Goal: Task Accomplishment & Management: Use online tool/utility

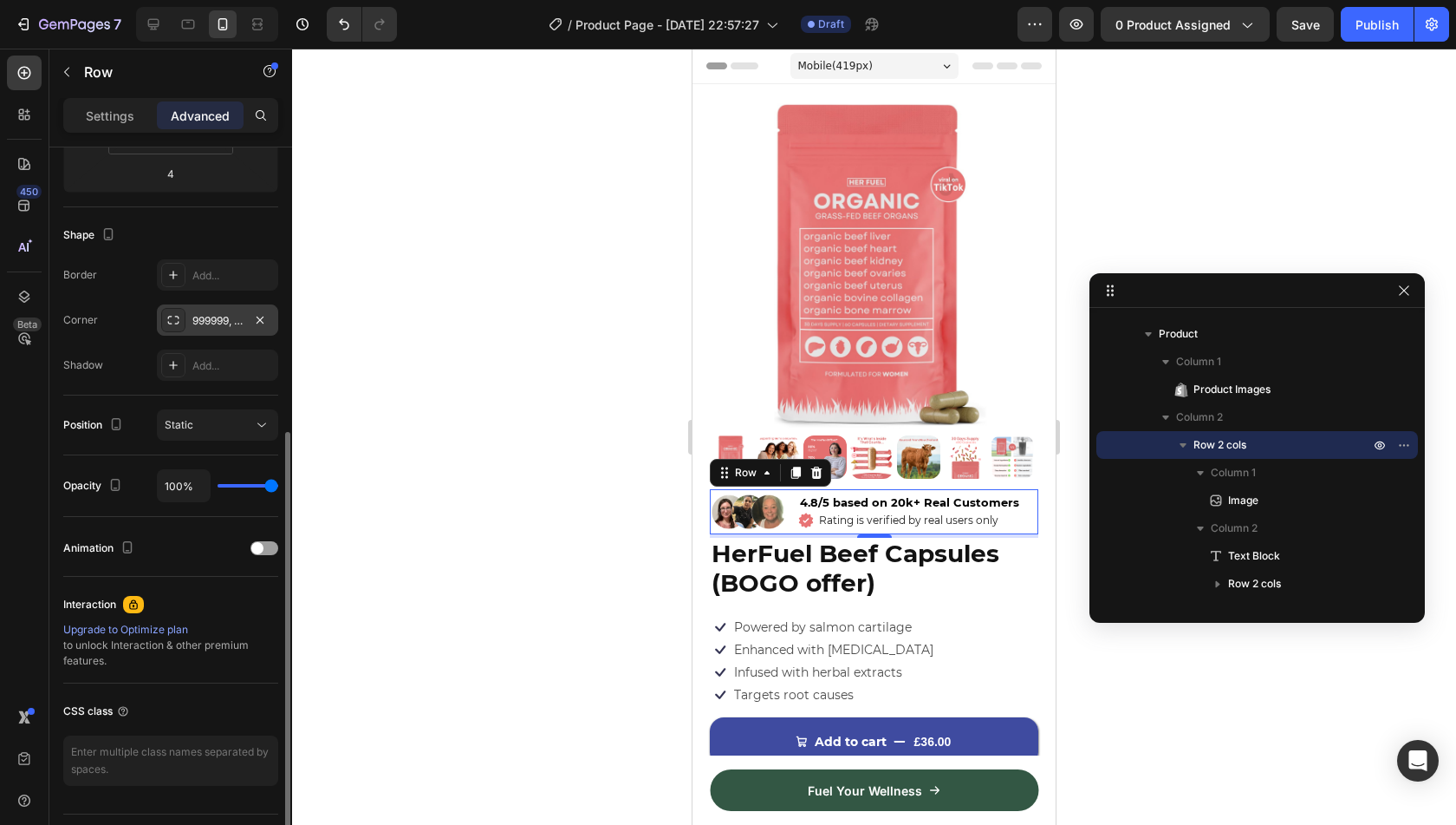
scroll to position [426, 0]
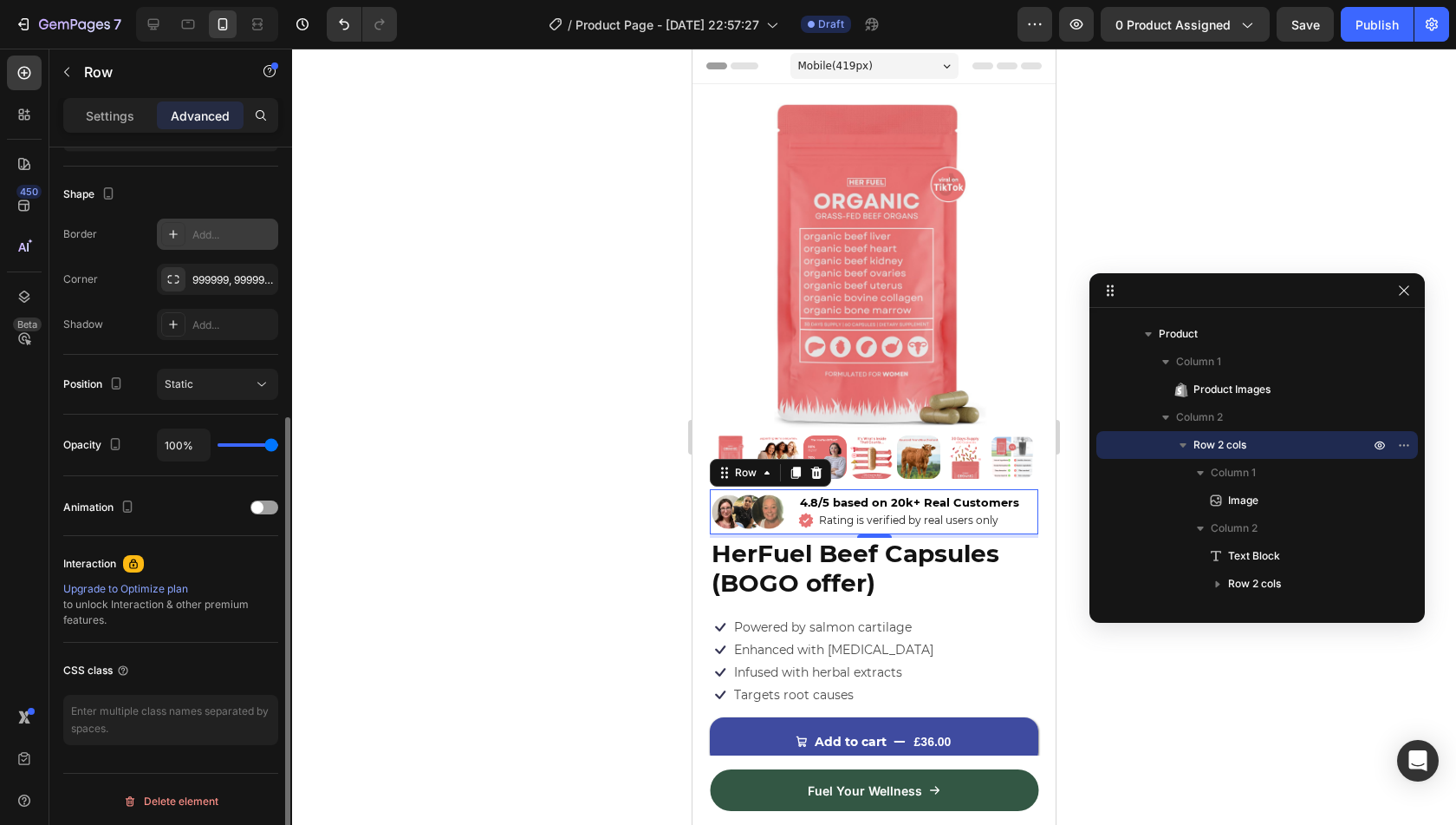
click at [217, 238] on div "Add..." at bounding box center [233, 235] width 82 height 15
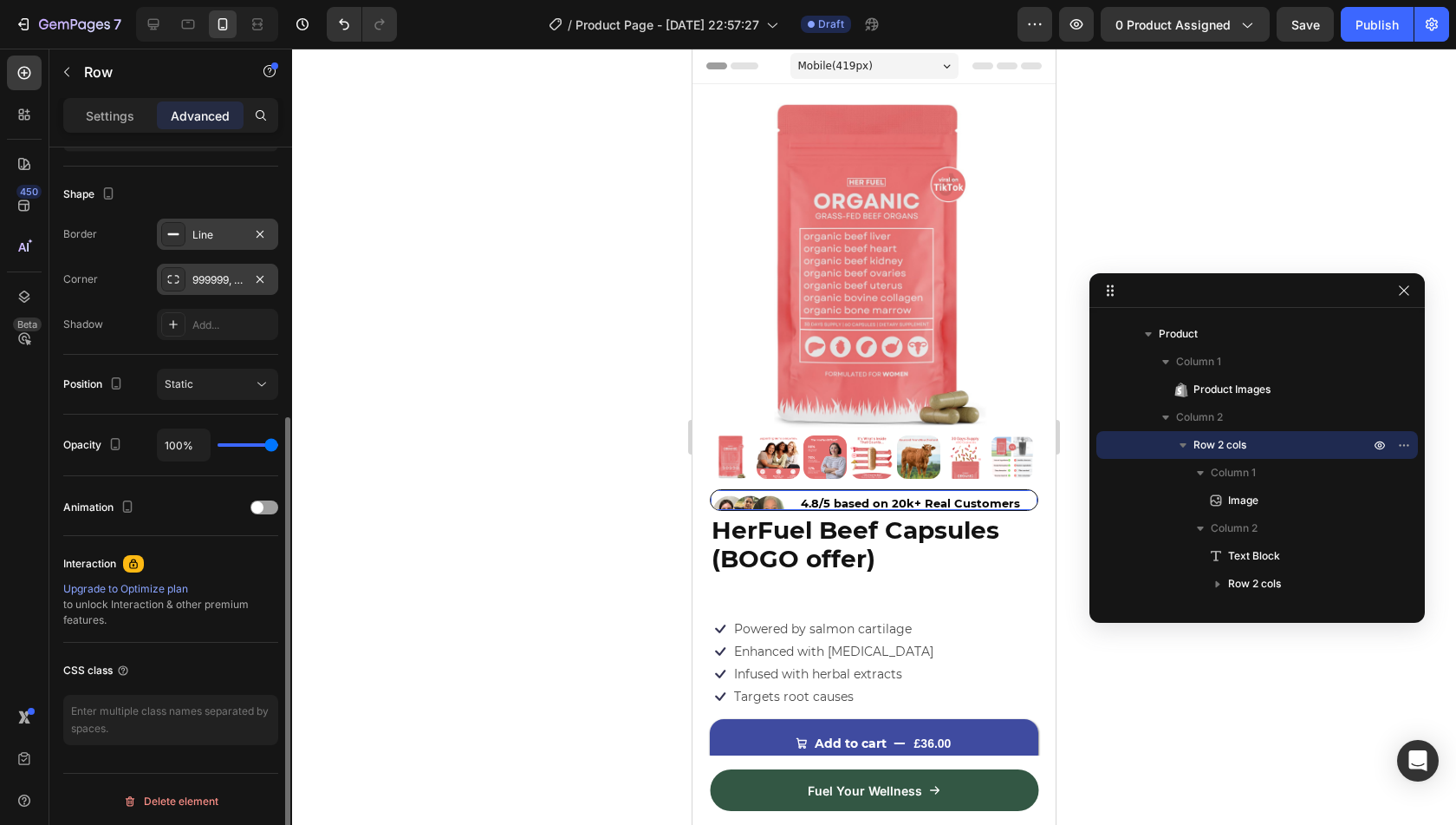
click at [239, 275] on div "999999, 999999, 999999, 999999" at bounding box center [218, 280] width 50 height 15
click at [259, 231] on icon "button" at bounding box center [259, 234] width 13 height 13
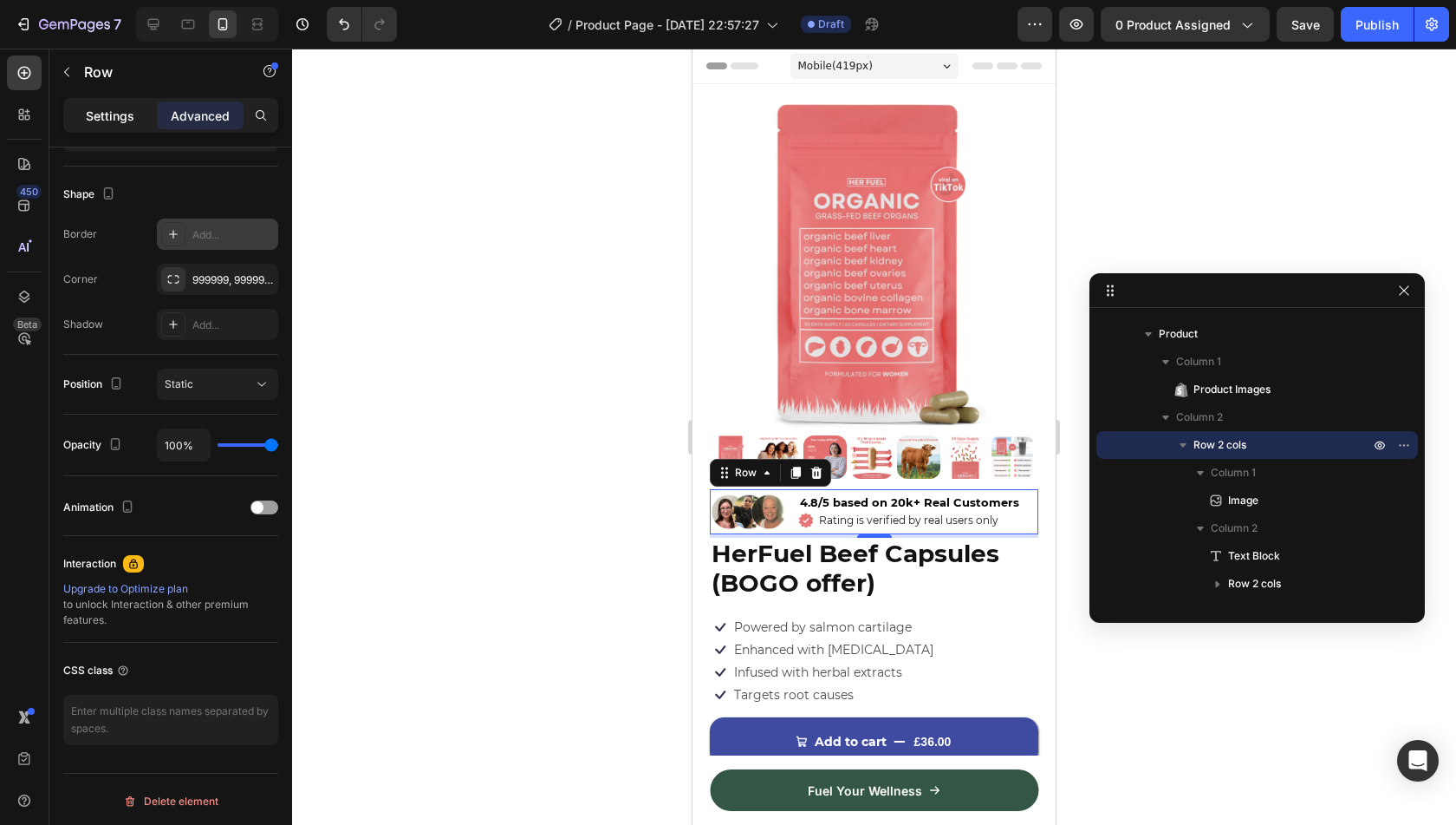
click at [104, 115] on p "Settings" at bounding box center [110, 116] width 49 height 18
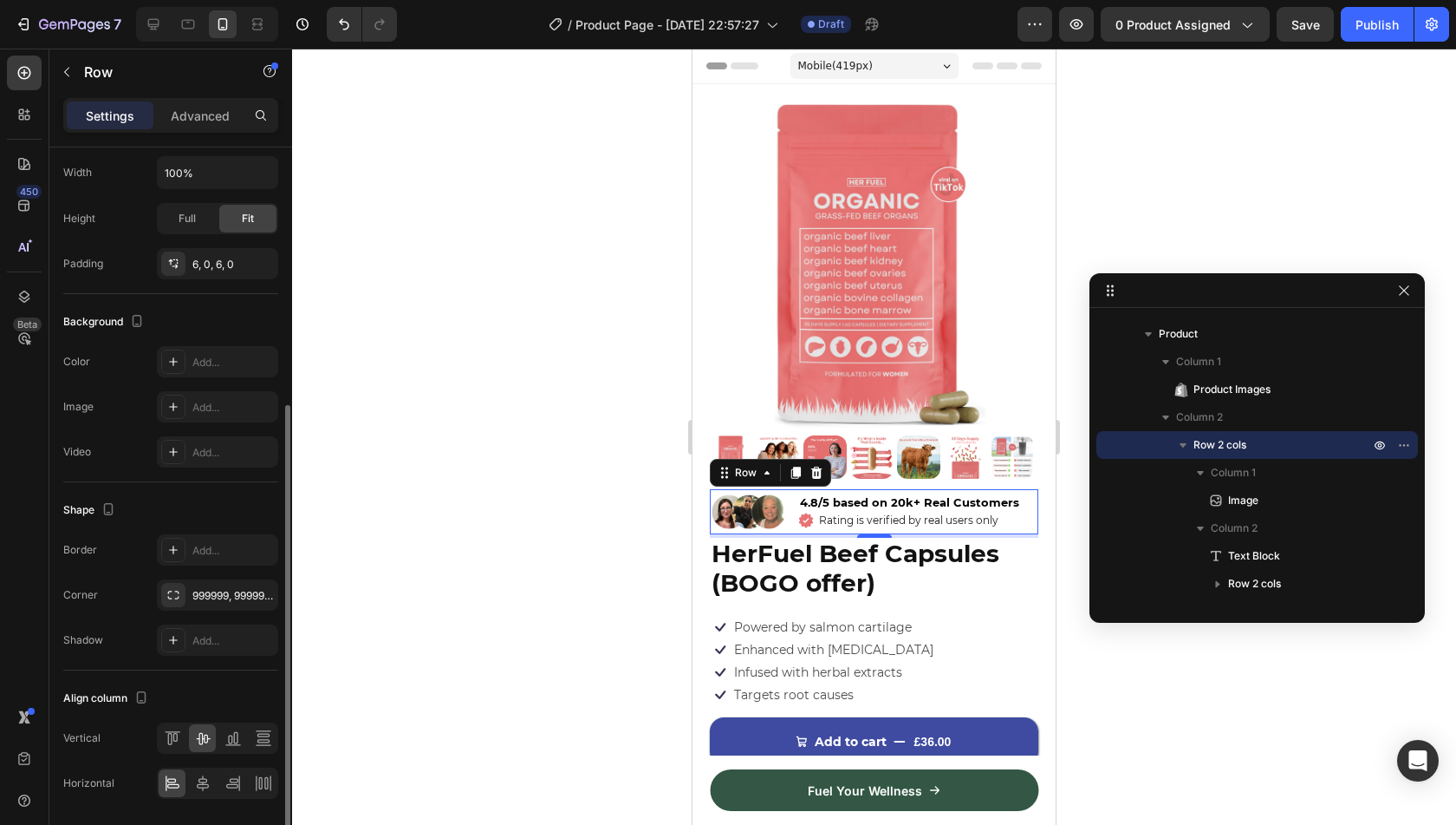
scroll to position [480, 0]
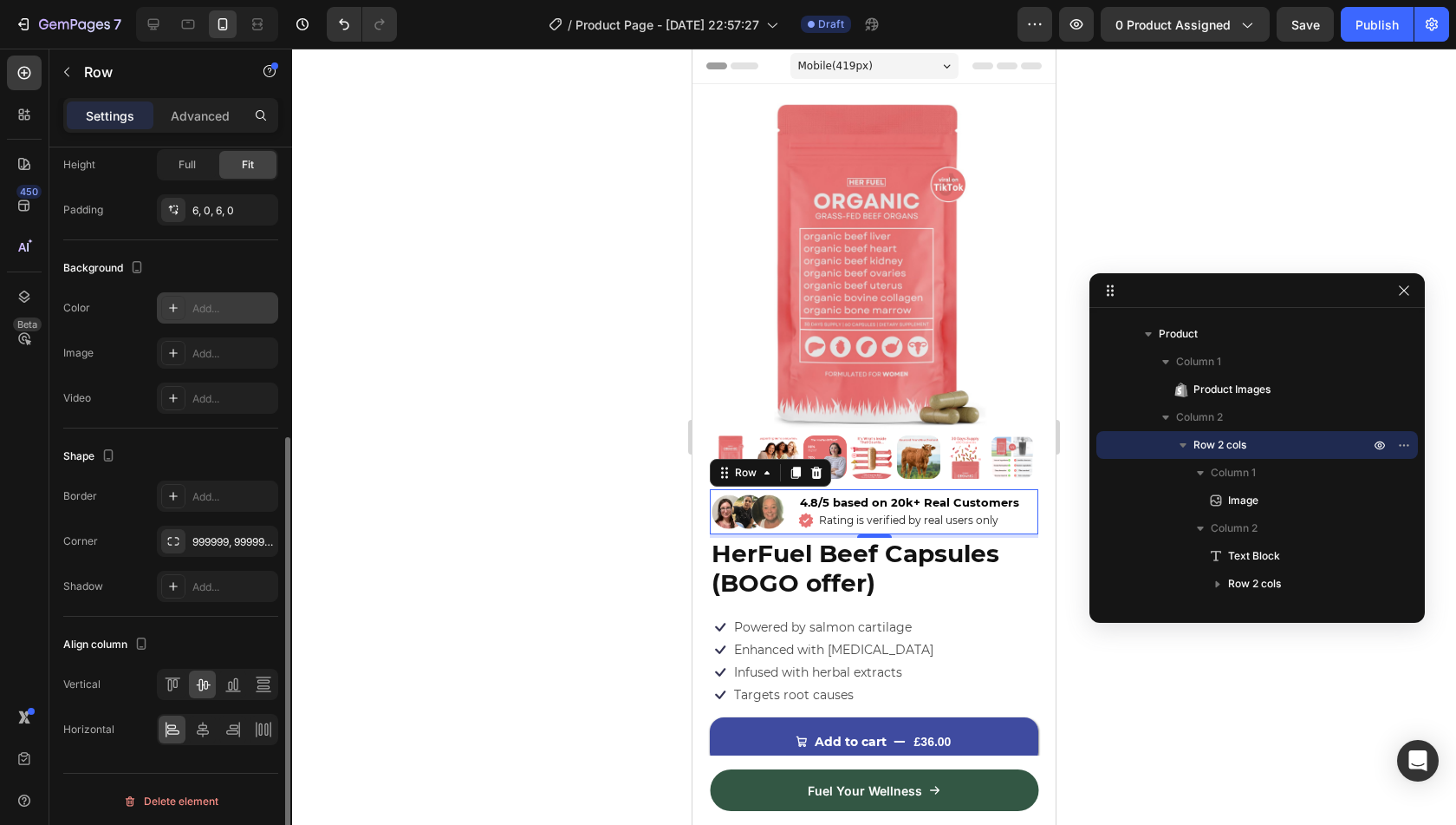
click at [222, 305] on div "Add..." at bounding box center [233, 308] width 82 height 15
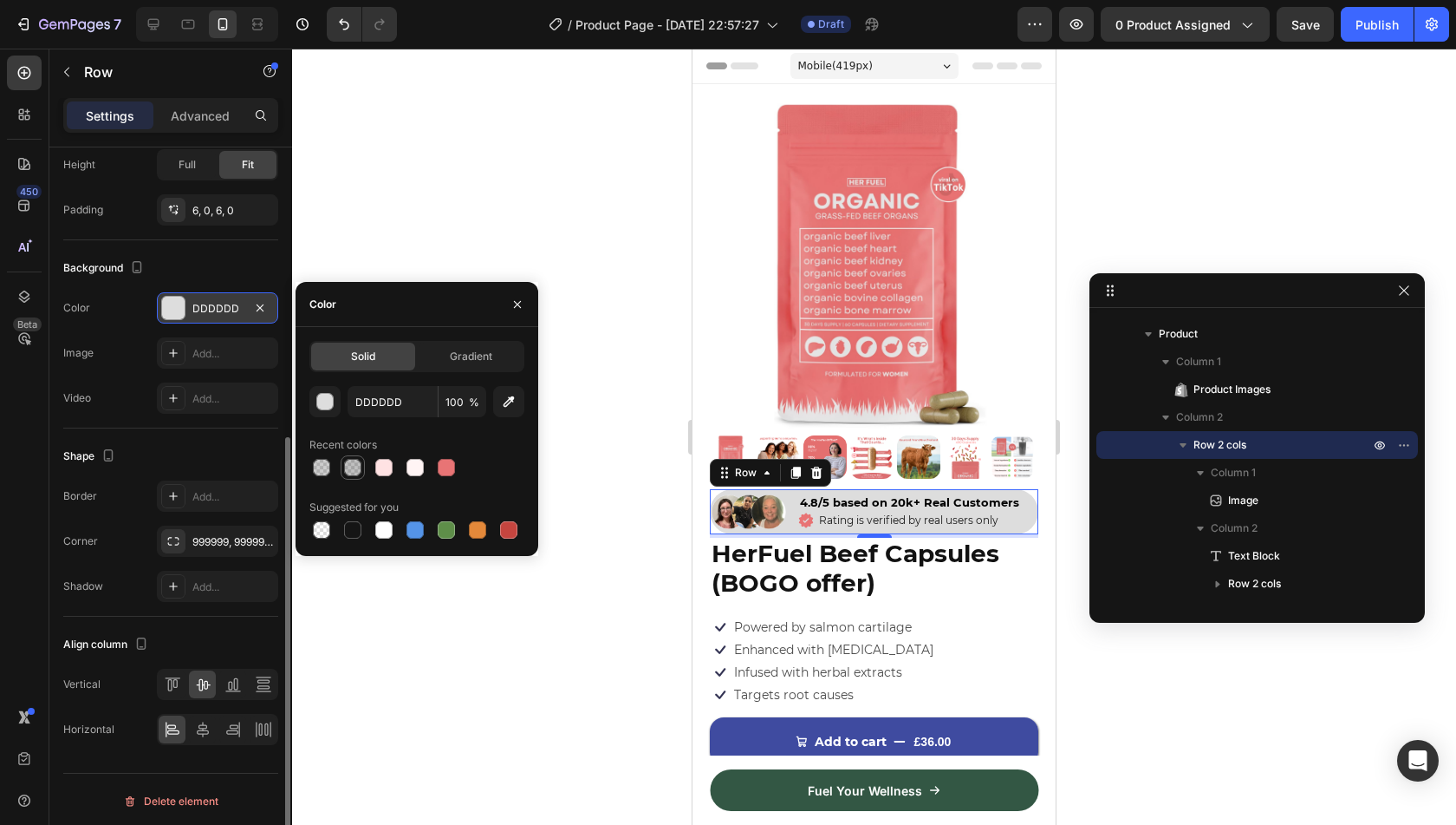
click at [350, 468] on div at bounding box center [353, 467] width 17 height 17
type input "151515"
type input "27"
click at [382, 466] on div at bounding box center [383, 467] width 17 height 17
type input "FFE2E3"
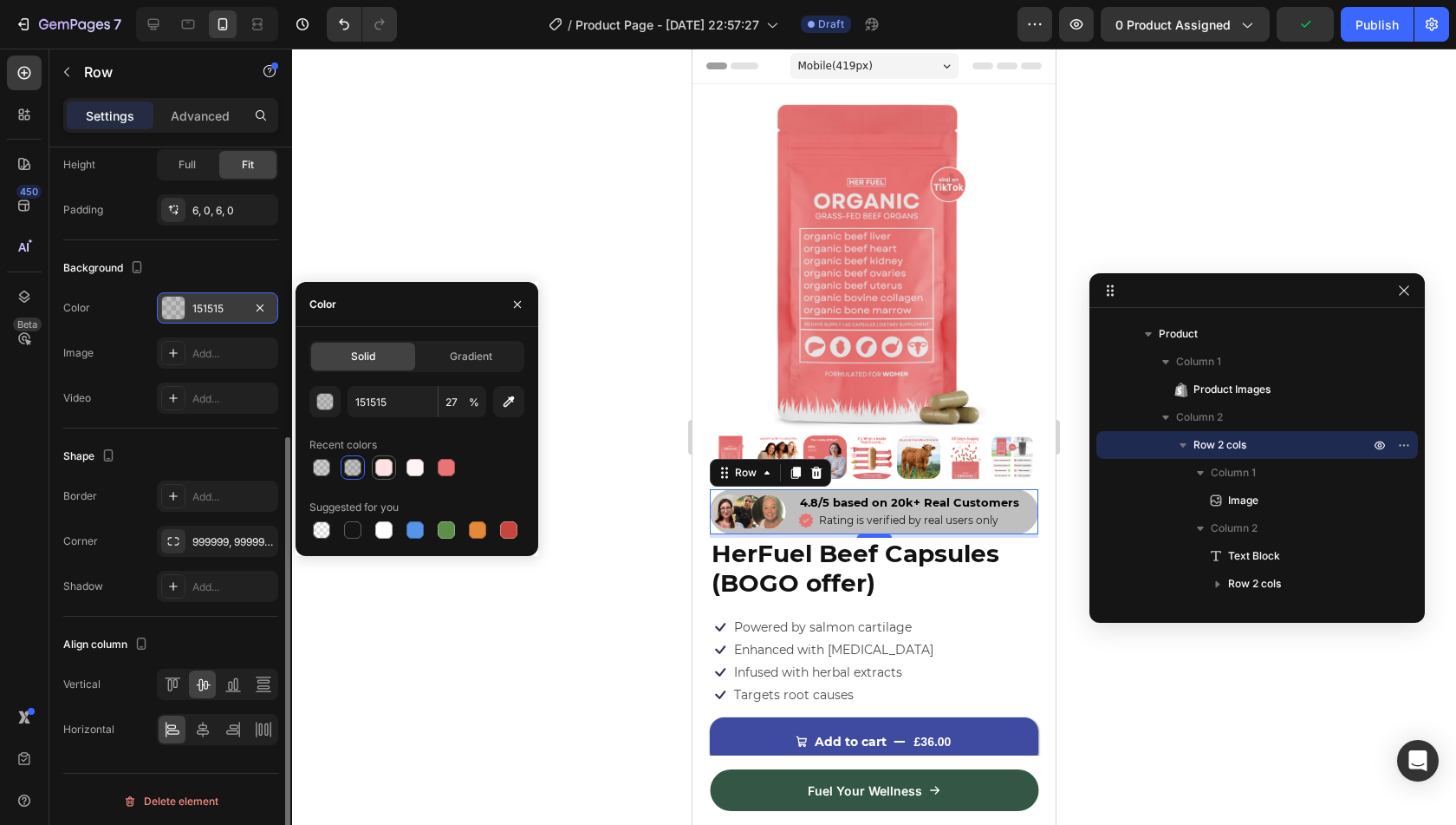
type input "100"
click at [387, 525] on div at bounding box center [383, 529] width 17 height 17
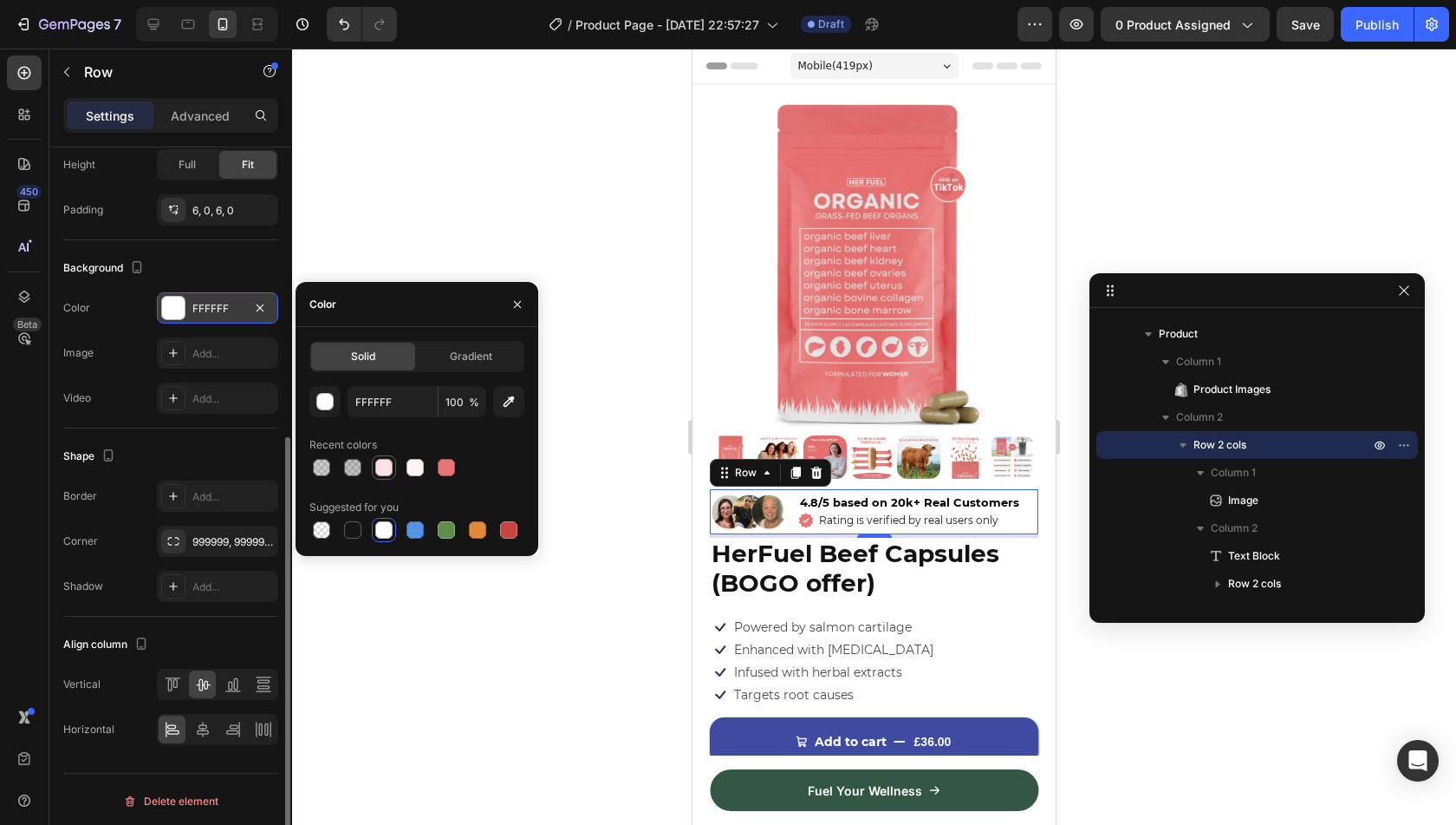
click at [372, 462] on div at bounding box center [383, 467] width 24 height 24
click at [418, 473] on div at bounding box center [415, 467] width 17 height 17
type input "FFF4F4"
click at [415, 316] on div "Color" at bounding box center [417, 304] width 243 height 45
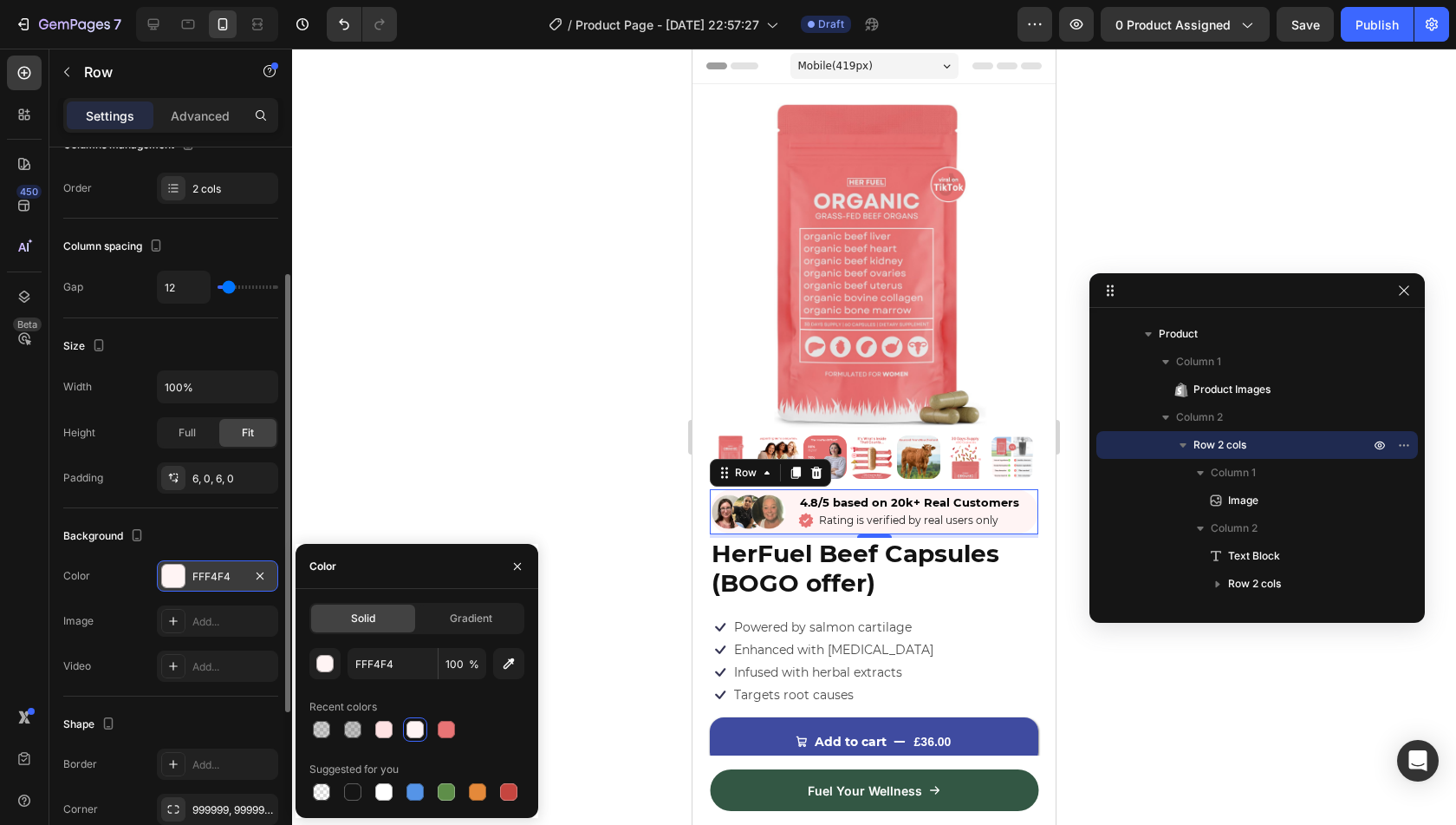
scroll to position [211, 0]
click at [215, 472] on div "6, 0, 6, 0" at bounding box center [218, 479] width 50 height 15
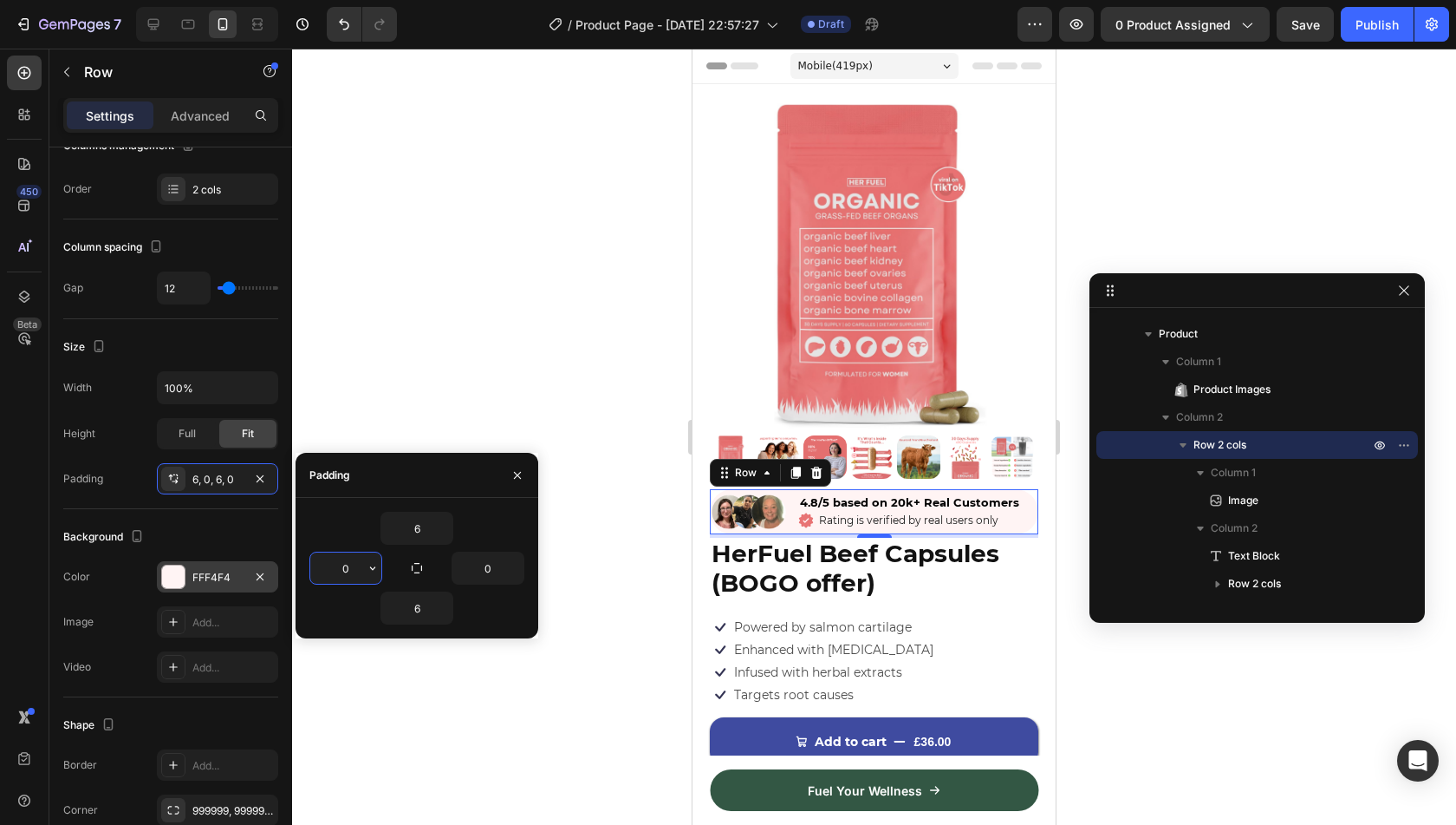
click at [338, 576] on input "0" at bounding box center [345, 568] width 71 height 31
type input "6"
type input "2"
click at [416, 530] on input "6" at bounding box center [416, 528] width 71 height 31
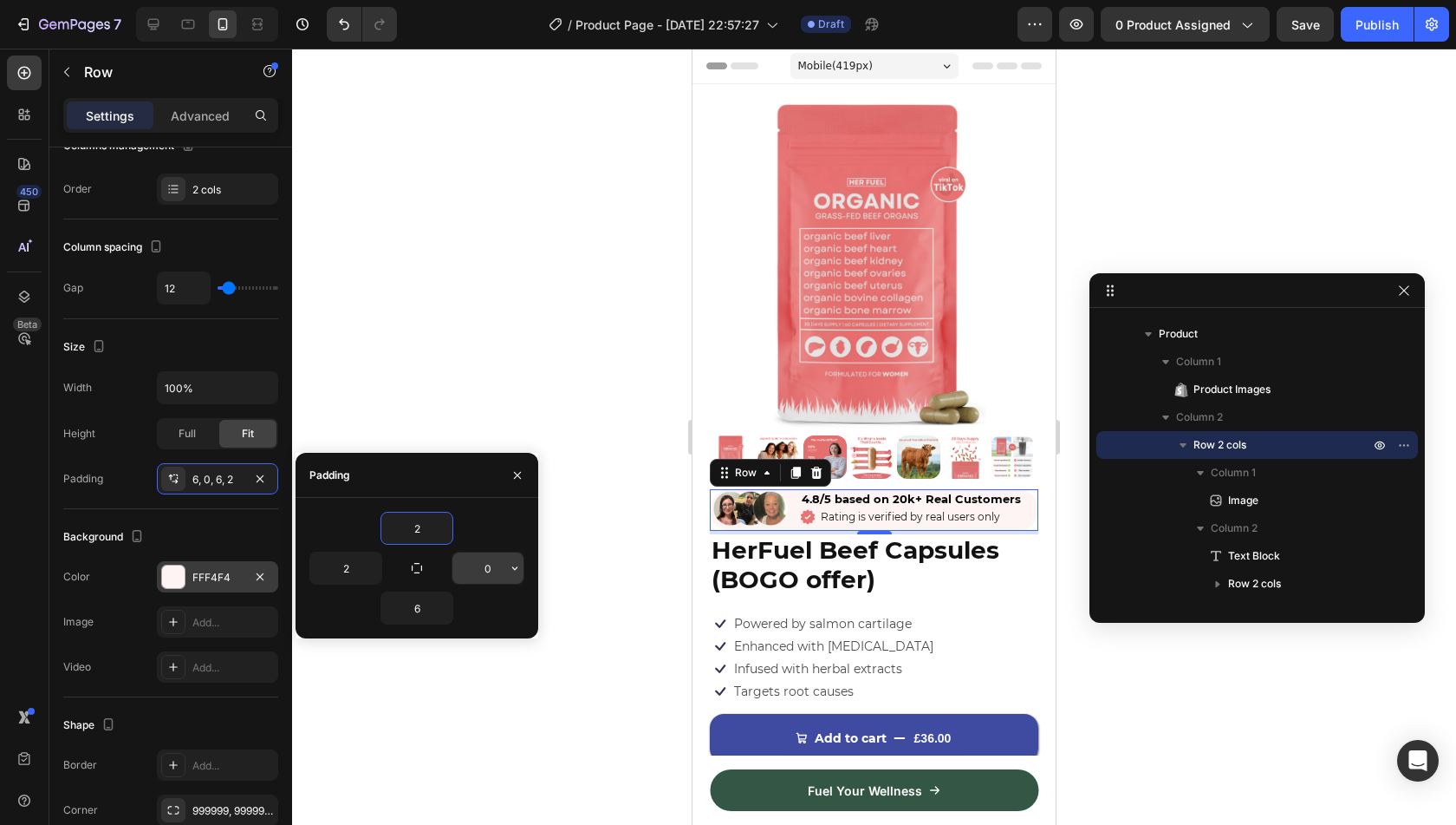
type input "2"
click at [486, 573] on input "0" at bounding box center [487, 568] width 71 height 31
type input "2"
click at [410, 614] on input "6" at bounding box center [416, 607] width 71 height 31
type input "2"
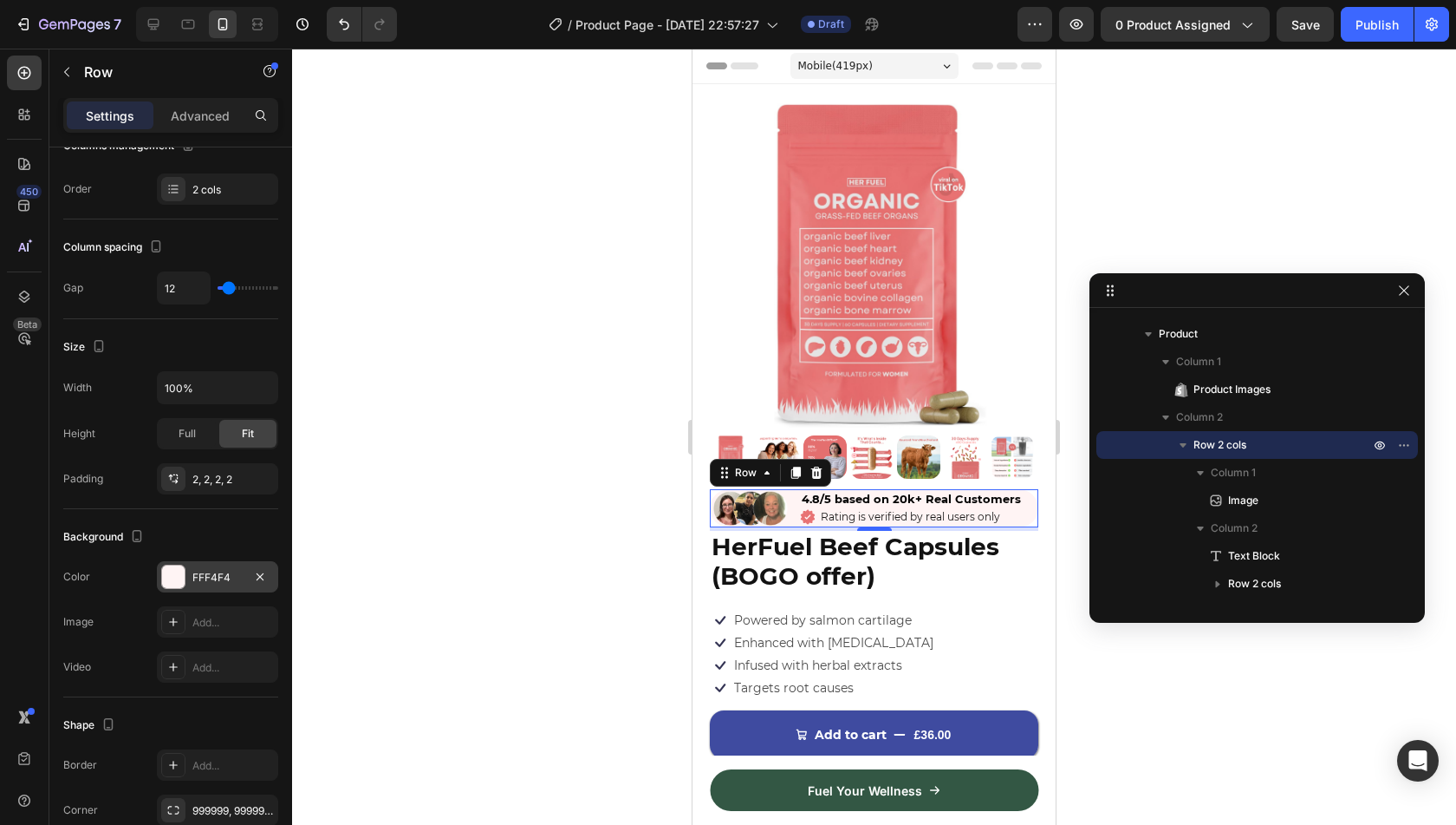
click at [264, 509] on div "Background The changes might be hidden by the video. Color FFF4F4 Image Add... …" at bounding box center [170, 603] width 215 height 188
click at [506, 536] on div at bounding box center [874, 436] width 1164 height 776
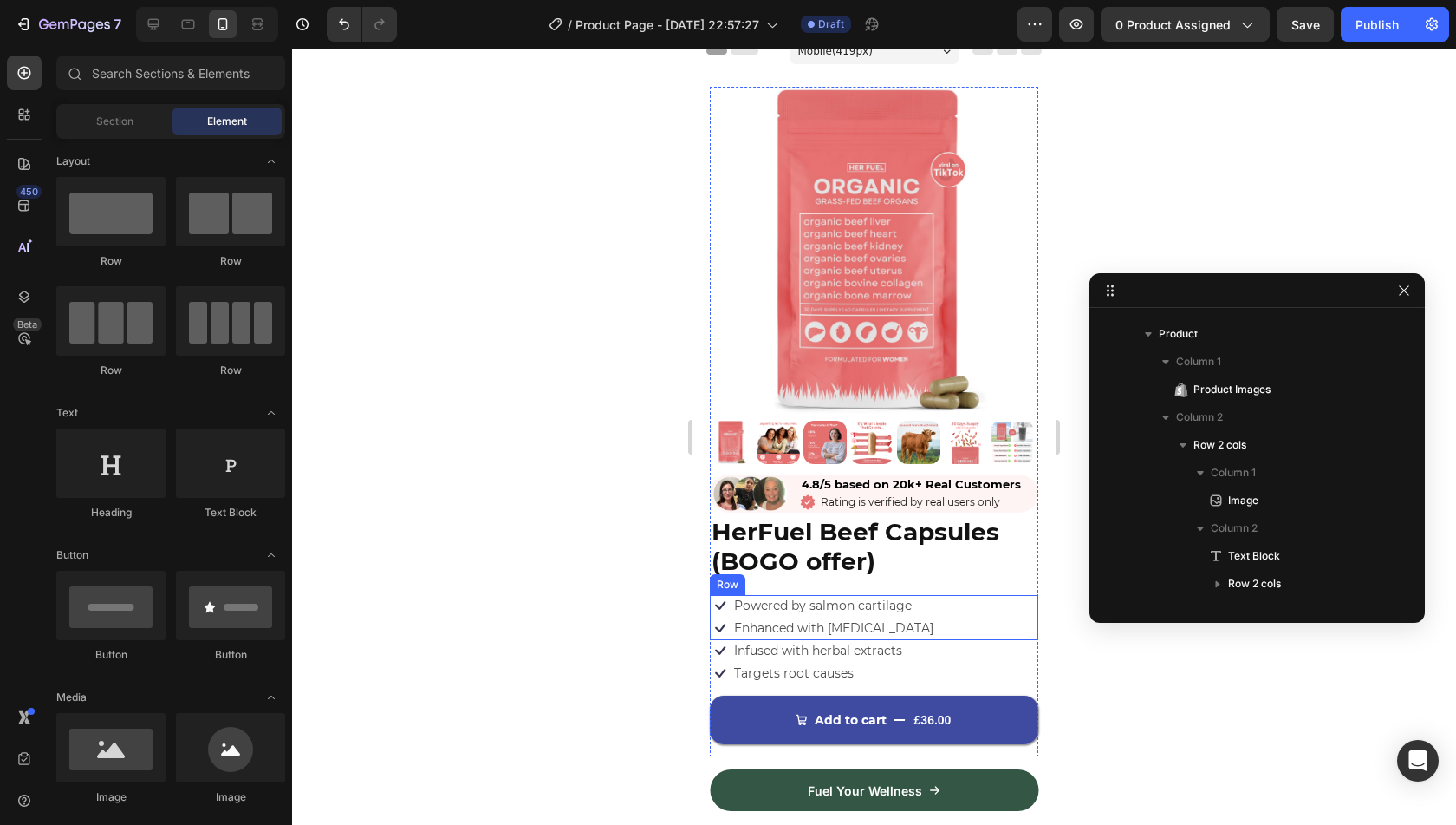
scroll to position [13, 0]
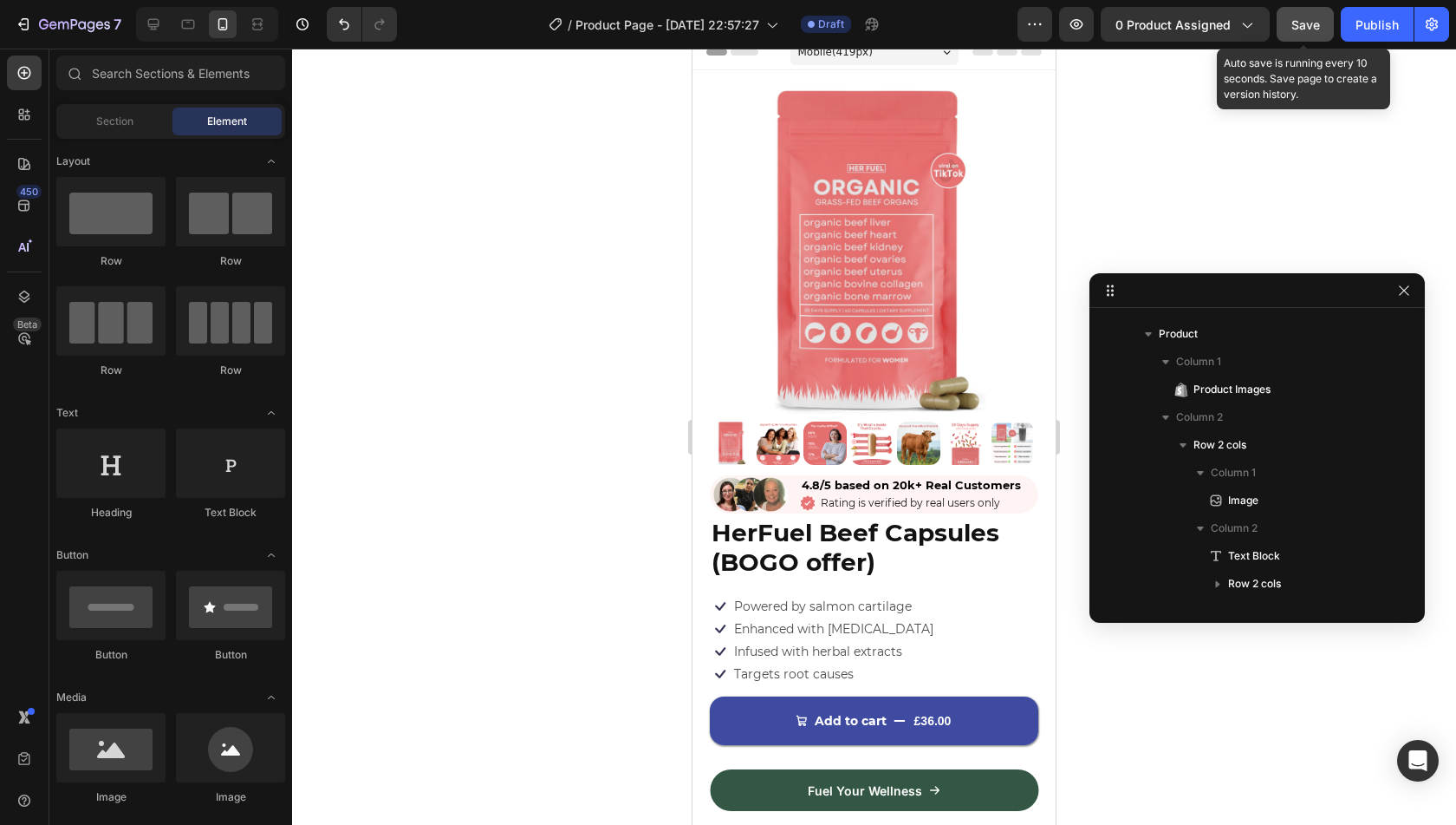
click at [1294, 27] on span "Save" at bounding box center [1306, 24] width 29 height 14
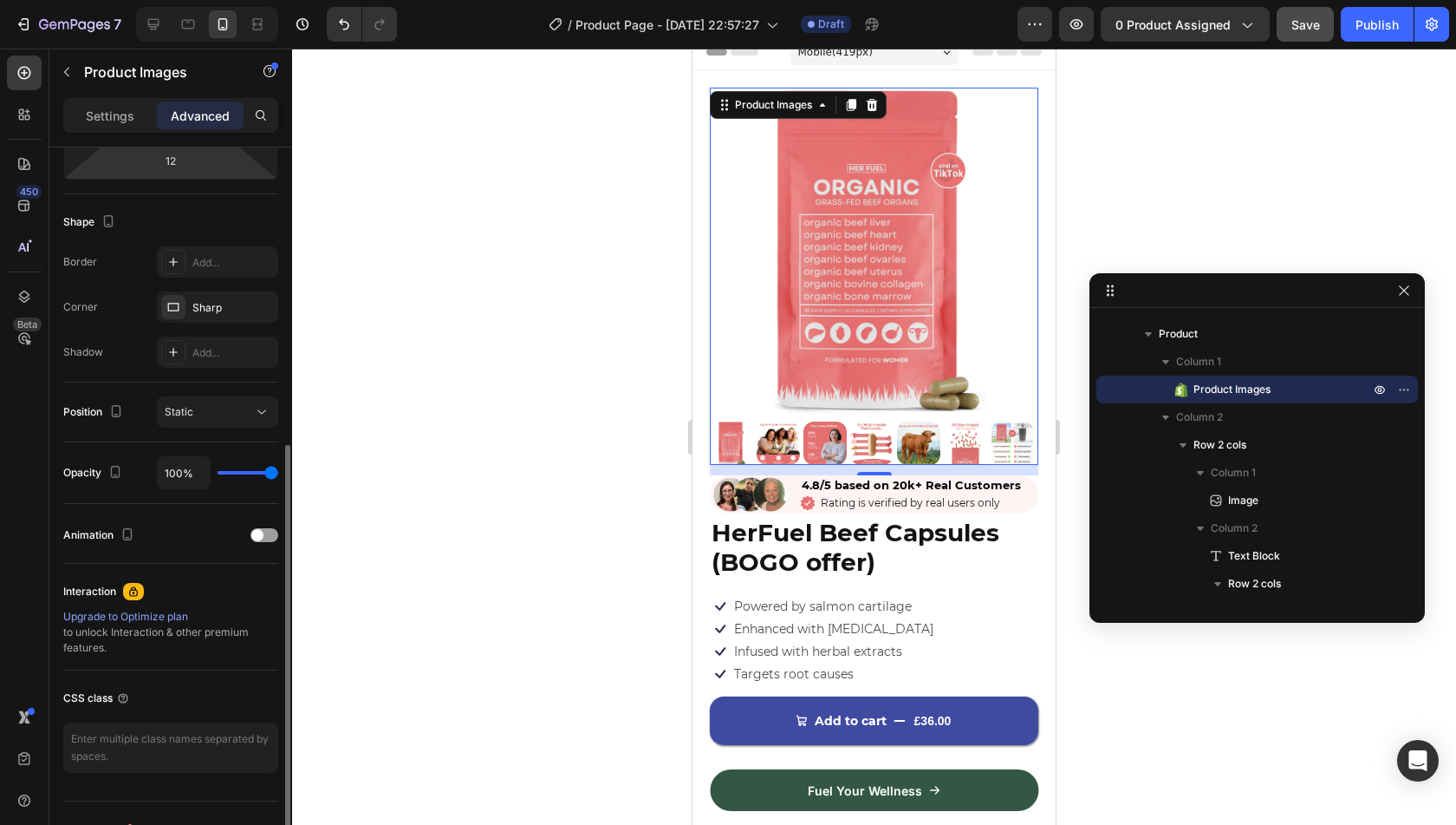
scroll to position [426, 0]
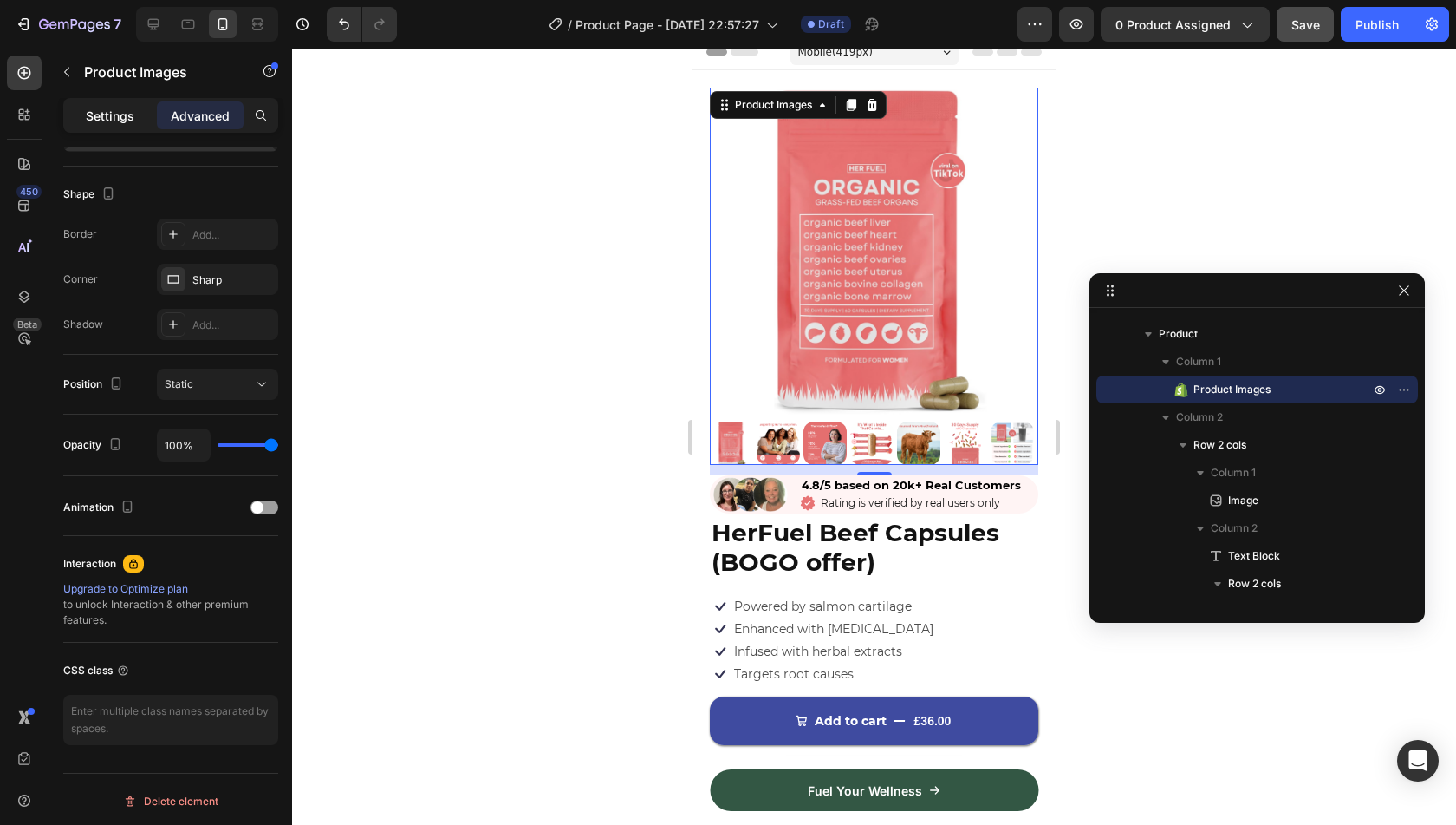
click at [121, 118] on p "Settings" at bounding box center [110, 116] width 49 height 18
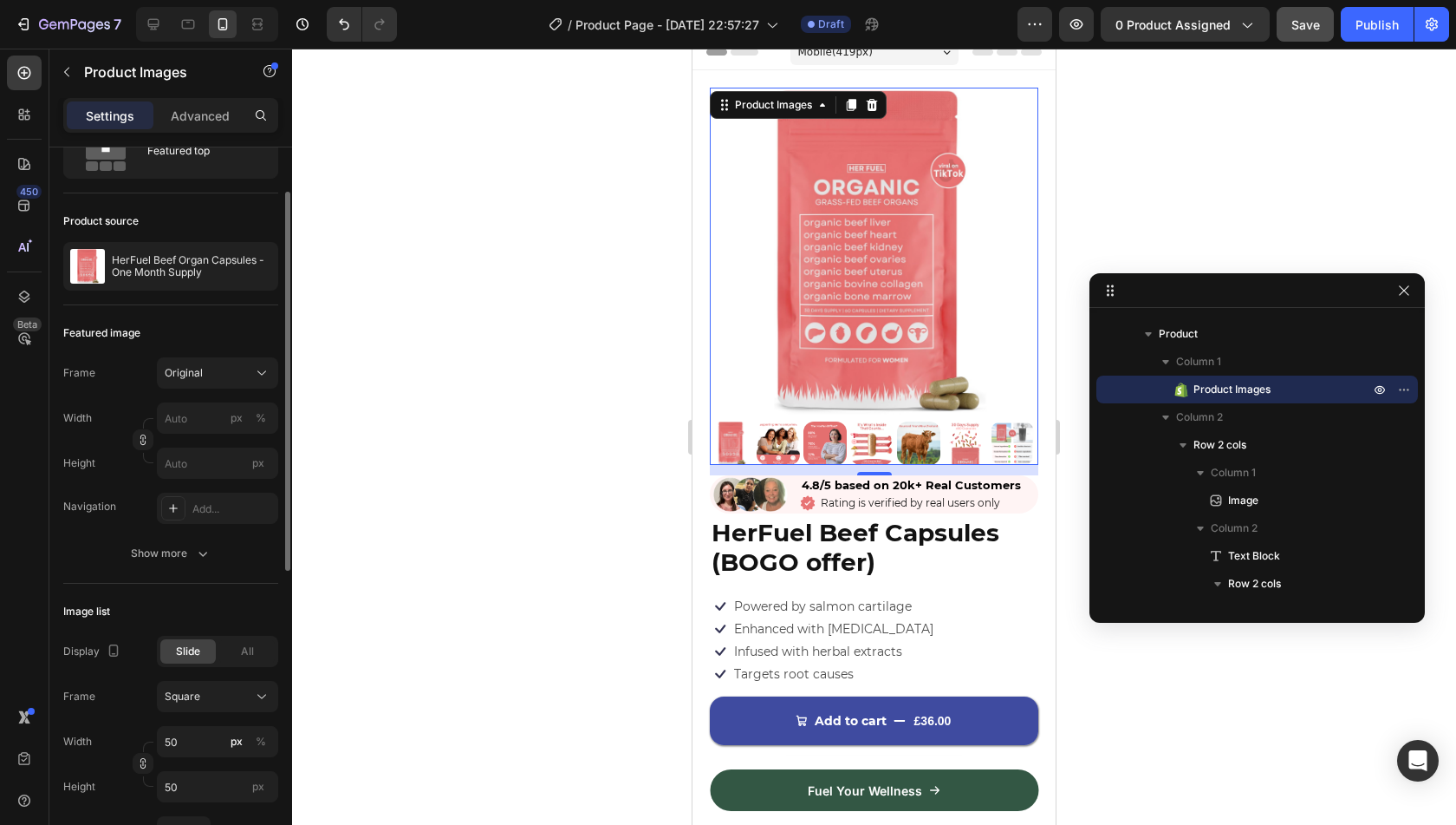
scroll to position [82, 0]
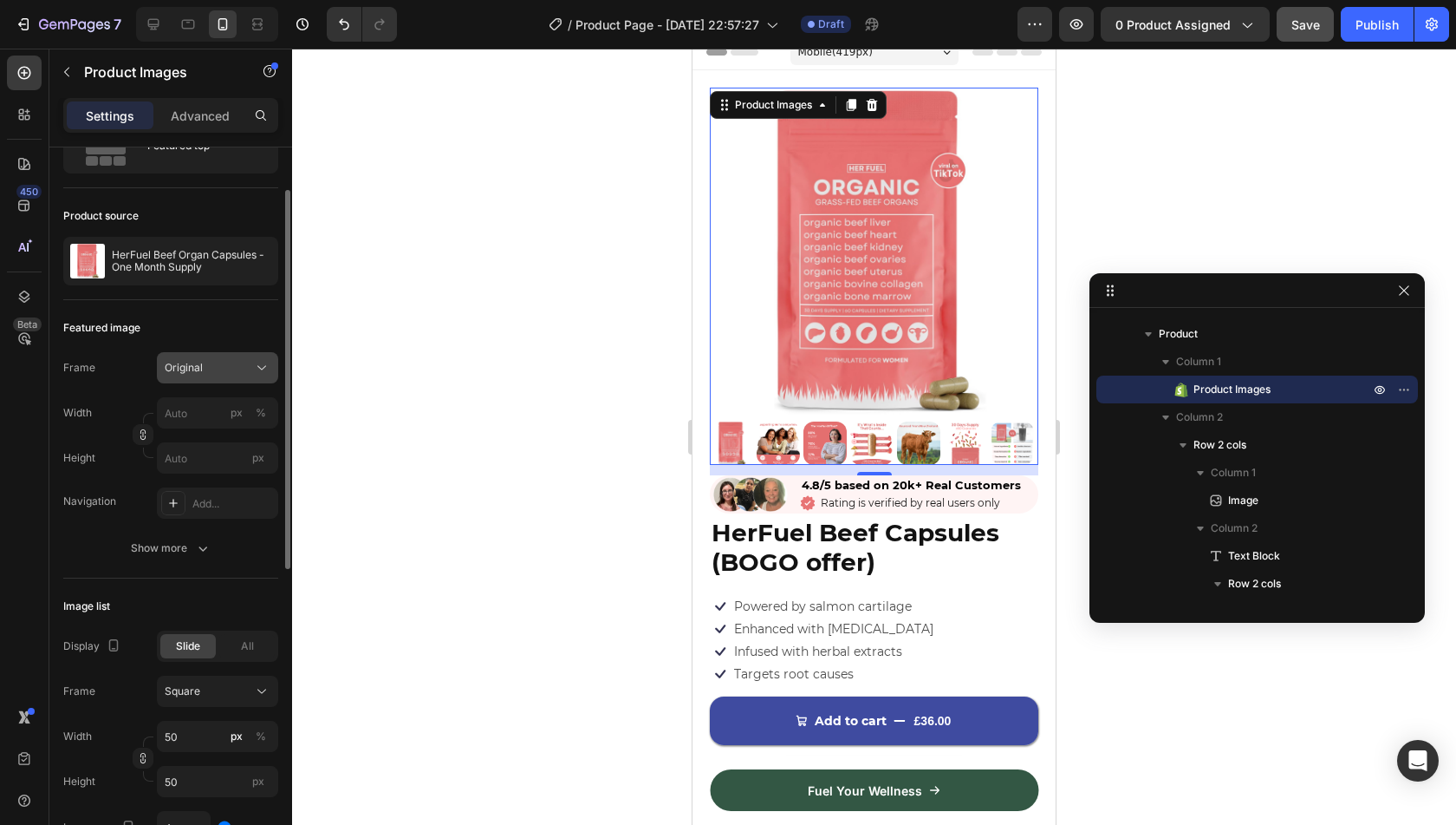
click at [210, 371] on div "Original" at bounding box center [207, 367] width 85 height 15
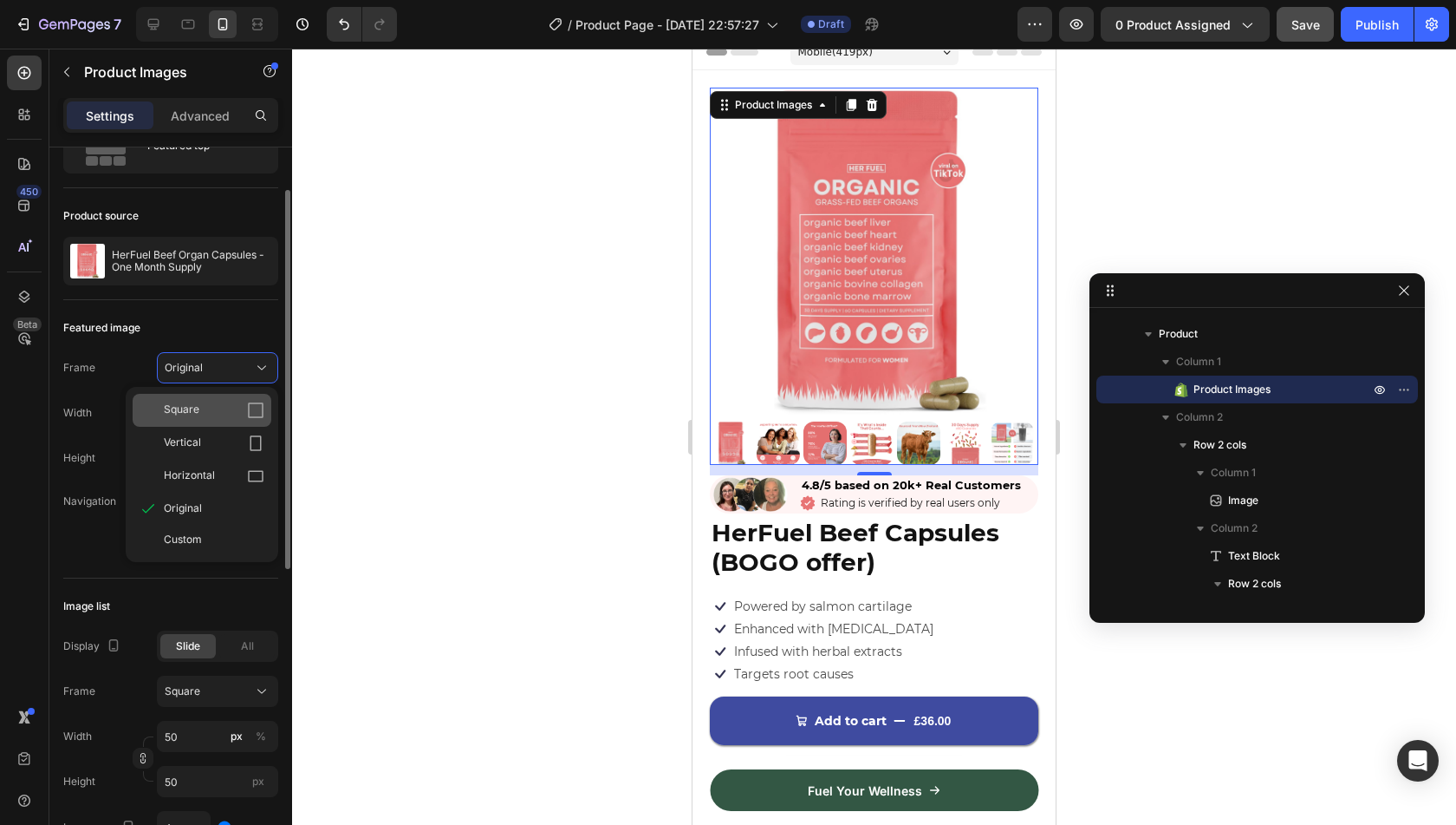
click at [224, 408] on div "Square" at bounding box center [214, 409] width 101 height 17
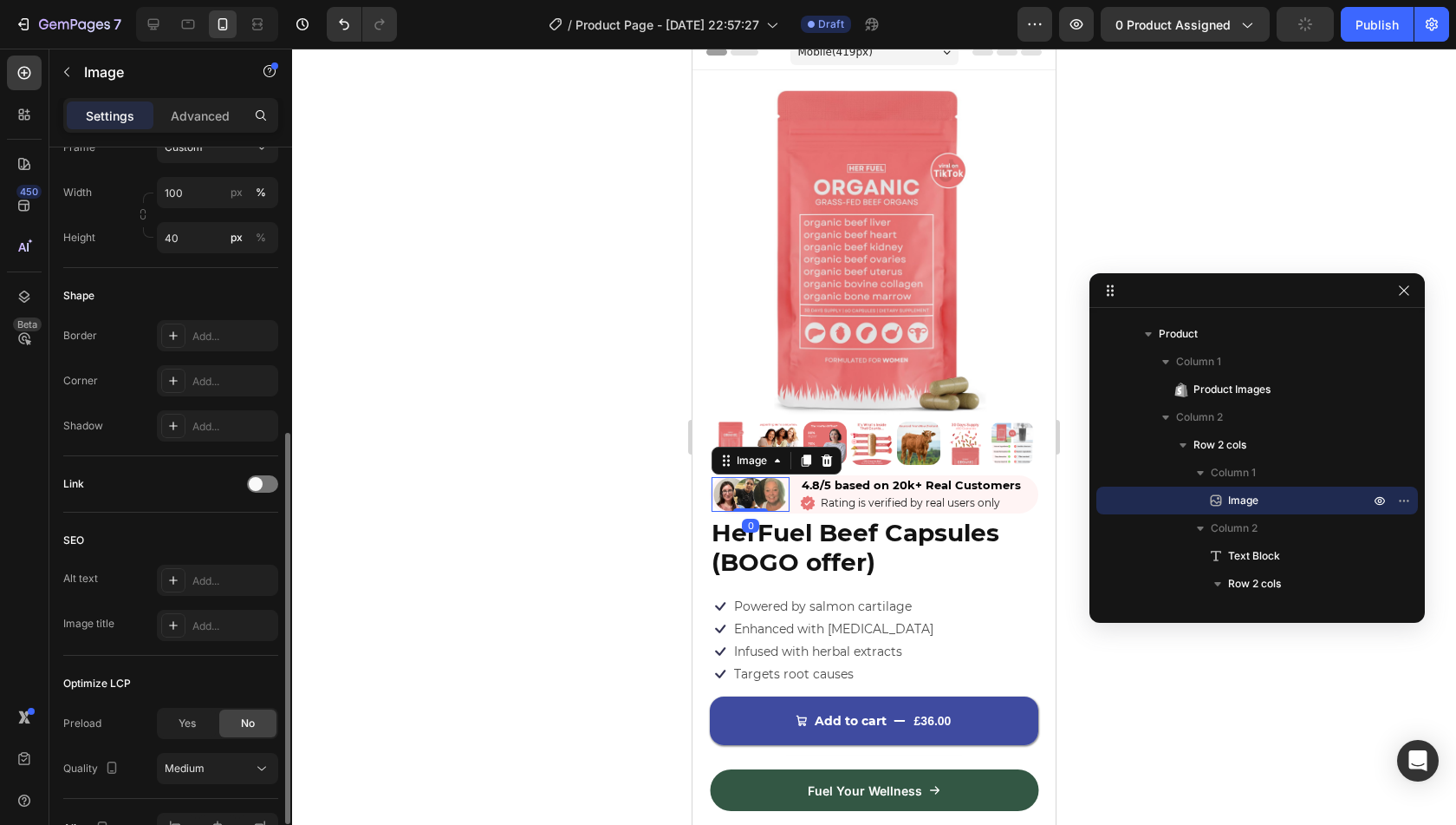
scroll to position [525, 0]
click at [197, 712] on div "Yes" at bounding box center [187, 721] width 58 height 28
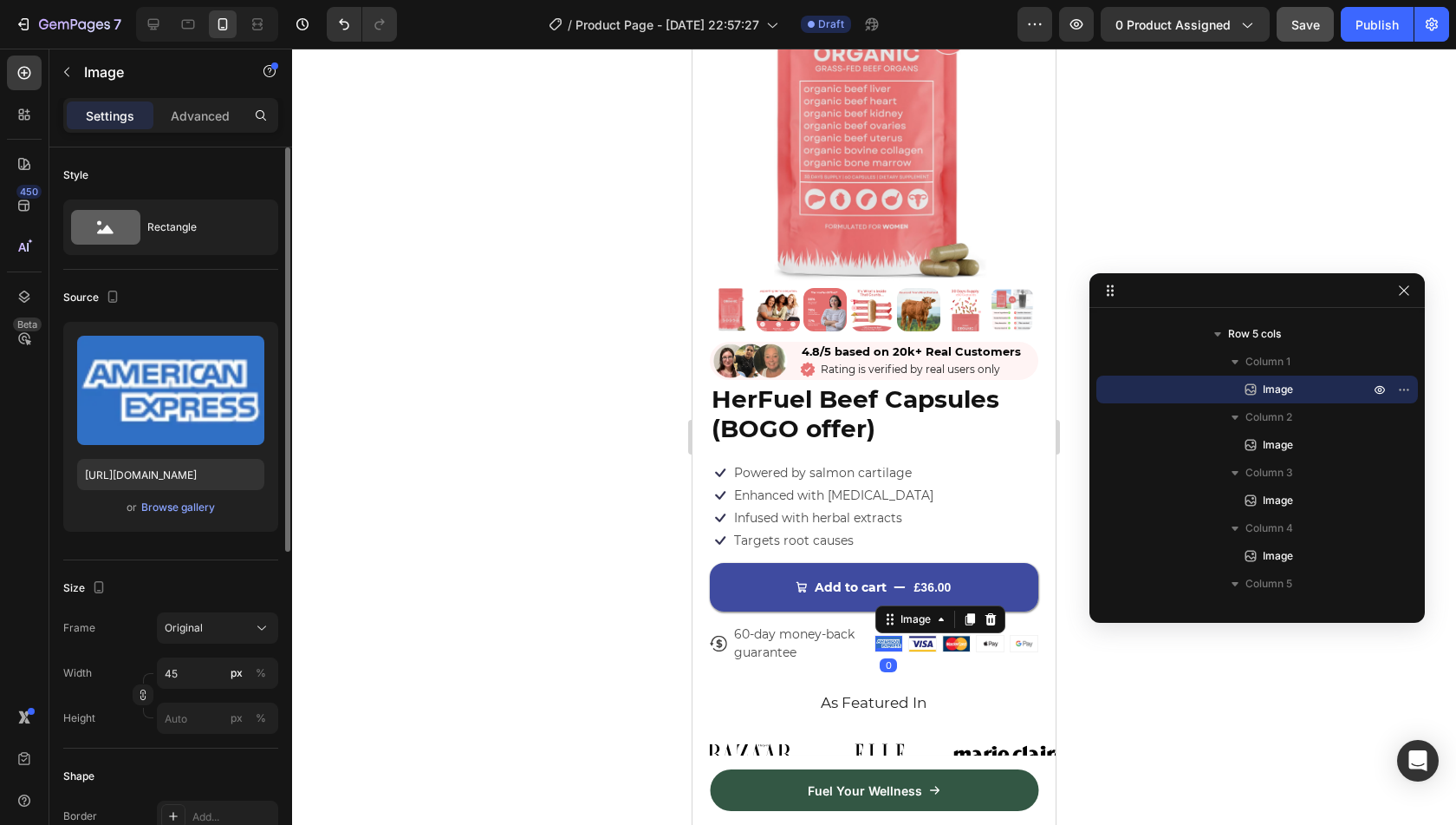
scroll to position [580, 0]
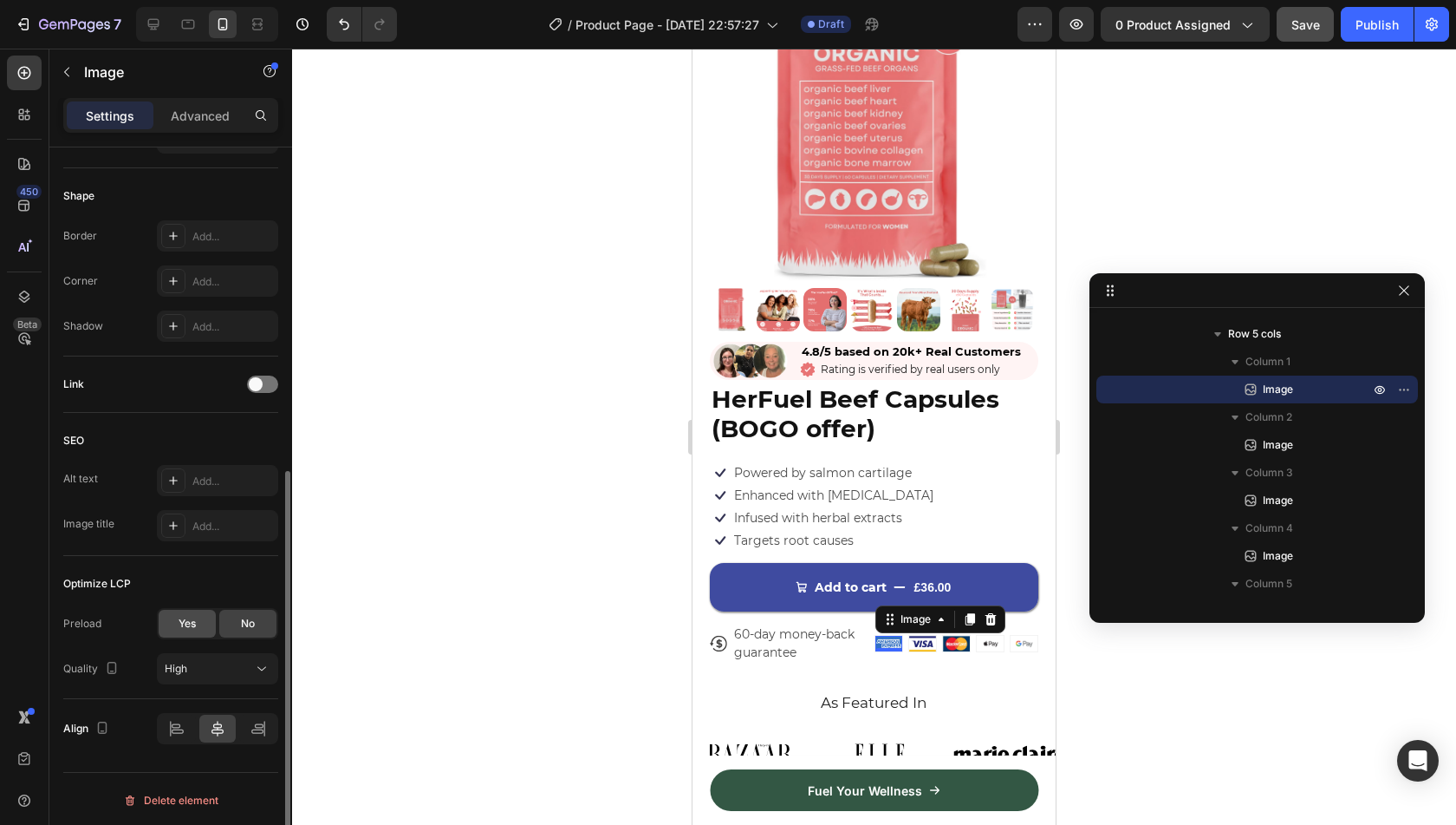
click at [201, 614] on div "Yes" at bounding box center [187, 623] width 58 height 28
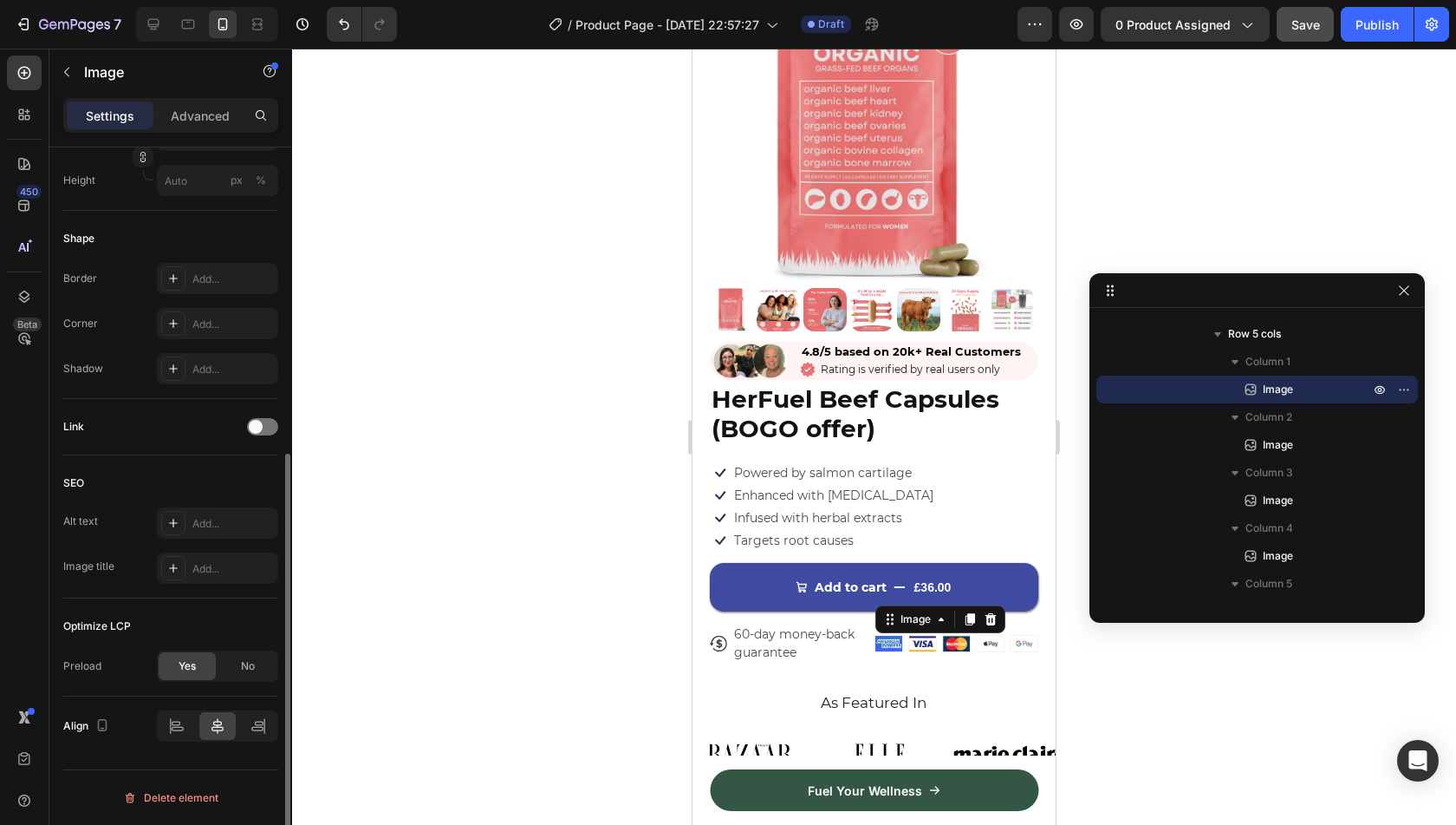
scroll to position [535, 0]
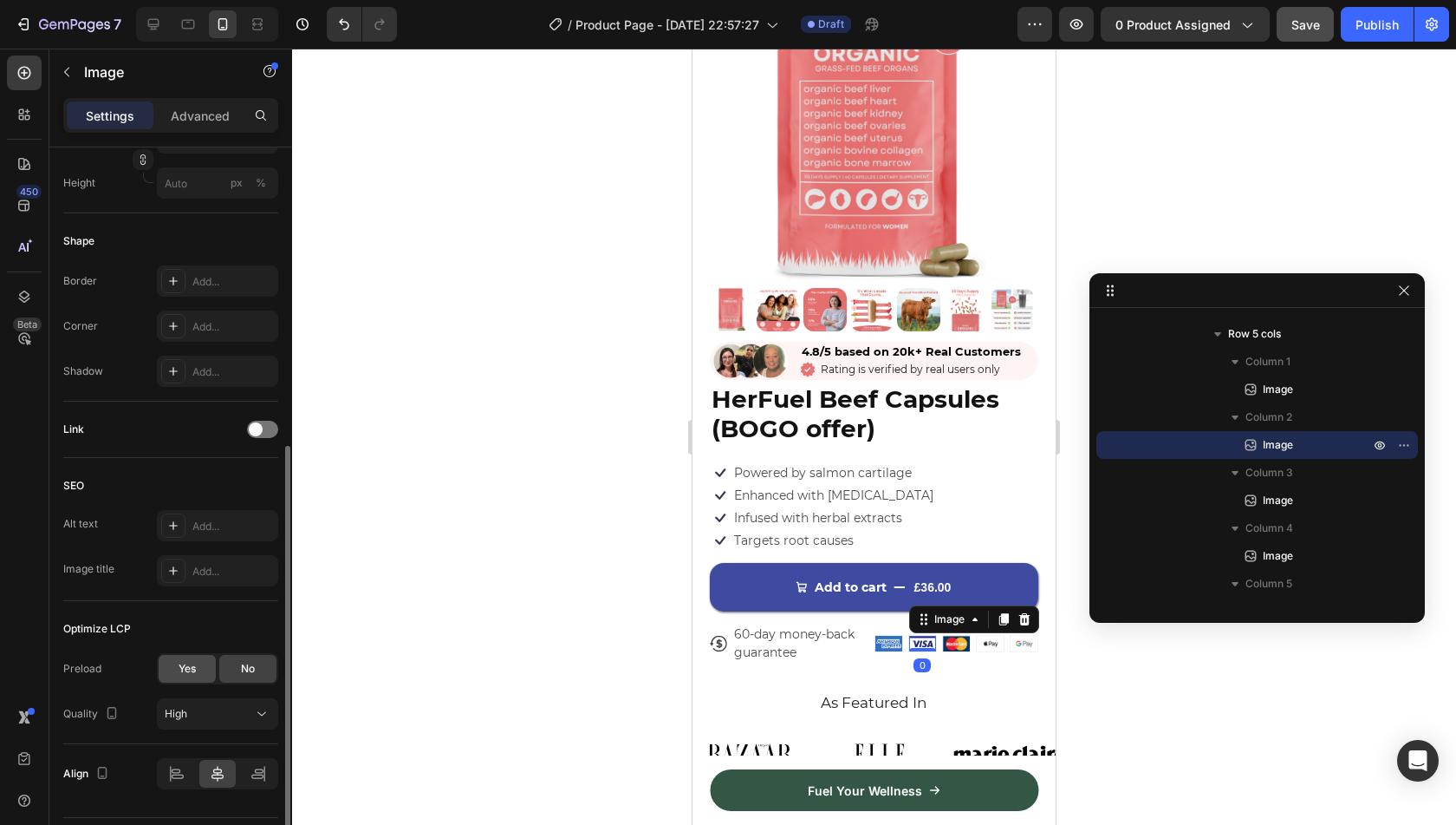
click at [203, 674] on div "Yes" at bounding box center [187, 668] width 58 height 28
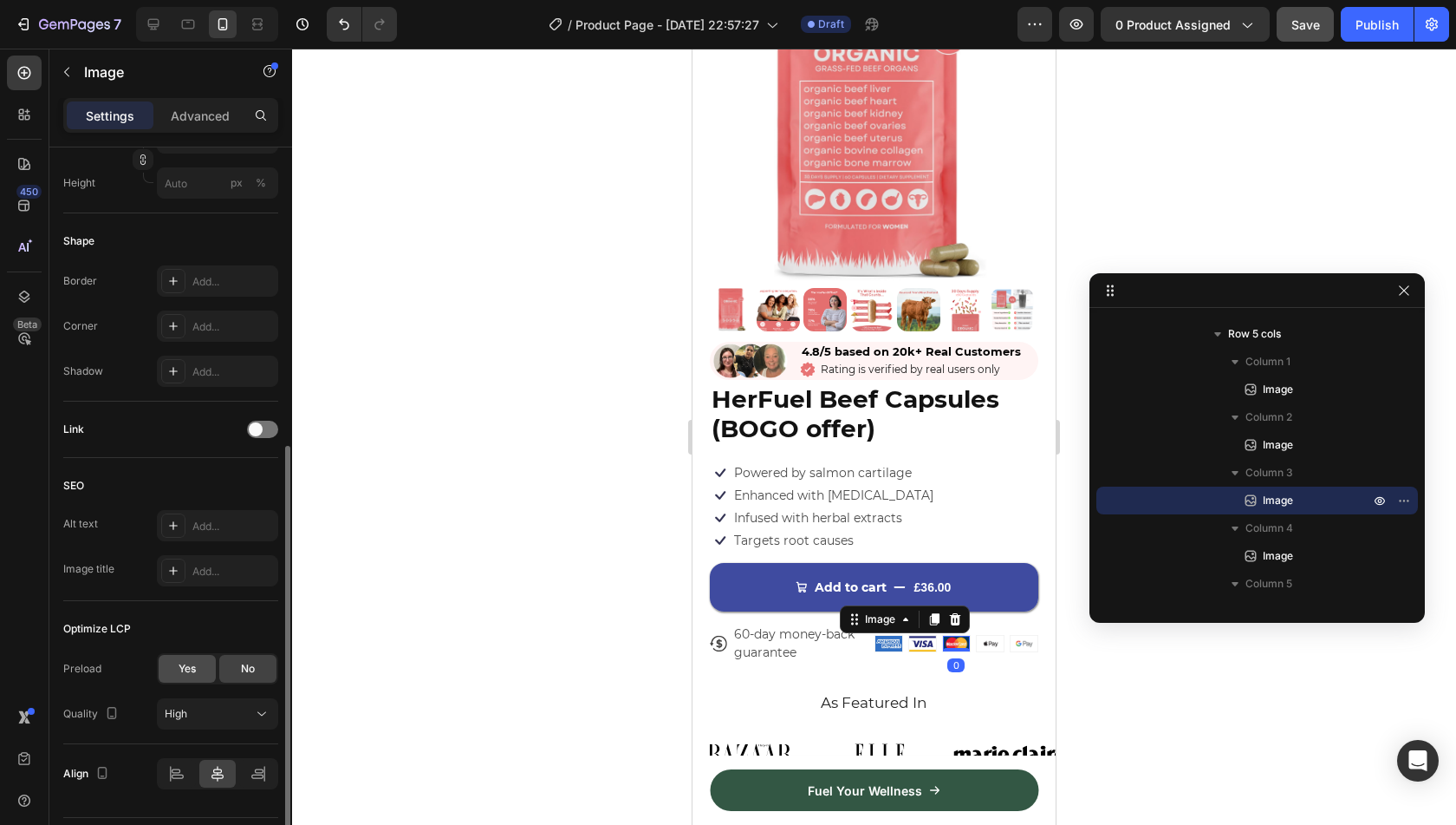
click at [187, 671] on span "Yes" at bounding box center [187, 668] width 17 height 15
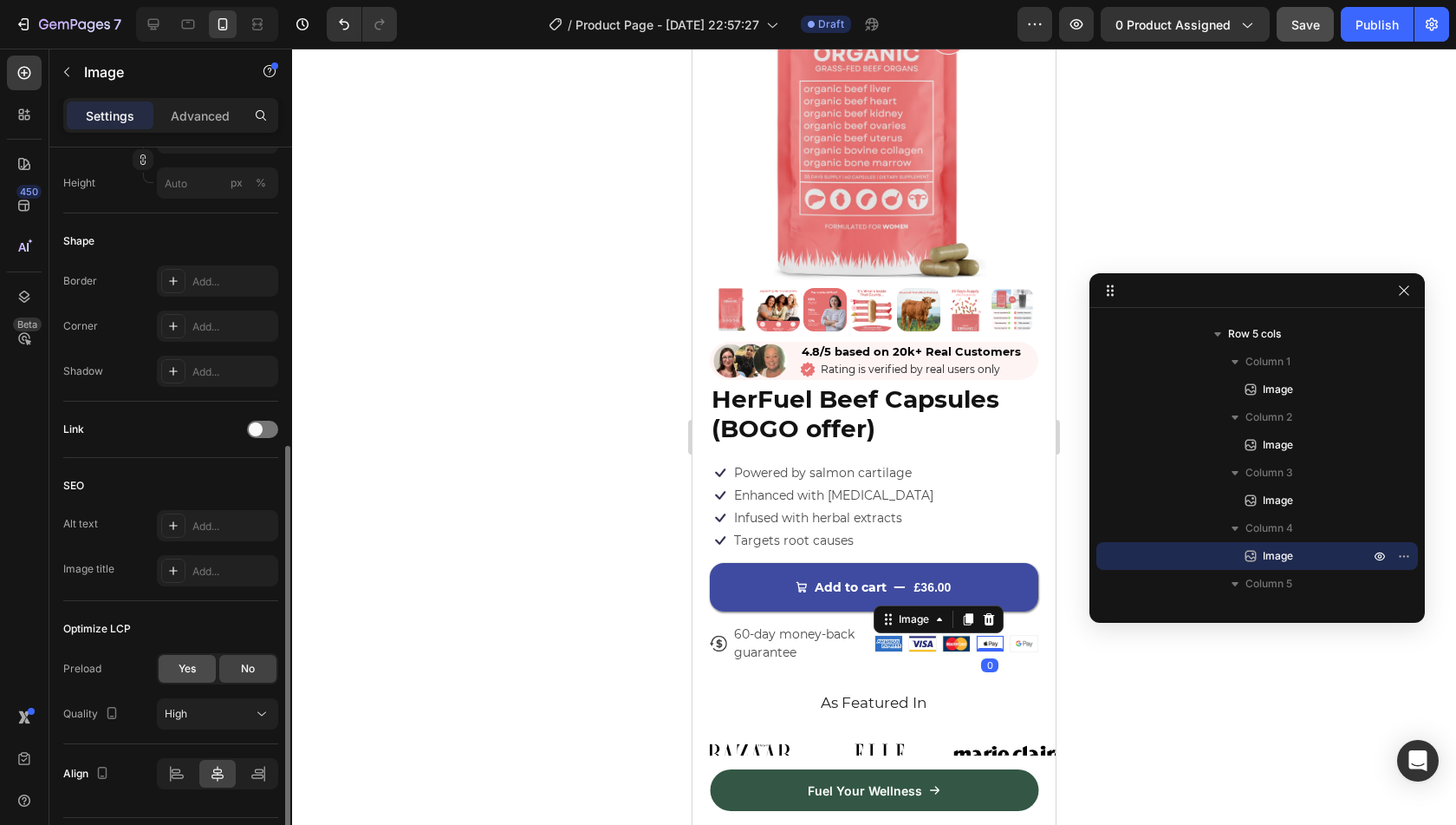
click at [163, 672] on div "Yes" at bounding box center [187, 668] width 58 height 28
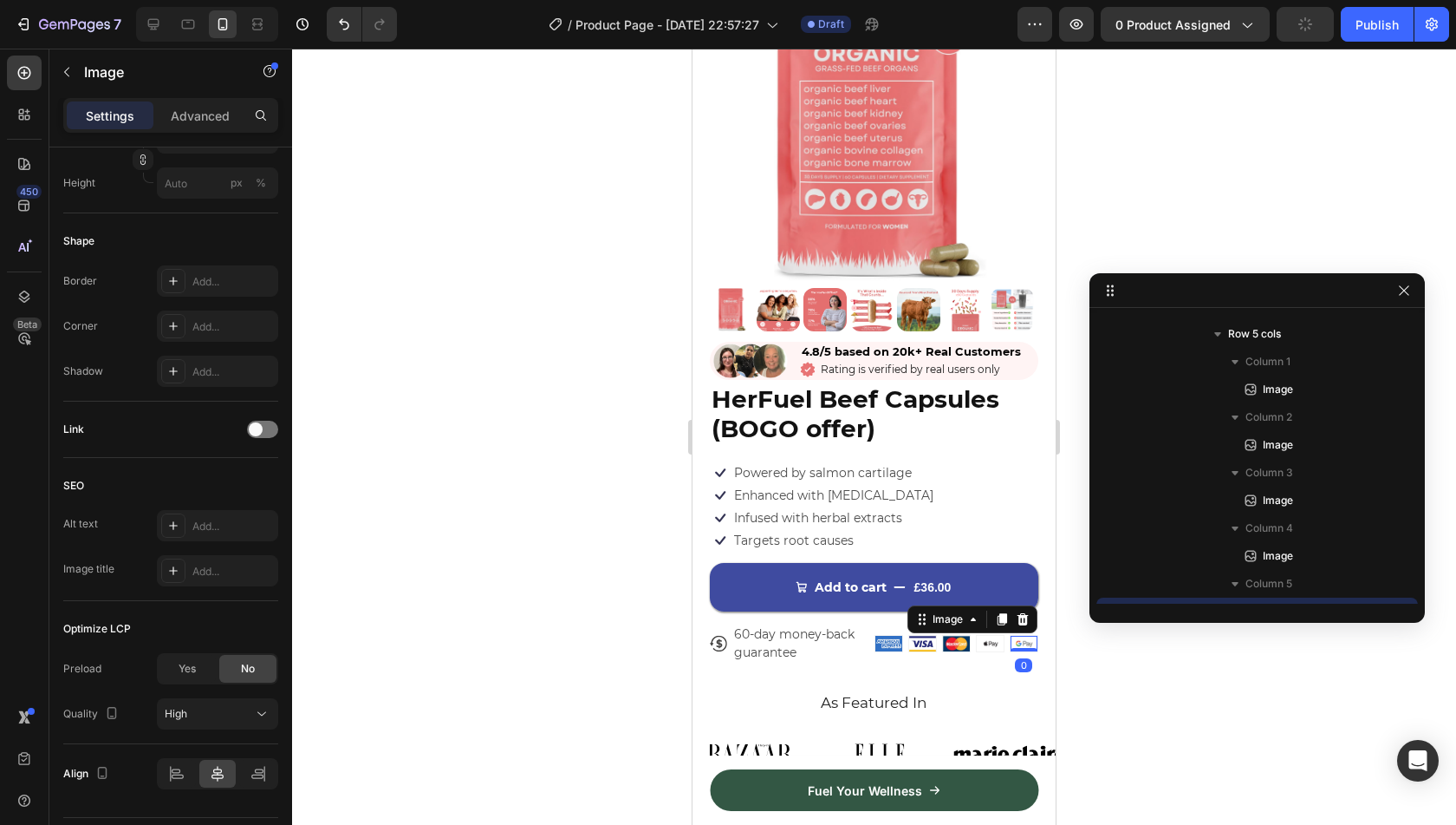
scroll to position [1715, 0]
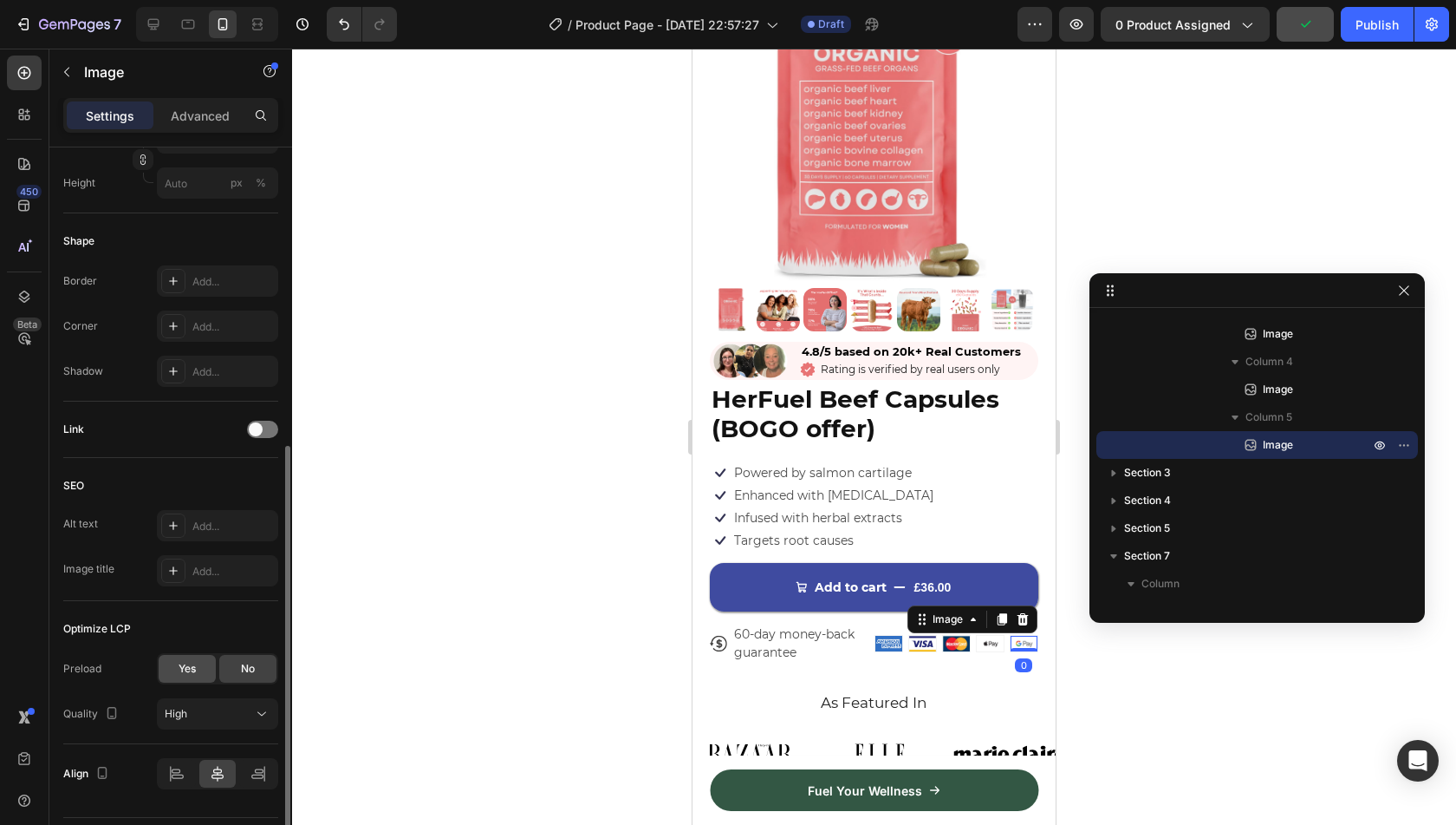
click at [175, 656] on div "Yes" at bounding box center [187, 668] width 58 height 28
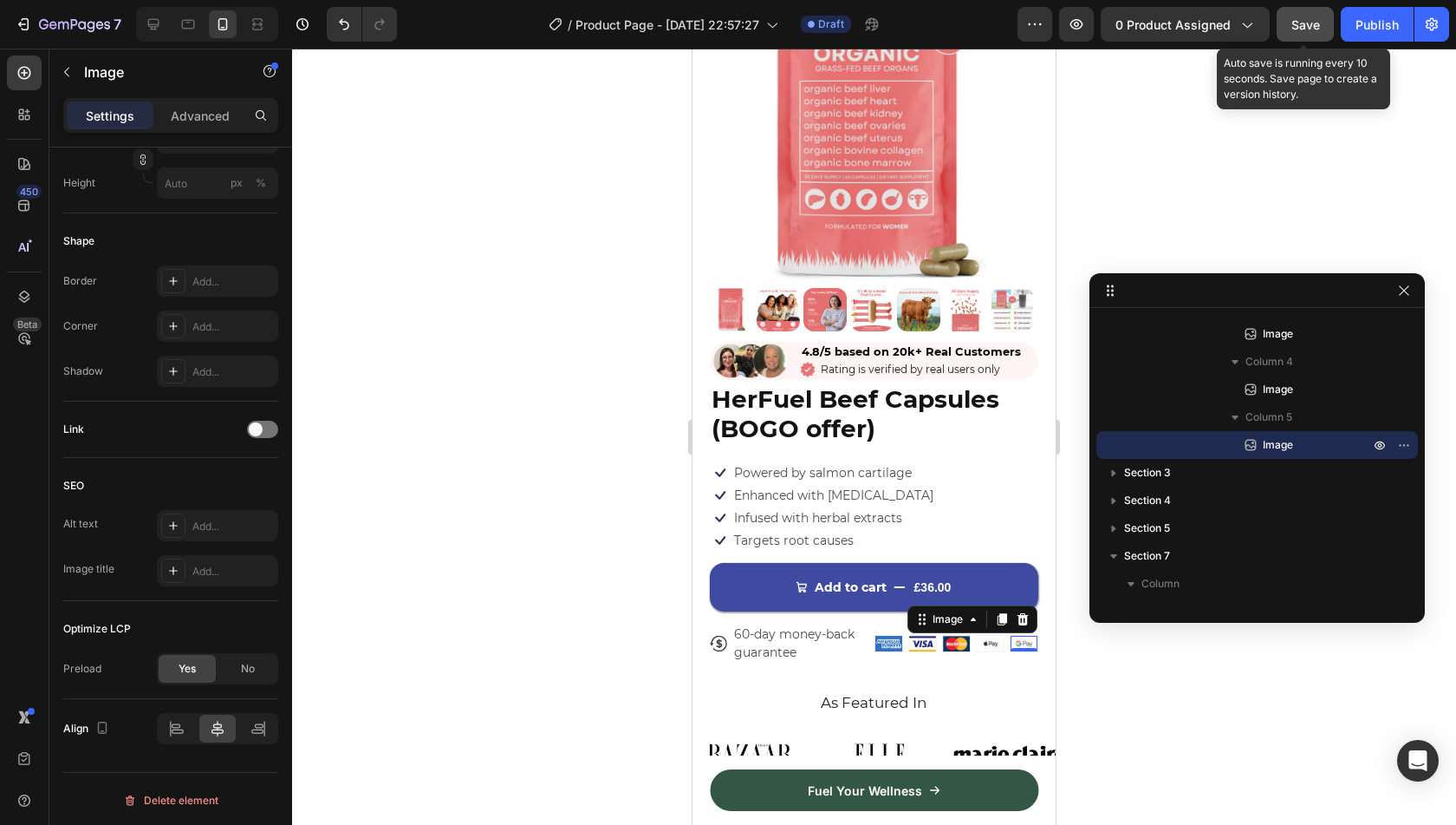
click at [1319, 20] on span "Save" at bounding box center [1306, 24] width 29 height 14
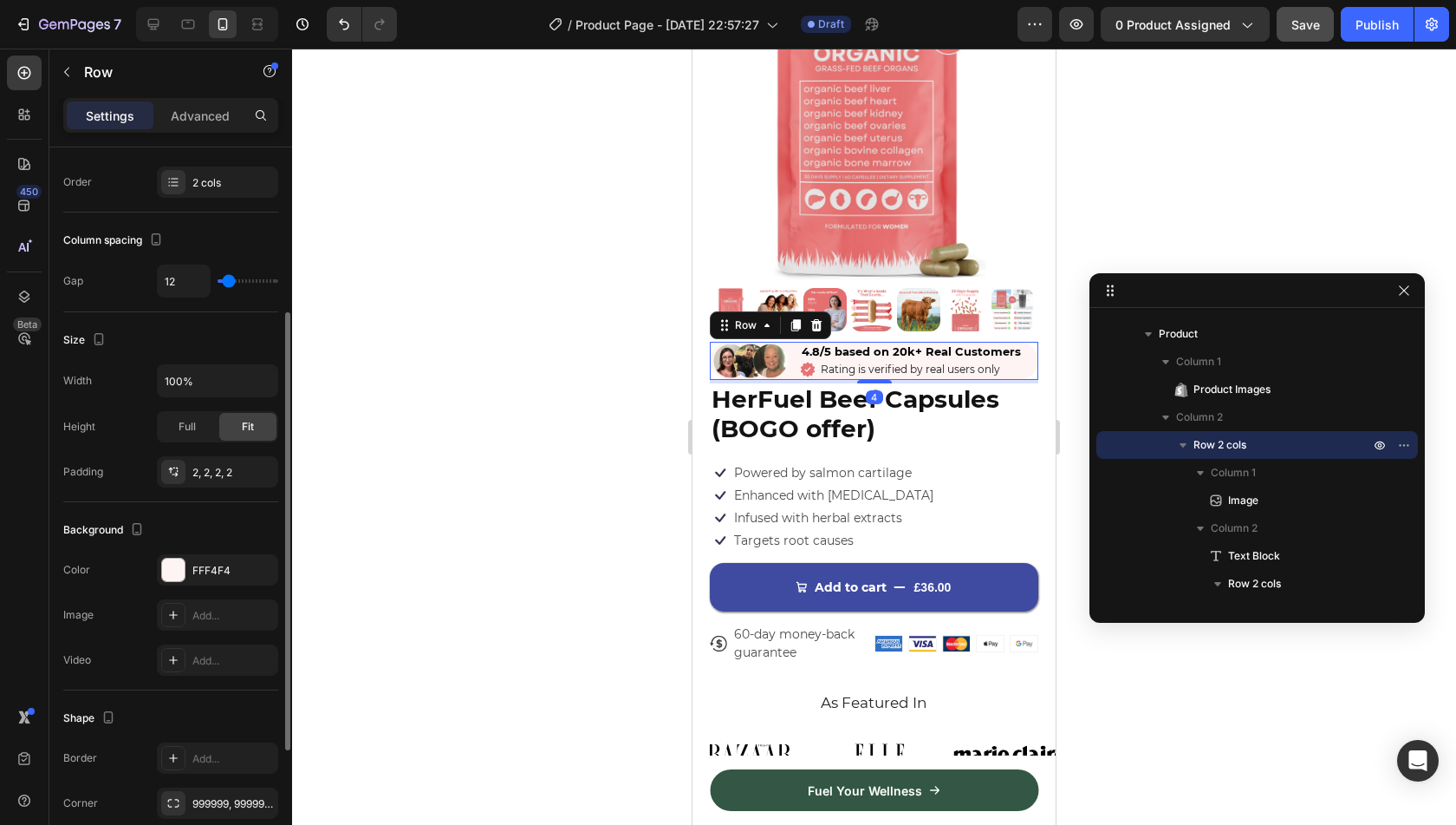
scroll to position [245, 0]
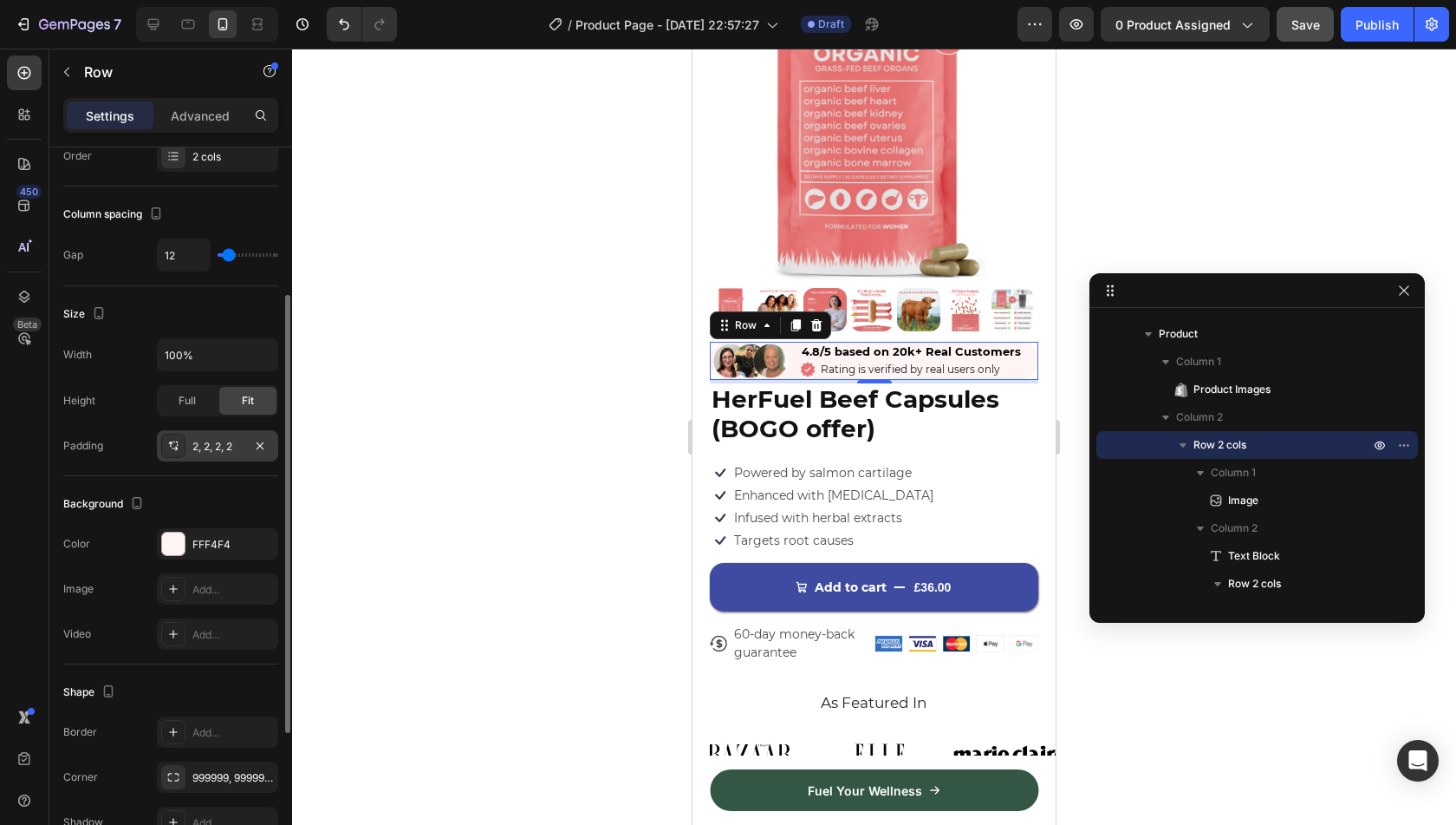
click at [208, 439] on div "2, 2, 2, 2" at bounding box center [218, 446] width 50 height 15
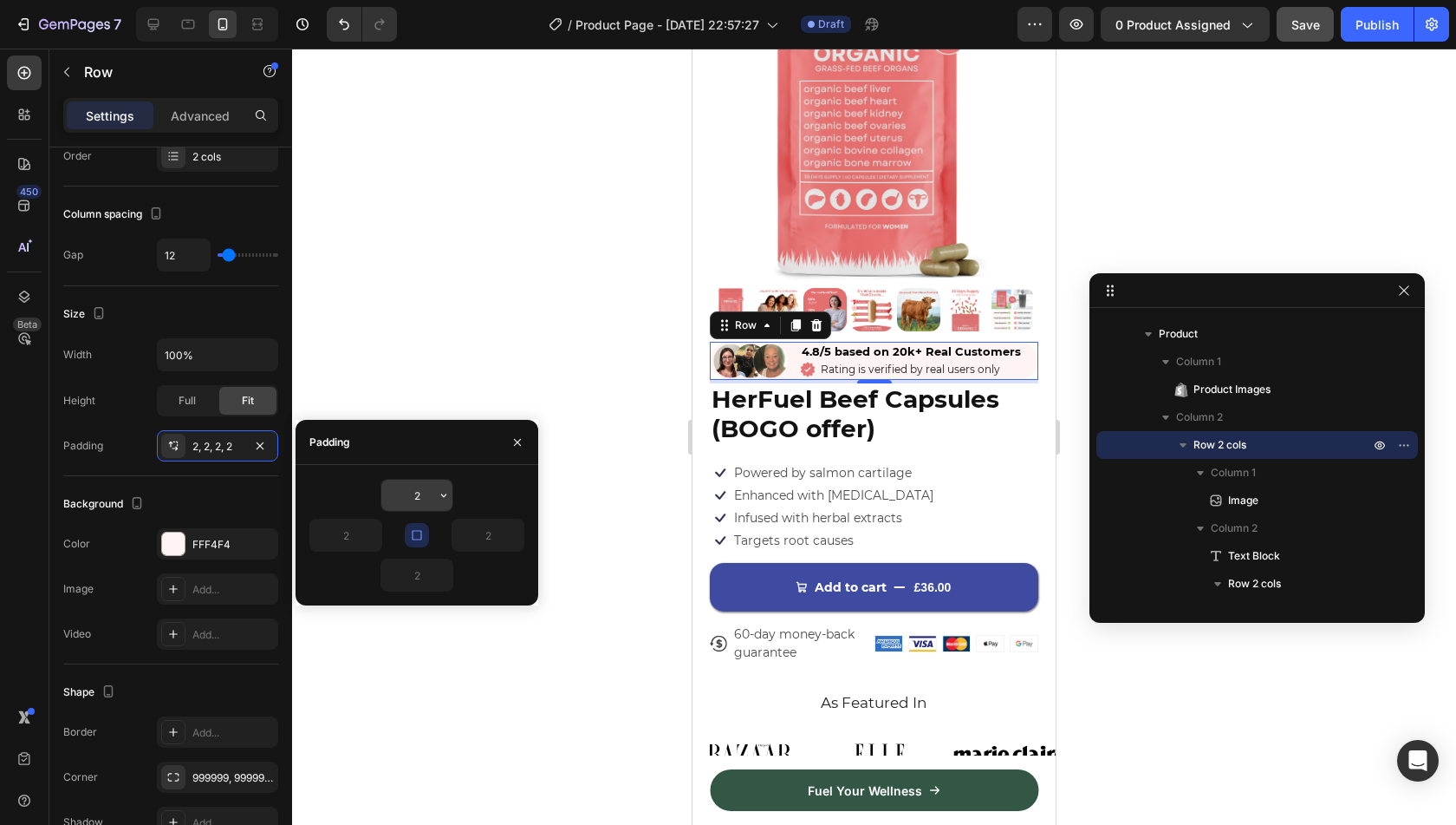
click at [415, 483] on input "2" at bounding box center [416, 495] width 71 height 31
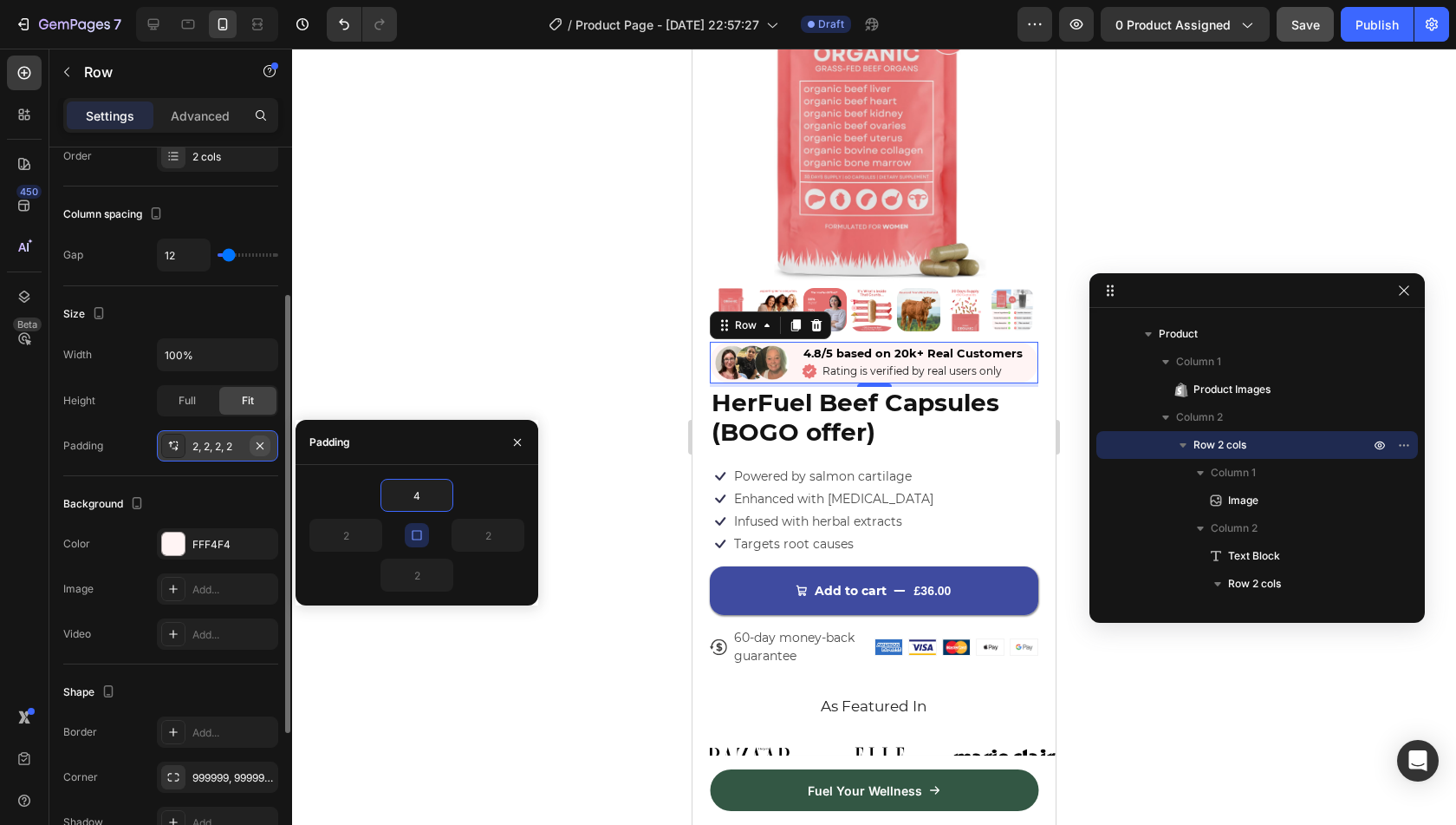
type input "4"
click at [255, 444] on icon "button" at bounding box center [259, 445] width 13 height 13
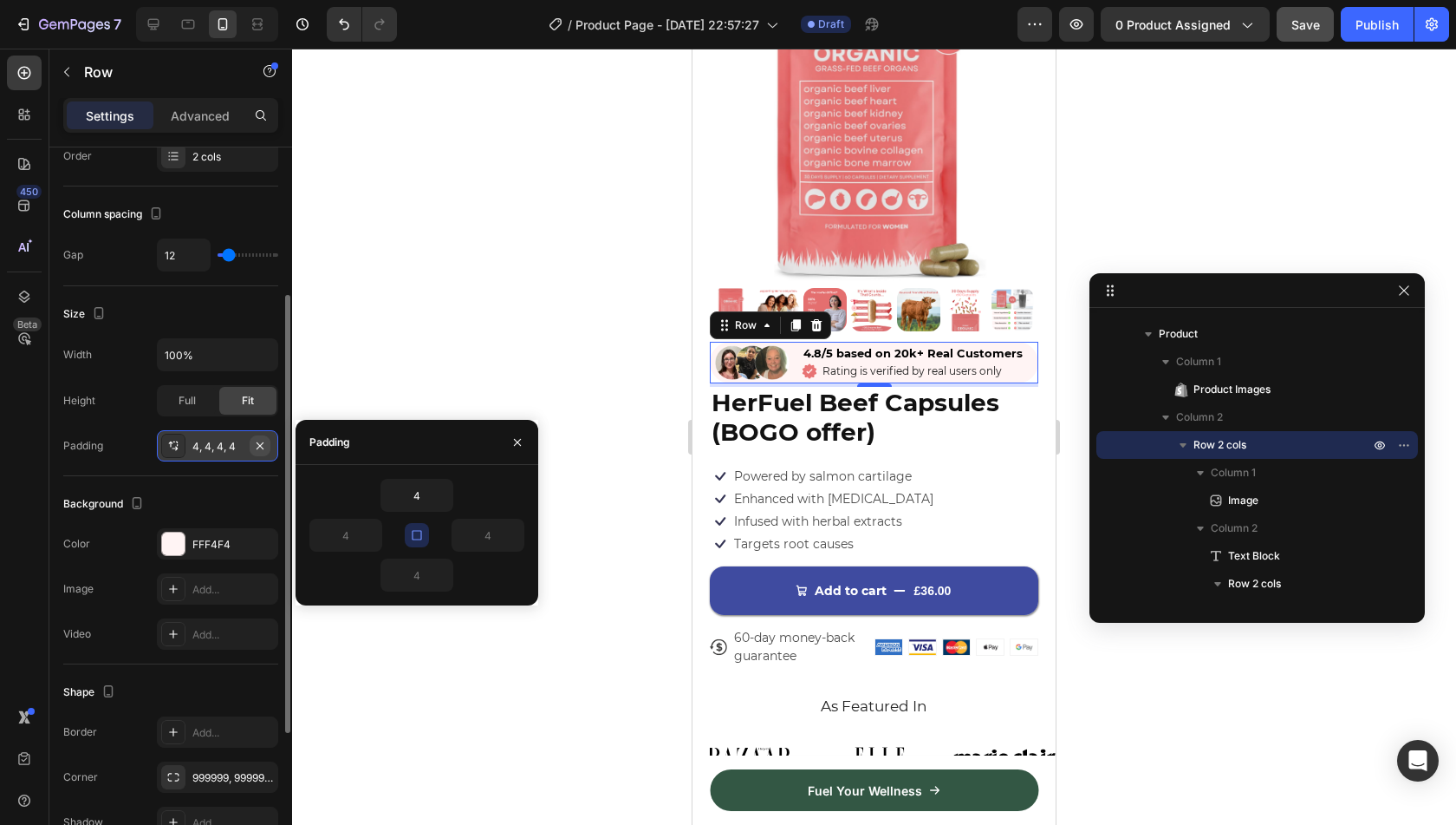
type input "0"
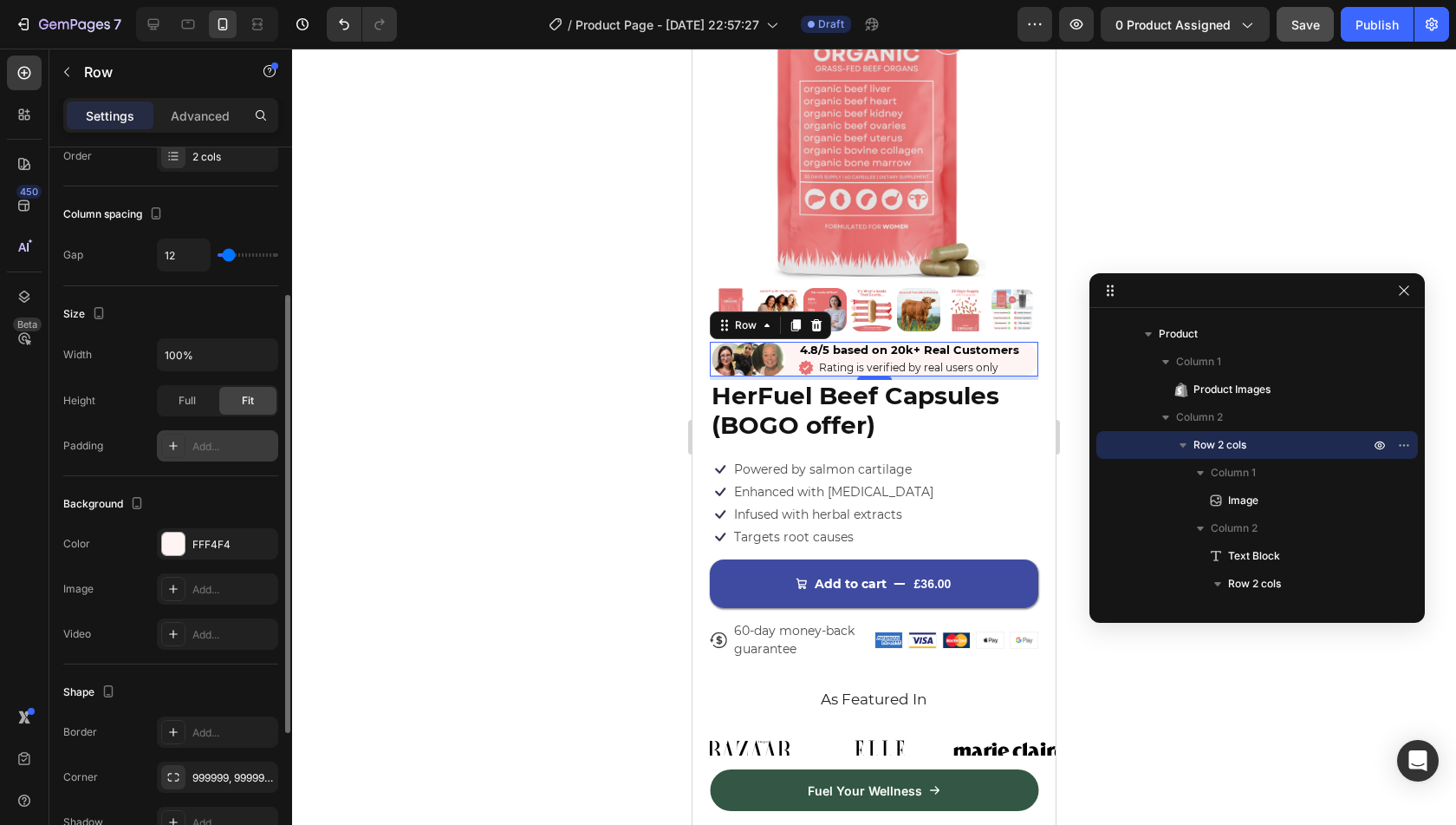
click at [225, 444] on div "Add..." at bounding box center [233, 446] width 82 height 15
type input "16"
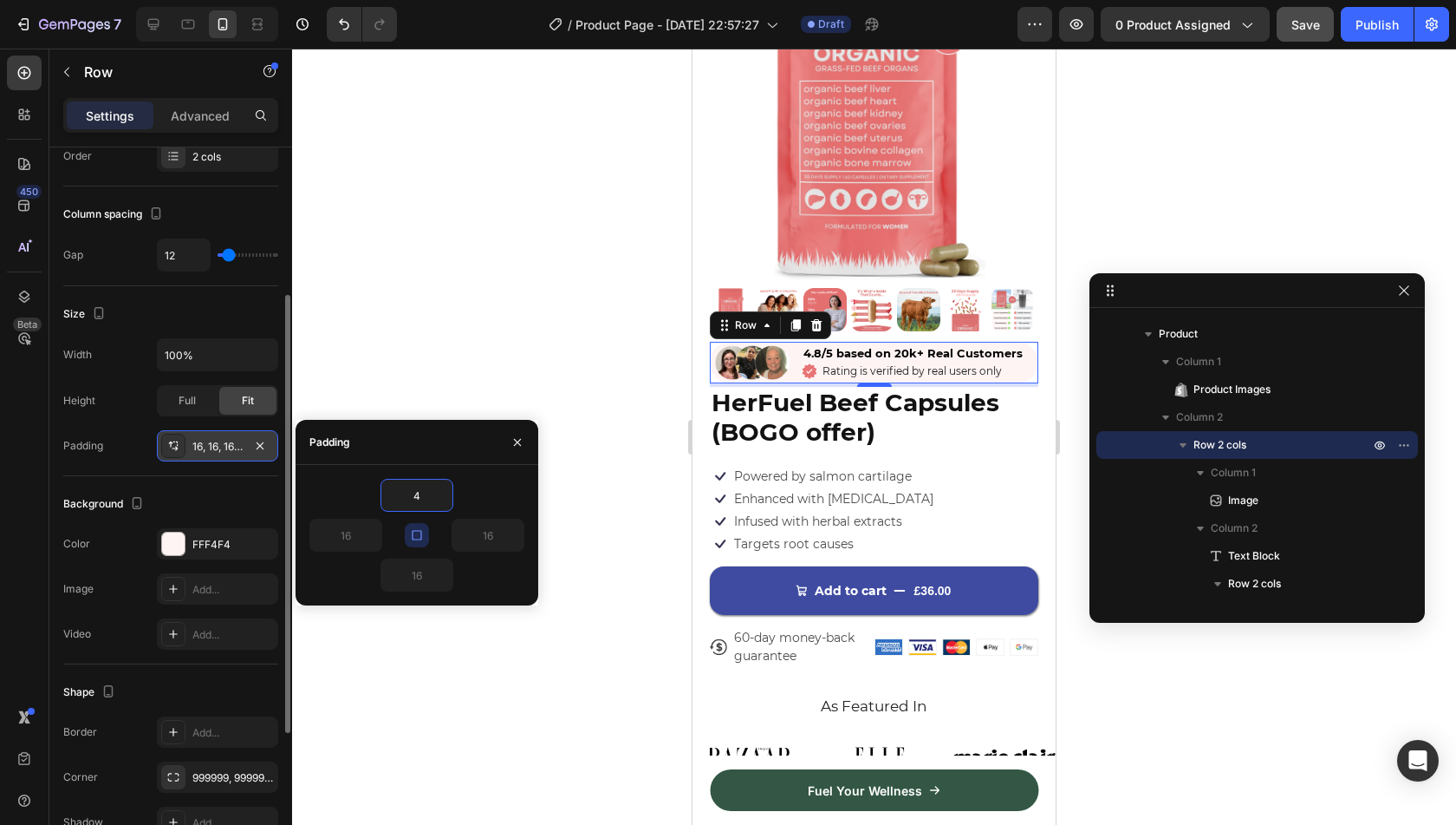
type input "4"
click at [519, 439] on icon "button" at bounding box center [517, 442] width 13 height 13
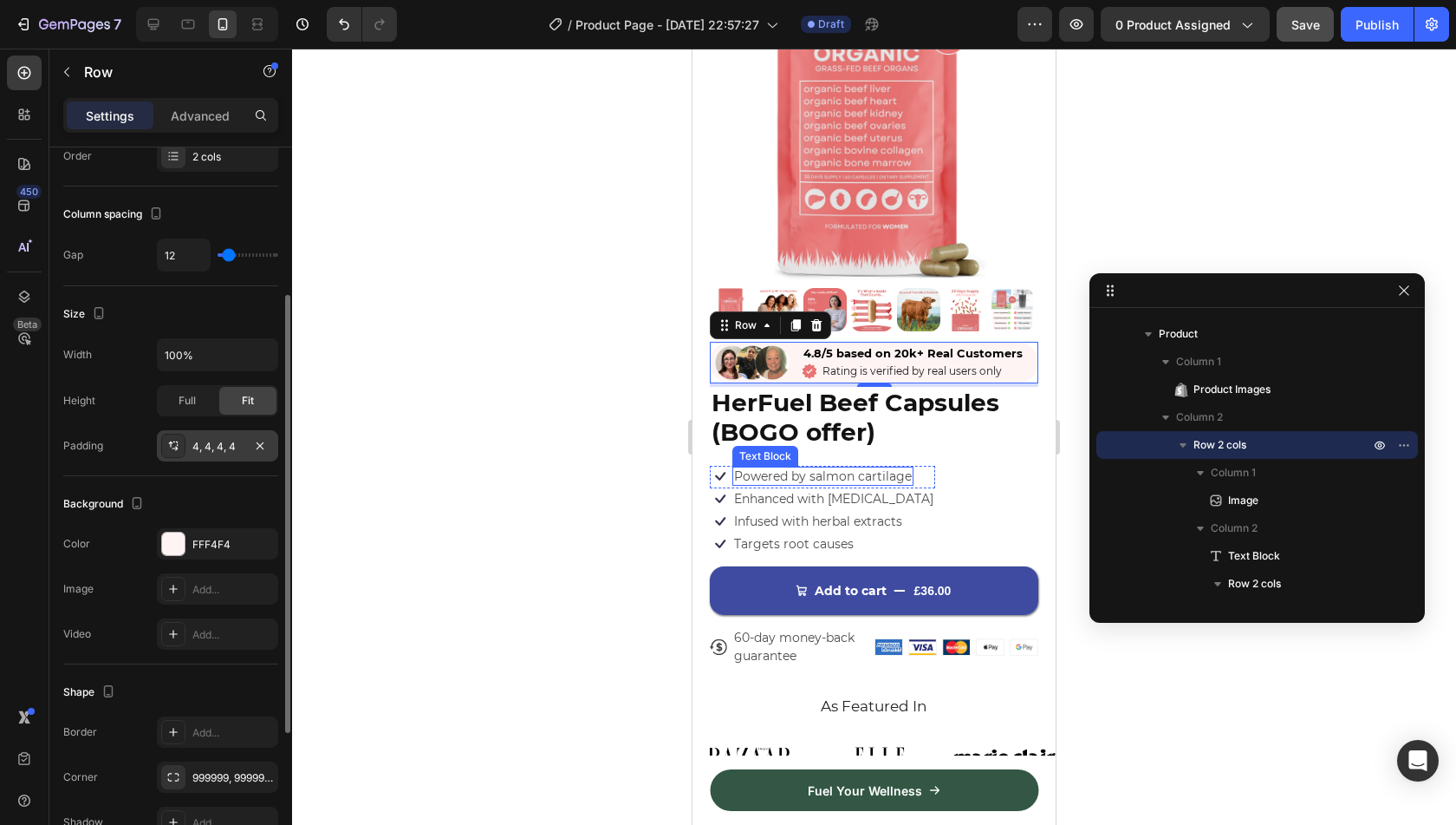
click at [782, 490] on p "Enhanced with [MEDICAL_DATA]" at bounding box center [834, 498] width 200 height 15
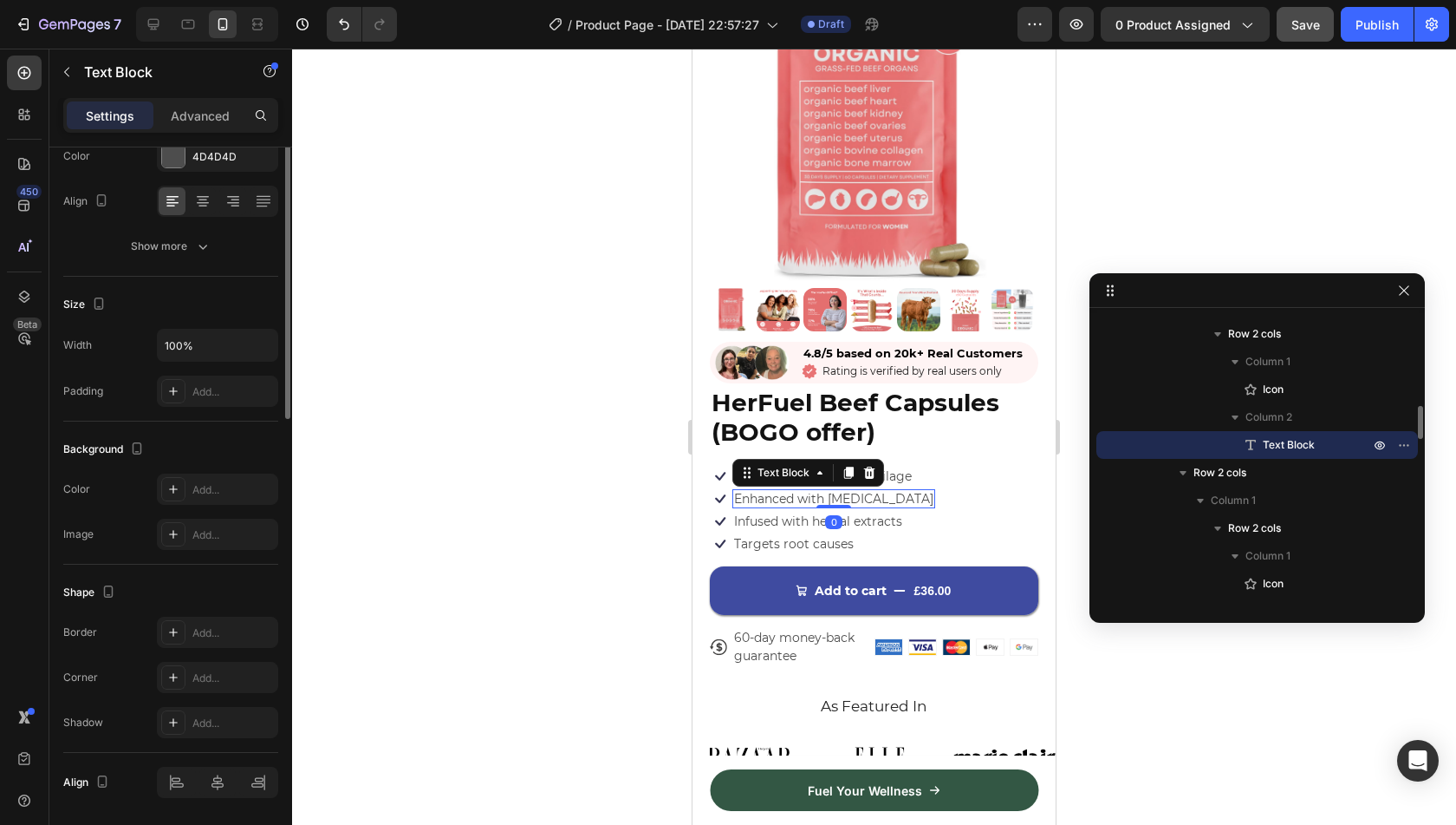
scroll to position [0, 0]
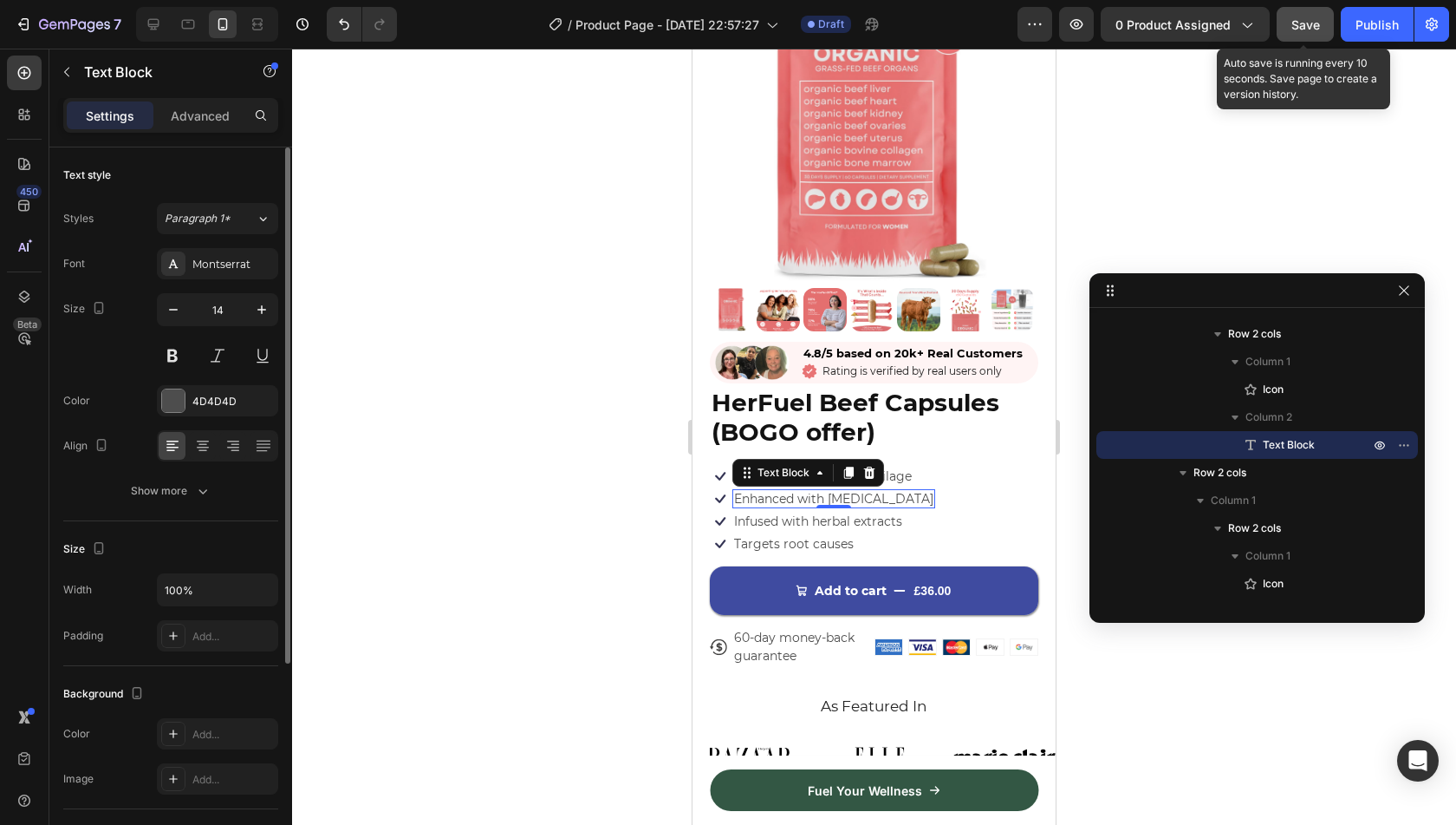
click at [1305, 19] on span "Save" at bounding box center [1306, 24] width 29 height 14
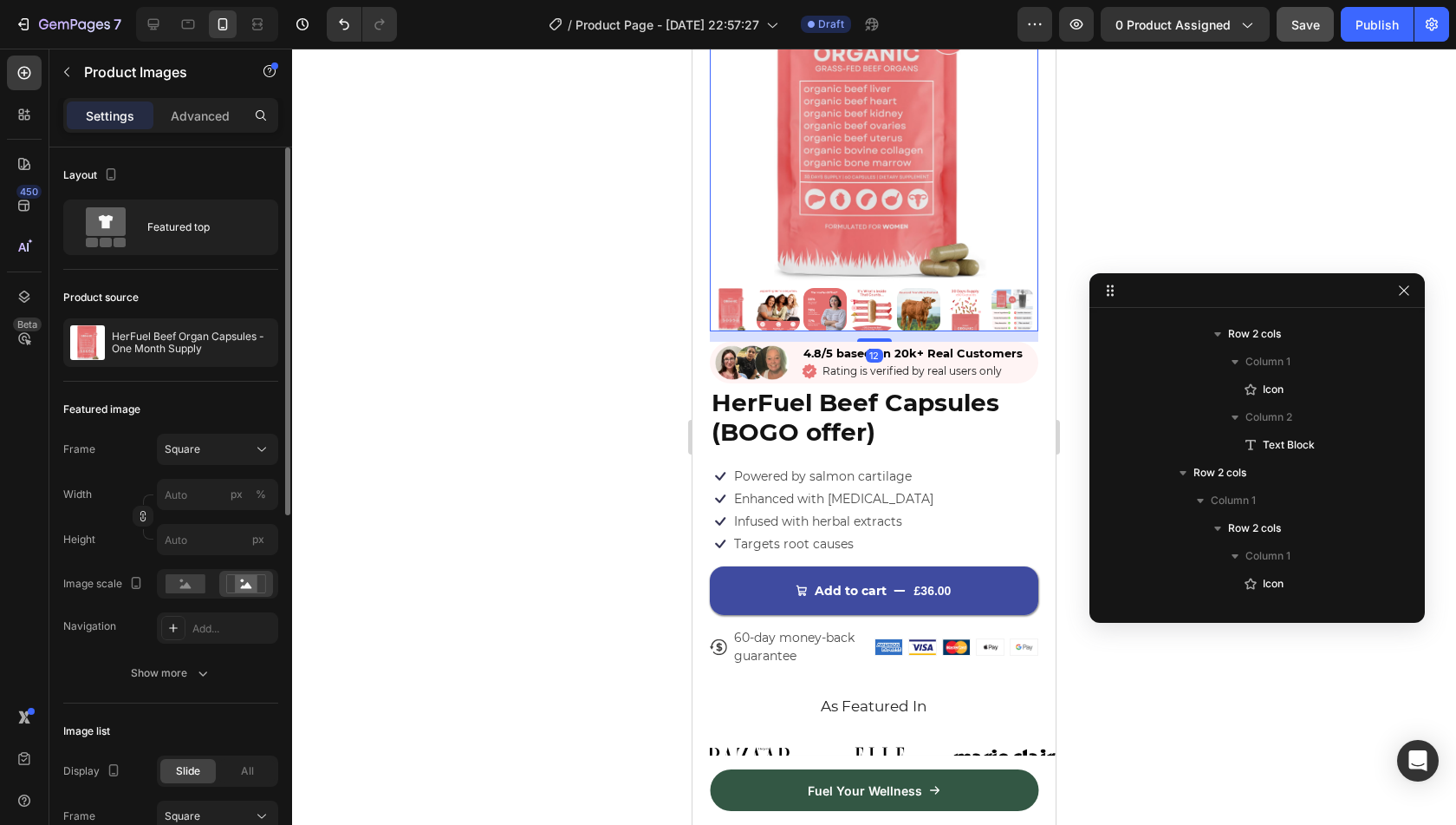
scroll to position [50, 0]
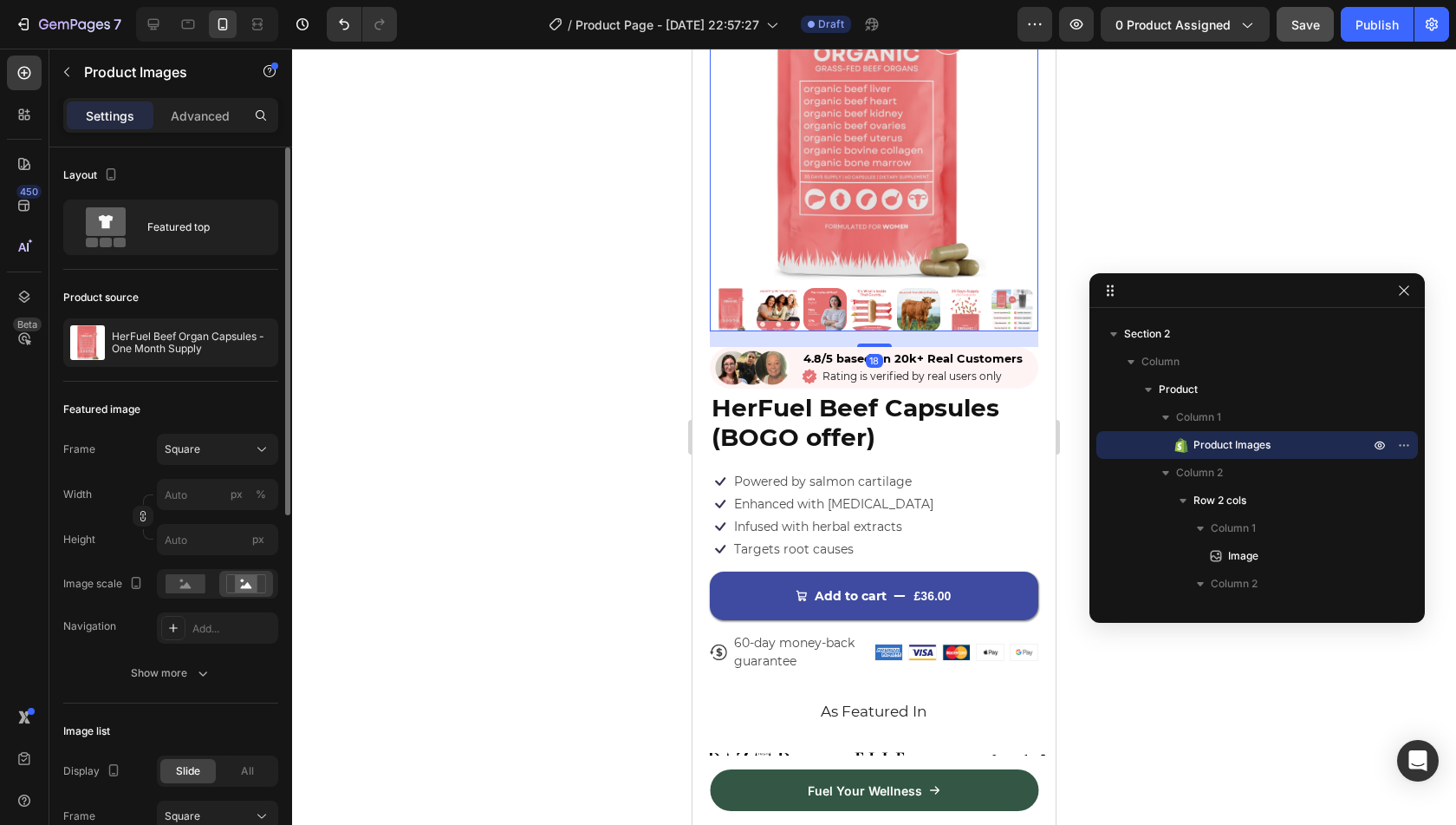
drag, startPoint x: 860, startPoint y: 327, endPoint x: 839, endPoint y: 359, distance: 38.3
click at [862, 344] on div at bounding box center [874, 345] width 35 height 4
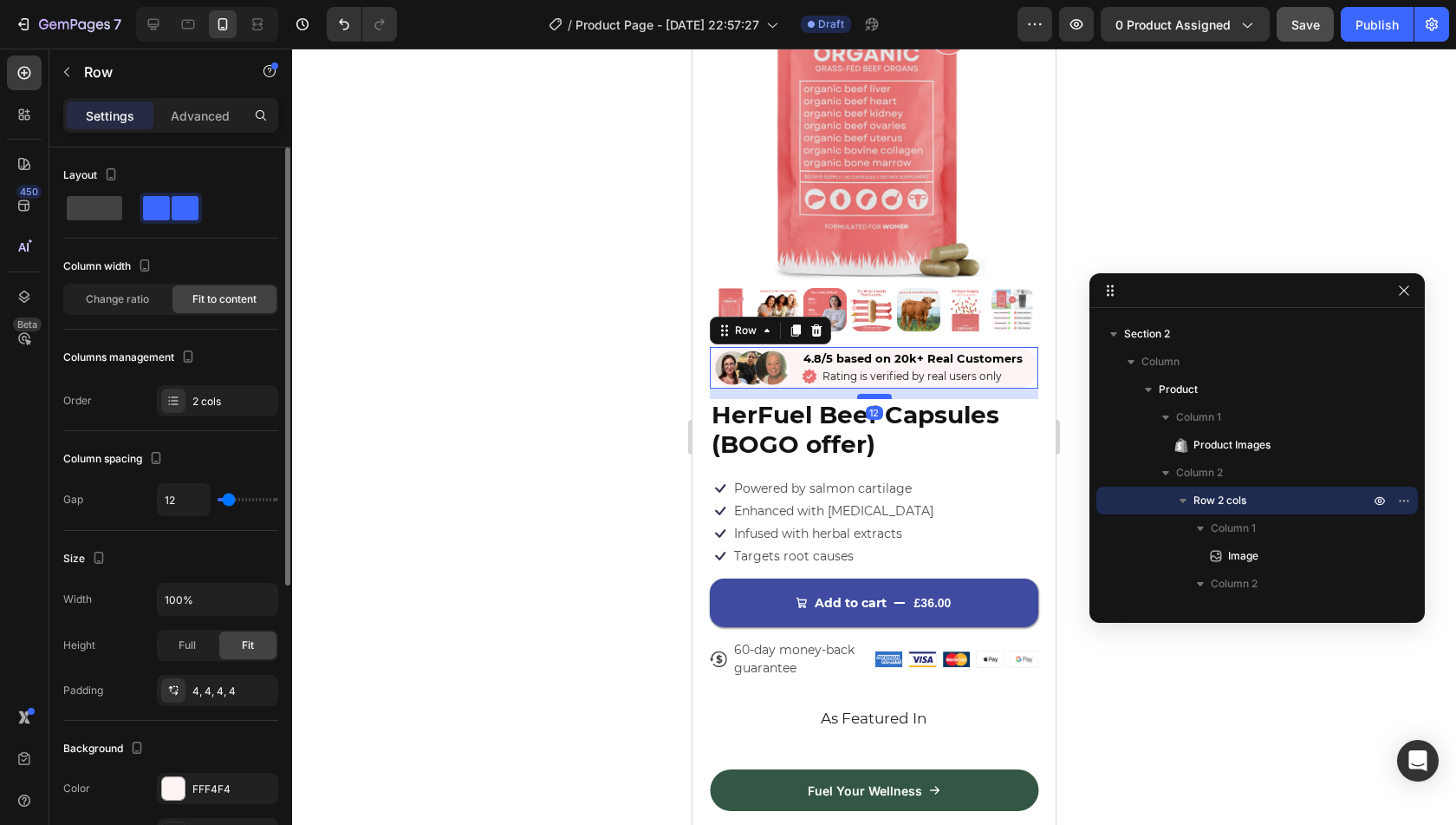
click at [867, 394] on div at bounding box center [874, 397] width 35 height 5
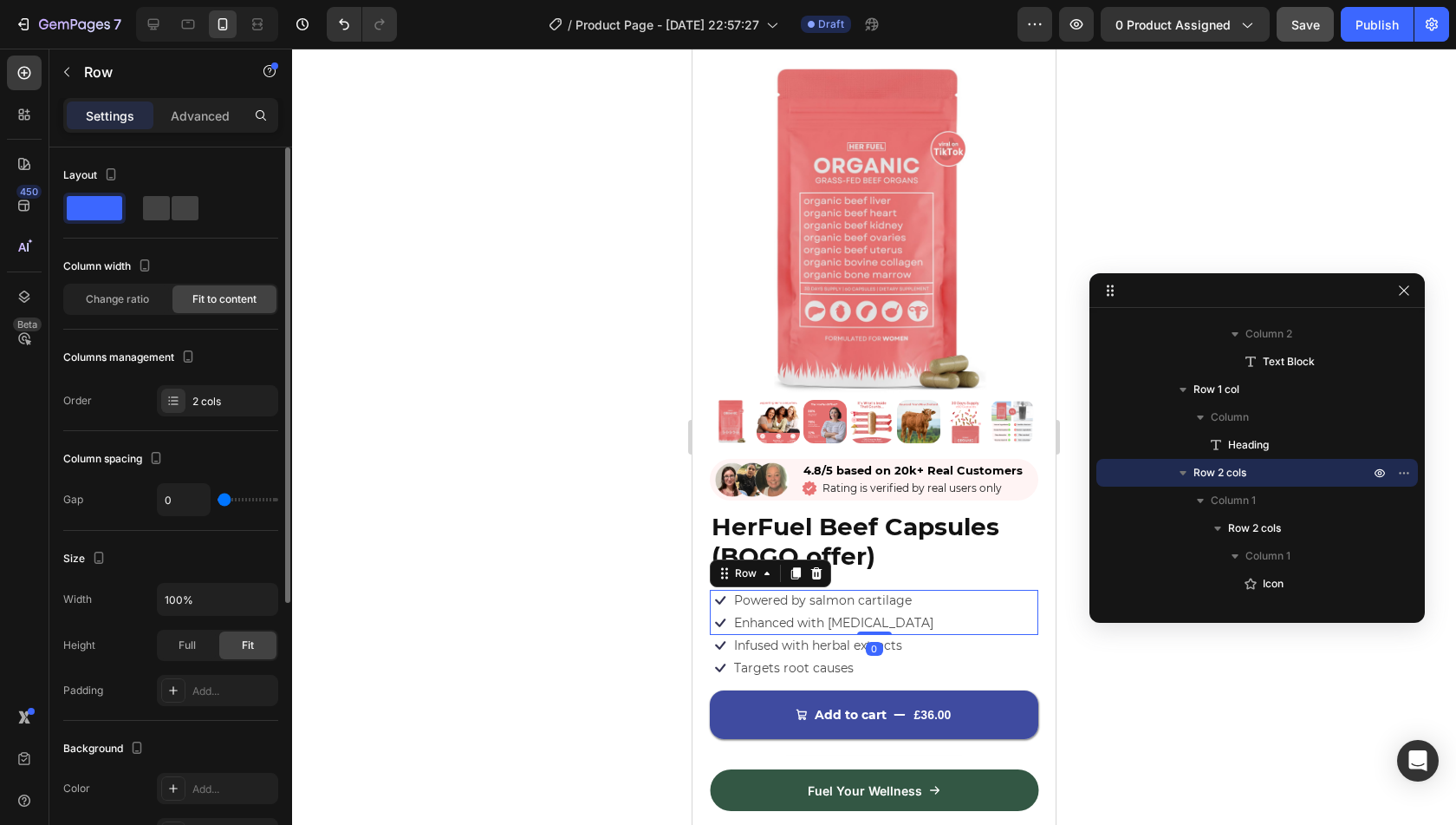
scroll to position [33, 0]
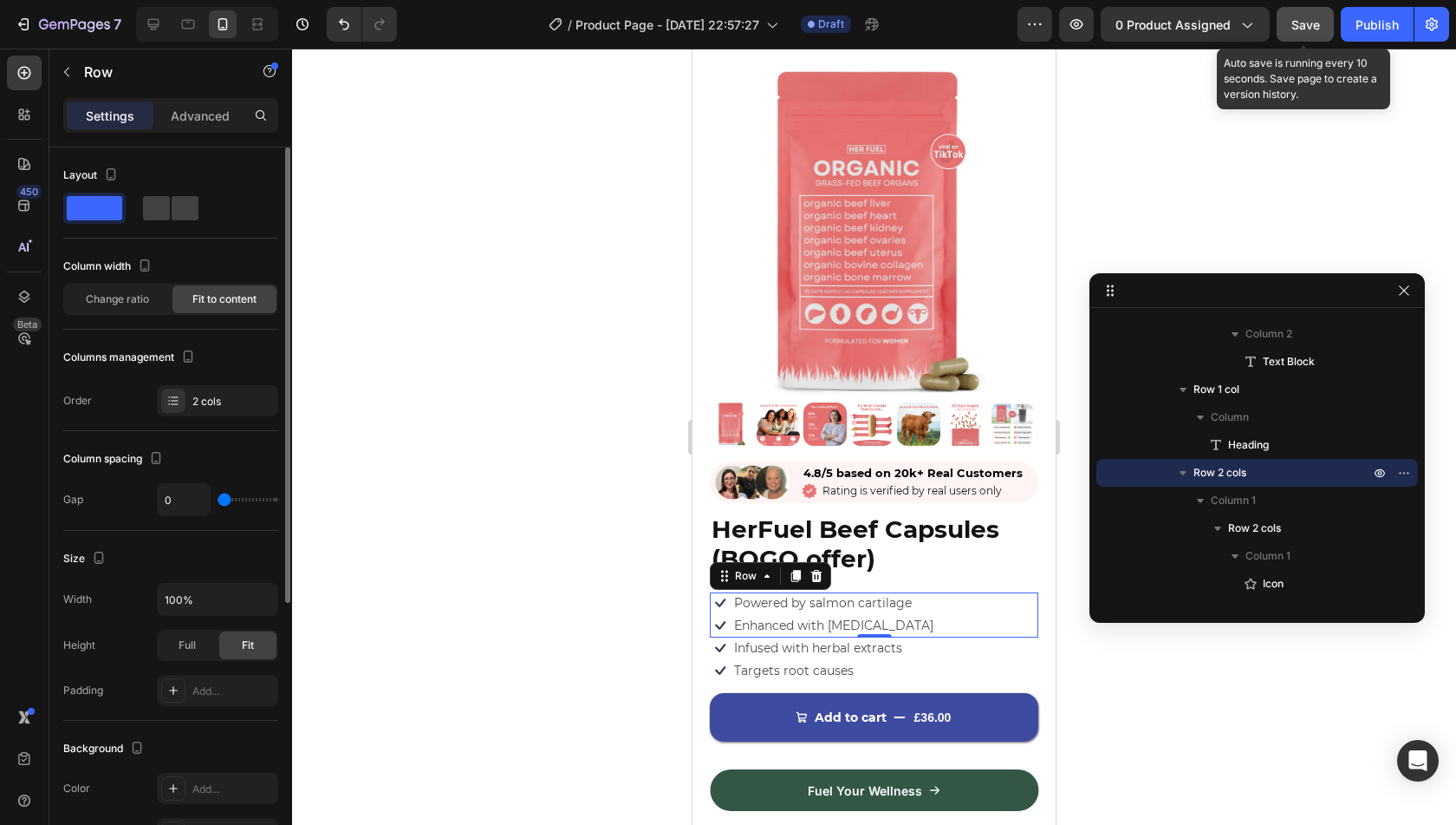
click at [1291, 26] on button "Save" at bounding box center [1306, 24] width 58 height 35
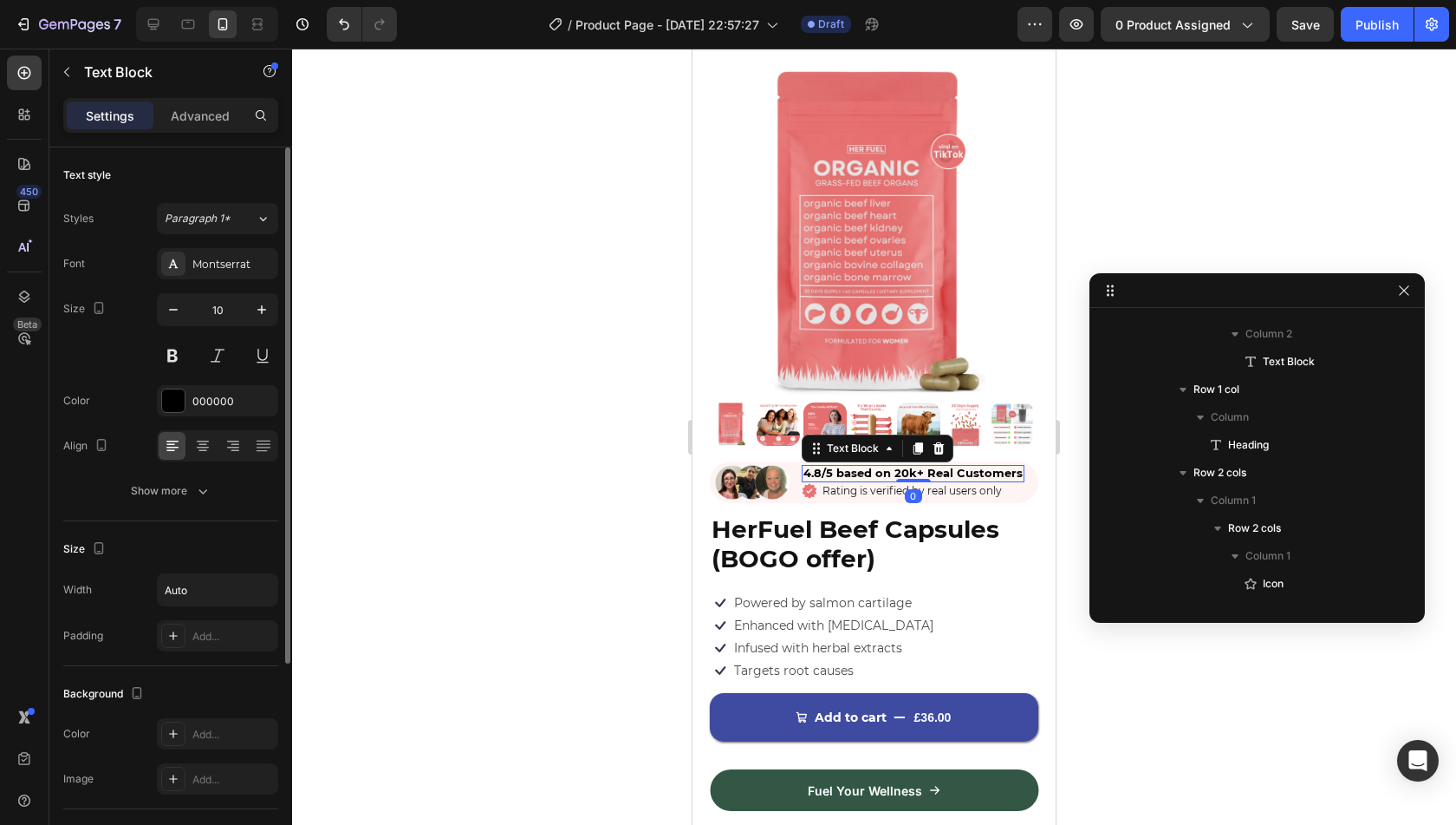
scroll to position [217, 0]
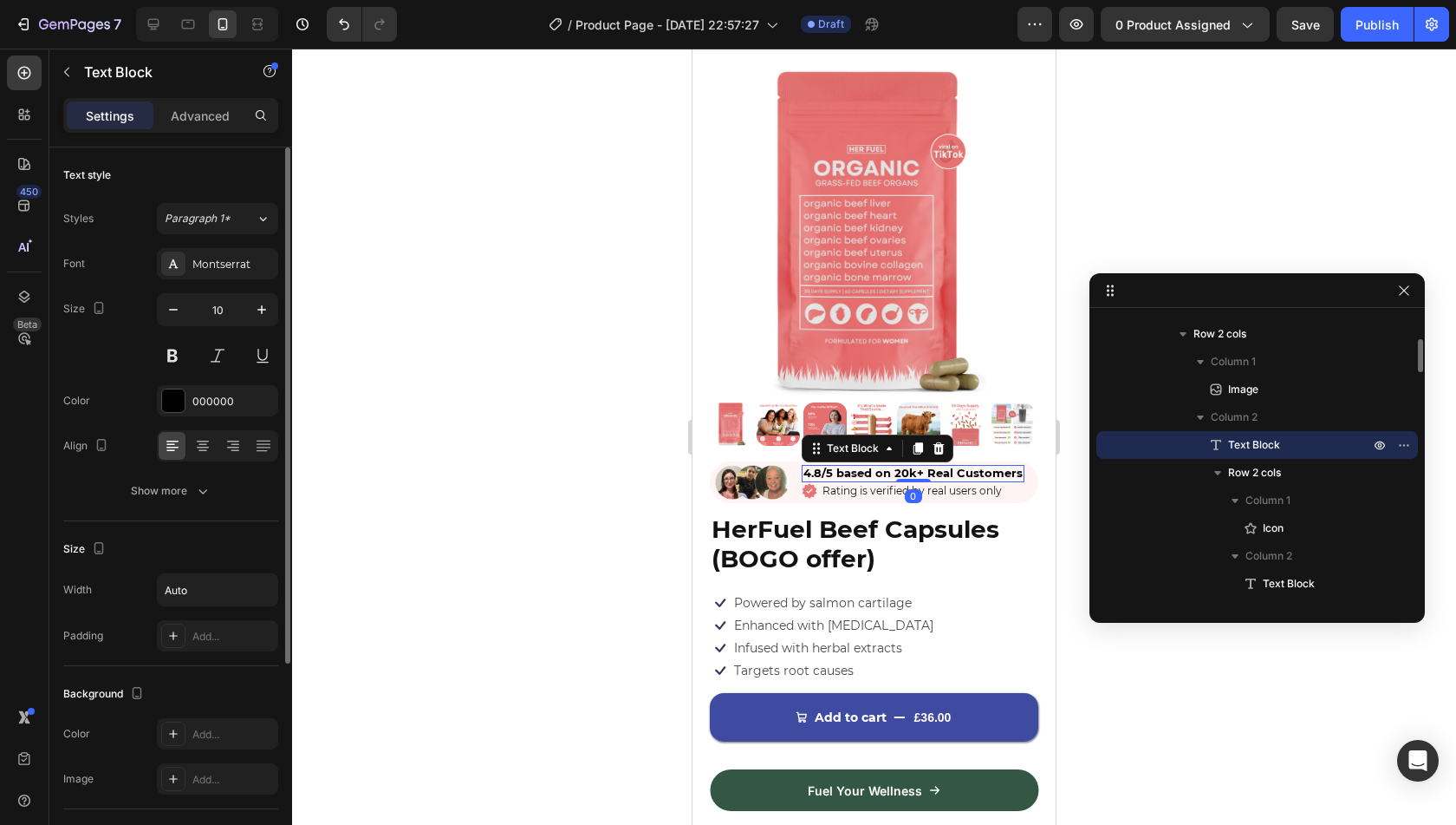
click at [880, 466] on span "4.8/5 based on 20k+ Real Customers" at bounding box center [913, 472] width 219 height 13
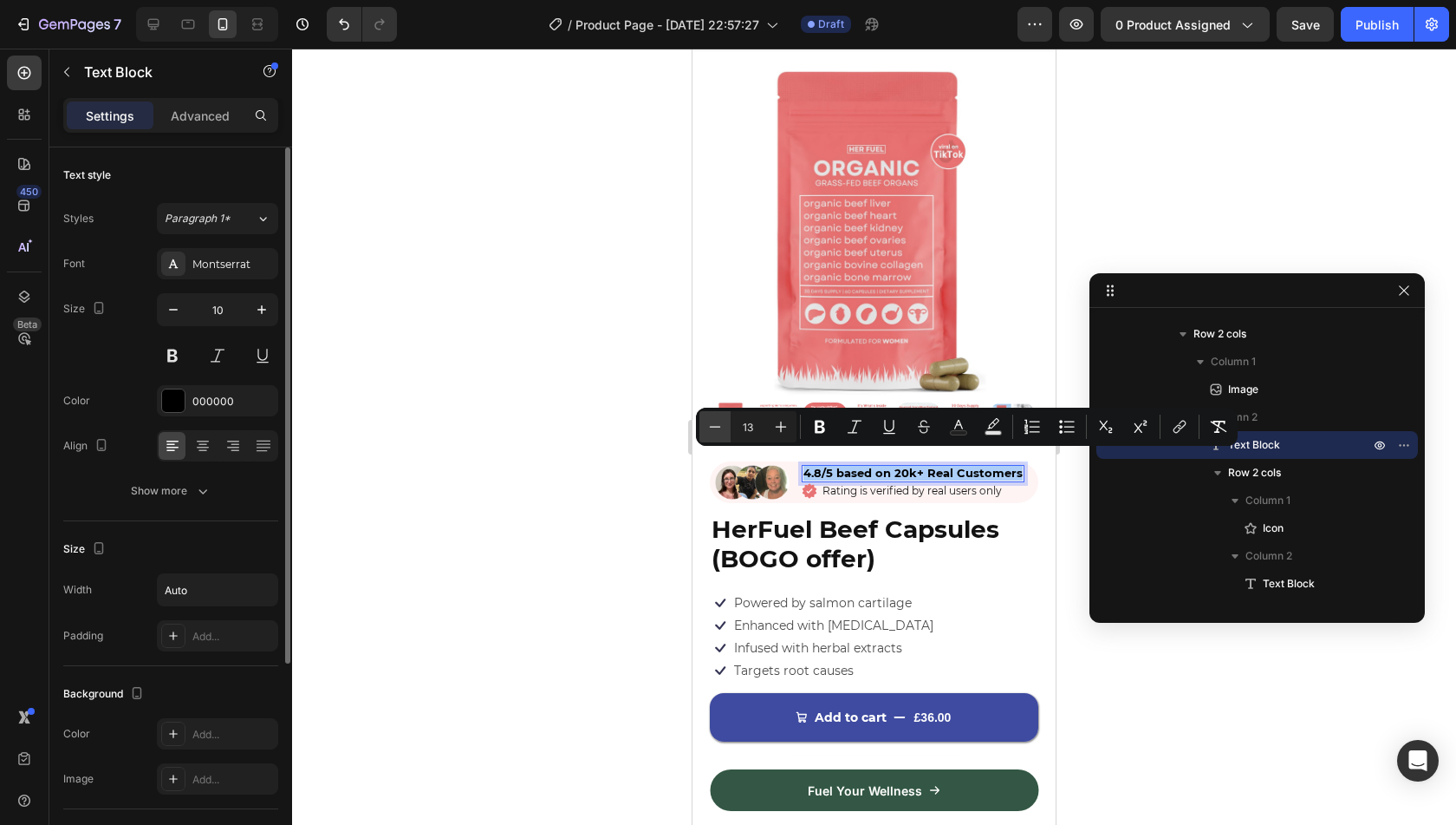
click at [720, 427] on icon "Editor contextual toolbar" at bounding box center [714, 426] width 17 height 17
click at [714, 422] on icon "Editor contextual toolbar" at bounding box center [714, 426] width 17 height 17
type input "10"
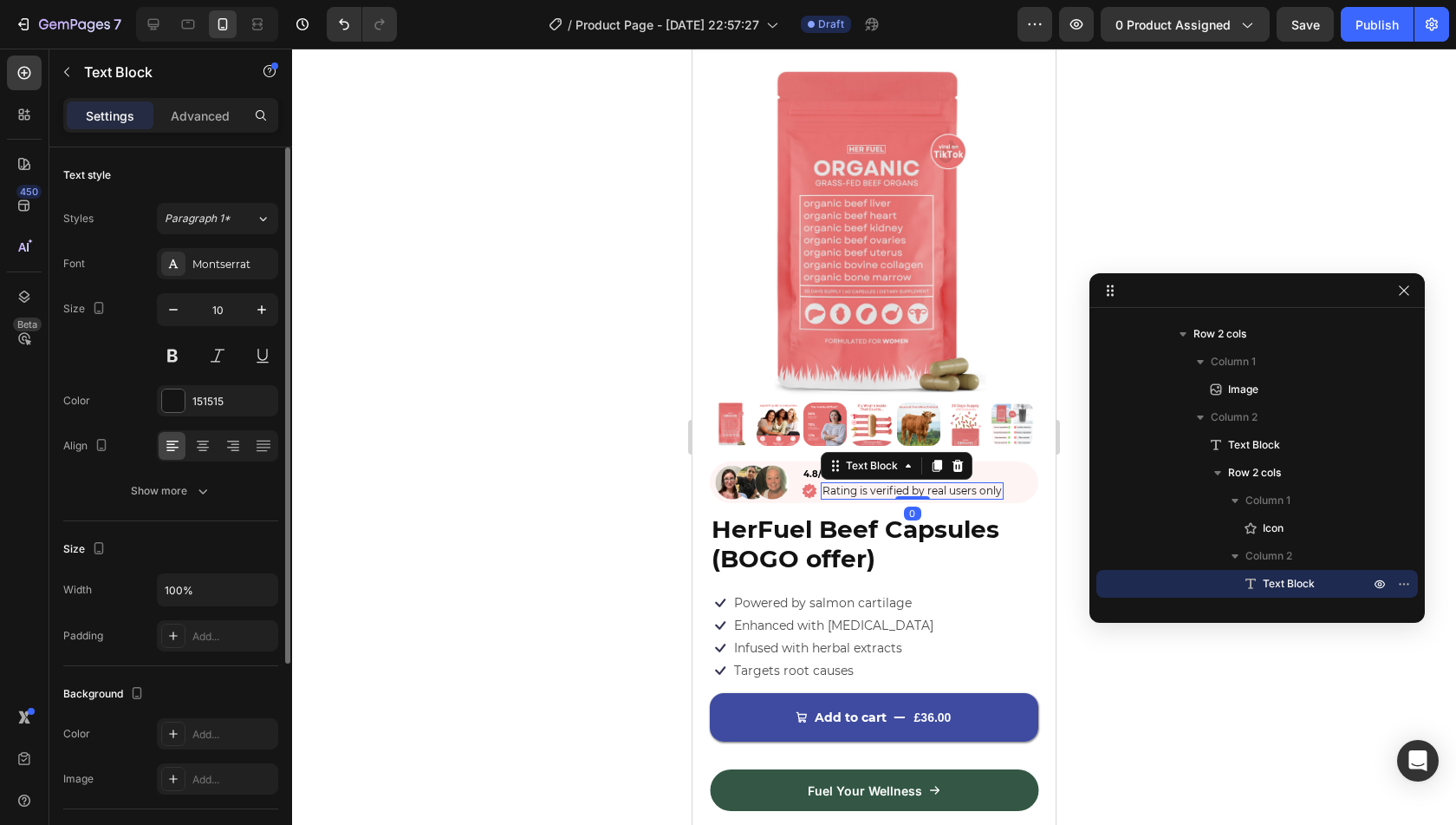
click at [856, 484] on span "Rating is verified by real users only" at bounding box center [912, 490] width 179 height 13
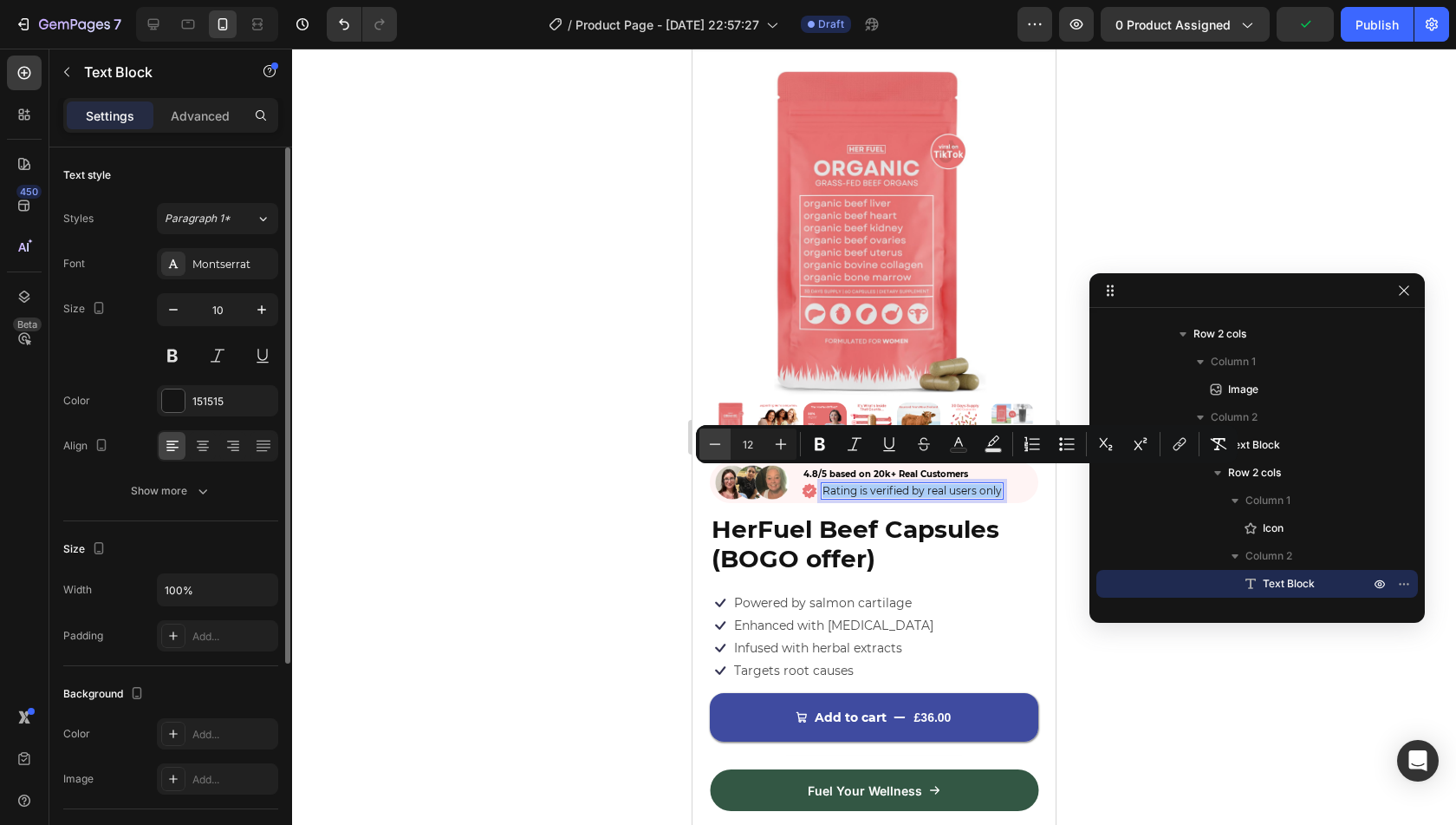
click at [719, 452] on icon "Editor contextual toolbar" at bounding box center [714, 444] width 17 height 17
type input "10"
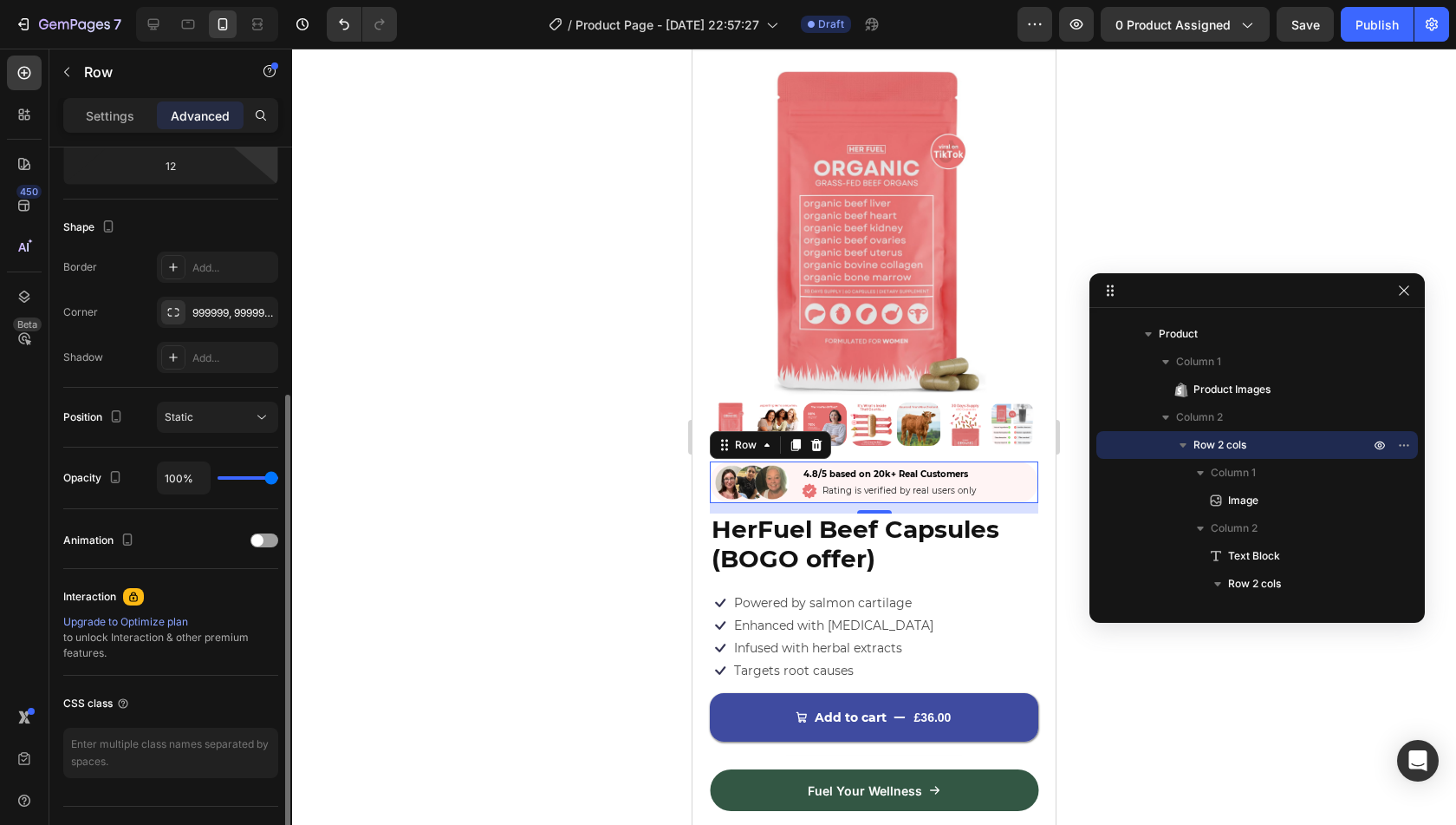
scroll to position [395, 0]
click at [112, 121] on p "Settings" at bounding box center [110, 116] width 49 height 18
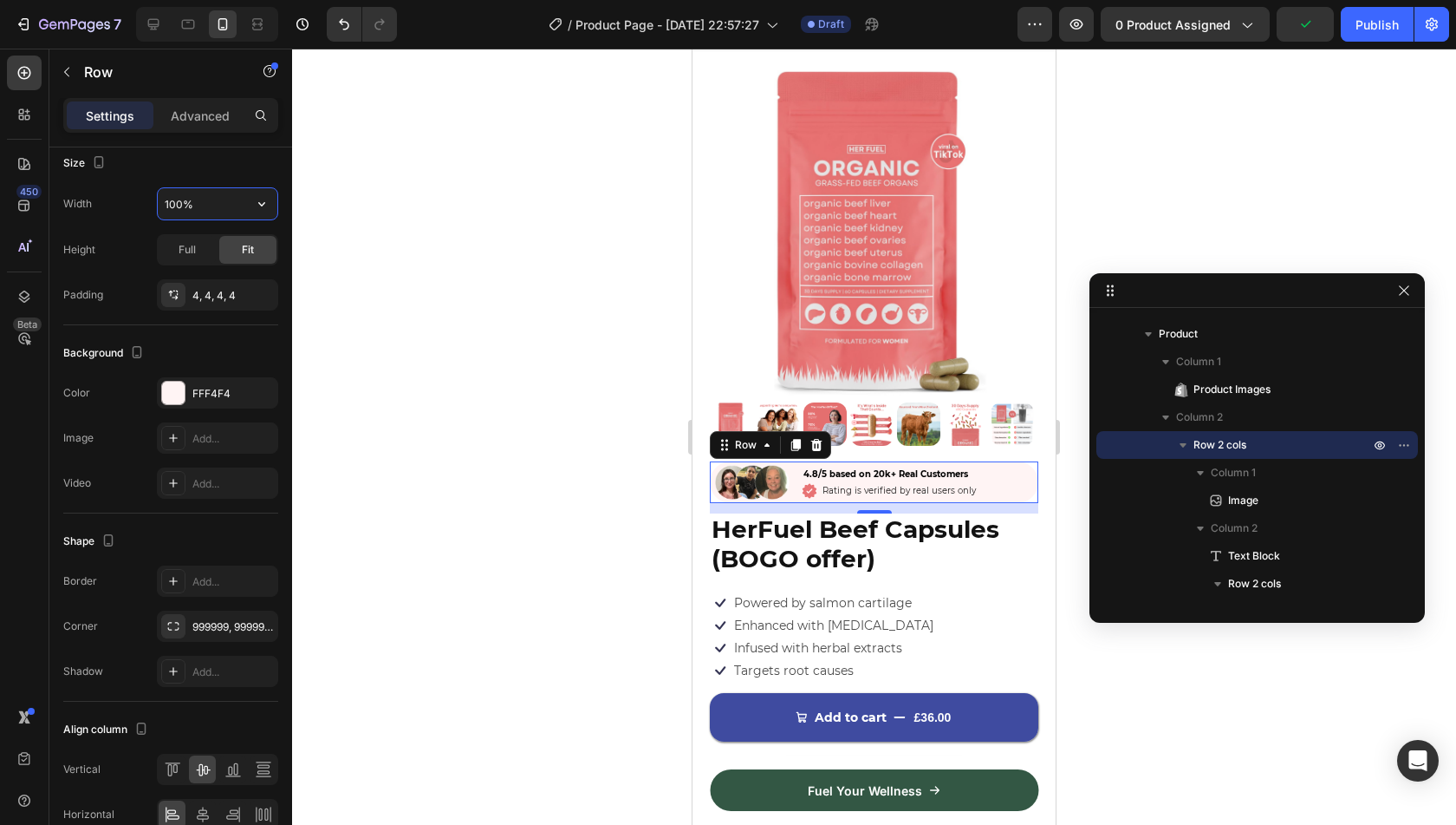
click at [215, 207] on input "100%" at bounding box center [217, 203] width 120 height 31
click at [201, 245] on div "Full" at bounding box center [187, 249] width 58 height 28
click at [244, 244] on span "Fit" at bounding box center [247, 249] width 12 height 15
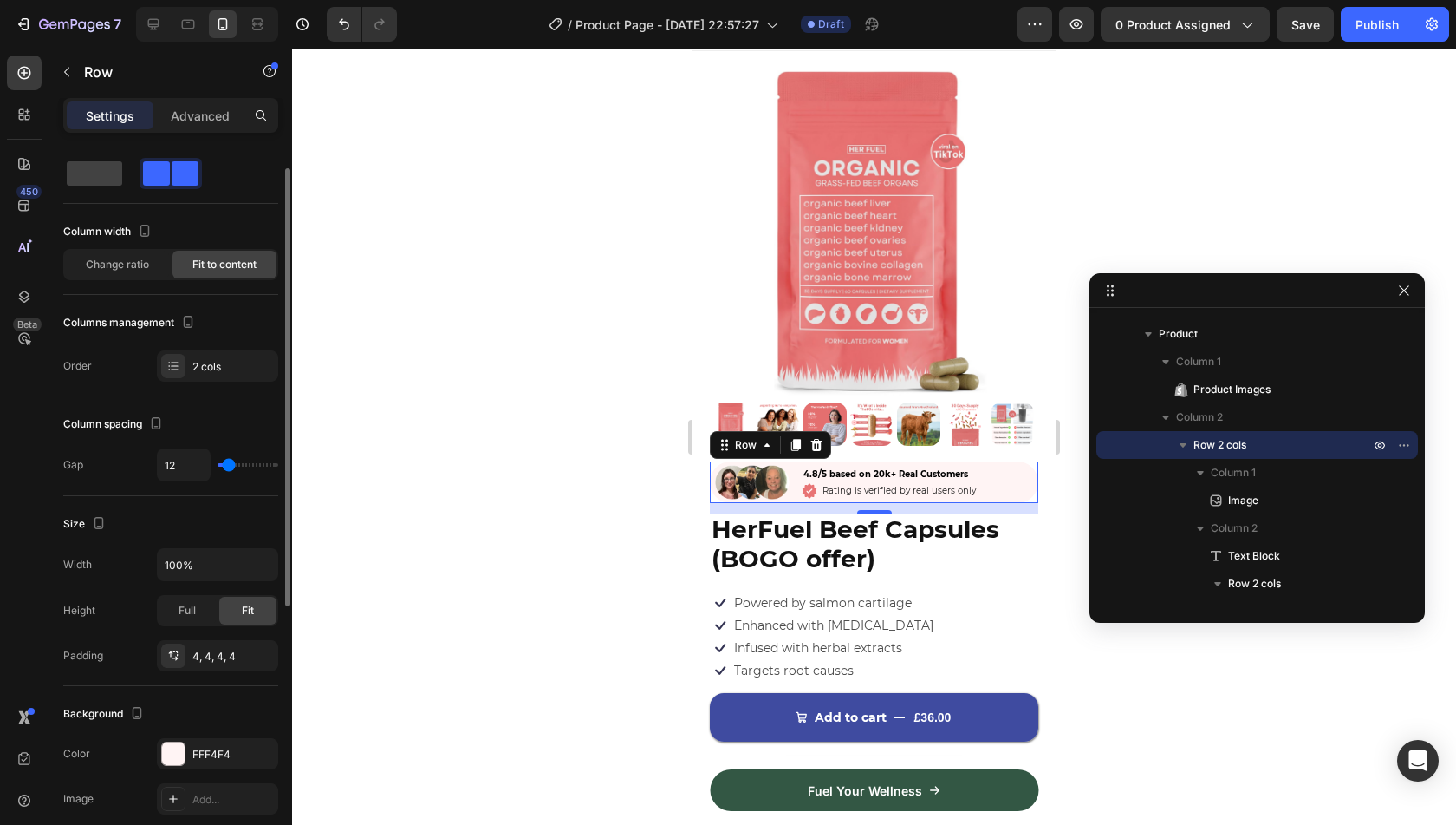
scroll to position [35, 0]
click at [142, 274] on div "Change ratio" at bounding box center [117, 265] width 104 height 28
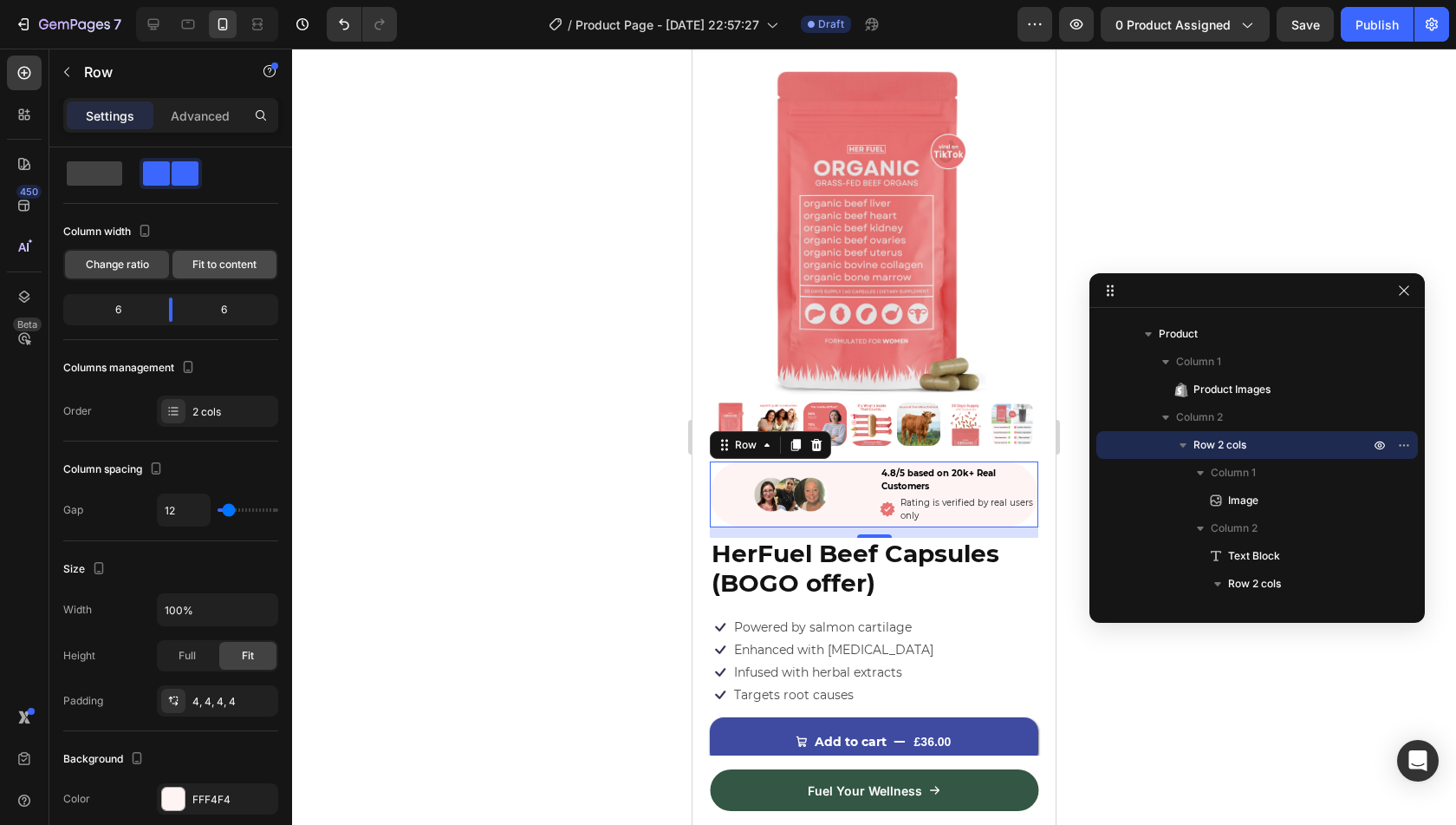
click at [203, 265] on span "Fit to content" at bounding box center [224, 264] width 64 height 15
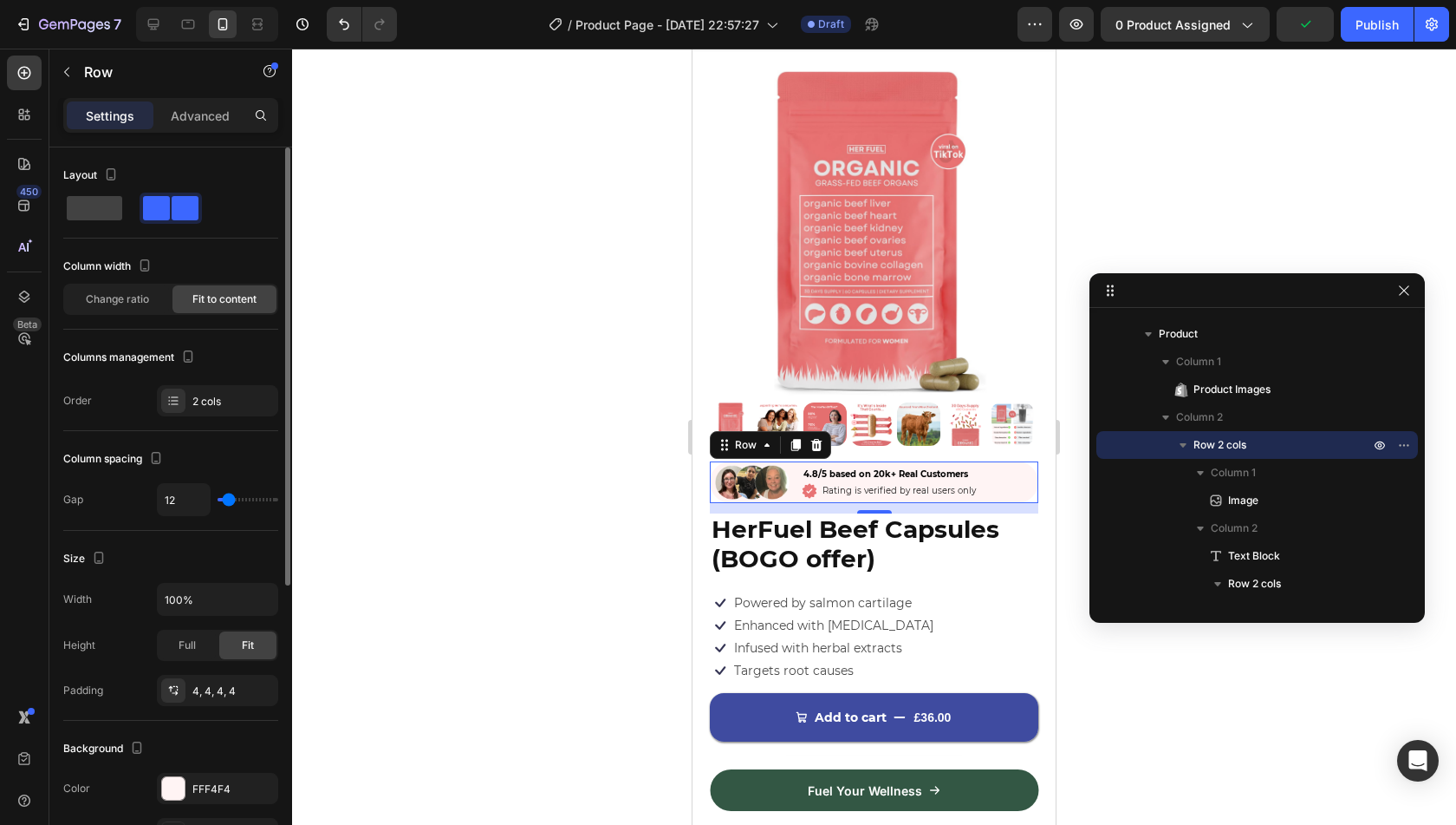
scroll to position [0, 0]
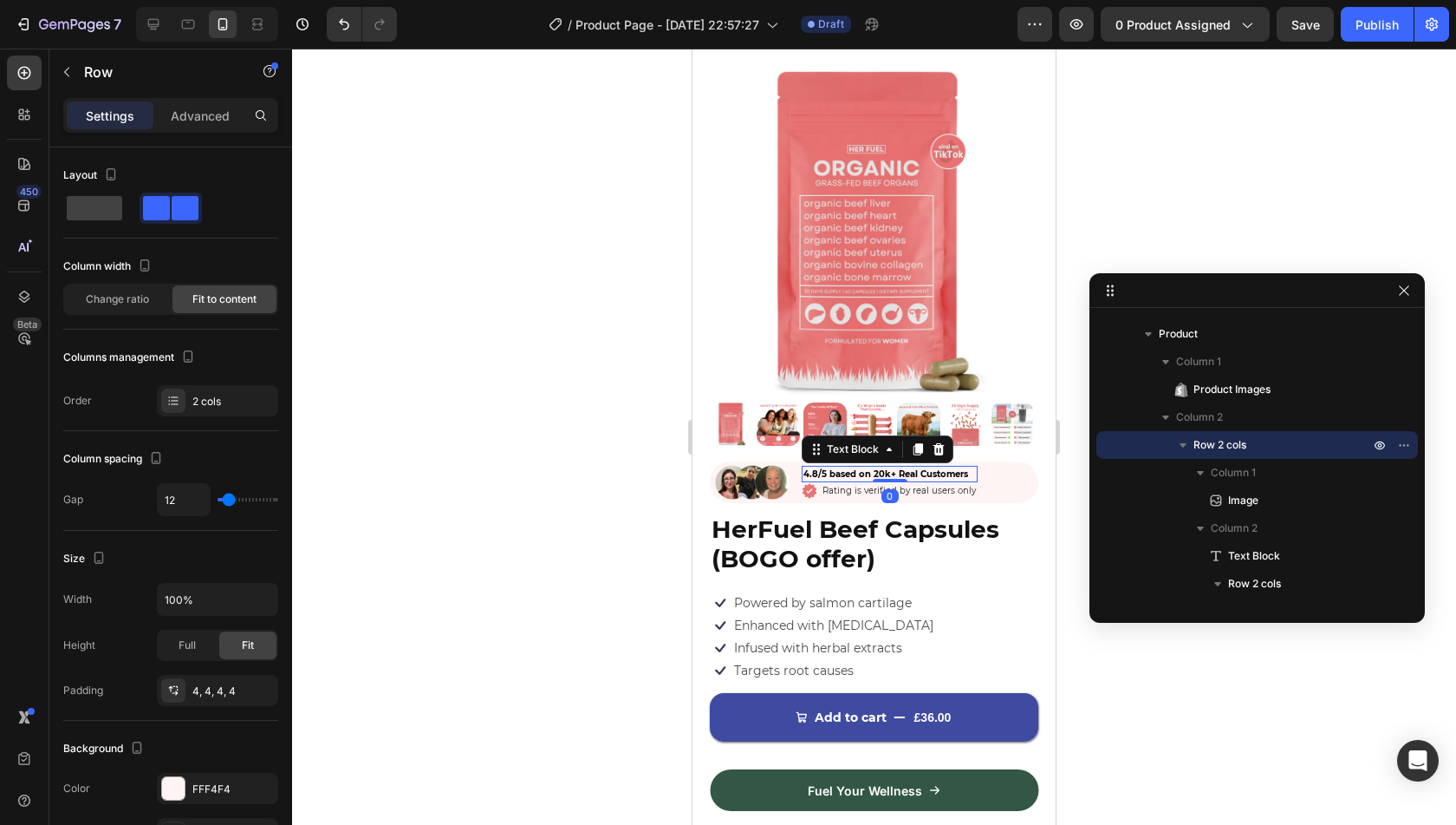
click at [848, 468] on span "4.8/5 based on 20k+ Real Customers" at bounding box center [885, 473] width 165 height 12
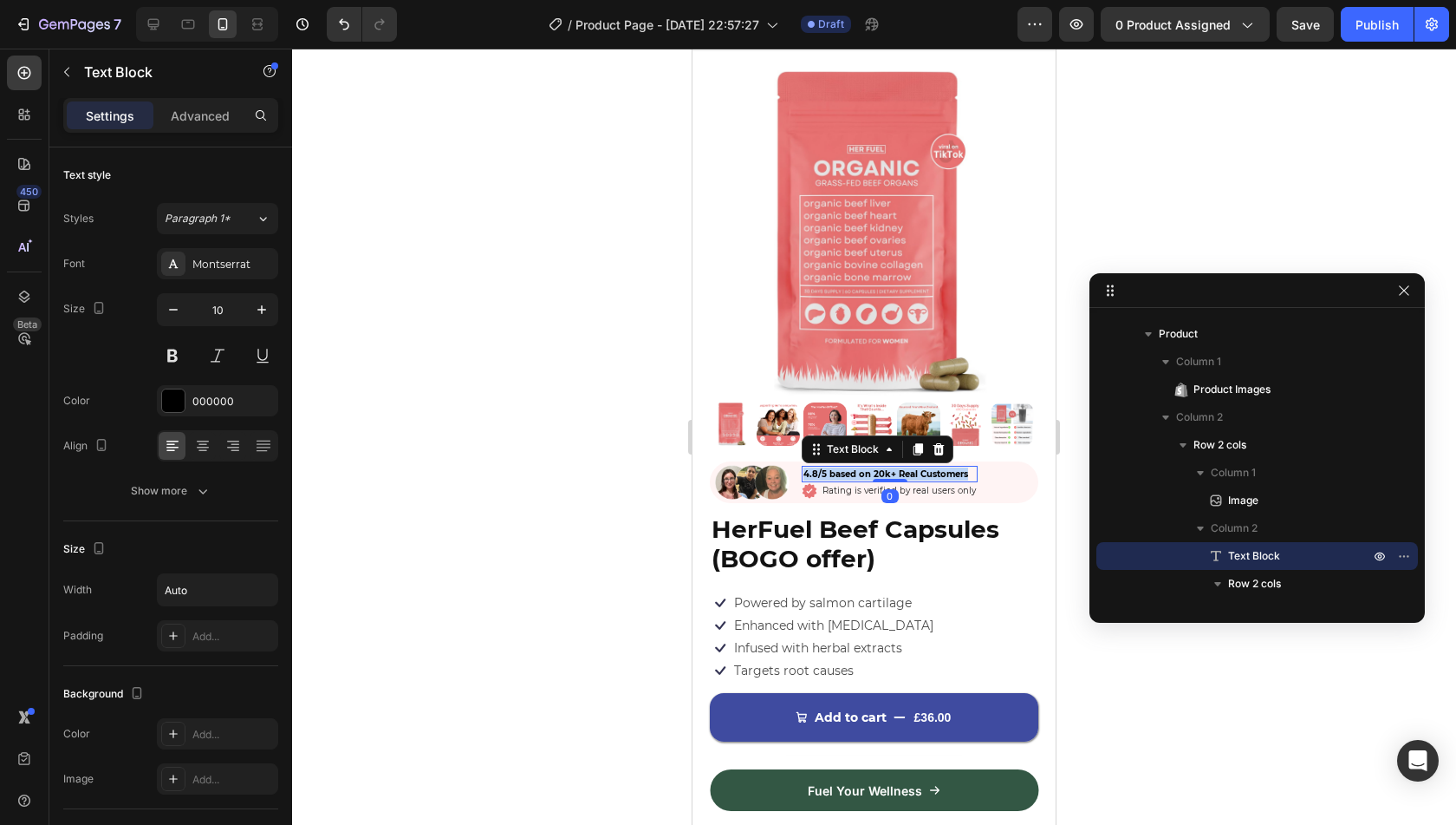
click at [848, 468] on span "4.8/5 based on 20k+ Real Customers" at bounding box center [885, 473] width 165 height 12
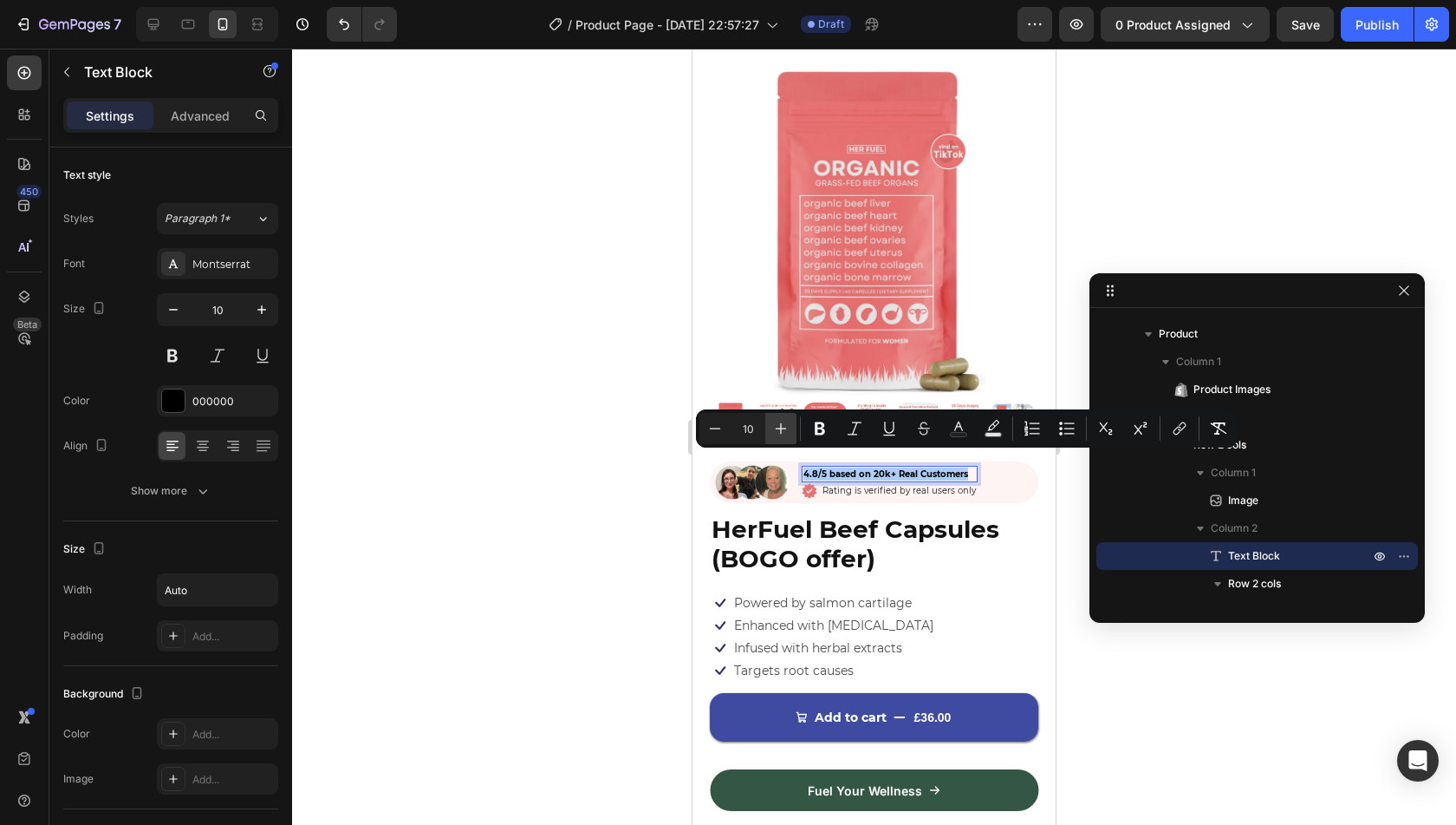
click at [770, 433] on button "Plus" at bounding box center [781, 428] width 31 height 31
type input "11"
click at [877, 485] on span "Rating is verified by real users only" at bounding box center [899, 490] width 154 height 12
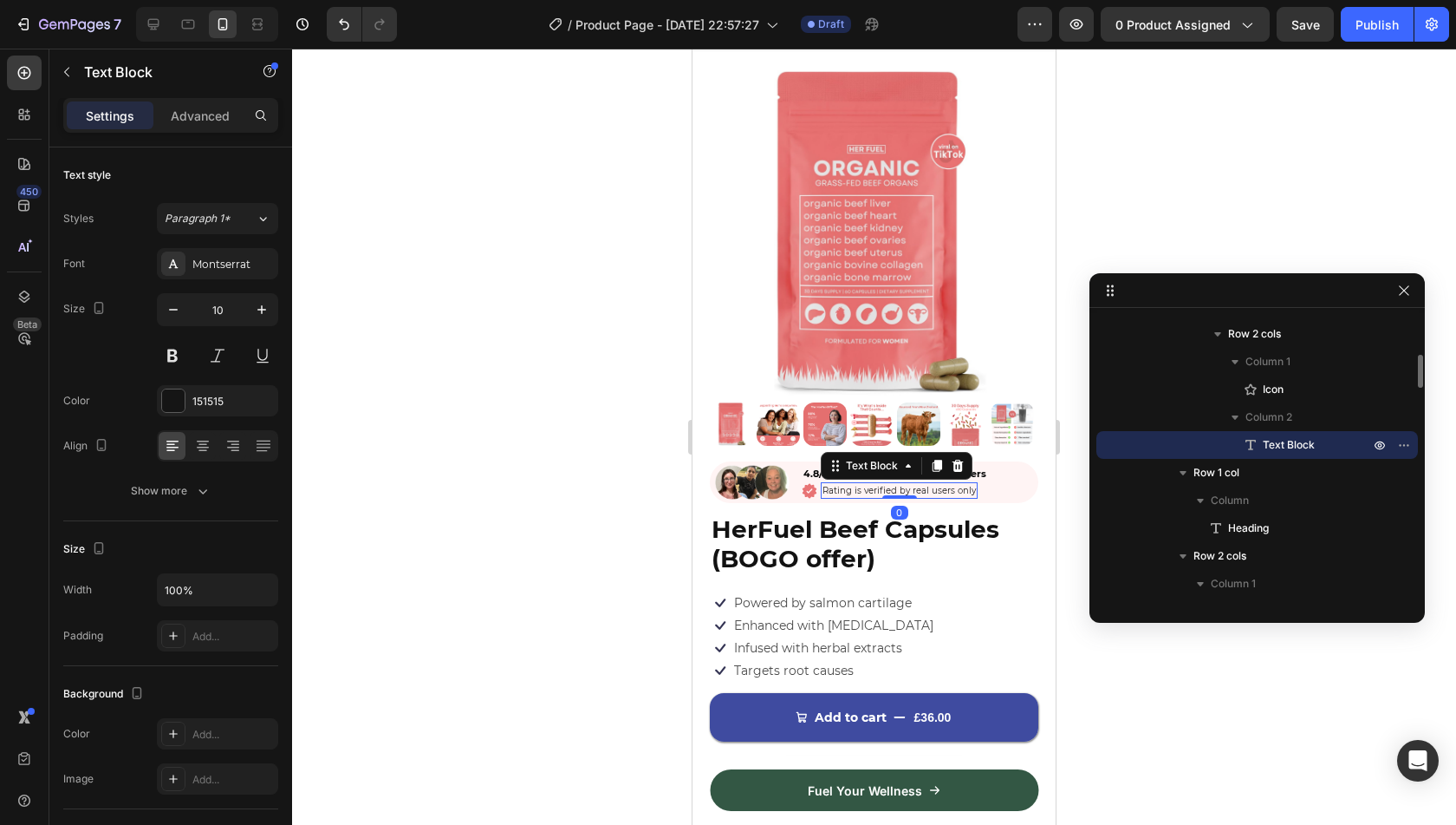
click at [877, 485] on span "Rating is verified by real users only" at bounding box center [899, 490] width 154 height 12
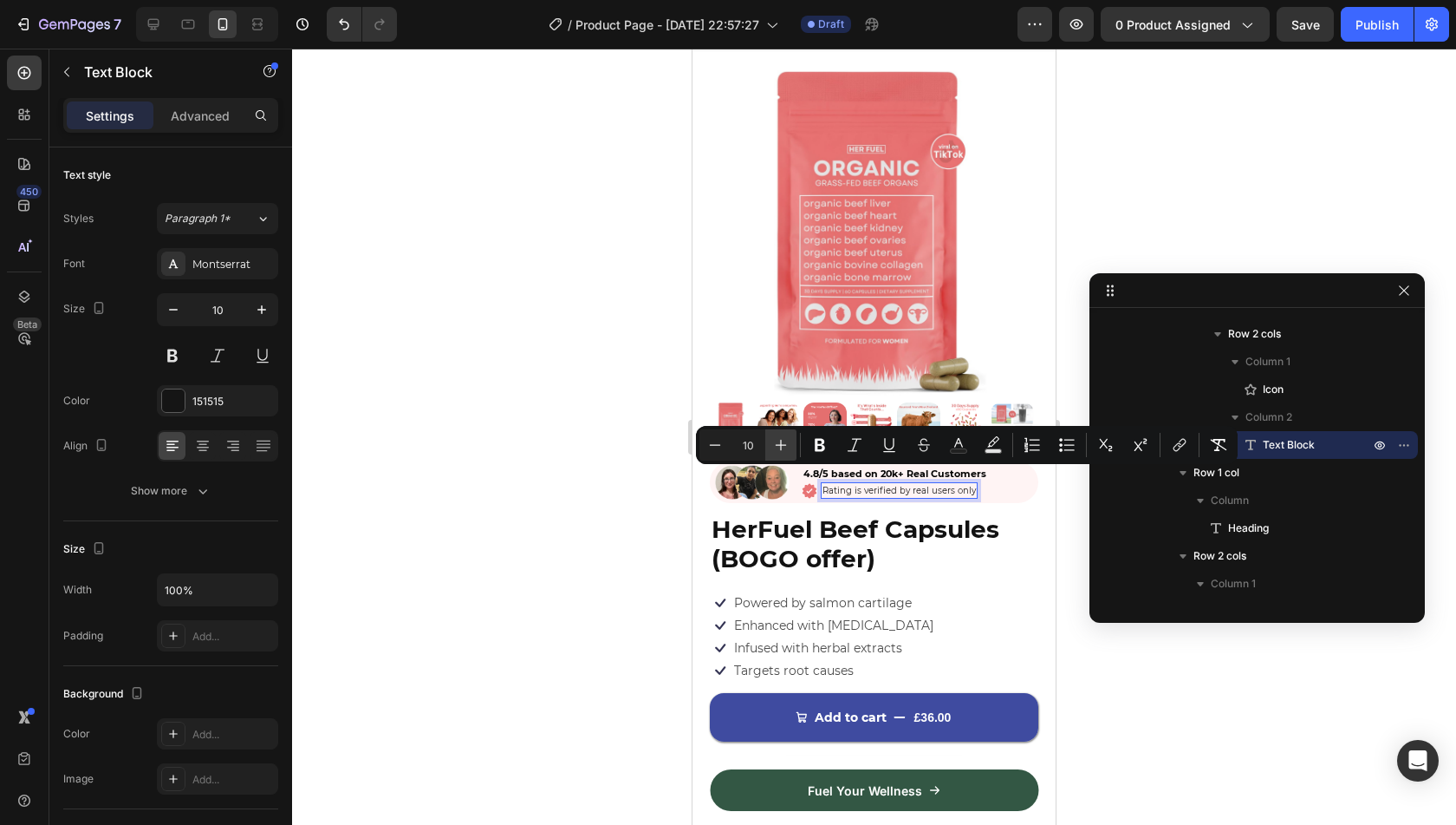
click at [780, 448] on icon "Editor contextual toolbar" at bounding box center [781, 444] width 17 height 17
type input "11"
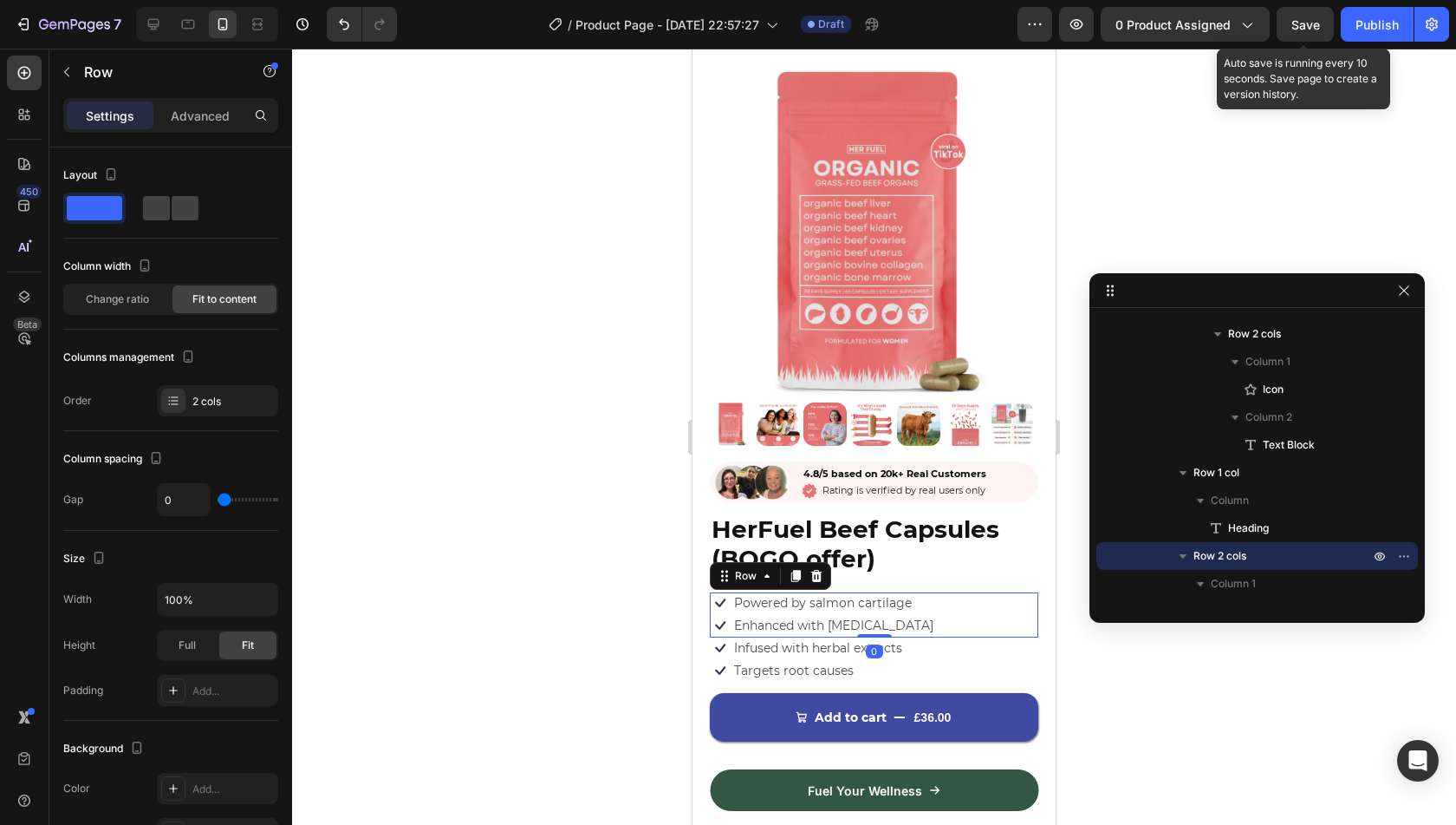
click at [1309, 20] on span "Save" at bounding box center [1306, 24] width 29 height 14
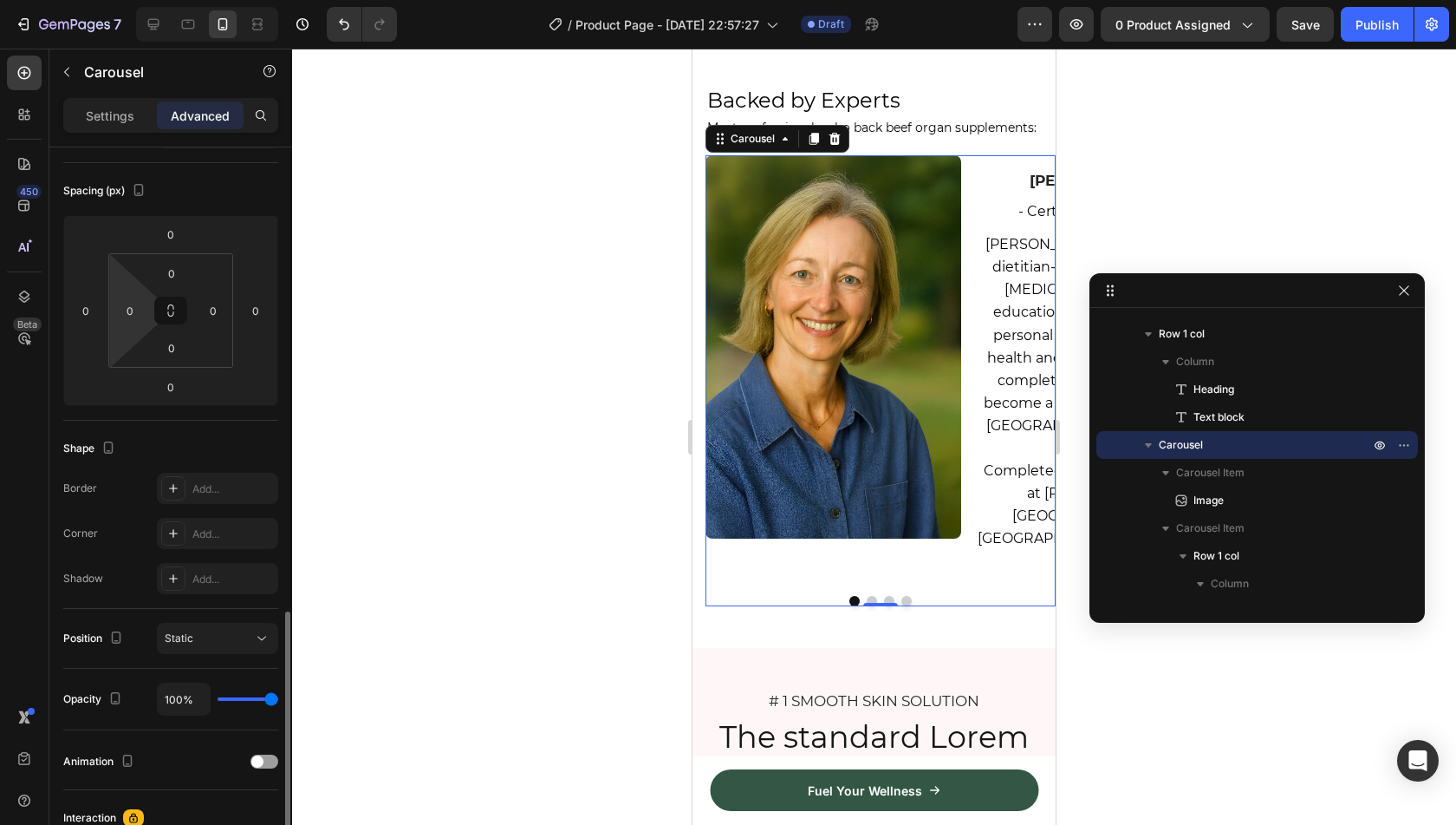
scroll to position [0, 0]
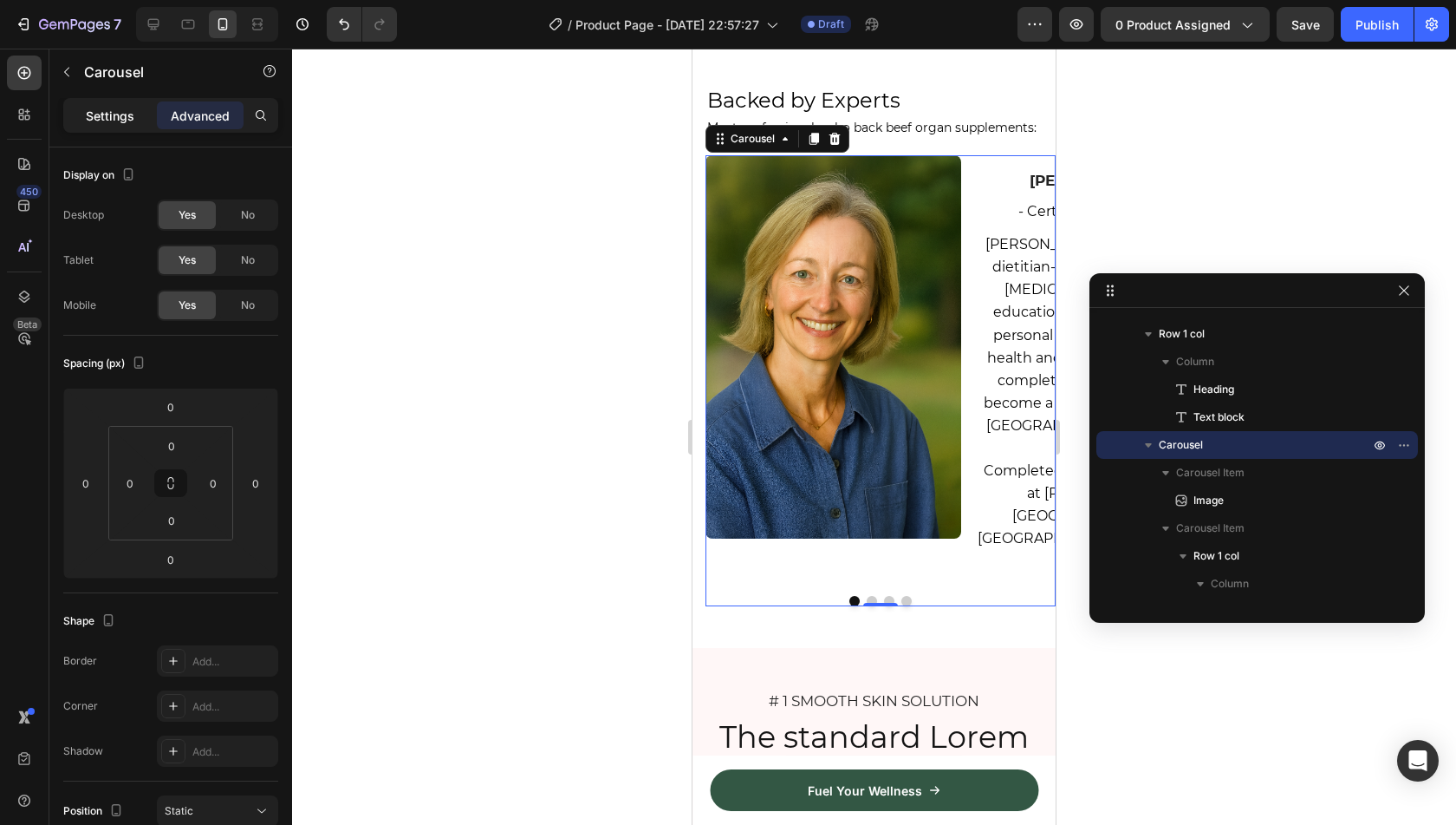
click at [106, 122] on p "Settings" at bounding box center [110, 116] width 49 height 18
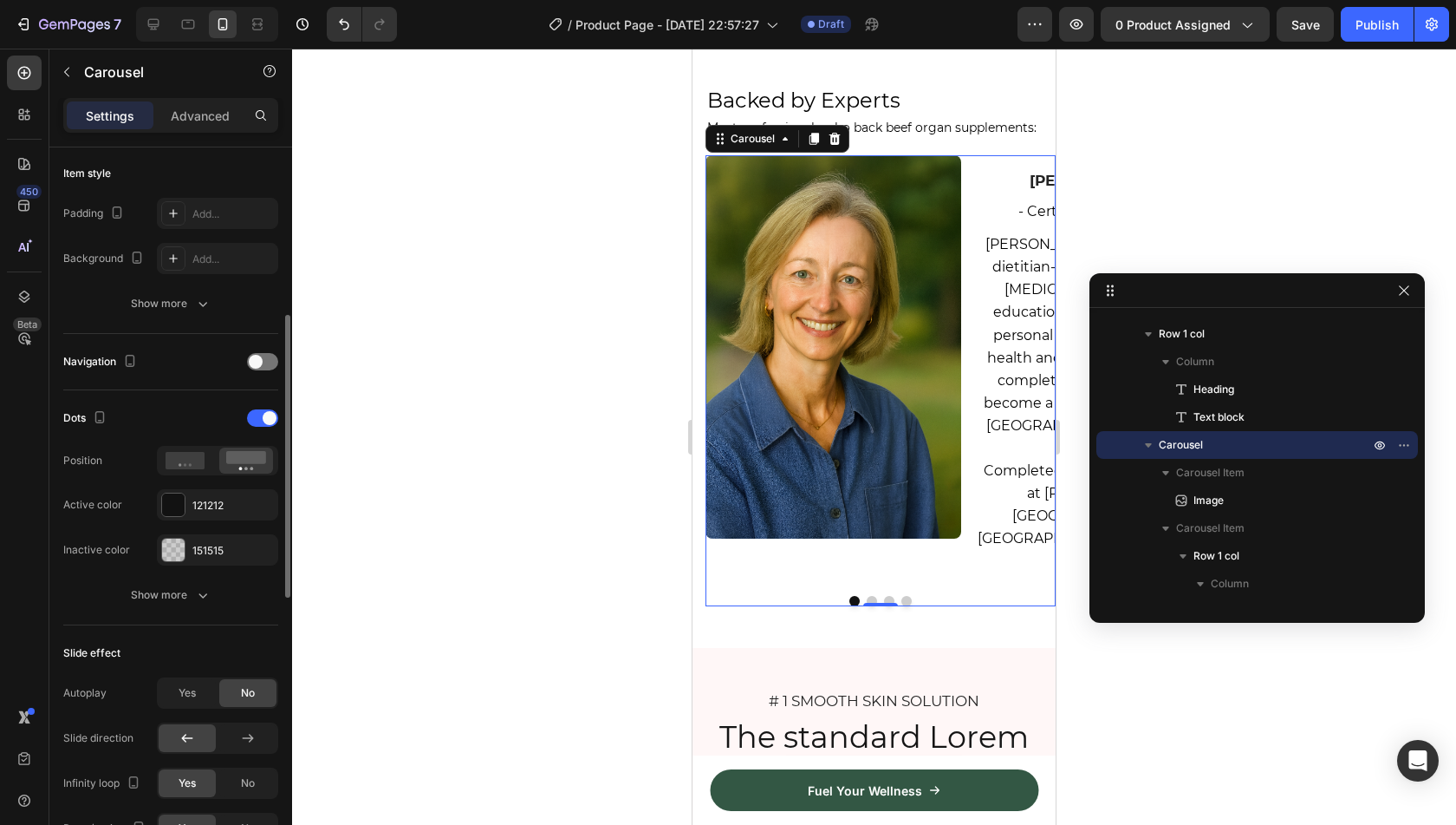
scroll to position [423, 0]
click at [255, 417] on div at bounding box center [263, 414] width 31 height 17
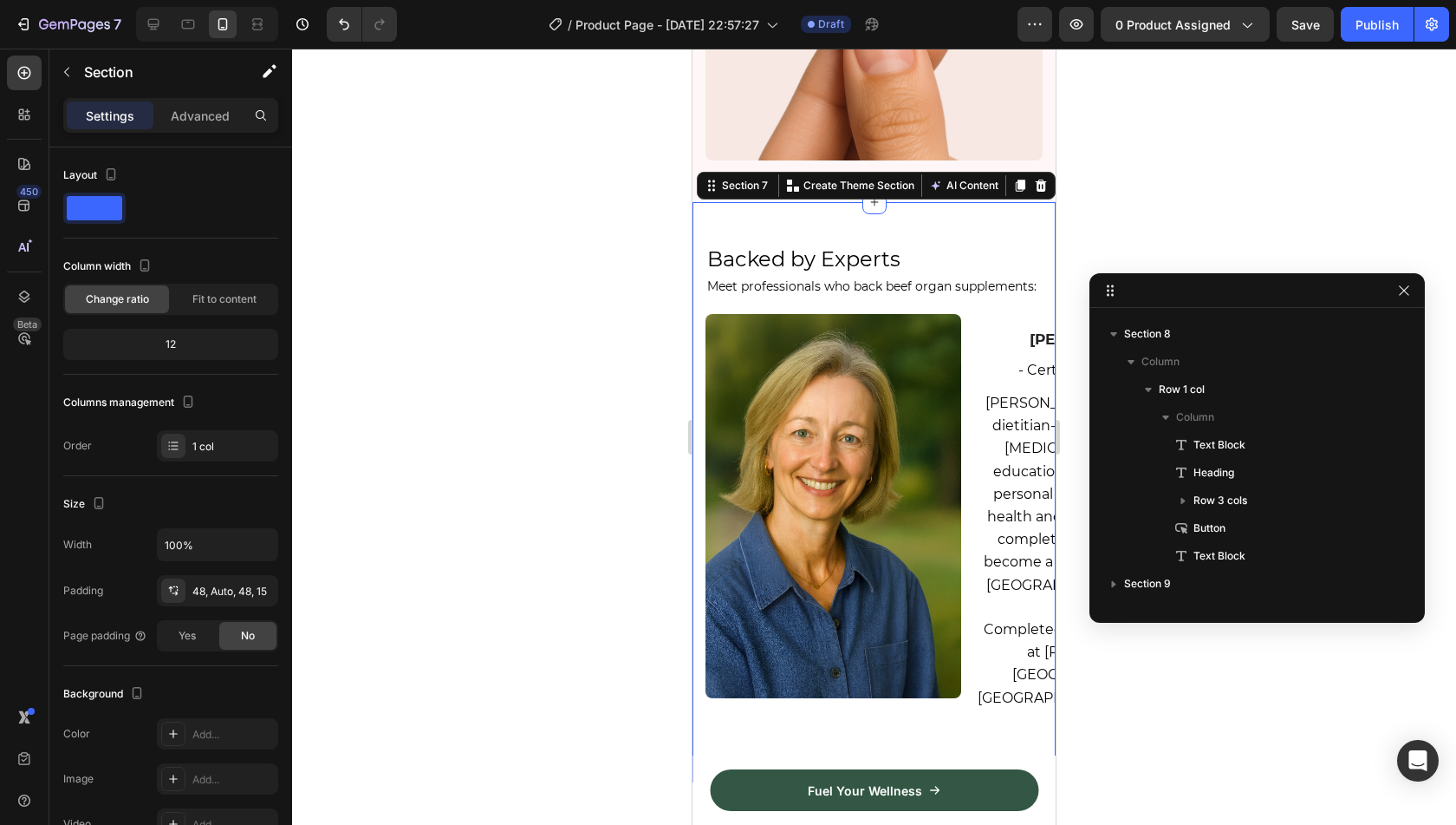
scroll to position [1826, 0]
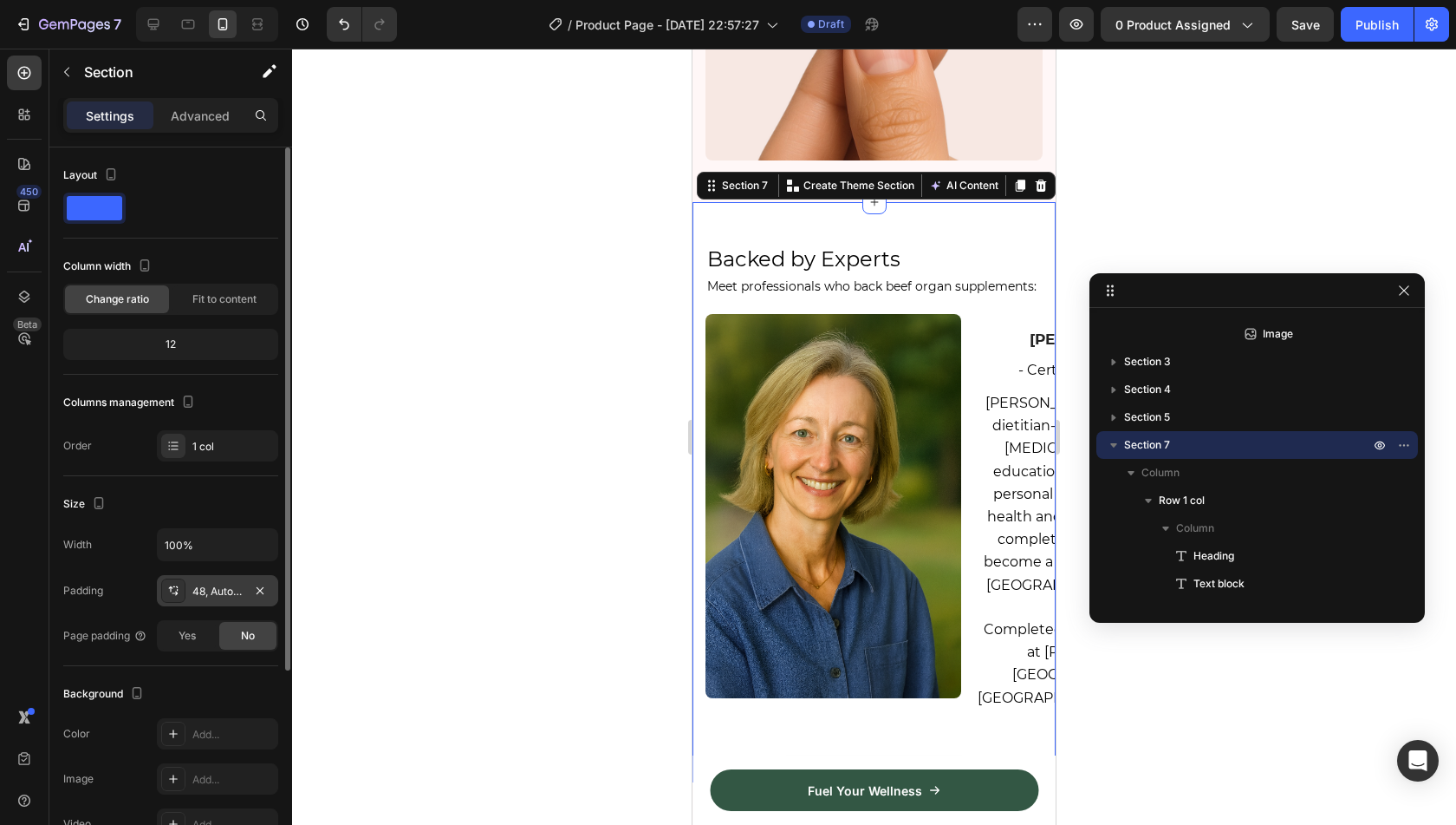
click at [237, 590] on div "48, Auto, 48, 15" at bounding box center [218, 591] width 50 height 15
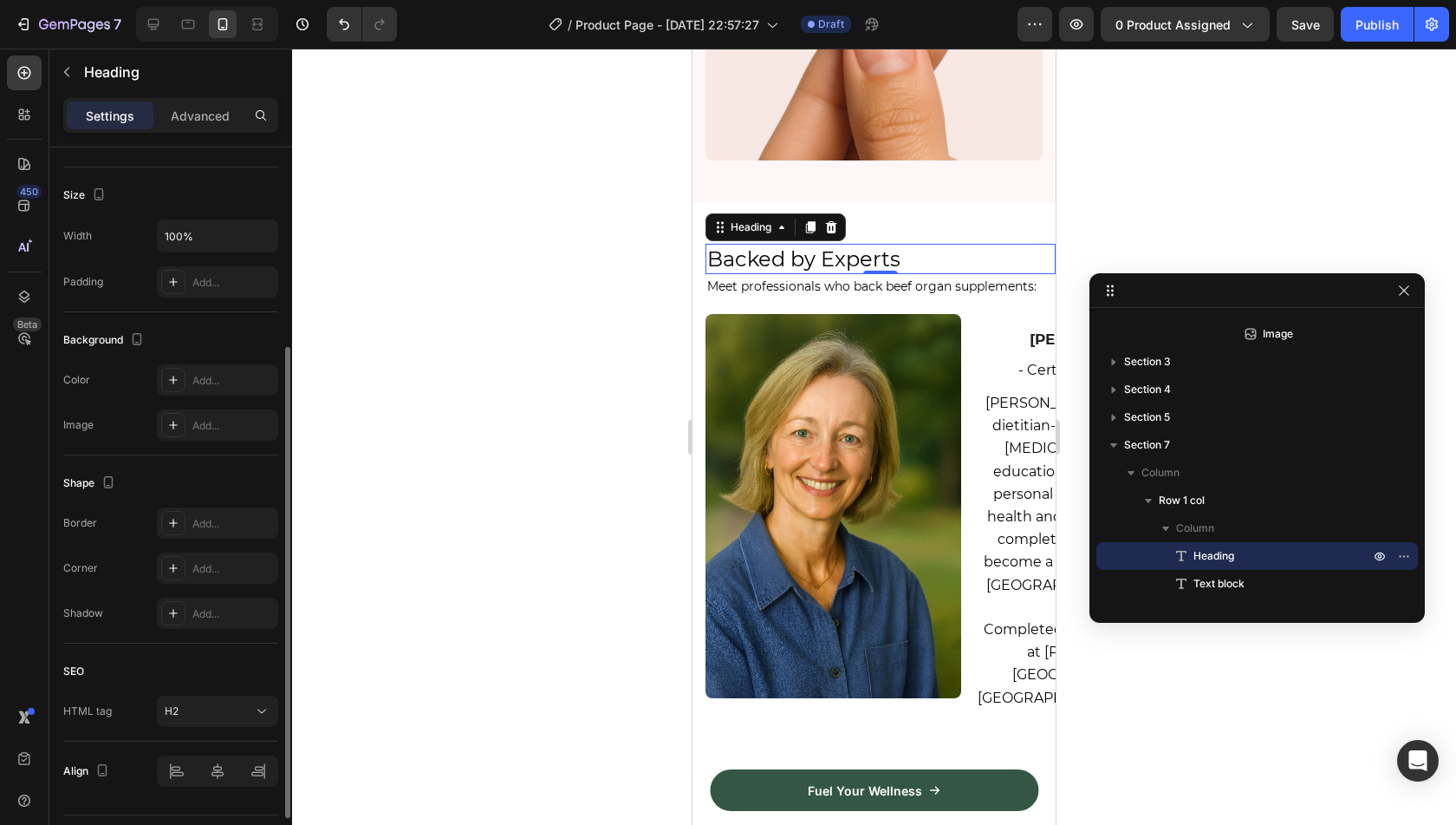
scroll to position [395, 0]
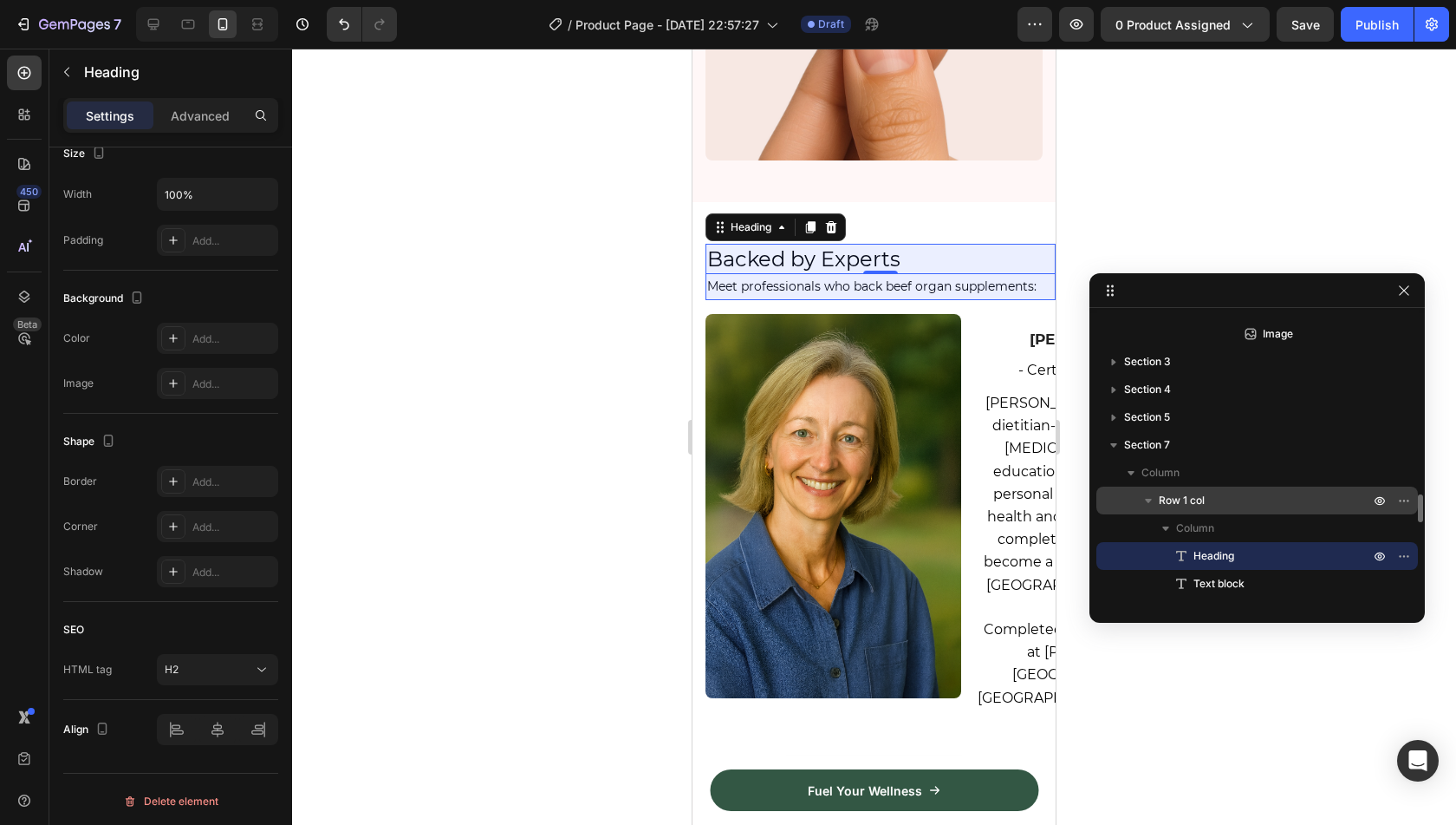
click at [1201, 510] on div "Row 1 col" at bounding box center [1257, 500] width 308 height 28
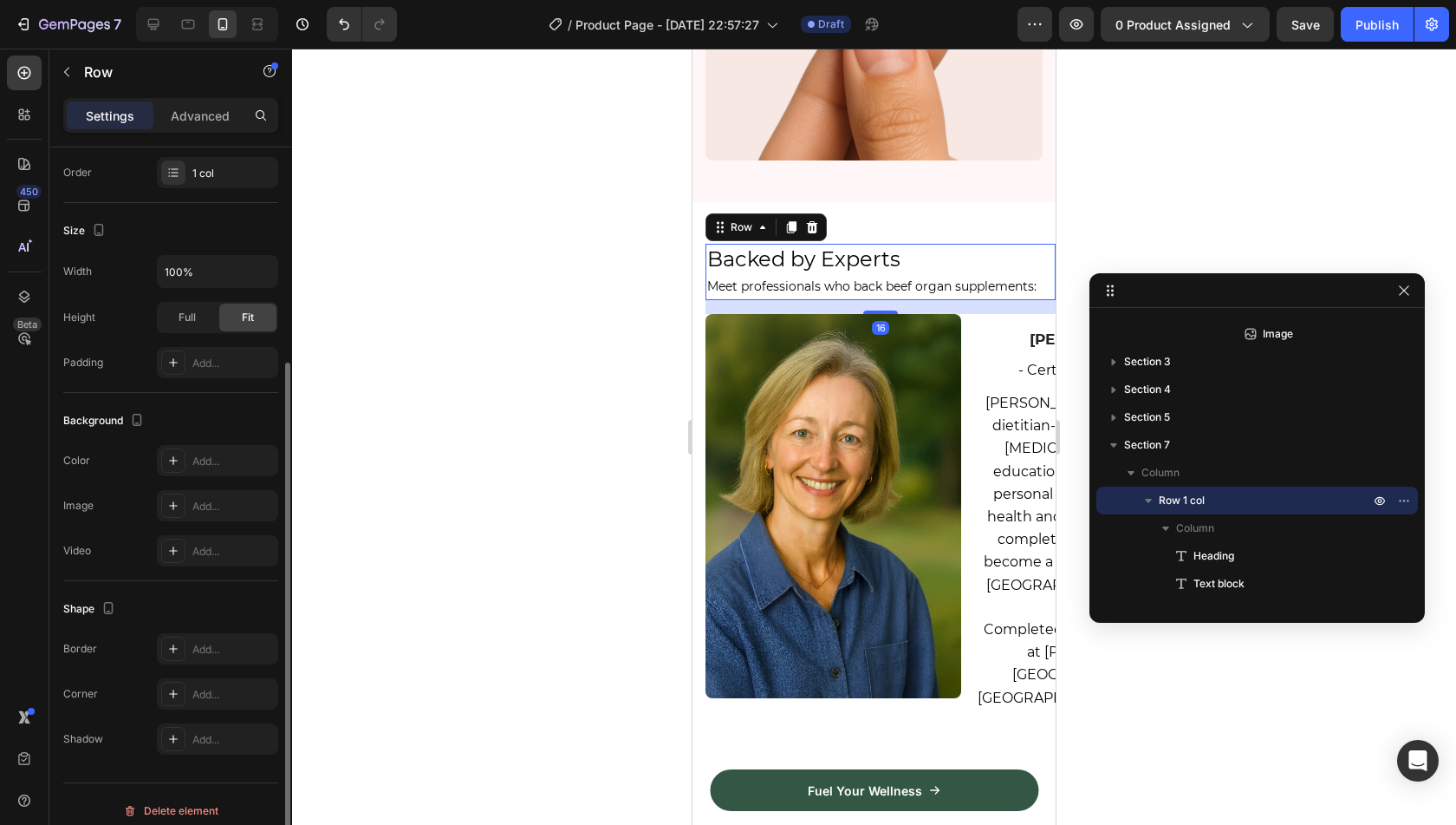
scroll to position [283, 0]
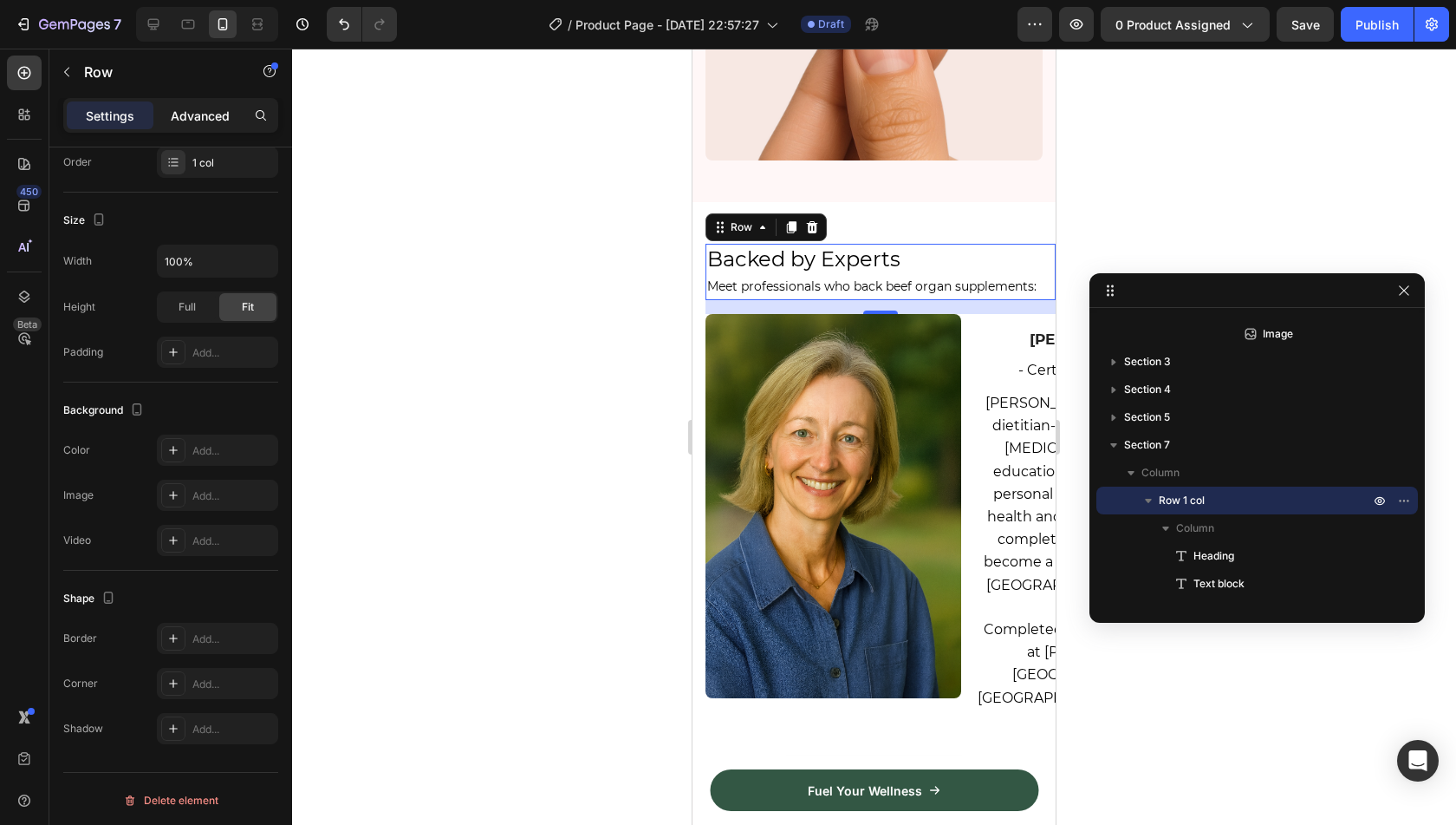
click at [187, 118] on p "Advanced" at bounding box center [201, 116] width 59 height 18
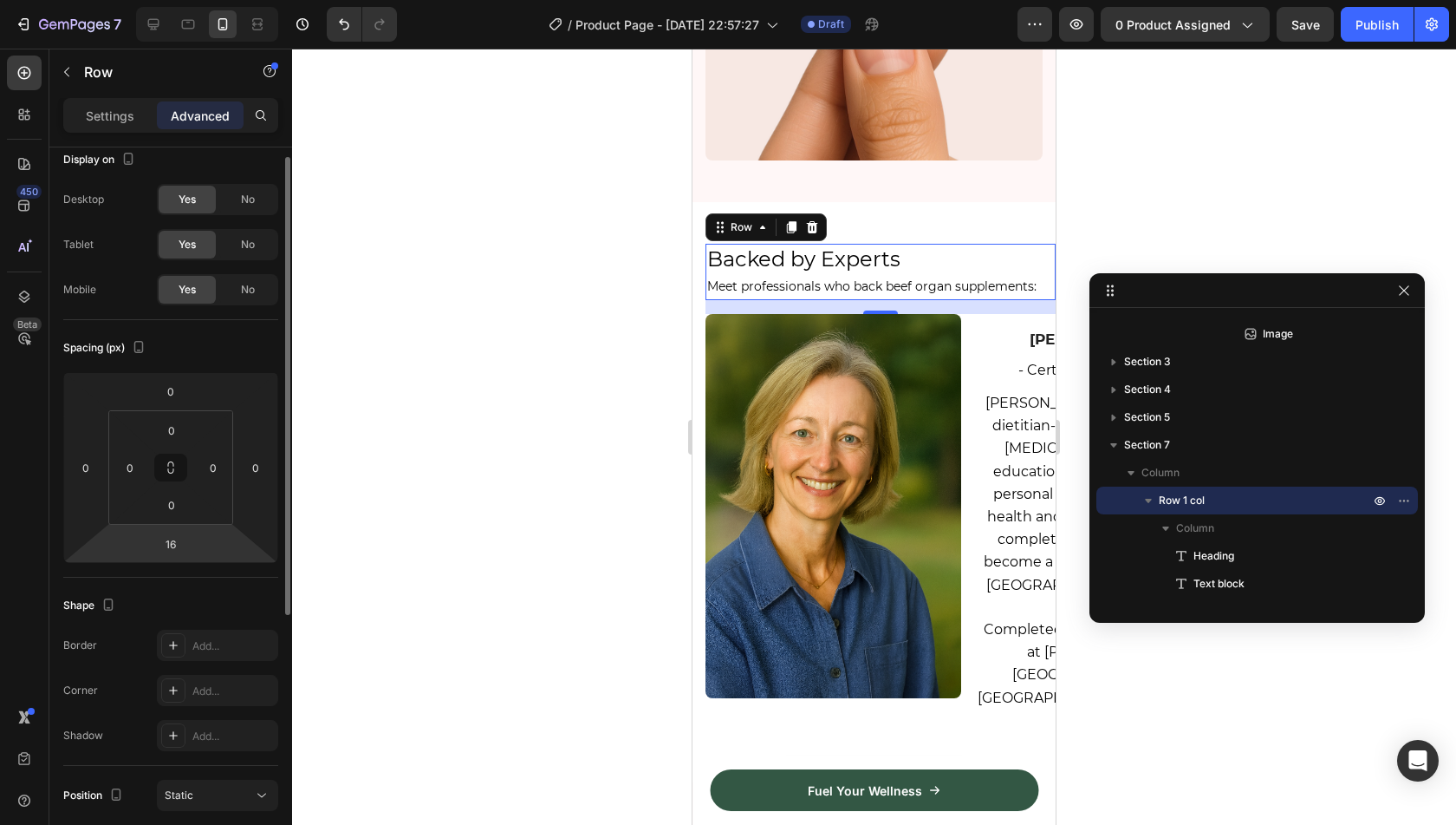
scroll to position [12, 0]
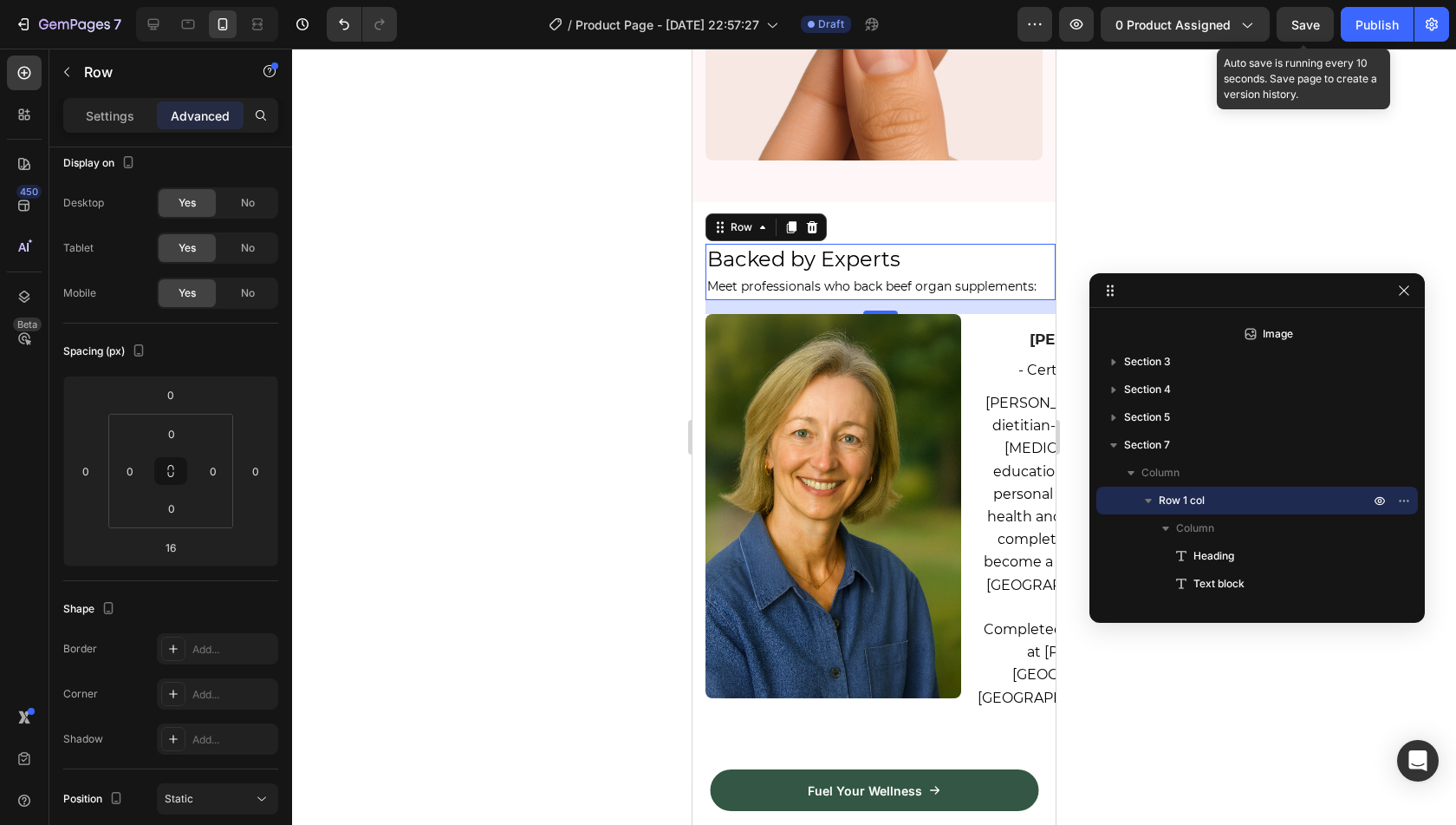
click at [1312, 22] on span "Save" at bounding box center [1306, 24] width 29 height 14
click at [124, 119] on p "Settings" at bounding box center [110, 116] width 49 height 18
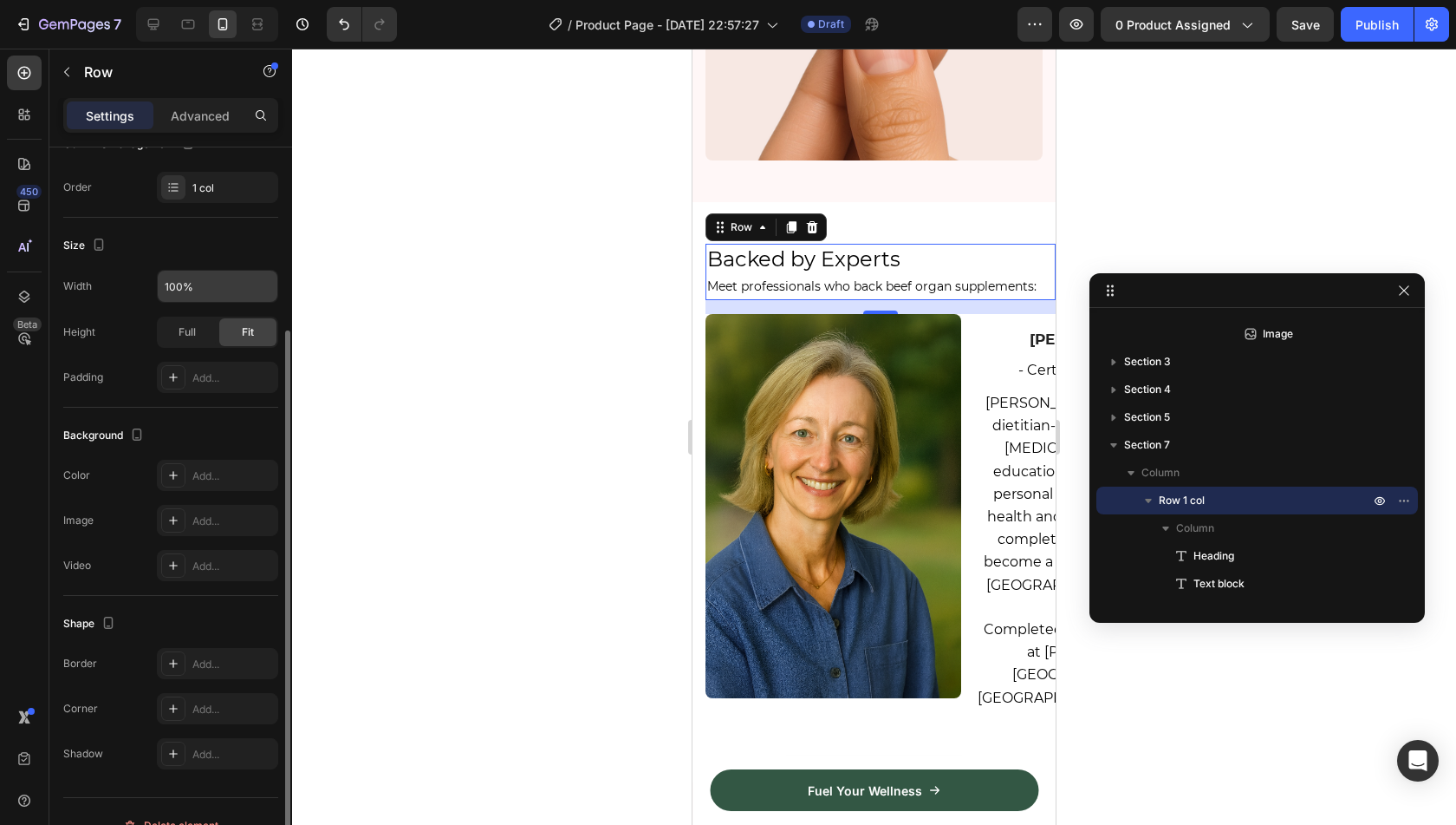
scroll to position [0, 0]
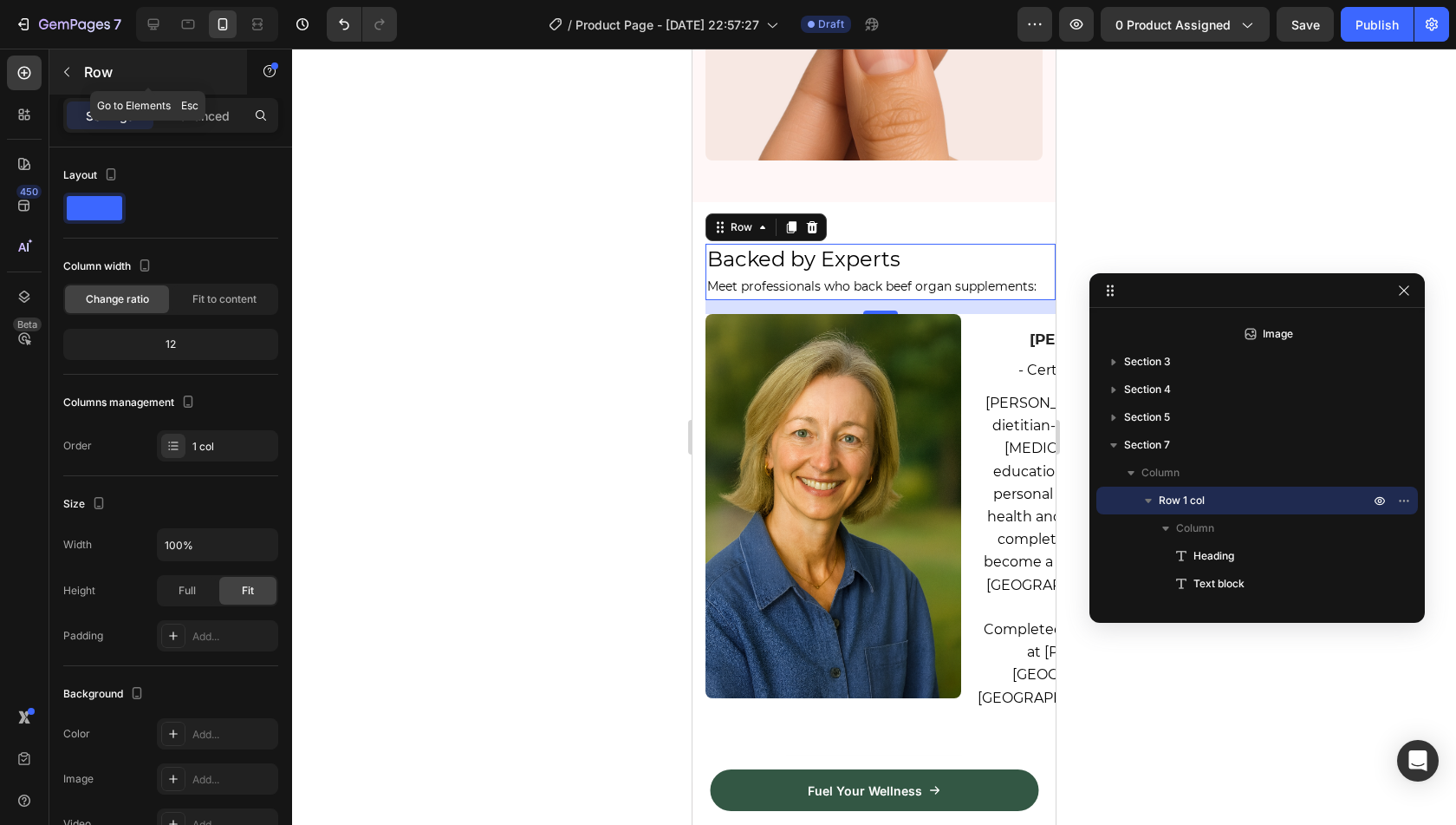
click at [82, 67] on div "Row" at bounding box center [148, 72] width 198 height 45
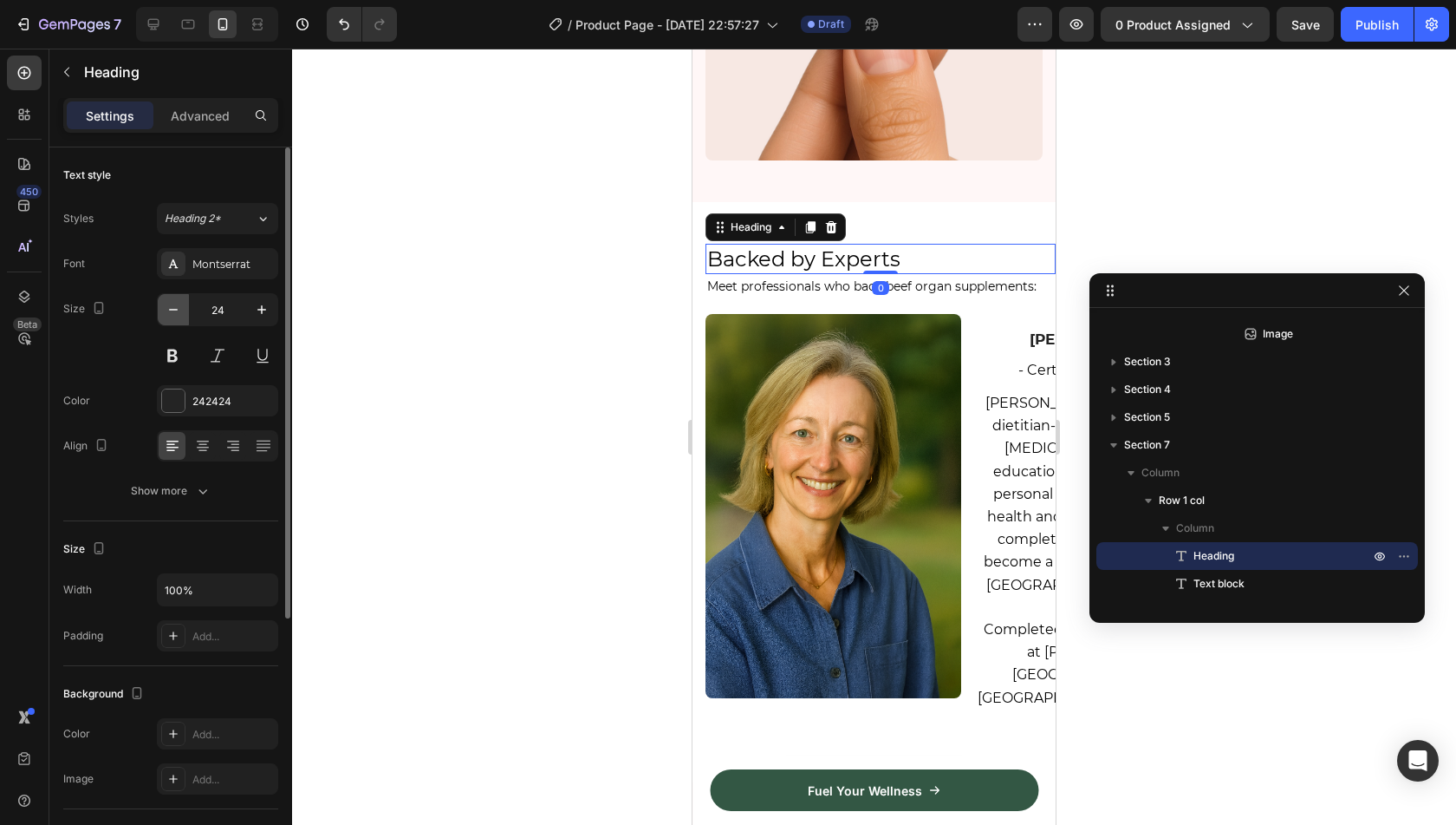
click at [174, 306] on icon "button" at bounding box center [173, 309] width 17 height 17
click at [262, 308] on icon "button" at bounding box center [262, 309] width 9 height 9
type input "24"
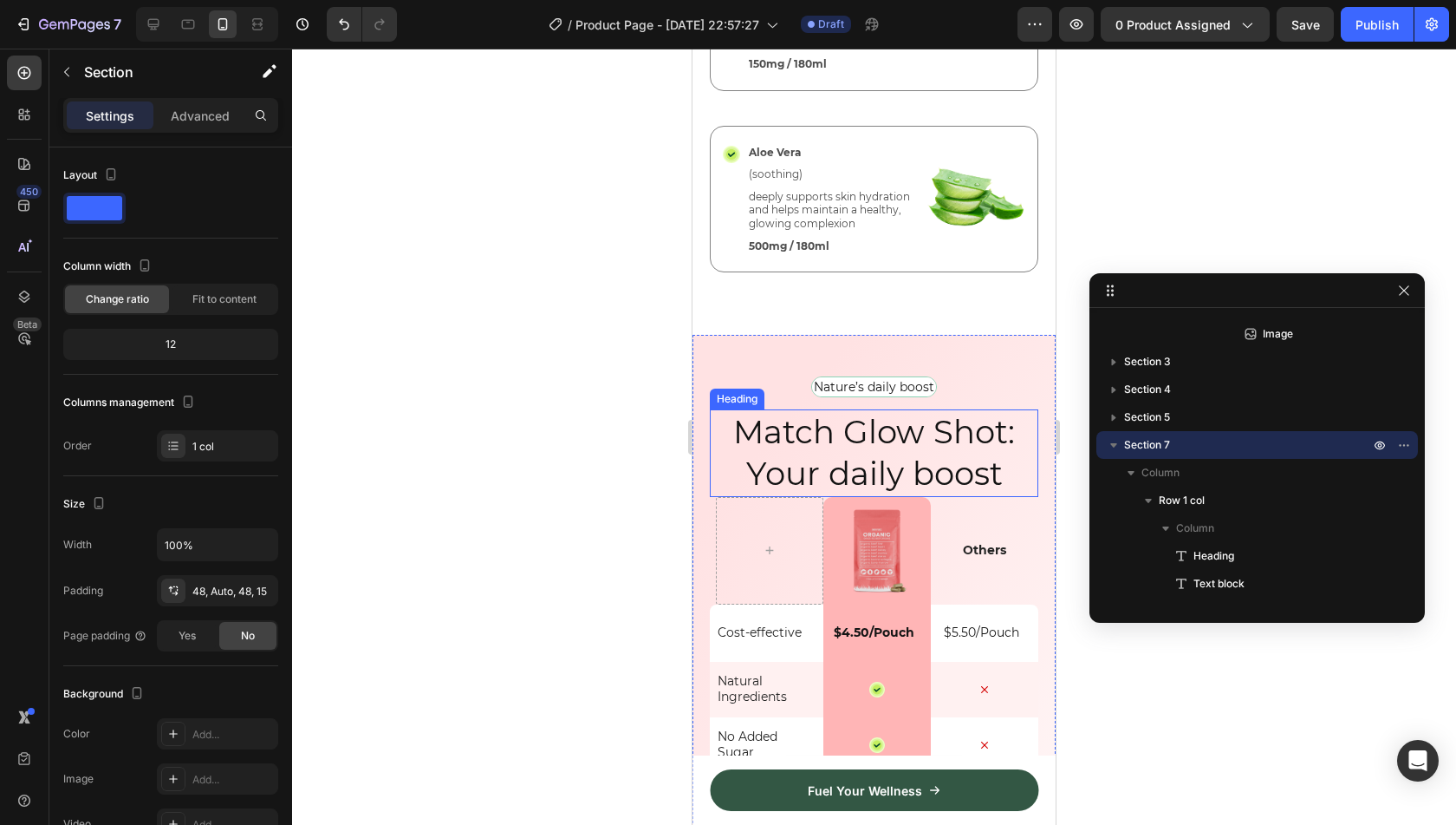
scroll to position [4106, 0]
click at [870, 534] on img at bounding box center [877, 550] width 86 height 86
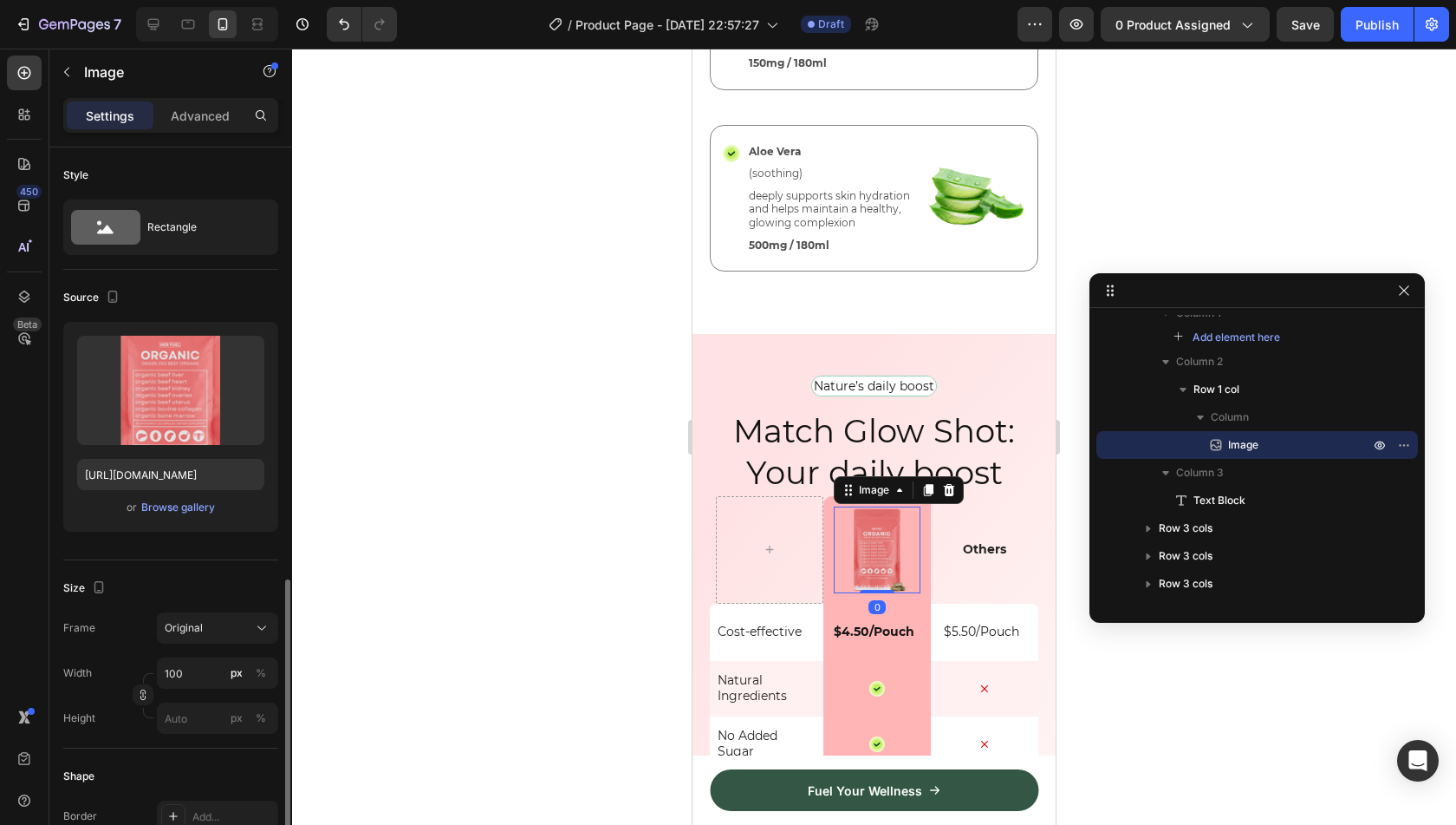
scroll to position [580, 0]
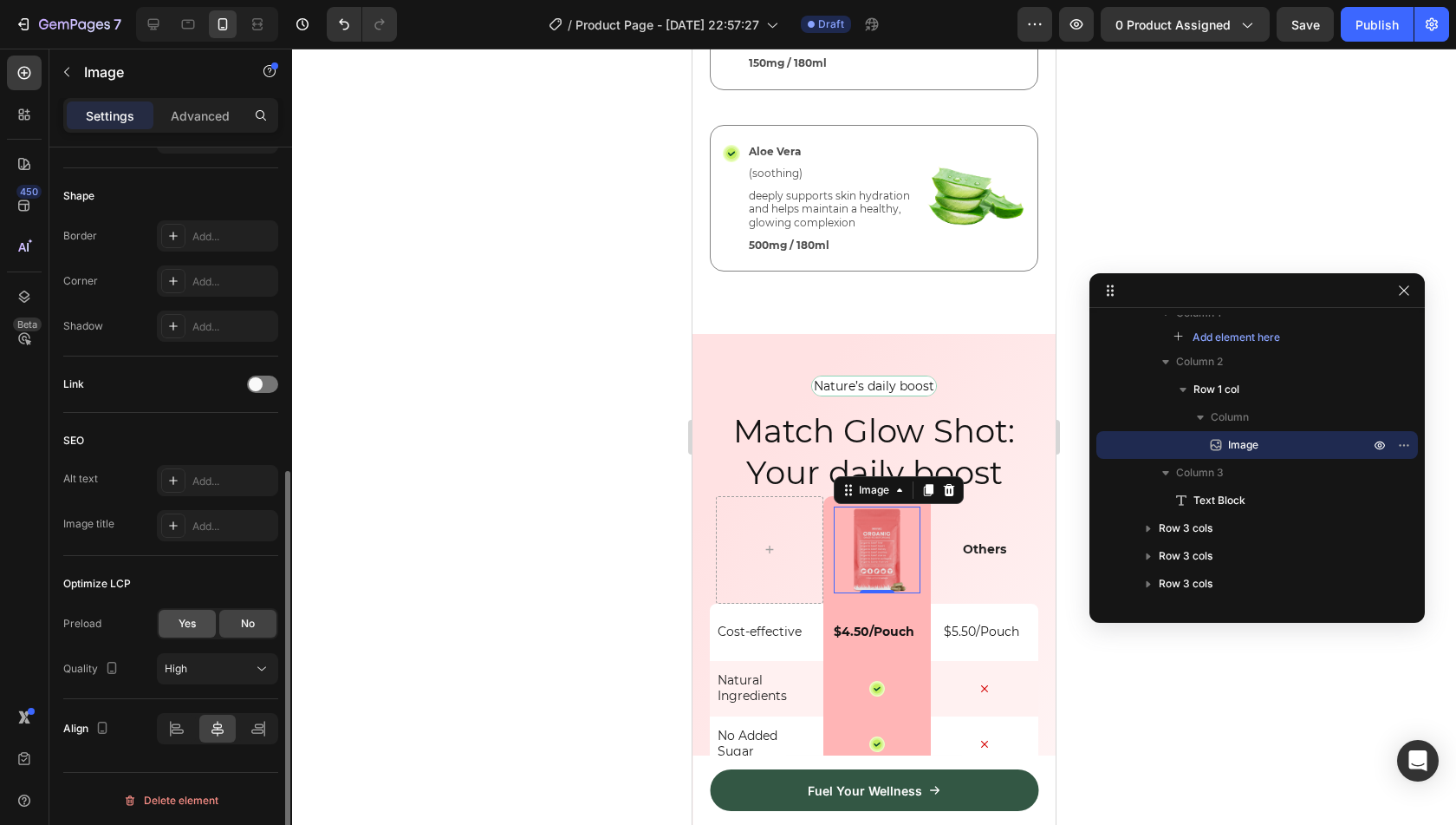
click at [198, 623] on div "Yes" at bounding box center [187, 623] width 58 height 28
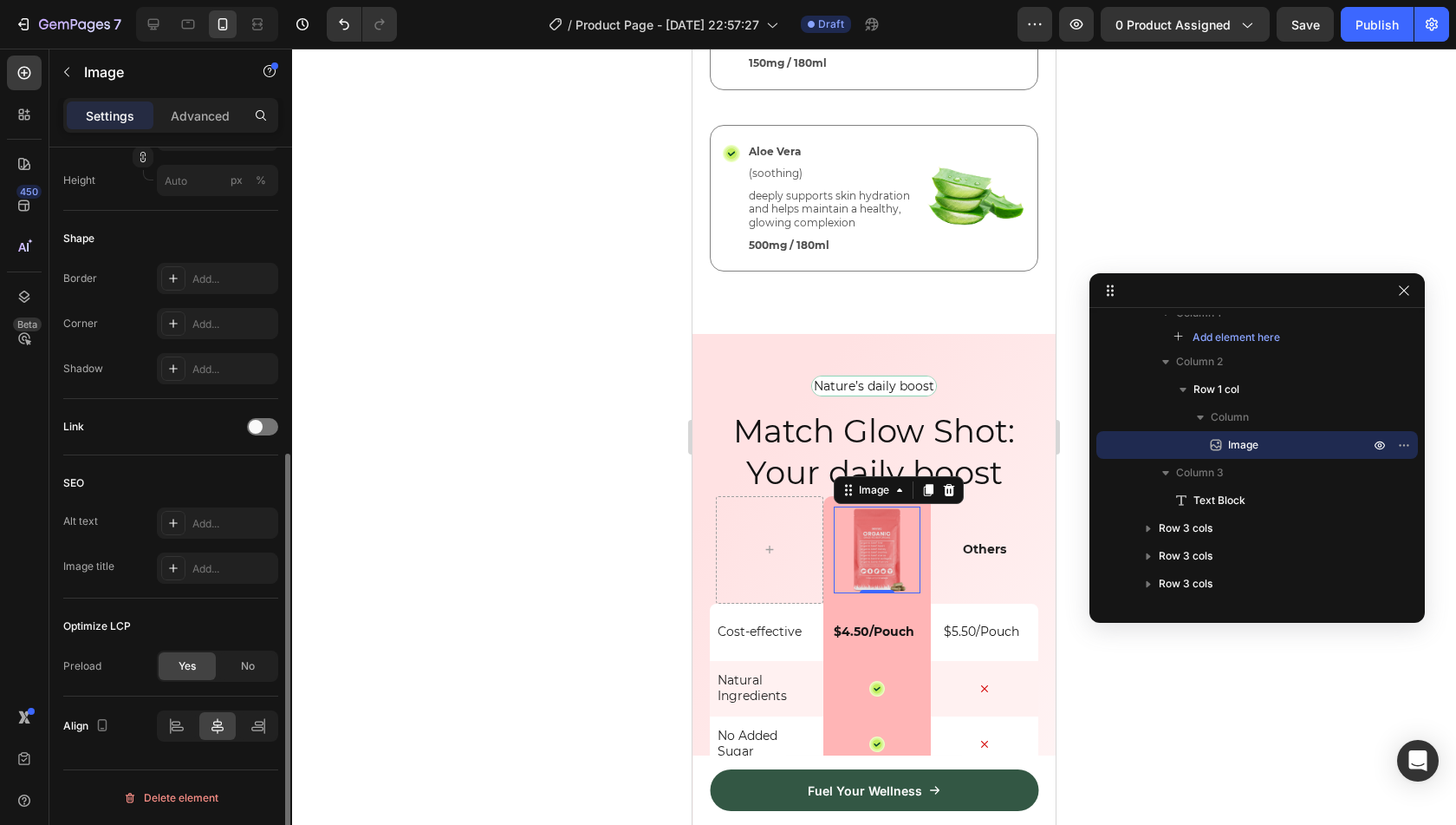
scroll to position [535, 0]
click at [1360, 22] on div "Publish" at bounding box center [1377, 24] width 43 height 18
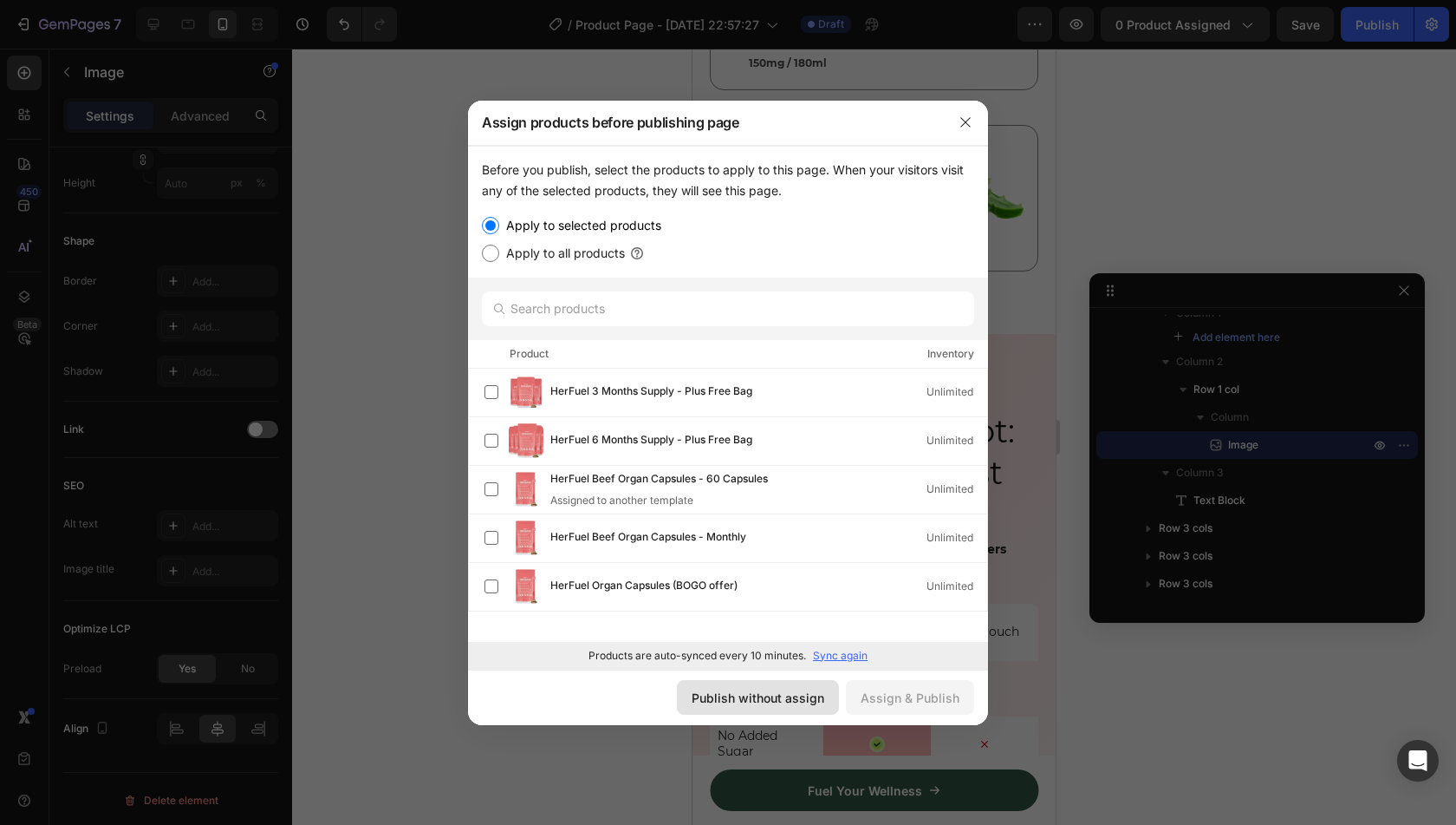
click at [769, 693] on div "Publish without assign" at bounding box center [757, 697] width 132 height 18
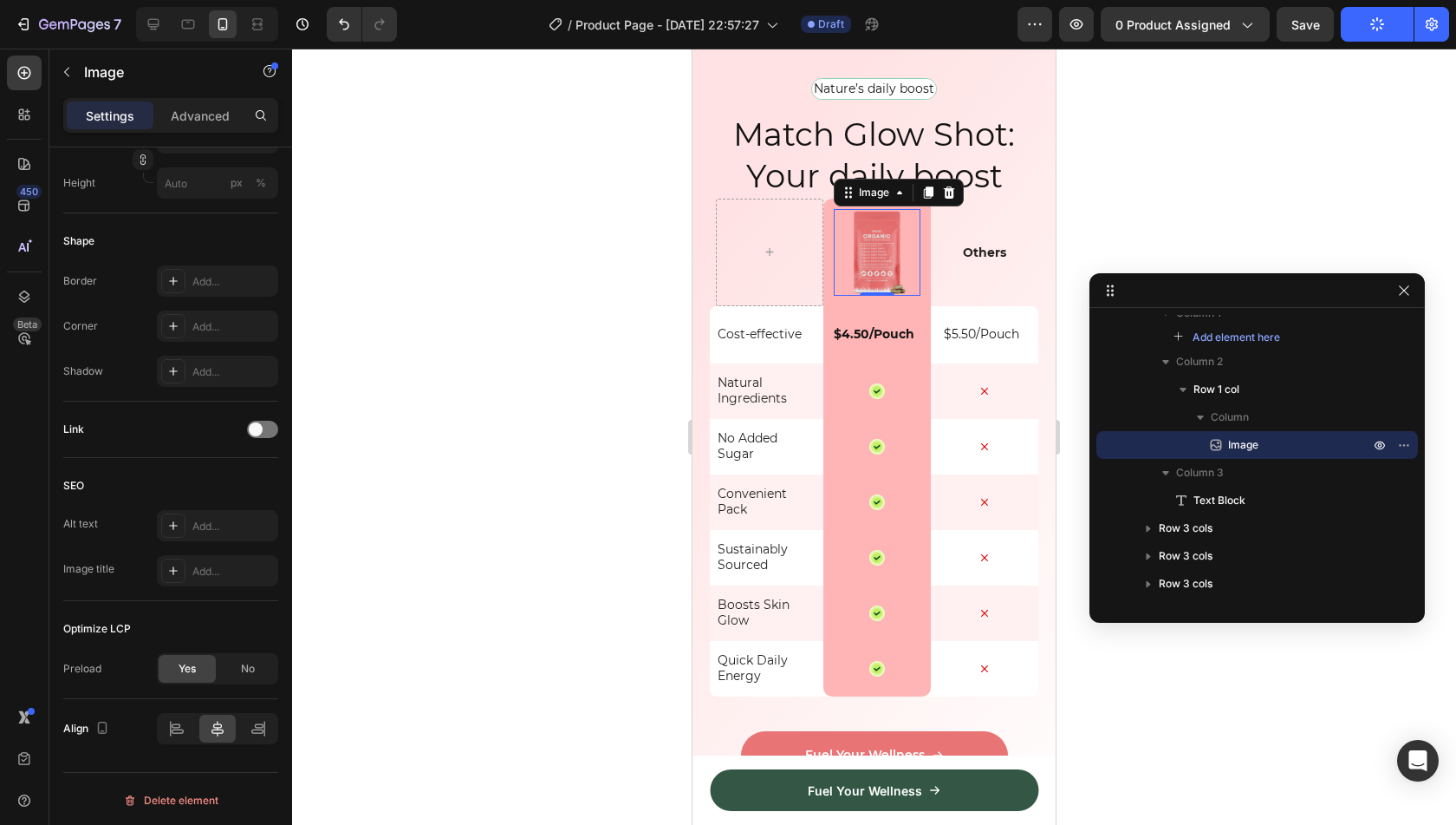
scroll to position [4429, 0]
click at [997, 305] on div "$5.50/Pouch Text Block" at bounding box center [985, 334] width 108 height 58
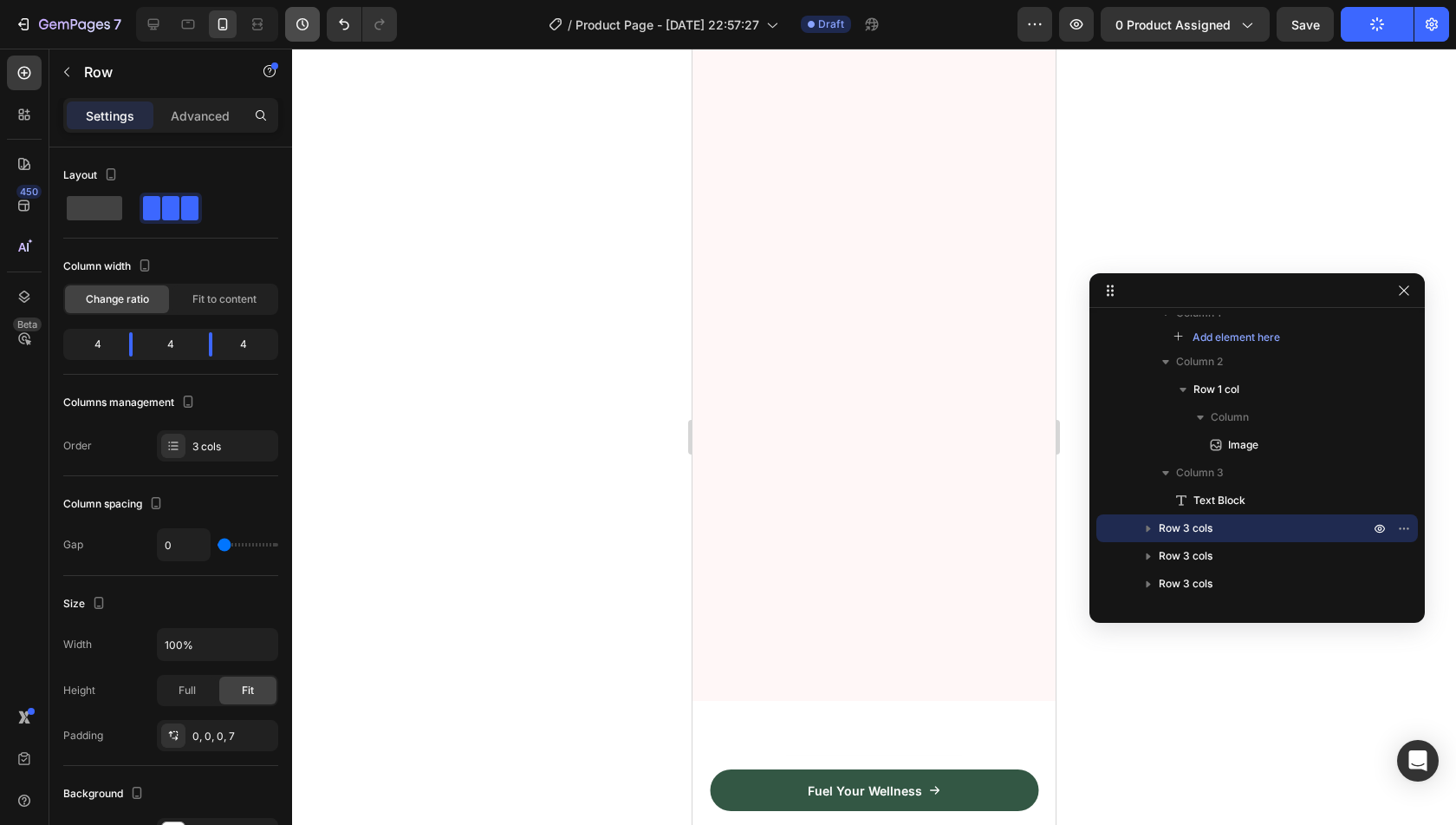
scroll to position [192, 0]
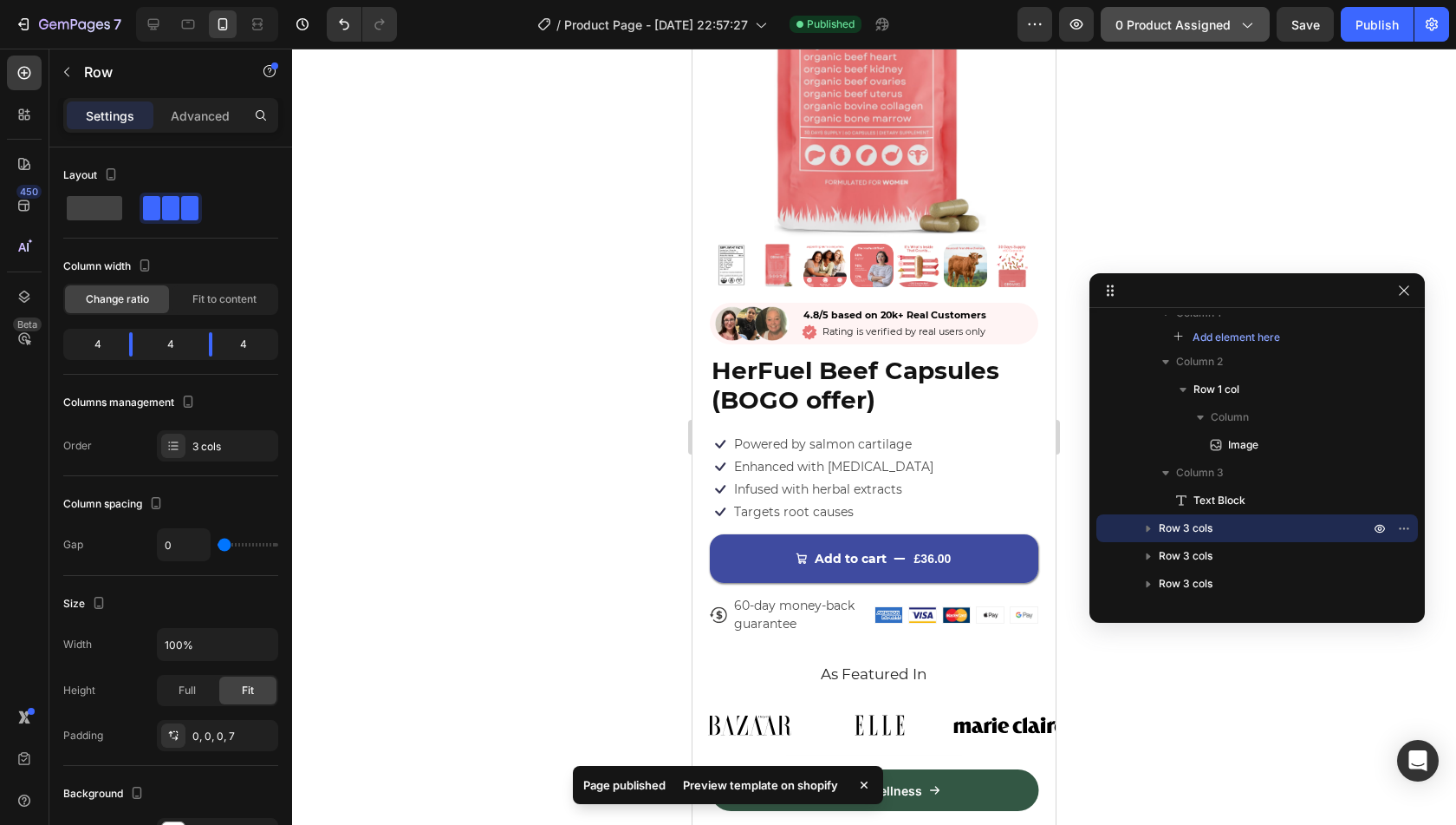
click at [1193, 32] on span "0 product assigned" at bounding box center [1173, 24] width 115 height 18
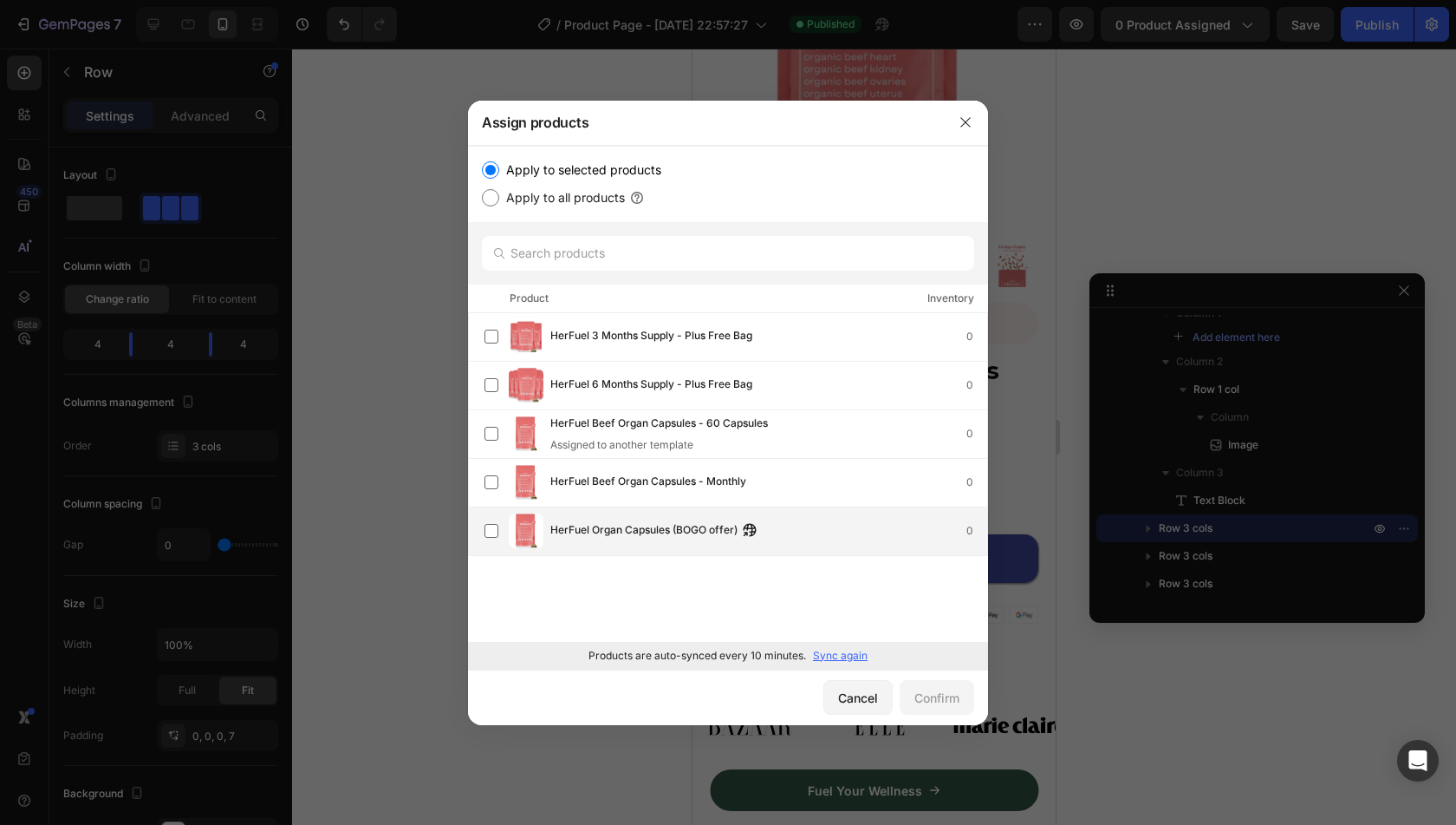
click at [811, 536] on div "HerFuel Organ Capsules (BOGO offer) 0" at bounding box center [769, 530] width 437 height 19
click at [951, 700] on div "Confirm" at bounding box center [937, 697] width 45 height 18
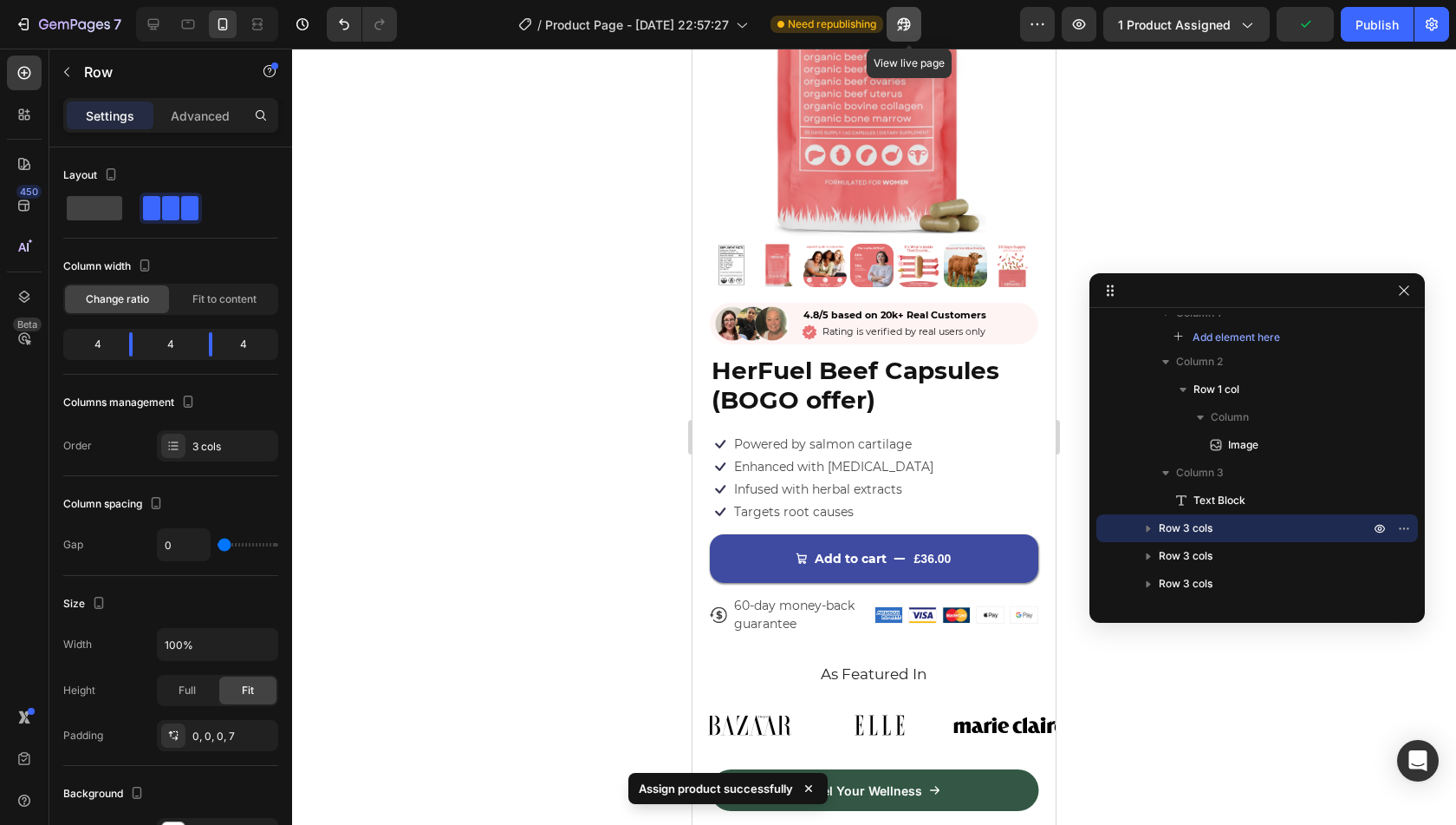
click at [893, 26] on button "button" at bounding box center [904, 24] width 35 height 35
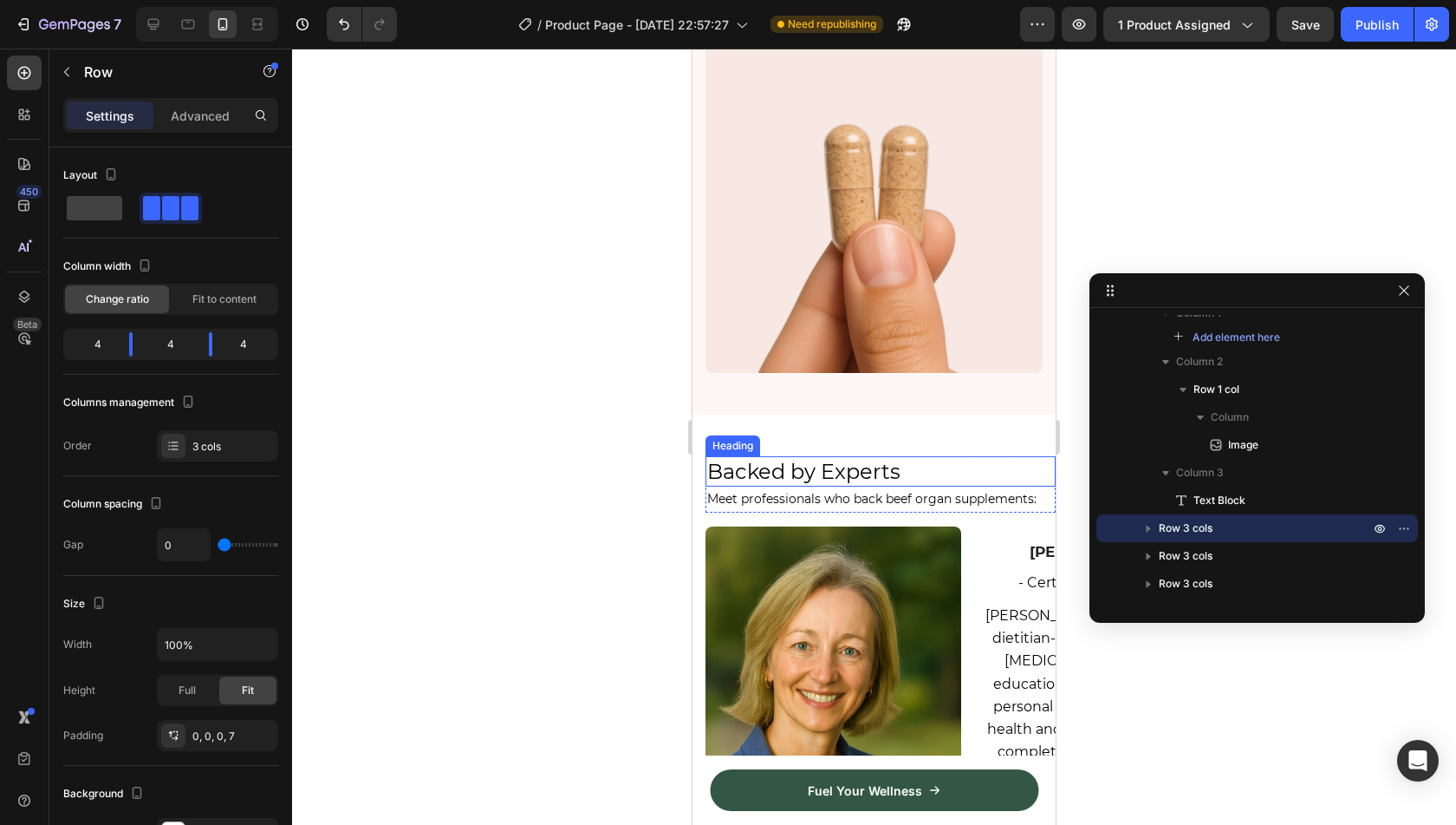
scroll to position [2168, 0]
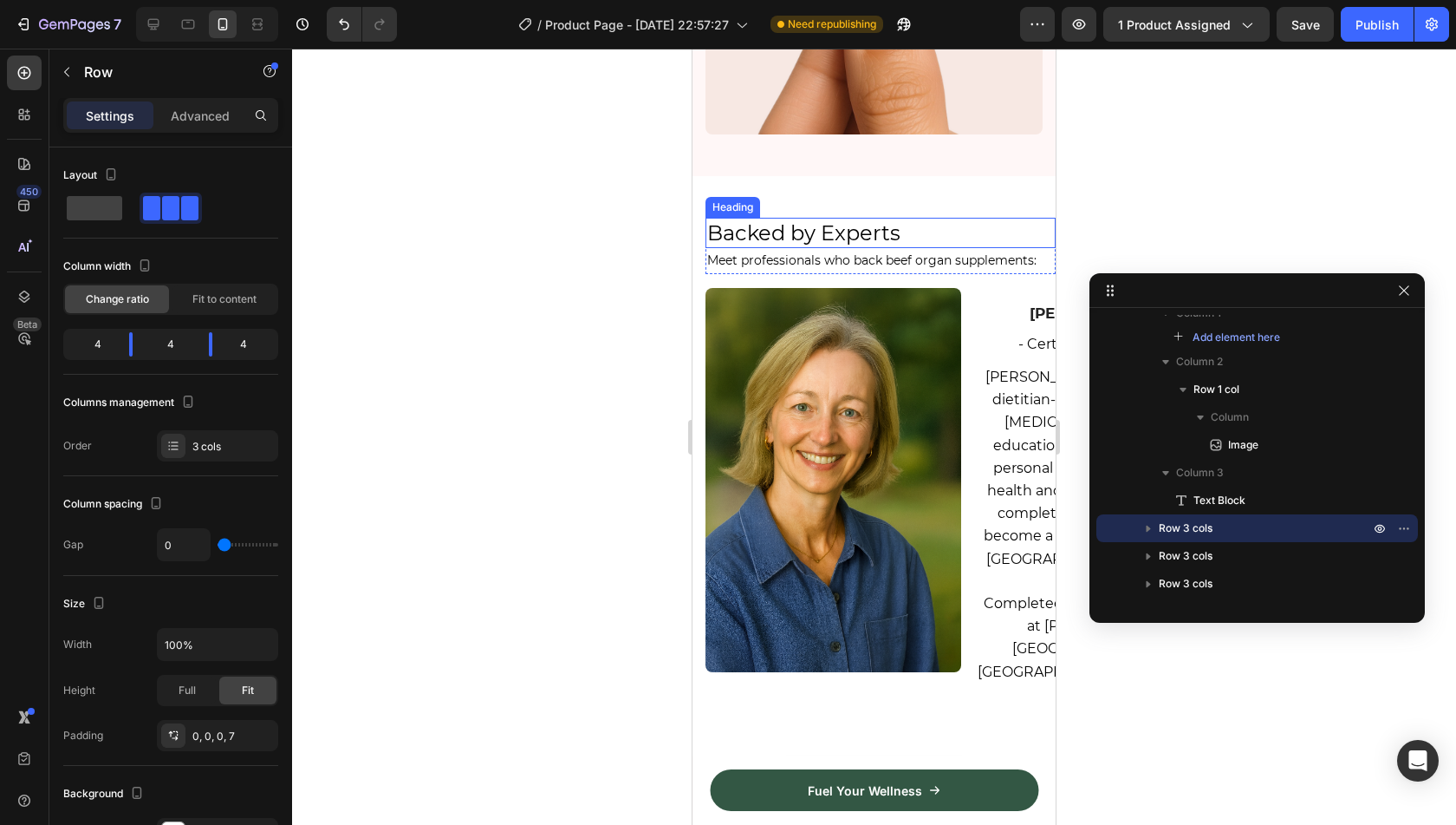
click at [779, 220] on span "Backed by Experts" at bounding box center [803, 233] width 193 height 25
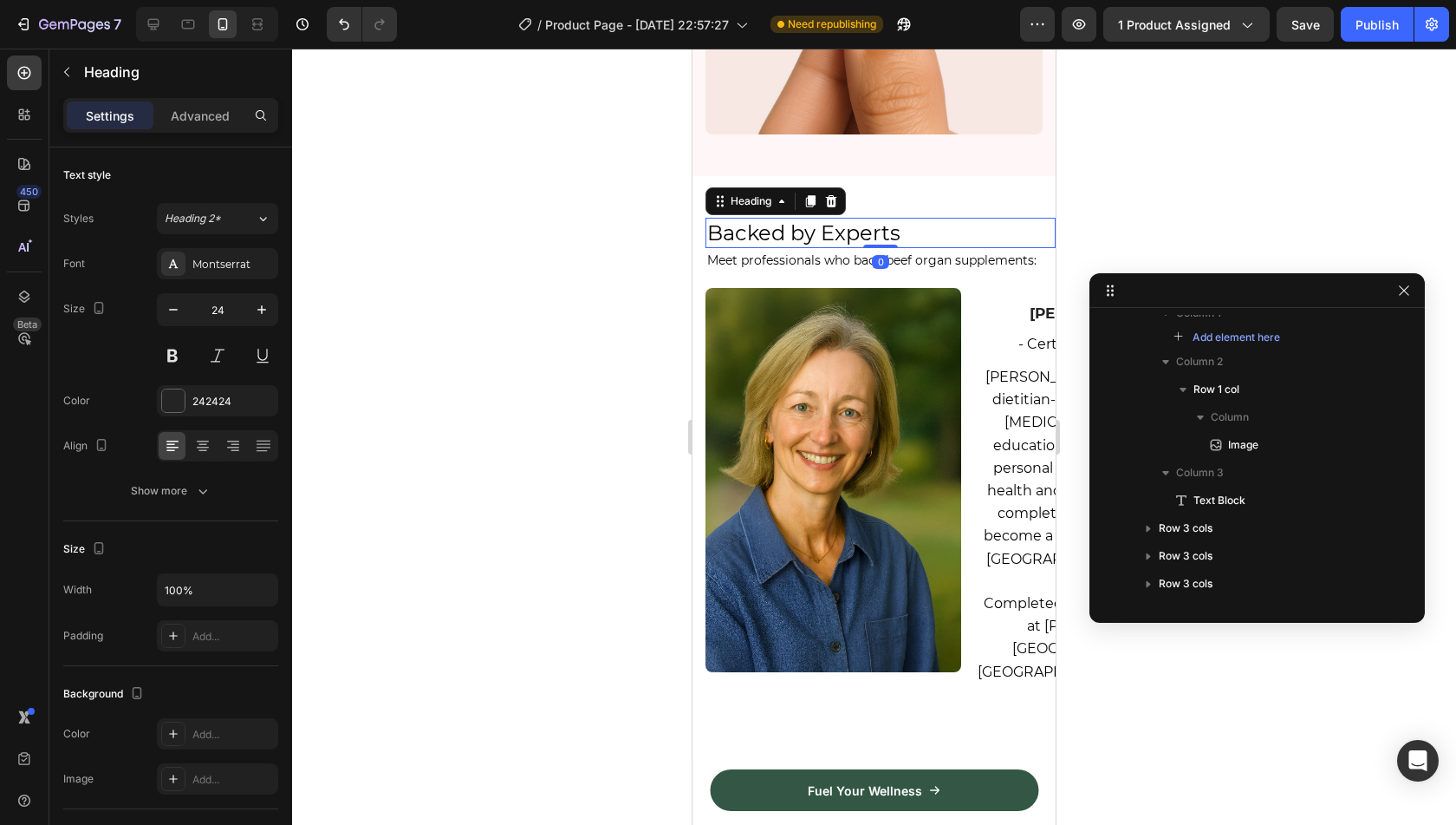
scroll to position [1937, 0]
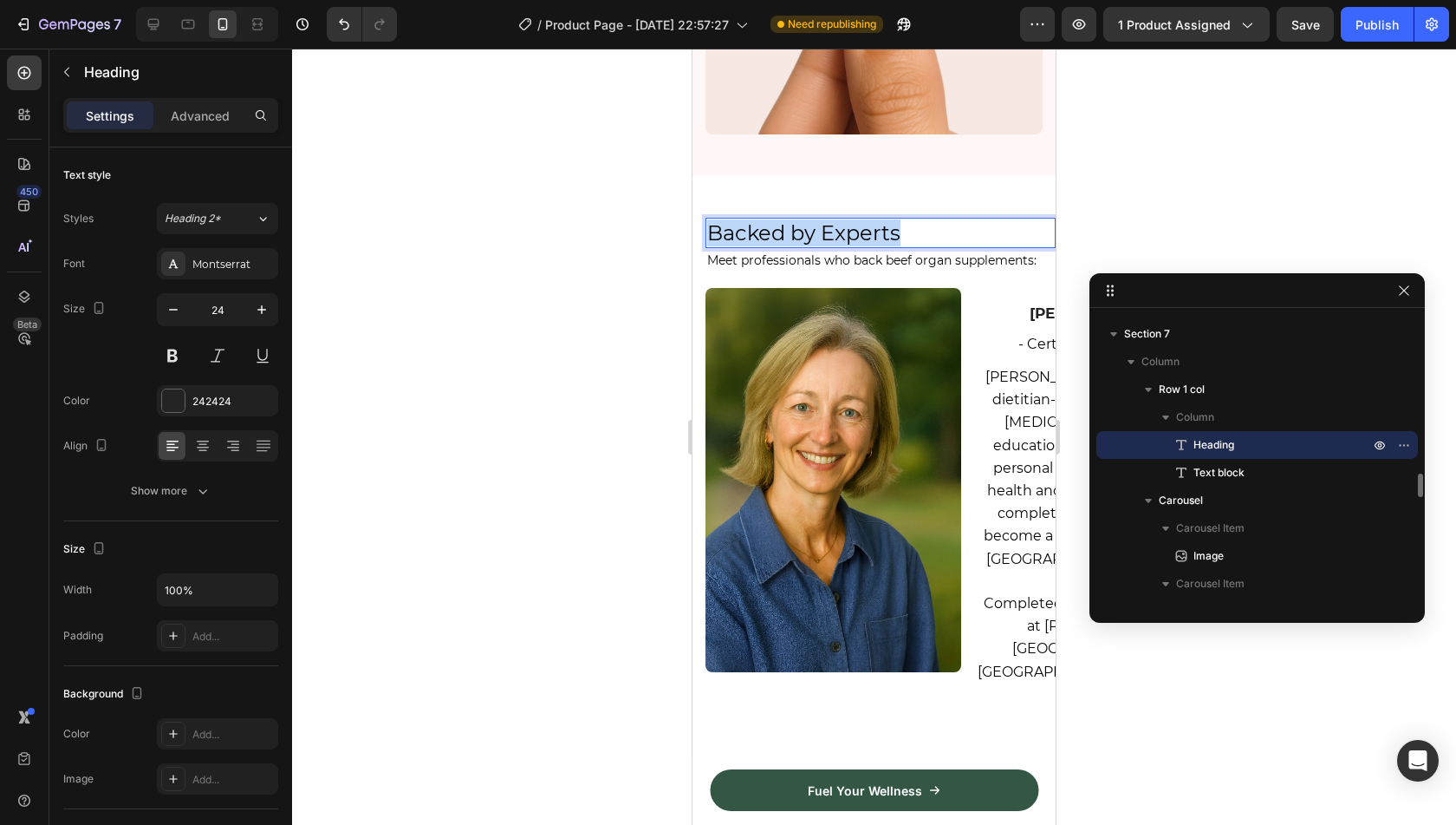
click at [779, 220] on span "Backed by Experts" at bounding box center [803, 233] width 193 height 25
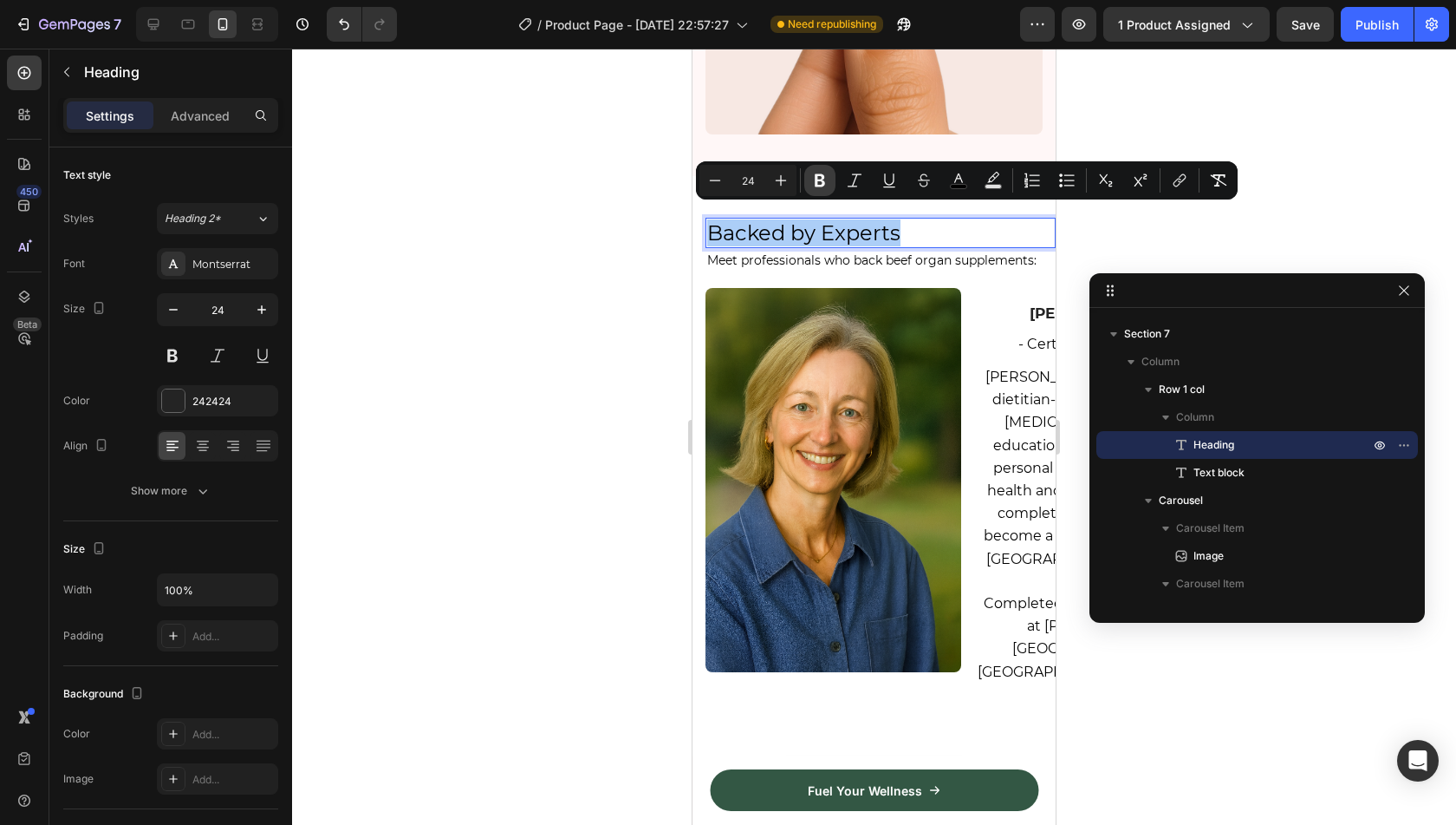
click at [812, 185] on icon "Editor contextual toolbar" at bounding box center [819, 180] width 17 height 17
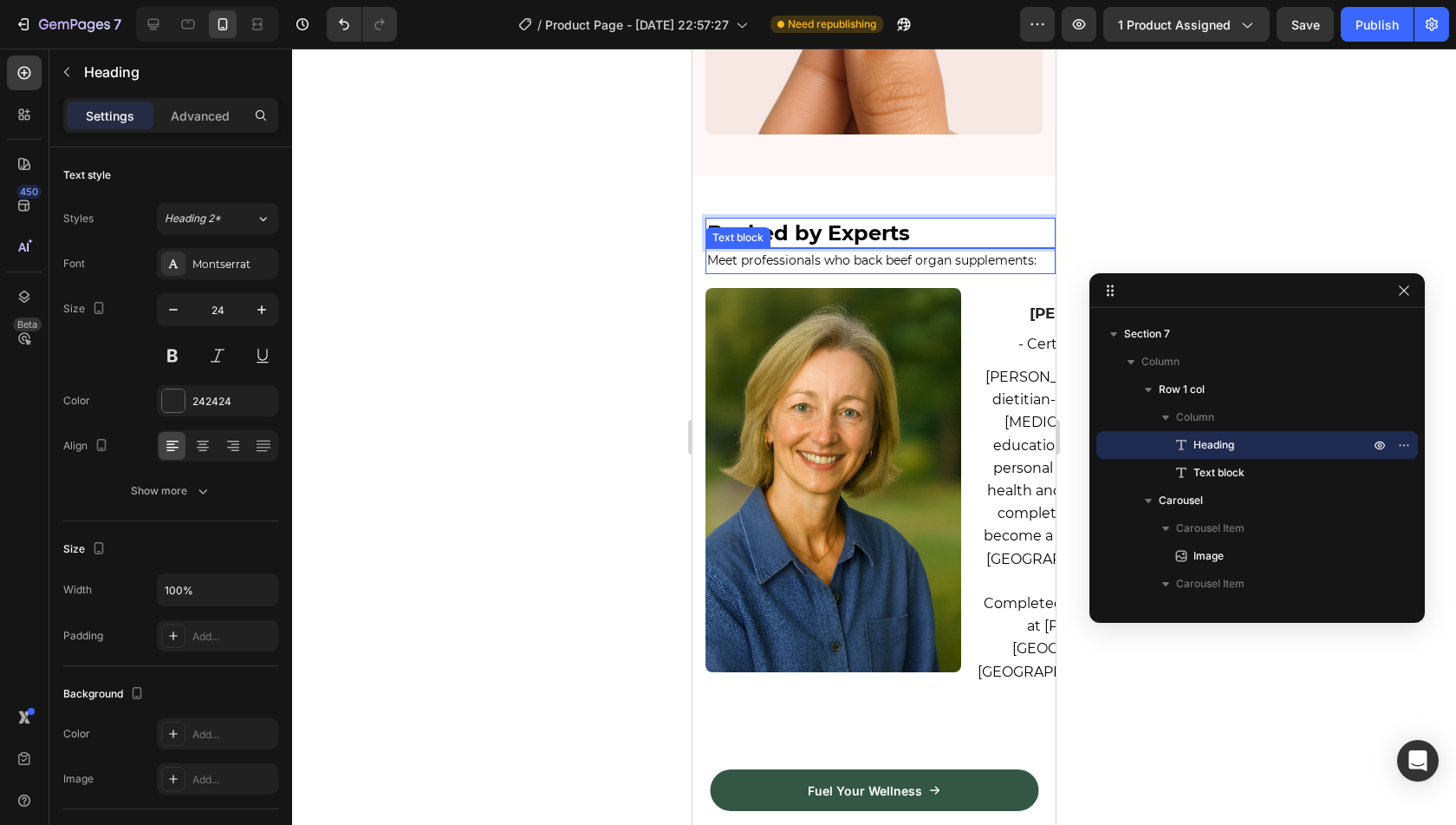
click at [924, 254] on span "Meet professionals who back beef organ supplements:" at bounding box center [871, 259] width 329 height 15
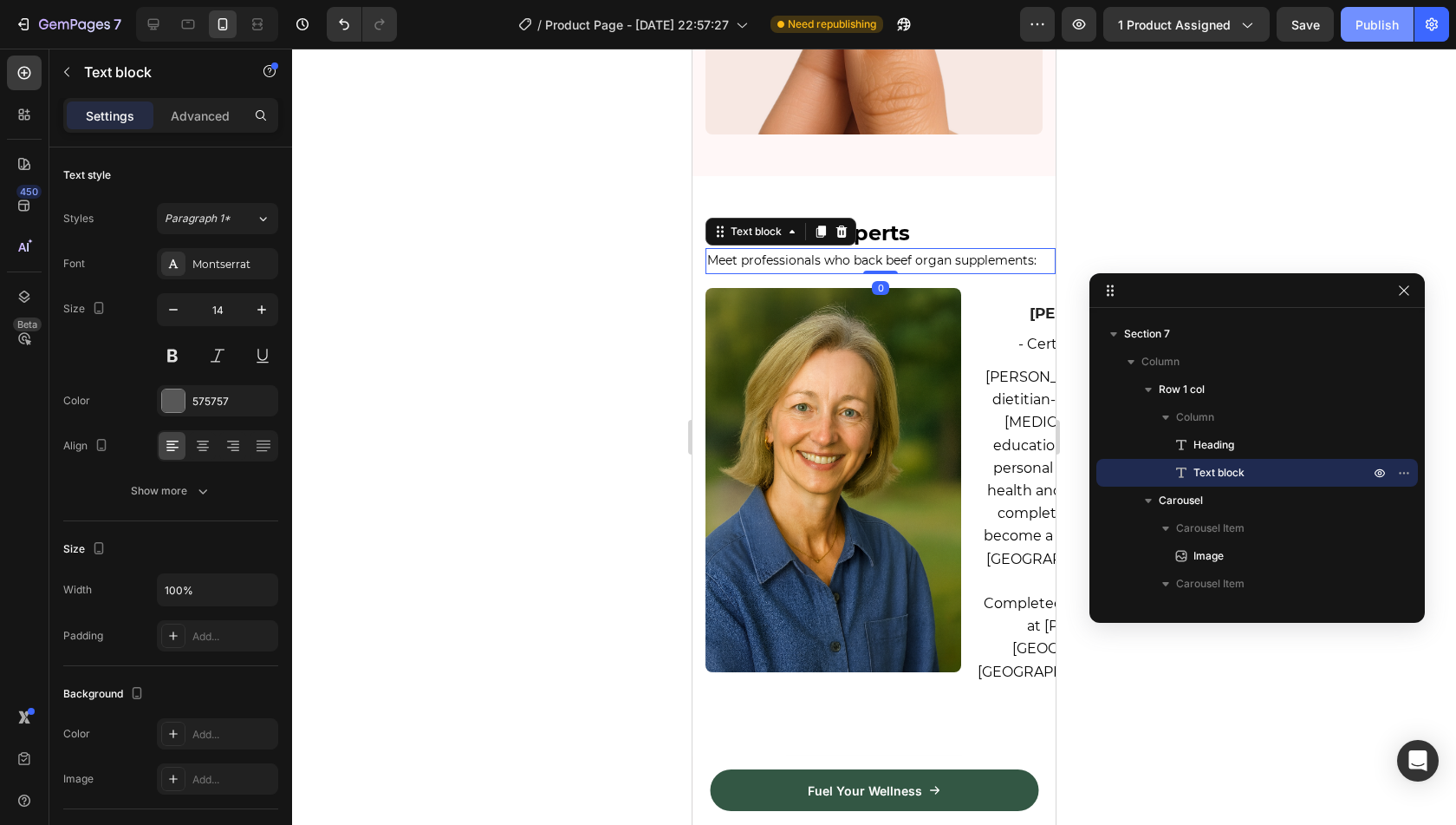
click at [1351, 25] on button "Publish" at bounding box center [1377, 24] width 73 height 35
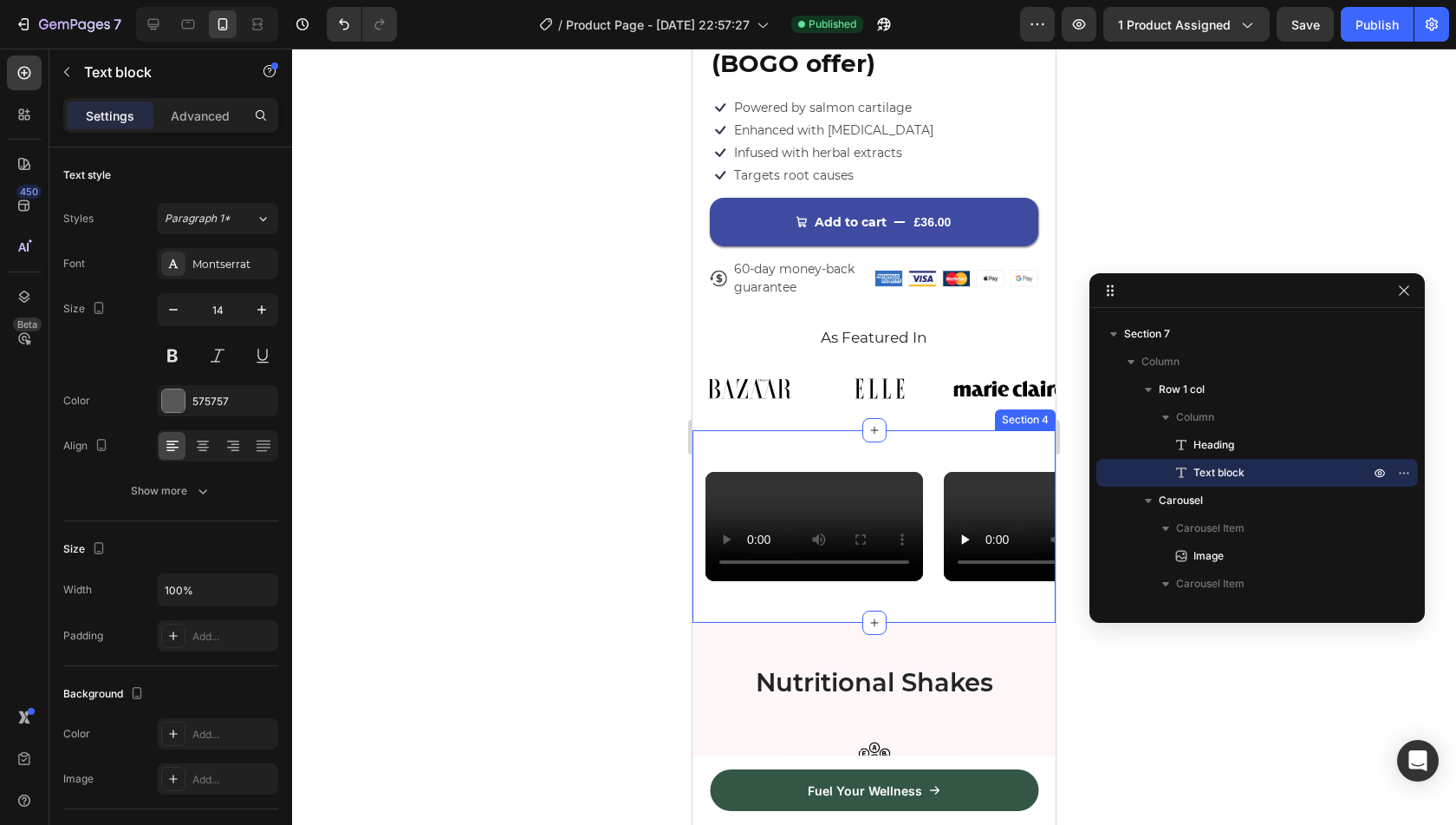
scroll to position [763, 0]
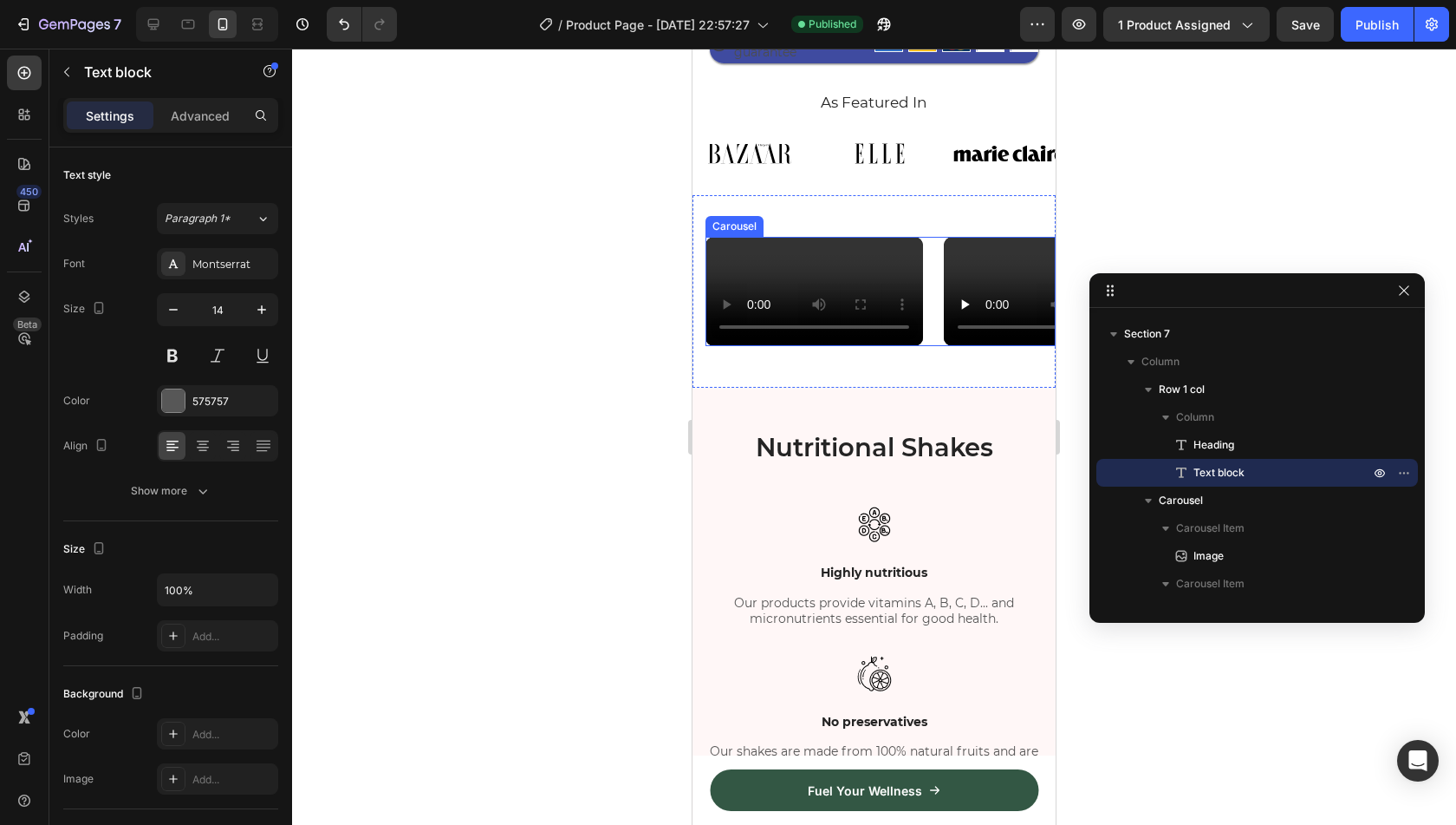
click at [936, 346] on div "Video Video Video Video Video" at bounding box center [880, 291] width 350 height 109
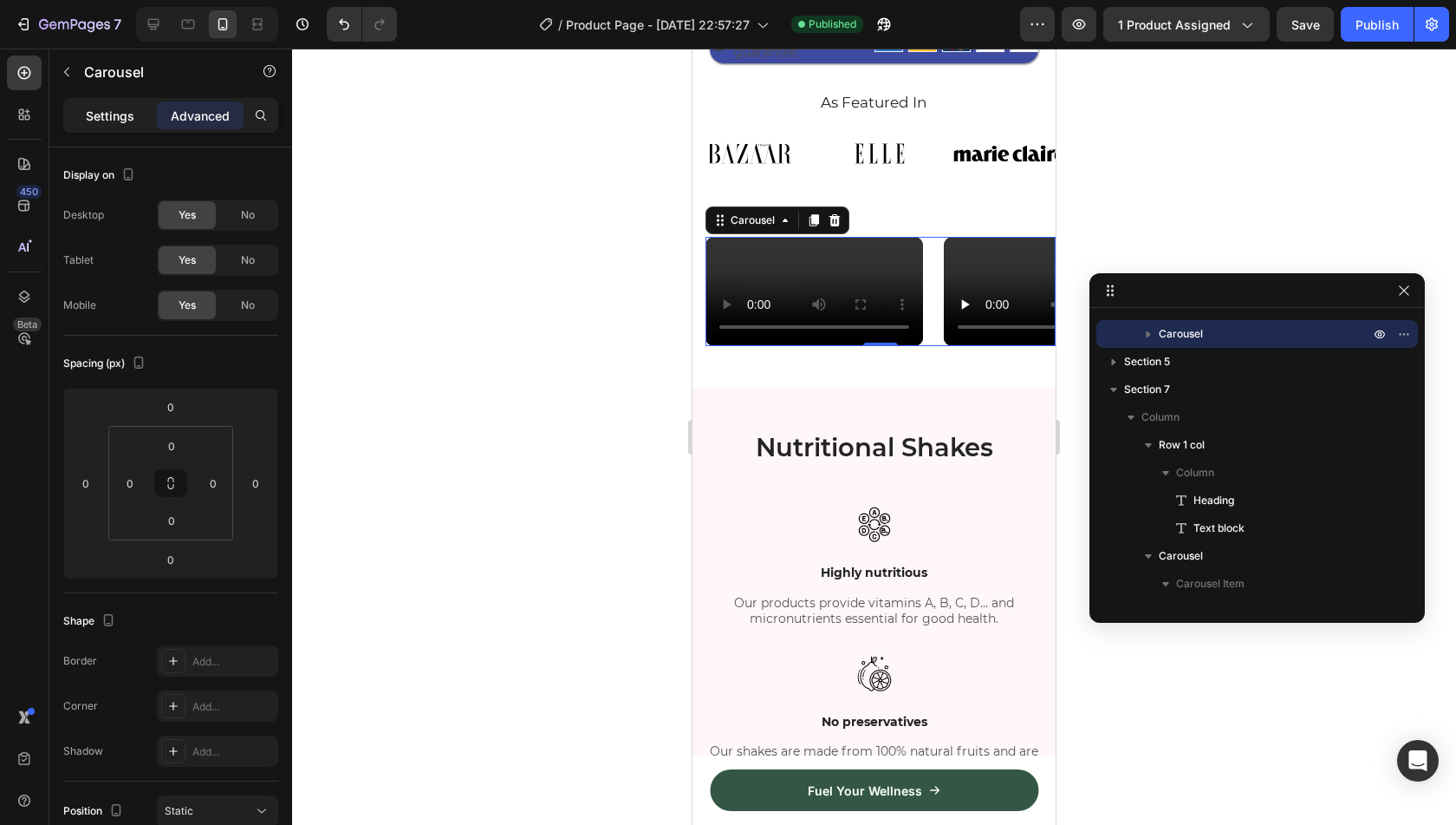
click at [108, 122] on p "Settings" at bounding box center [110, 116] width 49 height 18
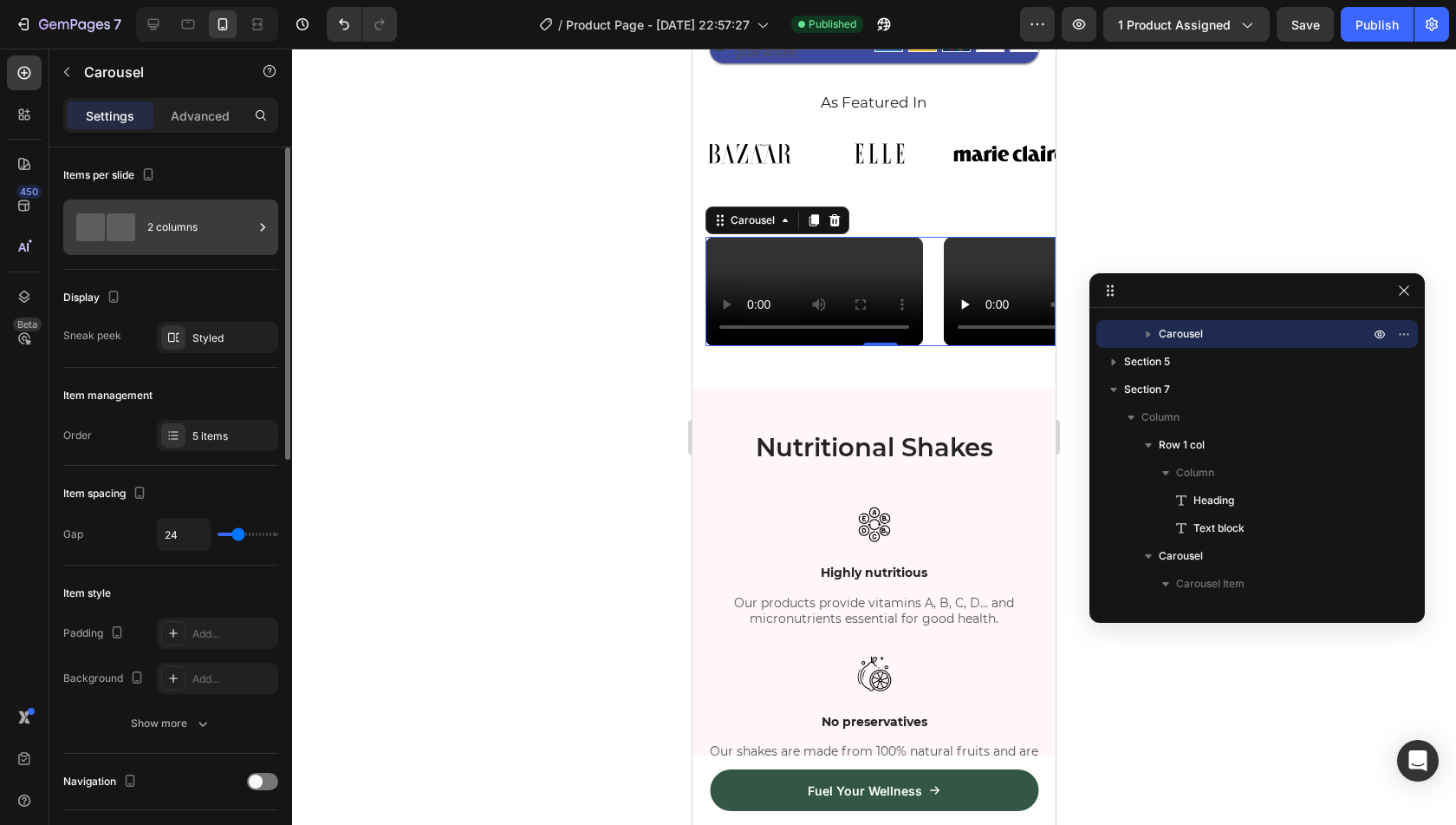
click at [170, 235] on div "2 columns" at bounding box center [201, 227] width 106 height 40
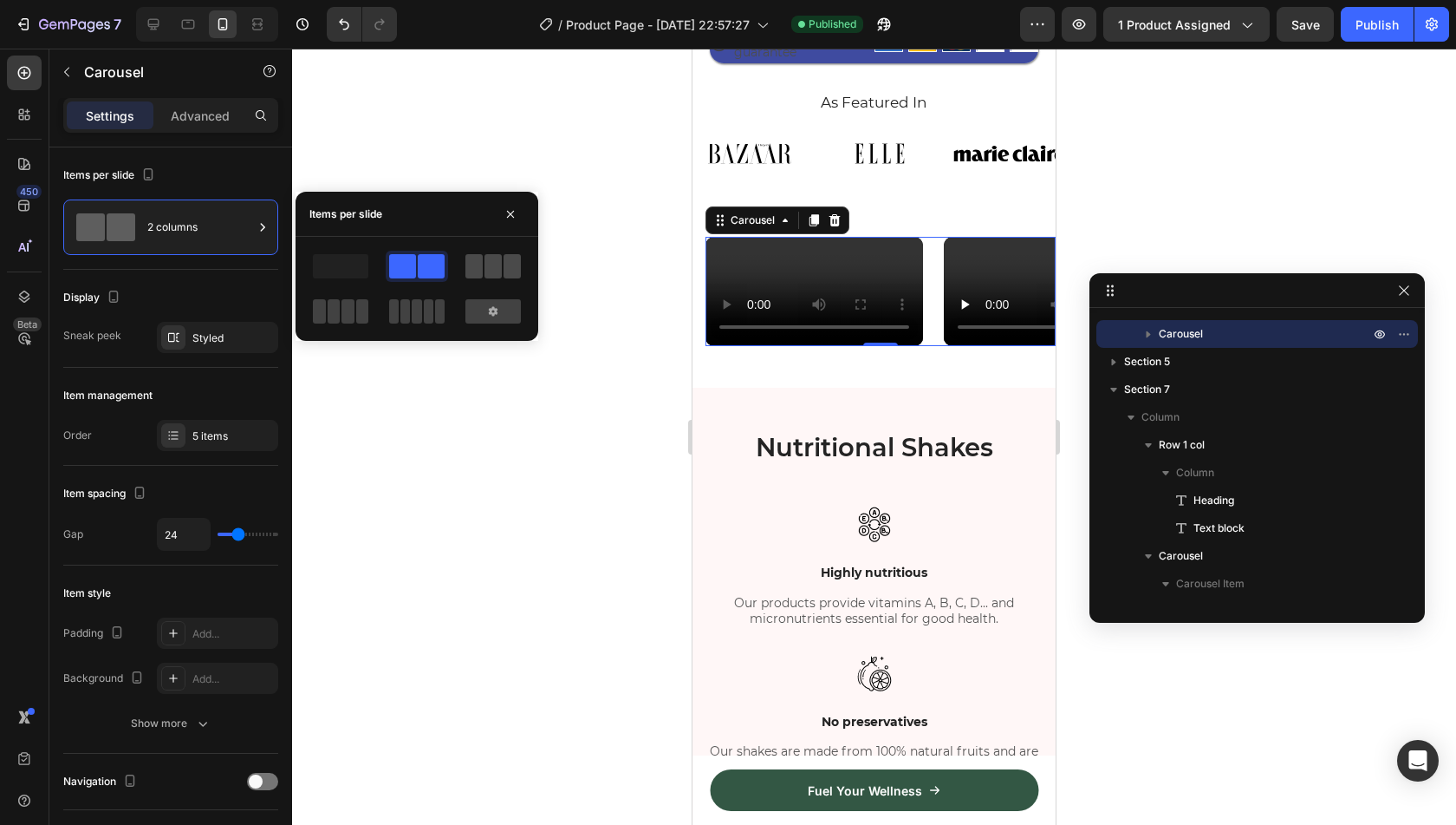
click at [482, 268] on span at bounding box center [474, 265] width 17 height 24
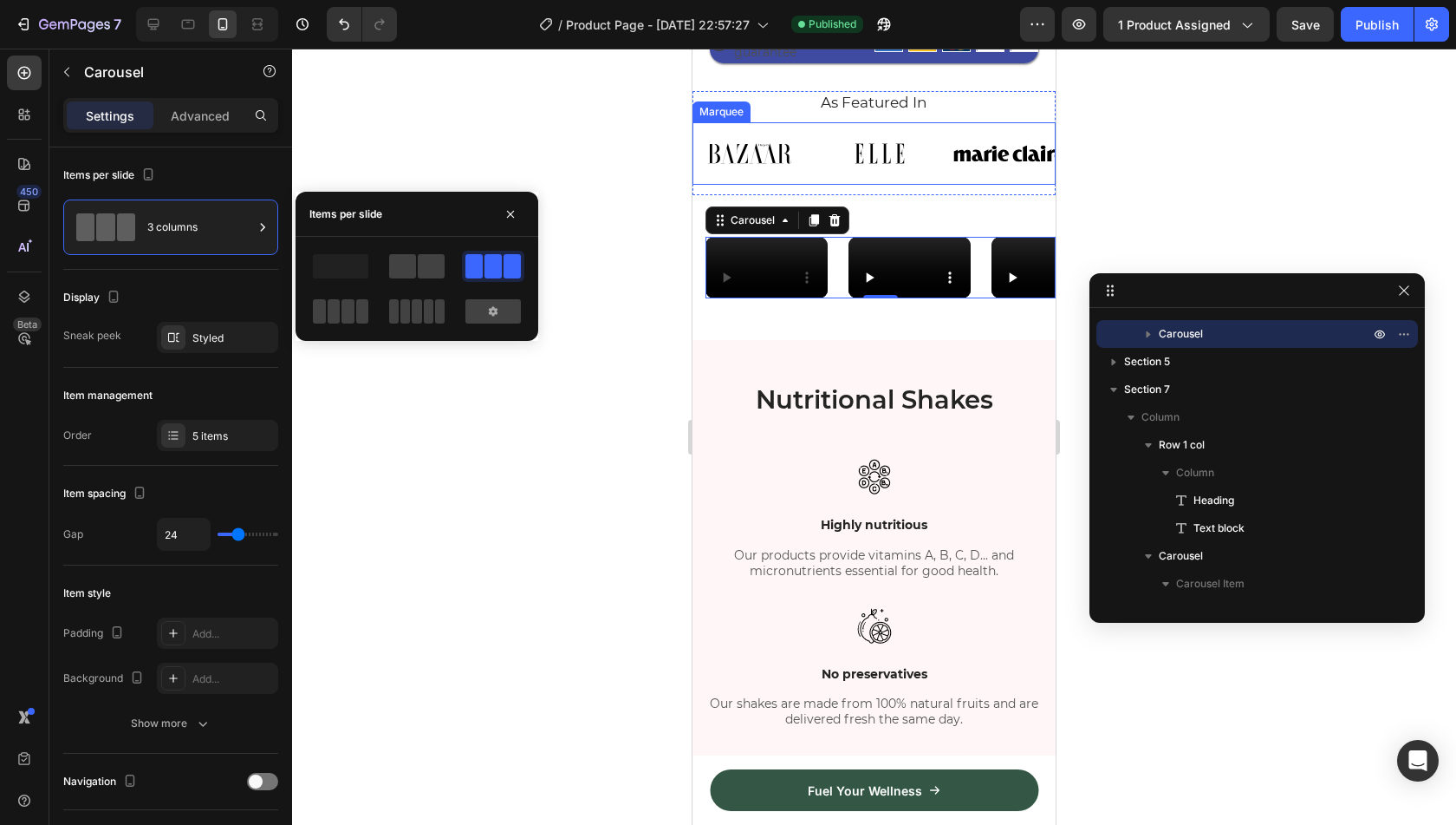
click at [920, 167] on div "Image Image Image Image Image Image Image Image Image Image Image Image Marquee" at bounding box center [874, 153] width 363 height 62
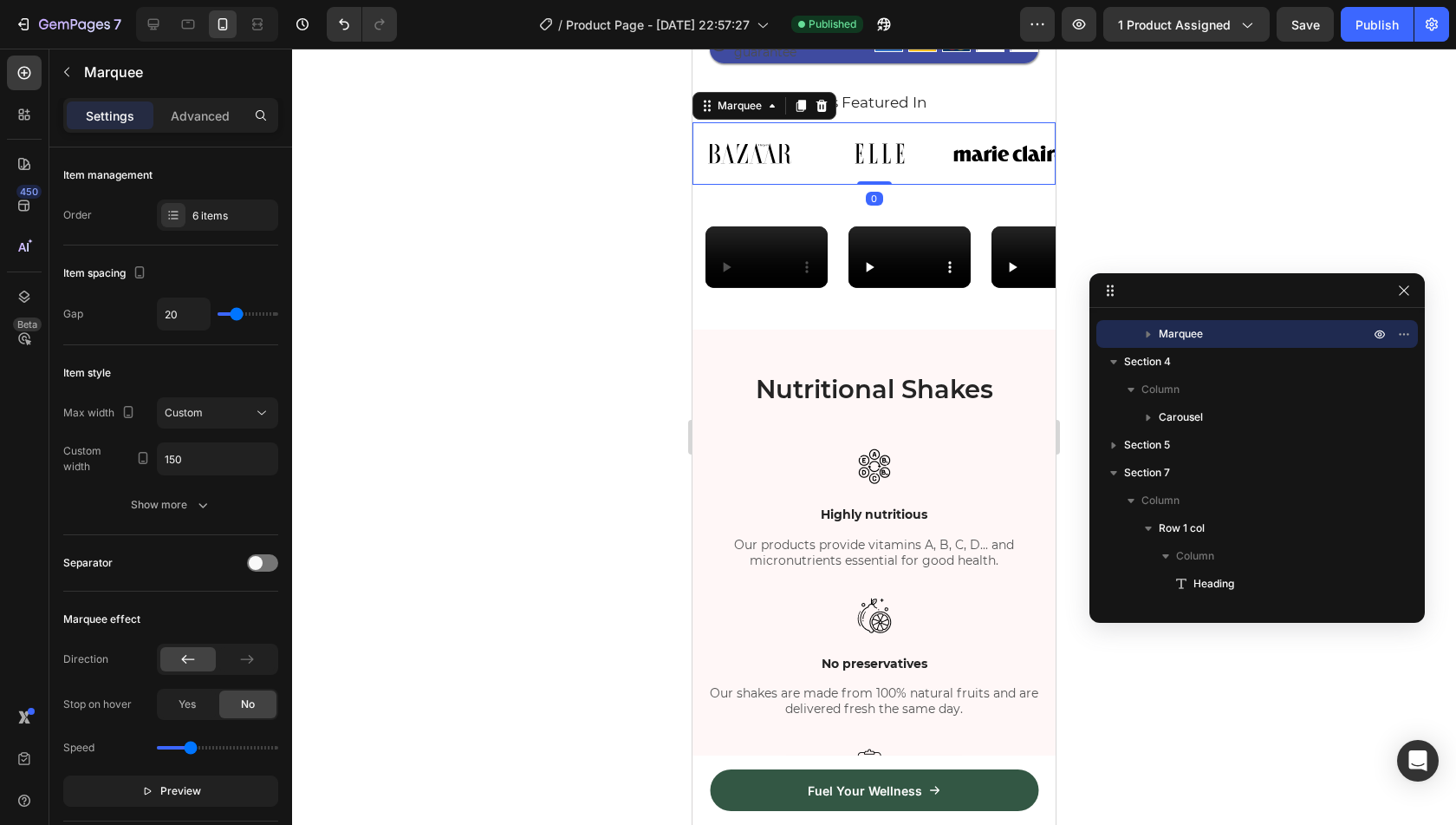
drag, startPoint x: 880, startPoint y: 179, endPoint x: 905, endPoint y: 149, distance: 39.1
click at [889, 151] on div "Image Image Image Image Image Image Image Image Image Image Image Image Marquee…" at bounding box center [874, 153] width 363 height 62
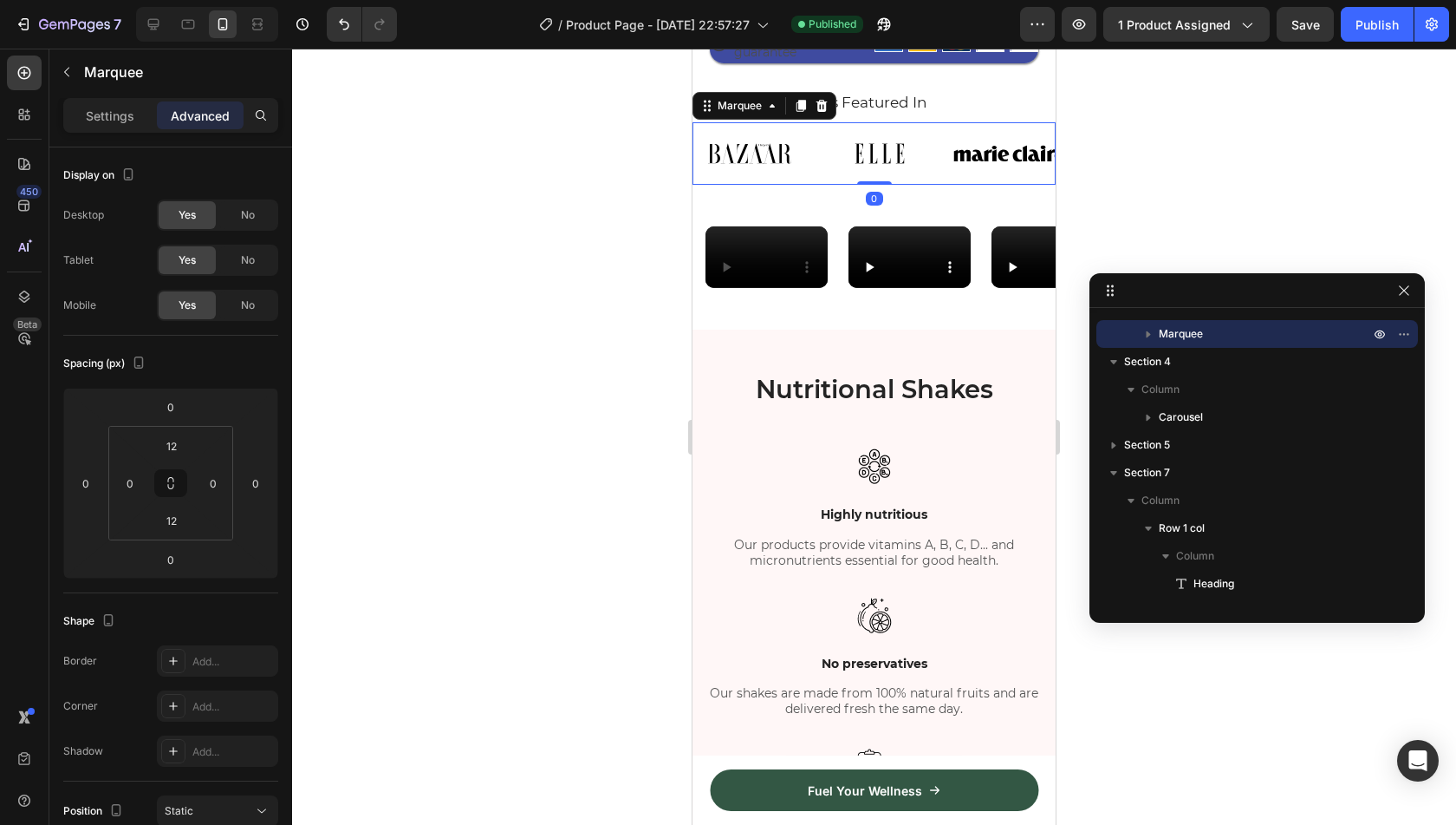
click at [942, 154] on div "Image" at bounding box center [889, 153] width 130 height 41
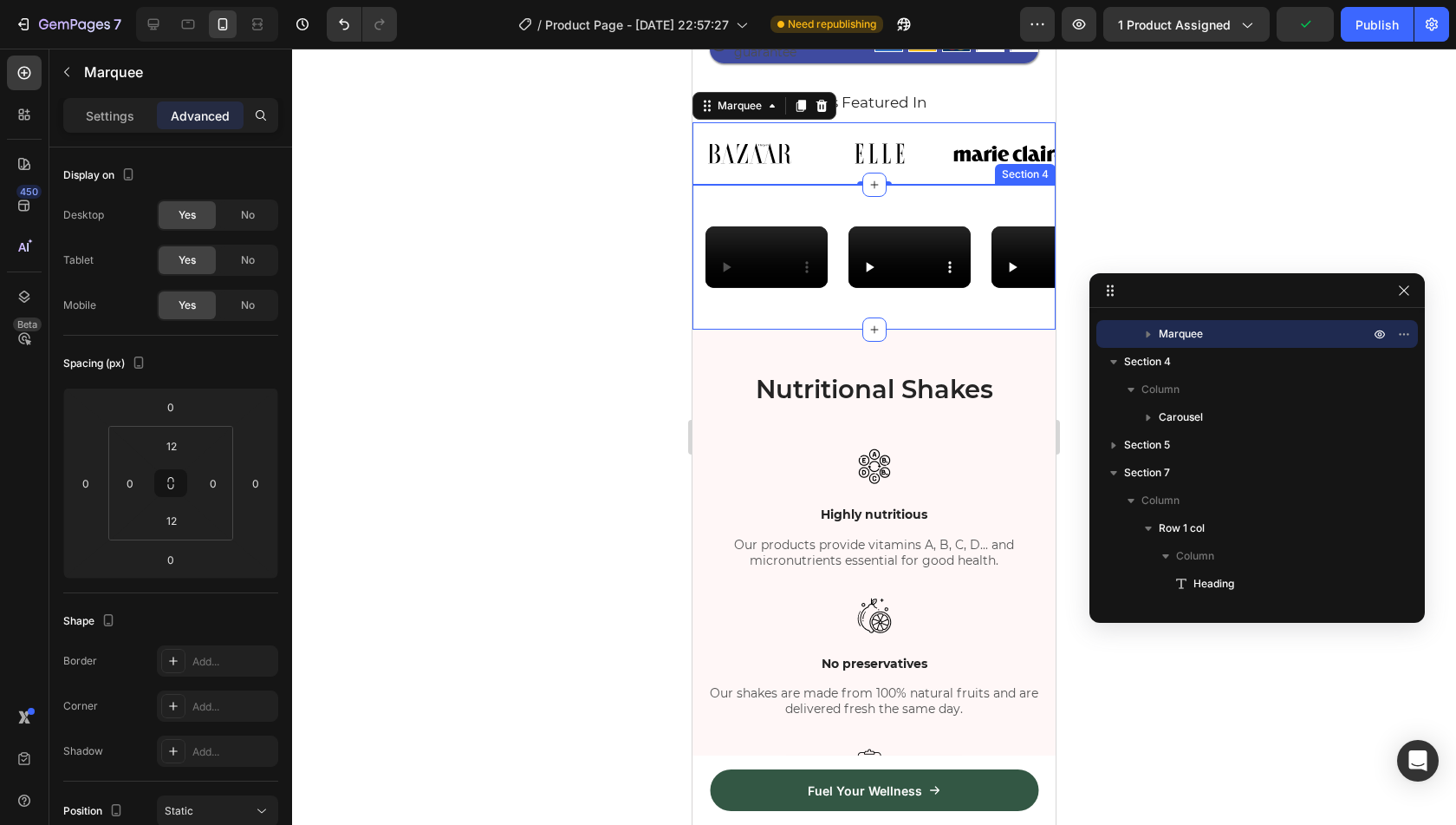
click at [882, 201] on div "Video Video Video Video Video Carousel Section 4" at bounding box center [874, 256] width 363 height 145
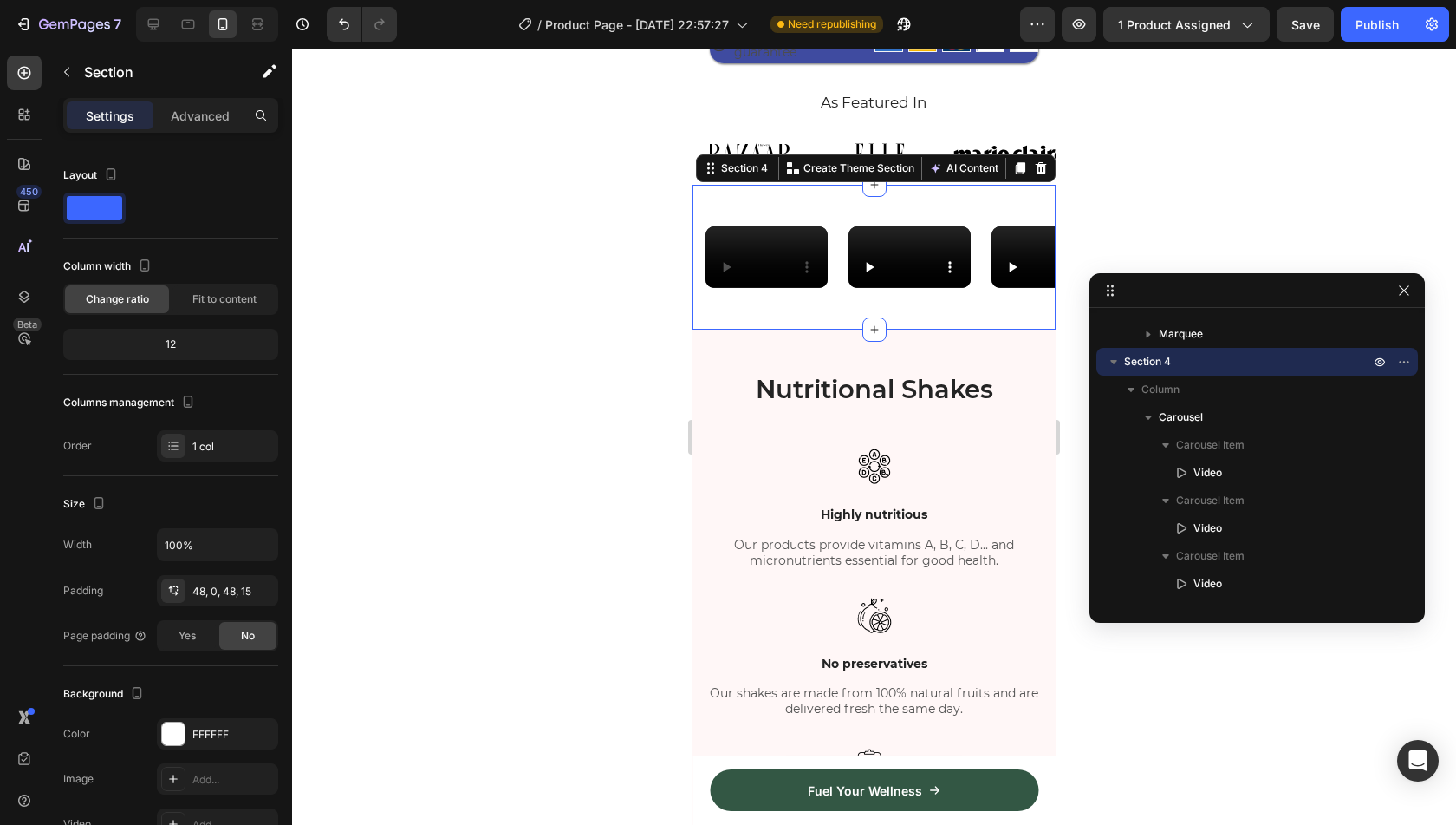
scroll to position [750, 0]
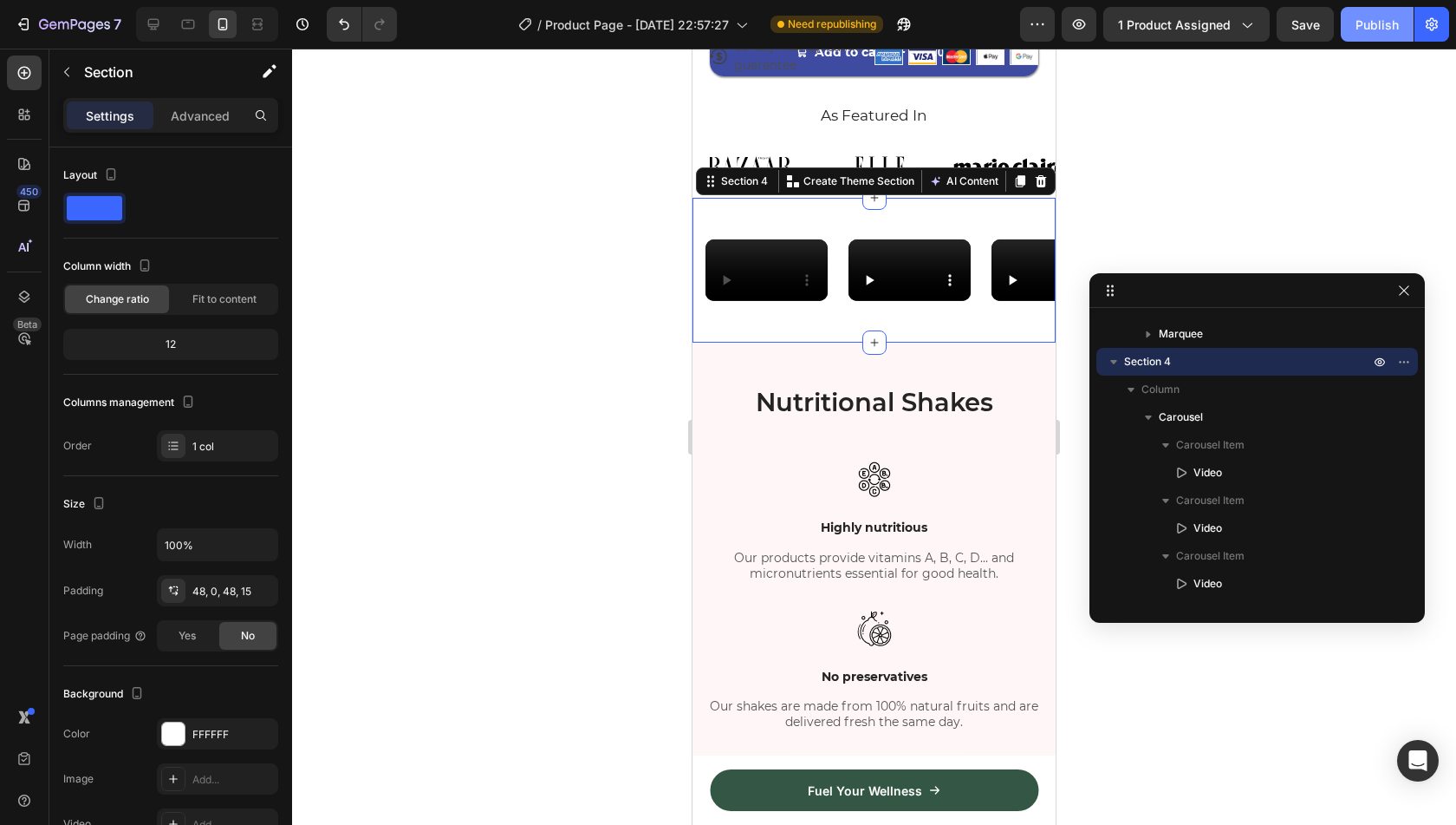
click at [1365, 25] on div "Publish" at bounding box center [1377, 24] width 43 height 18
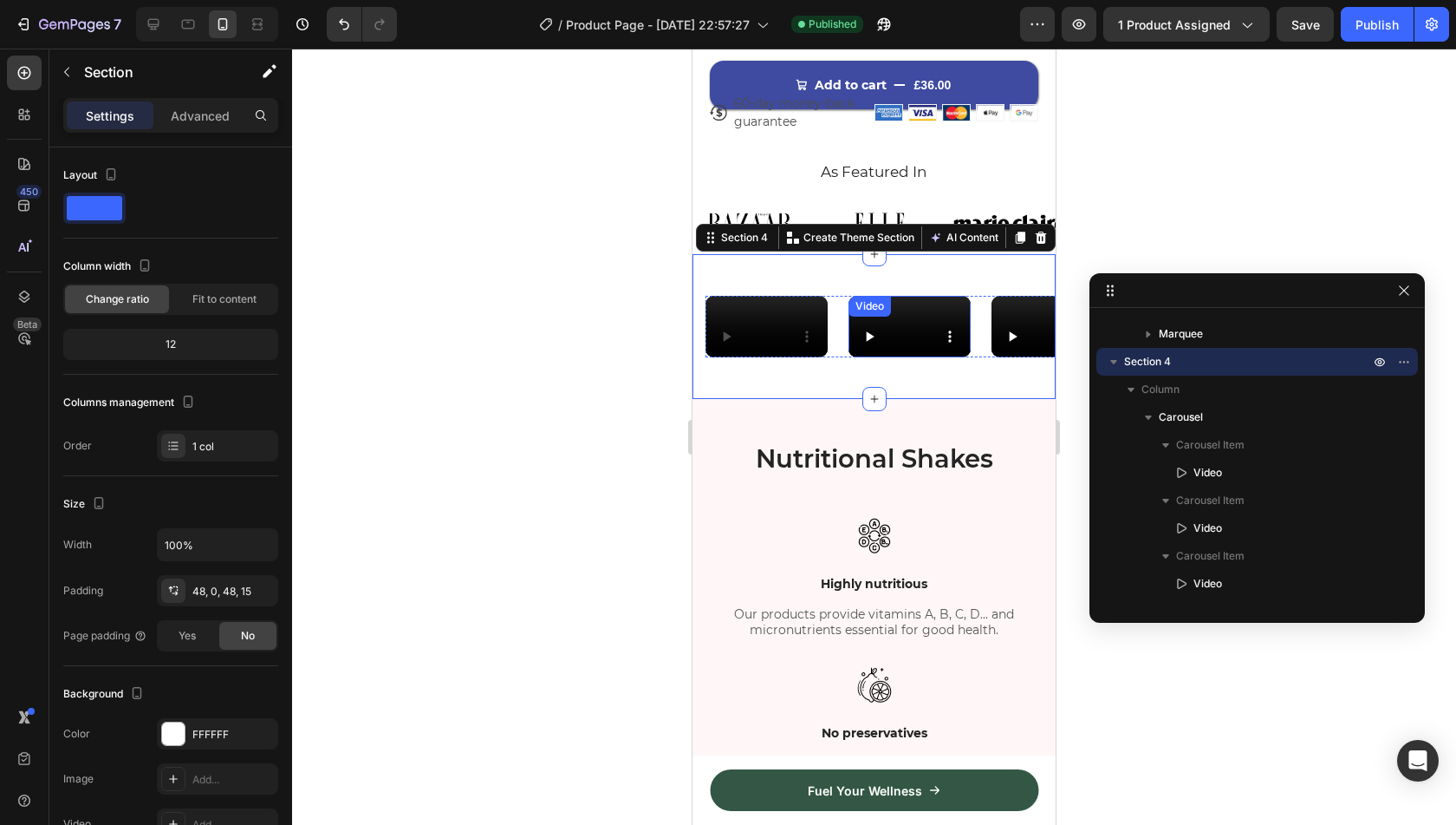
scroll to position [693, 0]
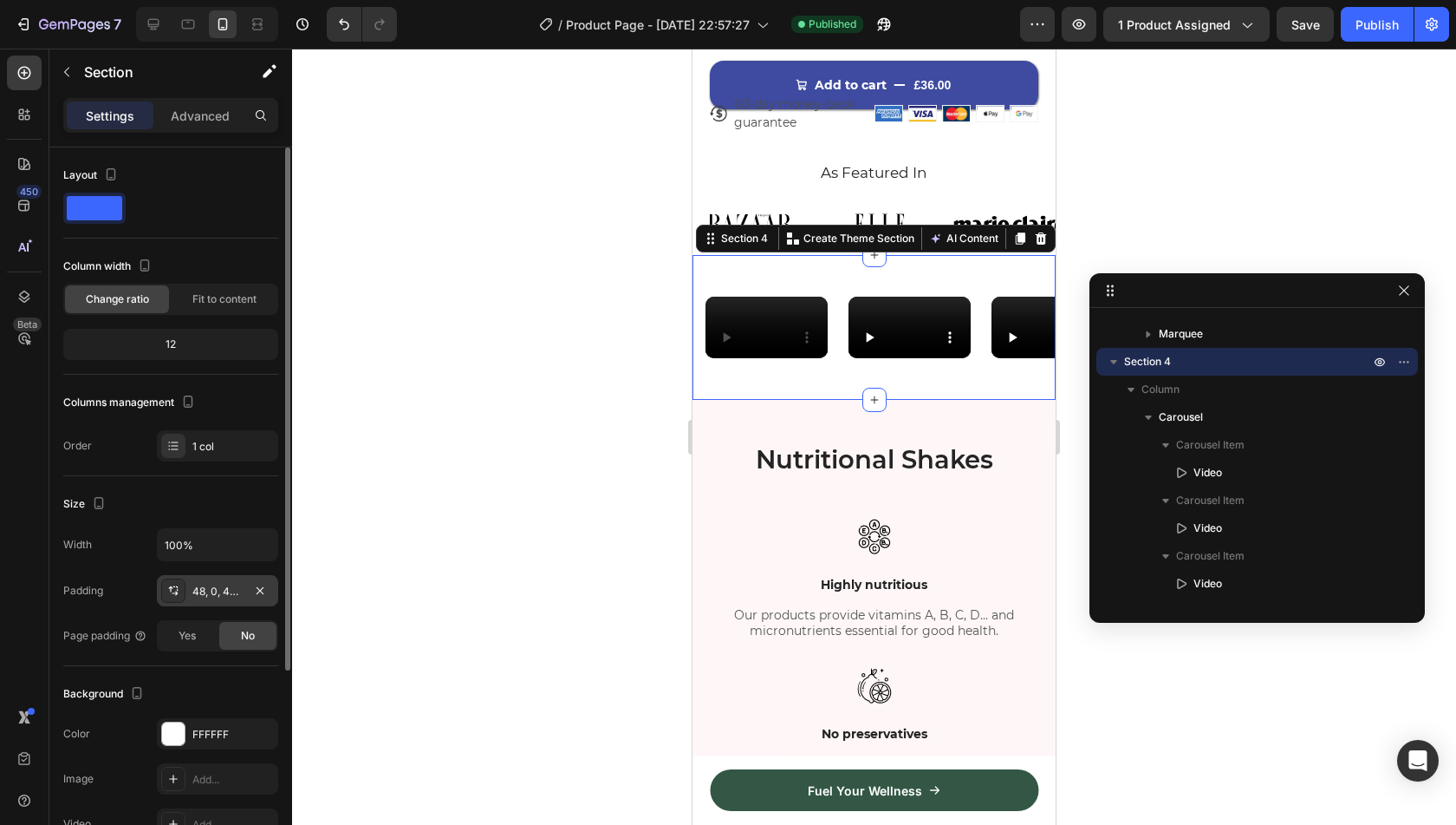
click at [213, 584] on div "48, 0, 48, 15" at bounding box center [218, 591] width 50 height 15
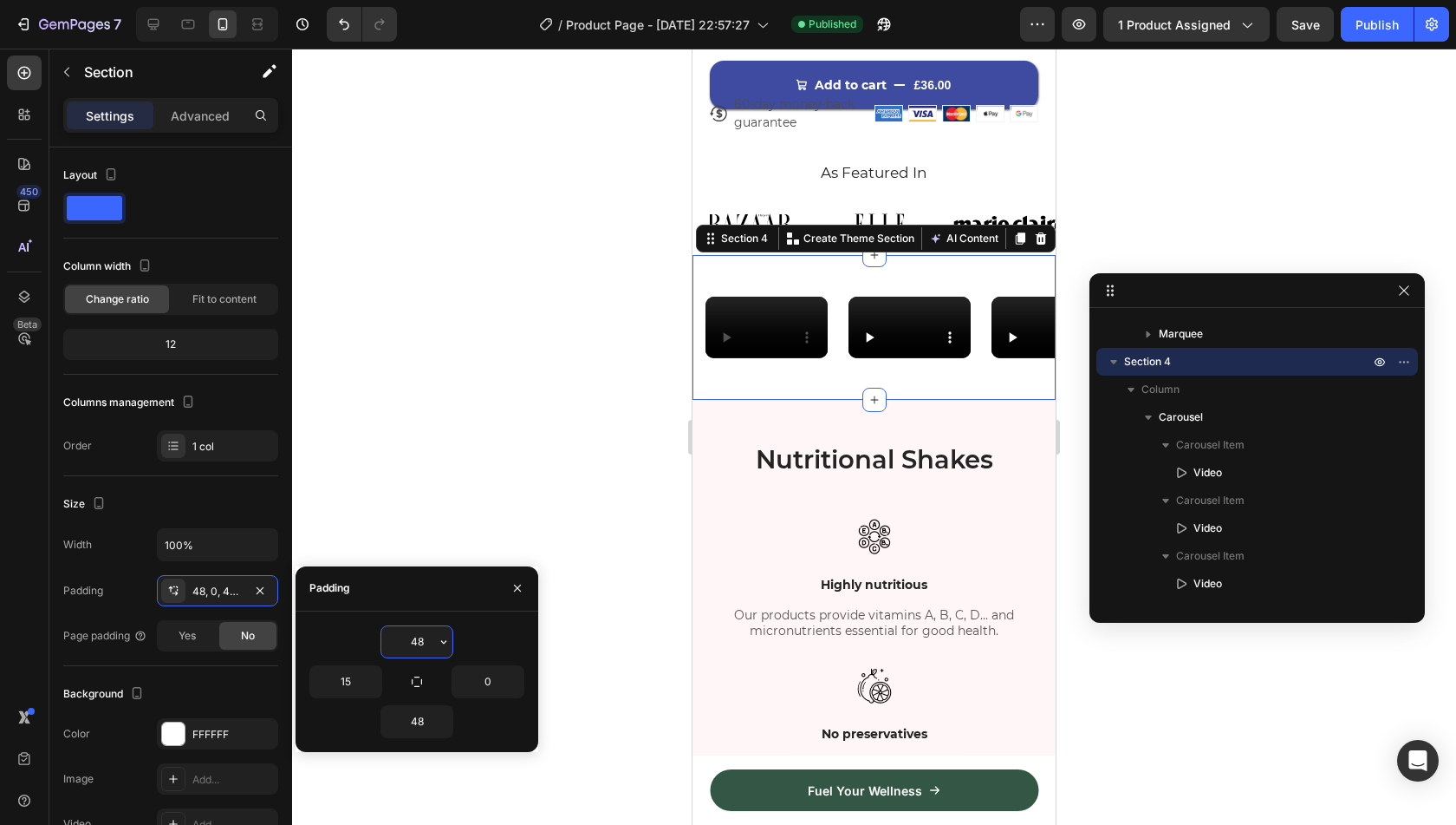
click at [429, 646] on input "48" at bounding box center [416, 641] width 71 height 31
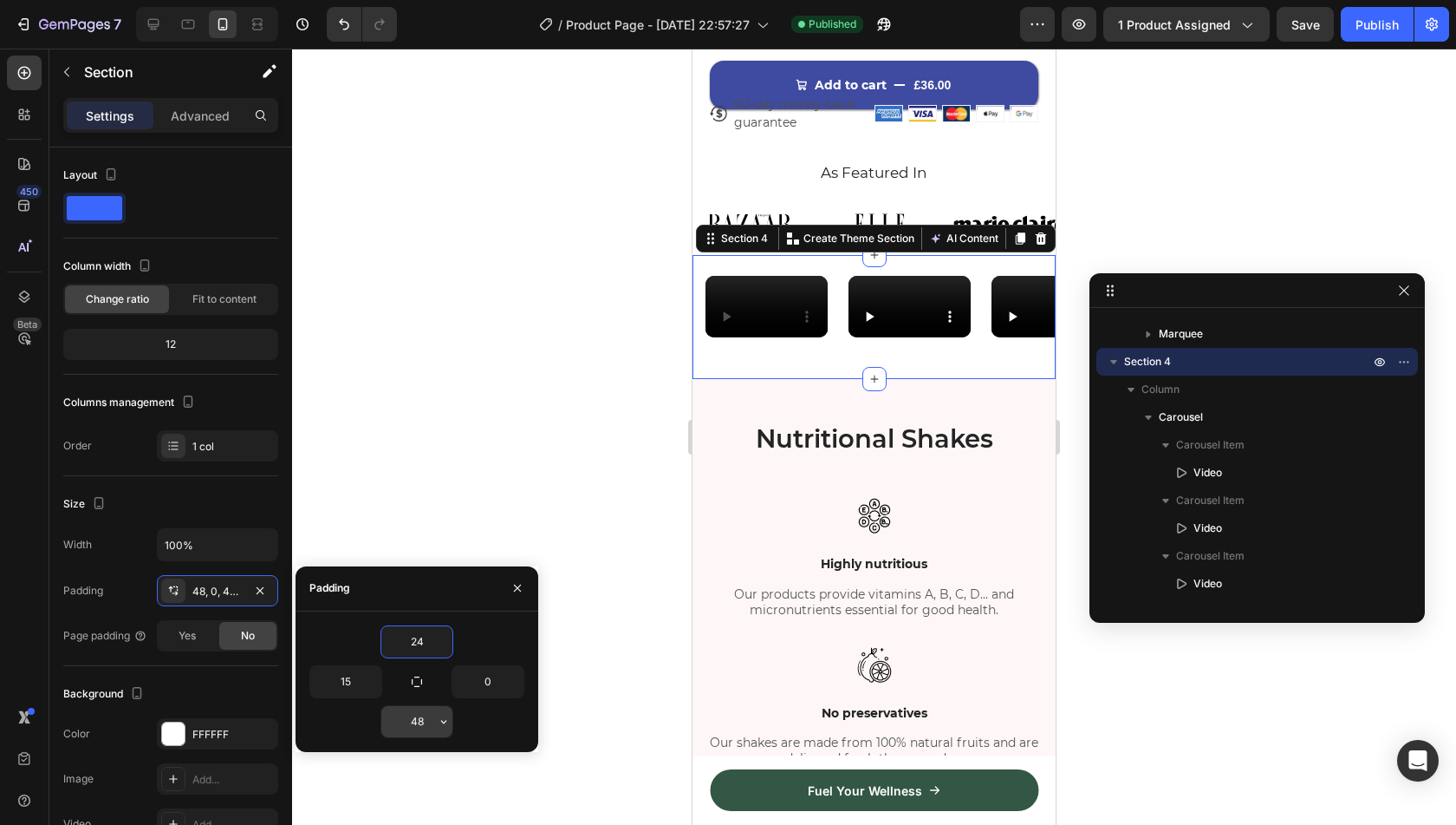
type input "24"
click at [412, 724] on input "48" at bounding box center [416, 721] width 71 height 31
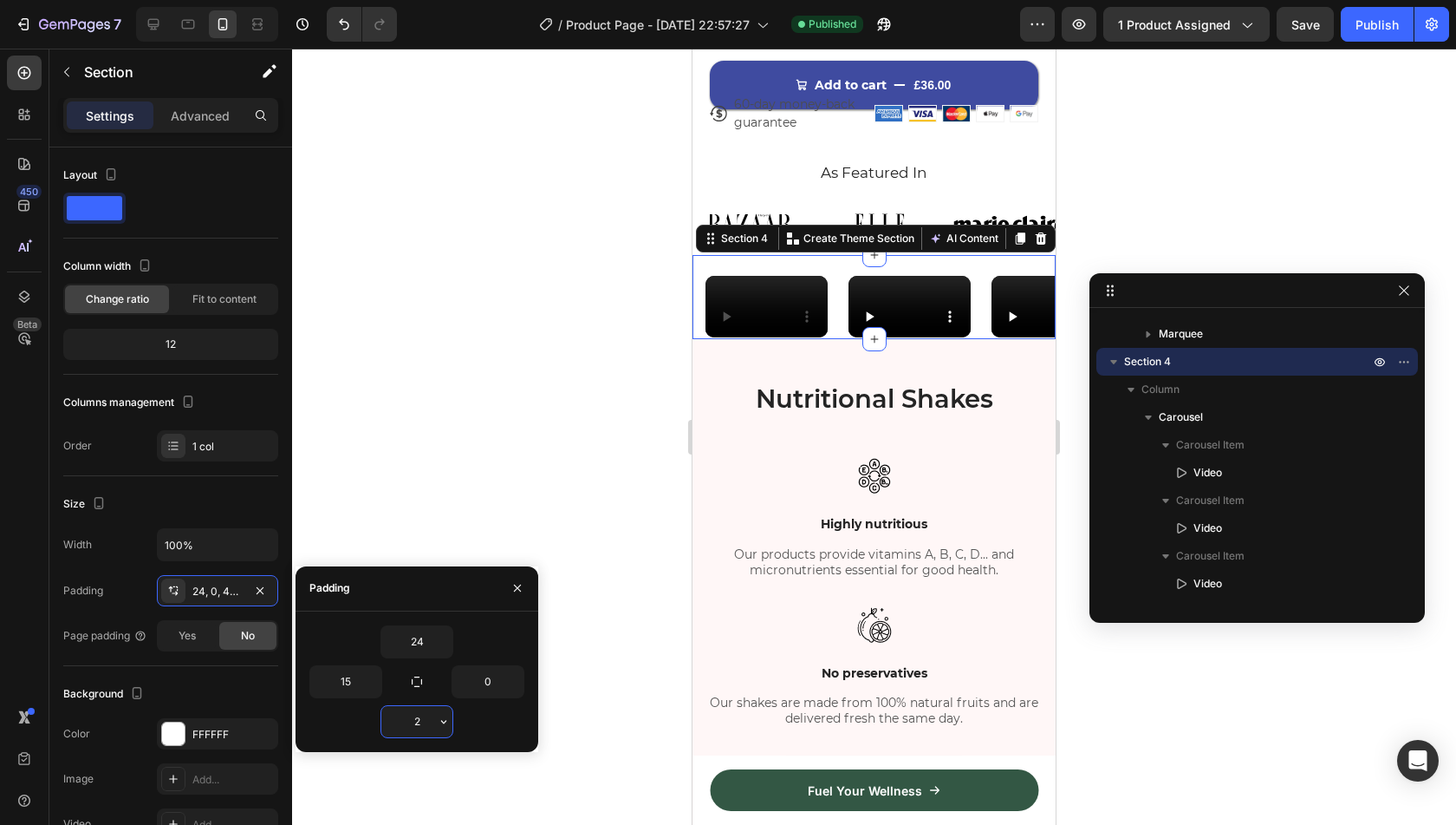
type input "24"
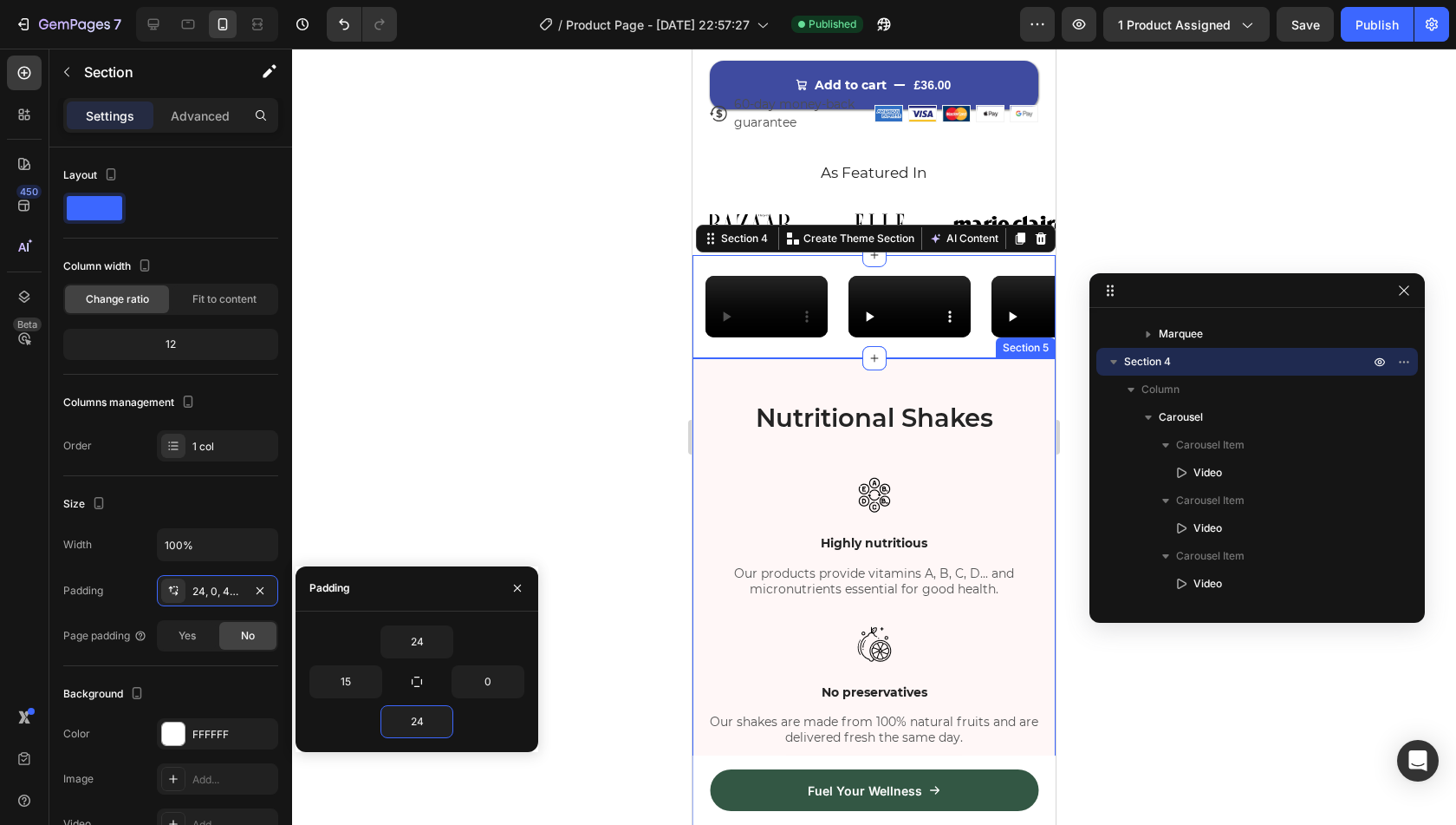
click at [817, 519] on div "Nutritional Shakes Heading Image Highly nutritious Text block Our products prov…" at bounding box center [874, 822] width 363 height 928
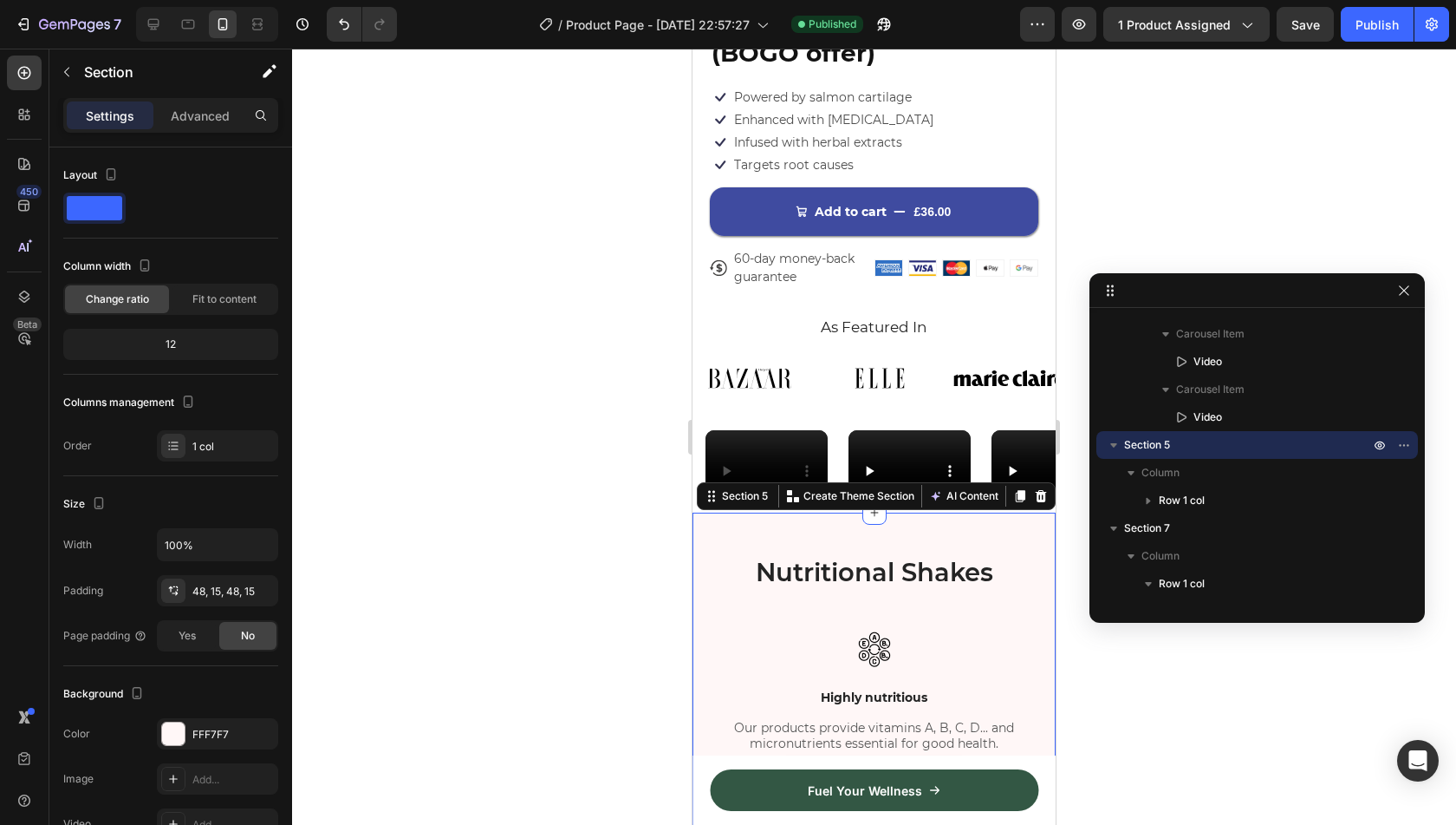
scroll to position [534, 0]
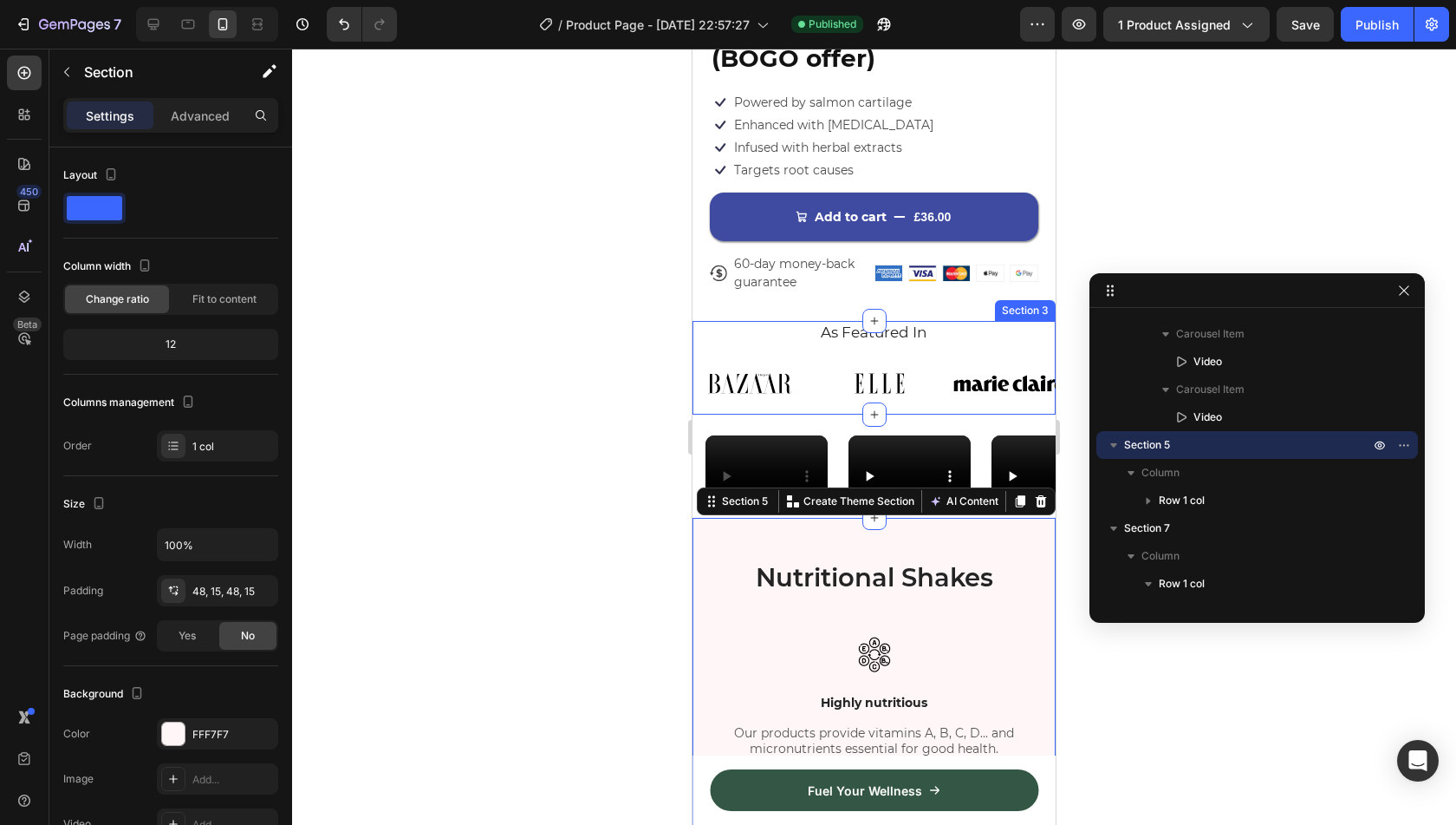
click at [959, 330] on div "As Featured In Heading Image Image Image Image Image Image Image Image Image Im…" at bounding box center [874, 368] width 363 height 94
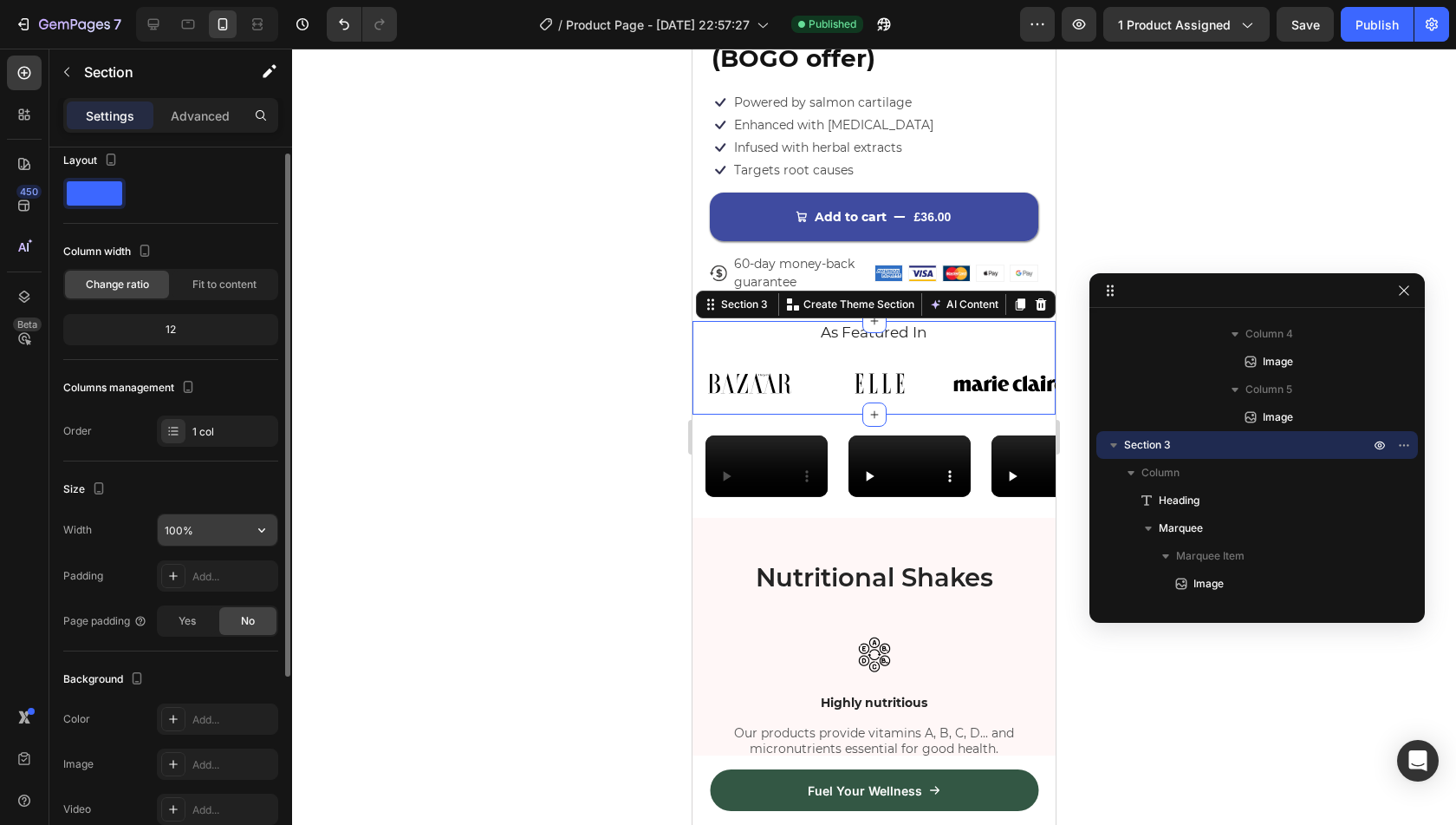
scroll to position [0, 0]
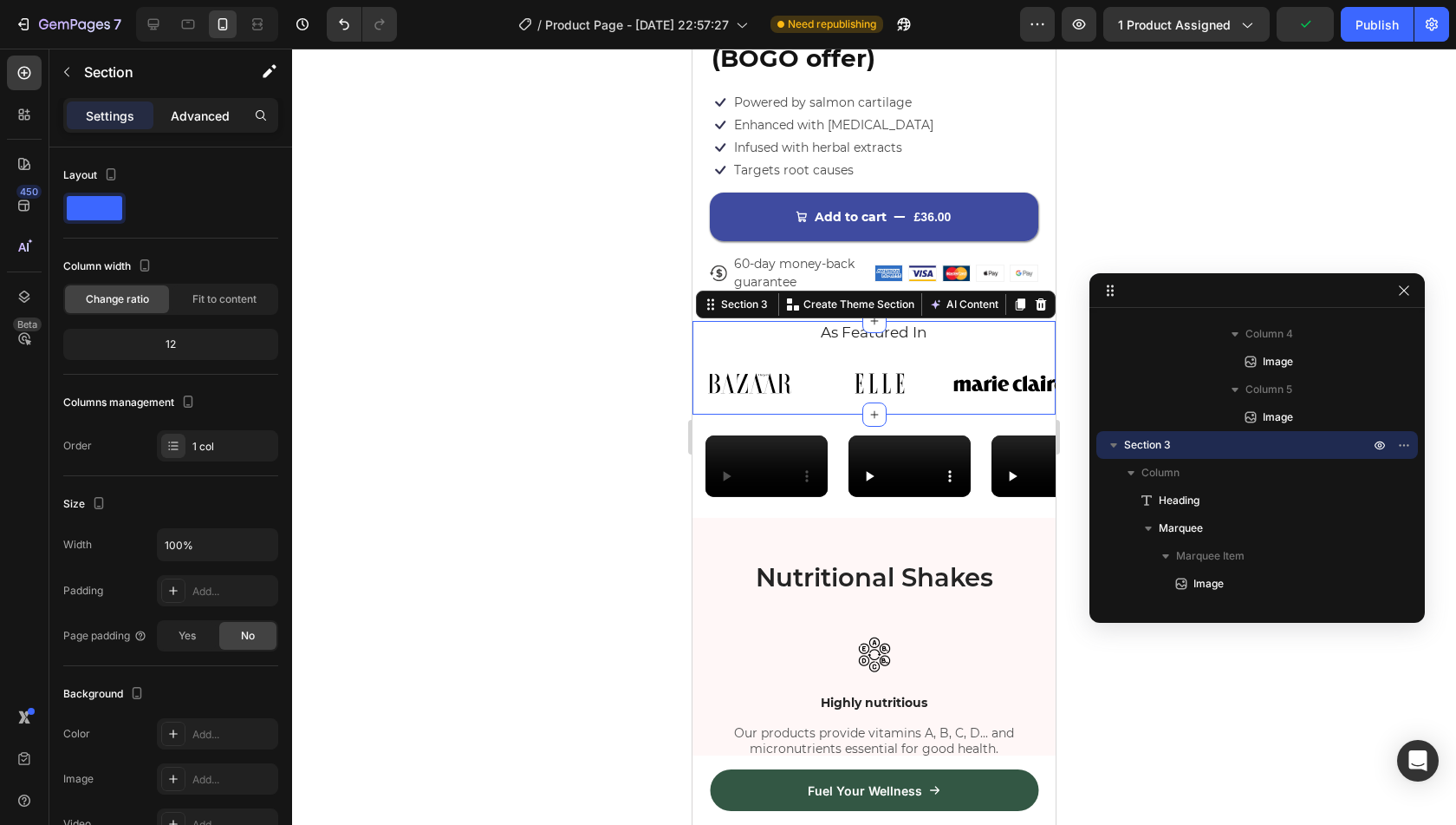
click at [214, 120] on p "Advanced" at bounding box center [201, 116] width 59 height 18
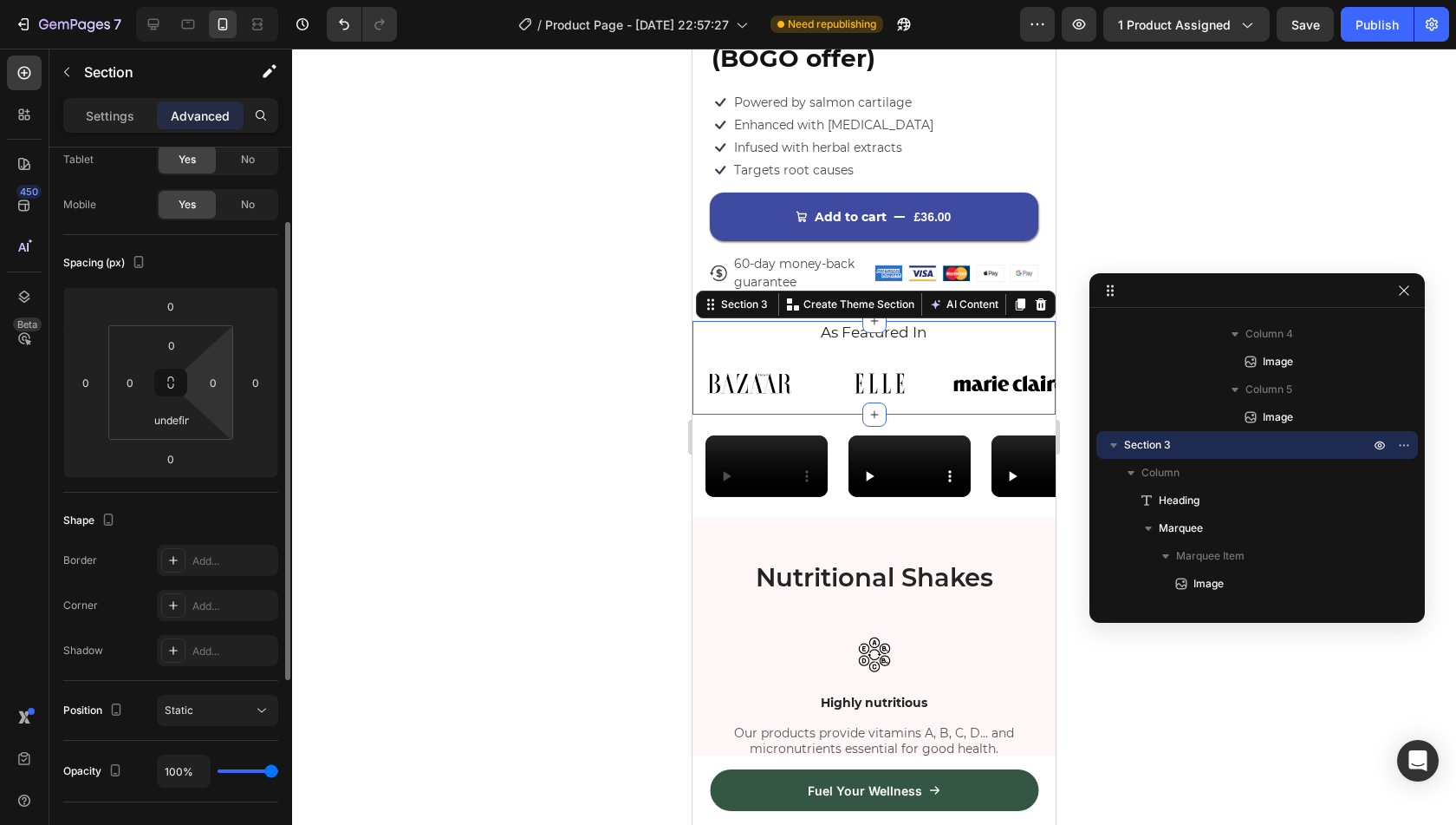
scroll to position [109, 0]
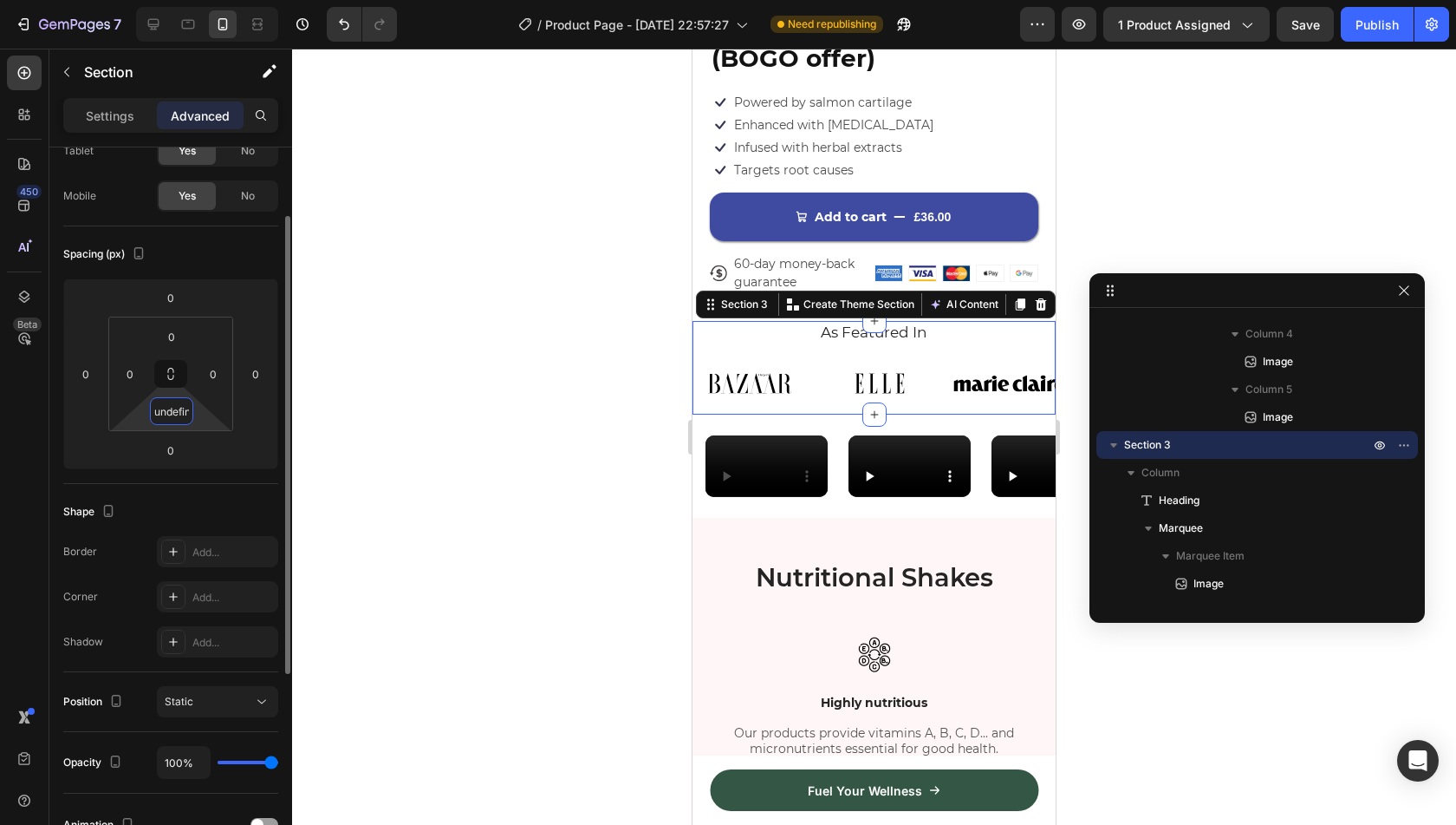
click at [172, 405] on input "undefined" at bounding box center [172, 410] width 35 height 26
type input "0"
click at [85, 0] on html "7 Version history / Product Page - Aug 26, 22:57:27 Need republishing Preview 1…" at bounding box center [728, 0] width 1456 height 0
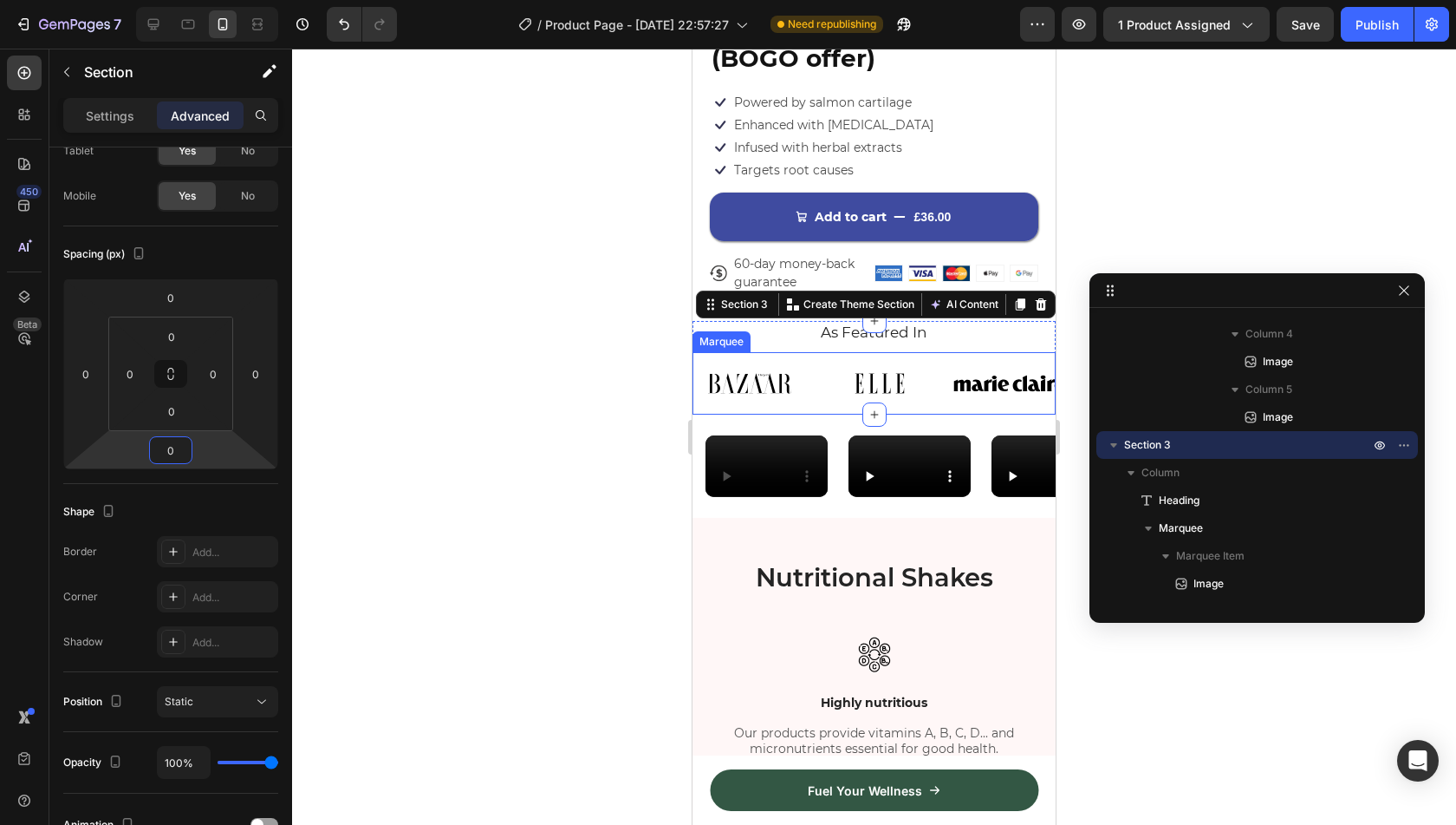
click at [906, 352] on div "Image Image Image Image Image Image Image Image Image Image Image Image Marquee" at bounding box center [874, 382] width 363 height 62
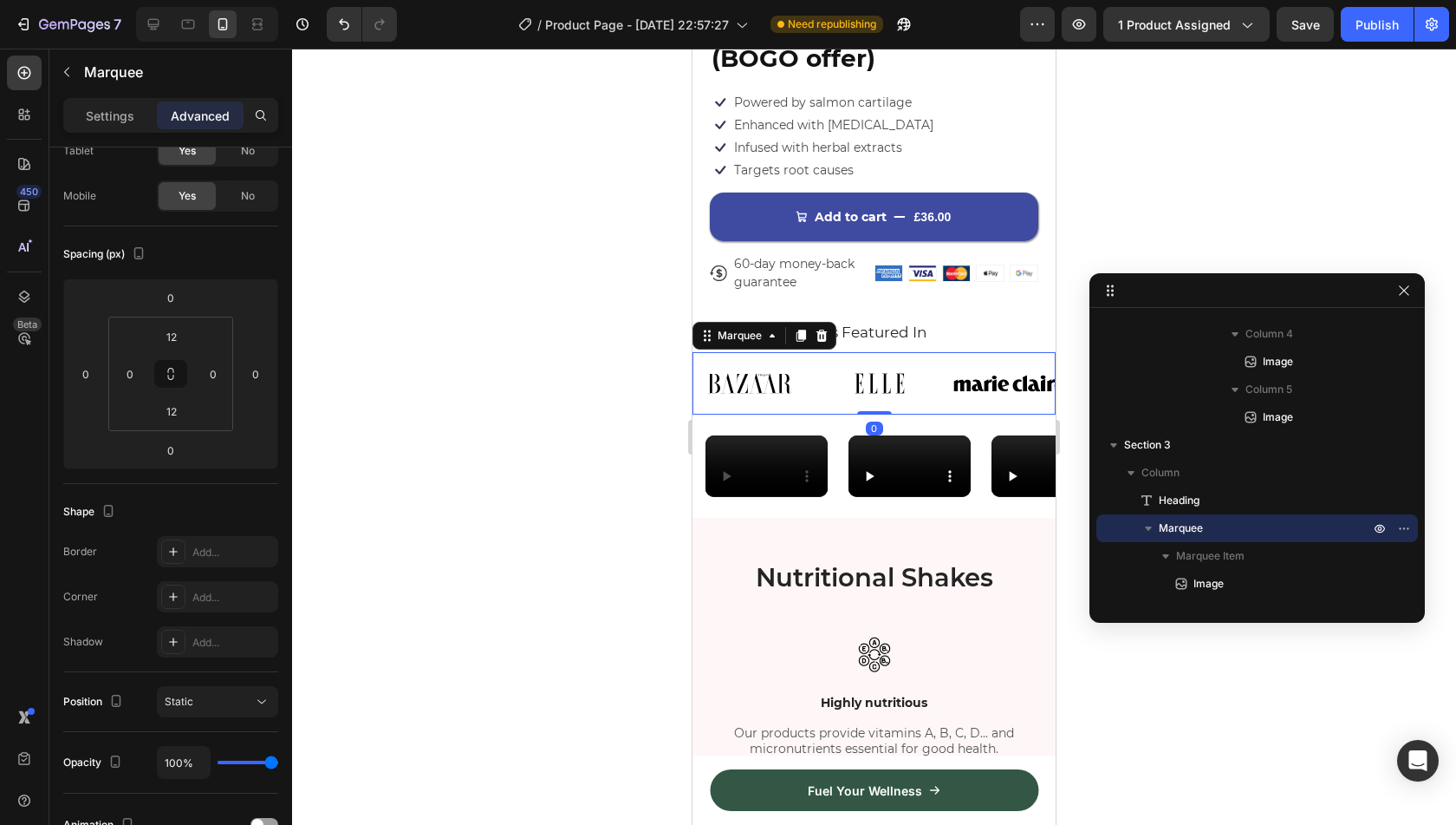
scroll to position [0, 0]
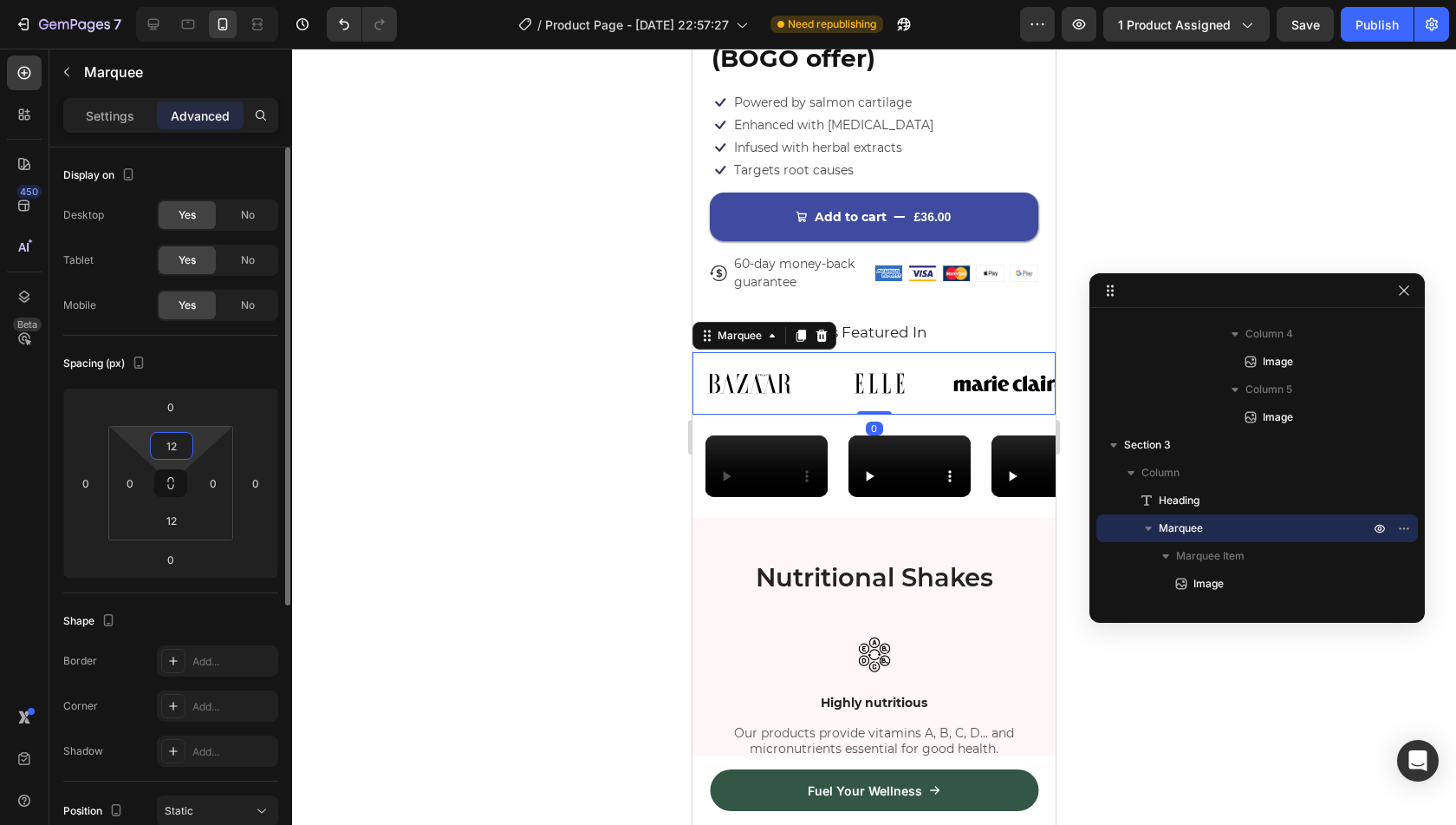
click at [181, 442] on input "12" at bounding box center [172, 445] width 35 height 26
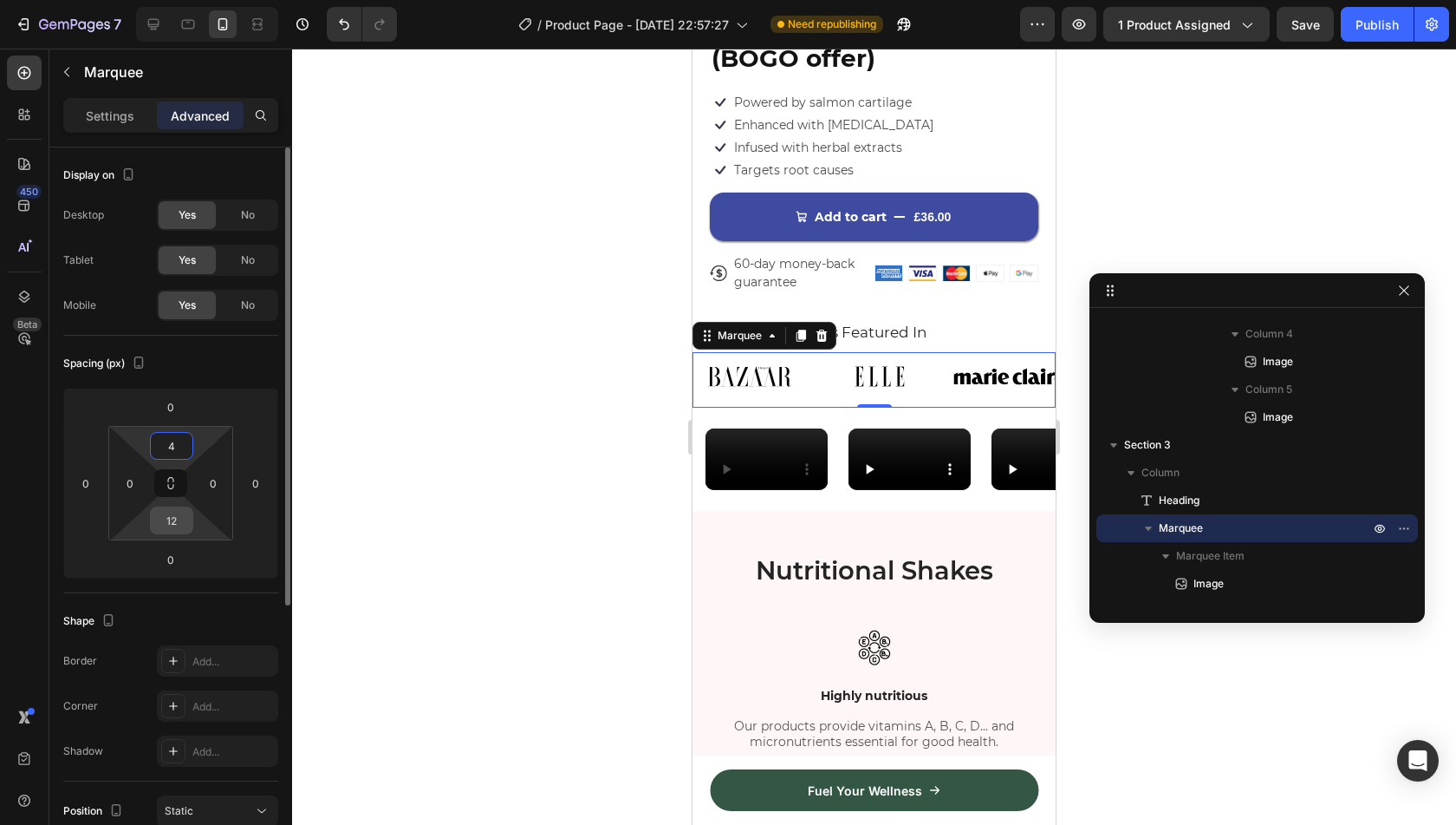
type input "4"
click at [176, 525] on input "12" at bounding box center [172, 520] width 35 height 26
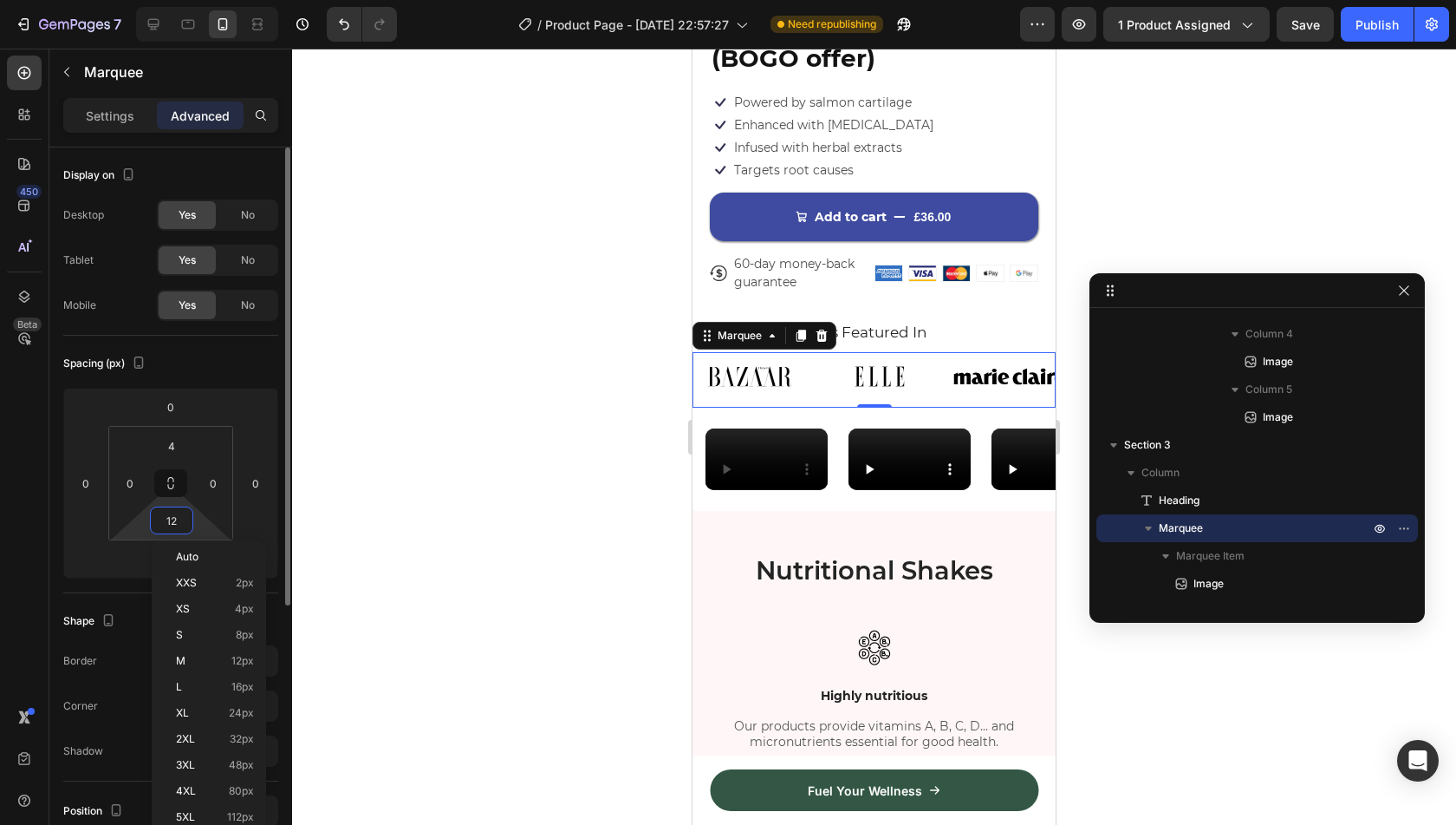
type input "4"
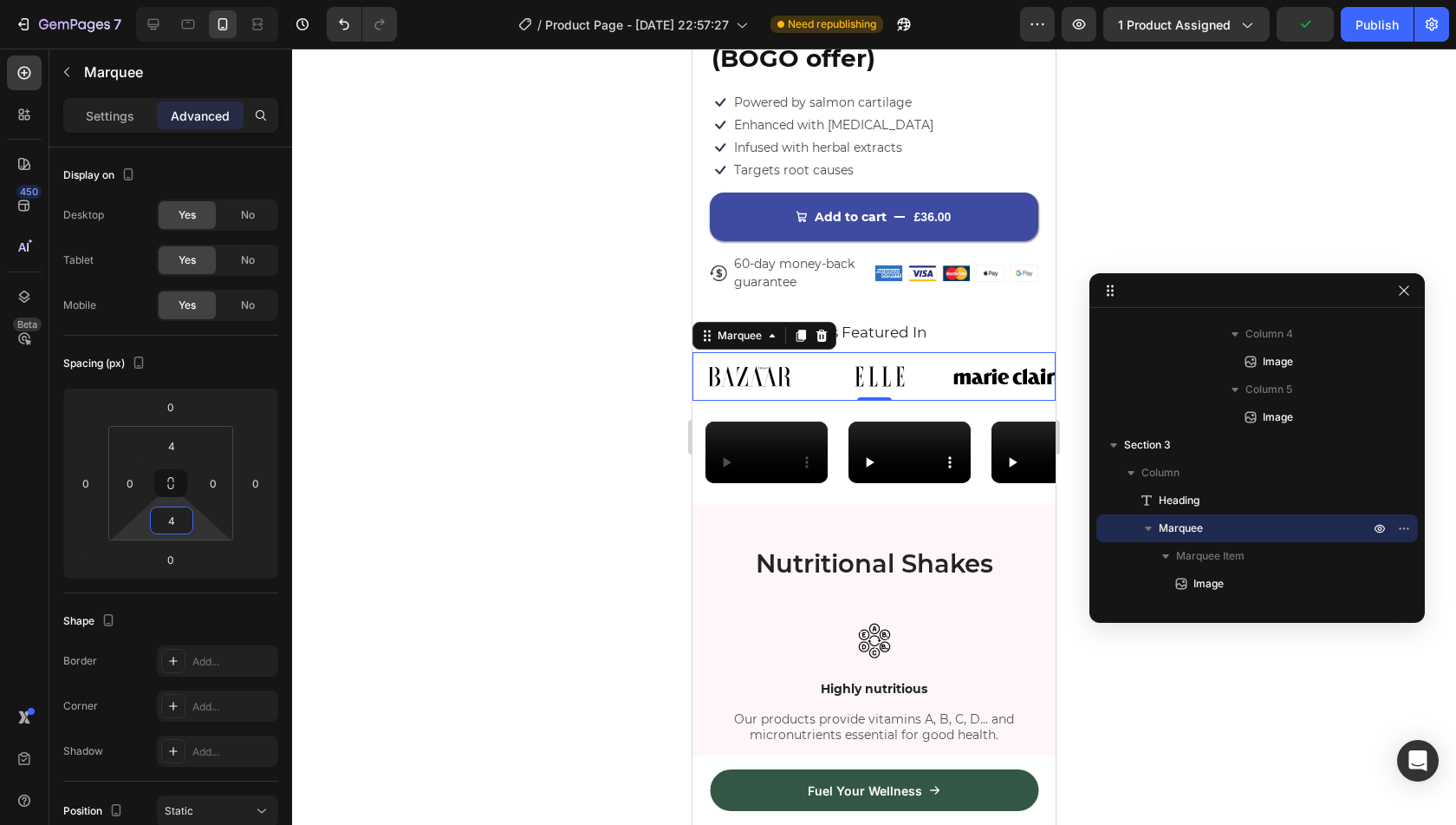
click at [657, 515] on div at bounding box center [874, 436] width 1164 height 776
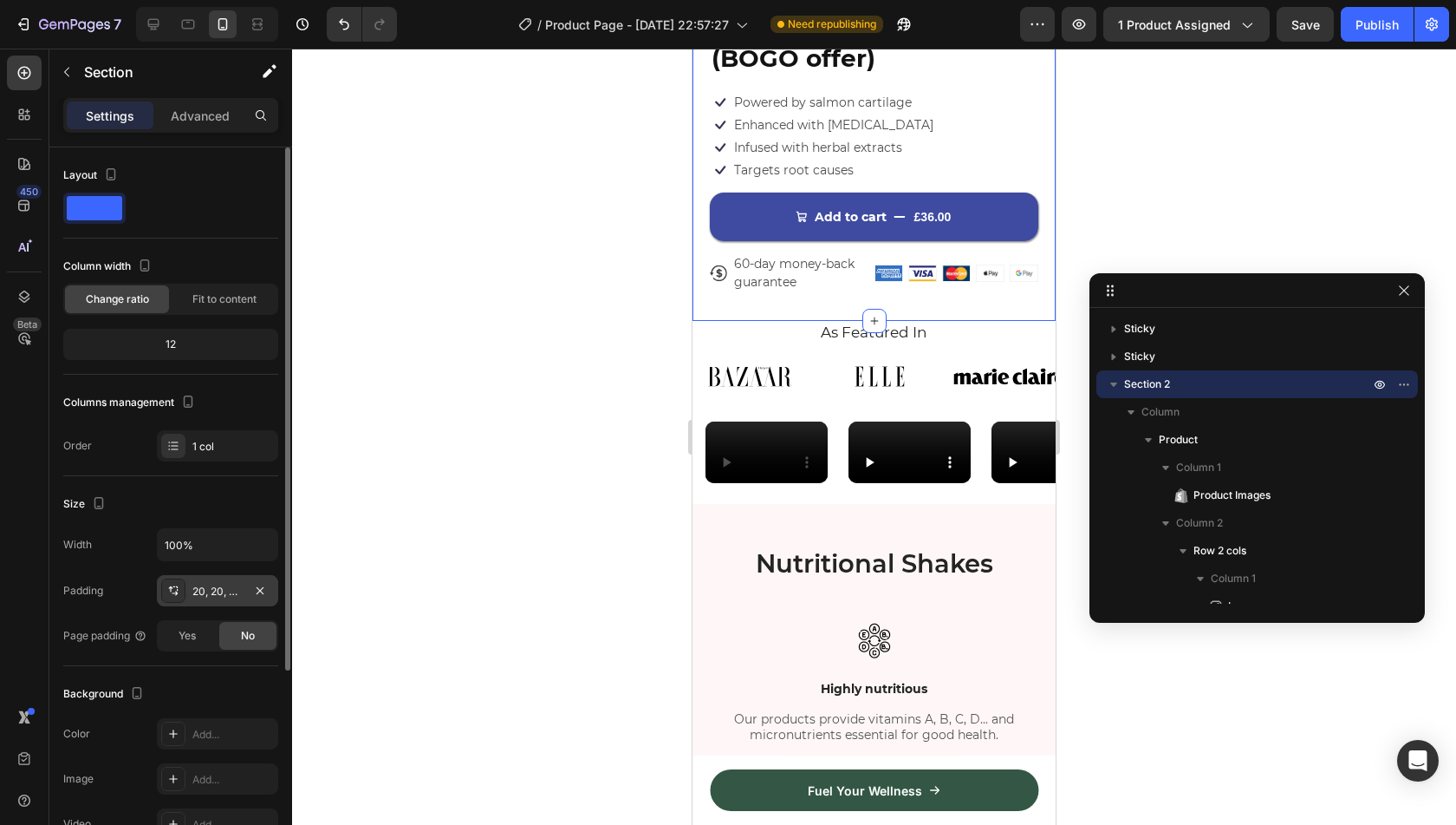
click at [226, 589] on div "20, 20, 32, 20" at bounding box center [218, 591] width 50 height 15
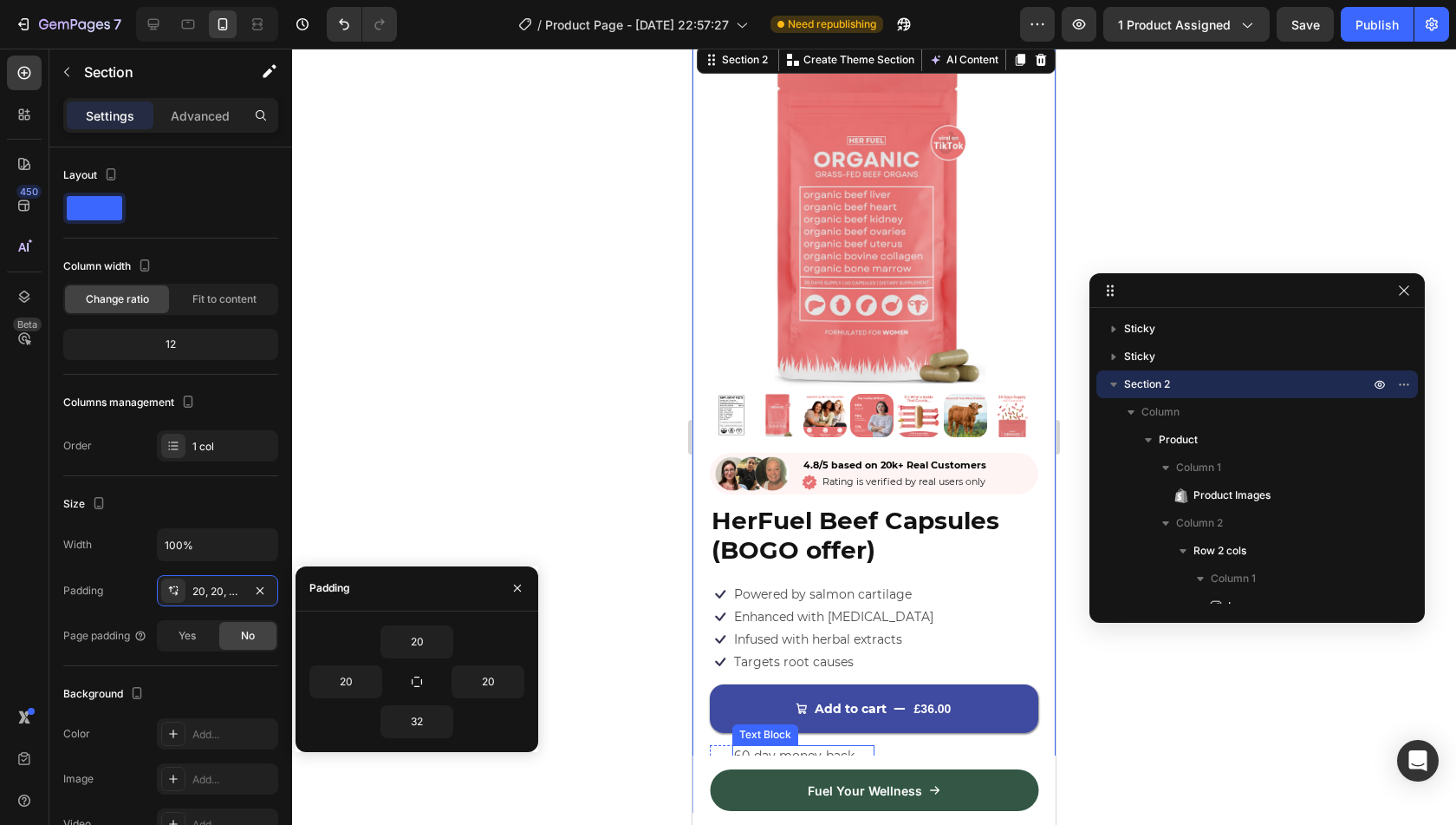
scroll to position [367, 0]
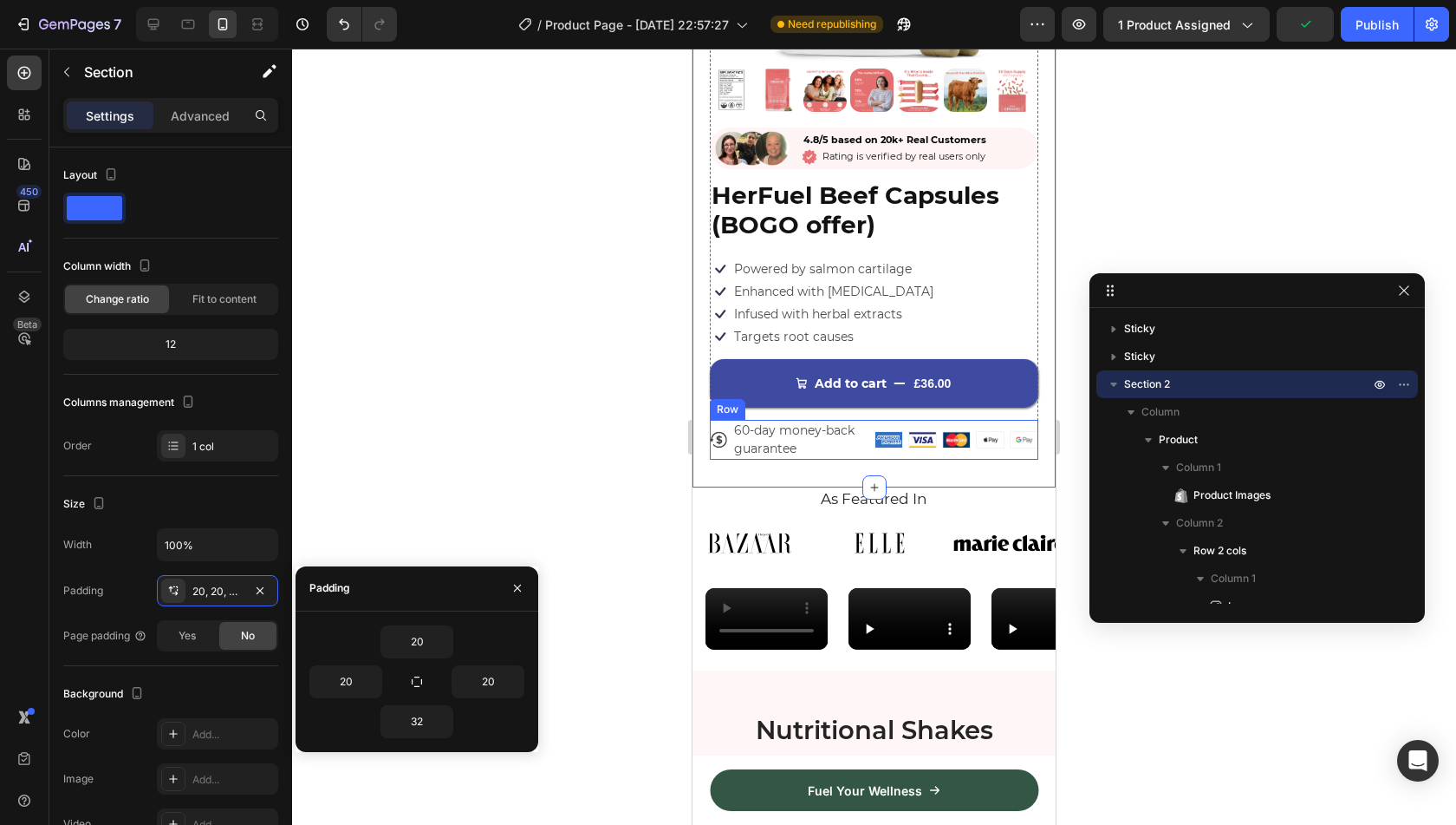
click at [880, 443] on div "Icon 60-day money-back guarantee Text Block Row Image Image Image Image Image R…" at bounding box center [873, 439] width 328 height 40
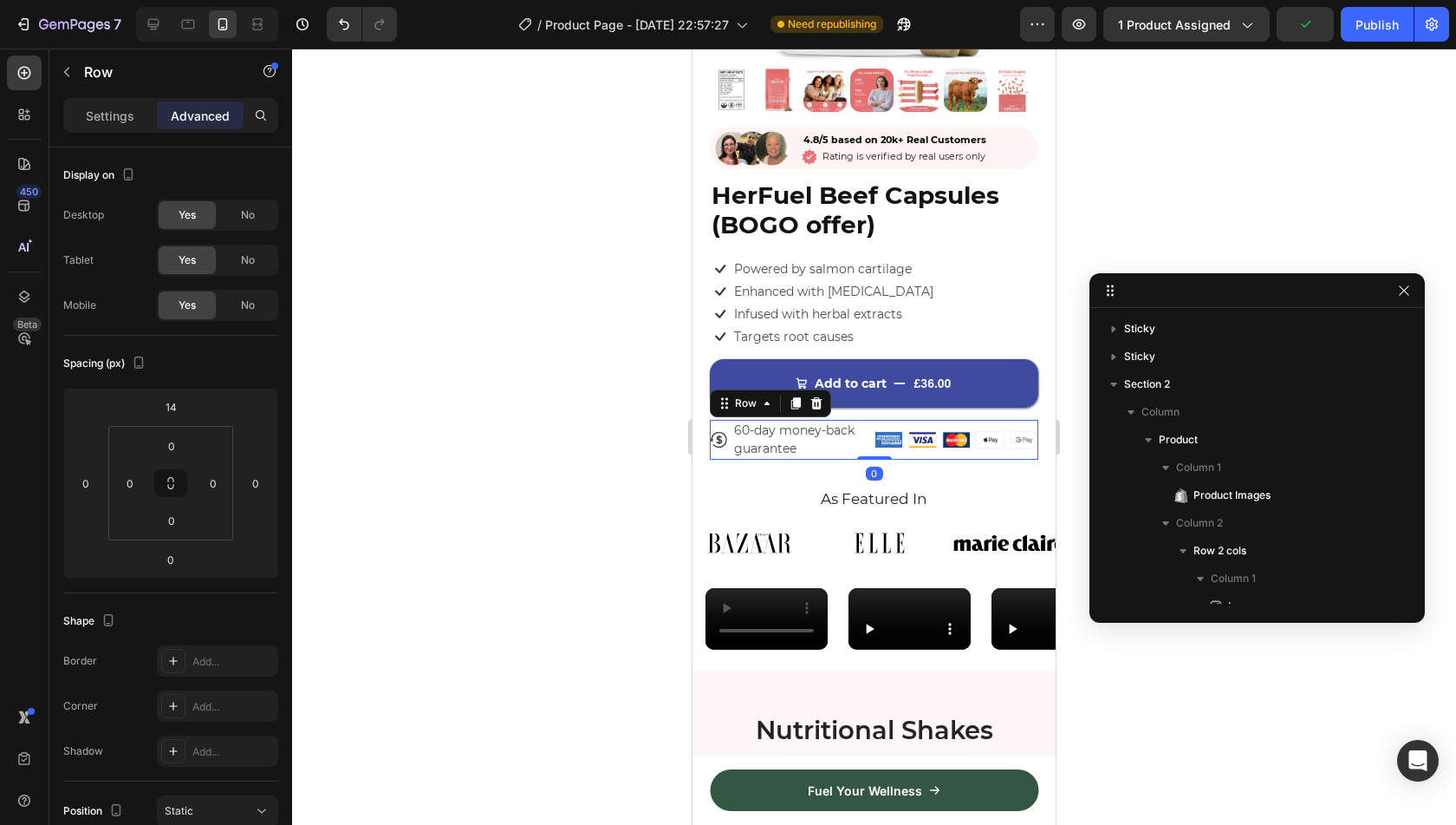
scroll to position [1215, 0]
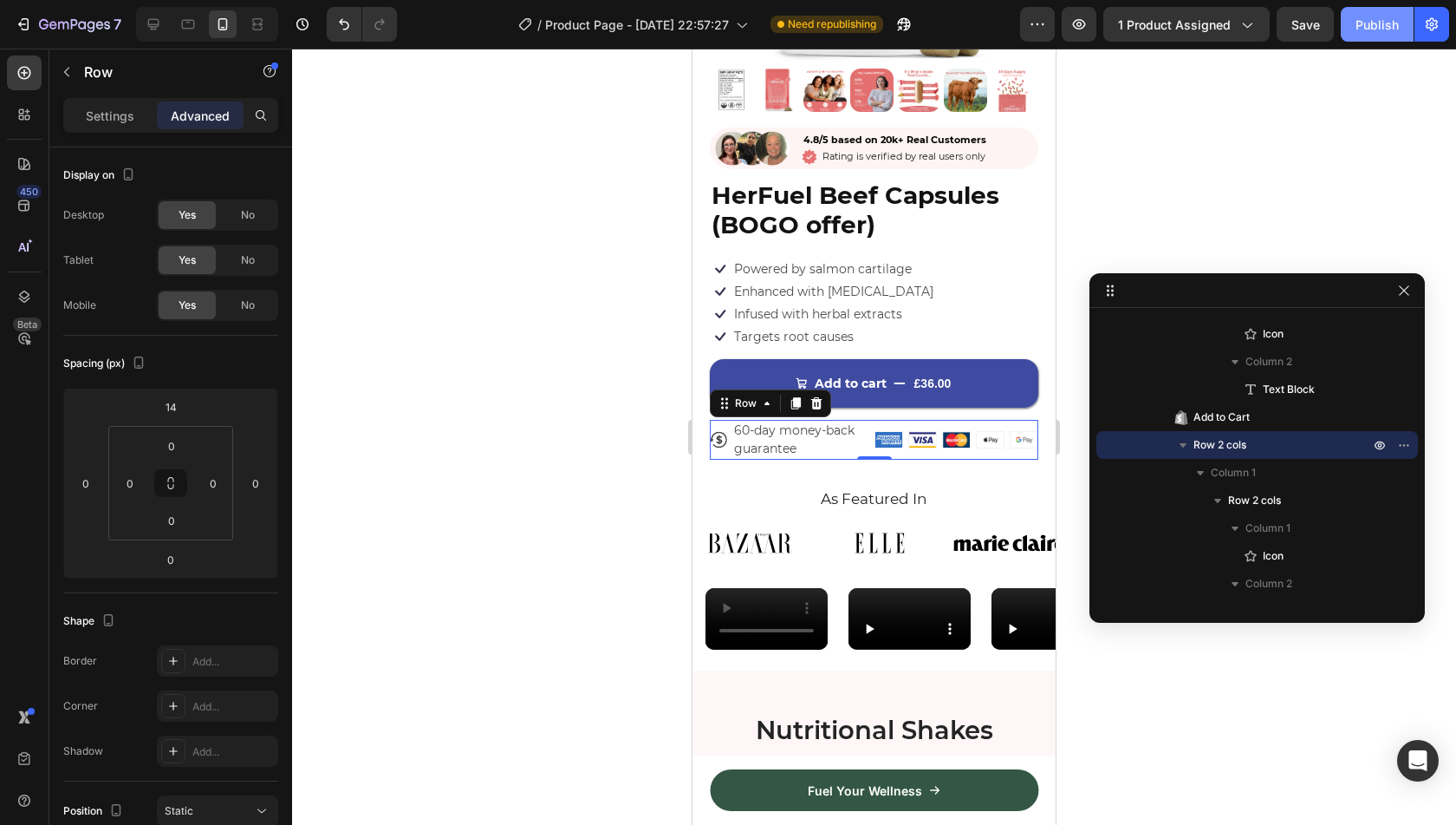
click at [1374, 40] on button "Publish" at bounding box center [1377, 24] width 73 height 35
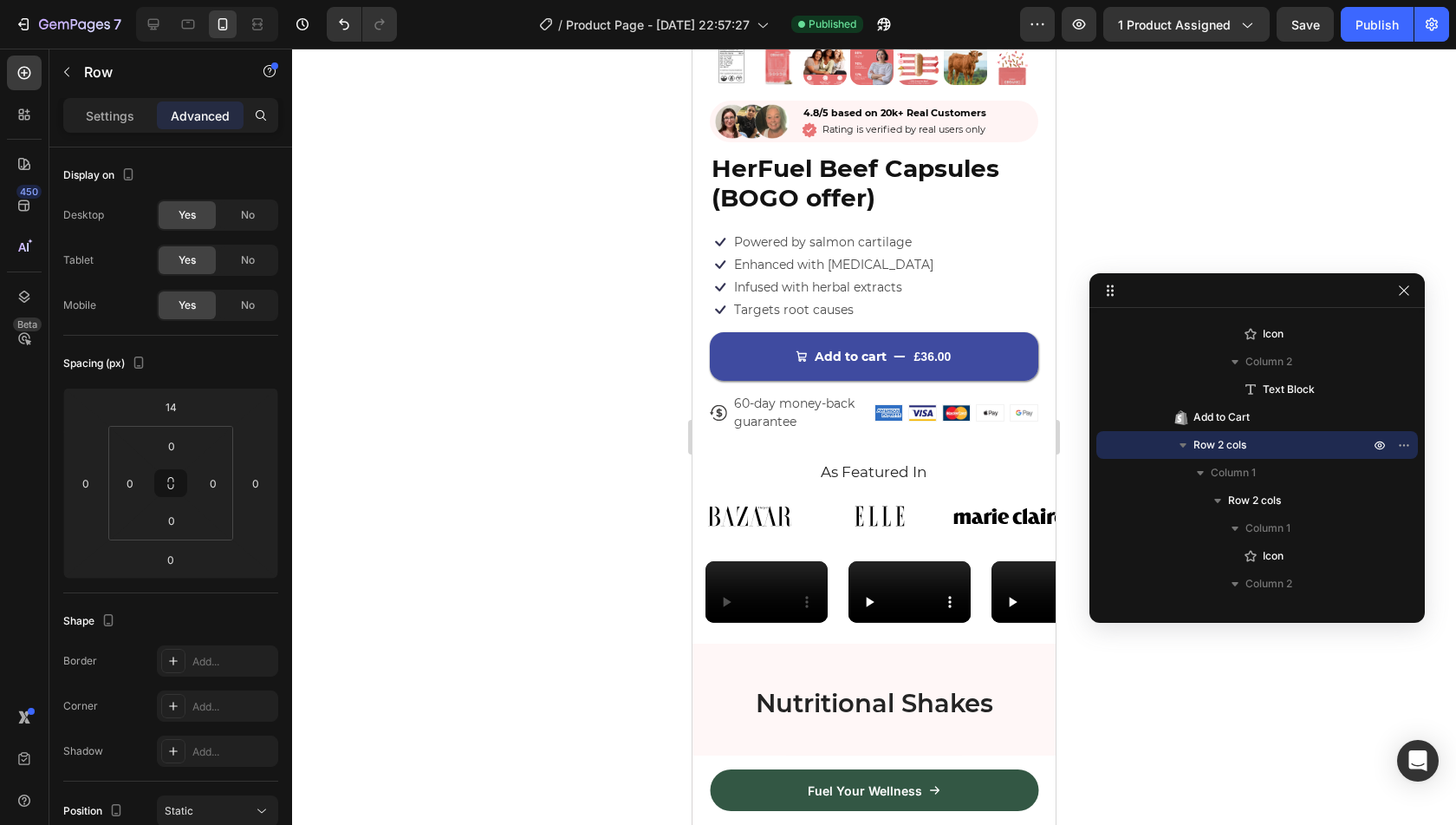
scroll to position [480, 0]
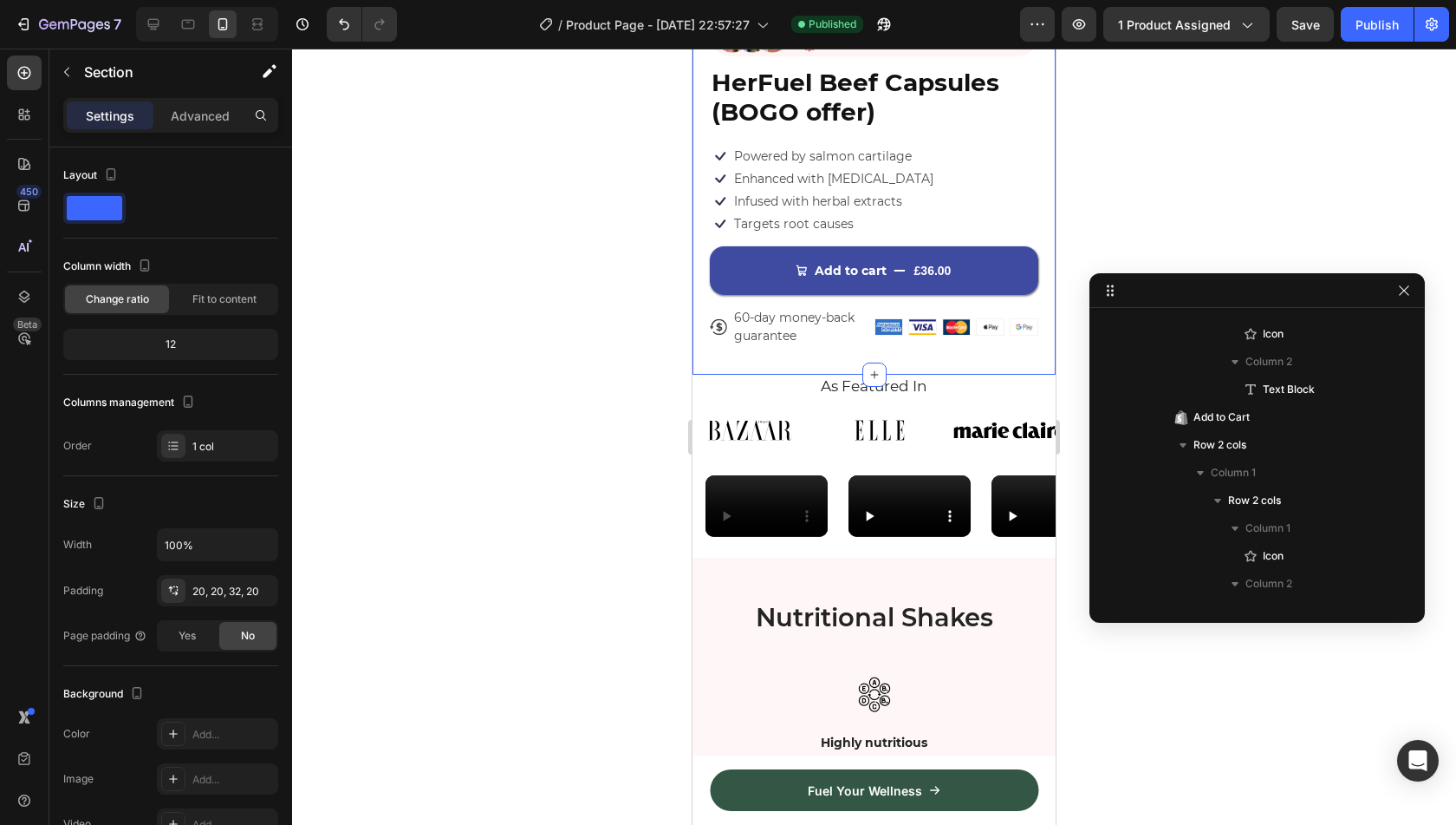
scroll to position [0, 0]
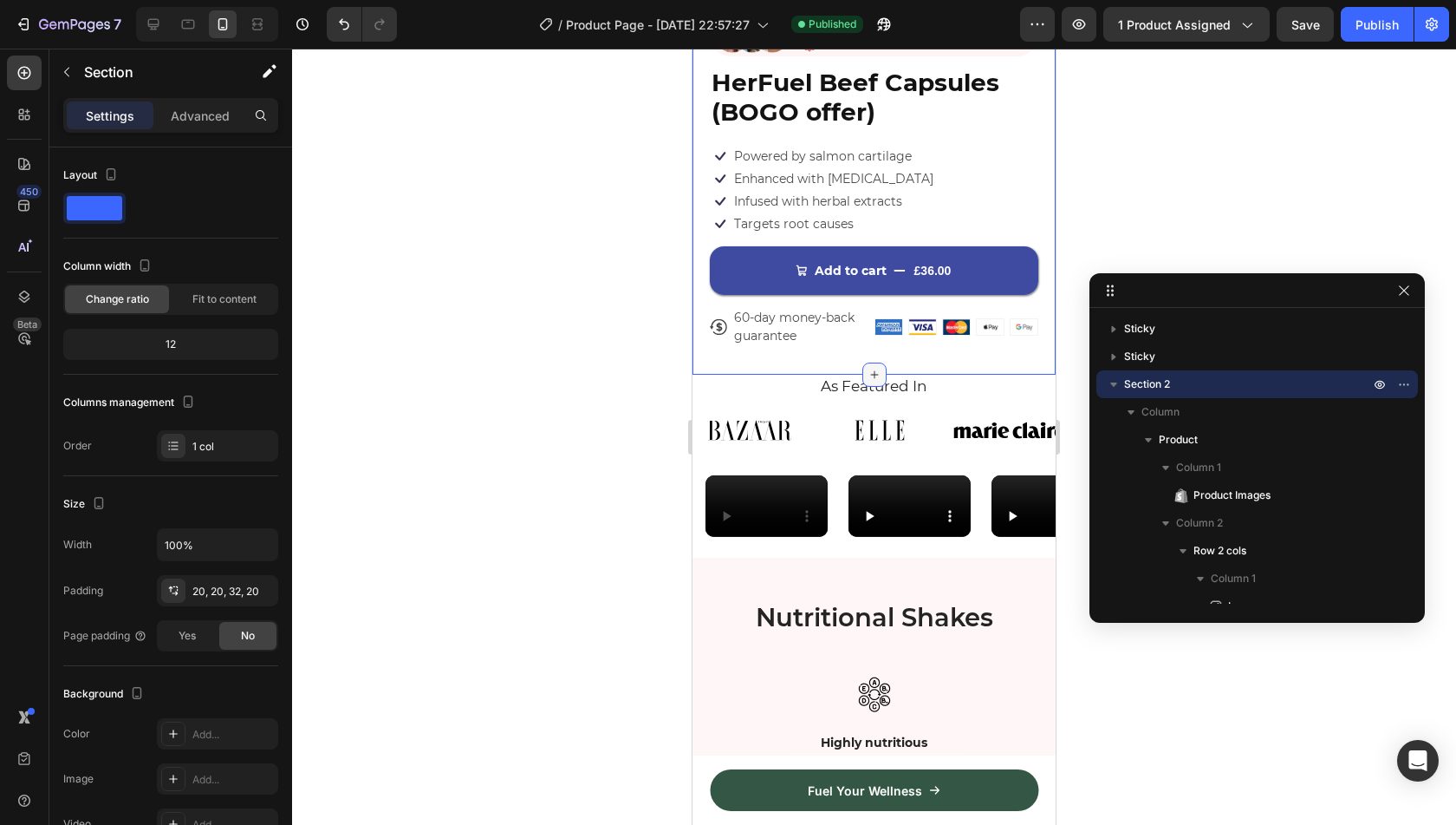
click at [868, 368] on icon at bounding box center [874, 374] width 13 height 13
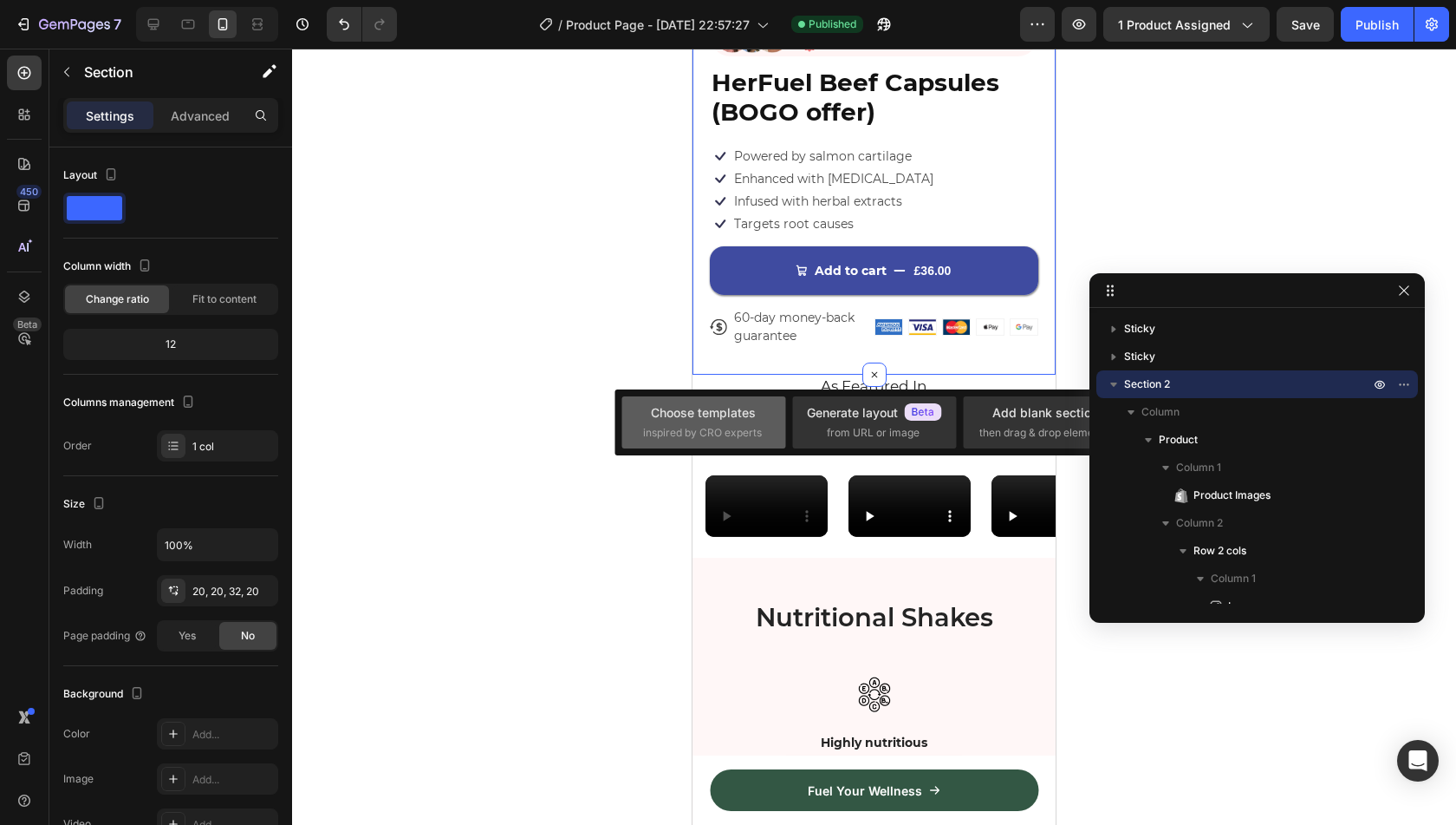
click at [714, 417] on div "Choose templates" at bounding box center [703, 412] width 105 height 18
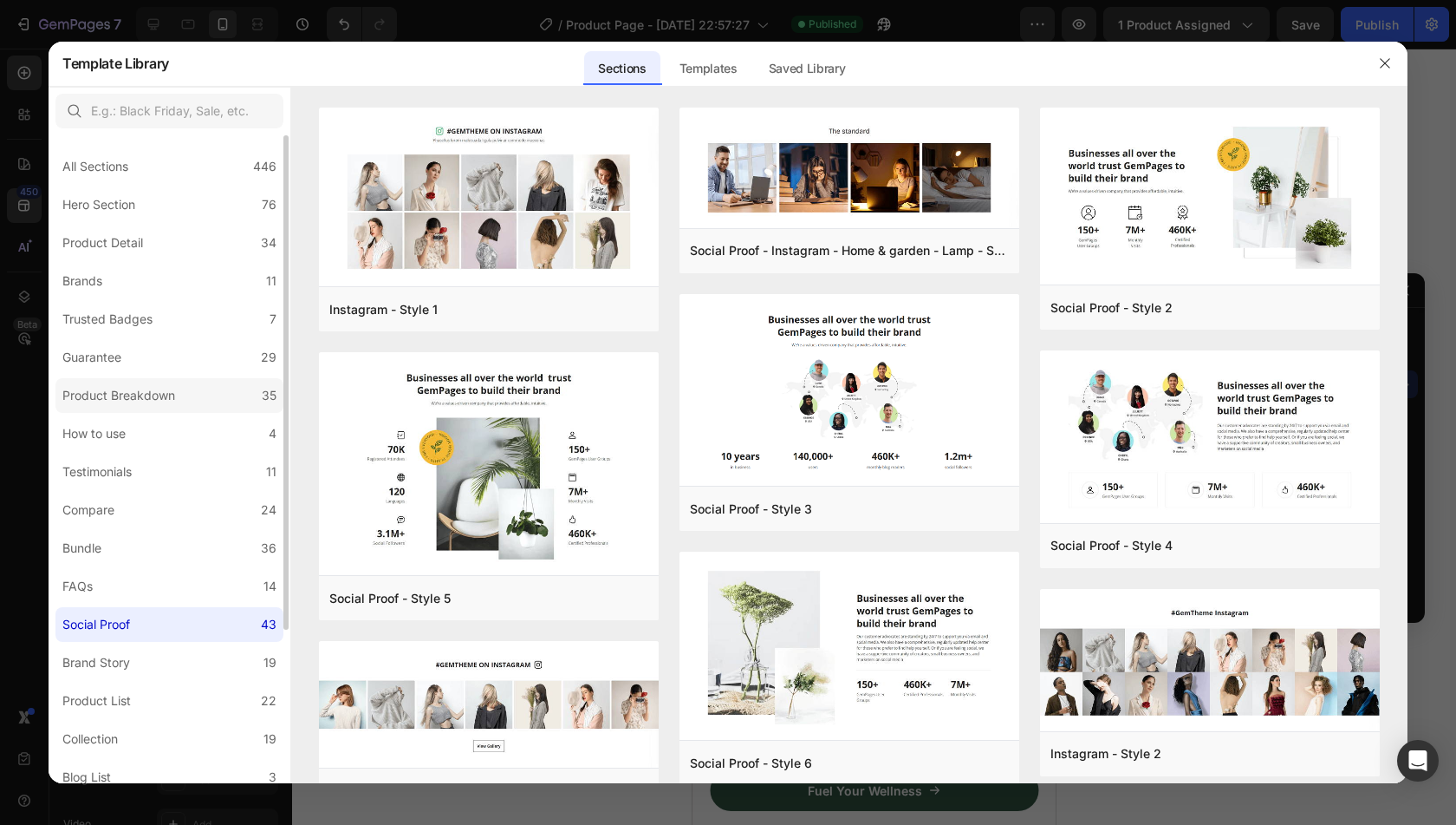
click at [176, 381] on label "Product Breakdown 35" at bounding box center [169, 395] width 228 height 35
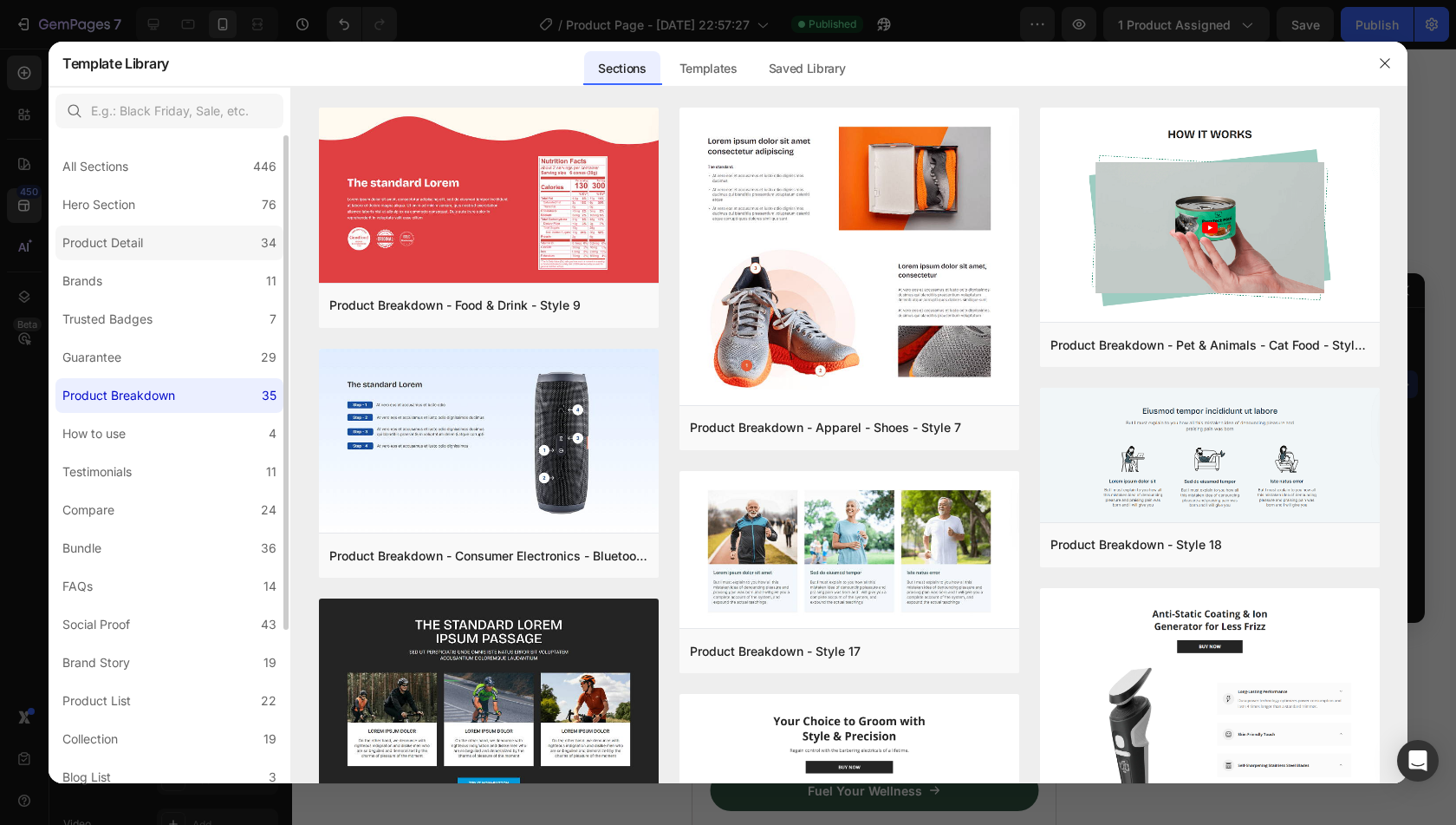
click at [179, 240] on label "Product Detail 34" at bounding box center [169, 243] width 228 height 35
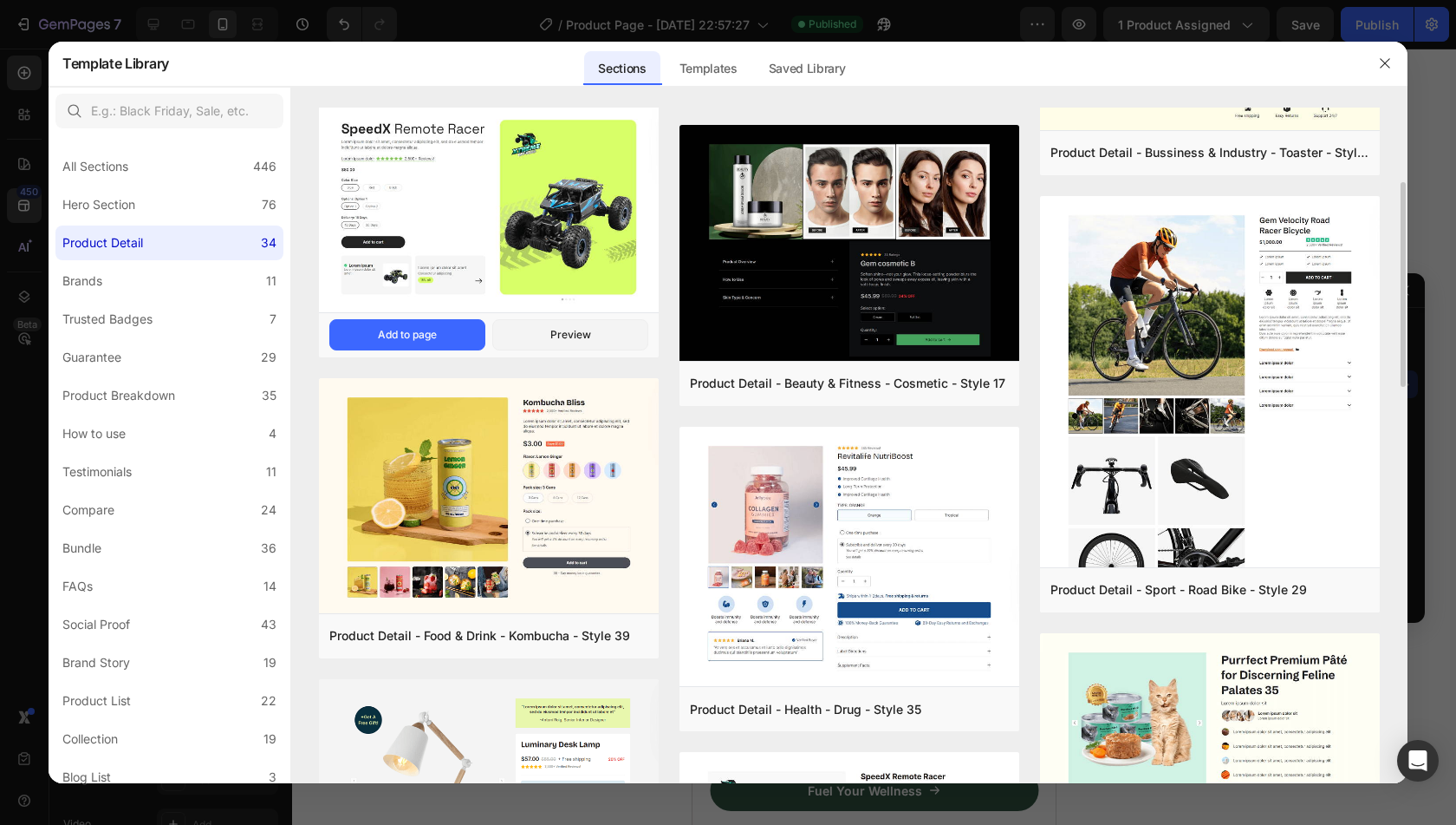
scroll to position [234, 0]
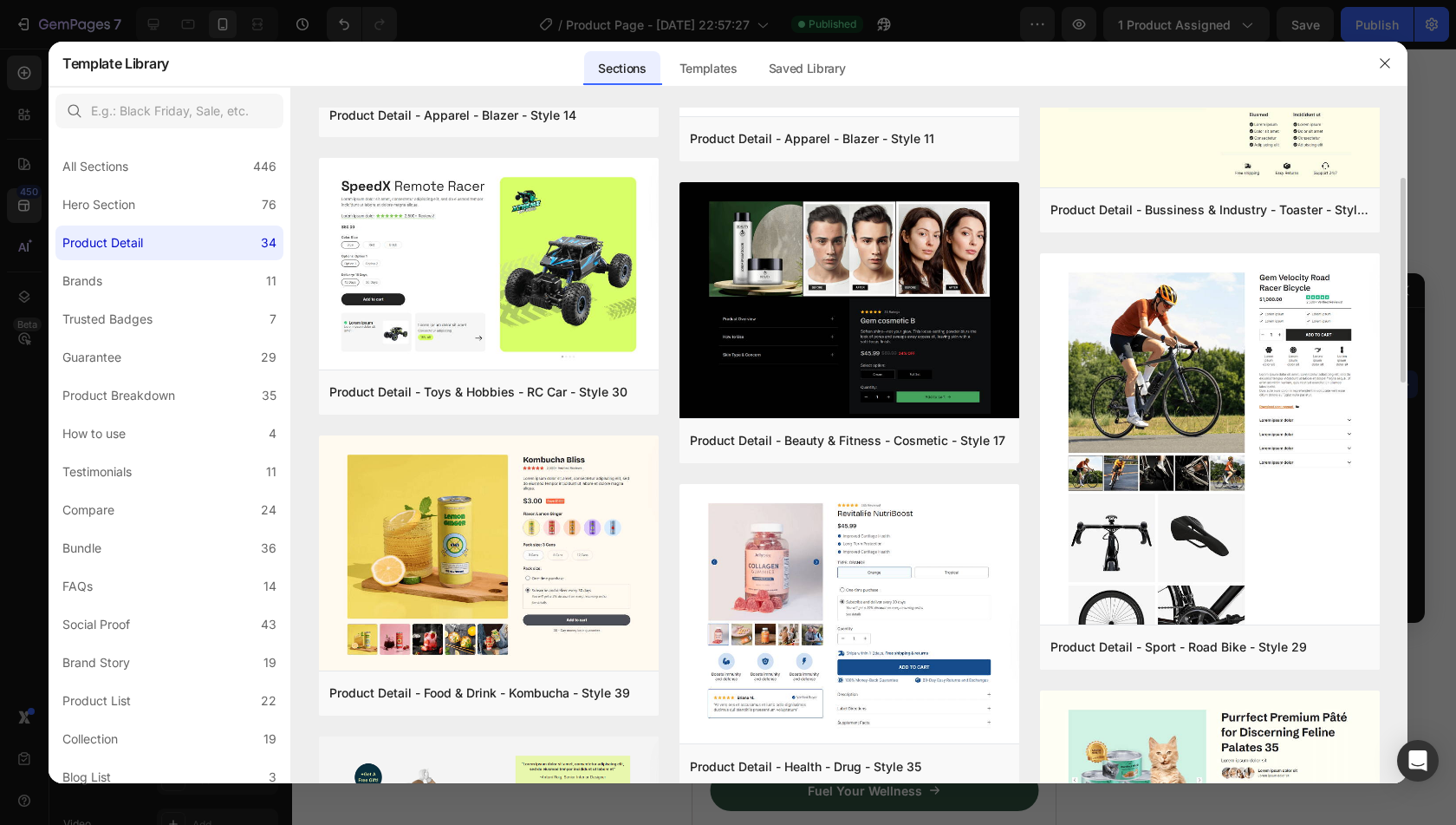
click at [1402, 61] on div at bounding box center [1385, 63] width 45 height 45
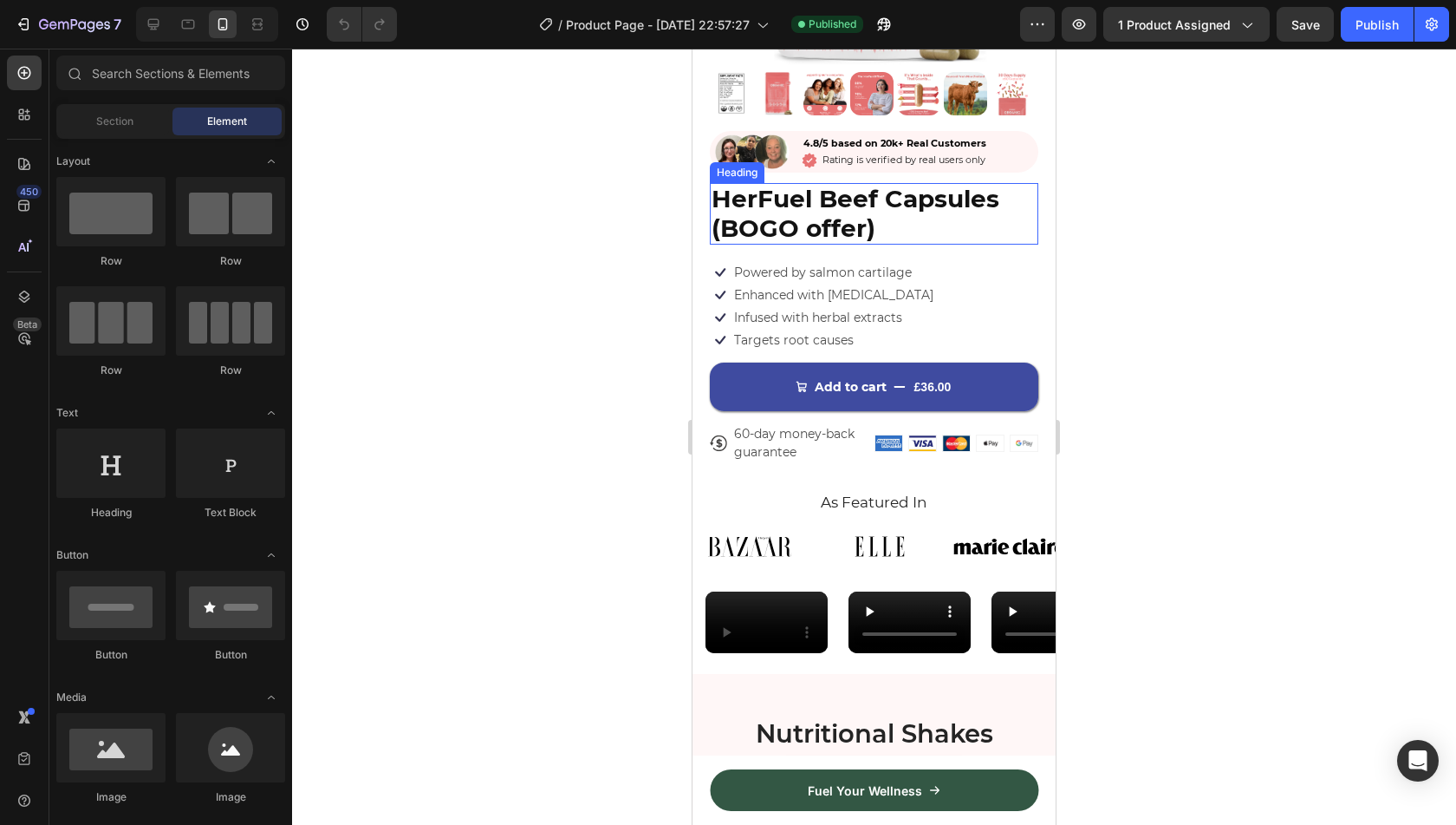
scroll to position [364, 0]
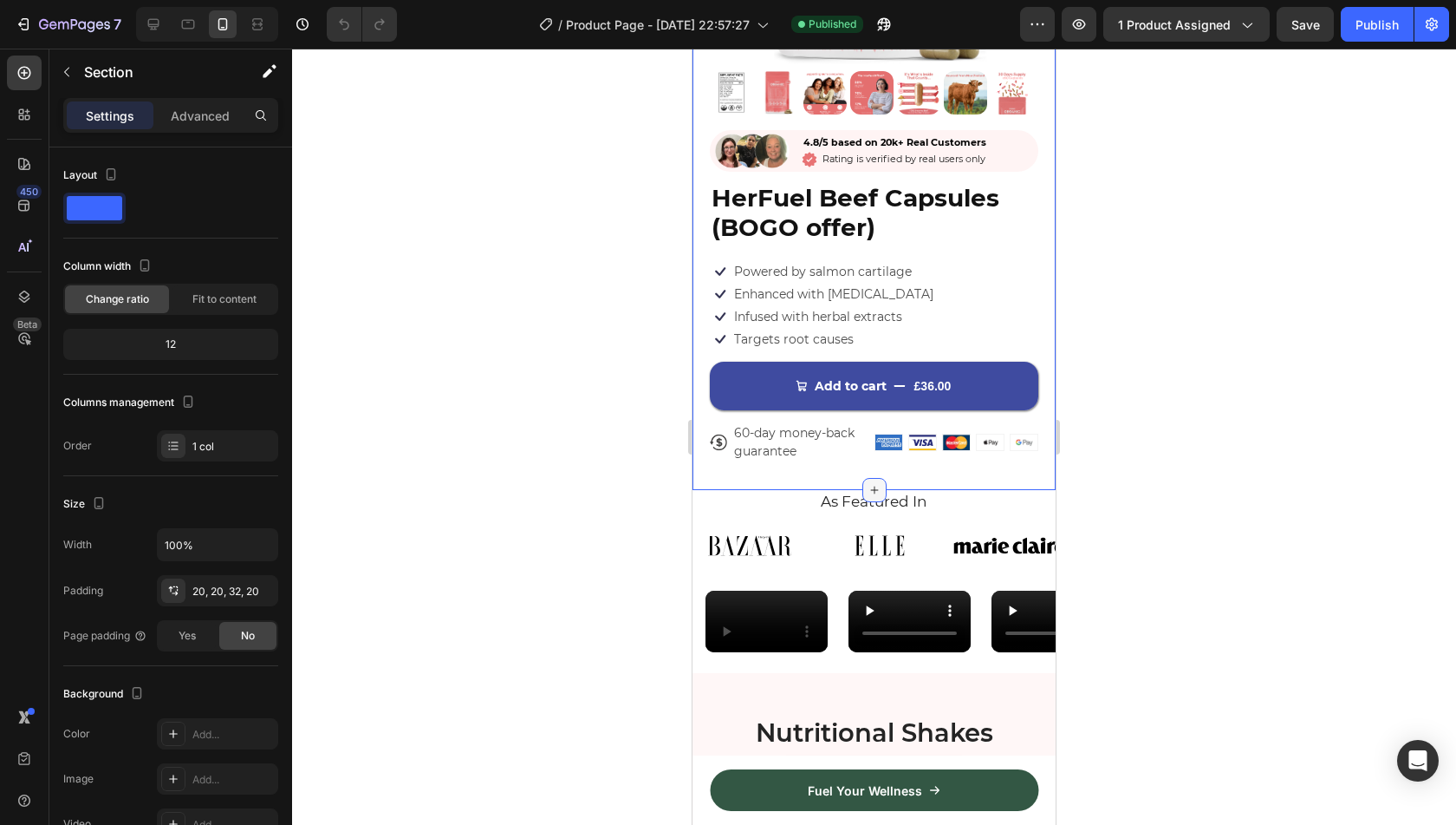
click at [868, 483] on icon at bounding box center [874, 489] width 13 height 13
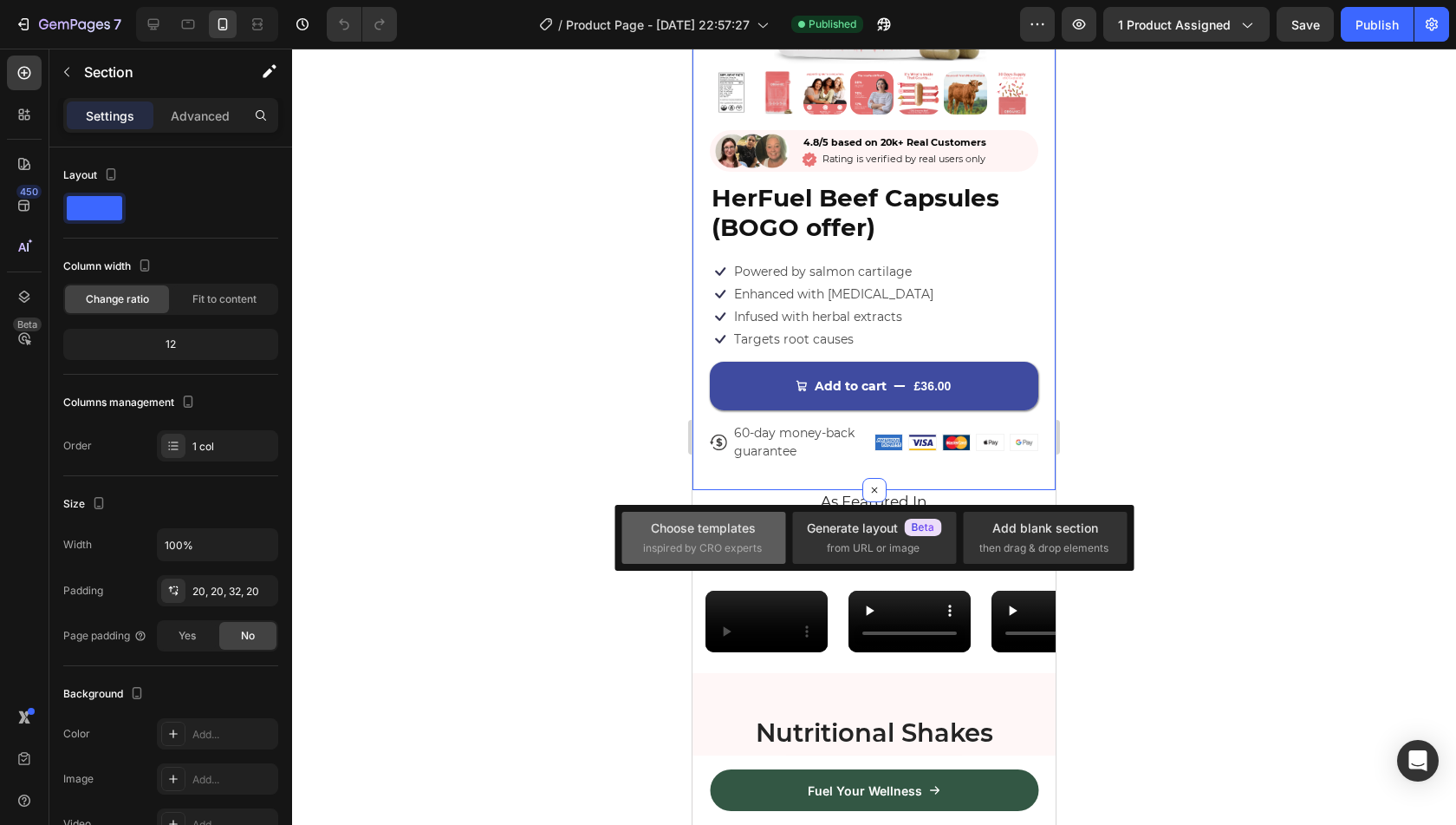
click at [728, 540] on span "inspired by CRO experts" at bounding box center [702, 547] width 119 height 15
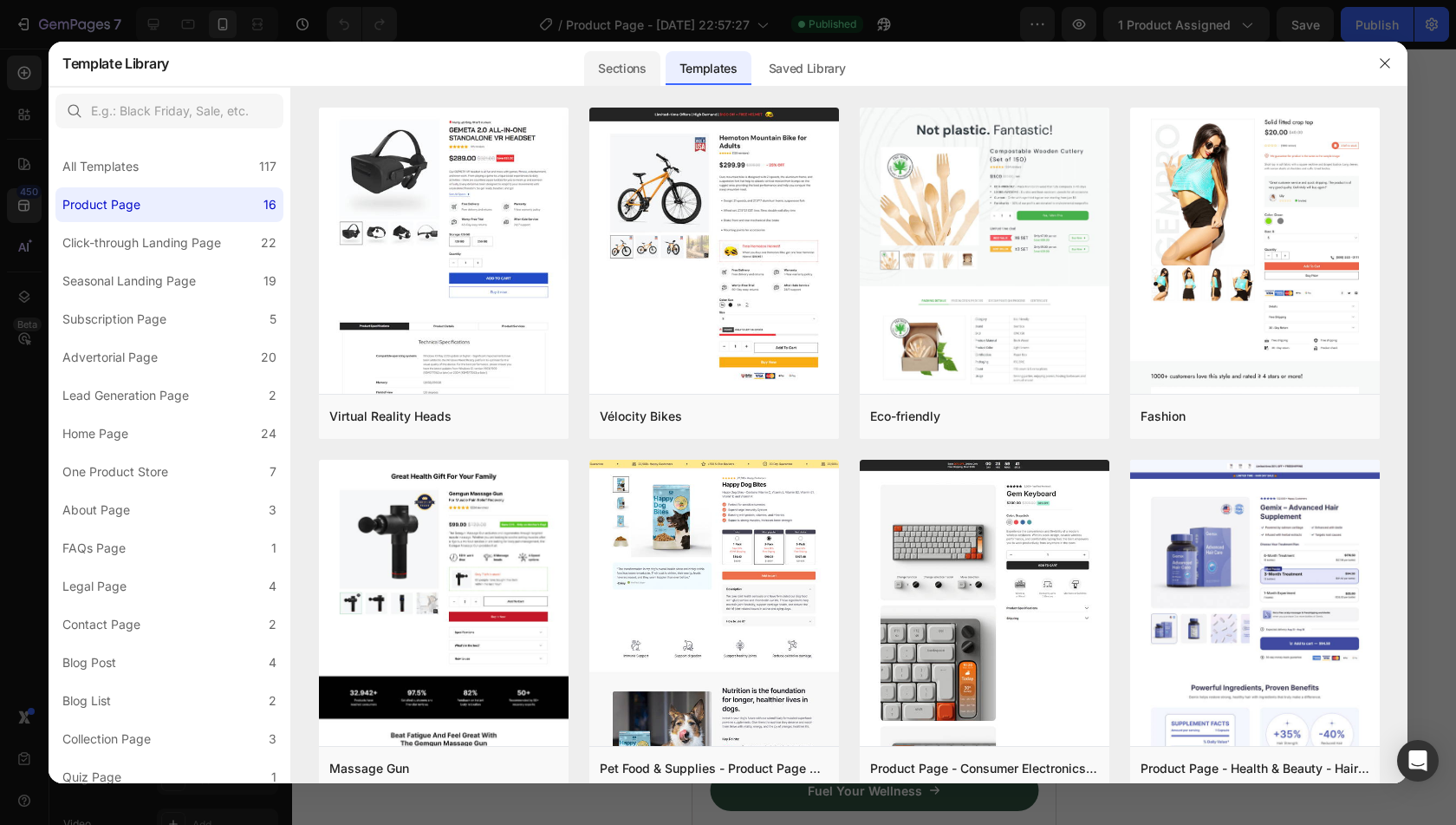
click at [631, 62] on div "Sections" at bounding box center [622, 68] width 76 height 35
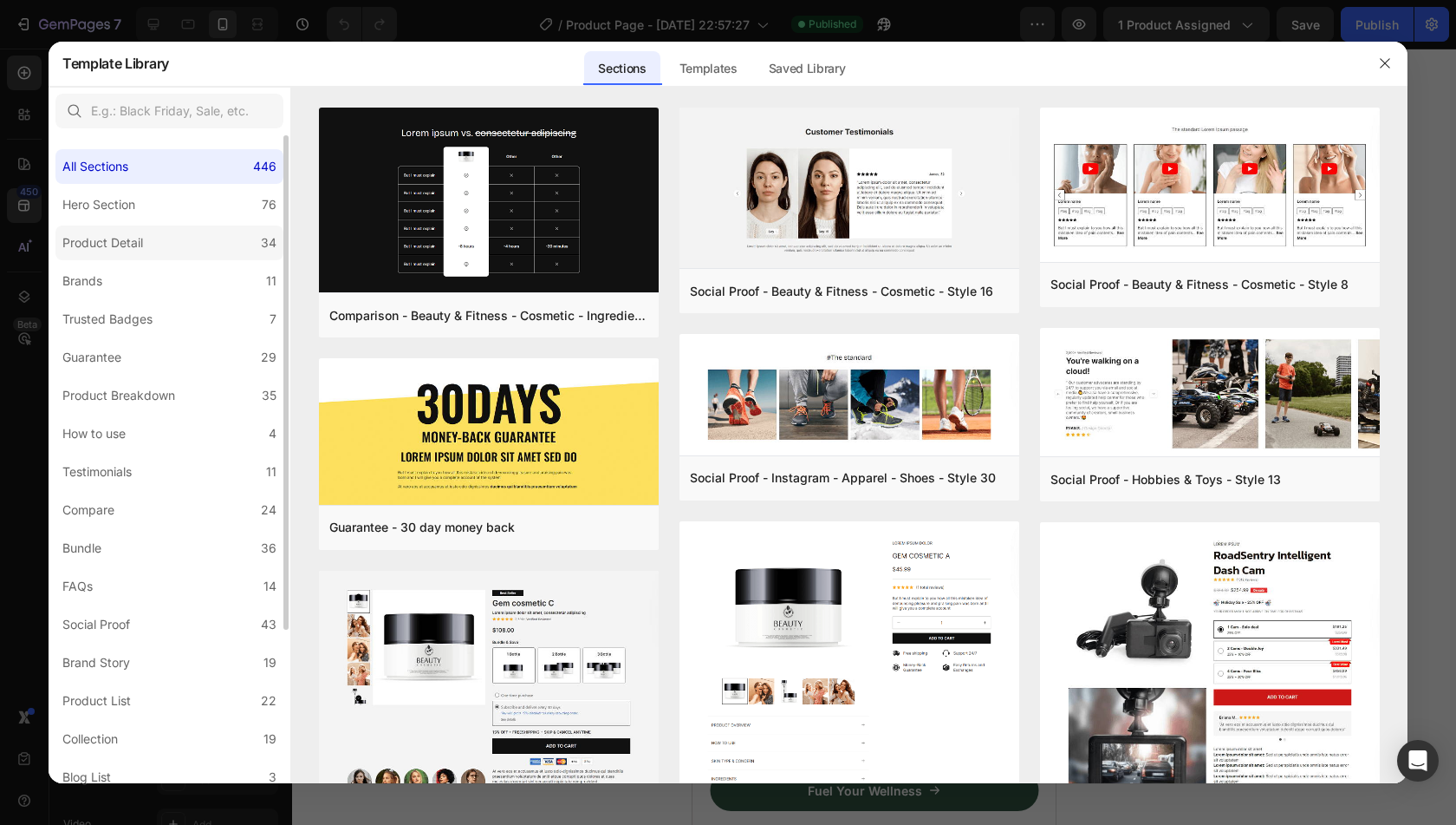
click at [221, 235] on label "Product Detail 34" at bounding box center [169, 243] width 228 height 35
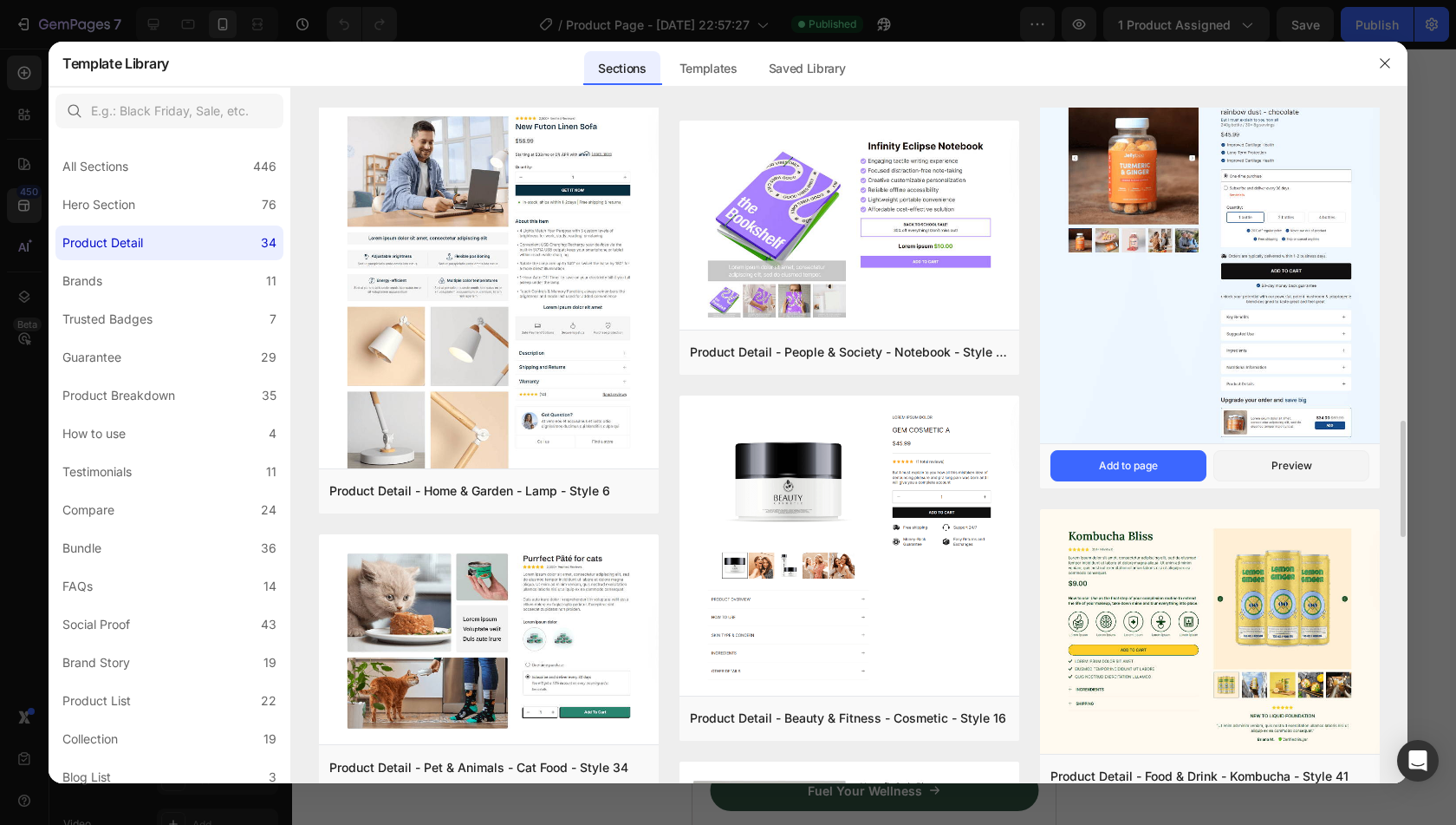
scroll to position [1829, 0]
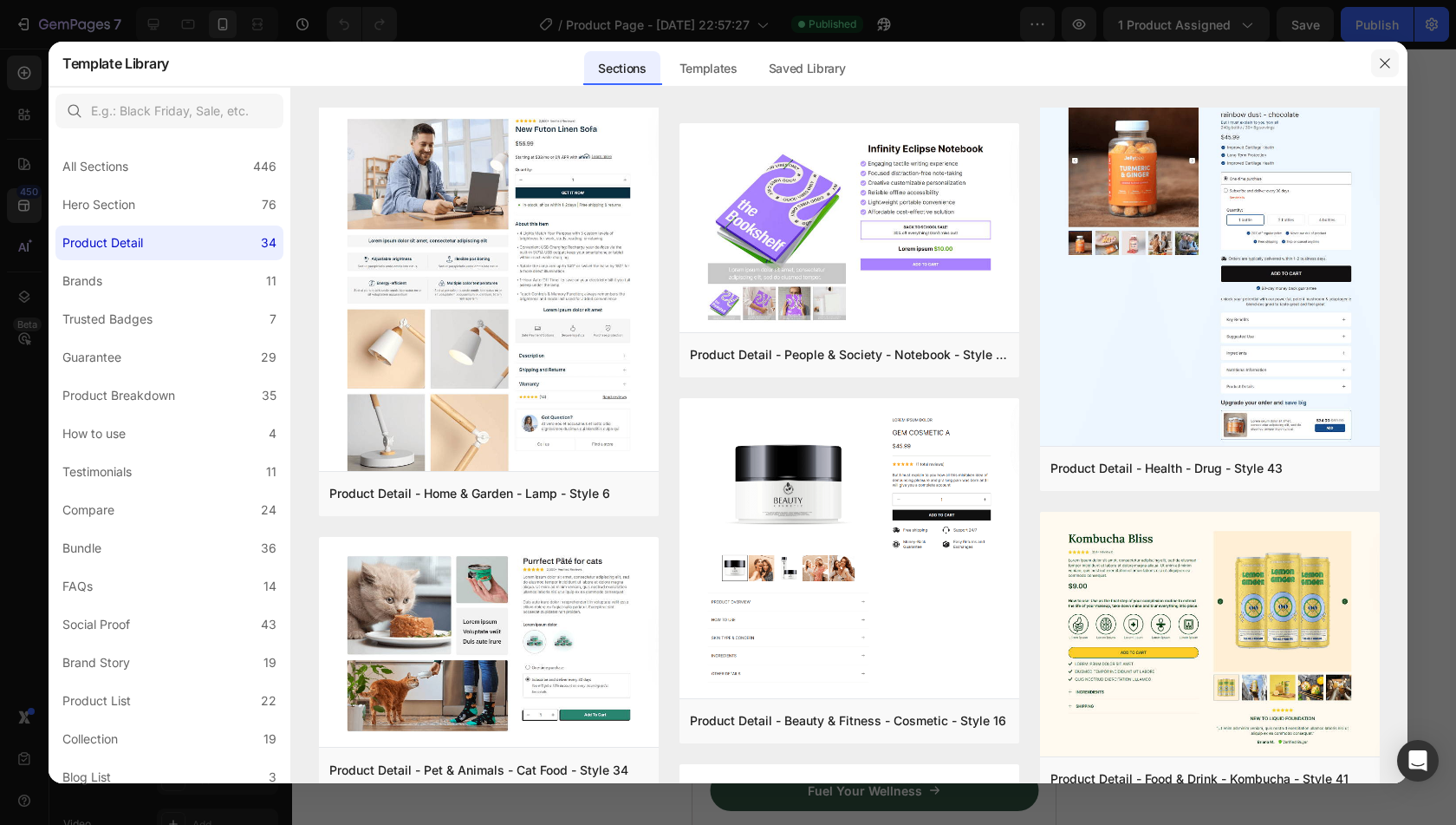
click at [1381, 61] on icon "button" at bounding box center [1384, 63] width 13 height 13
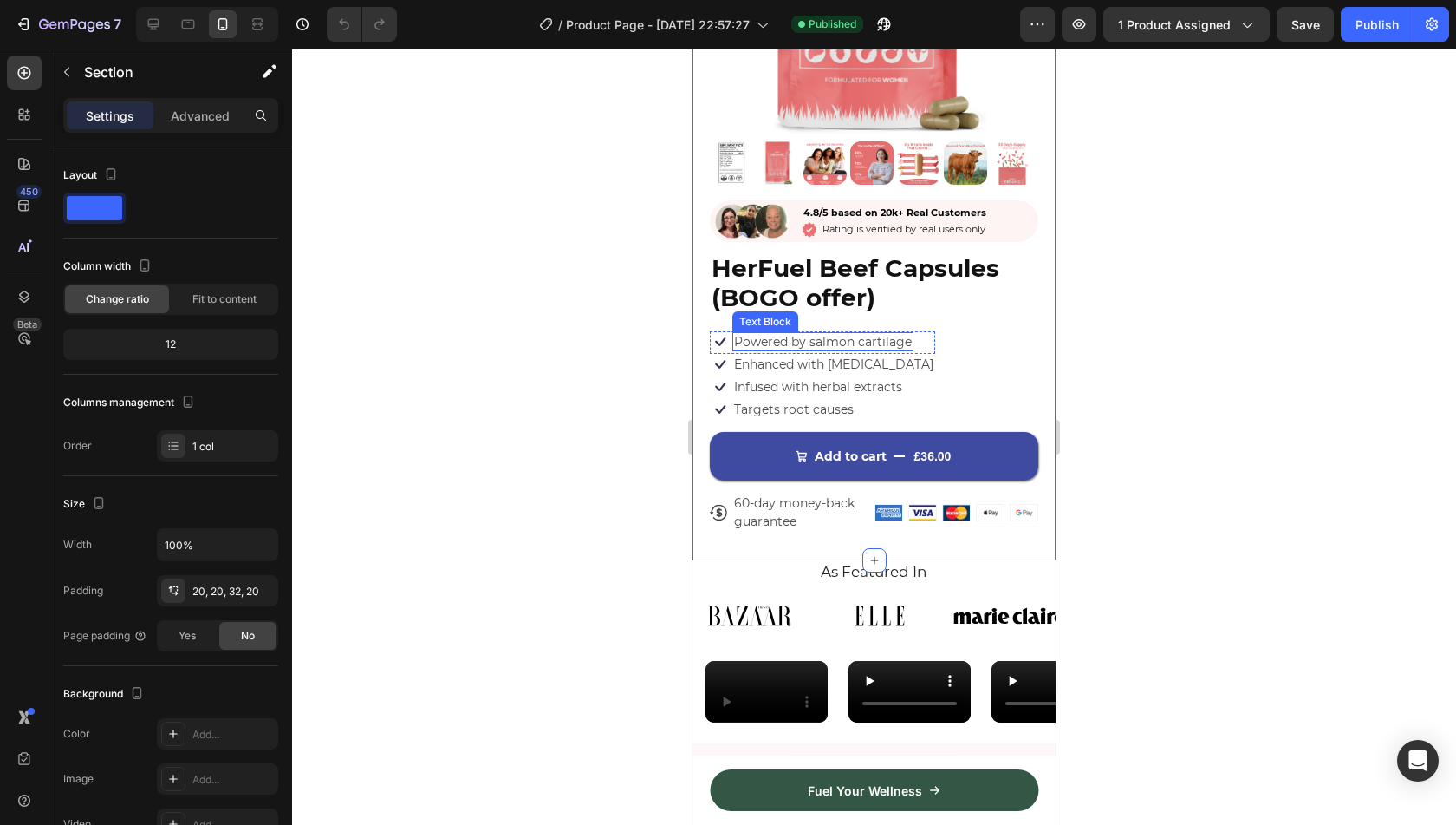
scroll to position [274, 0]
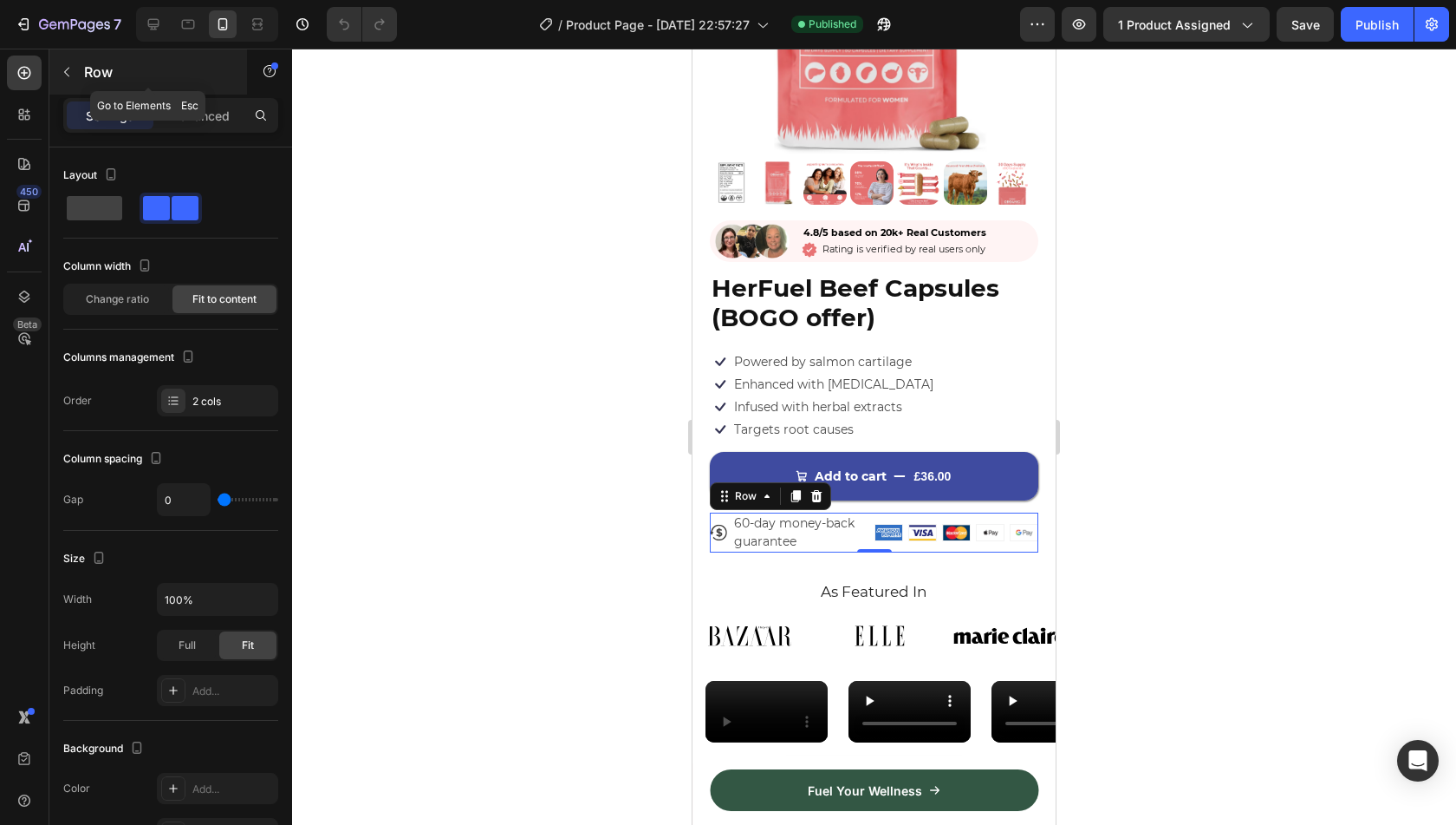
click at [84, 59] on div "Row" at bounding box center [148, 72] width 198 height 45
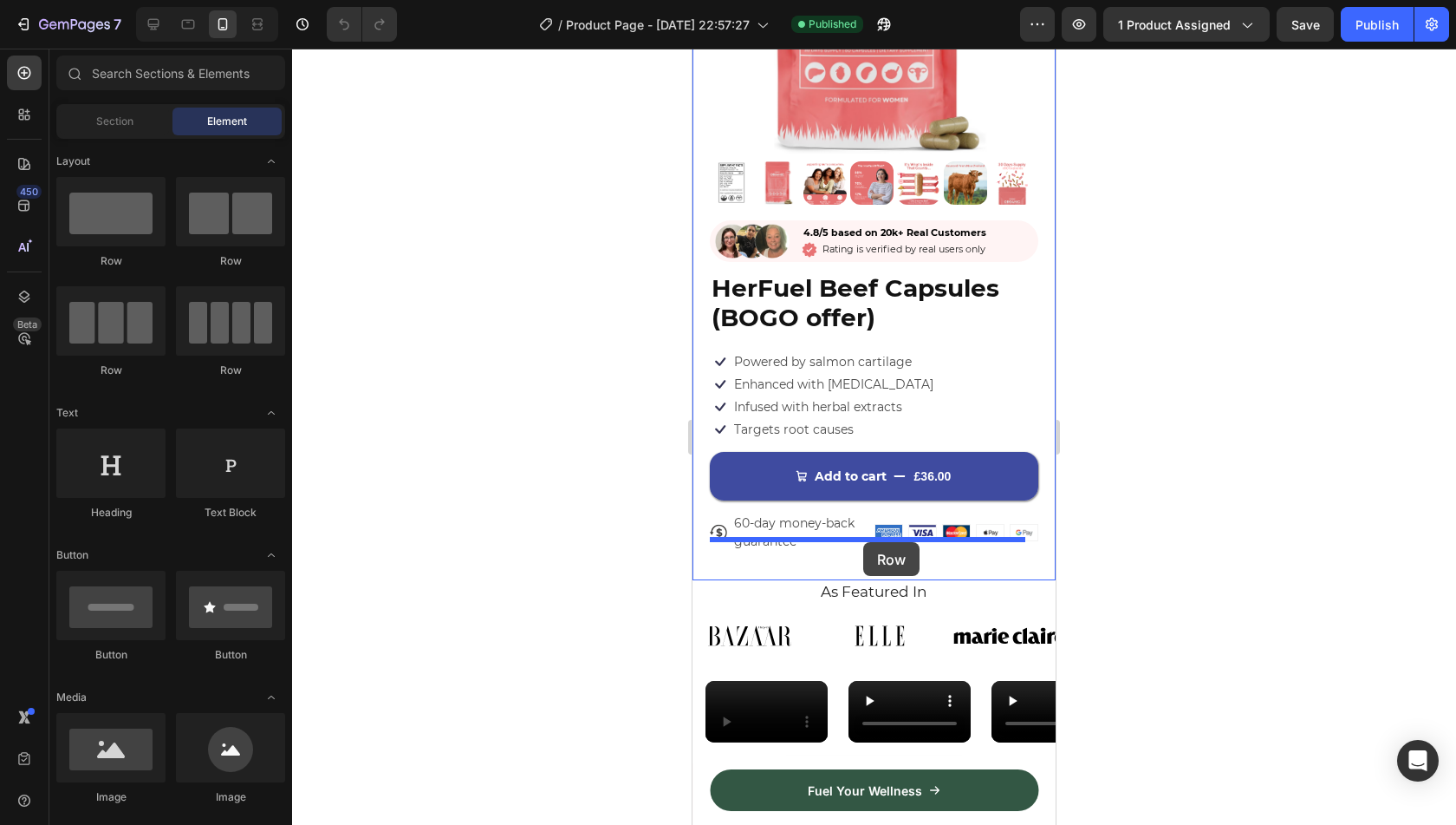
drag, startPoint x: 827, startPoint y: 259, endPoint x: 869, endPoint y: 542, distance: 286.1
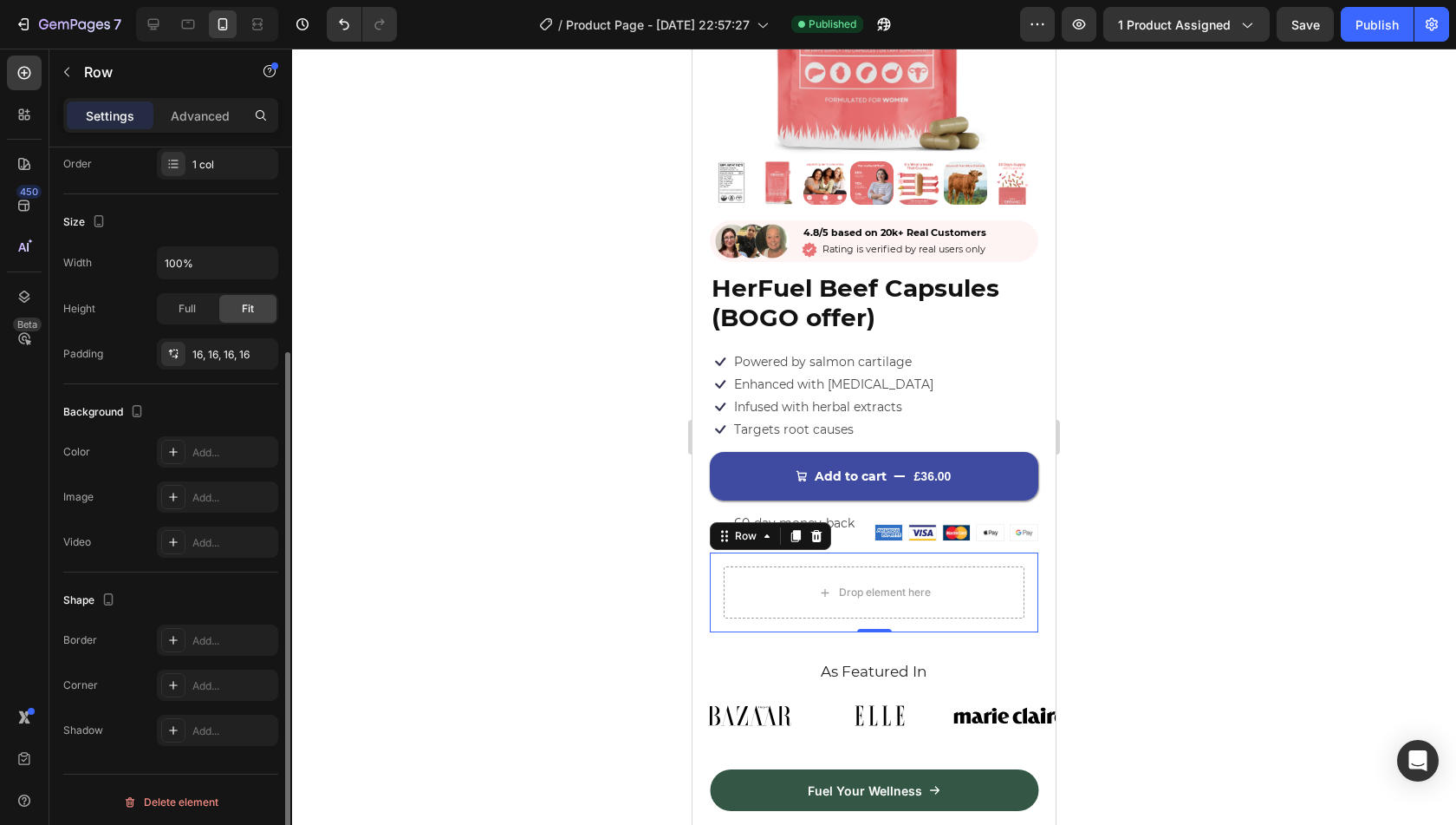
scroll to position [282, 0]
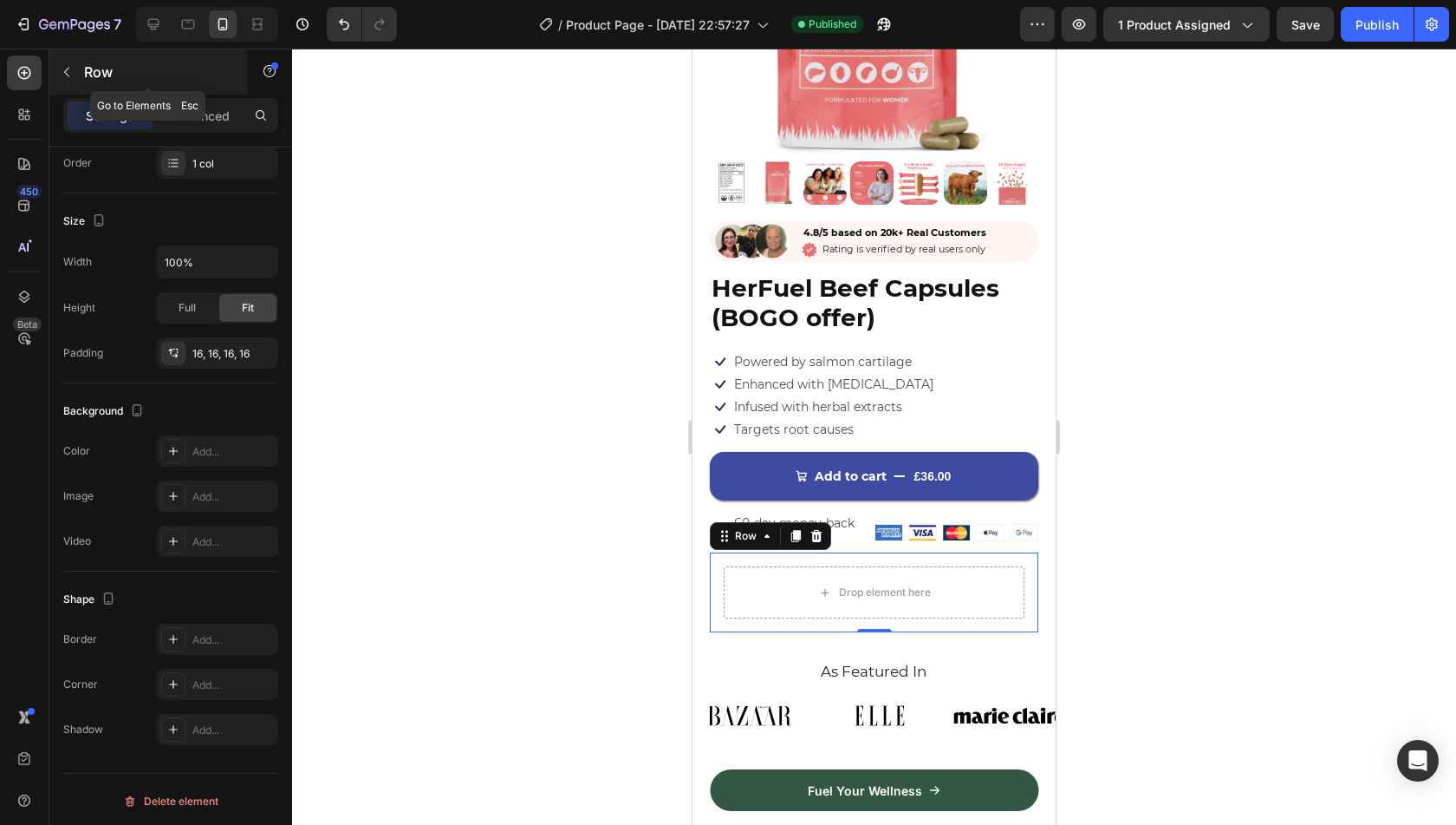
click at [80, 83] on div at bounding box center [67, 72] width 28 height 28
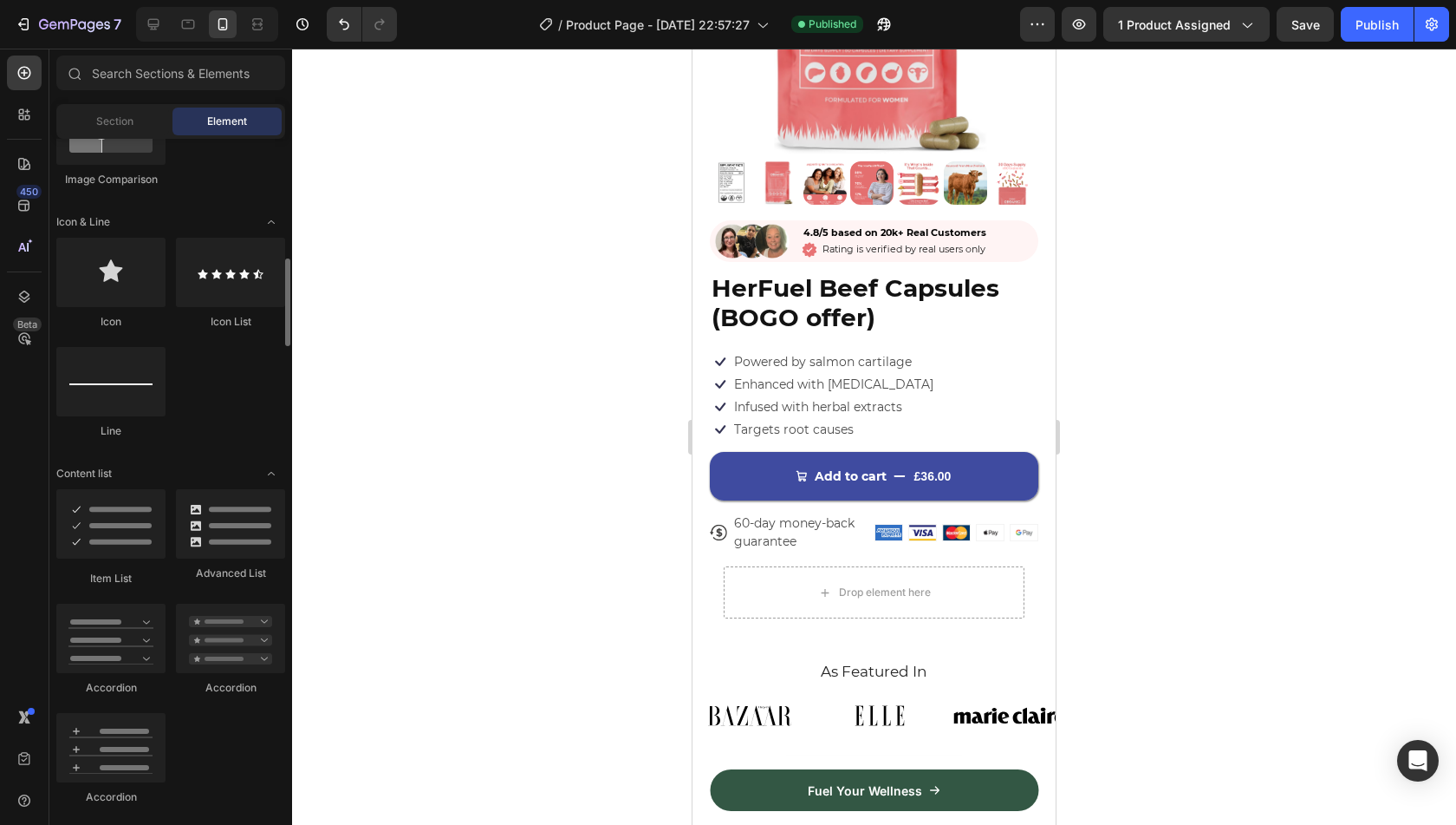
scroll to position [1059, 0]
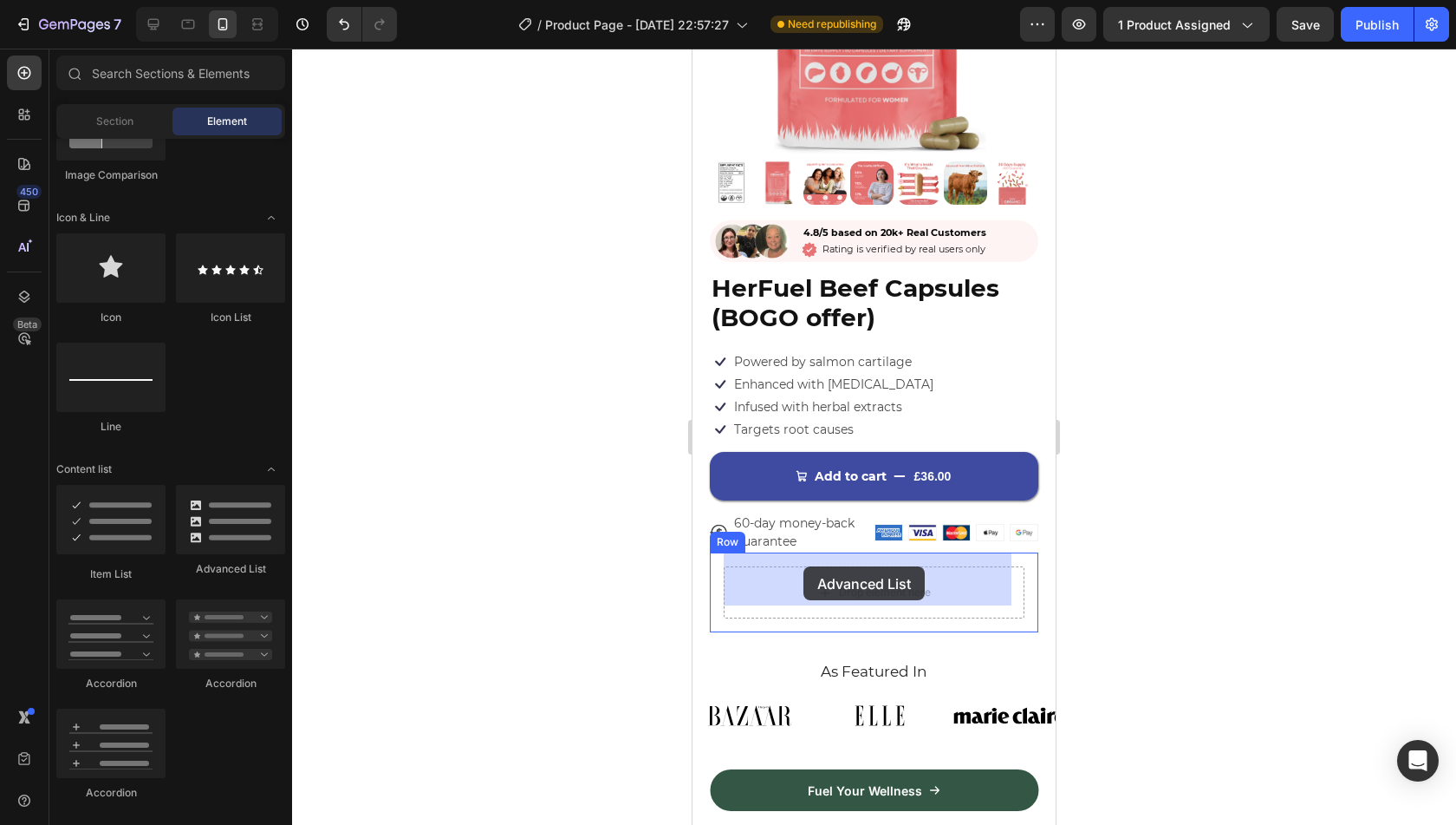
drag, startPoint x: 901, startPoint y: 578, endPoint x: 803, endPoint y: 566, distance: 98.7
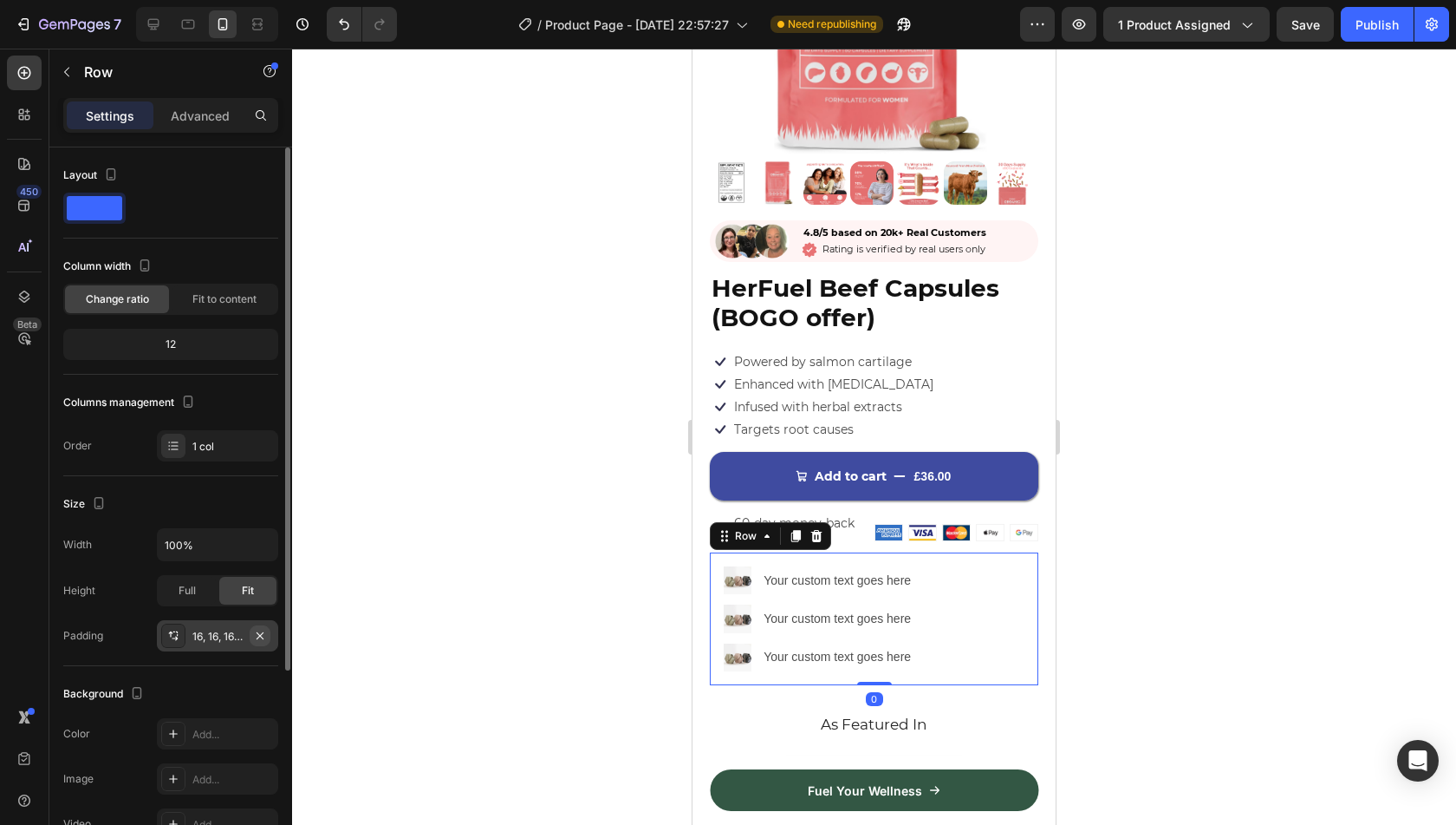
click at [264, 635] on icon "button" at bounding box center [259, 635] width 13 height 13
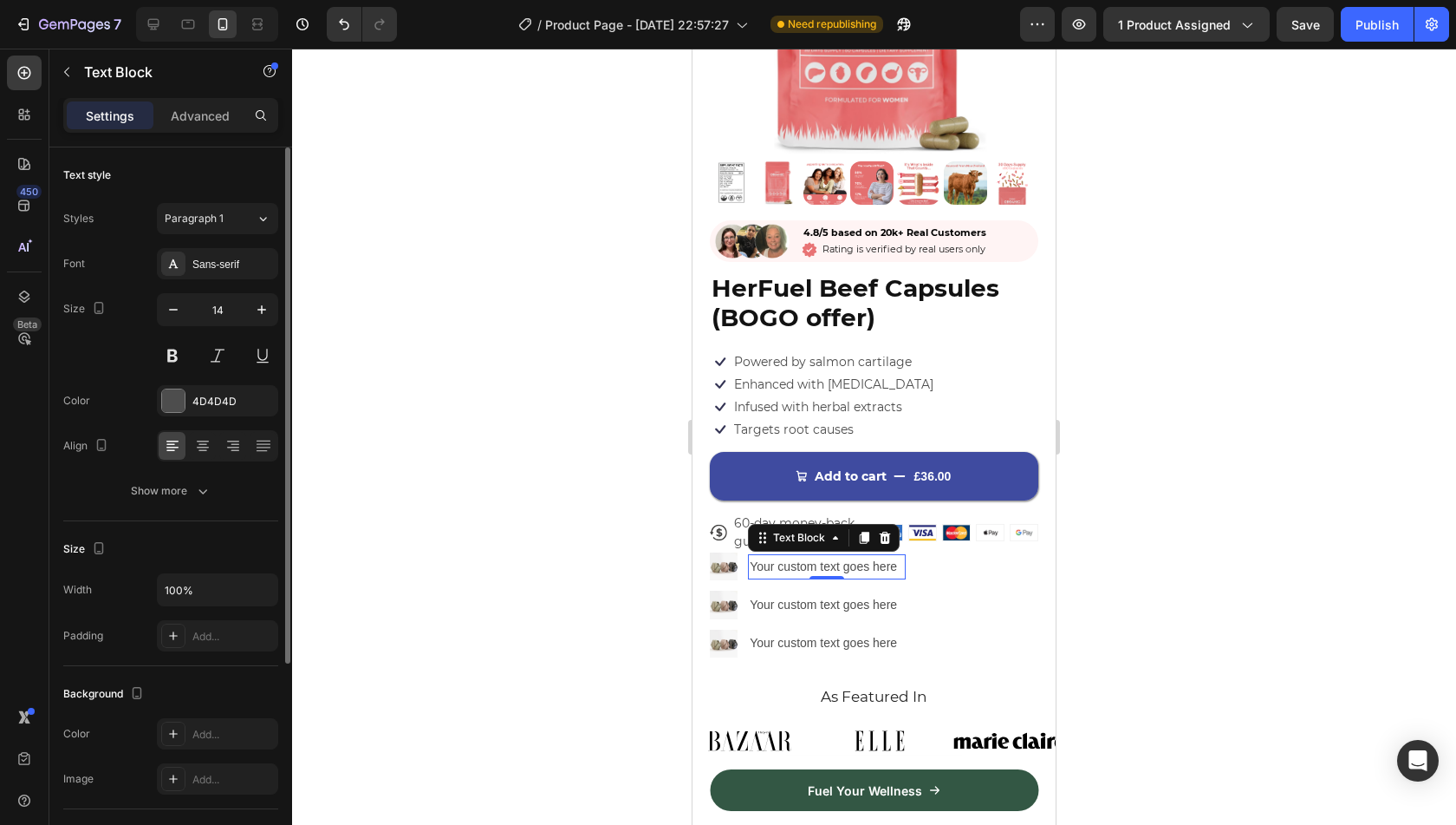
click at [813, 554] on div "Your custom text goes here" at bounding box center [826, 567] width 157 height 25
click at [813, 556] on p "Your custom text goes here" at bounding box center [827, 567] width 155 height 22
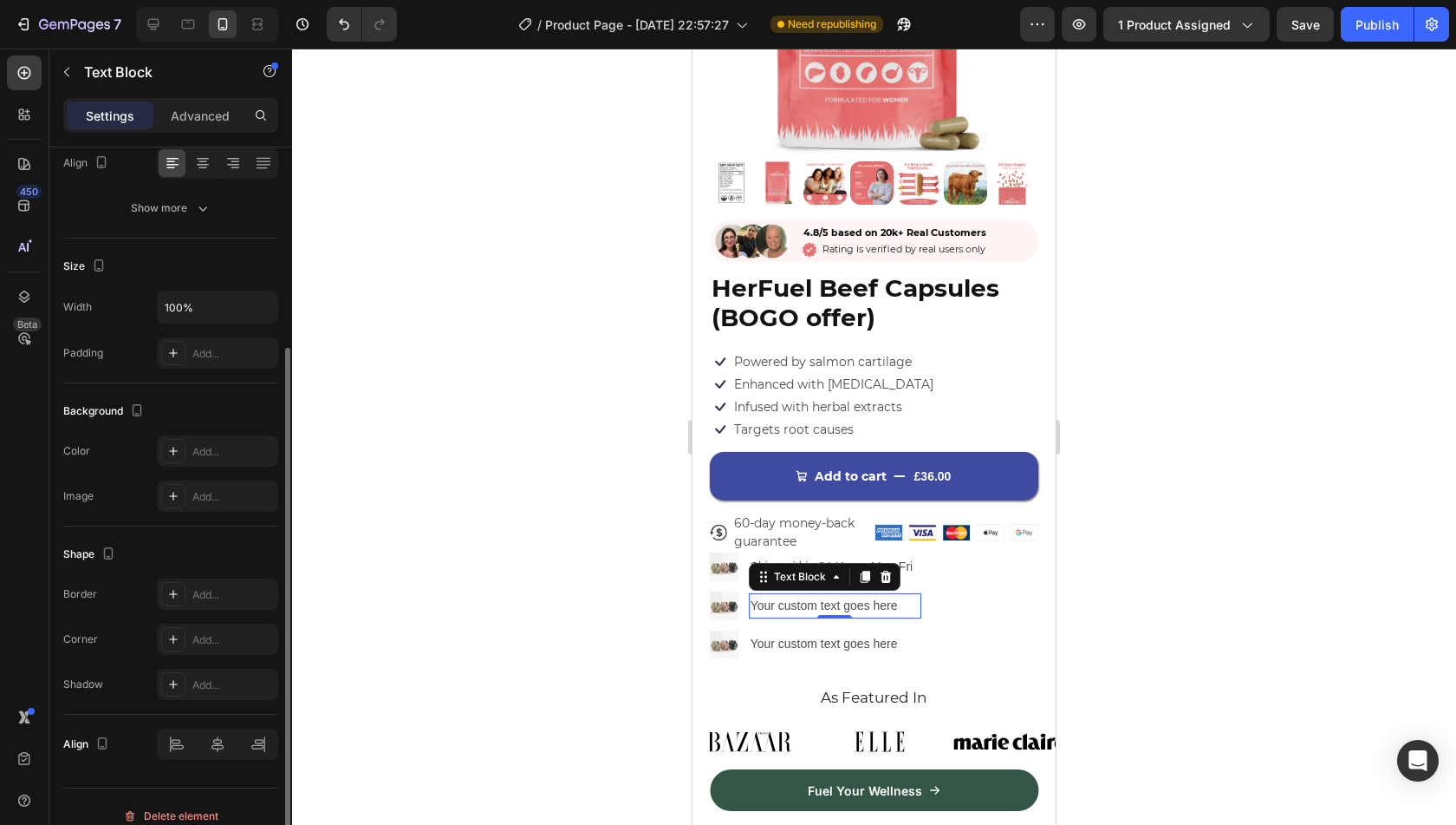
click at [780, 593] on div "Your custom text goes here" at bounding box center [835, 605] width 173 height 25
click at [780, 595] on p "Your custom text goes here" at bounding box center [835, 605] width 169 height 22
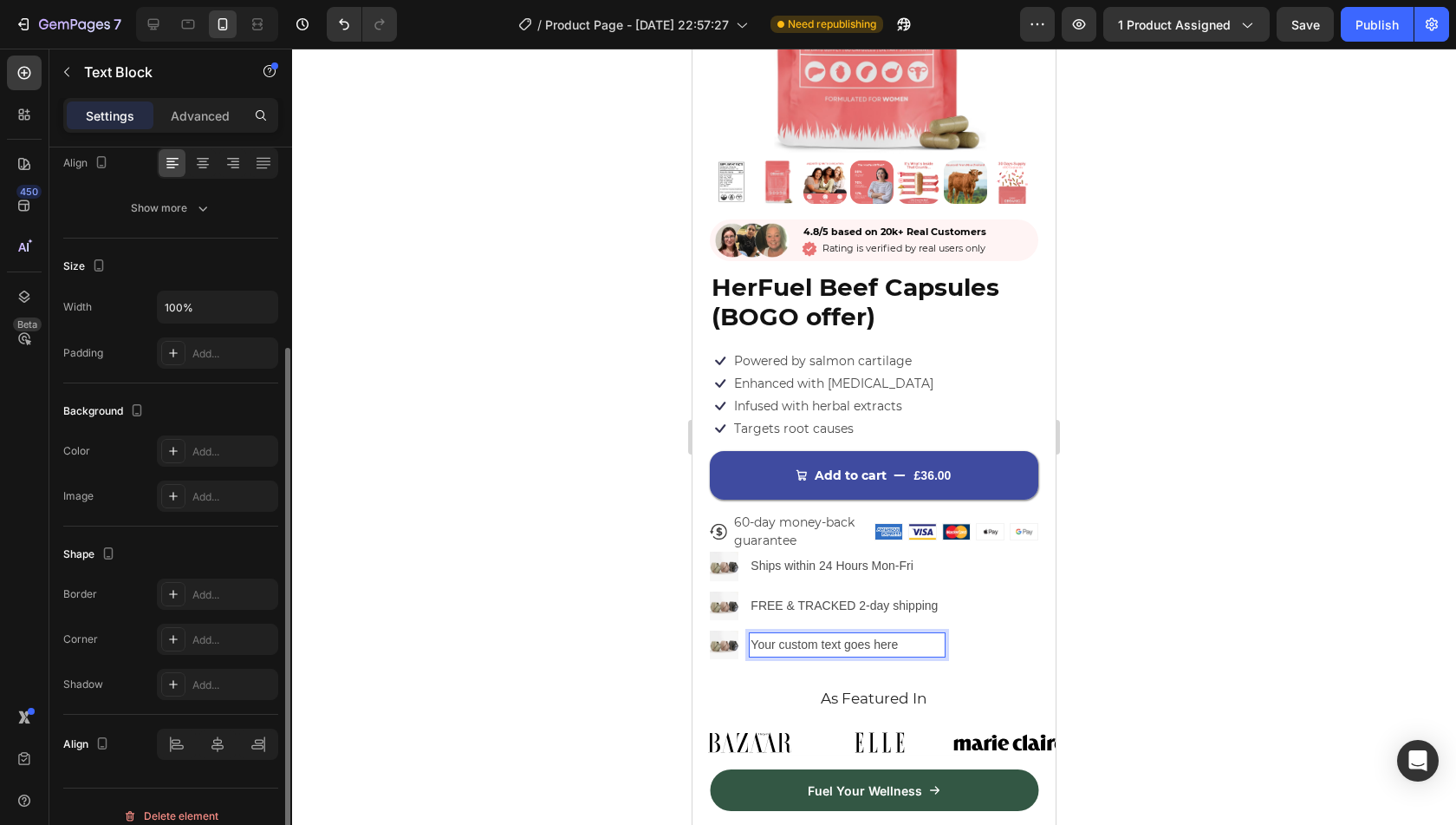
click at [880, 633] on div "Your custom text goes here" at bounding box center [847, 645] width 197 height 25
click at [880, 633] on p "Your custom text goes here" at bounding box center [847, 644] width 193 height 22
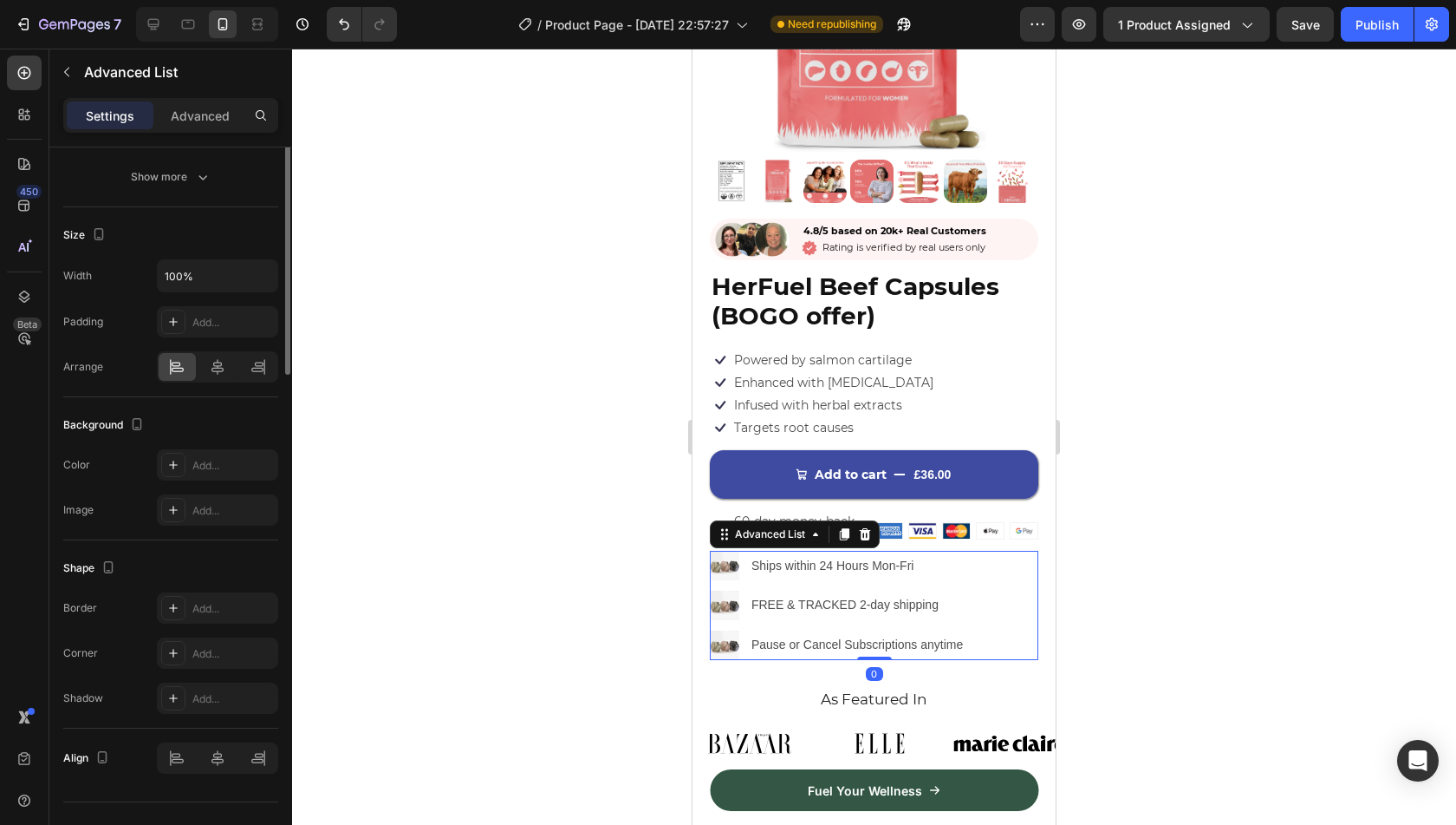
scroll to position [0, 0]
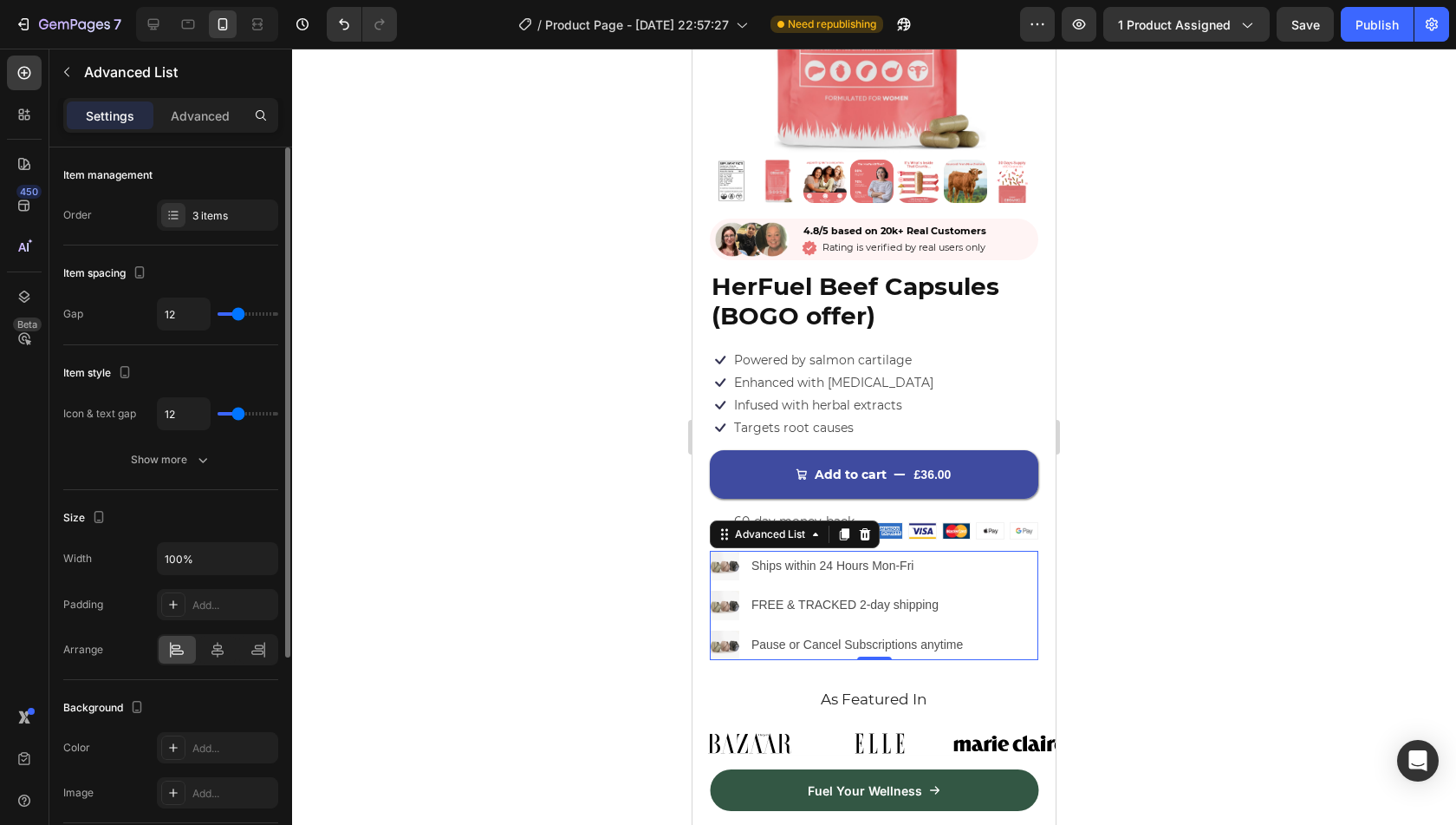
type input "10"
type input "9"
type input "8"
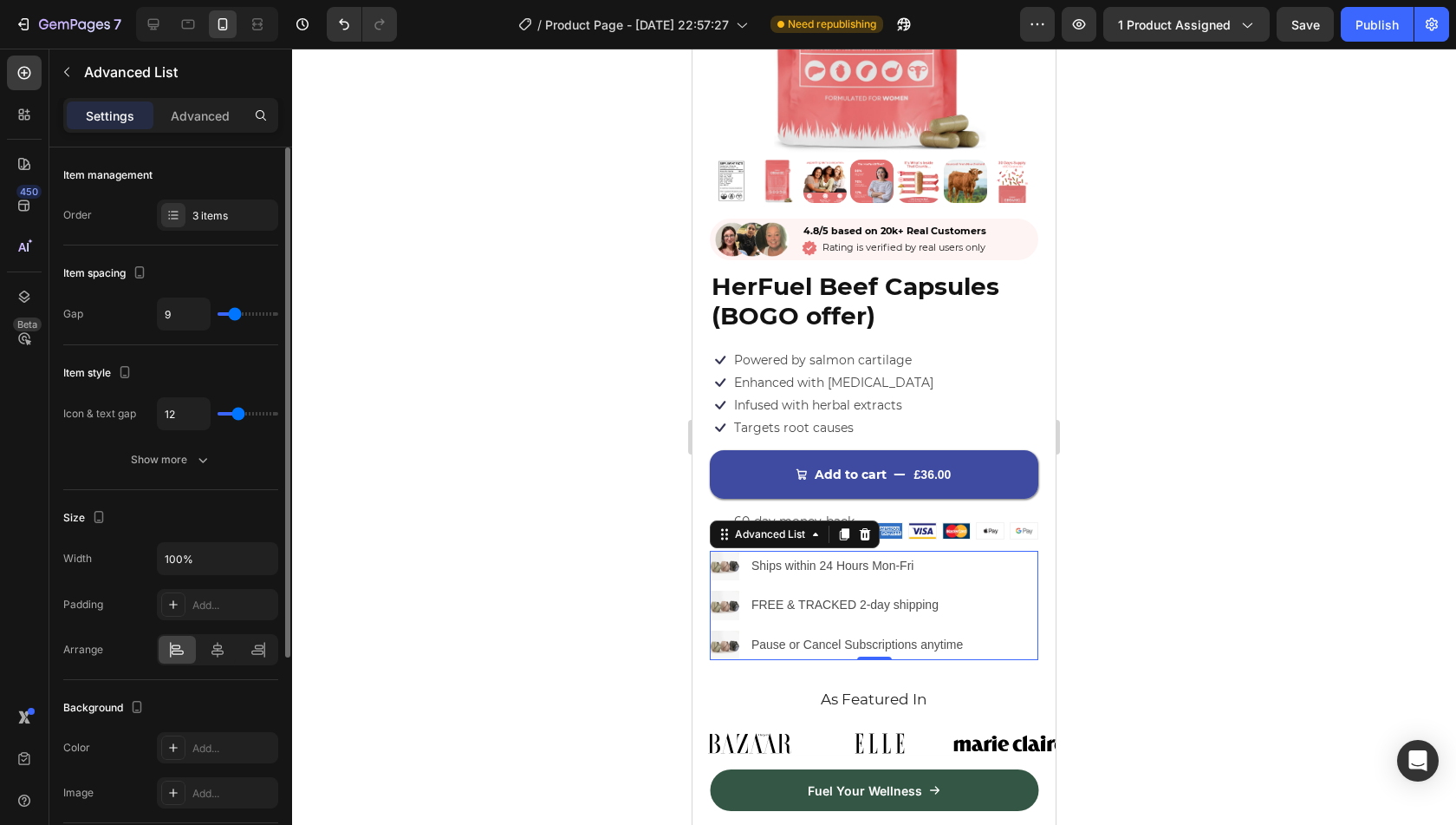
type input "8"
type input "7"
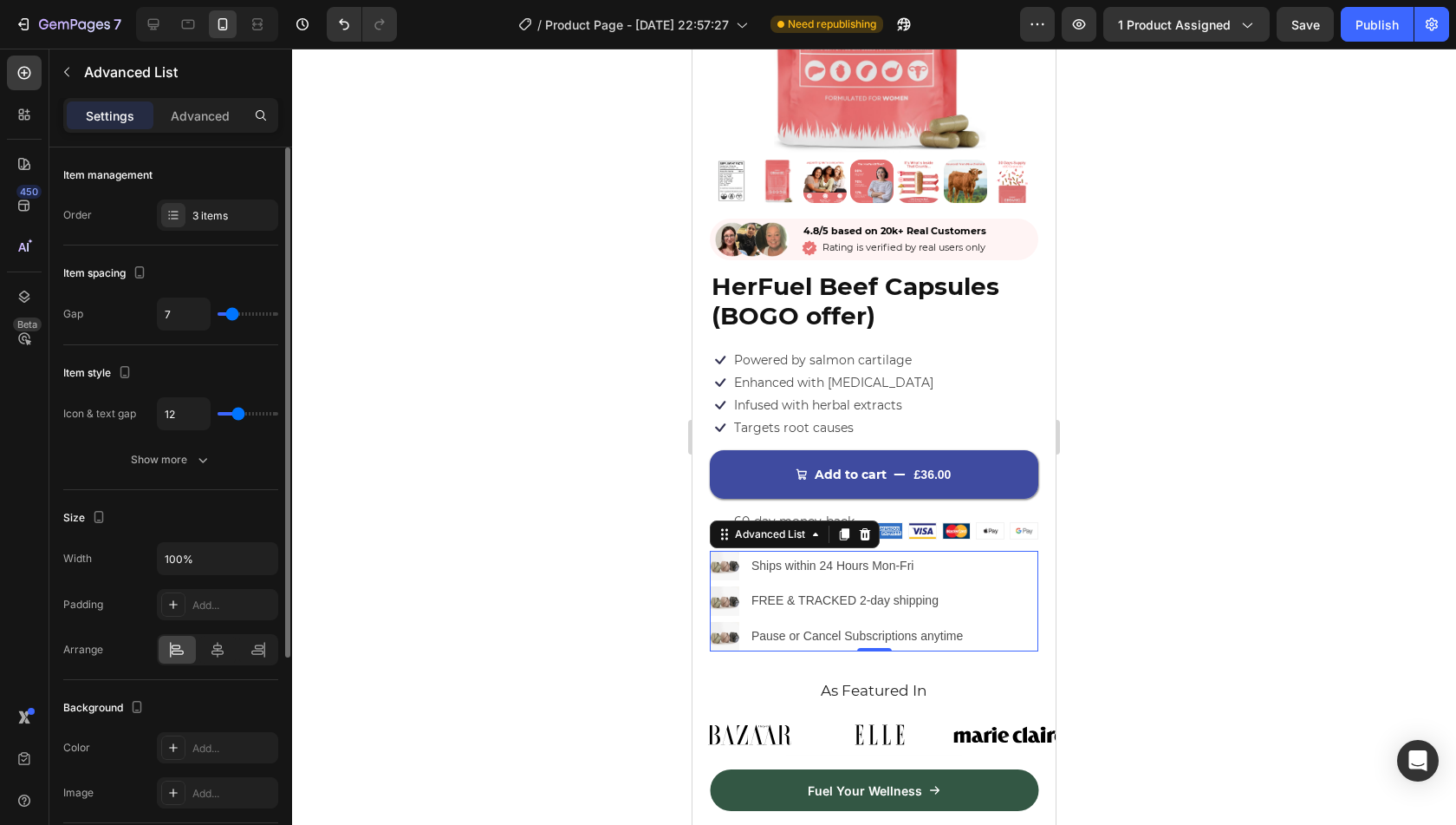
type input "6"
type input "5"
type input "4"
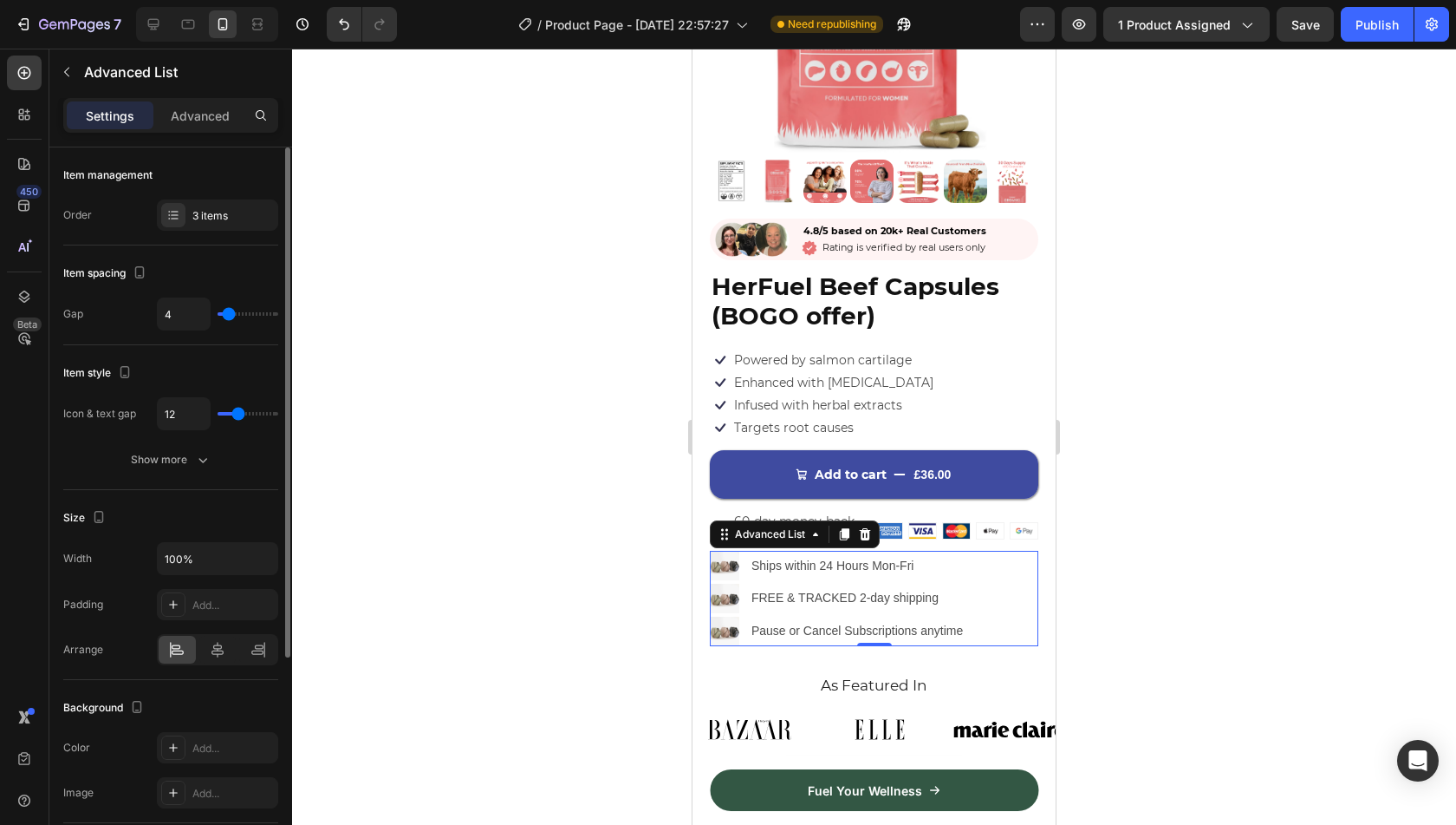
drag, startPoint x: 237, startPoint y: 312, endPoint x: 228, endPoint y: 312, distance: 9.0
type input "3"
click at [228, 312] on input "range" at bounding box center [247, 314] width 60 height 4
type input "3"
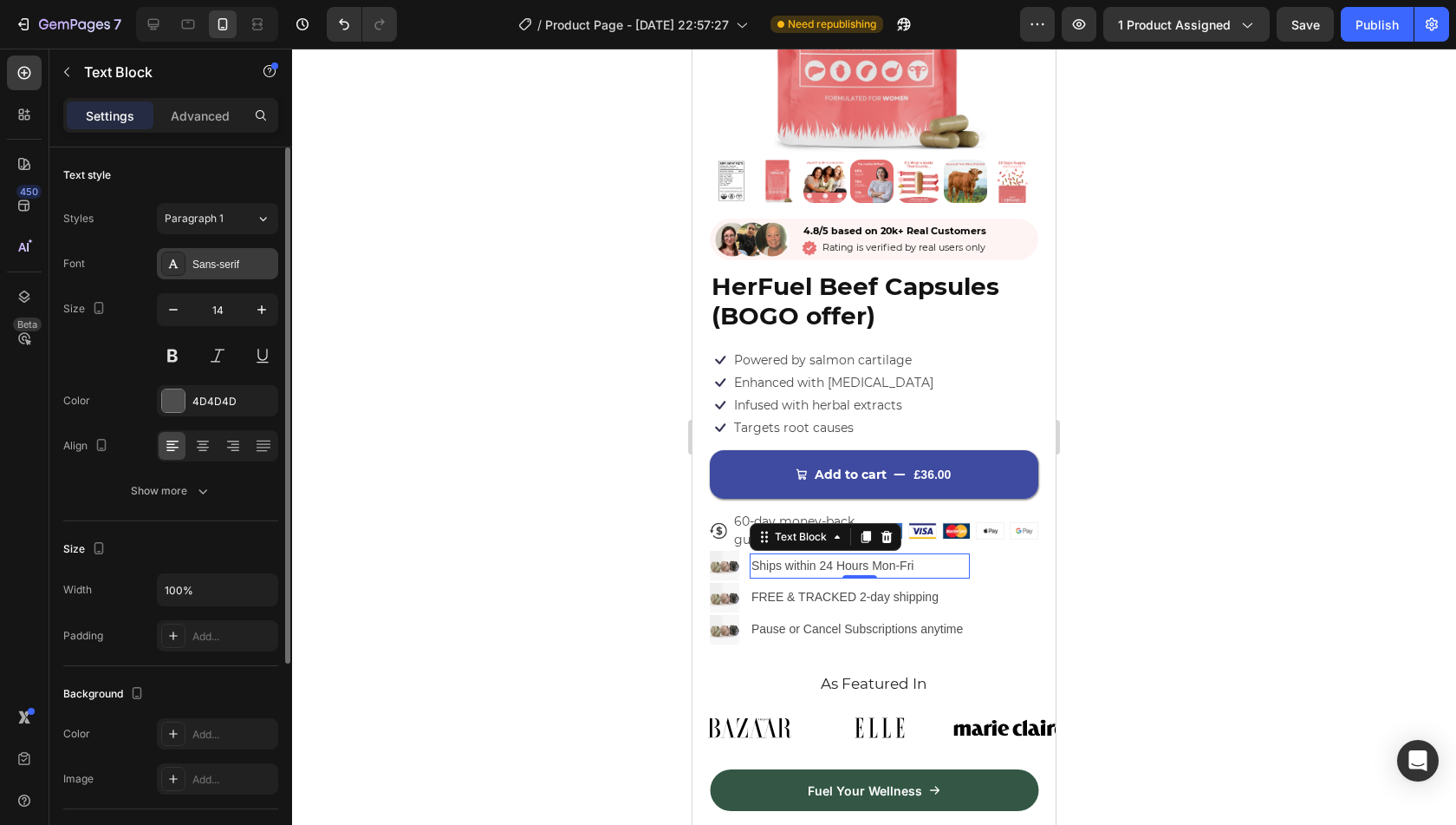
click at [203, 270] on div "Sans-serif" at bounding box center [233, 264] width 82 height 15
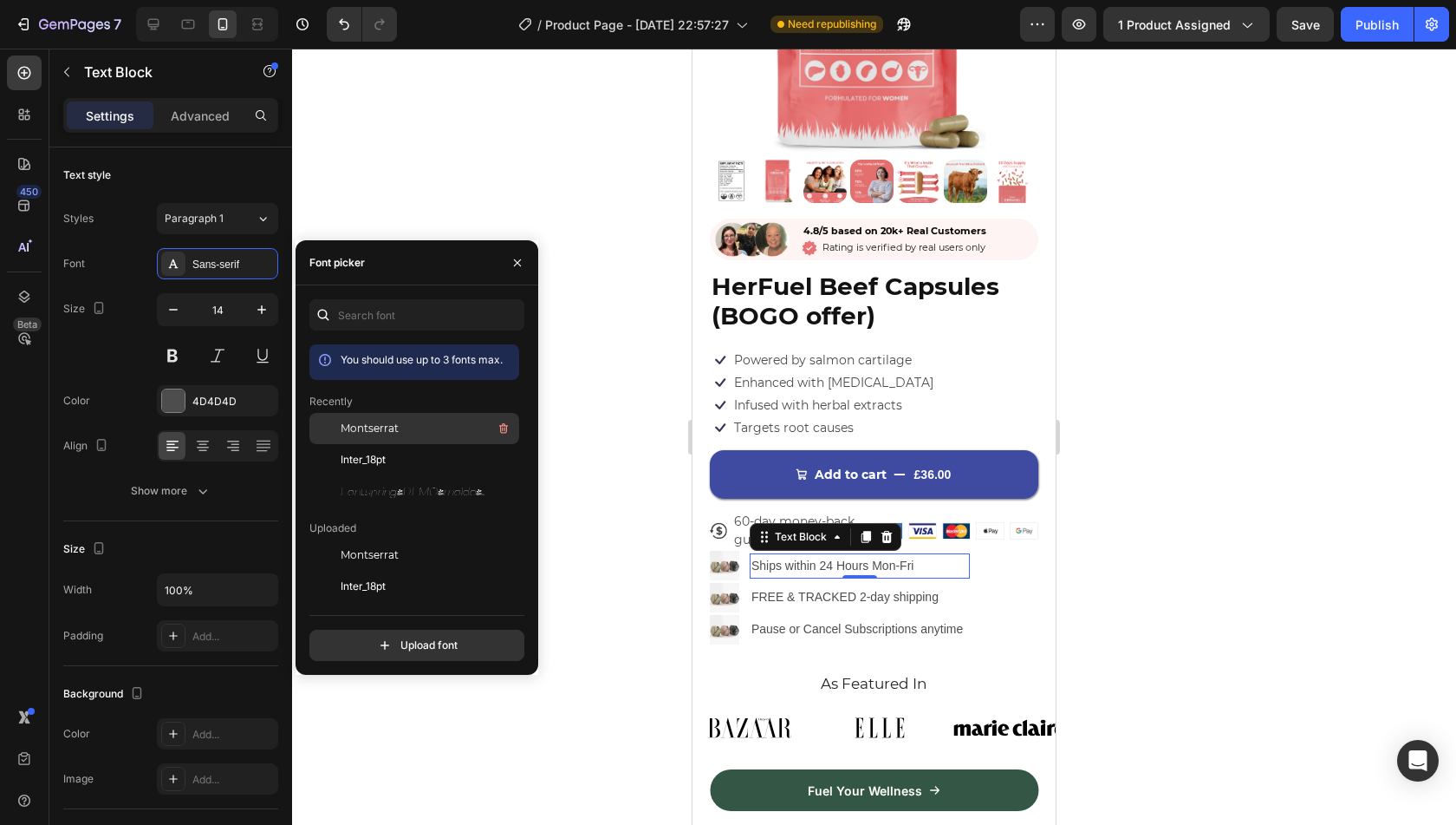
click at [374, 418] on div "Montserrat" at bounding box center [428, 428] width 175 height 21
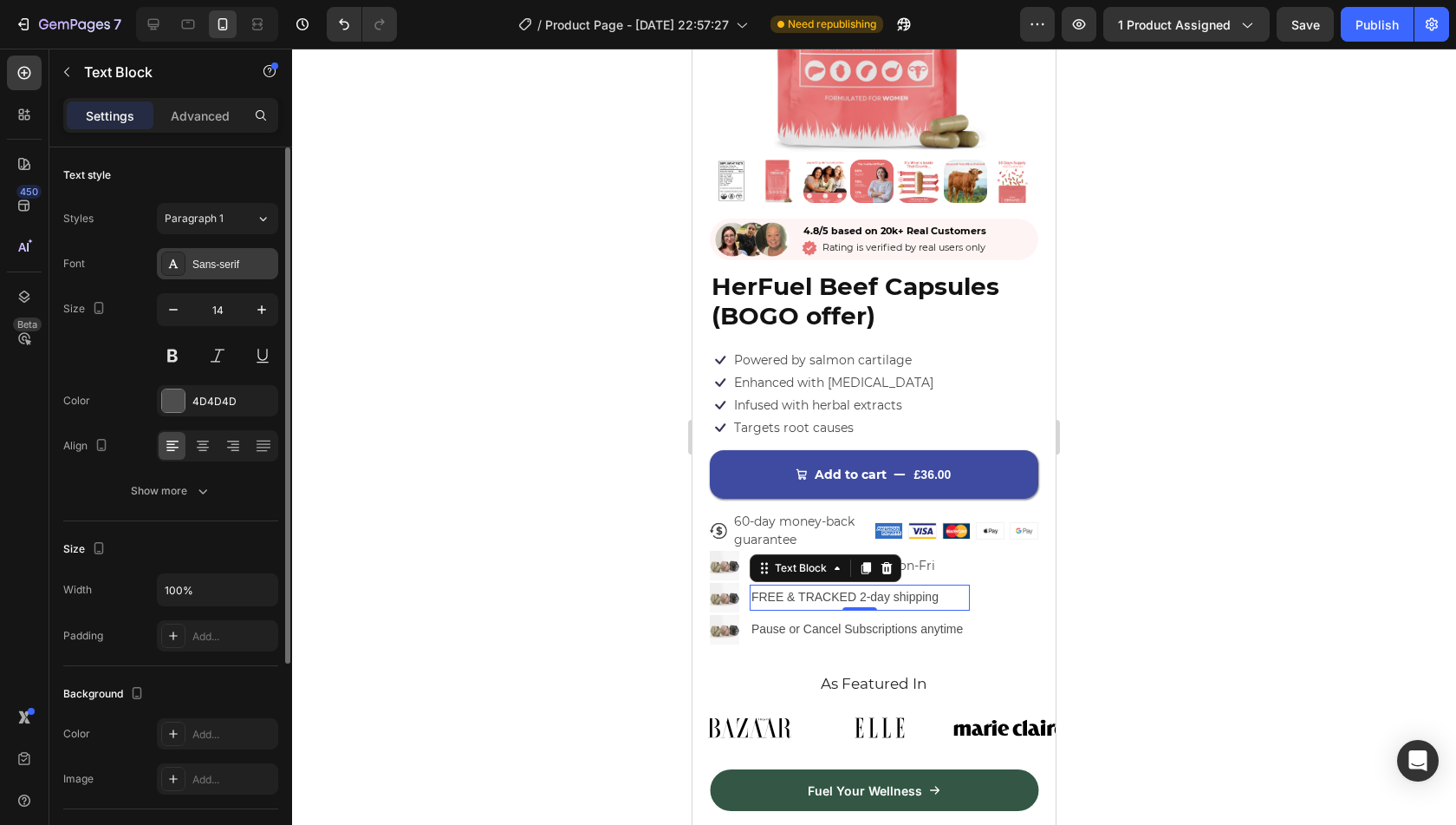
click at [220, 265] on div "Sans-serif" at bounding box center [233, 264] width 82 height 15
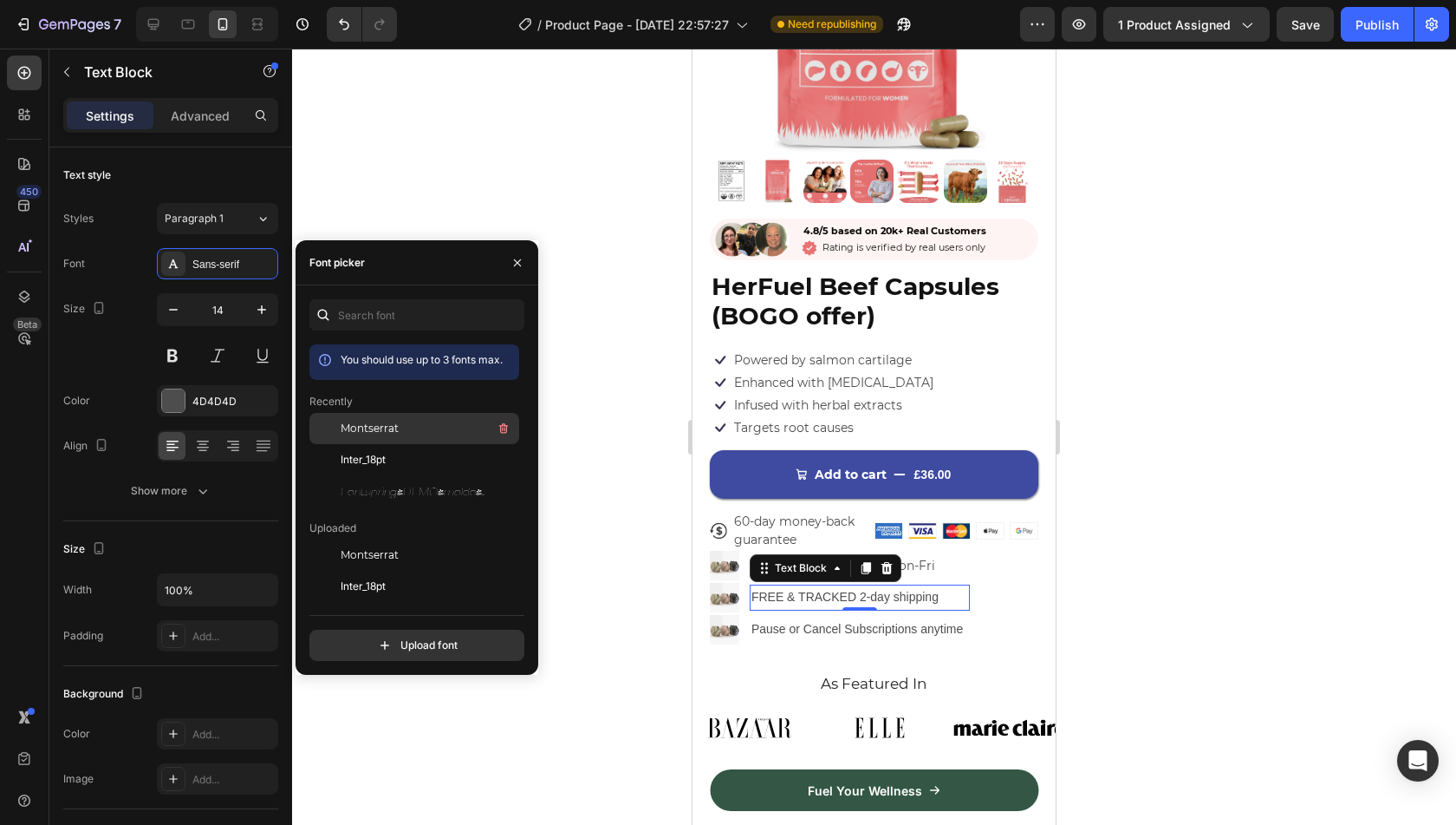
click at [383, 427] on span "Montserrat" at bounding box center [370, 427] width 58 height 15
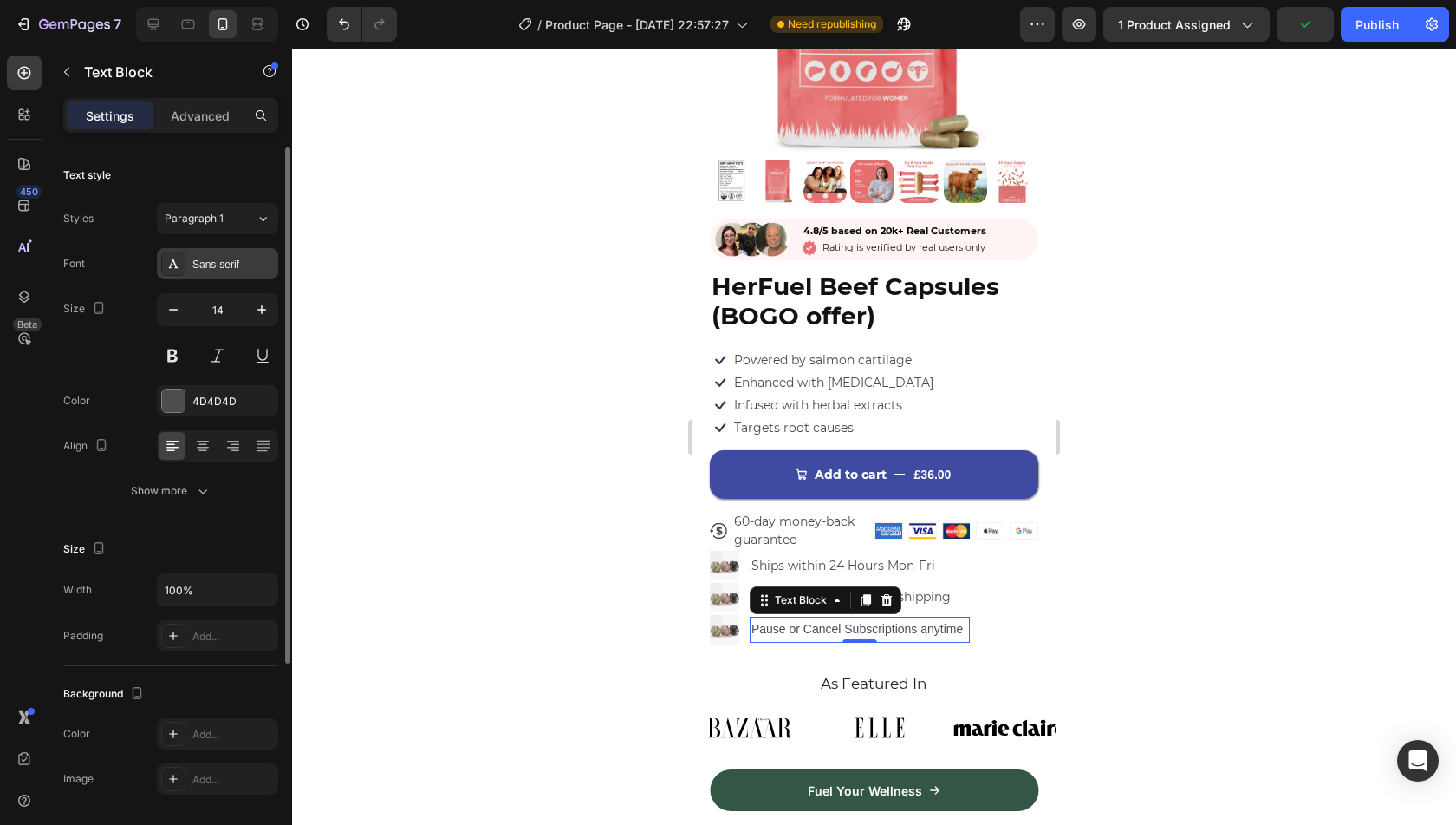
click at [220, 253] on div "Sans-serif" at bounding box center [217, 264] width 121 height 31
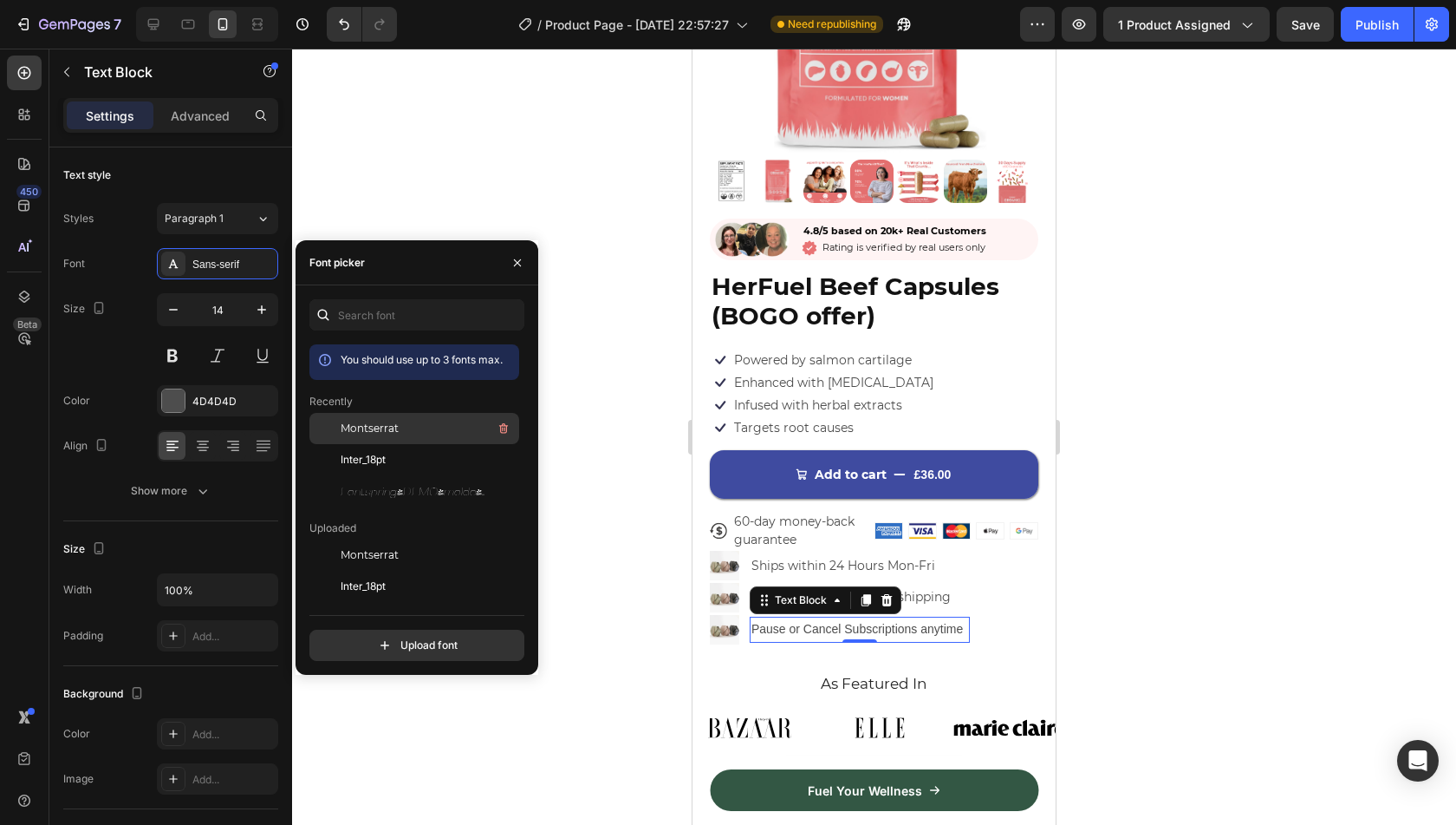
click at [394, 421] on span "Montserrat" at bounding box center [370, 427] width 58 height 15
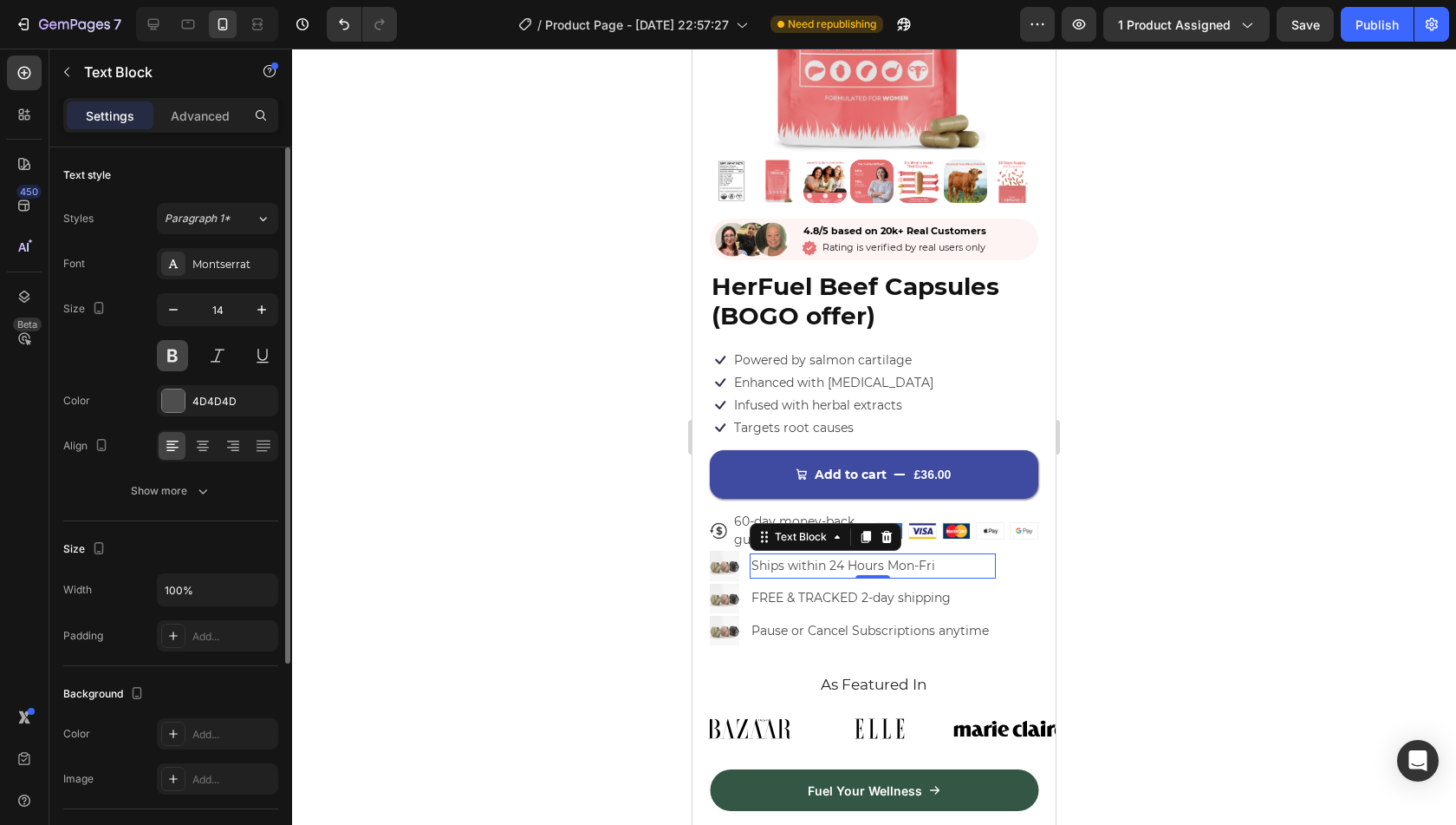
click at [167, 351] on button at bounding box center [172, 355] width 31 height 31
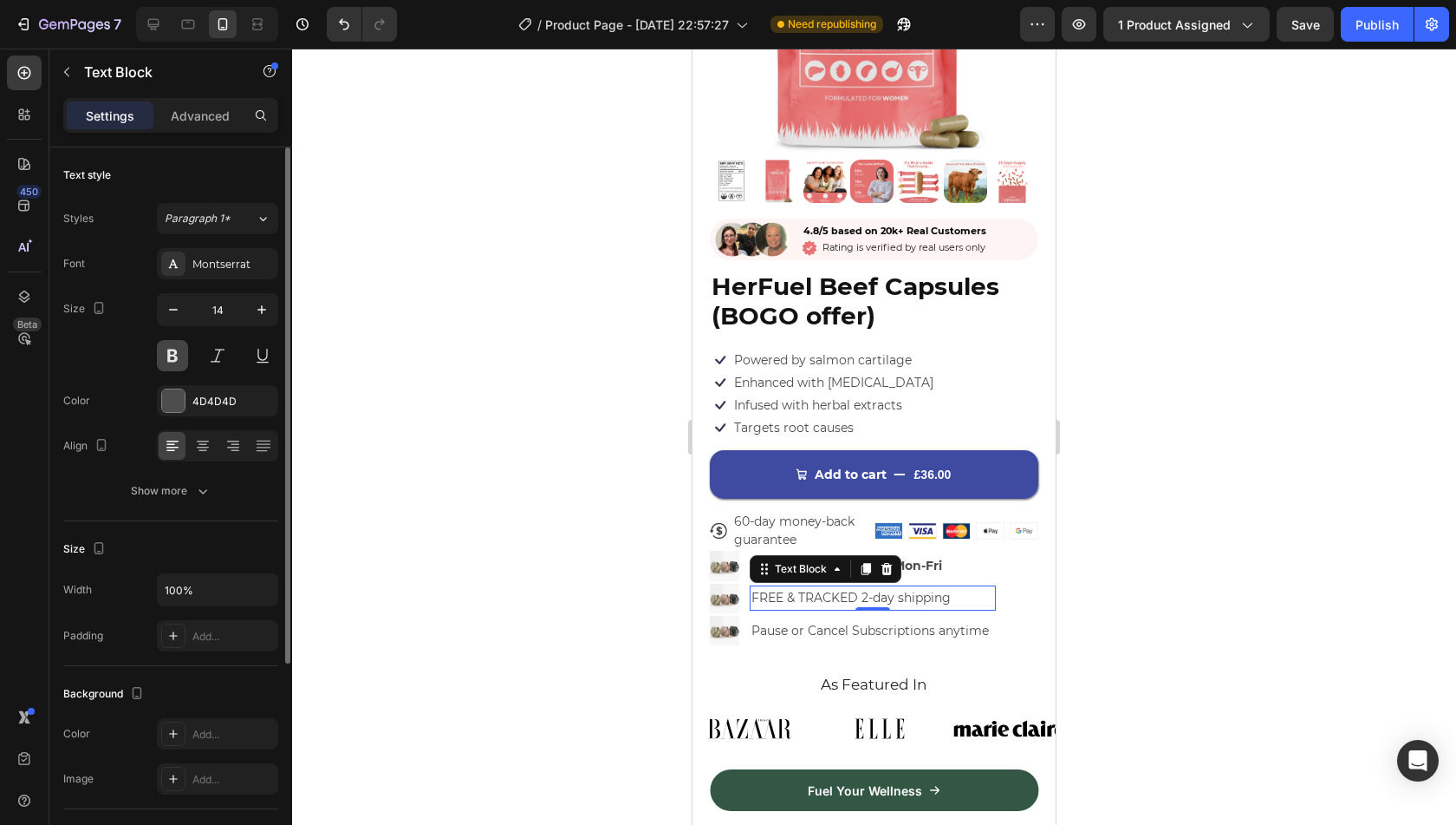
click at [174, 353] on button at bounding box center [172, 355] width 31 height 31
click at [168, 346] on button at bounding box center [172, 355] width 31 height 31
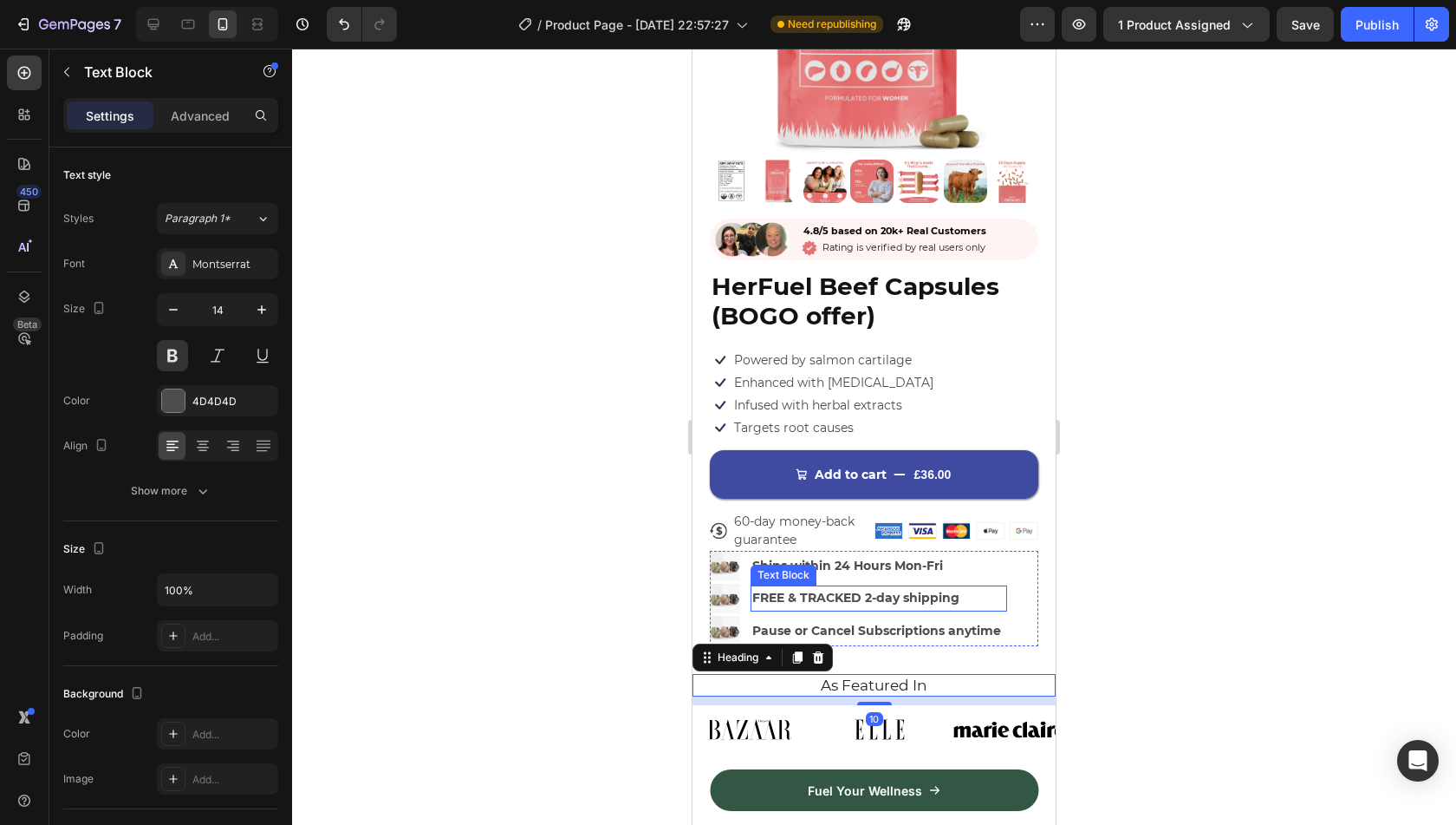
click at [936, 590] on p "FREE & TRACKED 2-day shipping" at bounding box center [879, 597] width 253 height 22
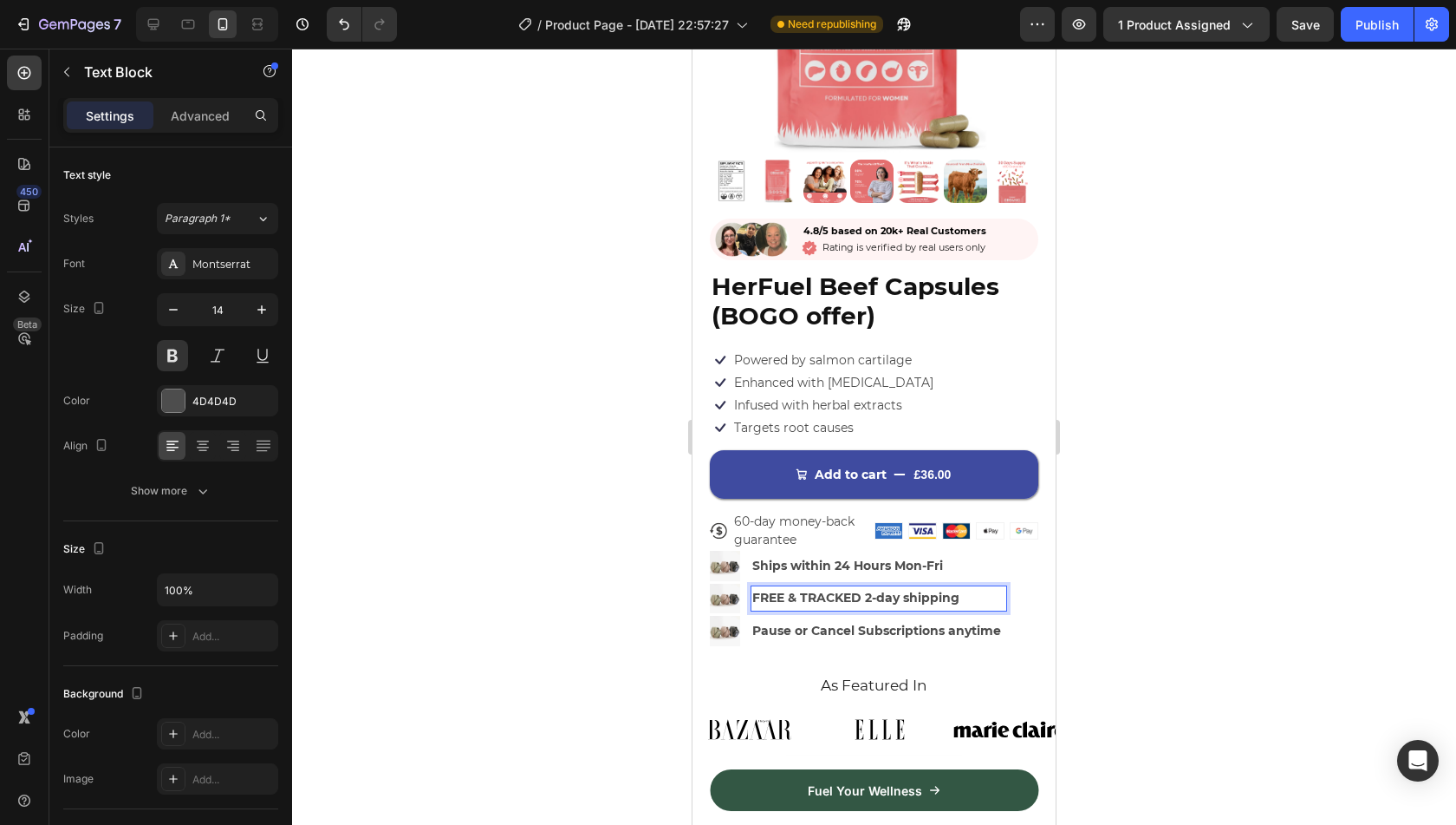
click at [925, 587] on p "FREE & TRACKED 2-day shipping" at bounding box center [879, 597] width 253 height 22
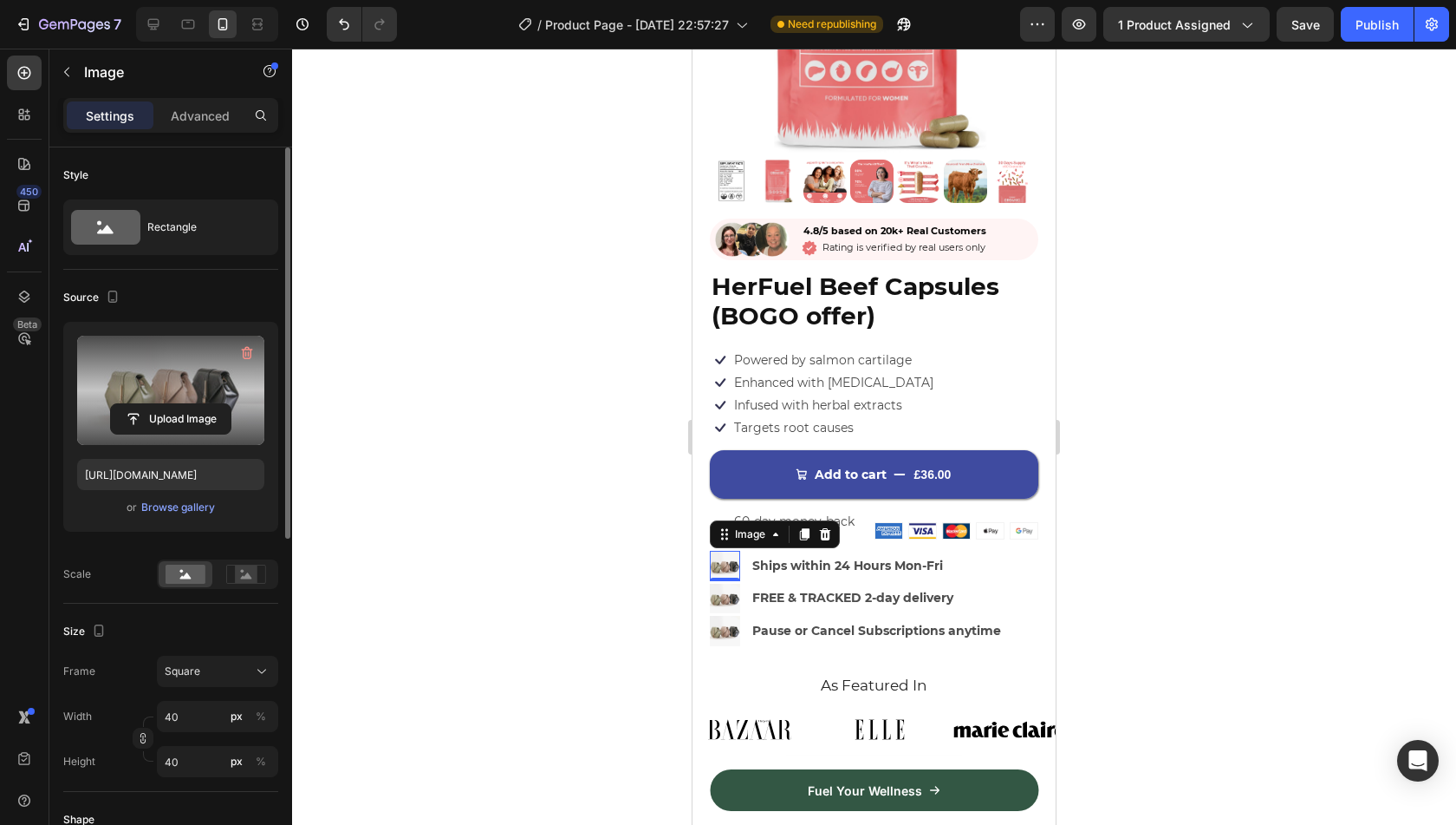
click at [144, 372] on label at bounding box center [171, 390] width 187 height 109
click at [144, 404] on input "file" at bounding box center [170, 418] width 120 height 30
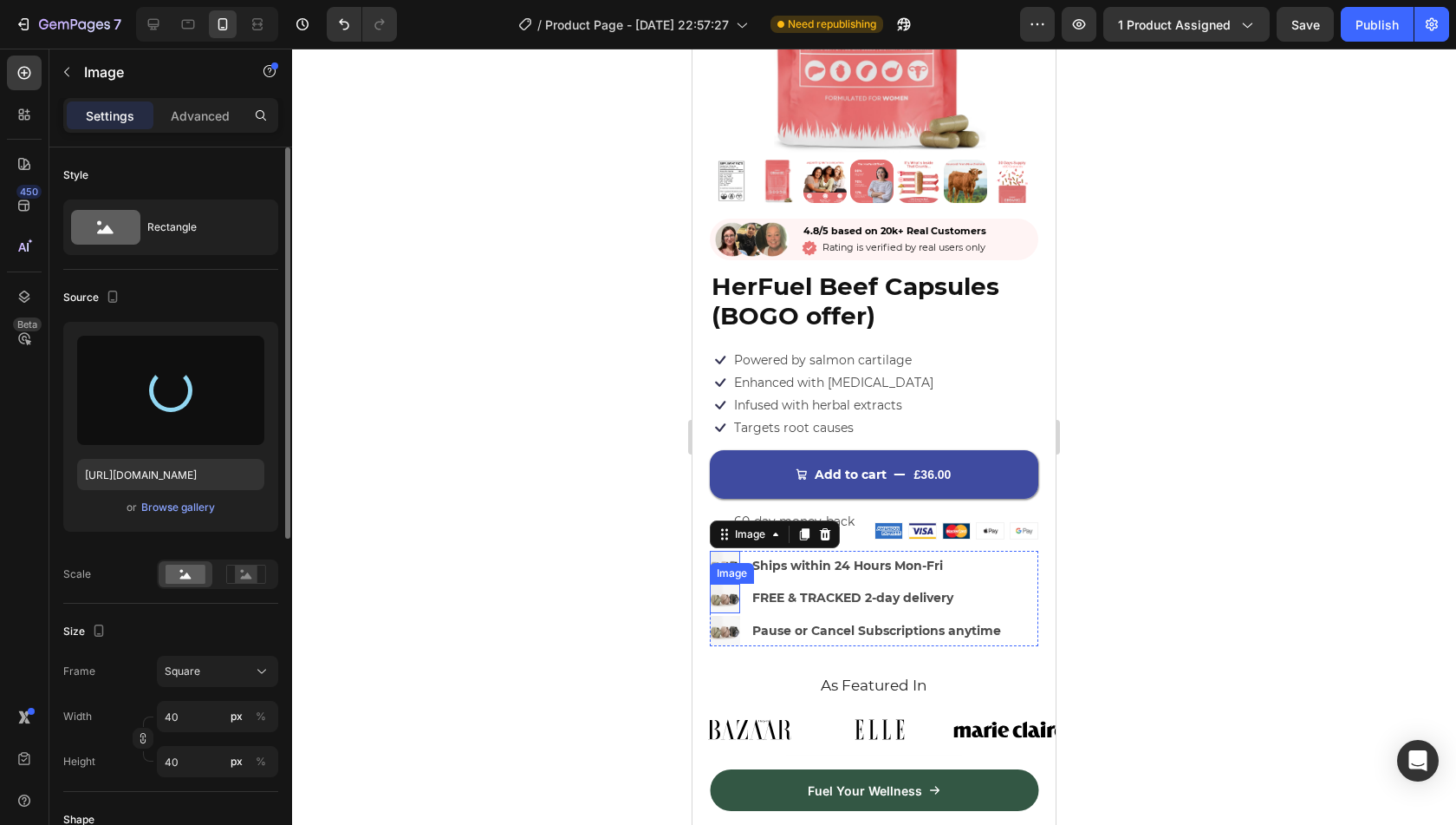
type input "[URL][DOMAIN_NAME]"
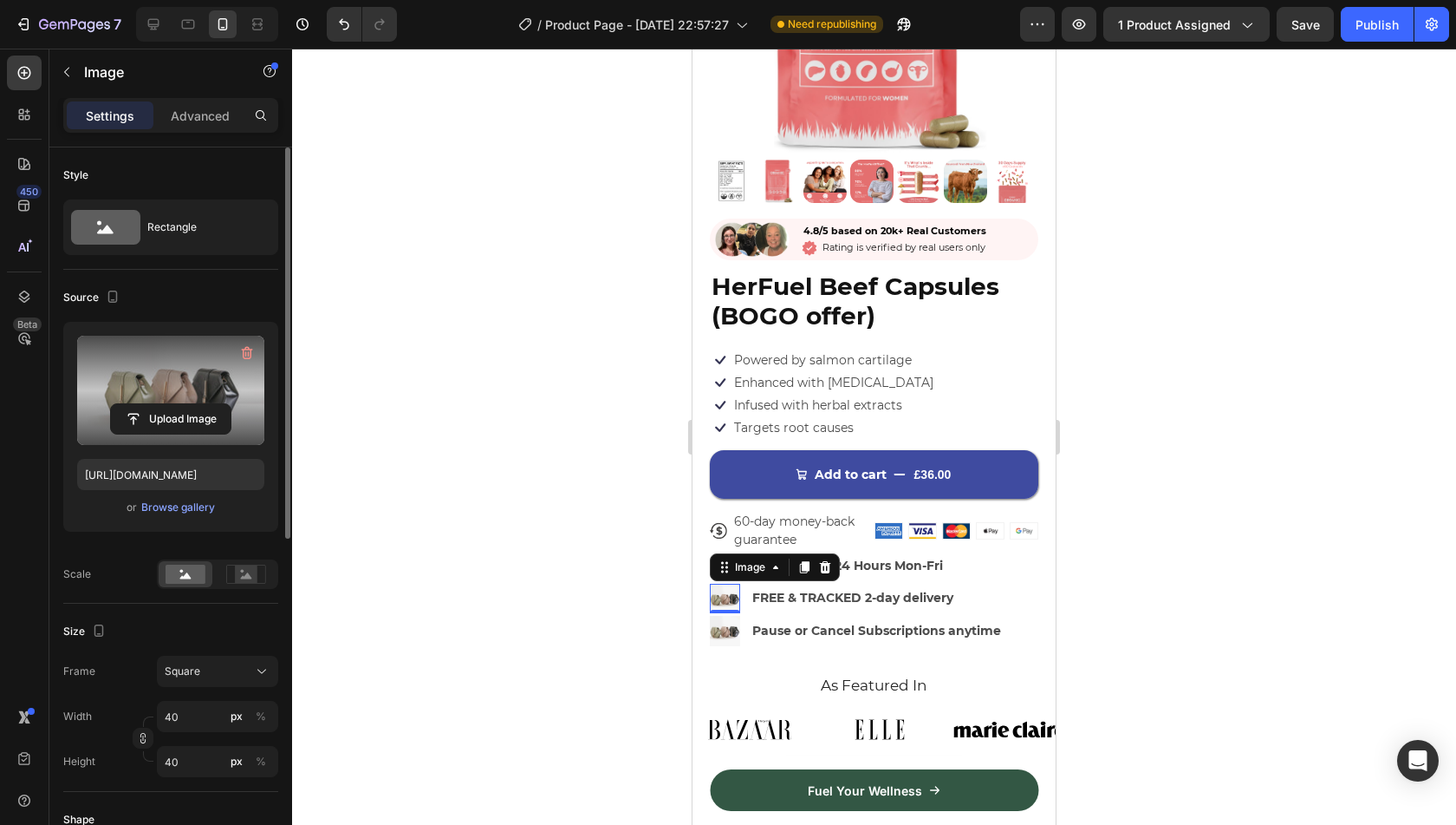
click at [187, 371] on label at bounding box center [171, 390] width 187 height 109
click at [187, 404] on input "file" at bounding box center [170, 418] width 120 height 30
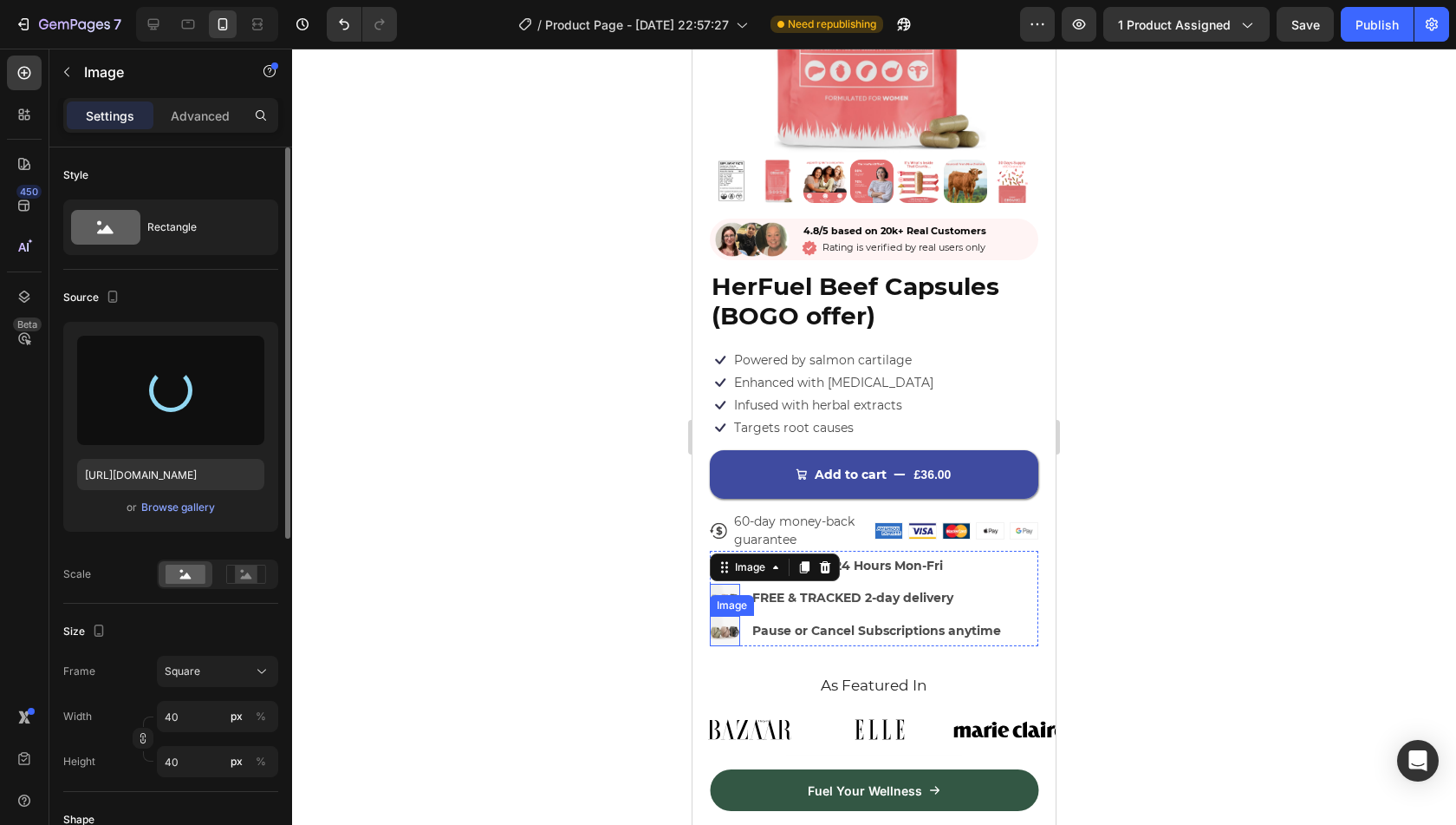
type input "[URL][DOMAIN_NAME]"
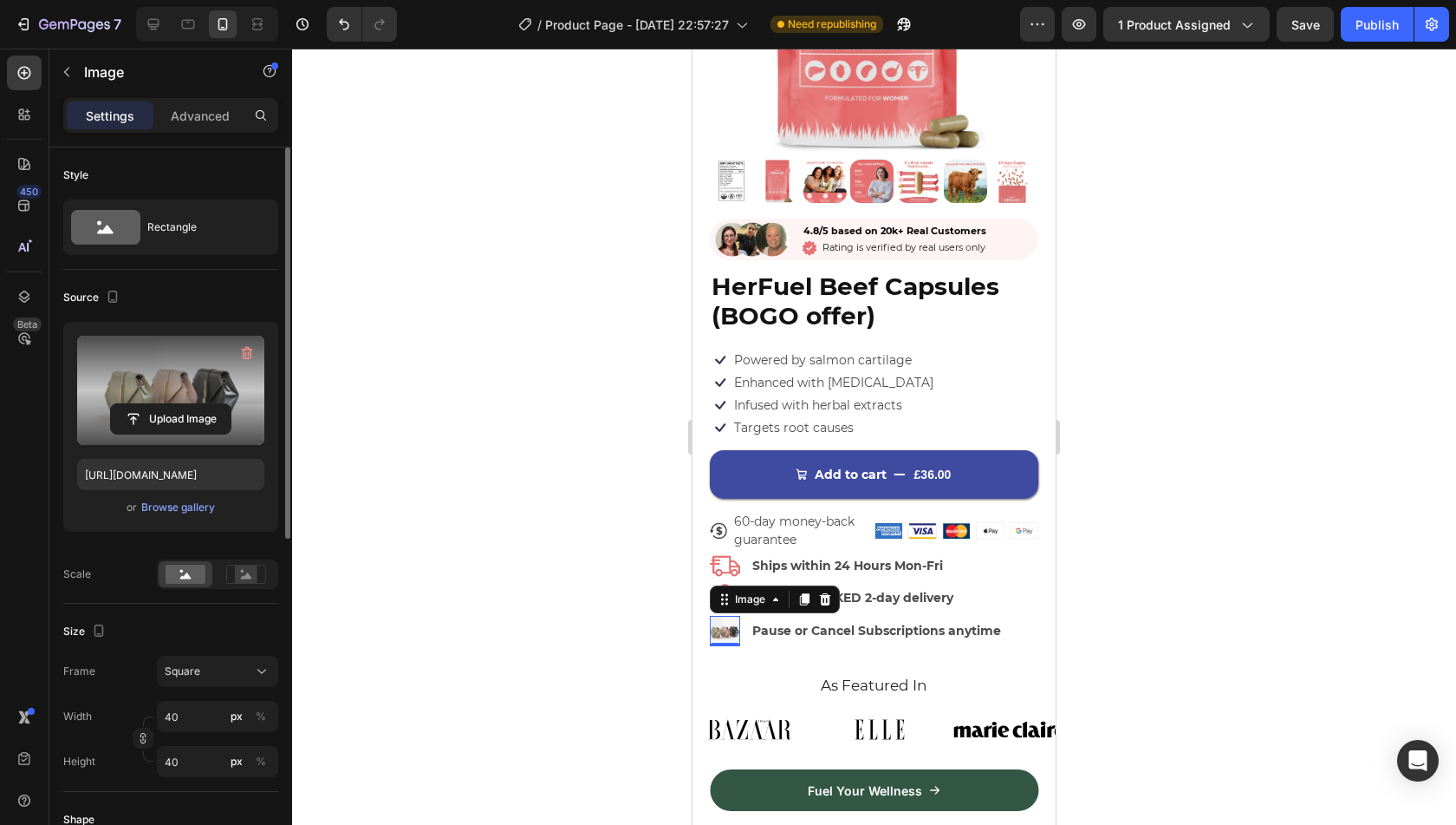
click at [170, 388] on label at bounding box center [171, 390] width 187 height 109
click at [170, 404] on input "file" at bounding box center [170, 418] width 120 height 30
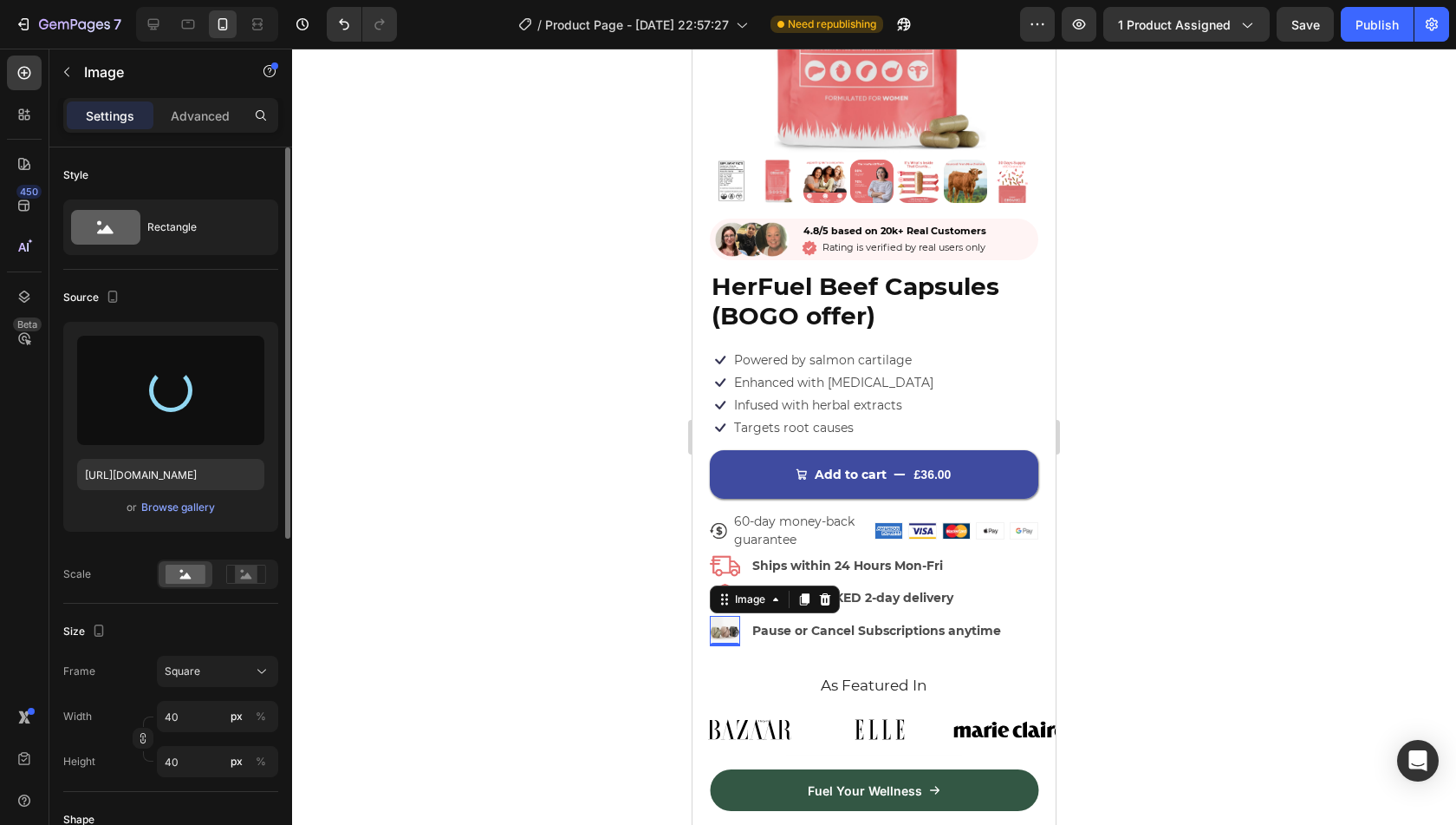
type input "[URL][DOMAIN_NAME]"
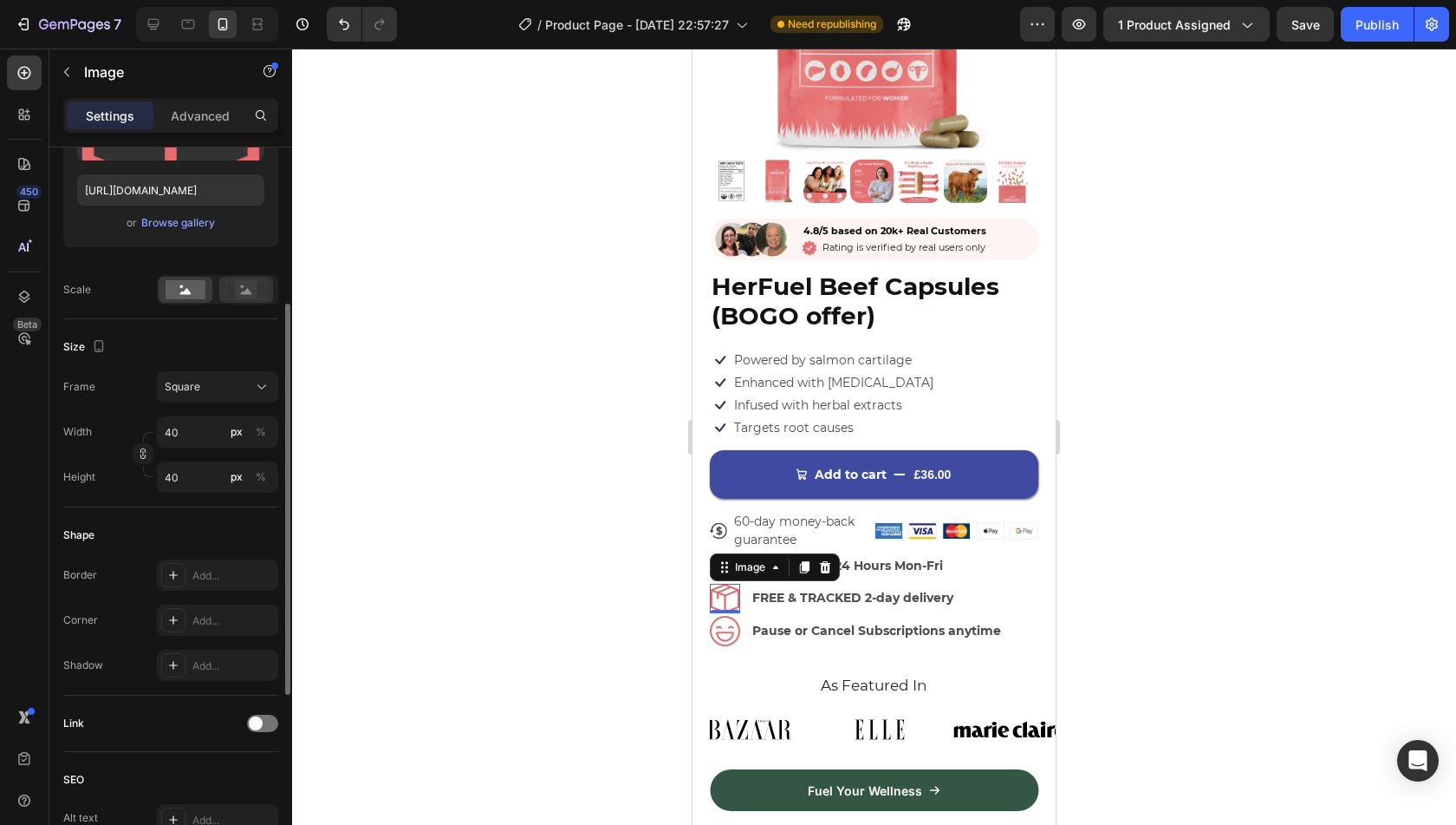
scroll to position [286, 0]
click at [188, 436] on input "40" at bounding box center [217, 430] width 121 height 31
type input "3"
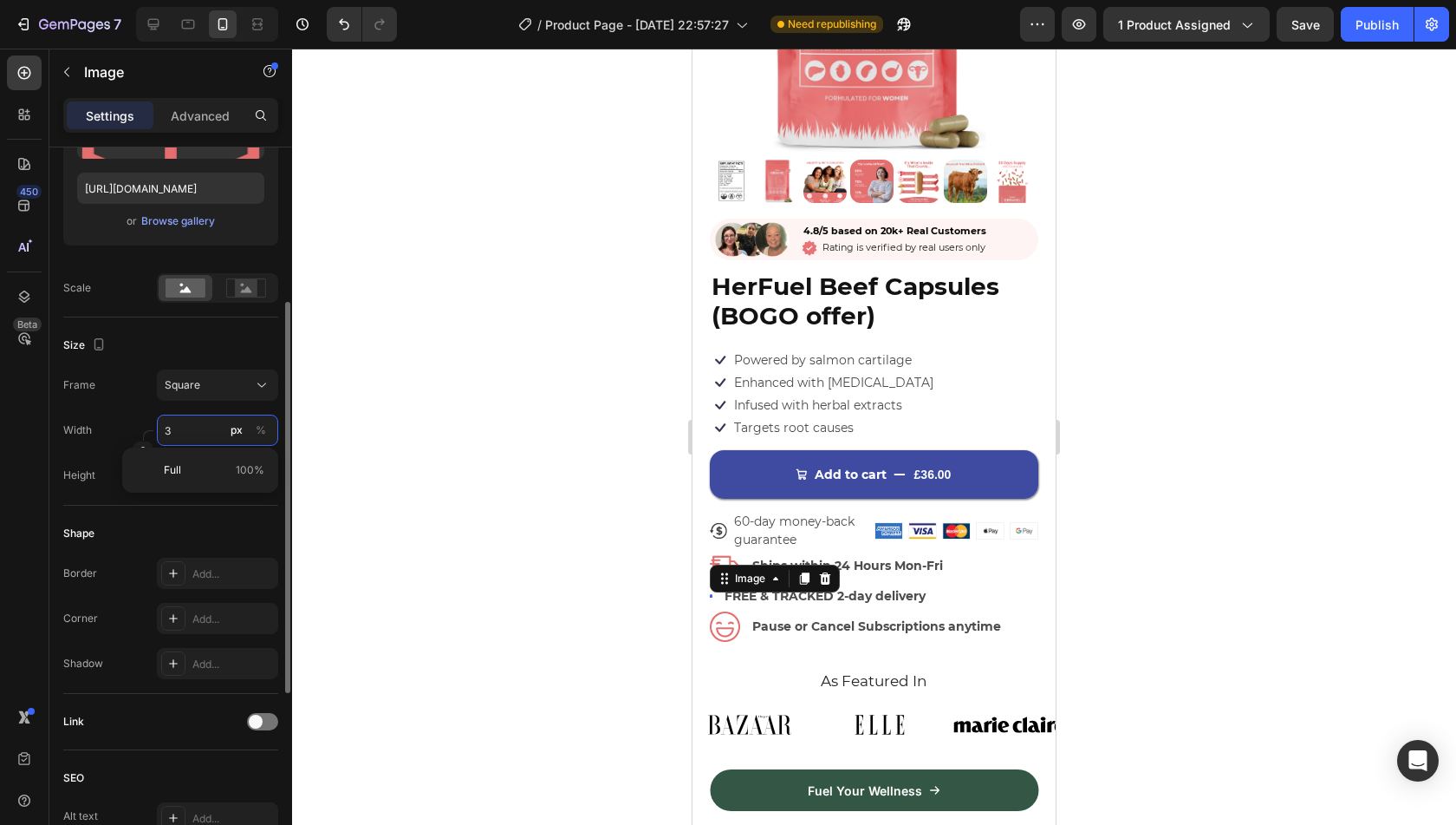
type input "35"
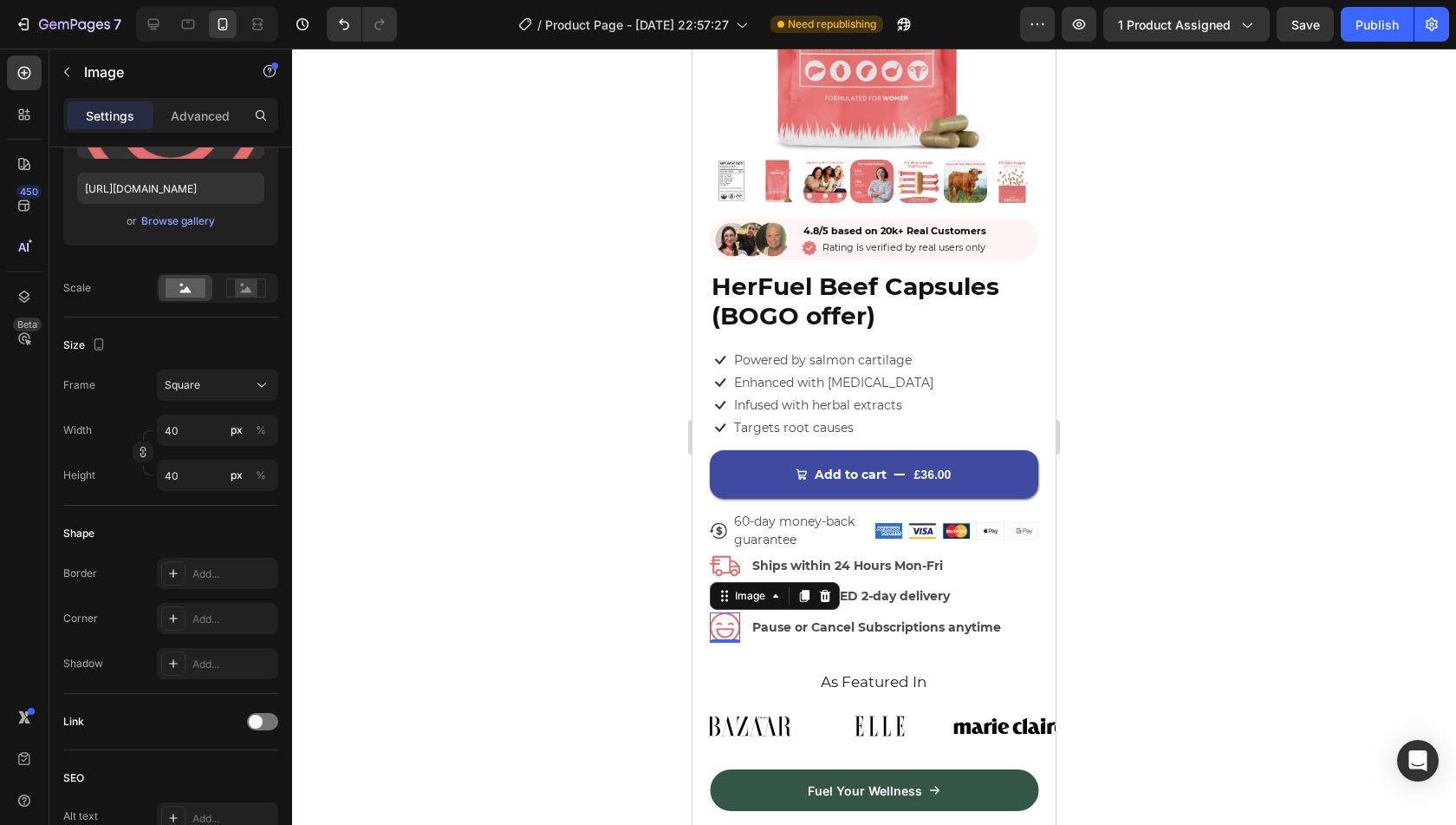
click at [731, 625] on div "Image 0" at bounding box center [725, 627] width 31 height 31
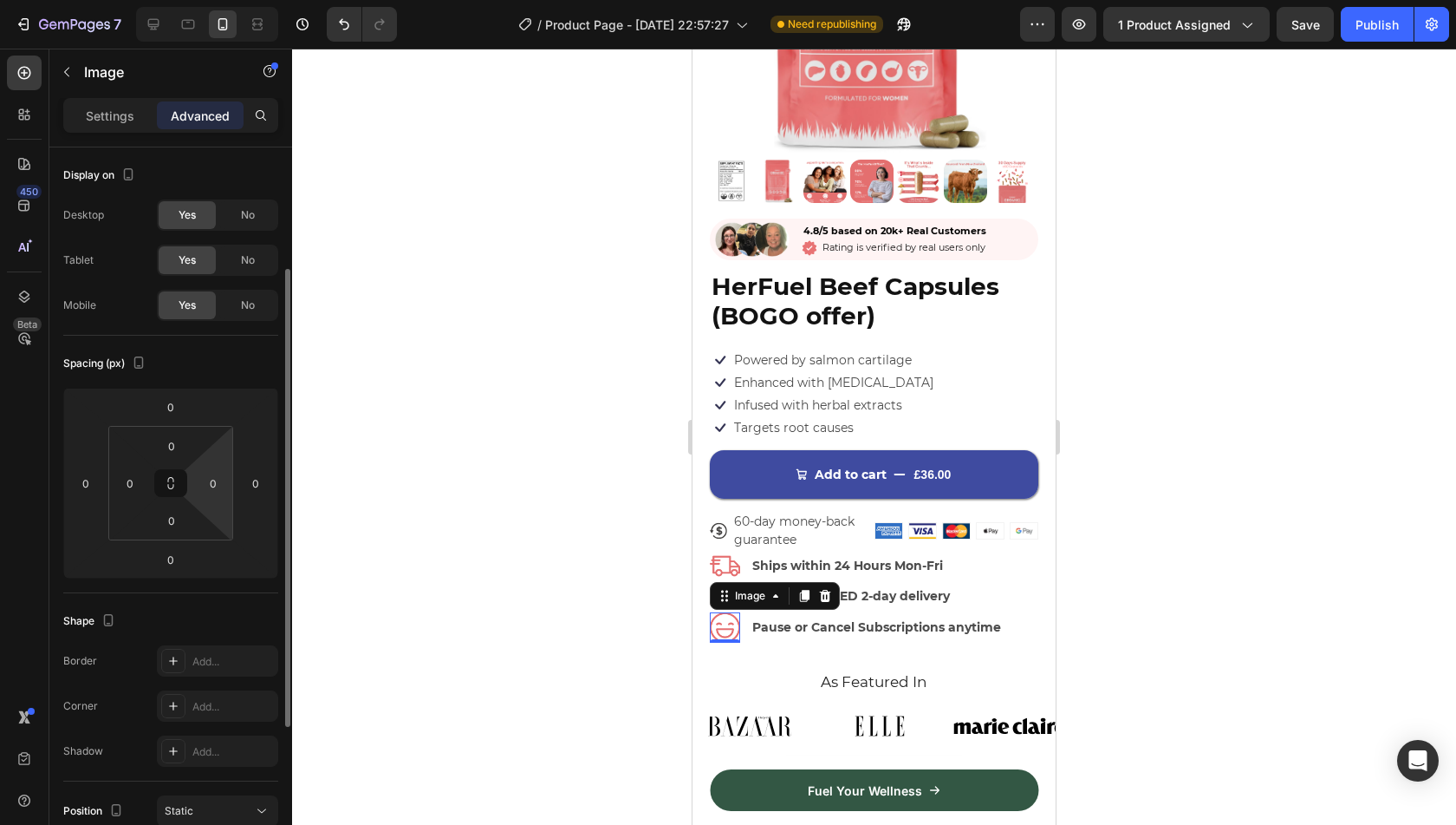
scroll to position [426, 0]
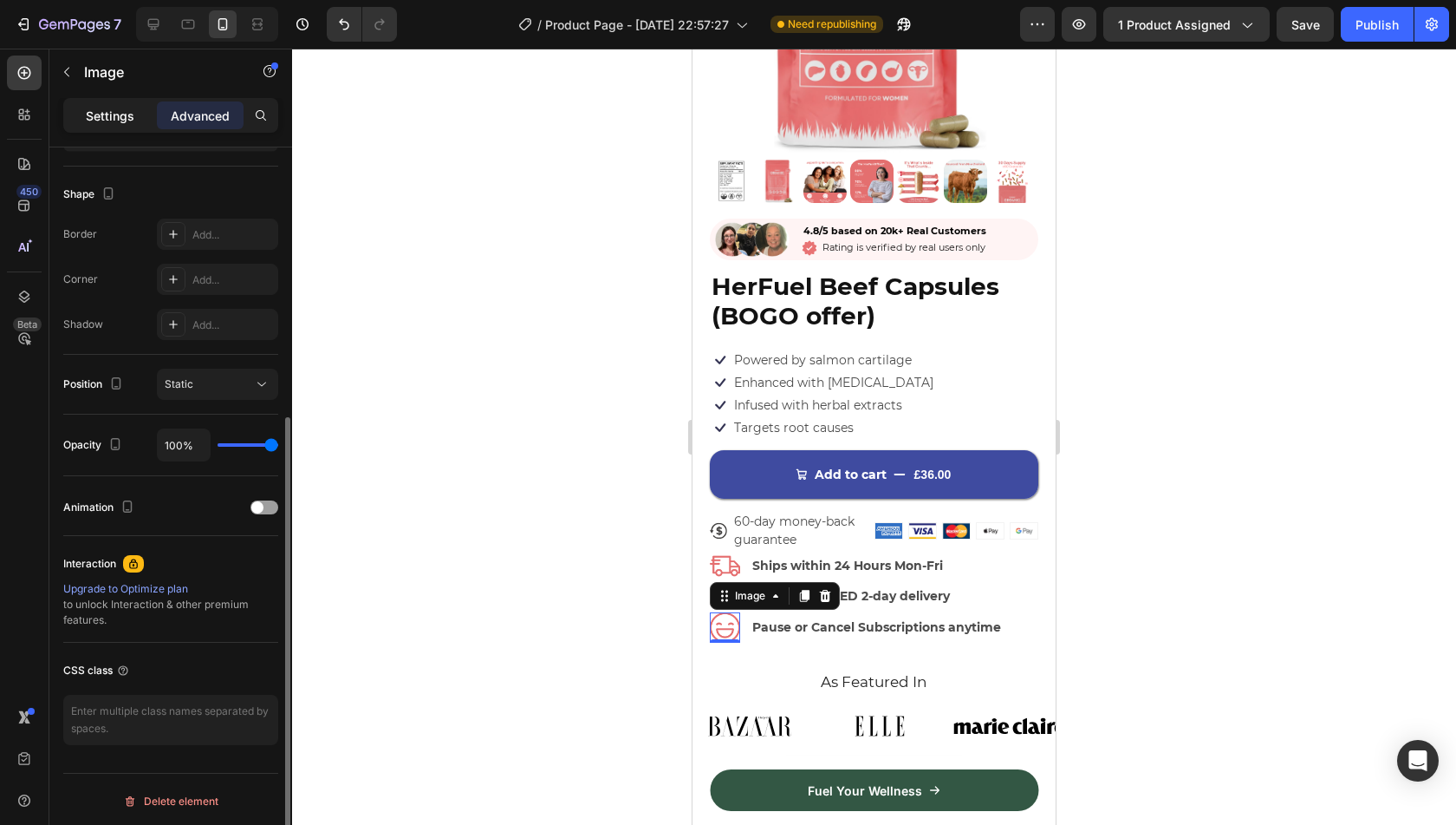
click at [86, 112] on p "Settings" at bounding box center [110, 116] width 49 height 18
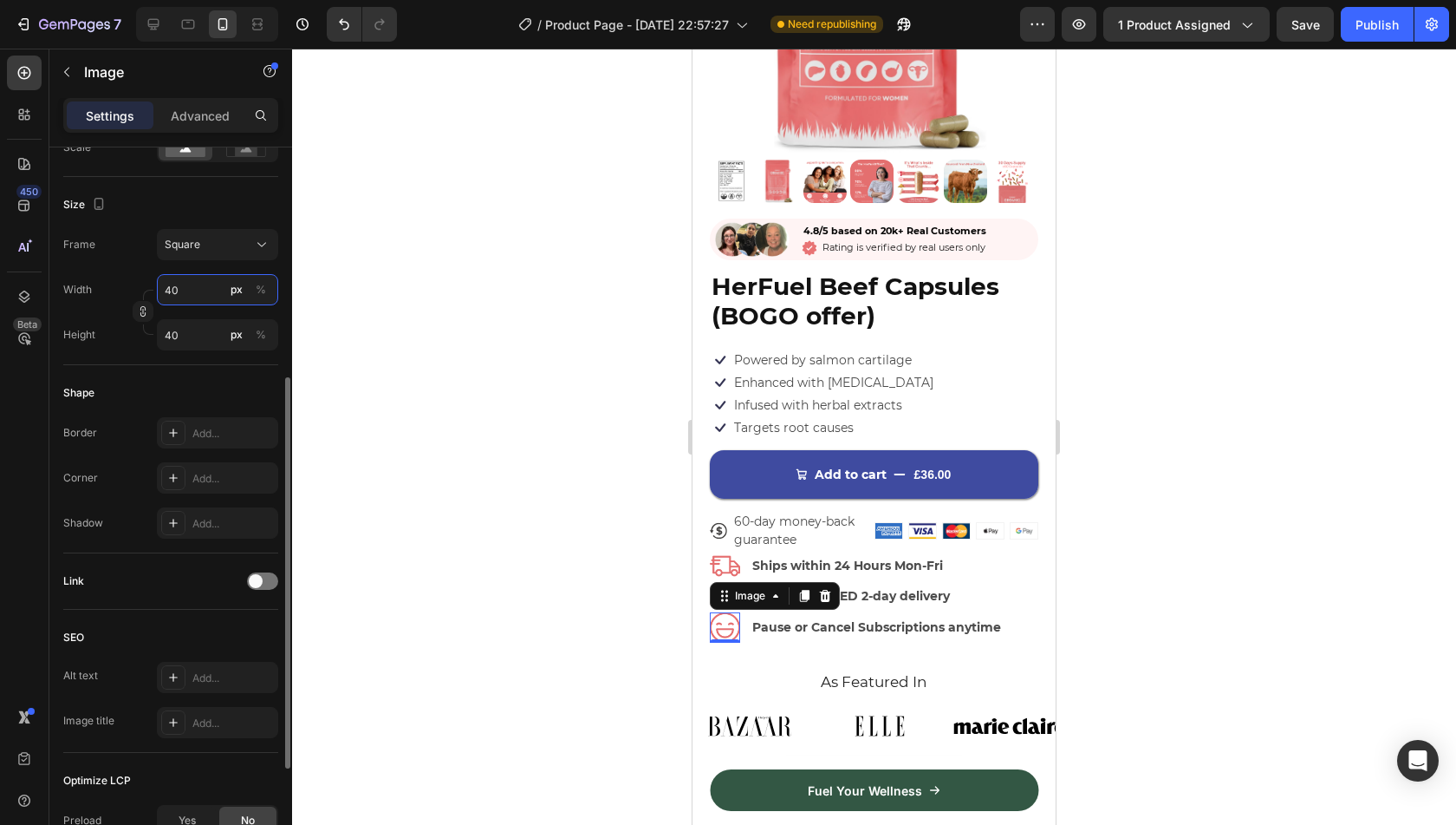
type input "3"
click at [199, 292] on input "3" at bounding box center [217, 290] width 121 height 31
type input "35"
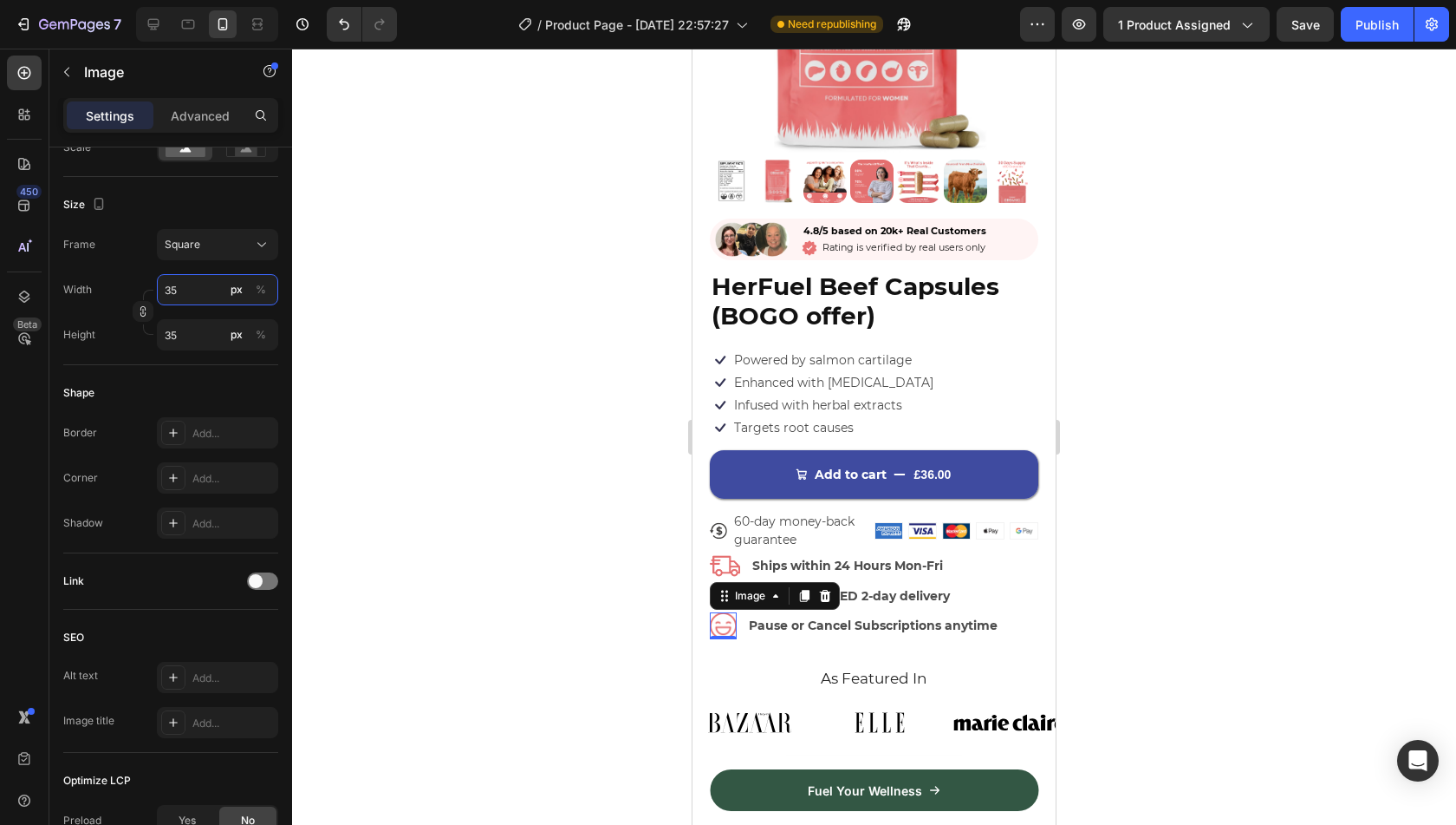
type input "35"
click at [599, 480] on div at bounding box center [874, 436] width 1164 height 776
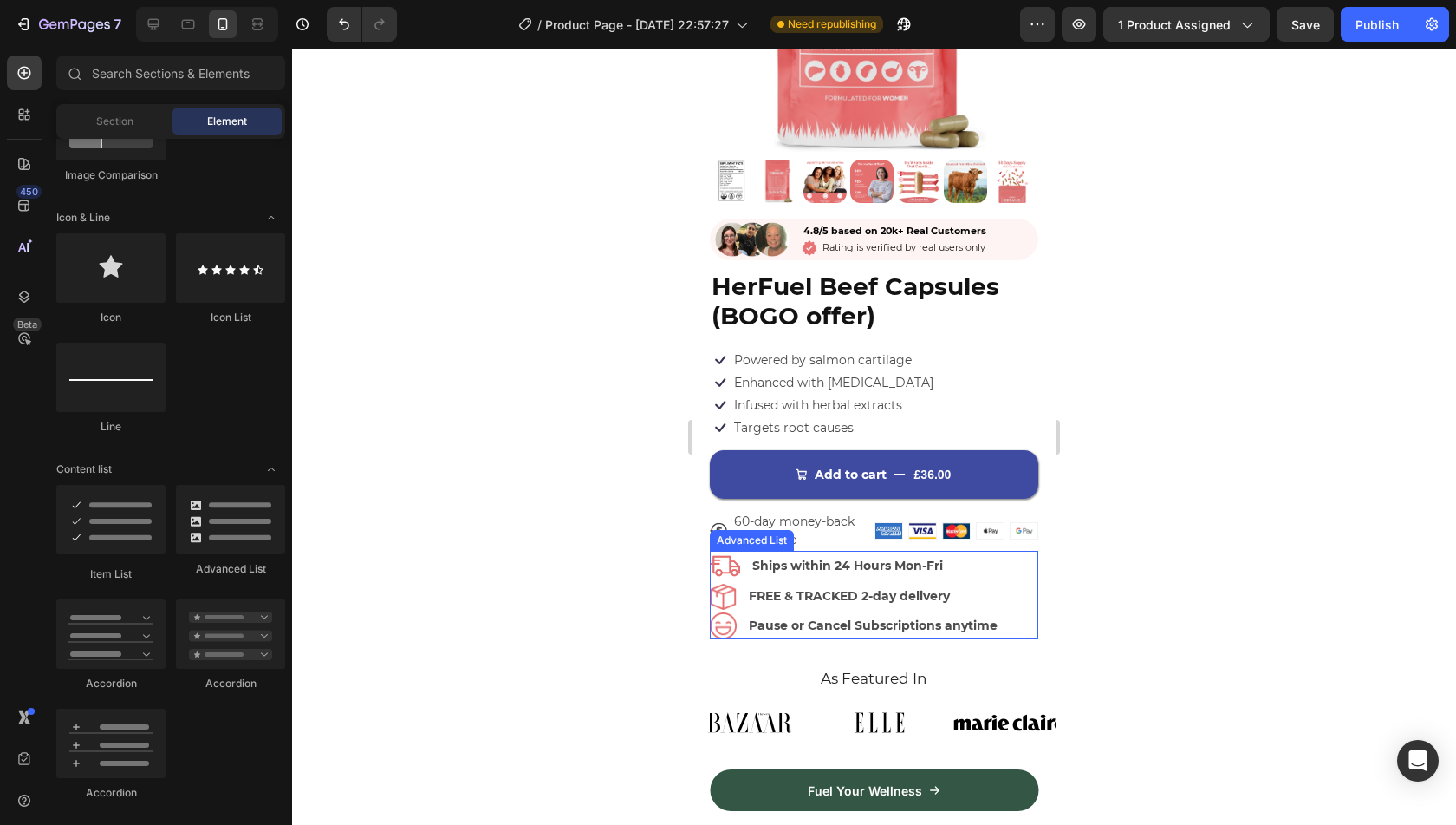
click at [1004, 572] on div "Image Ships within 24 Hours Mon-Fri Text Block Image FREE & TRACKED 2-day deliv…" at bounding box center [873, 595] width 328 height 88
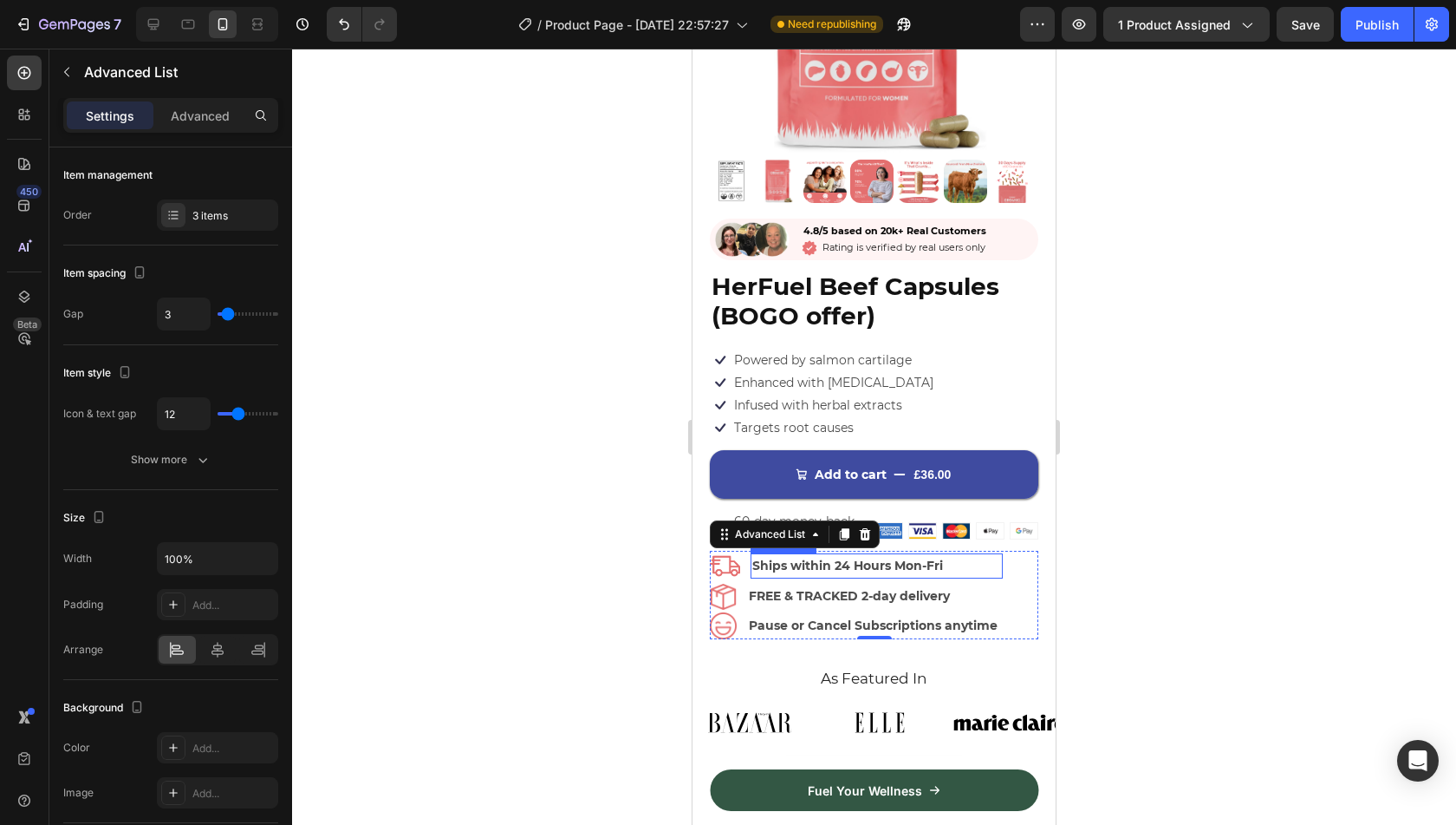
click at [913, 555] on p "Ships within 24 Hours Mon-Fri" at bounding box center [878, 566] width 250 height 22
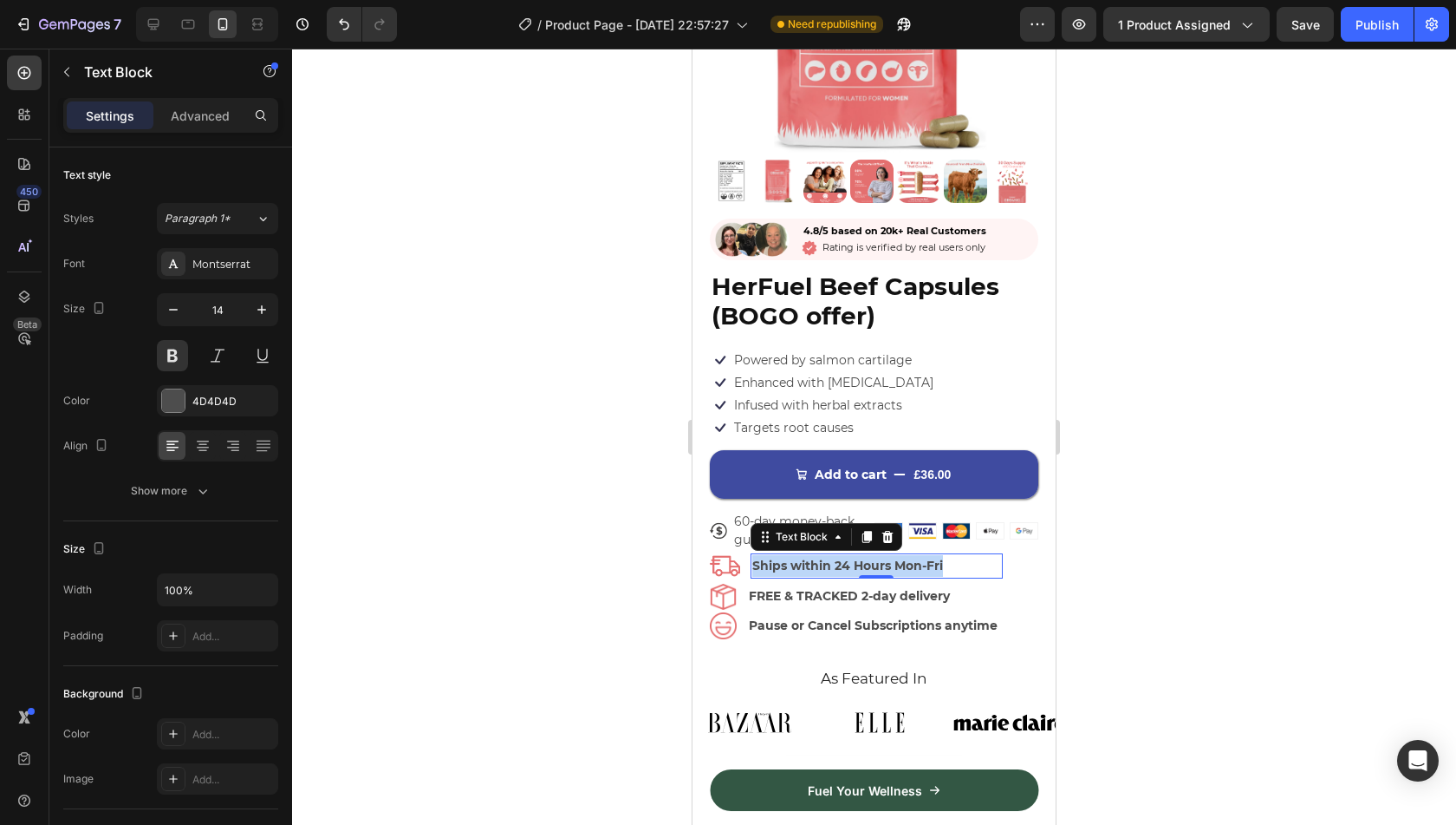
click at [913, 555] on p "Ships within 24 Hours Mon-Fri" at bounding box center [878, 566] width 250 height 22
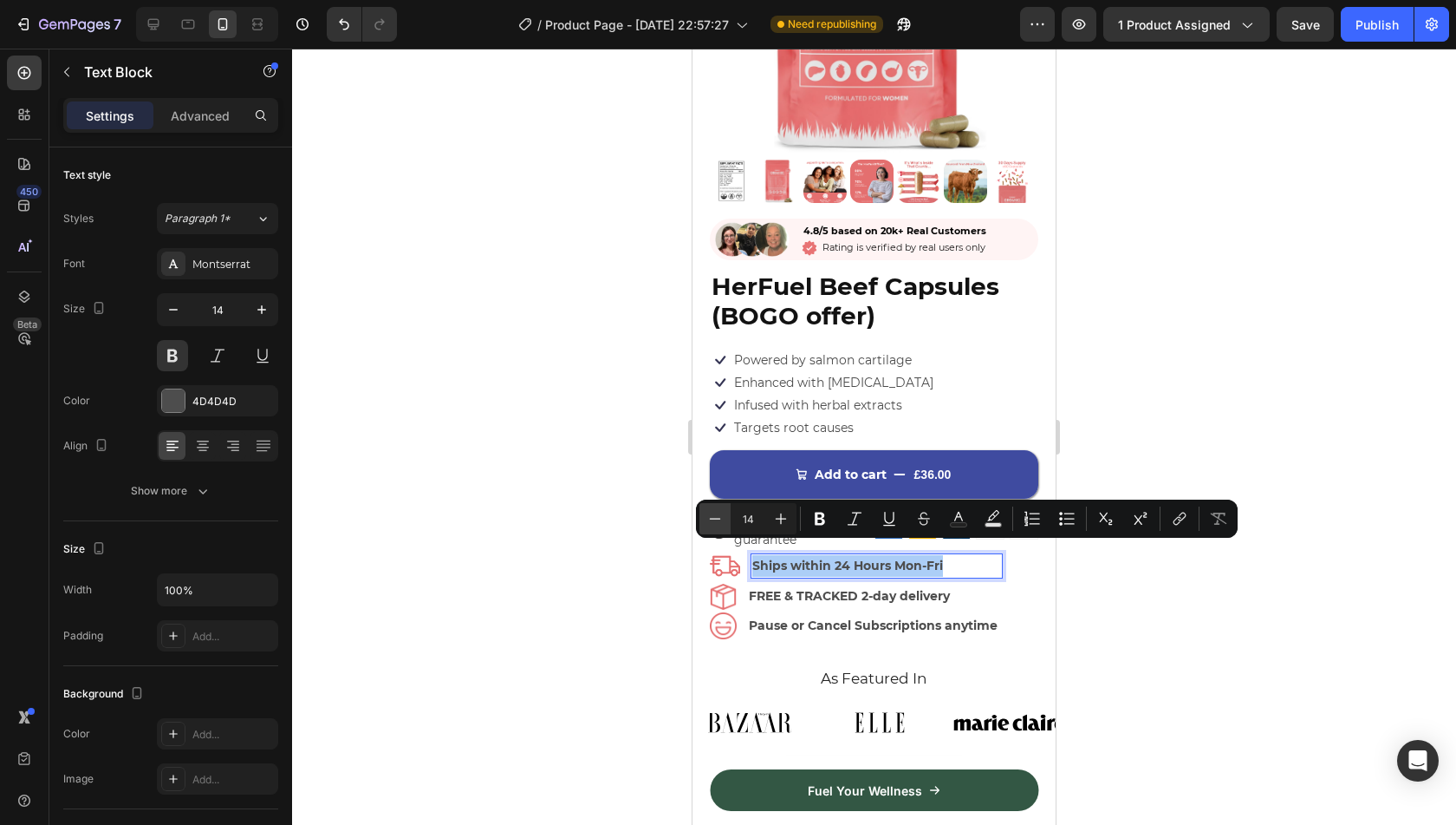
click at [719, 517] on icon "Editor contextual toolbar" at bounding box center [714, 518] width 17 height 17
type input "12"
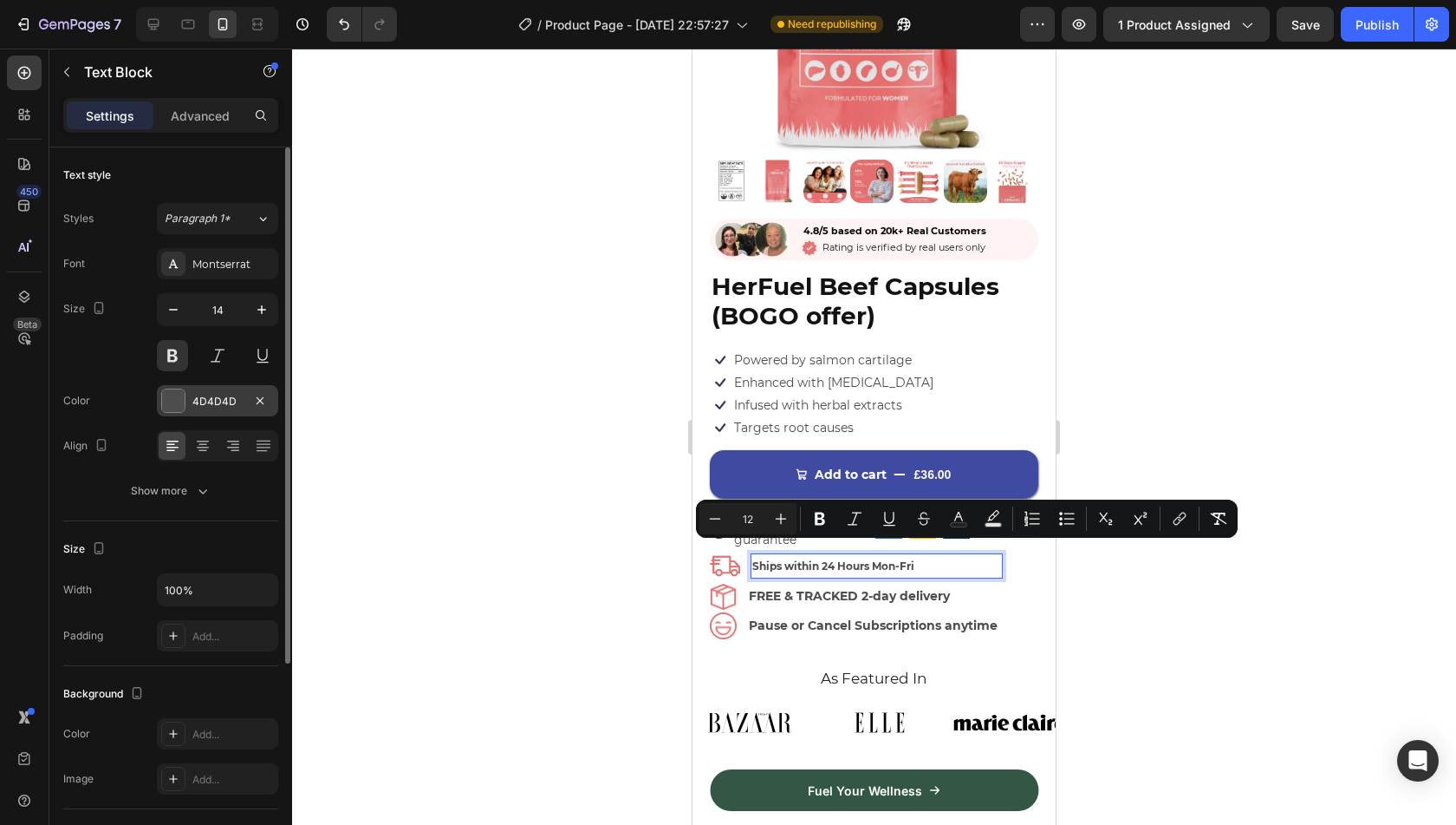
click at [201, 400] on div "4D4D4D" at bounding box center [218, 401] width 50 height 15
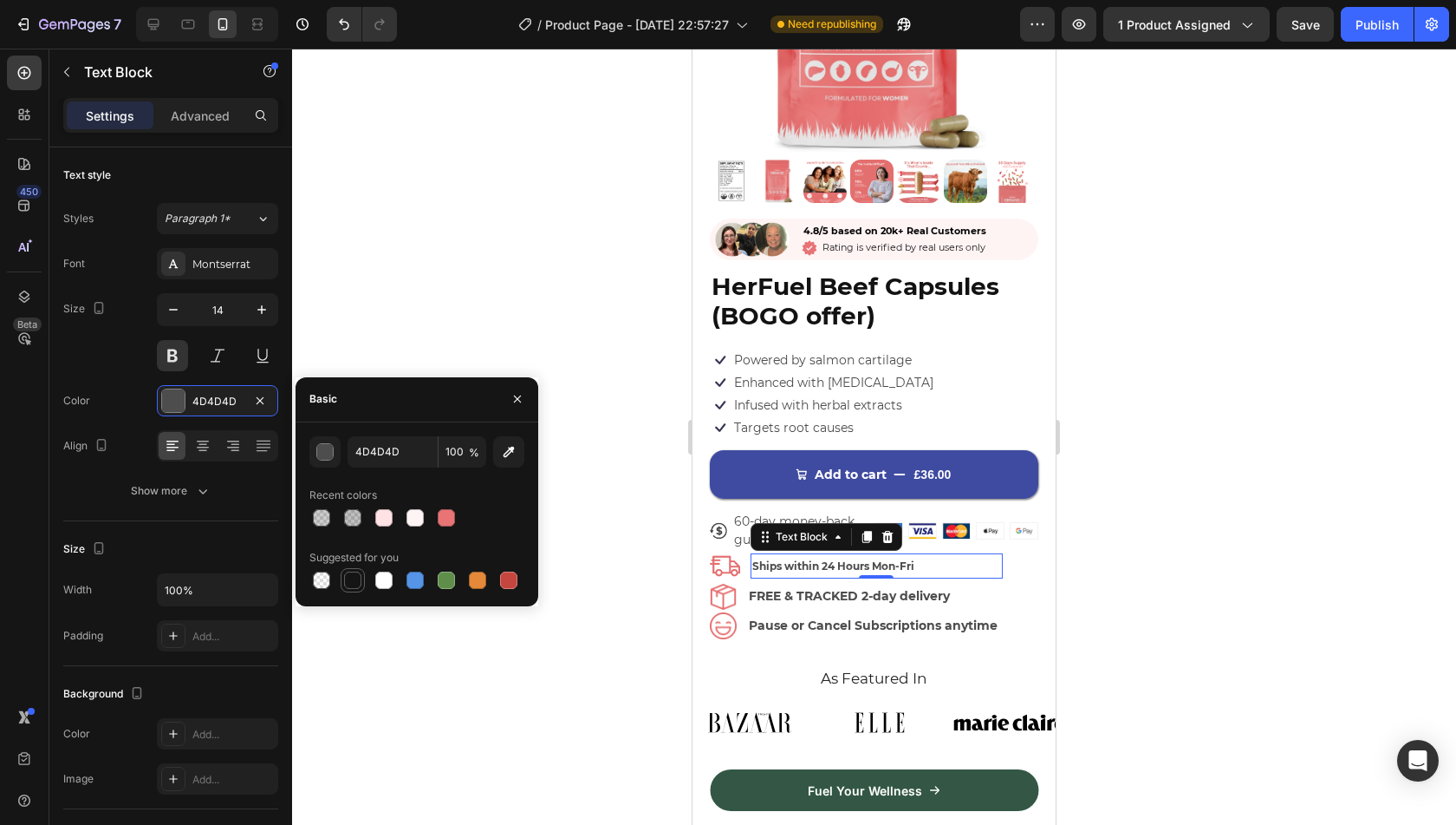
click at [362, 573] on div at bounding box center [353, 579] width 21 height 21
type input "151515"
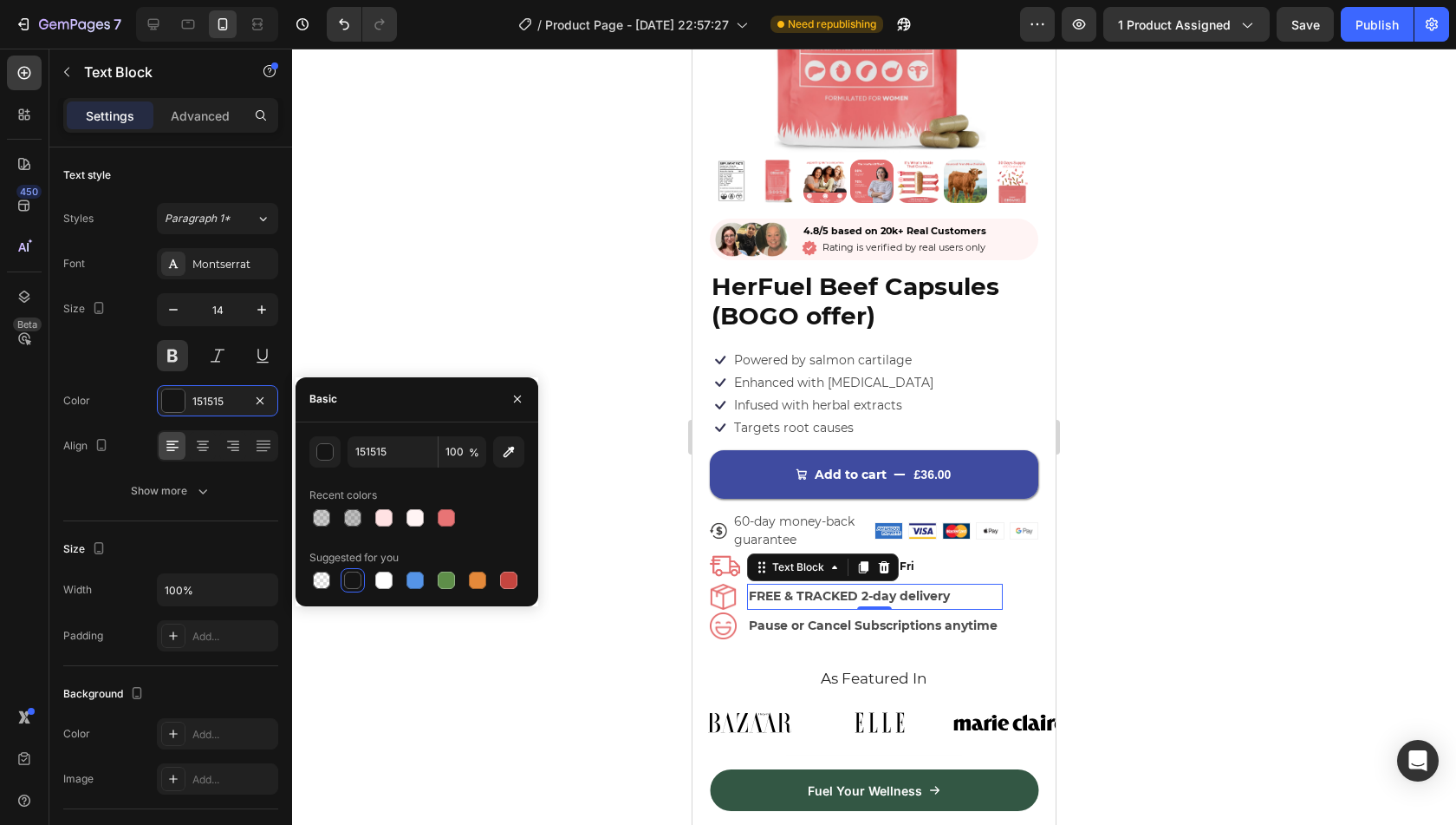
scroll to position [299, 0]
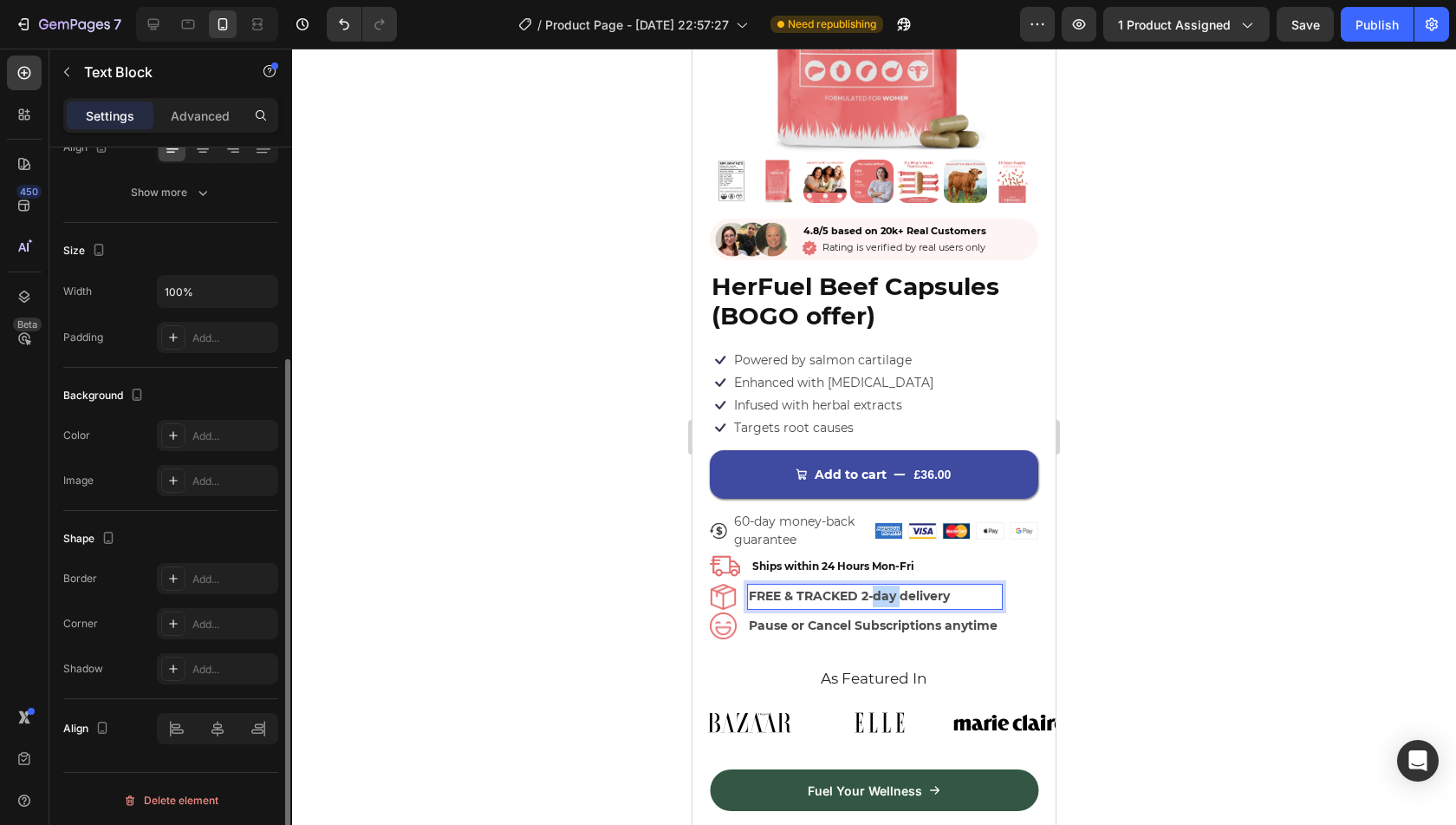
click at [878, 586] on p "FREE & TRACKED 2-day delivery" at bounding box center [875, 596] width 252 height 22
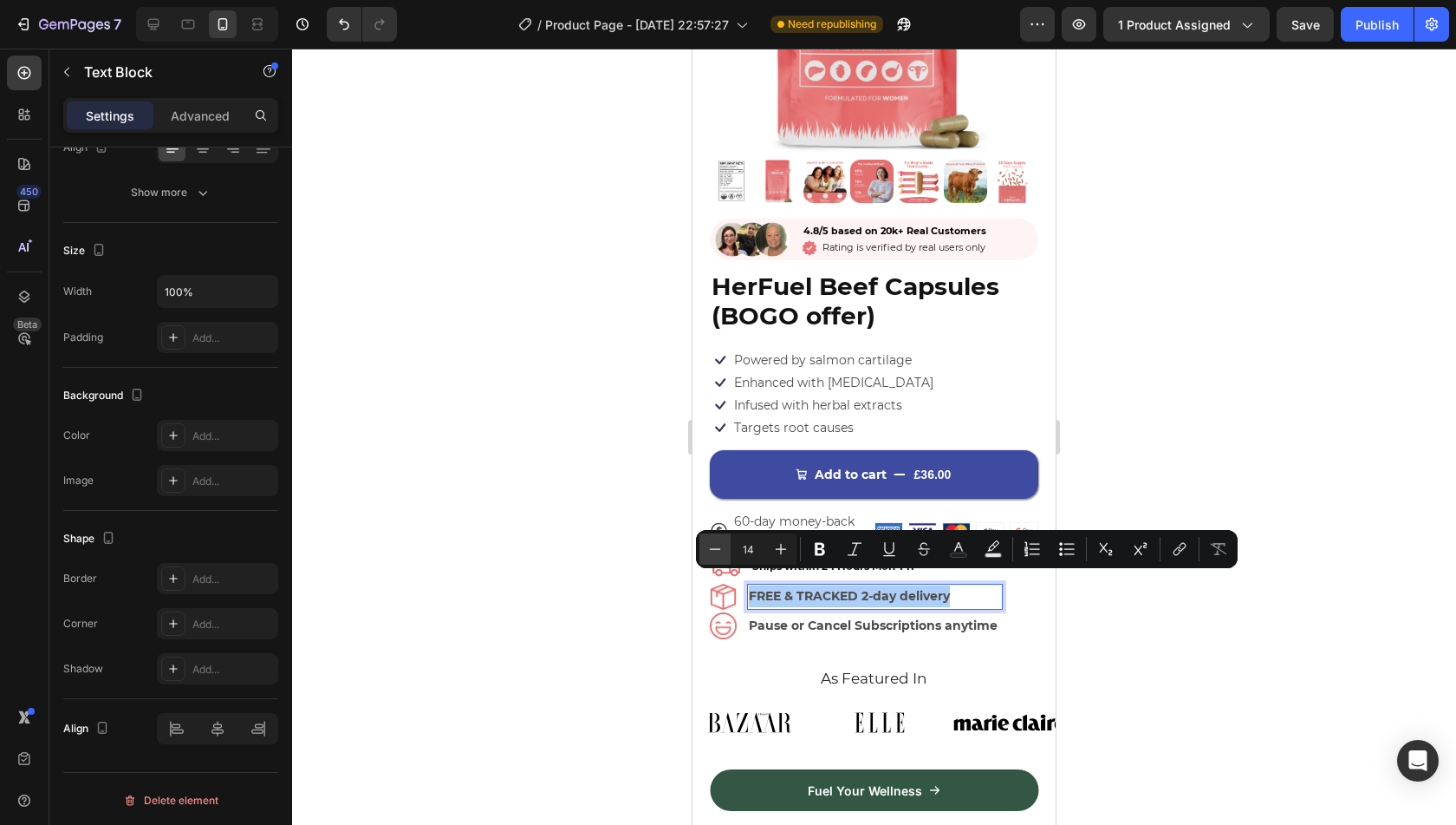
click at [728, 542] on button "Minus" at bounding box center [715, 549] width 31 height 31
type input "12"
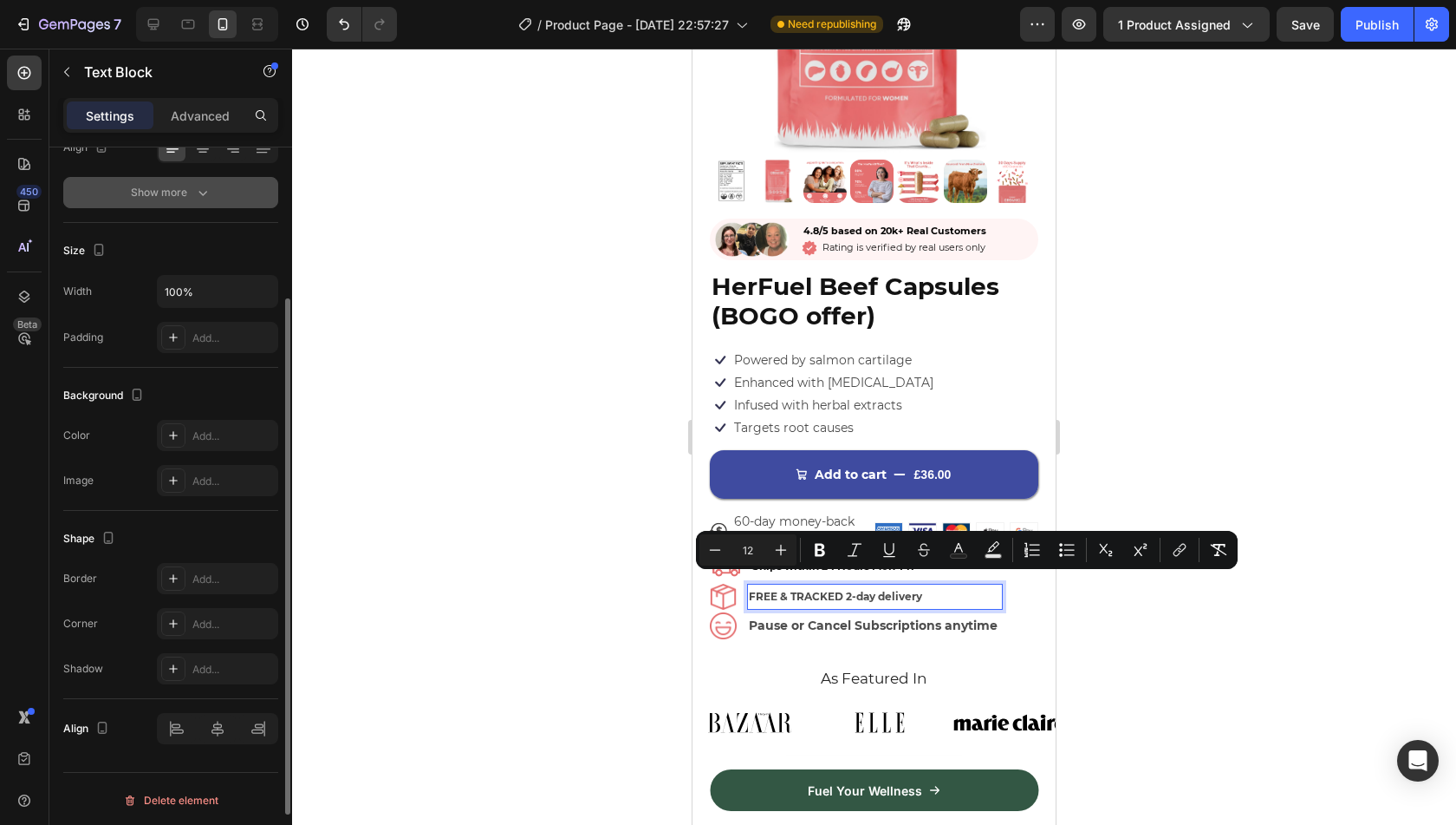
scroll to position [0, 0]
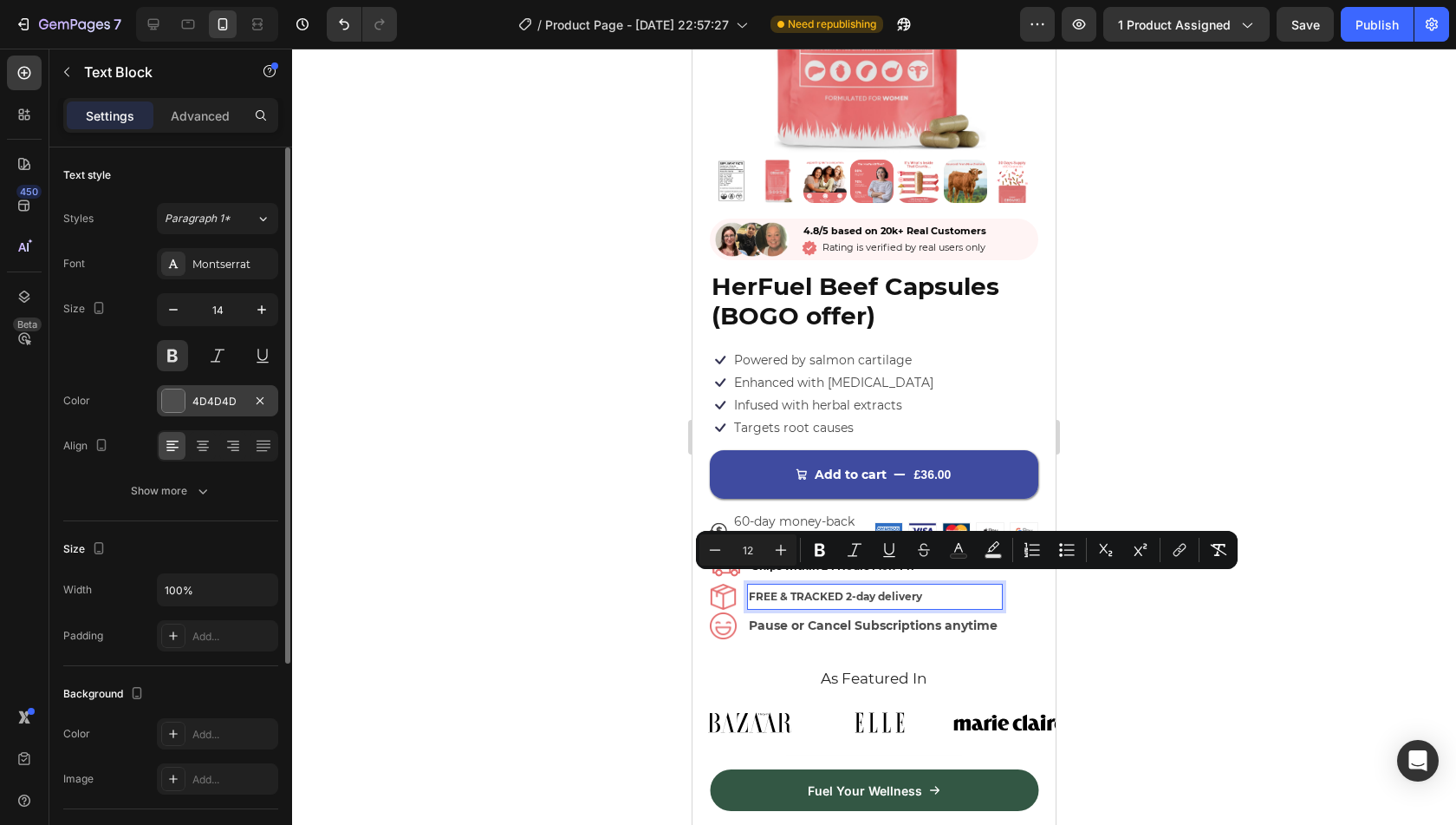
click at [220, 396] on div "4D4D4D" at bounding box center [218, 401] width 50 height 15
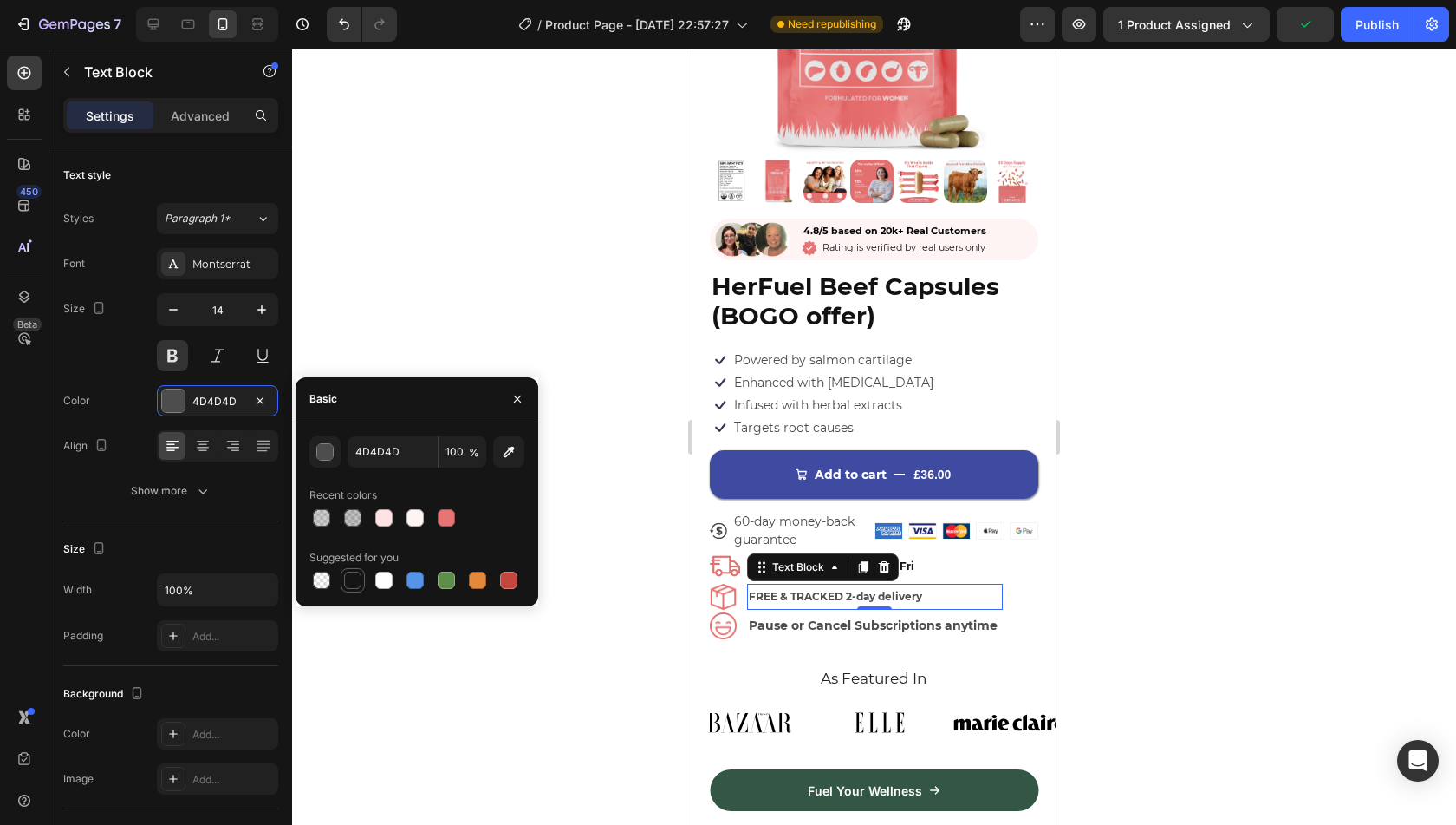
click at [353, 590] on div at bounding box center [353, 579] width 24 height 24
type input "151515"
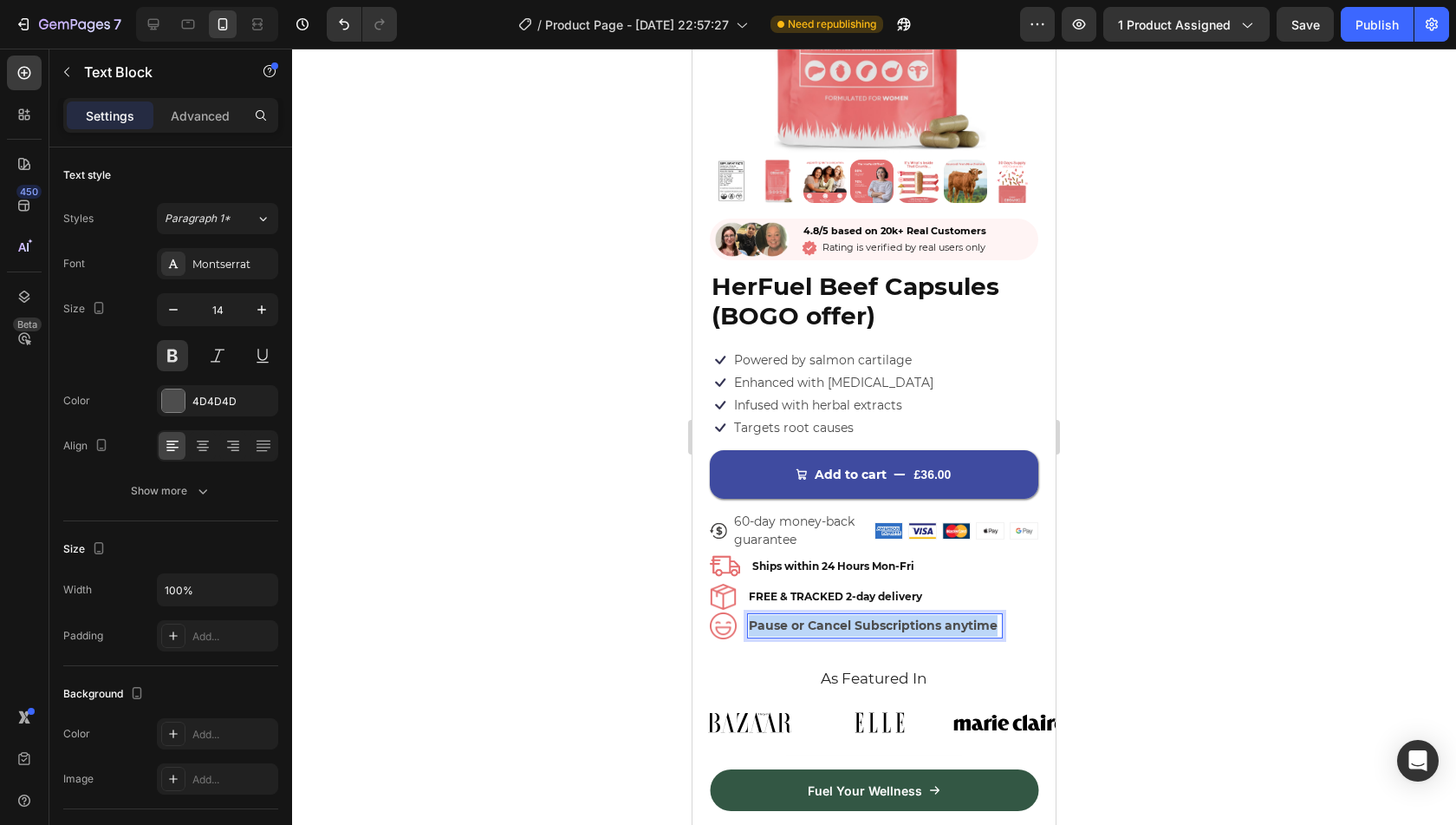
click at [808, 614] on p "Pause or Cancel Subscriptions anytime" at bounding box center [875, 625] width 252 height 22
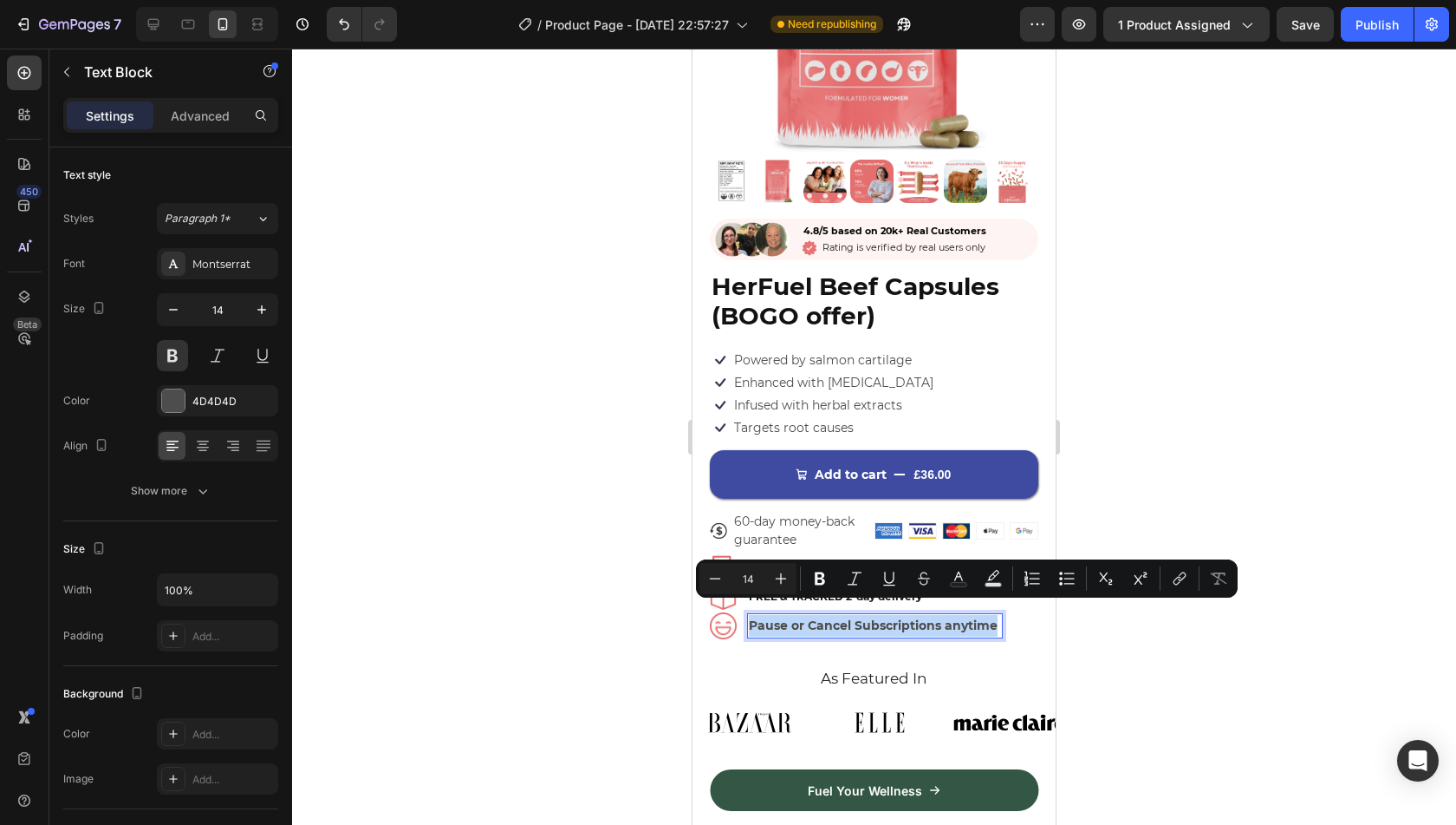
click at [808, 614] on p "Pause or Cancel Subscriptions anytime" at bounding box center [875, 625] width 252 height 22
click at [719, 580] on icon "Editor contextual toolbar" at bounding box center [714, 578] width 17 height 17
type input "12"
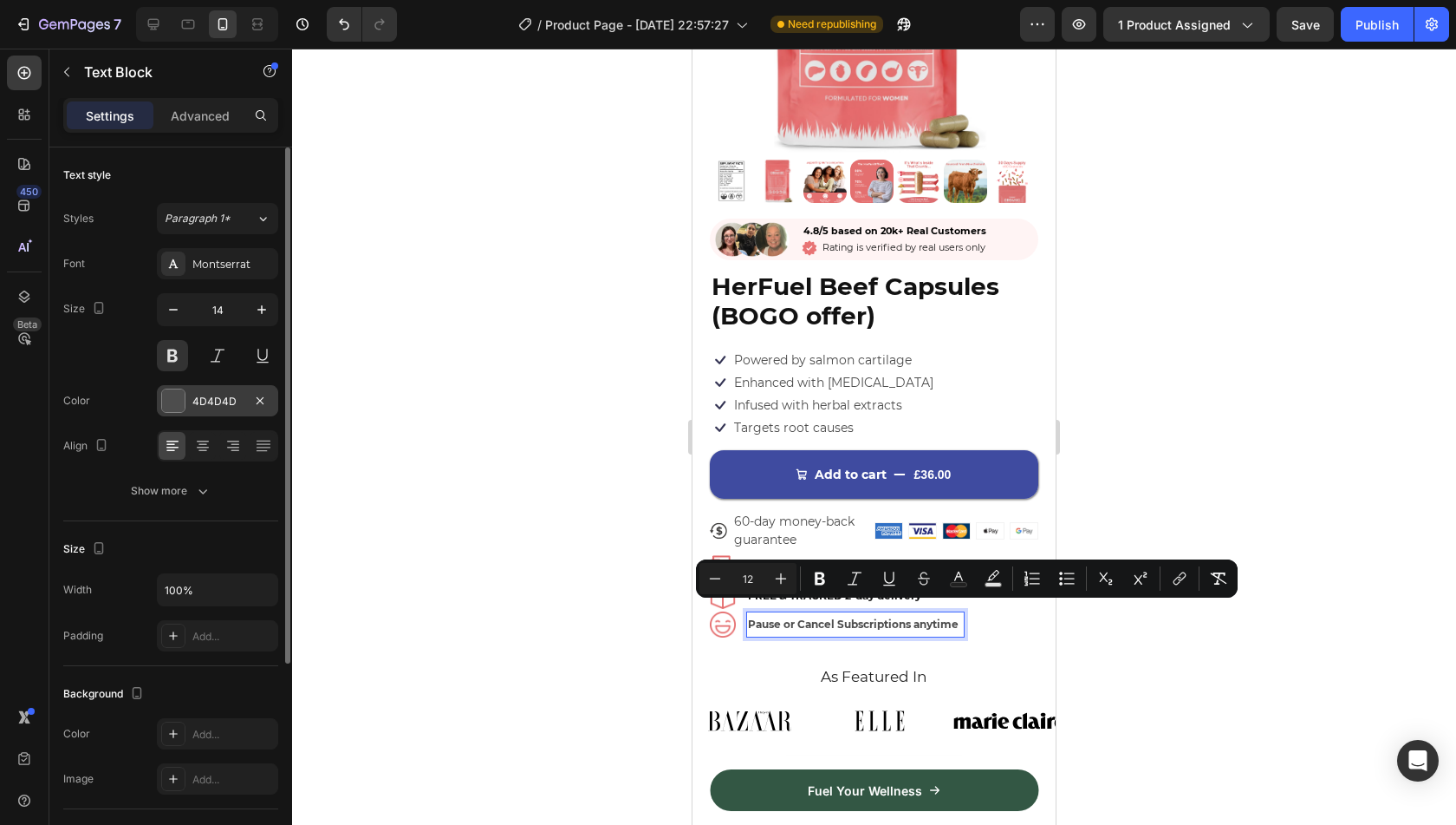
click at [218, 407] on div "4D4D4D" at bounding box center [218, 401] width 50 height 15
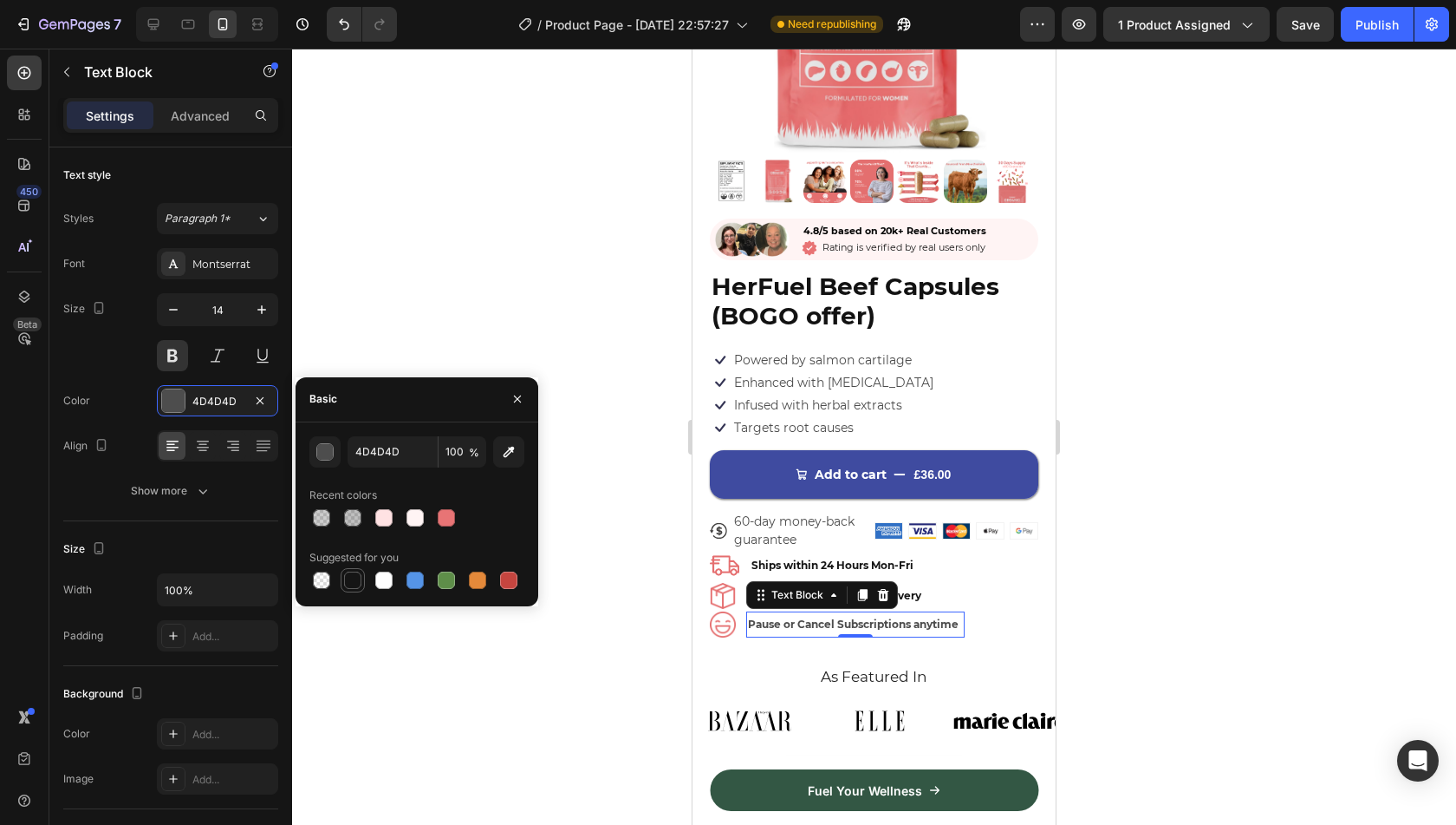
click at [358, 582] on div at bounding box center [353, 579] width 17 height 17
type input "151515"
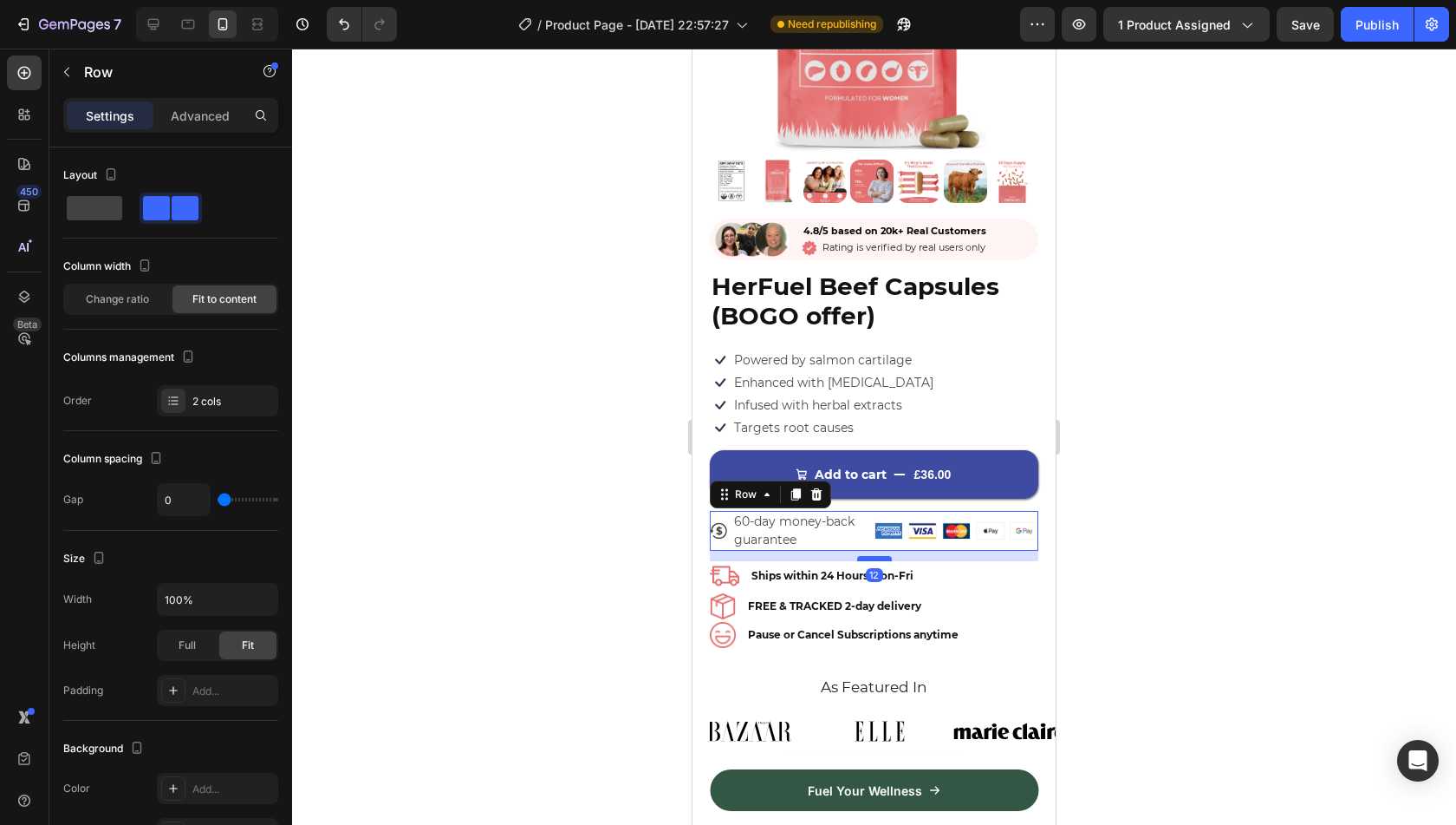
drag, startPoint x: 871, startPoint y: 533, endPoint x: 873, endPoint y: 543, distance: 10.2
click at [873, 556] on div at bounding box center [874, 559] width 35 height 5
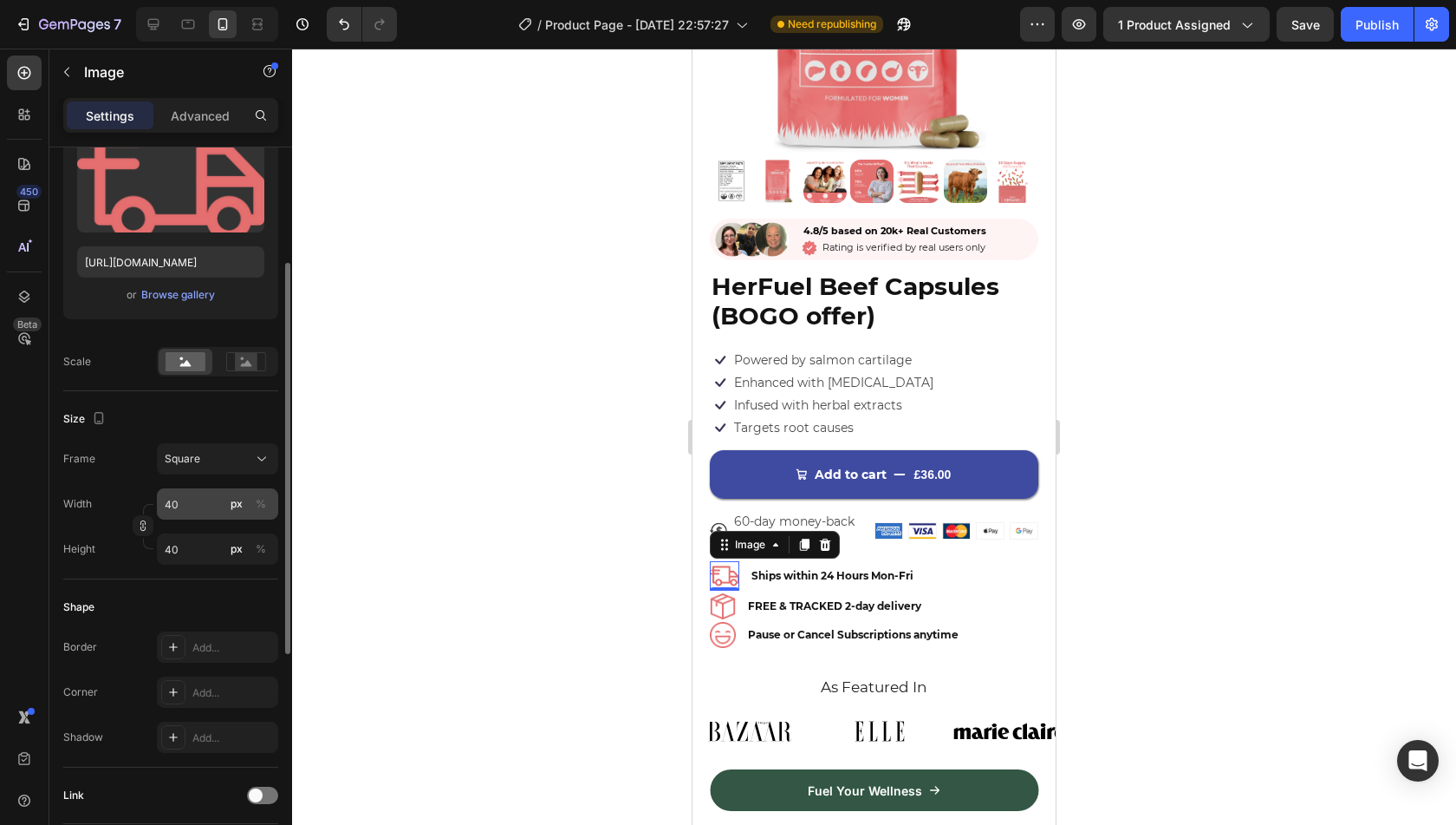
scroll to position [213, 0]
click at [194, 497] on input "40" at bounding box center [217, 503] width 121 height 31
type input "3"
type input "30"
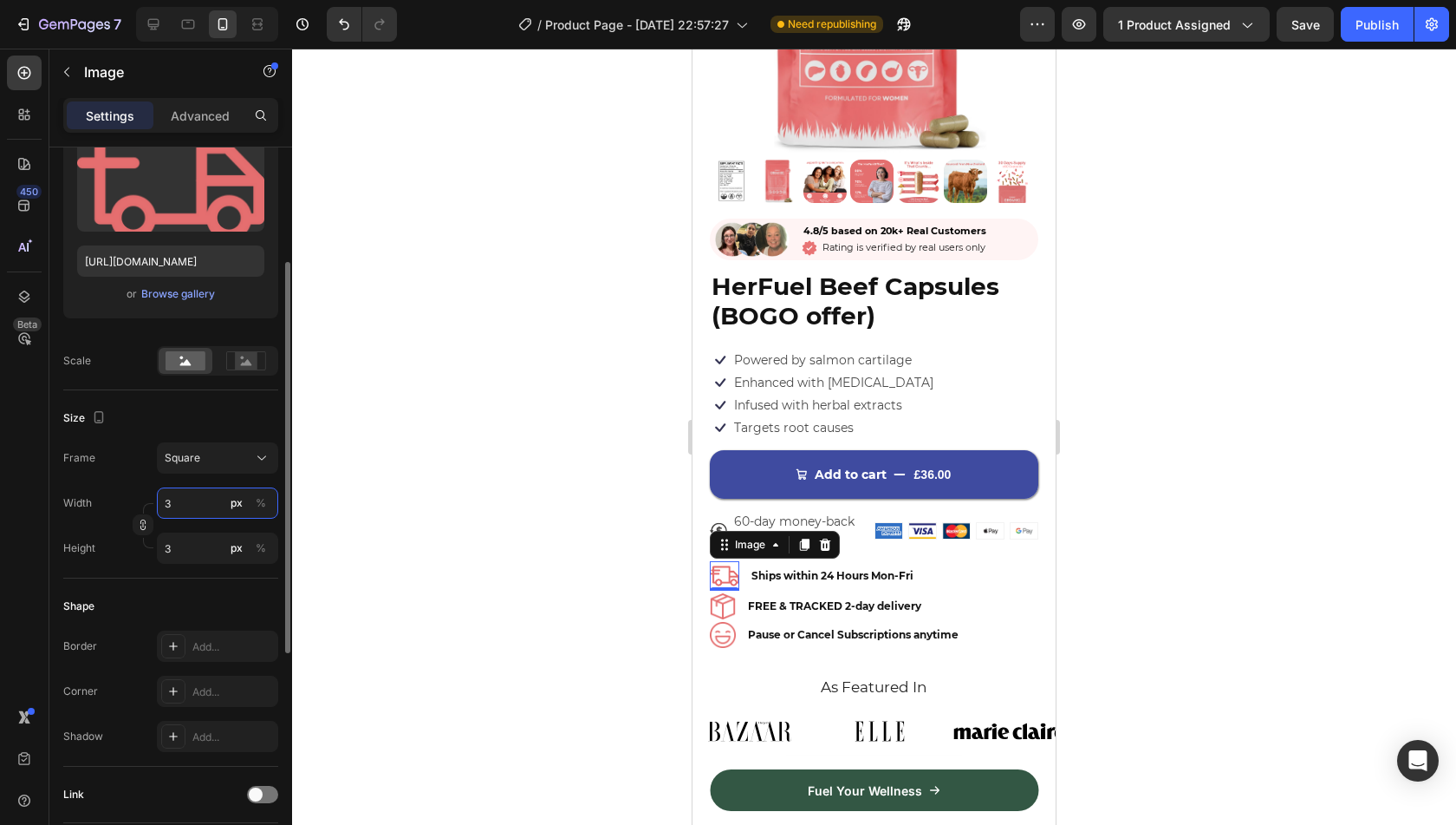
type input "30"
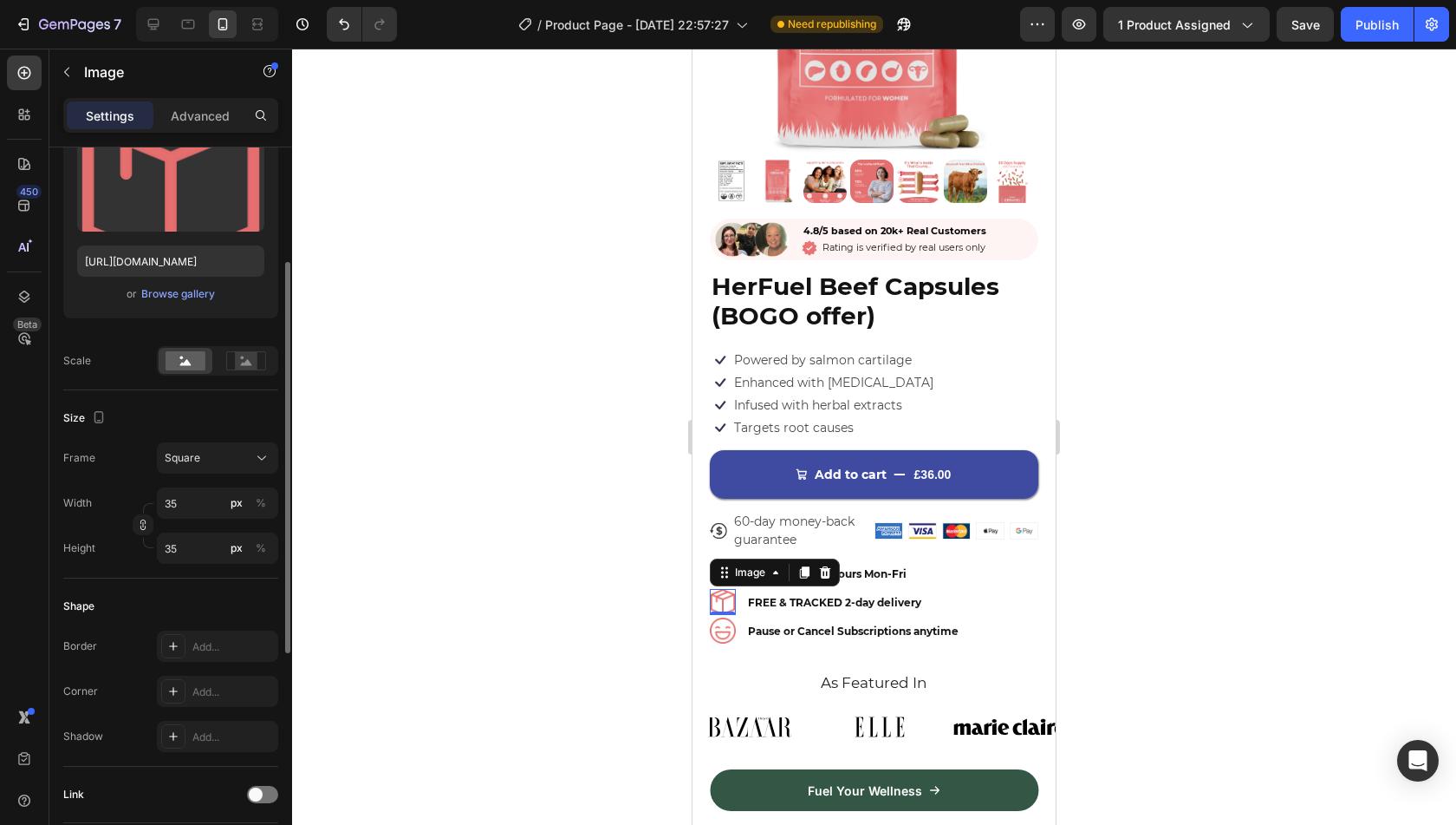
click at [725, 588] on img at bounding box center [722, 601] width 26 height 26
click at [177, 495] on input "35" at bounding box center [217, 503] width 121 height 31
type input "3"
type input "30"
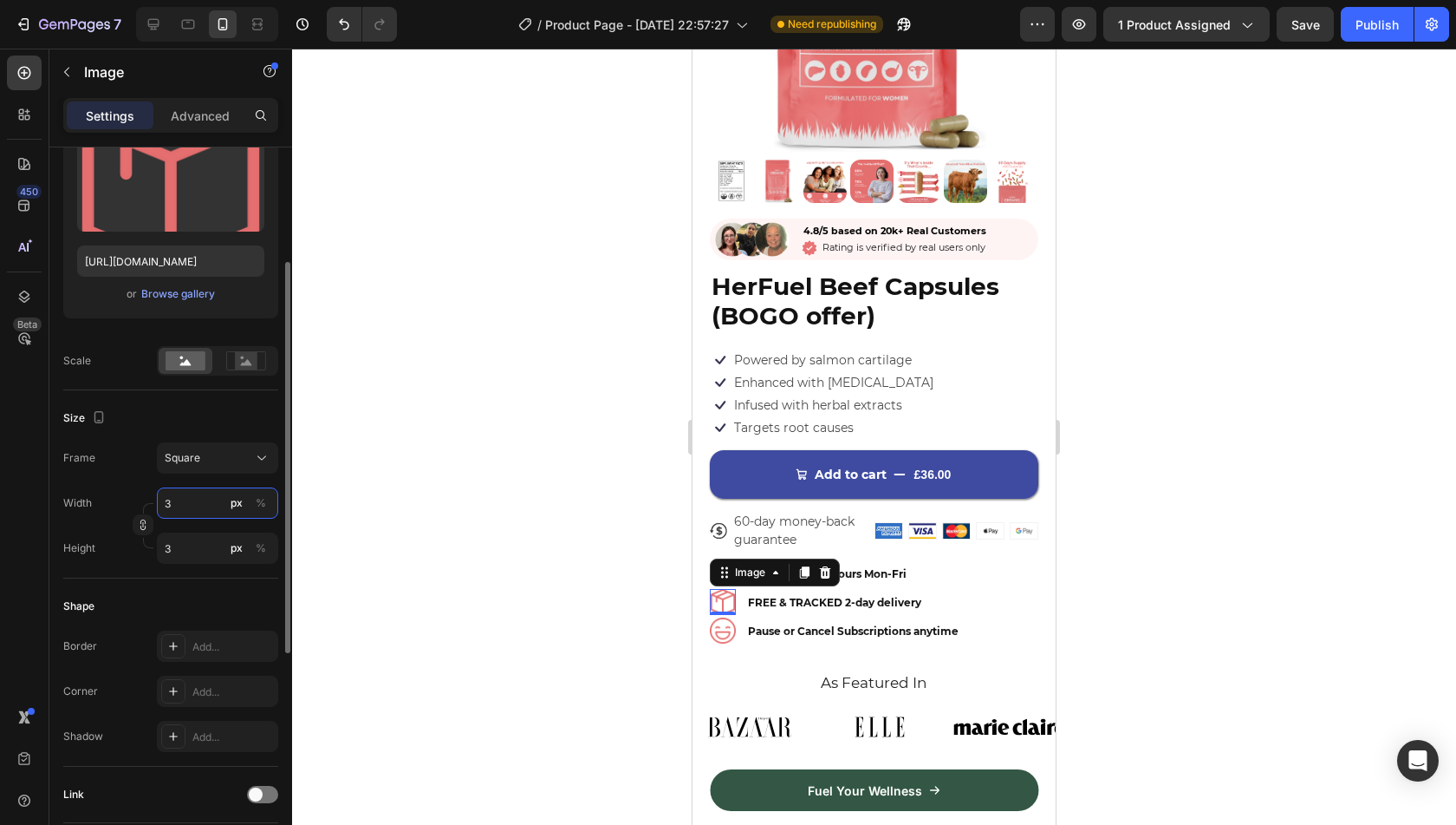
type input "30"
type input "3"
type input "31"
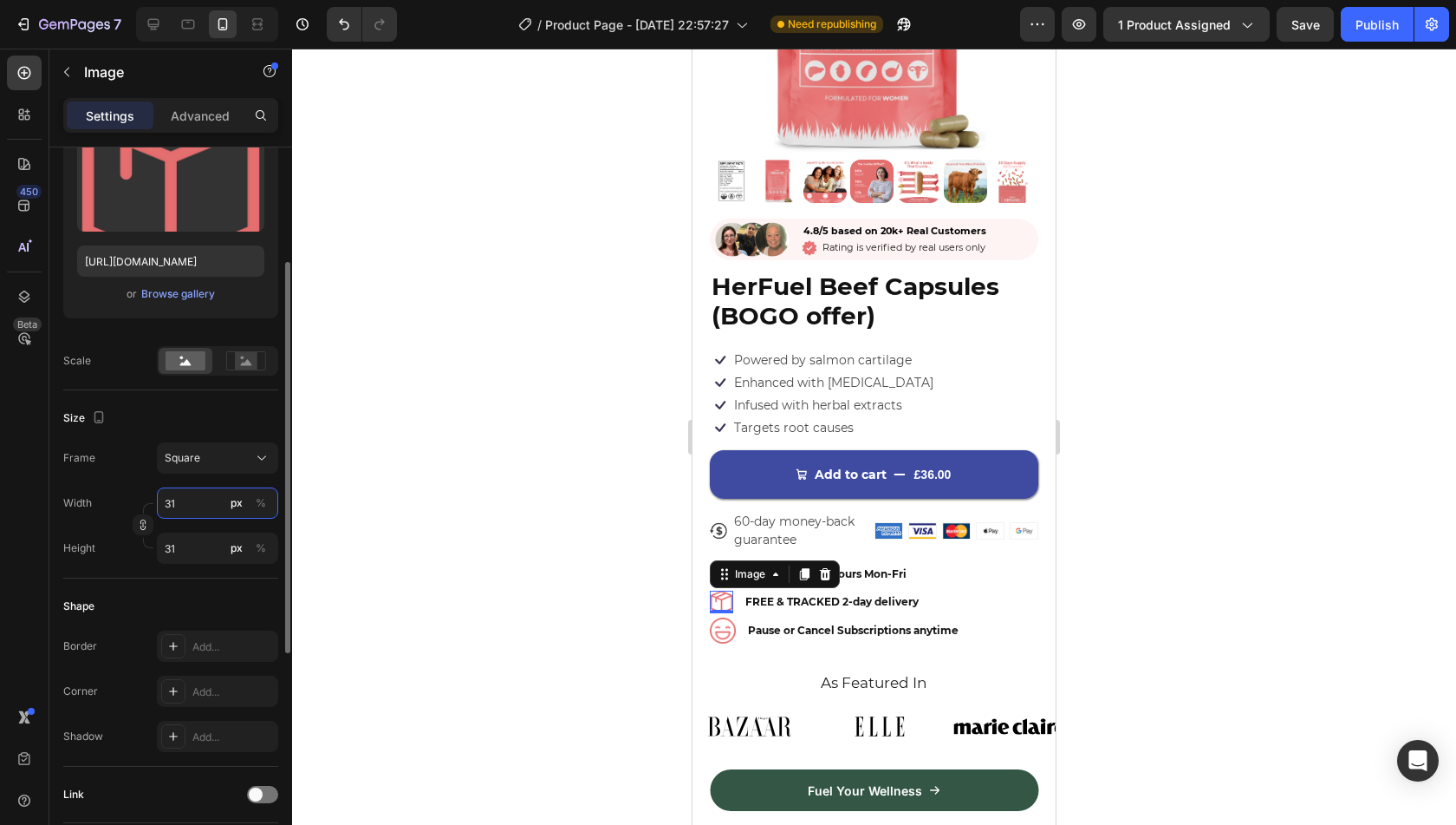
type input "310"
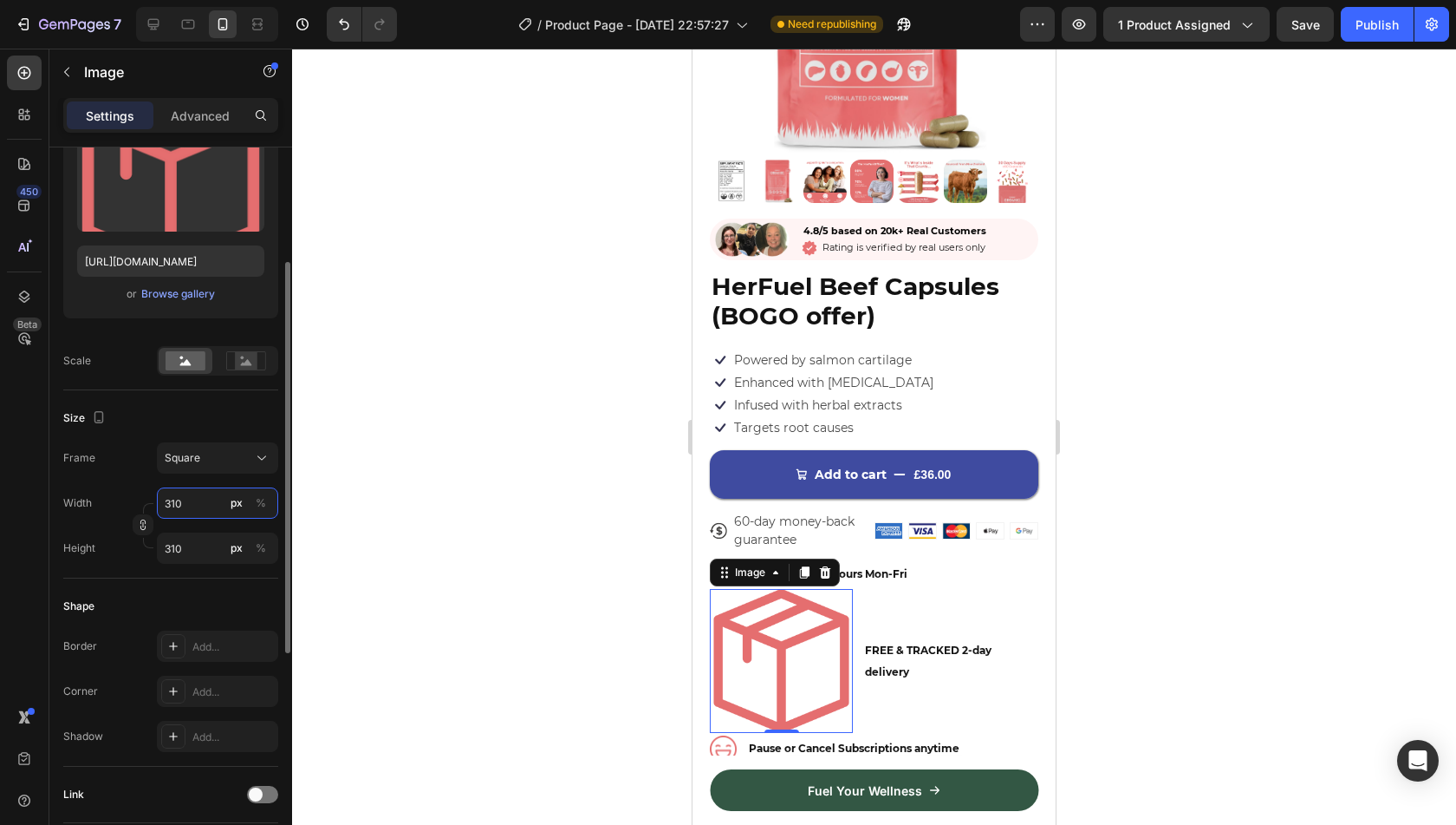
type input "31"
type input "3"
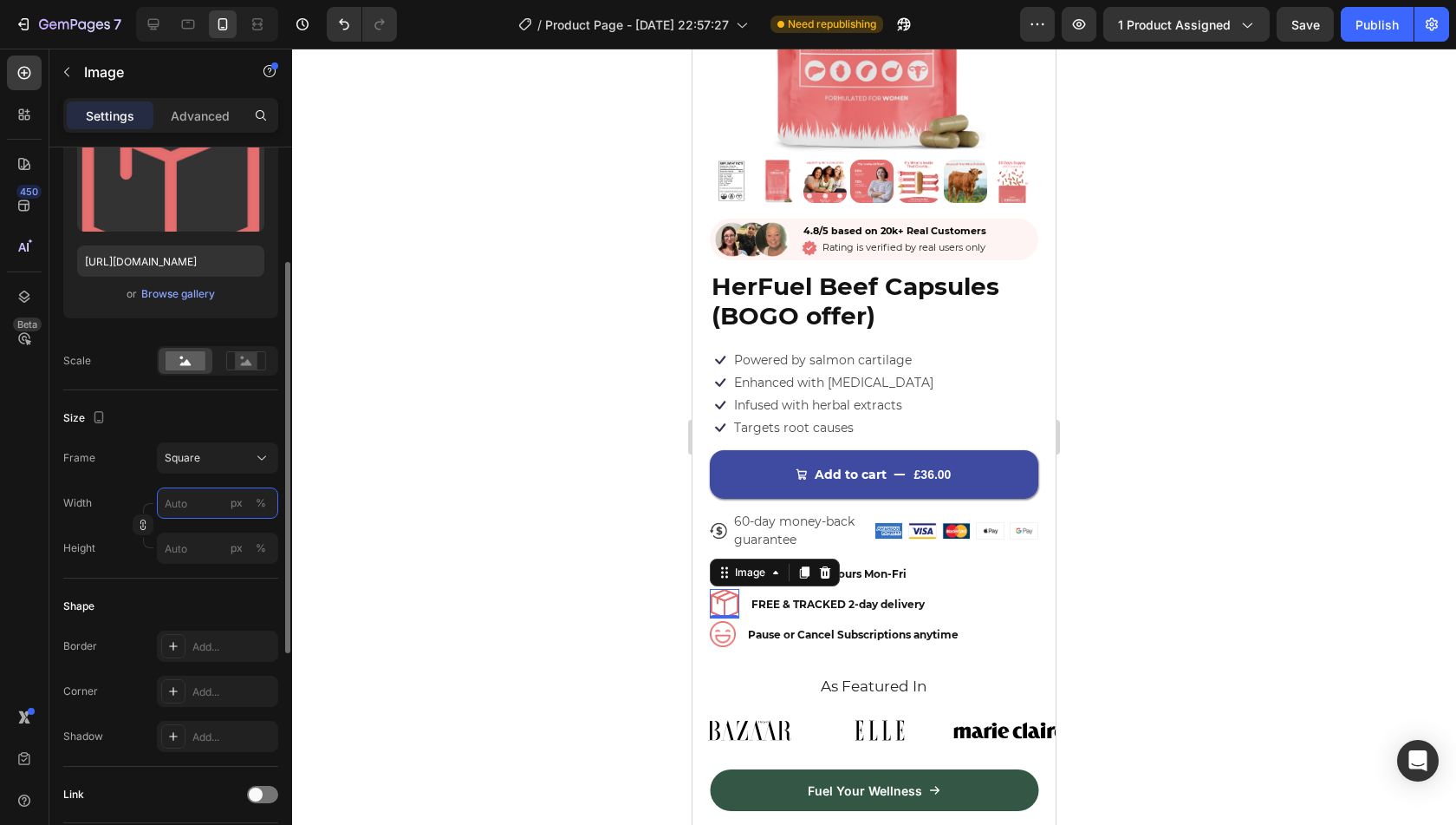
type input "1"
type input "10"
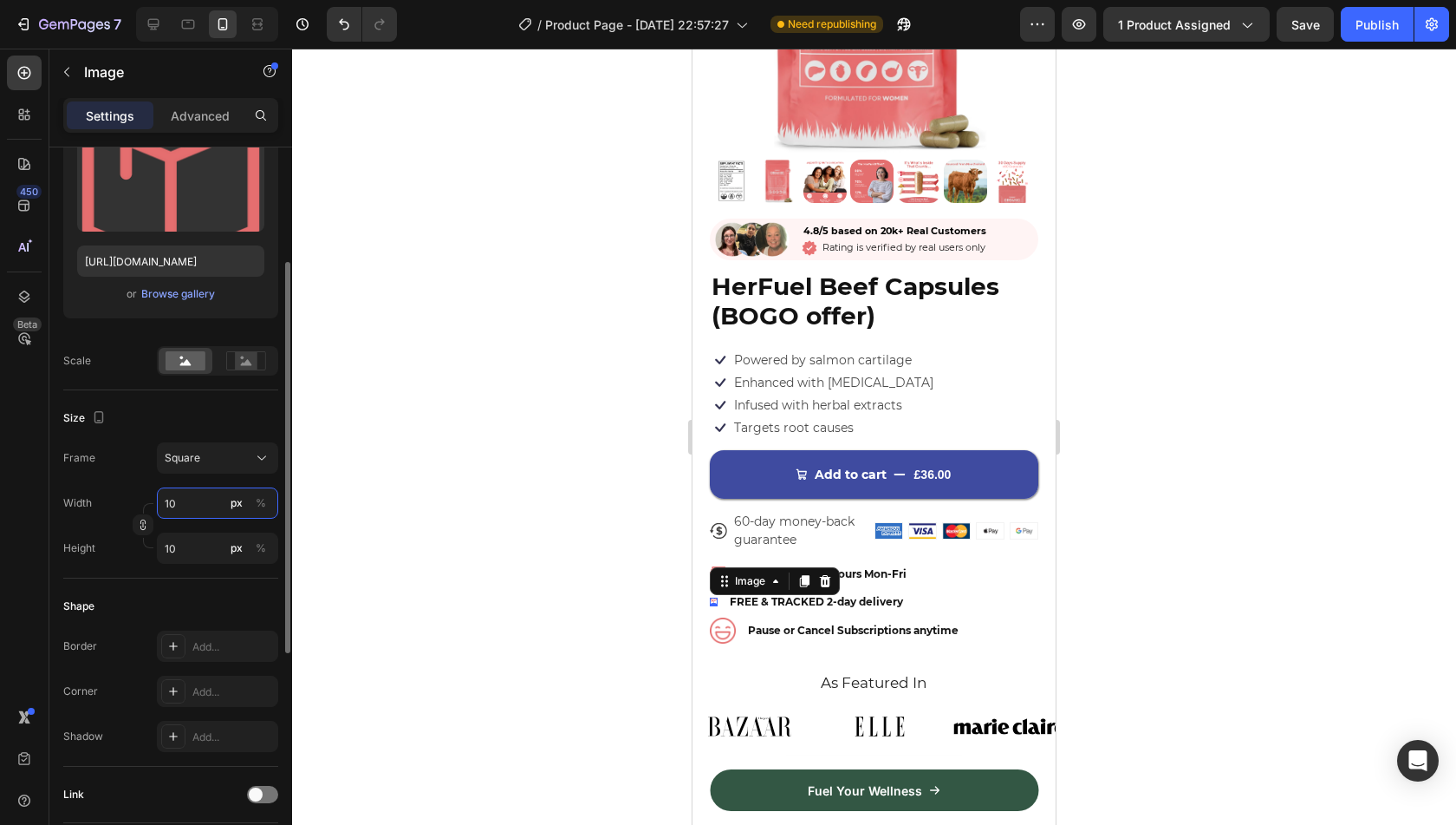
type input "1"
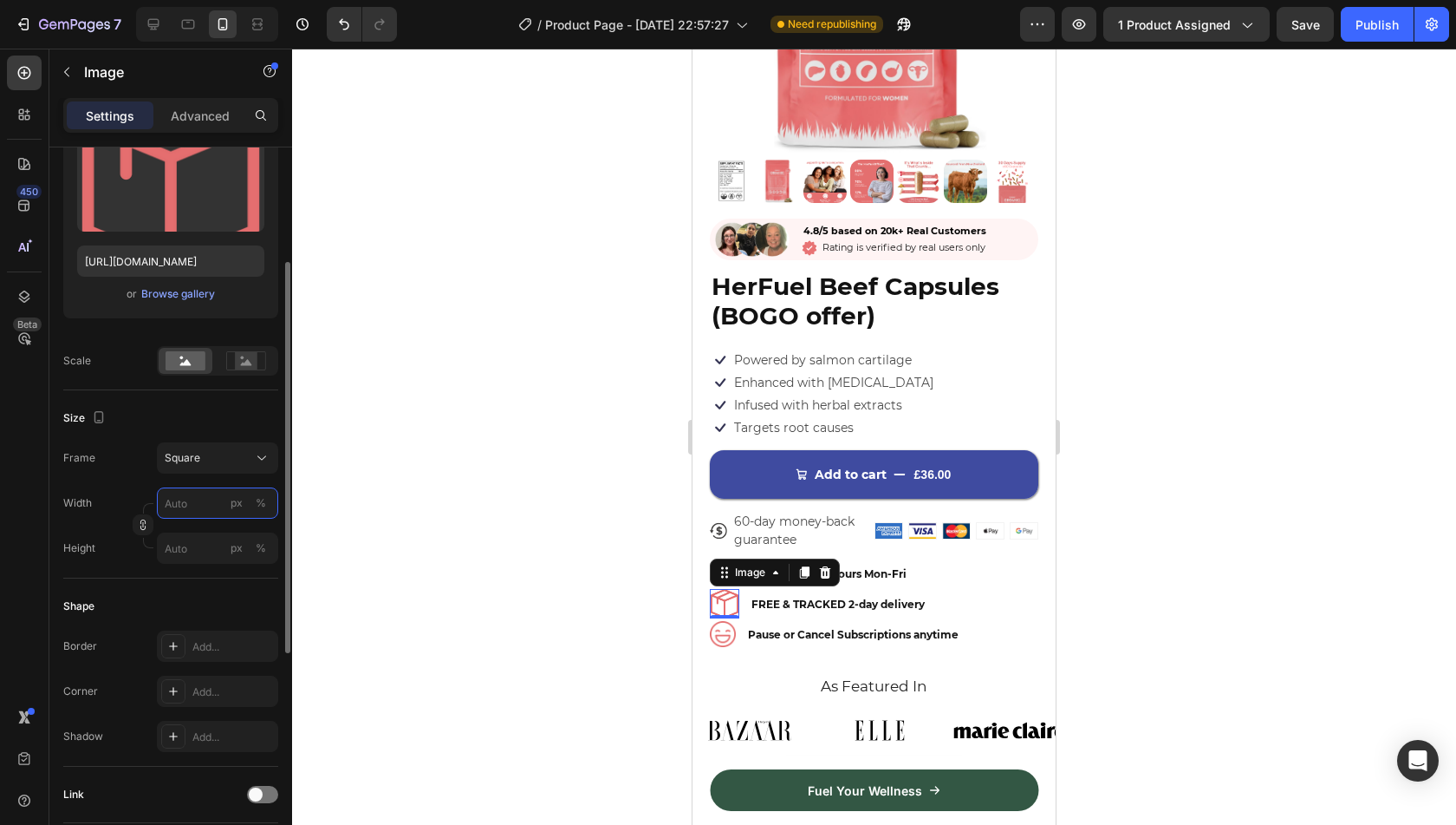
type input "3"
type input "30"
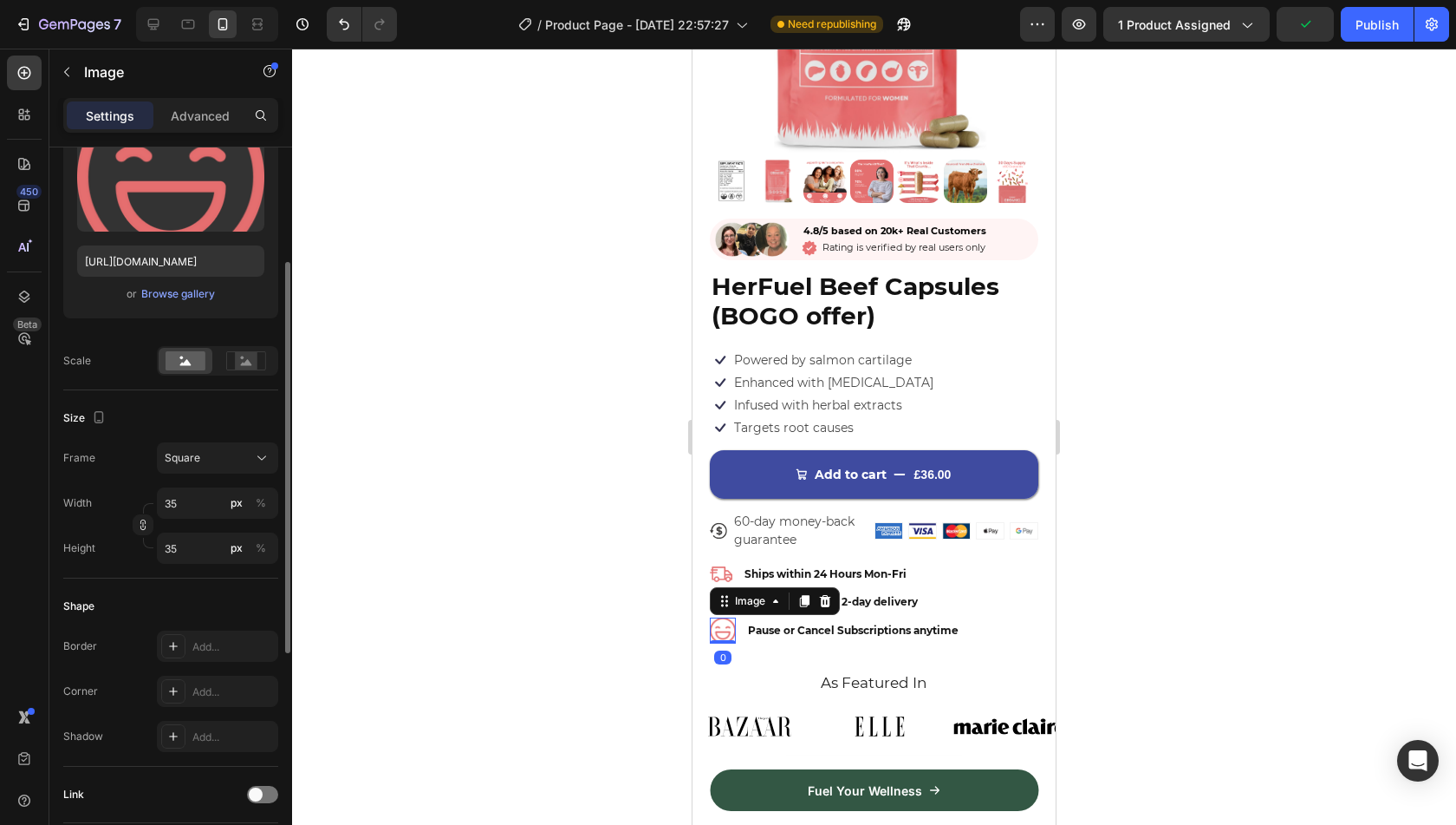
click at [728, 617] on img at bounding box center [722, 630] width 26 height 26
click at [189, 507] on input "35" at bounding box center [217, 503] width 121 height 31
type input "3"
type input "30"
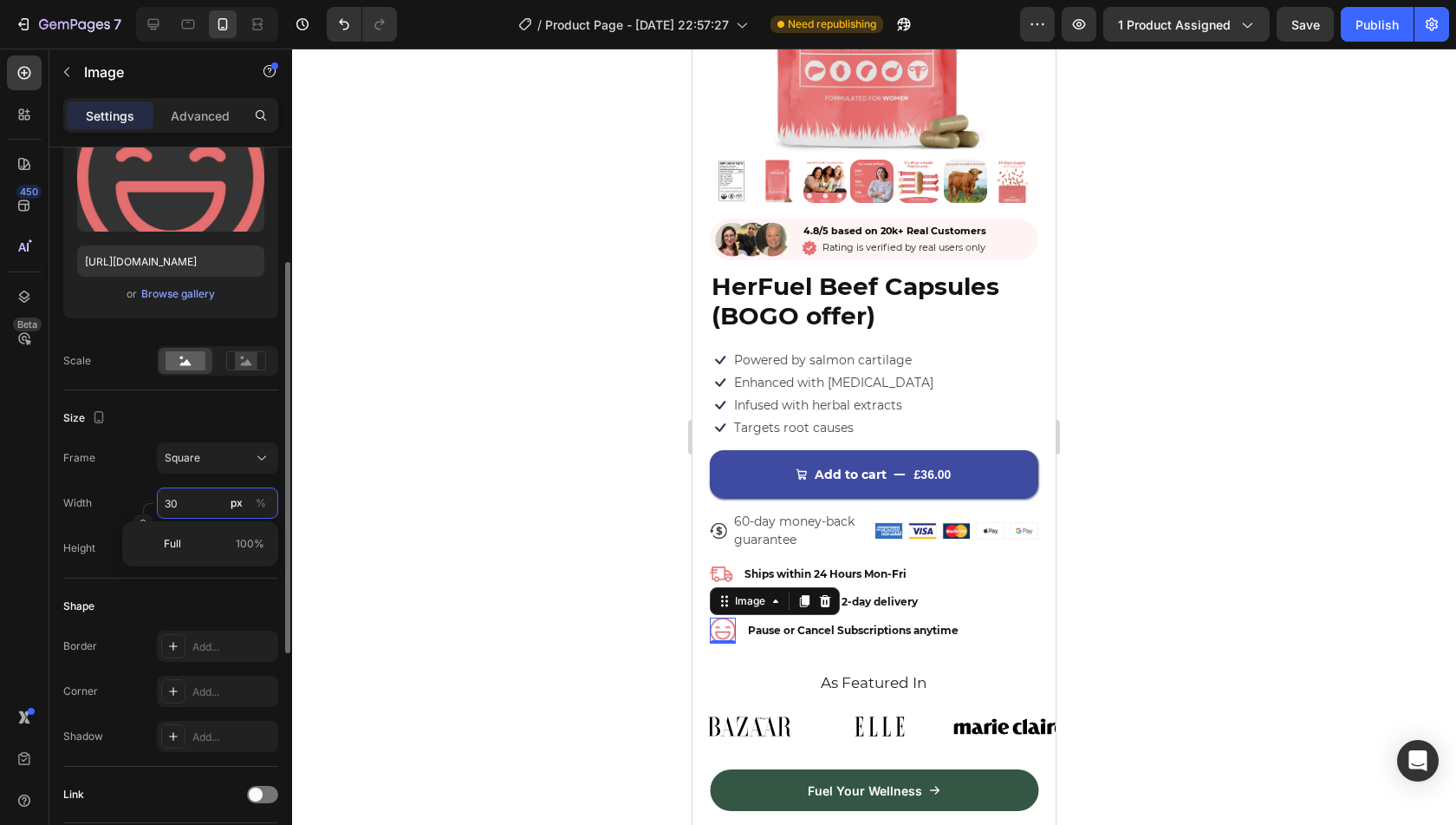
type input "30"
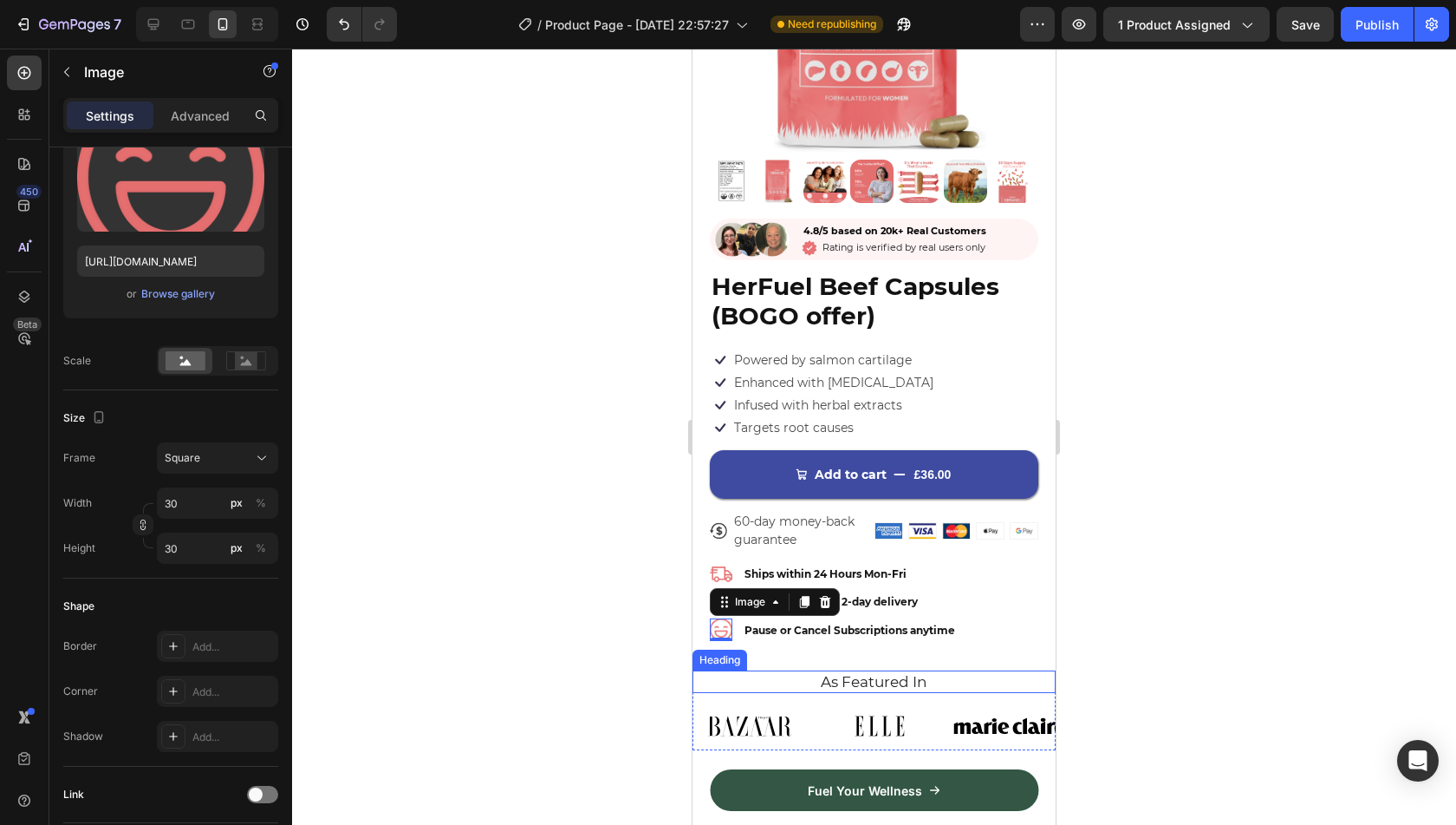
click at [745, 672] on h2 "As Featured In" at bounding box center [873, 681] width 337 height 22
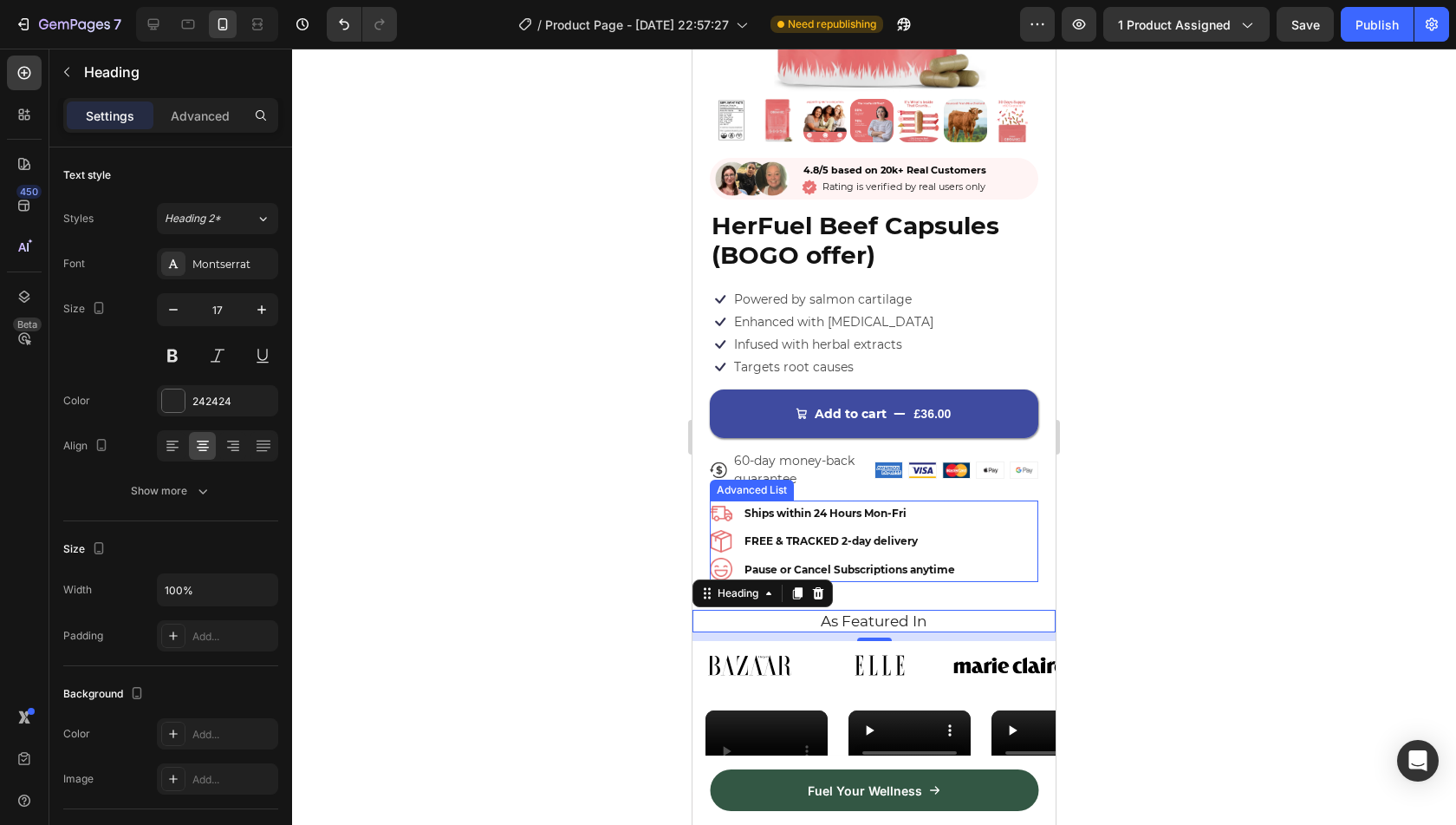
scroll to position [338, 0]
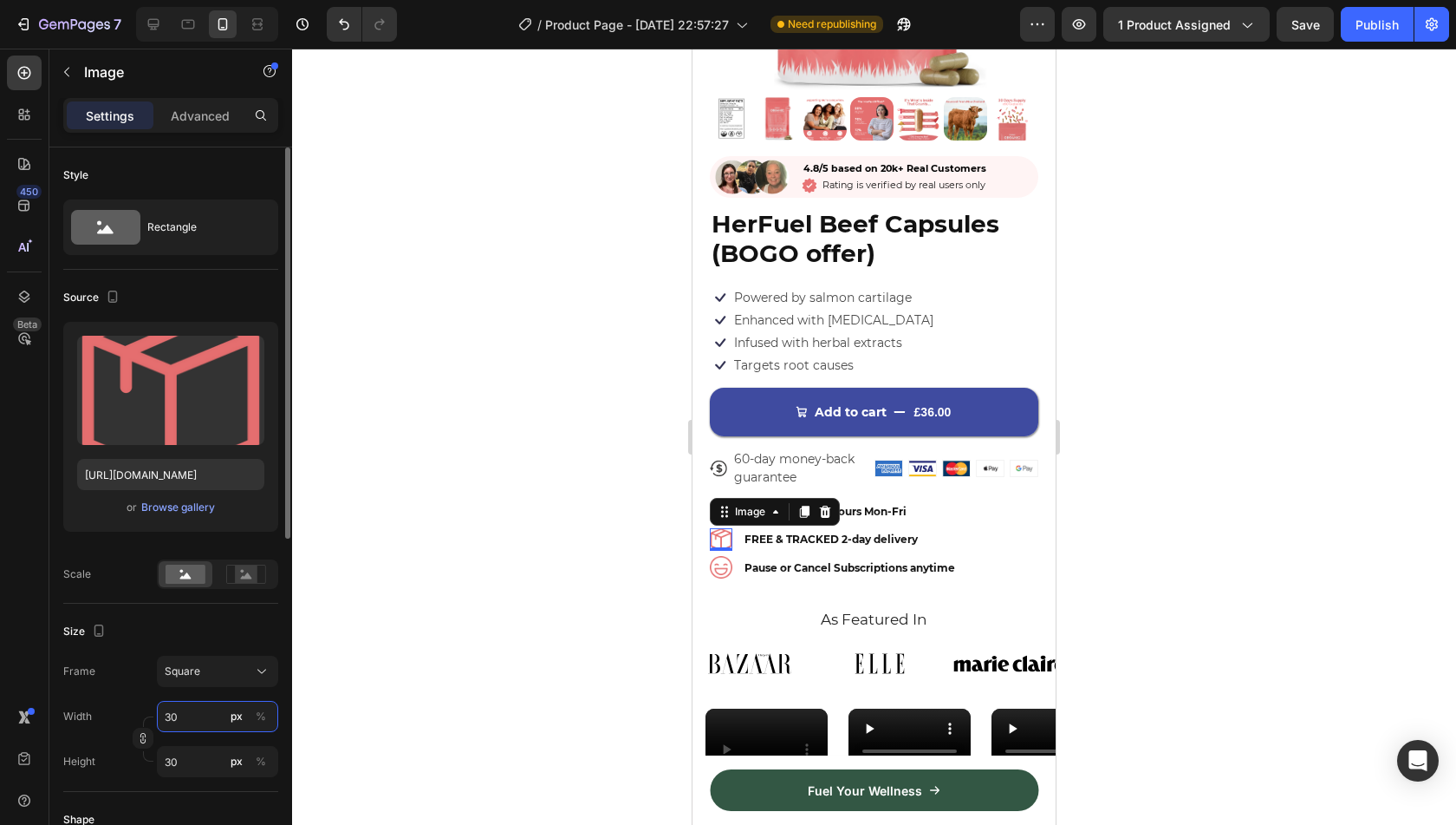
click at [192, 718] on input "30" at bounding box center [217, 716] width 121 height 31
type input "2"
type input "25"
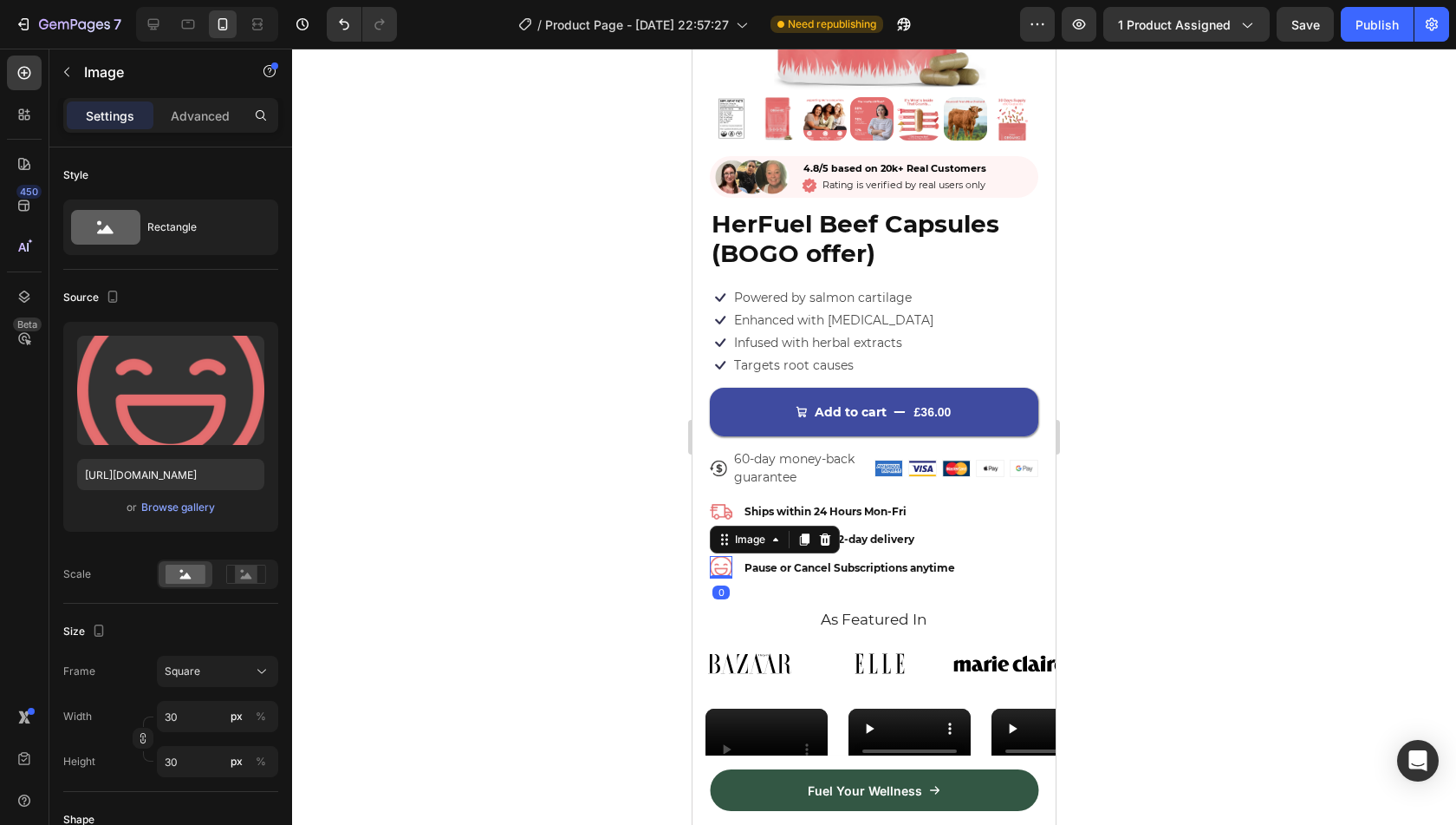
click at [728, 558] on img at bounding box center [720, 567] width 22 height 22
type input "2"
click at [192, 722] on input "2" at bounding box center [217, 716] width 121 height 31
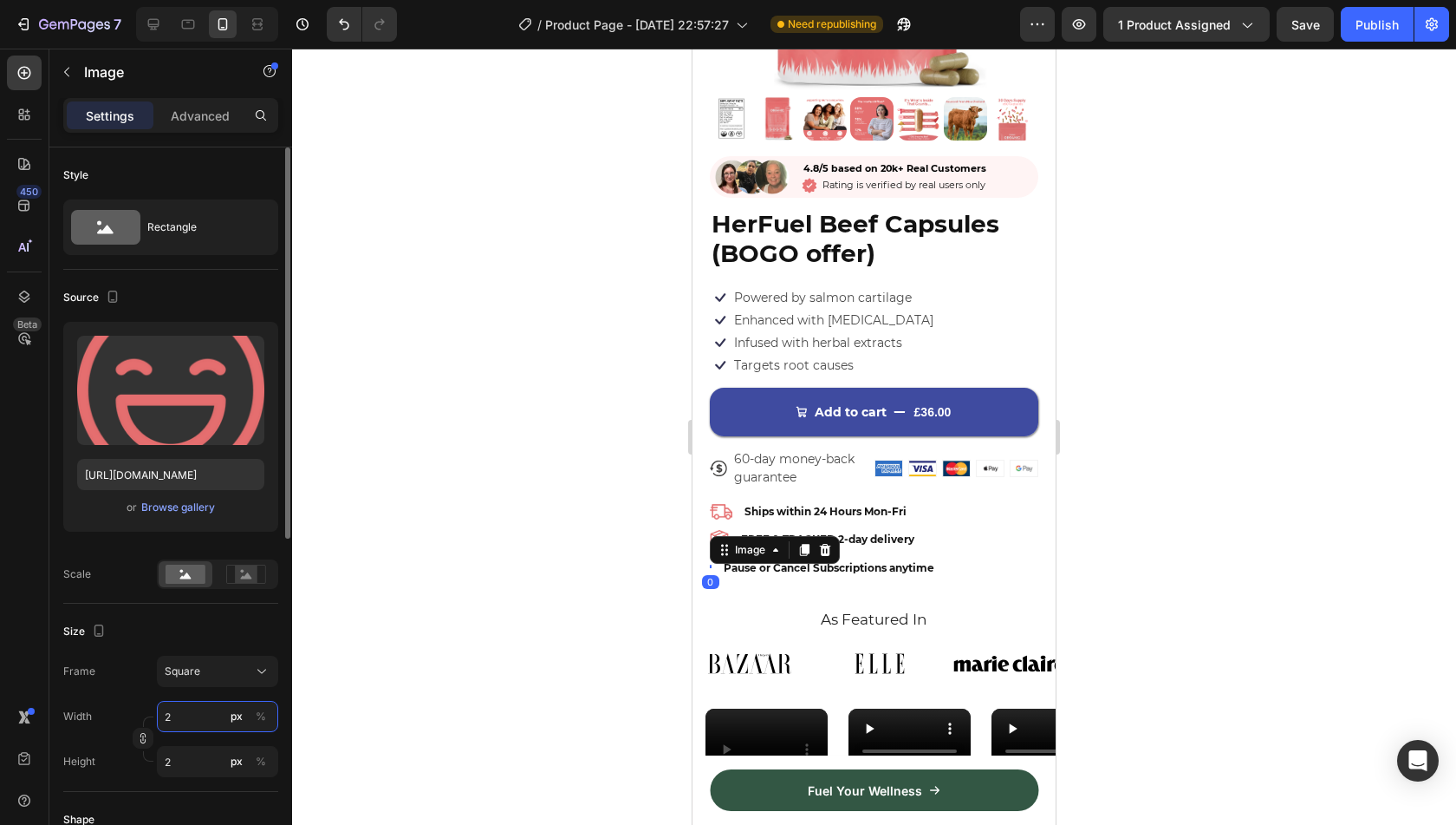
type input "25"
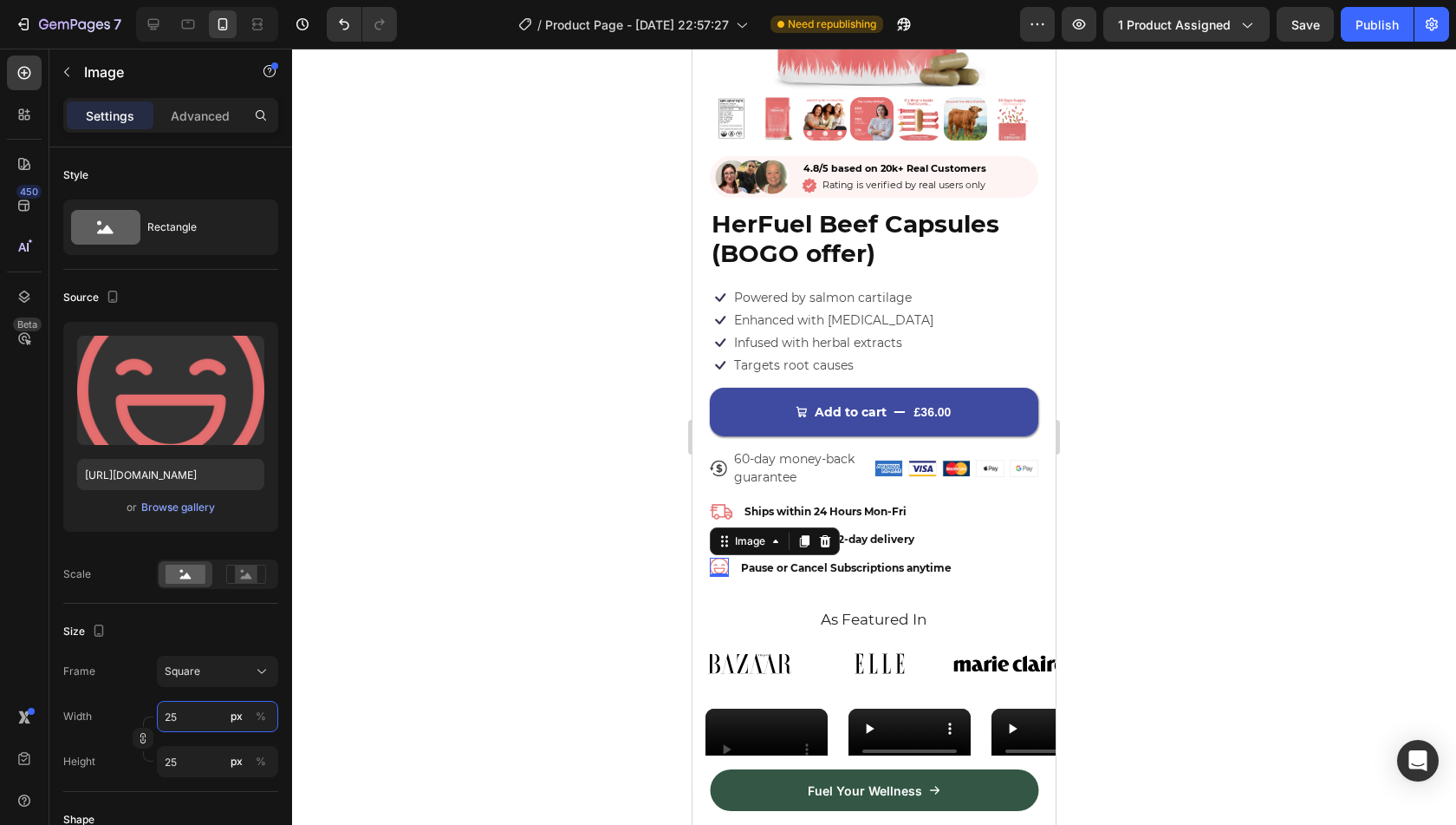
type input "25"
click at [561, 633] on div at bounding box center [874, 436] width 1164 height 776
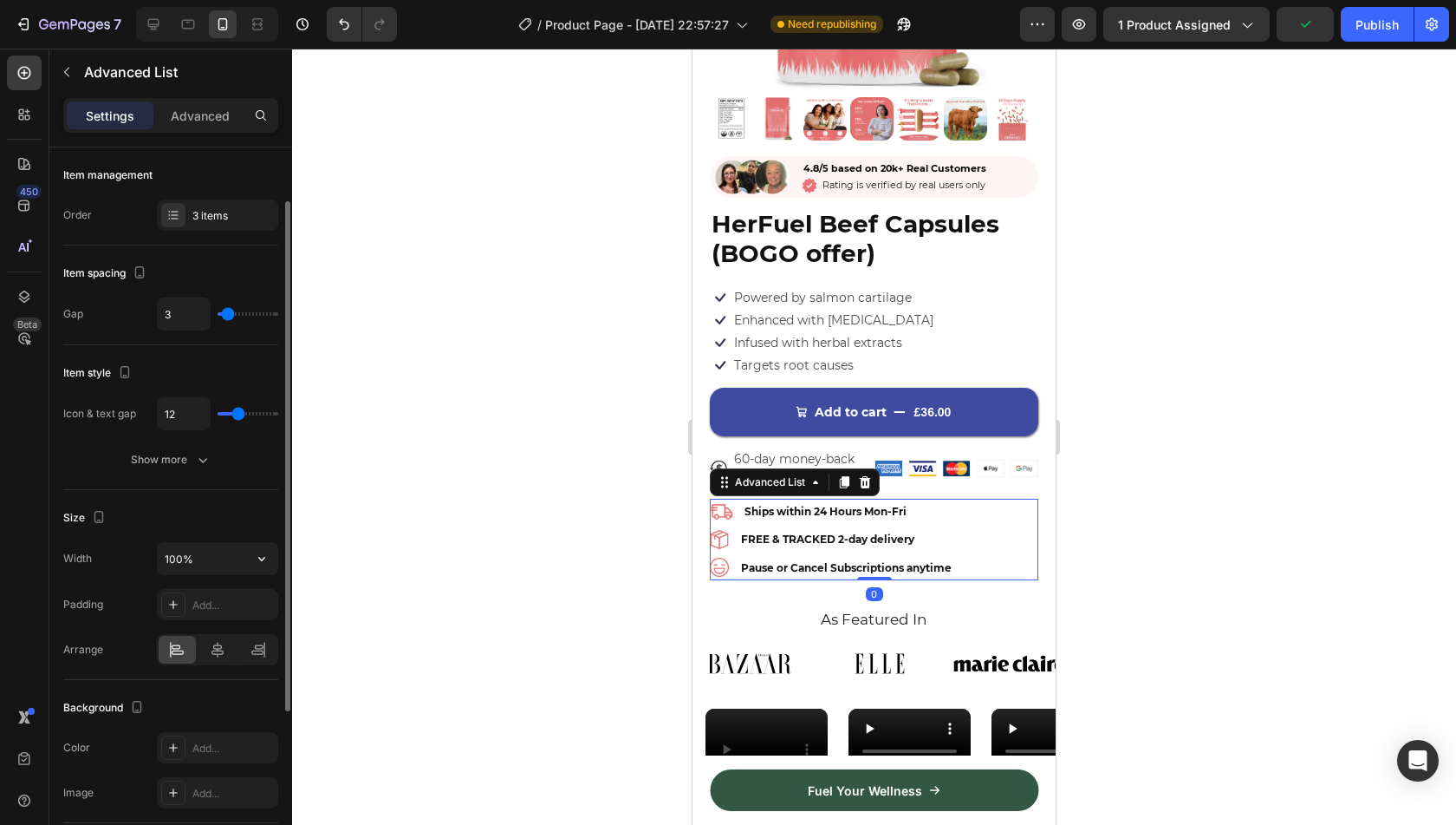
scroll to position [36, 0]
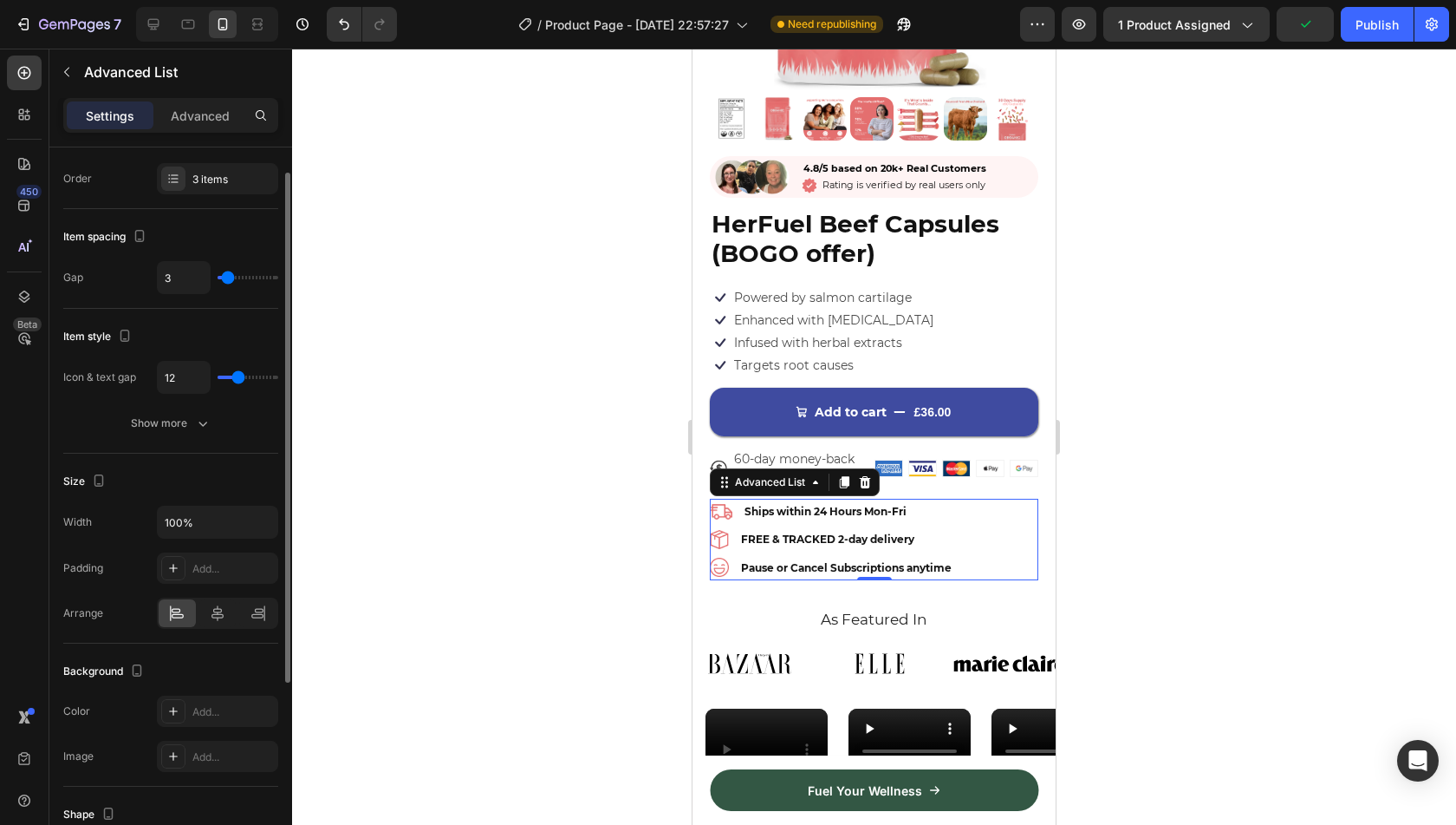
type input "0"
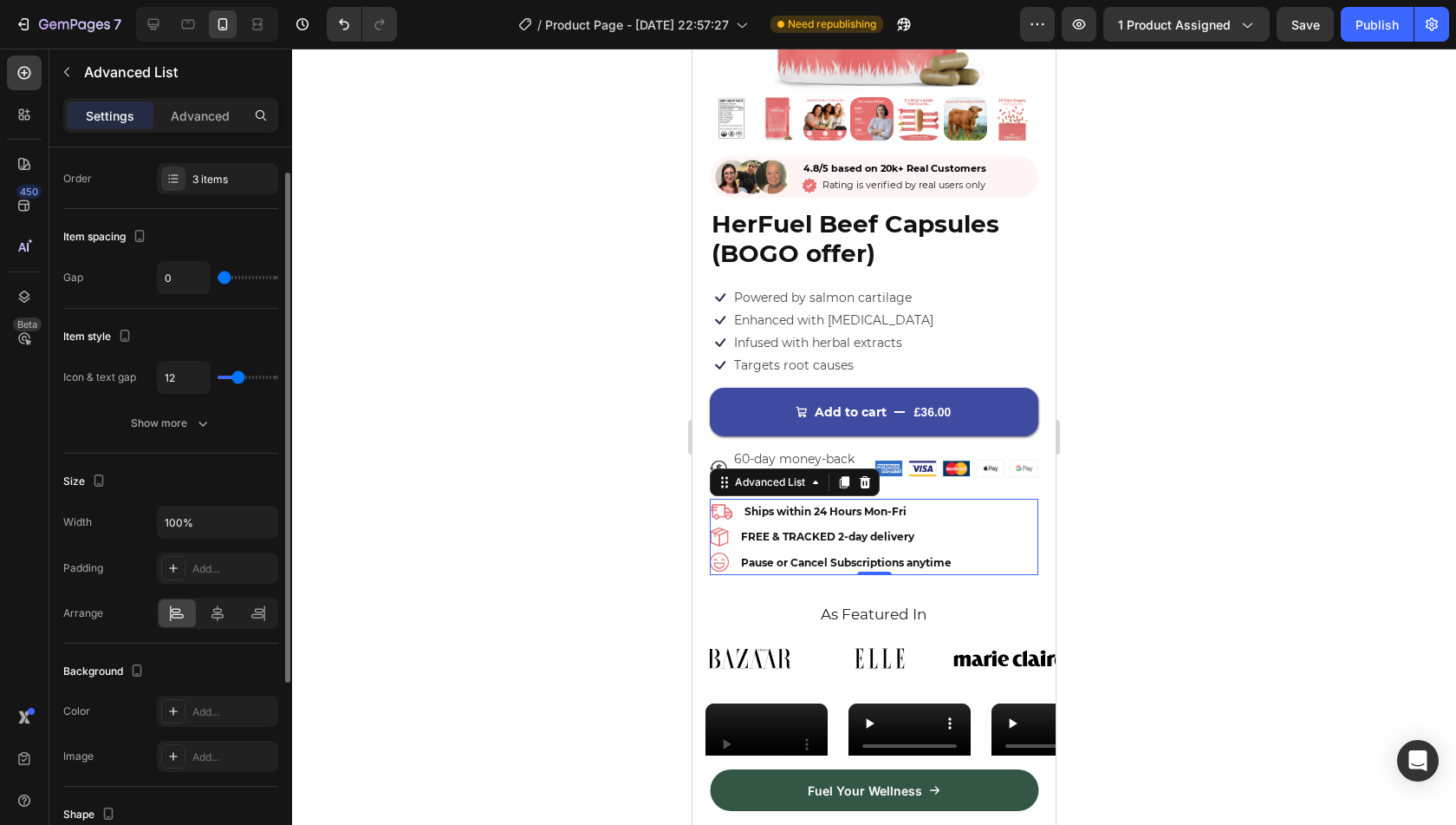
drag, startPoint x: 231, startPoint y: 276, endPoint x: 180, endPoint y: 276, distance: 51.0
type input "0"
click at [218, 276] on input "range" at bounding box center [247, 277] width 60 height 4
click at [598, 505] on div at bounding box center [874, 436] width 1164 height 776
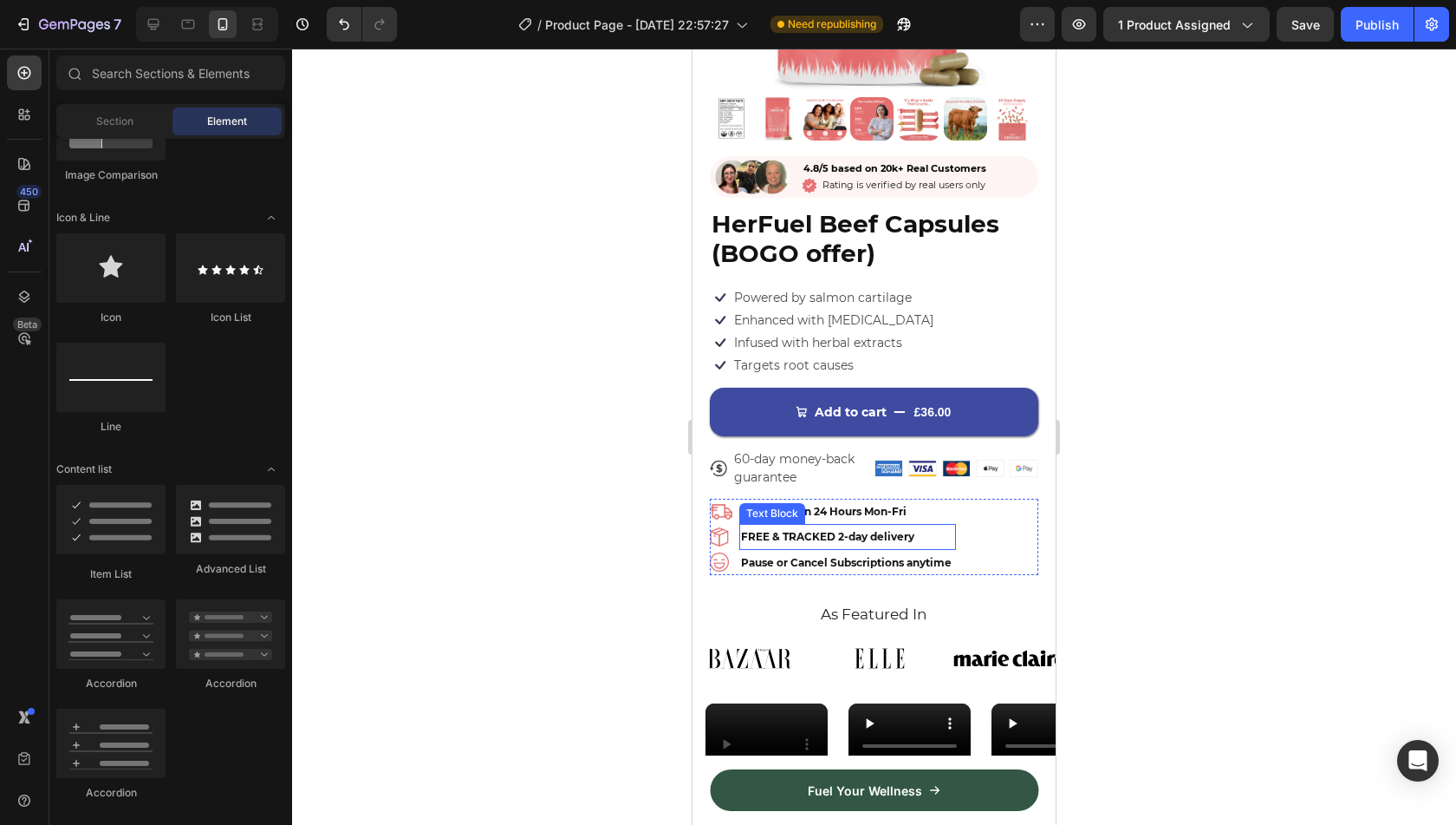
click at [817, 530] on span "FREE & TRACKED 2-day delivery" at bounding box center [827, 536] width 174 height 13
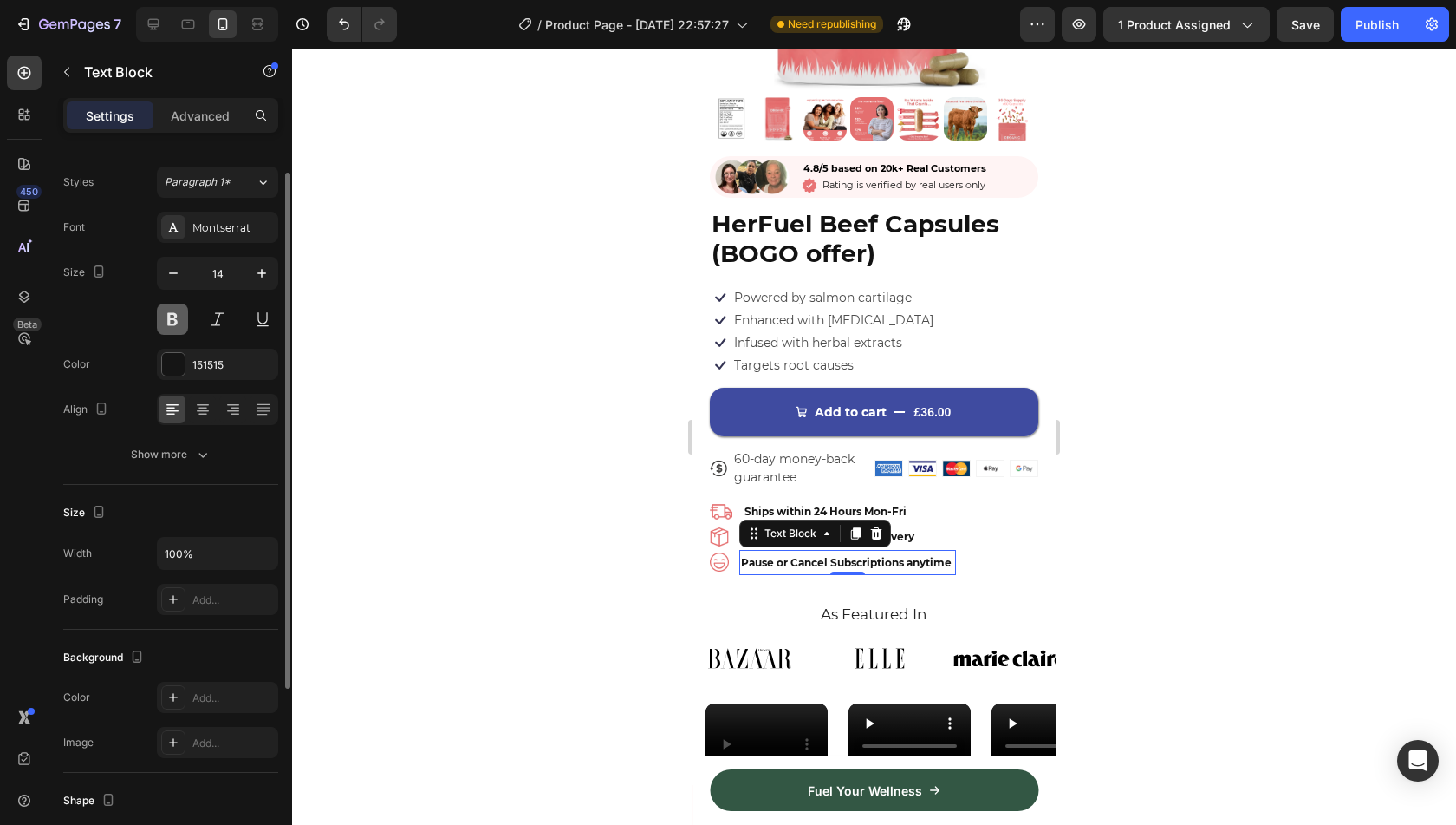
click at [158, 323] on button at bounding box center [172, 318] width 31 height 31
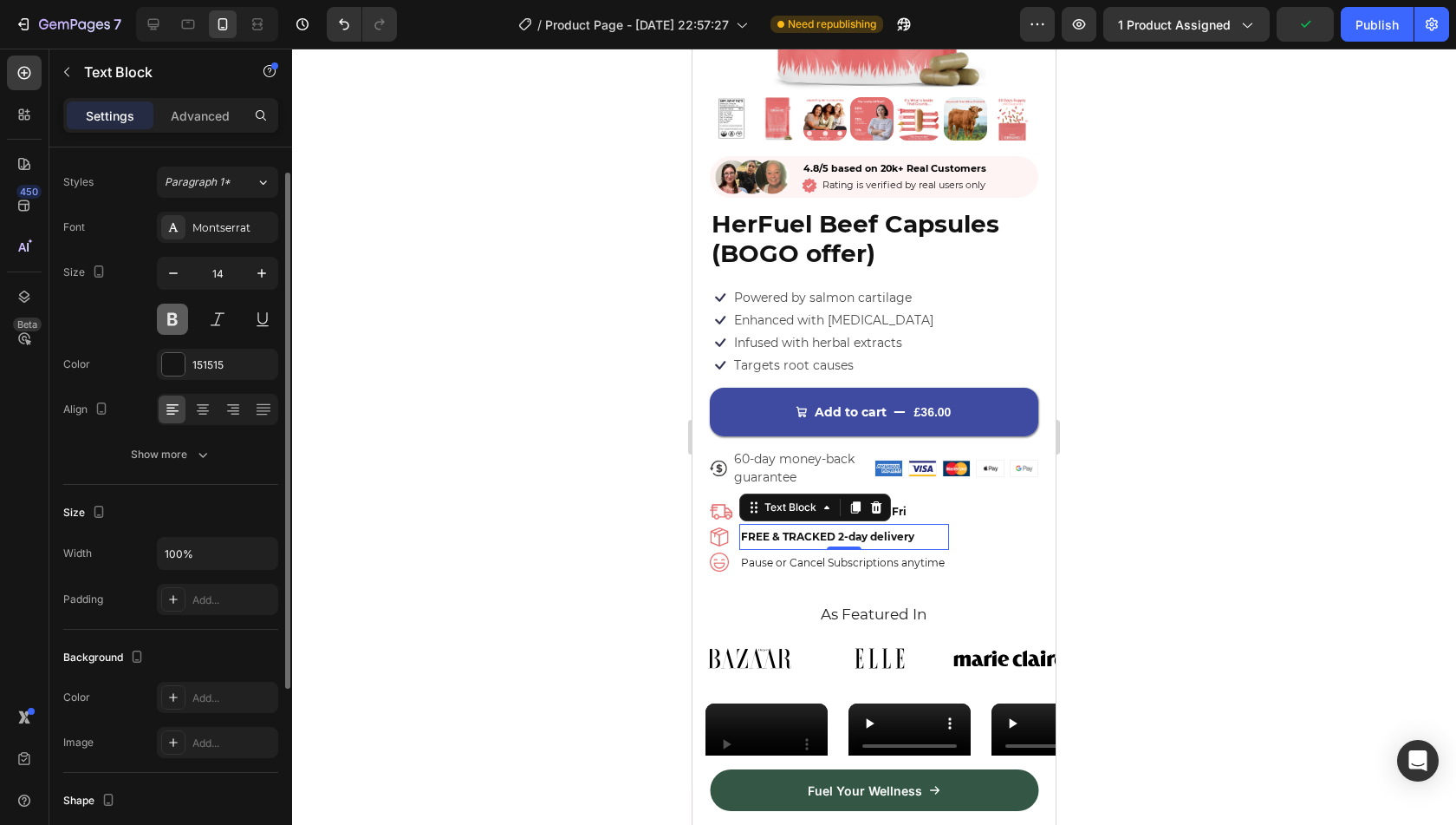
click at [172, 320] on button at bounding box center [172, 318] width 31 height 31
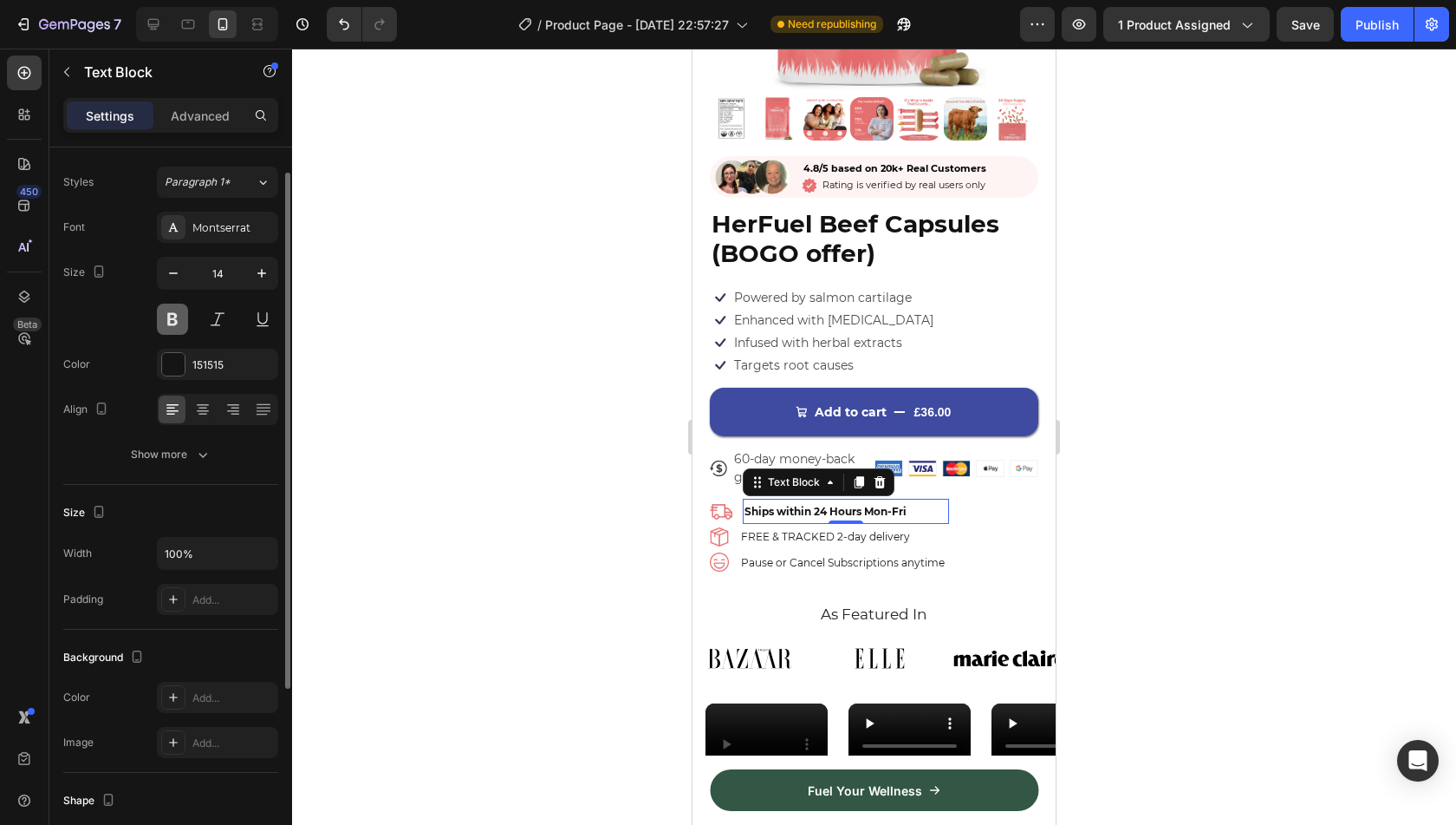
click at [177, 317] on button at bounding box center [172, 318] width 31 height 31
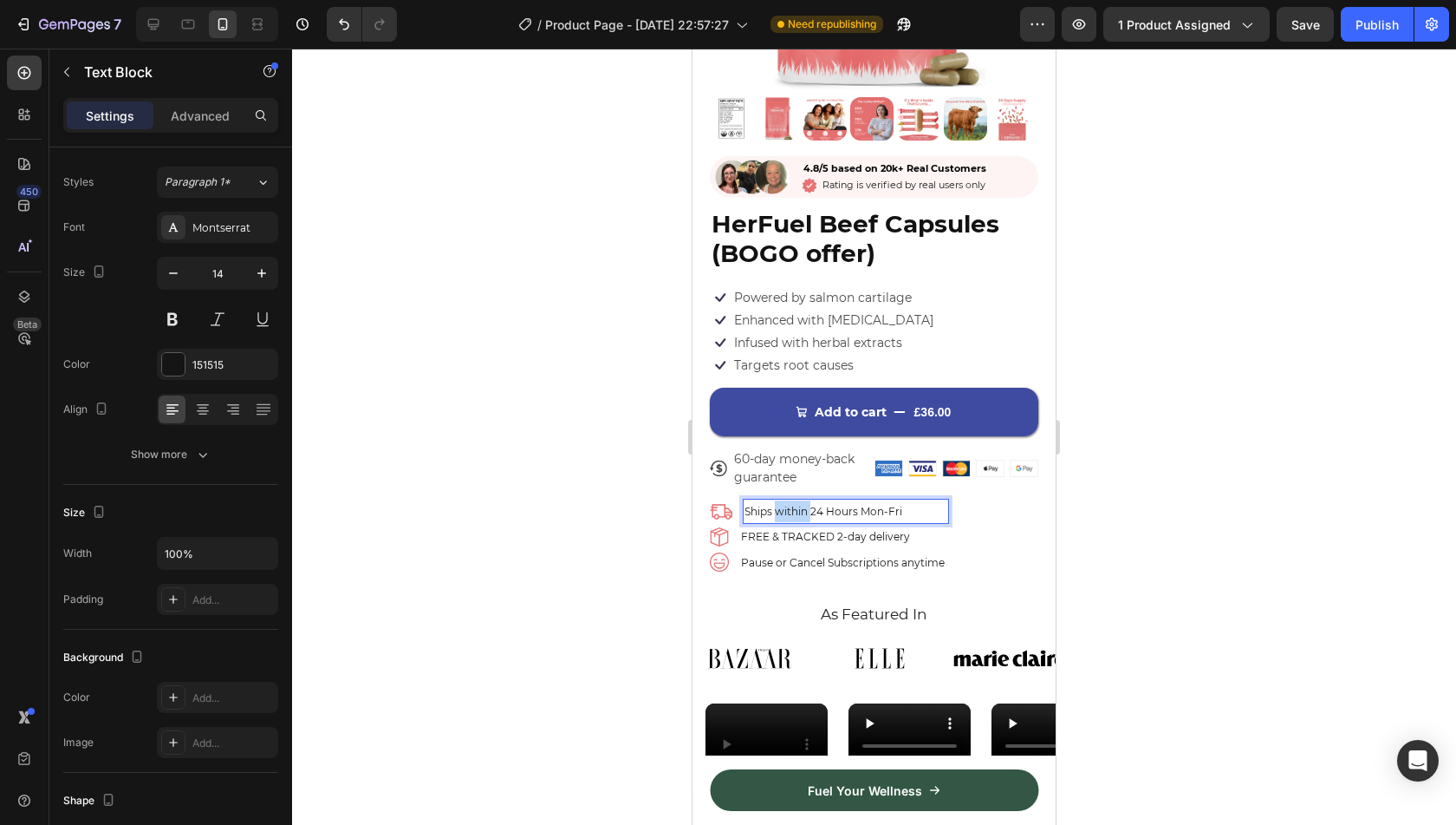
click at [799, 505] on span "Ships within 24 Hours Mon-Fri" at bounding box center [823, 511] width 157 height 13
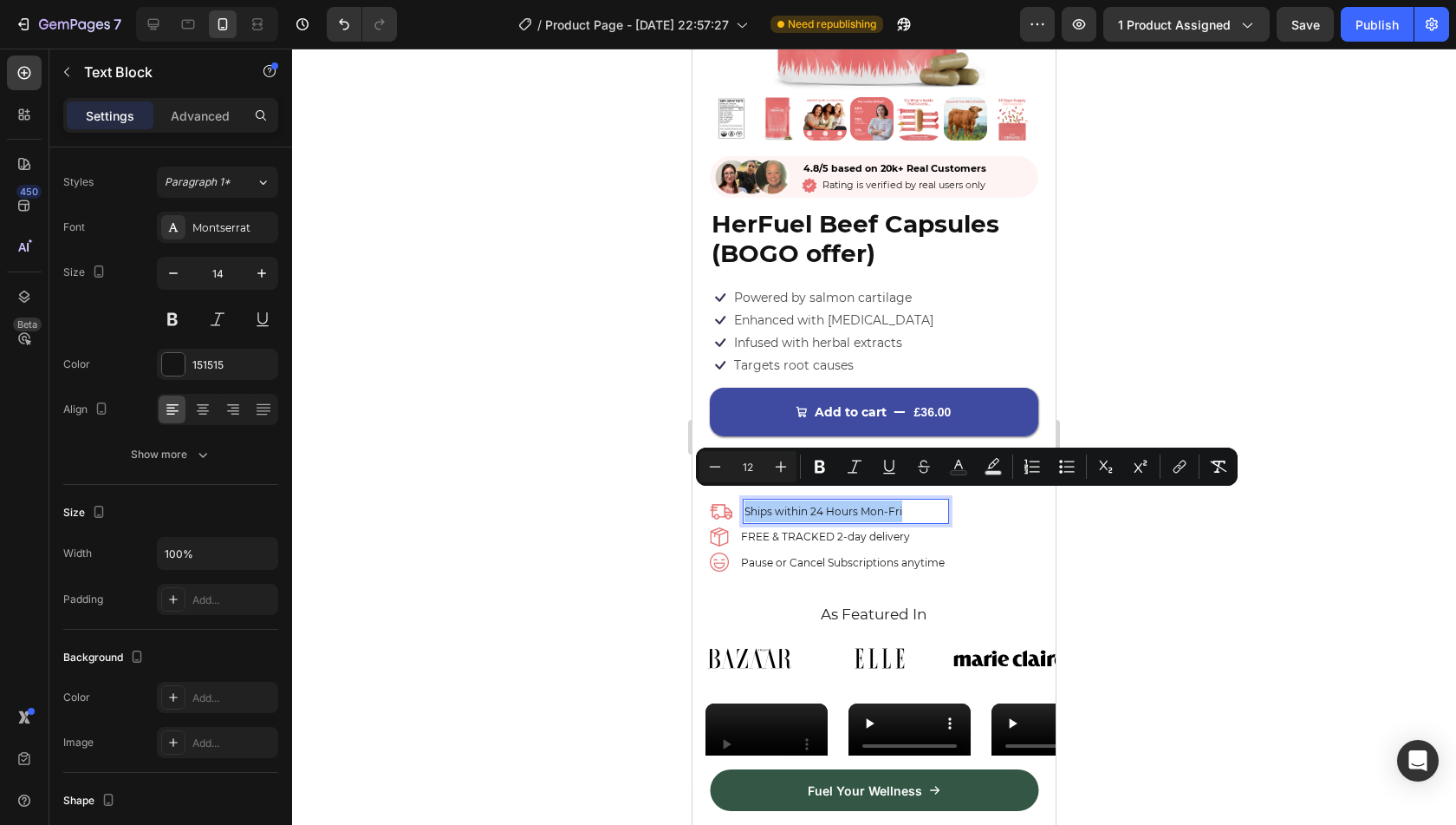
click at [576, 481] on div at bounding box center [874, 436] width 1164 height 776
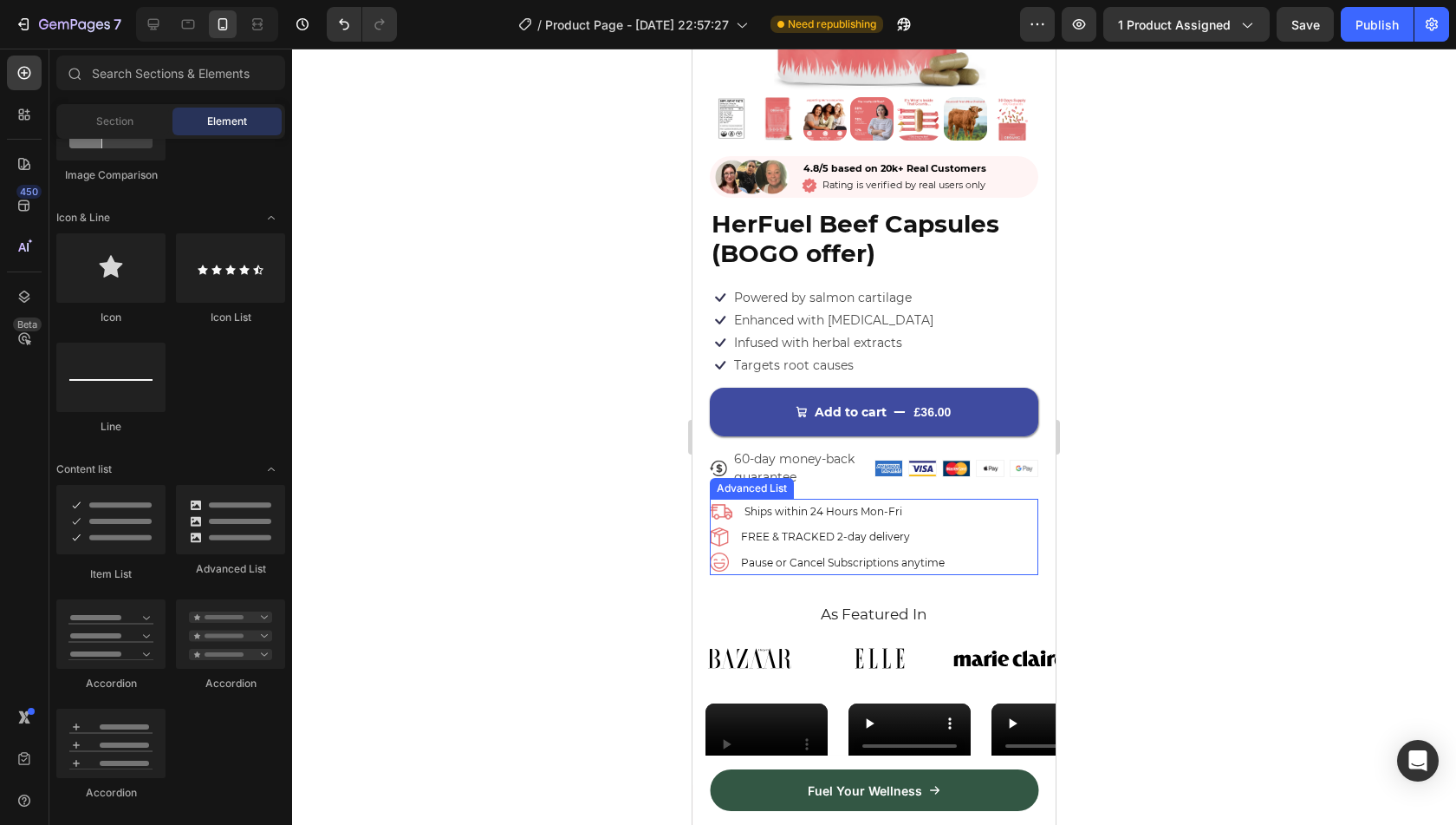
click at [736, 509] on li "Image Ships within 24 Hours Mon-Fri Text Block" at bounding box center [829, 511] width 239 height 25
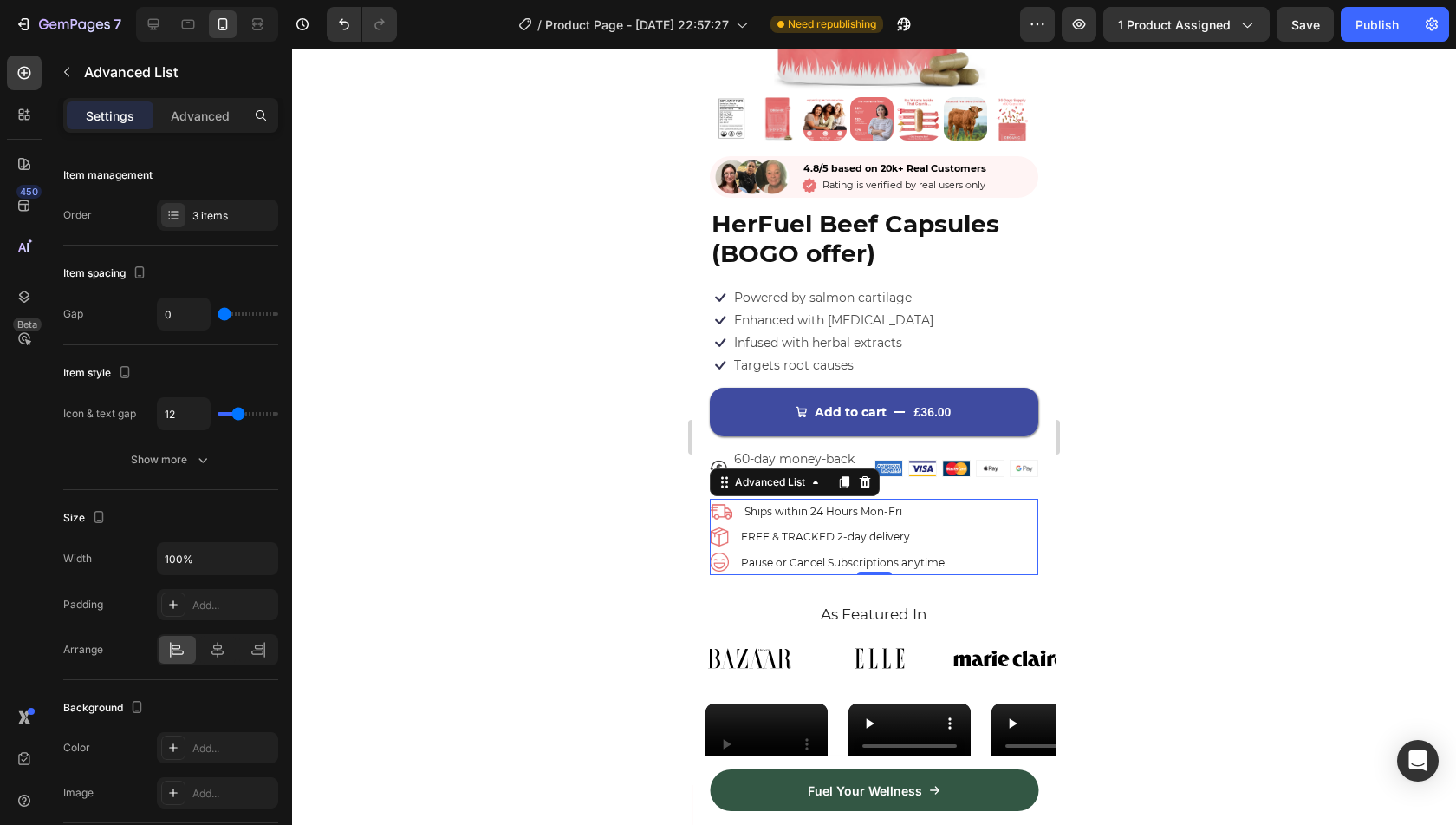
click at [639, 515] on div at bounding box center [874, 436] width 1164 height 776
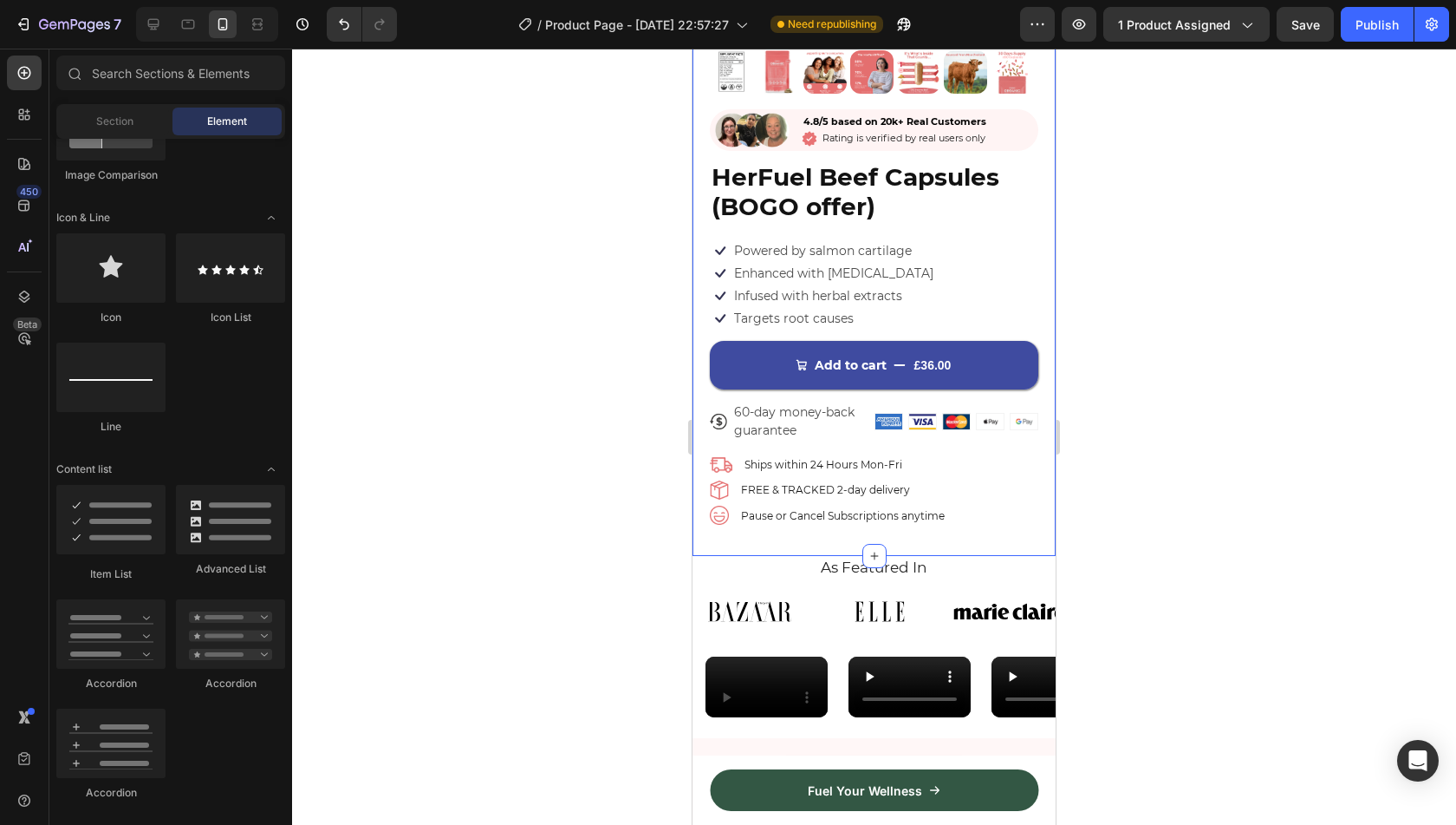
scroll to position [387, 0]
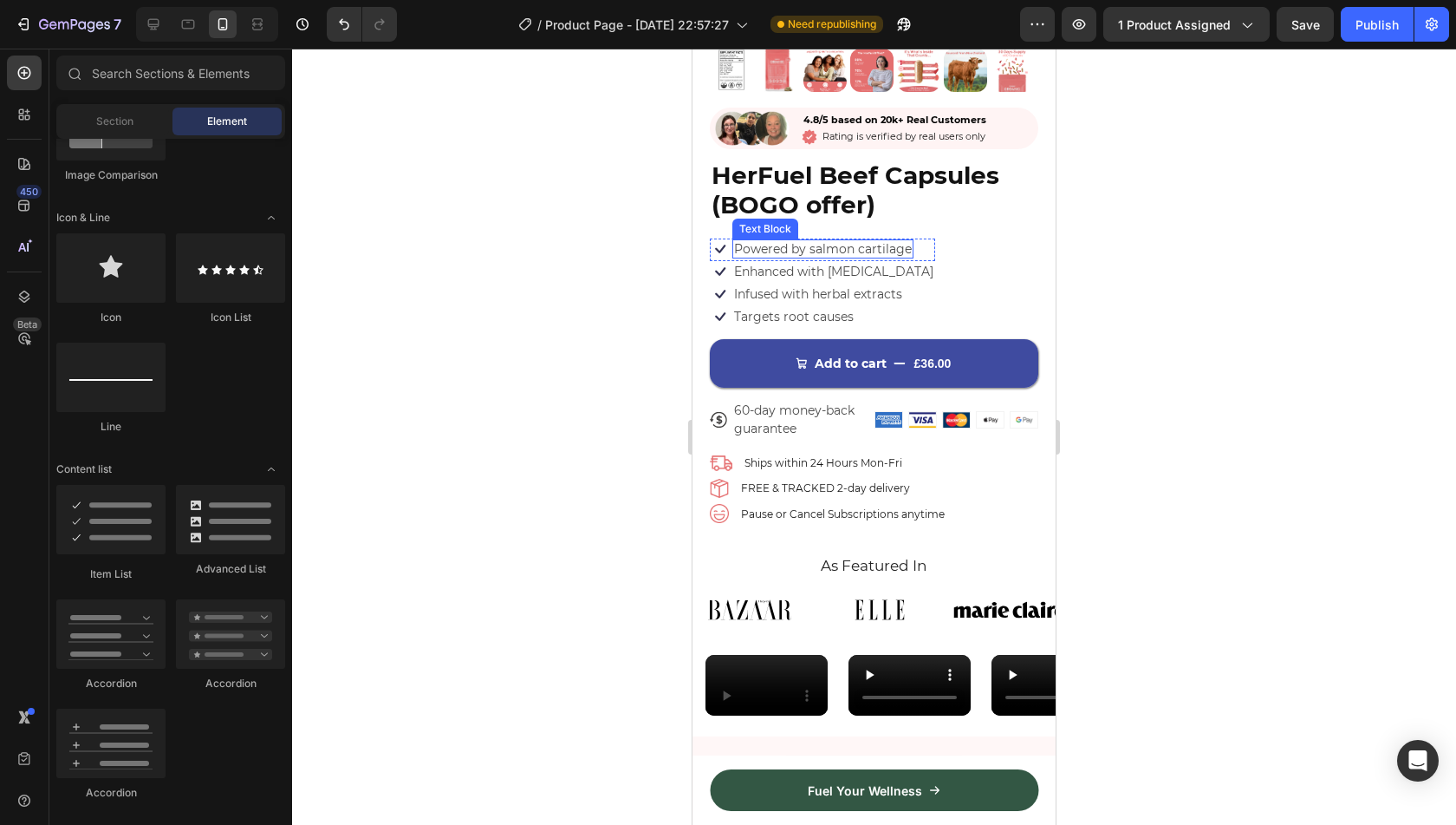
click at [804, 241] on p "Powered by salmon cartilage" at bounding box center [823, 248] width 178 height 15
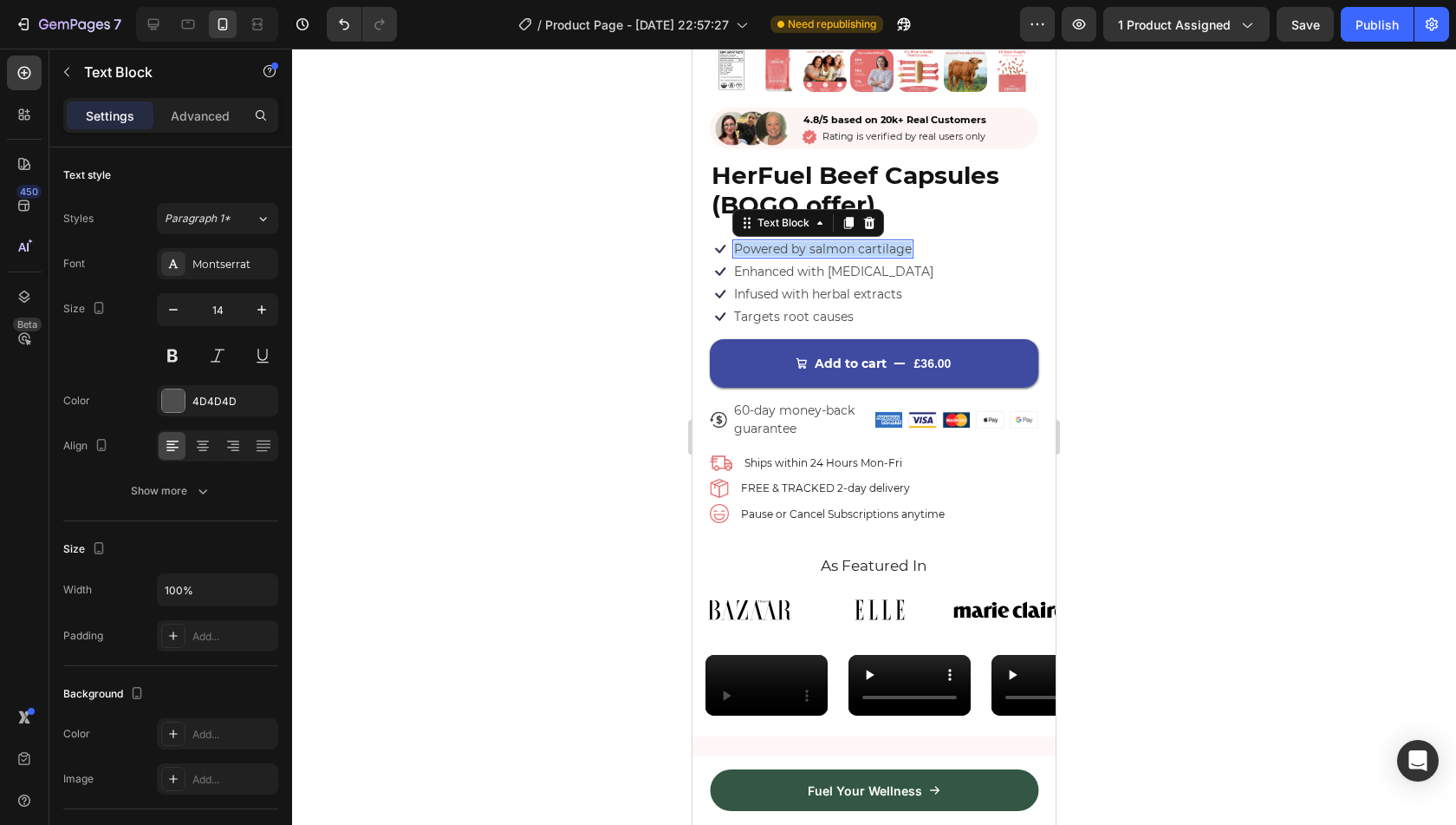
click at [804, 241] on p "Powered by salmon cartilage" at bounding box center [823, 248] width 178 height 15
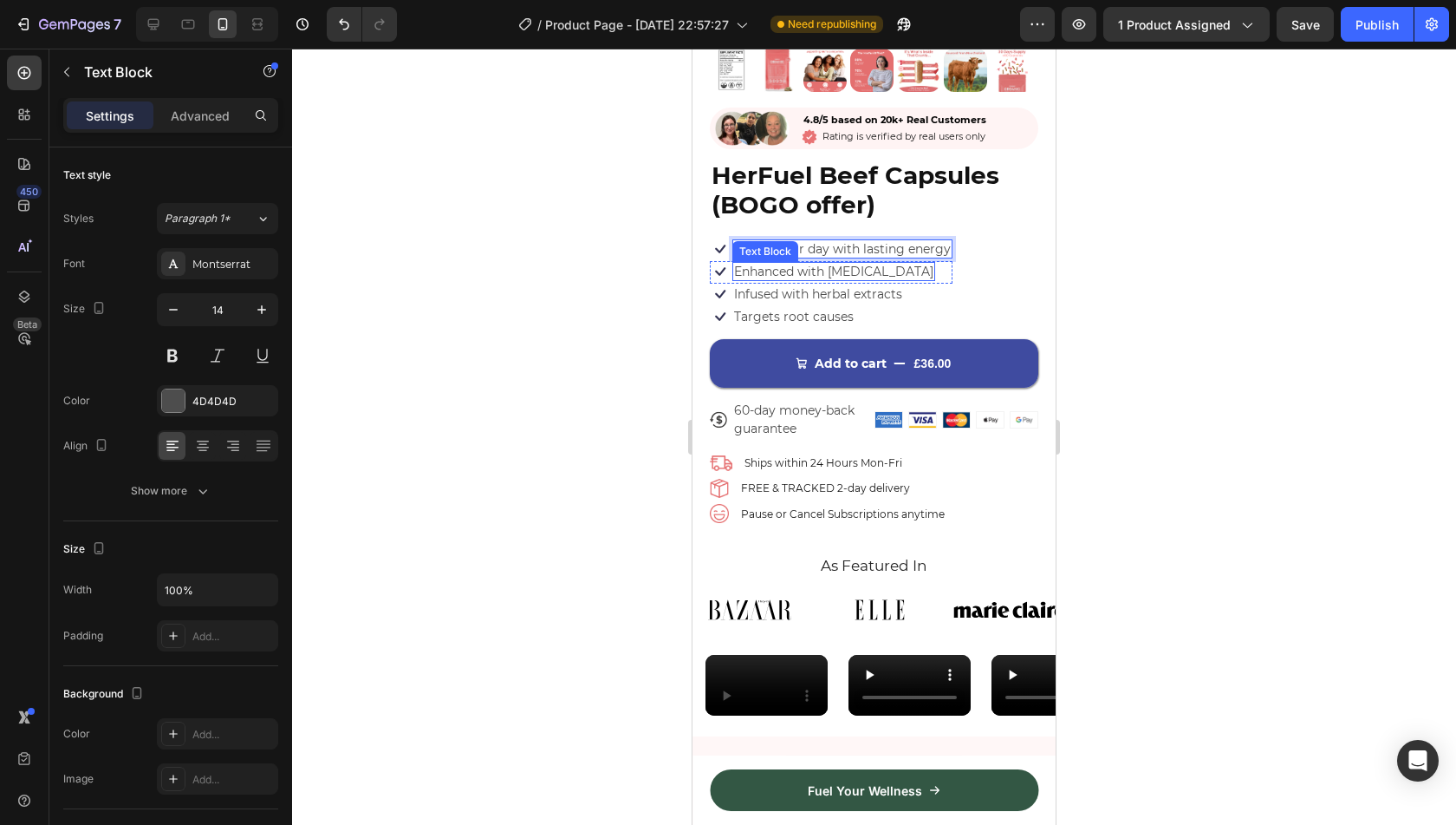
click at [809, 264] on p "Enhanced with [MEDICAL_DATA]" at bounding box center [834, 271] width 200 height 15
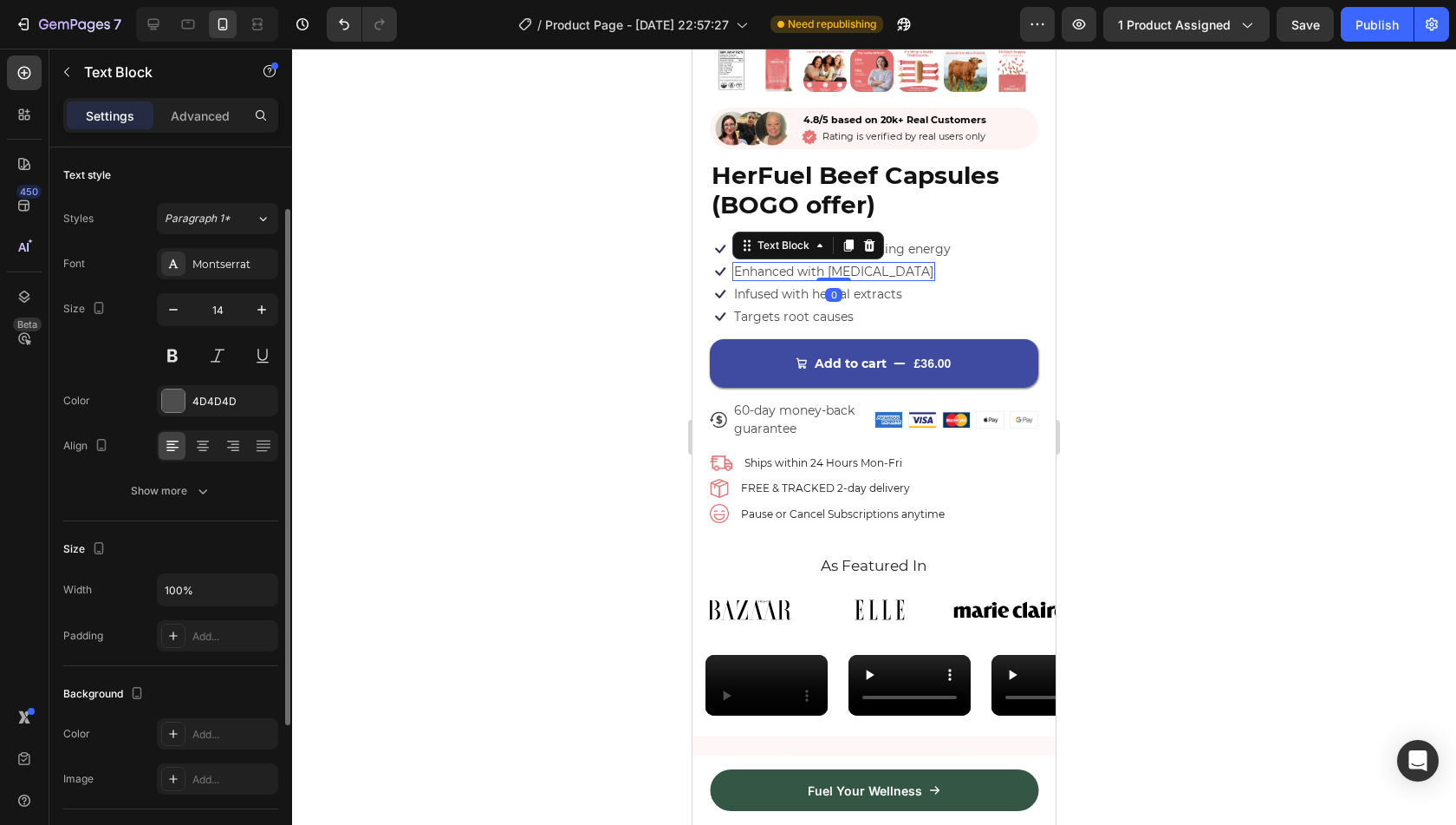
scroll to position [36, 0]
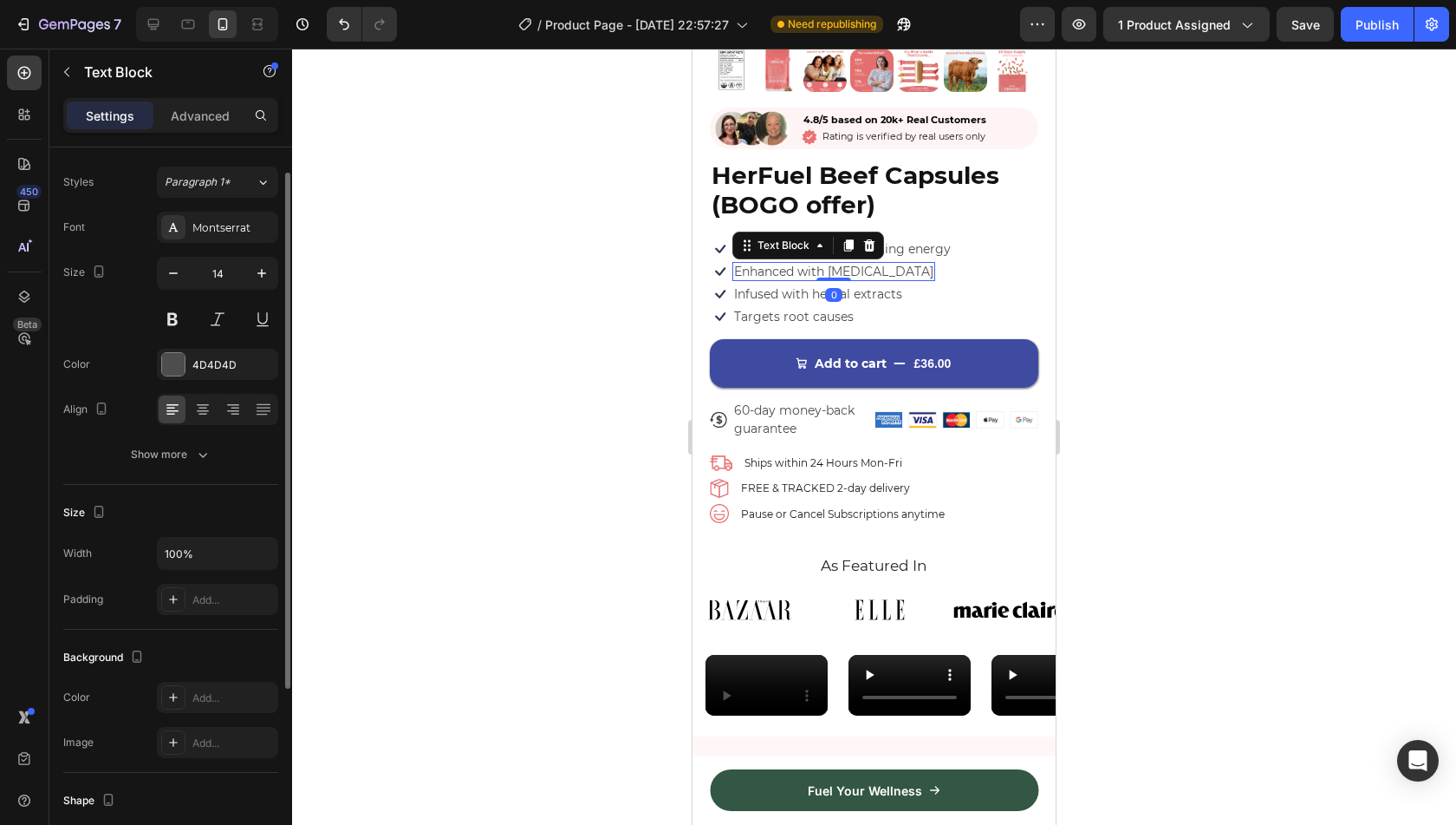
click at [809, 264] on p "Enhanced with [MEDICAL_DATA]" at bounding box center [834, 271] width 200 height 15
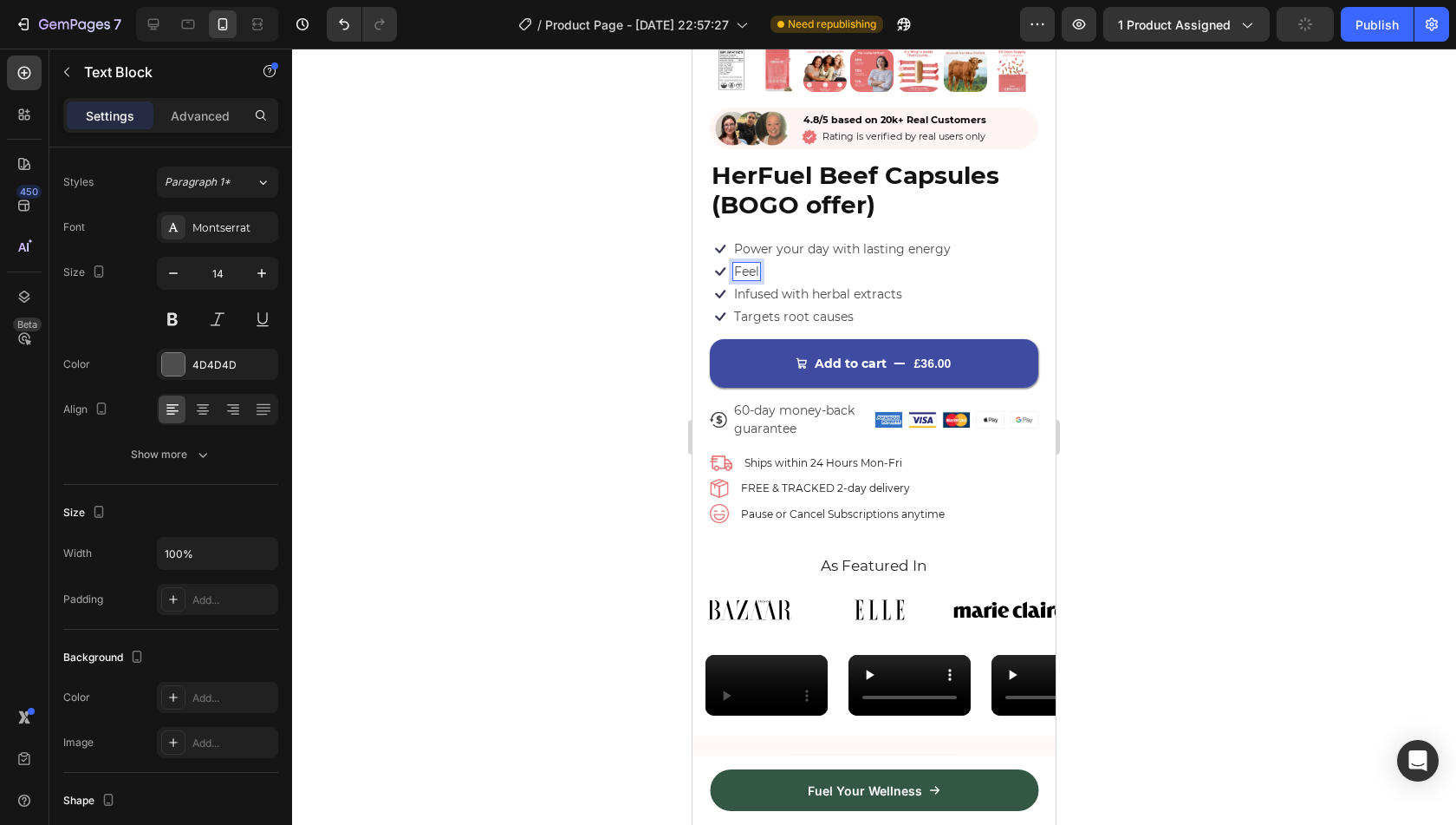
click at [746, 264] on p "Feel" at bounding box center [746, 271] width 25 height 15
click at [757, 286] on p "Infused with herbal extracts" at bounding box center [817, 293] width 168 height 15
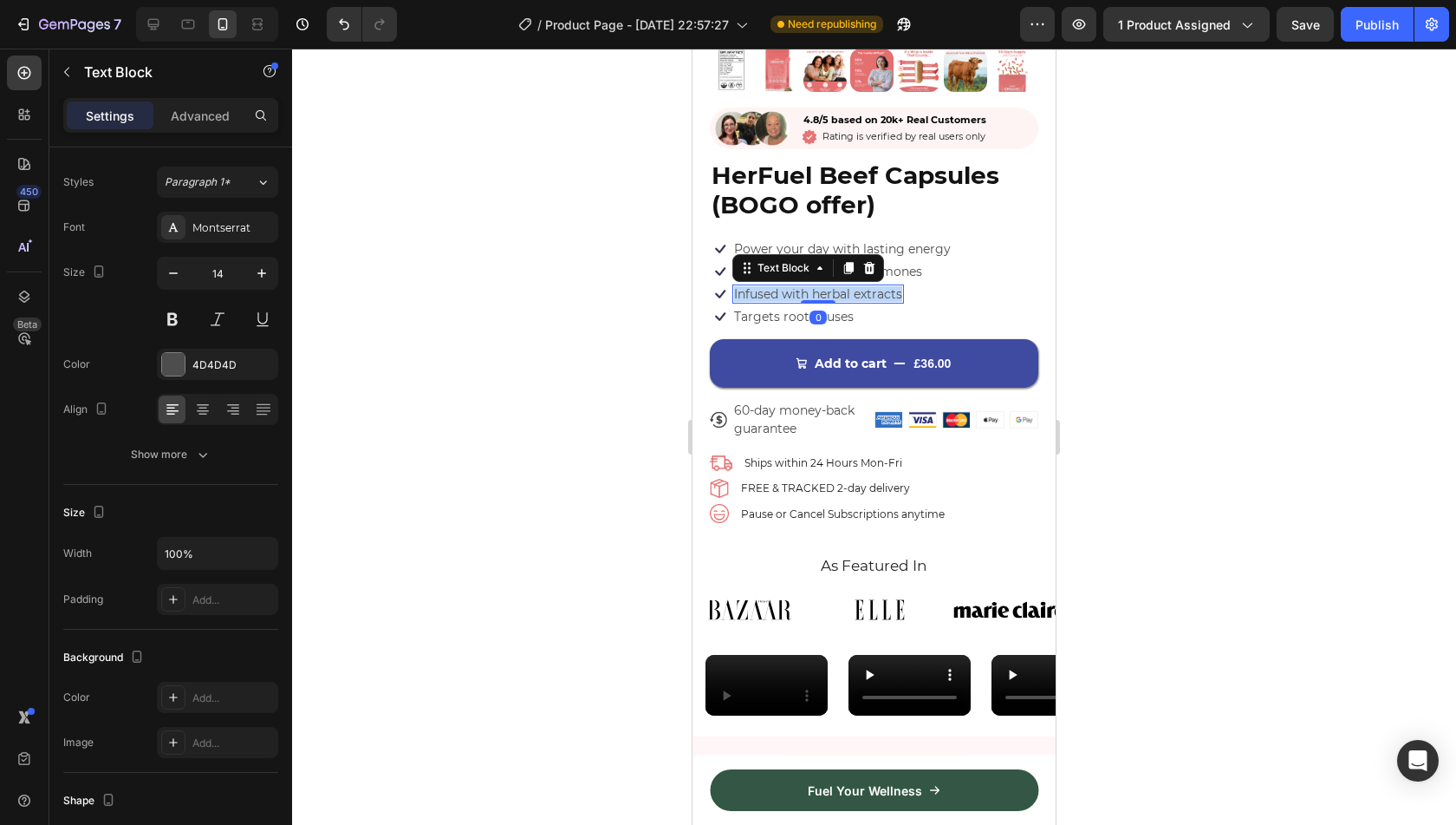
click at [757, 286] on p "Infused with herbal extracts" at bounding box center [817, 293] width 168 height 15
click at [791, 309] on p "Targets root causes" at bounding box center [793, 316] width 120 height 15
click at [804, 309] on p "Targets root causes" at bounding box center [793, 316] width 120 height 15
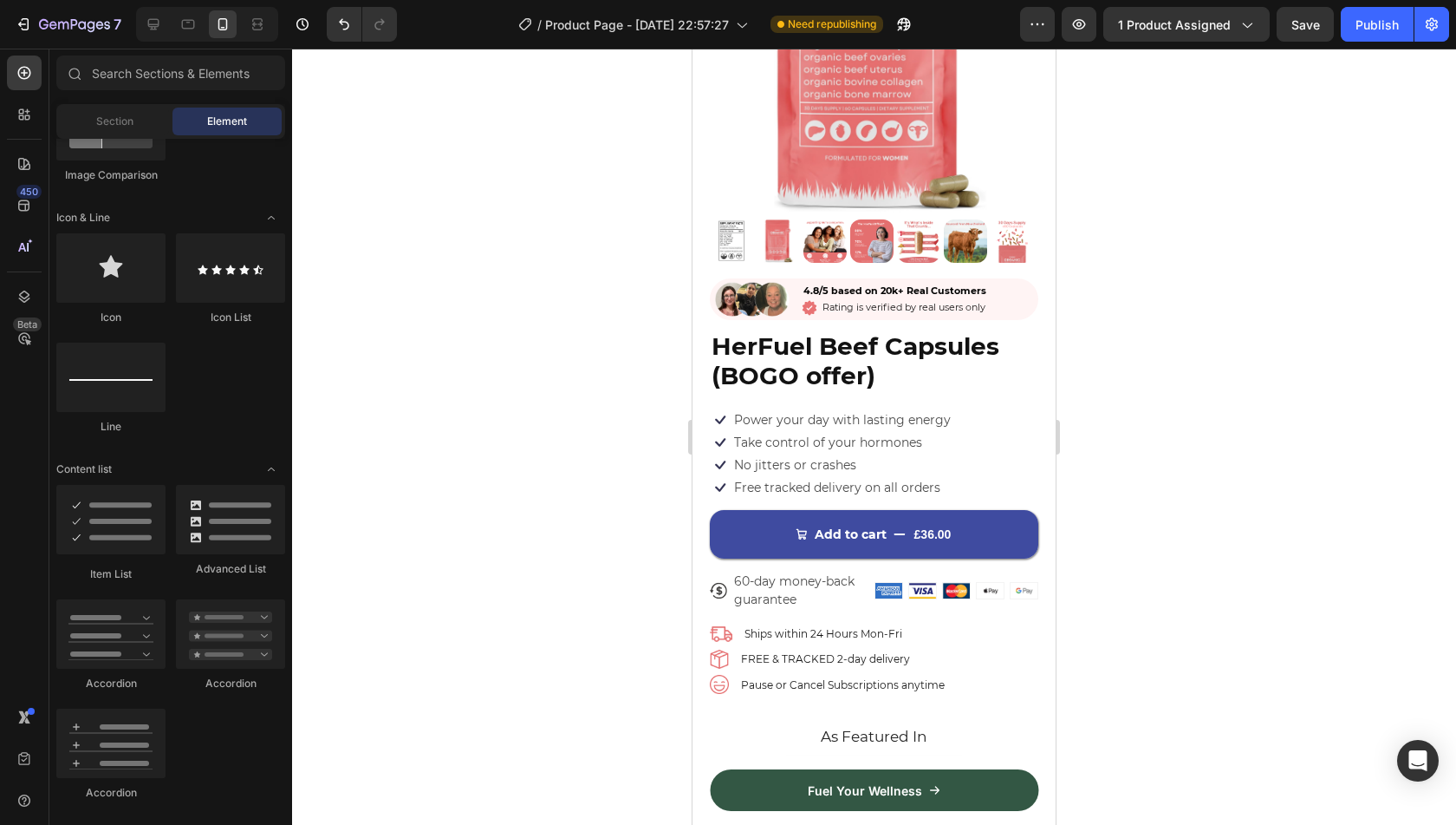
scroll to position [215, 0]
click at [965, 410] on div "Icon Power your day with lasting energy Text Block Row Icon Take control of you…" at bounding box center [873, 433] width 328 height 45
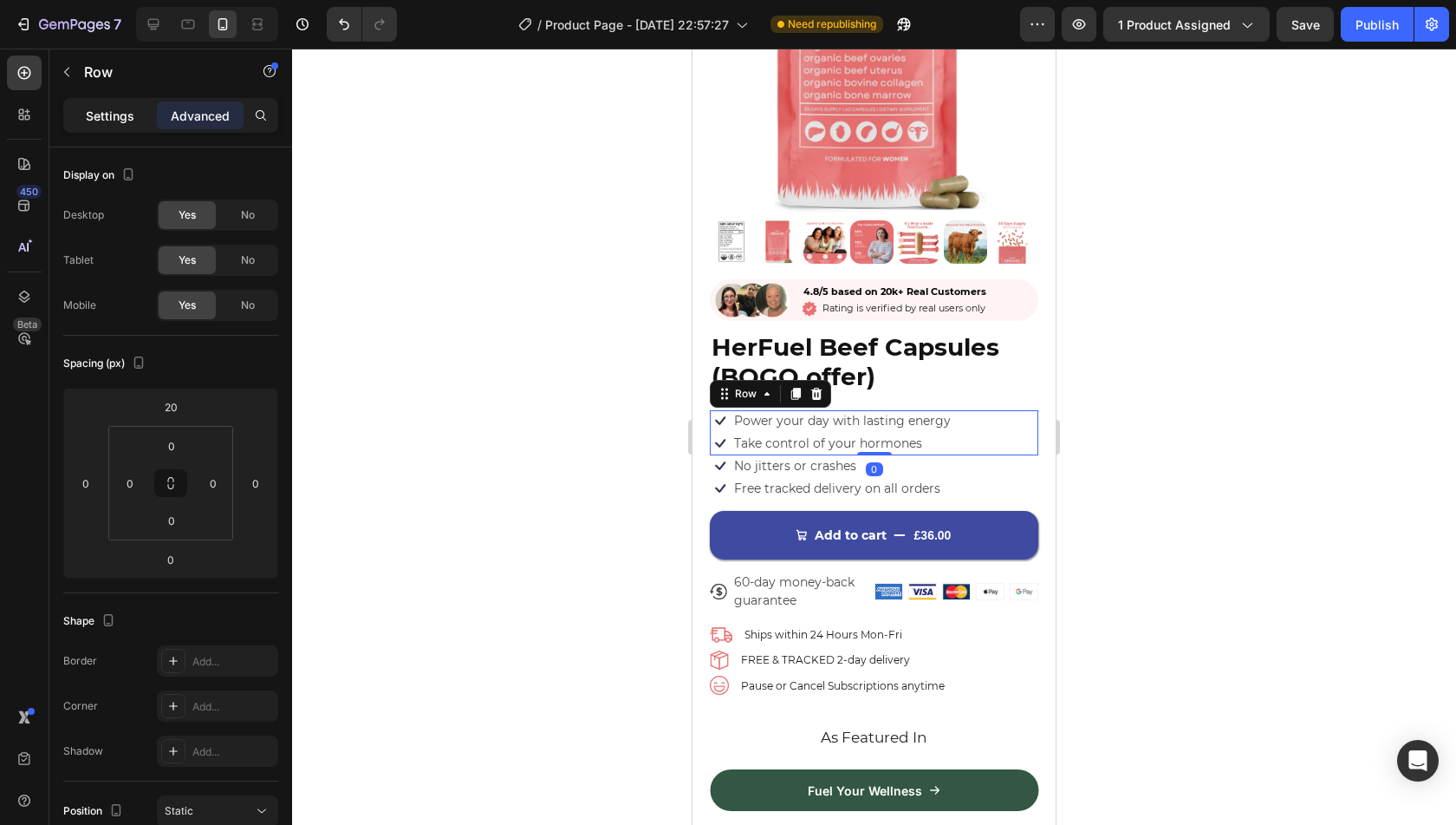
click at [120, 115] on p "Settings" at bounding box center [110, 116] width 49 height 18
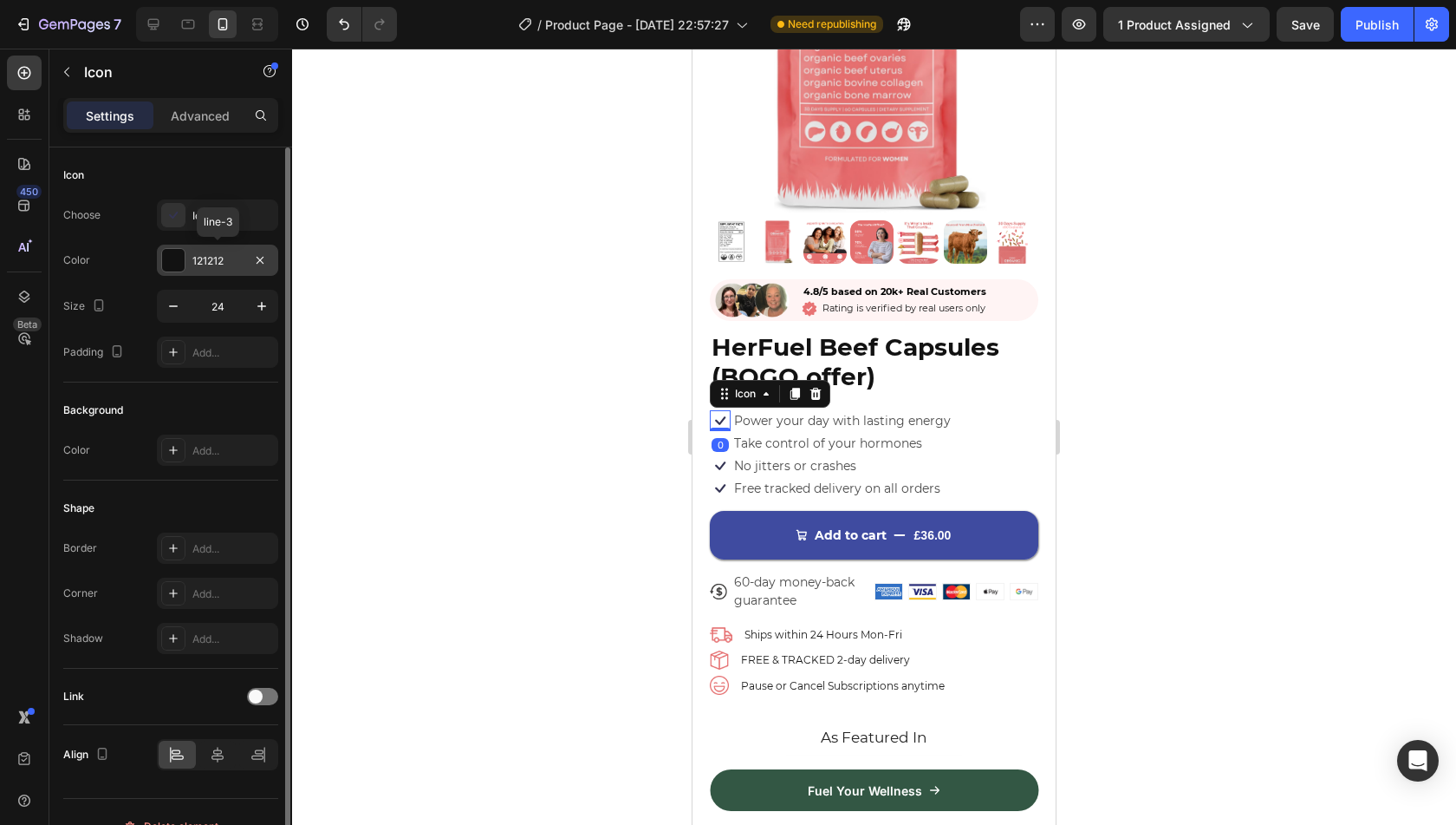
click at [213, 257] on div "121212" at bounding box center [218, 260] width 50 height 15
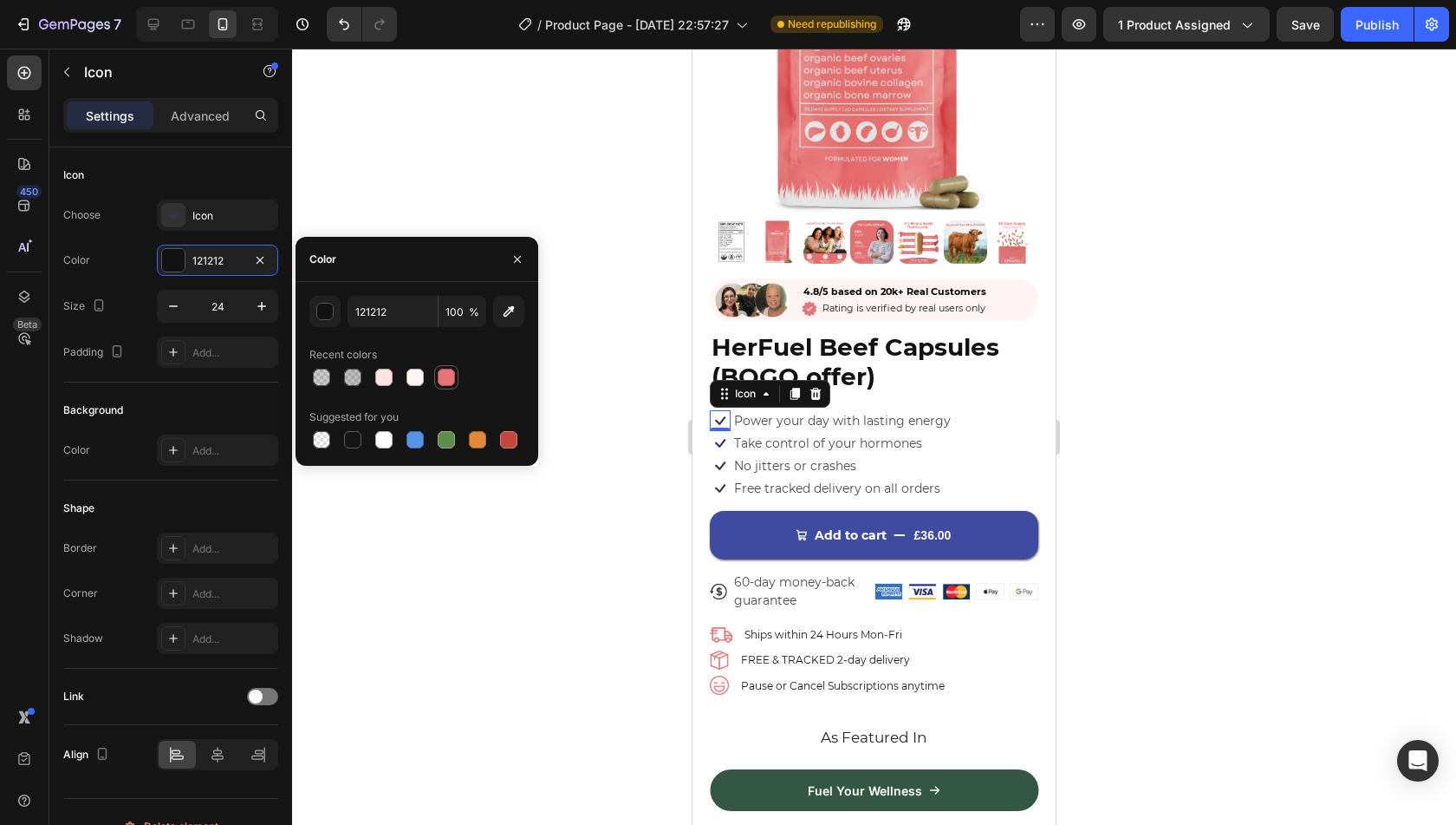
click at [451, 377] on div at bounding box center [446, 377] width 17 height 17
type input "E87475"
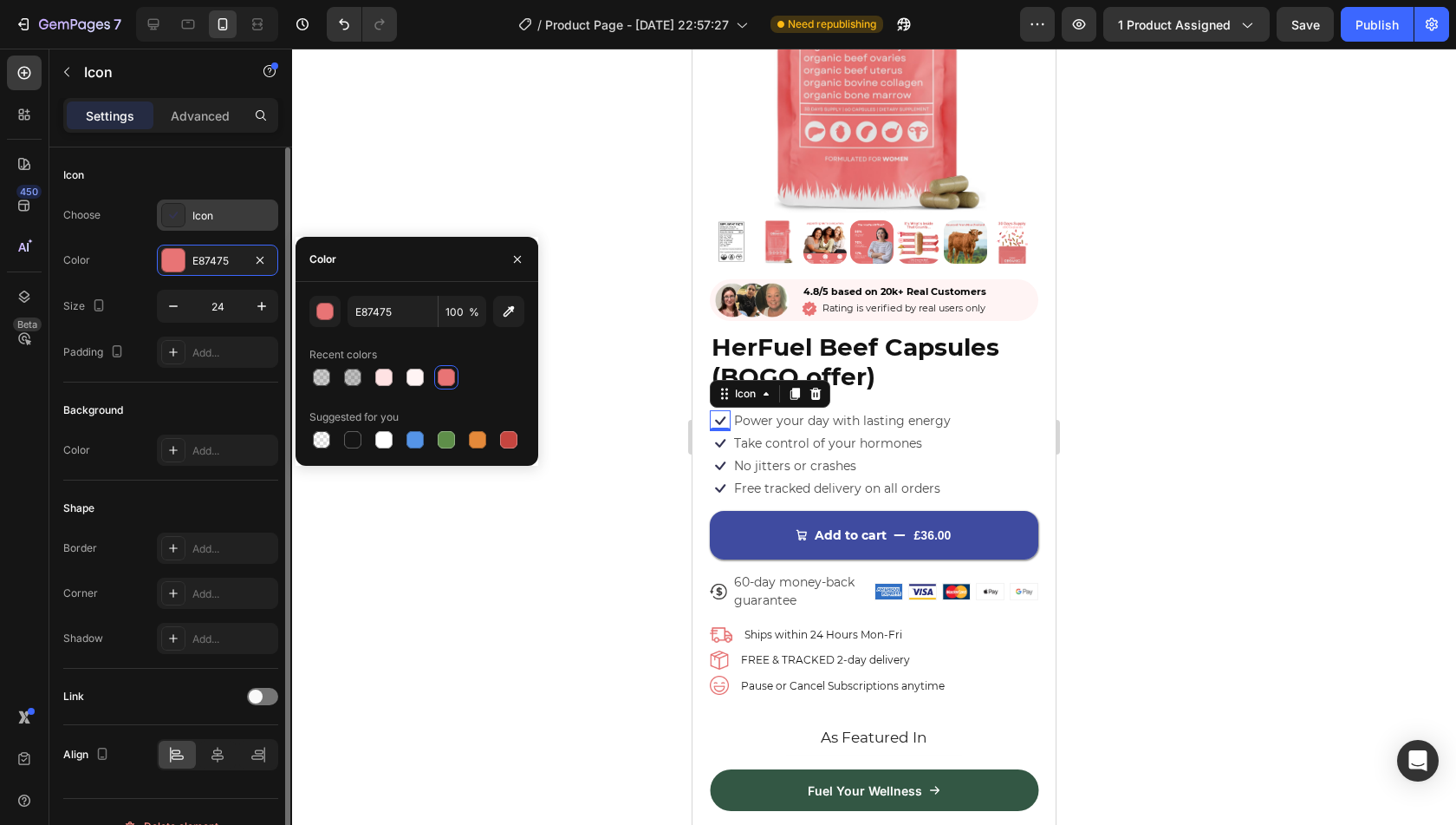
click at [200, 210] on div "Icon" at bounding box center [233, 215] width 82 height 15
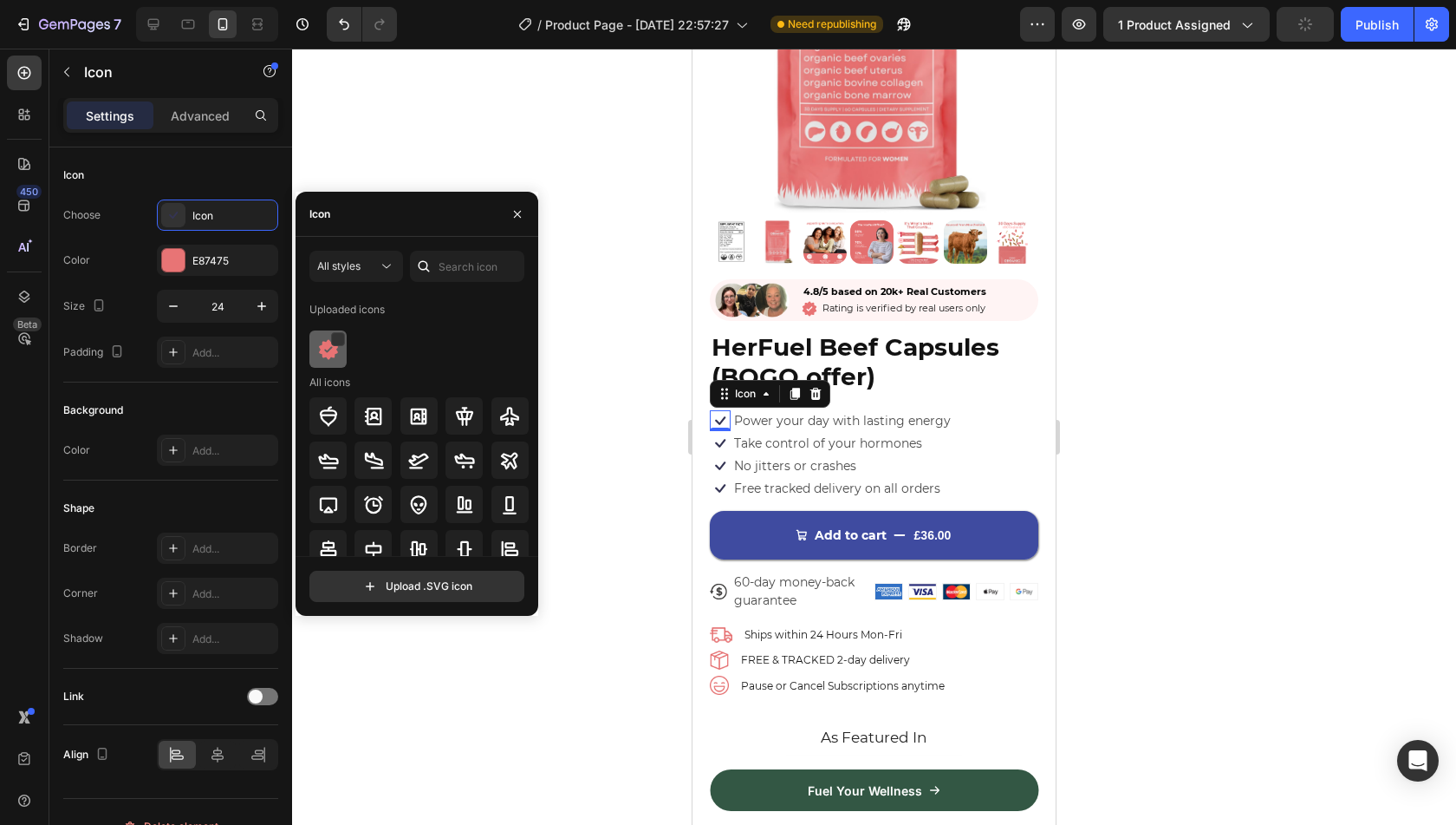
click at [327, 347] on img at bounding box center [328, 349] width 21 height 21
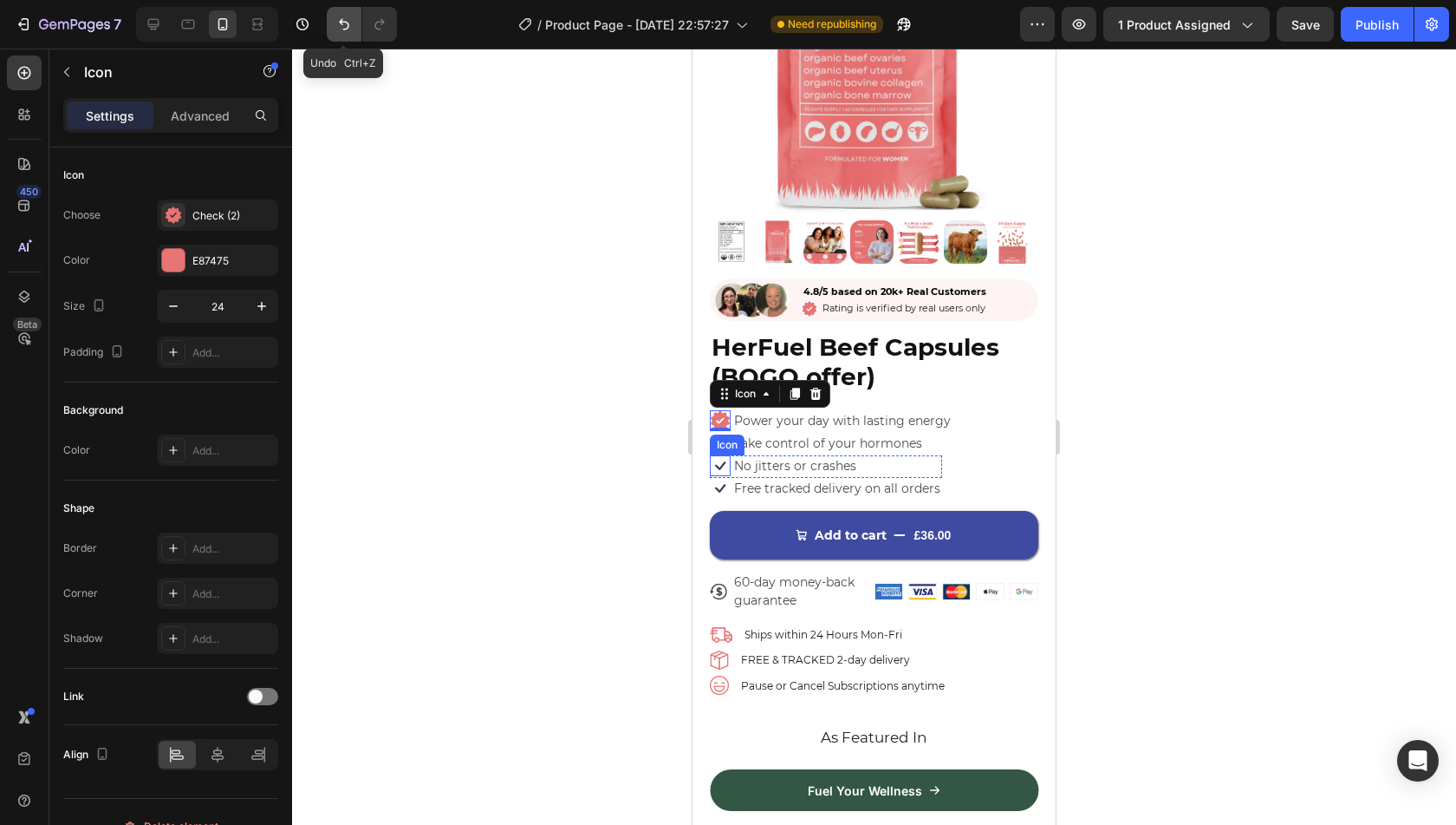
click at [340, 31] on icon "Undo/Redo" at bounding box center [344, 23] width 17 height 17
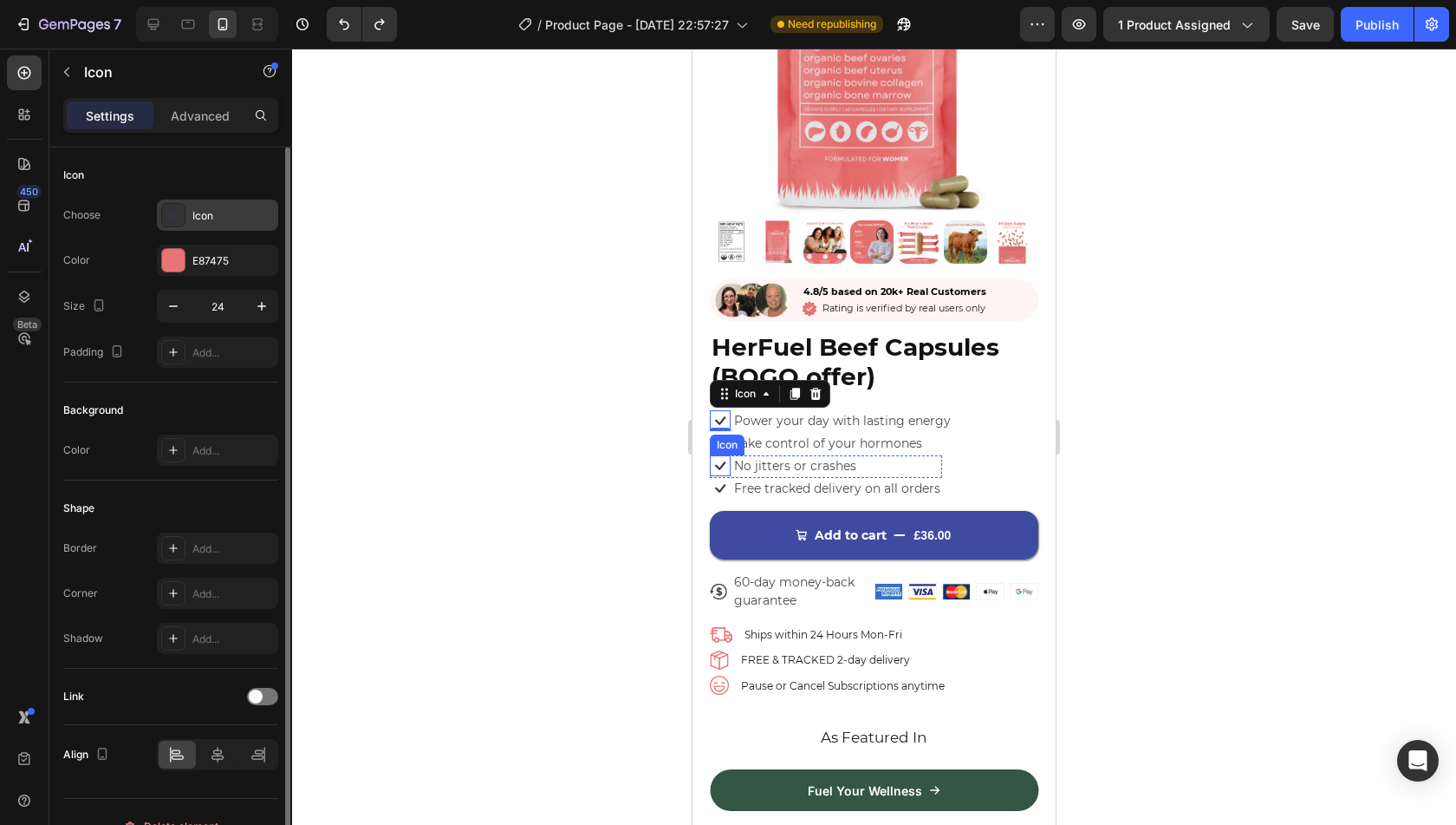
click at [213, 208] on div "Icon" at bounding box center [233, 215] width 82 height 15
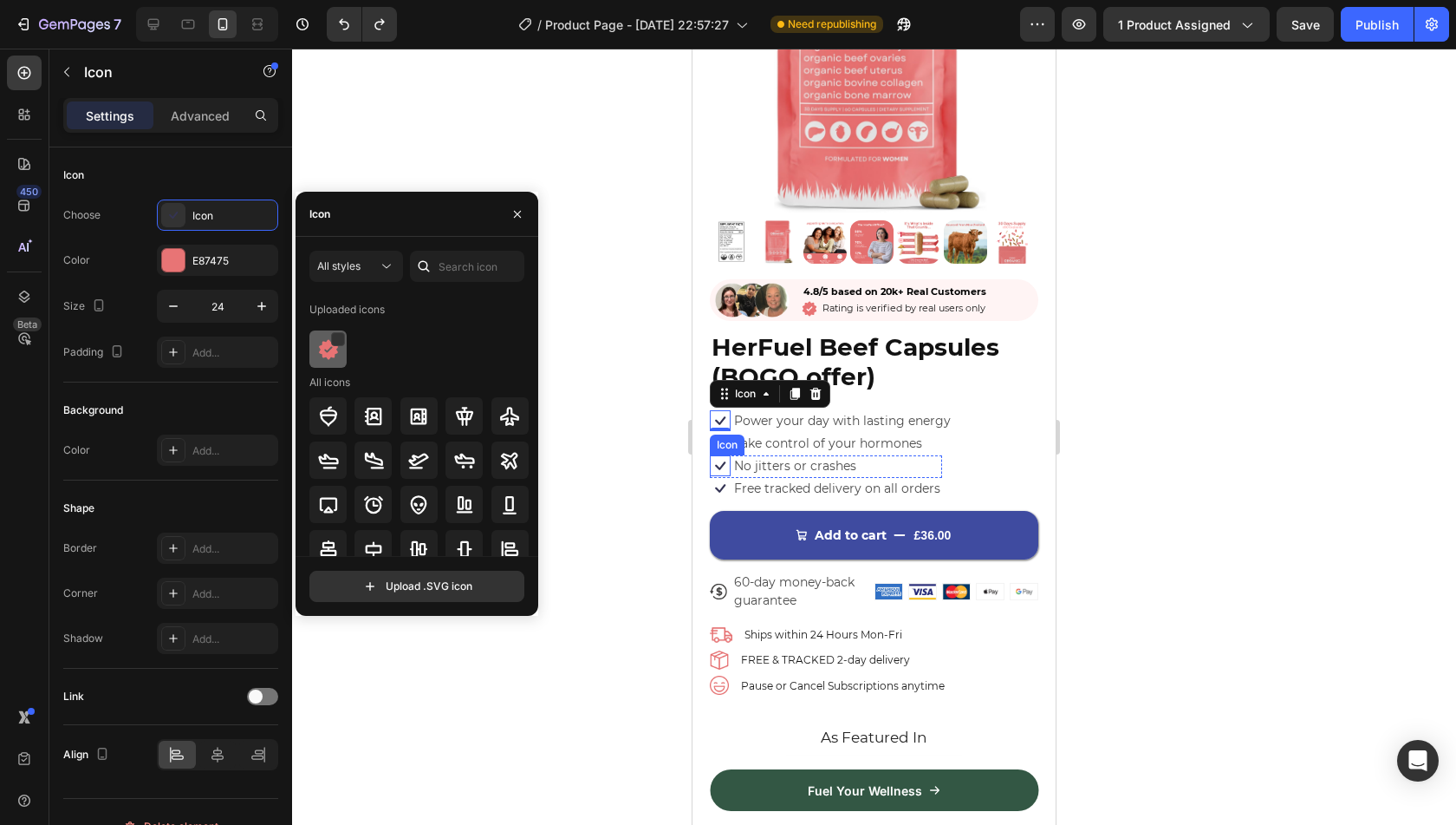
click at [333, 352] on img at bounding box center [328, 349] width 21 height 21
click at [716, 438] on div "0" at bounding box center [719, 444] width 17 height 13
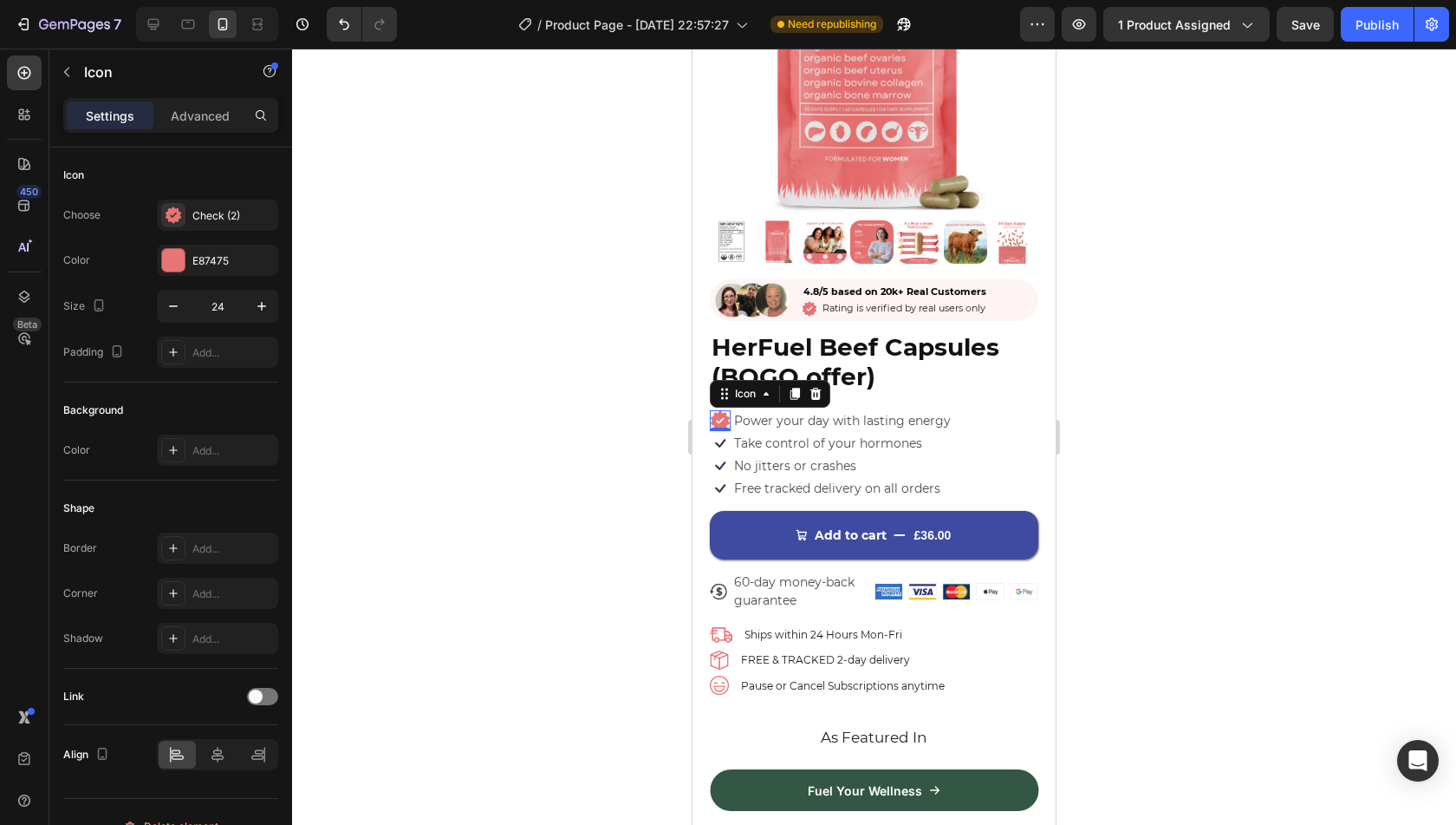
click at [719, 438] on div "0" at bounding box center [719, 444] width 17 height 13
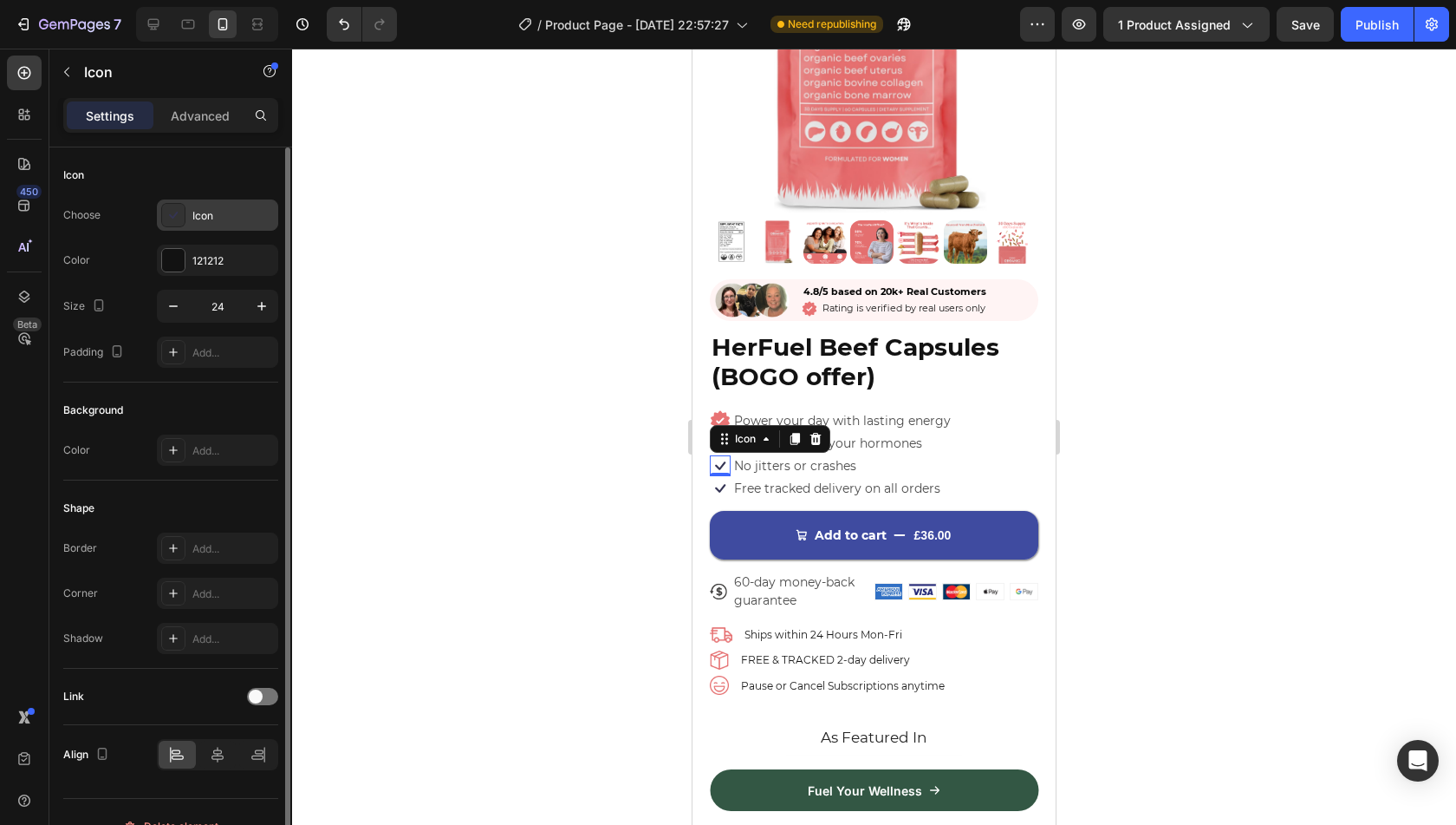
click at [221, 218] on div "Icon" at bounding box center [233, 215] width 82 height 15
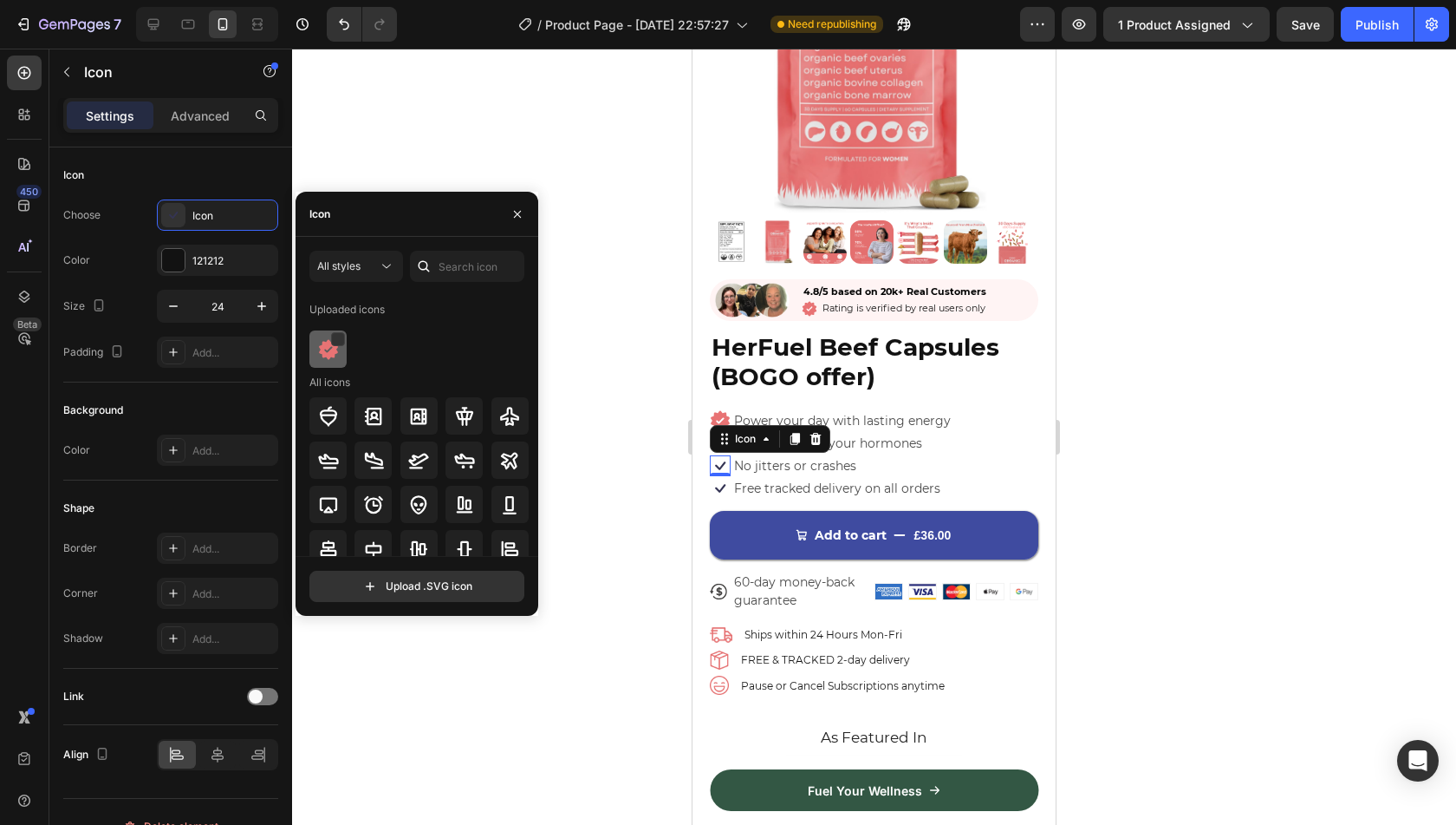
click at [325, 345] on img at bounding box center [328, 349] width 21 height 21
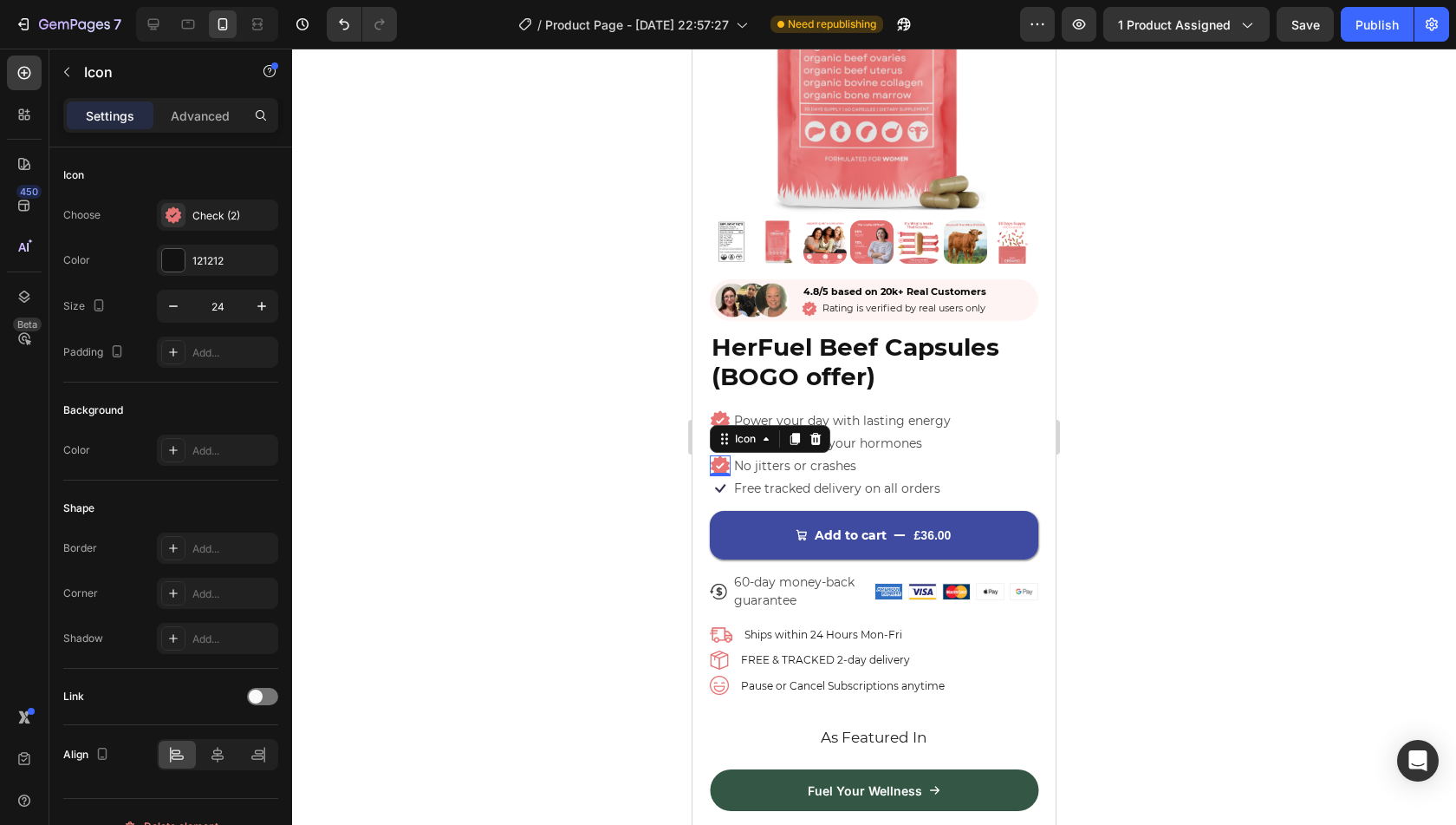
click at [722, 483] on div "0" at bounding box center [719, 489] width 17 height 13
click at [726, 483] on div "0" at bounding box center [719, 489] width 17 height 13
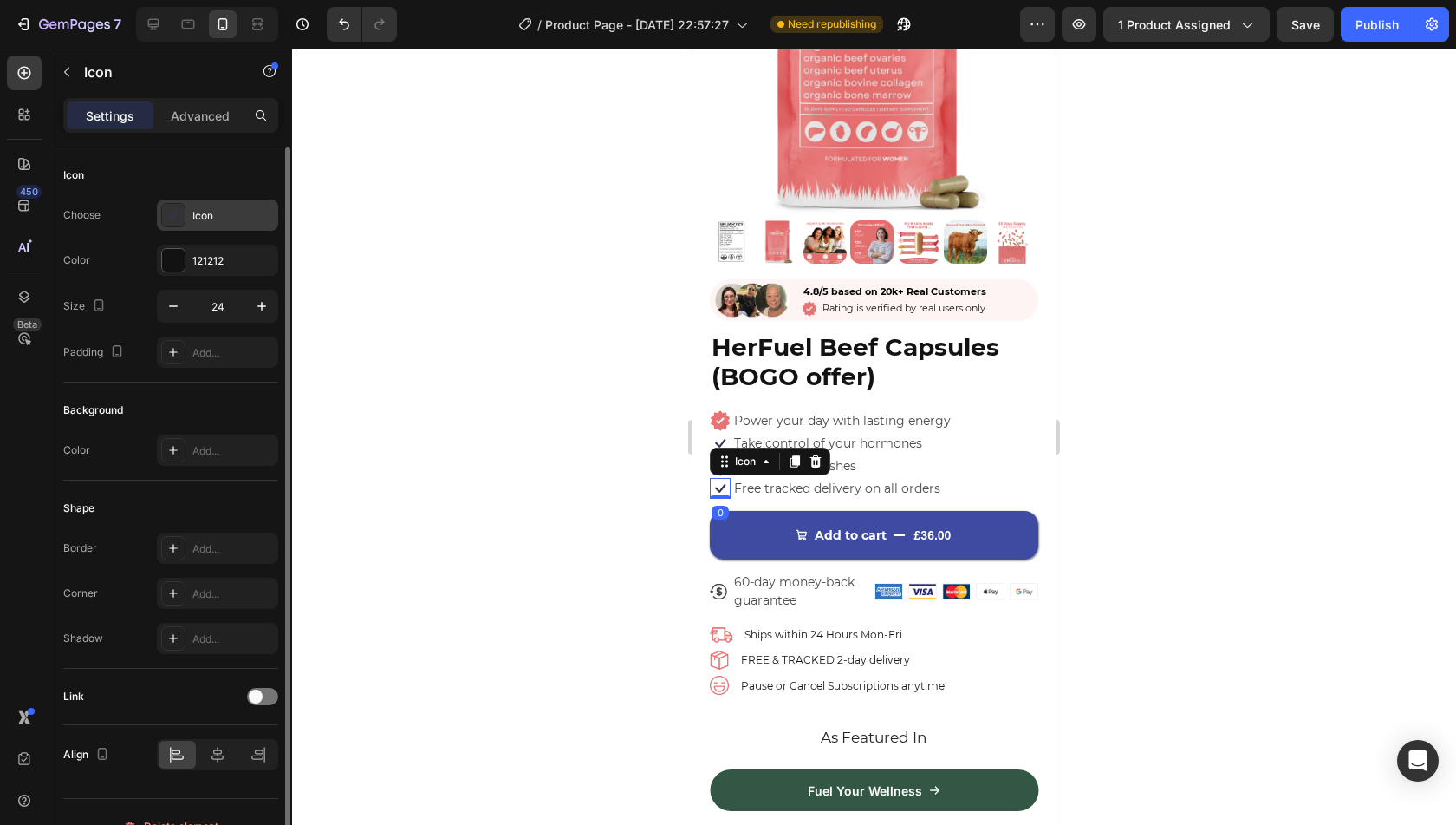
click at [214, 212] on div "Icon" at bounding box center [233, 215] width 82 height 15
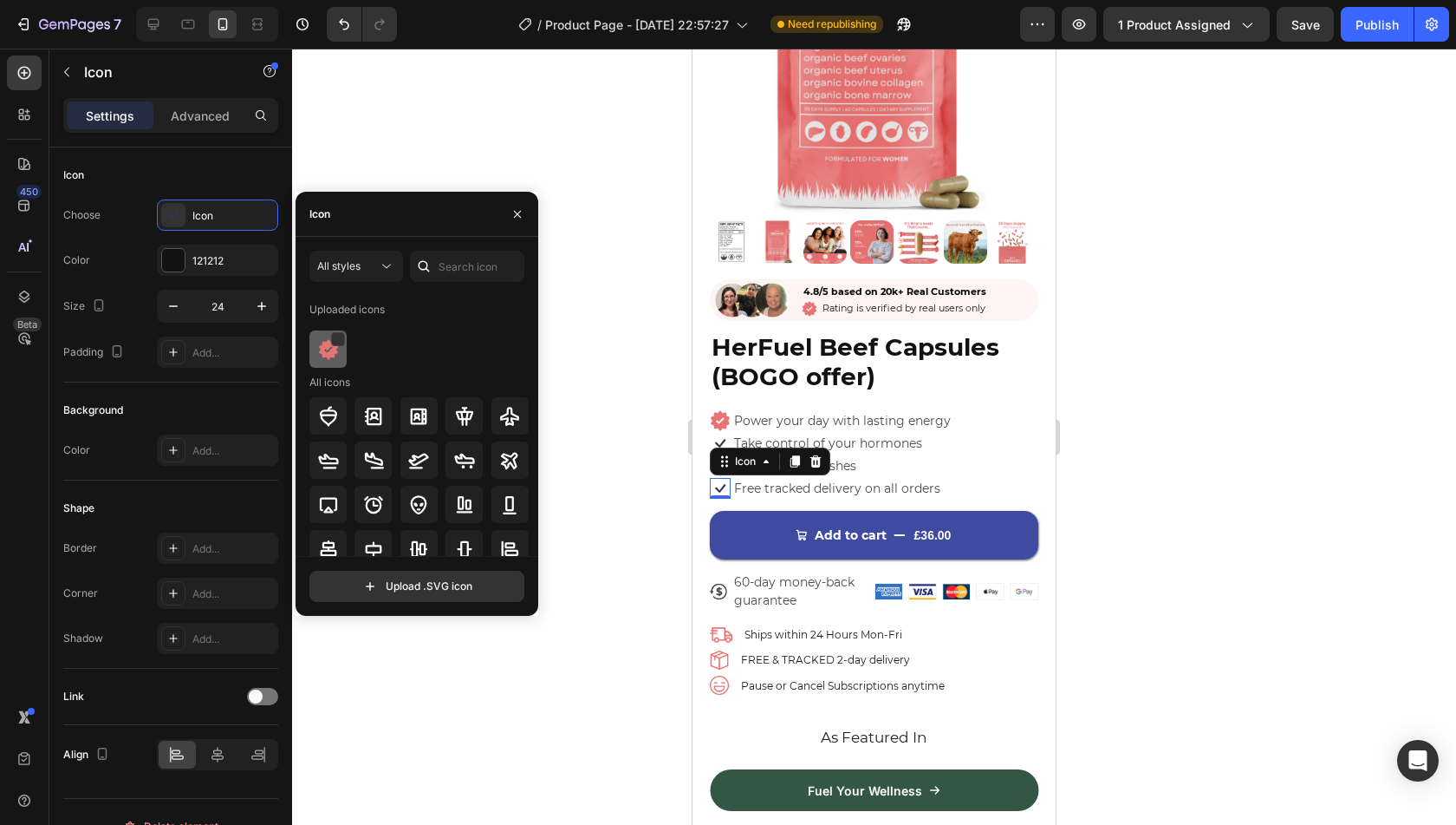
click at [316, 356] on div at bounding box center [327, 348] width 37 height 37
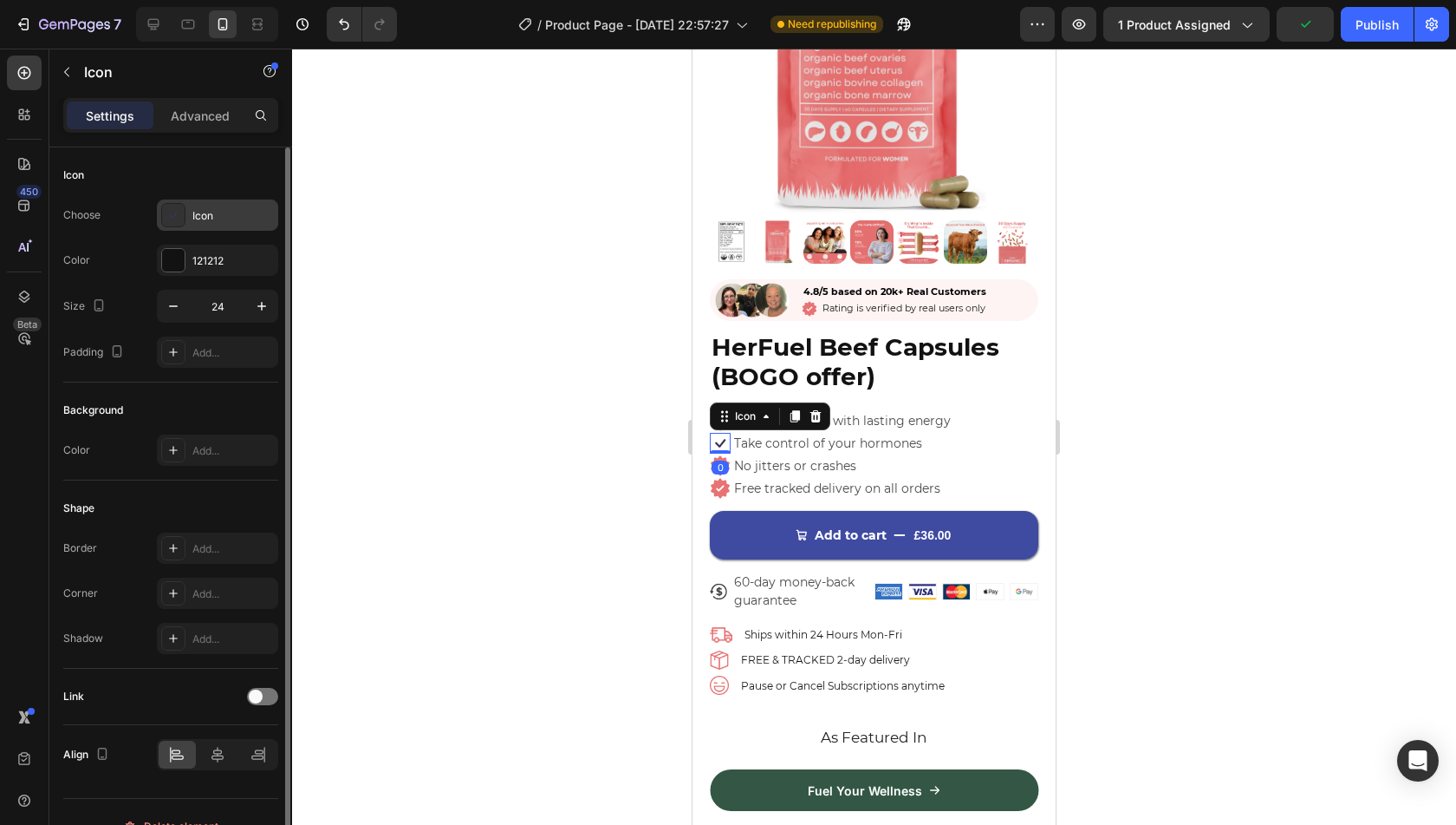
click at [228, 225] on div "Icon" at bounding box center [217, 215] width 121 height 31
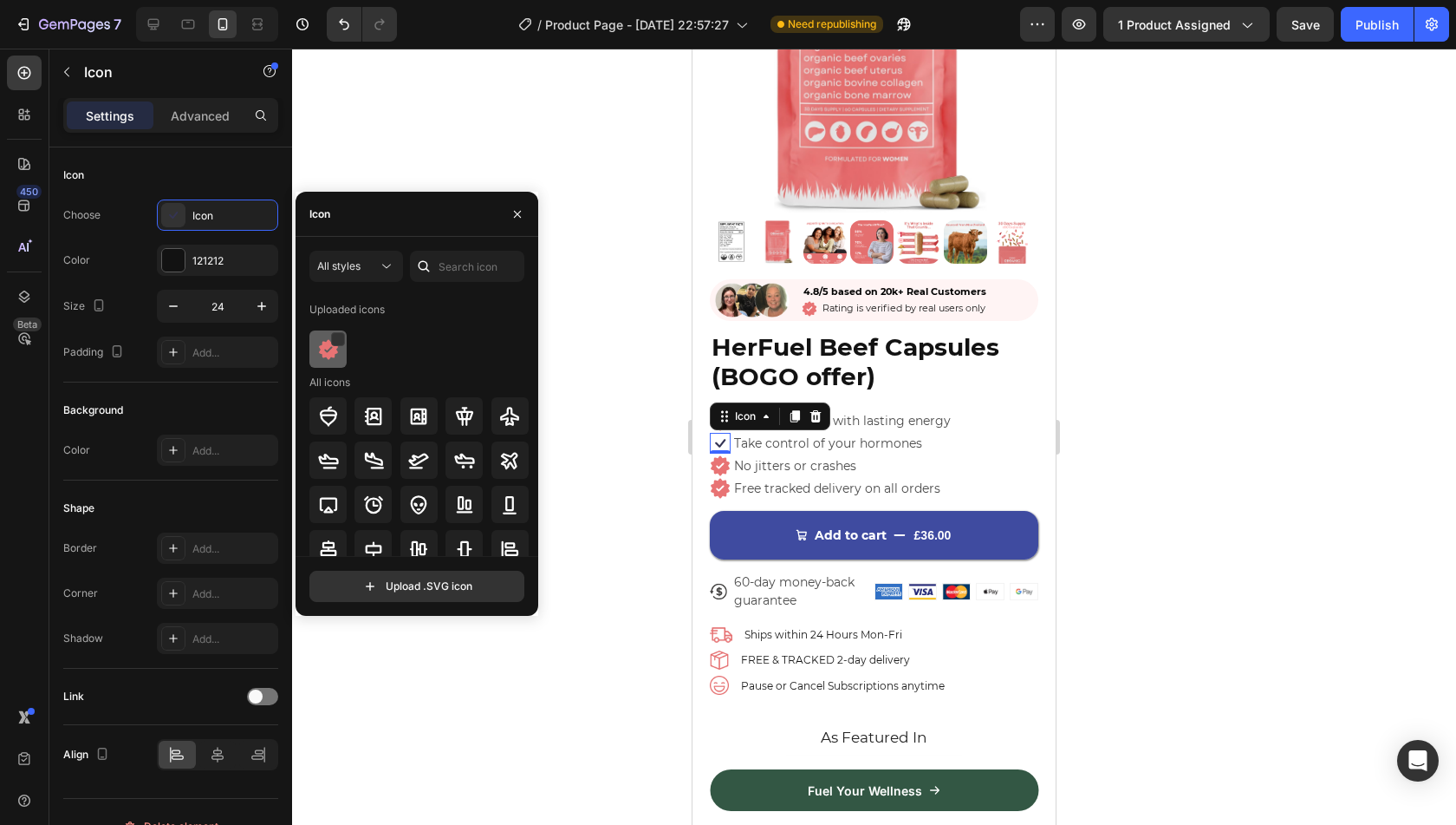
click at [321, 356] on img at bounding box center [328, 349] width 21 height 21
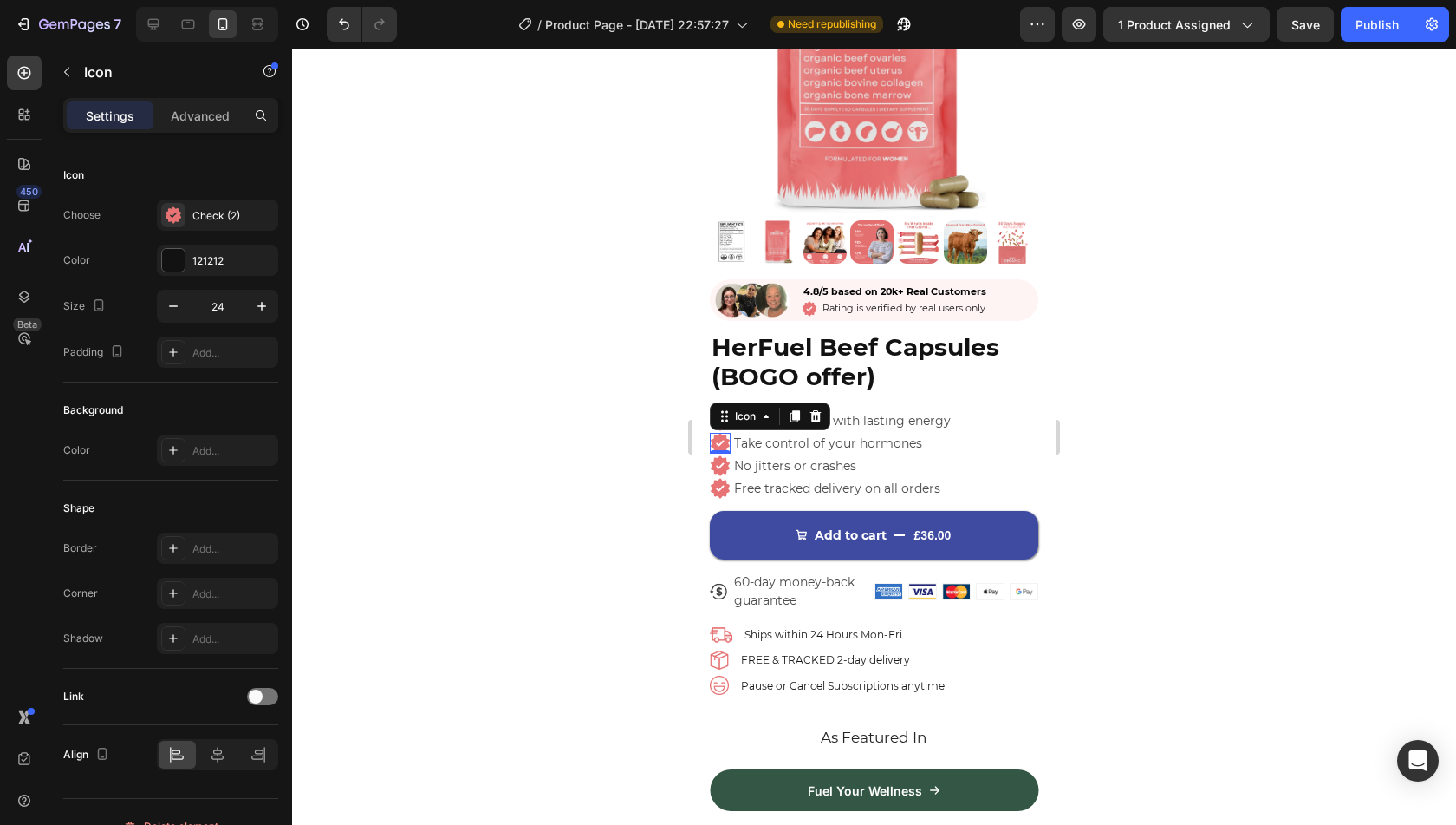
click at [577, 421] on div at bounding box center [874, 436] width 1164 height 776
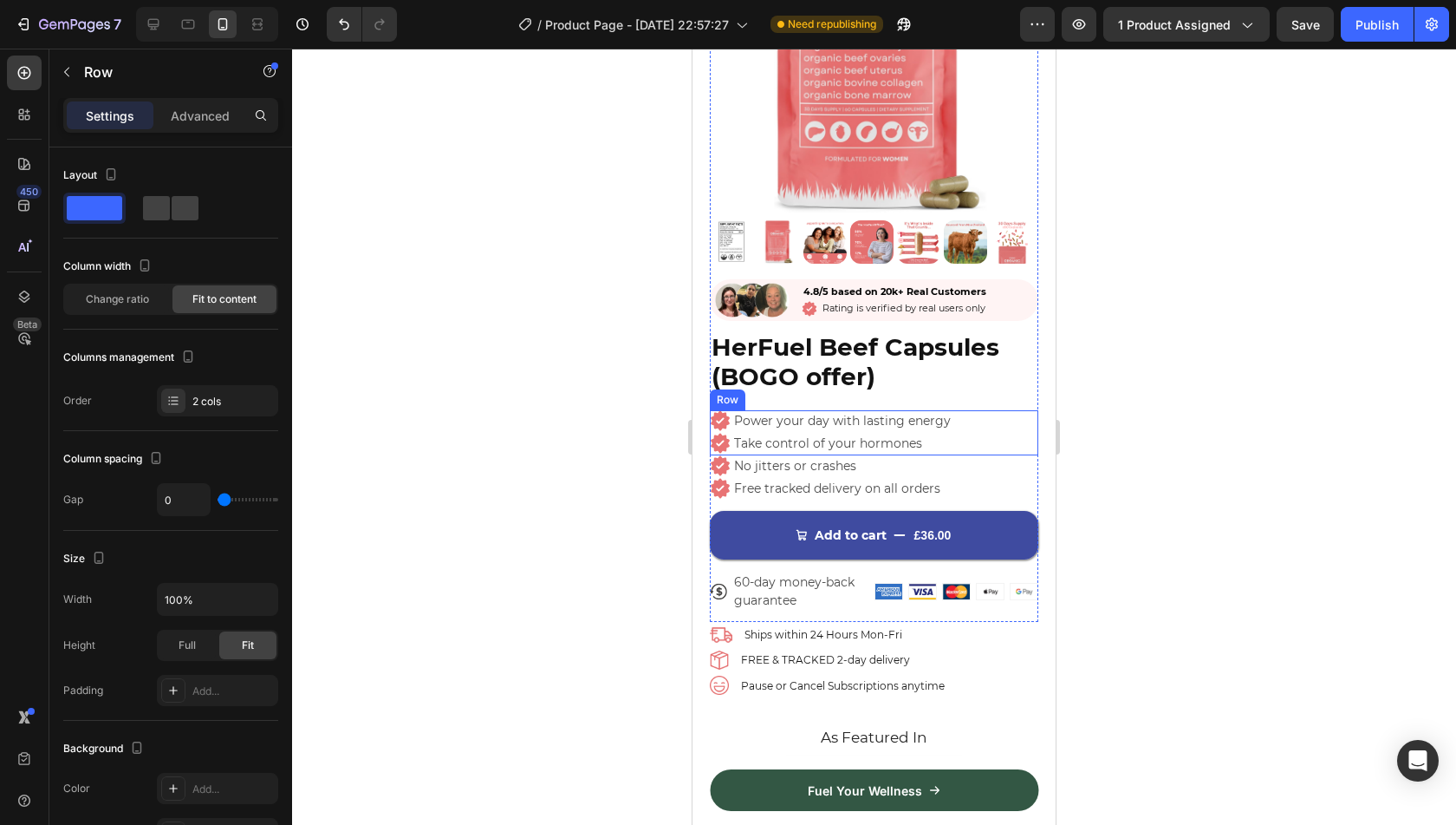
click at [978, 417] on div "Icon Power your day with lasting energy Text Block Row Icon Take control of you…" at bounding box center [873, 433] width 328 height 45
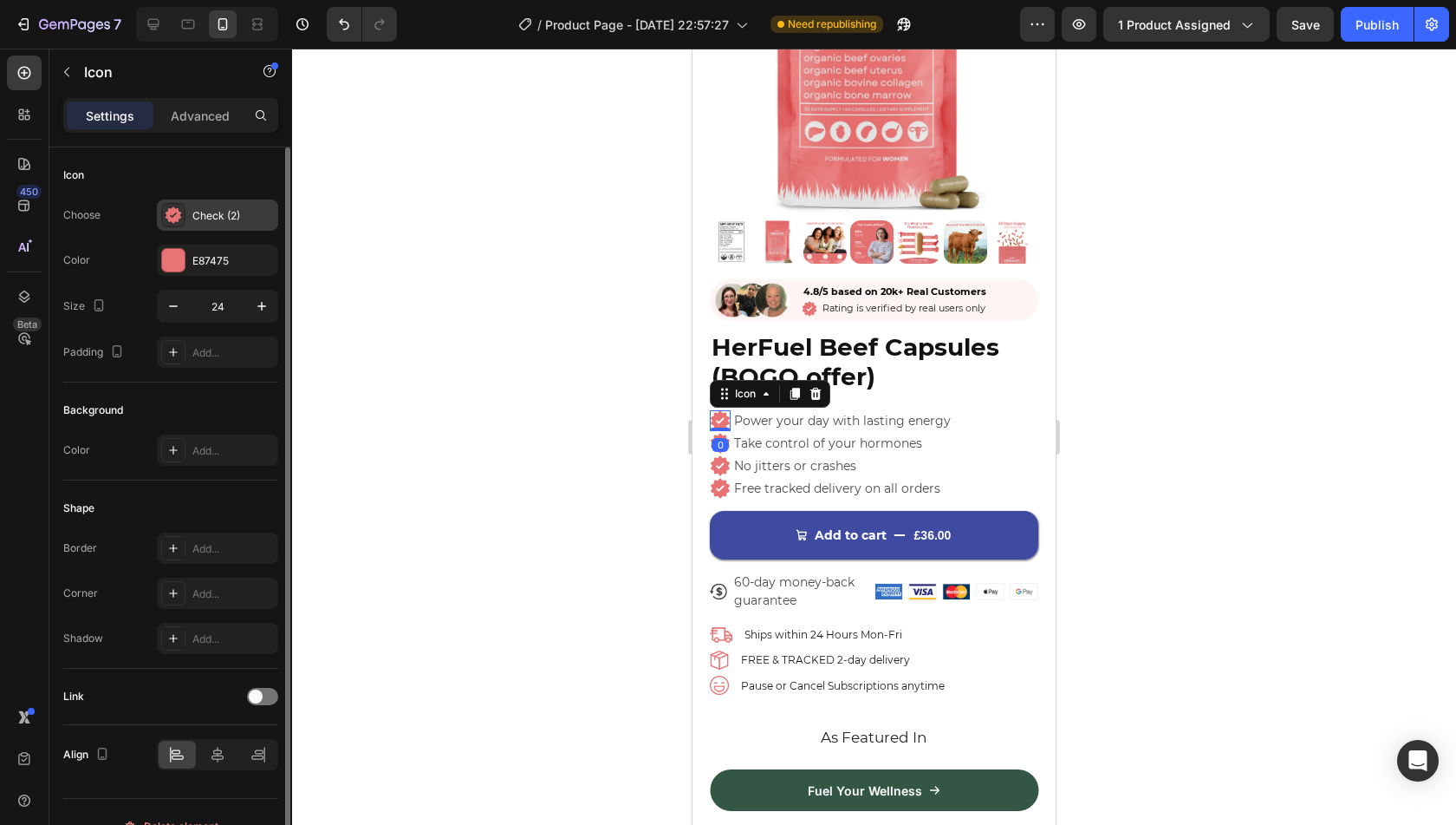
click at [210, 213] on div "Check (2)" at bounding box center [233, 215] width 82 height 15
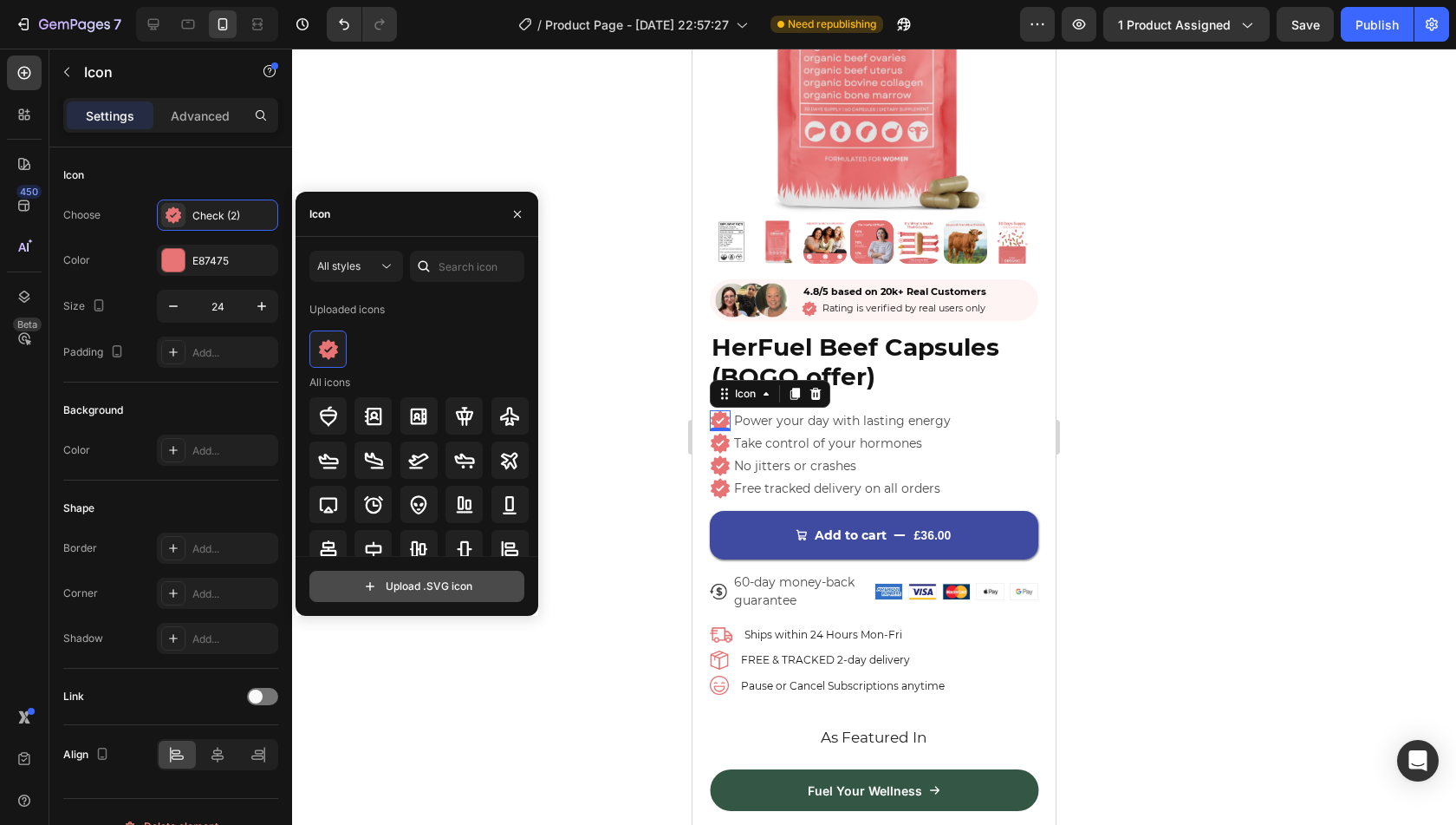
click at [416, 575] on input "file" at bounding box center [416, 586] width 213 height 30
type input "C:\fakepath\checked.svg"
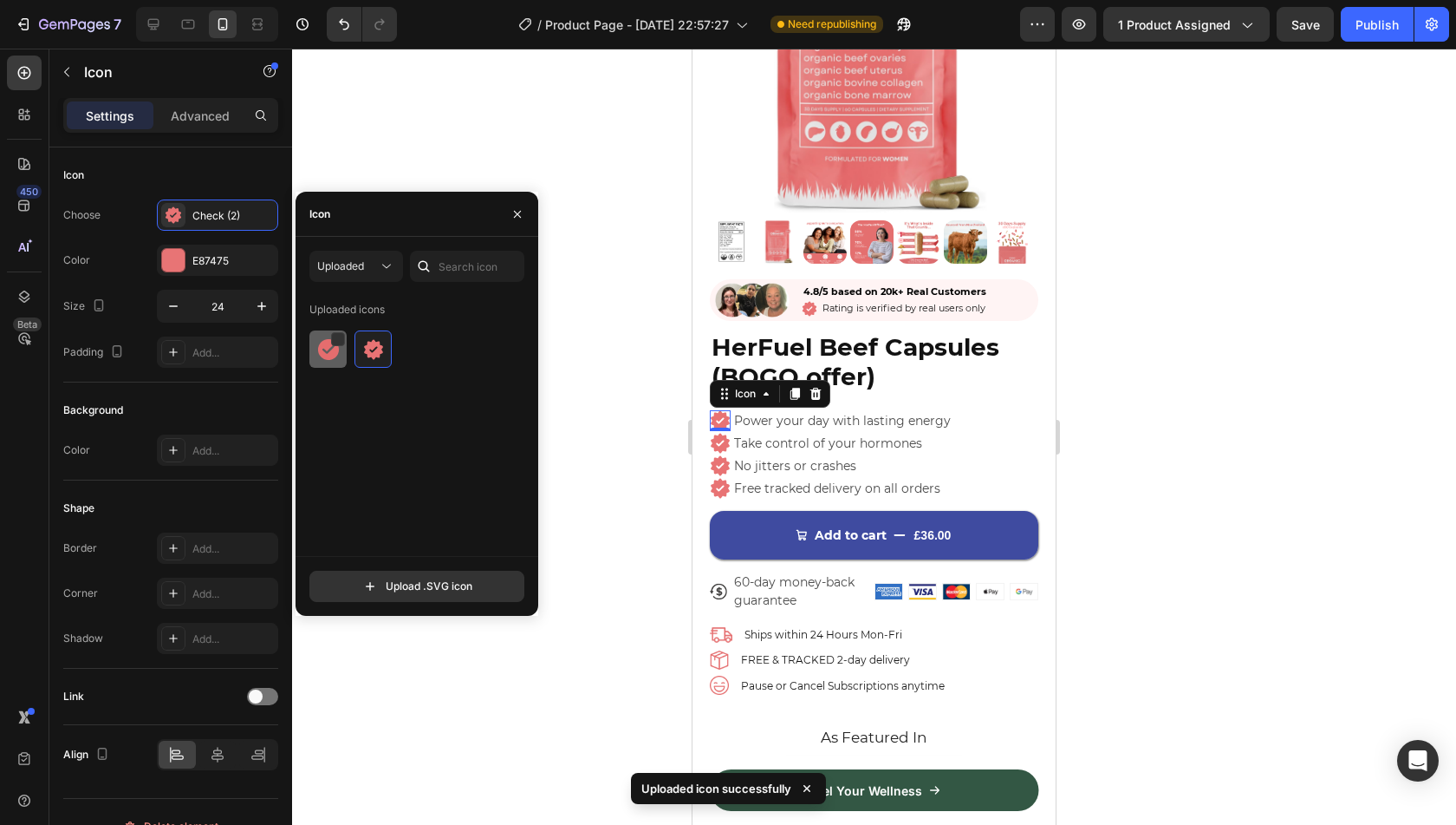
click at [354, 346] on div at bounding box center [372, 348] width 37 height 37
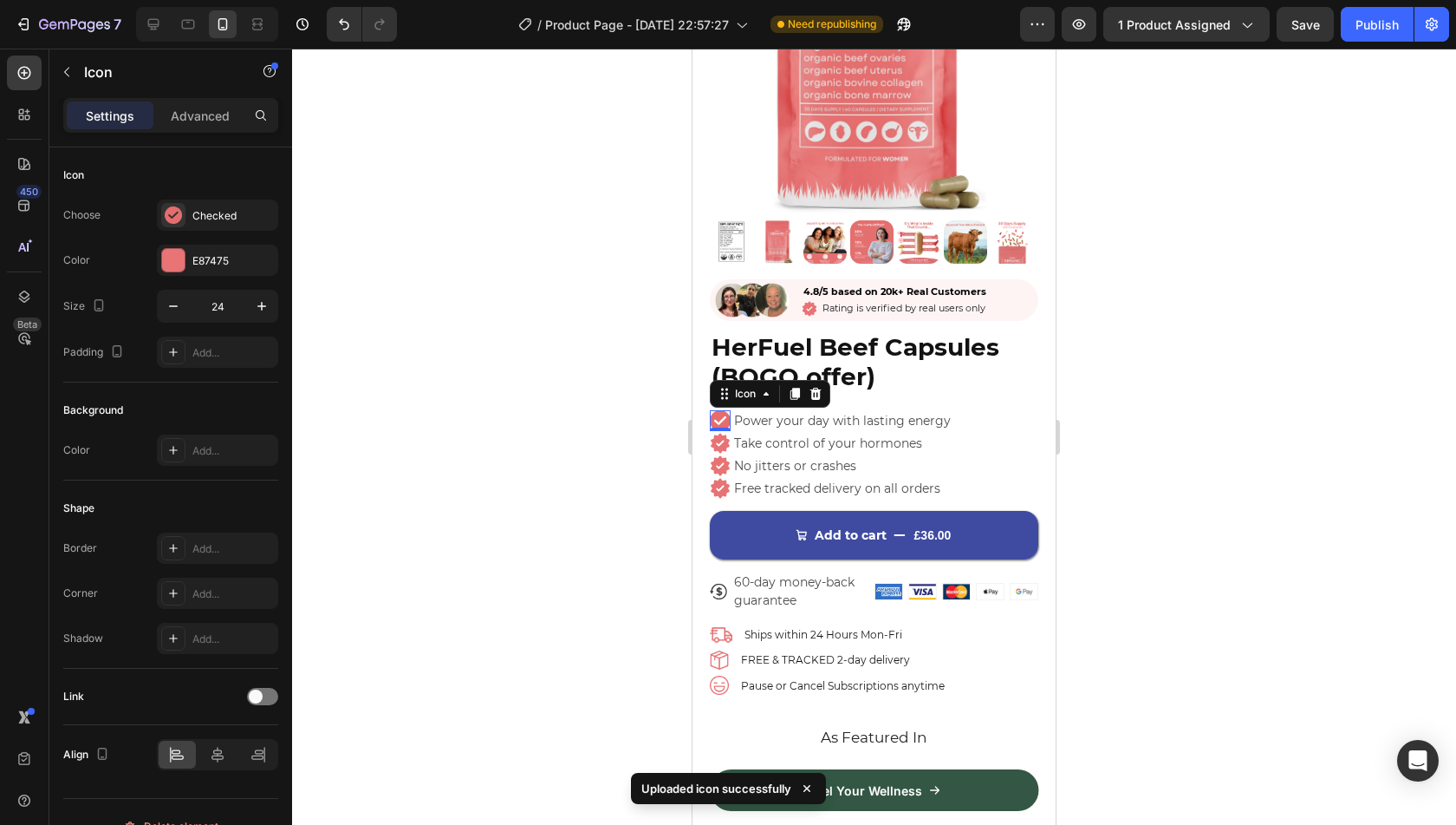
click at [725, 438] on div "0" at bounding box center [719, 444] width 17 height 13
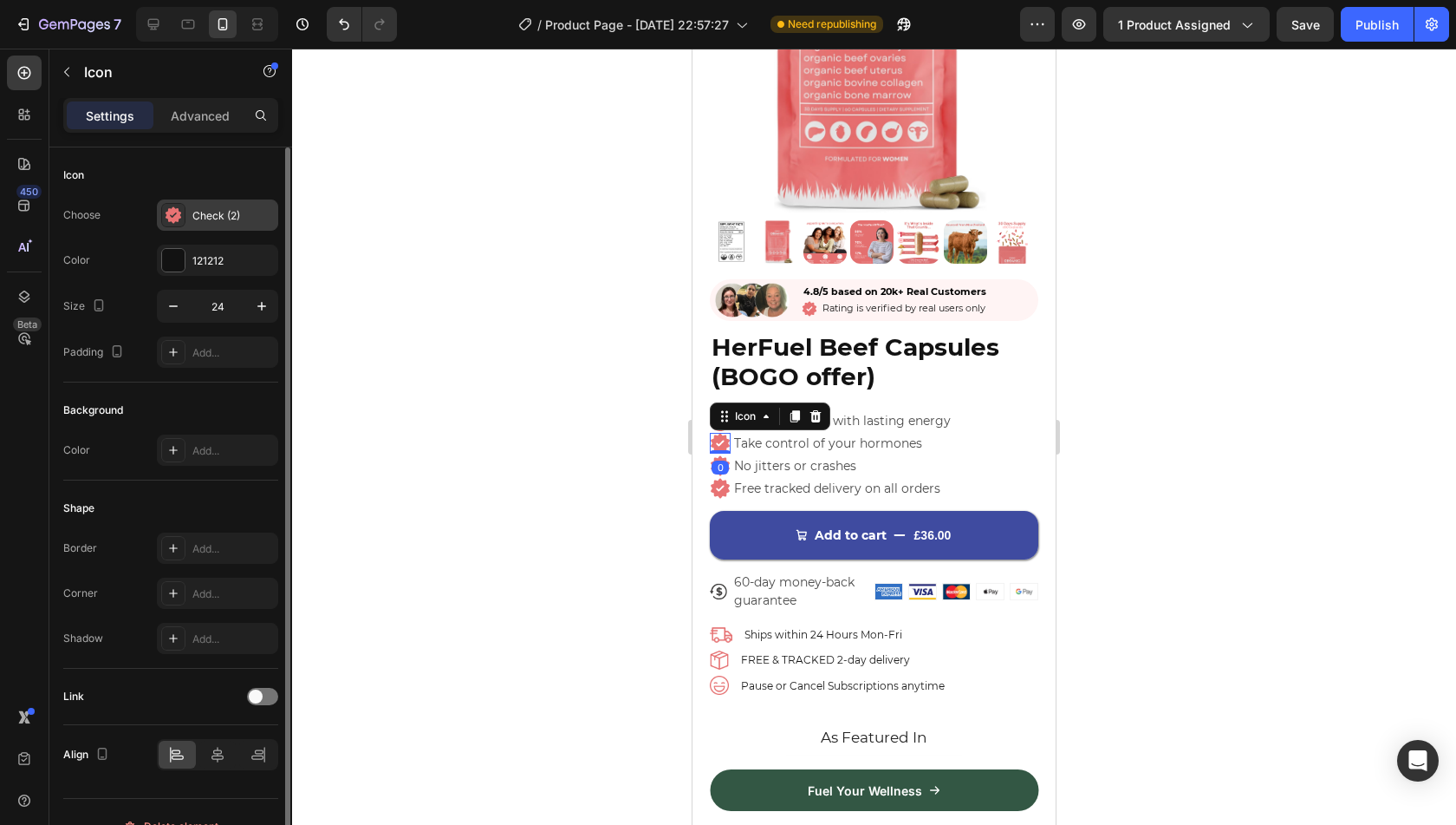
click at [206, 223] on div "Check (2)" at bounding box center [217, 215] width 121 height 31
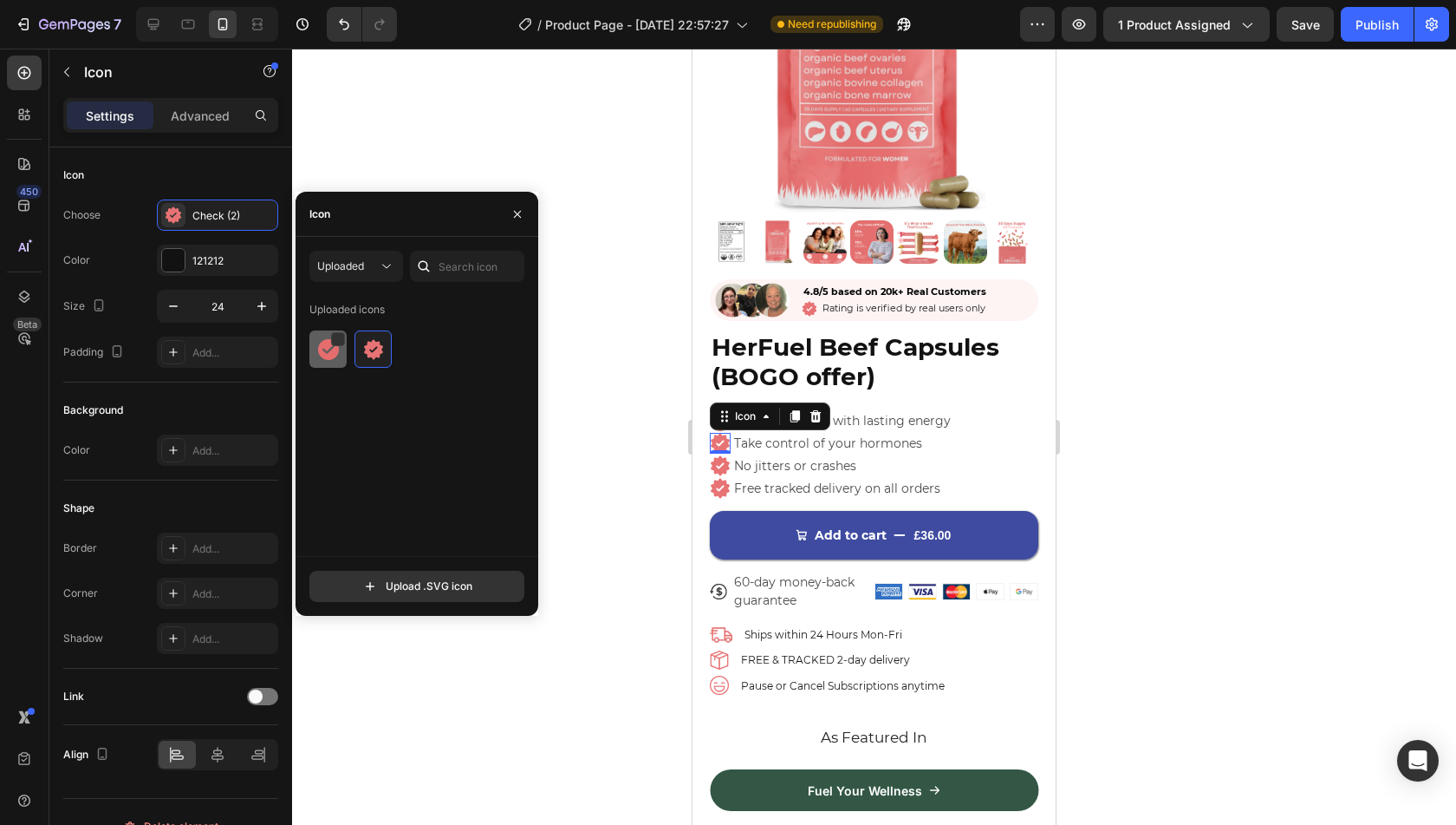
click at [354, 363] on div at bounding box center [372, 348] width 37 height 37
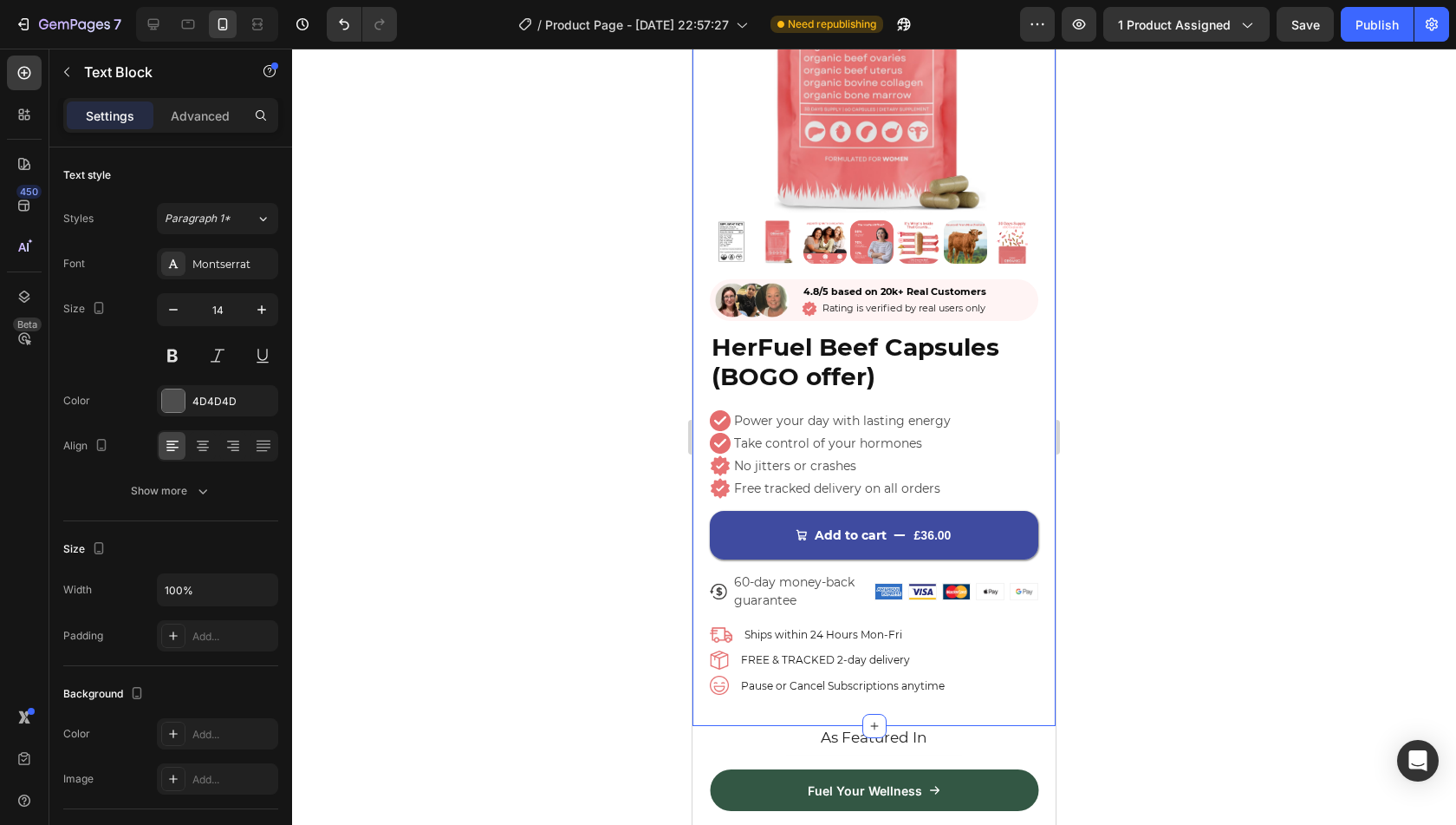
click at [709, 453] on div "Product Images Image 4.8/5 based on 20k+ Real Customers Text Block Icon Rating …" at bounding box center [874, 297] width 363 height 856
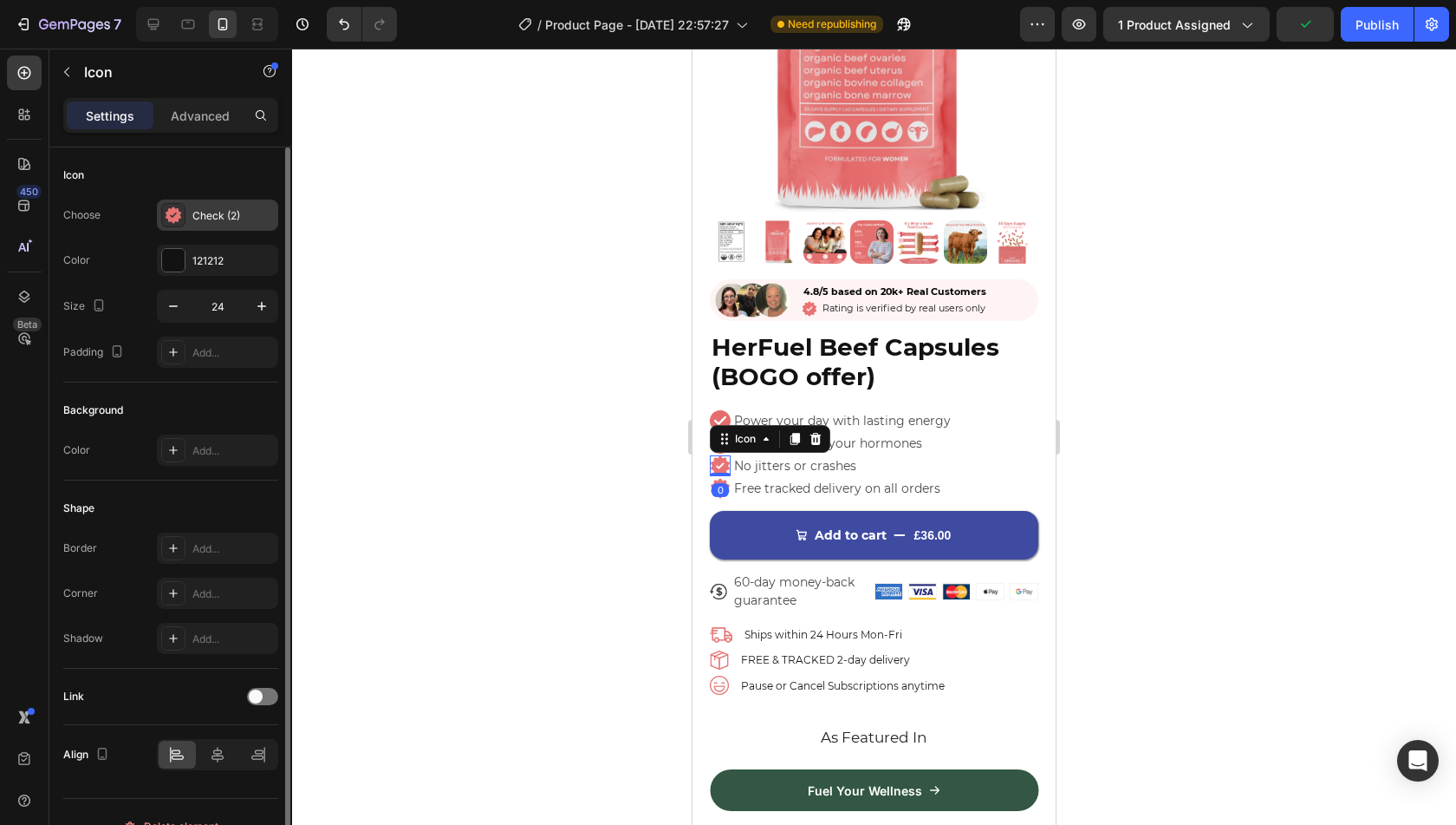
click at [185, 200] on div "Check (2)" at bounding box center [217, 215] width 121 height 31
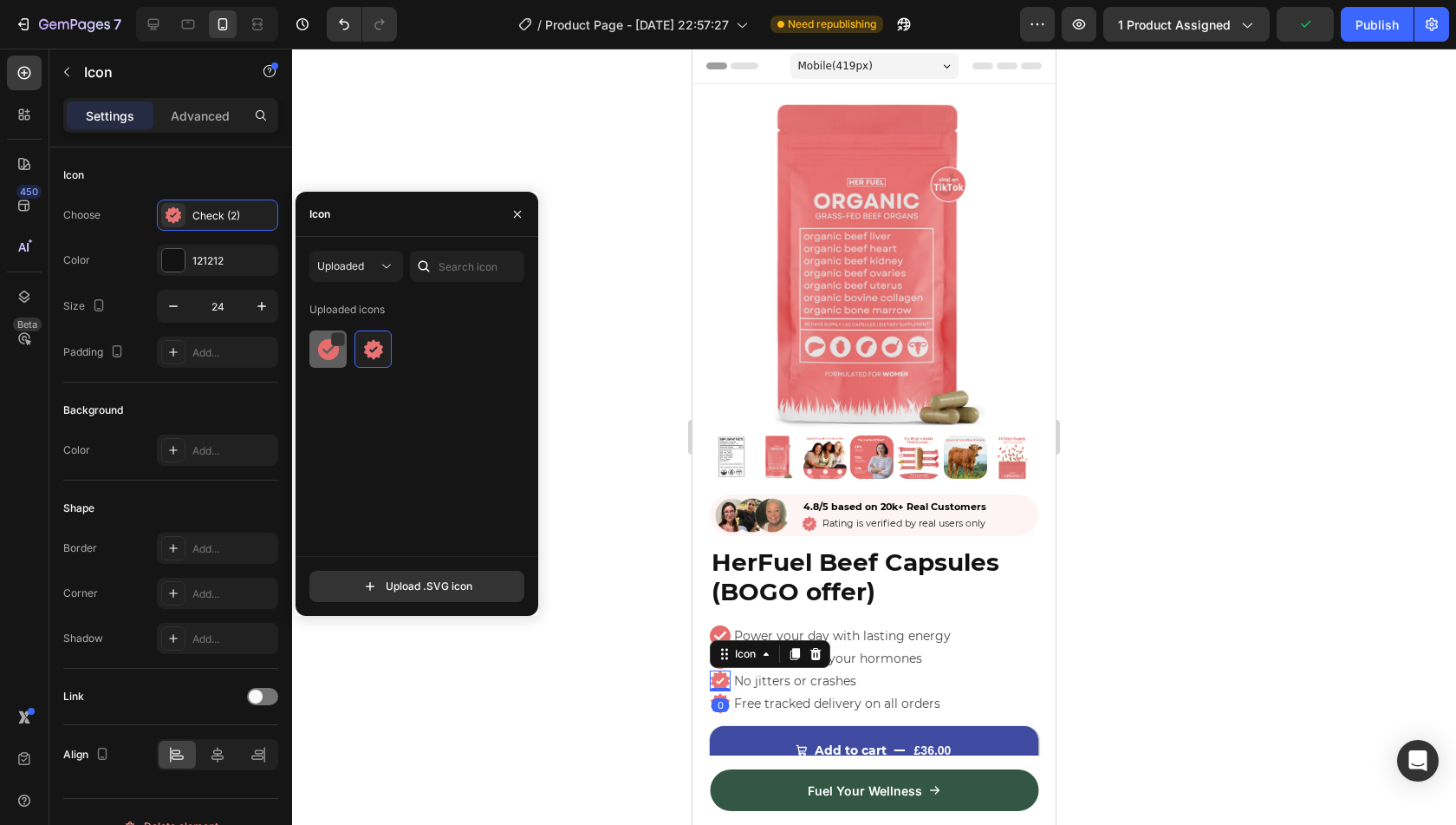
scroll to position [215, 0]
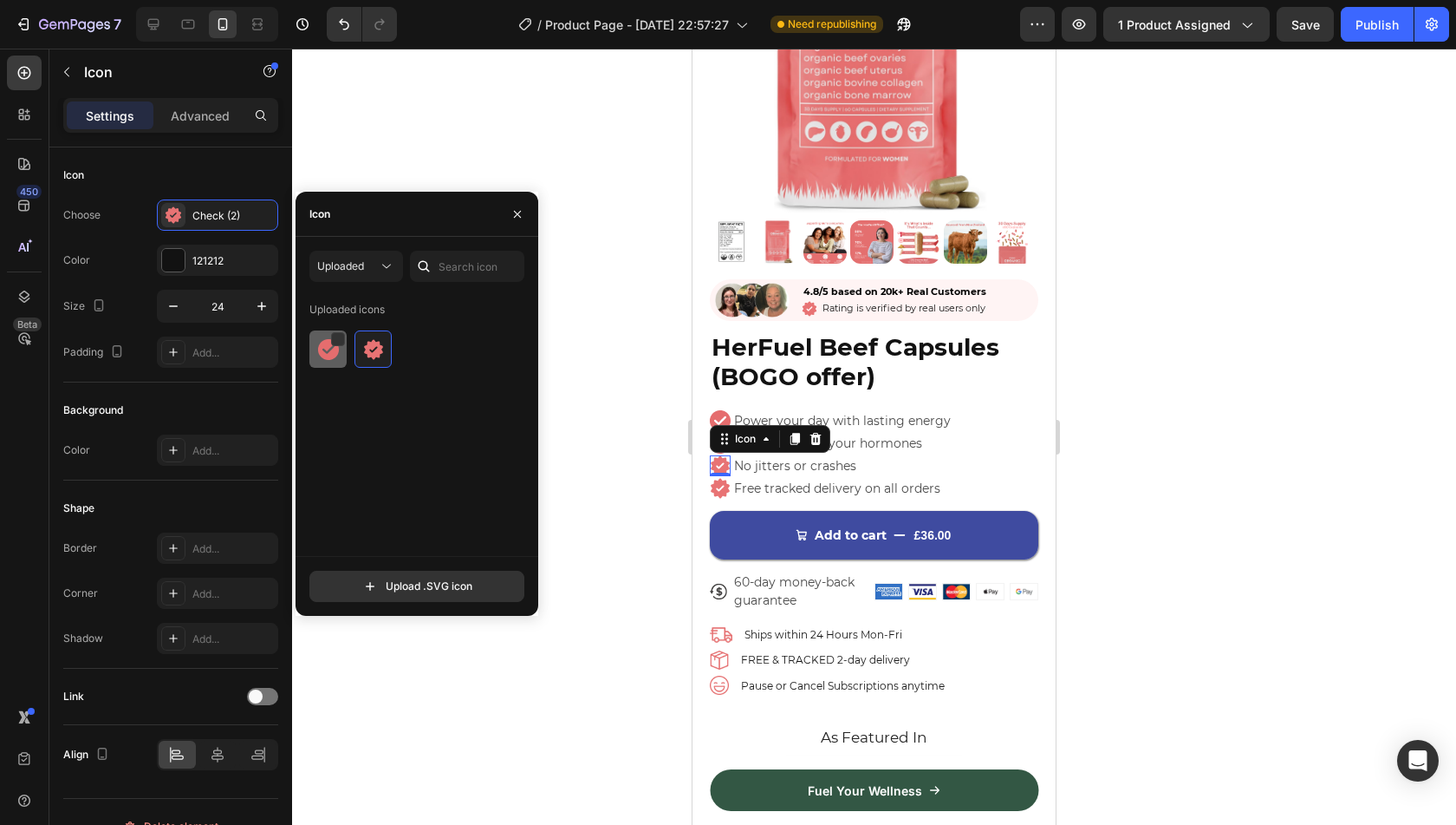
click at [354, 360] on div at bounding box center [372, 348] width 37 height 37
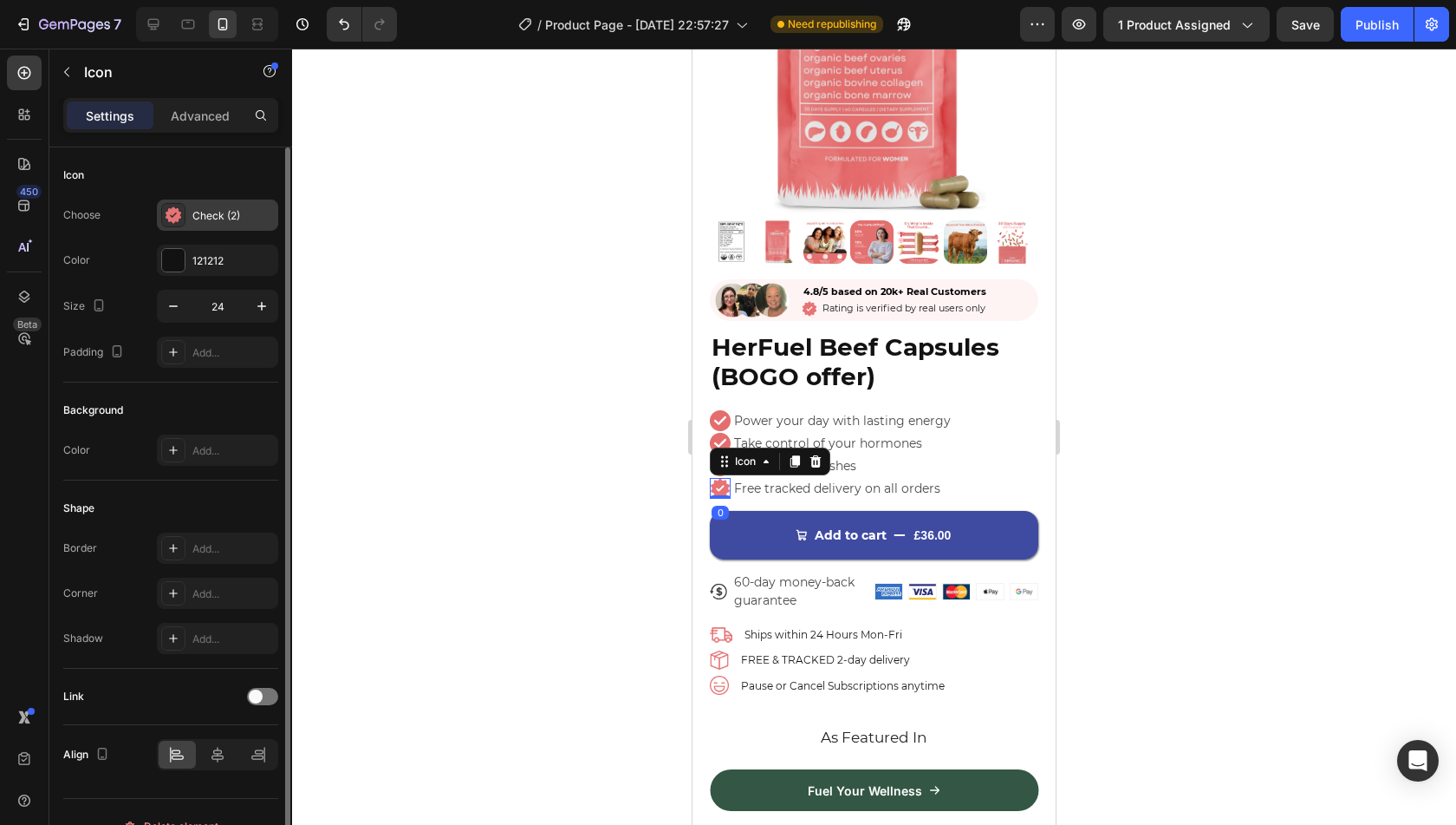
click at [215, 210] on div "Check (2)" at bounding box center [233, 215] width 82 height 15
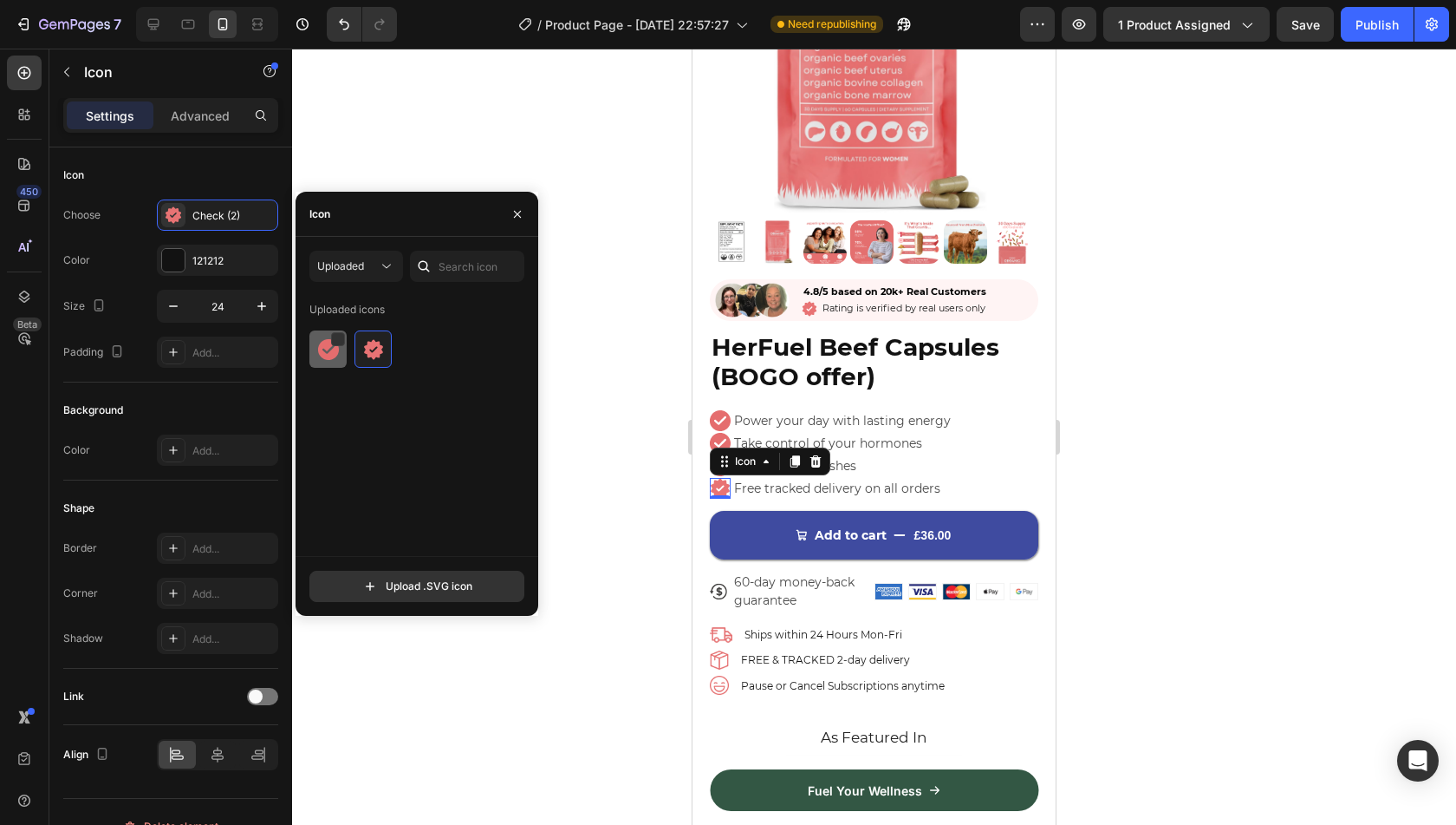
click at [338, 348] on img at bounding box center [328, 349] width 21 height 21
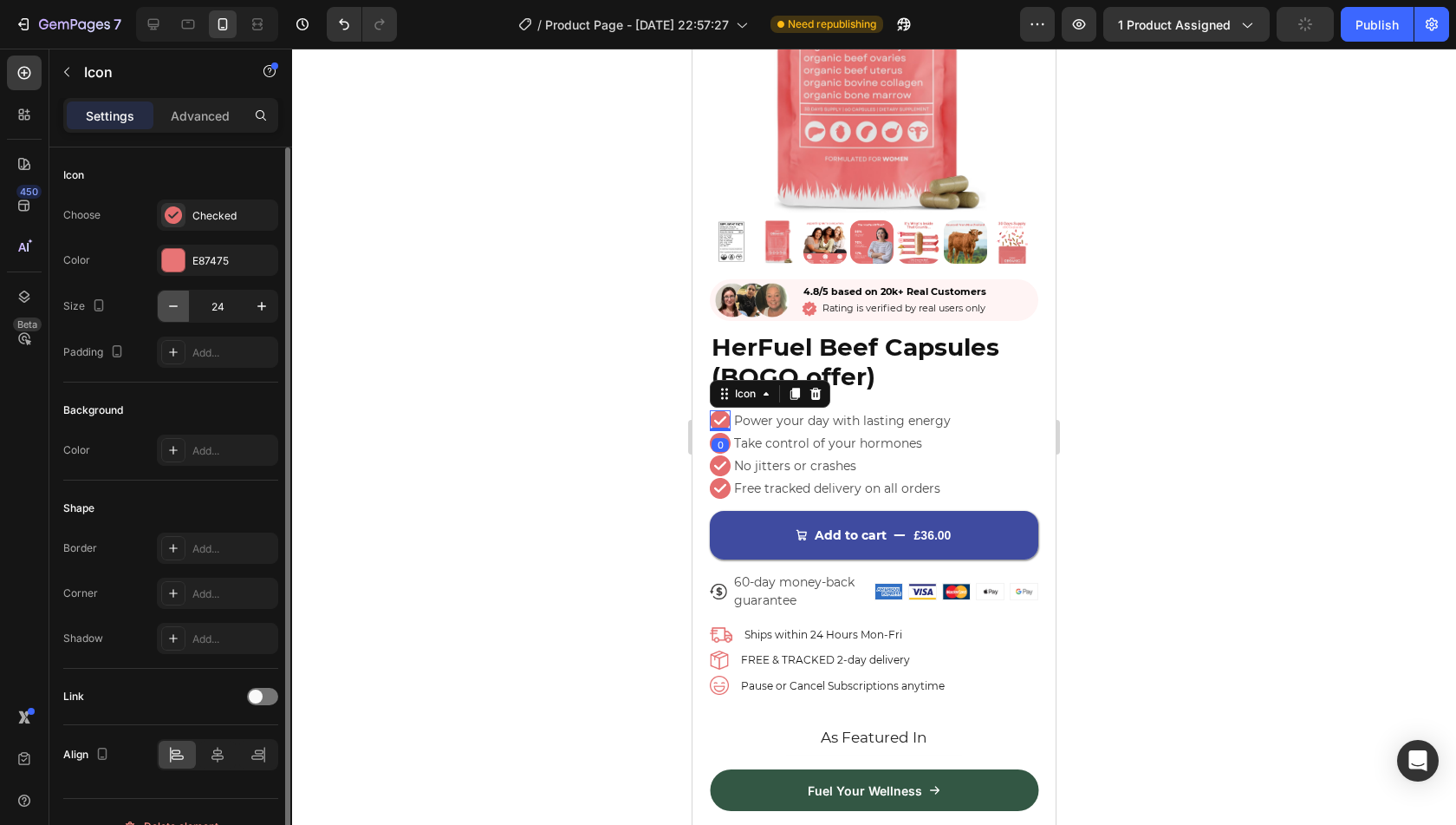
click at [165, 308] on icon "button" at bounding box center [173, 306] width 17 height 17
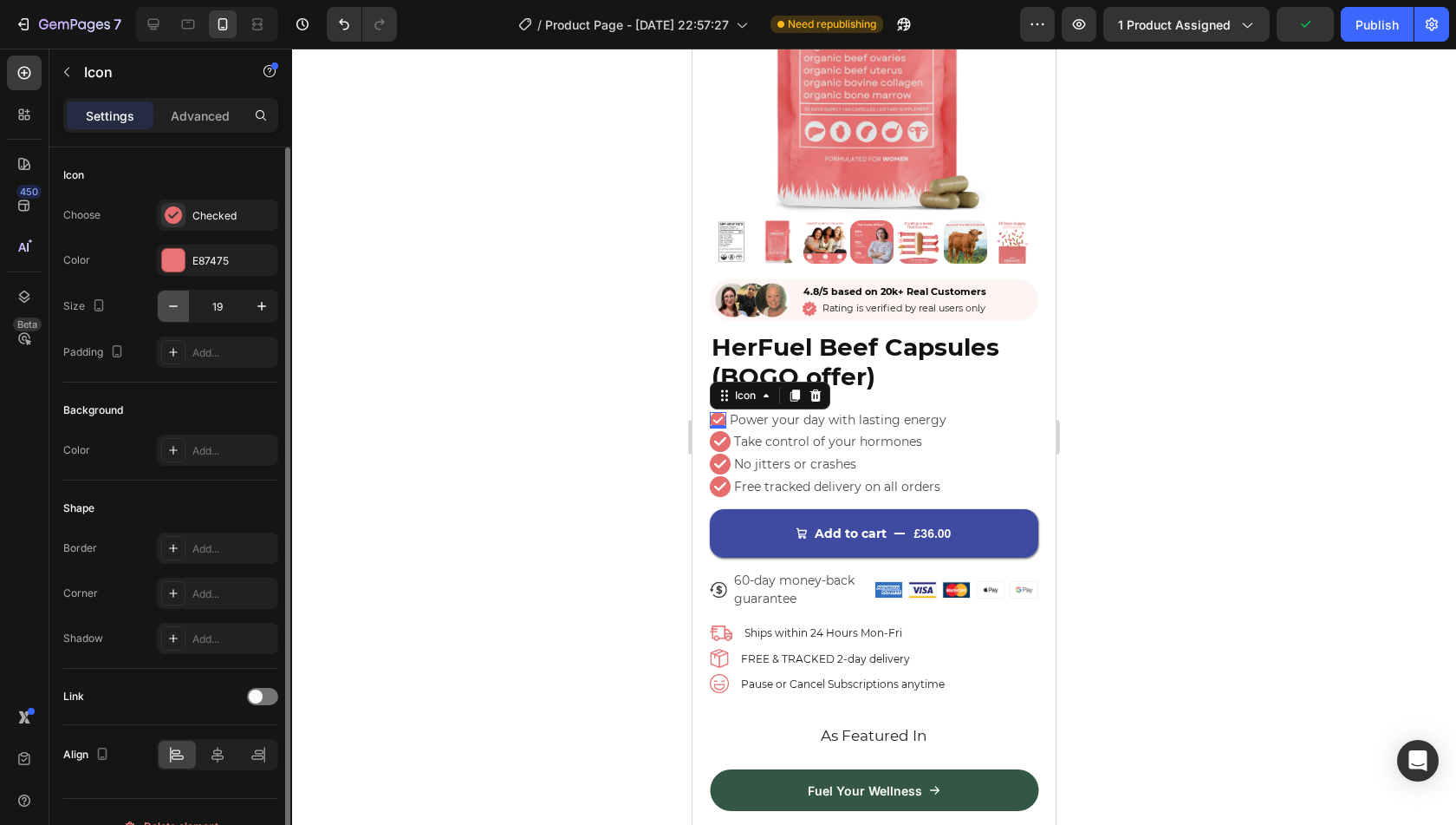
click at [165, 308] on icon "button" at bounding box center [173, 306] width 17 height 17
type input "18"
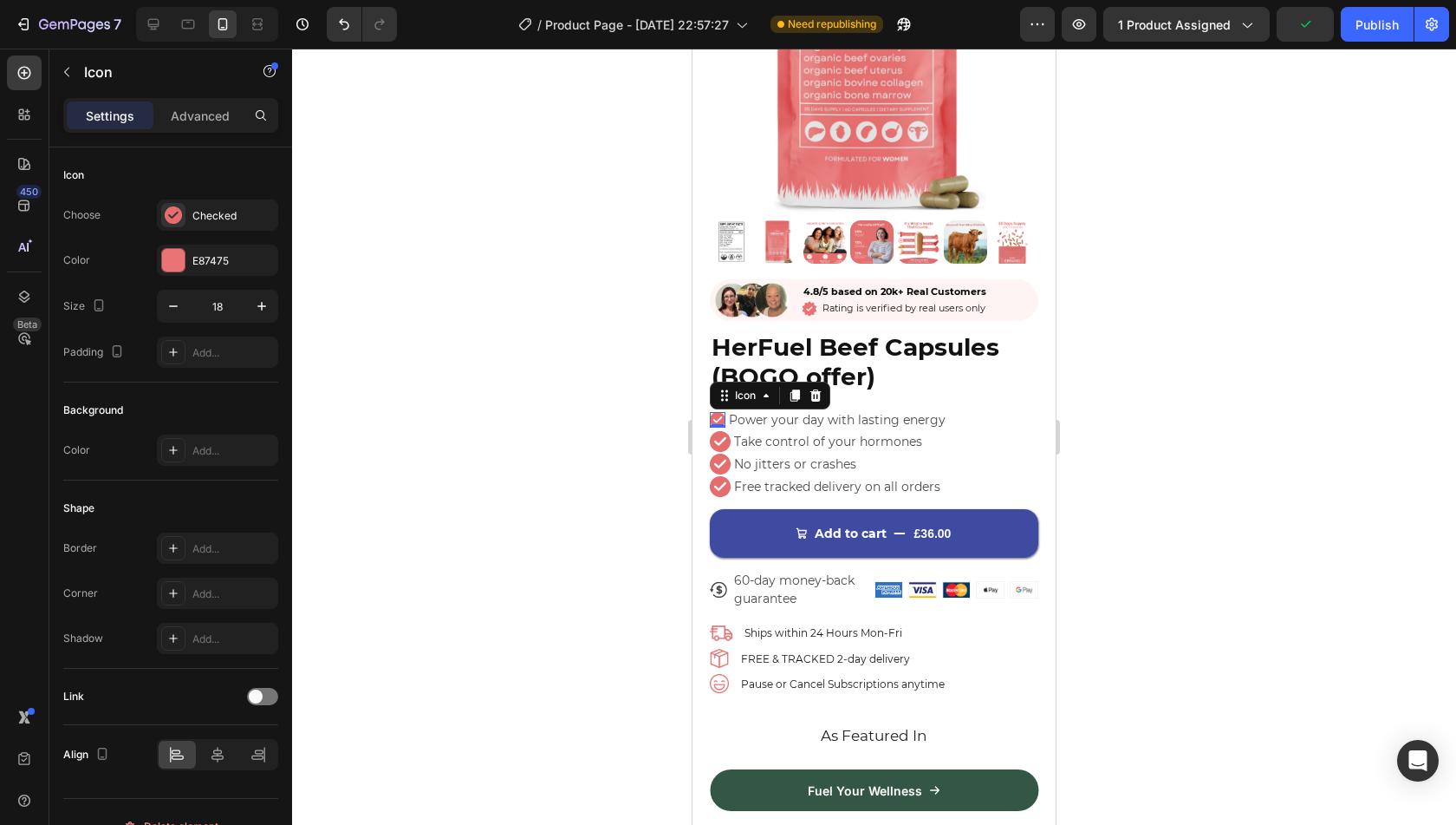
click at [718, 435] on div "0" at bounding box center [717, 441] width 17 height 13
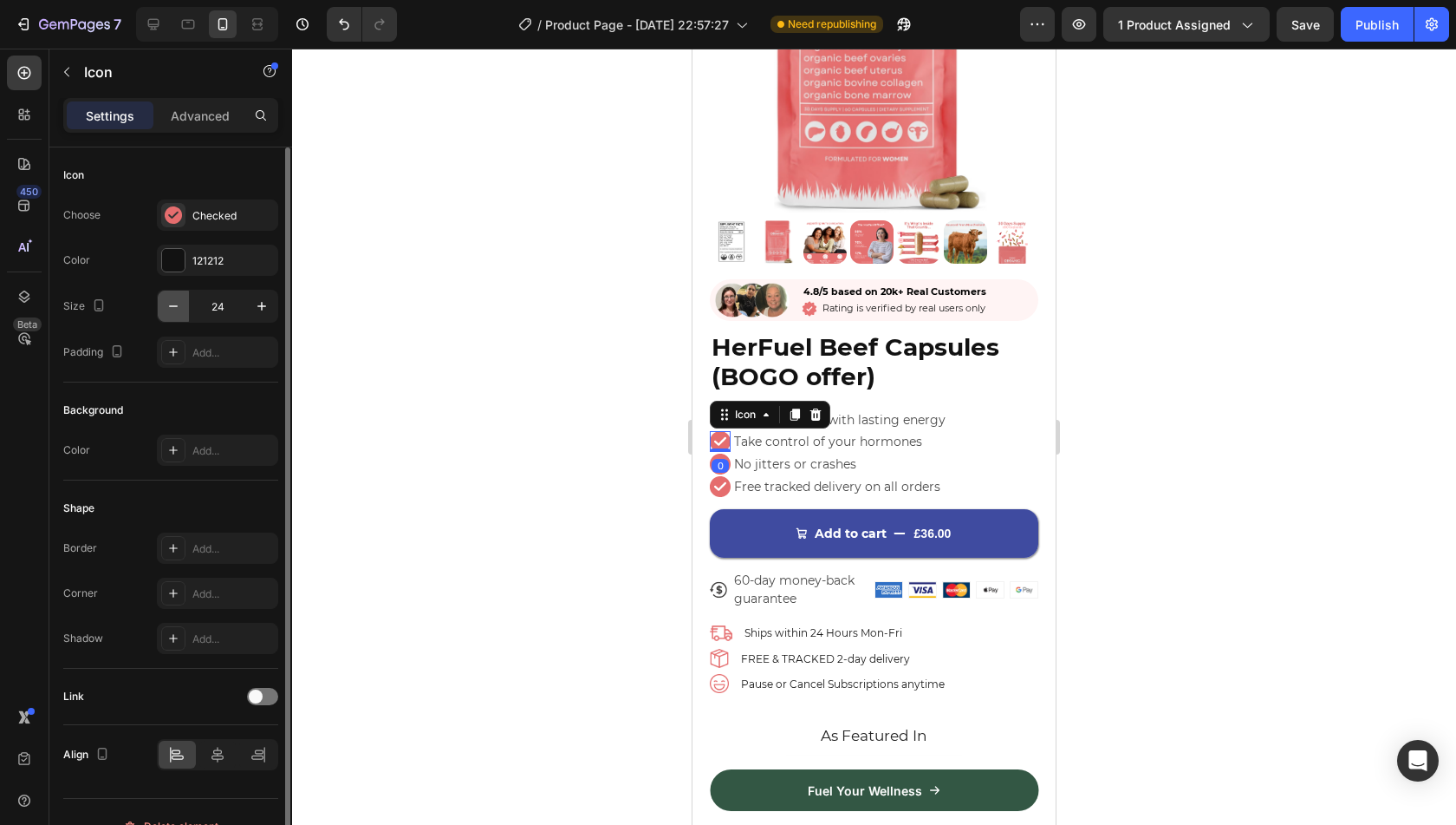
click at [178, 308] on icon "button" at bounding box center [173, 306] width 17 height 17
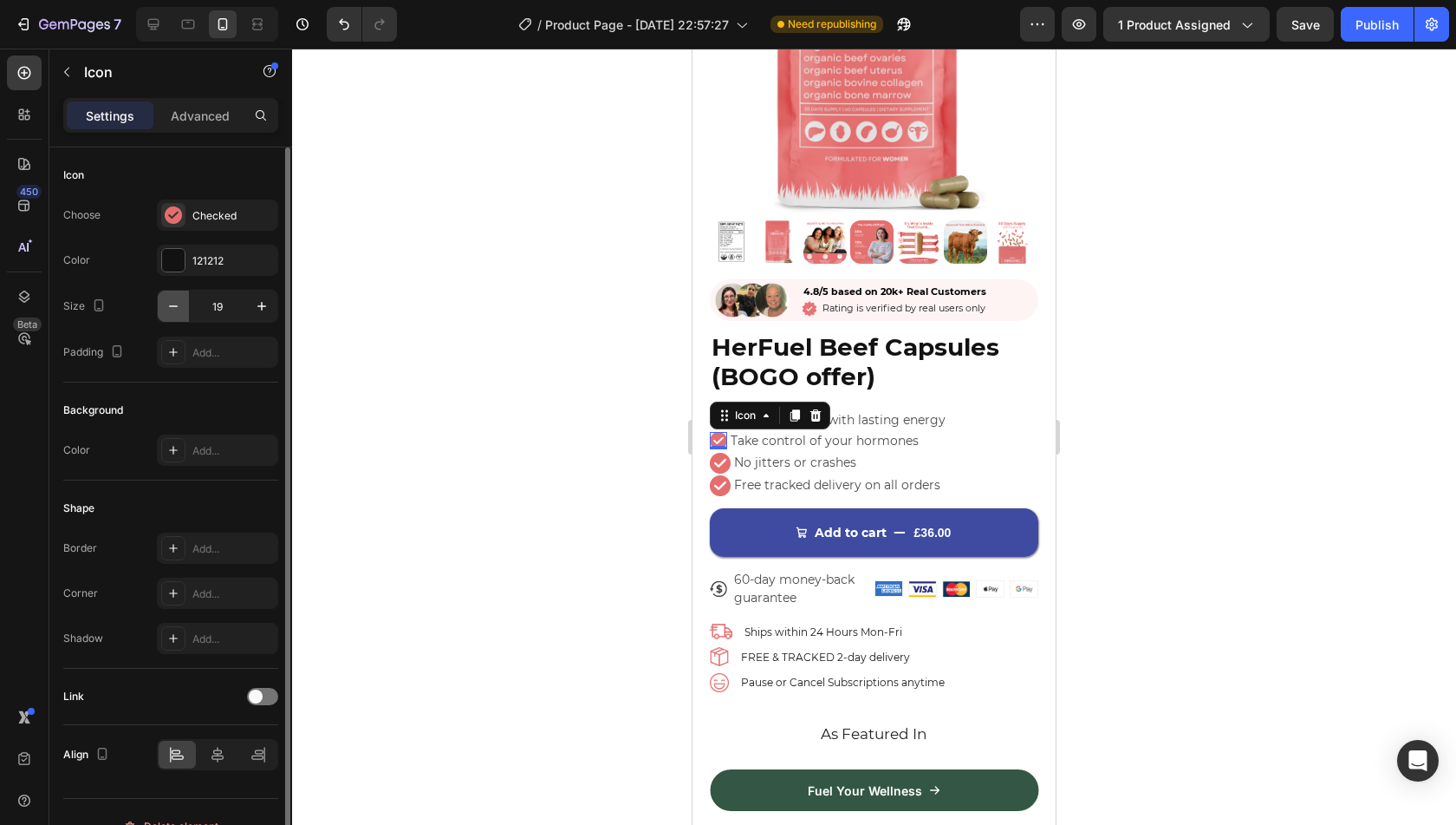
click at [178, 308] on icon "button" at bounding box center [173, 306] width 17 height 17
type input "17"
click at [261, 311] on icon "button" at bounding box center [261, 306] width 17 height 17
type input "18"
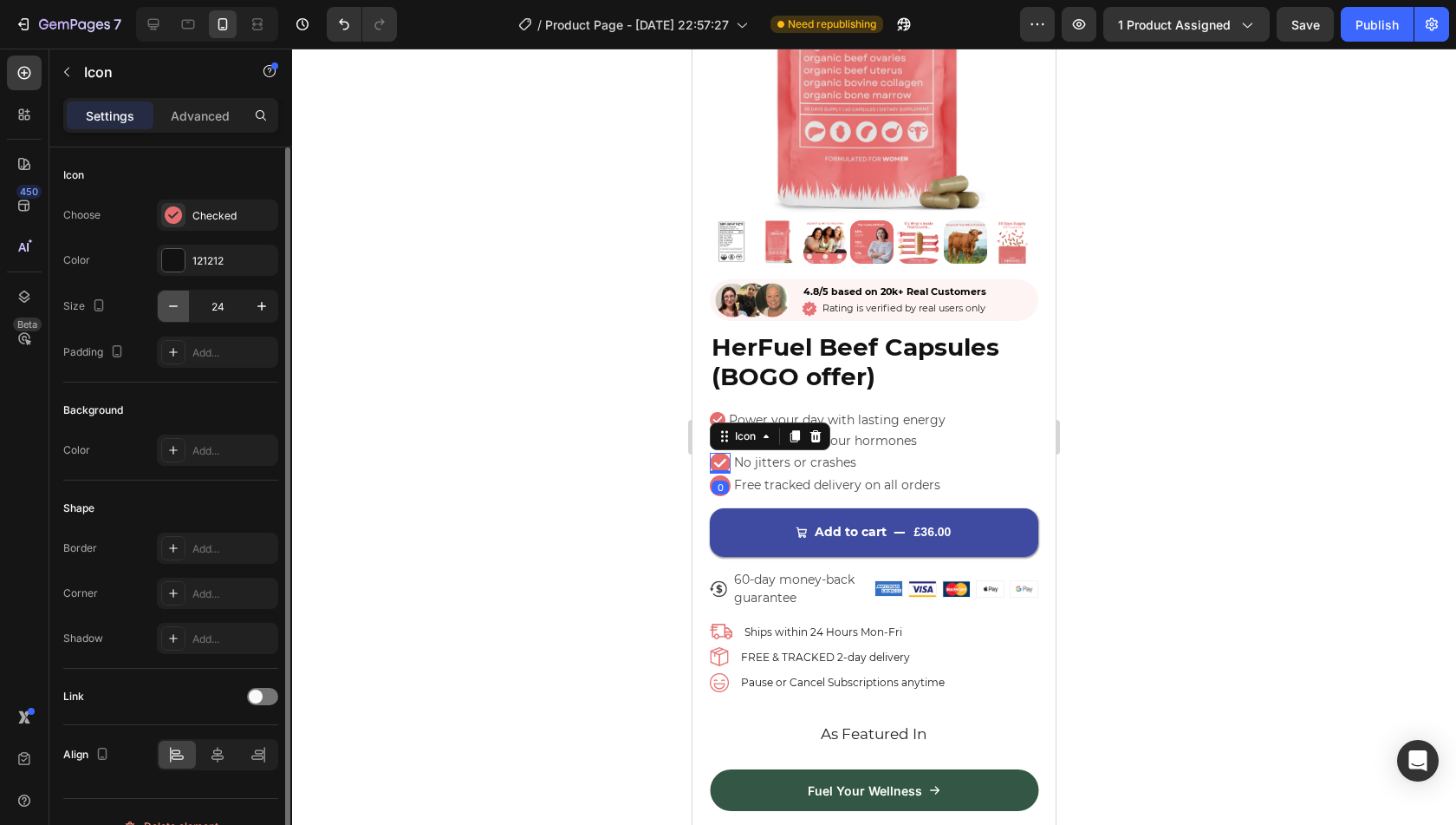
click at [177, 308] on icon "button" at bounding box center [173, 306] width 17 height 17
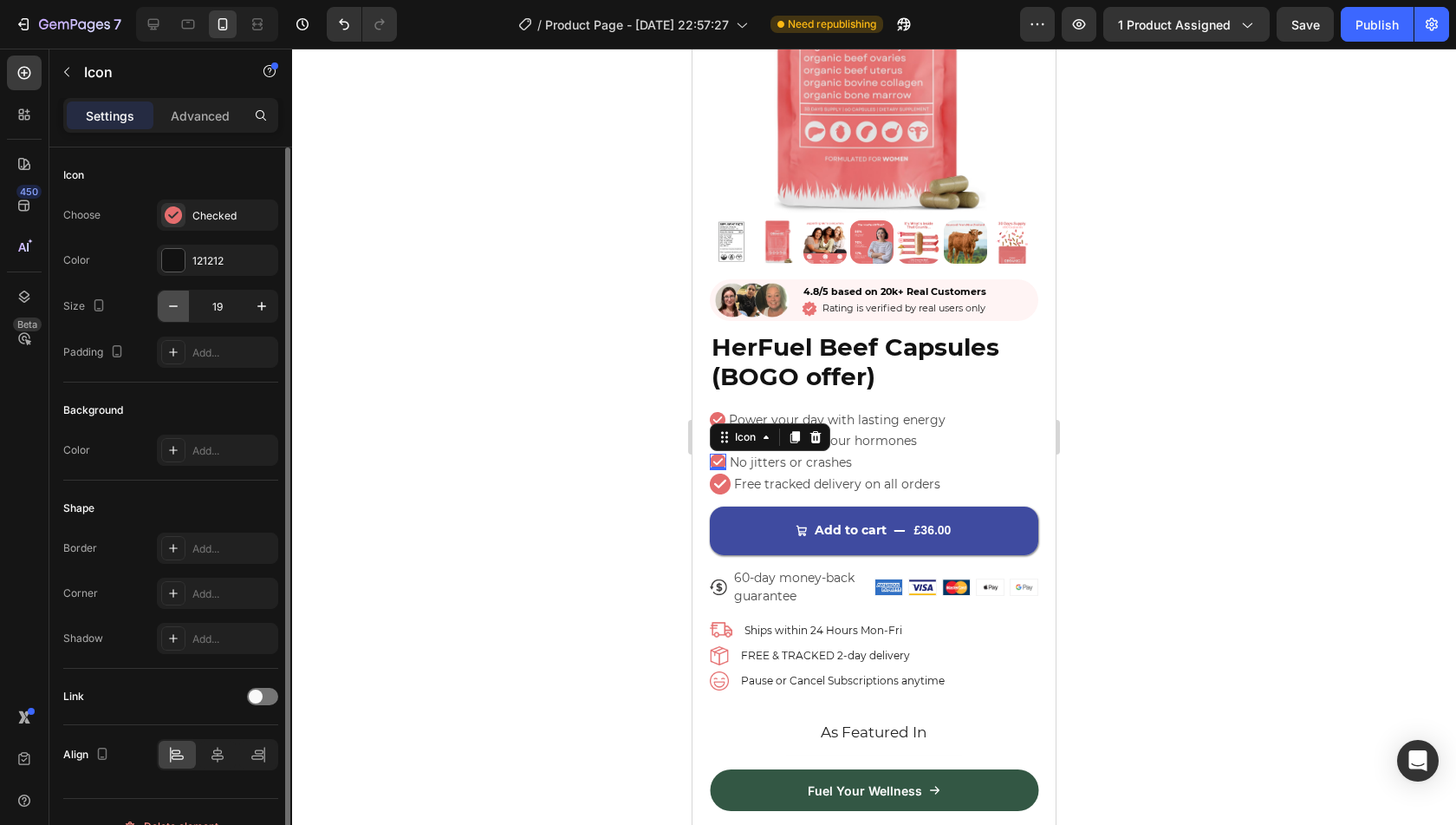
click at [177, 308] on icon "button" at bounding box center [173, 306] width 17 height 17
type input "18"
click at [171, 298] on icon "button" at bounding box center [173, 306] width 17 height 17
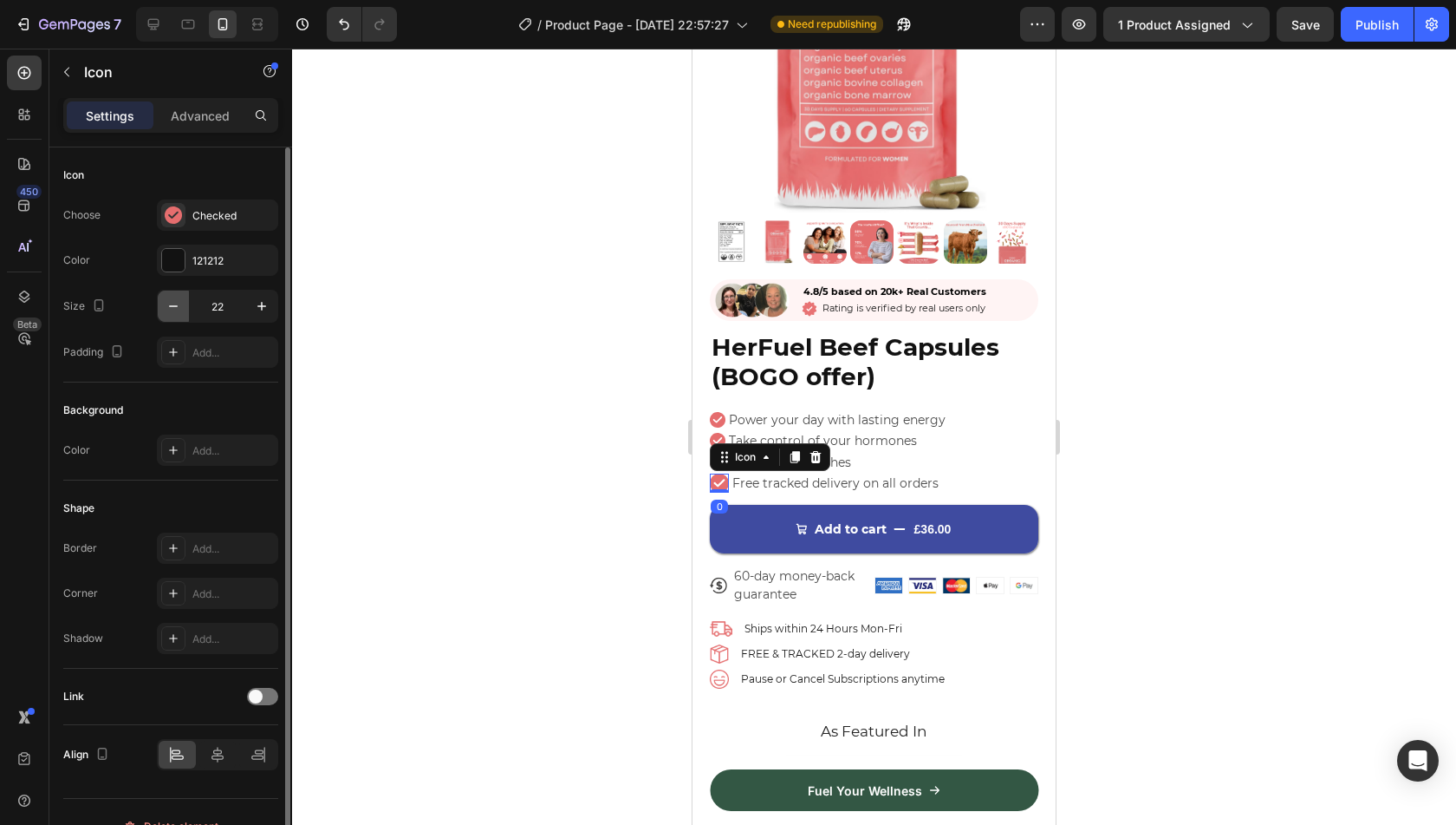
click at [171, 298] on icon "button" at bounding box center [173, 306] width 17 height 17
type input "18"
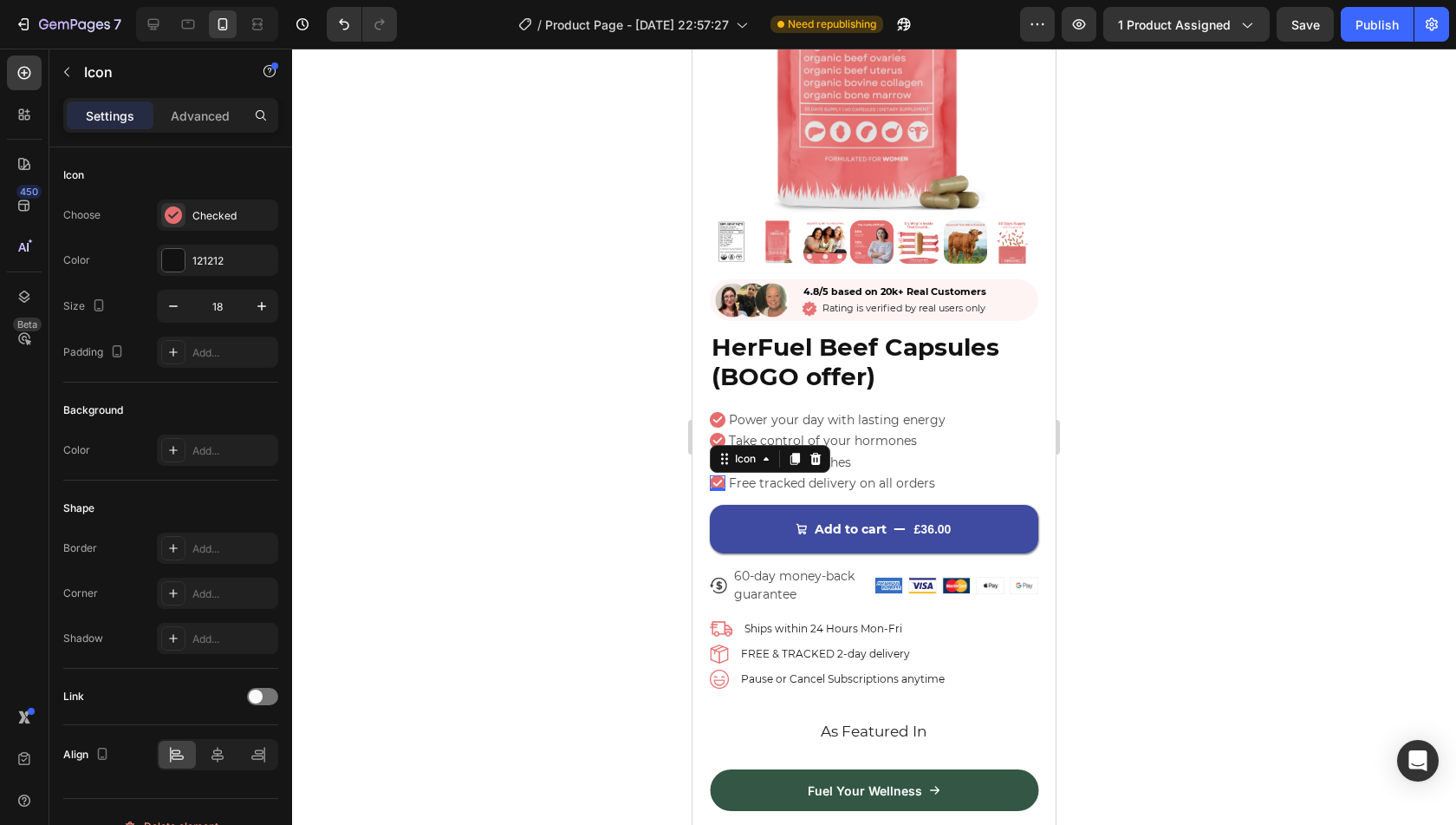
click at [565, 404] on div at bounding box center [874, 436] width 1164 height 776
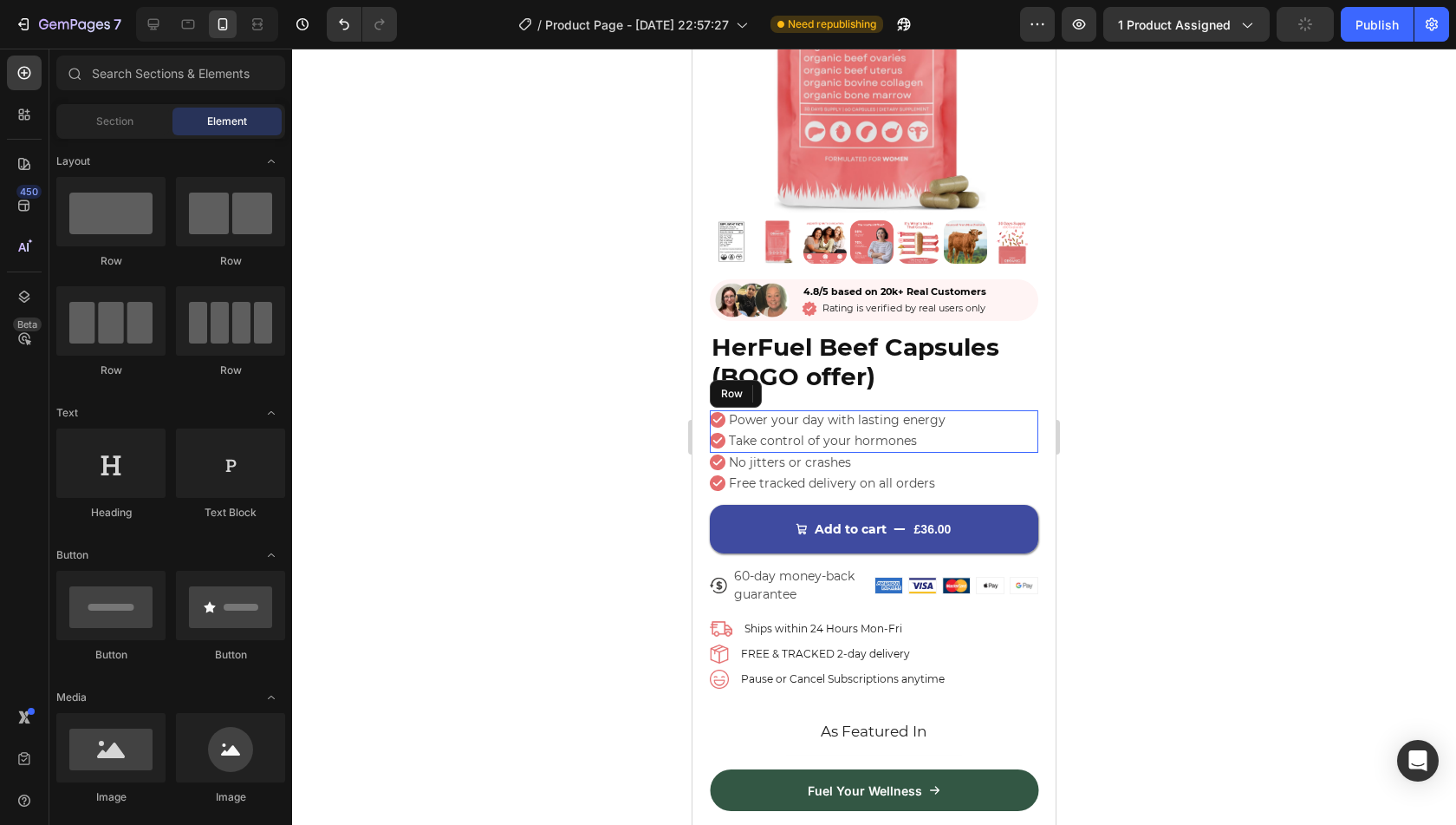
click at [1003, 426] on div "Icon Power your day with lasting energy Text Block Row Icon Take control of you…" at bounding box center [873, 431] width 328 height 41
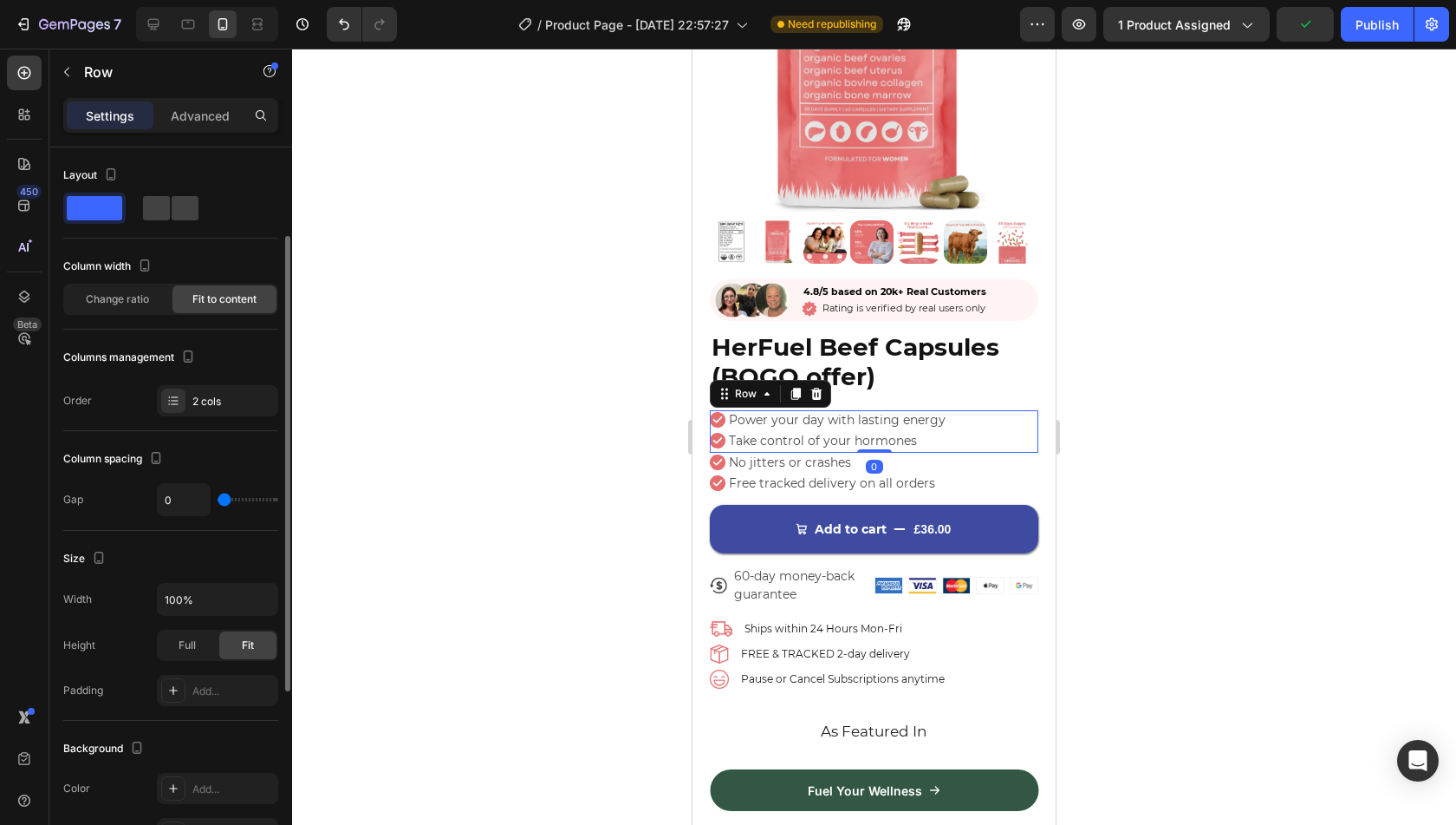
scroll to position [109, 0]
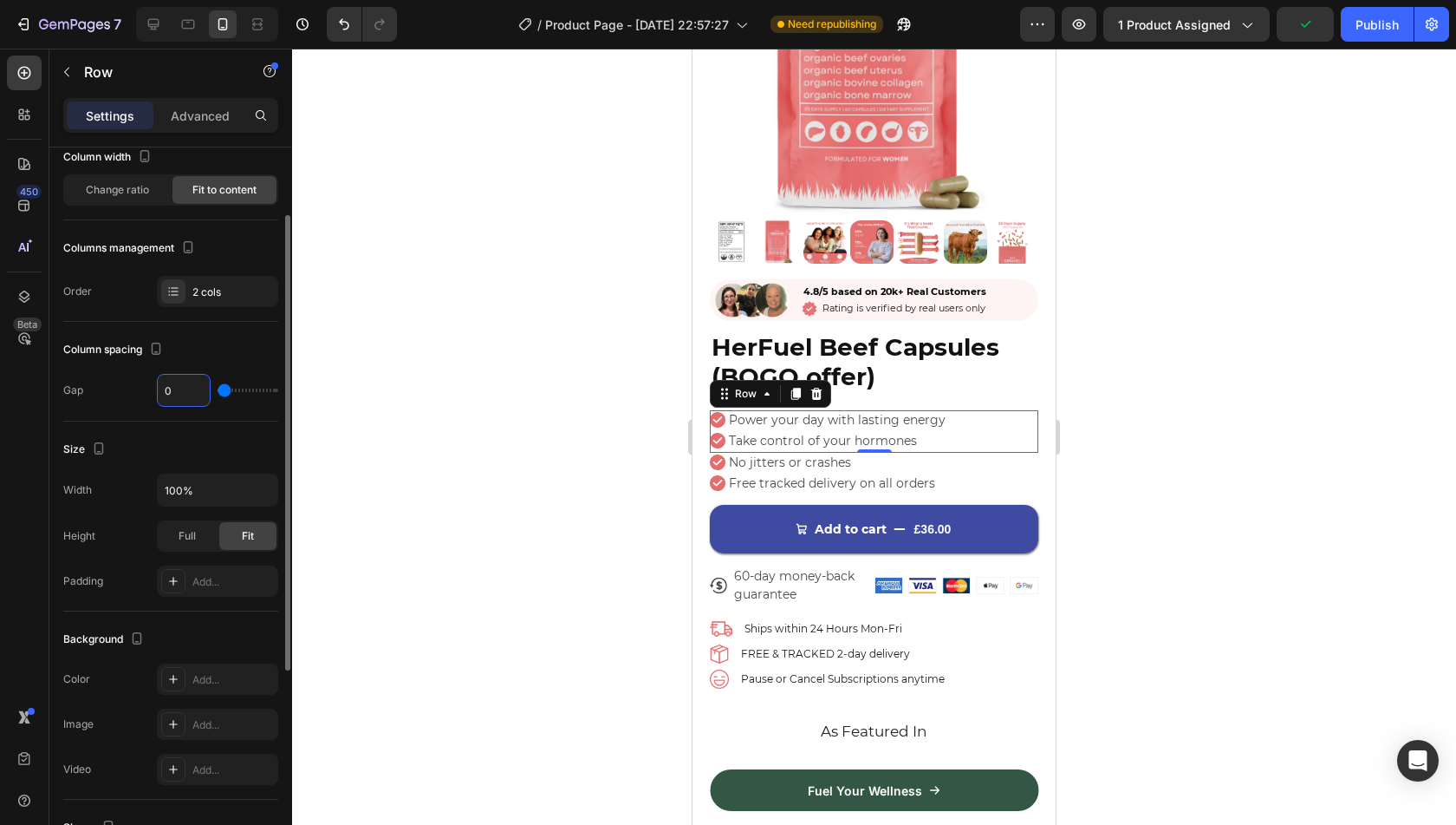
click at [185, 387] on input "0" at bounding box center [183, 390] width 52 height 31
type input "4"
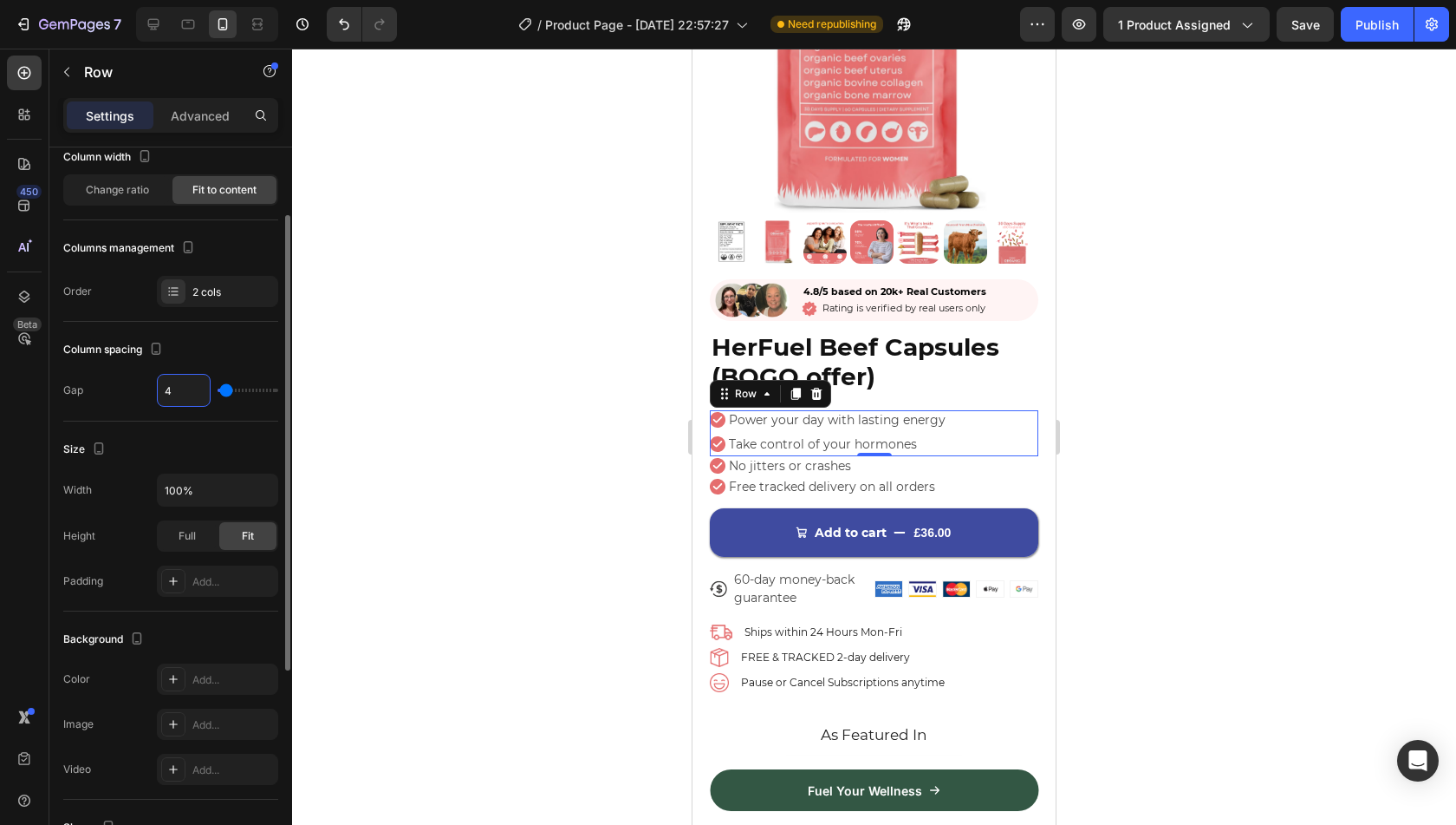
type input "0"
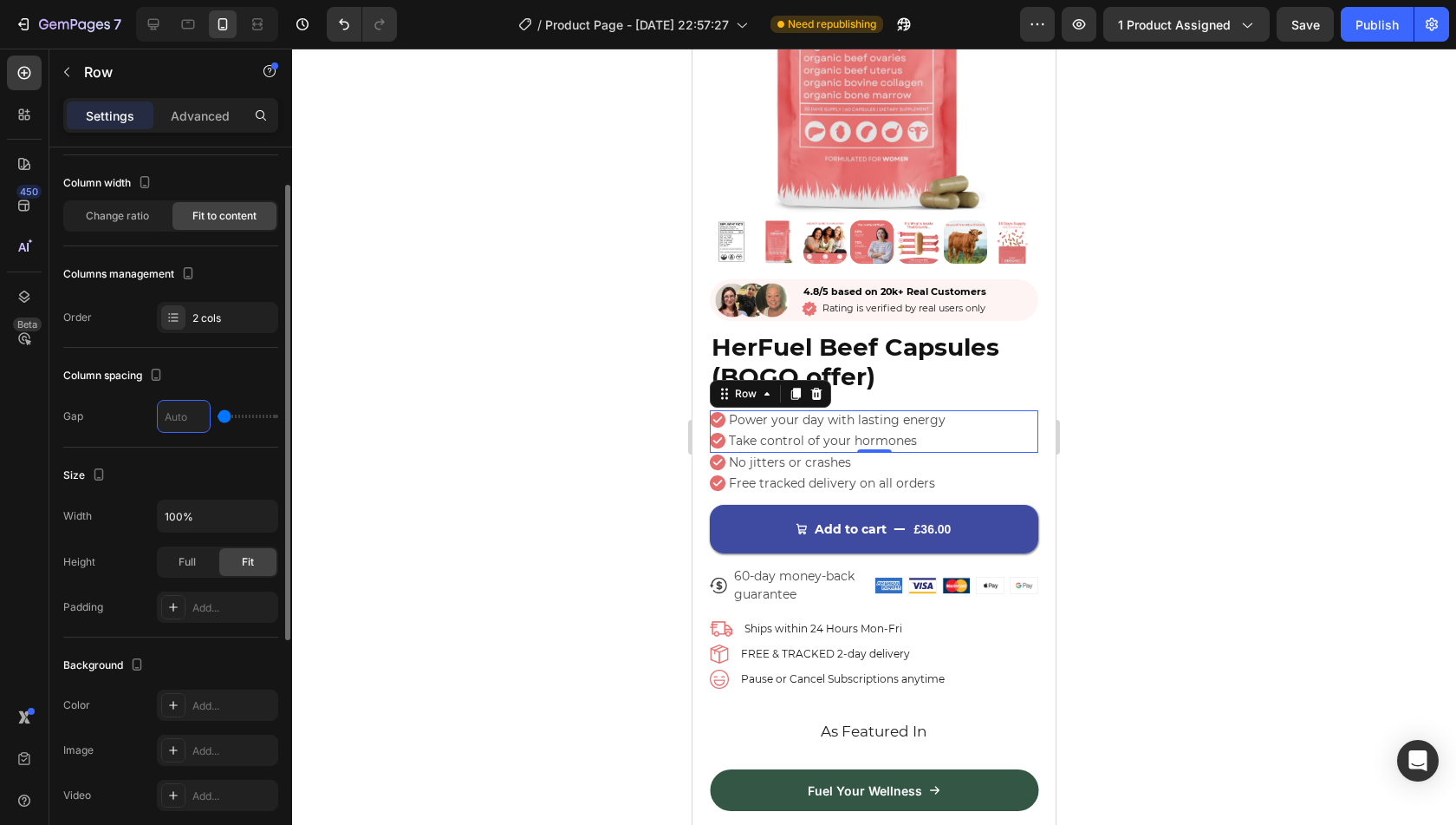
scroll to position [74, 0]
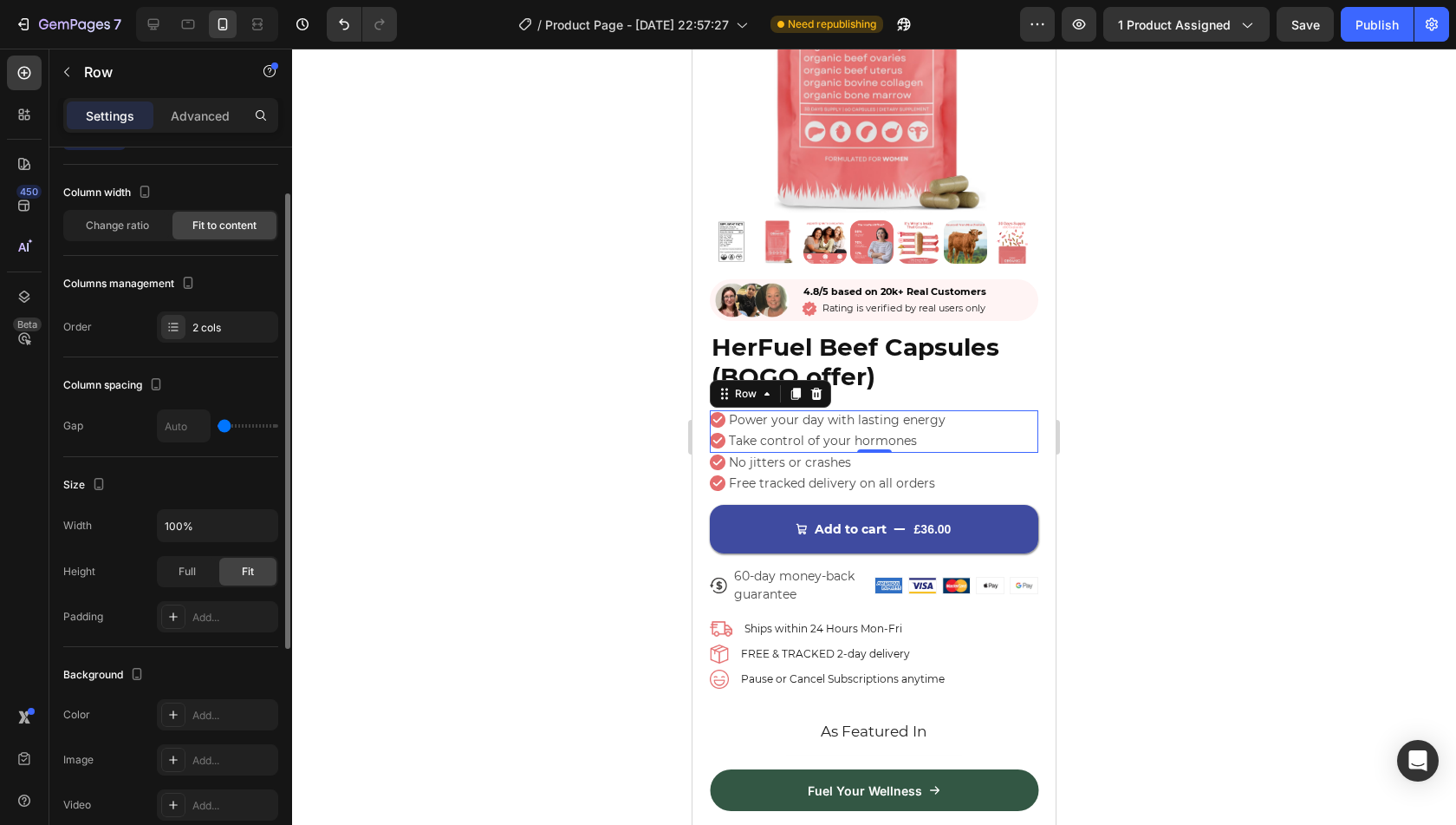
click at [218, 467] on div "Size Width 100% Height Full Fit Padding Add..." at bounding box center [170, 551] width 215 height 190
click at [219, 311] on div "2 cols" at bounding box center [217, 327] width 121 height 31
click at [234, 271] on div "Columns management" at bounding box center [170, 283] width 215 height 28
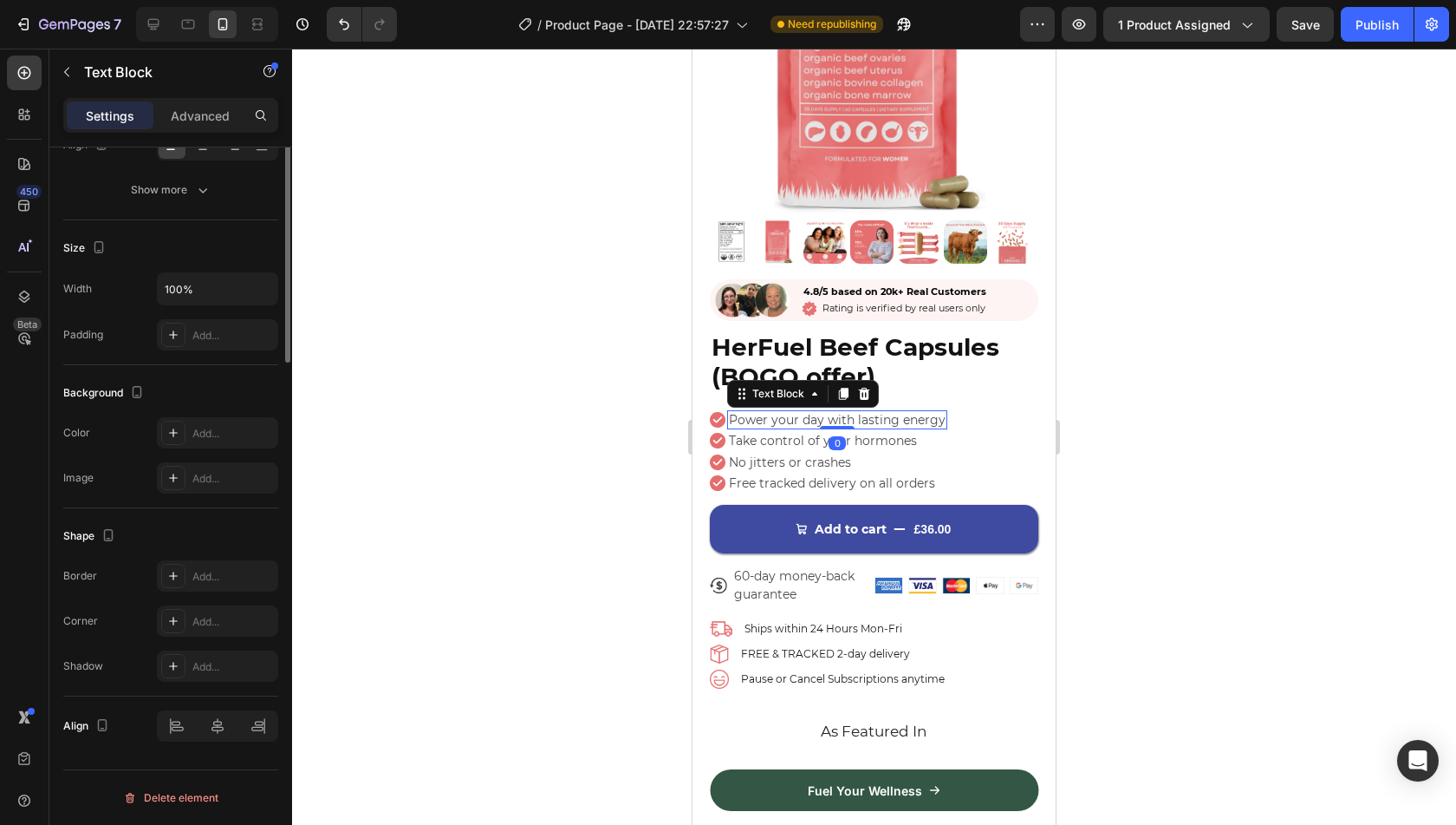
scroll to position [0, 0]
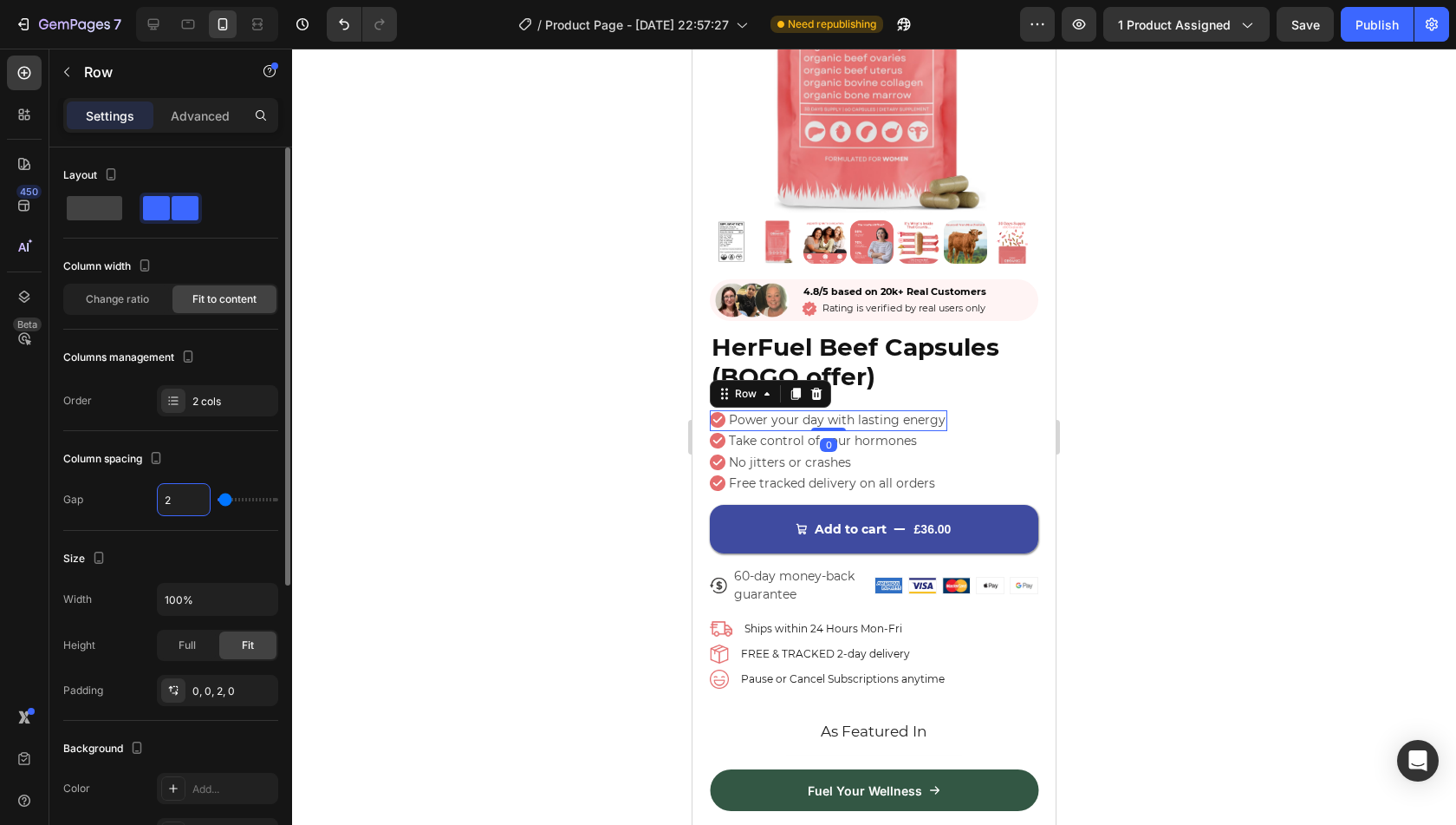
click at [174, 502] on input "2" at bounding box center [183, 499] width 52 height 31
type input "4"
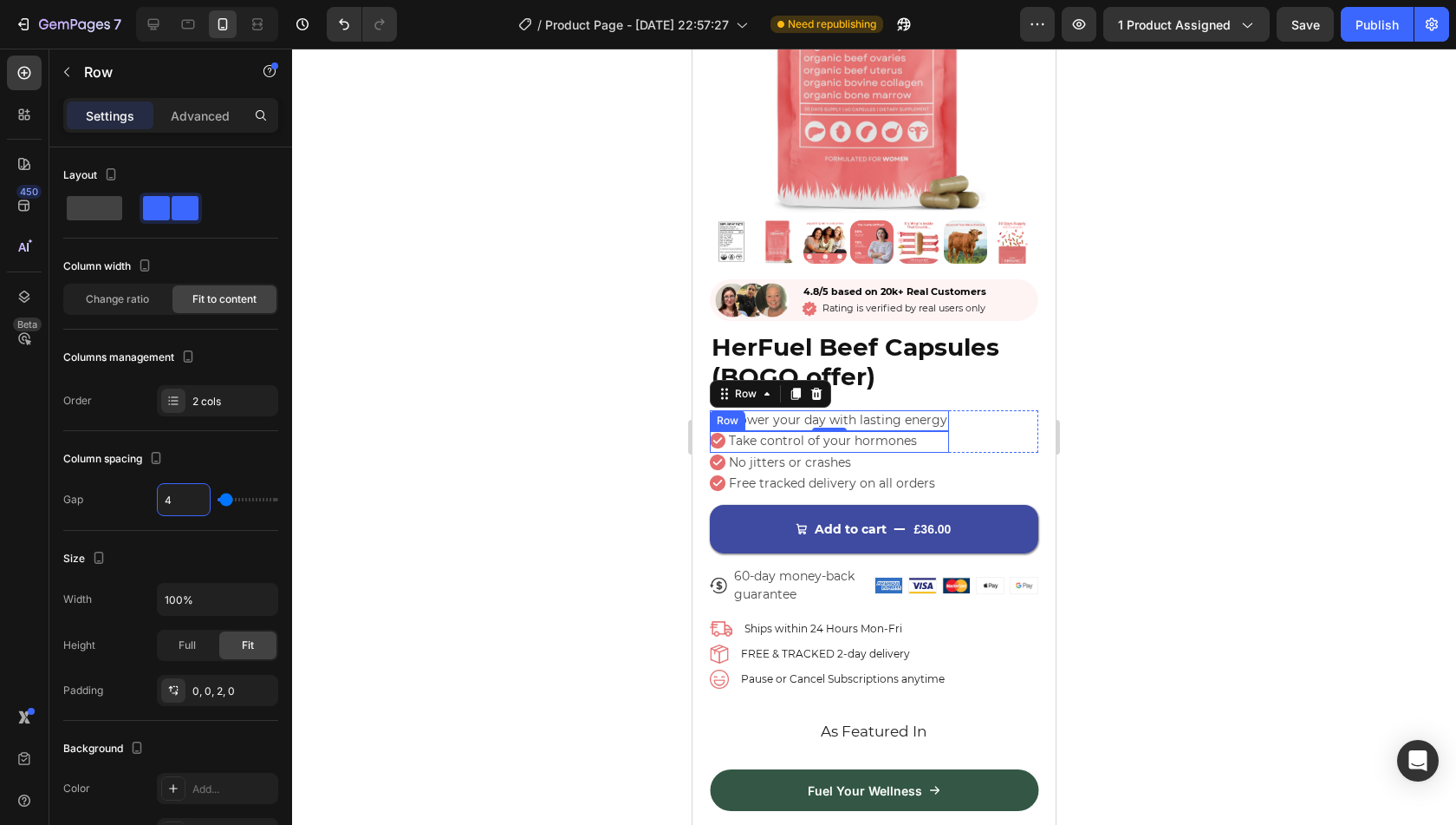
click at [922, 433] on div "Icon Take control of your hormones Text Block Row" at bounding box center [829, 441] width 239 height 21
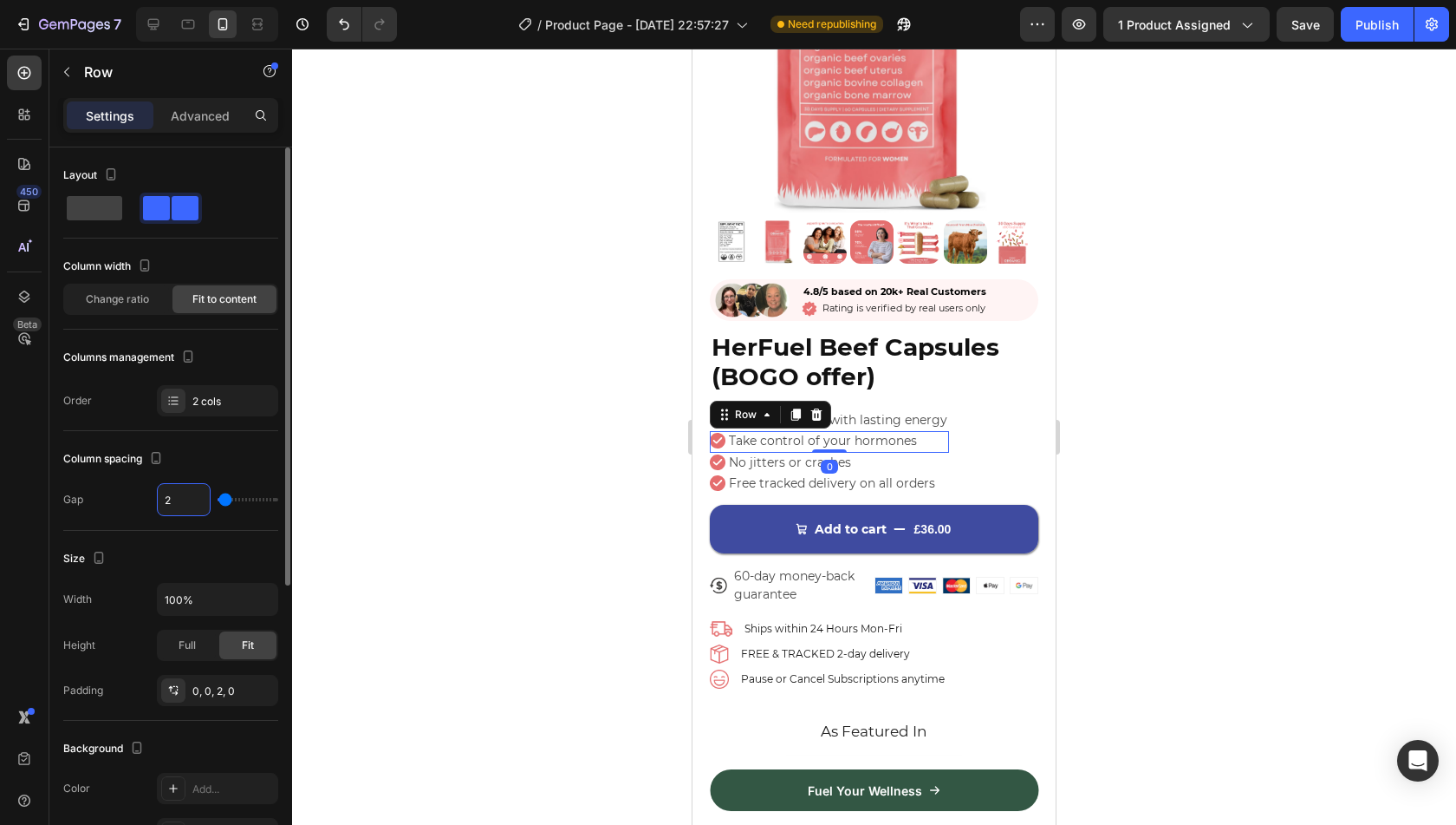
click at [165, 500] on input "2" at bounding box center [183, 499] width 52 height 31
type input "4"
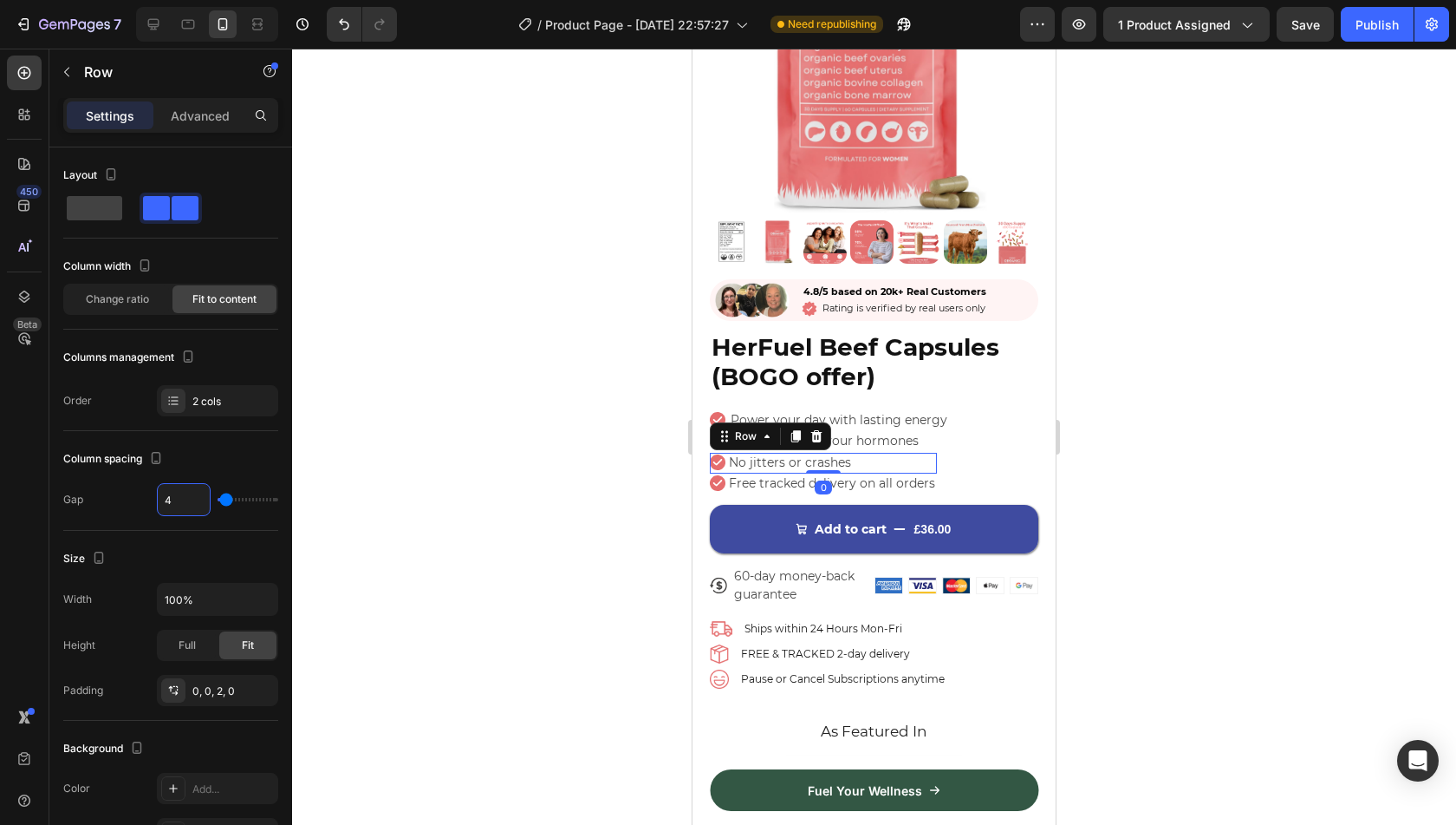
click at [878, 453] on div "Icon No jitters or crashes Text Block Row 0" at bounding box center [823, 462] width 228 height 21
click at [175, 499] on input "2" at bounding box center [183, 499] width 52 height 31
type input "4"
click at [726, 477] on div "Icon Free tracked delivery on all orders Text Block Row" at bounding box center [823, 482] width 228 height 19
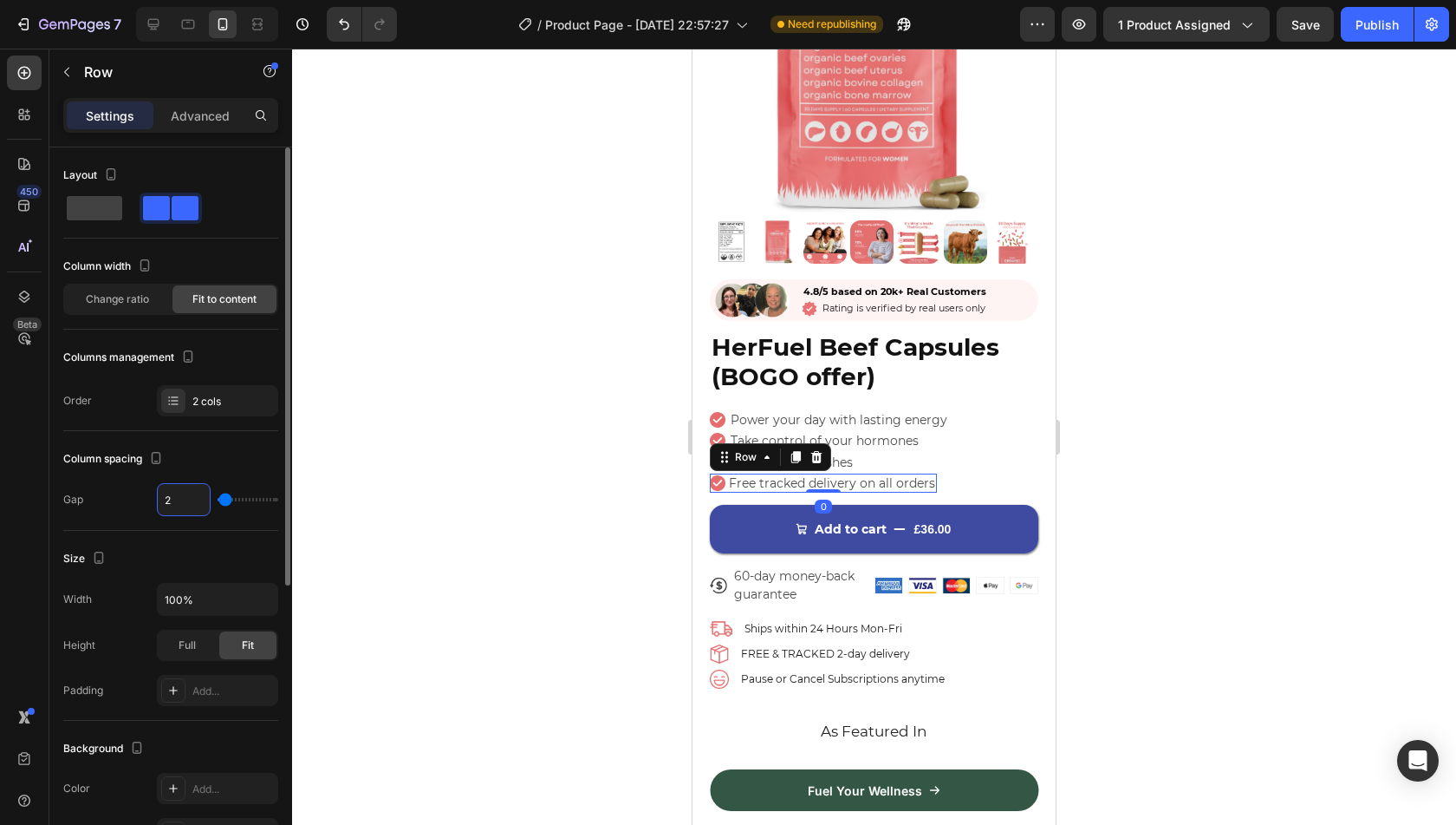
click at [177, 506] on input "2" at bounding box center [183, 499] width 52 height 31
type input "4"
click at [562, 435] on div at bounding box center [874, 436] width 1164 height 776
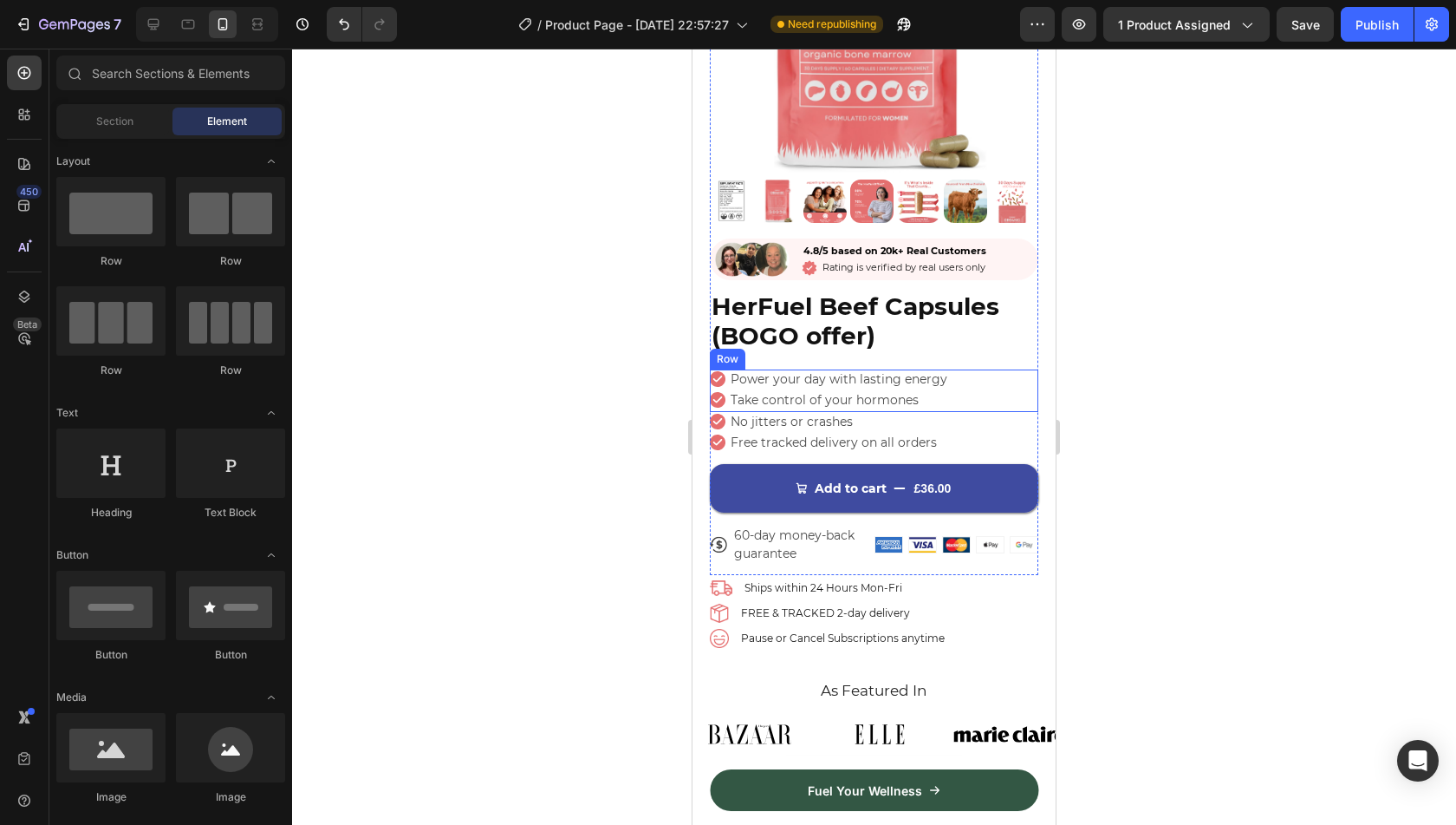
scroll to position [255, 0]
click at [942, 315] on h2 "HerFuel Beef Capsules (BOGO offer)" at bounding box center [873, 322] width 328 height 61
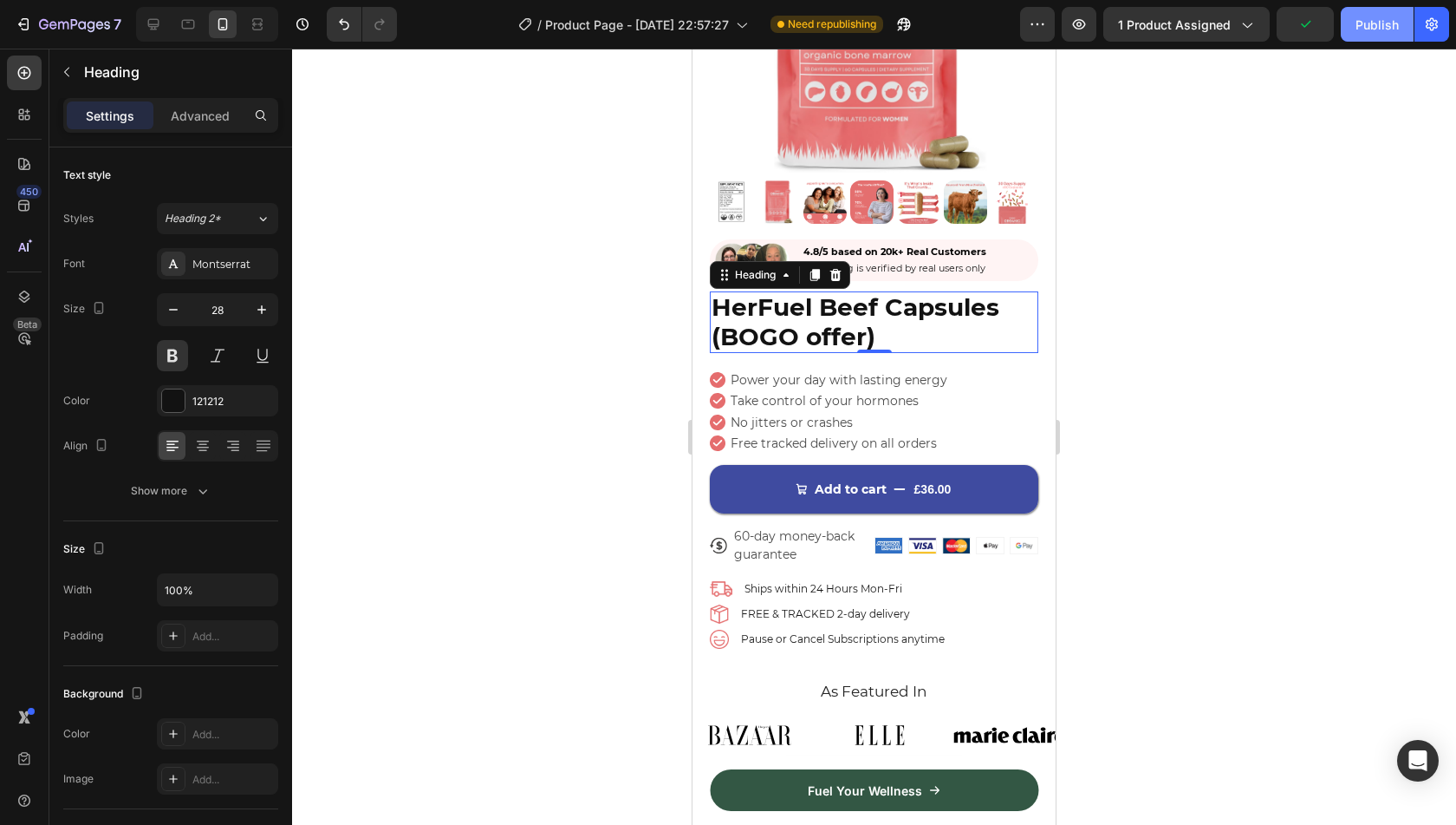
click at [1375, 13] on button "Publish" at bounding box center [1377, 24] width 73 height 35
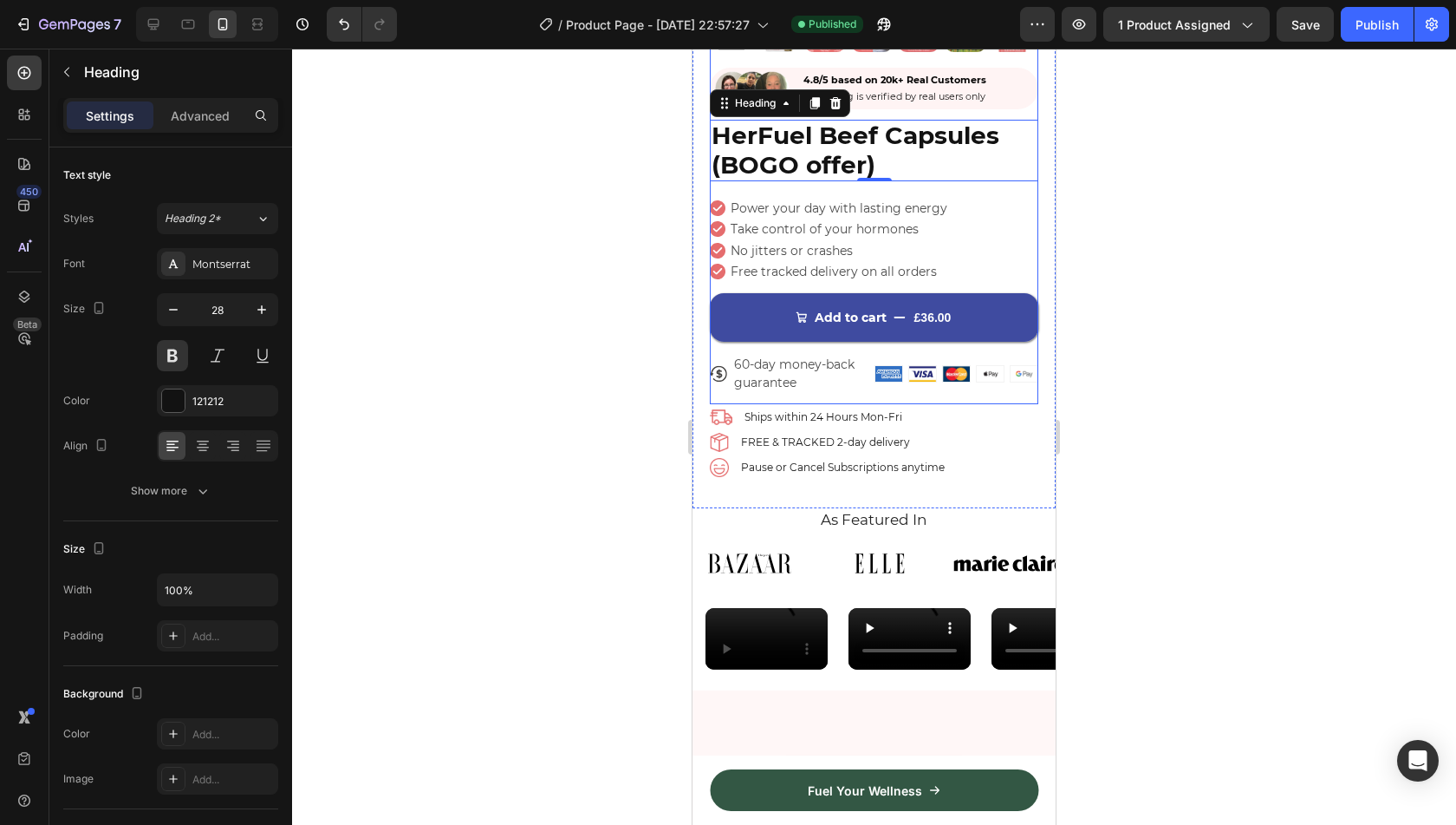
scroll to position [433, 0]
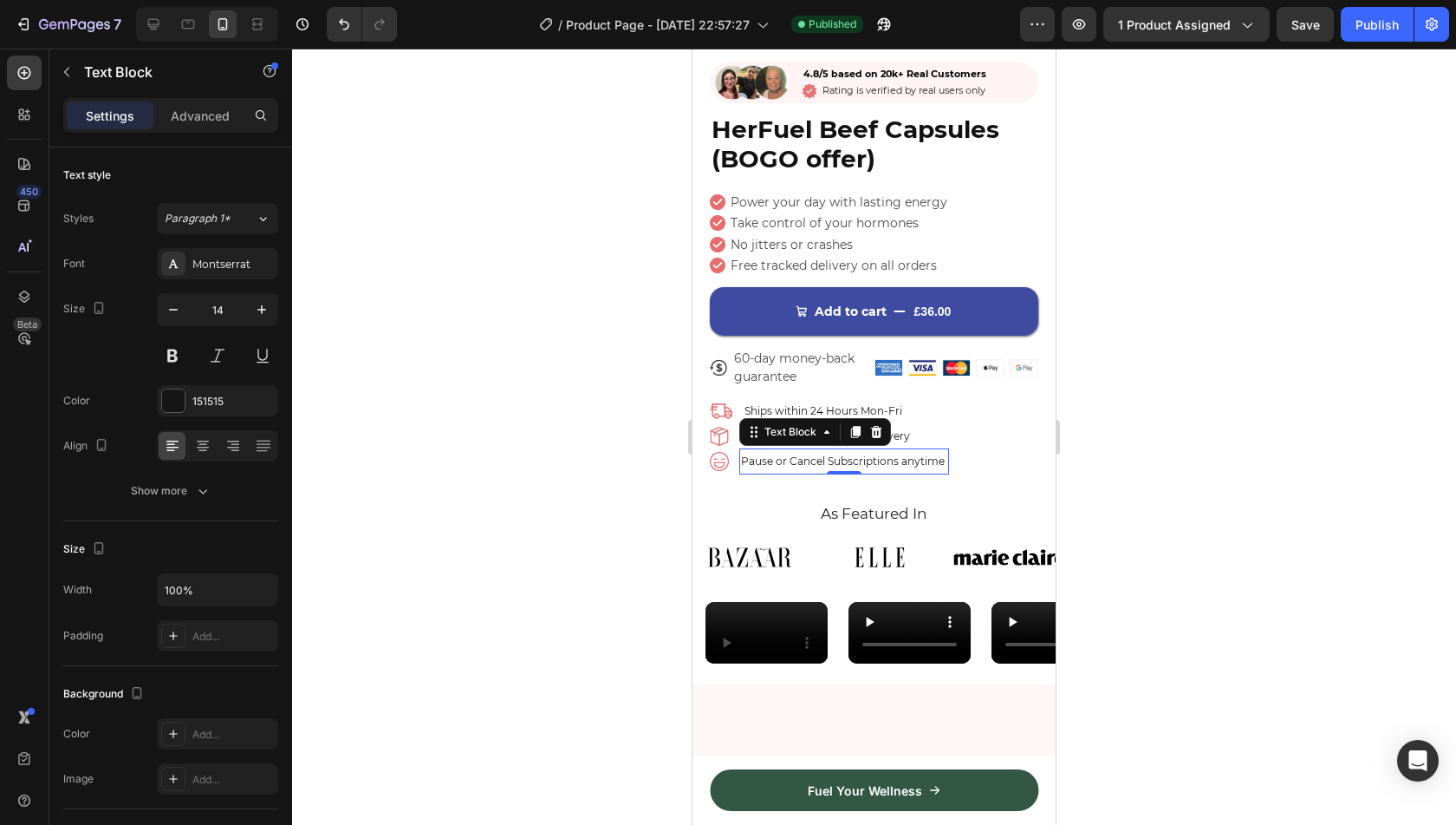
click at [908, 454] on span "Pause or Cancel Subscriptions anytime" at bounding box center [843, 461] width 203 height 13
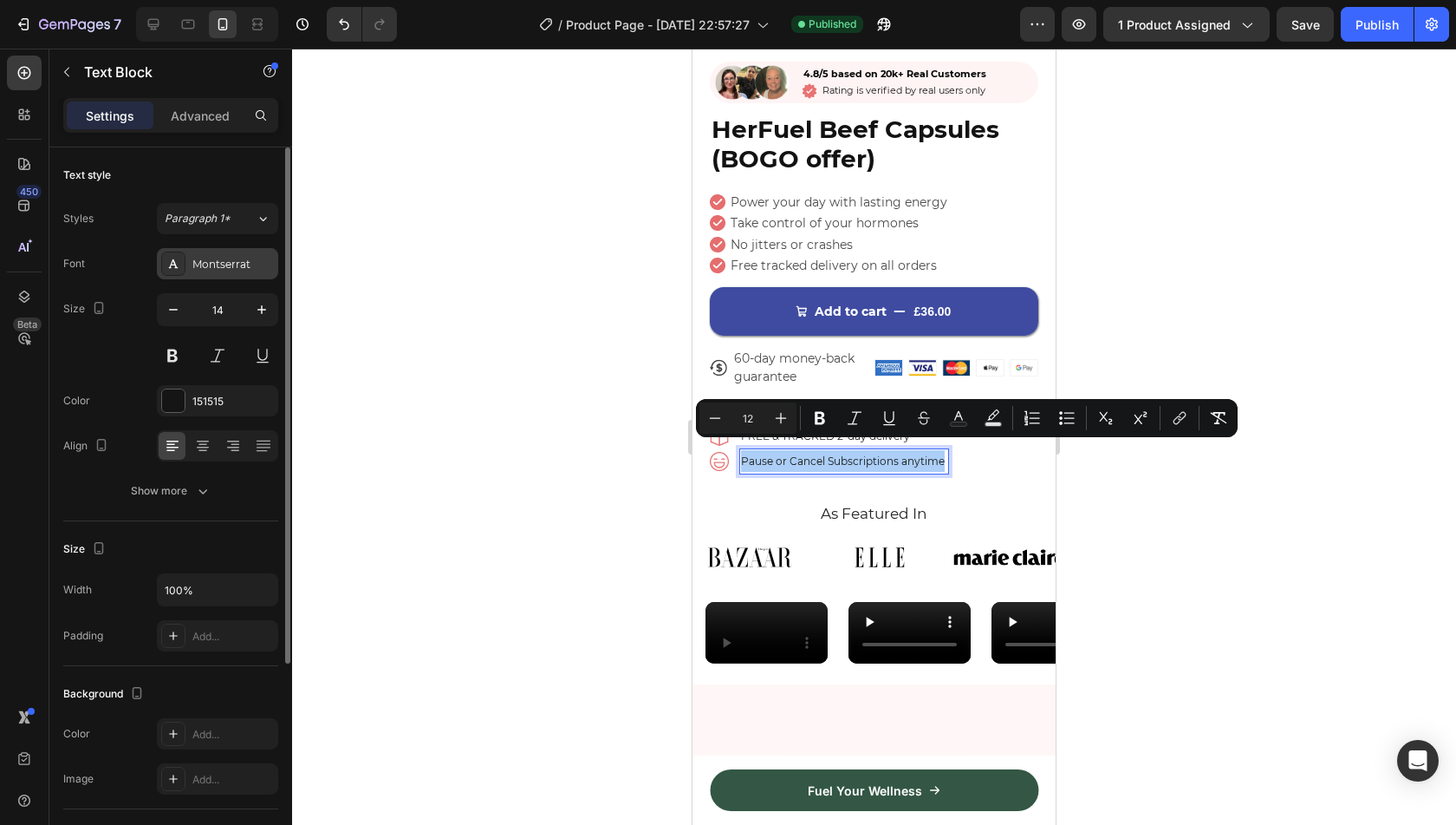
click at [245, 273] on div "Montserrat" at bounding box center [217, 264] width 121 height 31
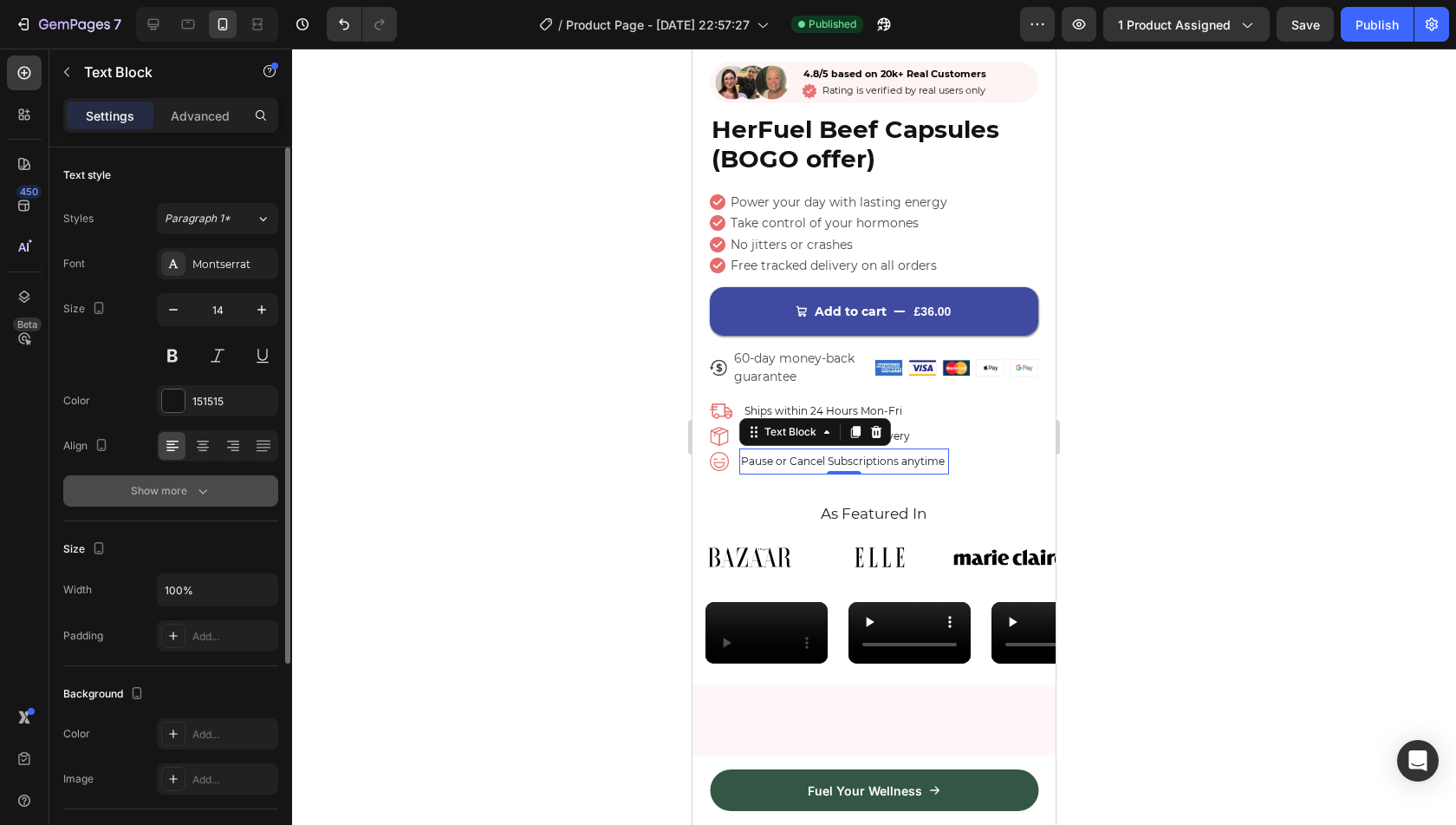
click at [209, 475] on button "Show more" at bounding box center [170, 490] width 215 height 31
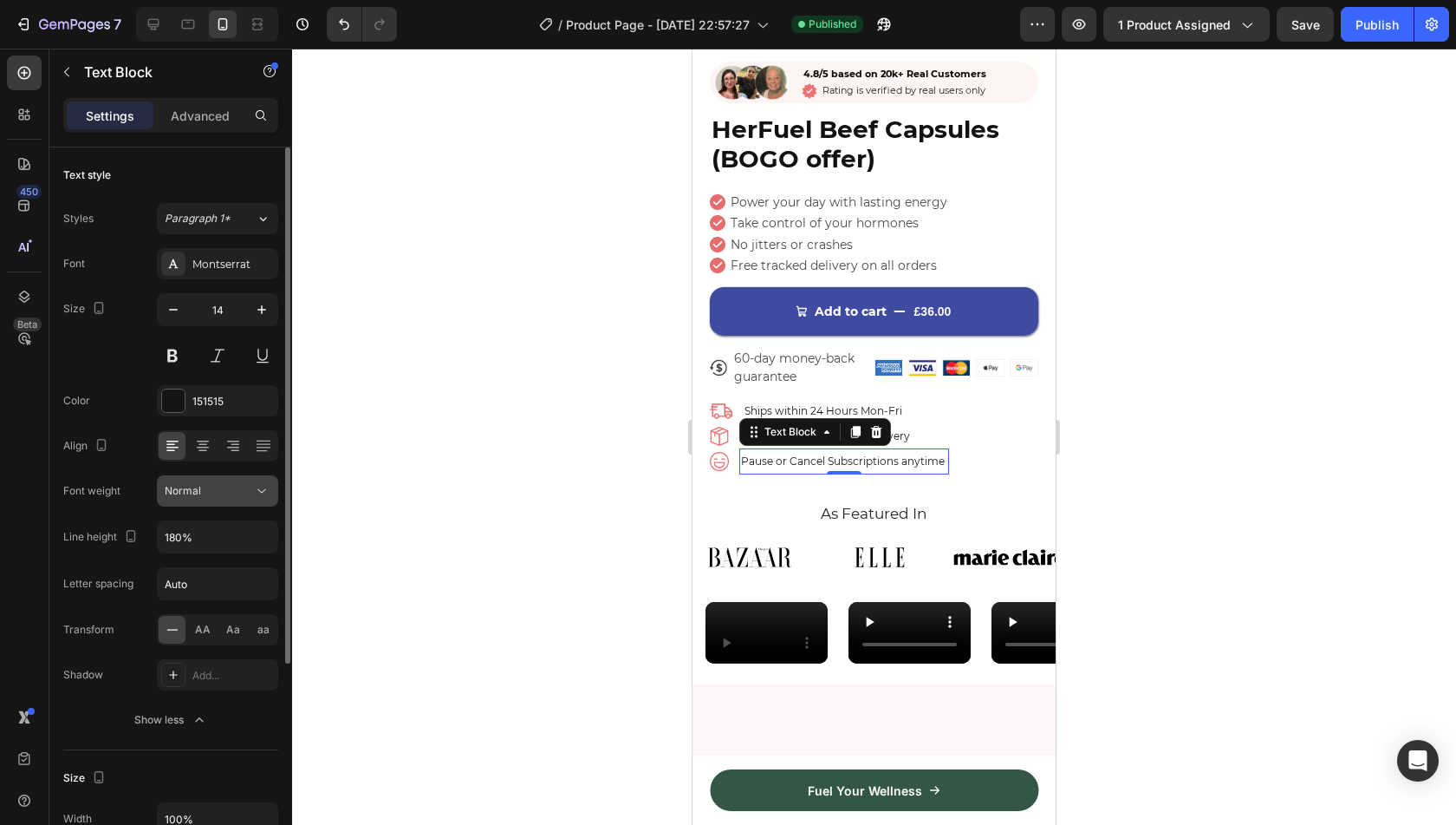
click at [228, 480] on button "Normal" at bounding box center [217, 490] width 121 height 31
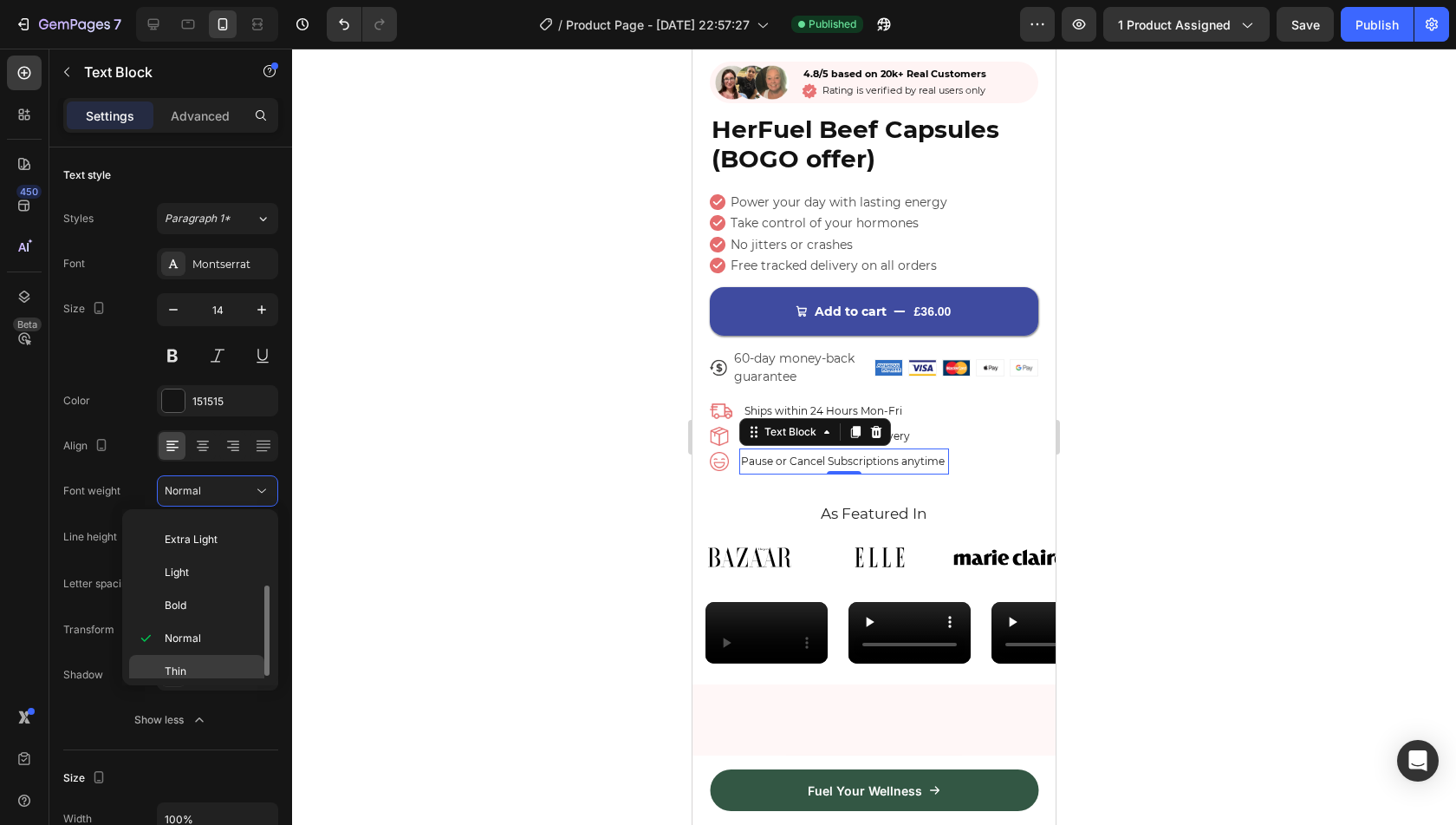
click at [232, 657] on div "Thin" at bounding box center [197, 671] width 135 height 33
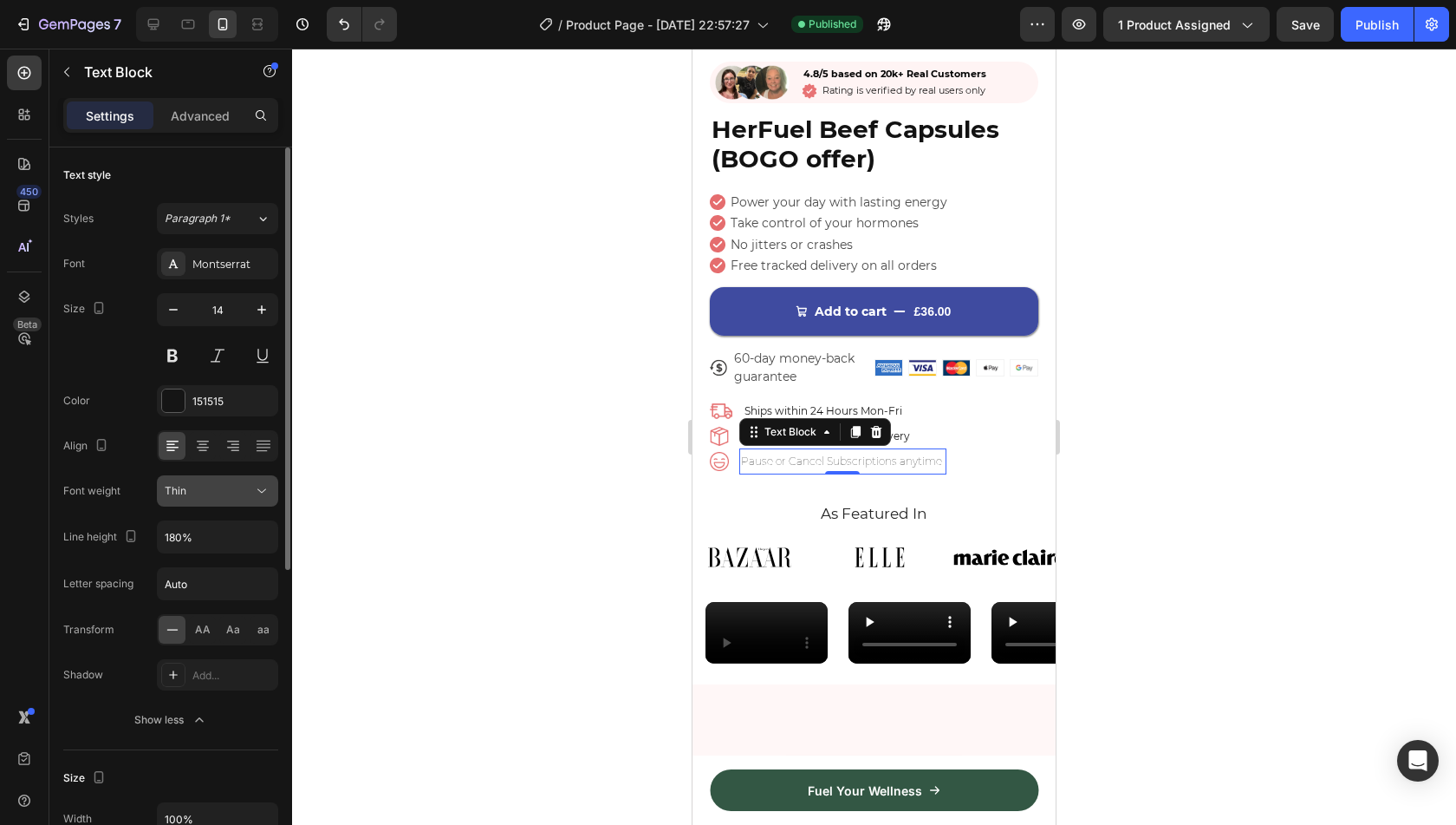
click at [251, 490] on div "Thin" at bounding box center [209, 490] width 88 height 15
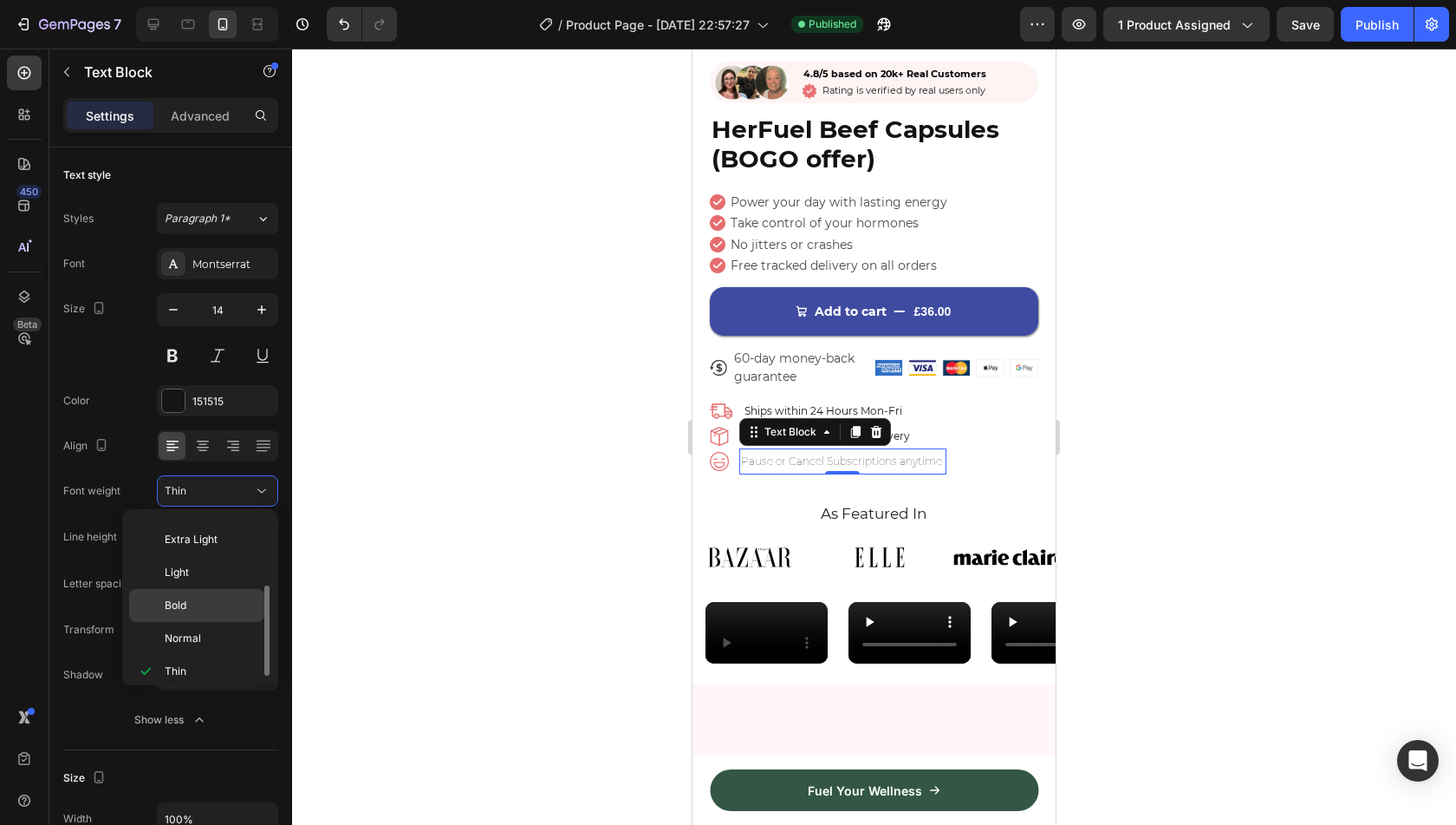
click at [215, 597] on p "Bold" at bounding box center [210, 605] width 92 height 15
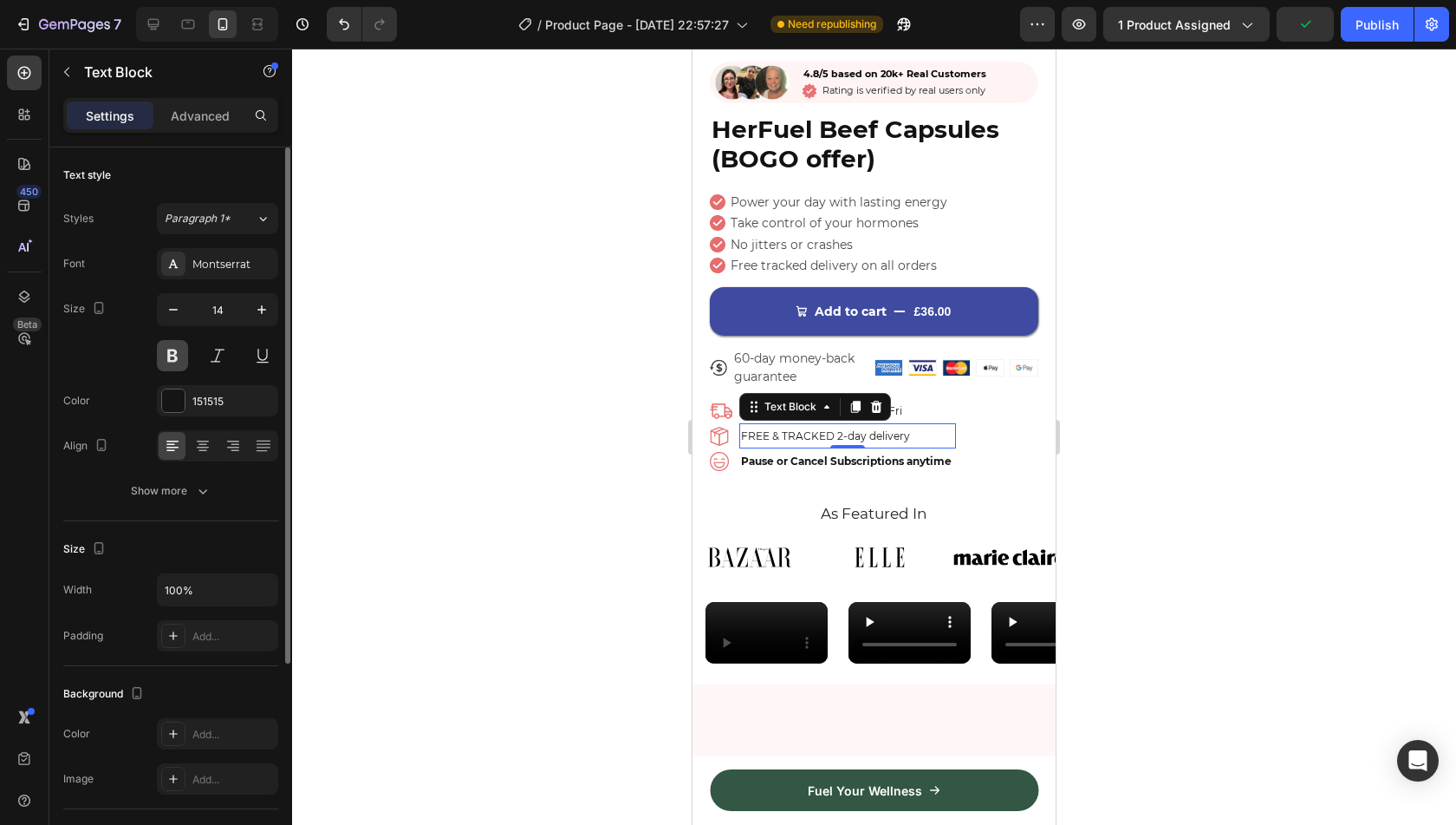
click at [185, 353] on button at bounding box center [172, 355] width 31 height 31
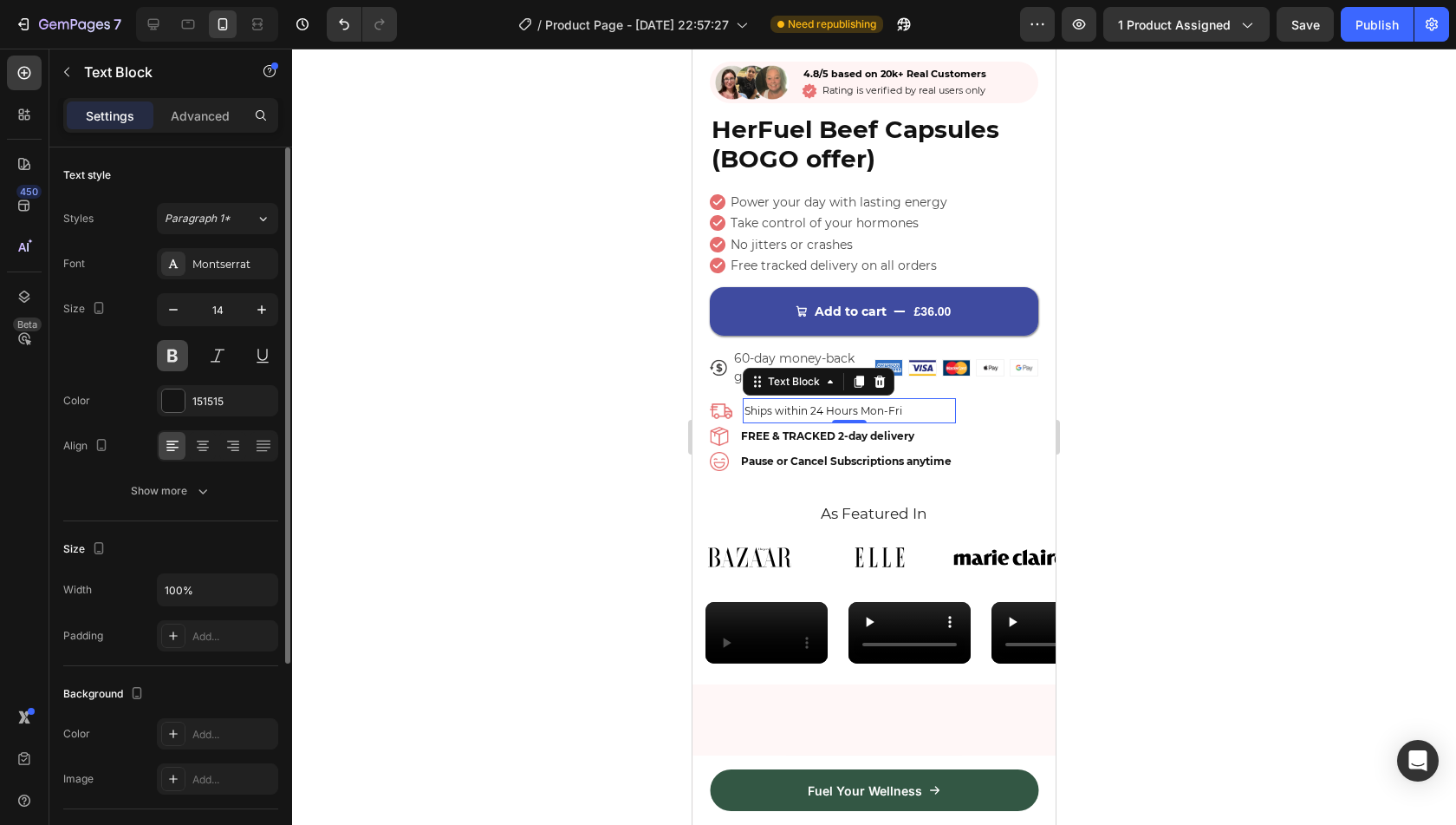
click at [175, 352] on button at bounding box center [172, 355] width 31 height 31
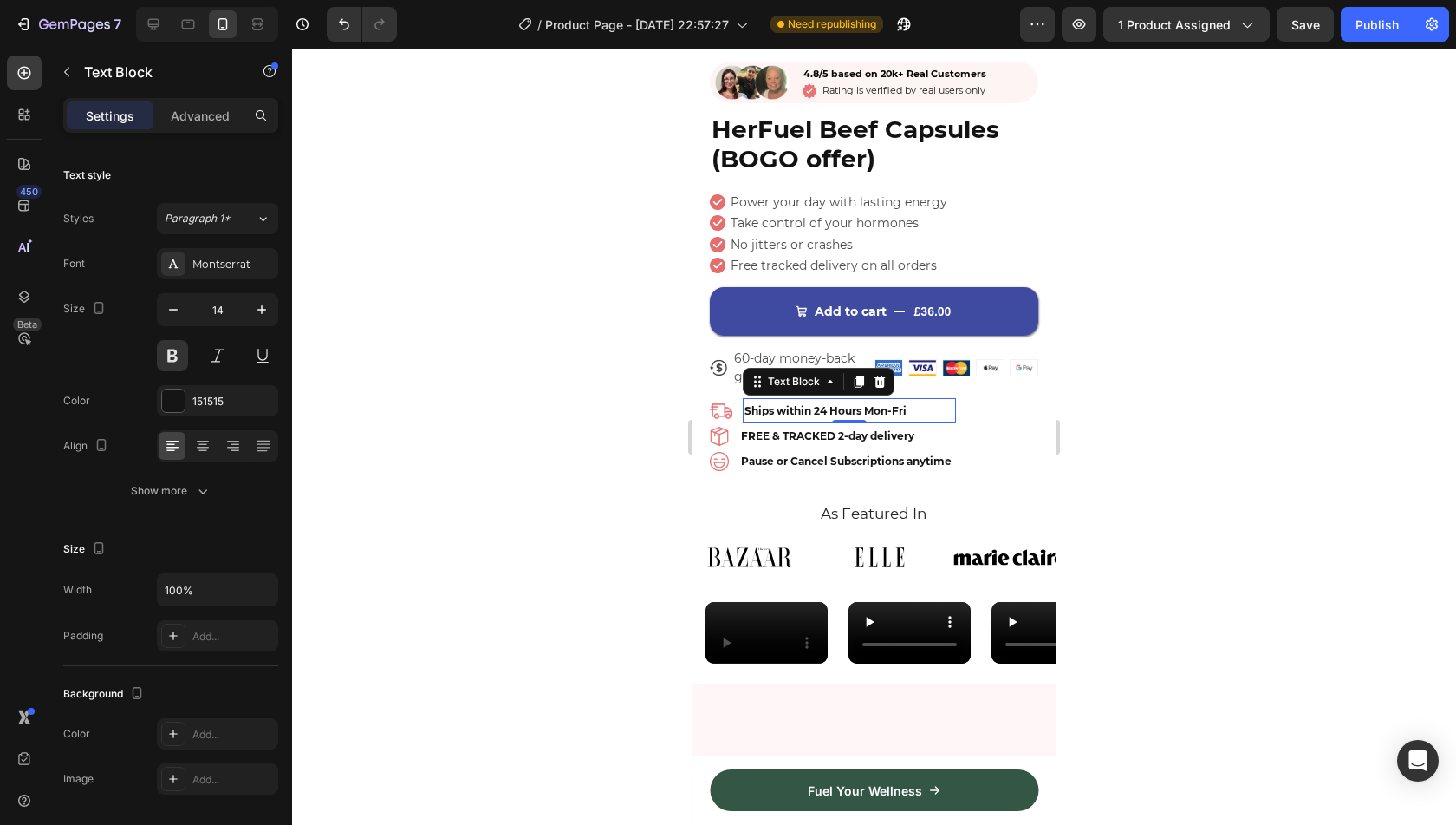
click at [412, 440] on div at bounding box center [874, 436] width 1164 height 776
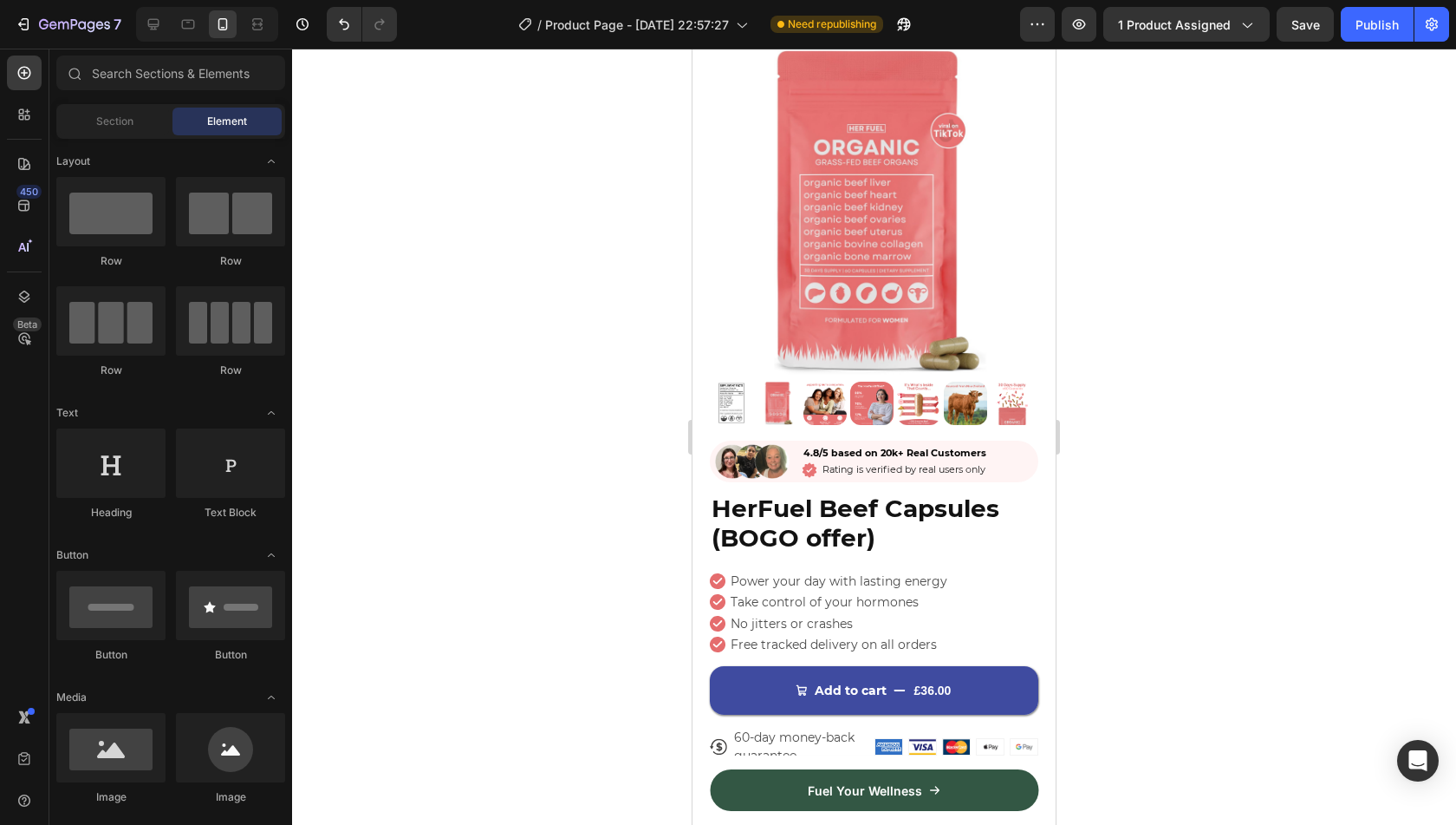
scroll to position [47, 0]
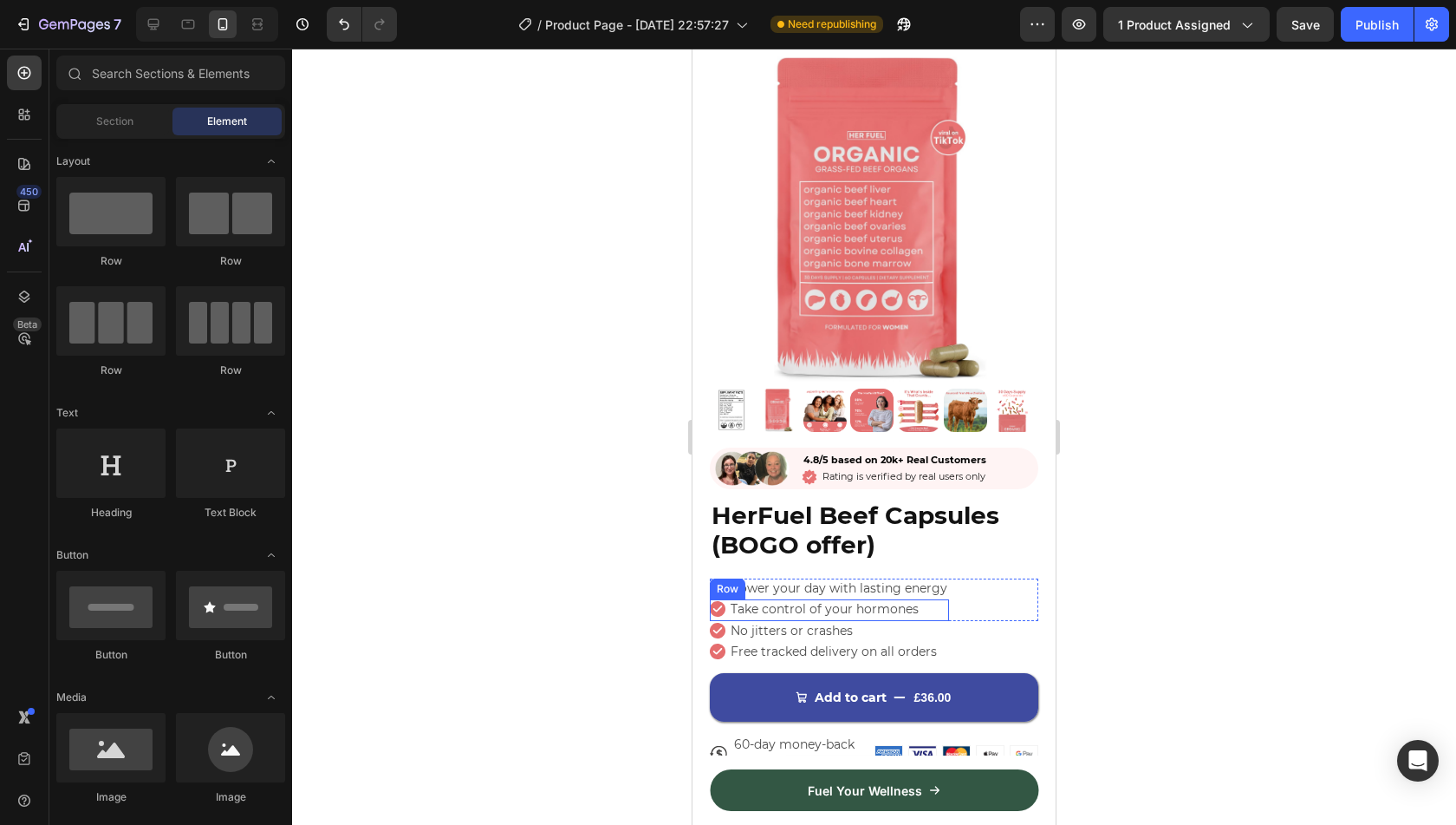
click at [919, 599] on div "Icon Take control of your hormones Text Block Row" at bounding box center [829, 609] width 239 height 21
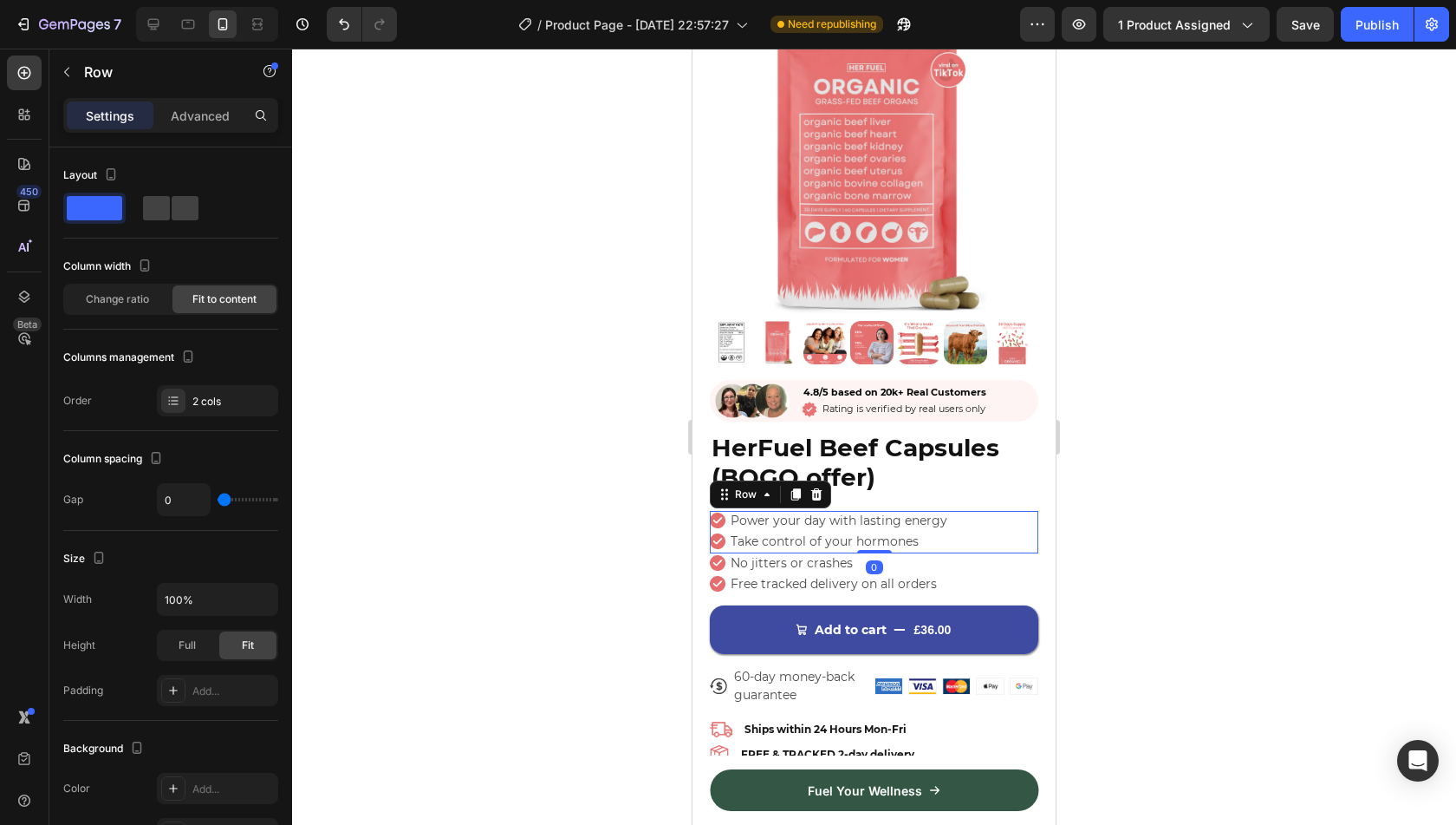
scroll to position [115, 0]
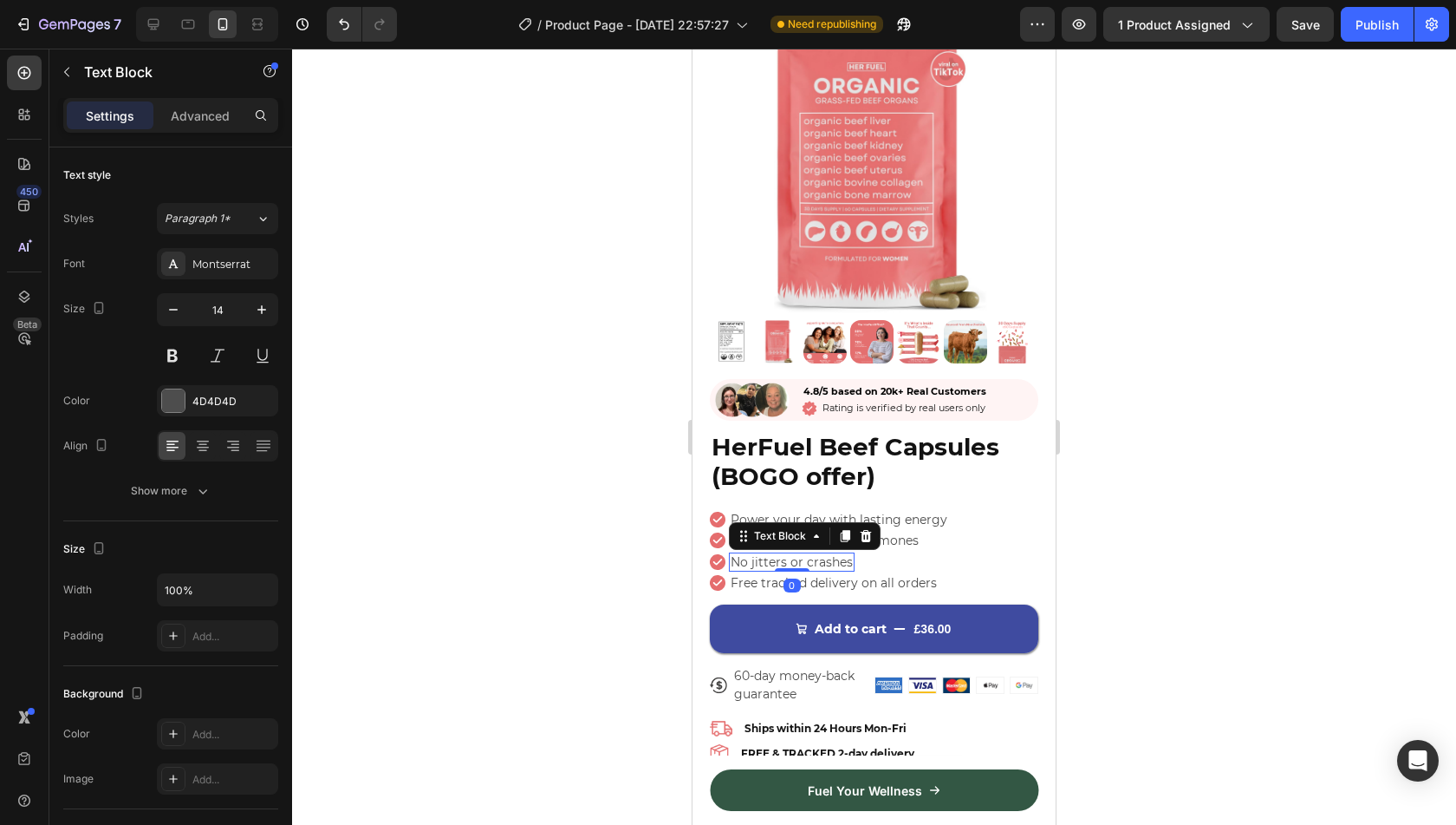
click at [817, 554] on p "No jitters or crashes" at bounding box center [791, 561] width 122 height 15
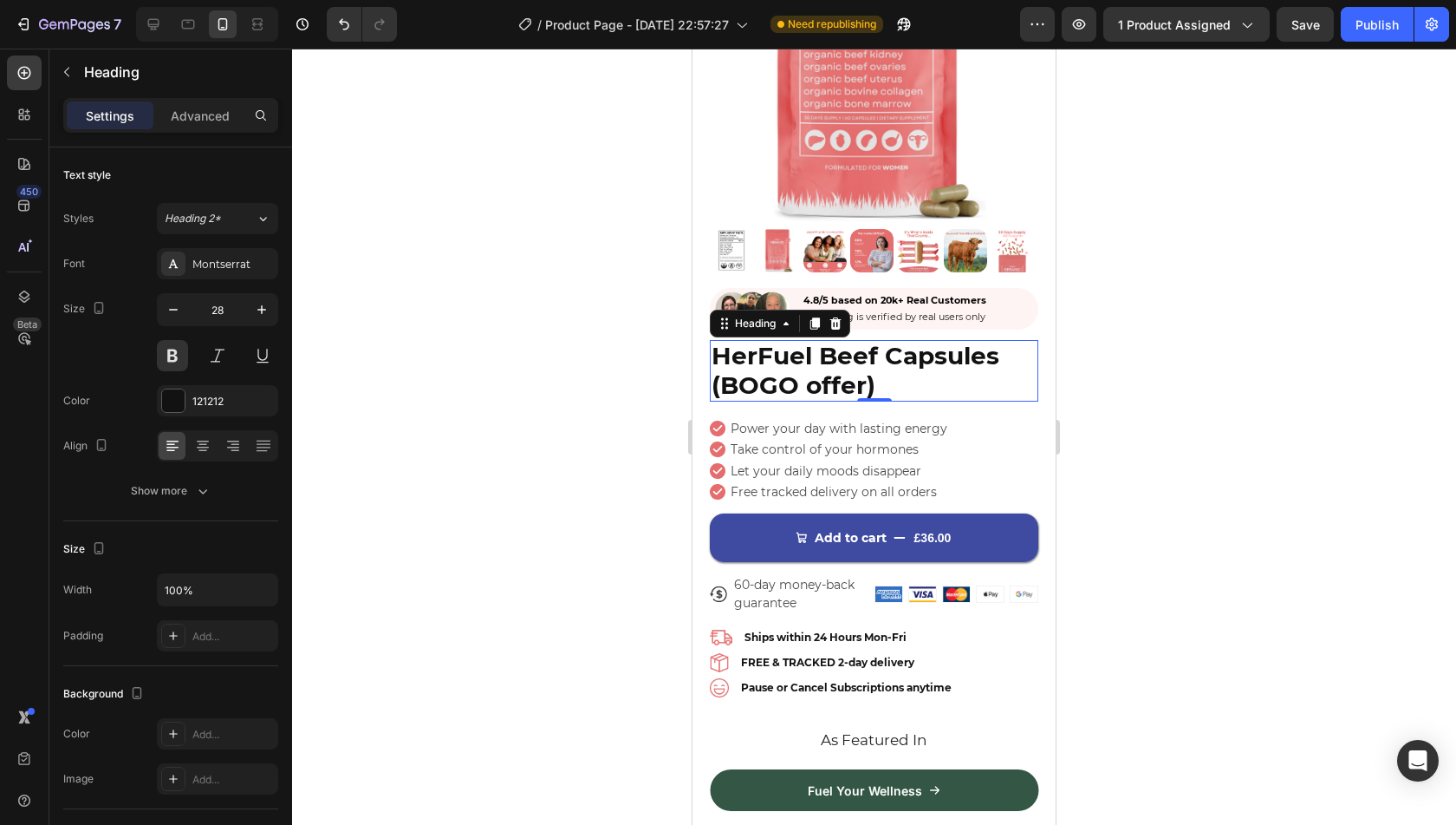
scroll to position [207, 0]
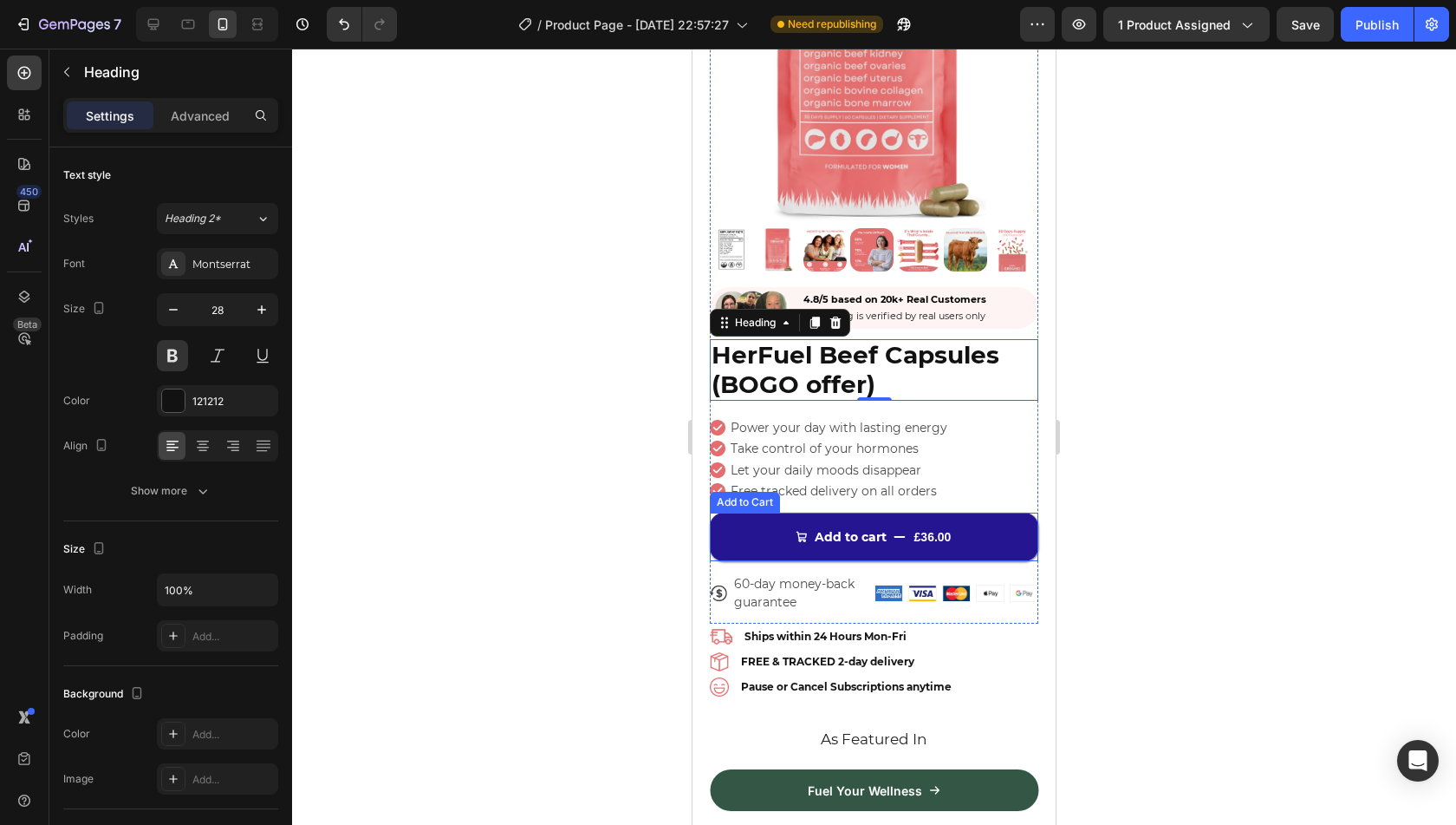
click at [1002, 514] on button "Add to cart £36.00" at bounding box center [873, 537] width 328 height 49
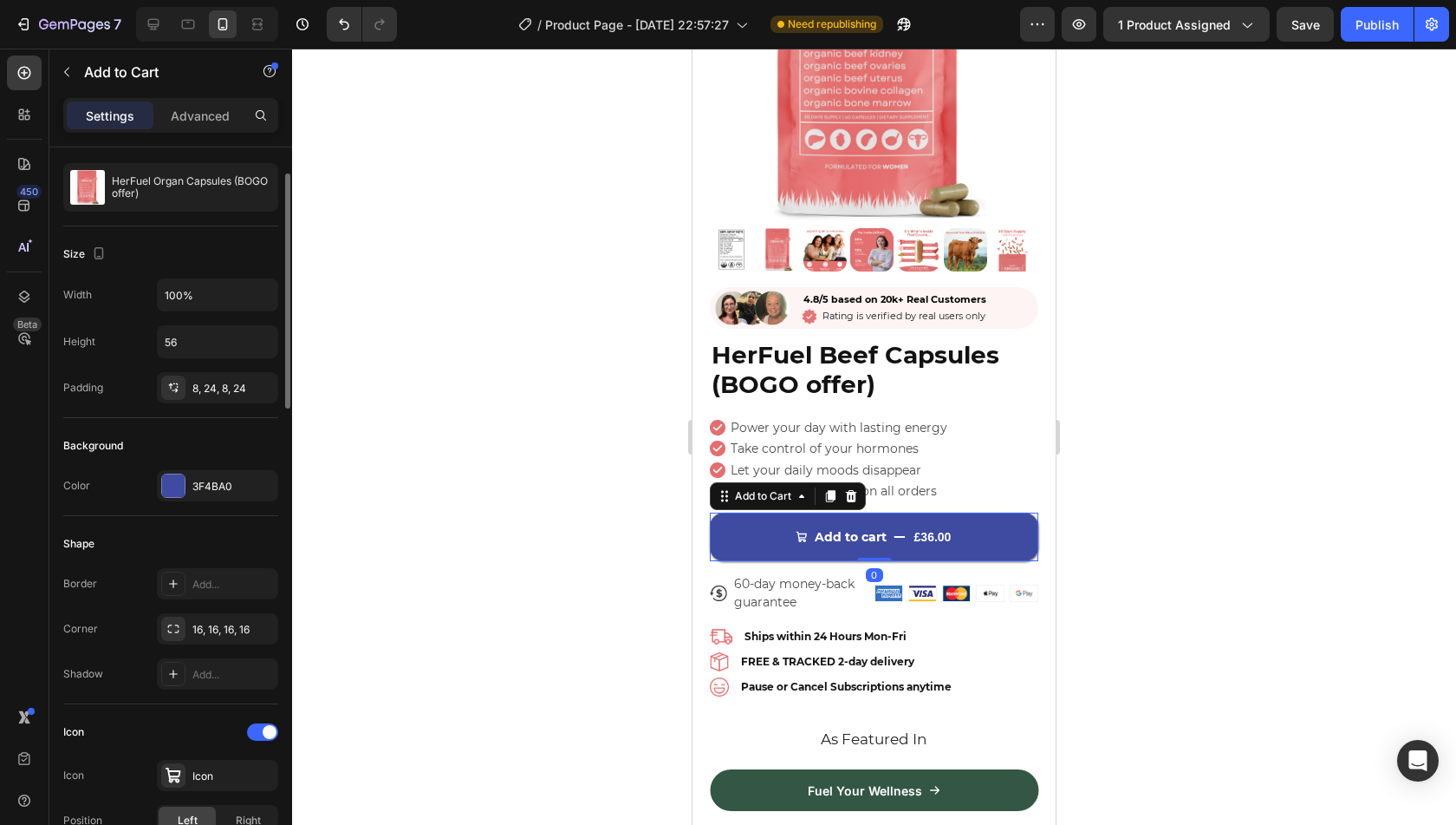
scroll to position [159, 0]
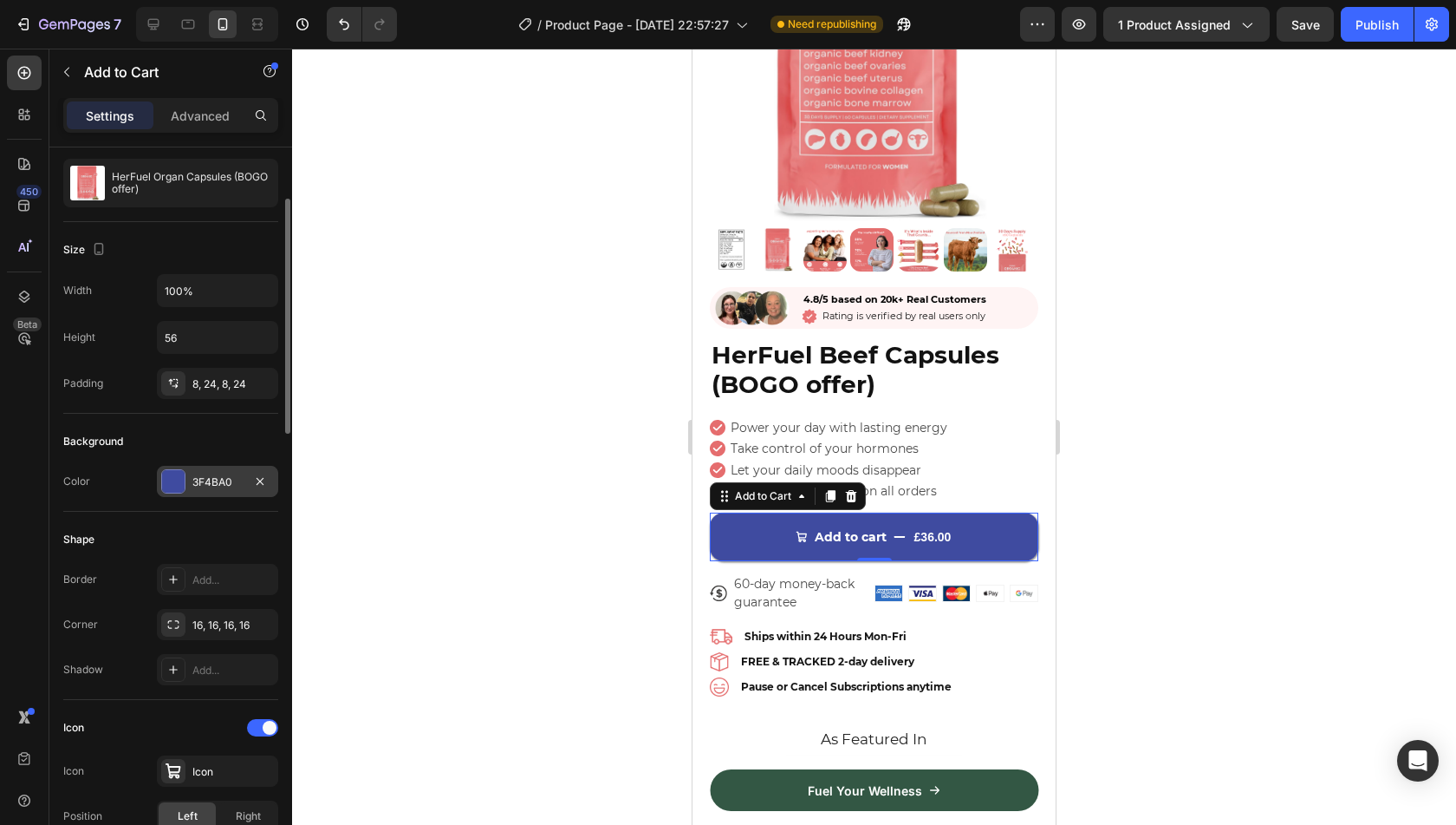
click at [197, 489] on div "3F4BA0" at bounding box center [217, 481] width 121 height 31
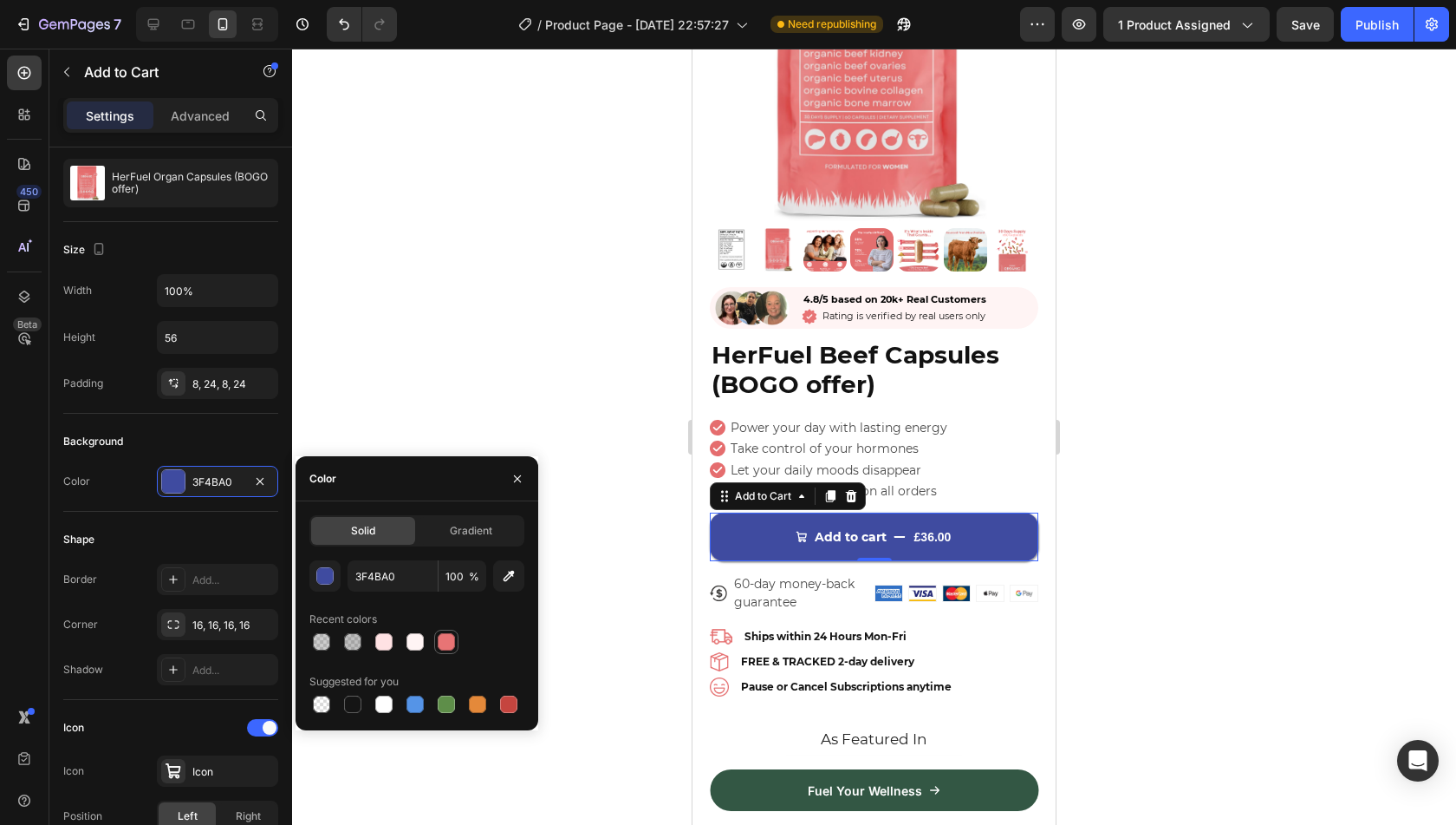
click at [445, 652] on div at bounding box center [446, 641] width 24 height 24
type input "E87475"
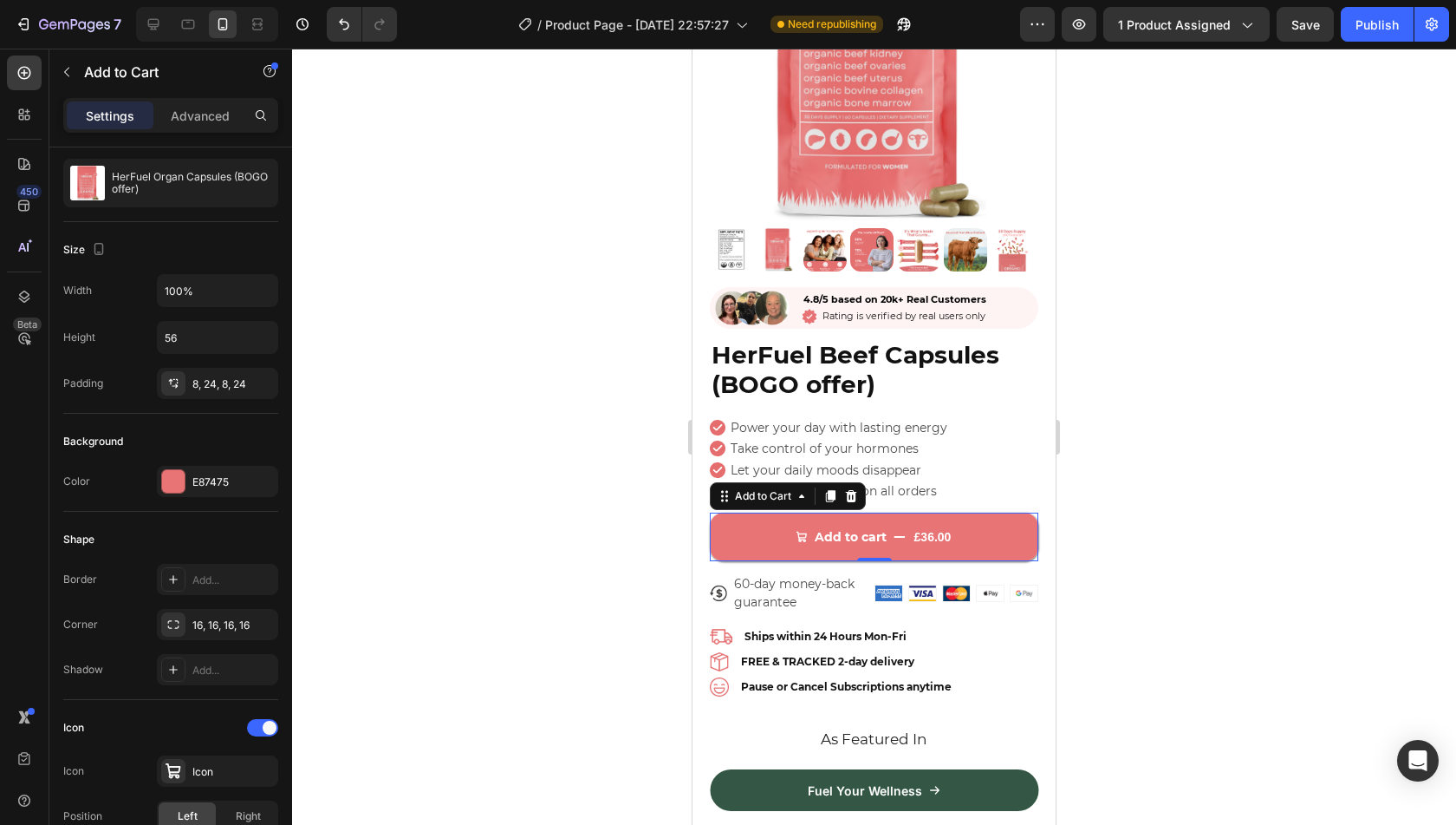
click at [493, 329] on div at bounding box center [874, 436] width 1164 height 776
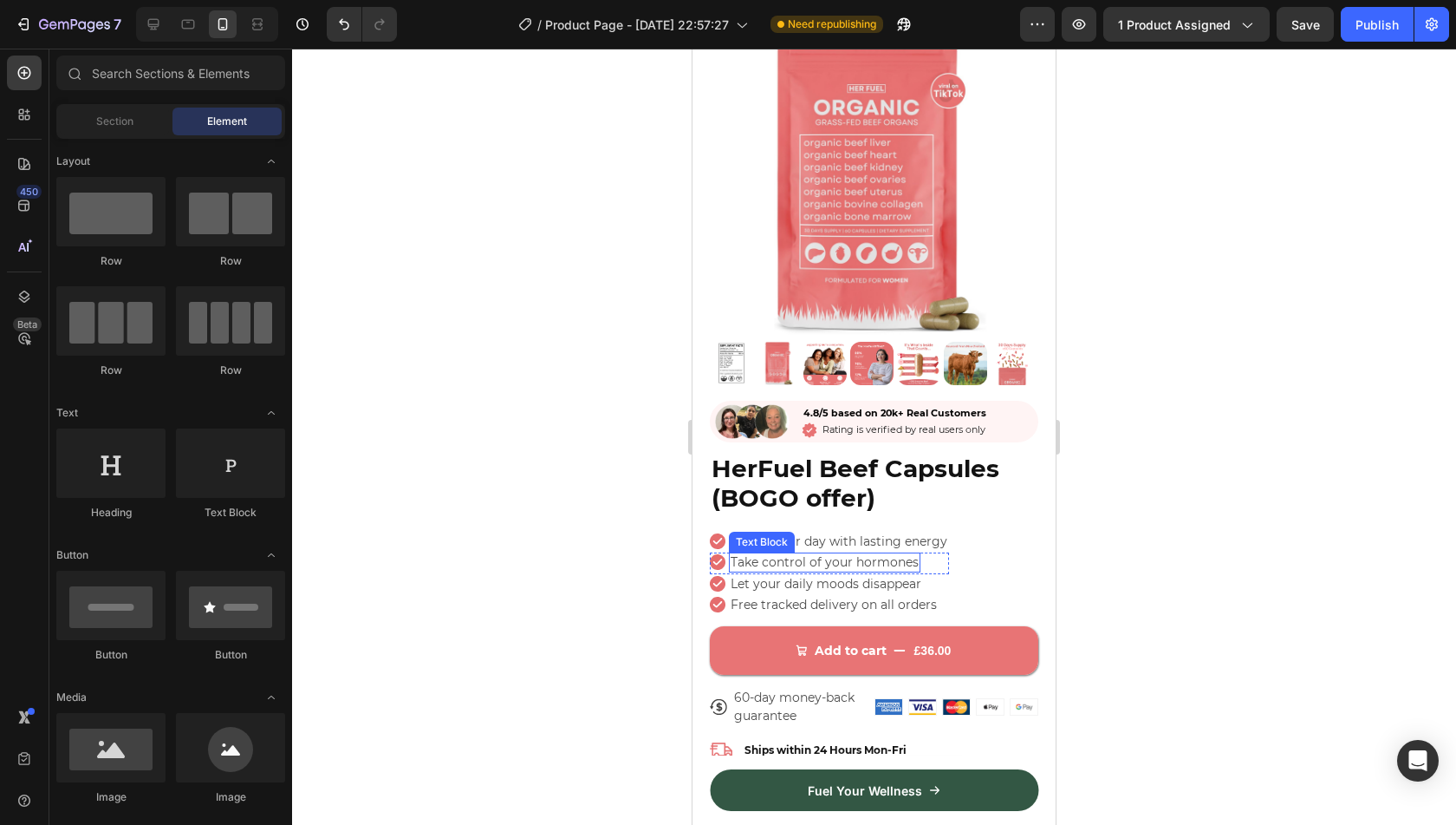
scroll to position [90, 0]
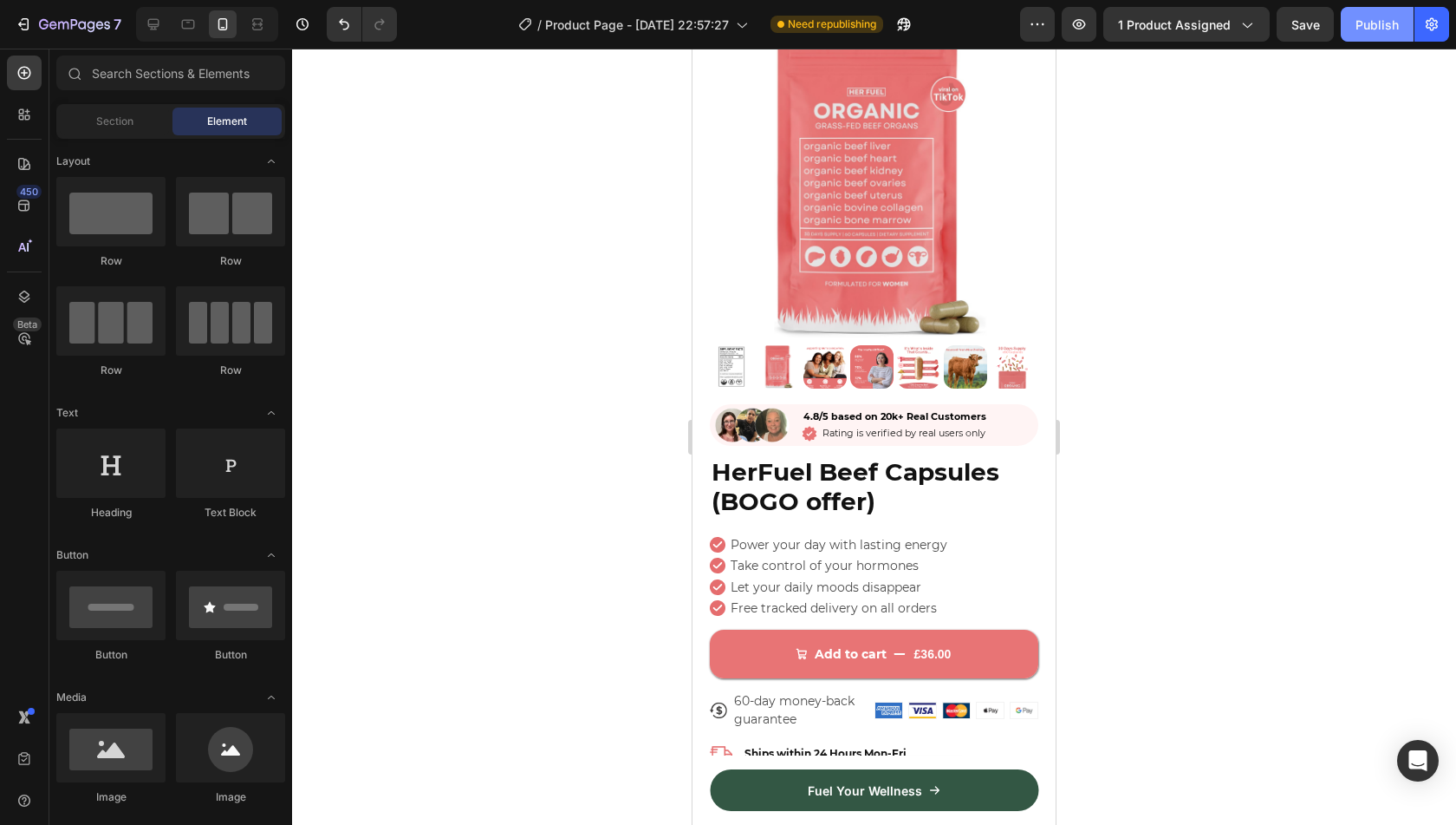
click at [1368, 34] on button "Publish" at bounding box center [1377, 24] width 73 height 35
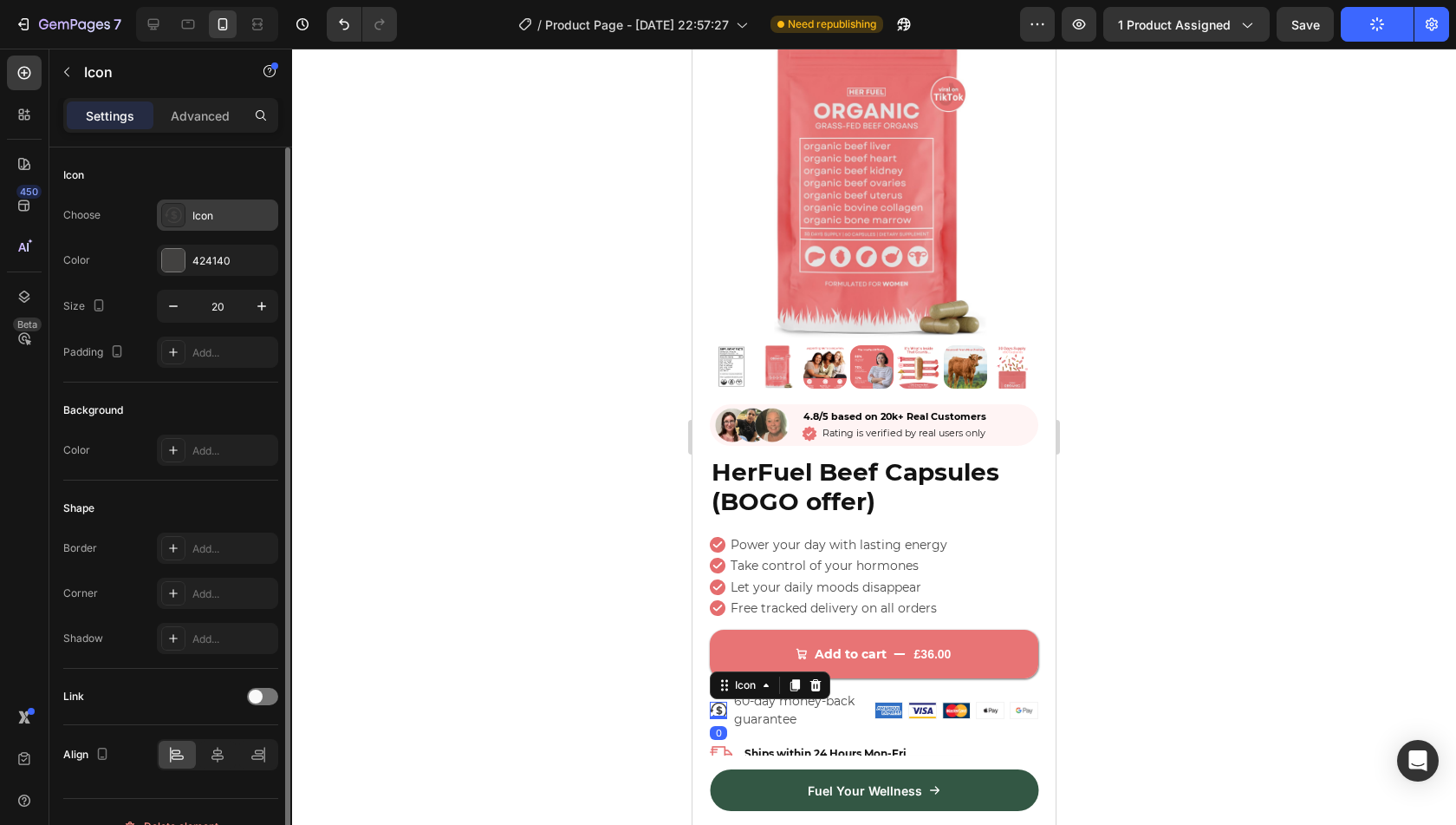
click at [217, 205] on div "Icon" at bounding box center [217, 215] width 121 height 31
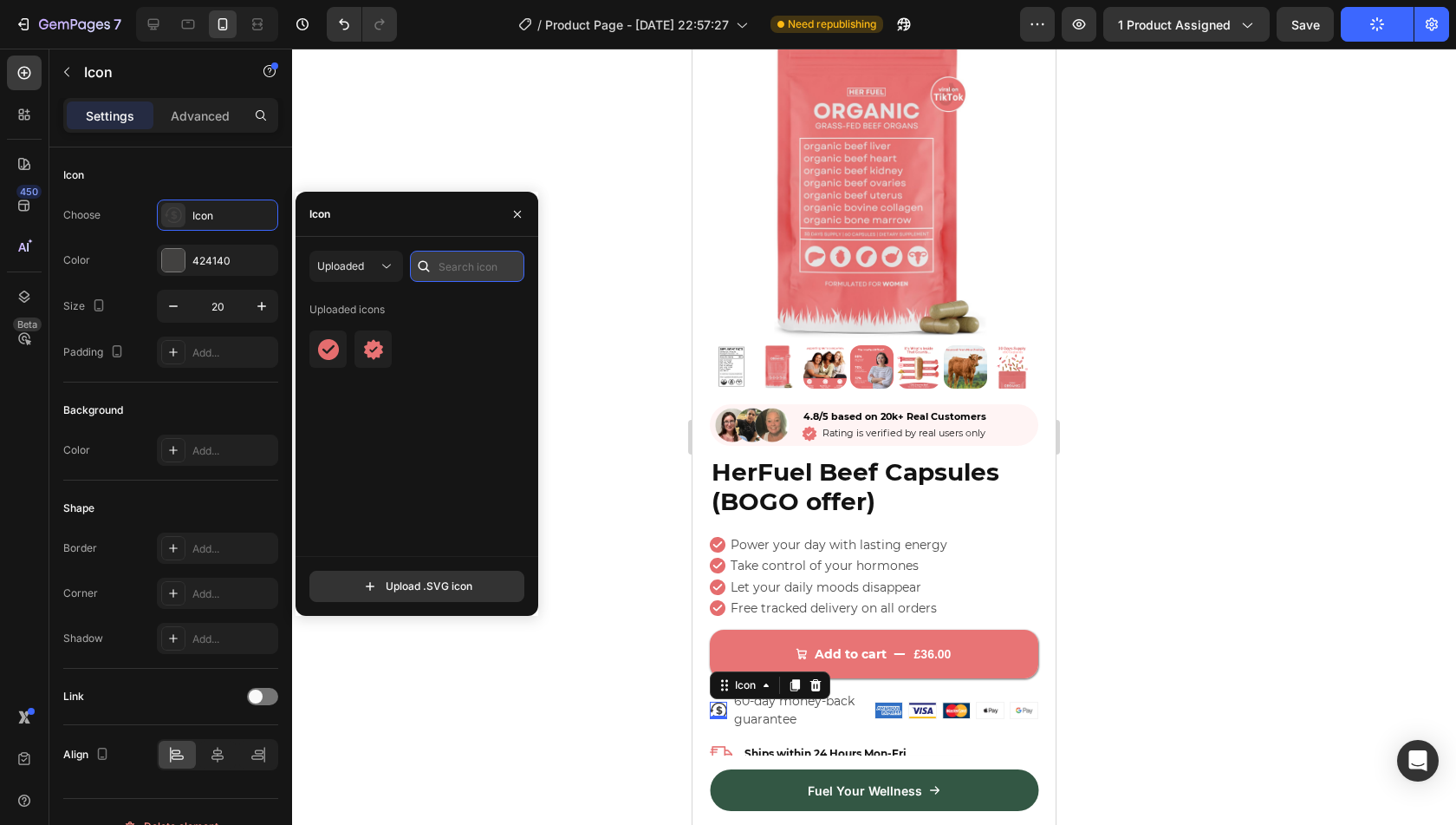
click at [480, 272] on input "text" at bounding box center [467, 266] width 114 height 31
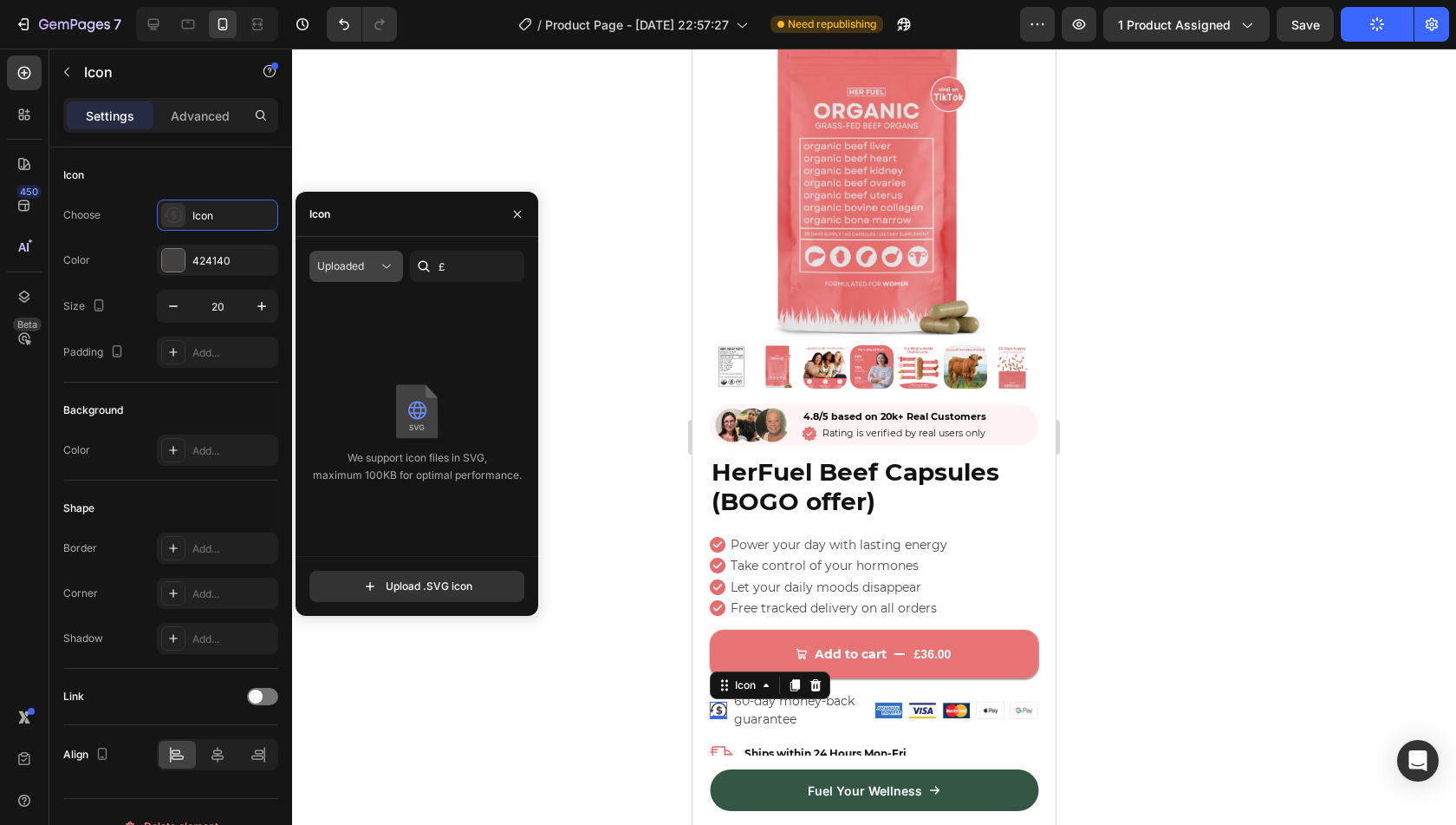
click at [383, 272] on icon at bounding box center [386, 265] width 17 height 17
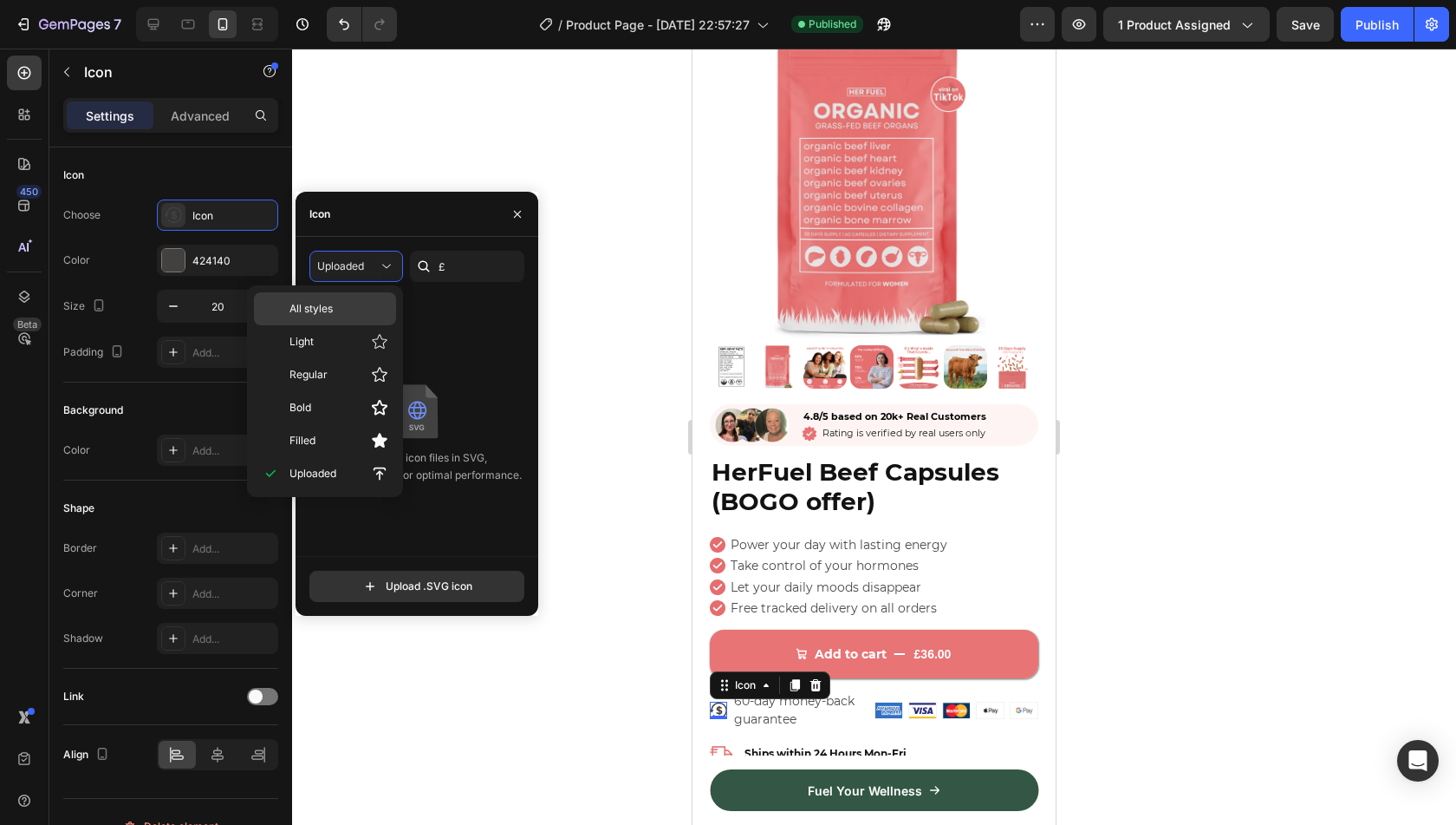
click at [375, 299] on div "All styles" at bounding box center [325, 309] width 142 height 33
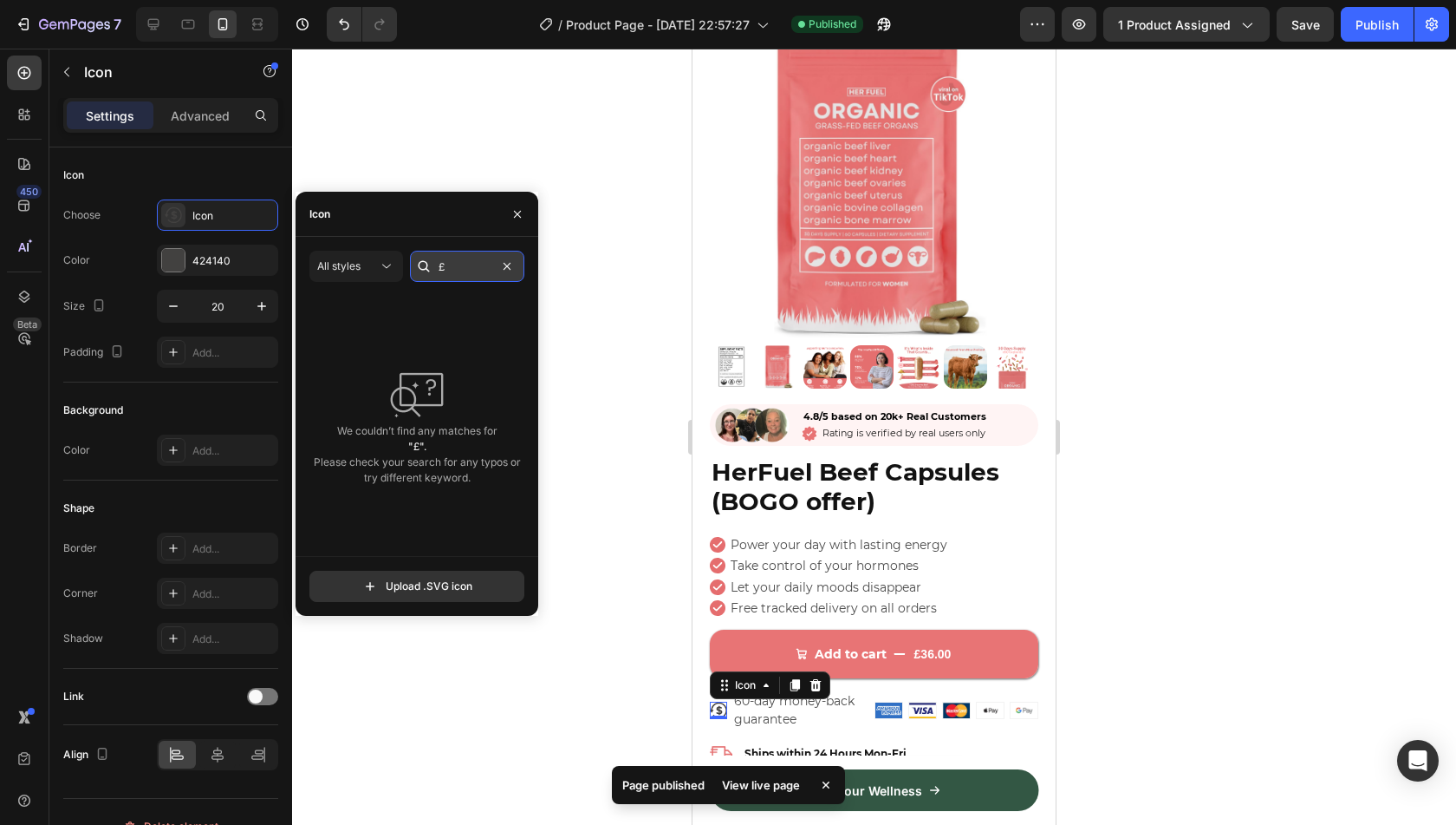
click at [486, 273] on input "£" at bounding box center [467, 266] width 114 height 31
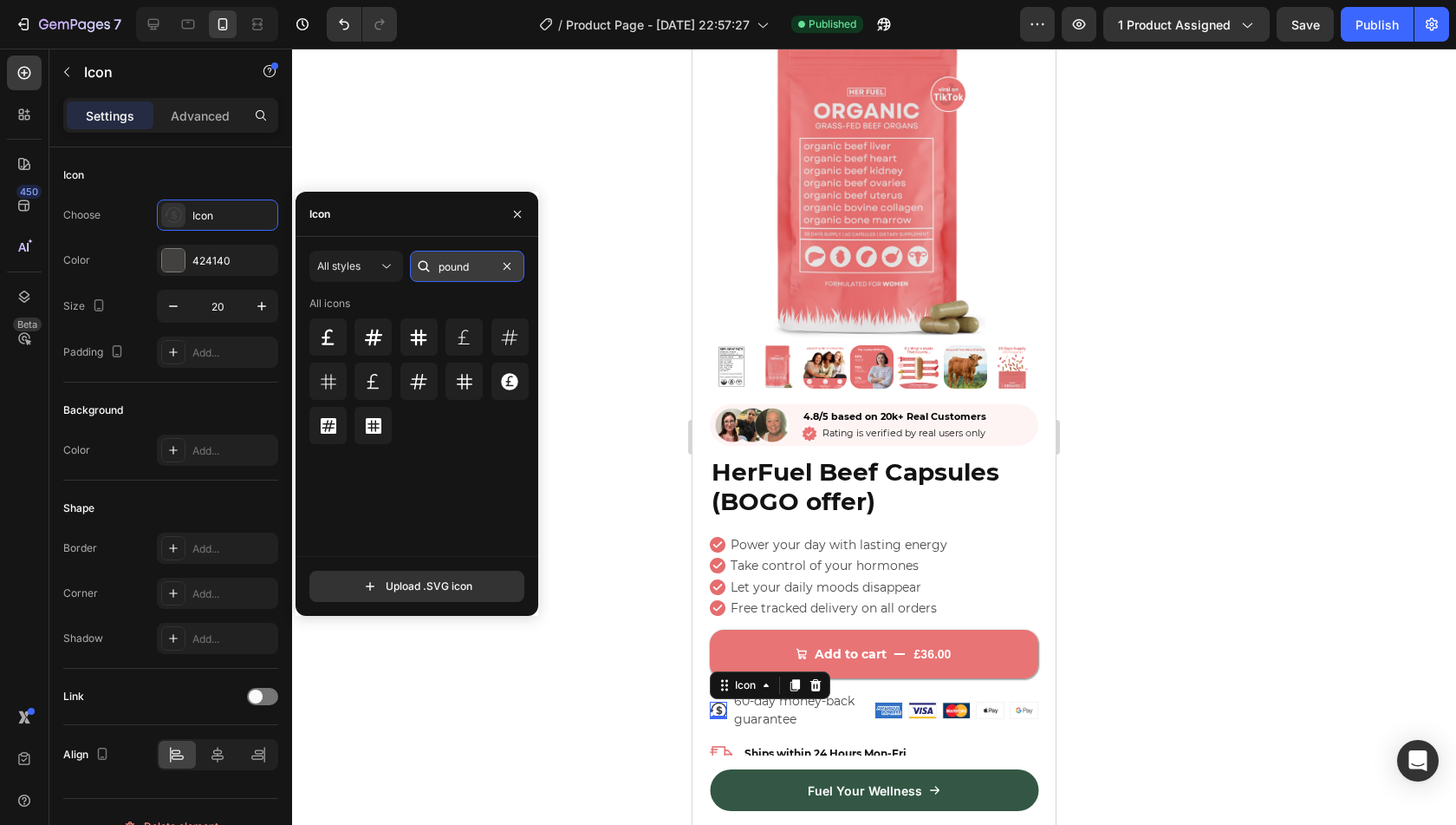
click at [486, 273] on input "pound" at bounding box center [467, 266] width 114 height 31
type input "arrow"
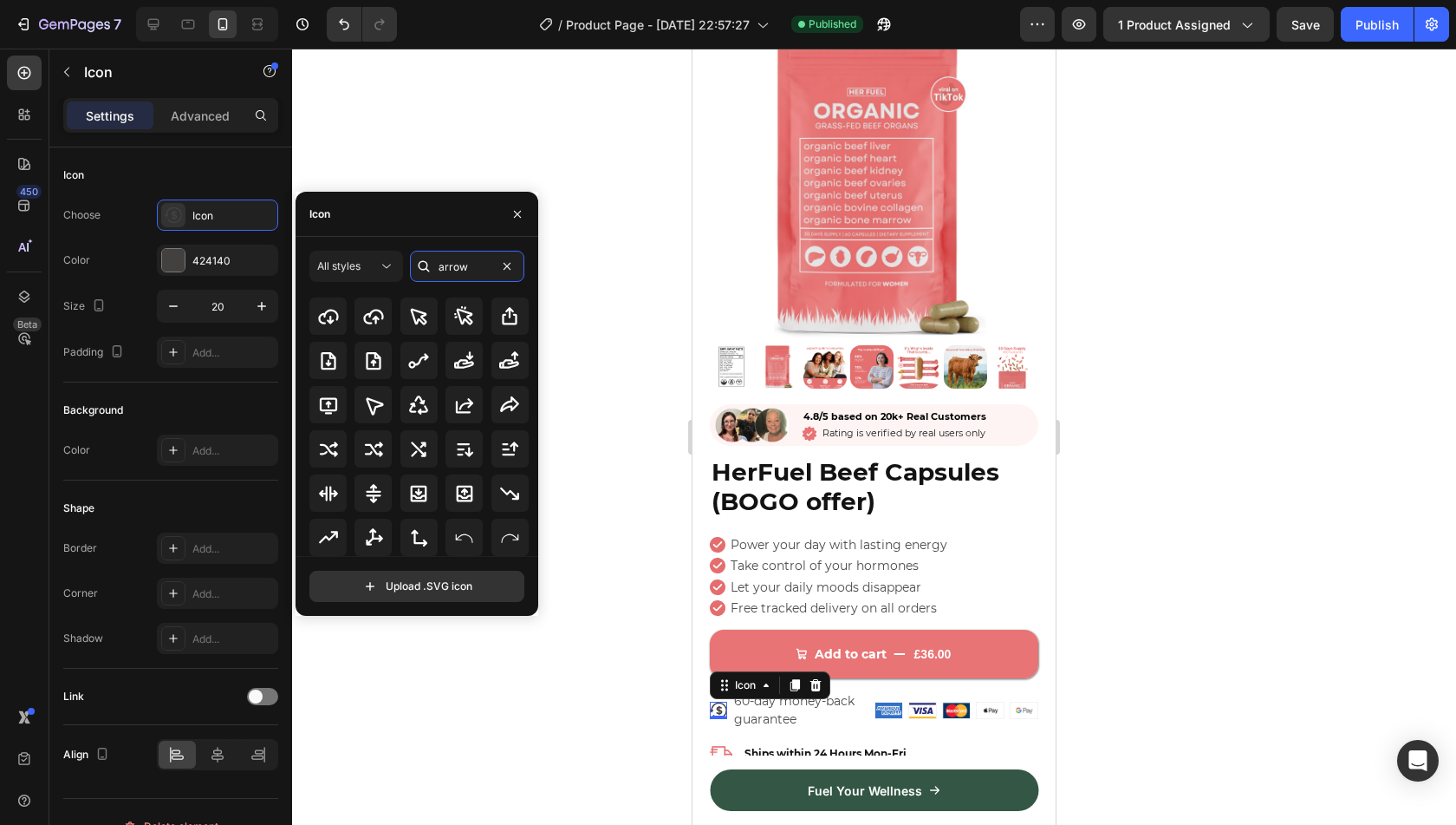
scroll to position [936, 0]
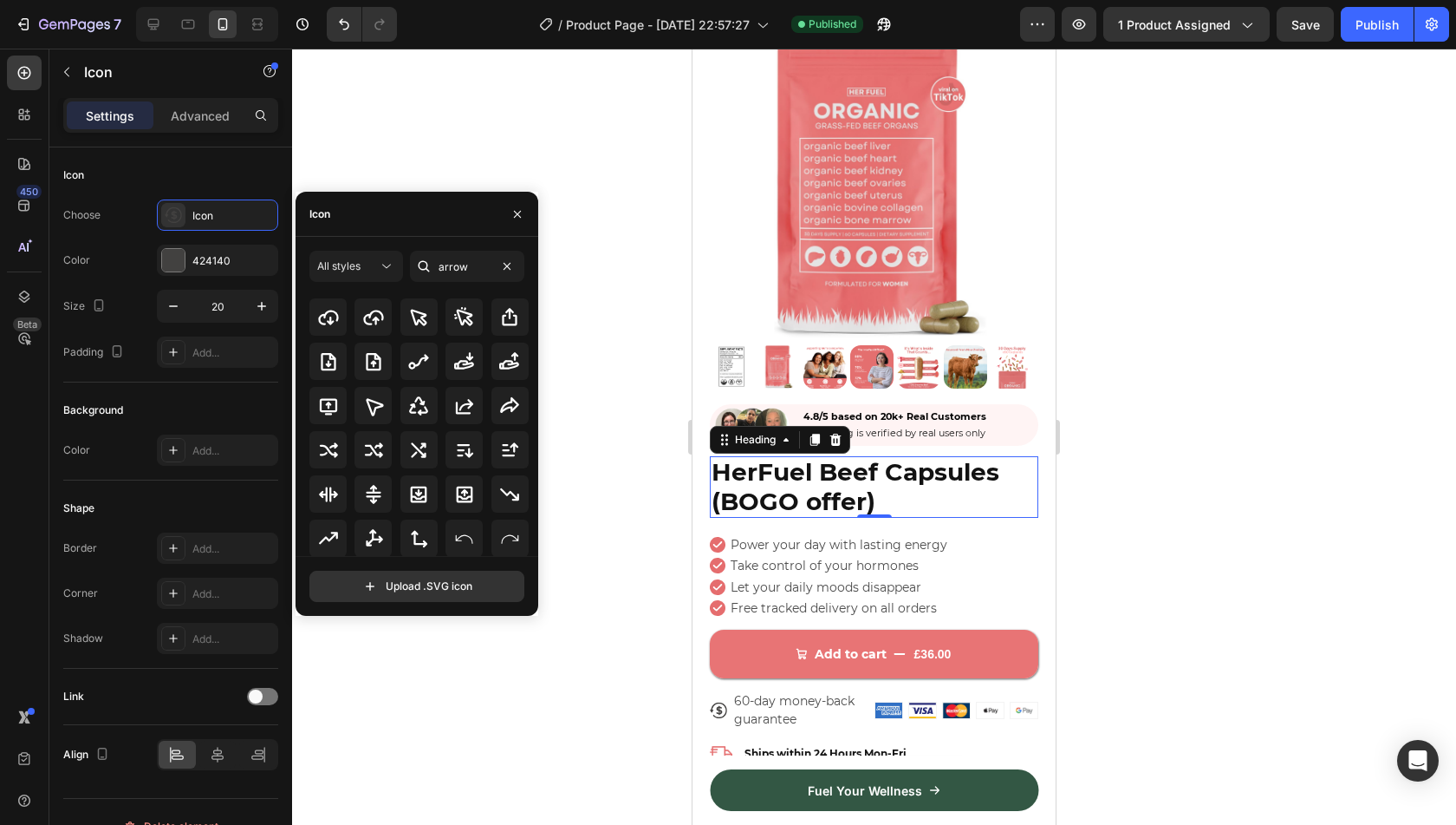
click at [917, 485] on h2 "HerFuel Beef Capsules (BOGO offer)" at bounding box center [873, 487] width 328 height 61
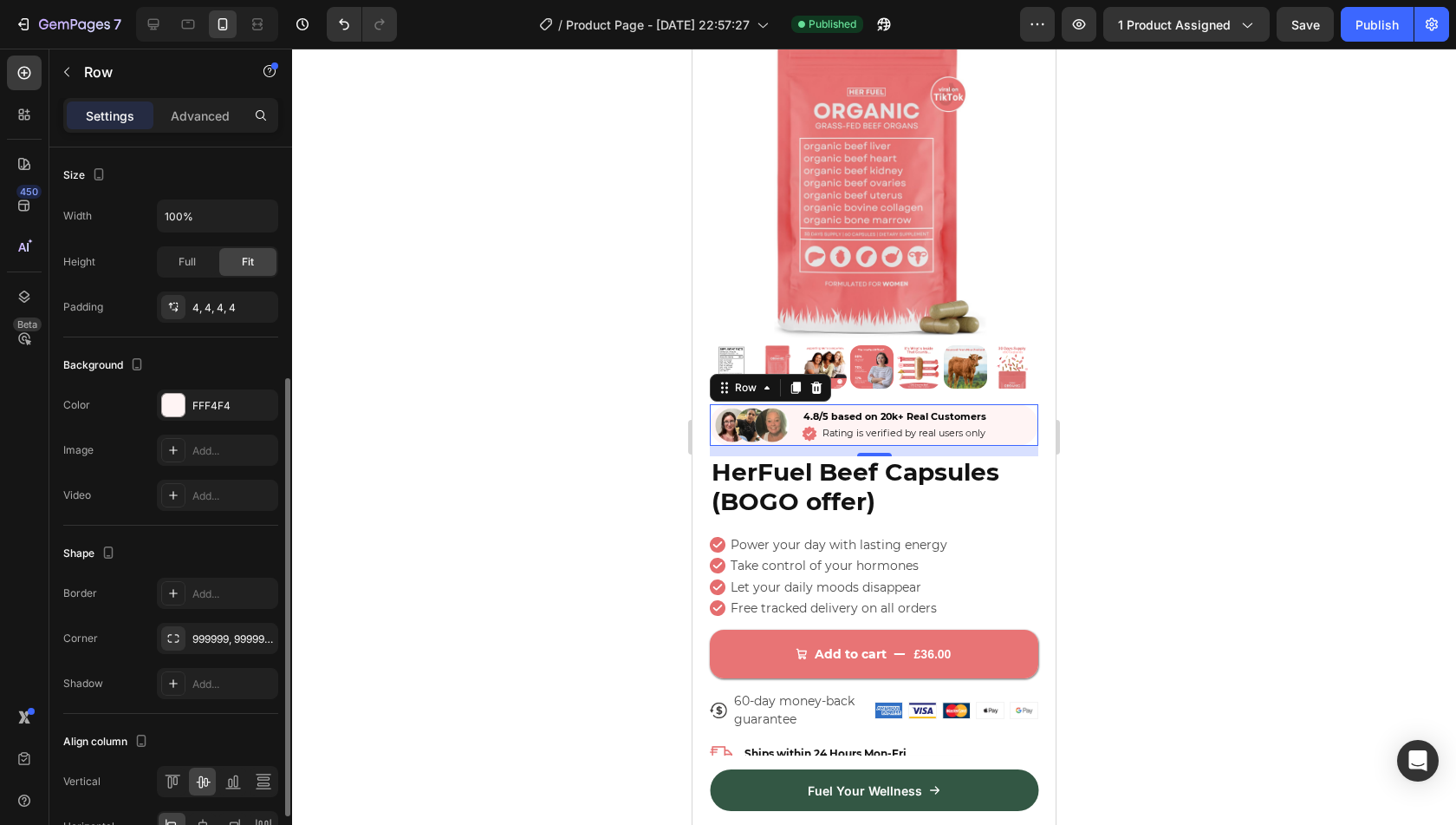
scroll to position [480, 0]
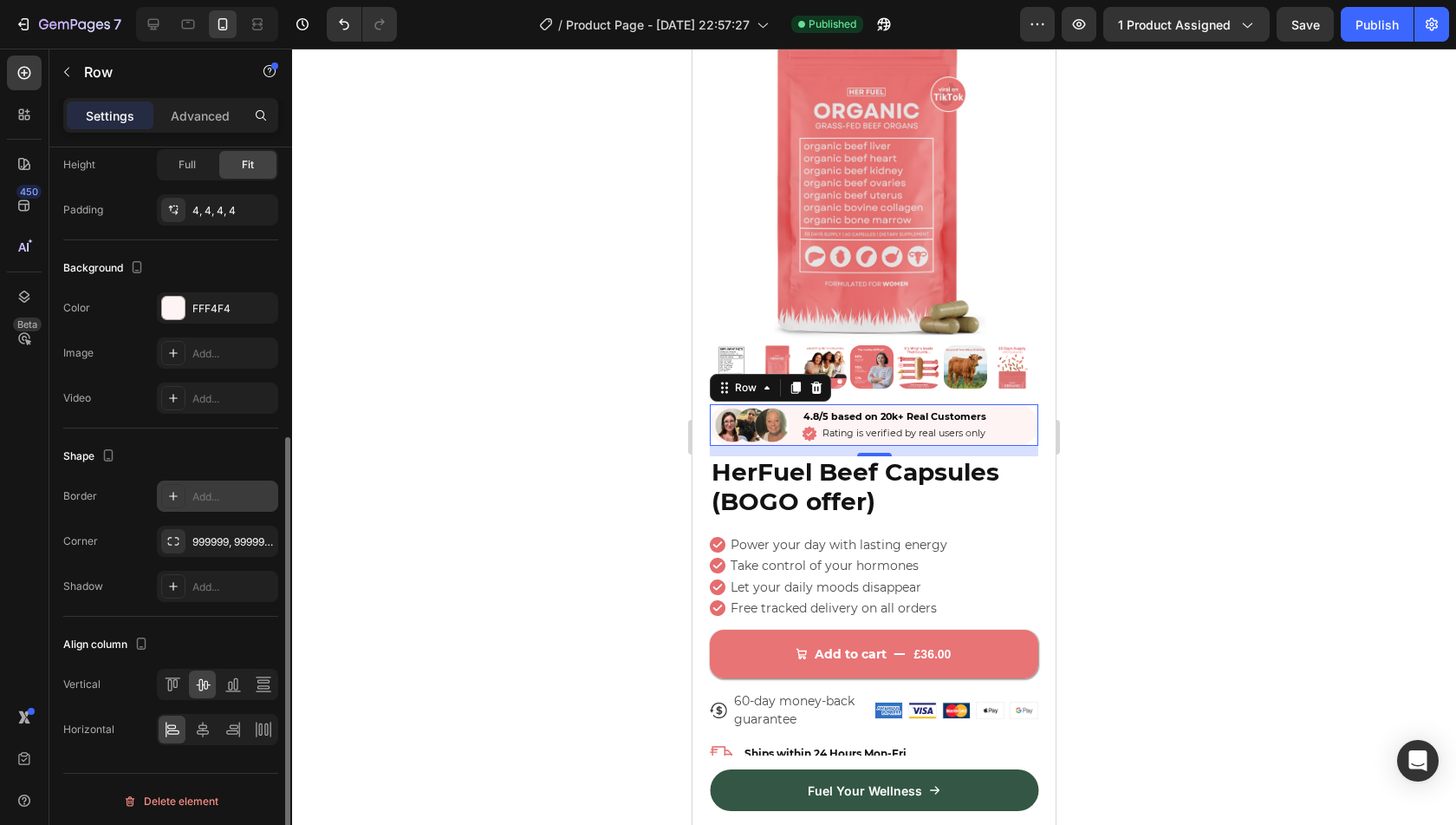
click at [201, 489] on div "Add..." at bounding box center [233, 497] width 82 height 15
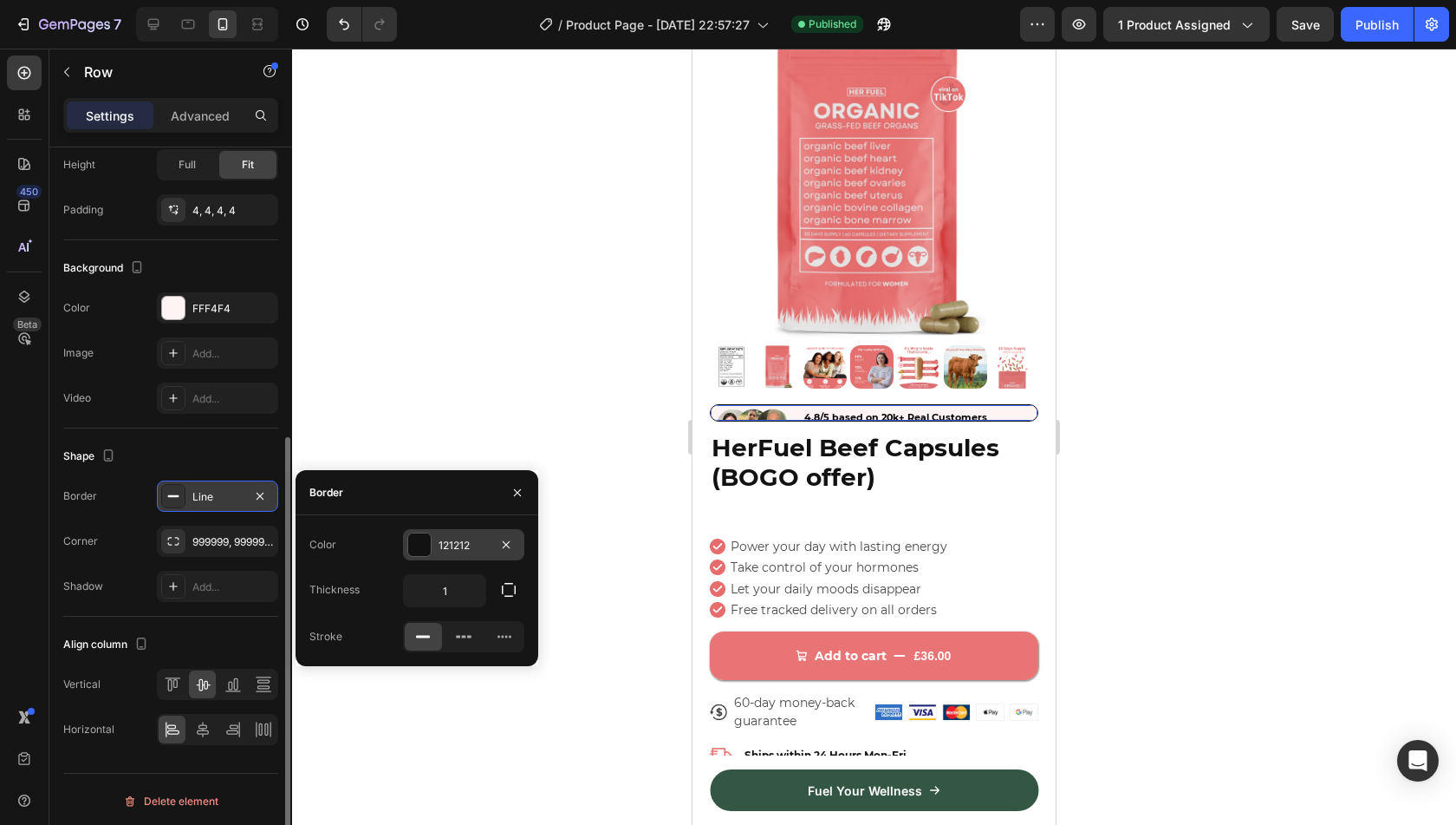
click at [441, 545] on div "121212" at bounding box center [464, 545] width 50 height 15
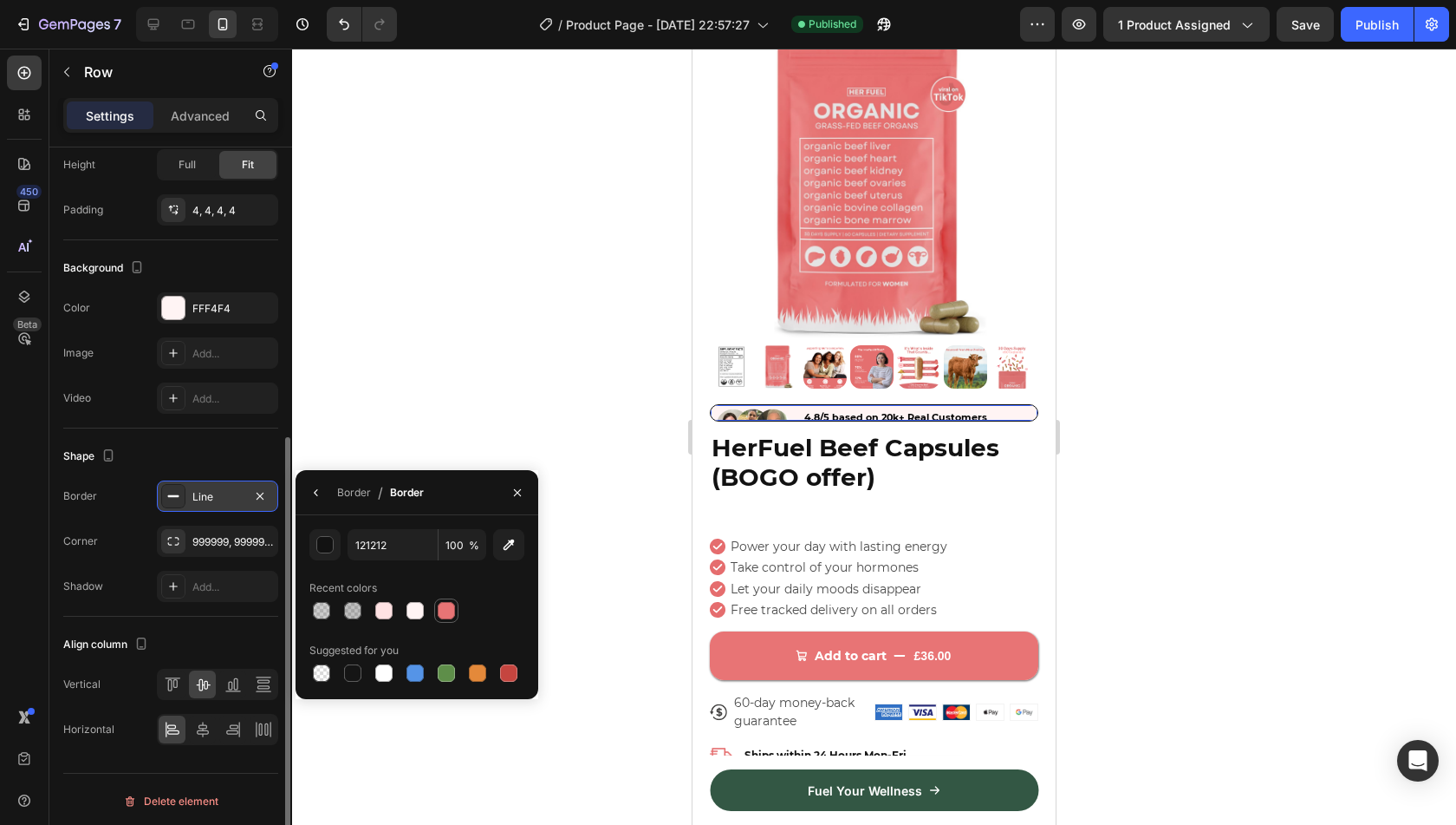
click at [454, 601] on div at bounding box center [446, 610] width 21 height 21
type input "E87475"
click at [490, 619] on div at bounding box center [416, 610] width 215 height 24
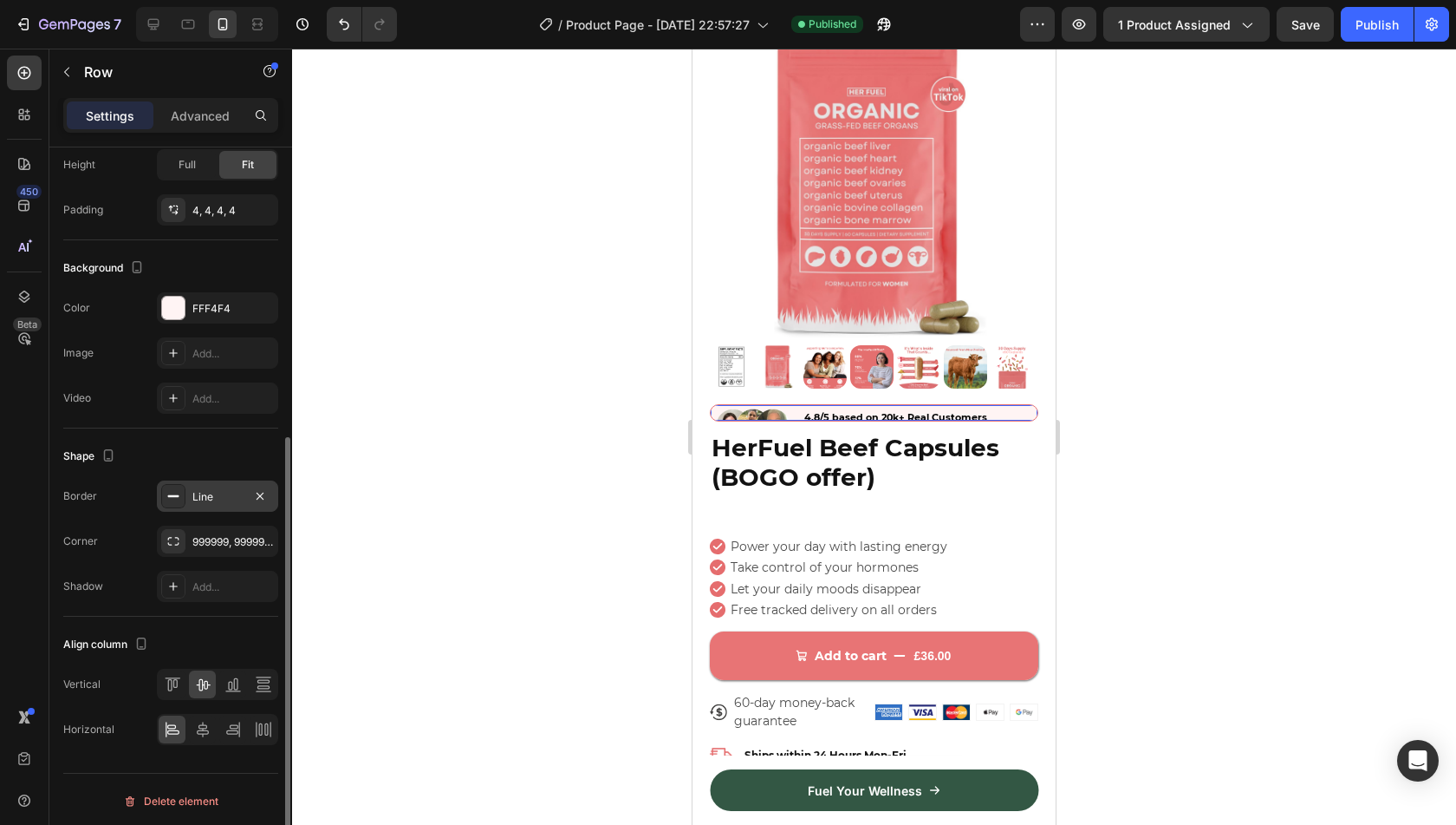
click at [612, 546] on div at bounding box center [874, 436] width 1164 height 776
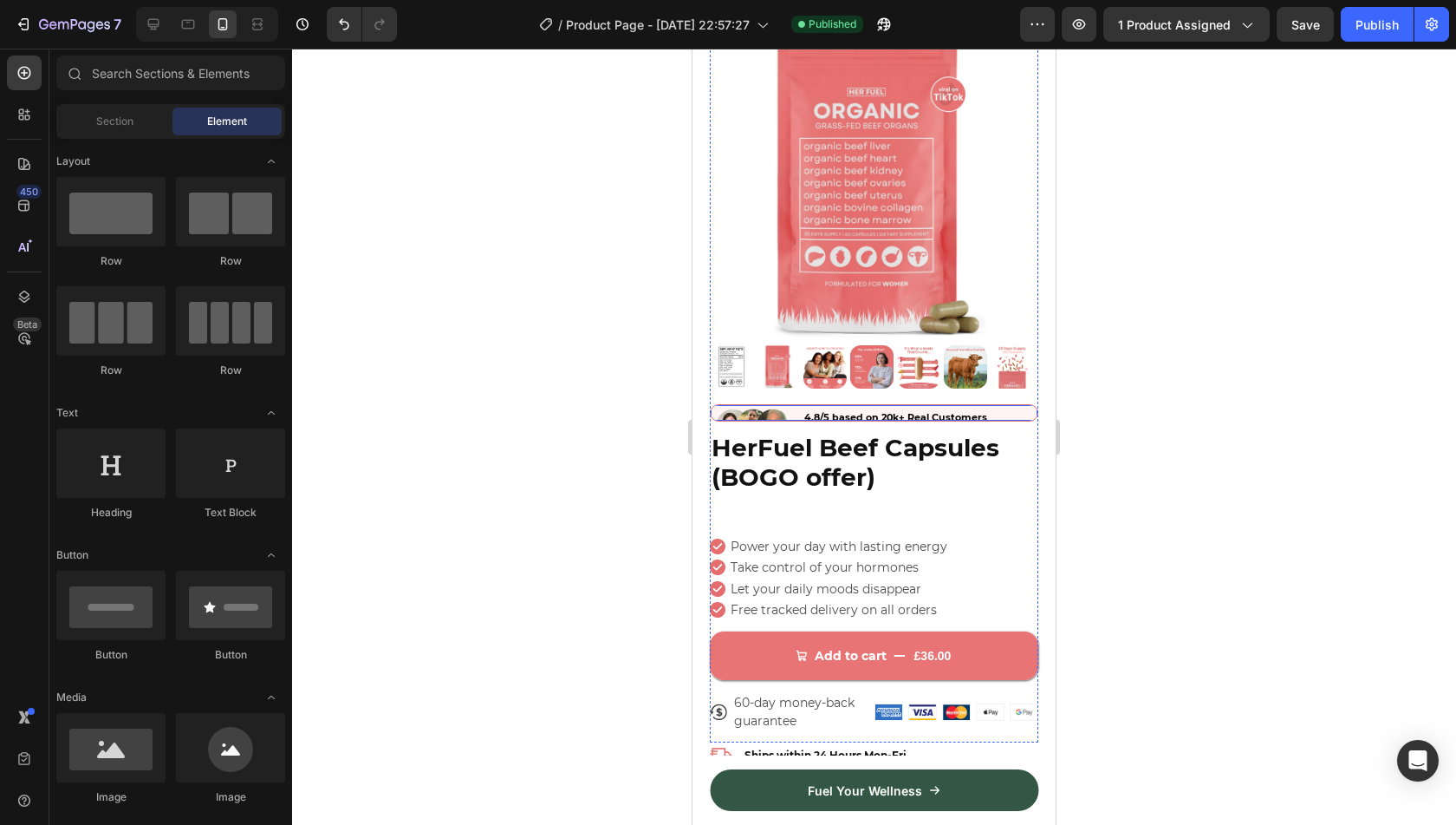
click at [777, 404] on div "Image 4.8/5 based on 20k+ Real Customers Text Block Icon Rating is verified by …" at bounding box center [873, 412] width 328 height 17
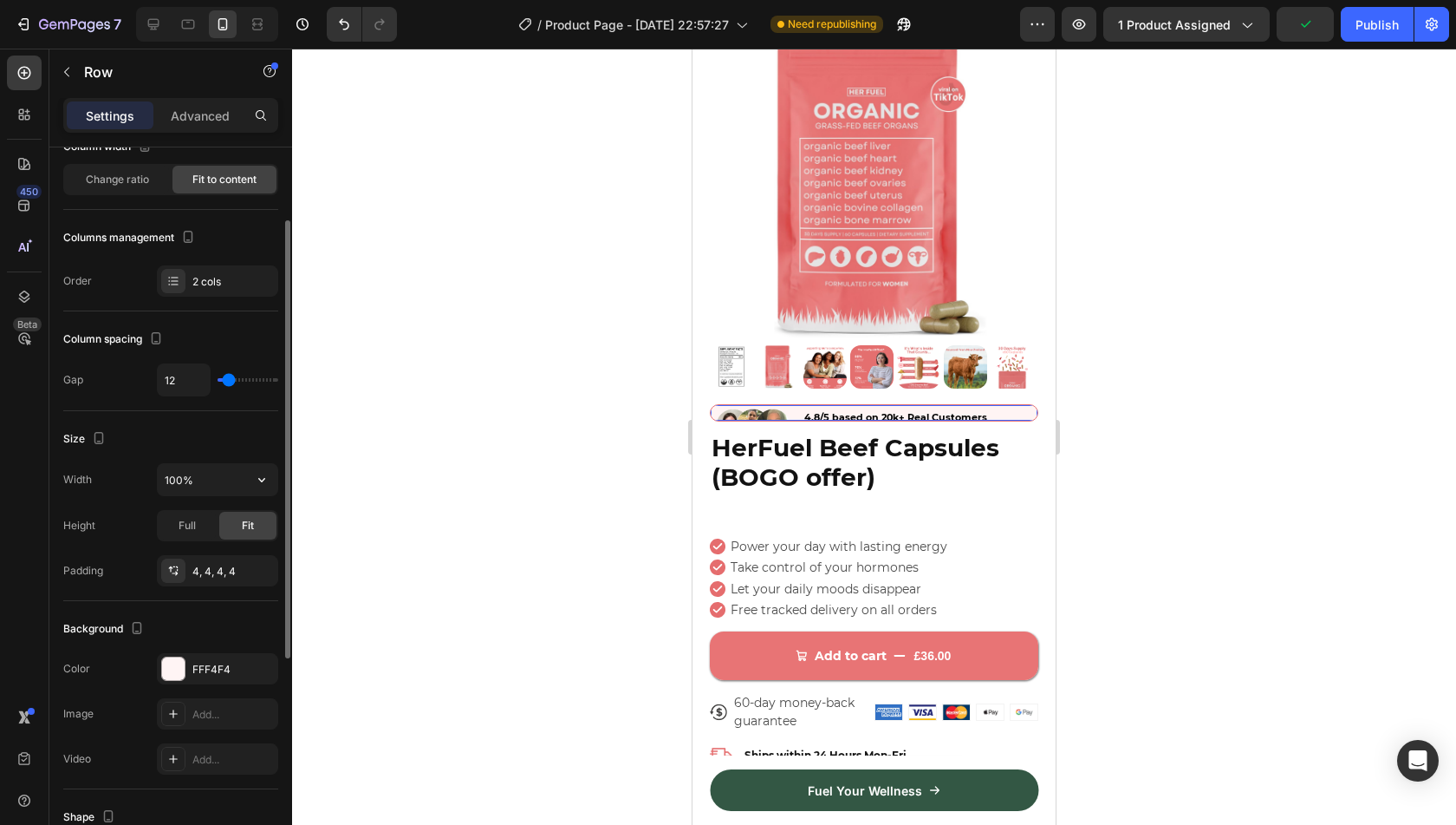
scroll to position [121, 0]
click at [194, 519] on span "Full" at bounding box center [187, 524] width 17 height 15
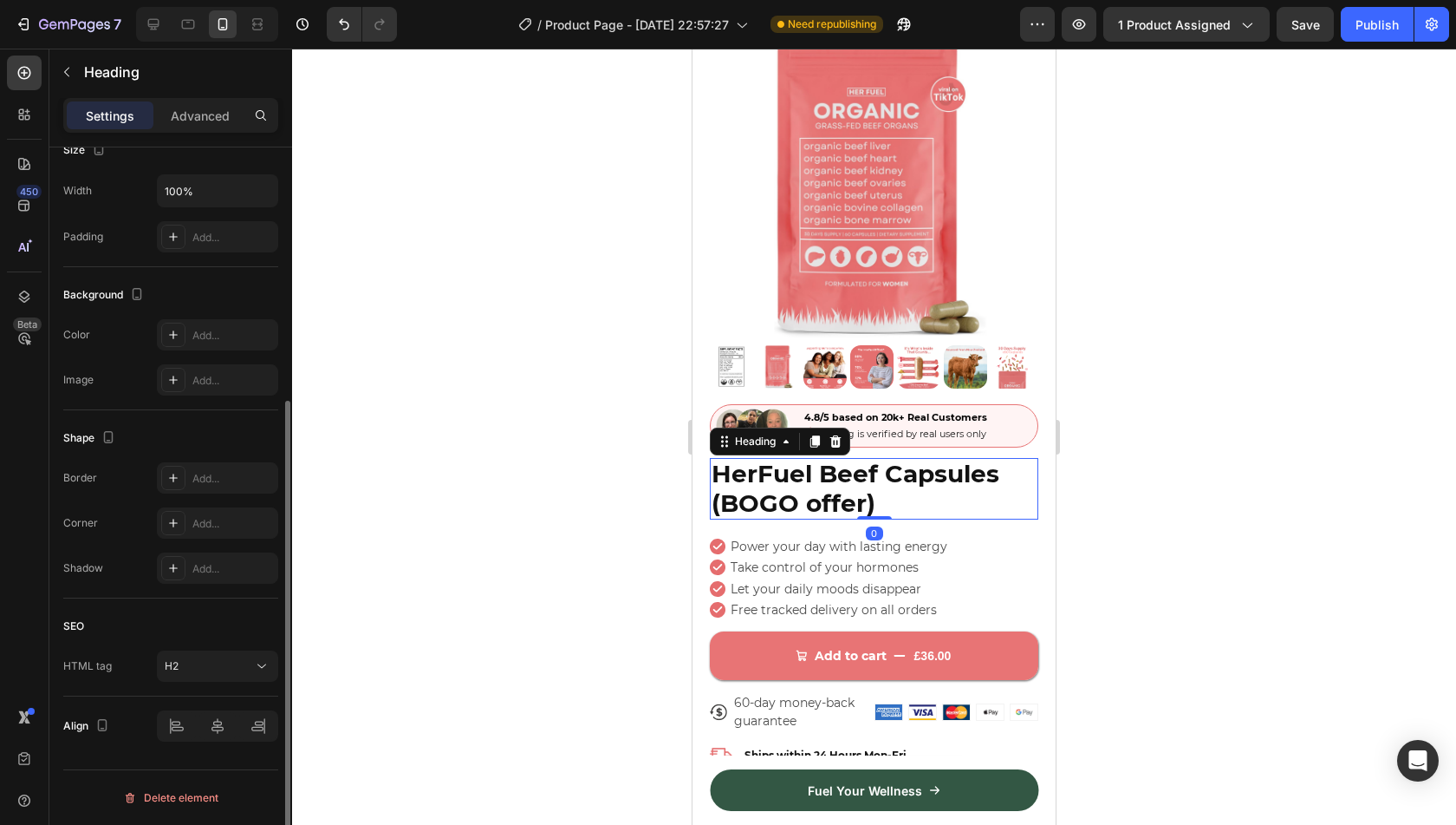
scroll to position [0, 0]
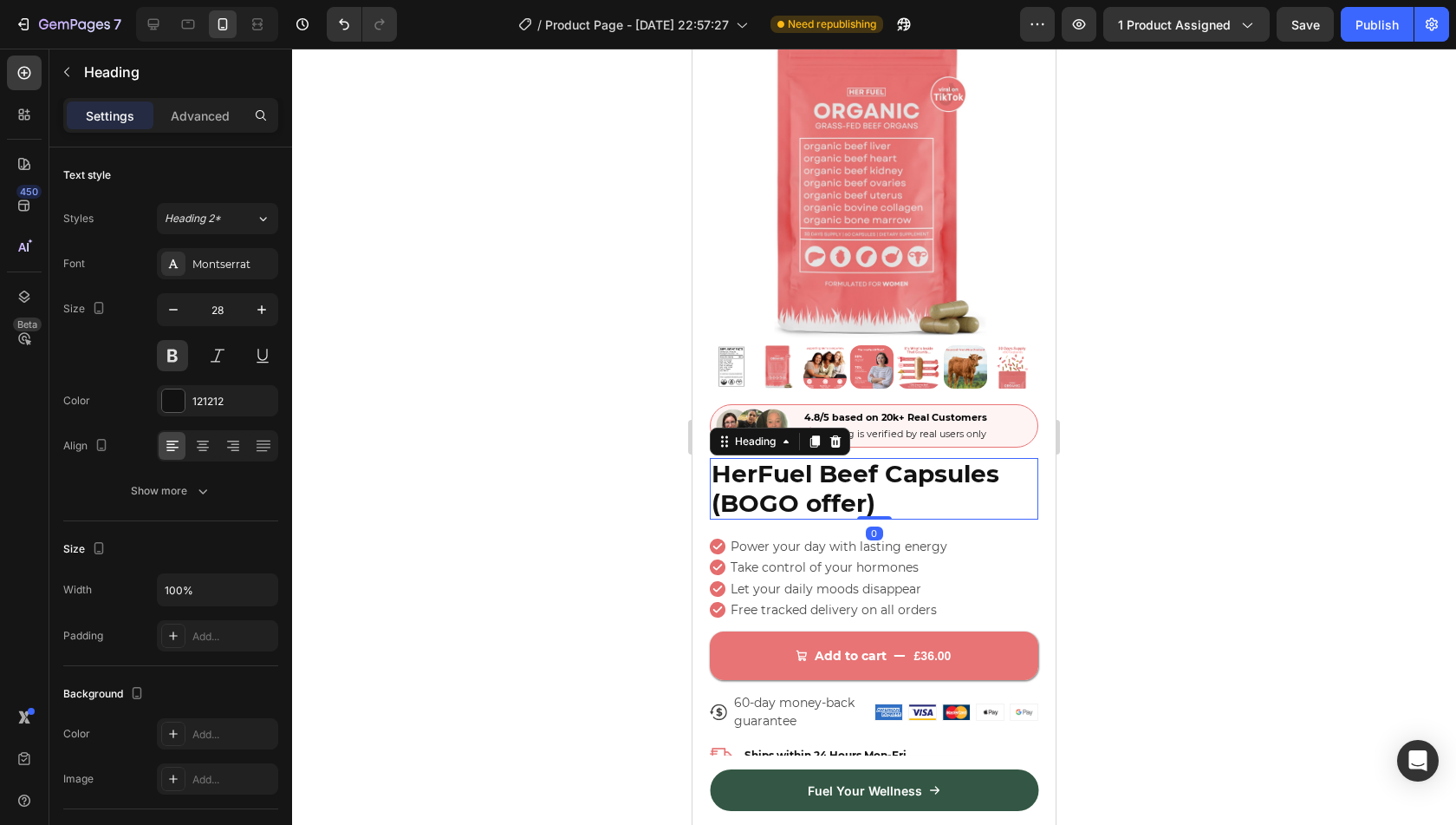
click at [1151, 489] on div at bounding box center [874, 436] width 1164 height 776
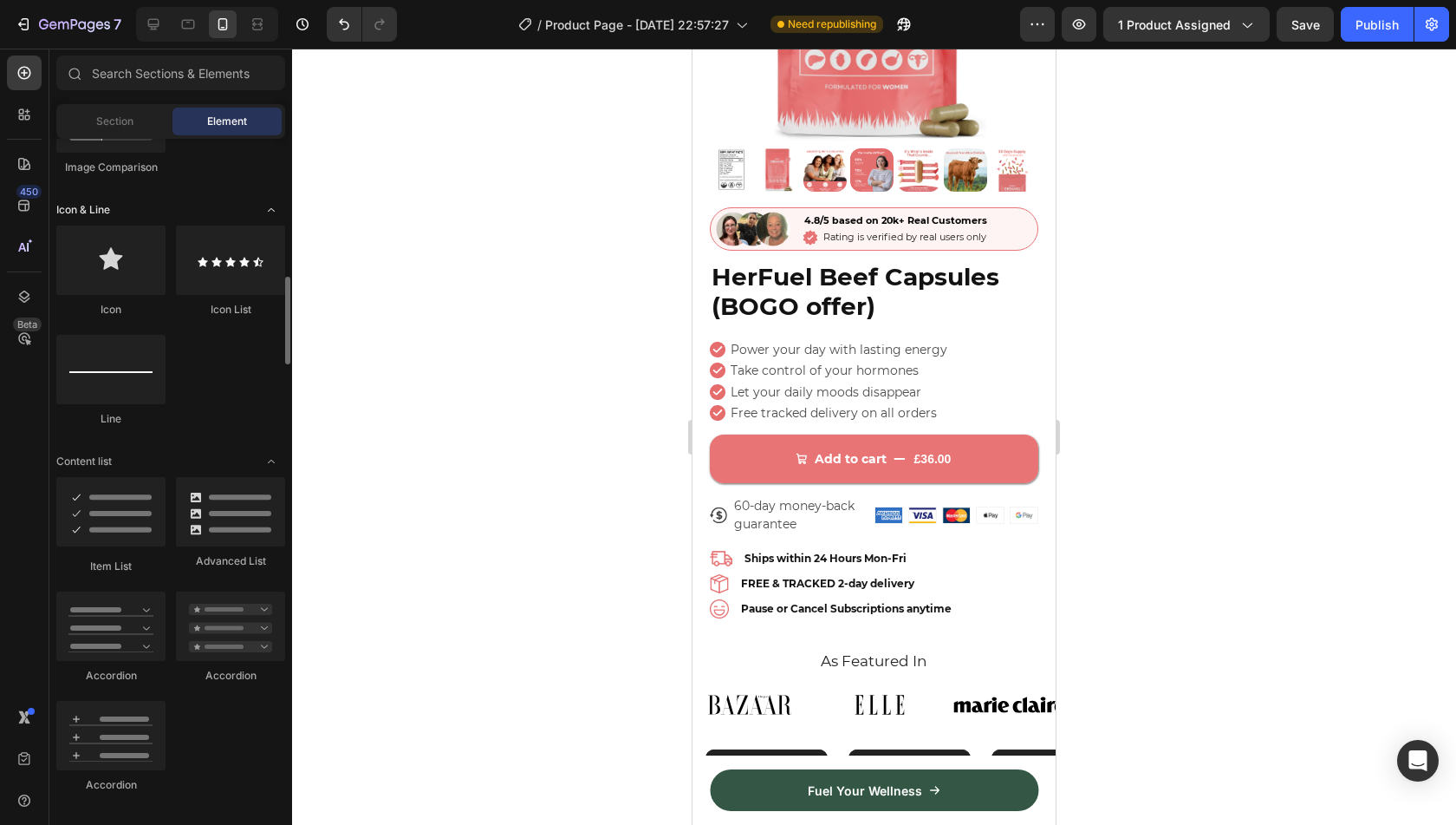
scroll to position [1068, 0]
click at [177, 67] on input "text" at bounding box center [171, 73] width 228 height 35
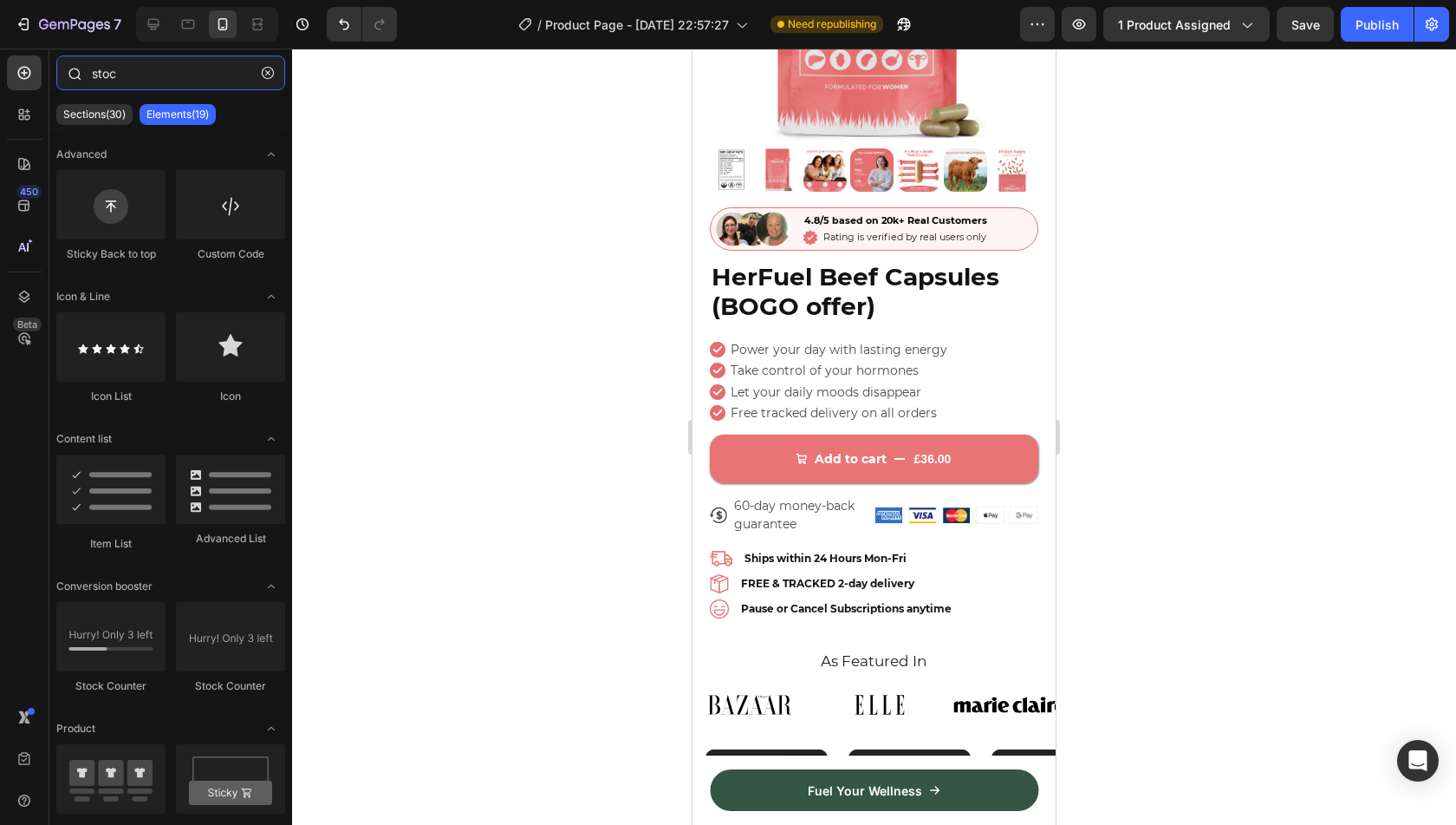
type input "stock"
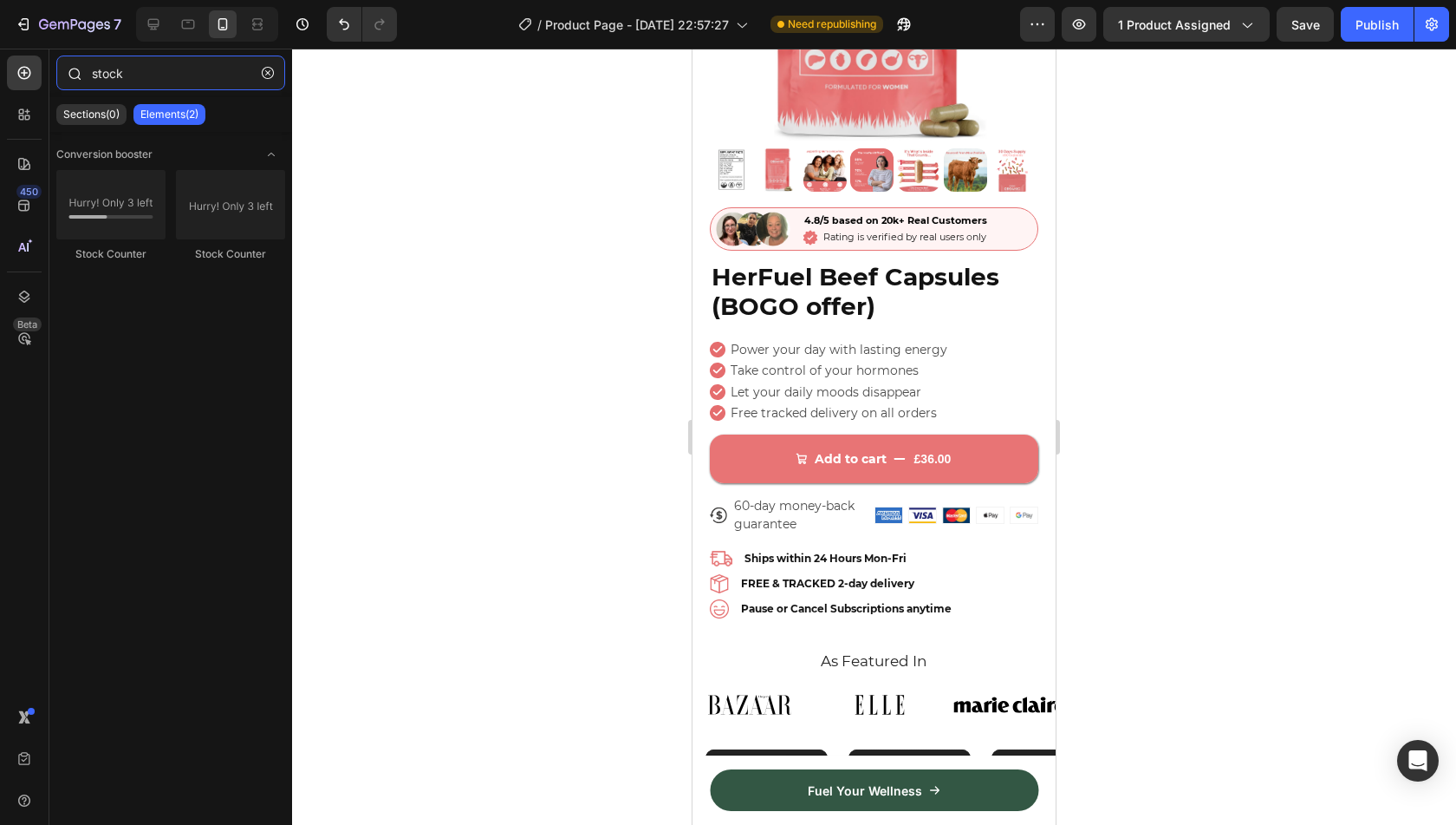
click at [137, 84] on input "stock" at bounding box center [171, 73] width 228 height 35
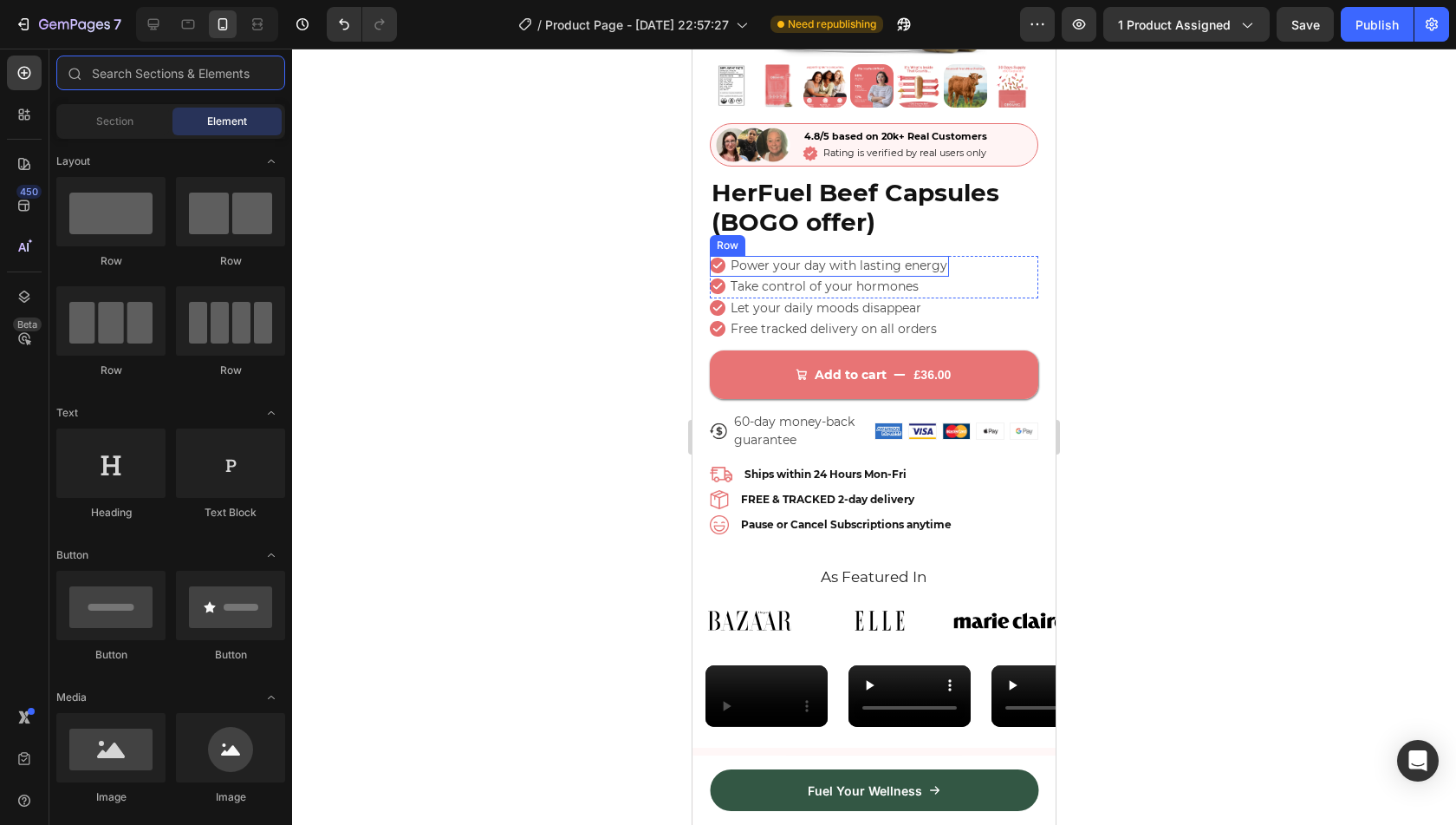
scroll to position [372, 0]
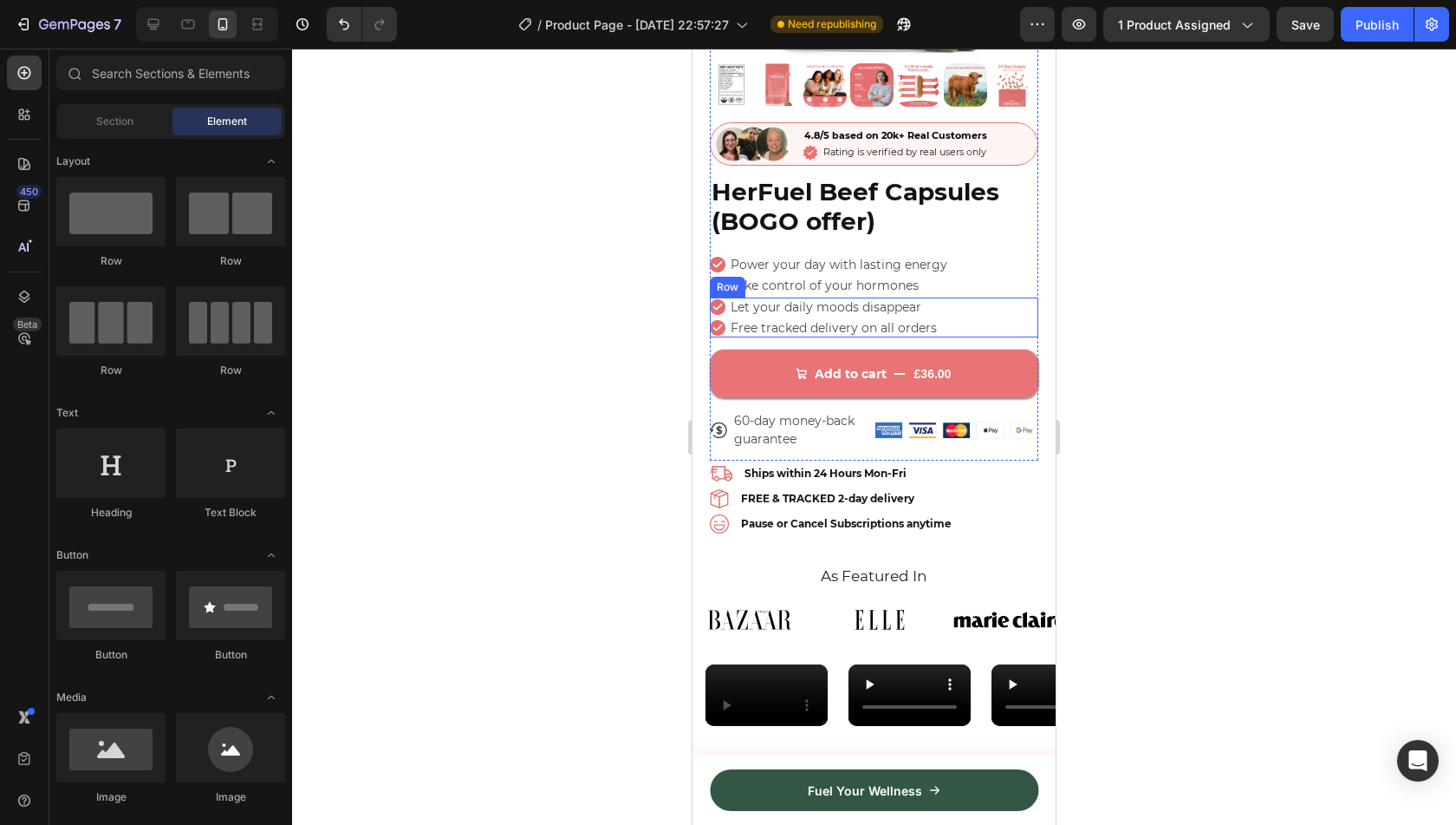
click at [1002, 317] on div "Icon Let your daily moods disappear Text Block Row Icon Free tracked delivery o…" at bounding box center [873, 318] width 328 height 40
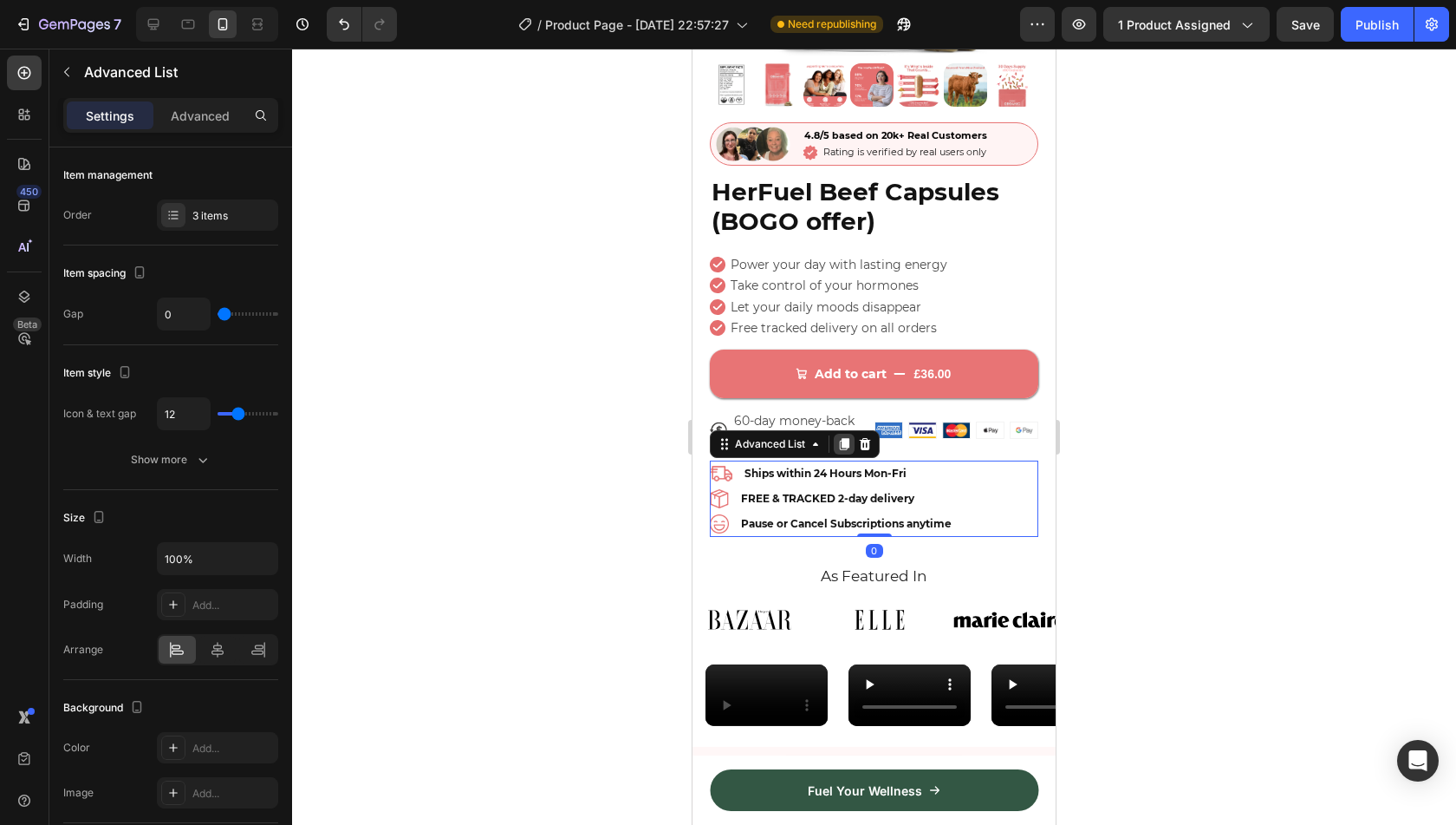
click at [846, 438] on icon at bounding box center [844, 444] width 10 height 12
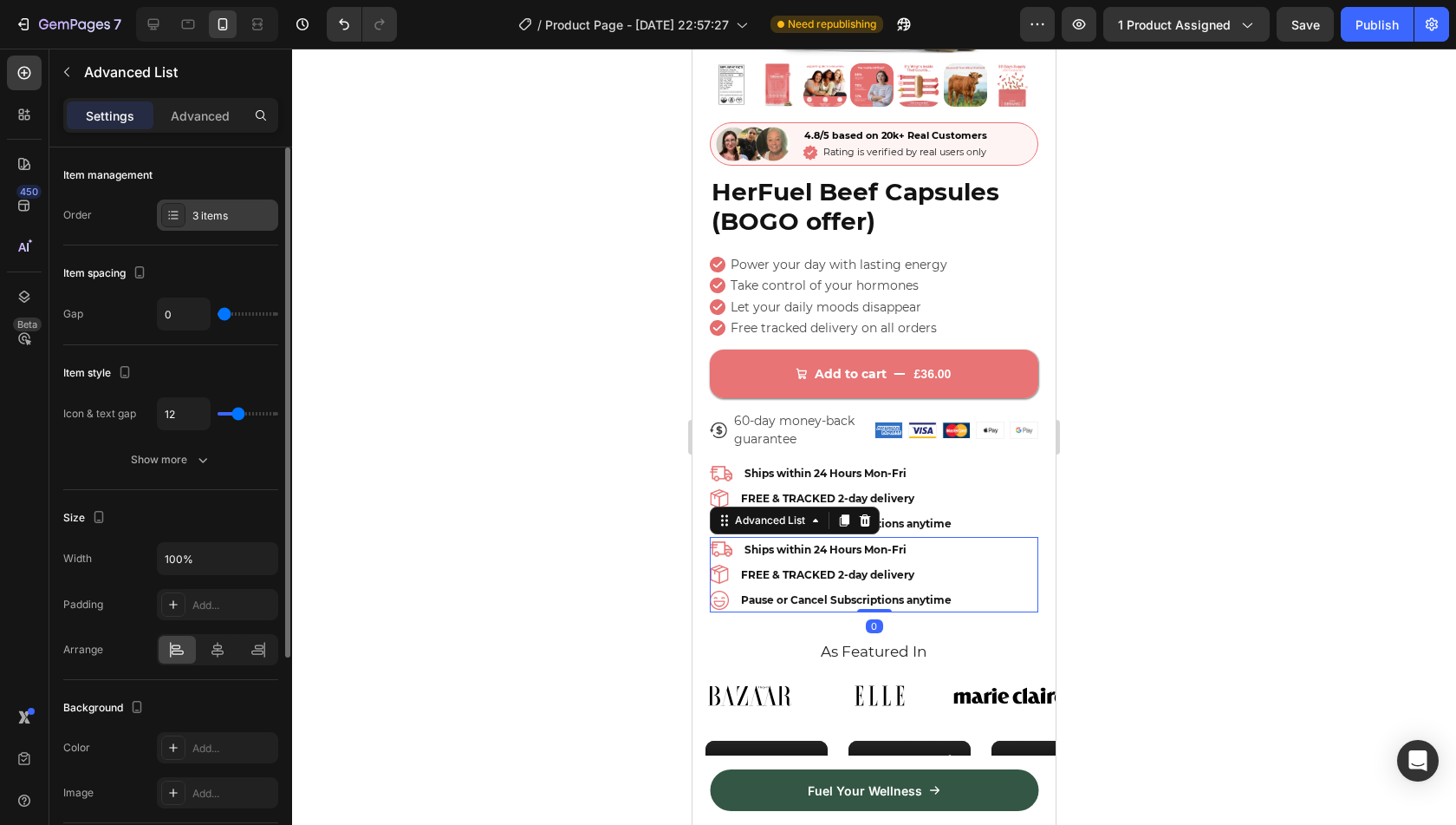
click at [220, 214] on div "3 items" at bounding box center [233, 215] width 82 height 15
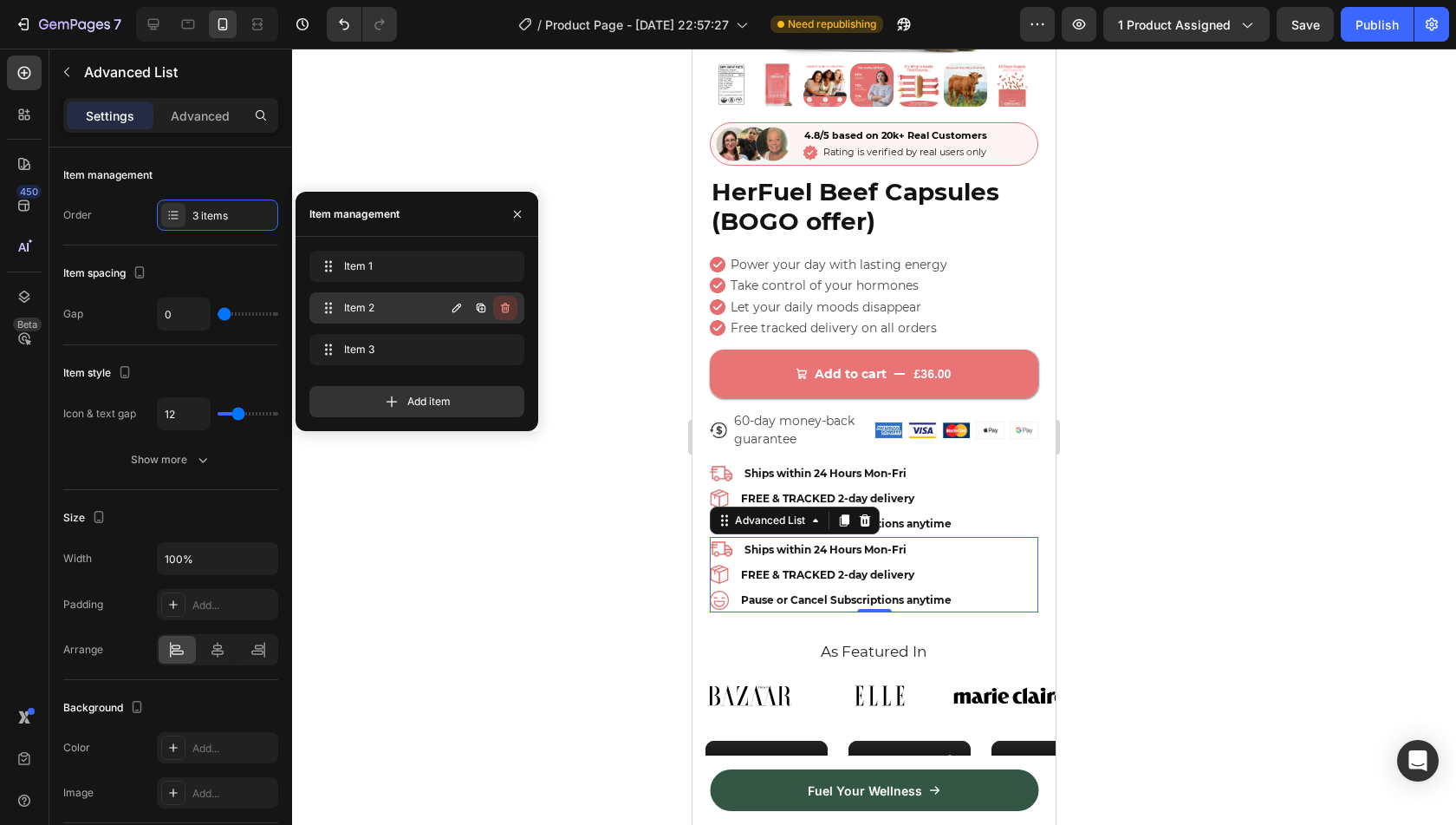
click at [502, 304] on icon "button" at bounding box center [505, 308] width 9 height 11
click at [502, 304] on div "Delete" at bounding box center [494, 307] width 32 height 15
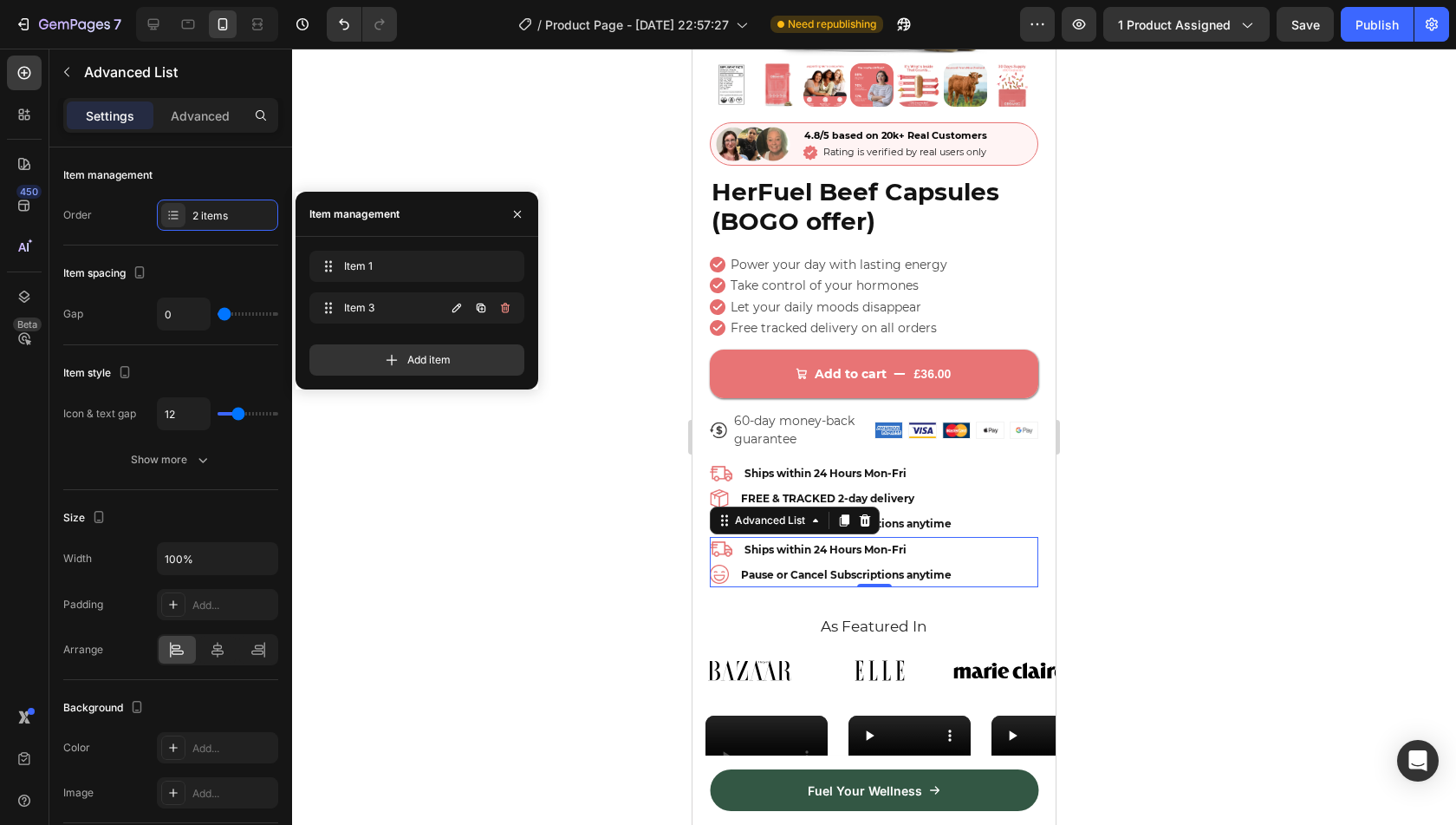
click at [502, 304] on icon "button" at bounding box center [505, 308] width 9 height 11
click at [502, 304] on div "Delete" at bounding box center [494, 307] width 32 height 15
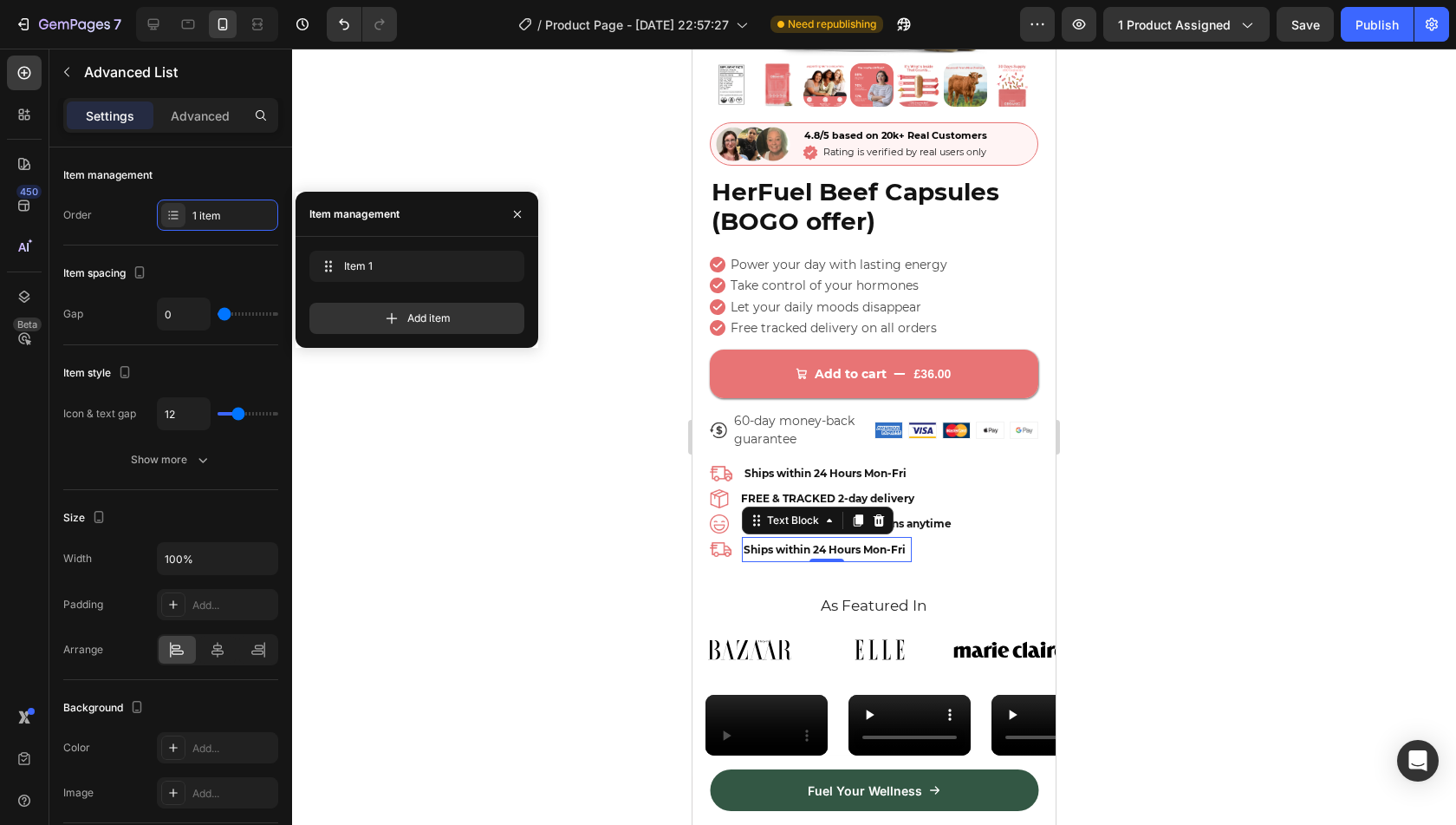
click at [759, 543] on span "Ships within 24 Hours Mon-Fri" at bounding box center [825, 549] width 162 height 13
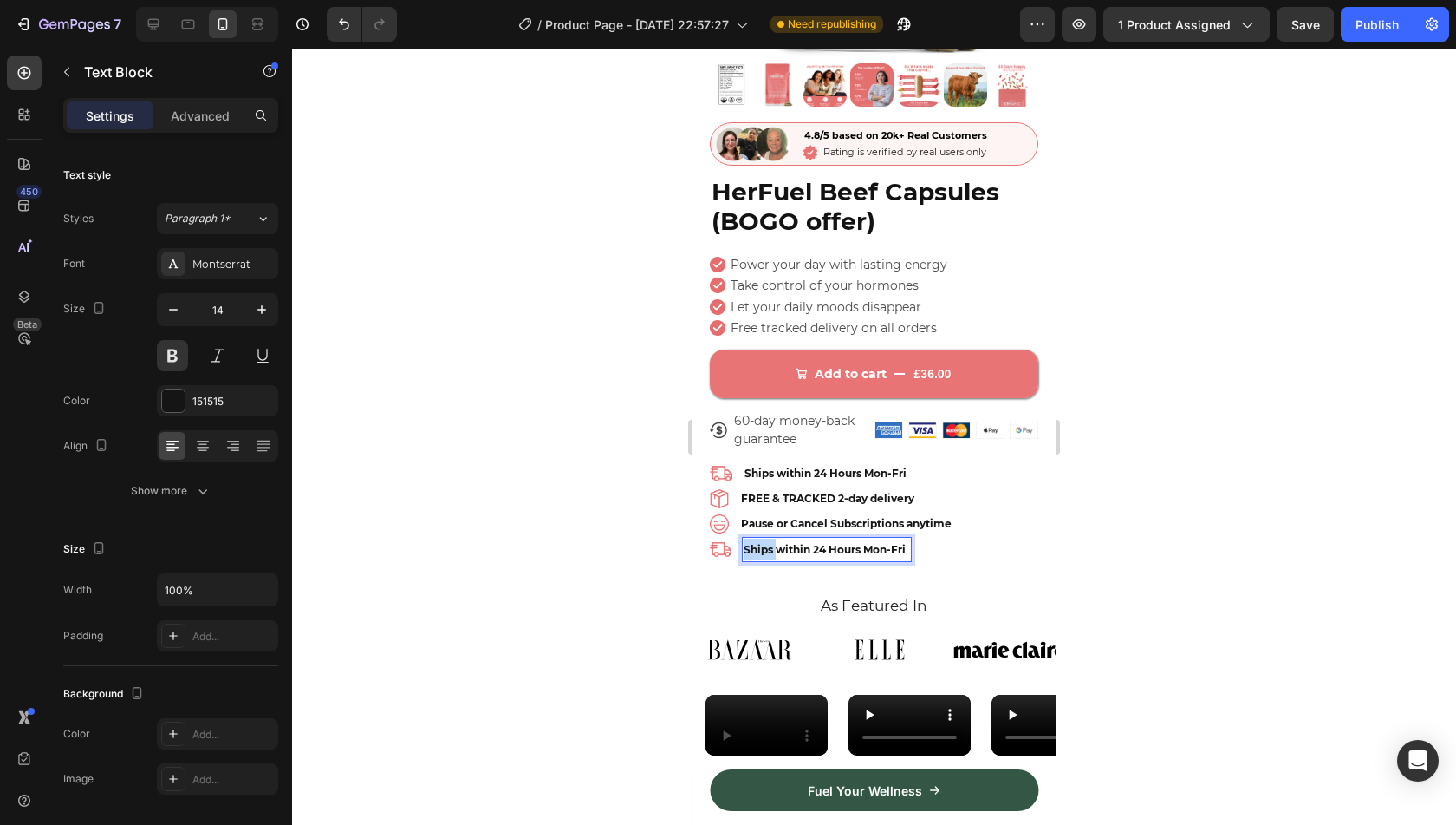
click at [759, 543] on span "Ships within 24 Hours Mon-Fri" at bounding box center [825, 549] width 162 height 13
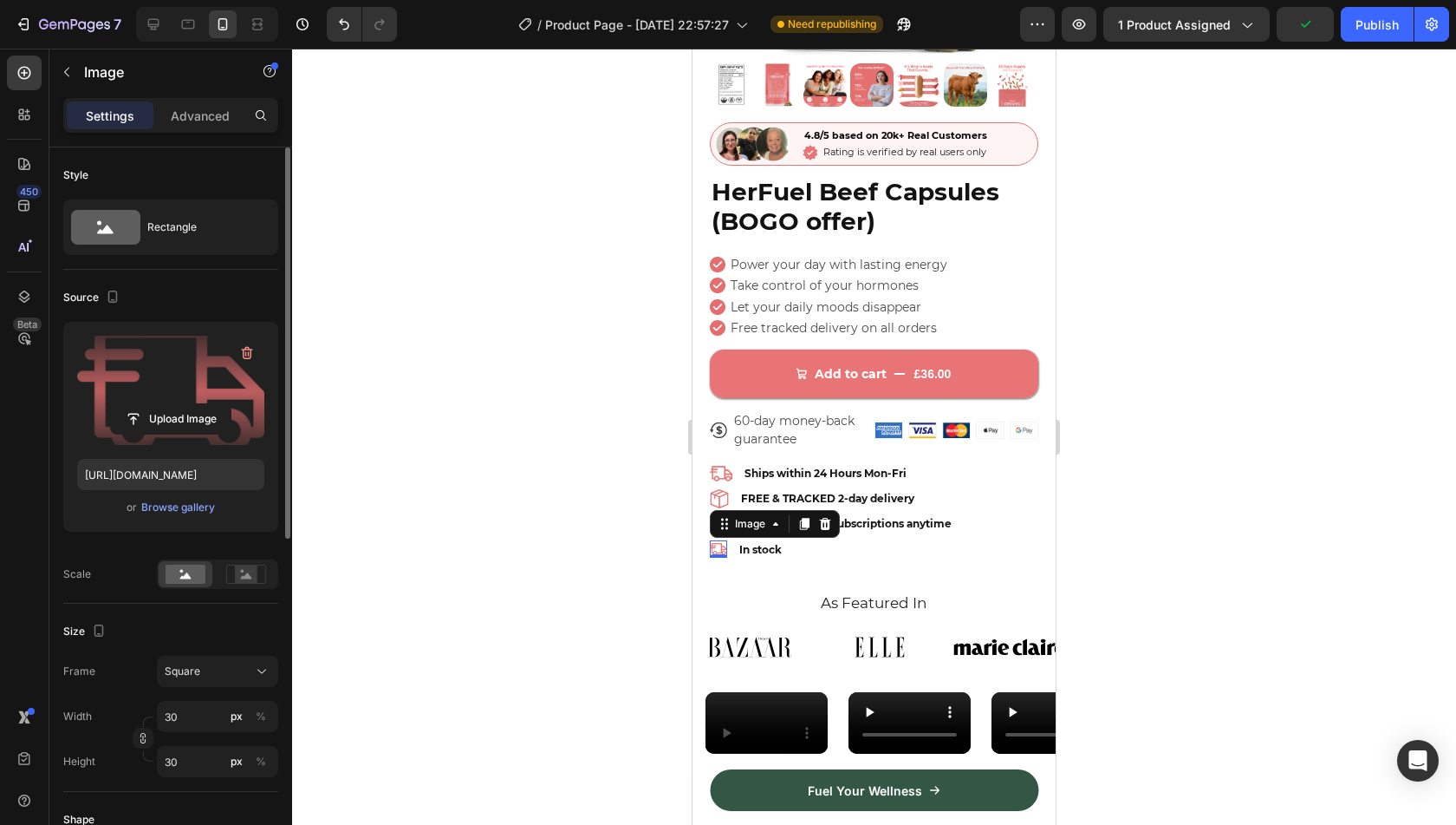
click at [170, 377] on label at bounding box center [171, 390] width 187 height 109
click at [170, 404] on input "file" at bounding box center [170, 418] width 120 height 30
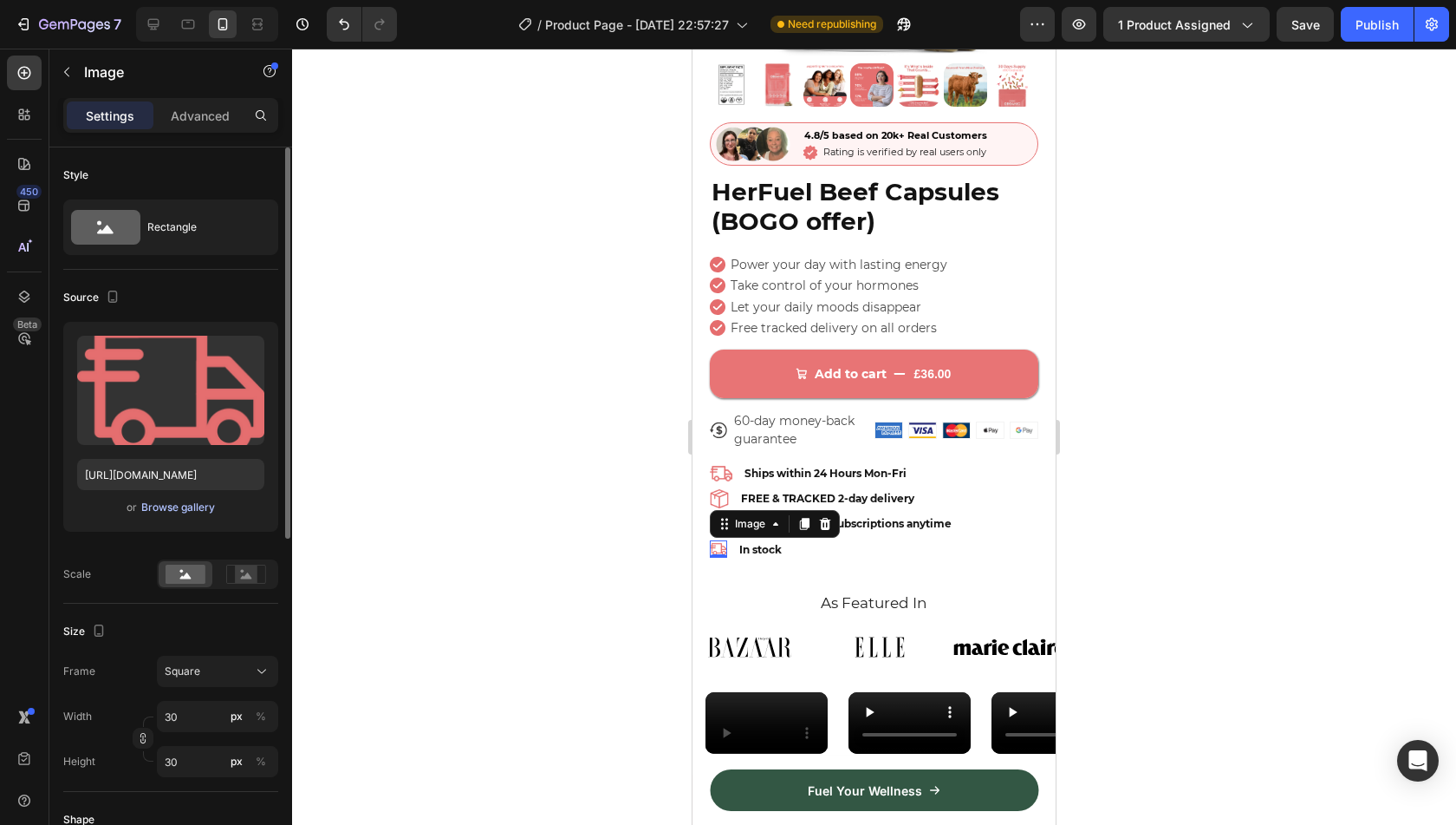
click at [191, 511] on div "Browse gallery" at bounding box center [178, 507] width 74 height 15
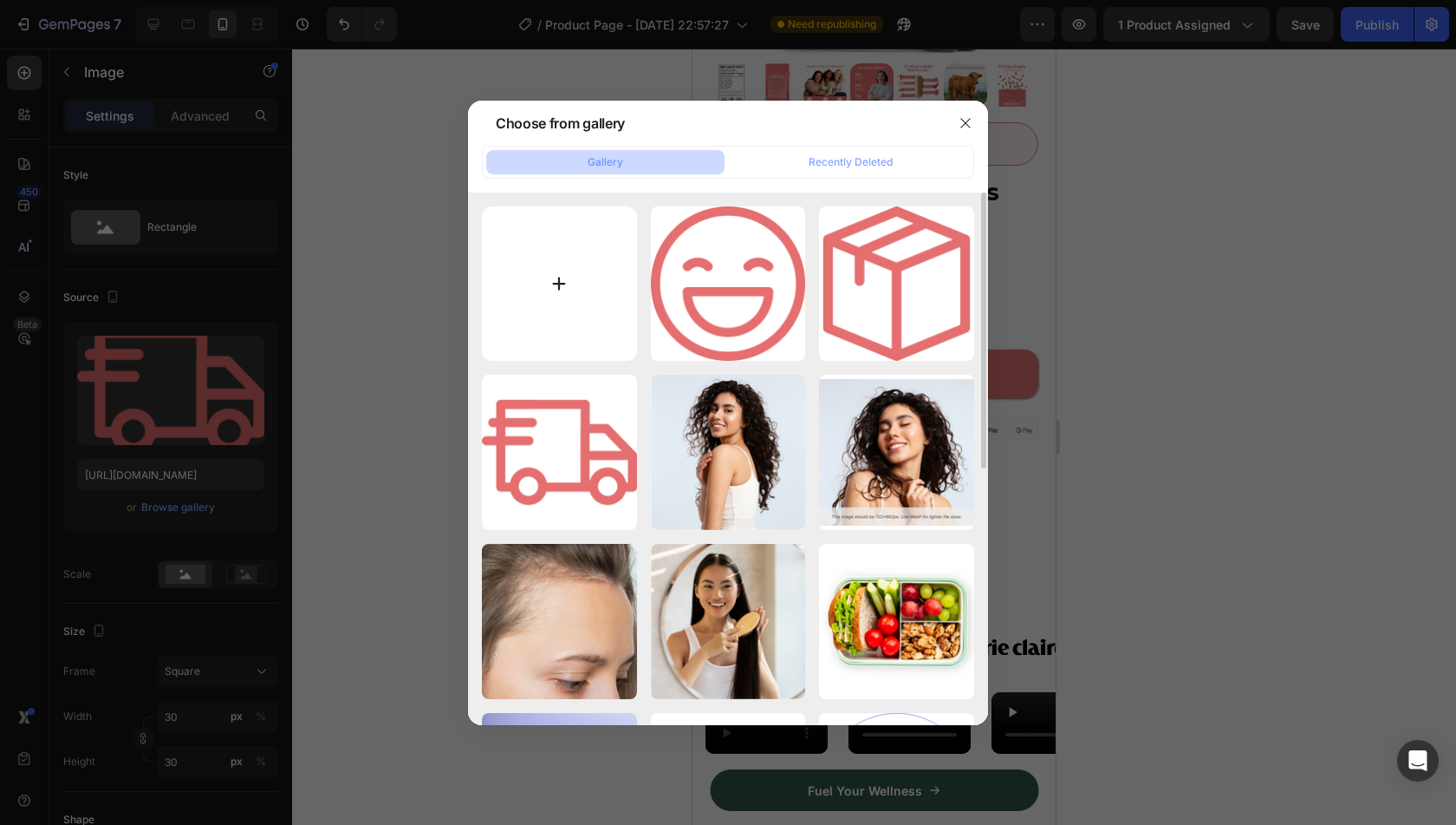
click at [562, 281] on input "file" at bounding box center [559, 283] width 156 height 156
click at [563, 302] on input "file" at bounding box center [559, 283] width 156 height 156
type input "C:\fakepath\Untitled design - 2025-08-27T130813.110.png"
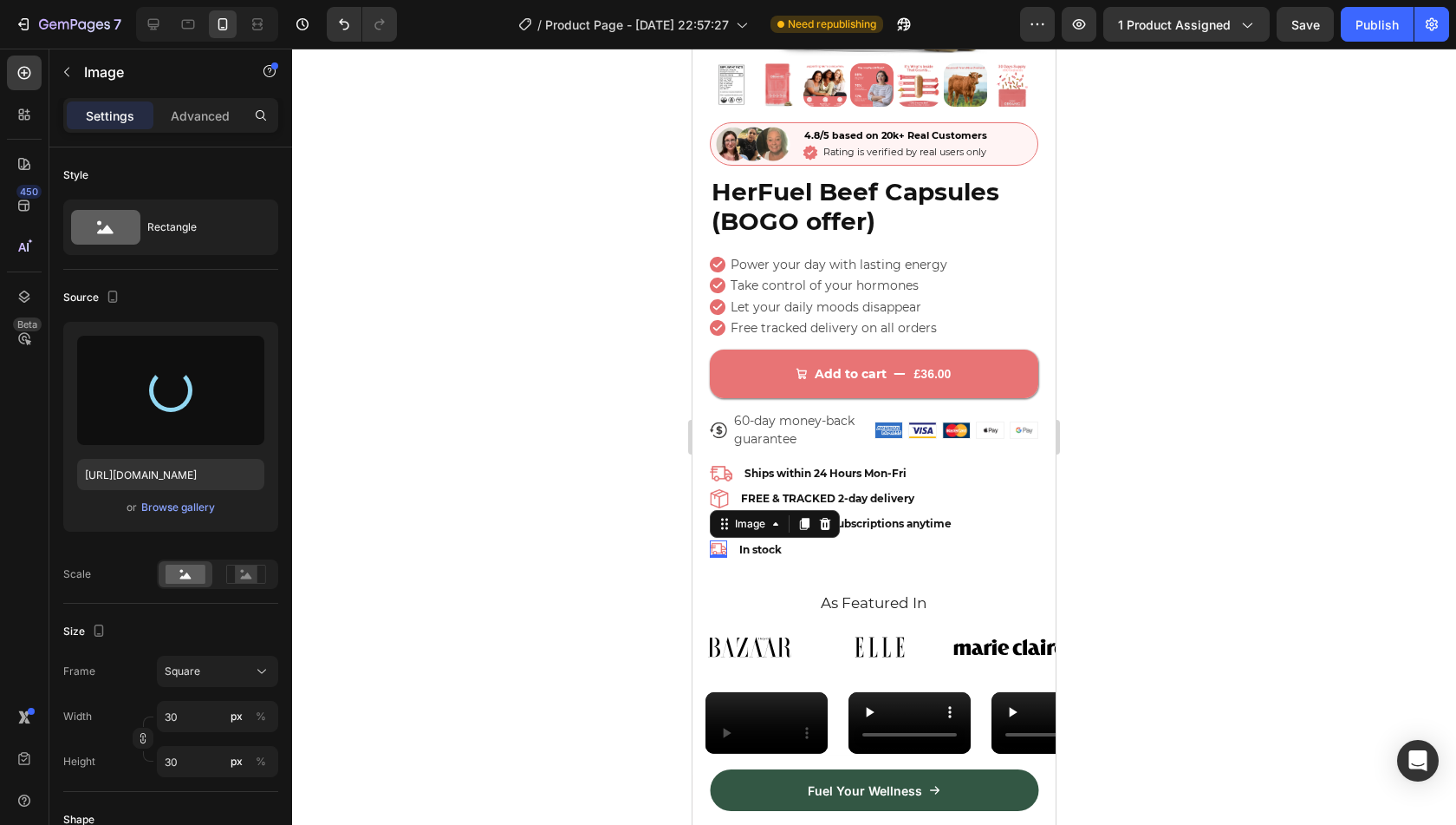
type input "https://cdn.shopify.com/s/files/1/0850/7536/2129/files/gempages_521087081116599…"
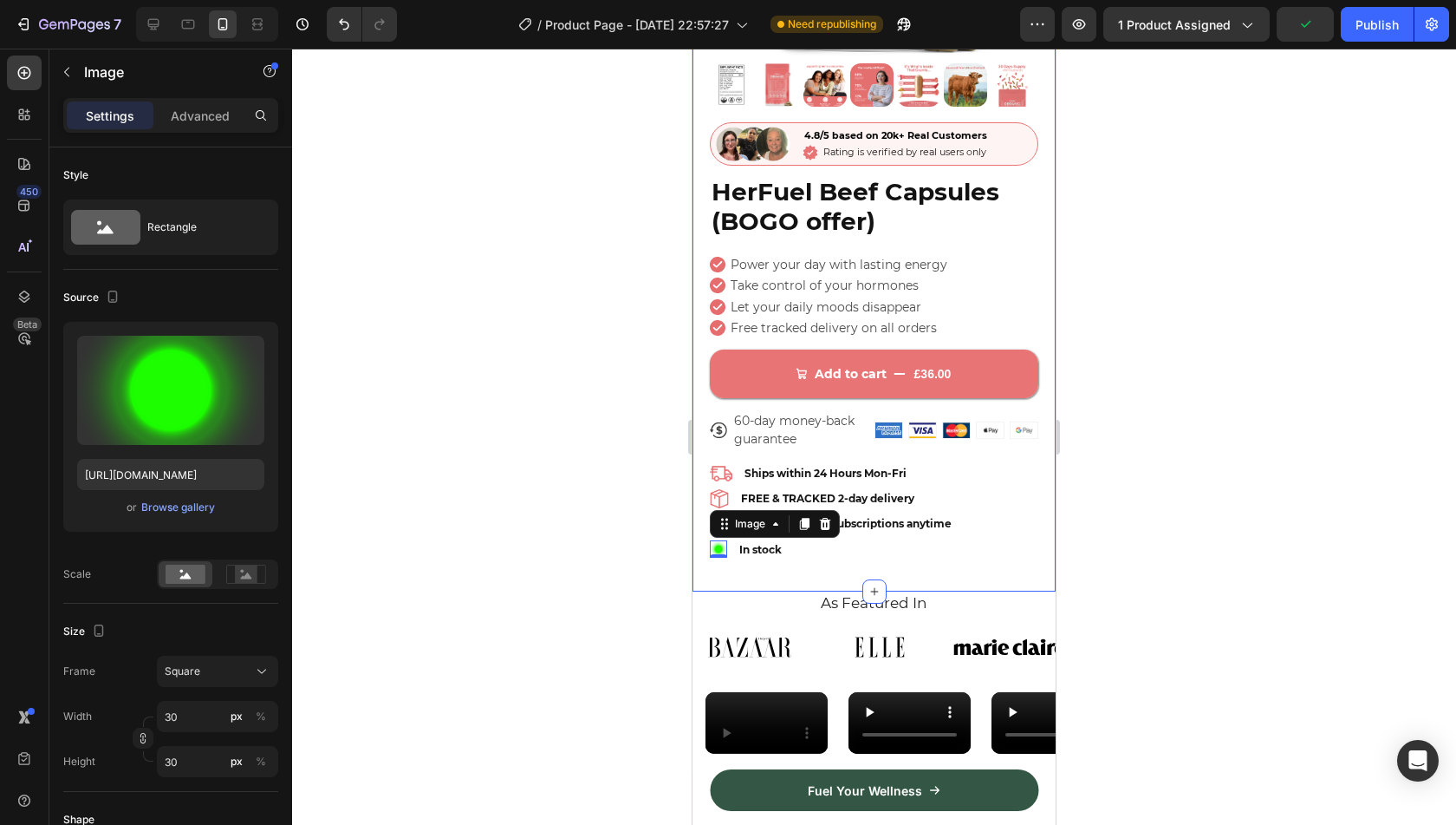
click at [655, 532] on div at bounding box center [874, 436] width 1164 height 776
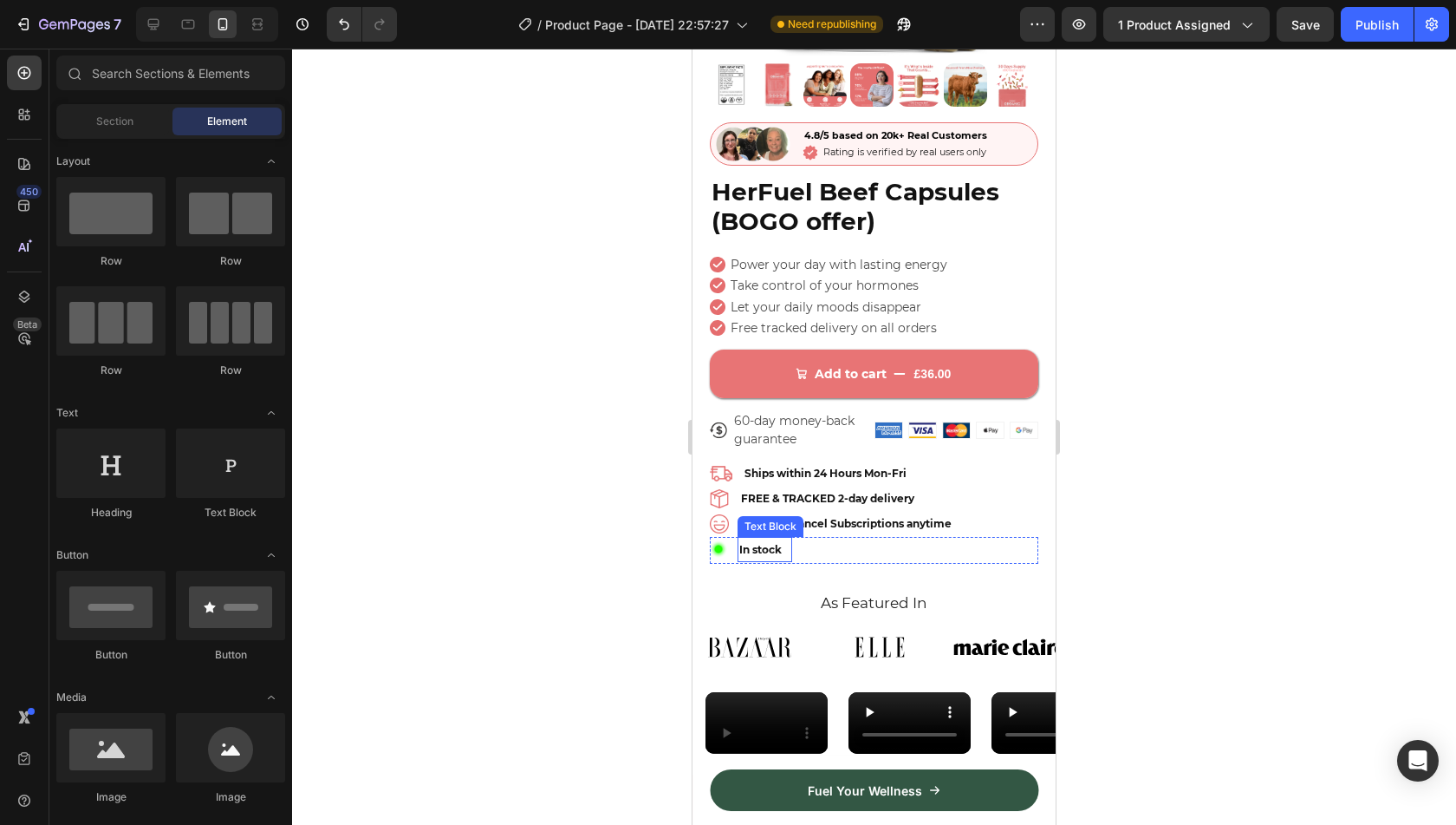
click at [764, 543] on span "In stock" at bounding box center [760, 549] width 42 height 13
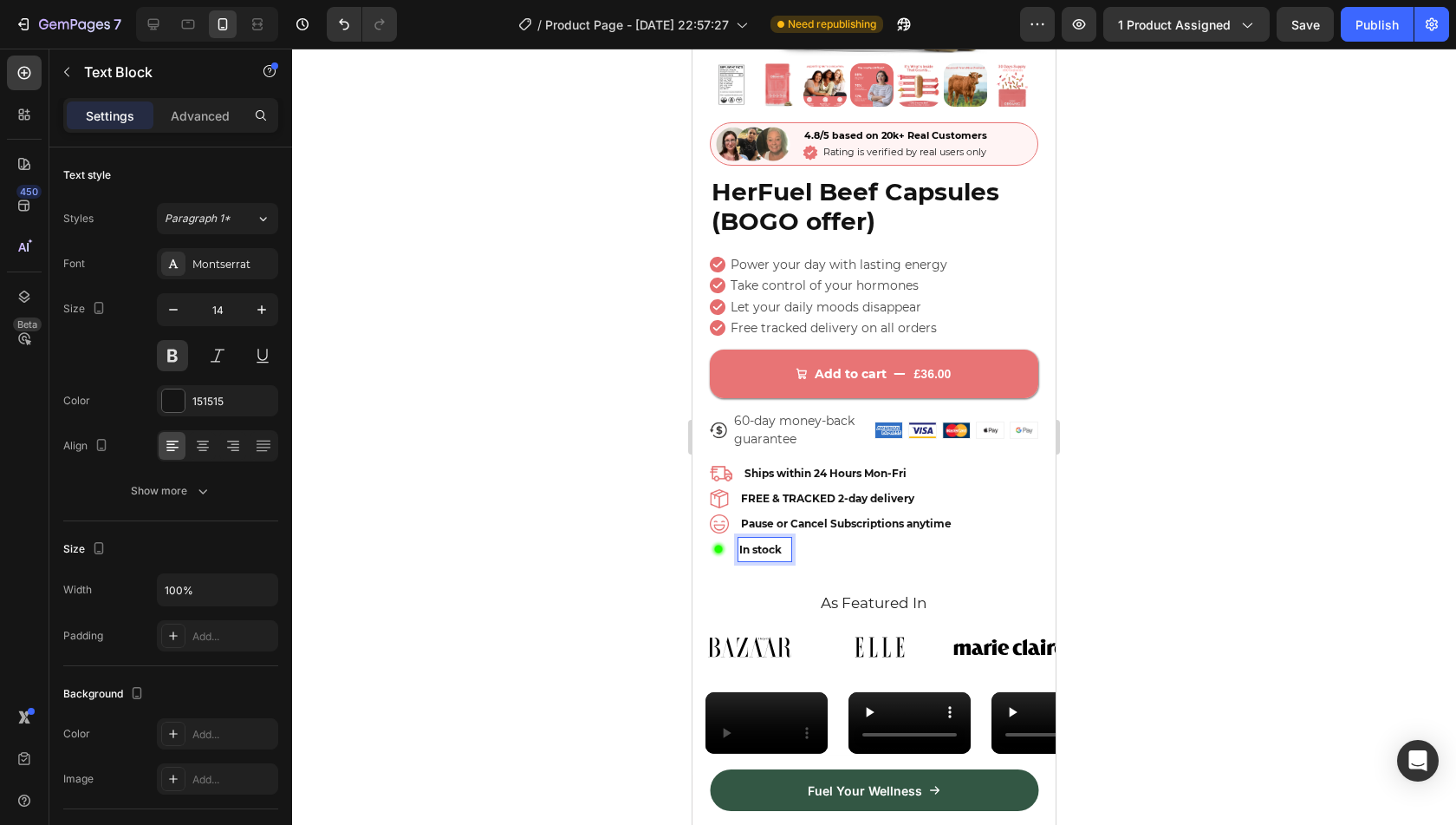
click at [745, 543] on span "In stock" at bounding box center [760, 549] width 42 height 13
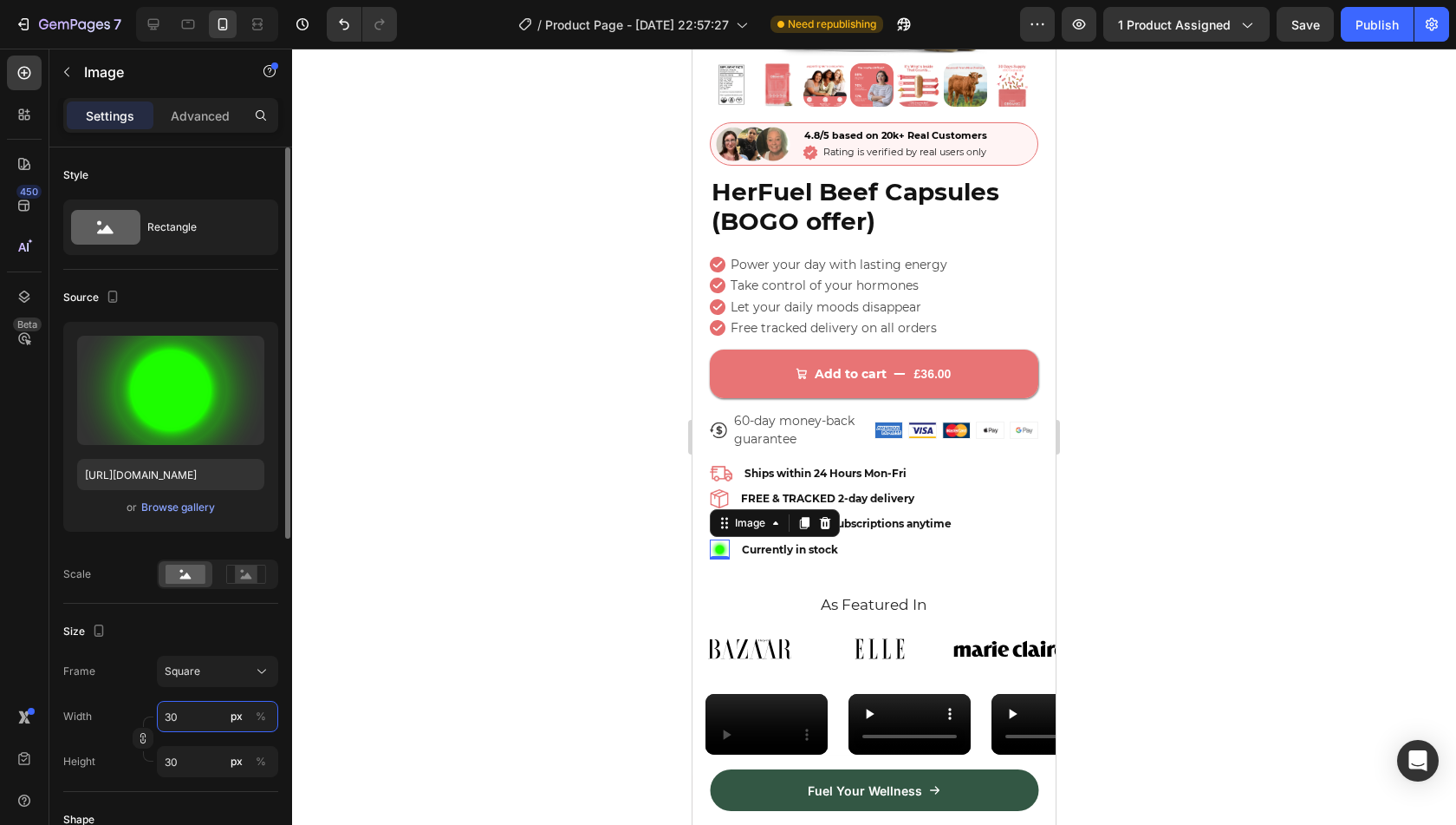
click at [183, 726] on input "30" at bounding box center [217, 716] width 121 height 31
type input "2"
type input "25"
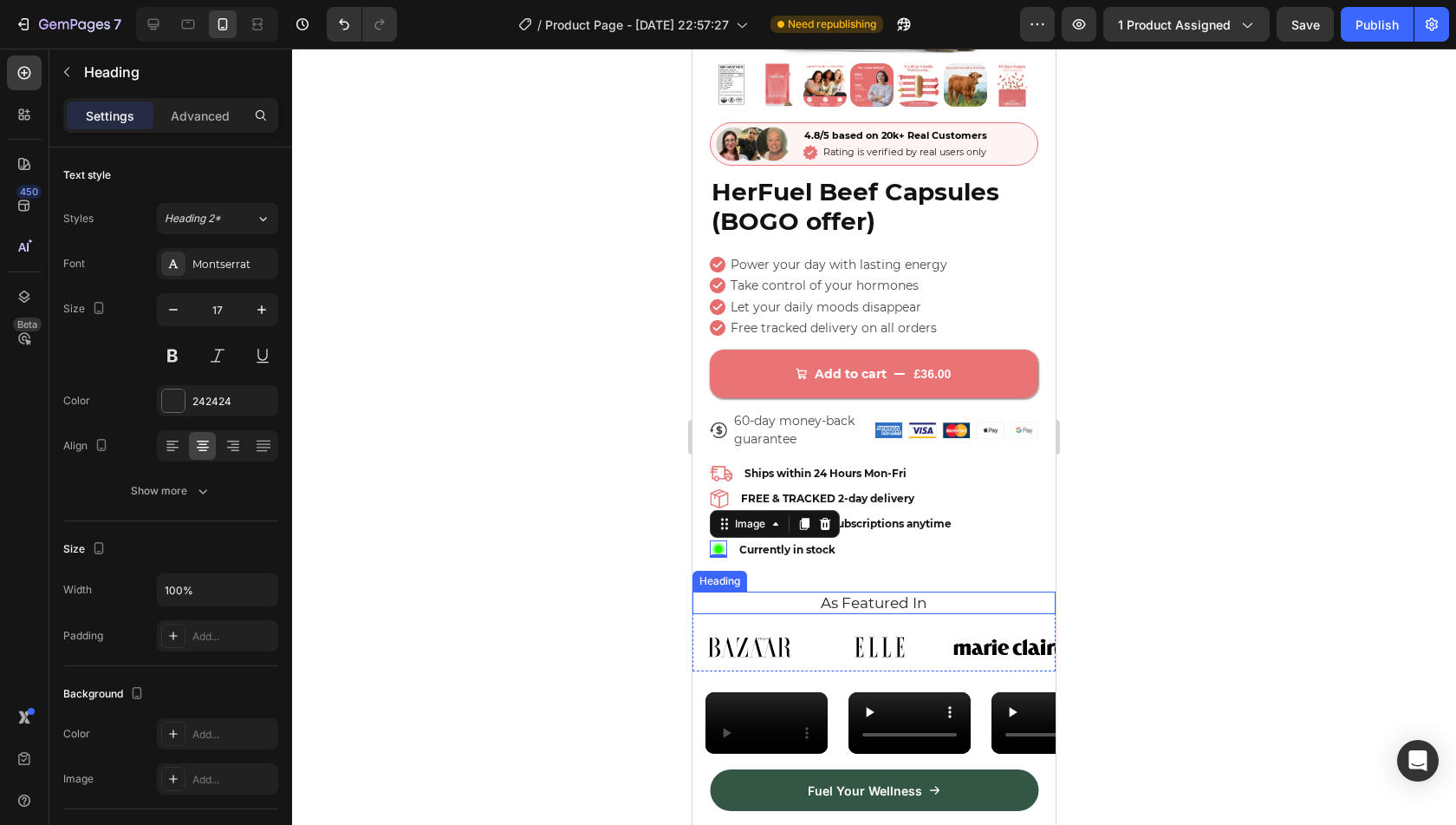
click at [722, 598] on h2 "As Featured In" at bounding box center [873, 602] width 337 height 22
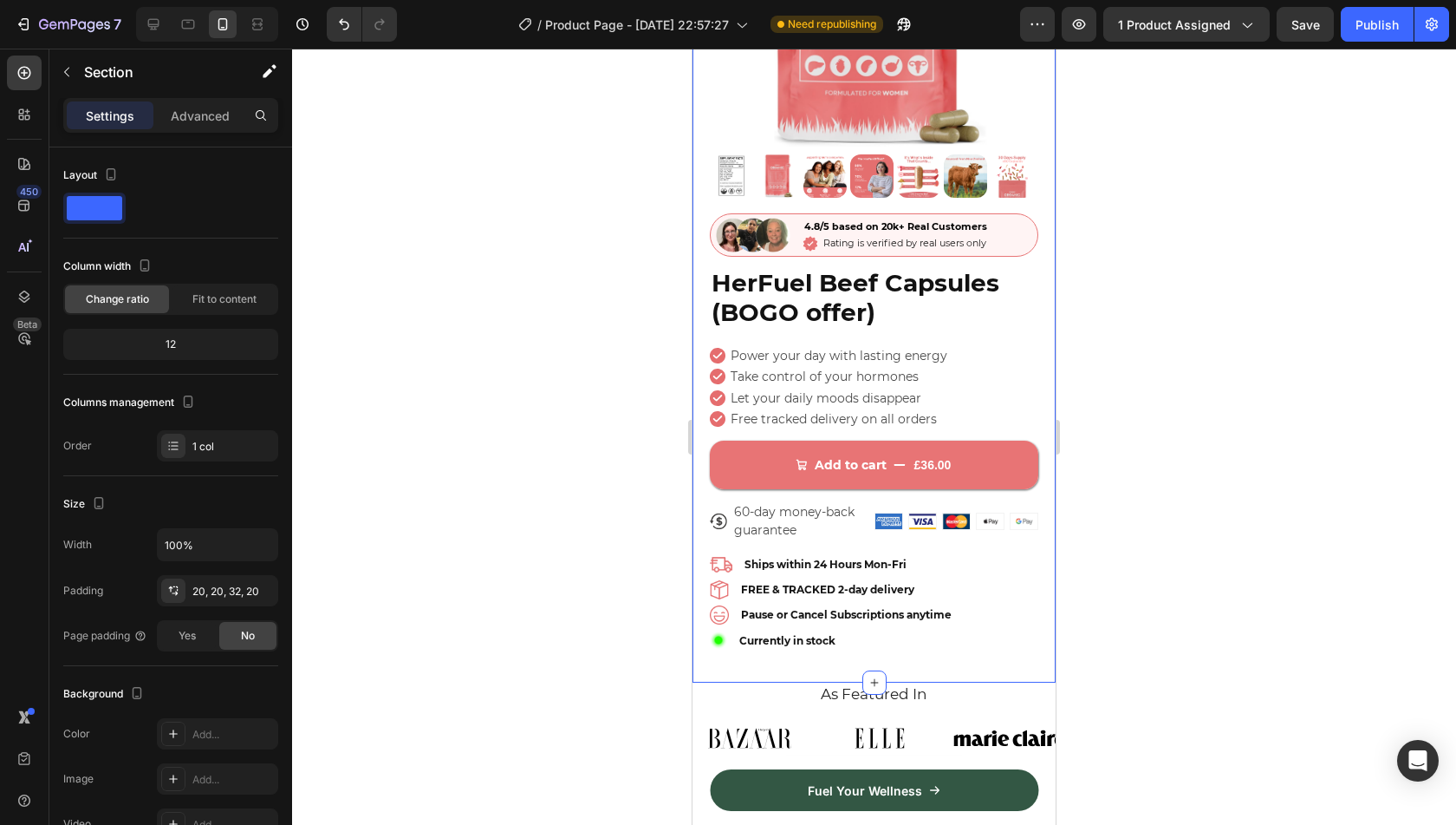
scroll to position [280, 0]
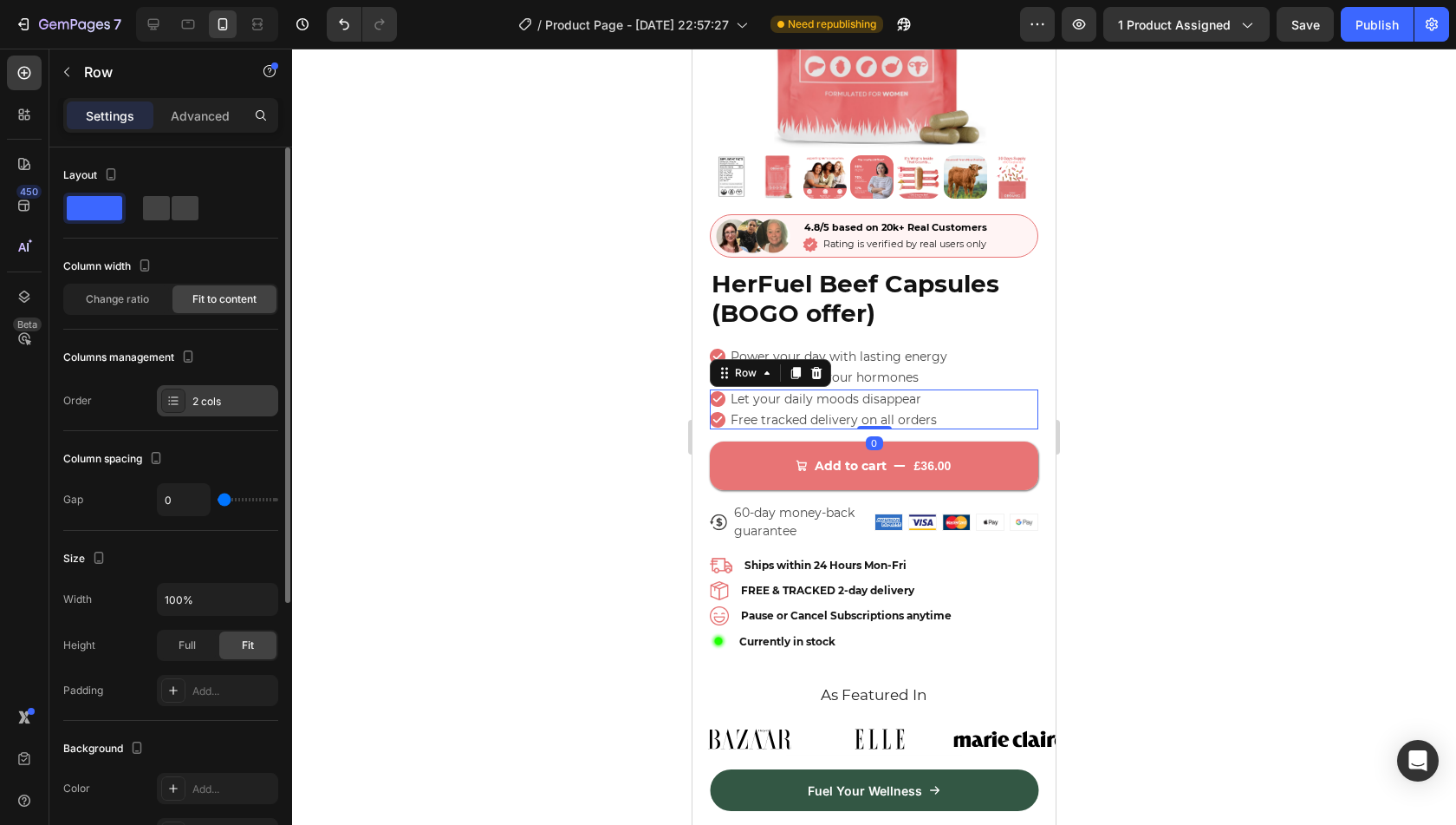
click at [223, 395] on div "2 cols" at bounding box center [233, 401] width 82 height 15
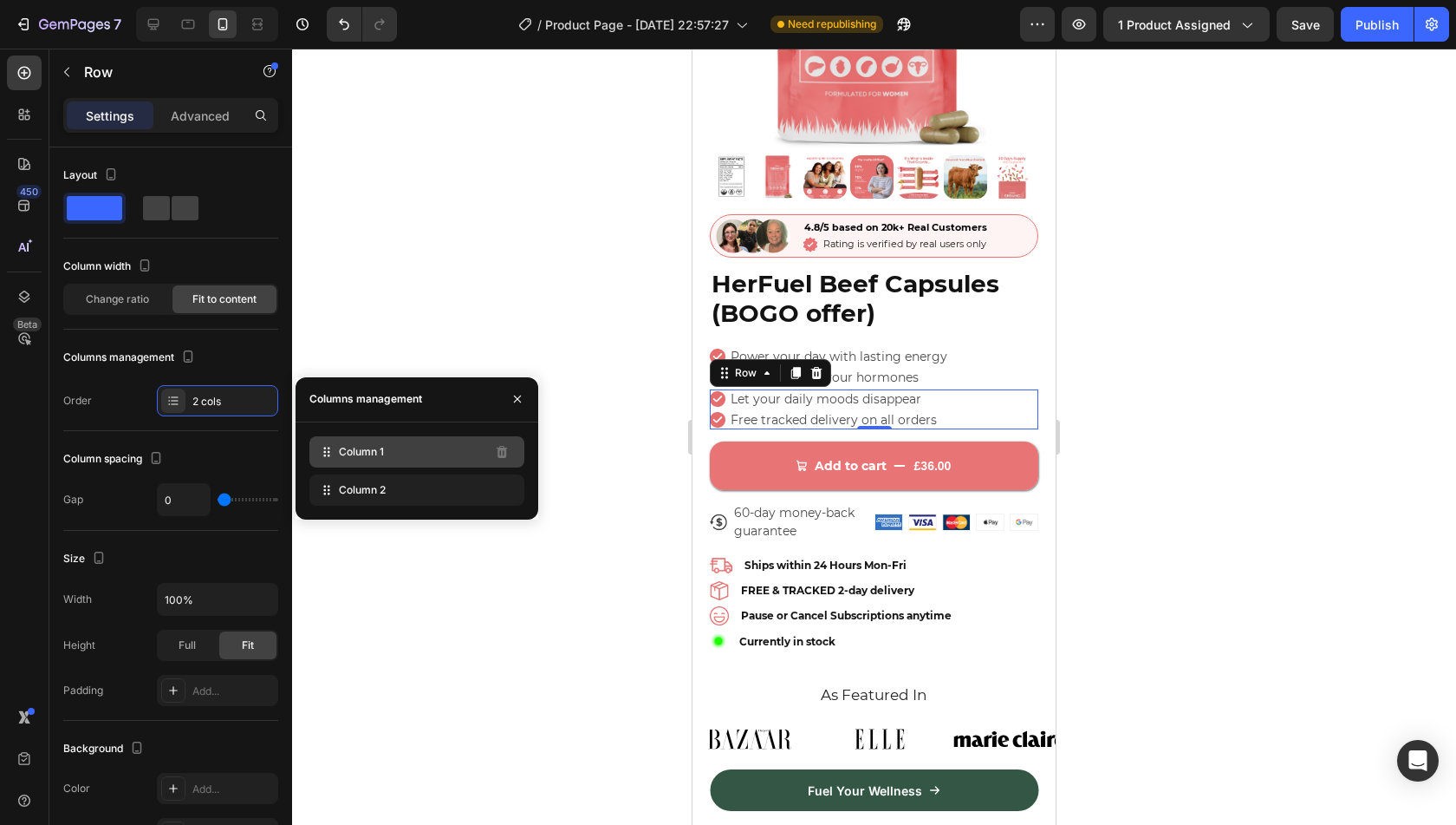
click at [404, 448] on div "Column 1" at bounding box center [416, 452] width 215 height 31
click at [423, 507] on div "Column 1 Column 2" at bounding box center [417, 471] width 243 height 97
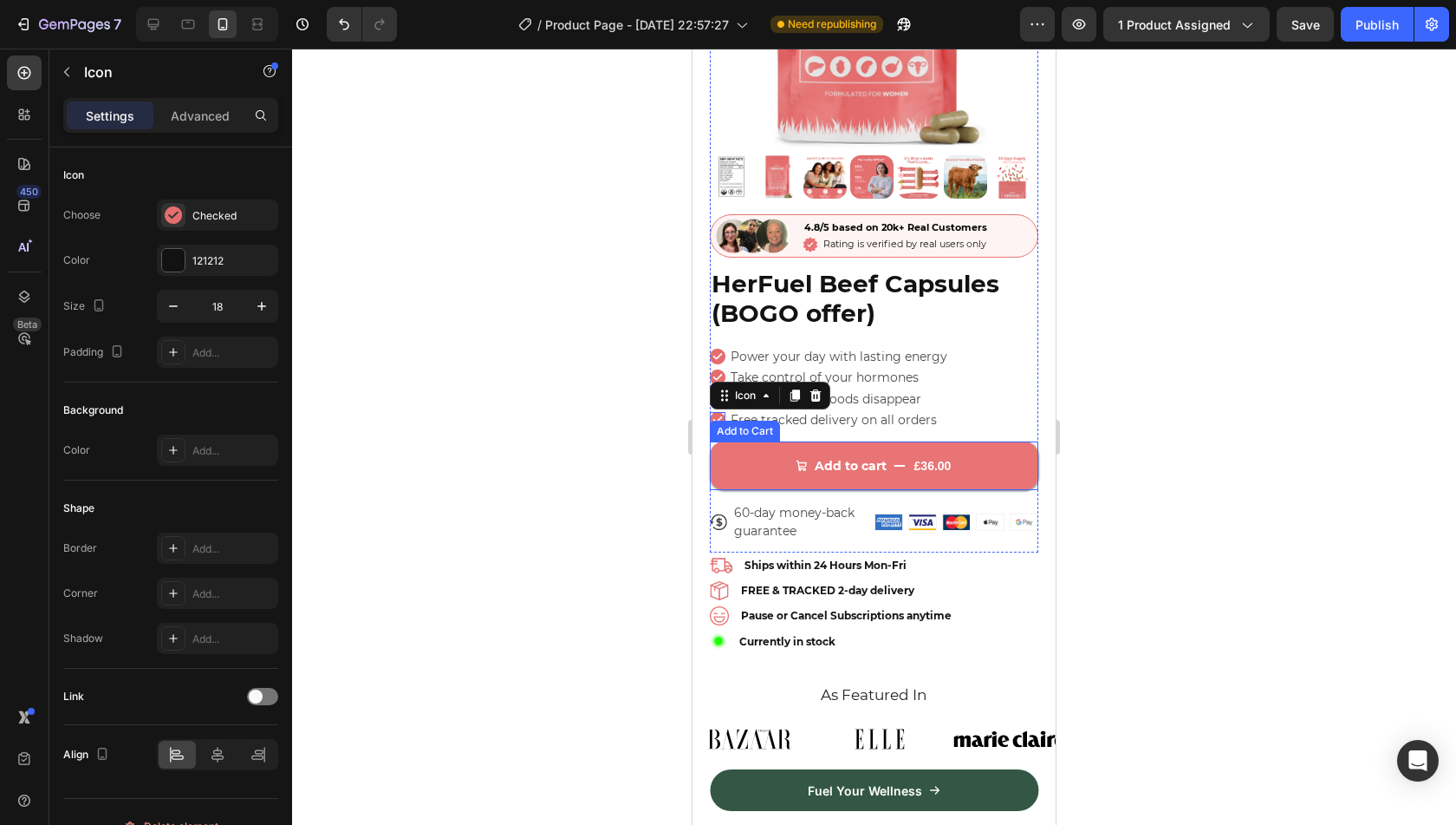
click at [780, 420] on div "Add to Cart" at bounding box center [745, 430] width 70 height 21
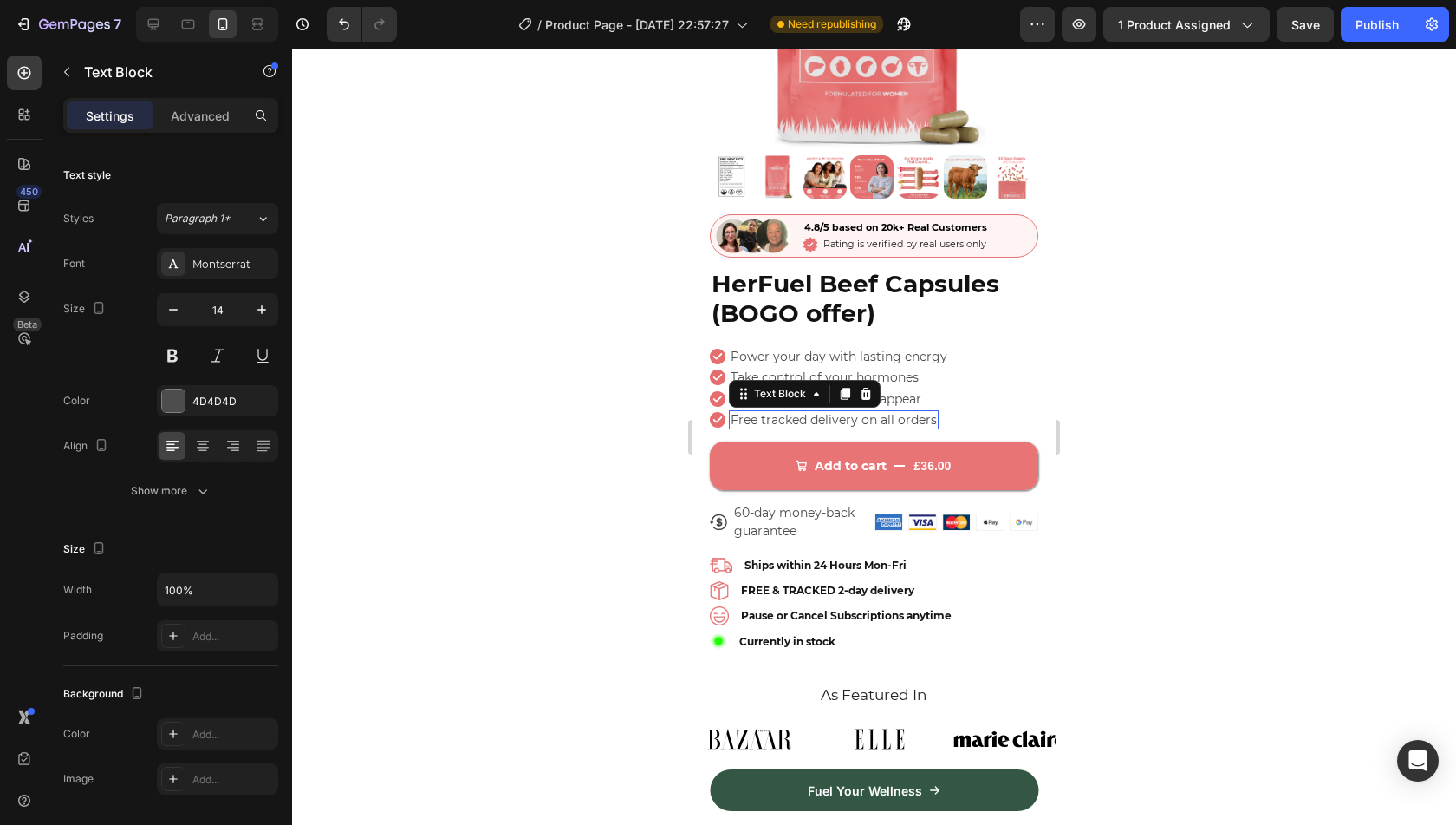
click at [886, 412] on p "Free tracked delivery on all orders" at bounding box center [833, 419] width 206 height 15
click at [850, 412] on p "Free tracked delivery on all orders" at bounding box center [833, 419] width 206 height 15
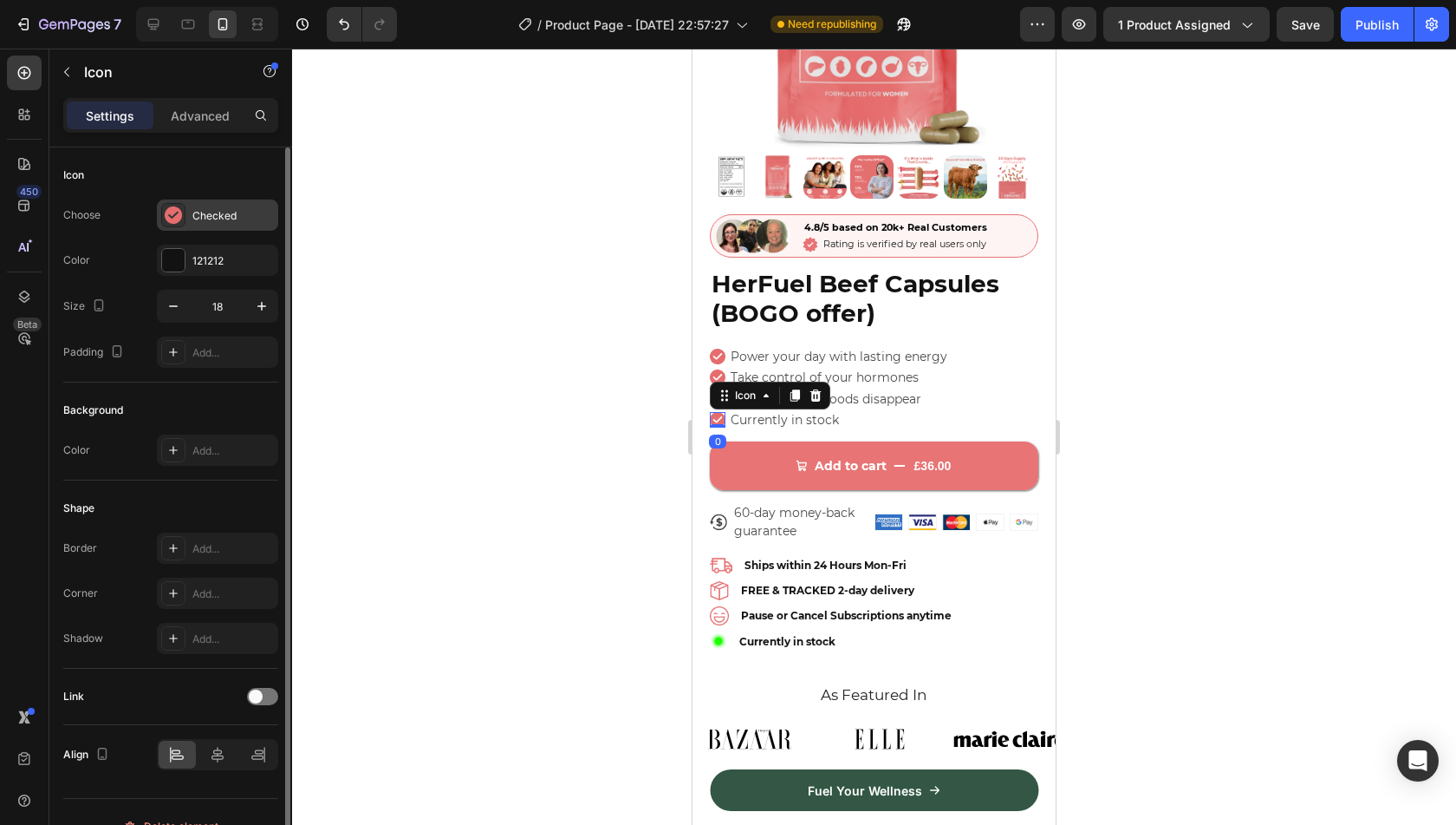
click at [236, 216] on div "Checked" at bounding box center [233, 215] width 82 height 15
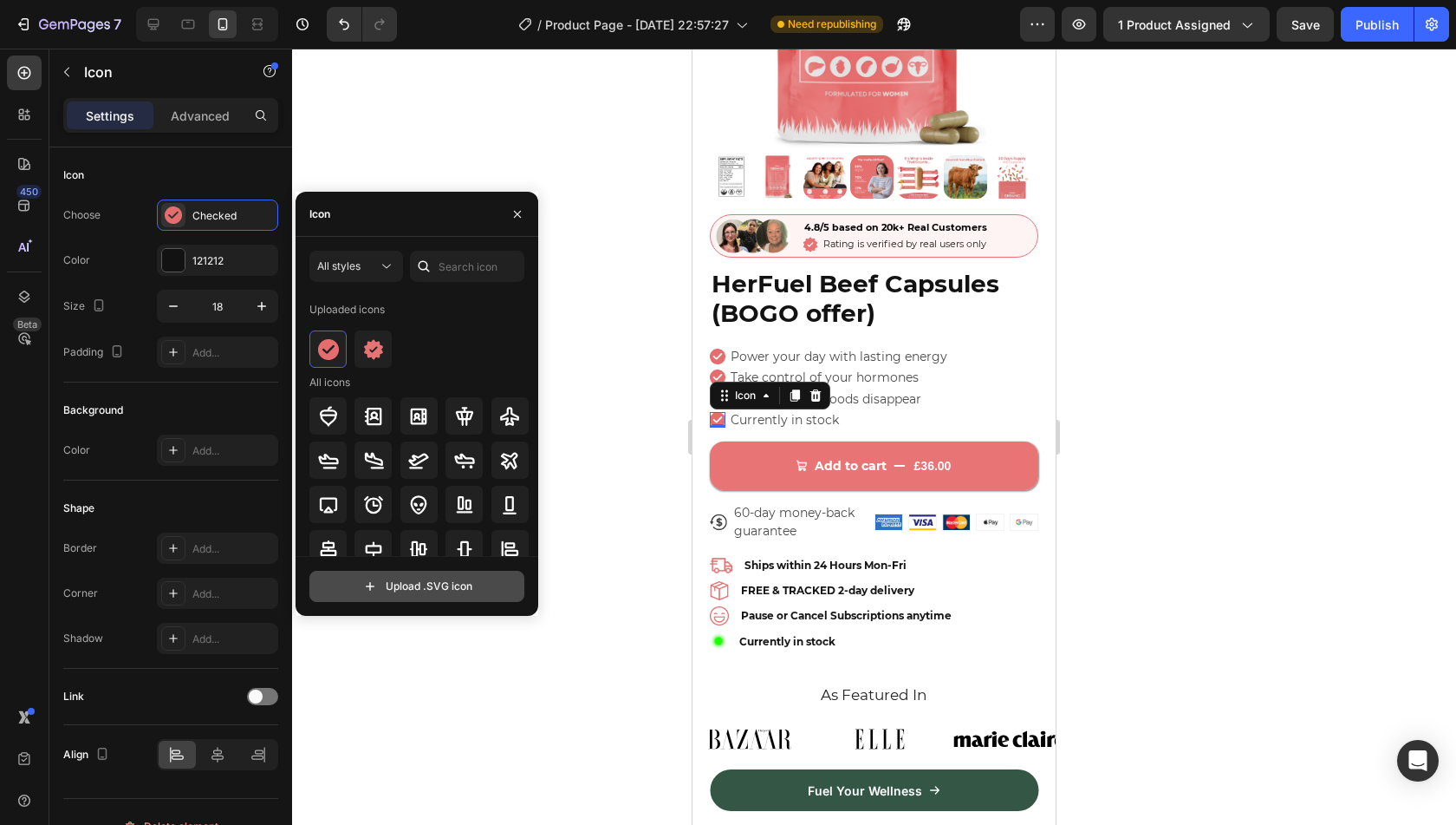
click at [424, 588] on input "file" at bounding box center [416, 586] width 213 height 30
click at [411, 588] on input "file" at bounding box center [416, 586] width 213 height 30
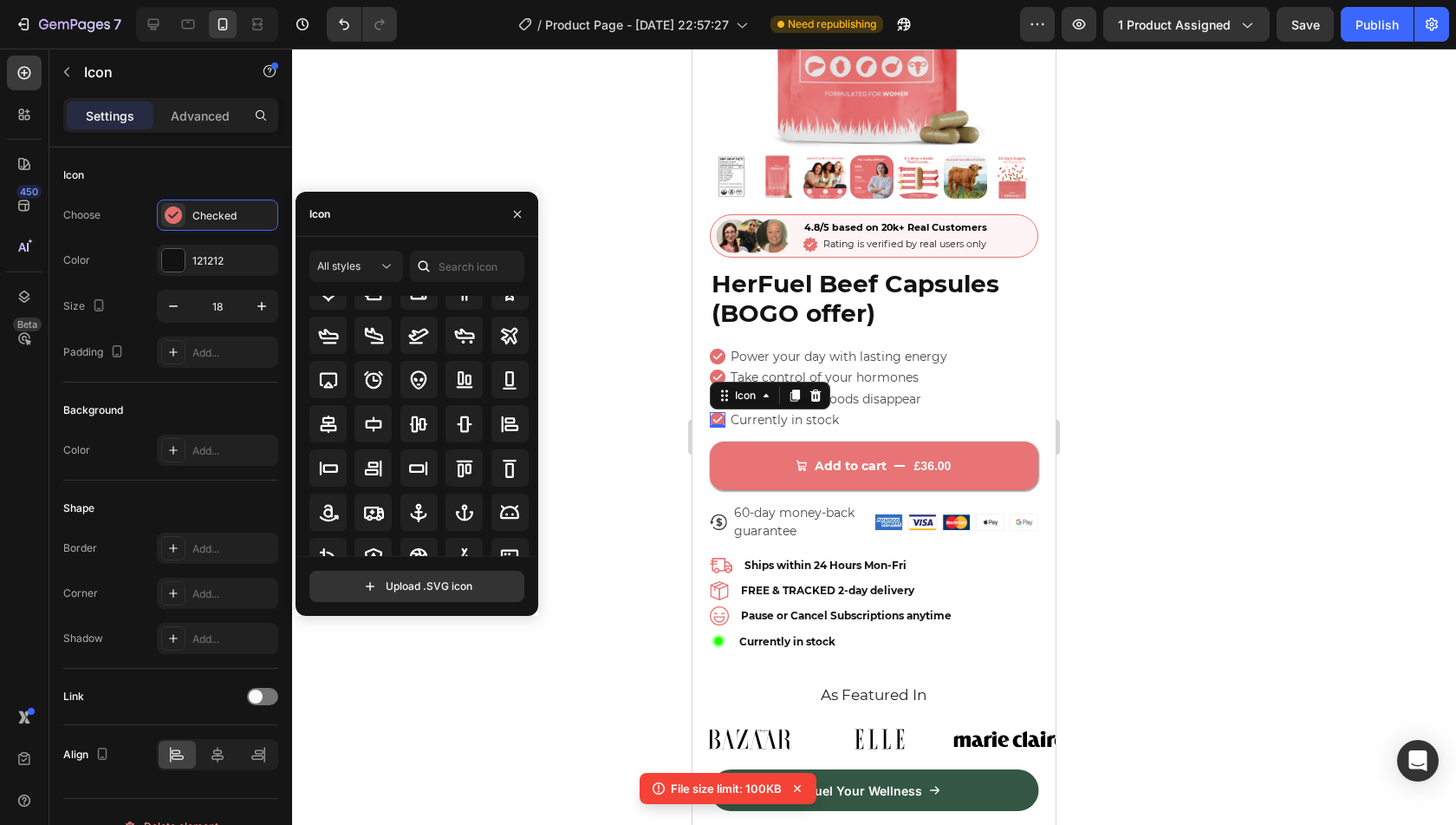
scroll to position [131, 0]
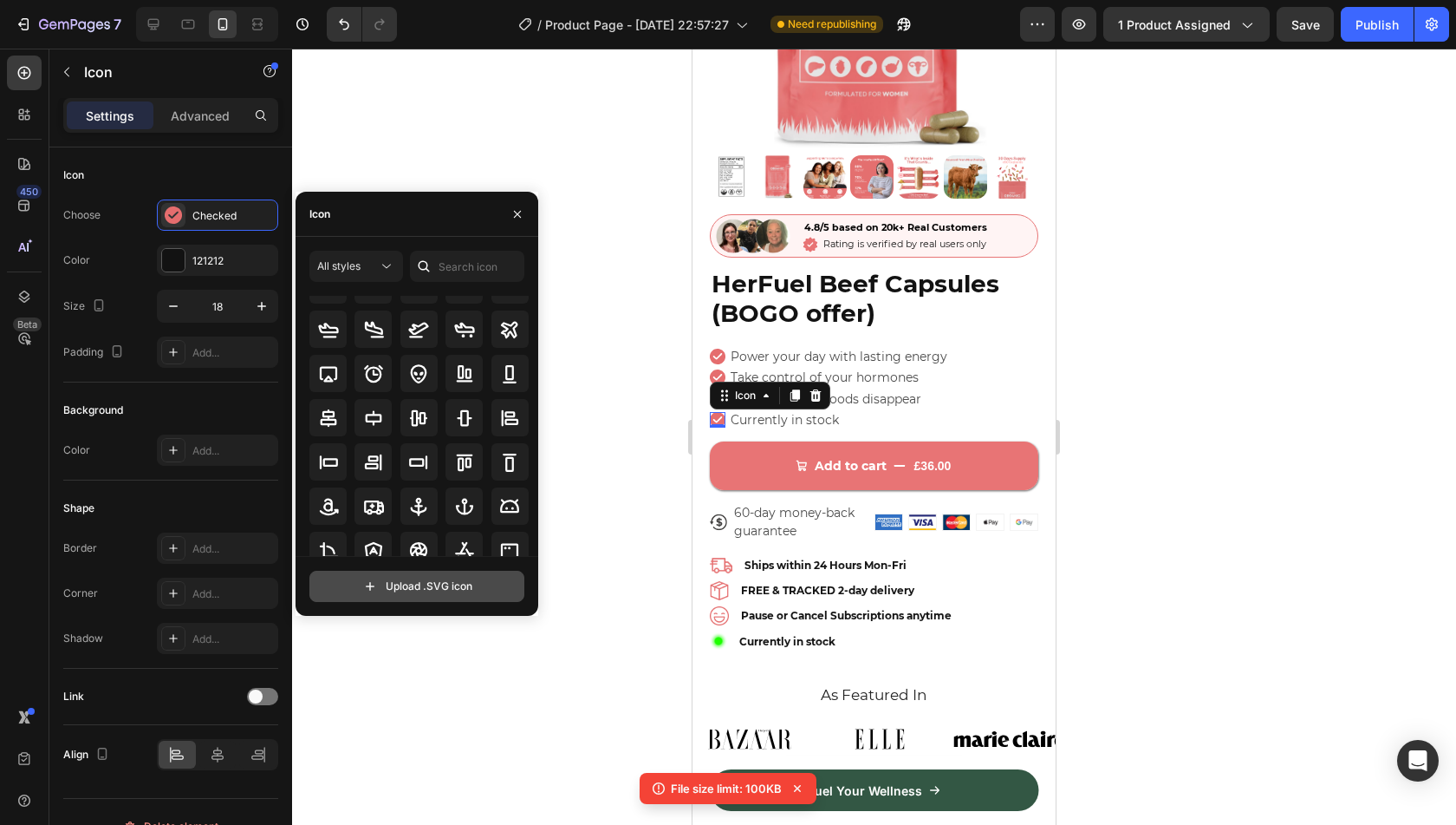
click at [428, 595] on input "file" at bounding box center [416, 586] width 213 height 30
type input "C:\fakepath\Untitled design - 2025-08-27T130813.110 (1).svg"
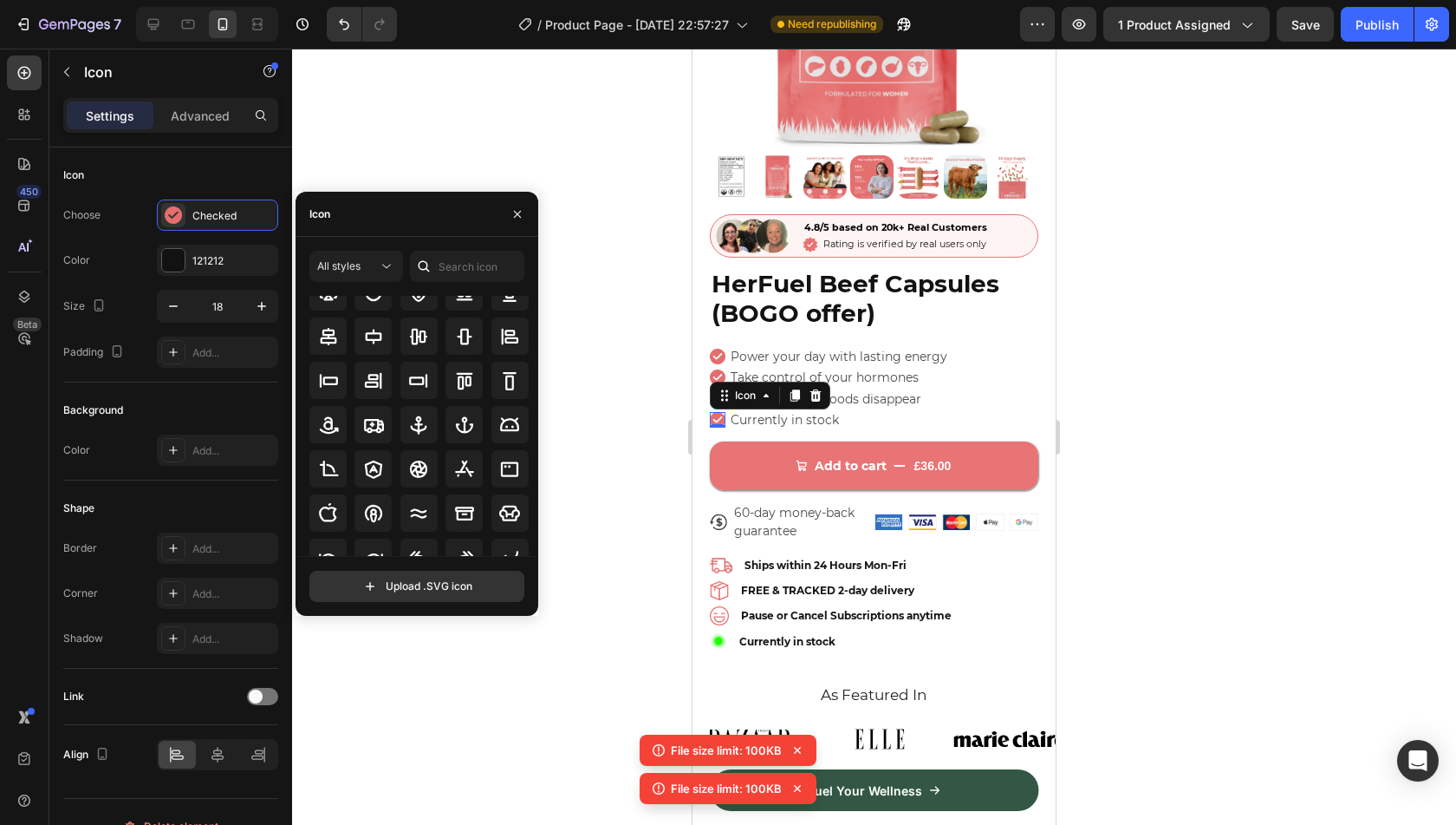
scroll to position [0, 0]
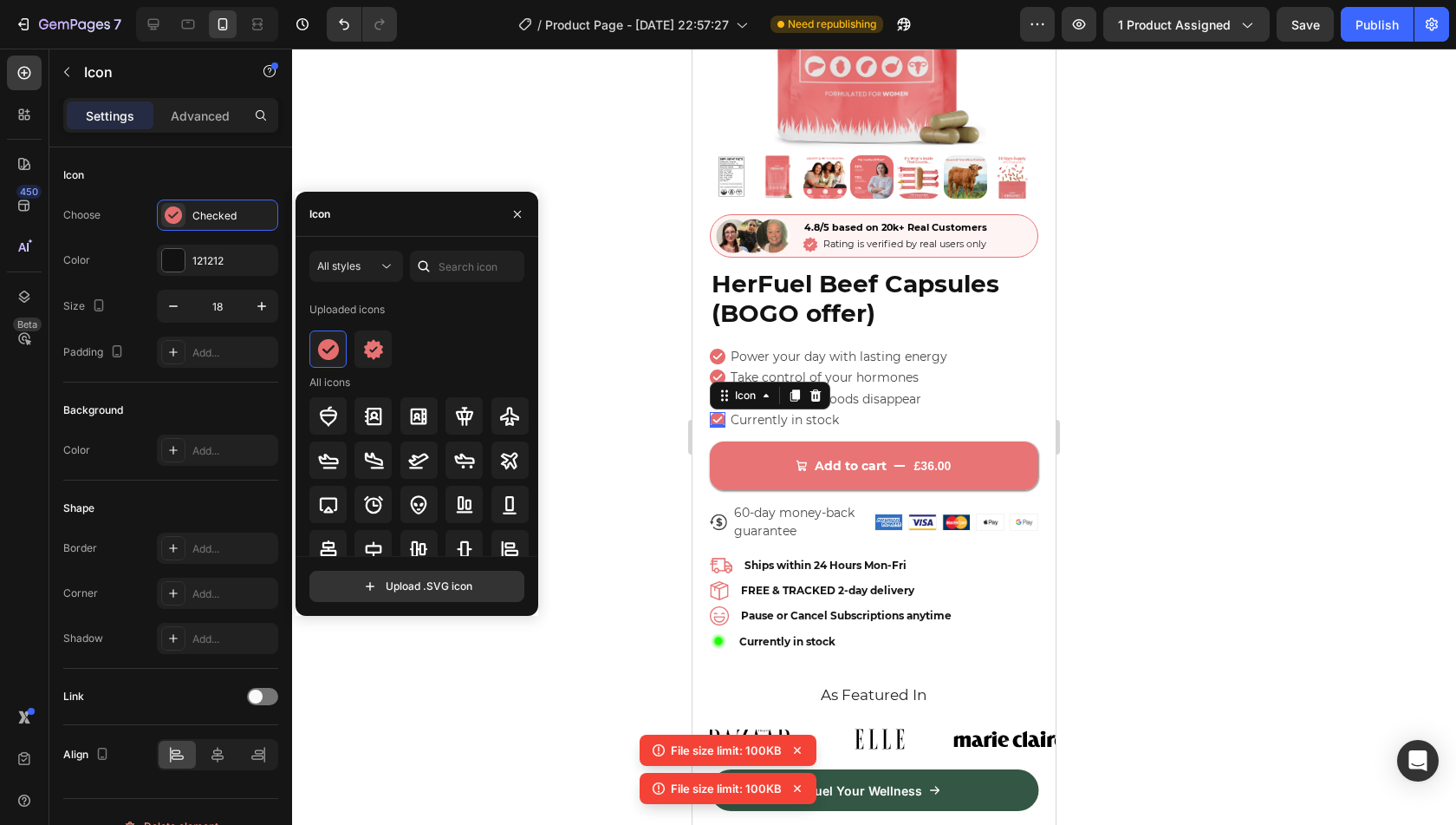
click at [430, 374] on div "Uploaded icons" at bounding box center [419, 381] width 220 height 15
click at [515, 213] on icon "button" at bounding box center [517, 213] width 13 height 13
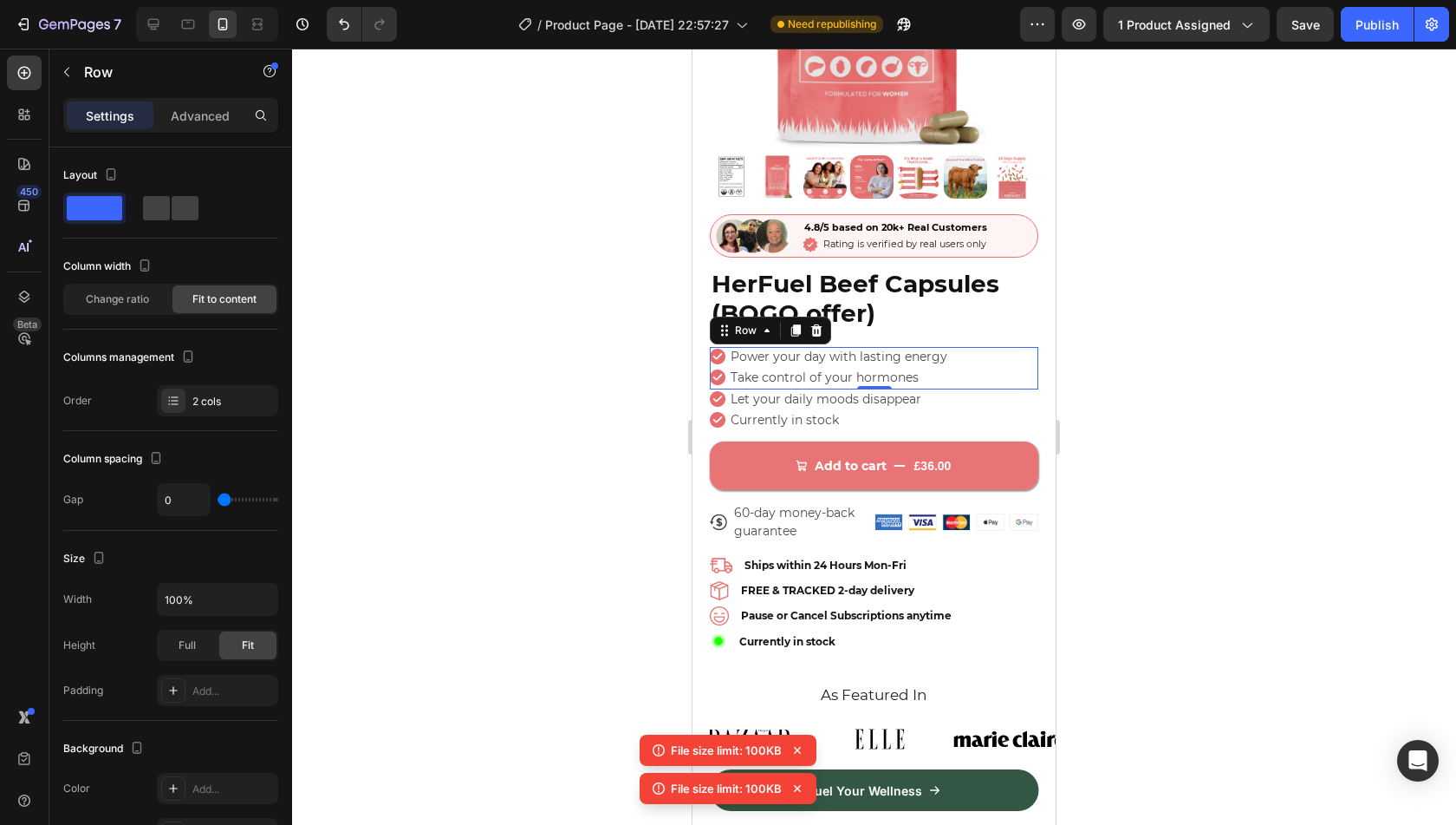
click at [1125, 511] on div at bounding box center [874, 436] width 1164 height 776
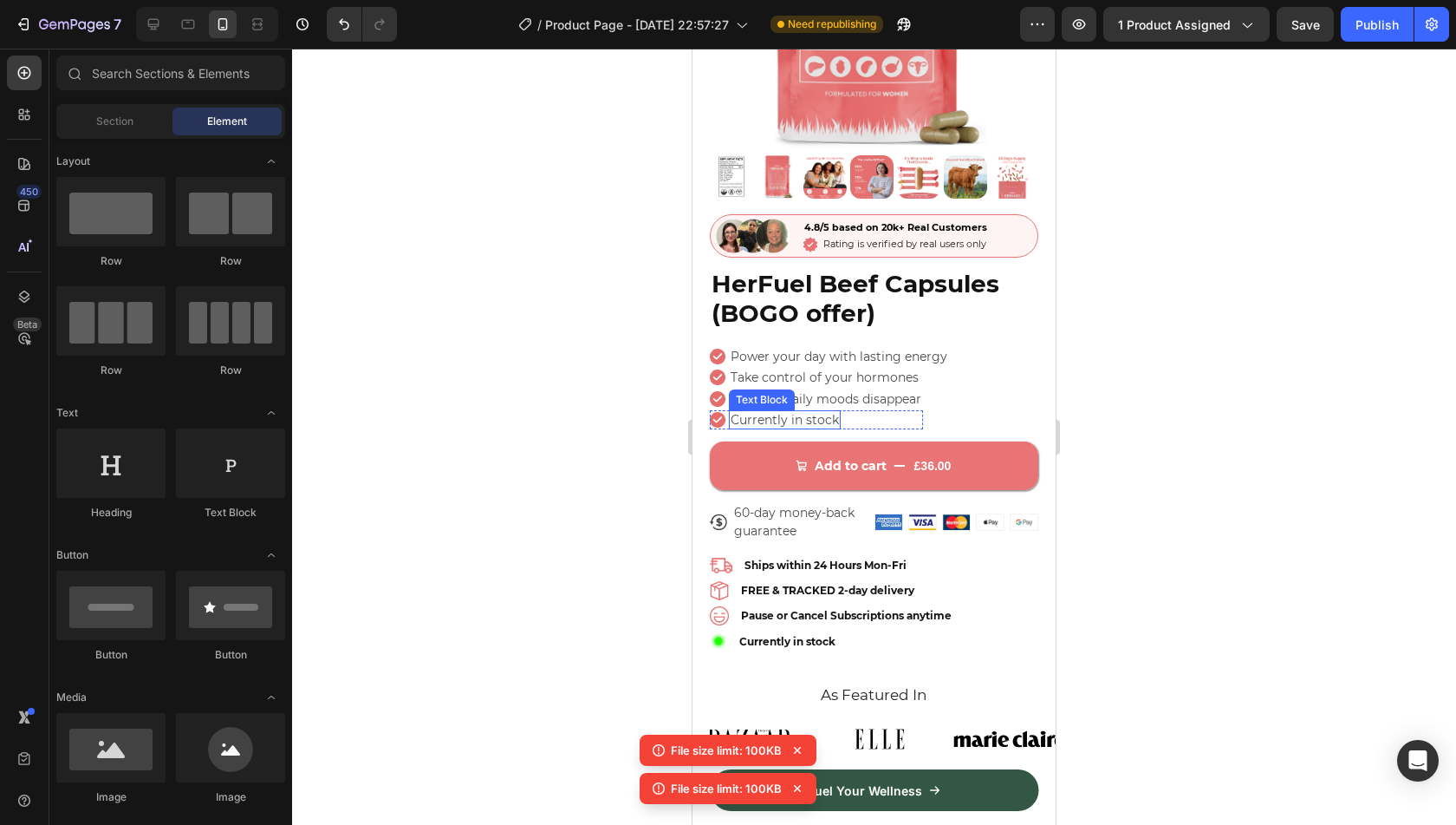
click at [818, 412] on p "Currently in stock" at bounding box center [784, 419] width 108 height 15
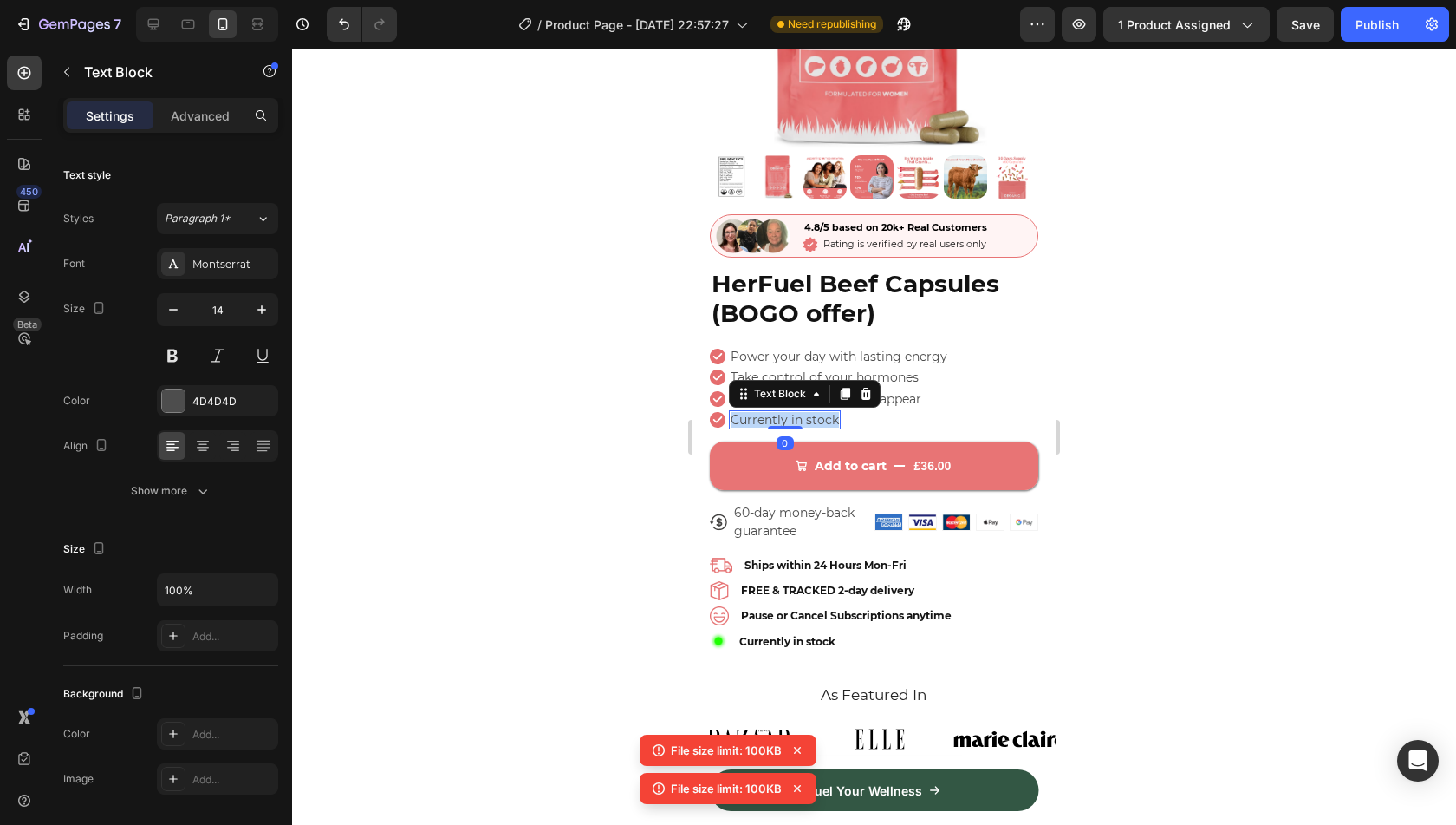
click at [818, 412] on p "Currently in stock" at bounding box center [784, 419] width 108 height 15
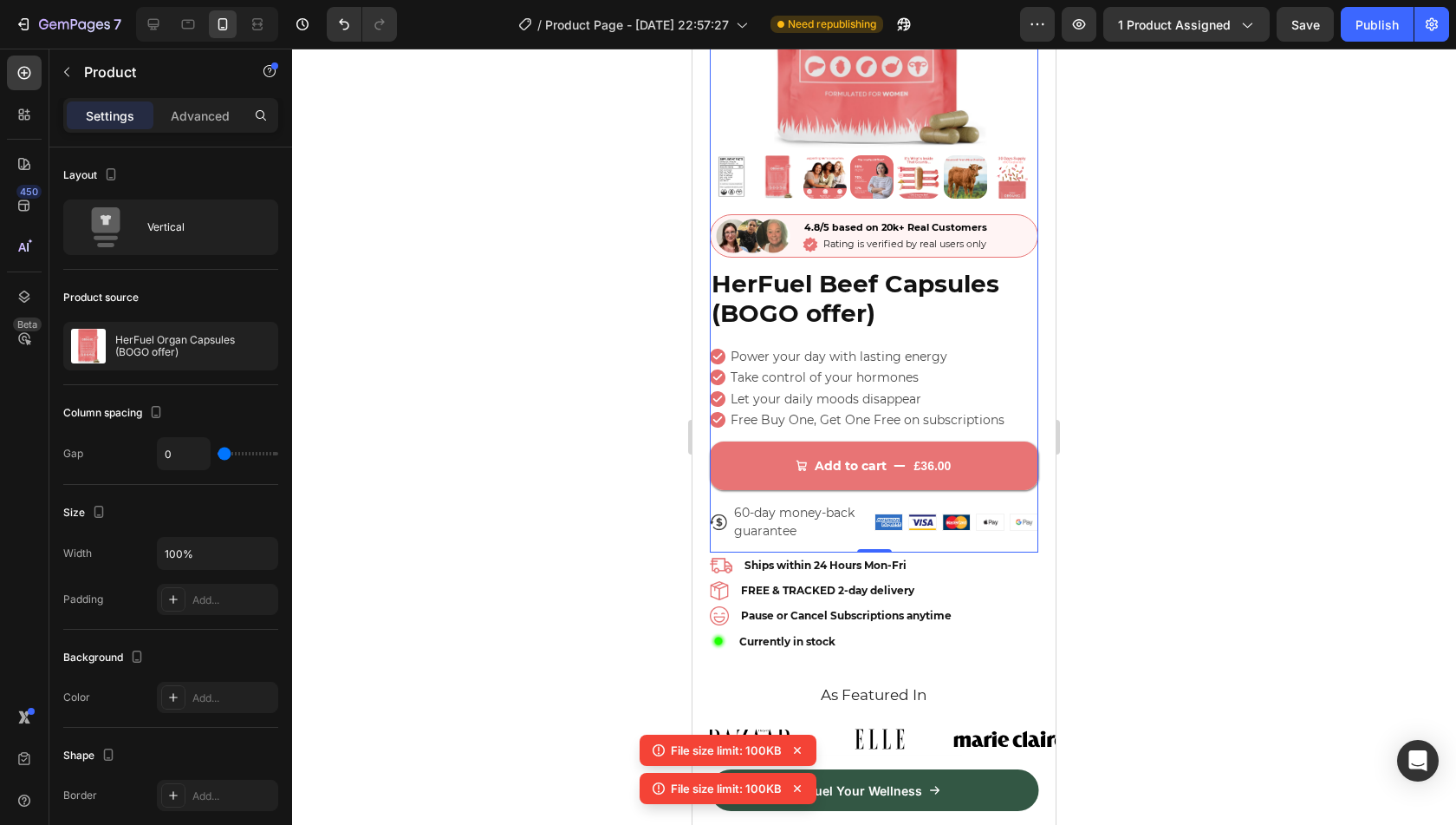
click at [1219, 476] on div at bounding box center [874, 436] width 1164 height 776
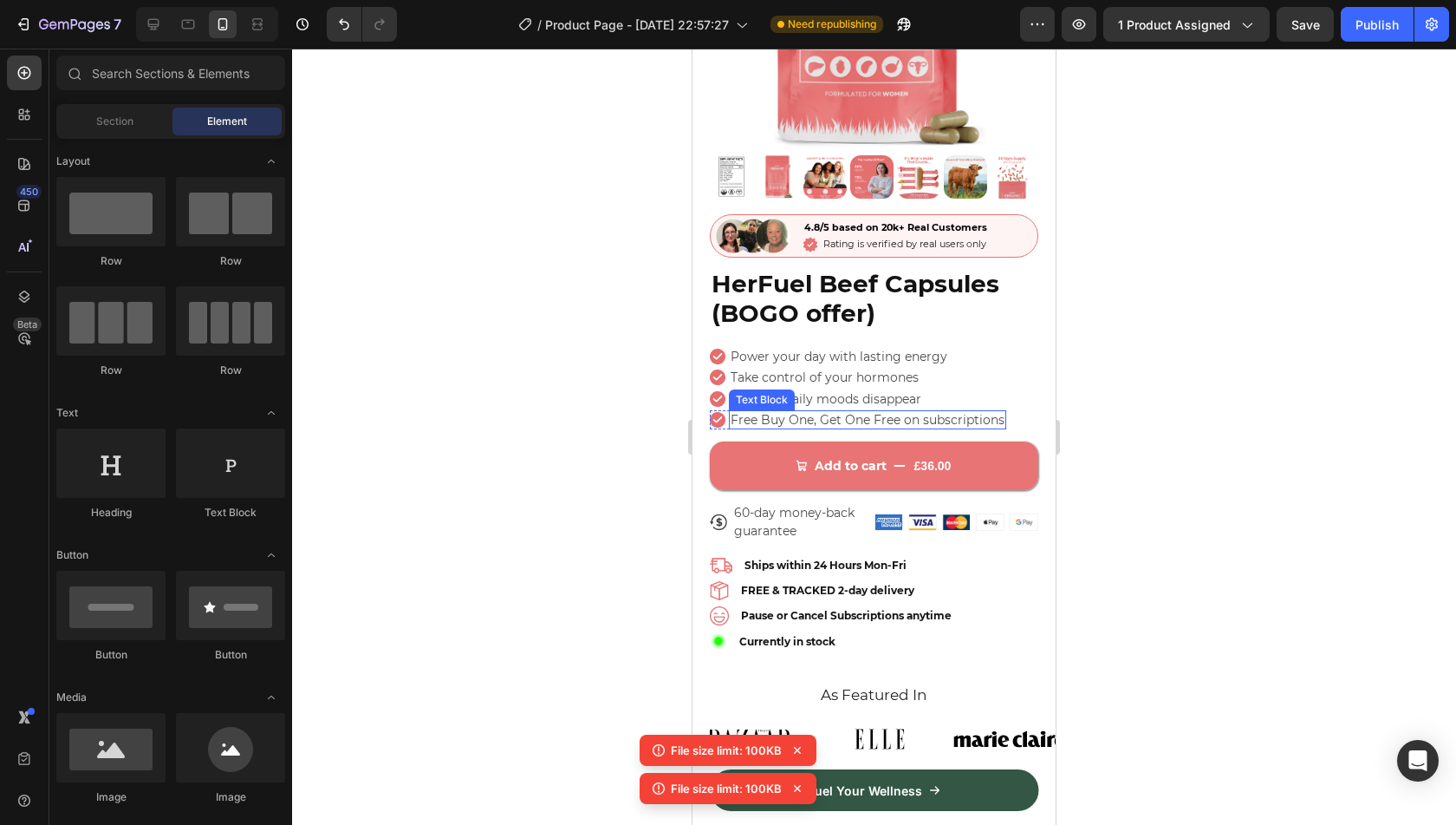
click at [929, 412] on p "Free Buy One, Get One Free on subscriptions" at bounding box center [867, 419] width 274 height 15
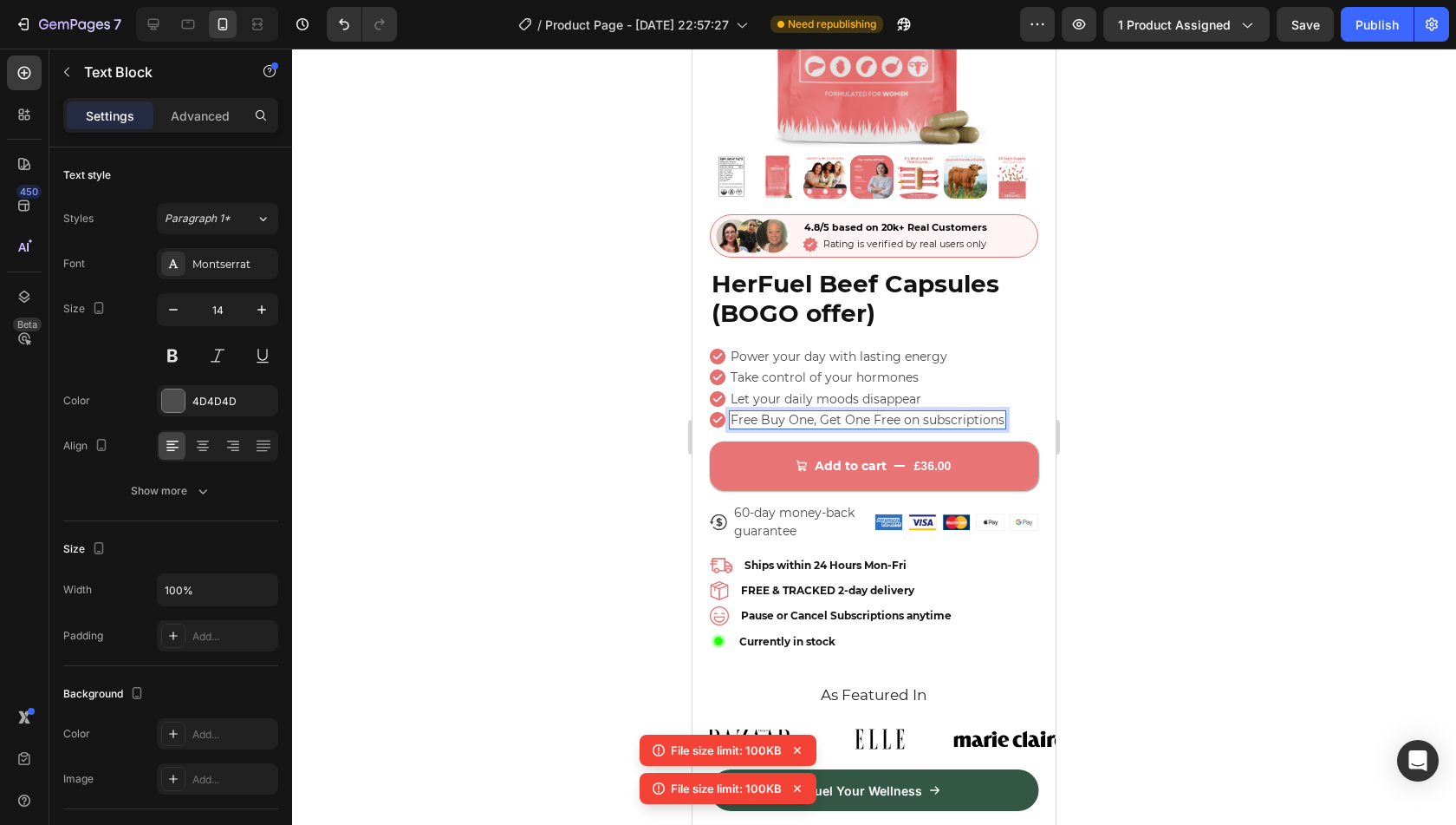
click at [901, 412] on p "Free Buy One, Get One Free on subscriptions" at bounding box center [867, 419] width 274 height 15
click at [897, 412] on p "Free Buy One, Get One Free on subscriptions" at bounding box center [867, 419] width 274 height 15
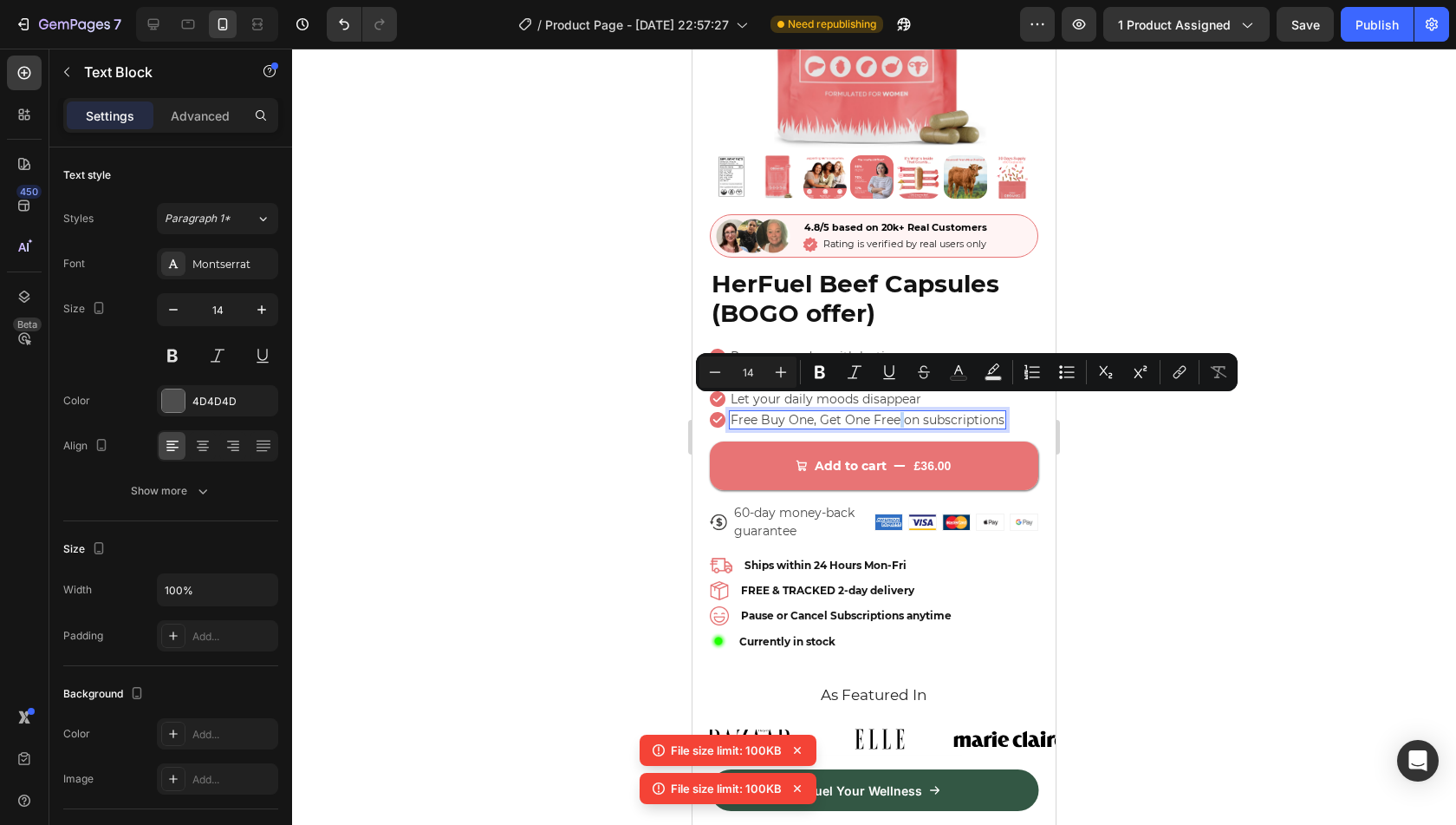
click at [897, 412] on p "Free Buy One, Get One Free on subscriptions" at bounding box center [867, 419] width 274 height 15
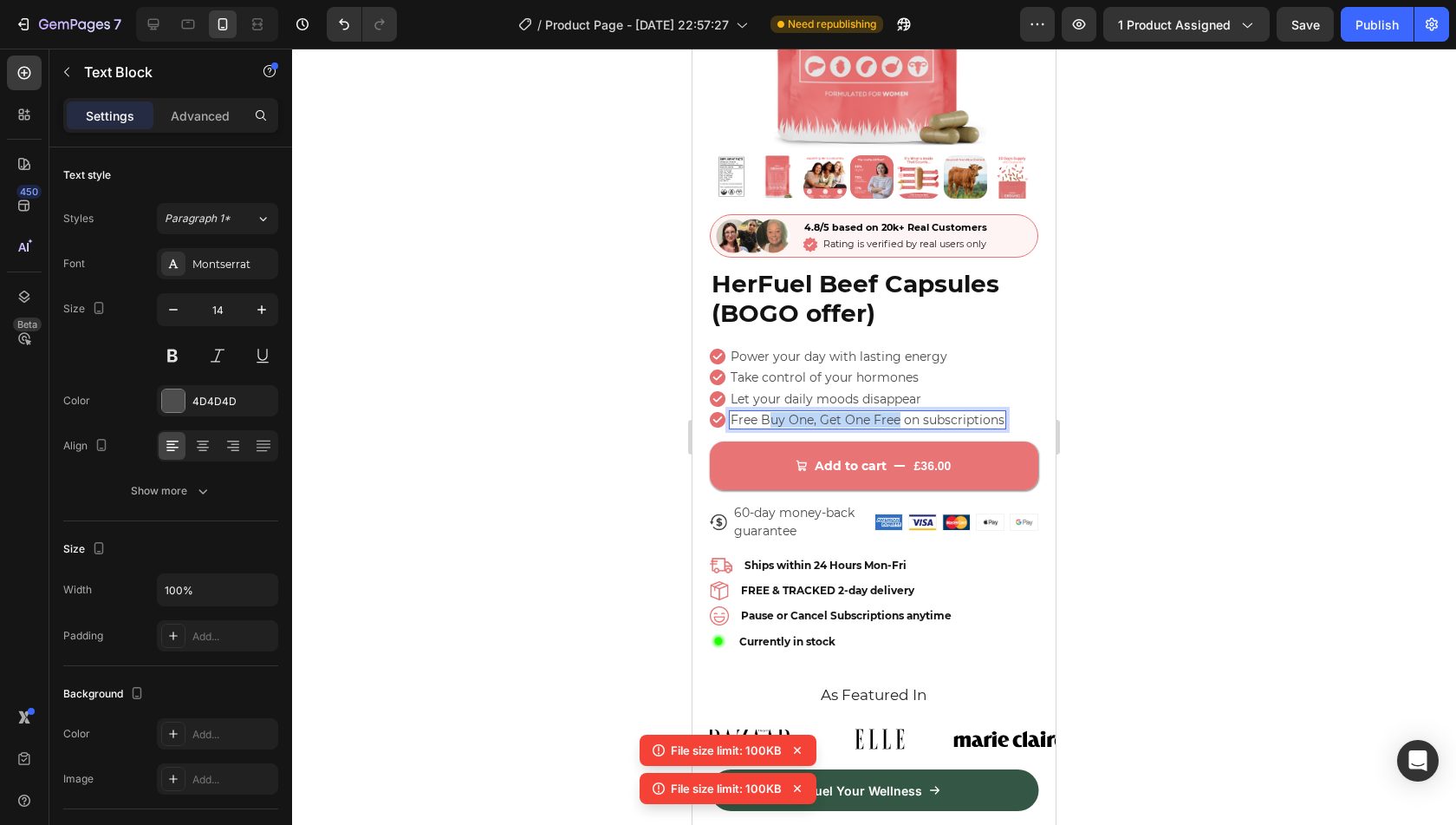
drag, startPoint x: 897, startPoint y: 408, endPoint x: 772, endPoint y: 407, distance: 125.0
click at [772, 412] on p "Free Buy One, Get One Free on subscriptions" at bounding box center [867, 419] width 274 height 15
click at [853, 412] on p "Free BOGO offer on subscriptions" at bounding box center [833, 419] width 206 height 15
click at [1169, 435] on div at bounding box center [874, 436] width 1164 height 776
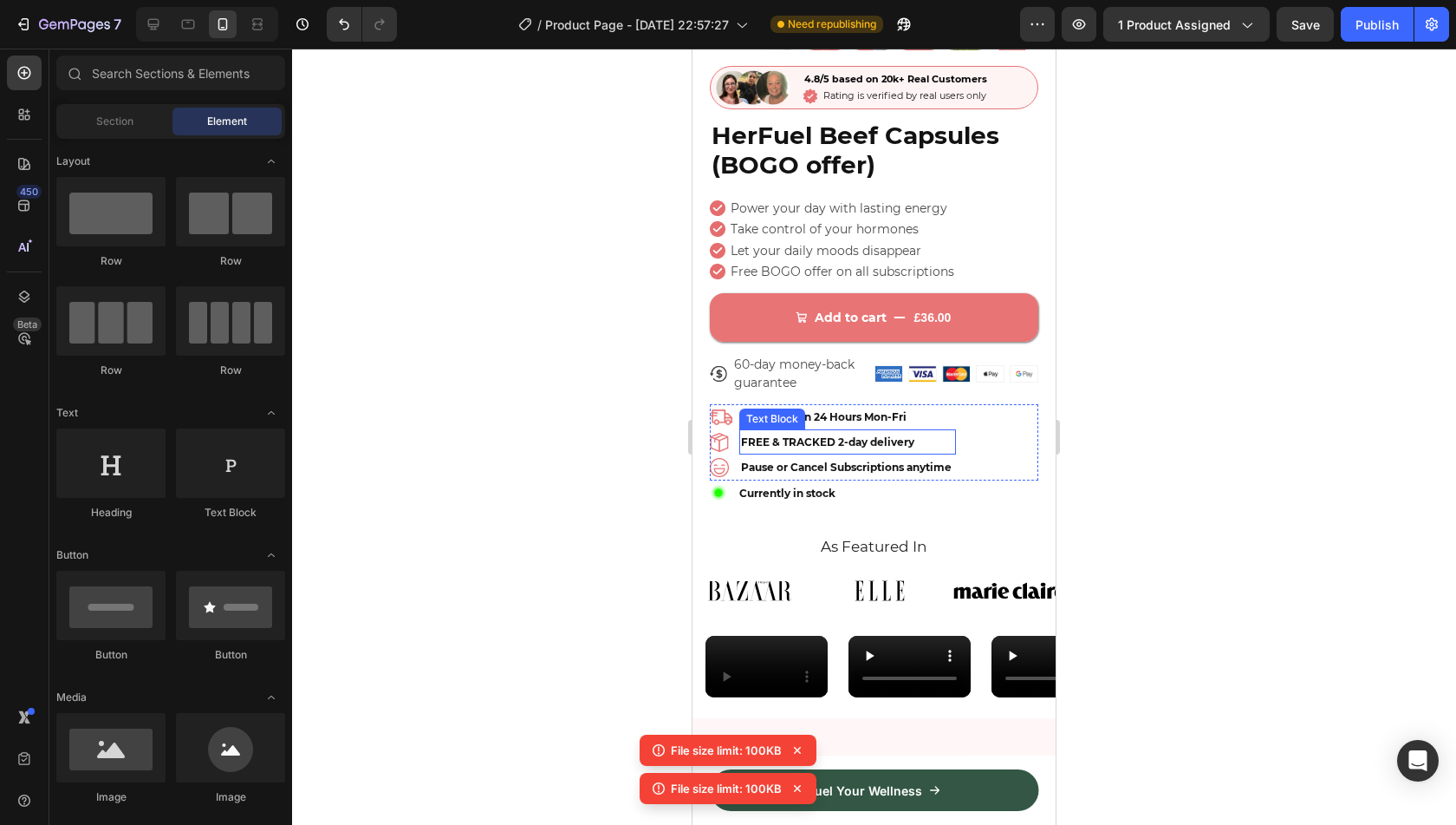
scroll to position [429, 0]
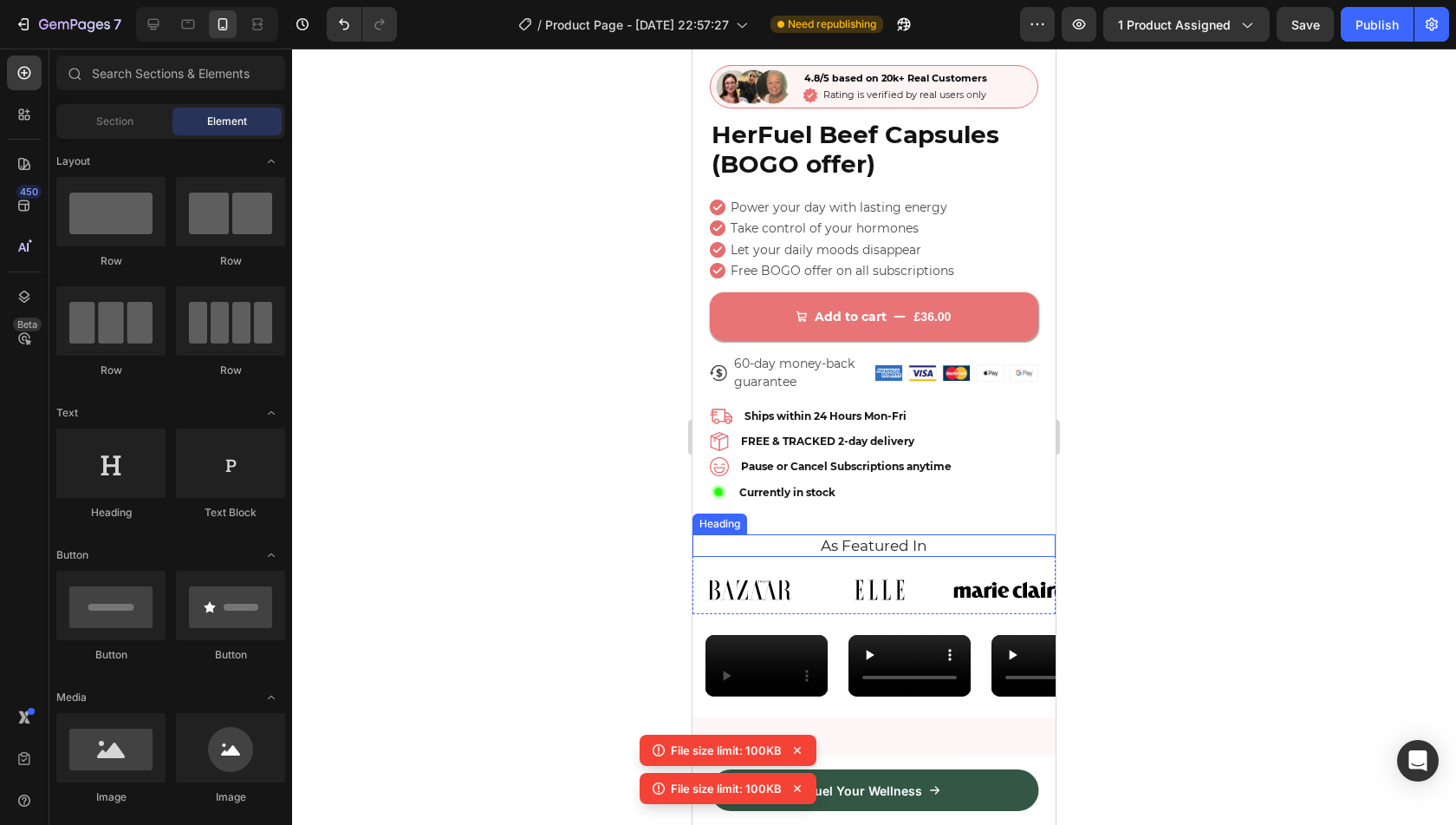
click at [976, 534] on h2 "As Featured In" at bounding box center [873, 545] width 337 height 22
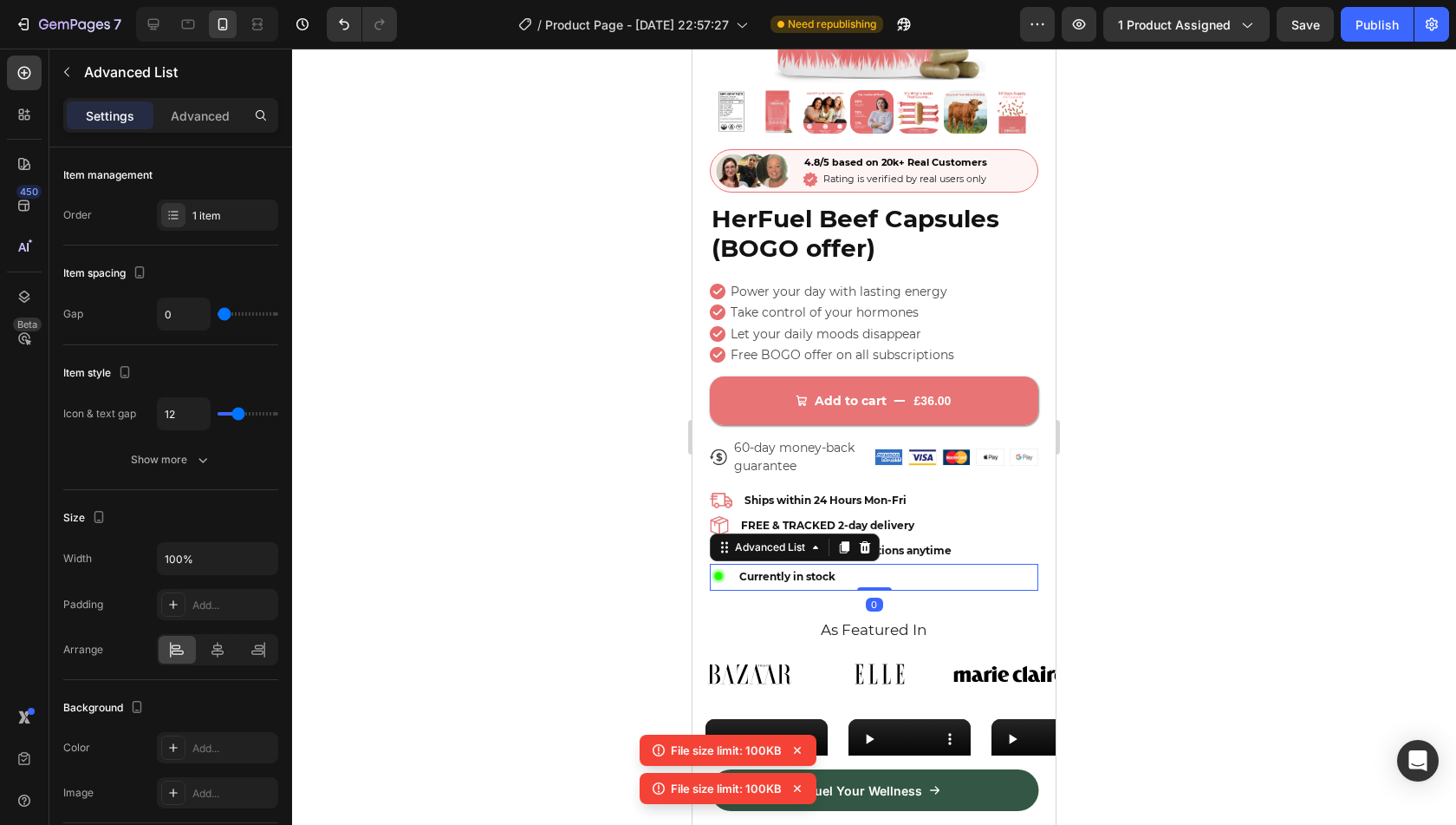
scroll to position [345, 0]
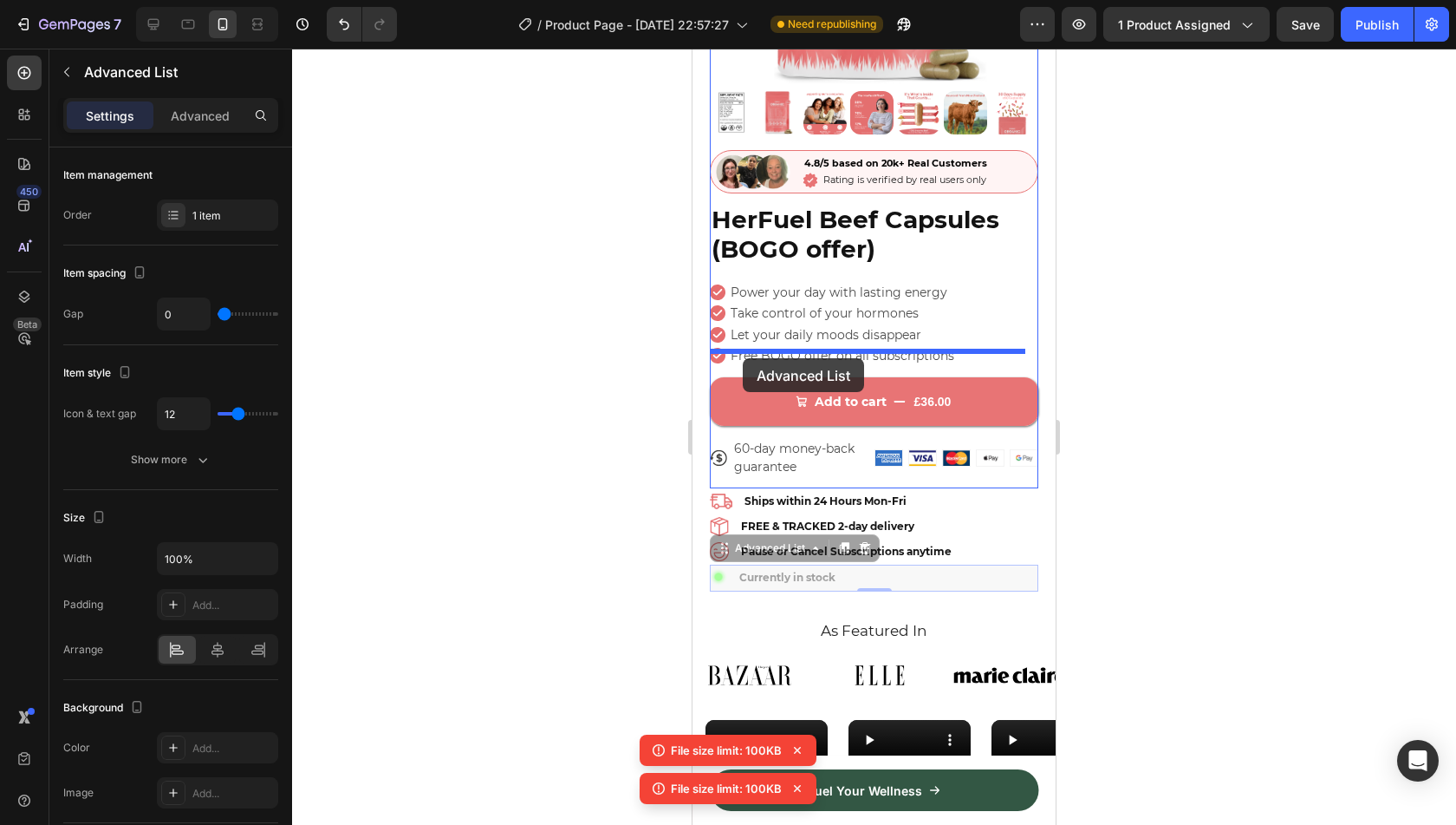
drag, startPoint x: 747, startPoint y: 543, endPoint x: 743, endPoint y: 358, distance: 185.0
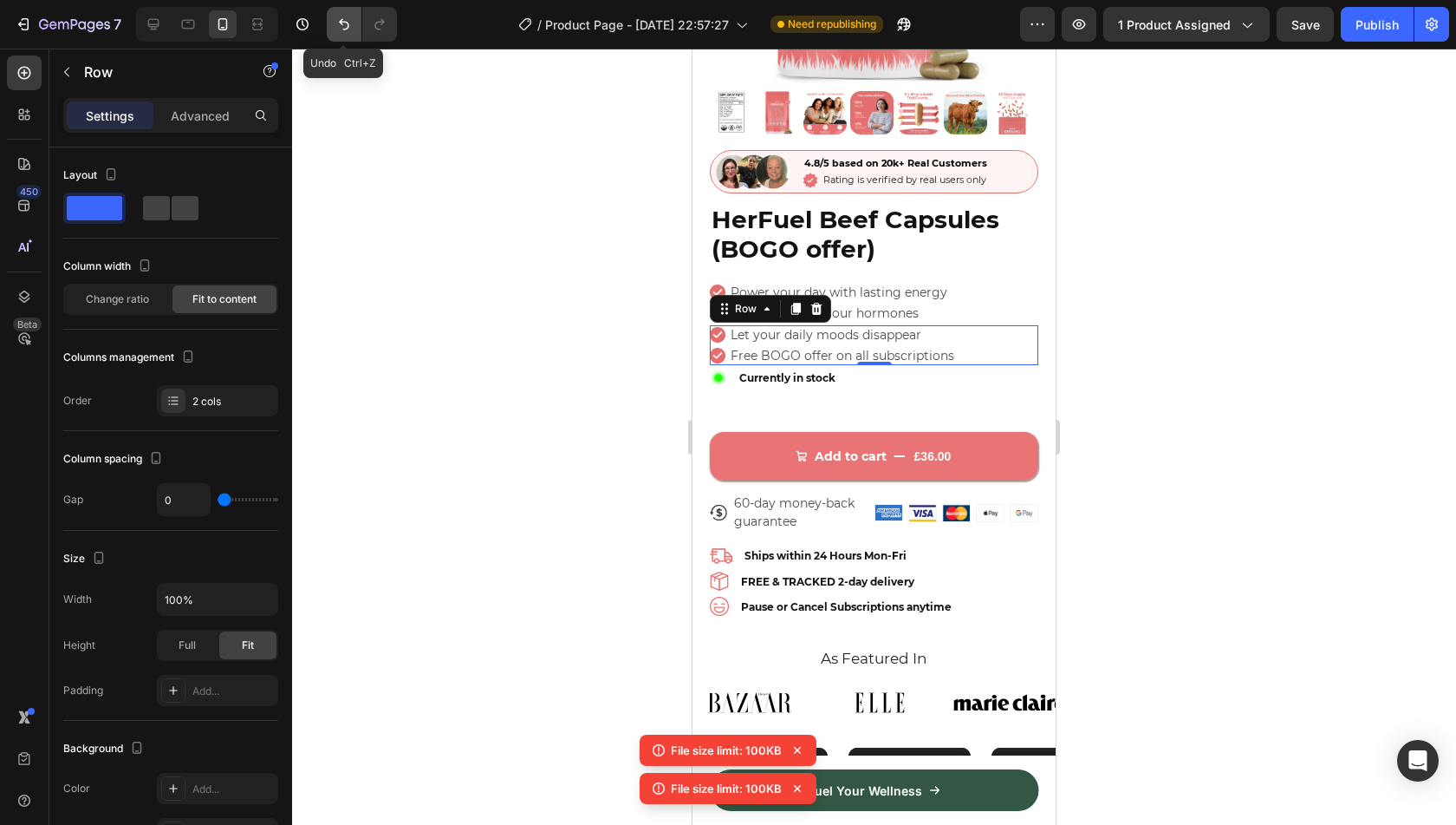
click at [335, 31] on icon "Undo/Redo" at bounding box center [344, 23] width 17 height 17
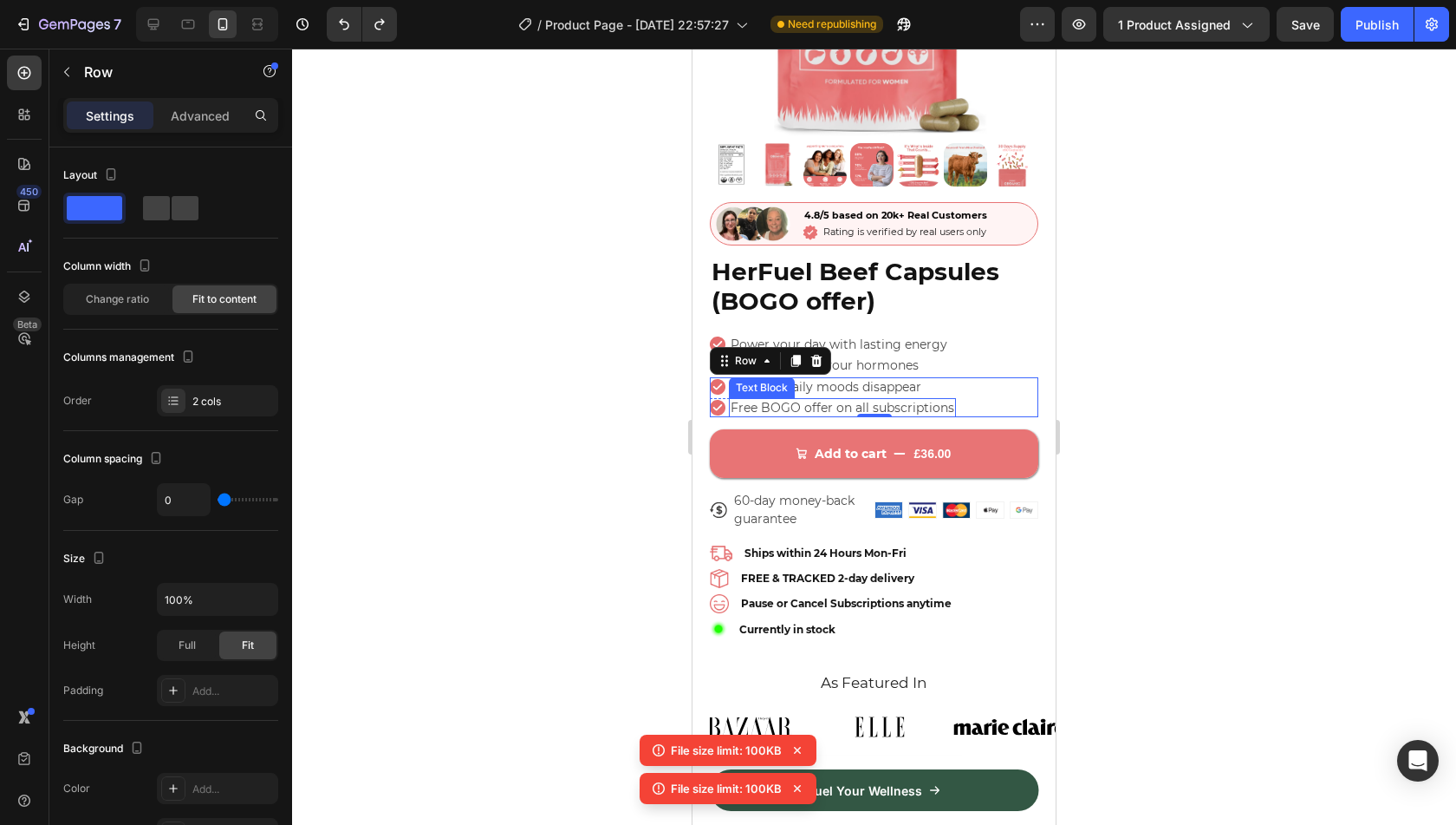
scroll to position [288, 0]
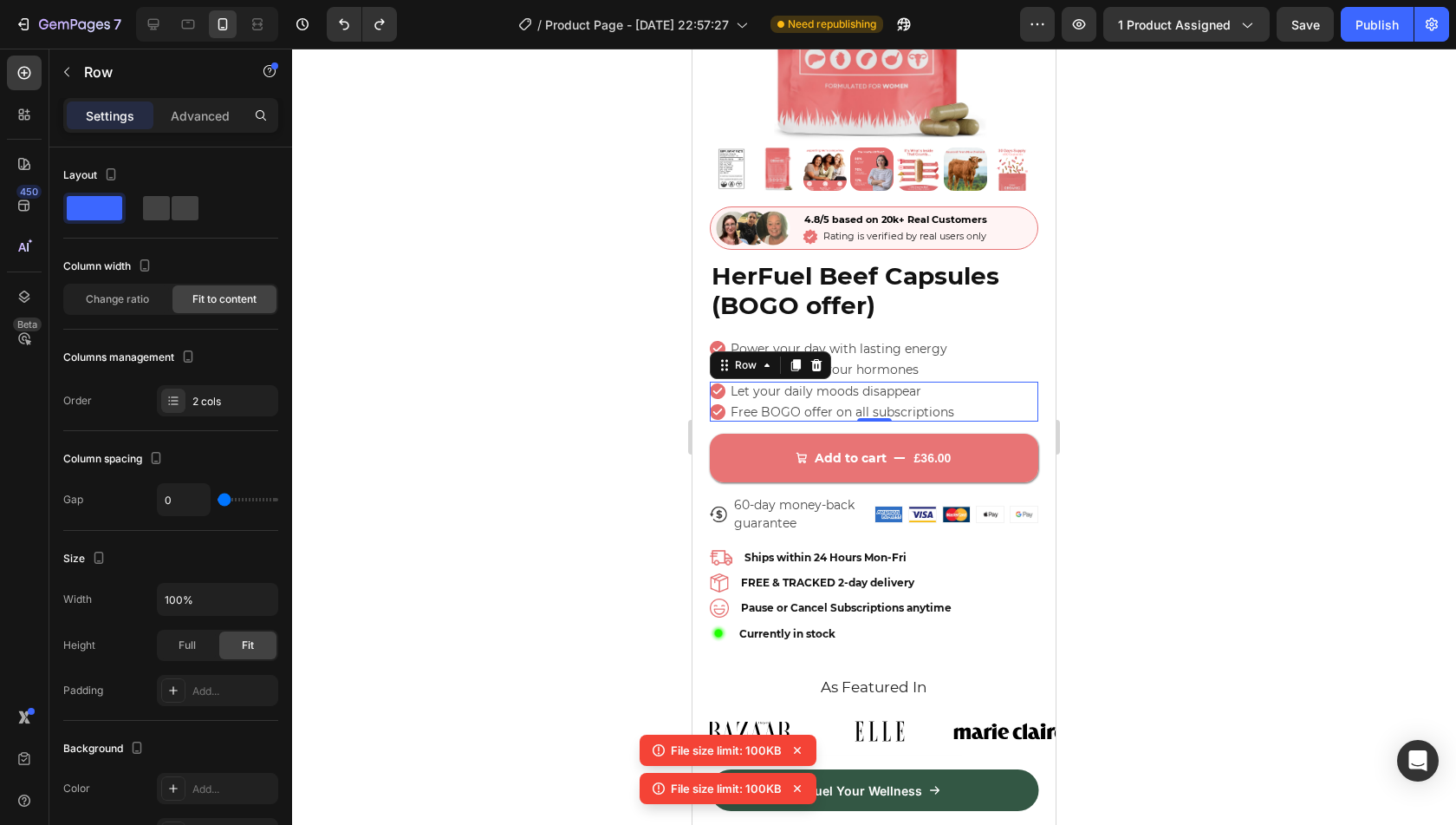
click at [1221, 448] on div at bounding box center [874, 436] width 1164 height 776
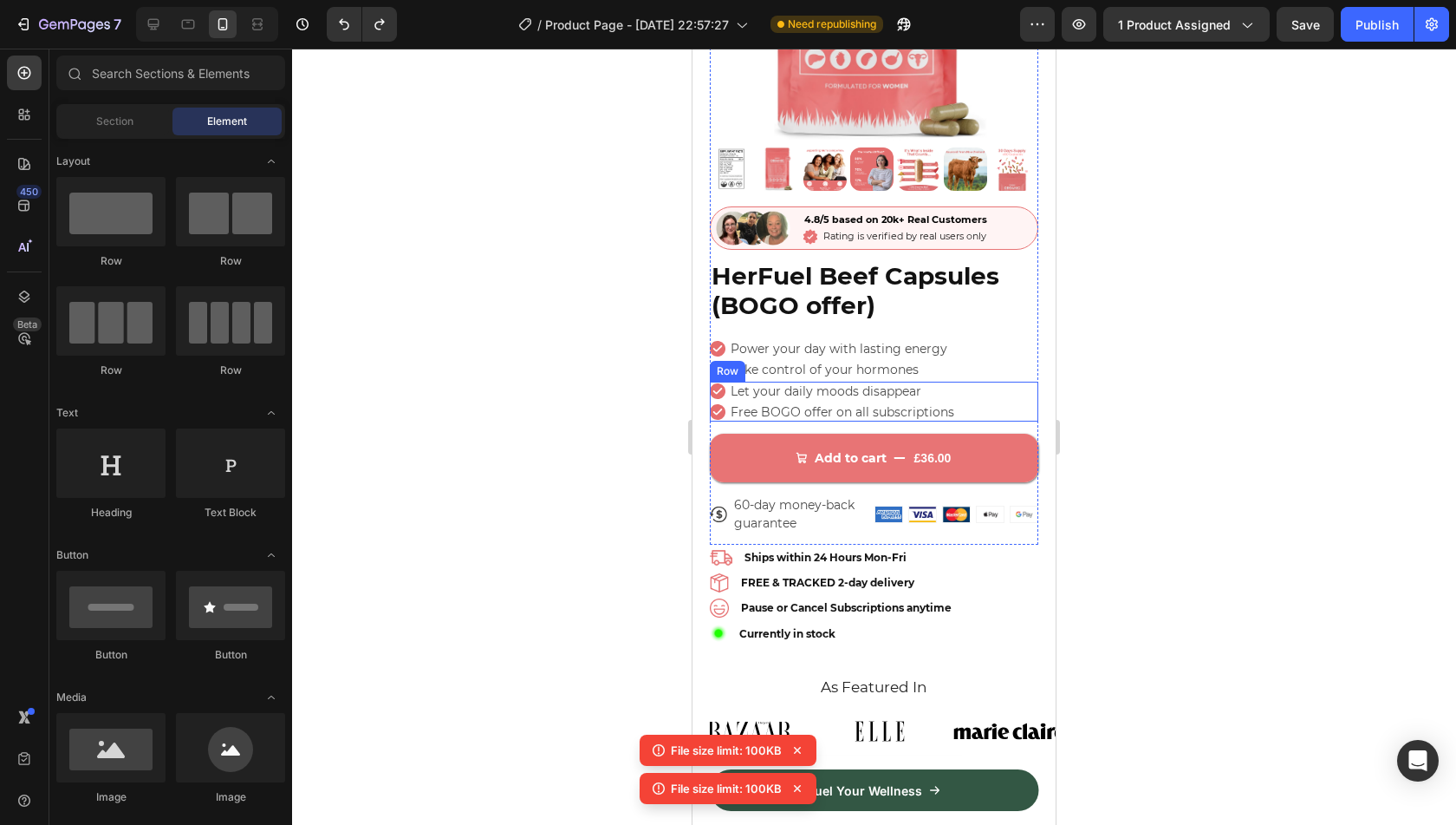
click at [962, 381] on div "Icon Let your daily moods disappear Text Block Row Icon Free BOGO offer on all …" at bounding box center [873, 401] width 328 height 40
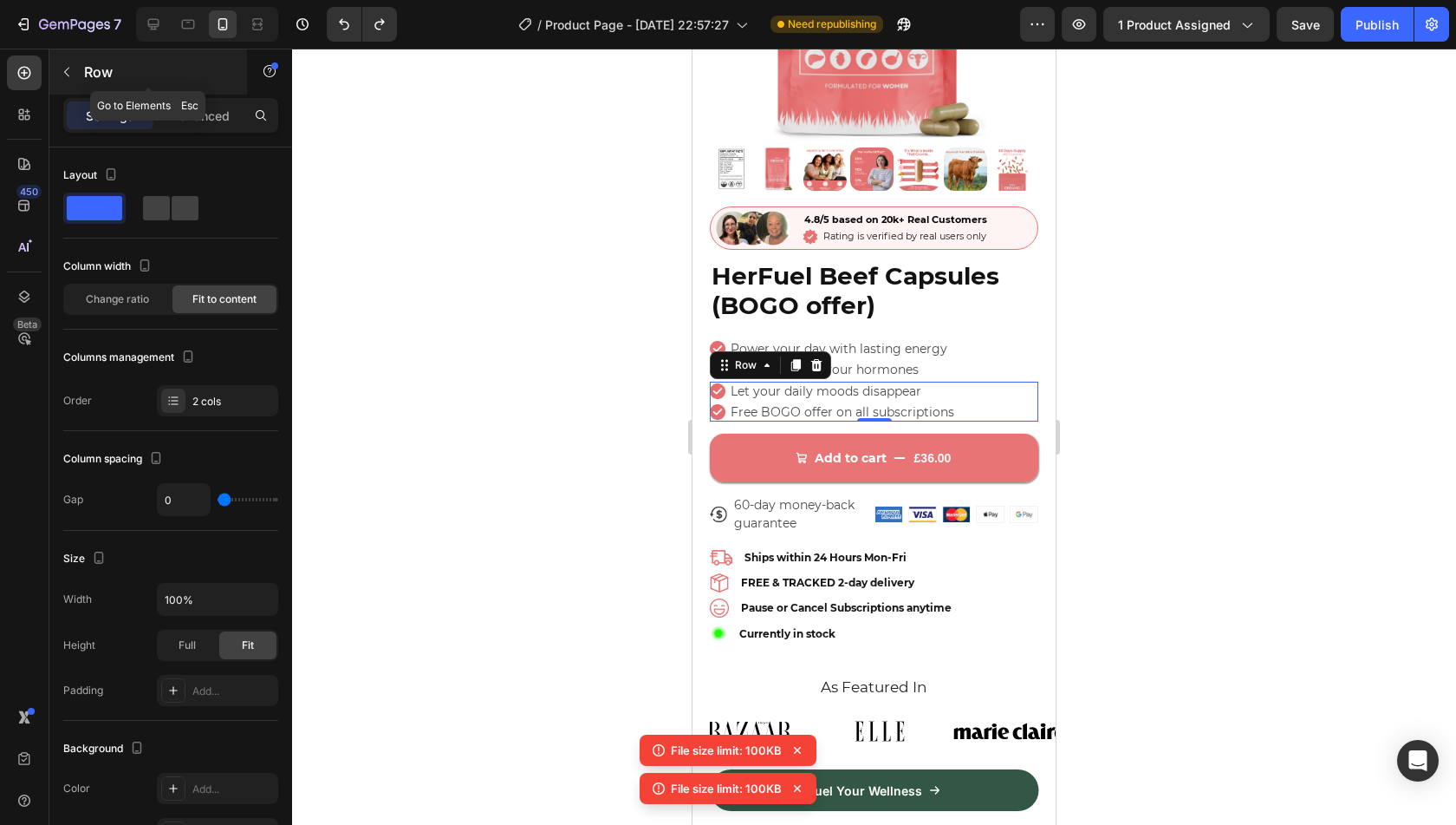
click at [103, 59] on div "Row" at bounding box center [148, 72] width 198 height 45
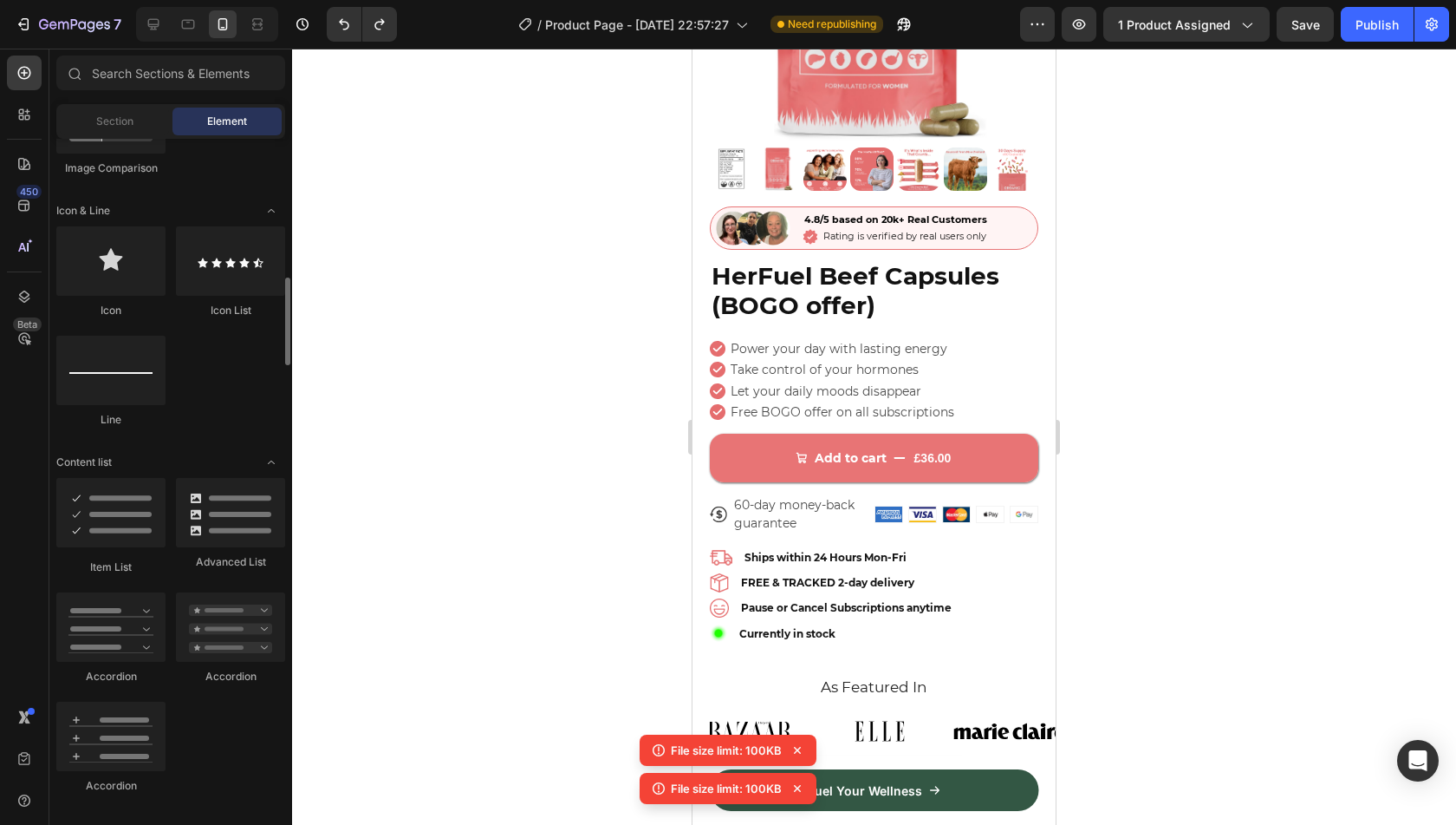
scroll to position [1066, 0]
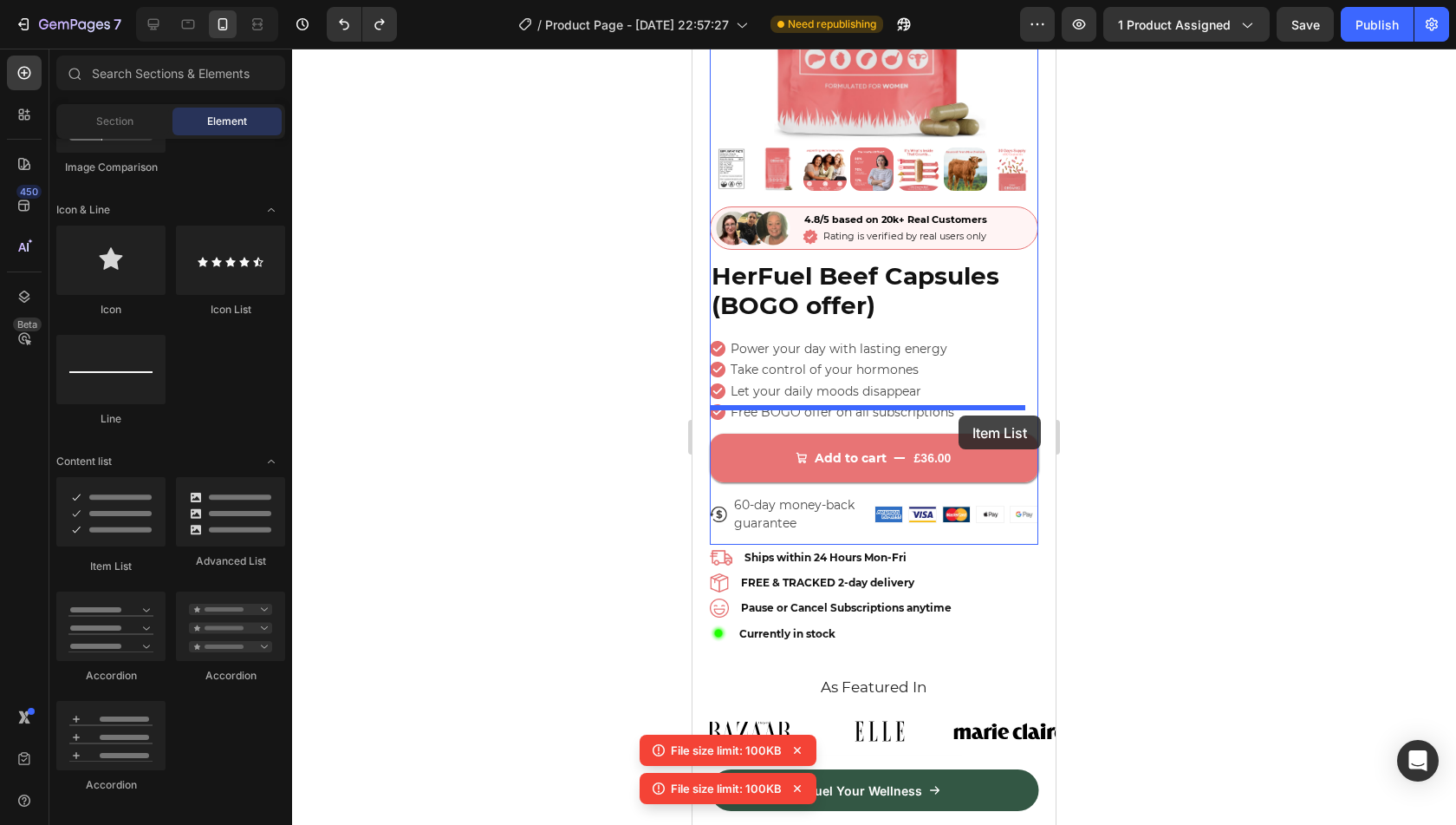
drag, startPoint x: 799, startPoint y: 562, endPoint x: 959, endPoint y: 416, distance: 216.6
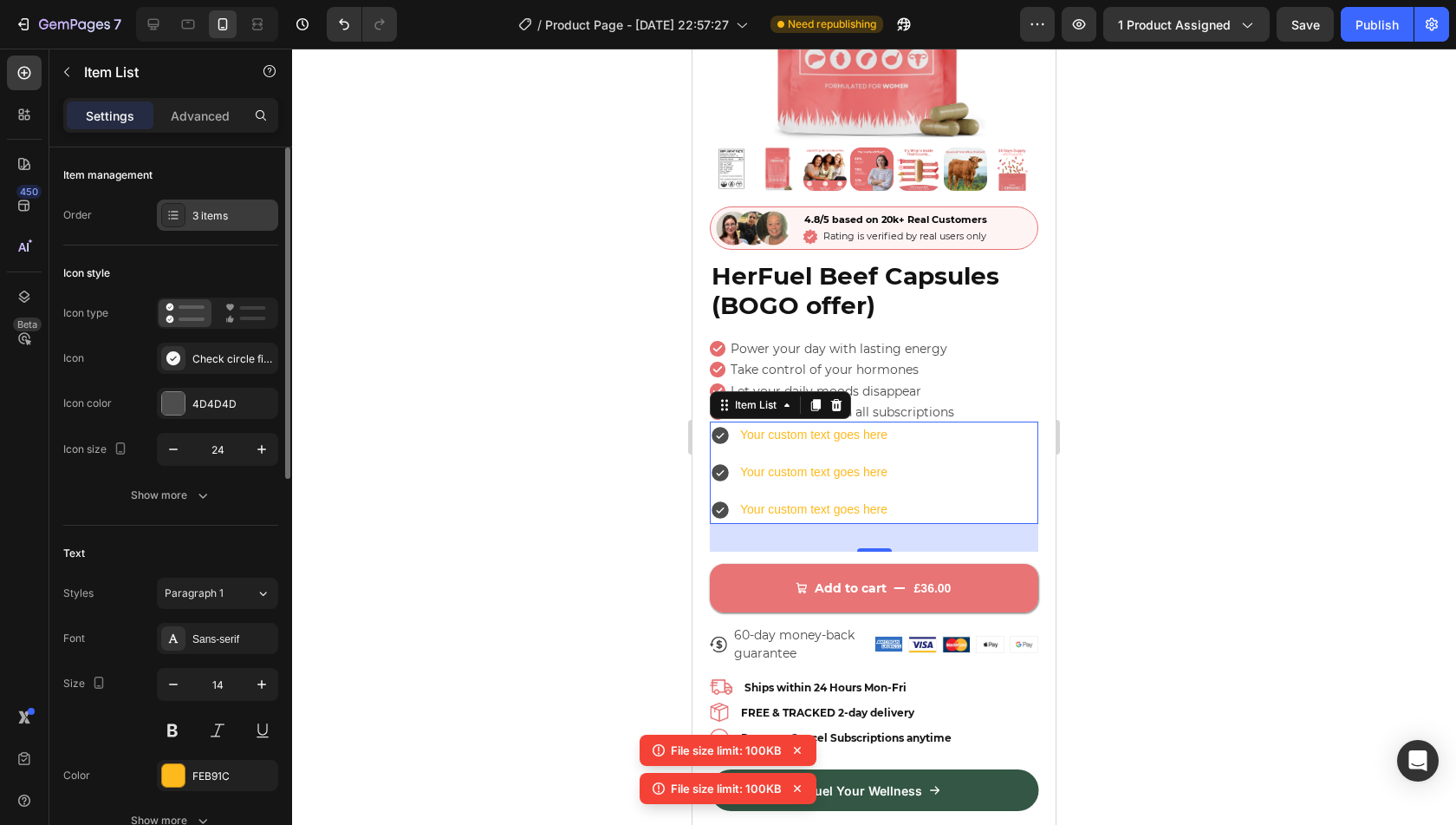
click at [224, 225] on div "3 items" at bounding box center [217, 215] width 121 height 31
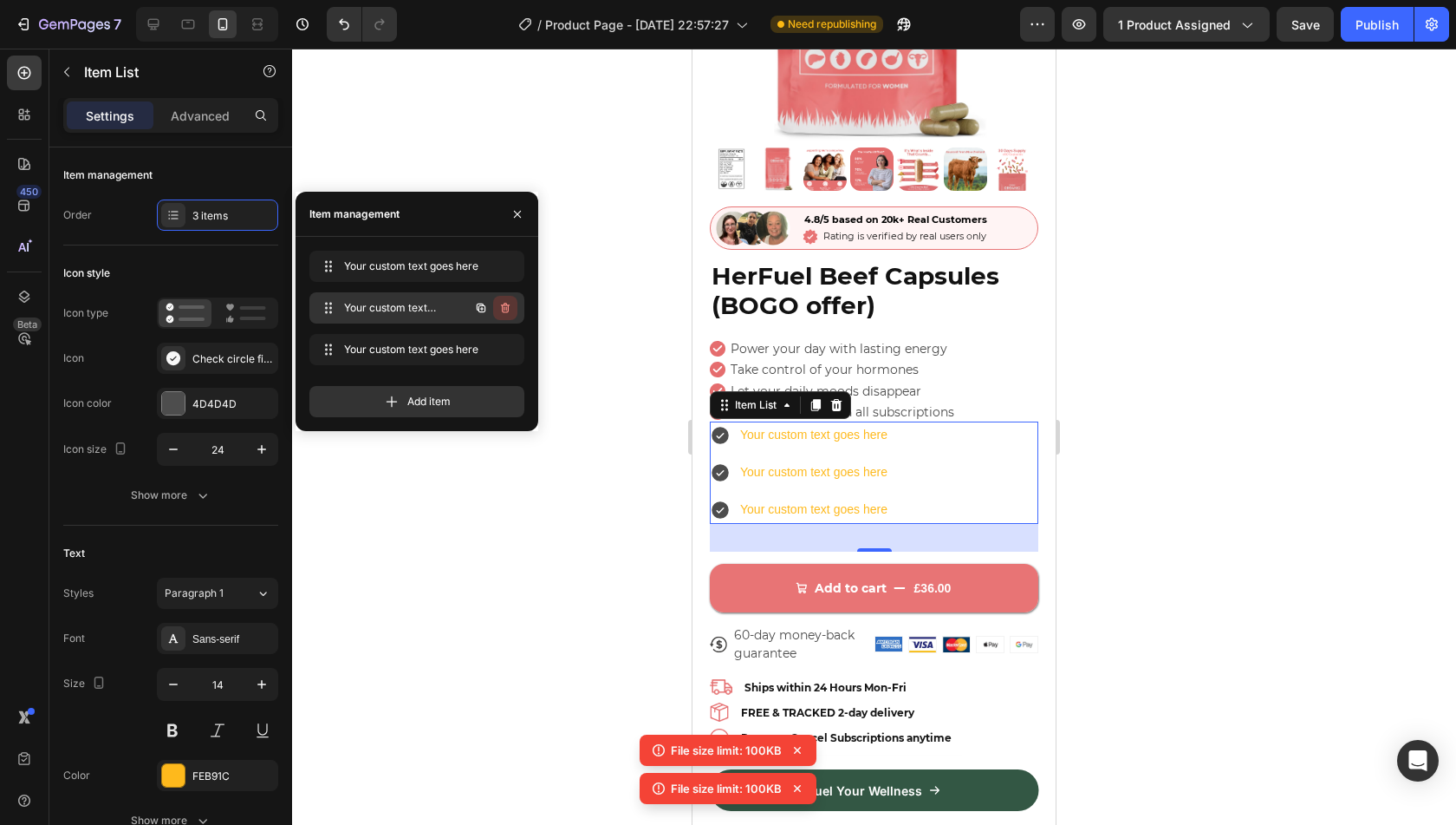
click at [498, 304] on icon "button" at bounding box center [505, 307] width 13 height 13
click at [497, 304] on div "Delete" at bounding box center [494, 307] width 32 height 15
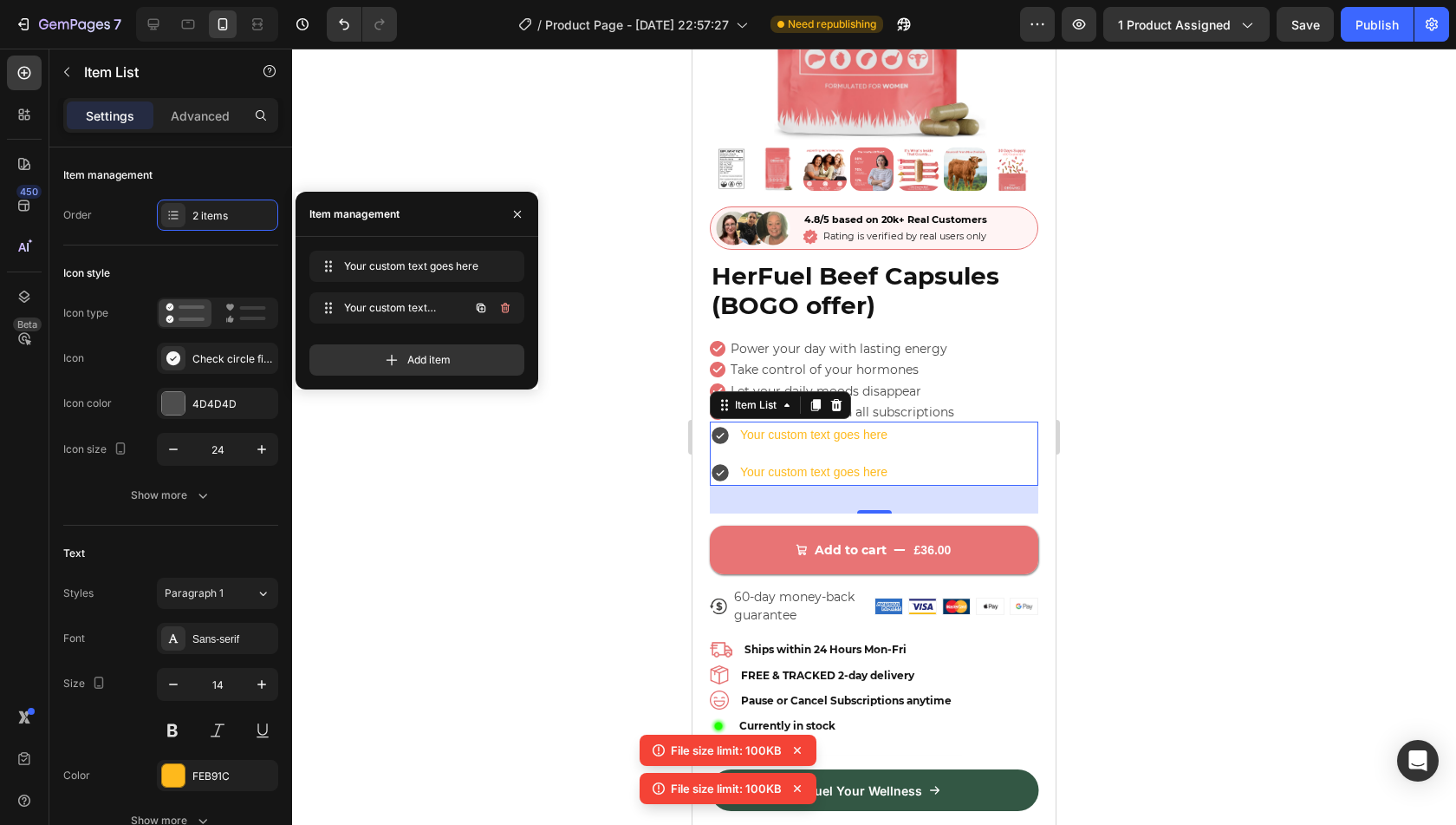
click at [498, 304] on icon "button" at bounding box center [505, 307] width 13 height 13
click at [497, 304] on div "Delete" at bounding box center [494, 307] width 32 height 15
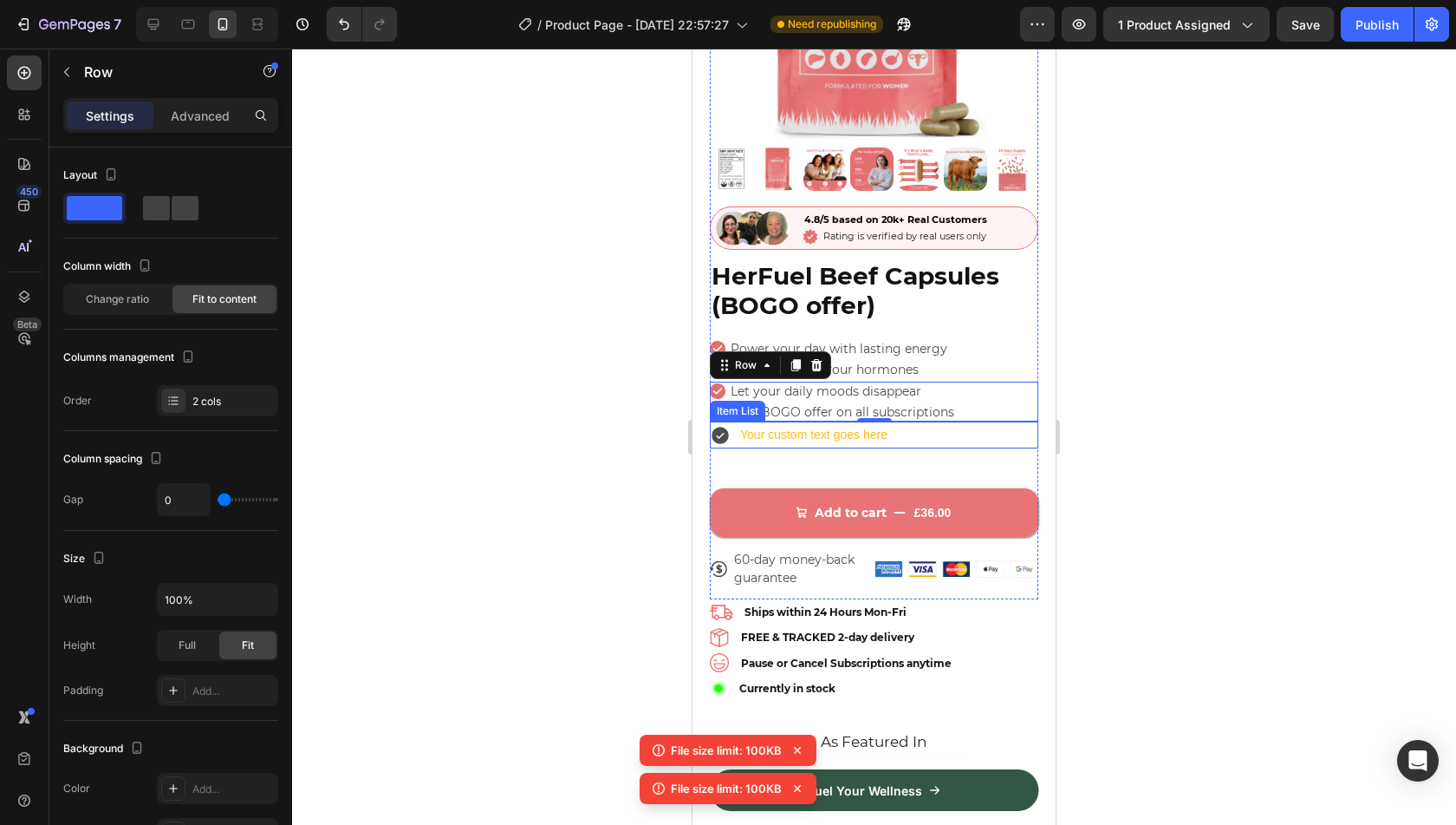
click at [919, 421] on div "Your custom text goes here" at bounding box center [873, 435] width 328 height 27
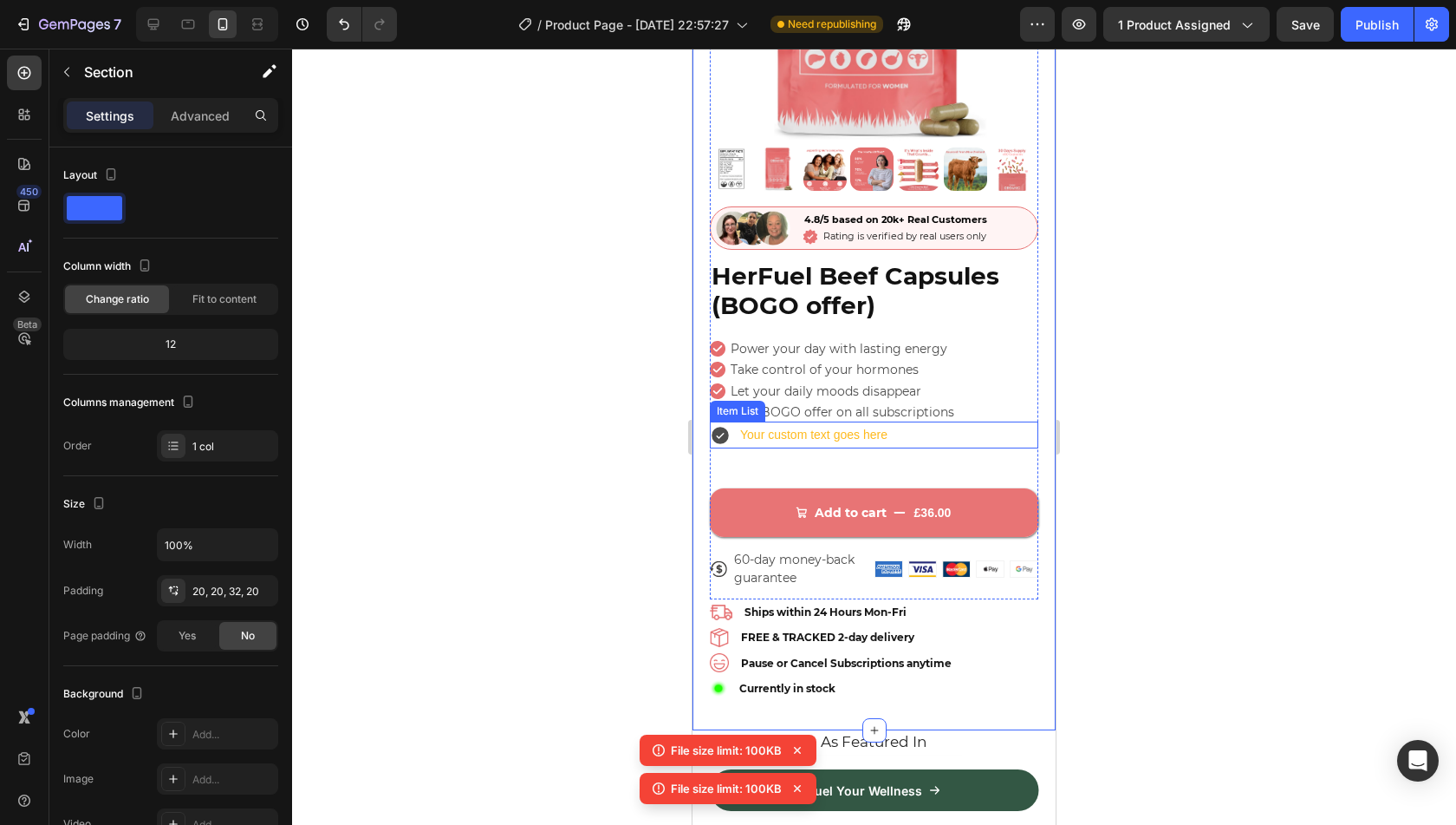
click at [837, 421] on div "Your custom text goes here" at bounding box center [814, 435] width 153 height 27
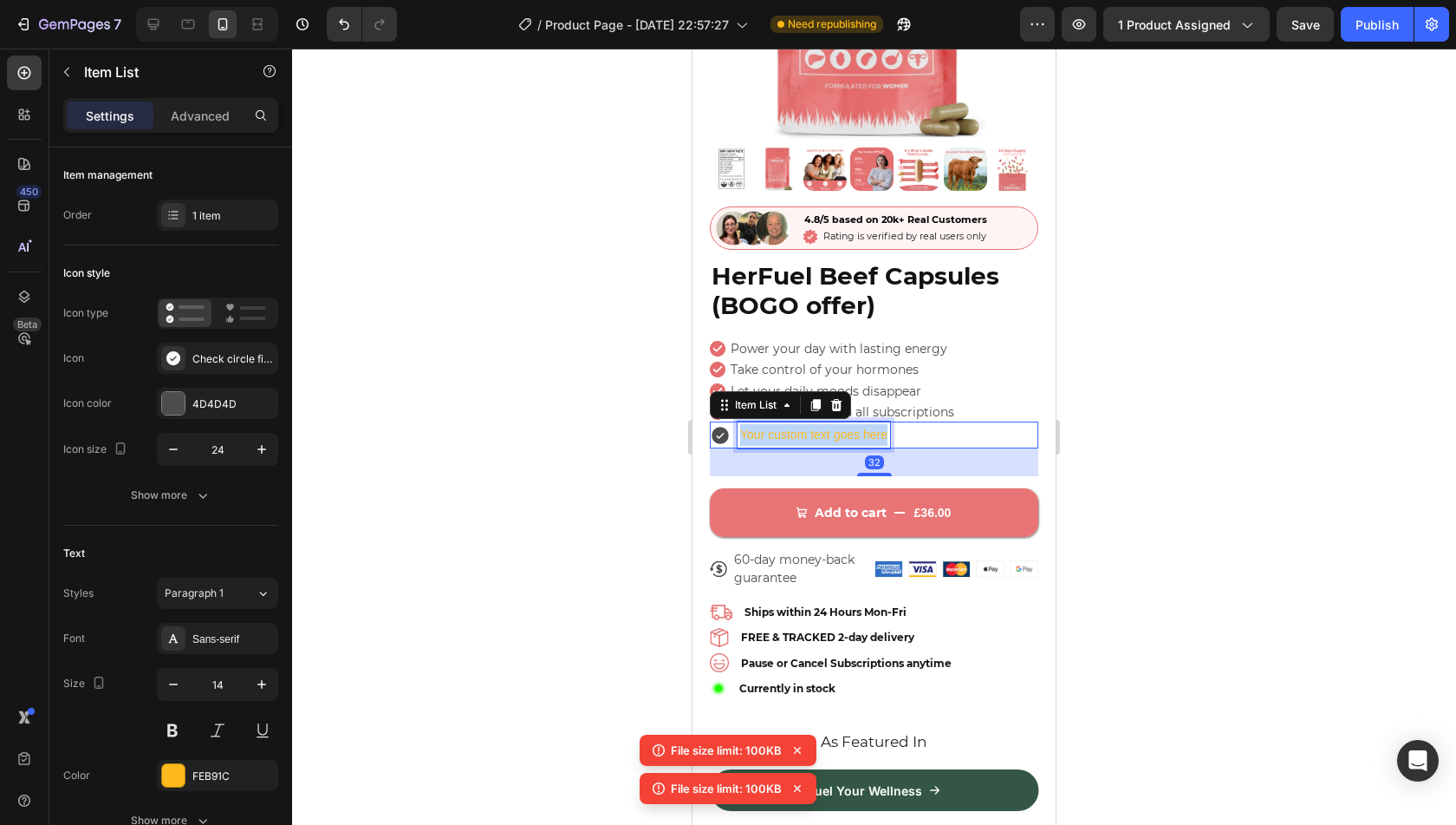
click at [837, 424] on p "Your custom text goes here" at bounding box center [814, 435] width 147 height 22
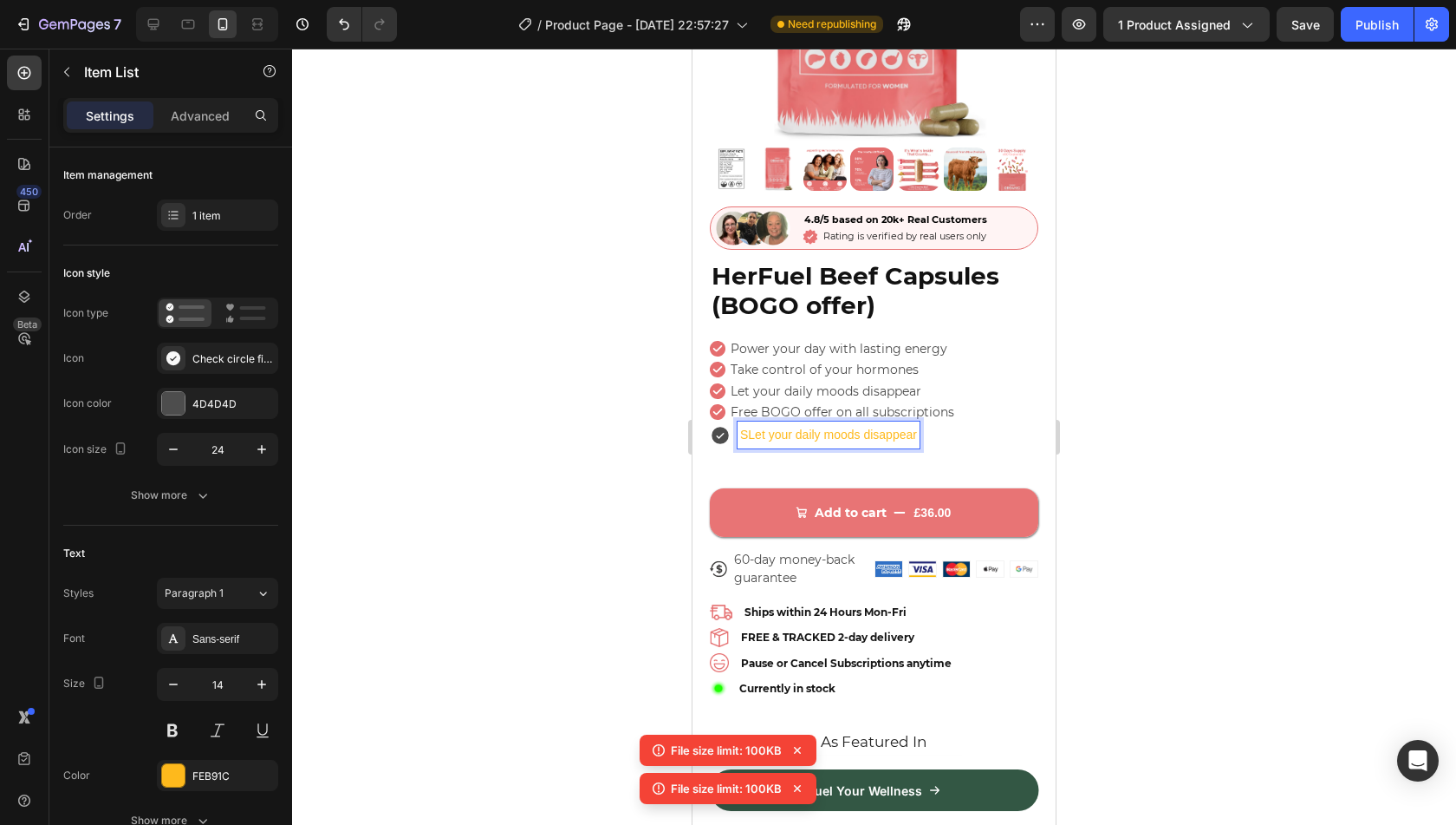
click at [747, 426] on p "SLet your daily moods disappear" at bounding box center [828, 435] width 177 height 22
click at [768, 424] on p "Let your daily moods disappear" at bounding box center [825, 435] width 169 height 22
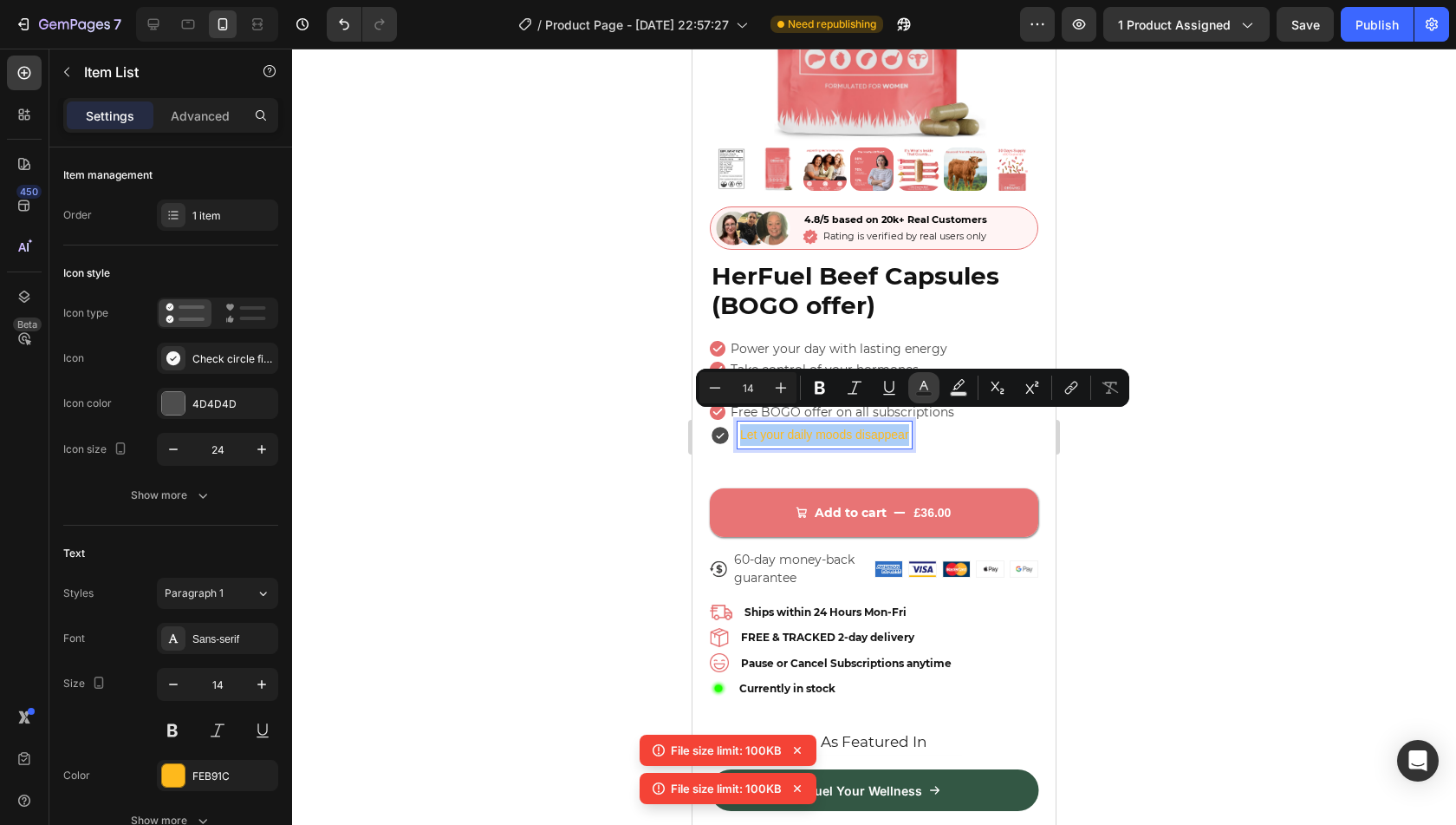
click at [916, 390] on icon "Editor contextual toolbar" at bounding box center [924, 387] width 17 height 17
type input "FEB91C"
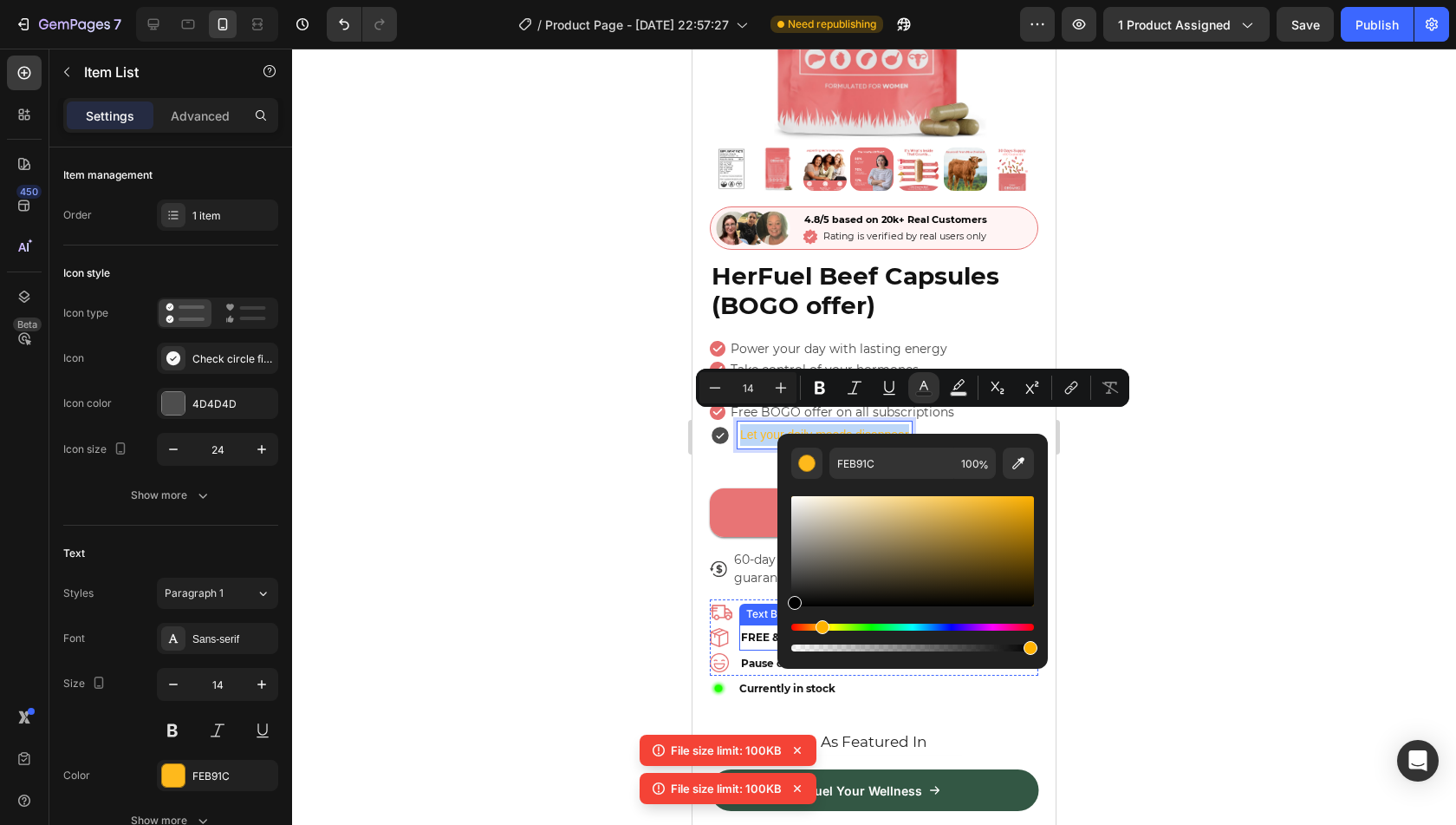
type input "000000"
drag, startPoint x: 1528, startPoint y: 623, endPoint x: 760, endPoint y: 633, distance: 768.1
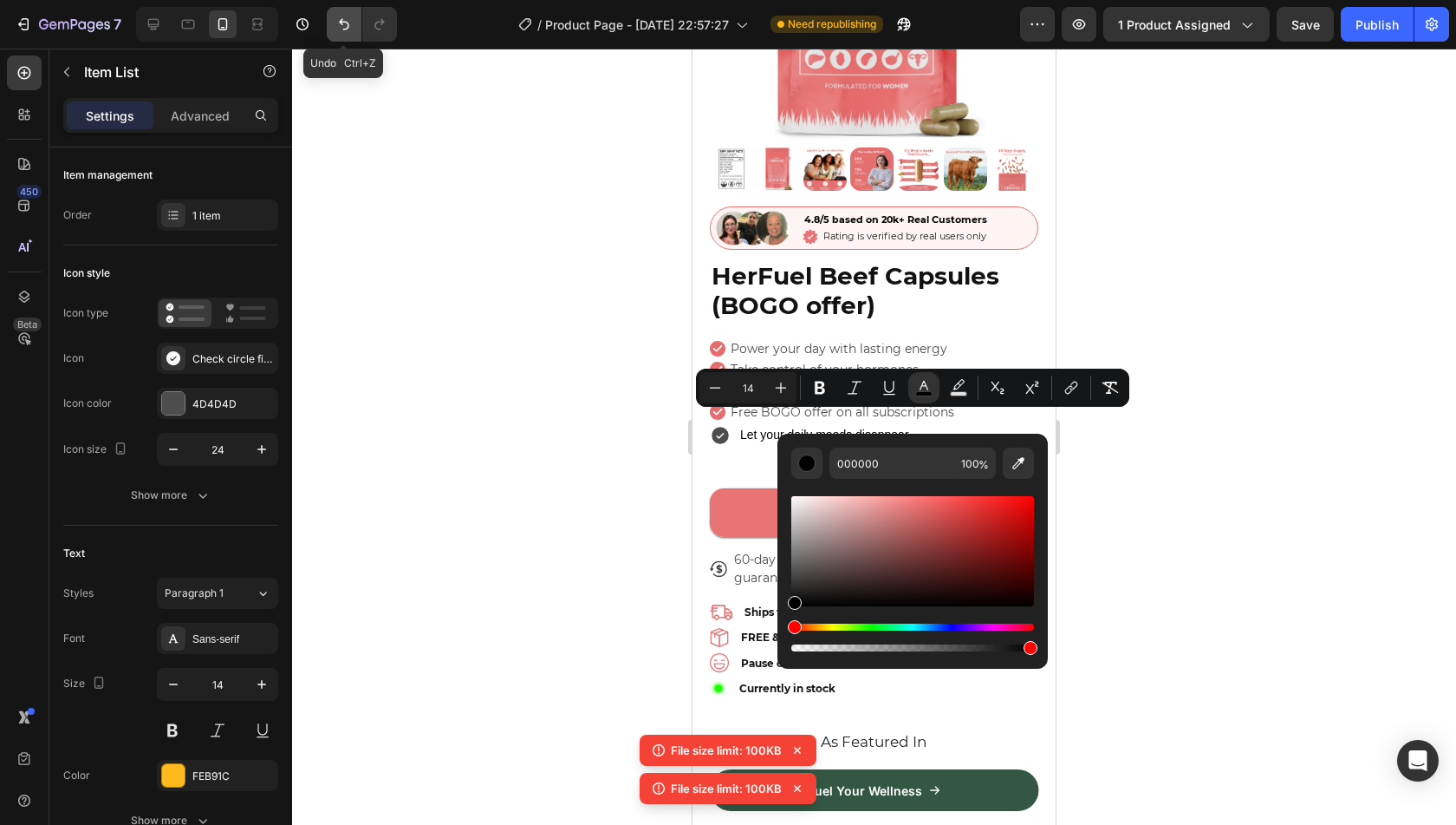
click at [342, 27] on icon "Undo/Redo" at bounding box center [344, 23] width 17 height 17
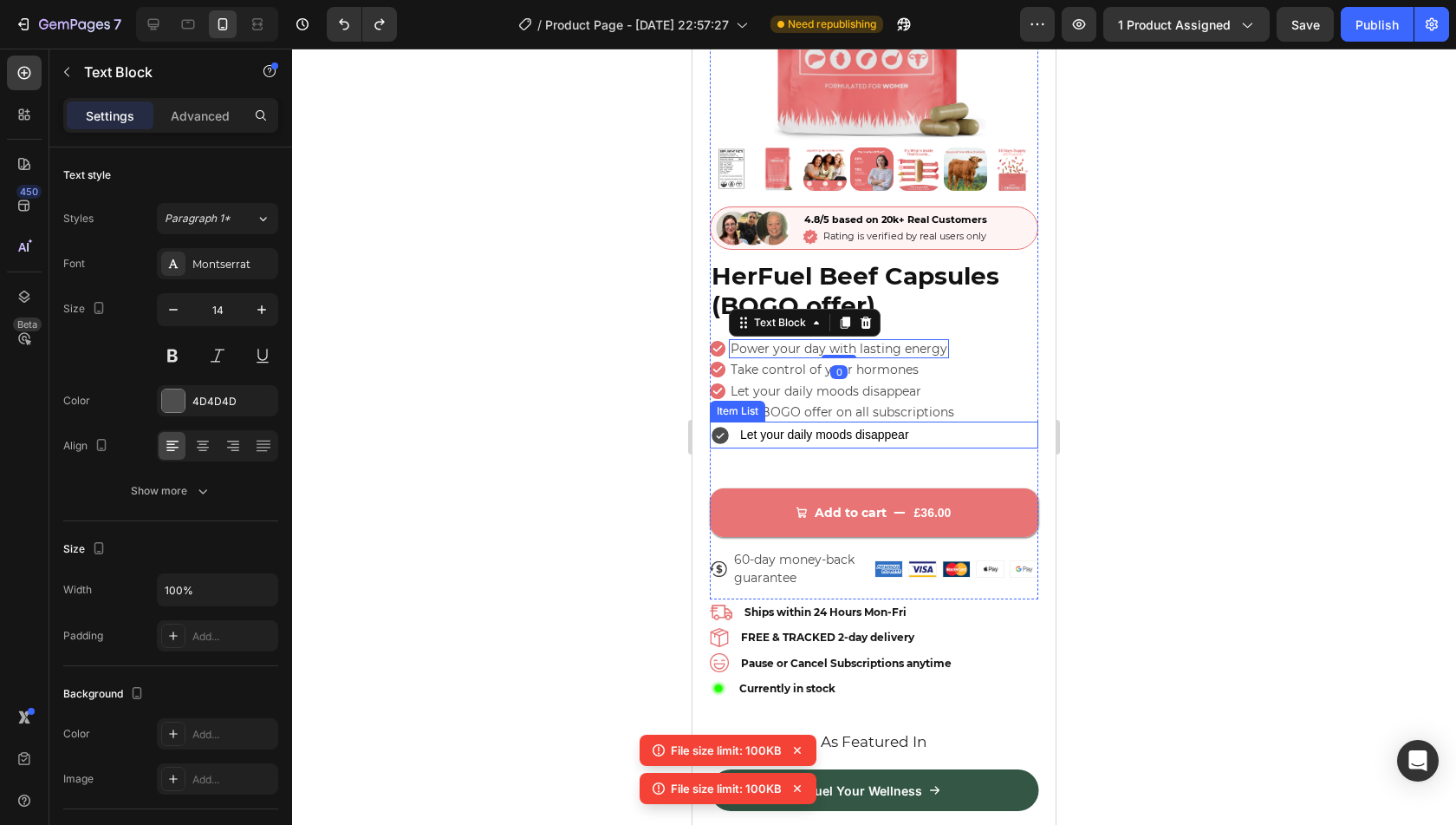
click at [724, 426] on icon at bounding box center [719, 435] width 17 height 17
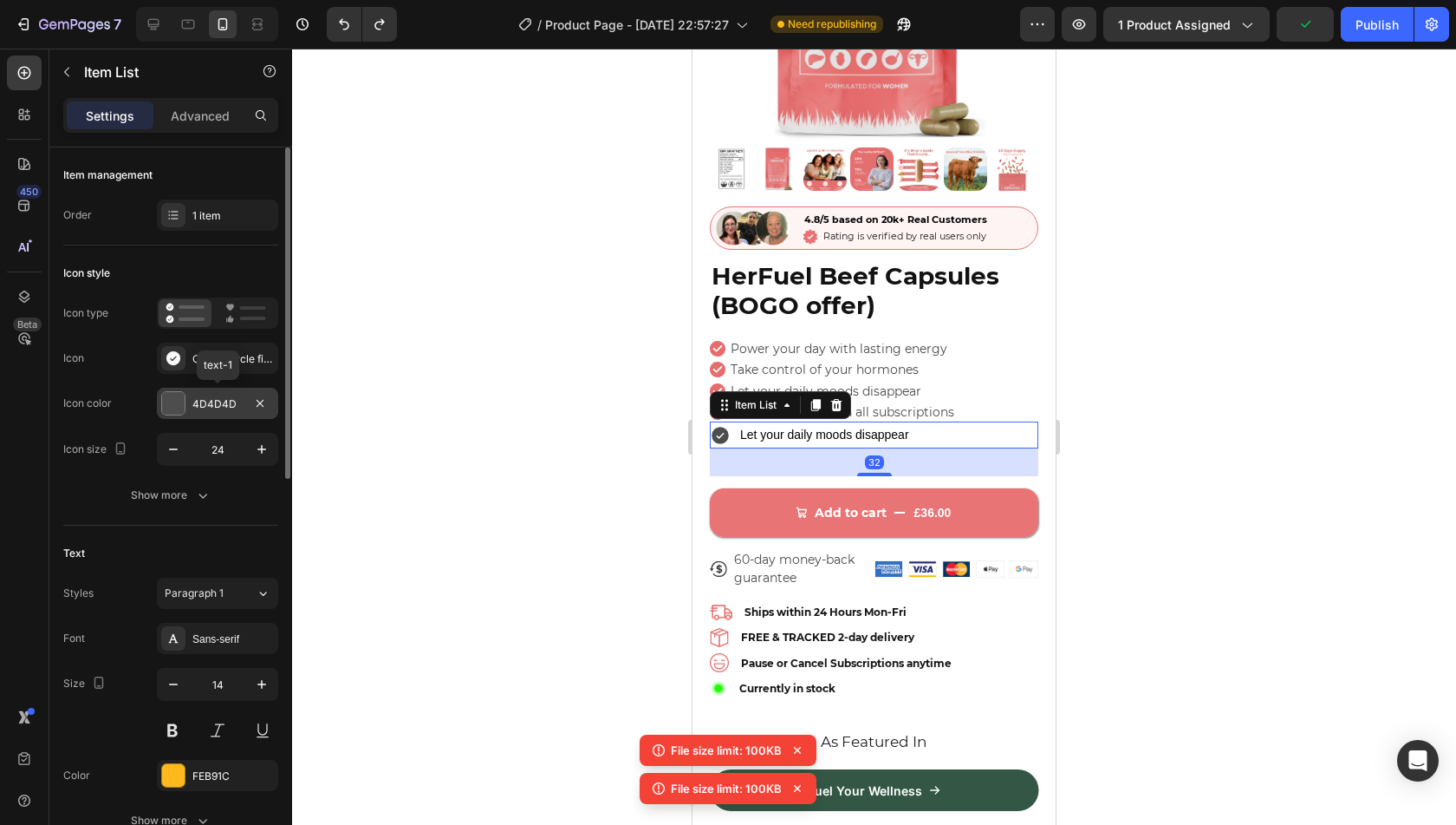
click at [210, 388] on div "4D4D4D" at bounding box center [217, 403] width 121 height 31
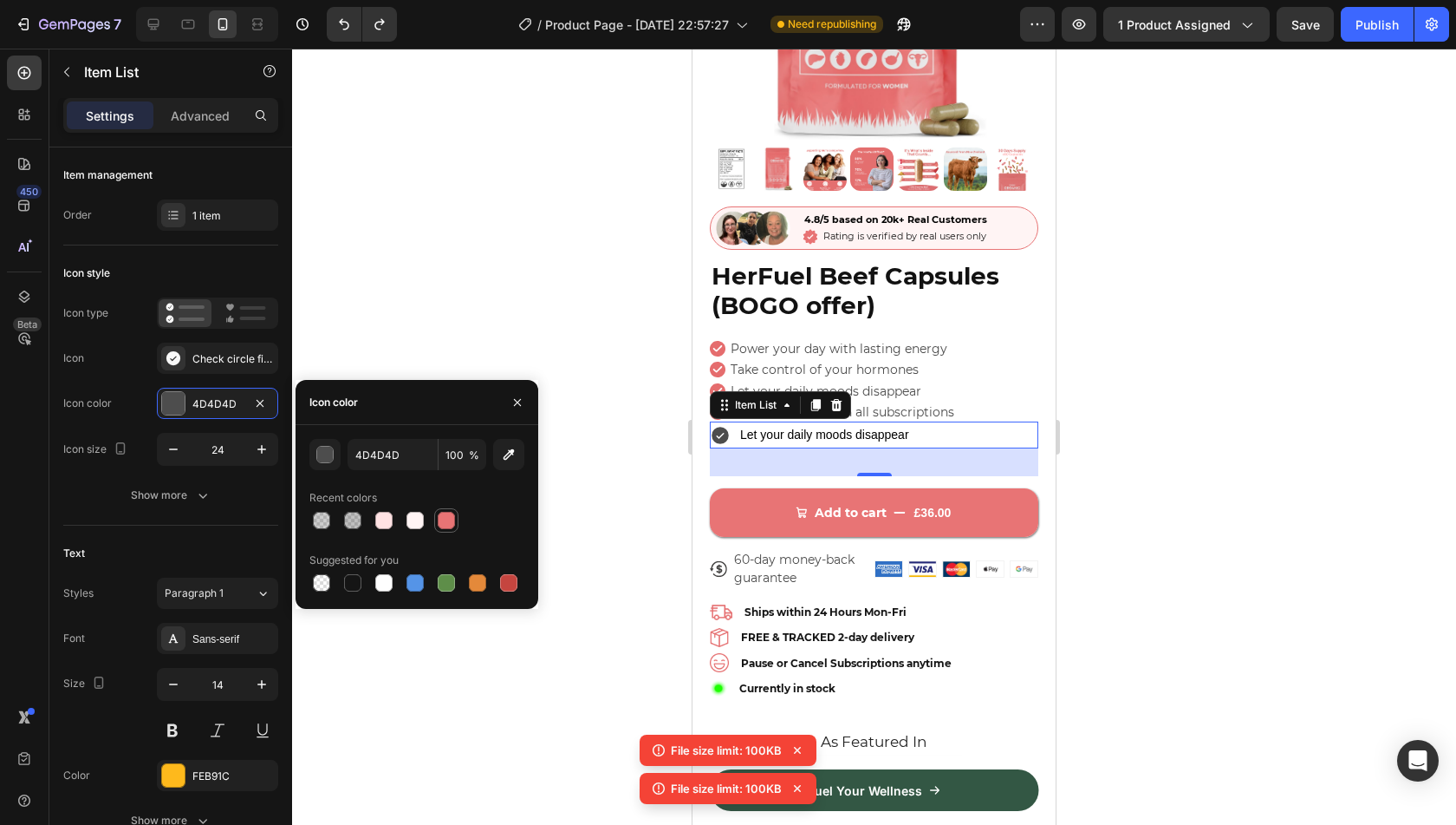
click at [443, 515] on div at bounding box center [446, 520] width 17 height 17
type input "E87475"
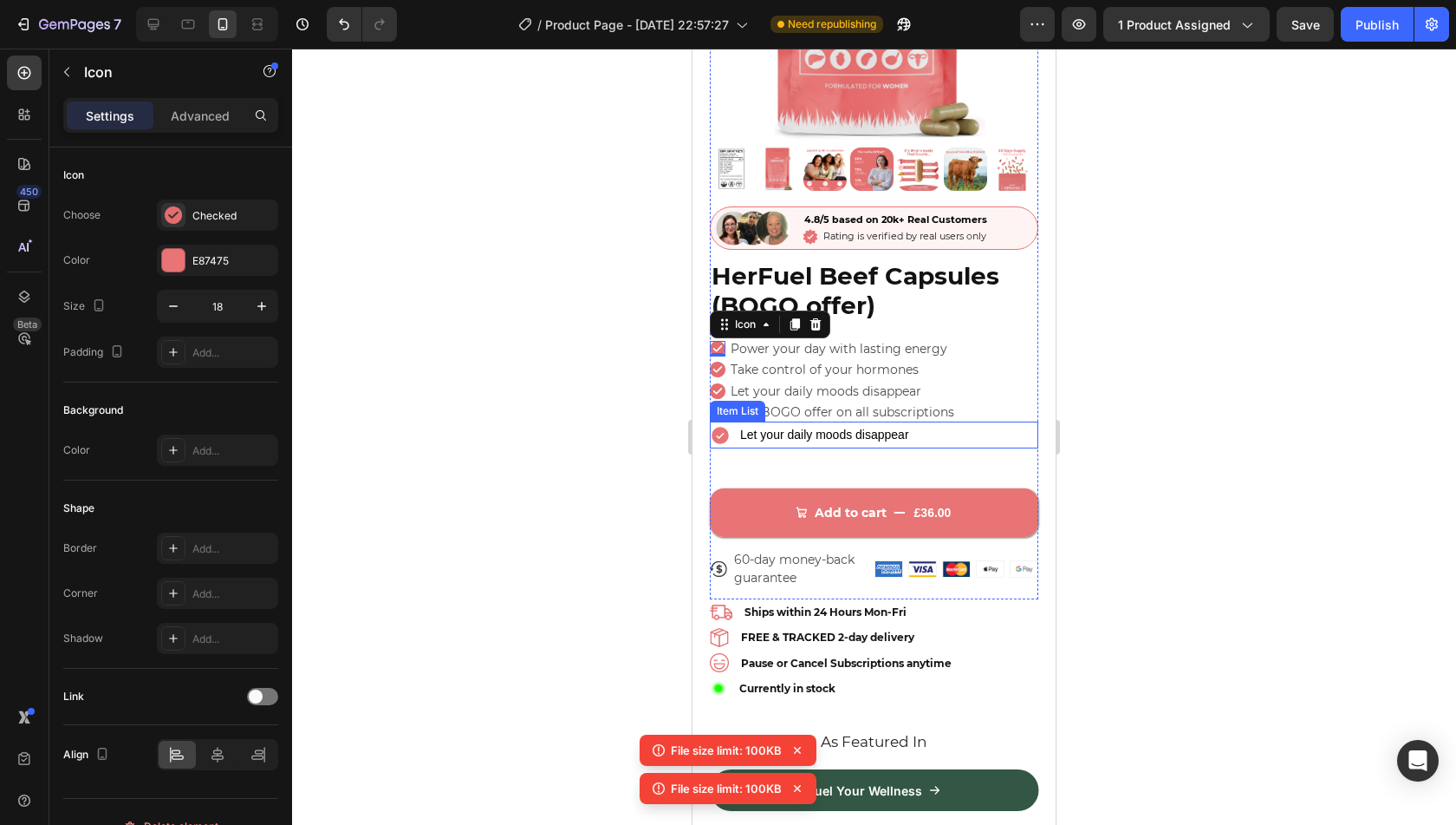
click at [740, 431] on p "Let your daily moods disappear" at bounding box center [825, 435] width 169 height 22
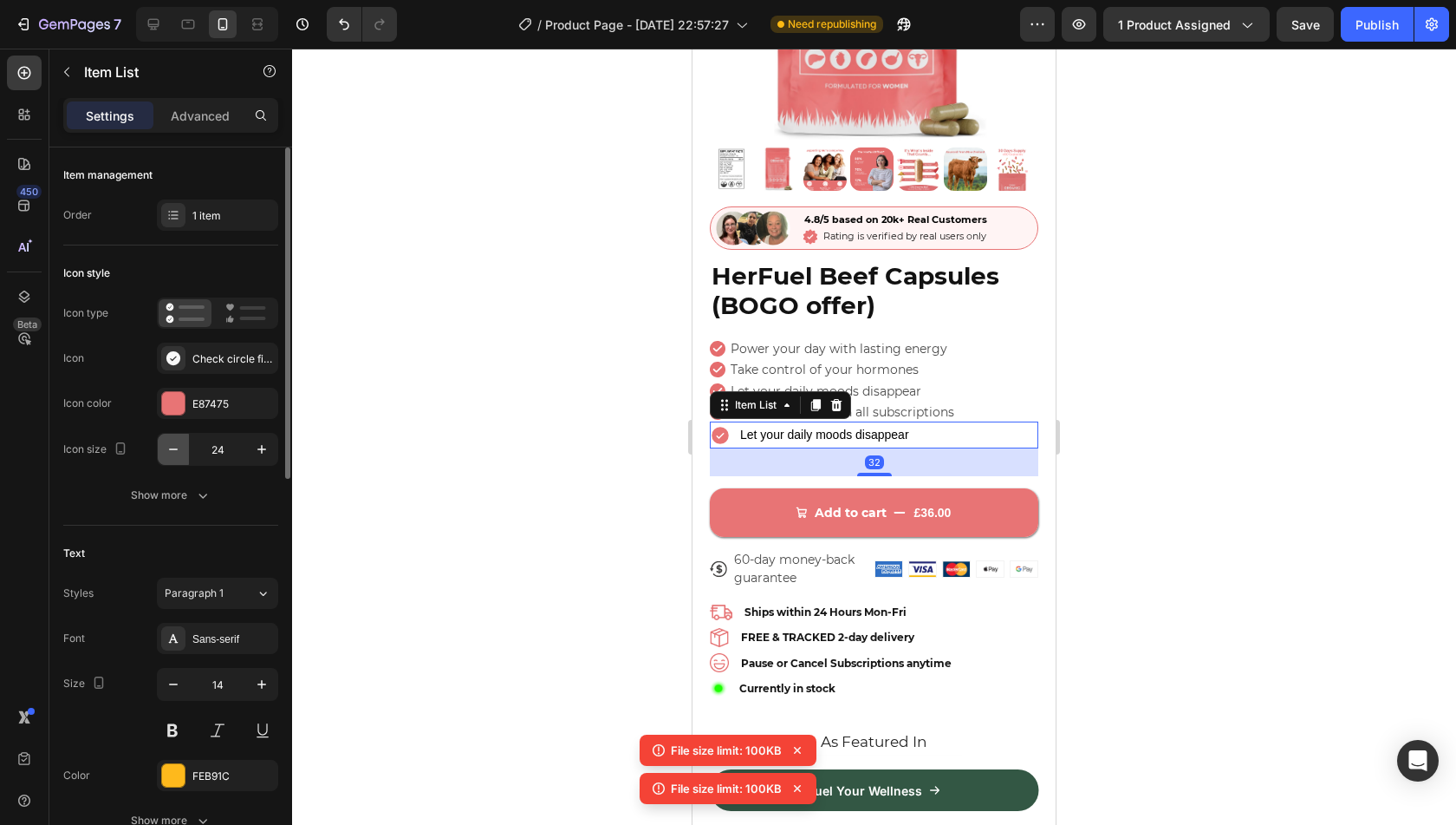
click at [176, 451] on icon "button" at bounding box center [173, 449] width 17 height 17
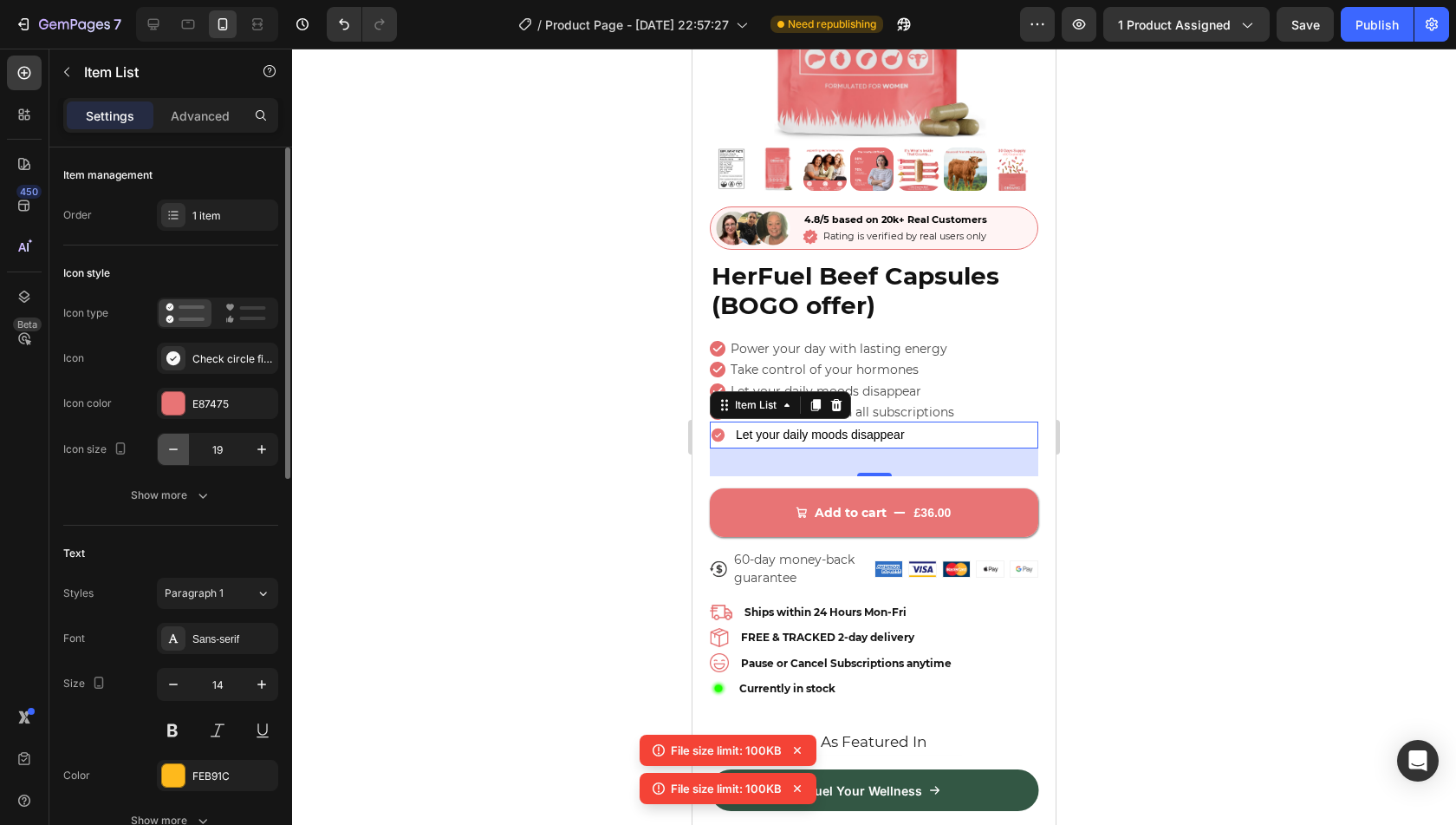
click at [176, 451] on icon "button" at bounding box center [173, 449] width 17 height 17
click at [262, 450] on icon "button" at bounding box center [262, 449] width 9 height 9
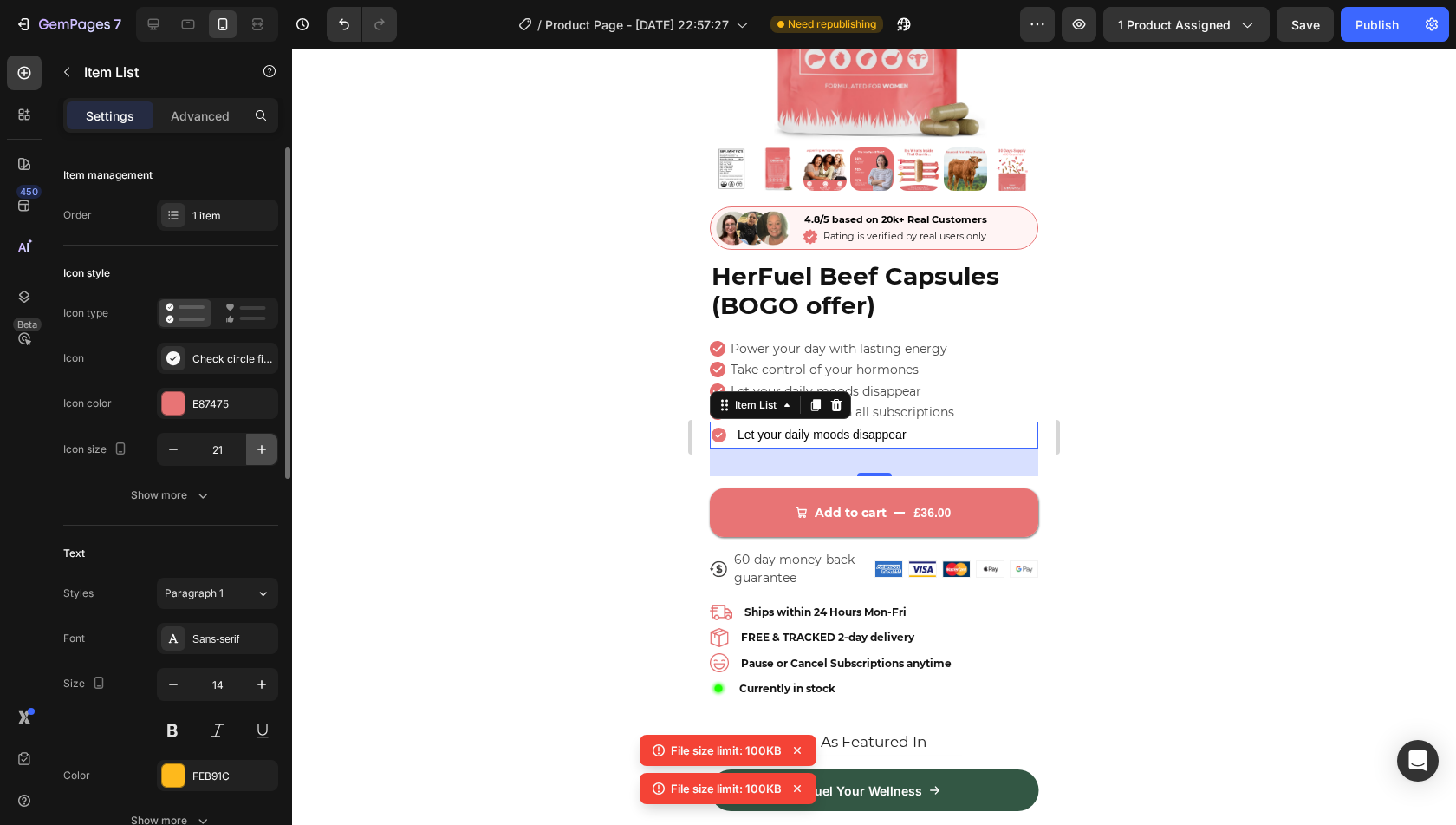
type input "22"
click at [843, 398] on icon at bounding box center [835, 404] width 13 height 13
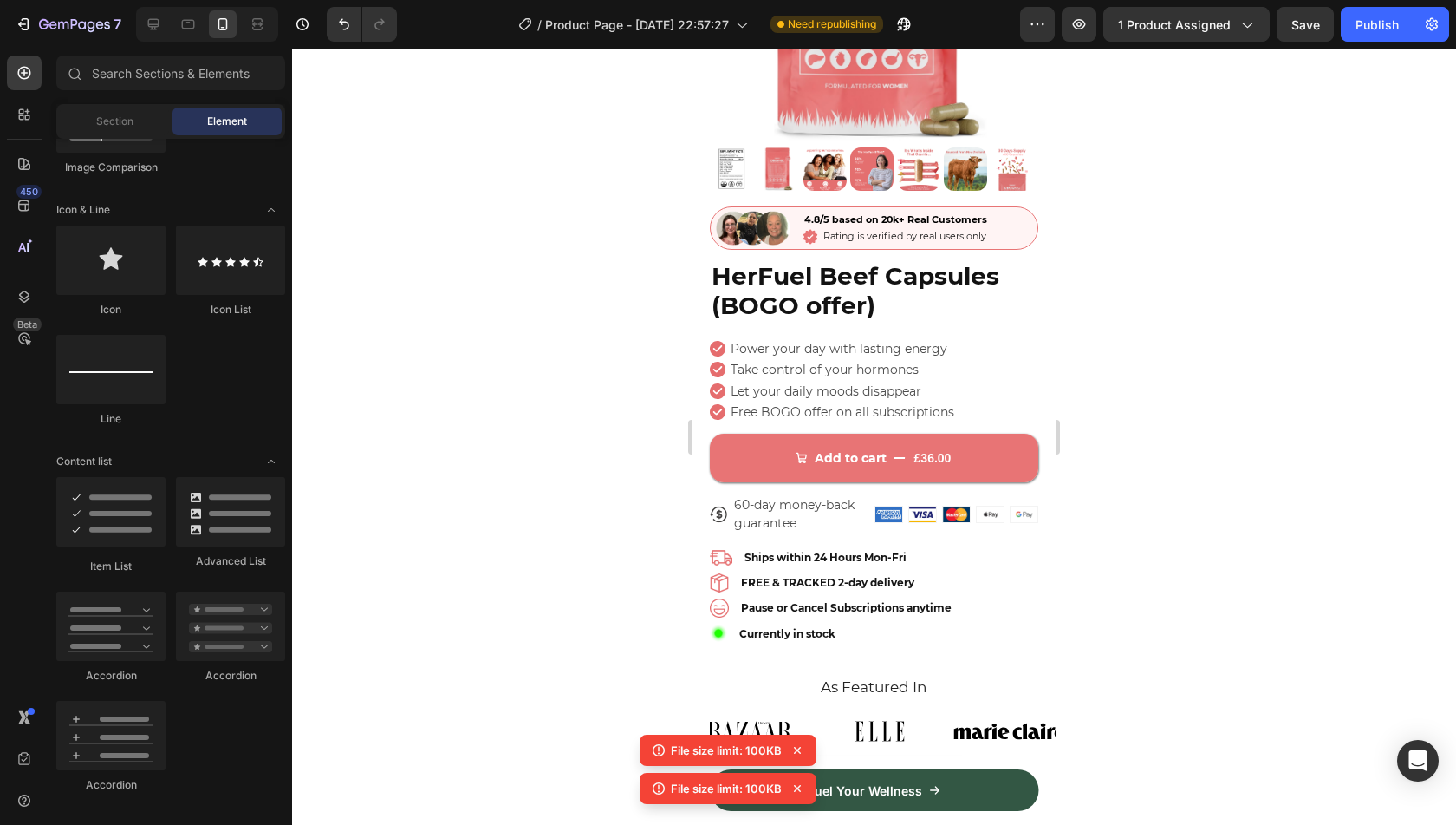
click at [795, 752] on icon at bounding box center [797, 749] width 17 height 17
click at [796, 790] on icon at bounding box center [798, 788] width 7 height 7
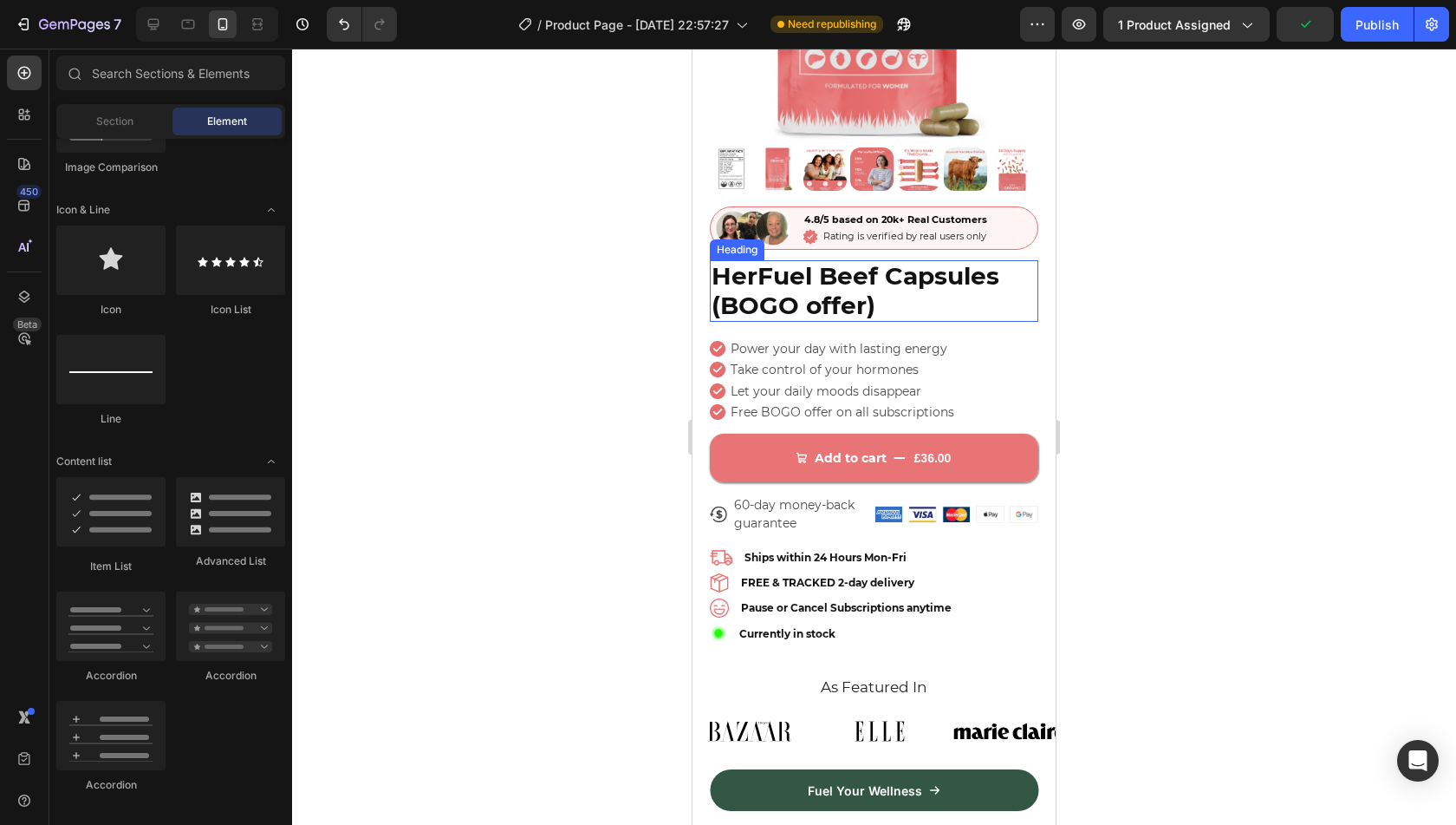
click at [960, 263] on span "HerFuel Beef Capsules (BOGO offer)" at bounding box center [855, 291] width 288 height 59
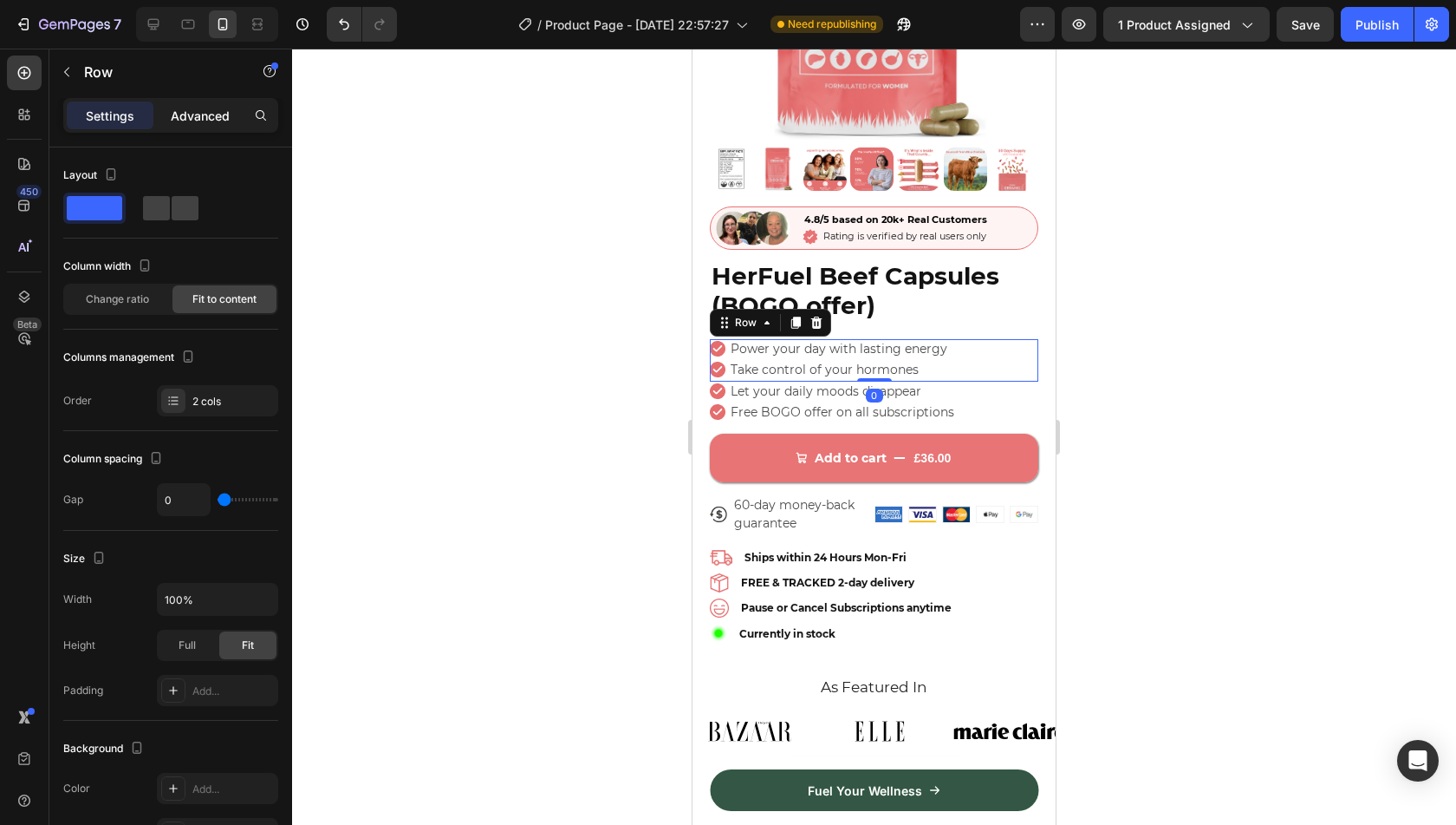
click at [219, 114] on p "Advanced" at bounding box center [201, 116] width 59 height 18
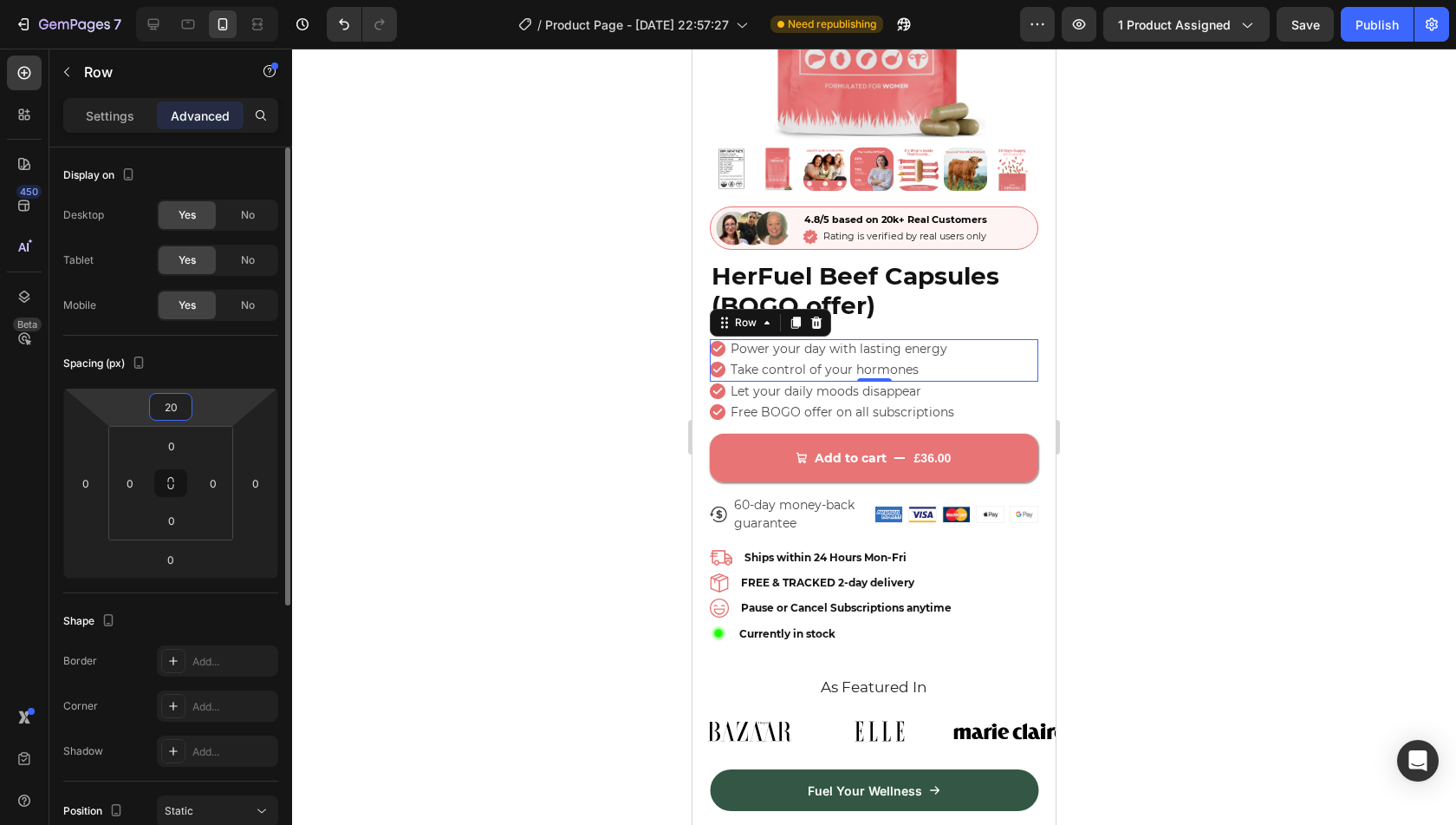
click at [171, 404] on input "20" at bounding box center [171, 407] width 35 height 26
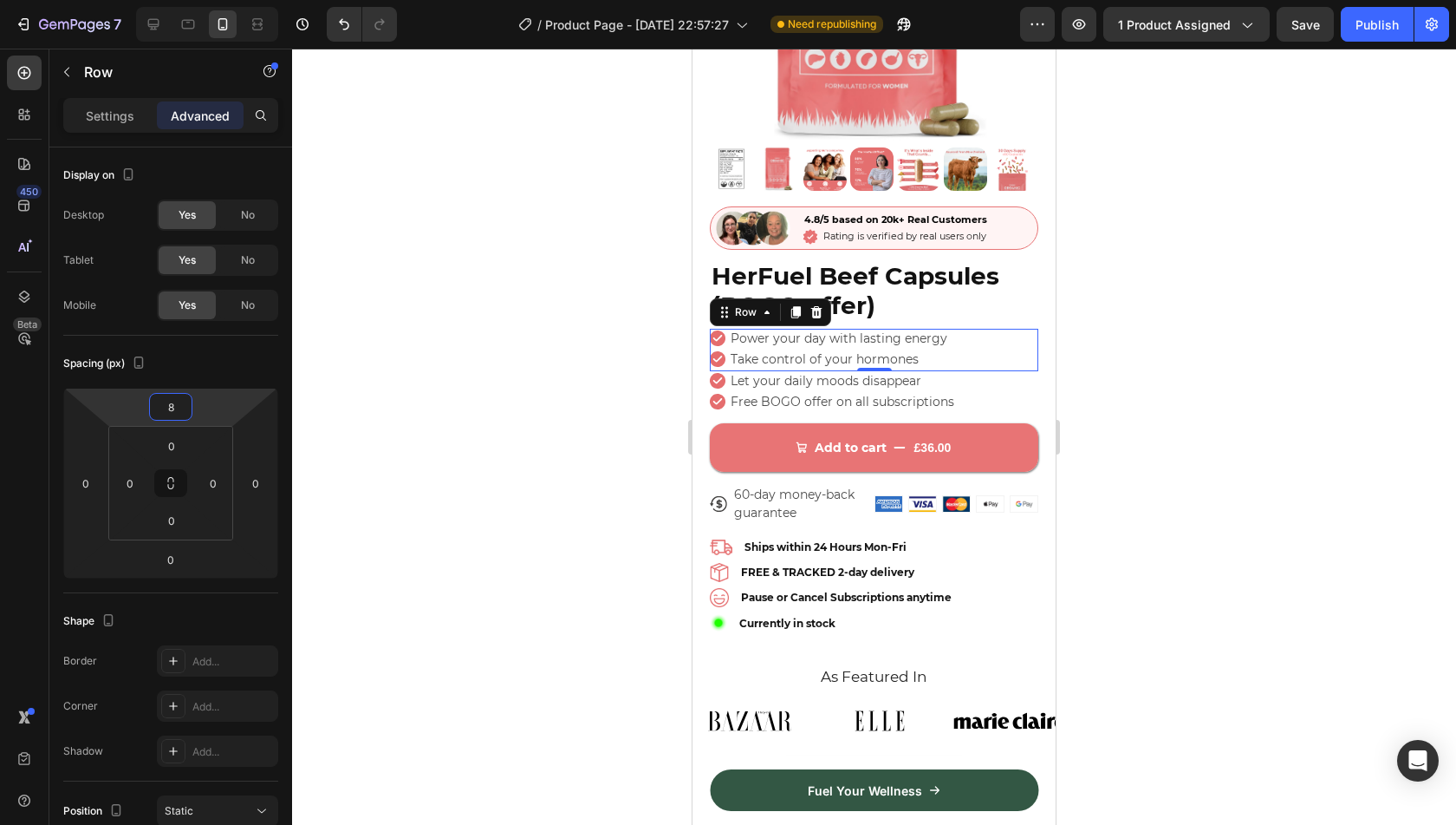
type input "8"
click at [371, 433] on div at bounding box center [874, 436] width 1164 height 776
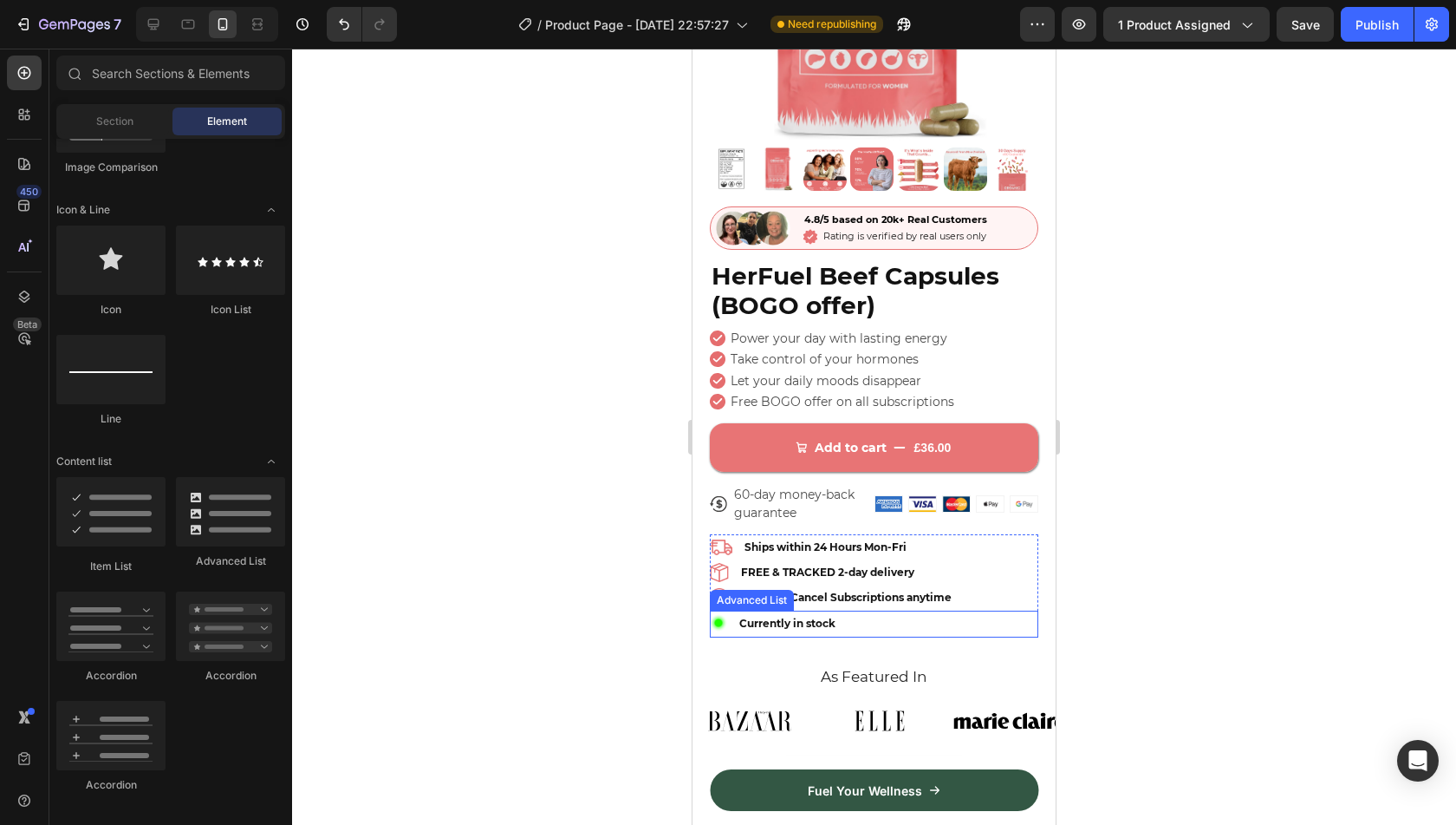
click at [938, 610] on div "Image Currently in stock Text Block" at bounding box center [873, 623] width 328 height 27
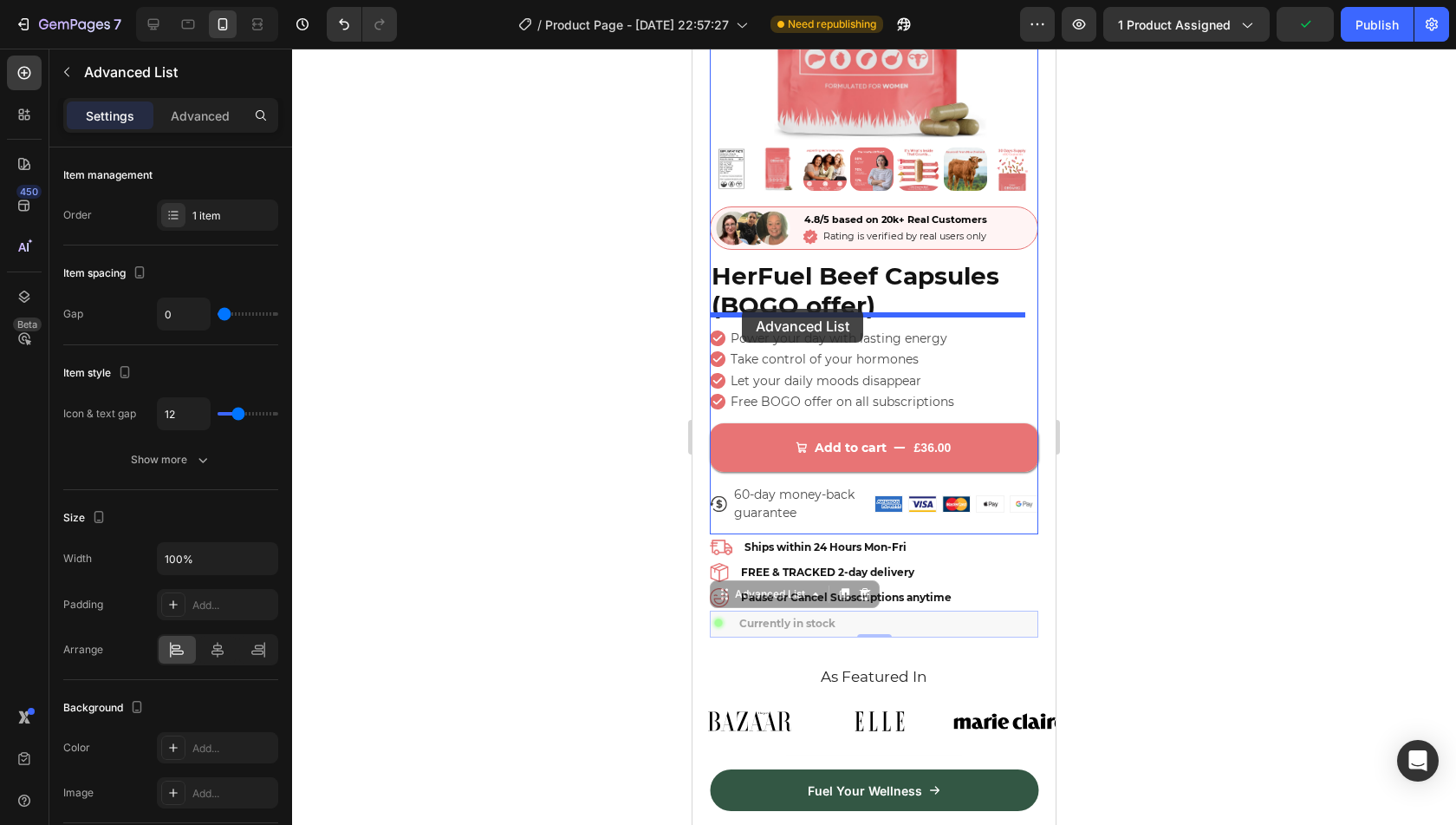
drag, startPoint x: 737, startPoint y: 584, endPoint x: 742, endPoint y: 309, distance: 275.0
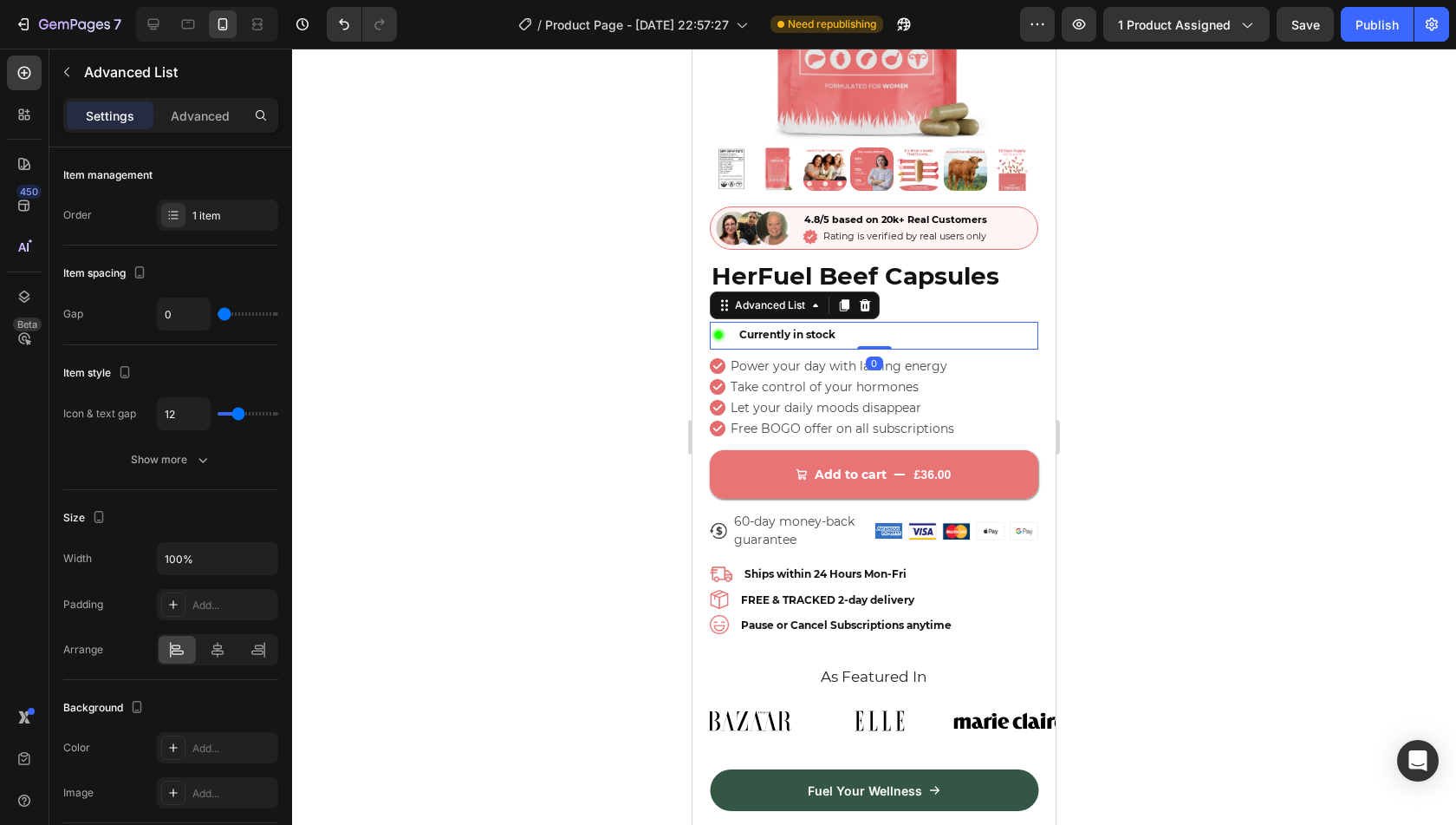
click at [1177, 348] on div at bounding box center [874, 436] width 1164 height 776
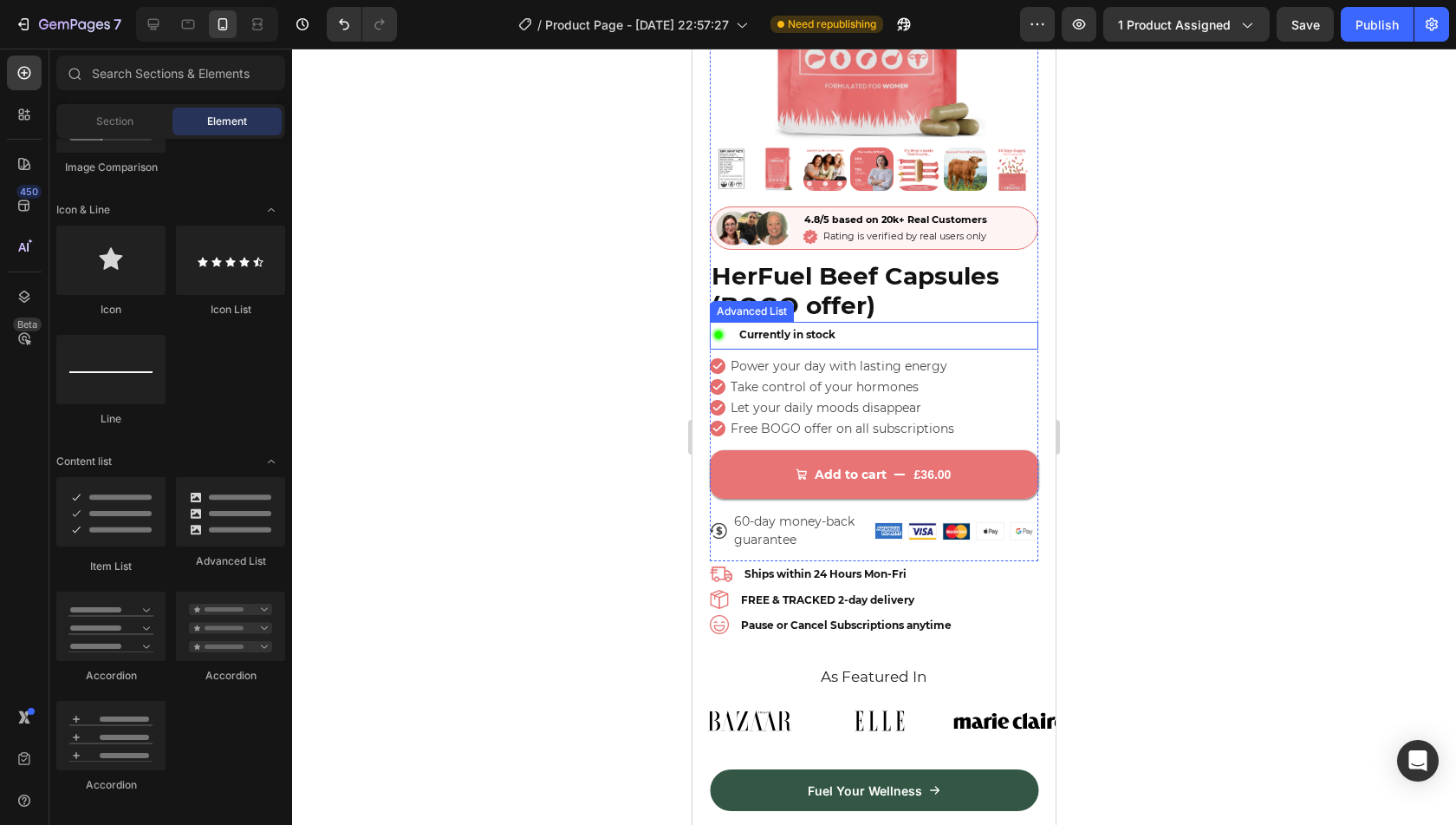
click at [862, 322] on div "Image Currently in stock Text Block" at bounding box center [873, 336] width 328 height 27
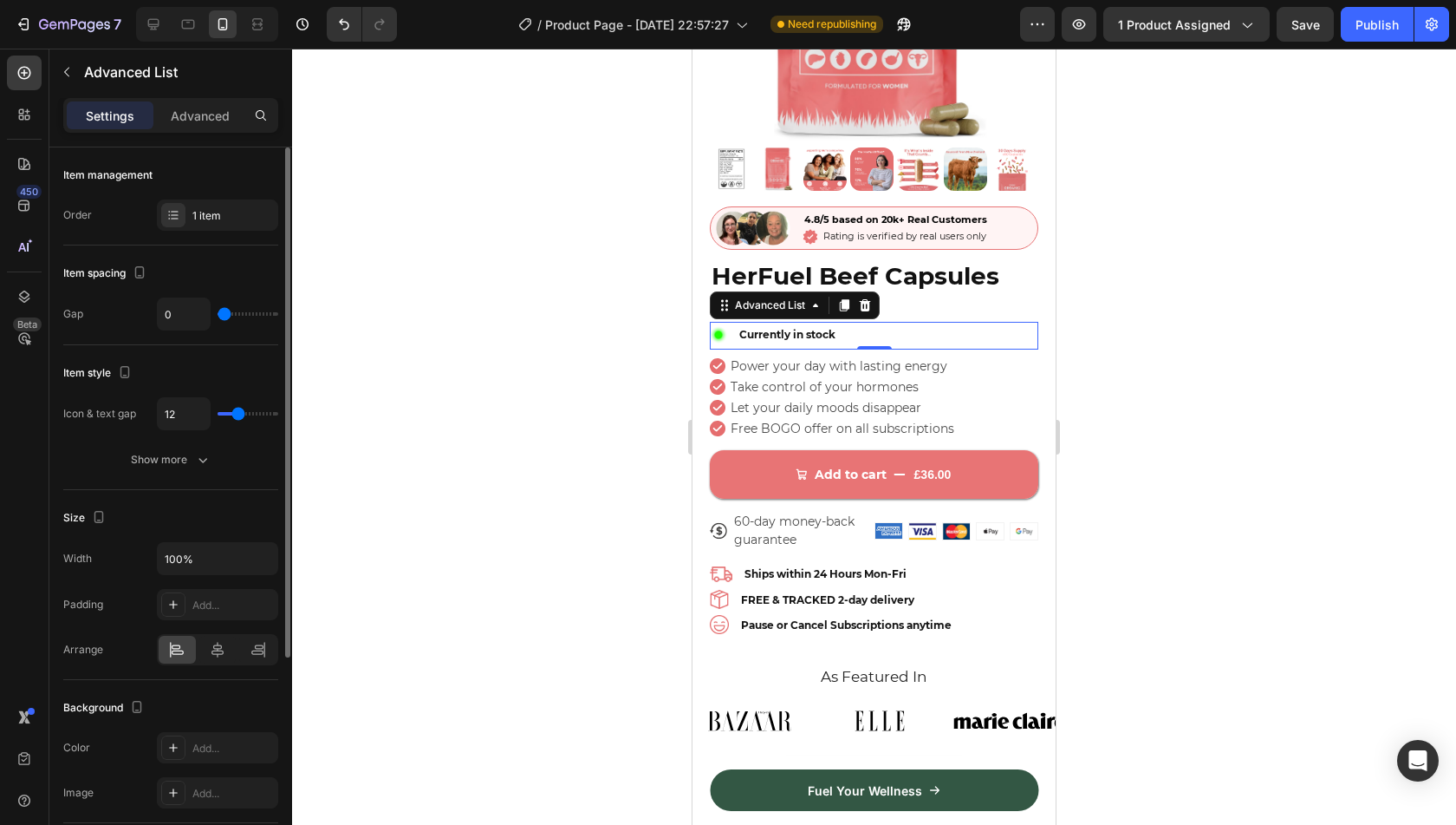
click at [228, 405] on div "12" at bounding box center [217, 413] width 121 height 33
type input "4"
type input "0"
drag, startPoint x: 234, startPoint y: 408, endPoint x: 202, endPoint y: 407, distance: 32.0
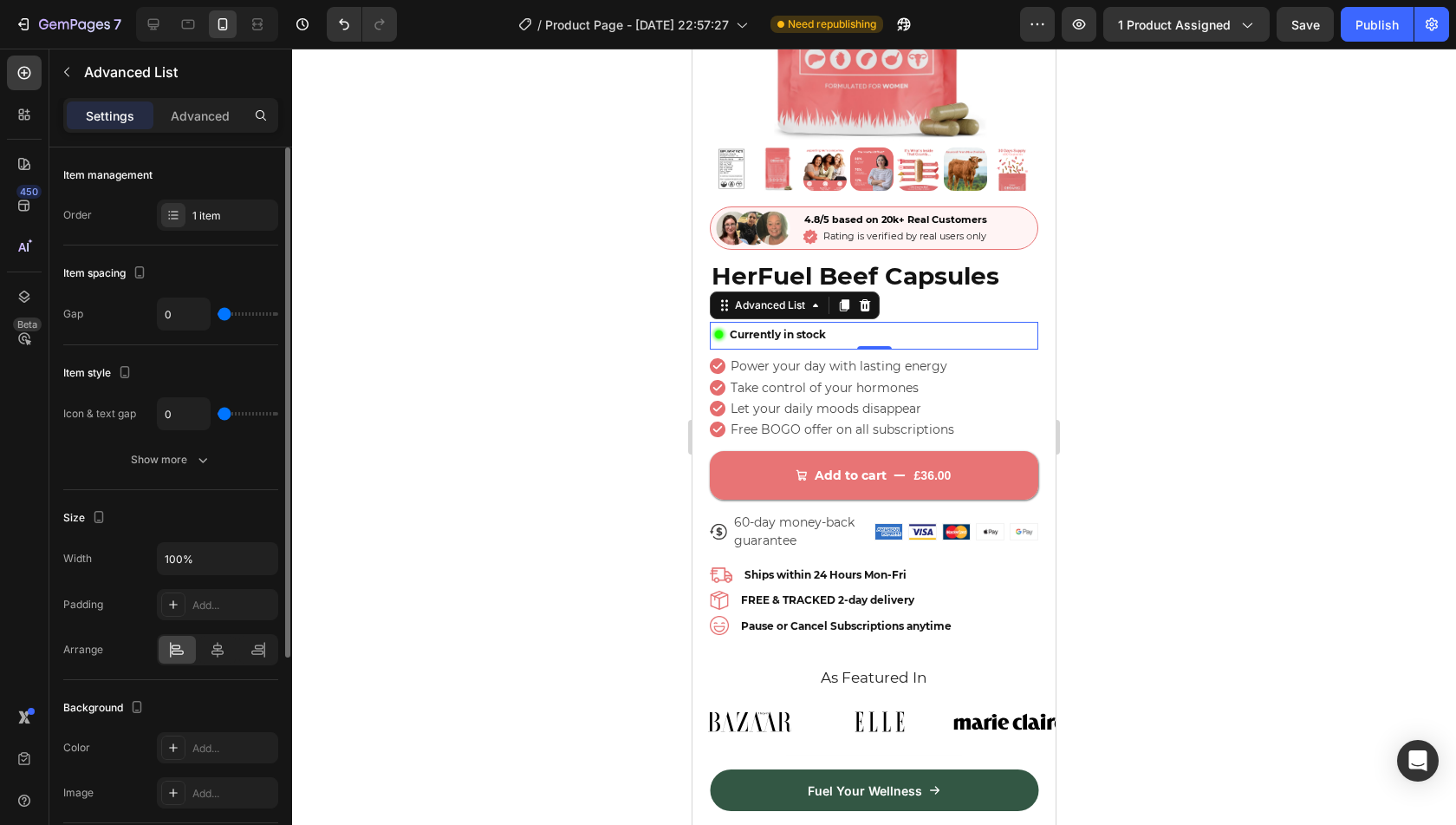
type input "0"
click at [218, 412] on input "range" at bounding box center [247, 414] width 60 height 4
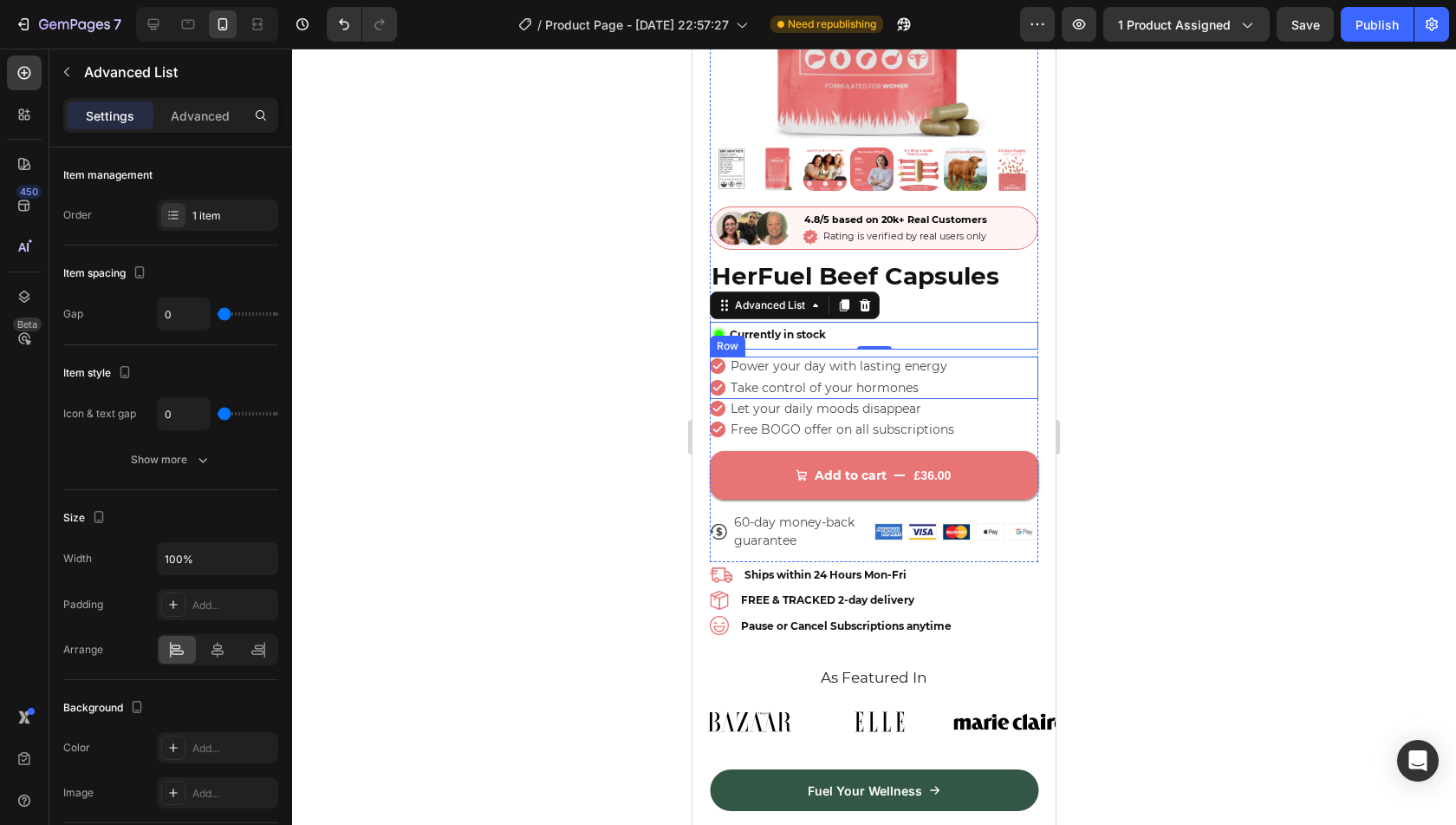
click at [990, 356] on div "Icon Power your day with lasting energy Text Block Row Icon Take control of you…" at bounding box center [873, 377] width 328 height 41
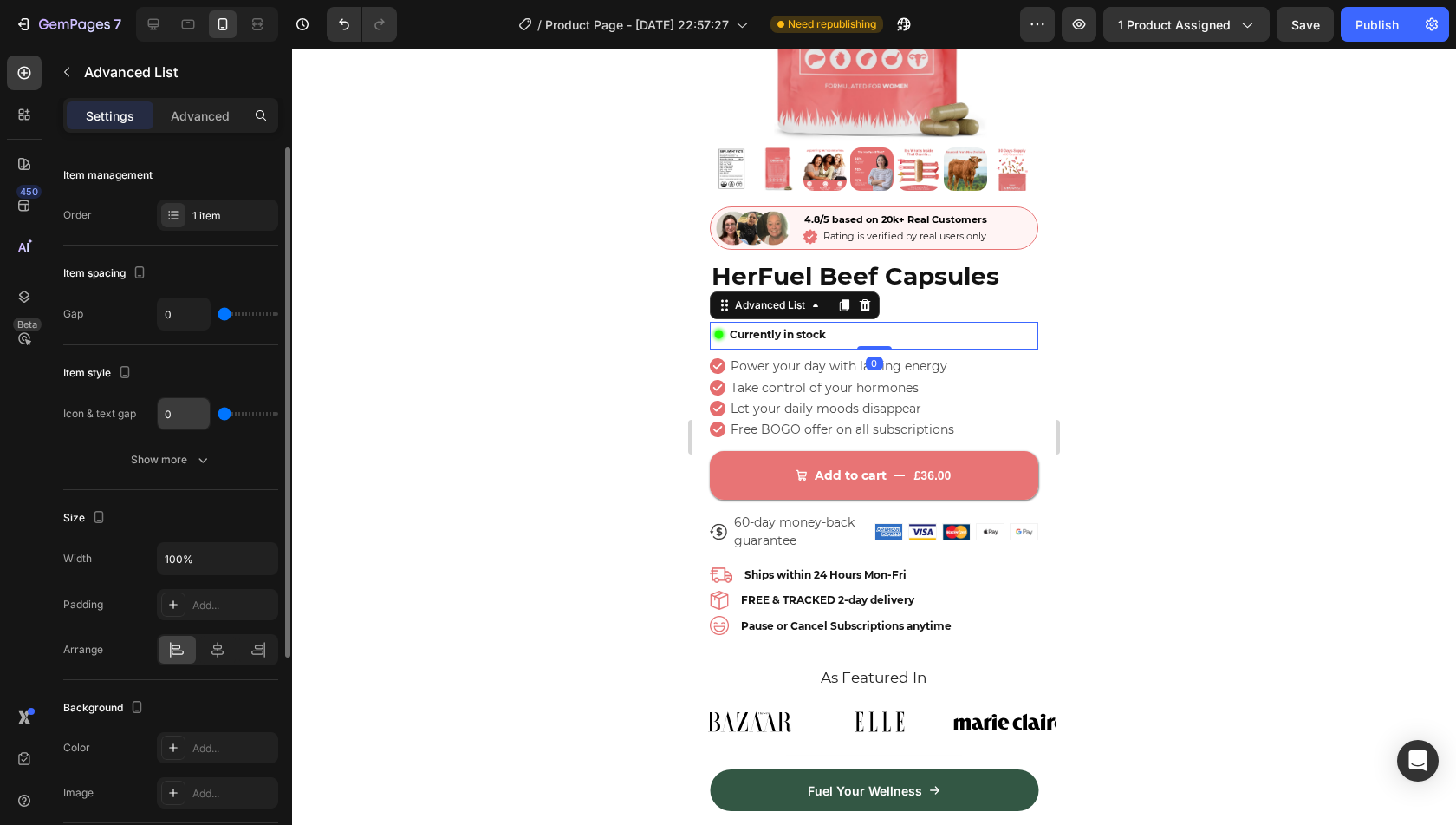
click at [175, 408] on input "0" at bounding box center [183, 413] width 52 height 31
type input "4"
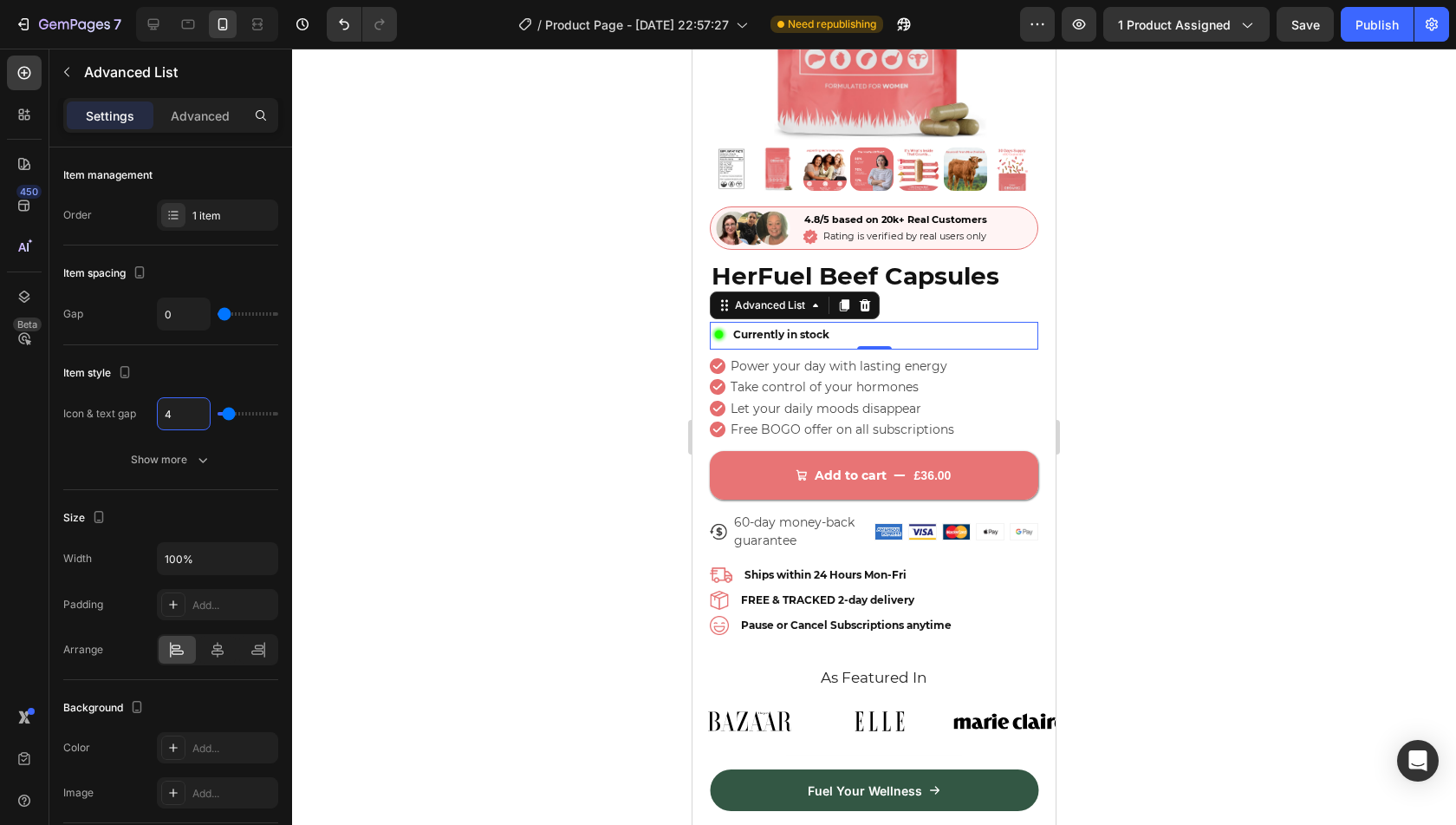
type input "4"
click at [529, 372] on div at bounding box center [874, 436] width 1164 height 776
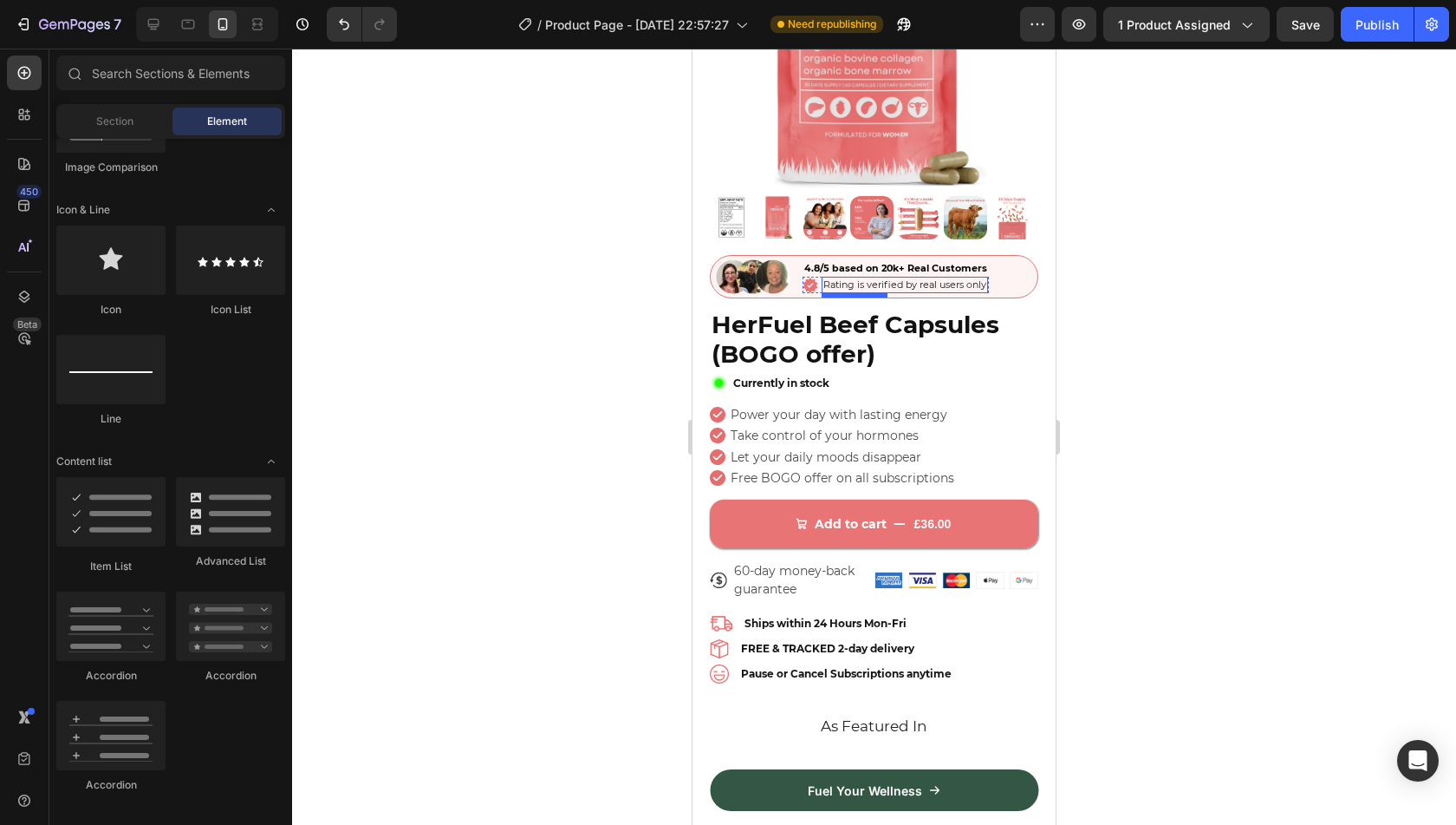
scroll to position [240, 0]
click at [990, 254] on div "Image 4.8/5 based on 20k+ Real Customers Text Block Icon Rating is verified by …" at bounding box center [873, 275] width 328 height 43
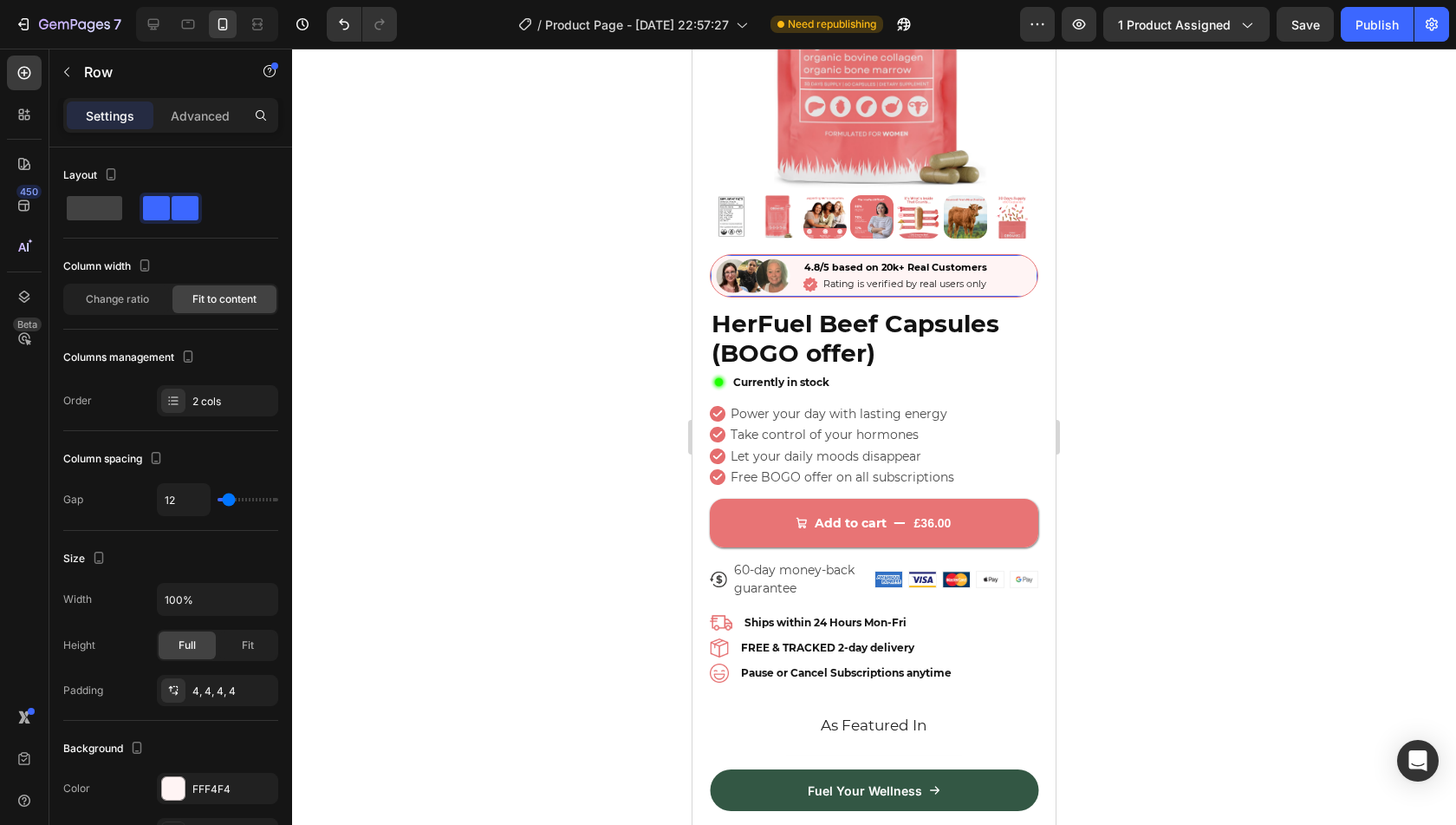
click at [1118, 340] on div at bounding box center [874, 436] width 1164 height 776
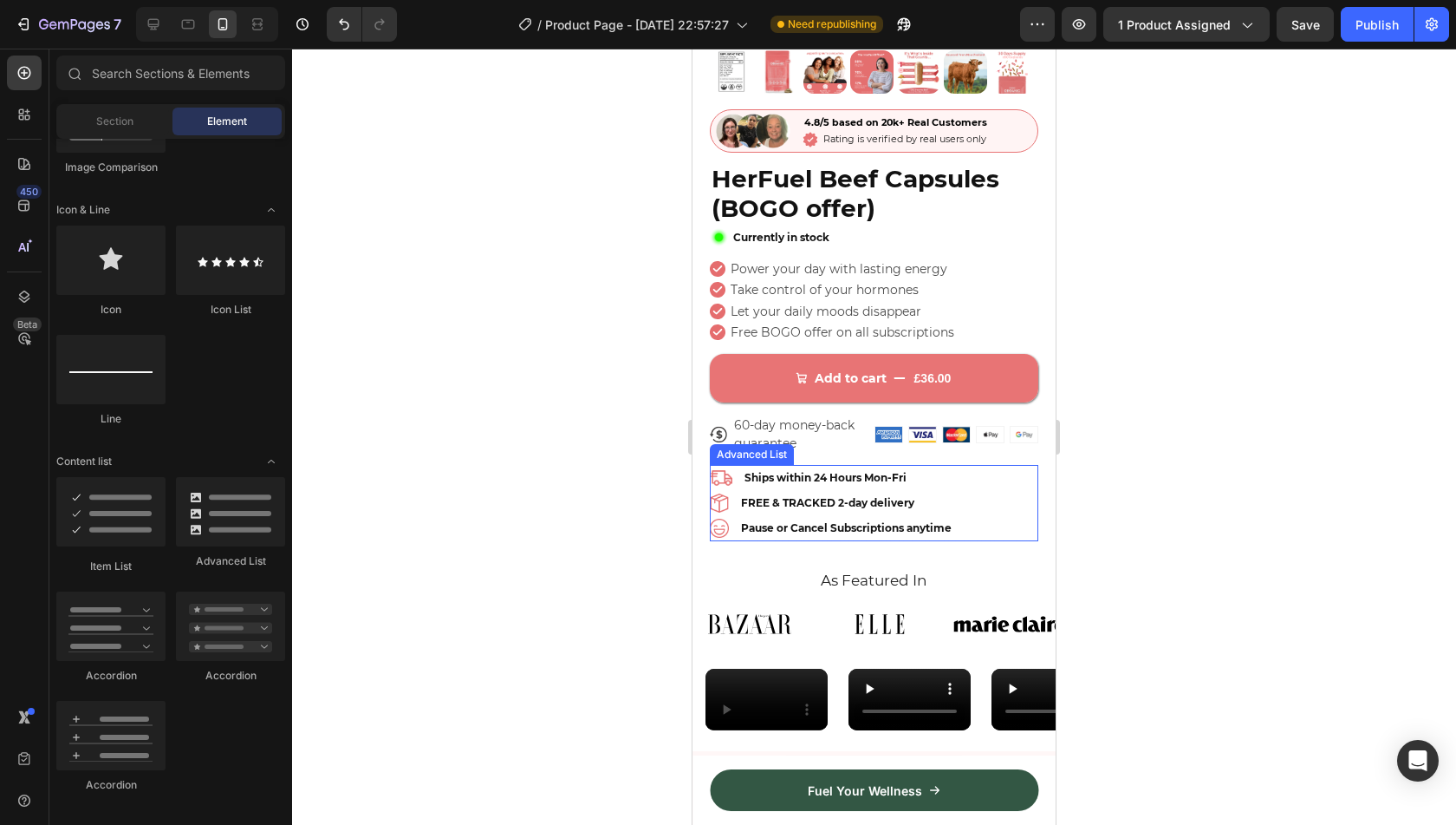
scroll to position [384, 0]
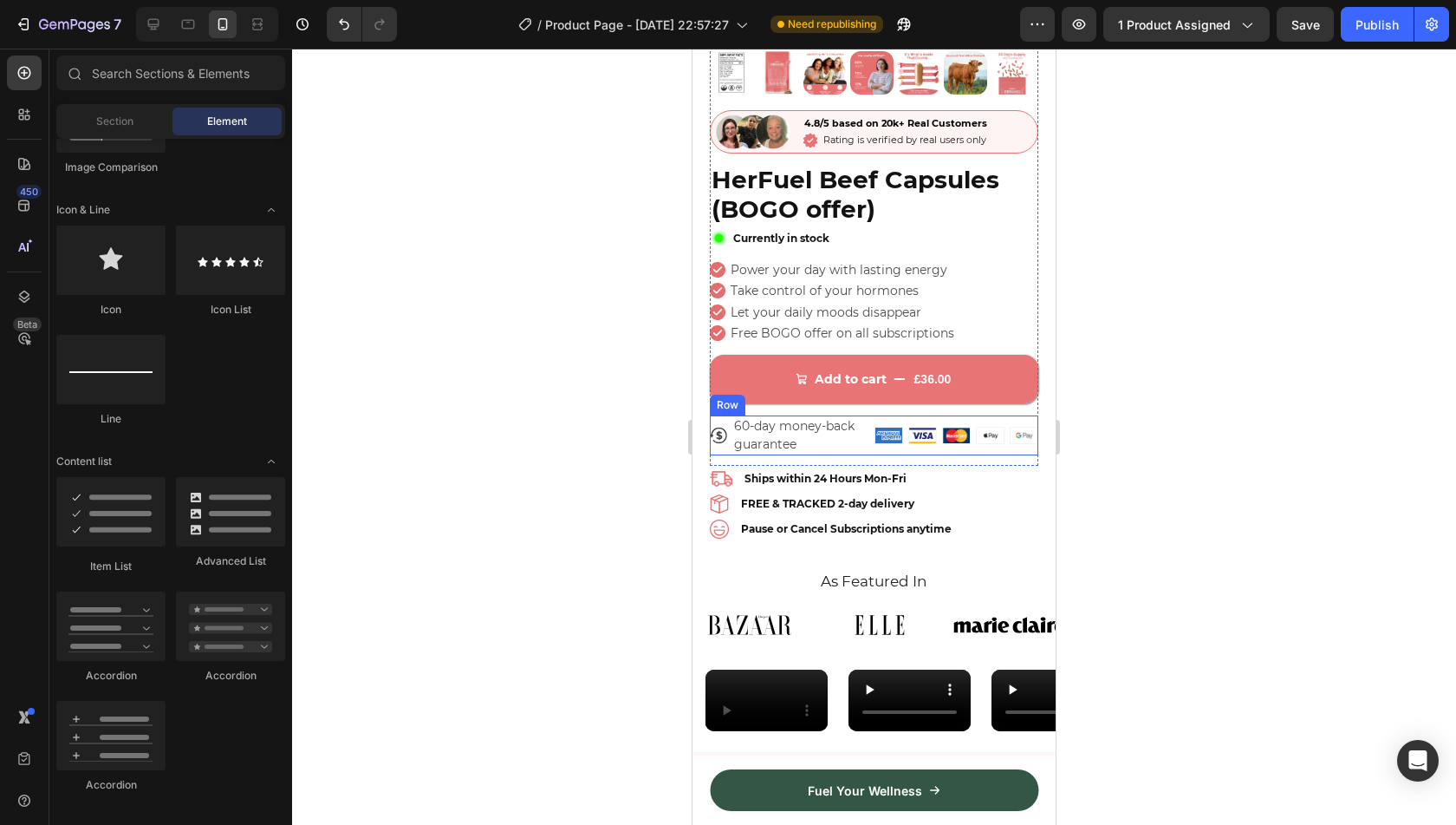
click at [950, 434] on div "Image Image Image Image Image Row" at bounding box center [956, 435] width 165 height 40
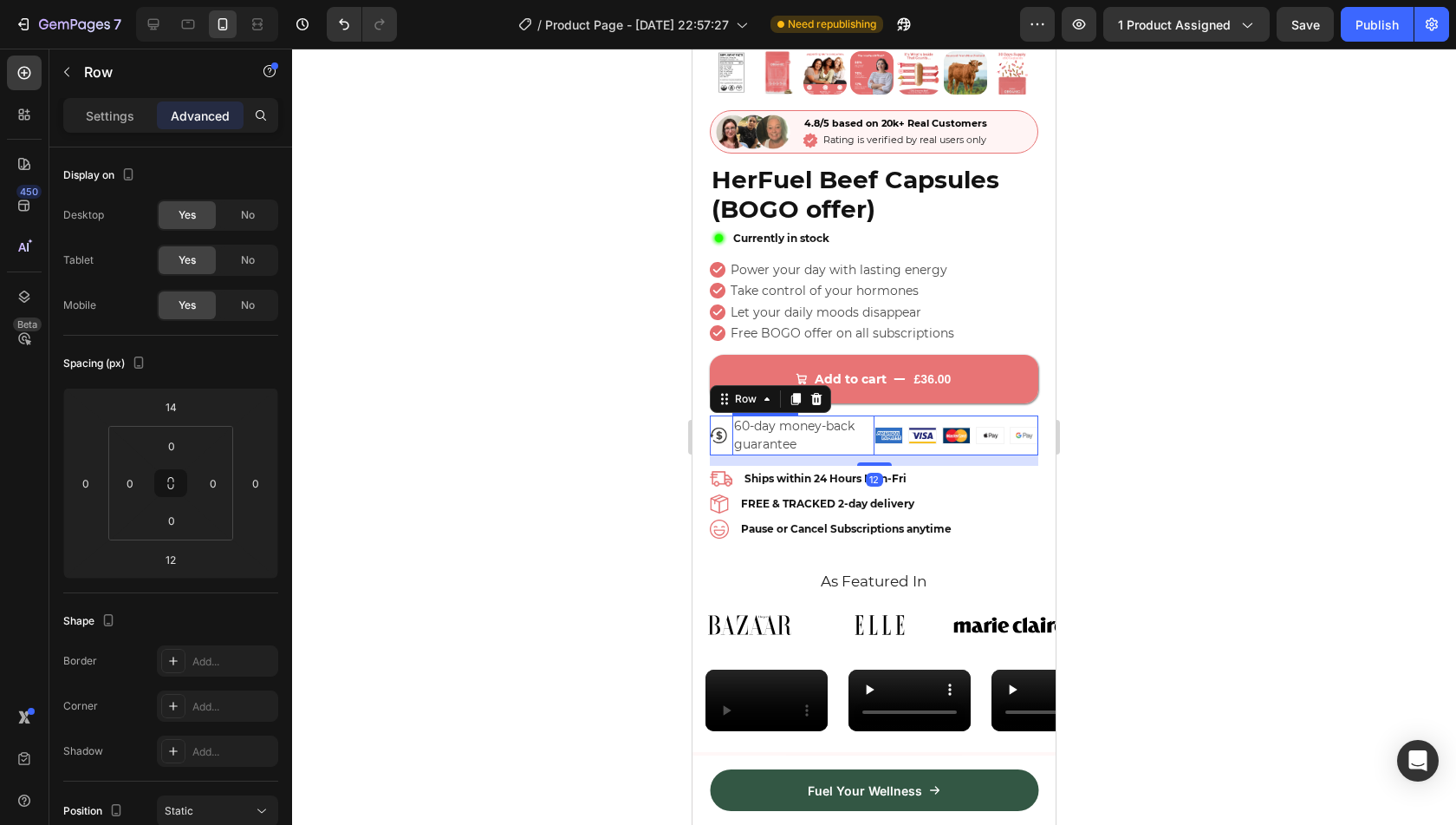
click at [793, 423] on p "60-day money-back guarantee" at bounding box center [803, 435] width 138 height 36
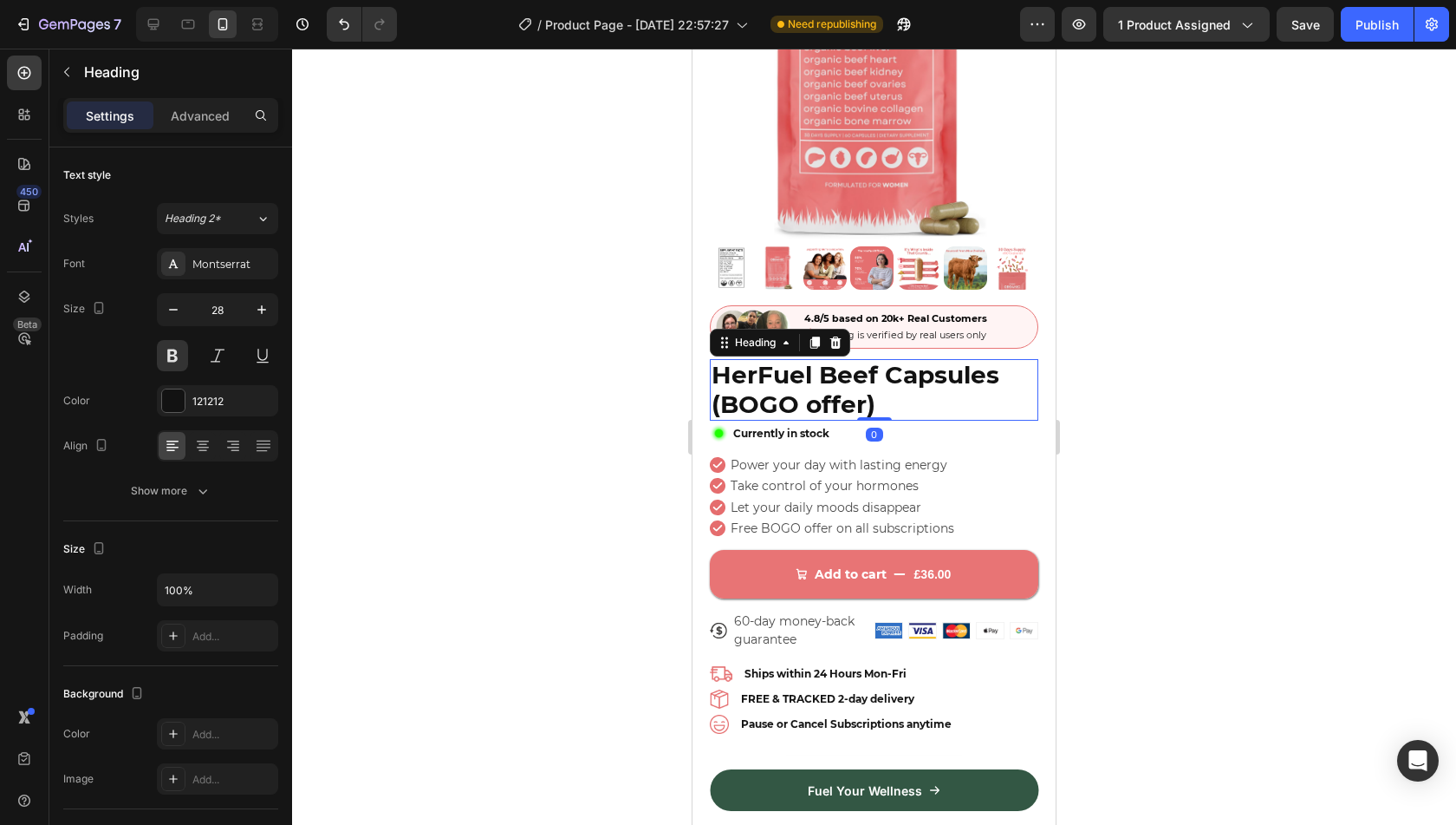
scroll to position [188, 0]
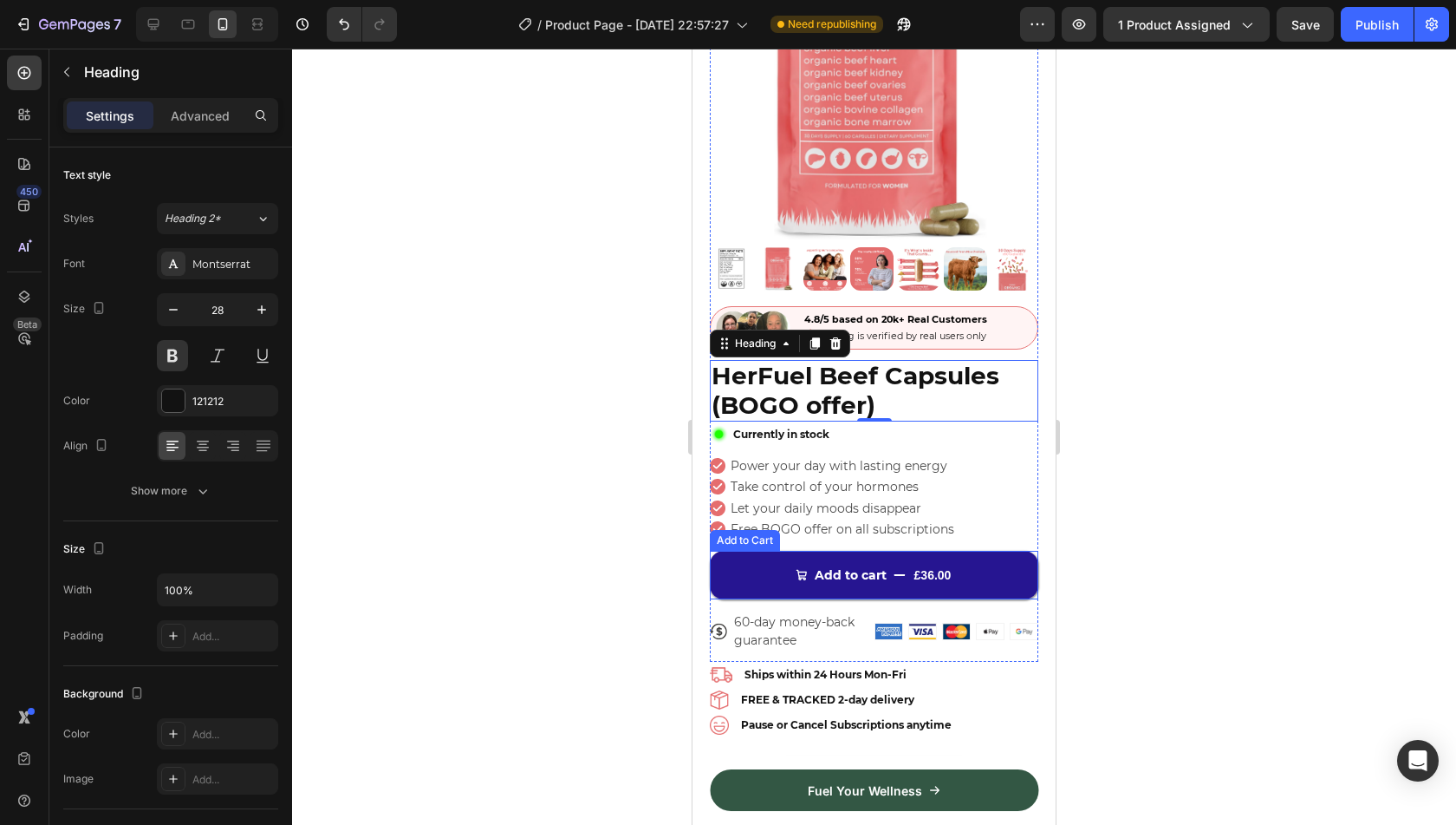
click at [929, 566] on div "£36.00" at bounding box center [933, 574] width 40 height 19
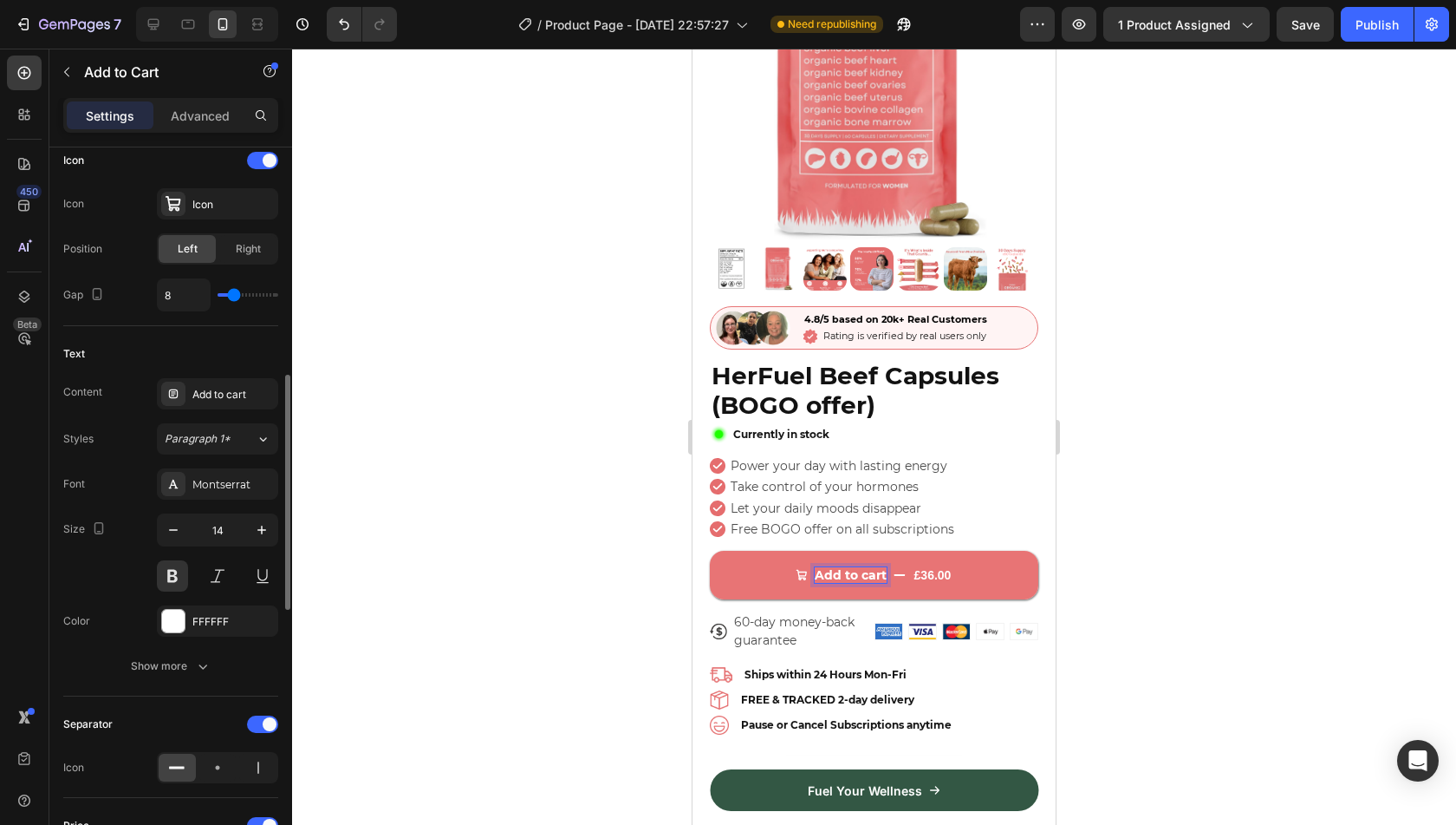
scroll to position [731, 0]
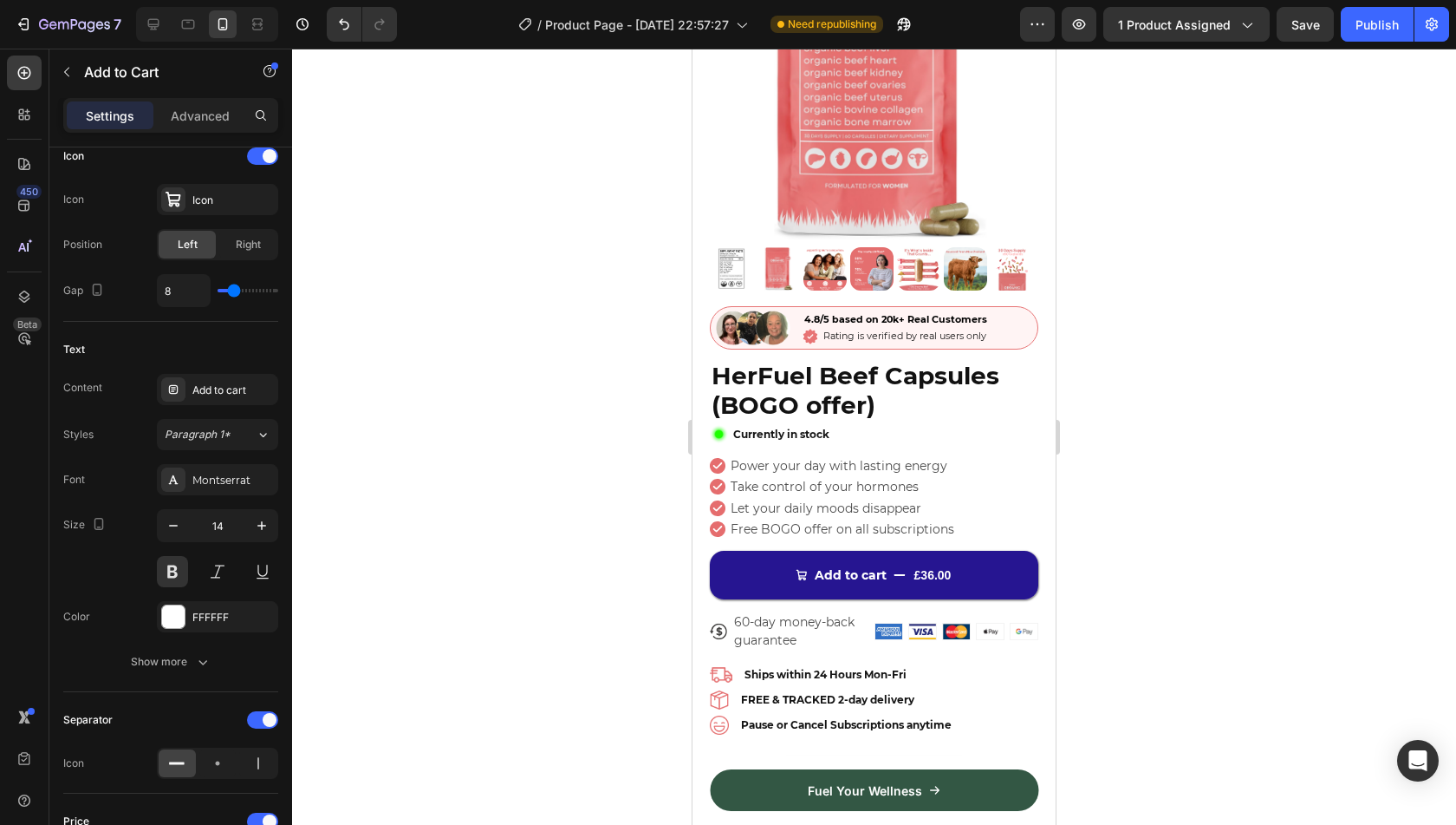
click at [942, 565] on div "£36.00" at bounding box center [933, 574] width 40 height 19
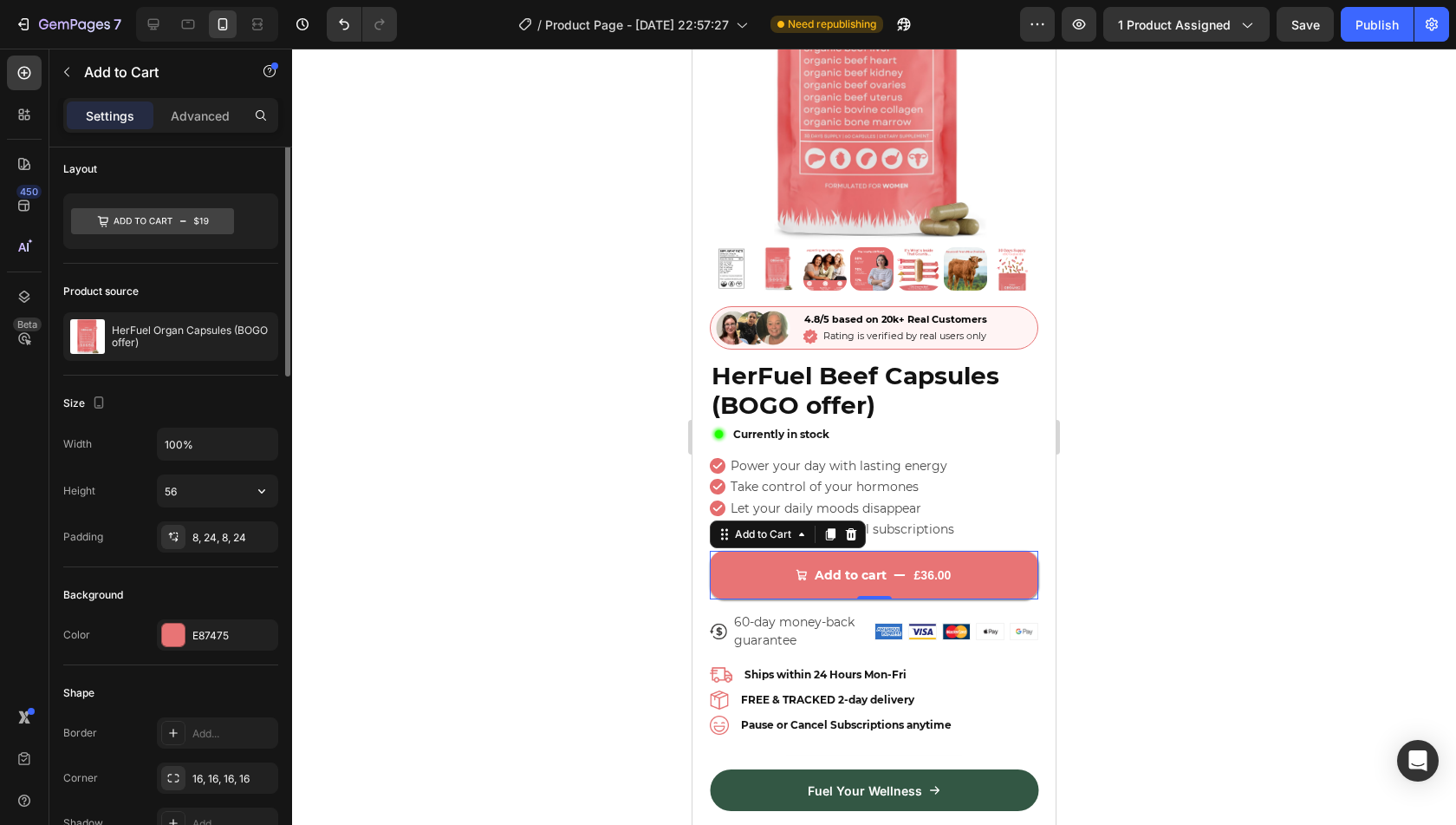
scroll to position [0, 0]
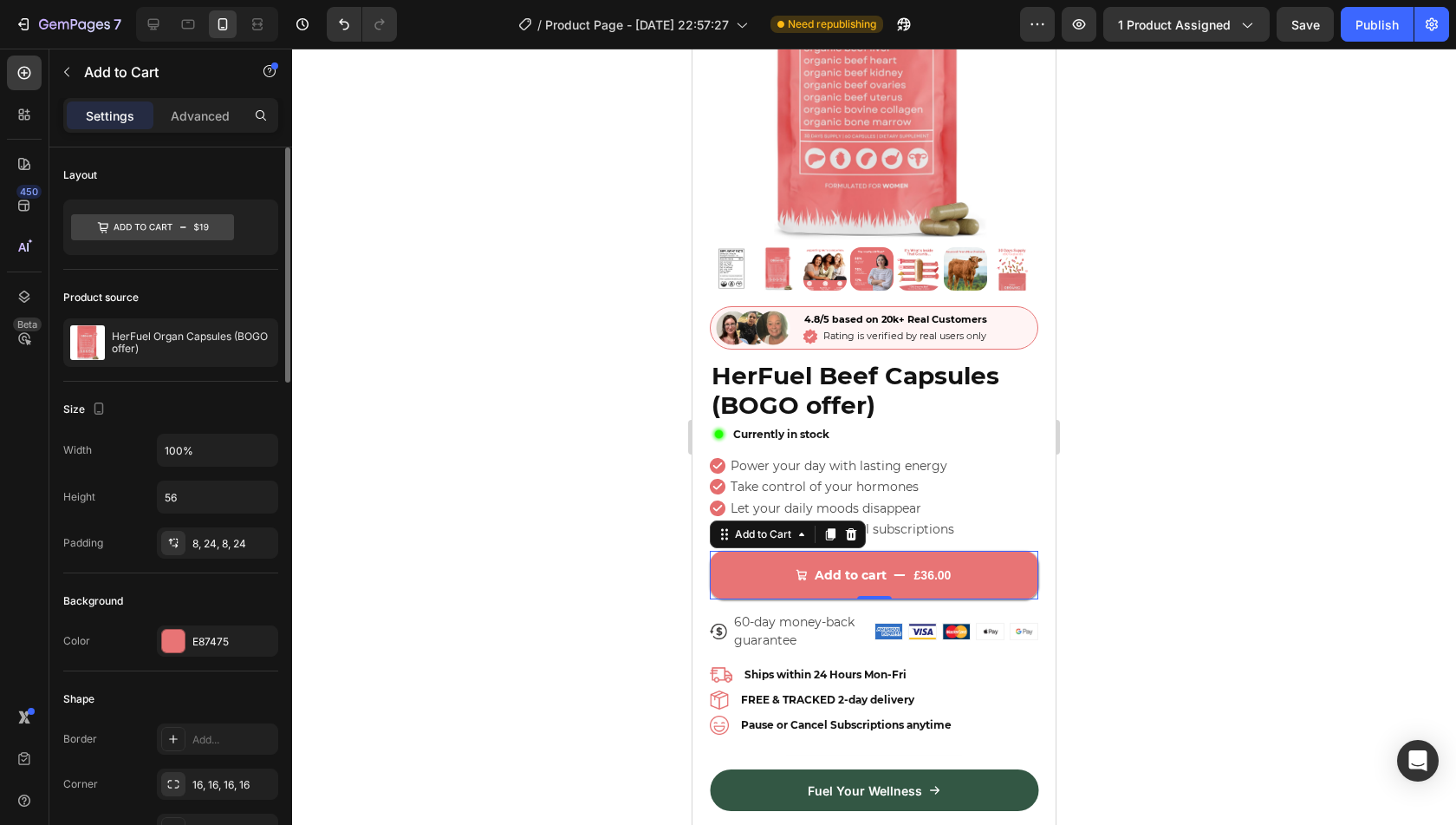
click at [544, 467] on div at bounding box center [874, 436] width 1164 height 776
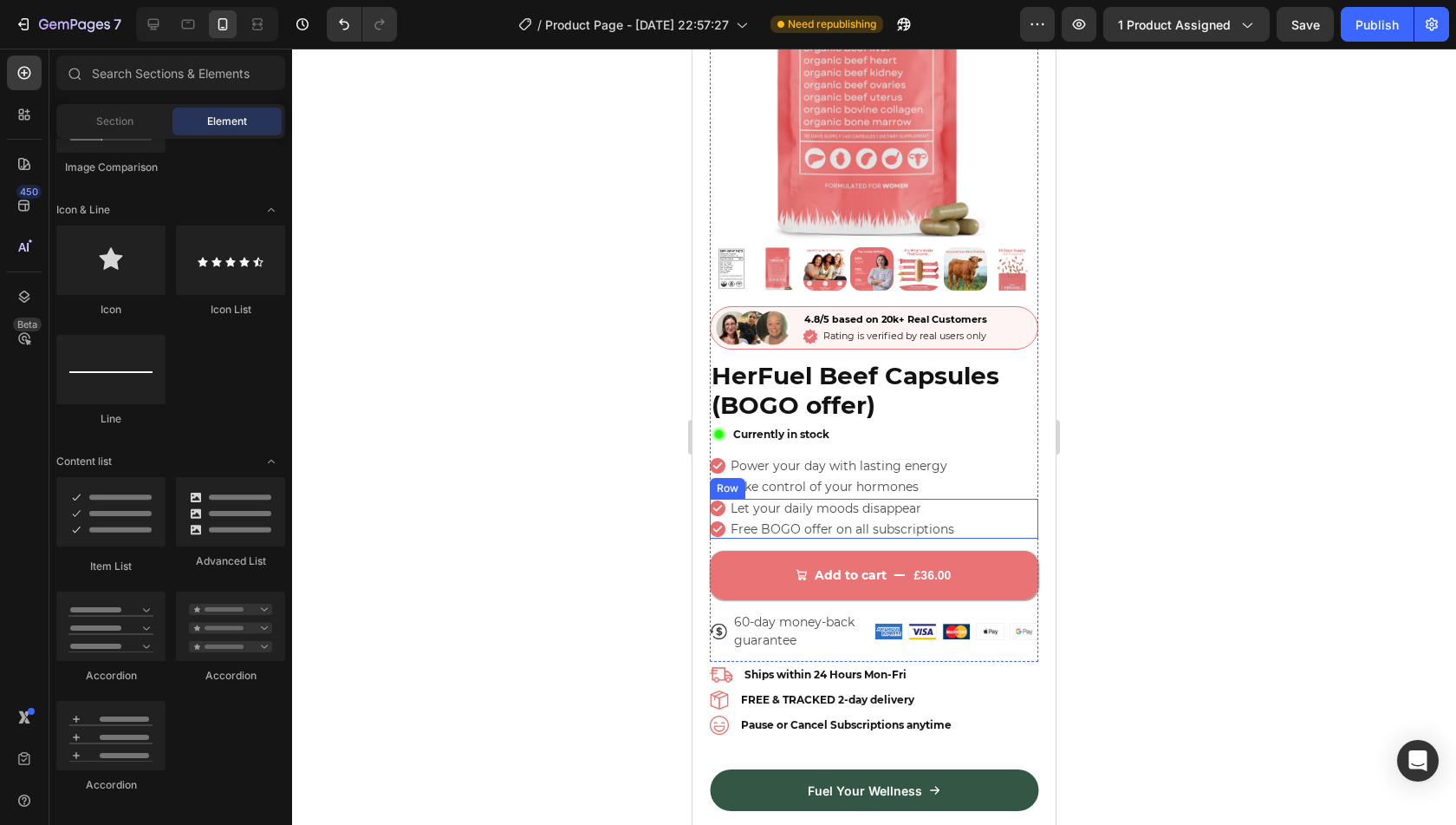
click at [972, 498] on div "Icon Let your daily moods disappear Text Block Row Icon Free BOGO offer on all …" at bounding box center [873, 518] width 328 height 40
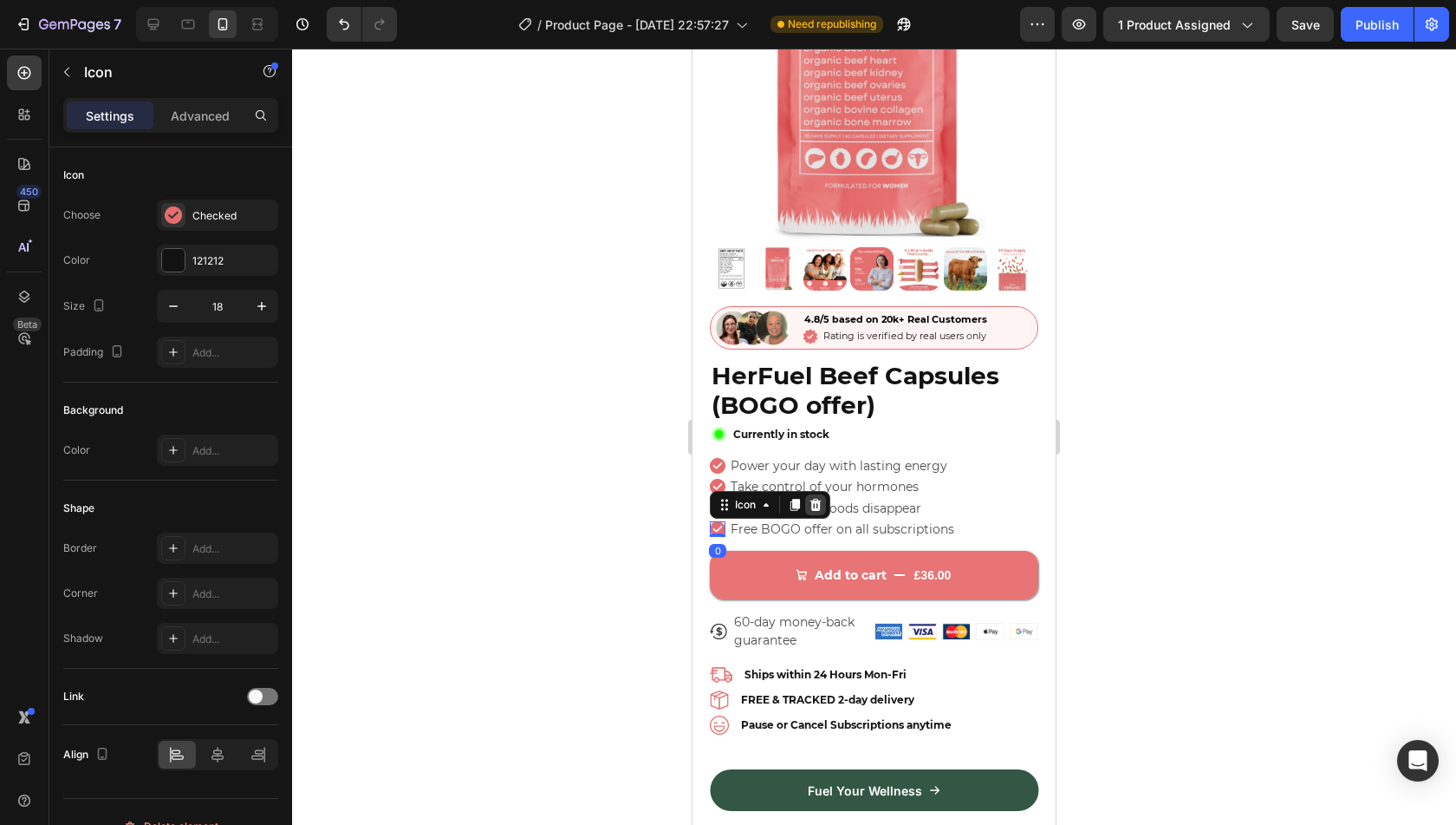
click at [817, 498] on icon at bounding box center [815, 504] width 13 height 13
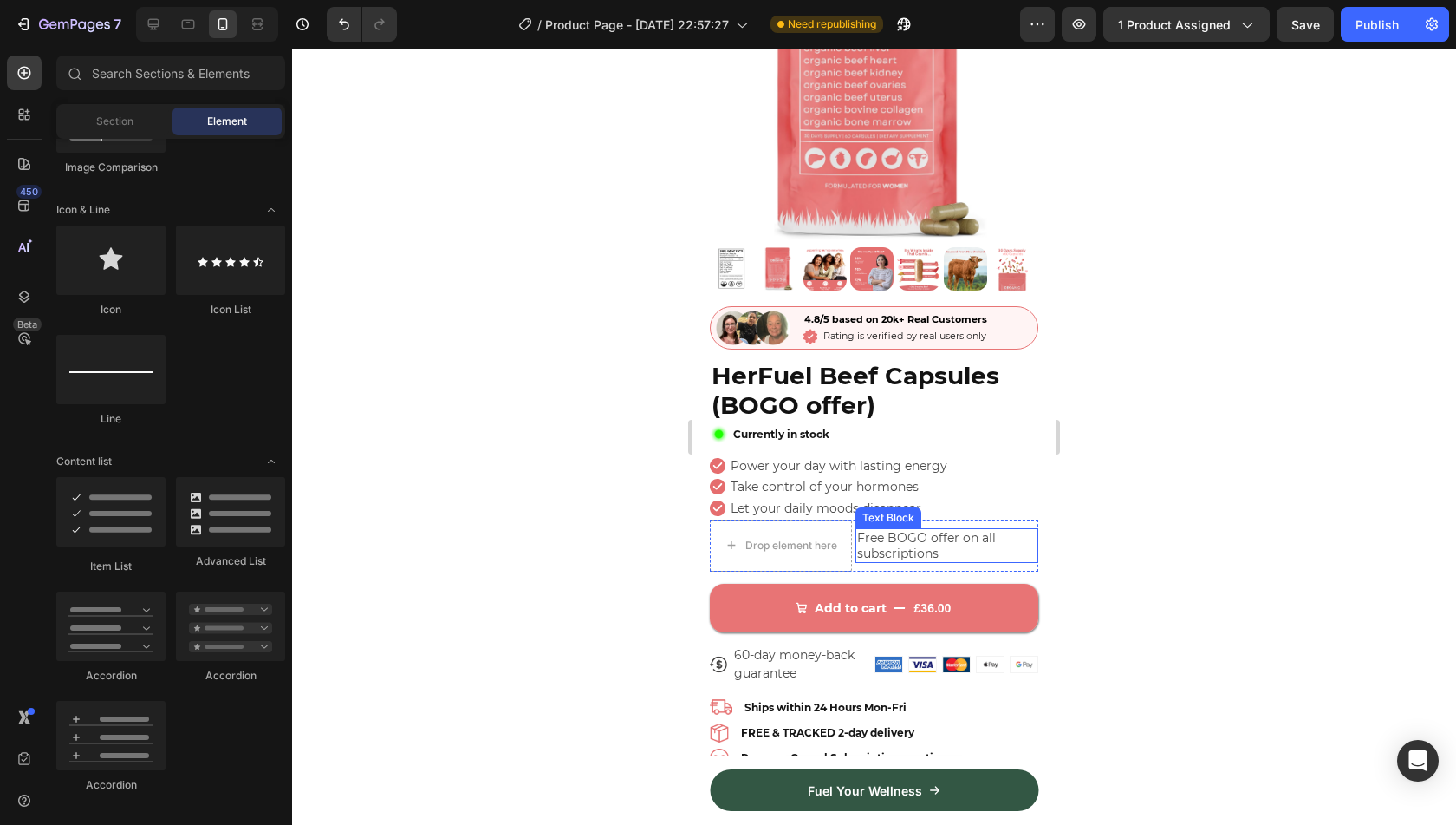
click at [875, 530] on p "Free BOGO offer on all subscriptions" at bounding box center [946, 545] width 179 height 31
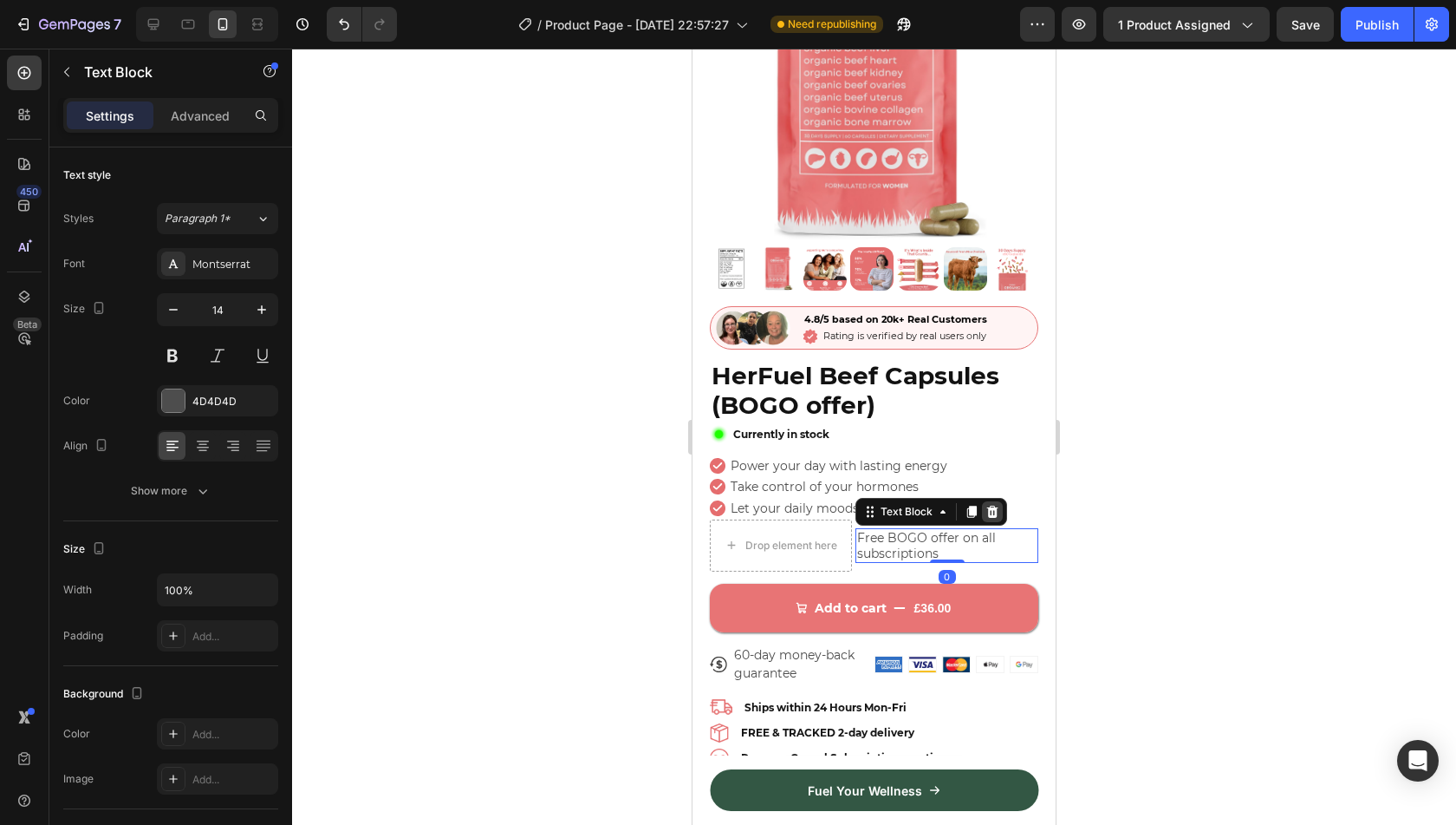
click at [994, 505] on icon at bounding box center [993, 510] width 12 height 12
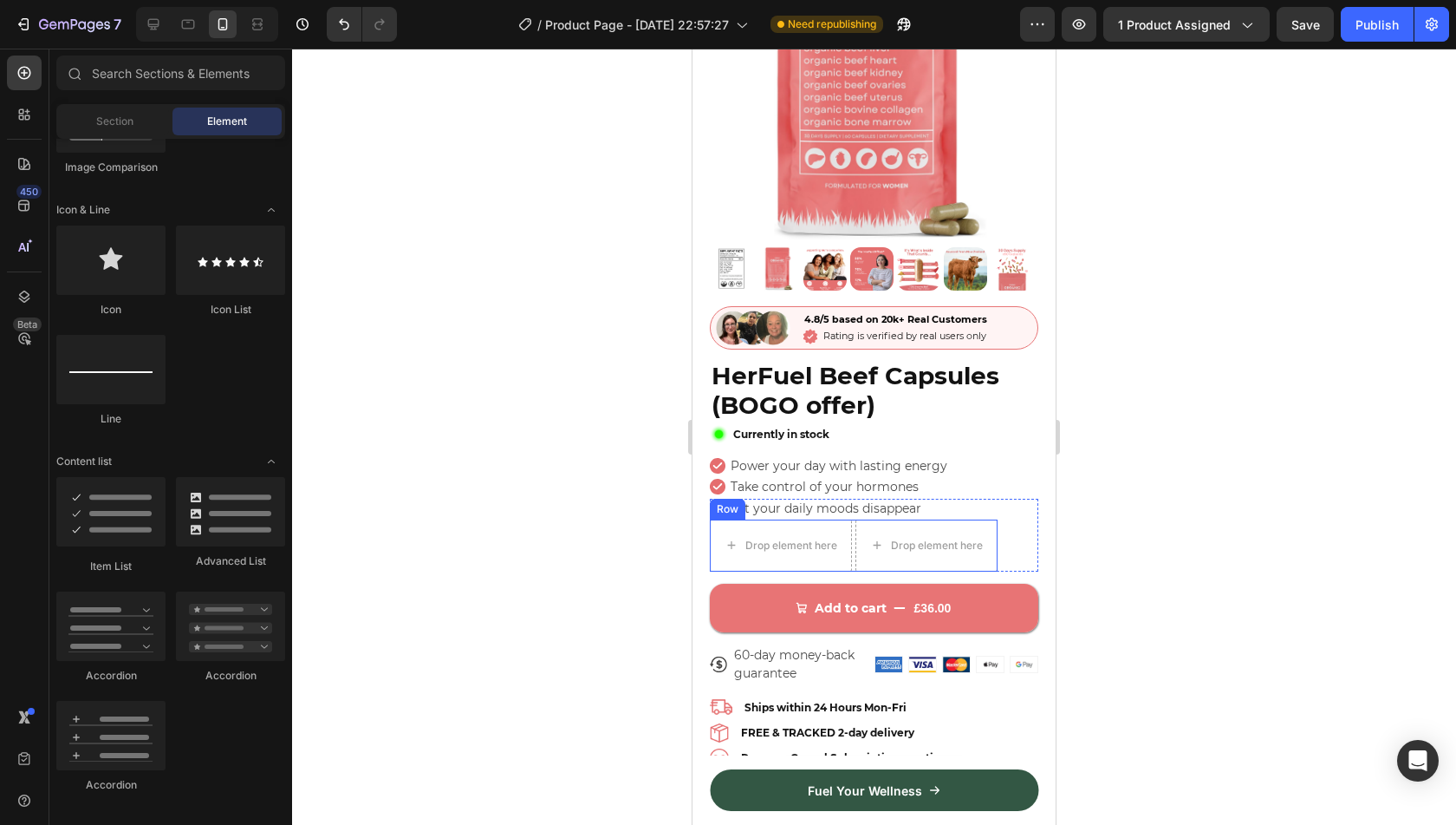
click at [853, 519] on div "Drop element here Drop element here Row" at bounding box center [853, 545] width 288 height 52
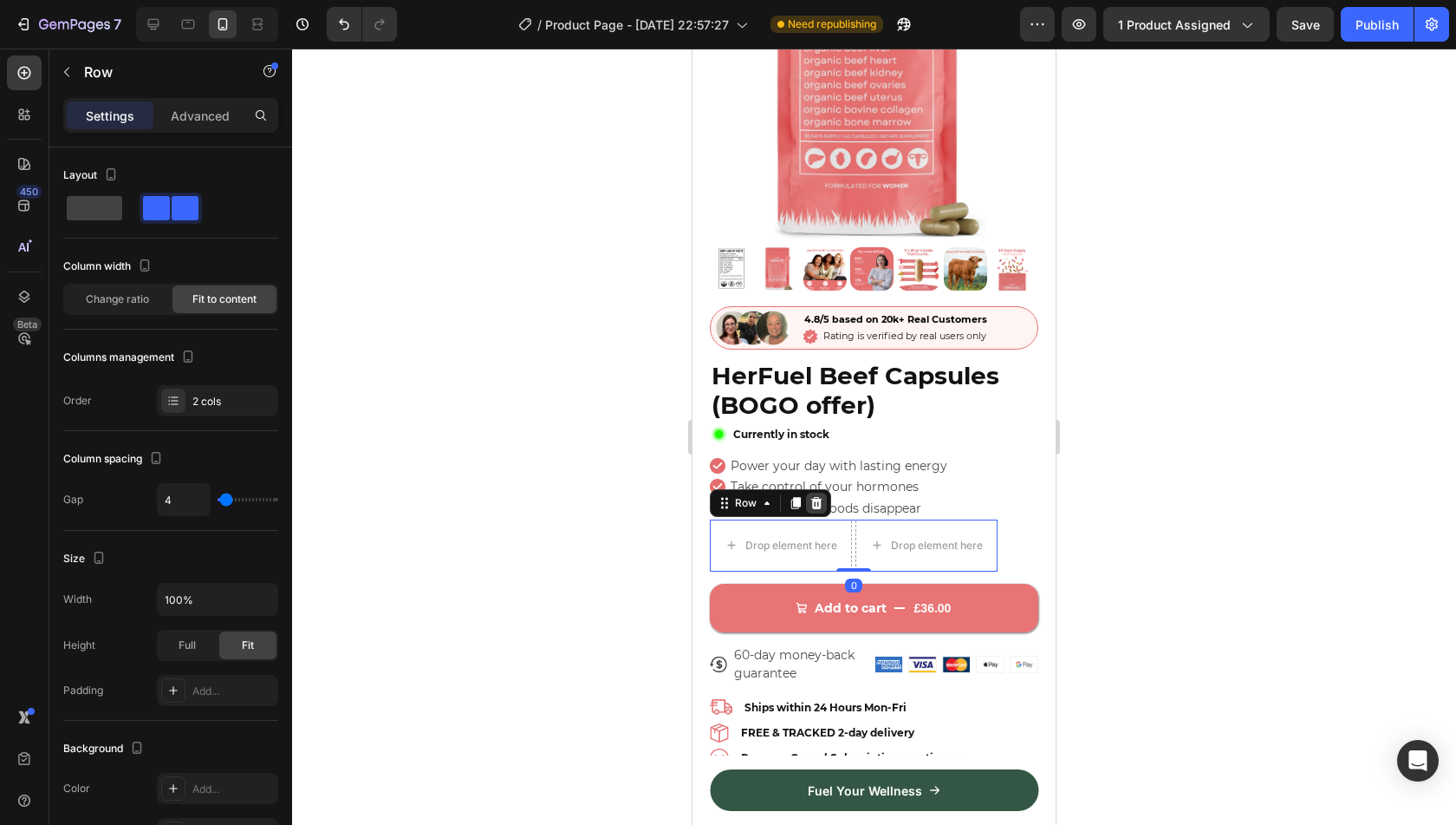
click at [813, 497] on icon at bounding box center [817, 502] width 12 height 12
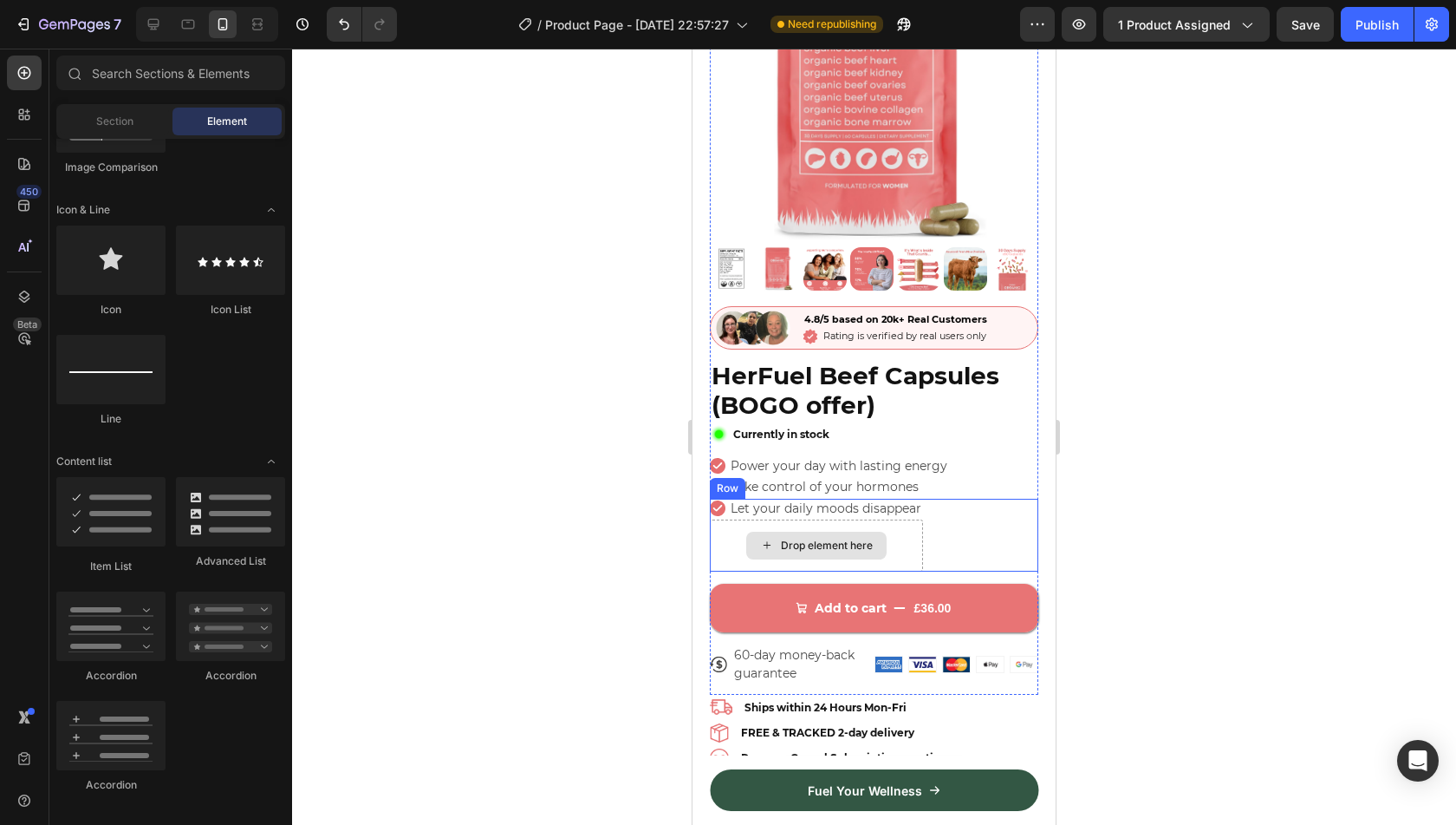
click at [897, 540] on div "Drop element here" at bounding box center [816, 545] width 213 height 52
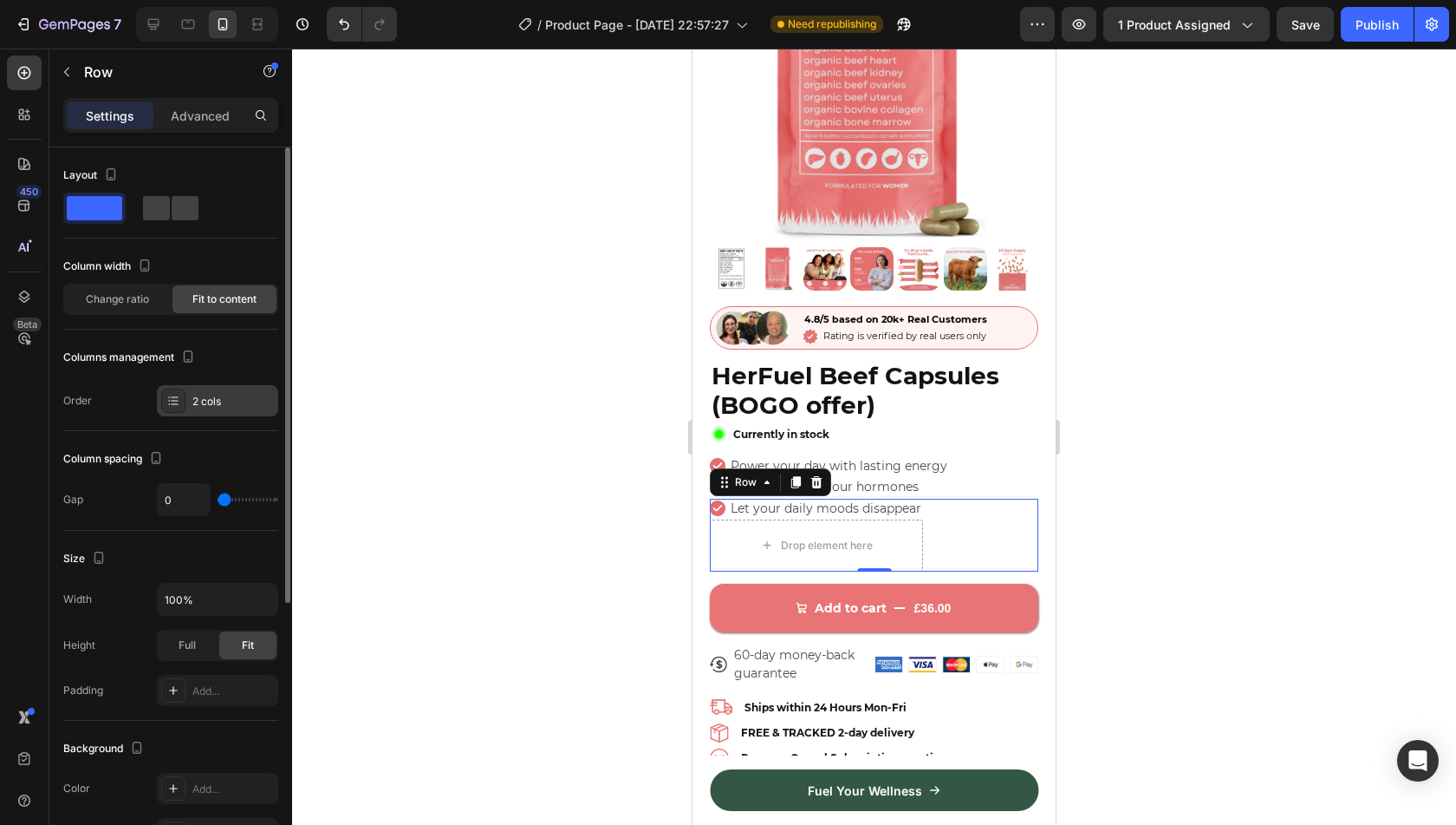
click at [236, 401] on div "2 cols" at bounding box center [233, 401] width 82 height 15
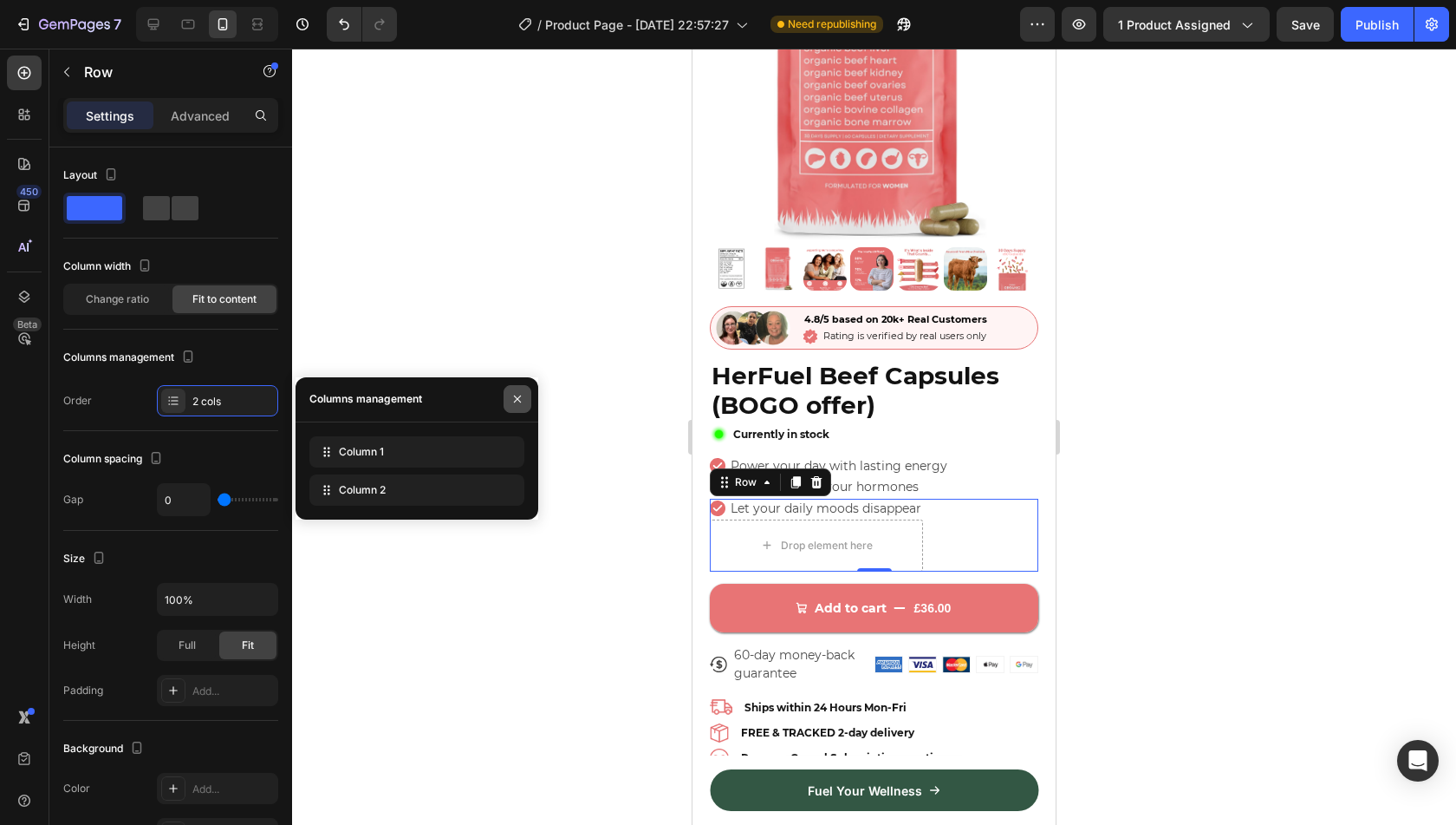
click at [521, 392] on icon "button" at bounding box center [517, 399] width 13 height 13
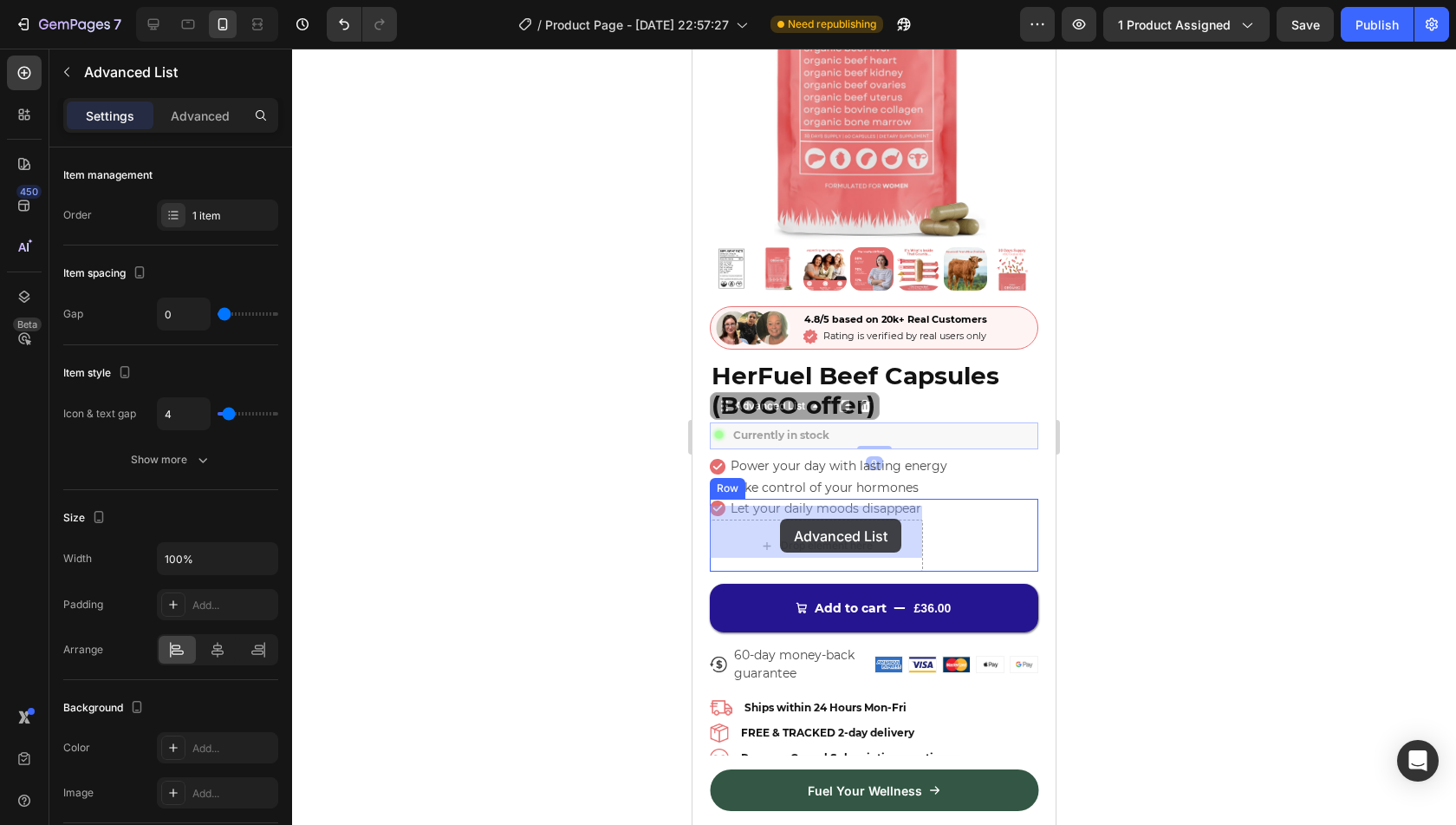
drag, startPoint x: 745, startPoint y: 387, endPoint x: 782, endPoint y: 521, distance: 139.0
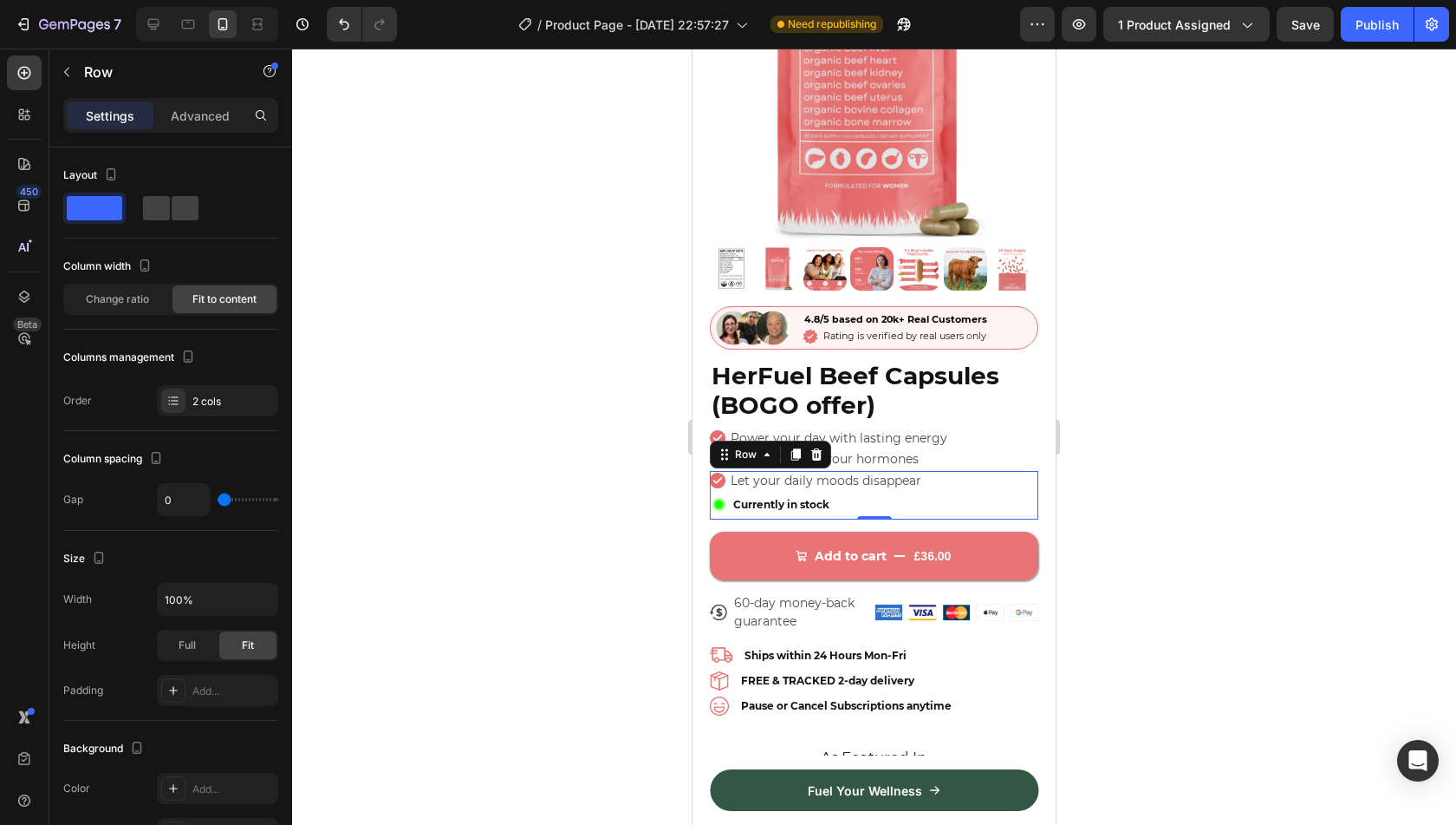
click at [1195, 435] on div at bounding box center [874, 436] width 1164 height 776
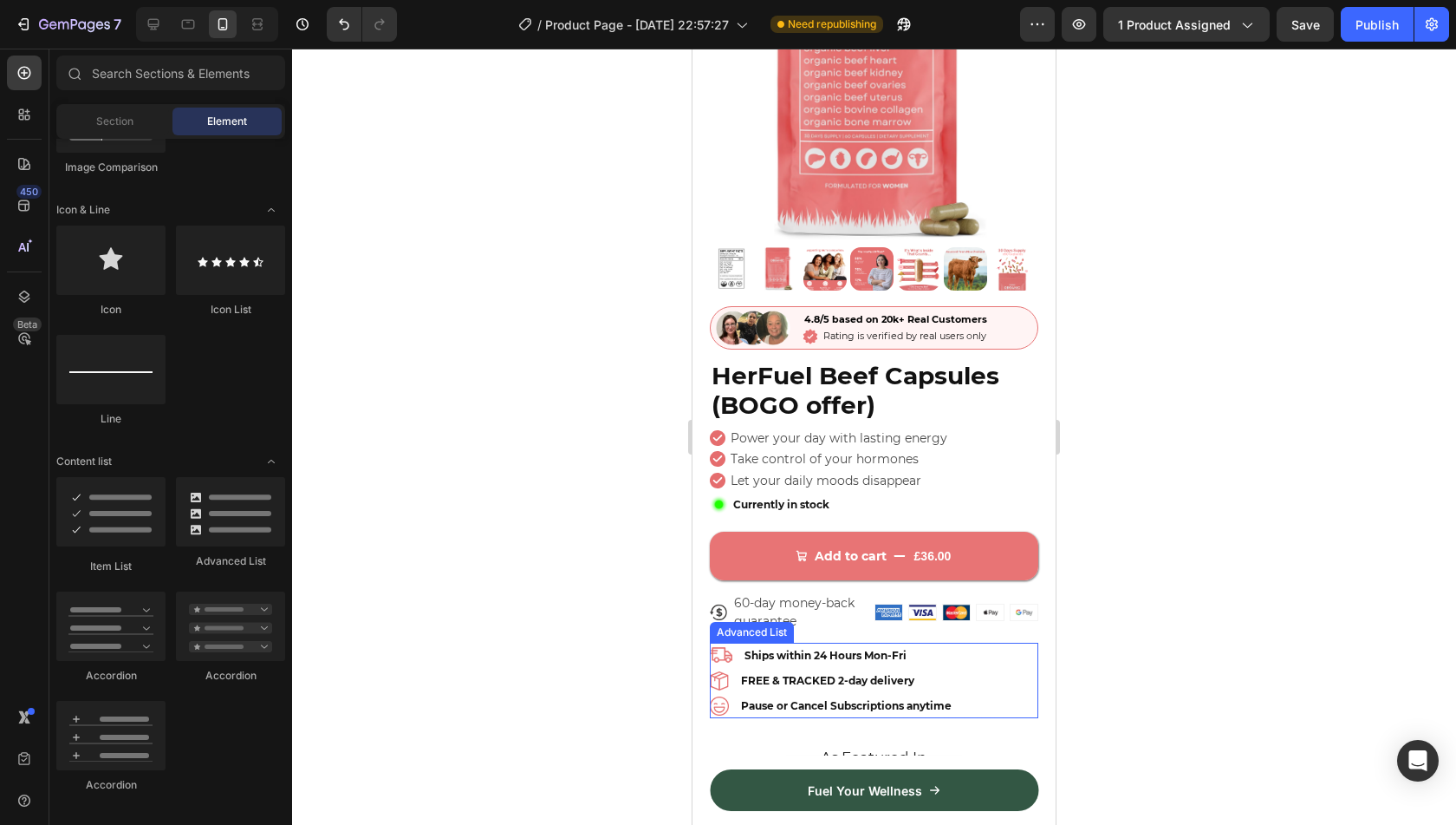
click at [739, 650] on li "Image Ships within 24 Hours Mon-Fri Text Block" at bounding box center [833, 655] width 246 height 25
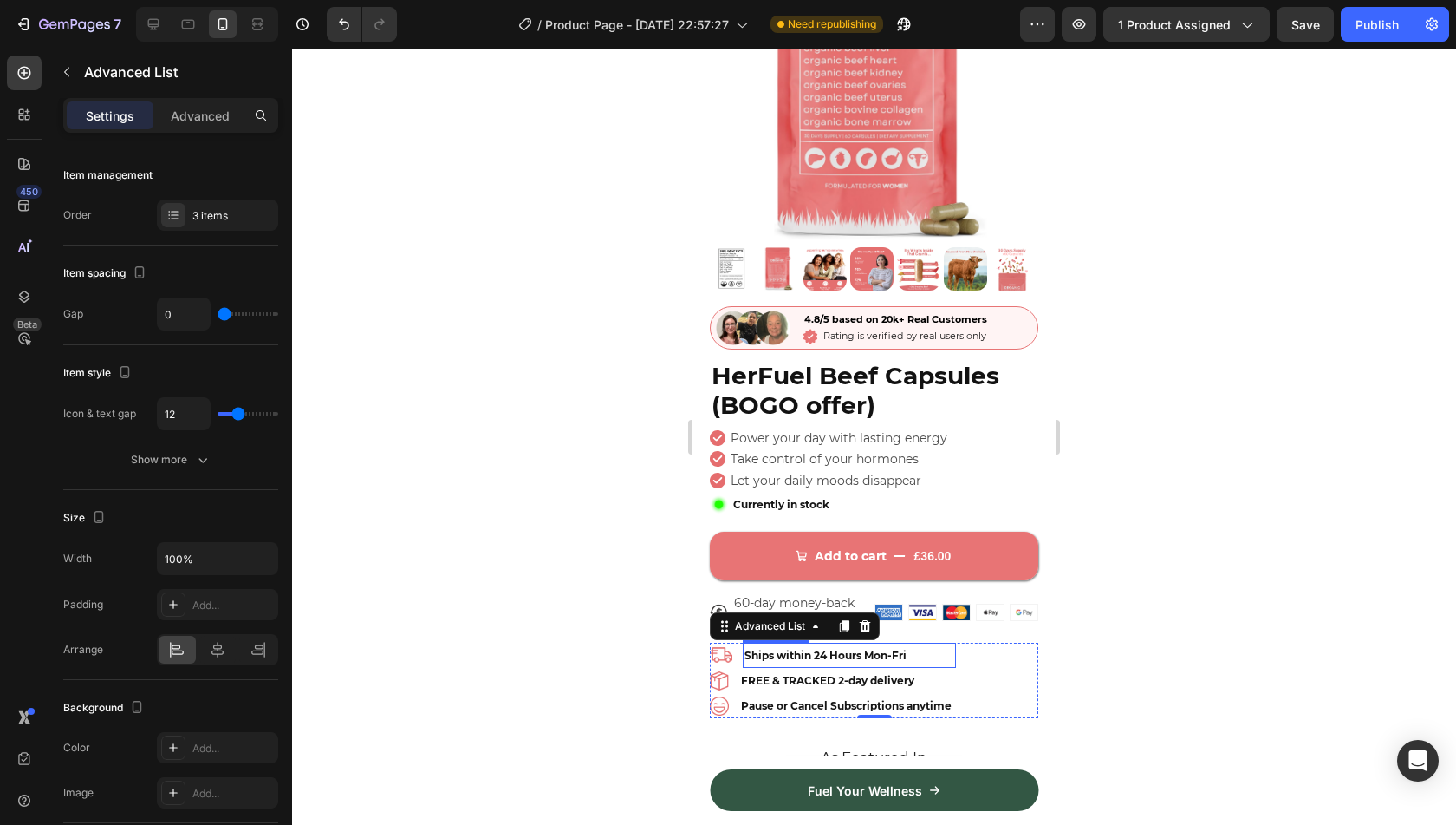
click at [743, 647] on div "Ships within 24 Hours Mon-Fri" at bounding box center [849, 655] width 213 height 25
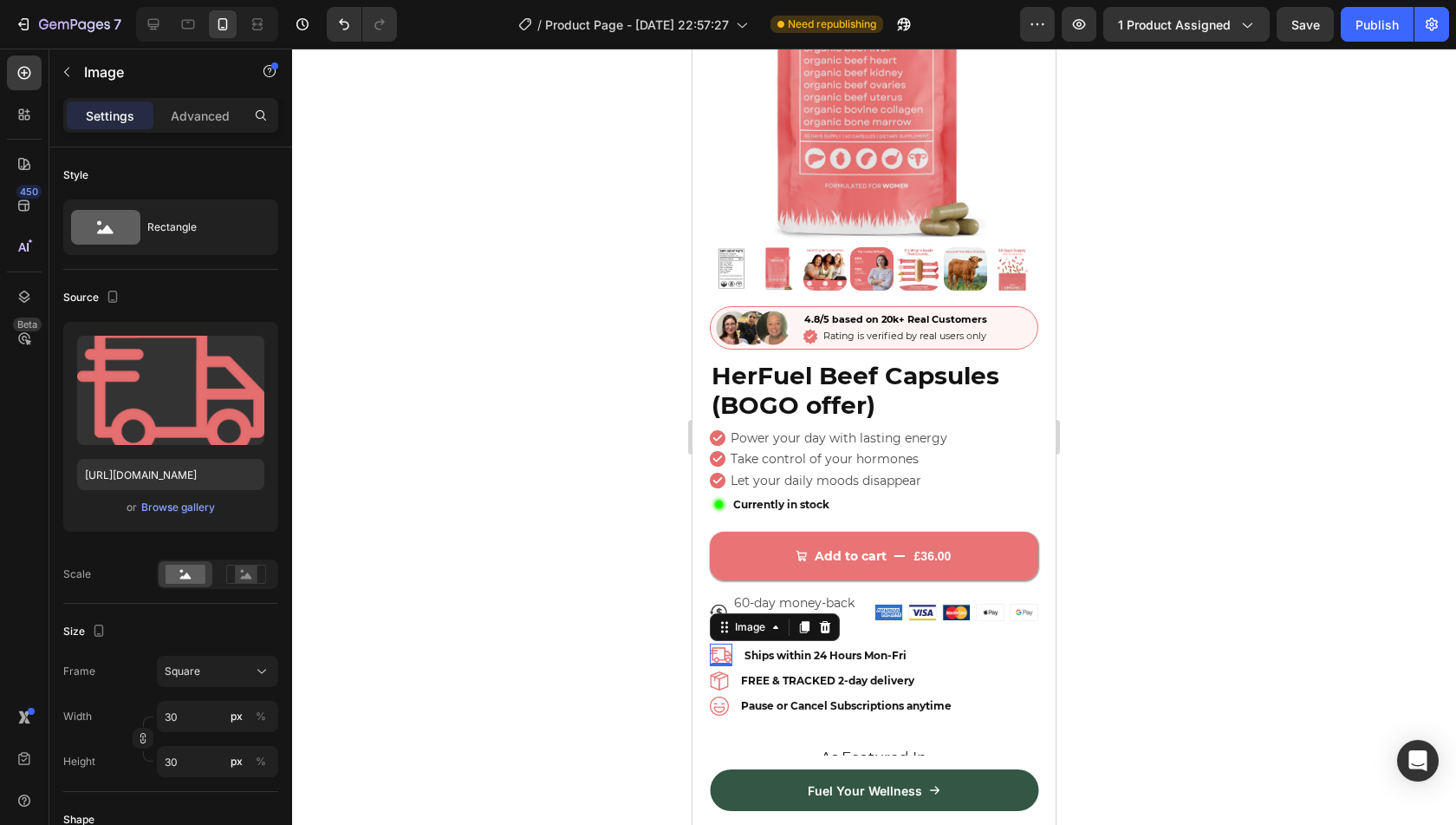
click at [1183, 356] on div at bounding box center [874, 436] width 1164 height 776
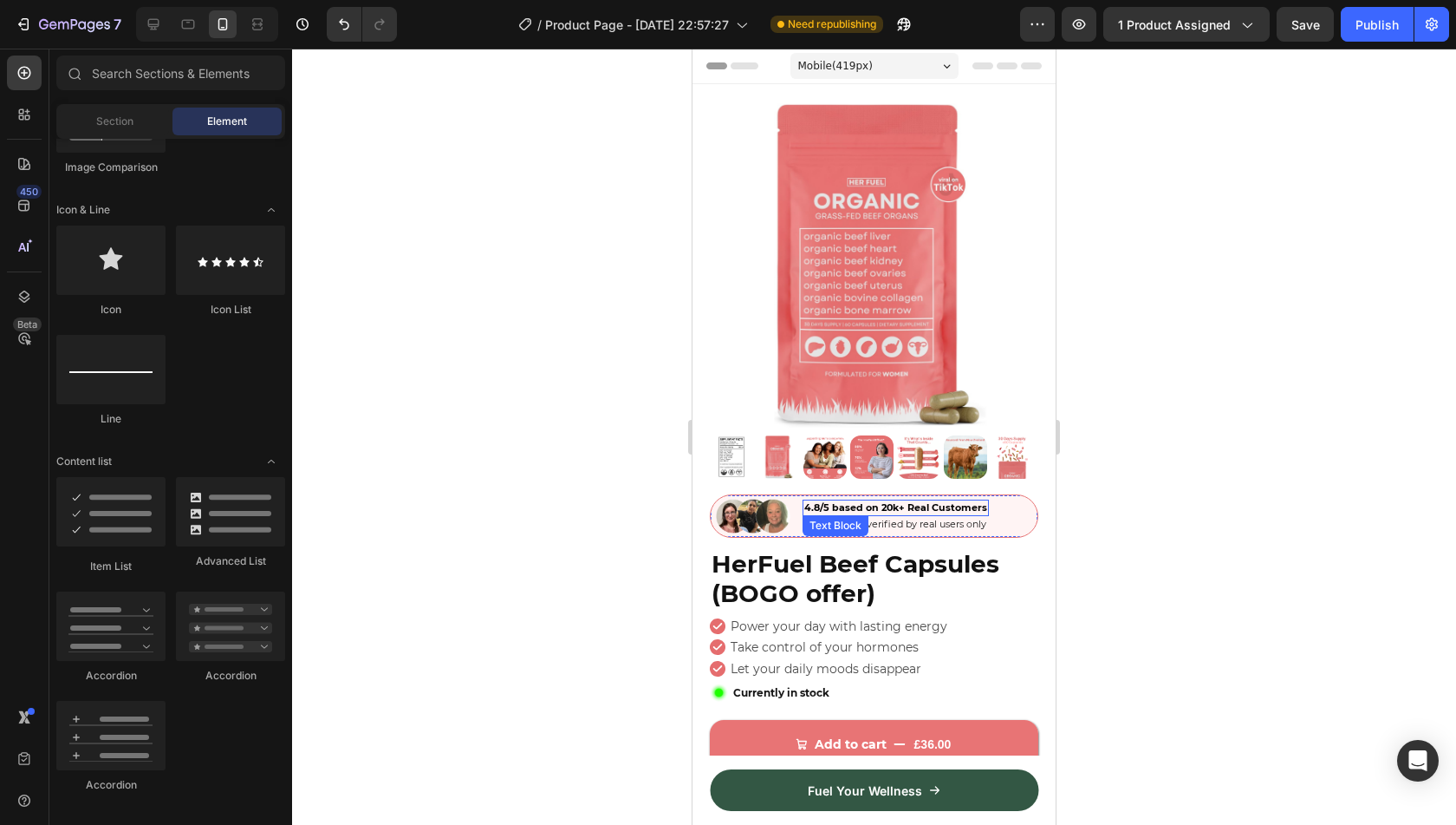
click at [848, 501] on span "4.8/5 based on 20k+ Real Customers" at bounding box center [895, 507] width 183 height 12
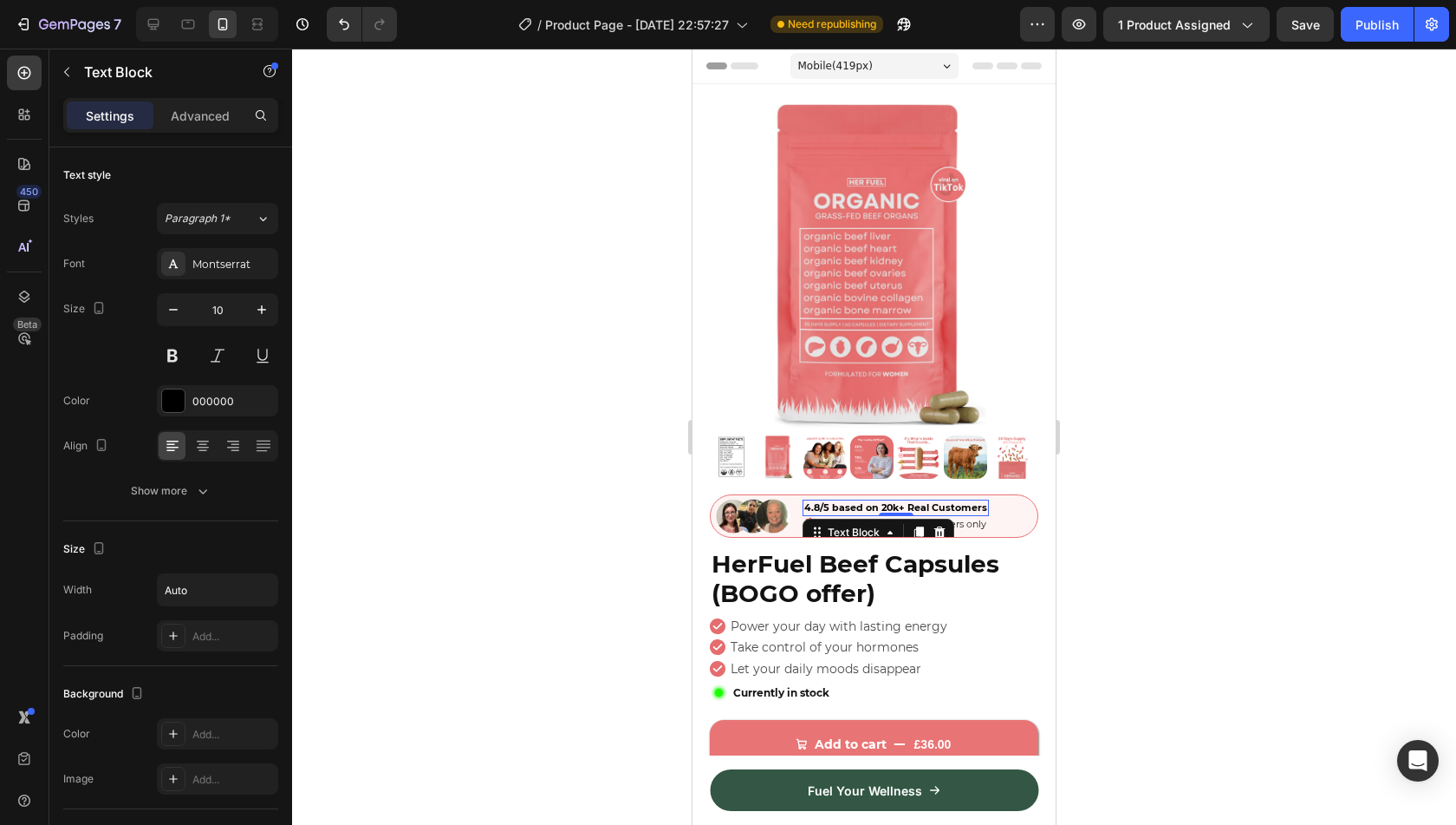
click at [848, 501] on span "4.8/5 based on 20k+ Real Customers" at bounding box center [895, 507] width 183 height 12
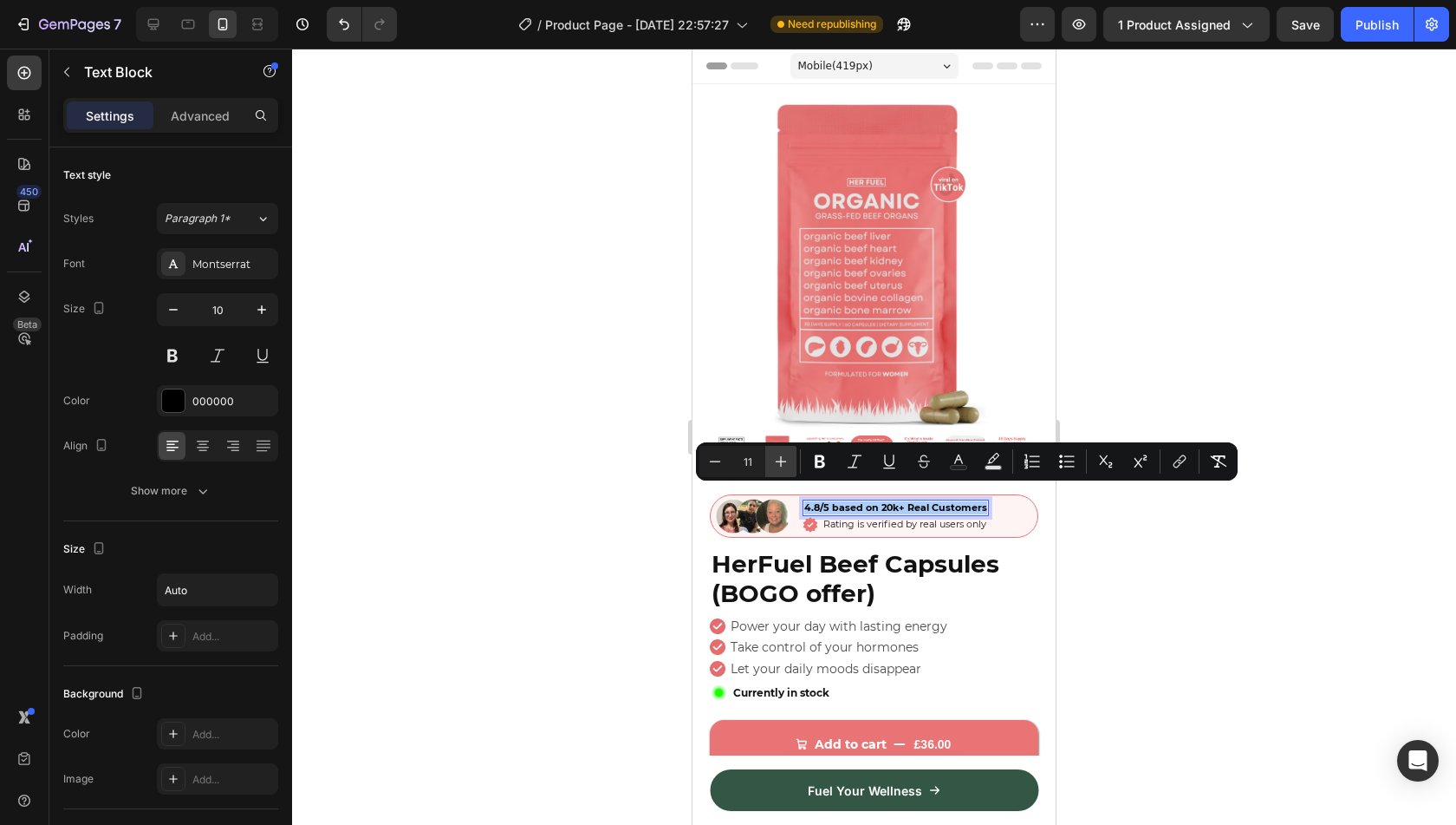
click at [789, 462] on icon "Editor contextual toolbar" at bounding box center [781, 461] width 17 height 17
type input "12"
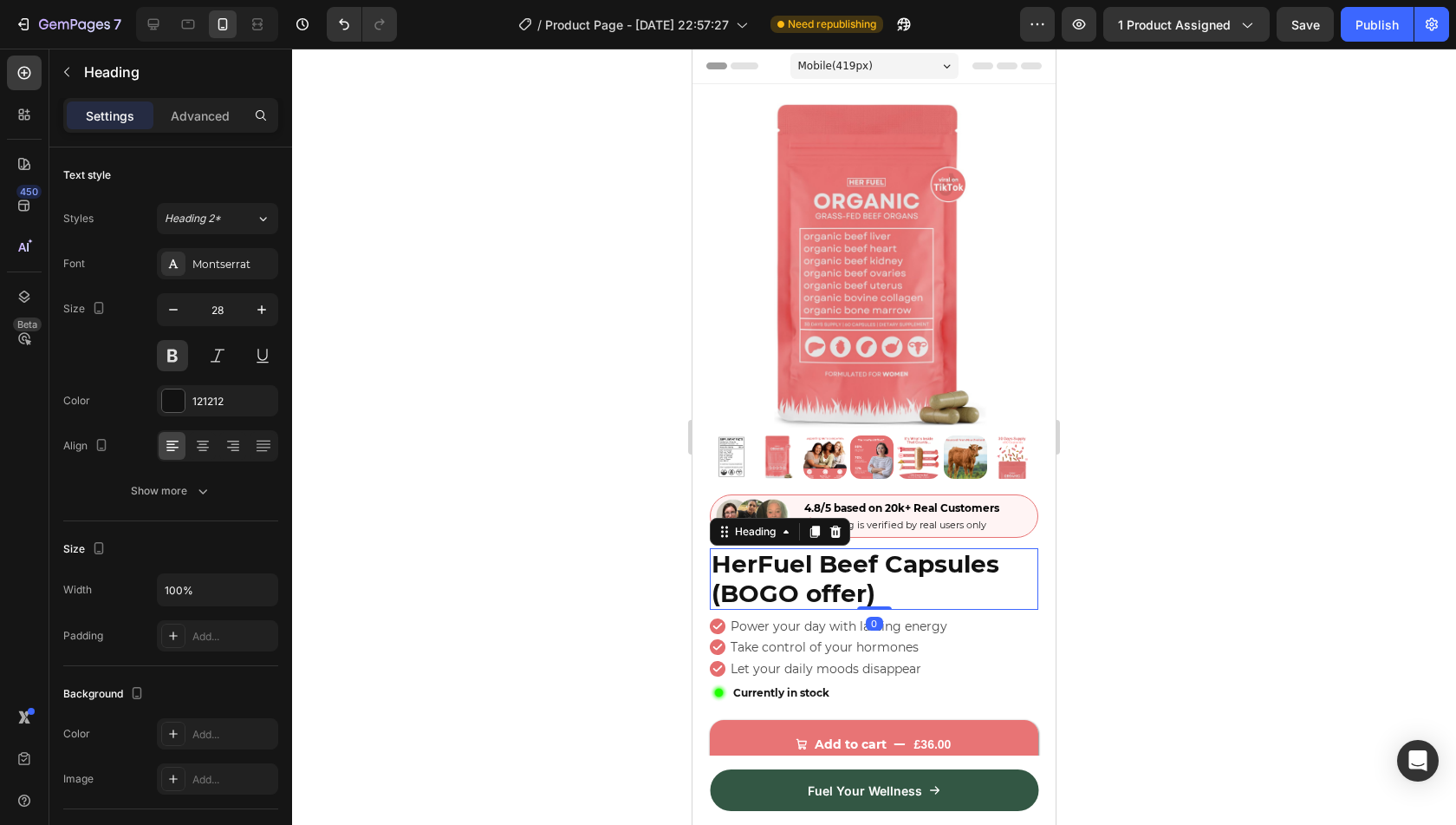
click at [1160, 552] on div at bounding box center [874, 436] width 1164 height 776
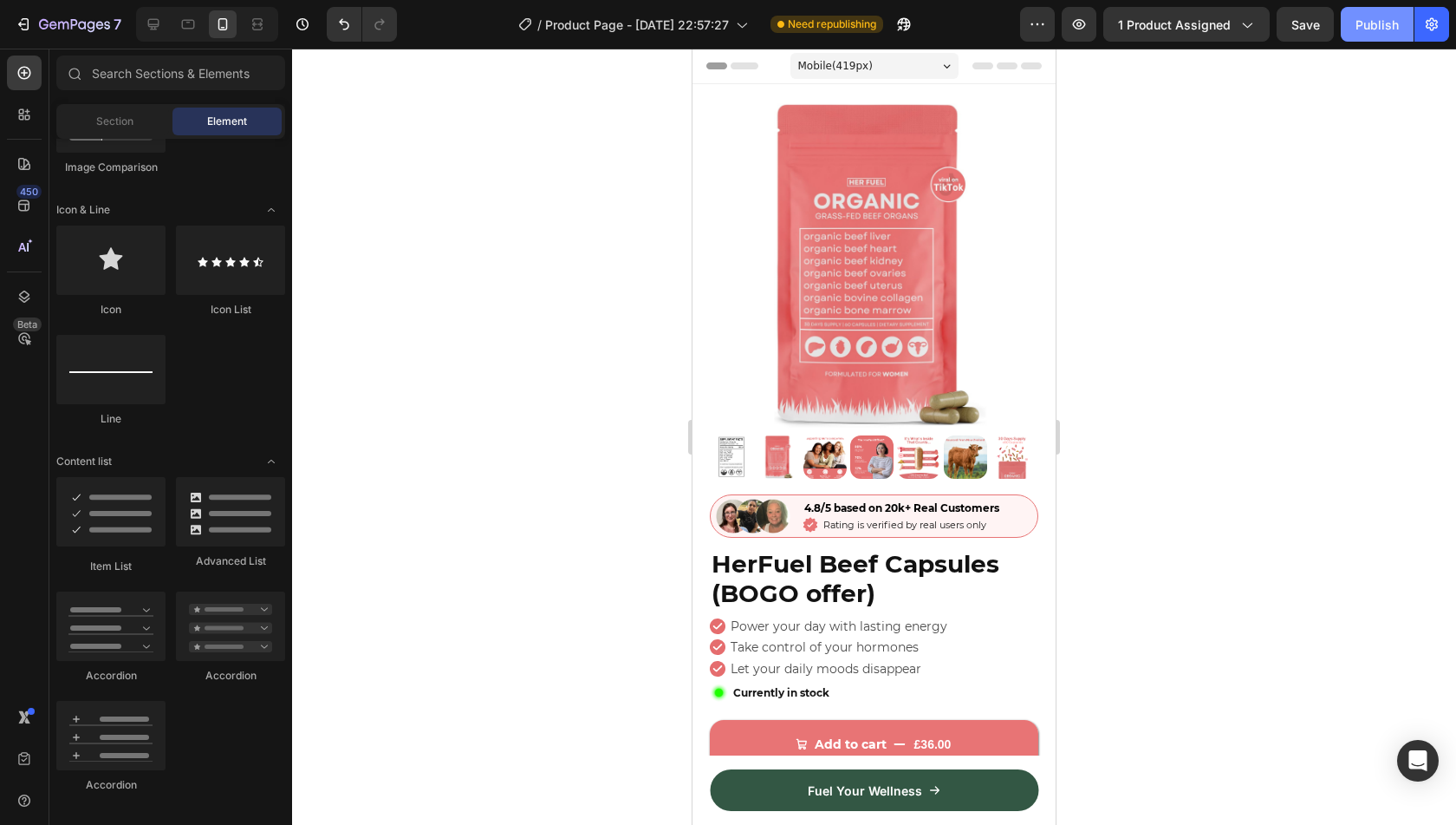
click at [1391, 27] on div "Publish" at bounding box center [1377, 24] width 43 height 18
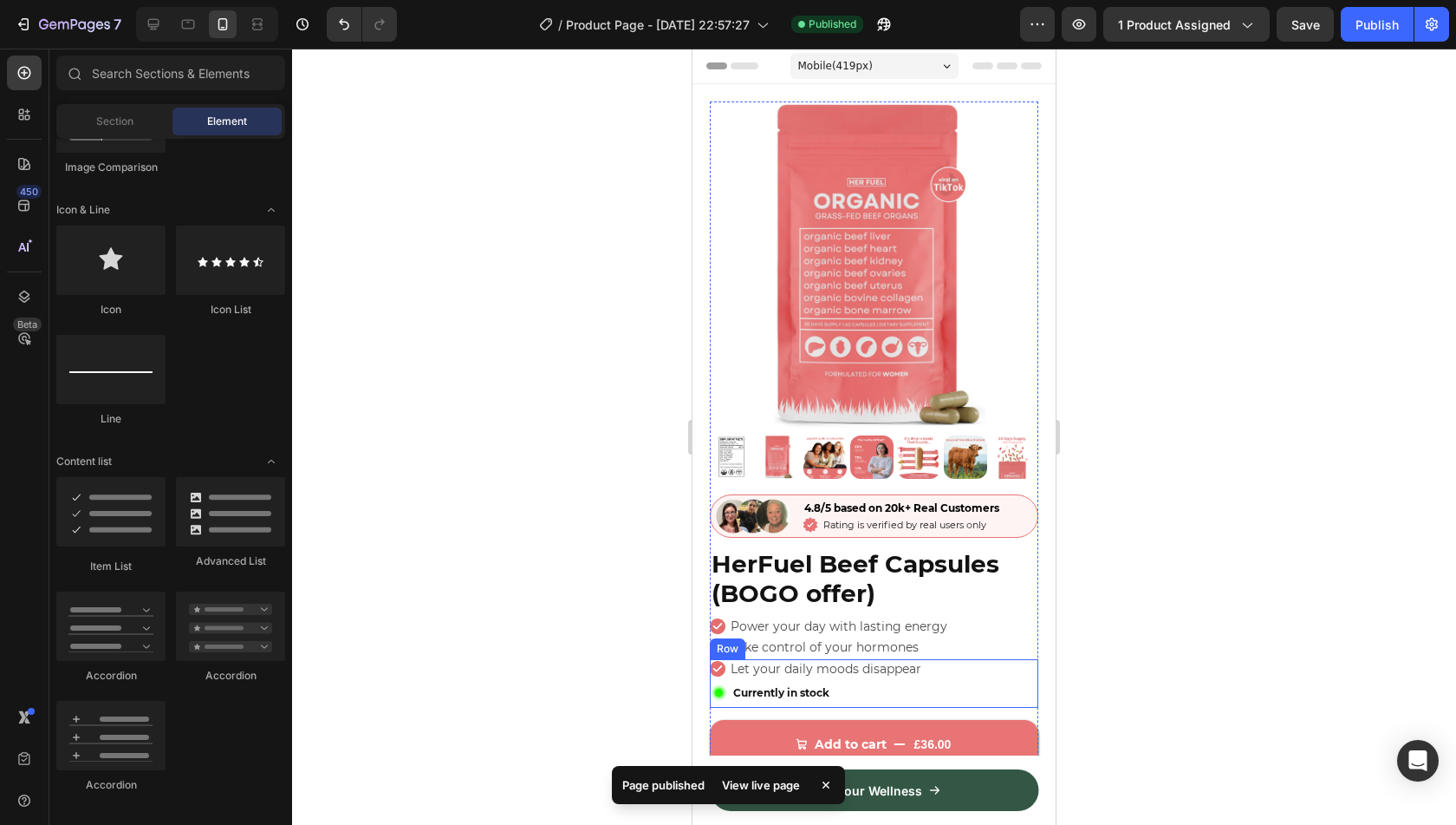
click at [962, 659] on div "Icon Let your daily moods disappear Text Block Row Image Currently in stock Tex…" at bounding box center [873, 683] width 328 height 49
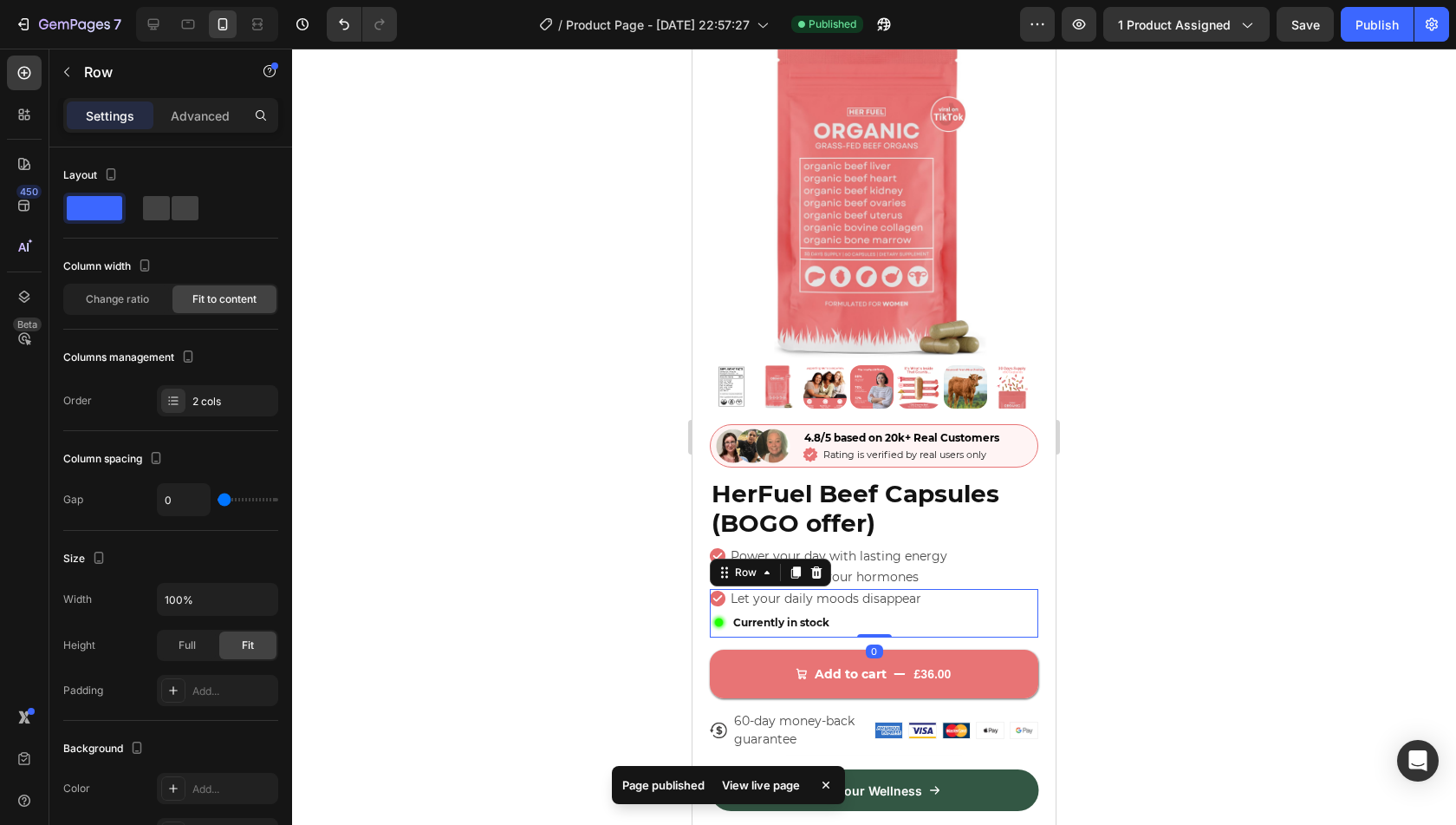
scroll to position [71, 0]
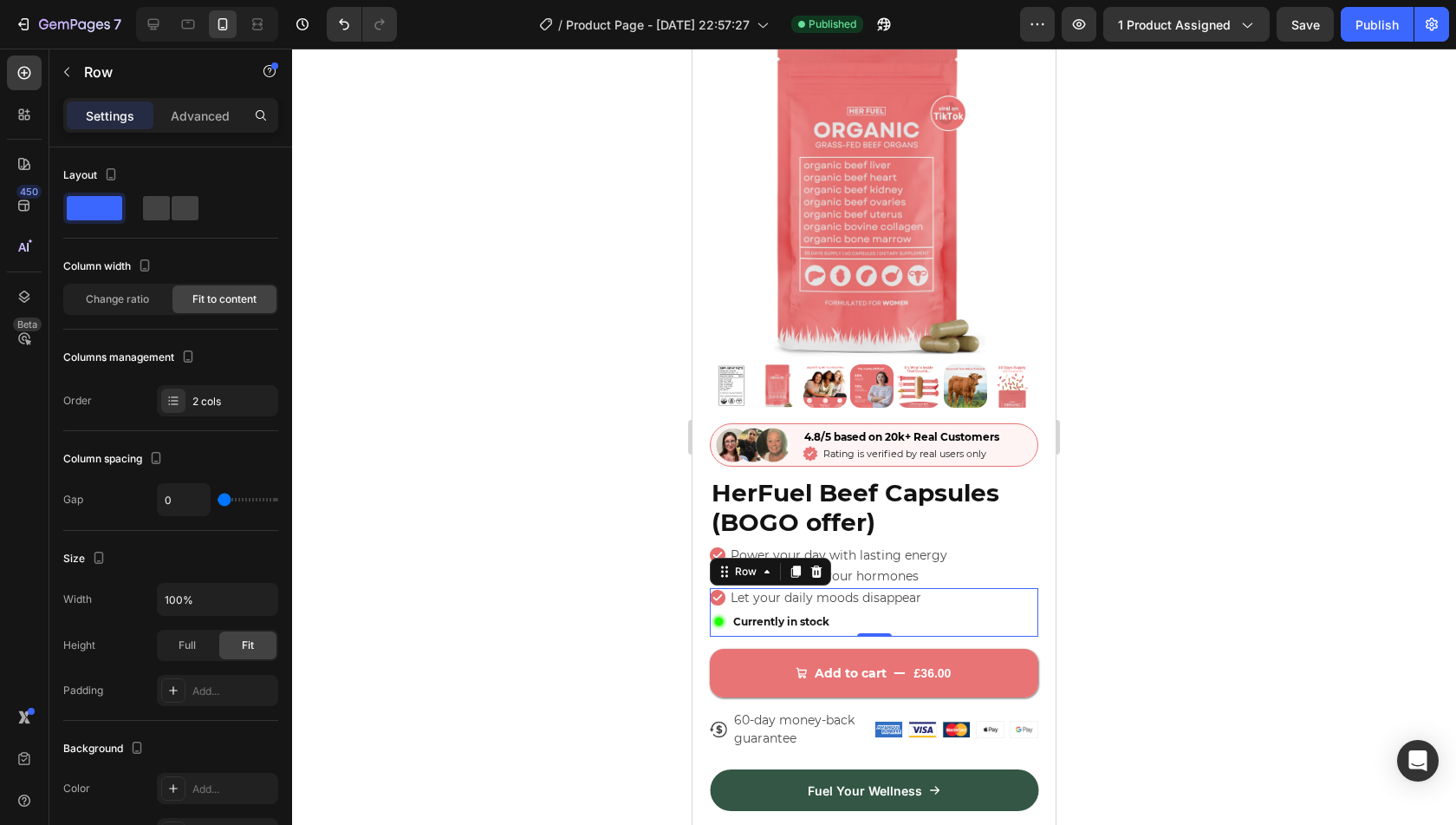
click at [1144, 578] on div at bounding box center [874, 436] width 1164 height 776
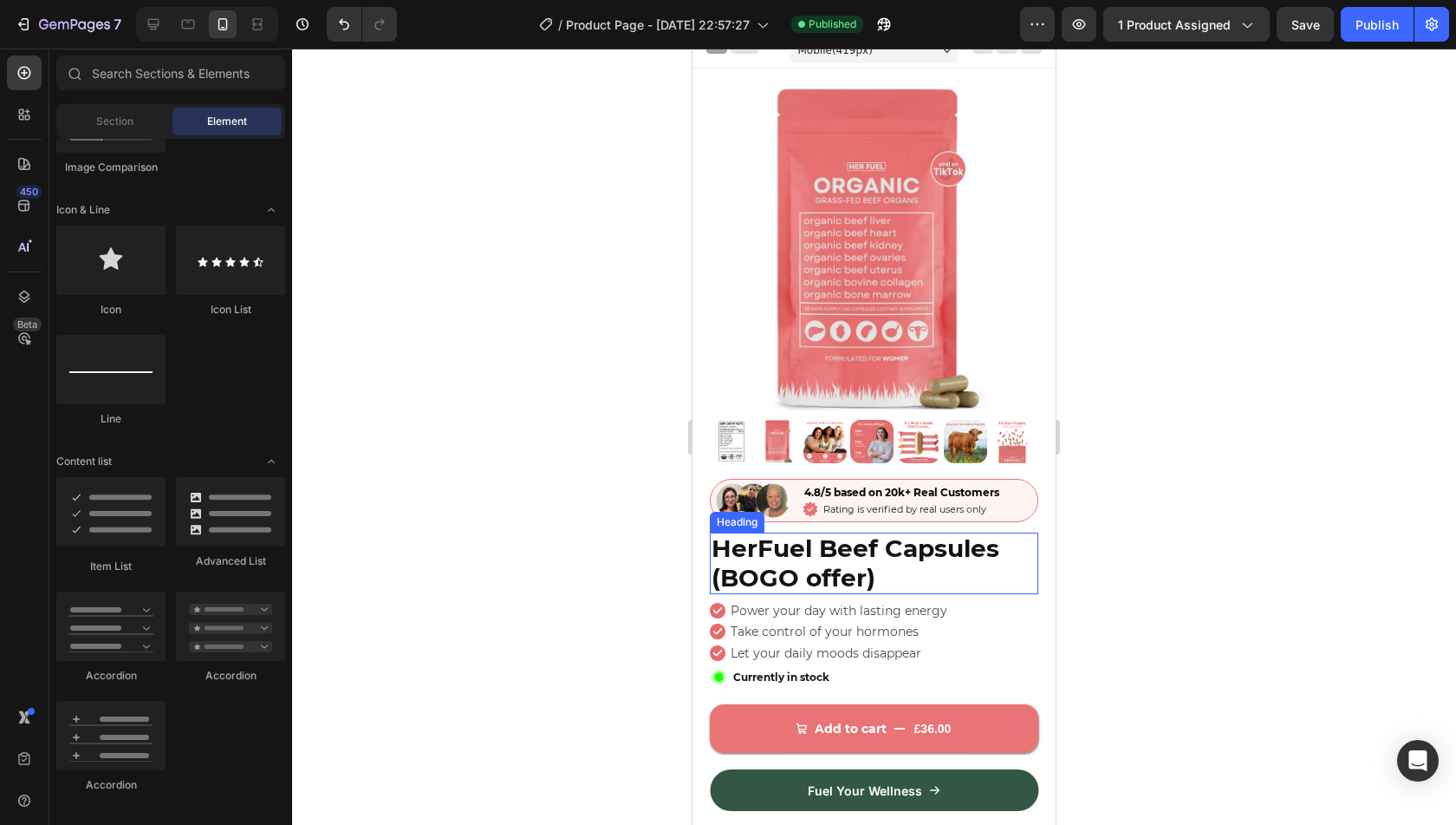
scroll to position [0, 0]
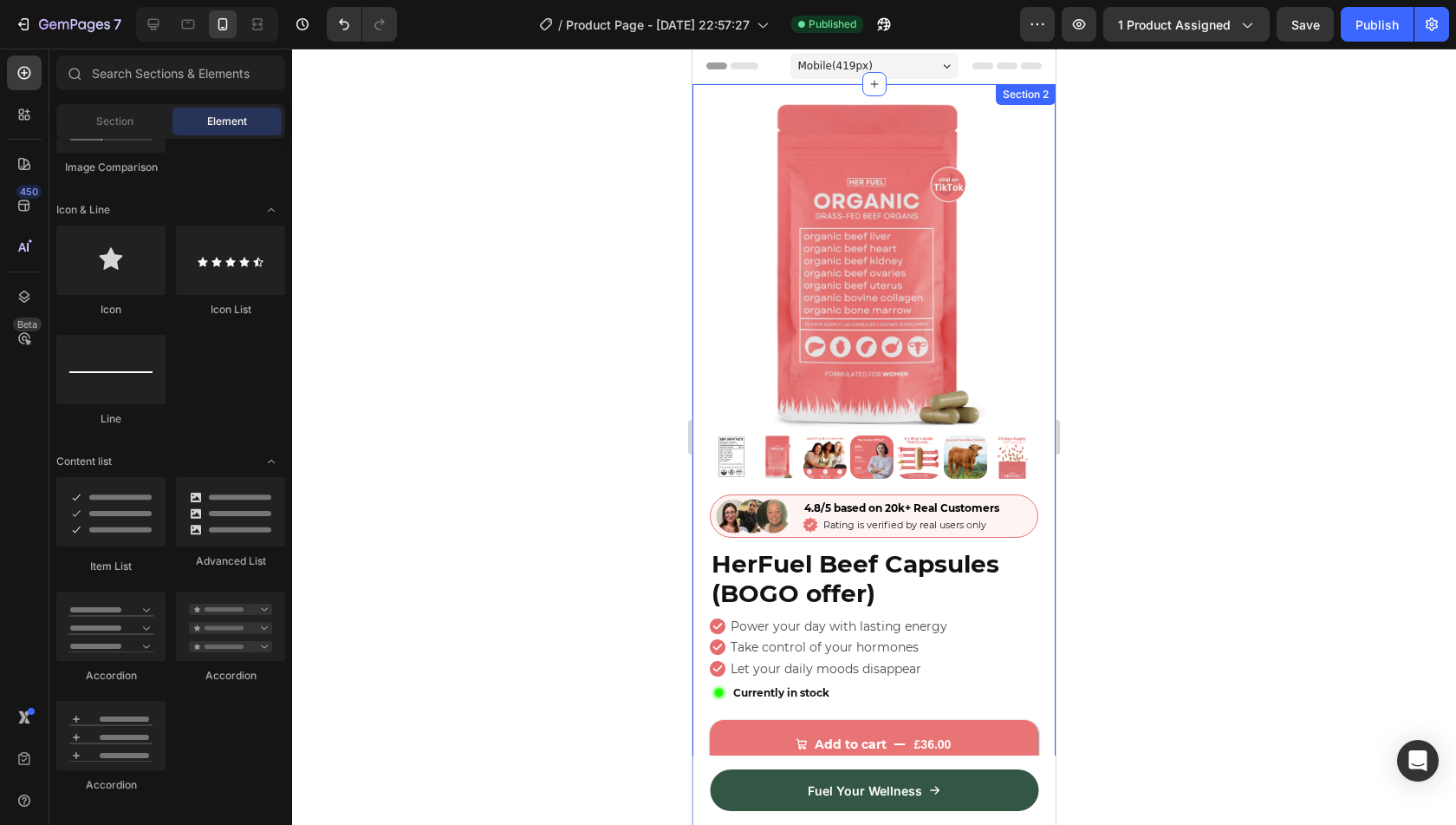
click at [698, 130] on div "Product Images Image 4.8/5 based on 20k+ Real Customers Text Block Icon Rating …" at bounding box center [874, 508] width 363 height 849
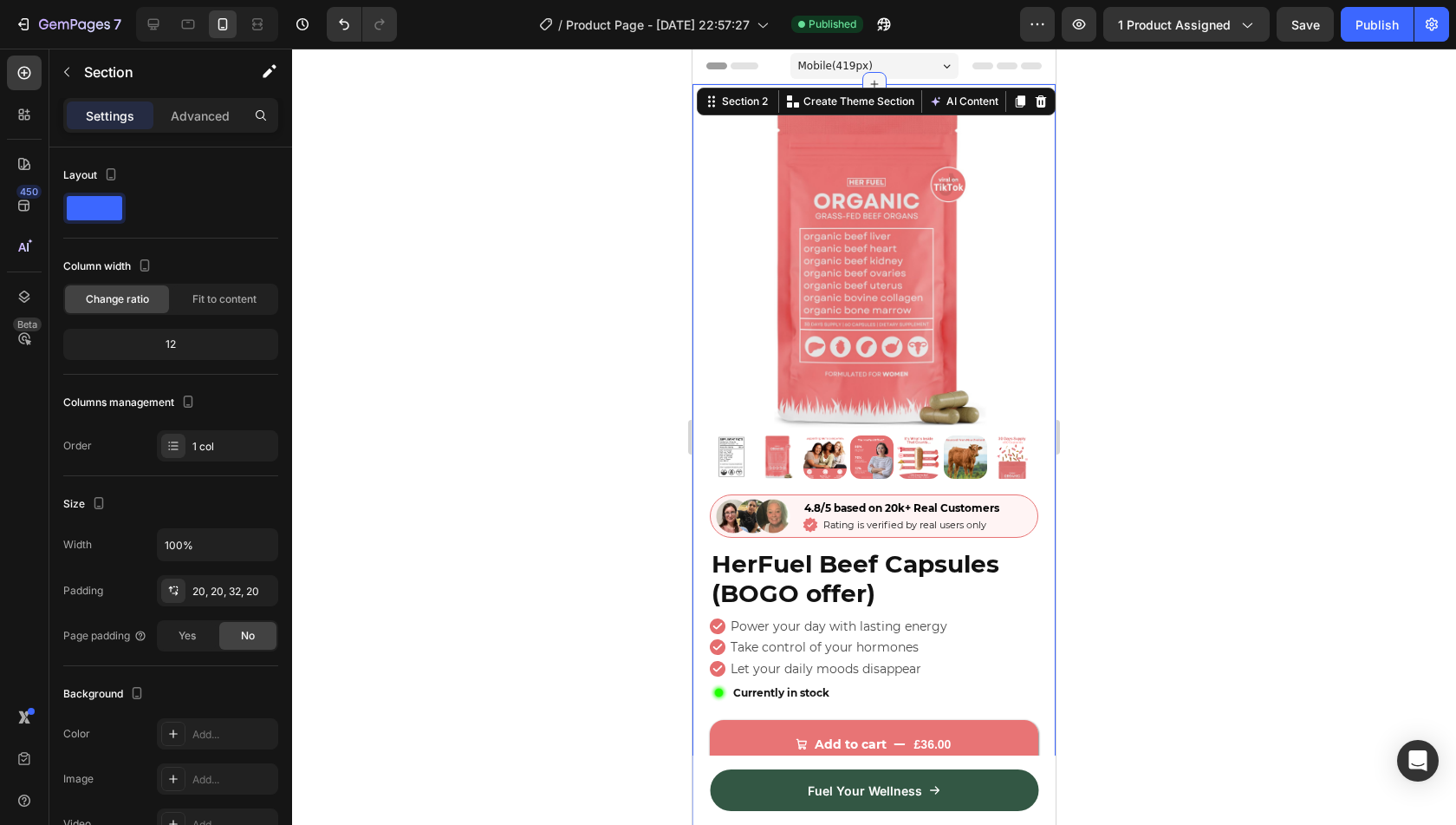
click at [871, 76] on div at bounding box center [874, 84] width 24 height 24
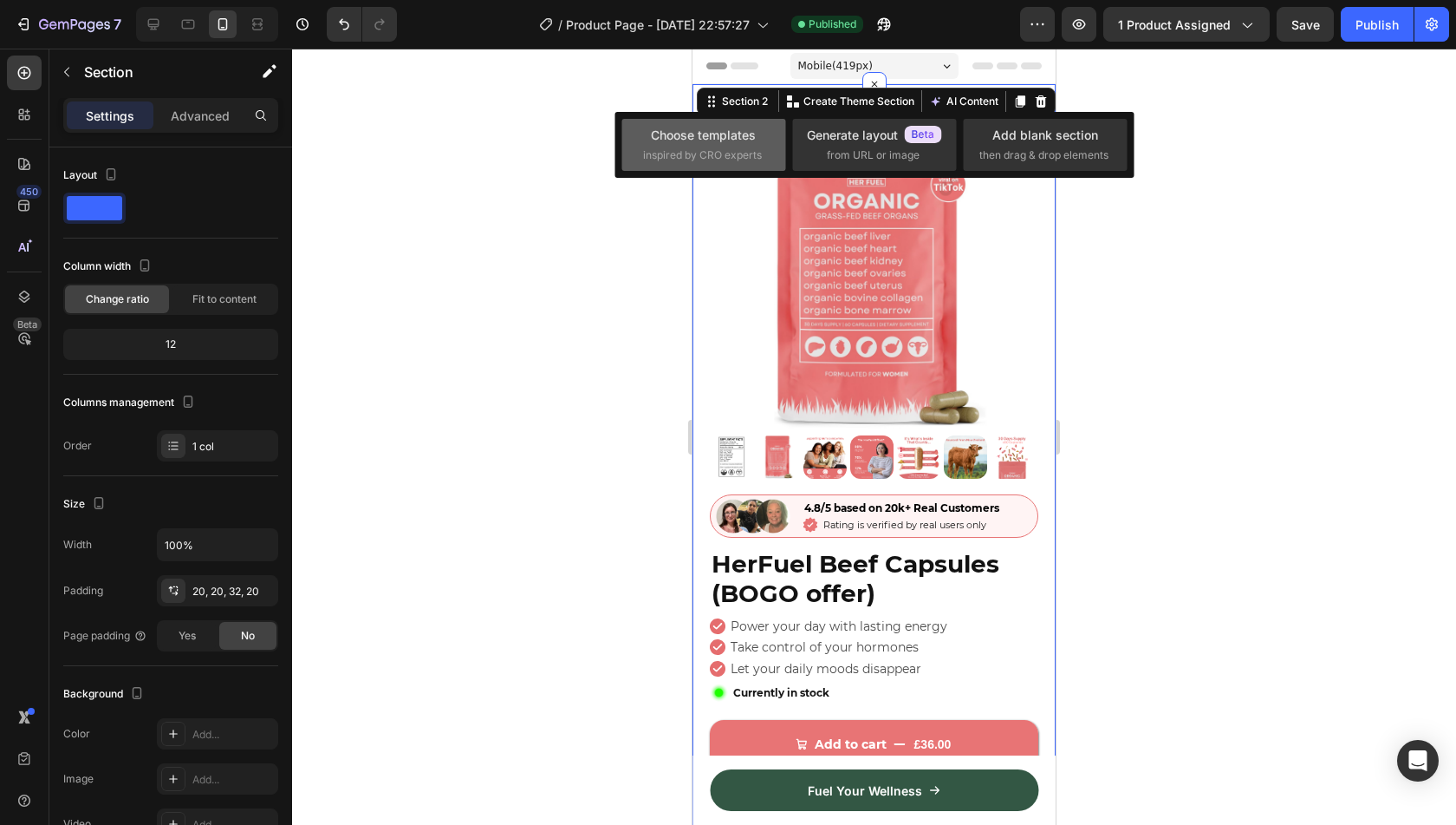
click at [708, 141] on div "Choose templates" at bounding box center [703, 135] width 105 height 18
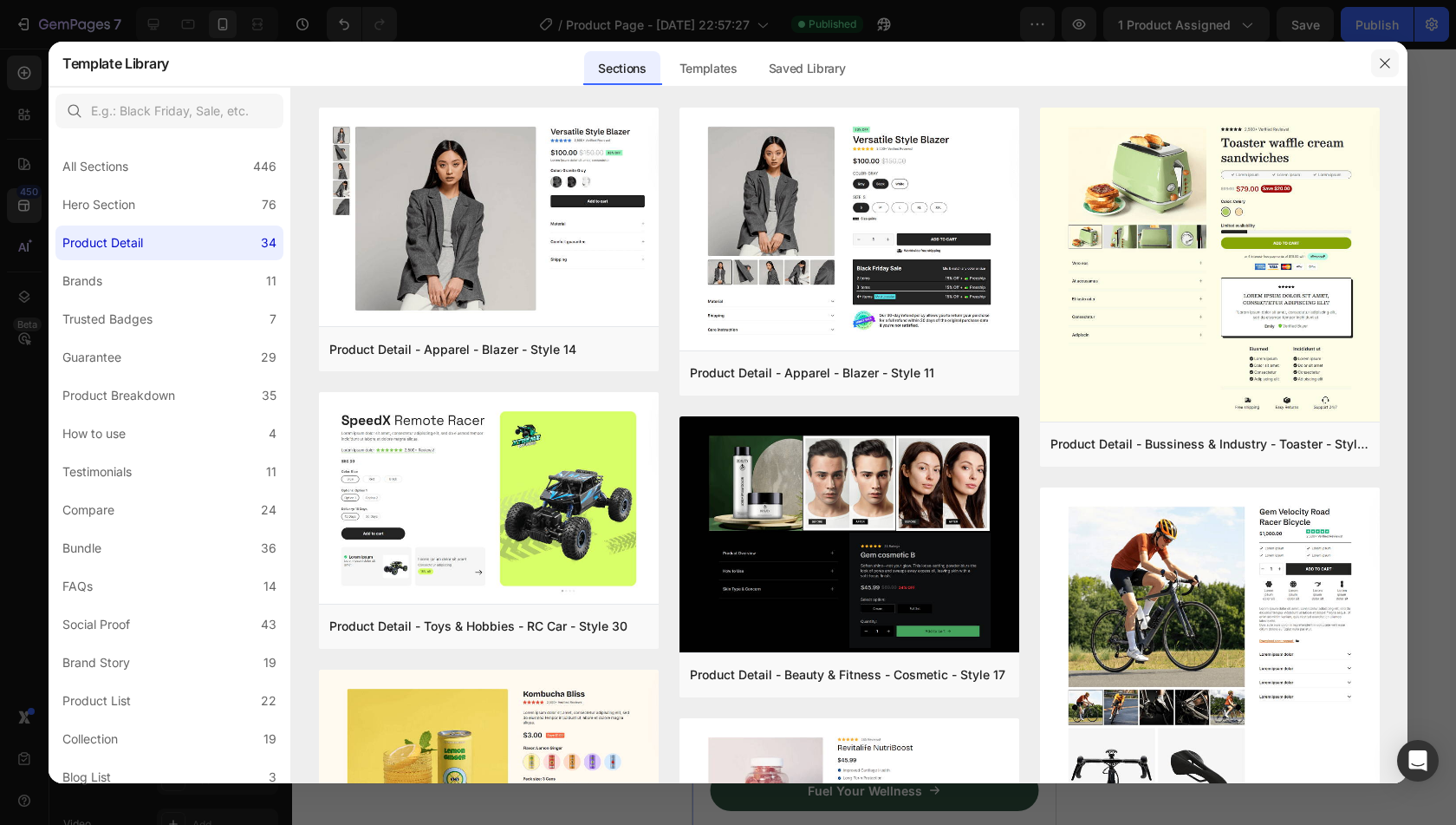
click at [1381, 72] on button "button" at bounding box center [1385, 63] width 28 height 28
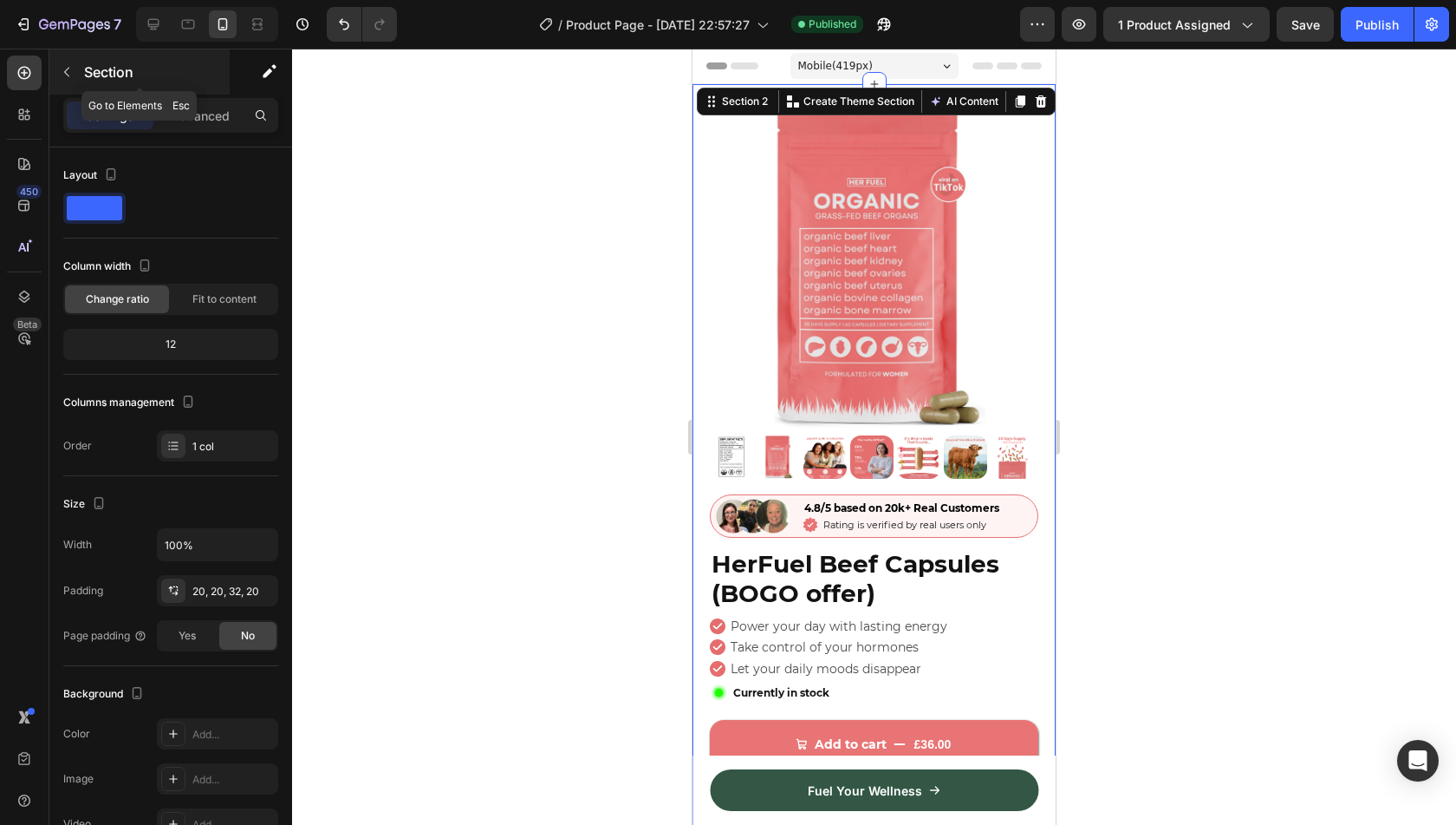
click at [126, 75] on p "Section" at bounding box center [155, 71] width 142 height 21
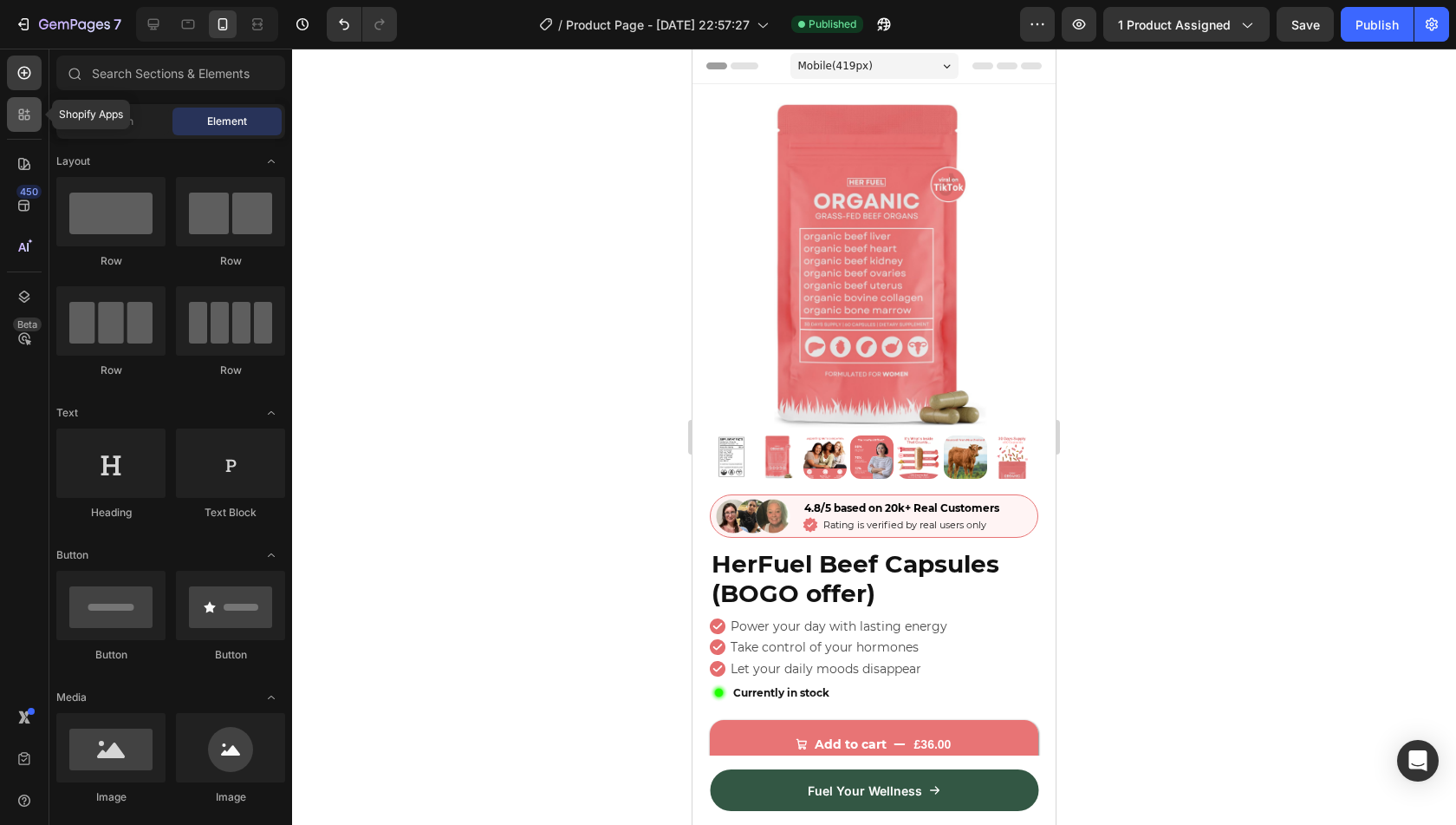
click at [19, 116] on icon at bounding box center [22, 118] width 5 height 5
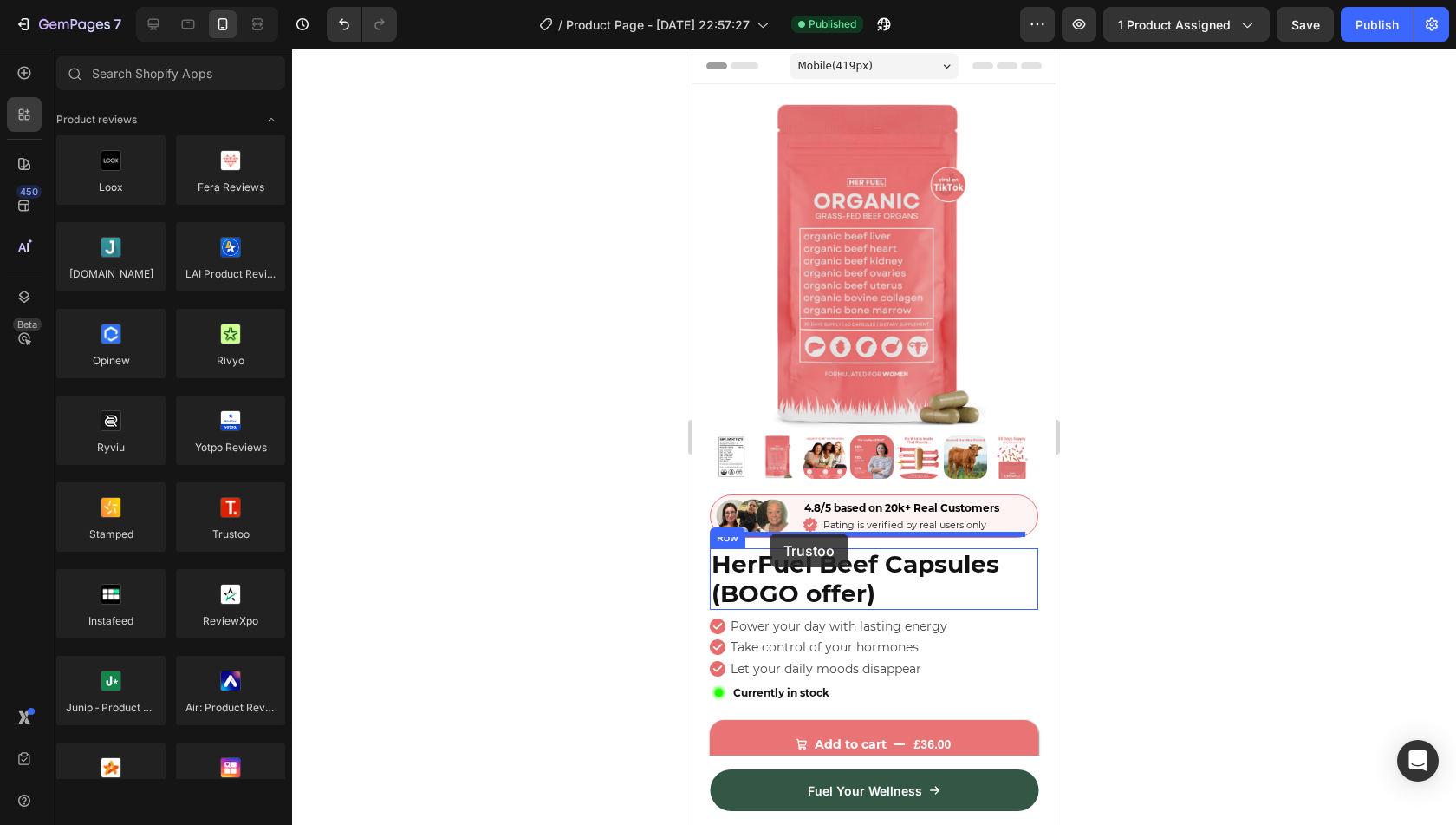
drag, startPoint x: 891, startPoint y: 549, endPoint x: 770, endPoint y: 534, distance: 121.9
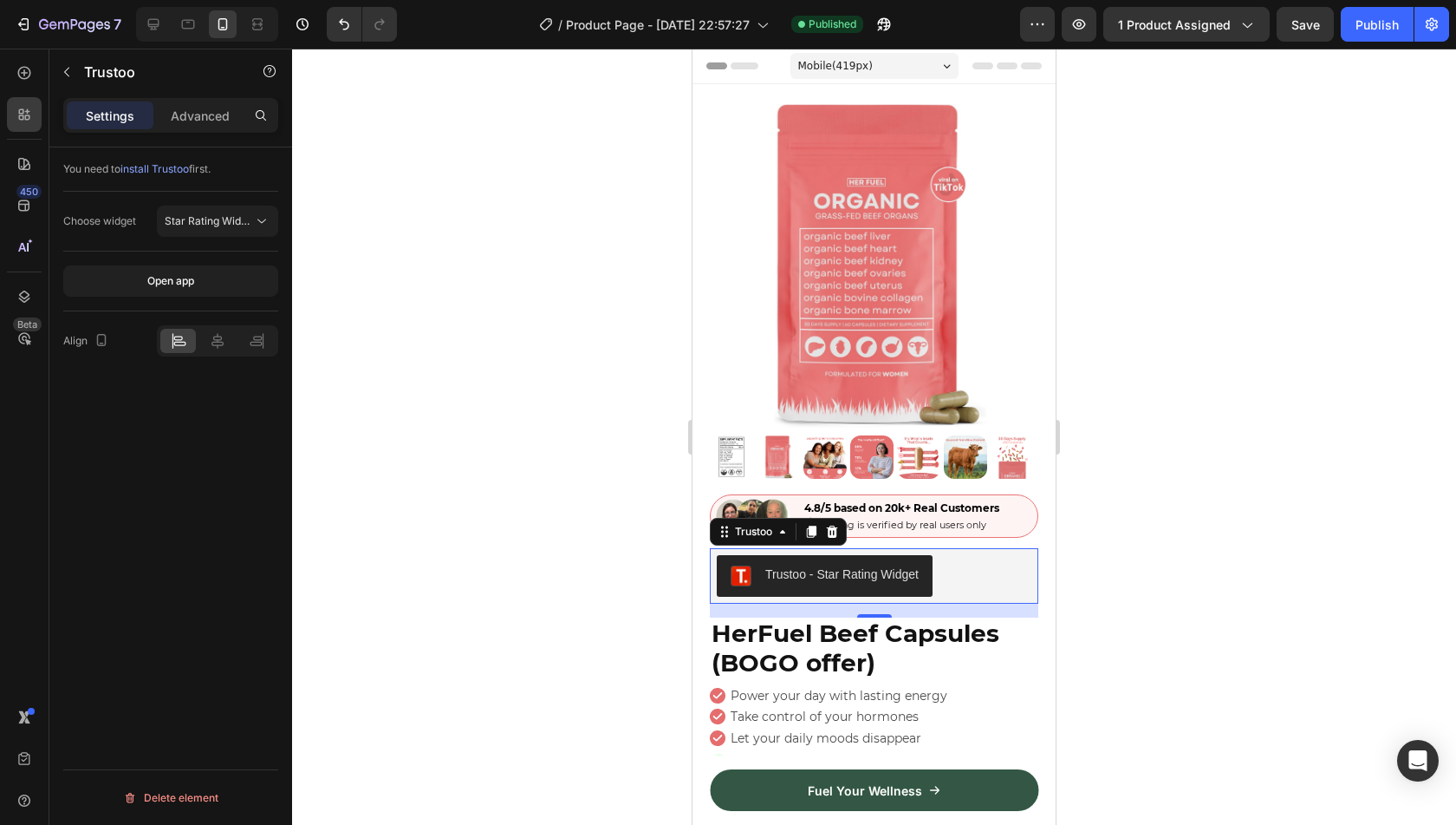
click at [230, 238] on div "Choose widget Star Rating Widget" at bounding box center [170, 221] width 215 height 59
click at [245, 229] on button "Star Rating Widget" at bounding box center [217, 220] width 121 height 31
click at [228, 516] on div "You need to install Trustoo first. Choose widget Star Rating Widget Open app Al…" at bounding box center [171, 511] width 243 height 727
click at [1363, 34] on button "Publish" at bounding box center [1377, 24] width 73 height 35
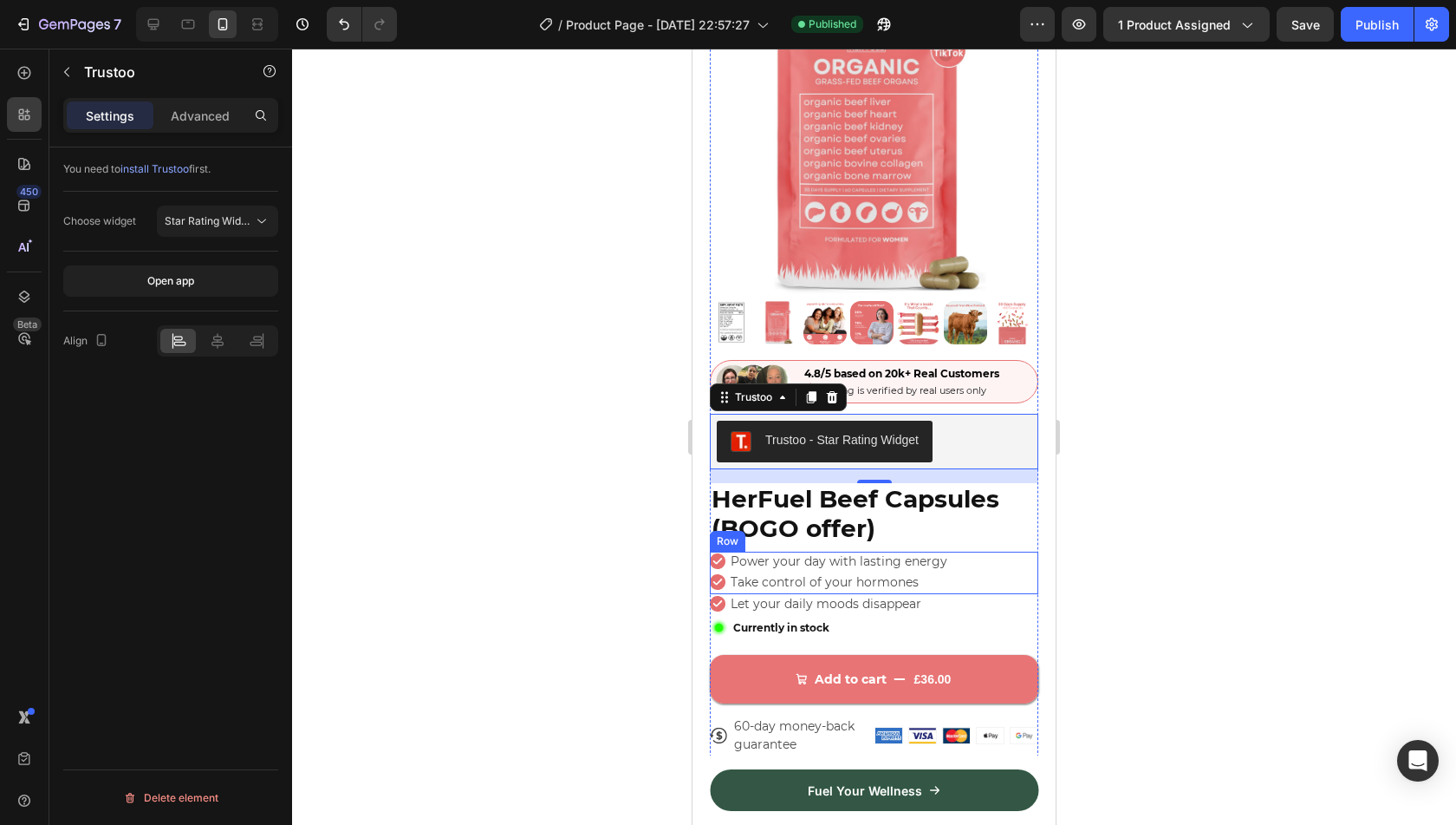
scroll to position [139, 0]
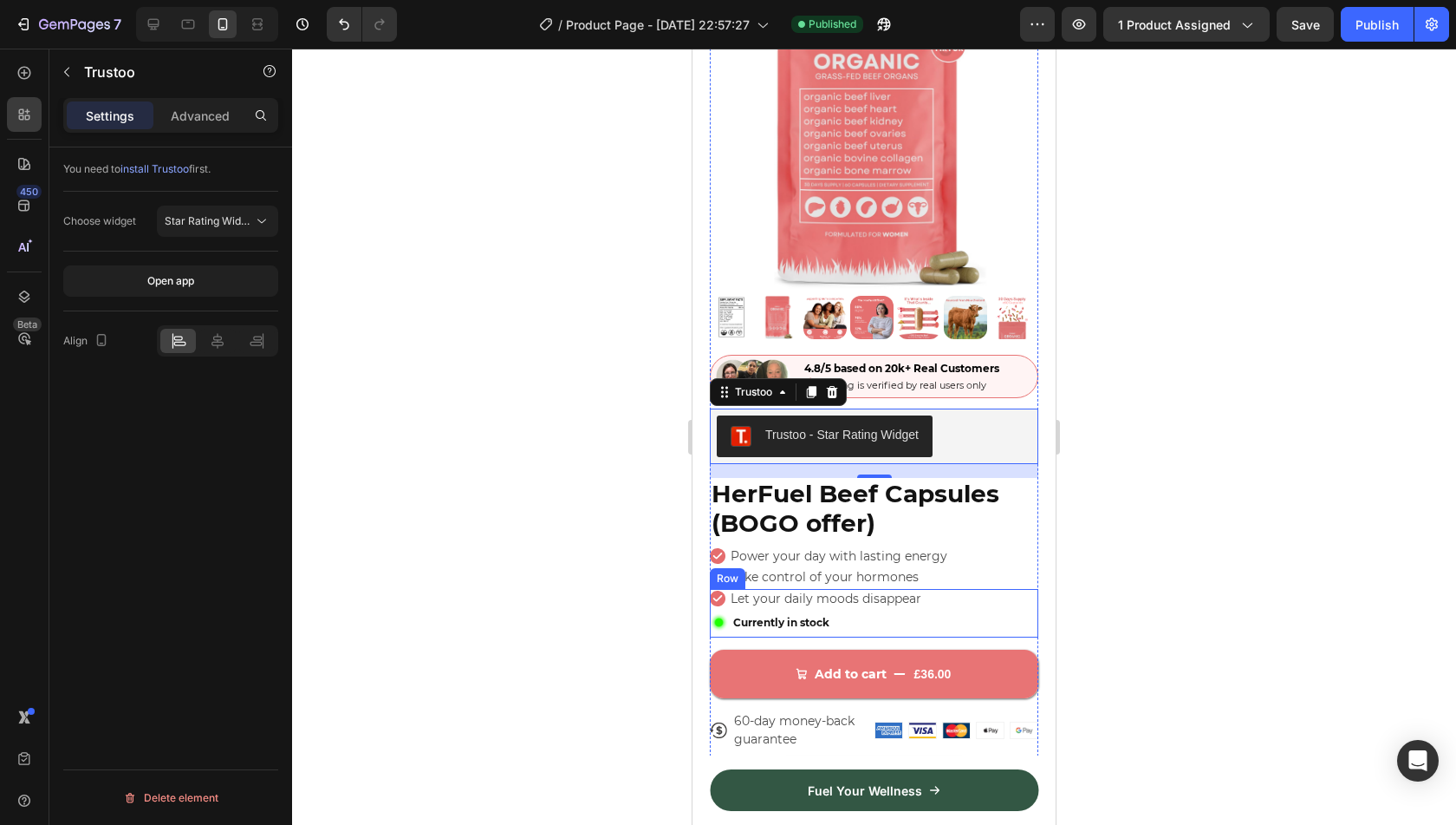
click at [997, 588] on div "Icon Let your daily moods disappear Text Block Row Image Currently in stock Tex…" at bounding box center [873, 613] width 328 height 49
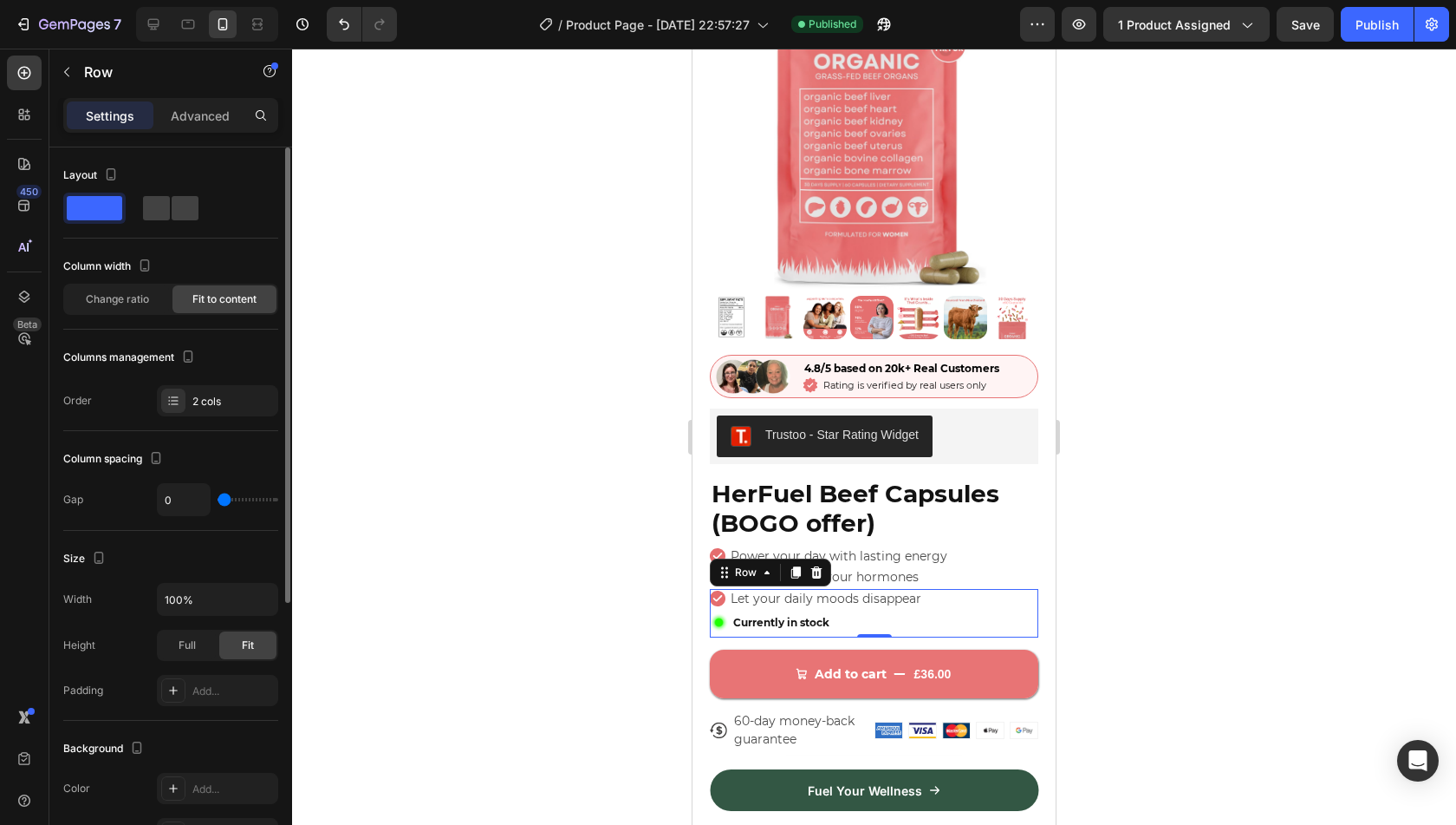
type input "8"
type input "14"
type input "16"
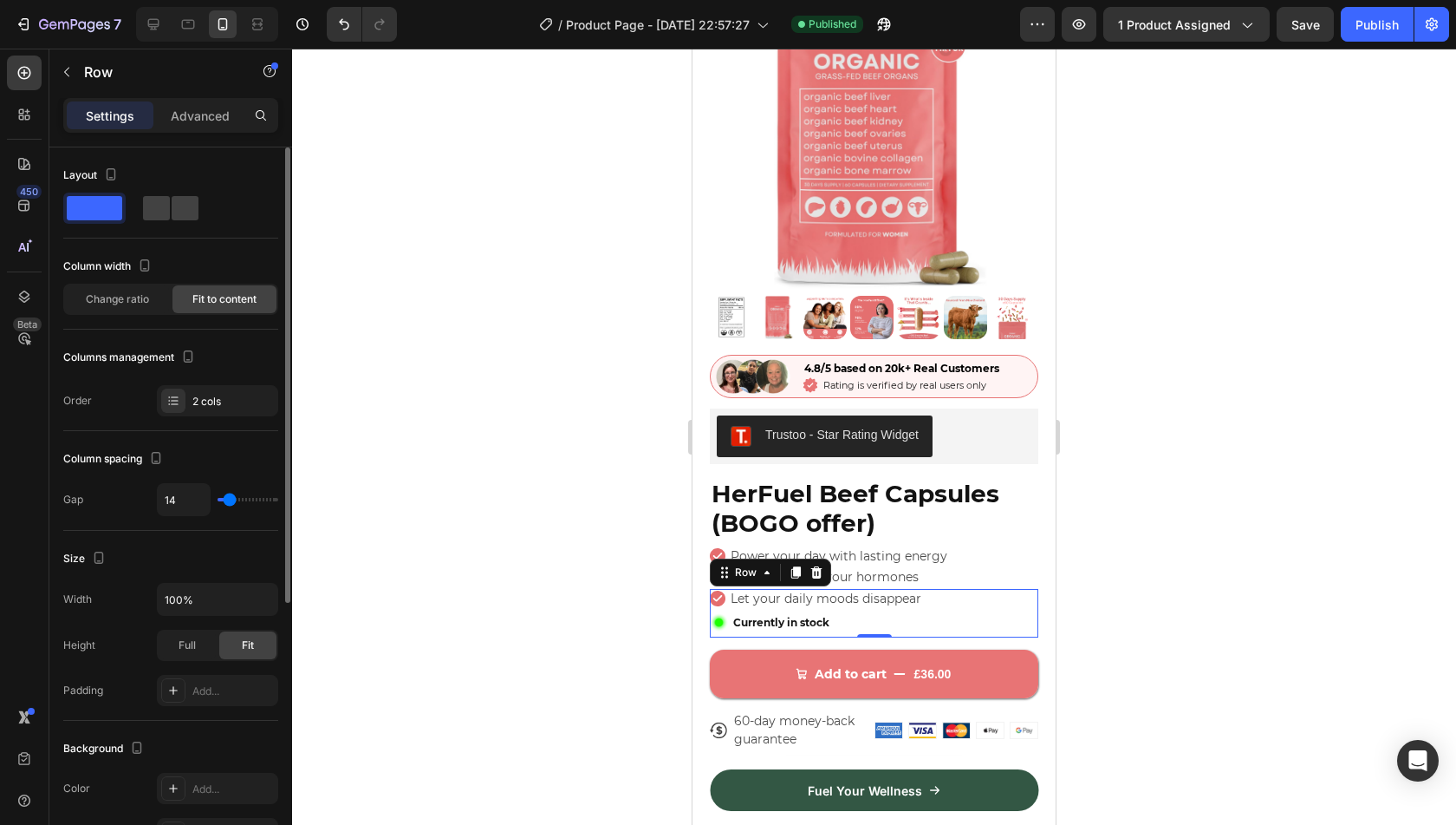
type input "16"
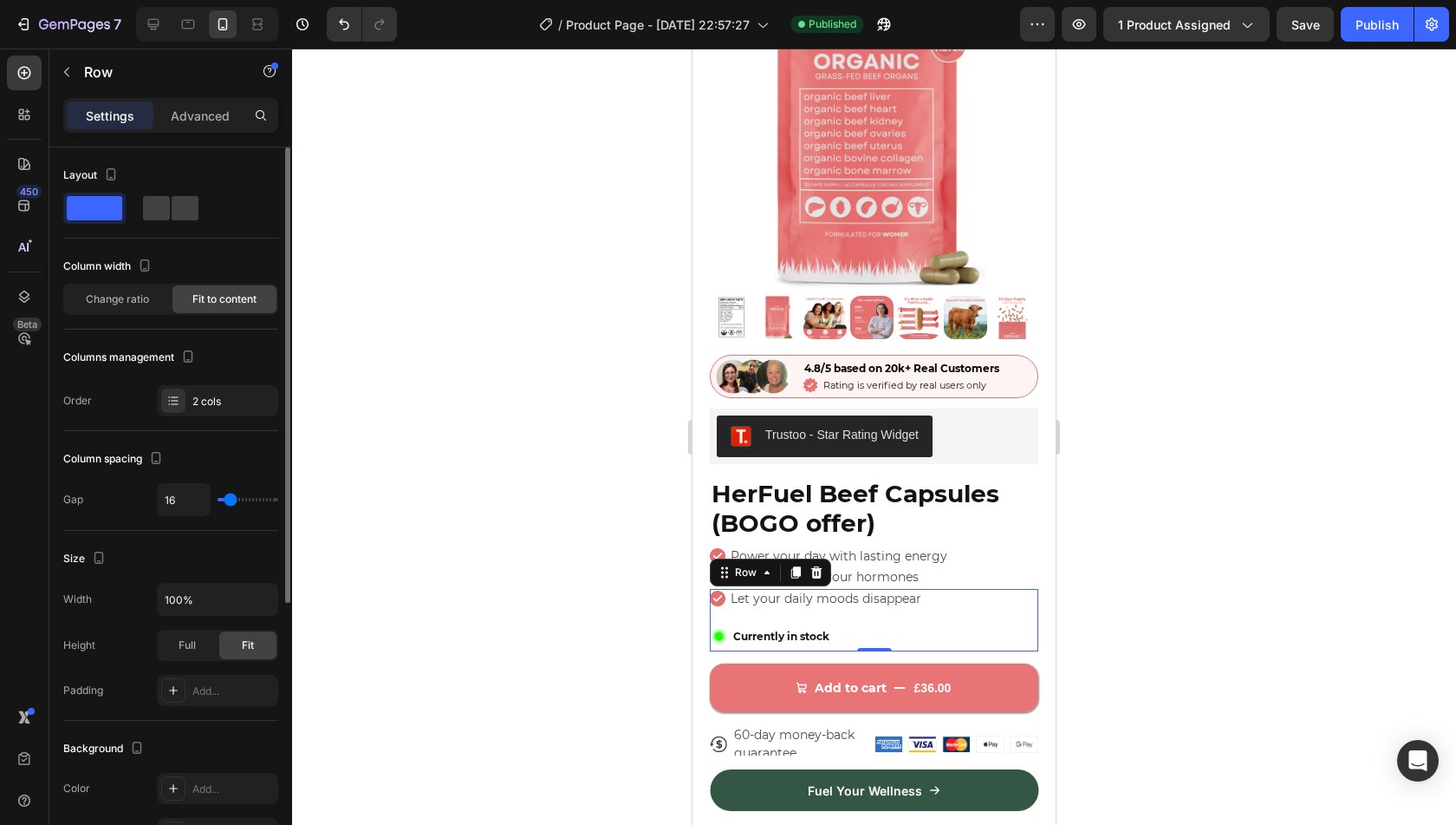
type input "17"
type input "19"
type input "17"
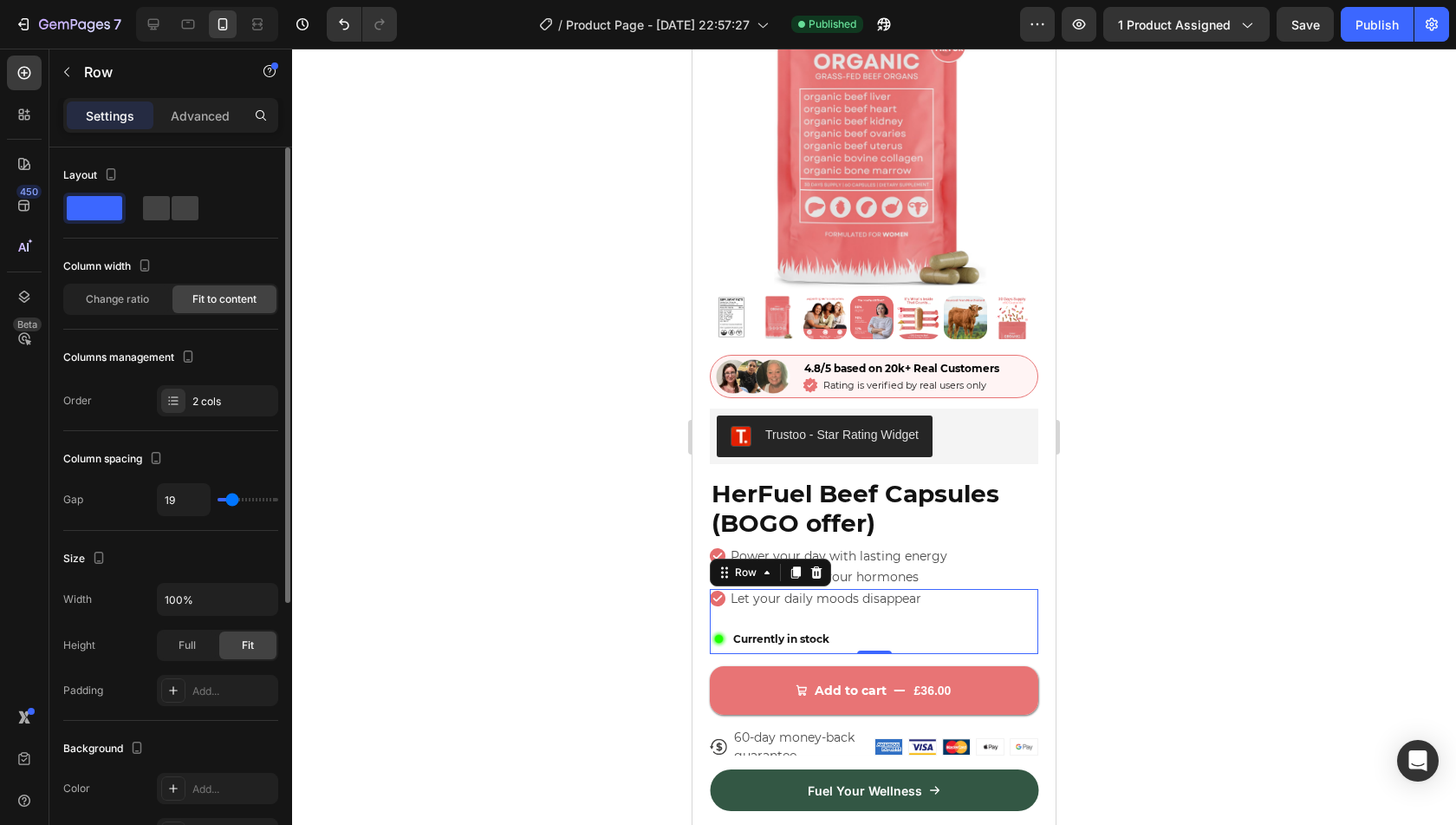
type input "17"
type input "16"
type input "13"
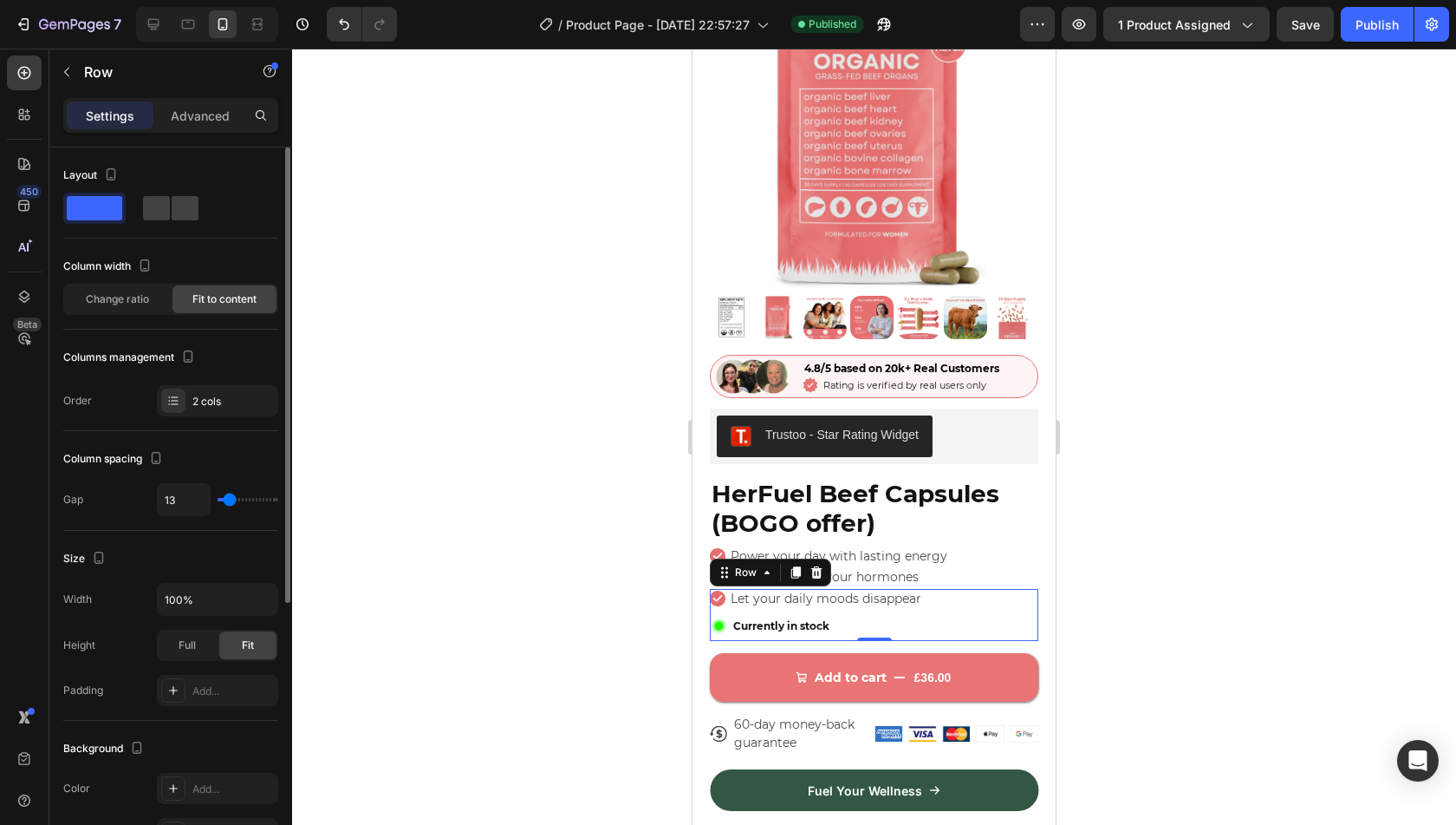
type input "4"
type input "0"
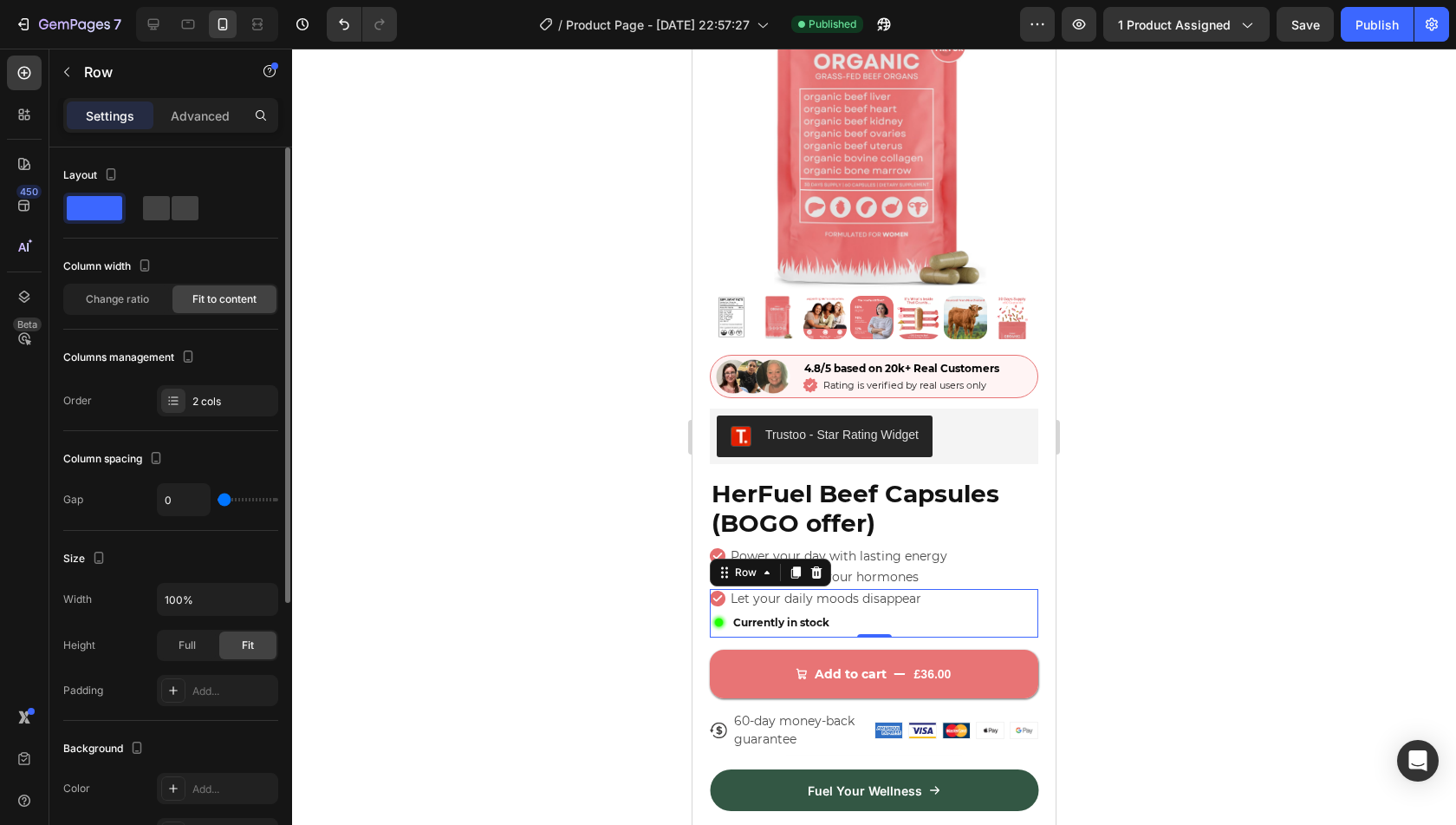
drag, startPoint x: 227, startPoint y: 498, endPoint x: 214, endPoint y: 498, distance: 13.0
click at [218, 498] on input "range" at bounding box center [247, 499] width 60 height 4
click at [191, 493] on input "0" at bounding box center [183, 499] width 52 height 31
type input "4"
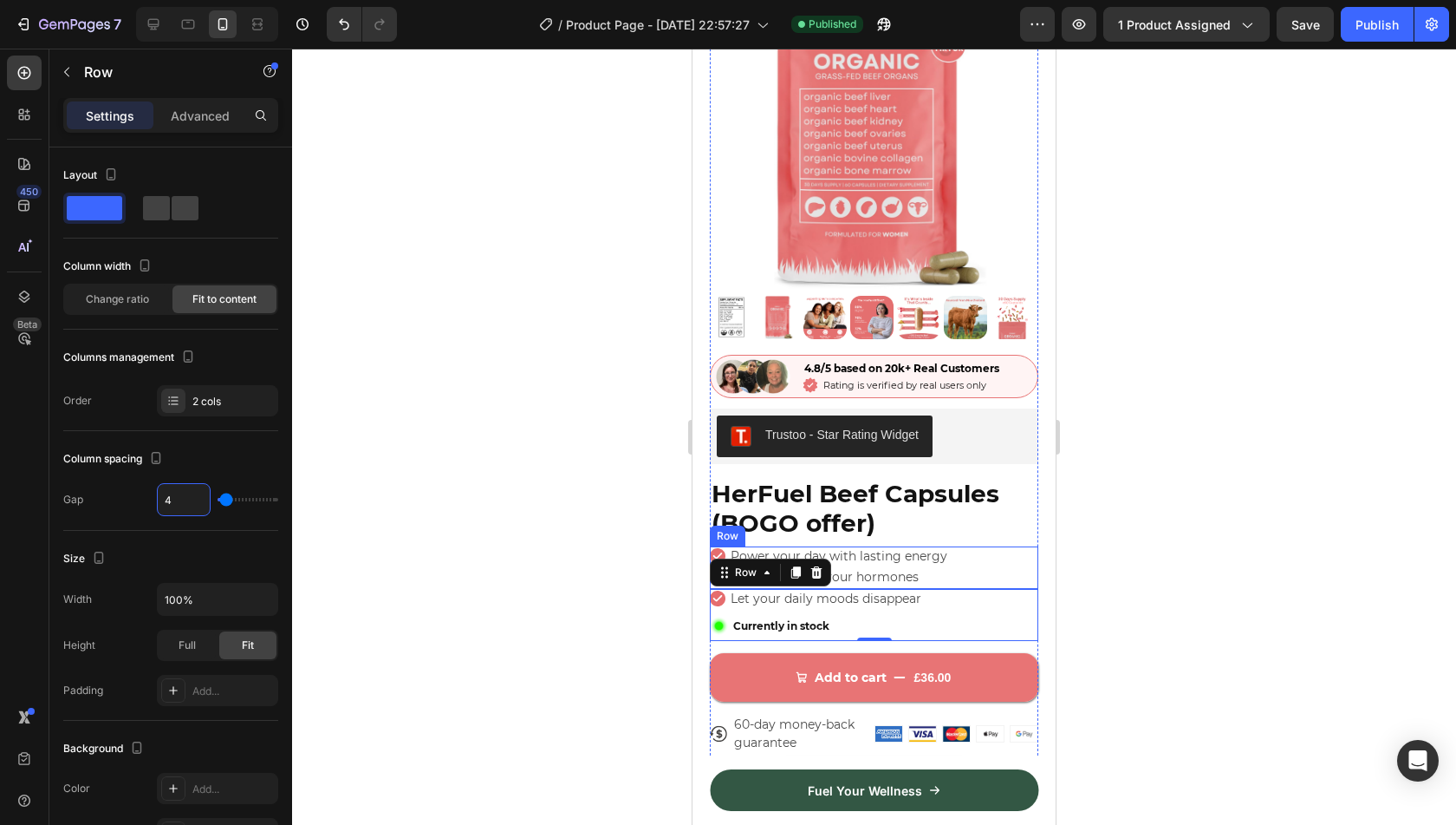
click at [984, 558] on div "Icon Power your day with lasting energy Text Block Row Icon Take control of you…" at bounding box center [873, 567] width 328 height 41
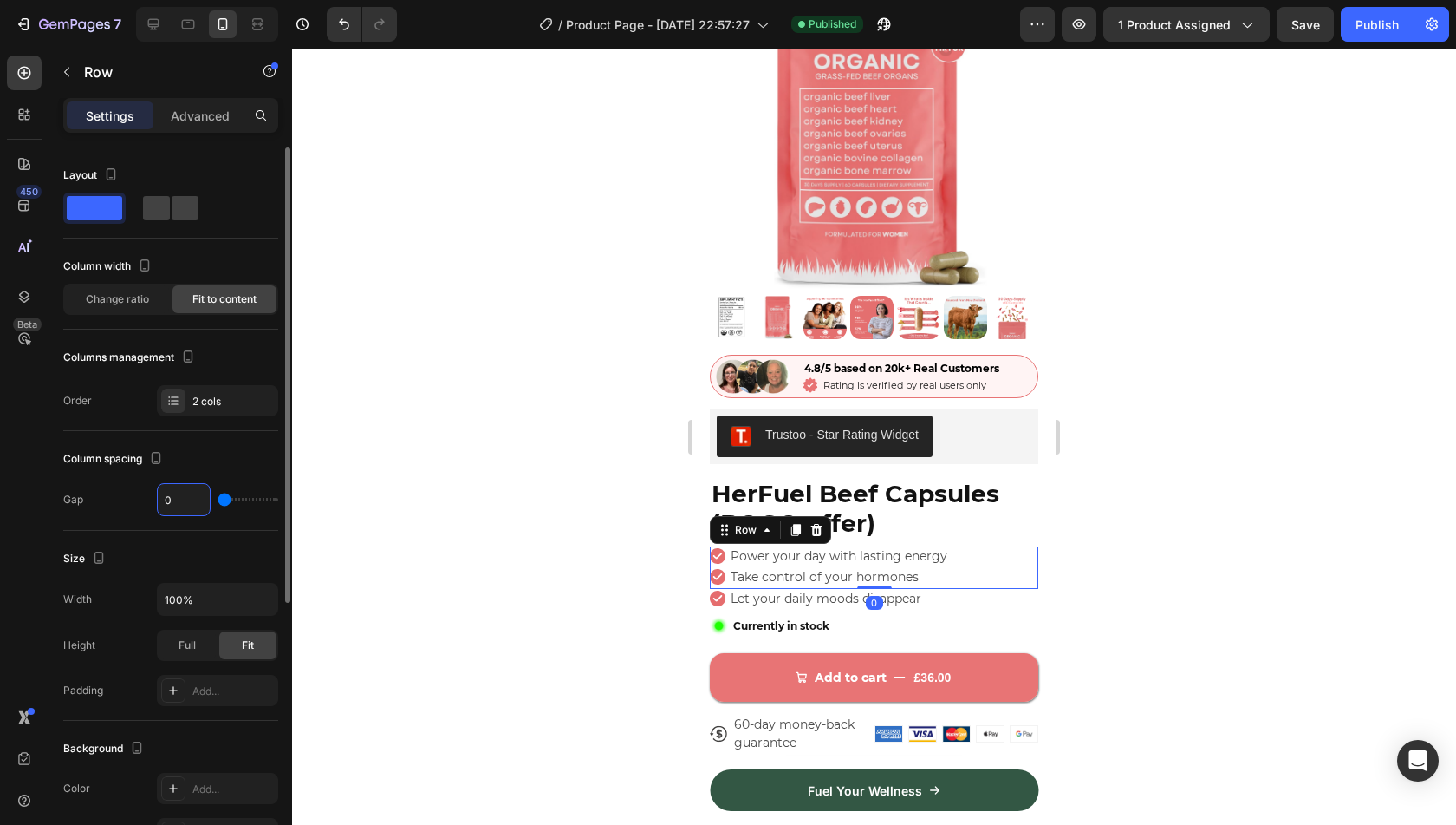
click at [187, 491] on input "0" at bounding box center [183, 499] width 52 height 31
type input "4"
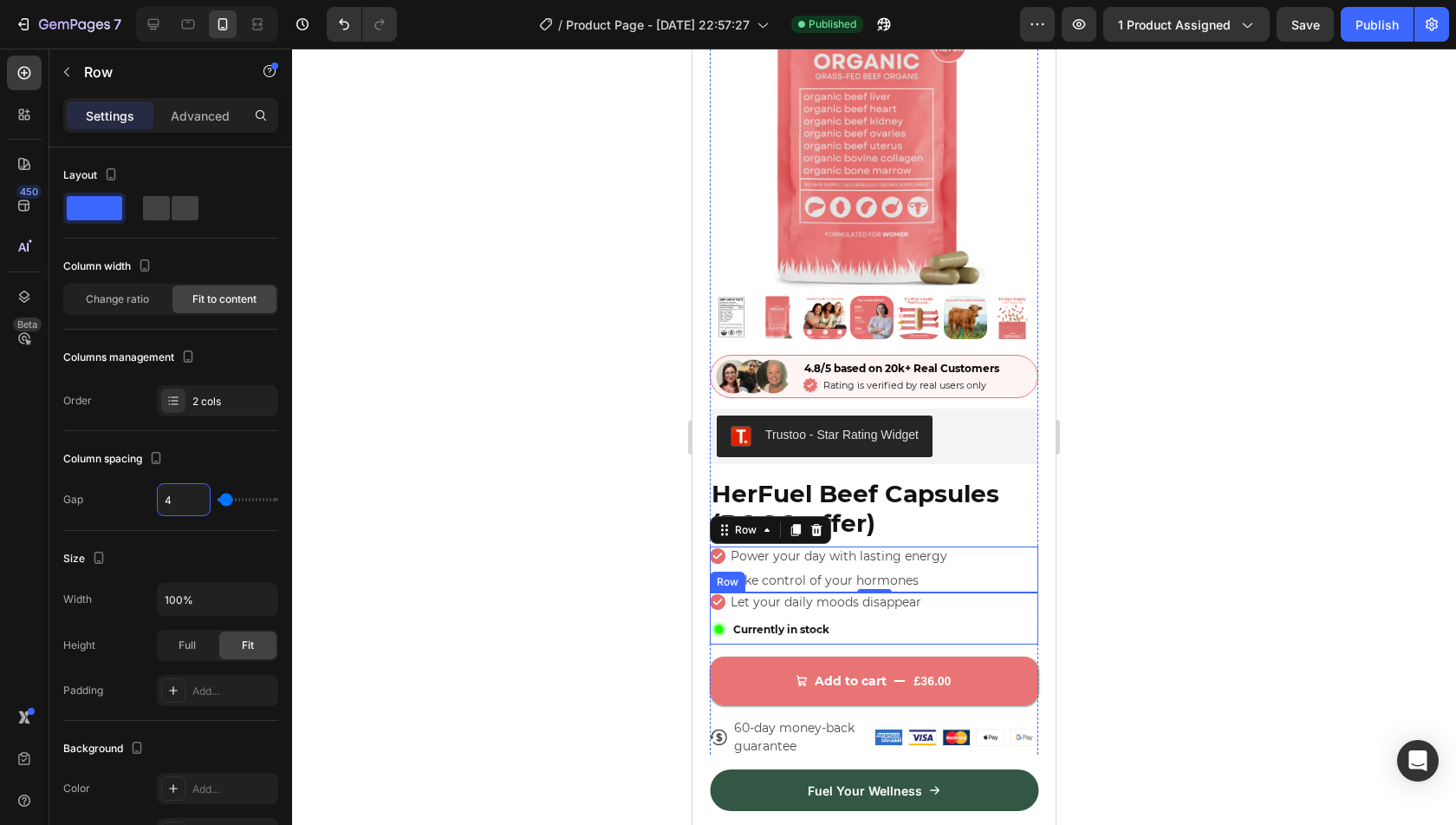
click at [1011, 611] on div "Icon Let your daily moods disappear Text Block Row Image Currently in stock Tex…" at bounding box center [873, 618] width 328 height 52
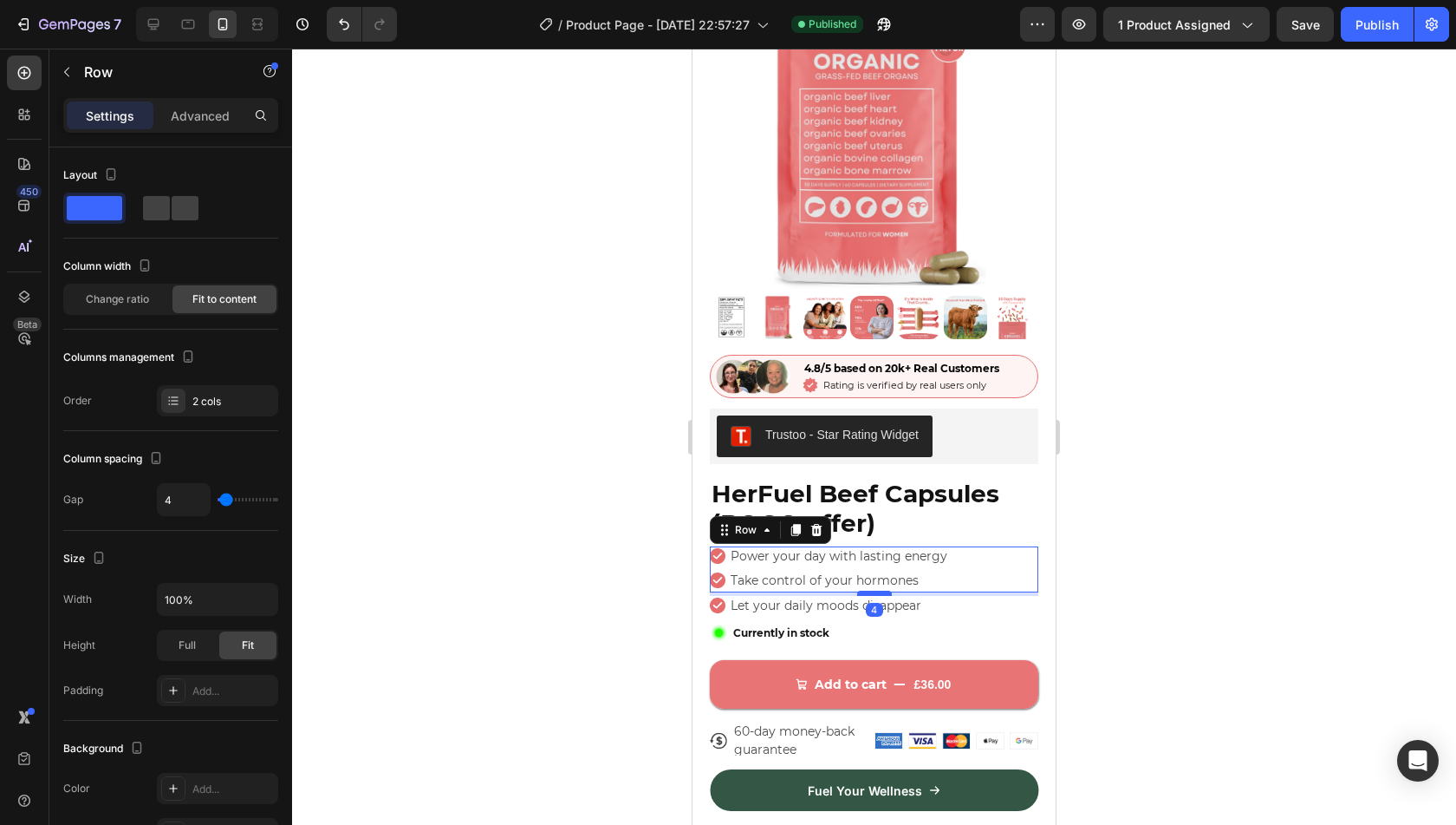
click at [873, 590] on div at bounding box center [874, 593] width 35 height 5
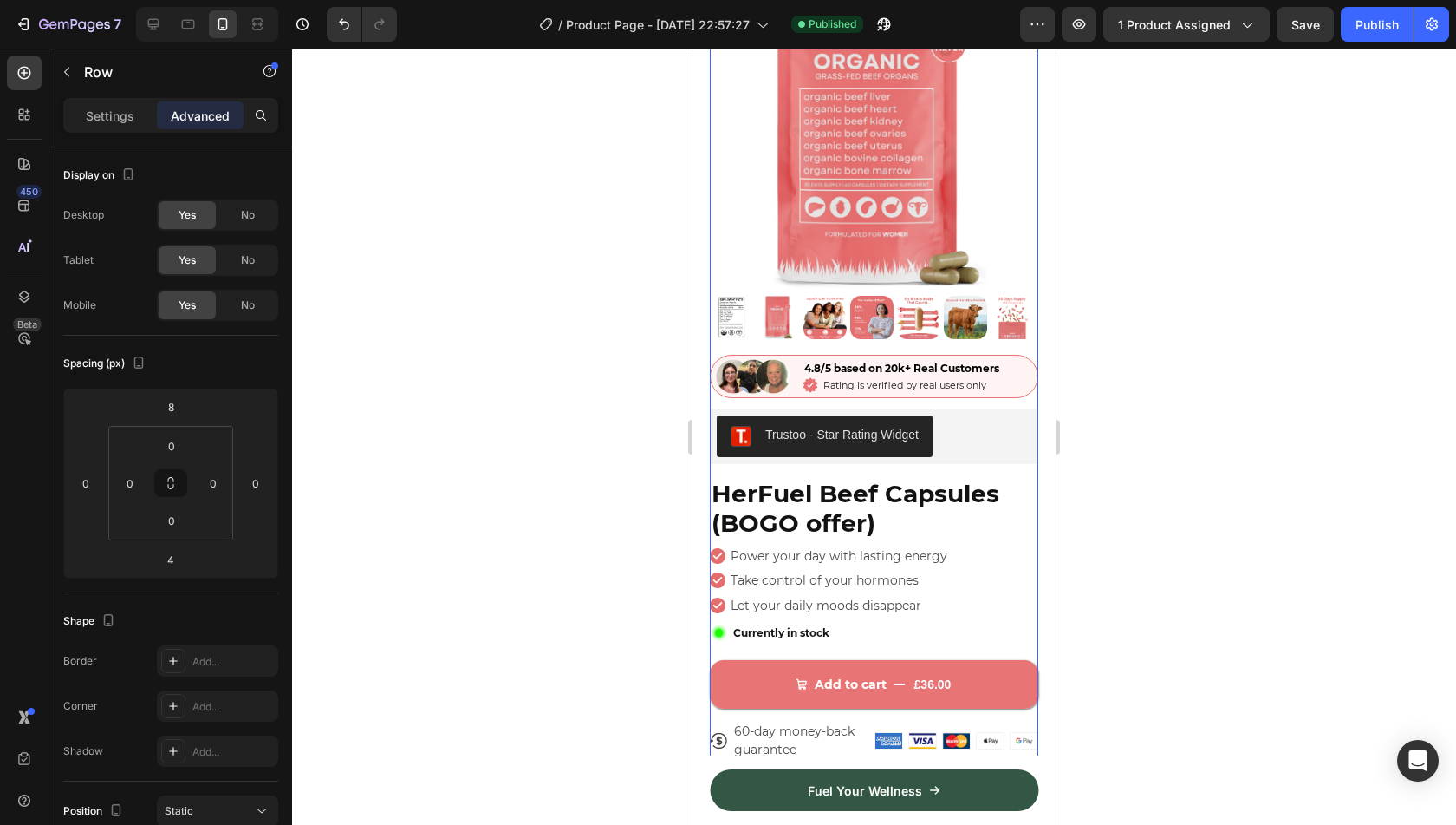
click at [959, 648] on div "Add to cart £36.00 Add to Cart" at bounding box center [873, 677] width 328 height 60
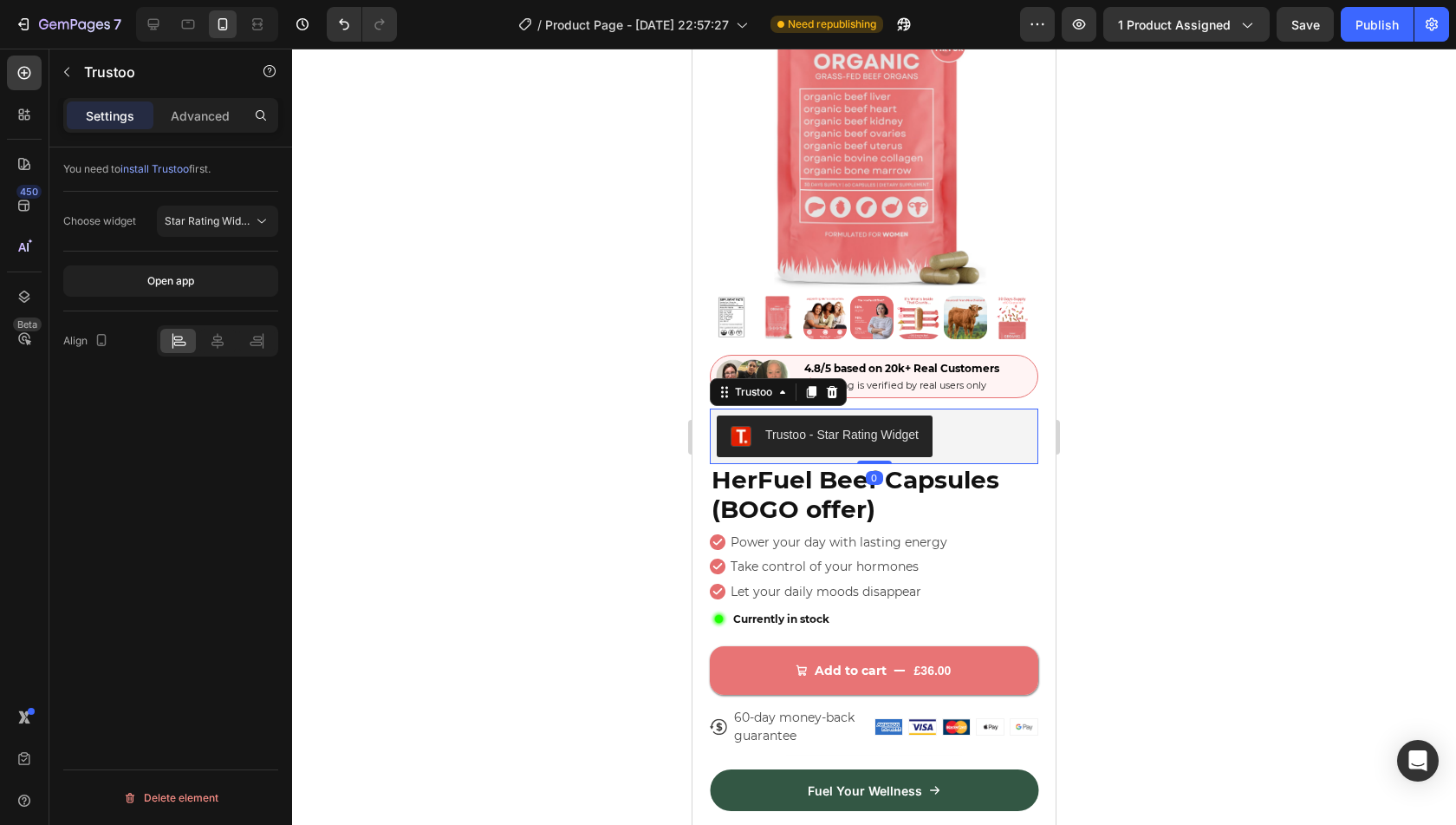
drag, startPoint x: 883, startPoint y: 462, endPoint x: 890, endPoint y: 418, distance: 44.6
click at [890, 418] on div "Trustoo - Star Rating Widget Trustoo 0" at bounding box center [873, 436] width 328 height 56
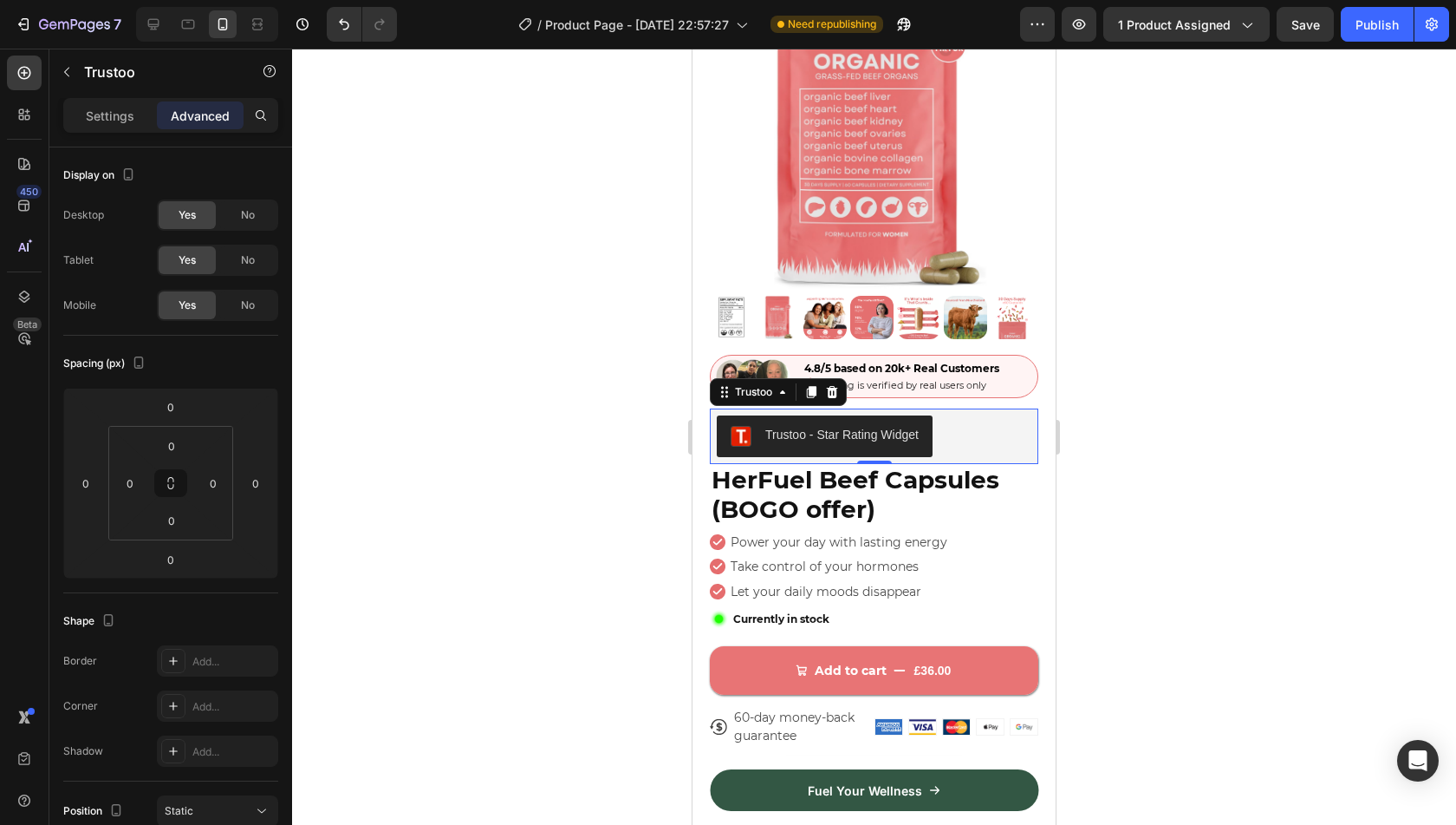
click at [868, 428] on div "Trustoo - Star Rating Widget" at bounding box center [842, 435] width 154 height 18
click at [1209, 20] on span "1 product assigned" at bounding box center [1174, 24] width 112 height 18
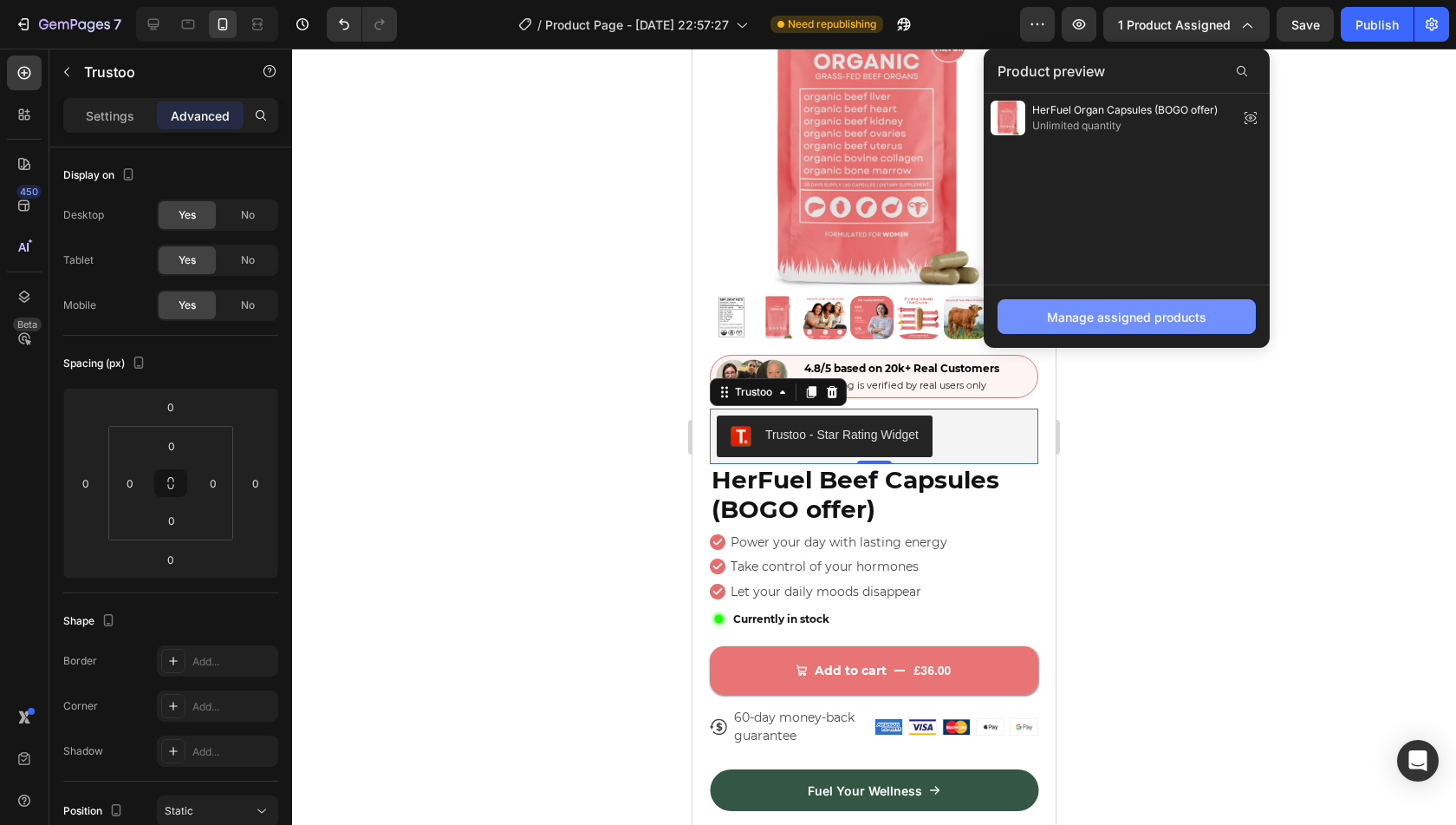
click at [1114, 313] on div "Manage assigned products" at bounding box center [1126, 317] width 159 height 18
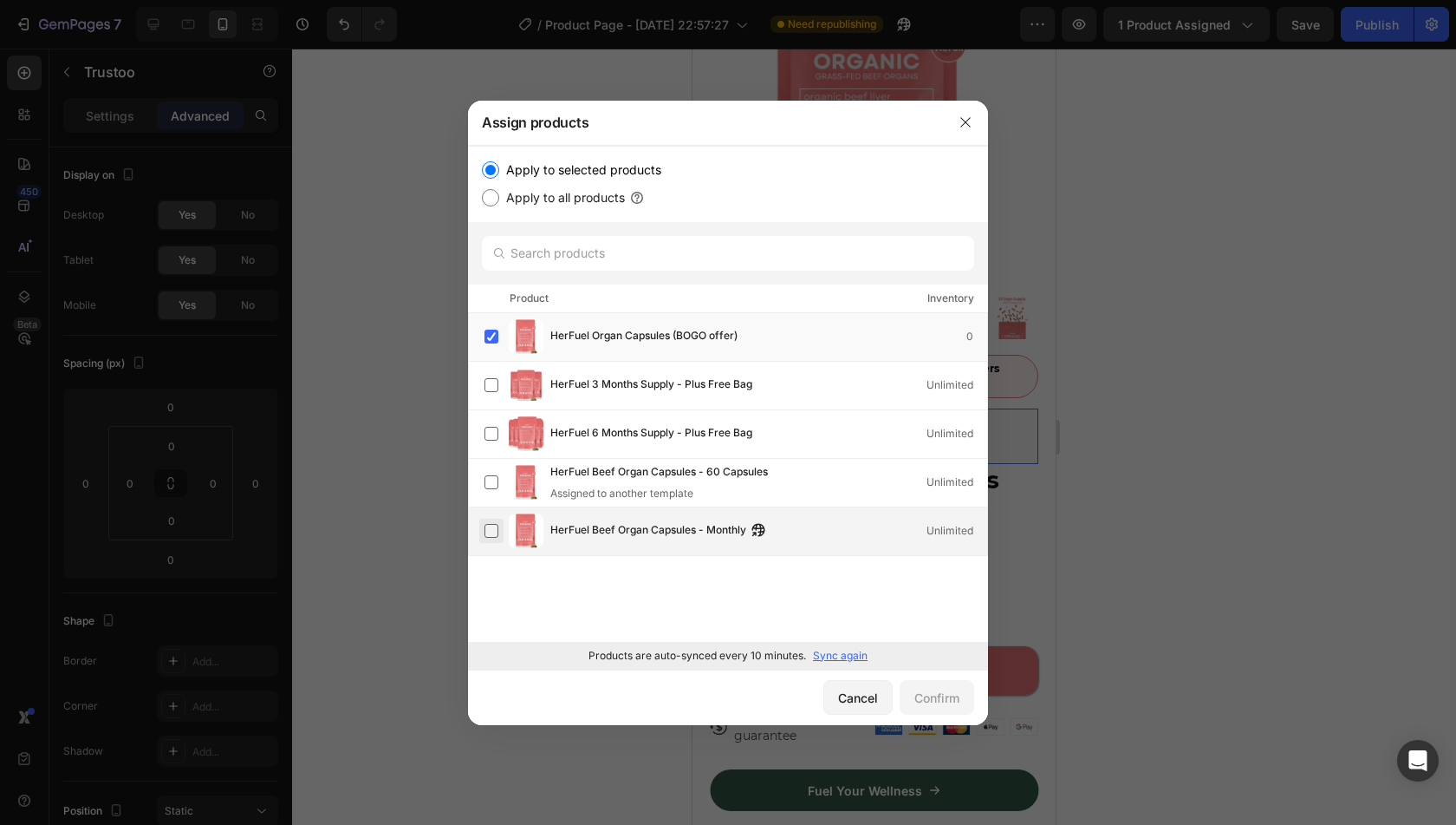
click at [487, 537] on label at bounding box center [491, 530] width 13 height 13
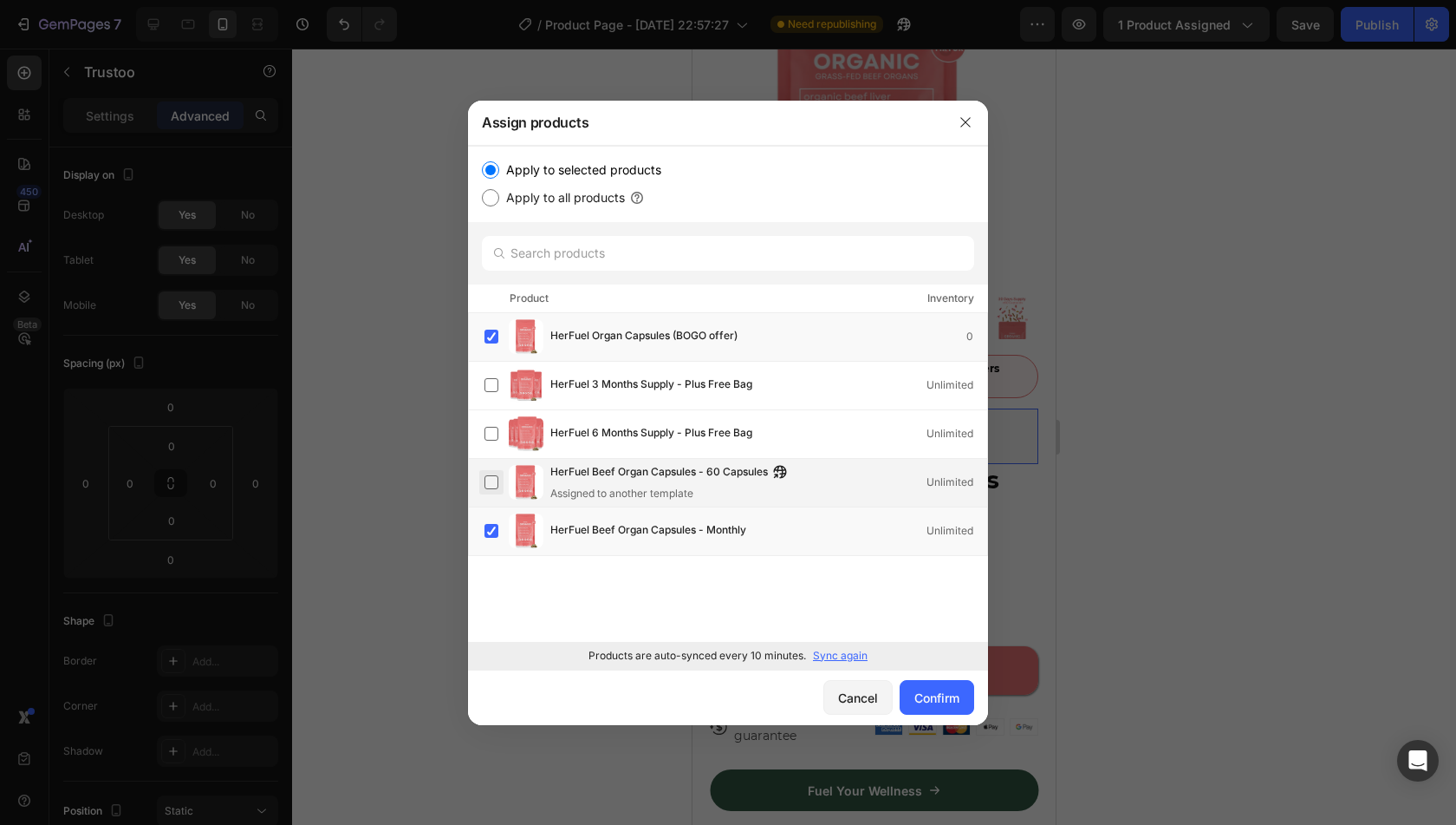
click at [494, 485] on label at bounding box center [491, 481] width 13 height 13
click at [940, 702] on div "Confirm" at bounding box center [937, 697] width 45 height 18
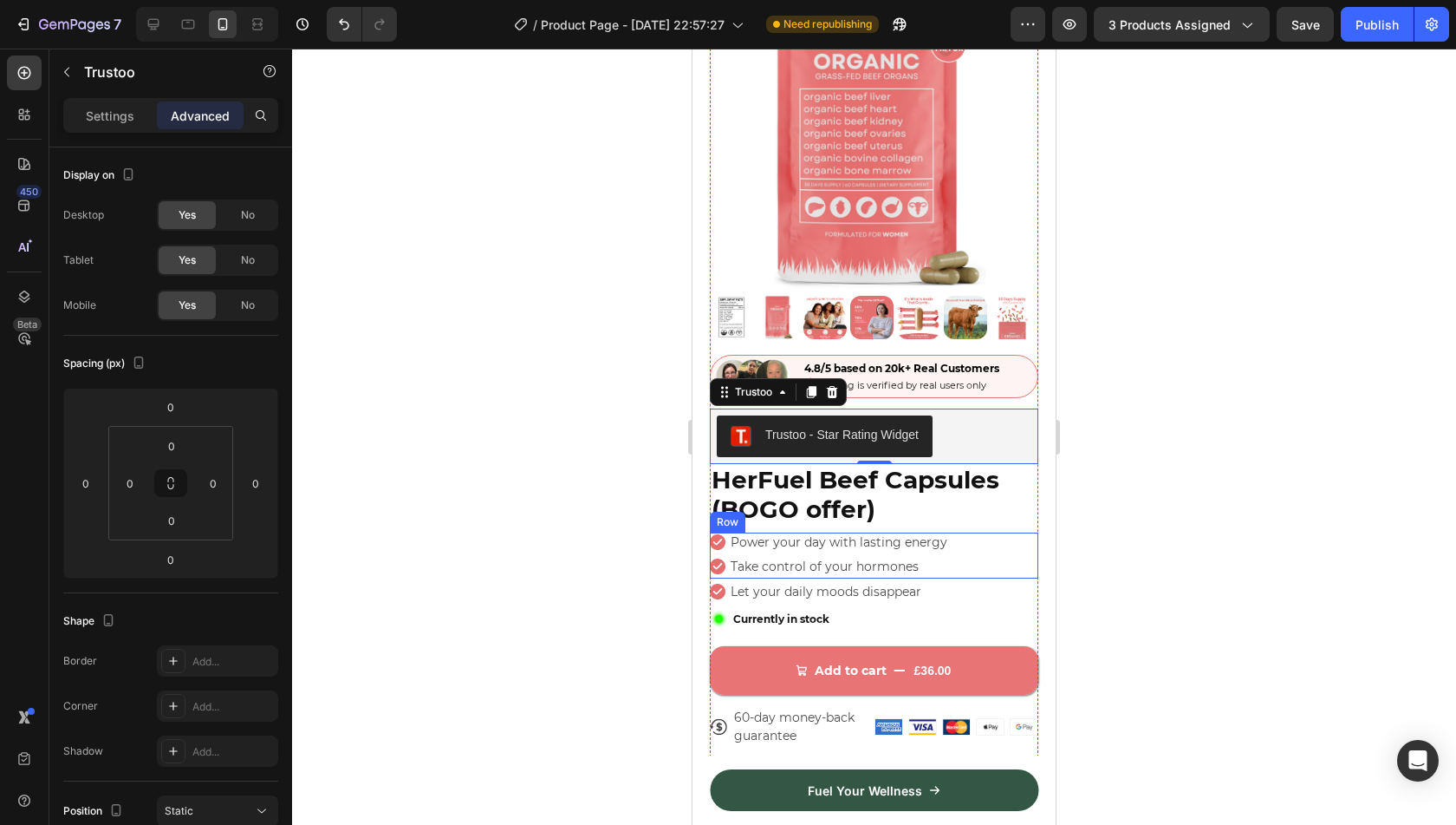
click at [978, 533] on div "Icon Power your day with lasting energy Text Block Row Icon Take control of you…" at bounding box center [873, 555] width 328 height 45
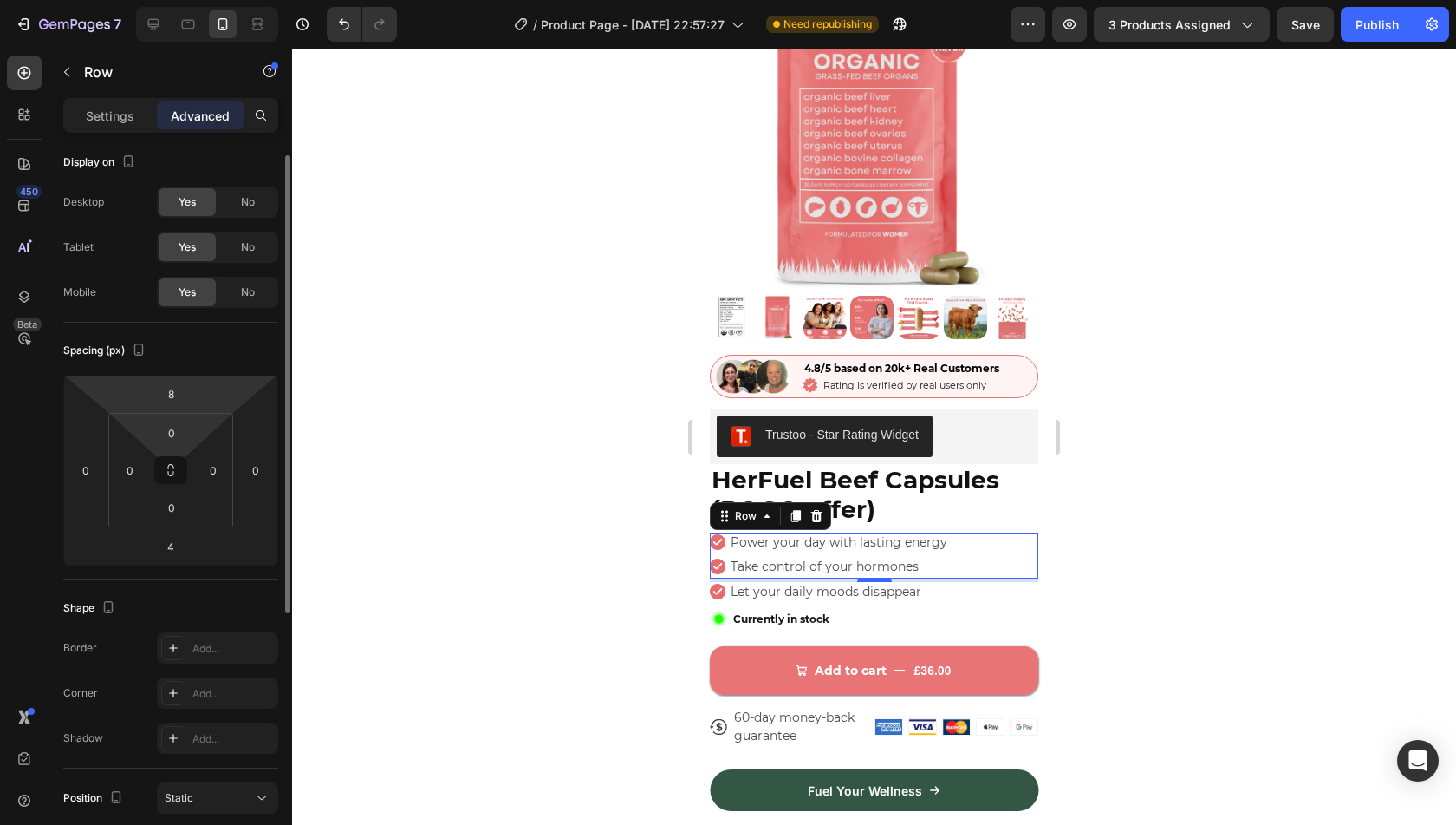
scroll to position [0, 0]
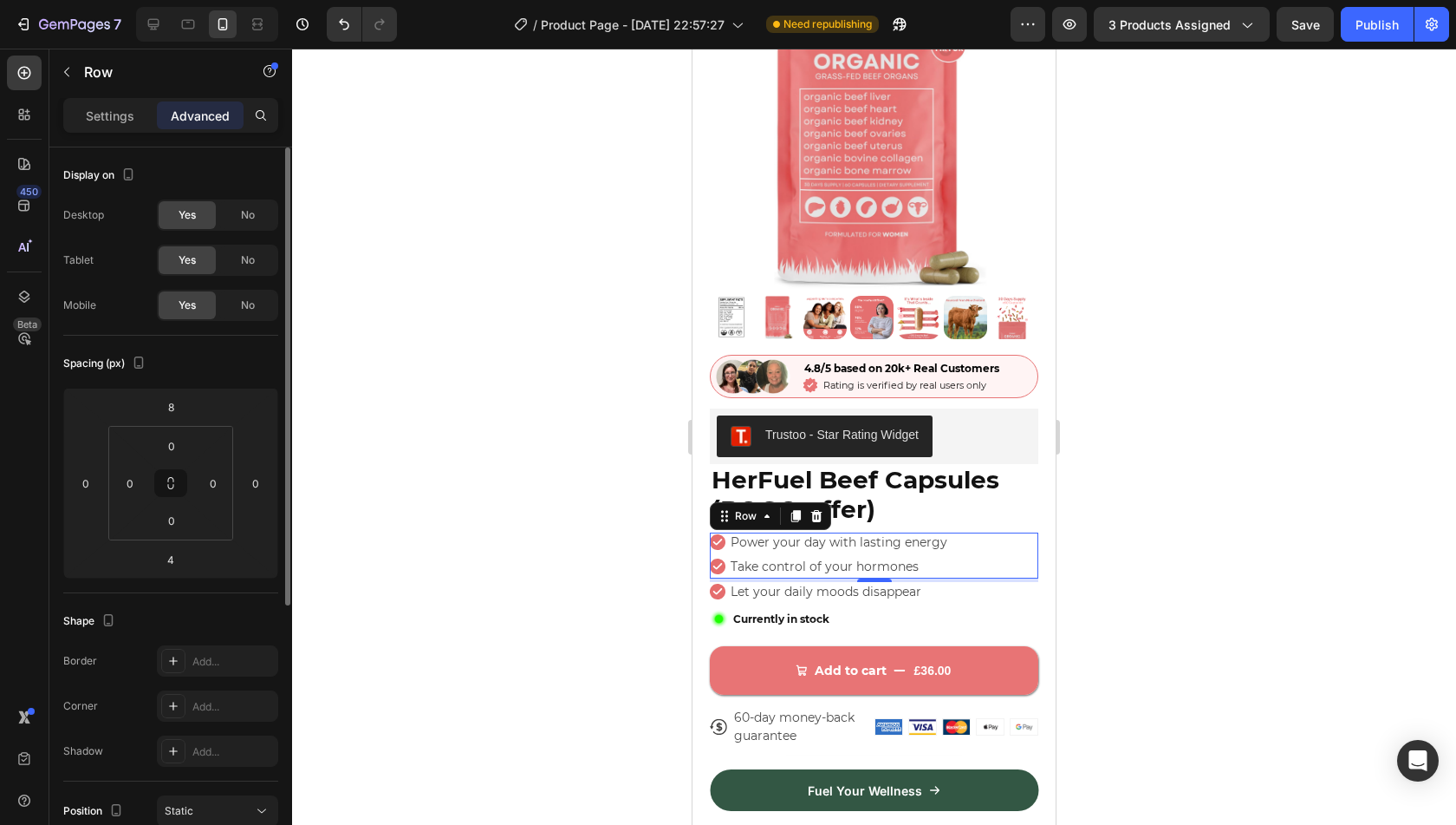
click at [114, 100] on div "Settings Advanced" at bounding box center [170, 115] width 215 height 35
click at [120, 110] on p "Settings" at bounding box center [110, 116] width 49 height 18
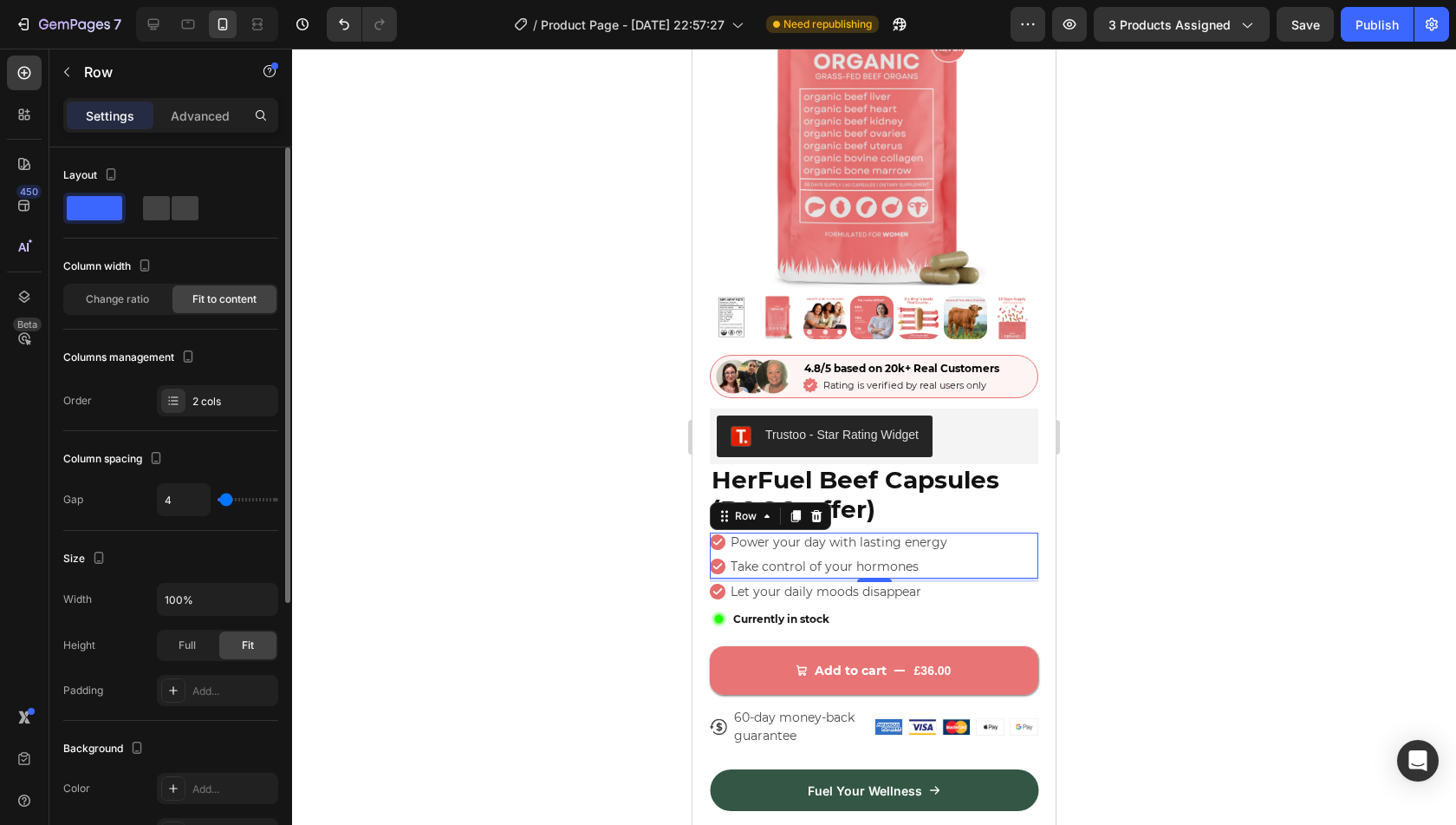
click at [191, 551] on div "Size" at bounding box center [170, 558] width 215 height 28
click at [189, 121] on p "Advanced" at bounding box center [201, 116] width 59 height 18
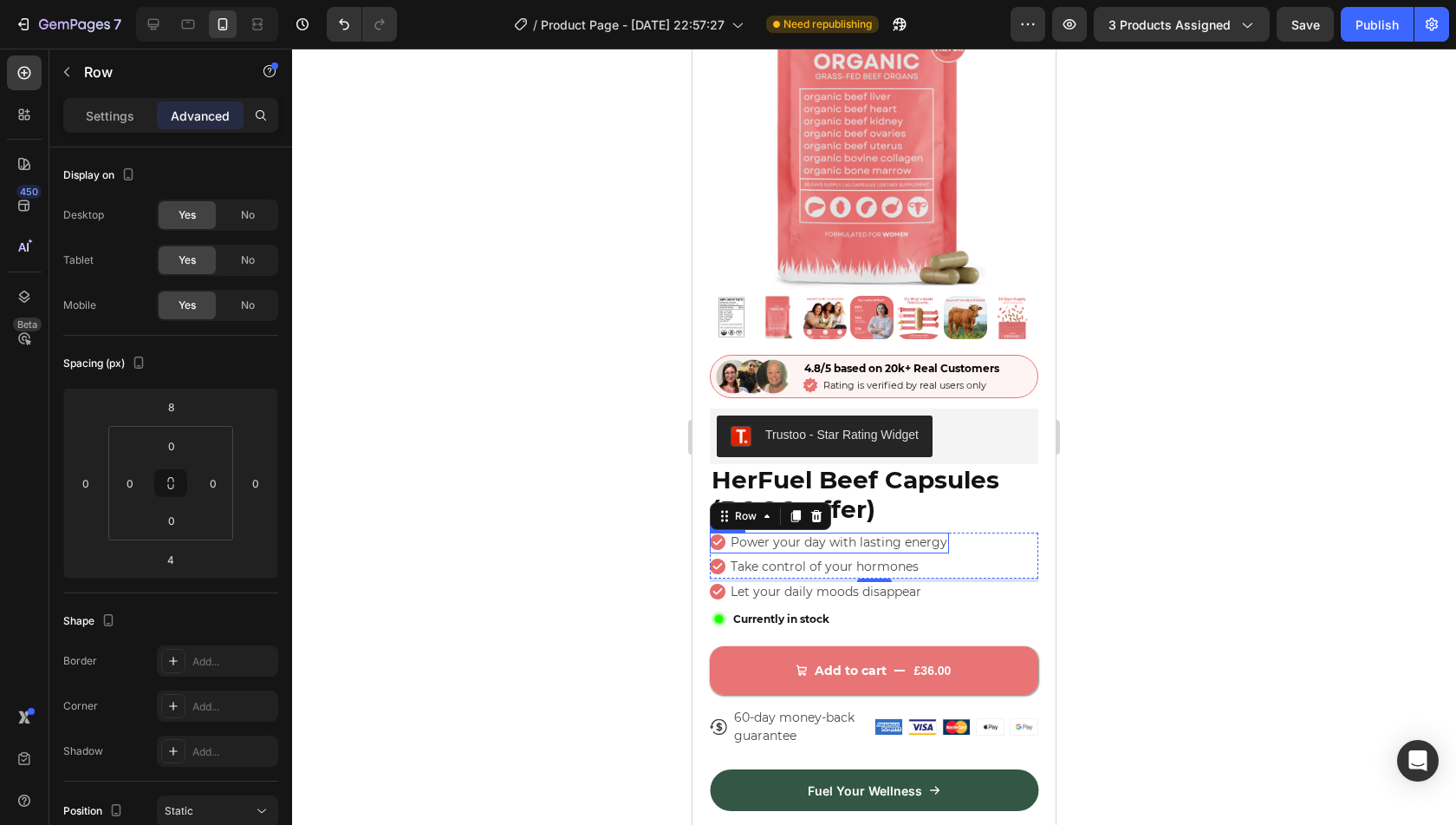
click at [727, 538] on div "Icon Power your day with lasting energy Text Block Row" at bounding box center [829, 543] width 239 height 21
click at [125, 114] on p "Settings" at bounding box center [110, 116] width 49 height 18
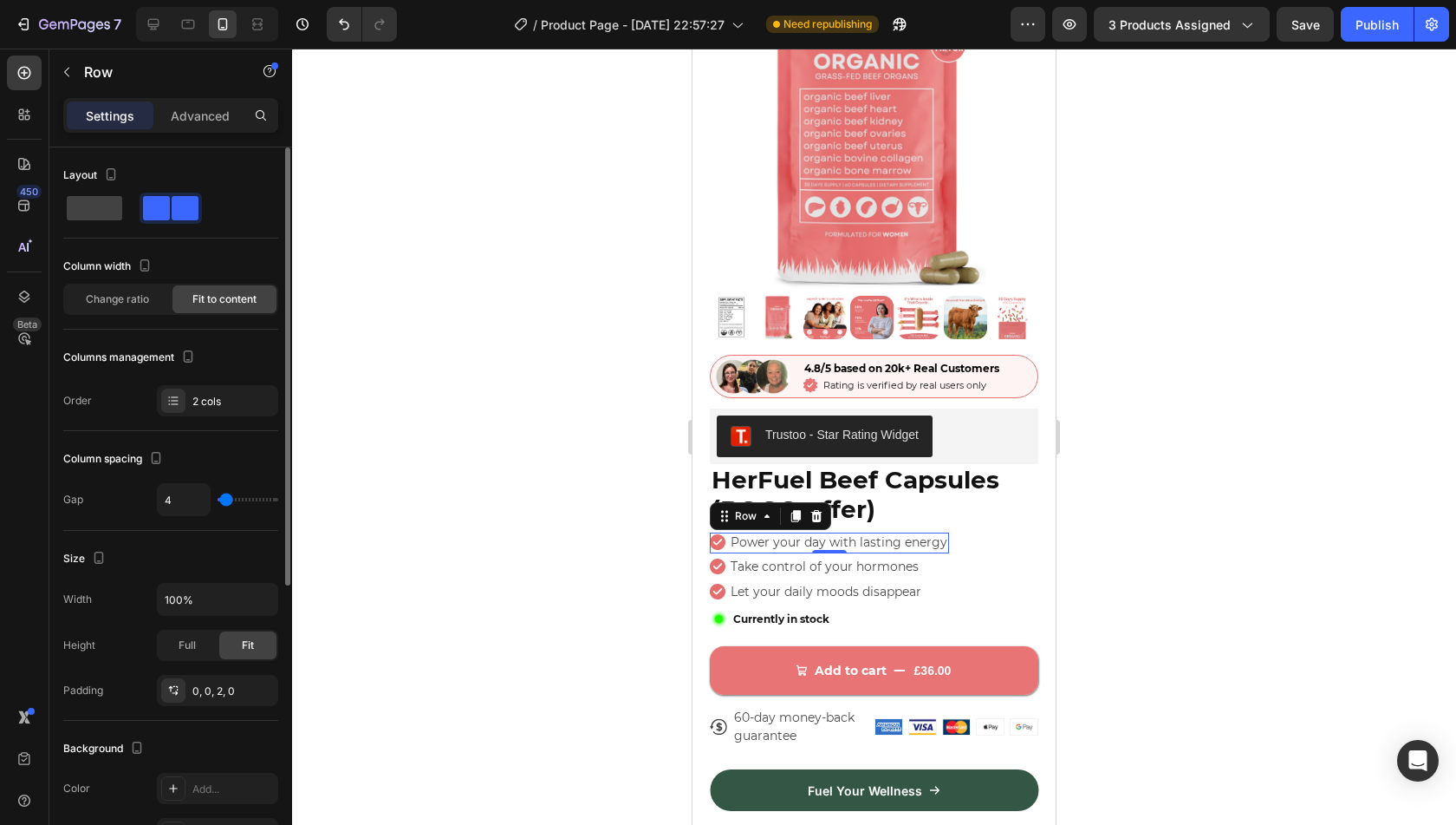
click at [236, 464] on div "Column spacing" at bounding box center [170, 458] width 215 height 28
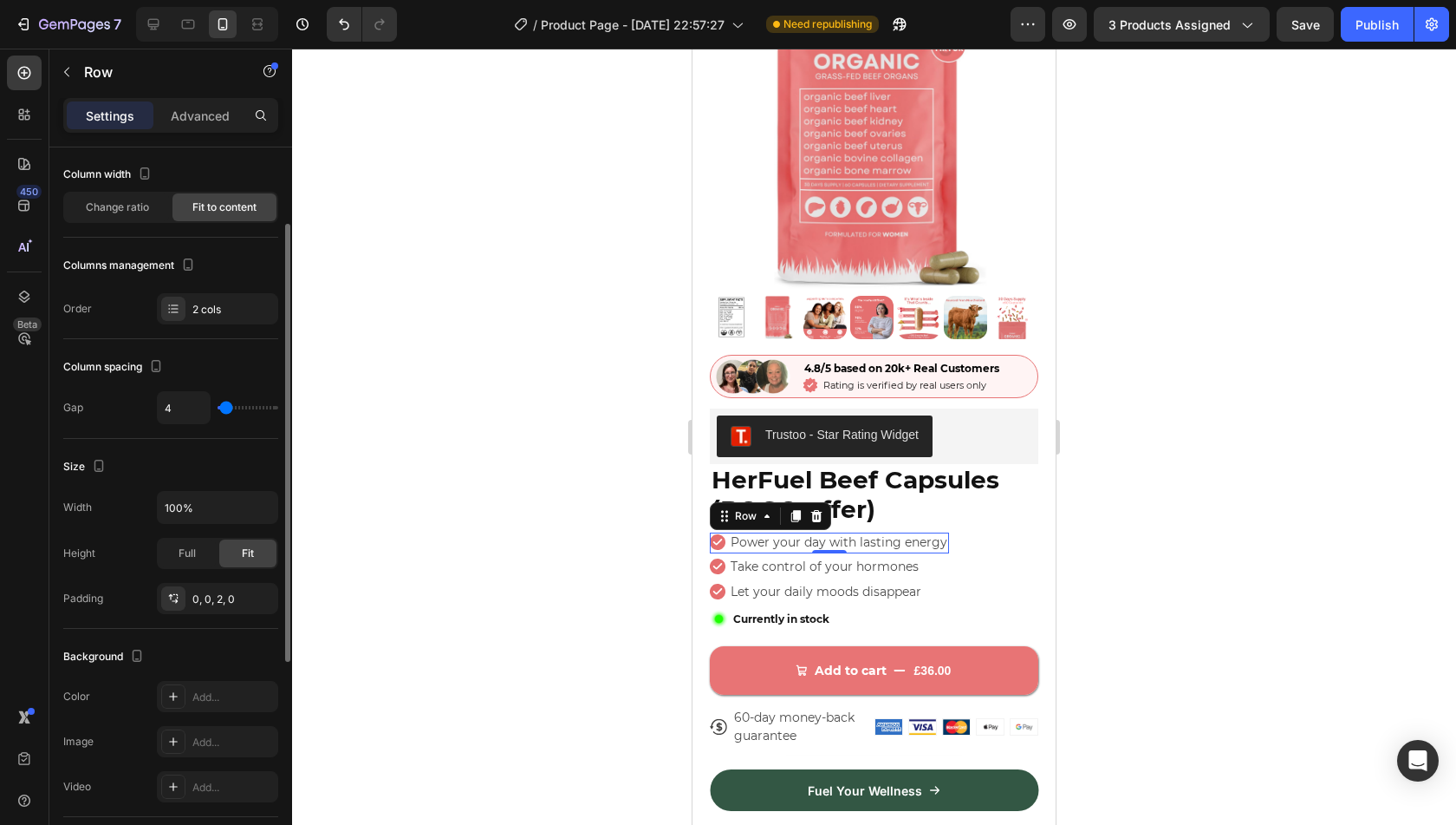
scroll to position [159, 0]
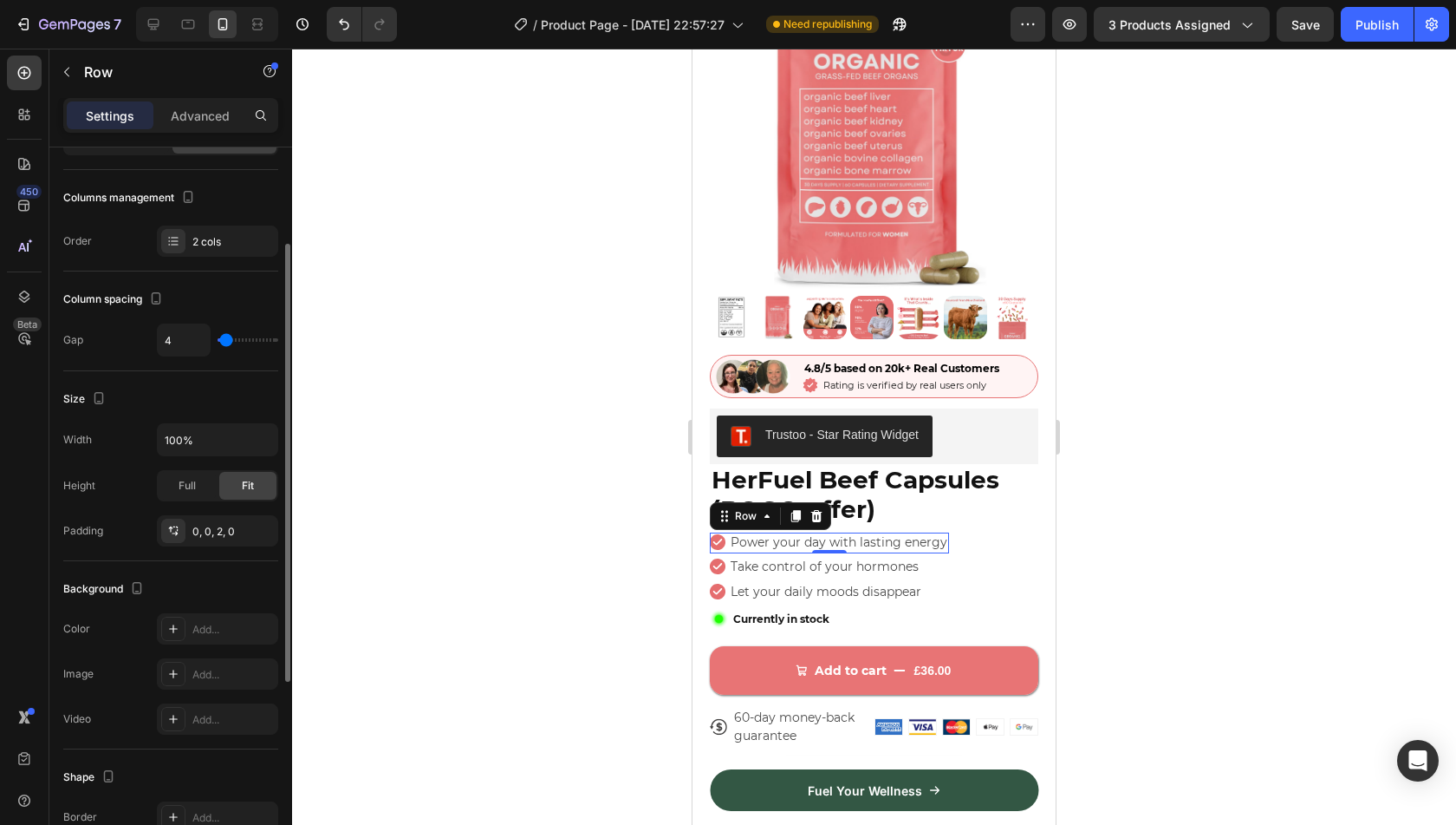
type input "8"
type input "13"
type input "16"
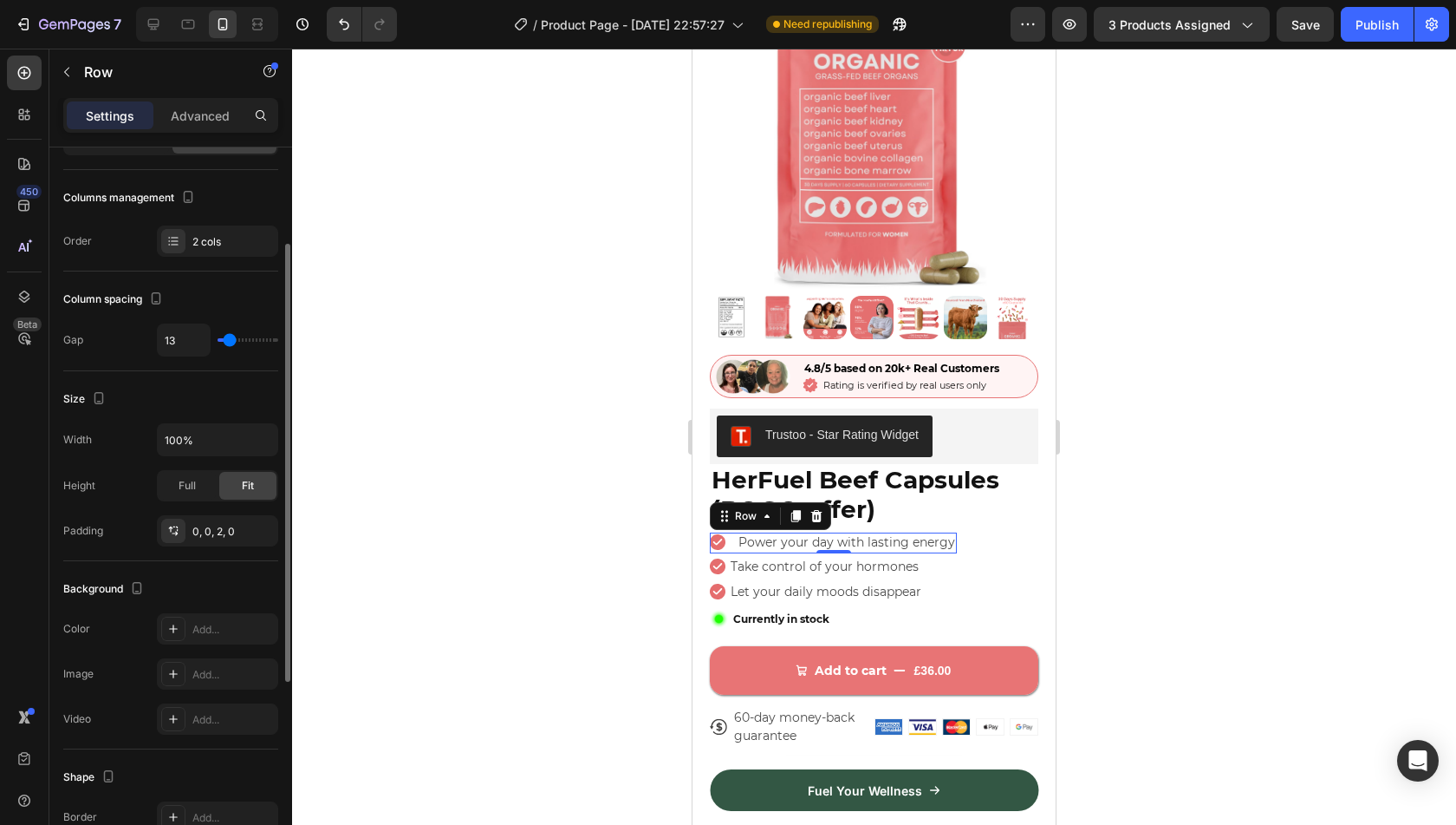
type input "16"
type input "17"
type input "19"
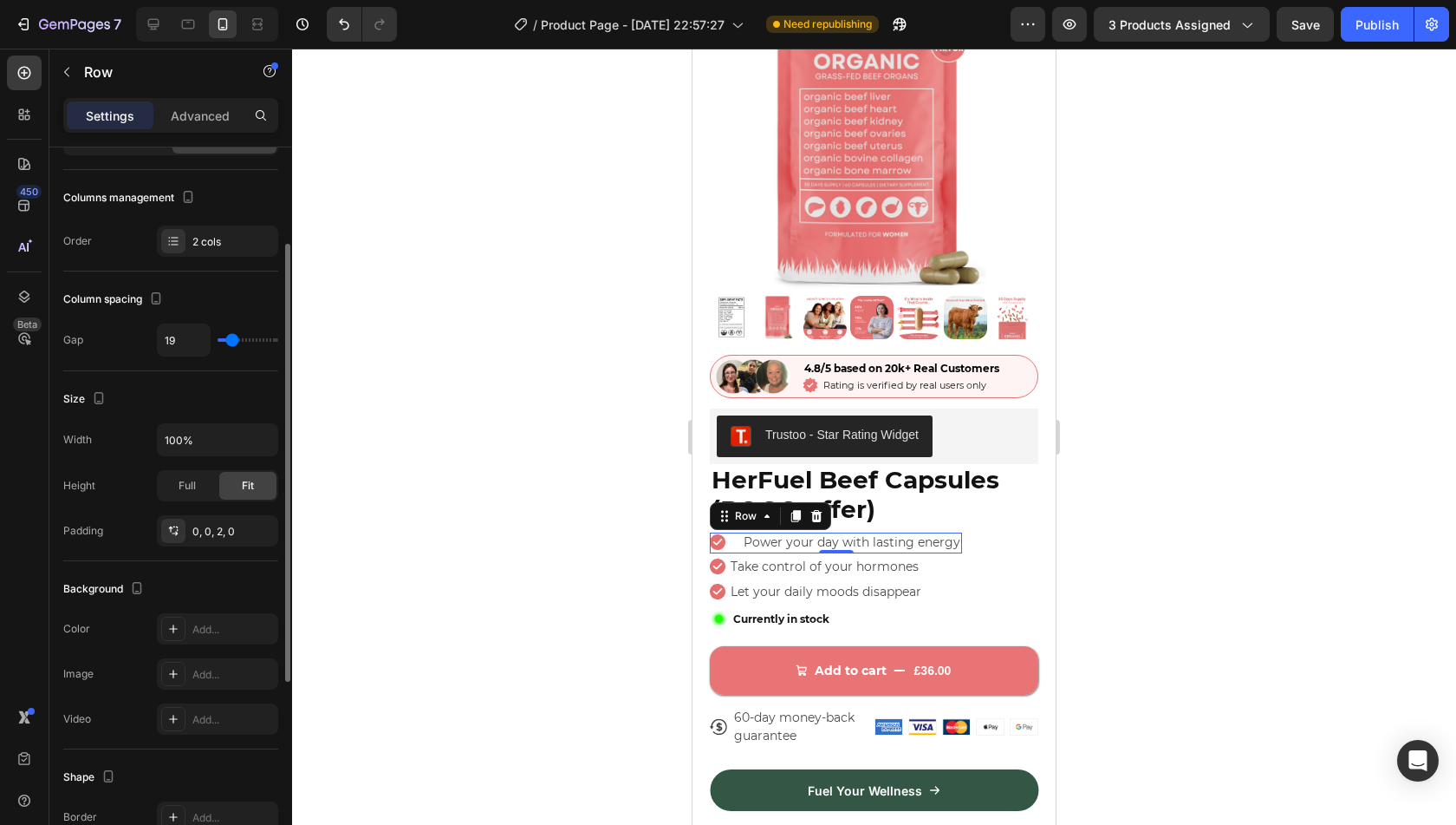
type input "16"
type input "10"
type input "8"
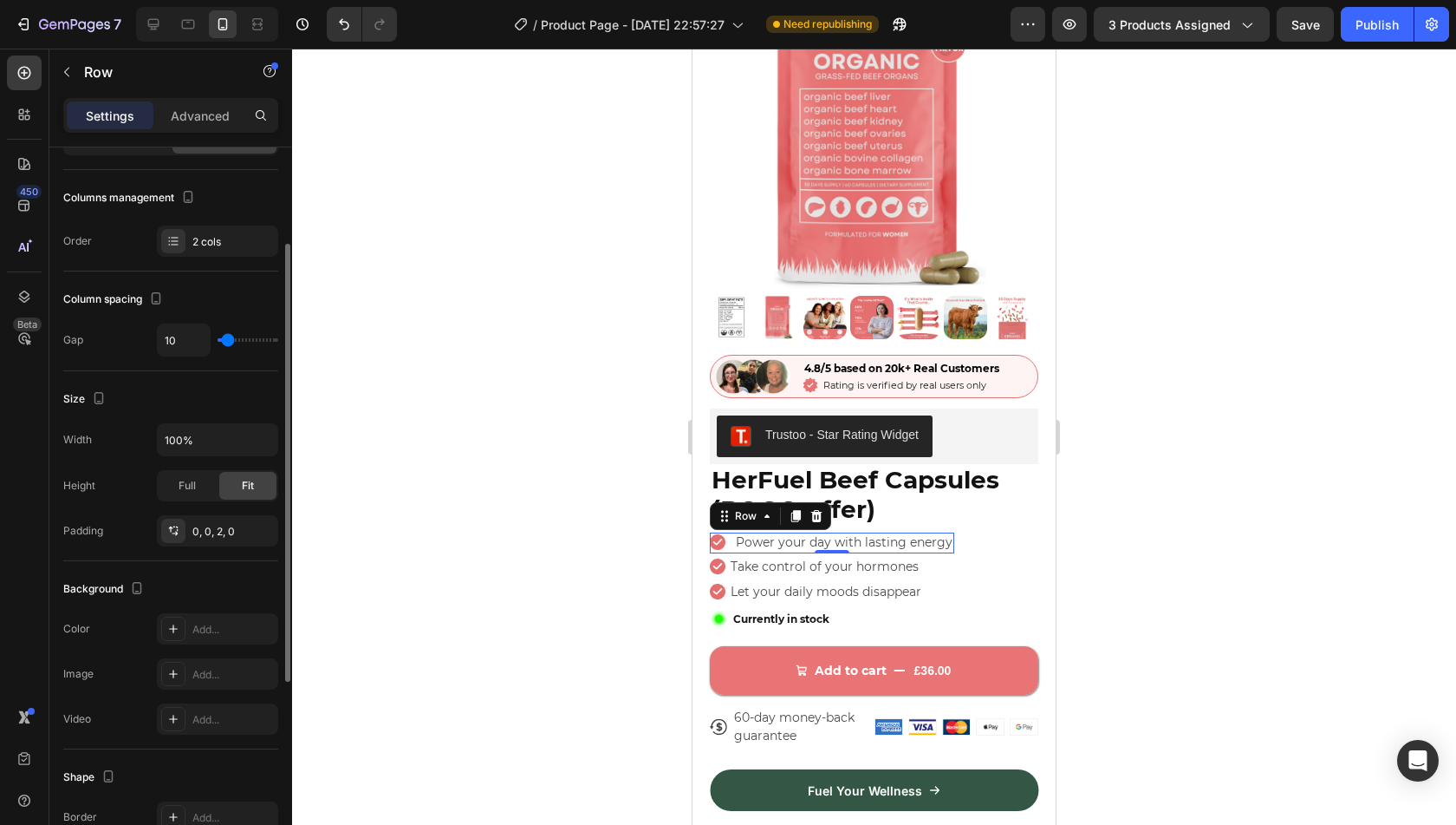
type input "8"
type input "7"
click at [228, 339] on input "range" at bounding box center [247, 340] width 60 height 4
click at [196, 340] on input "7" at bounding box center [183, 339] width 52 height 31
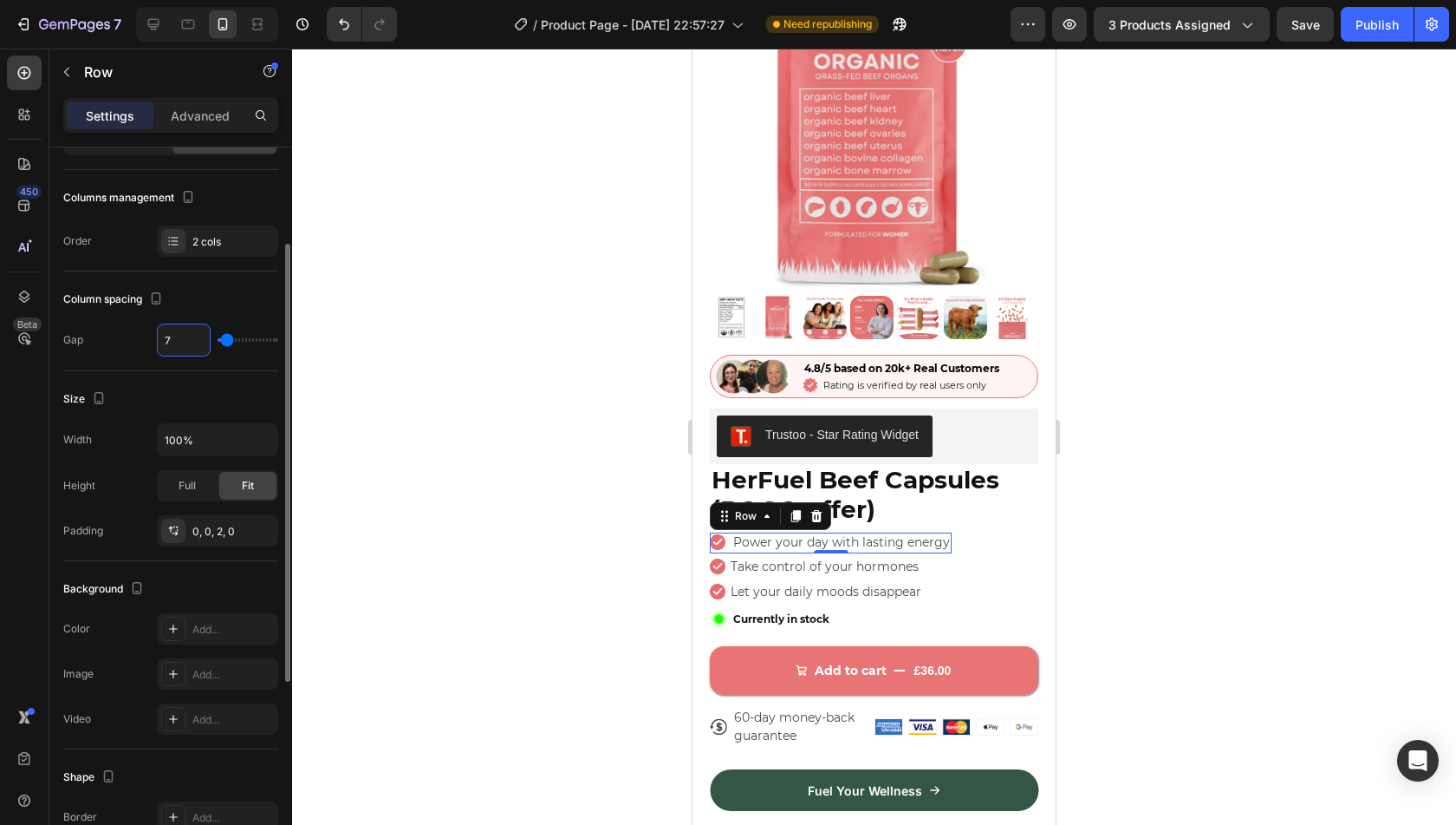
type input "4"
click at [951, 548] on div "Icon Power your day with lasting energy Text Block Row 0 Icon Take control of y…" at bounding box center [873, 555] width 328 height 45
click at [175, 345] on input "4" at bounding box center [183, 339] width 52 height 31
type input "8"
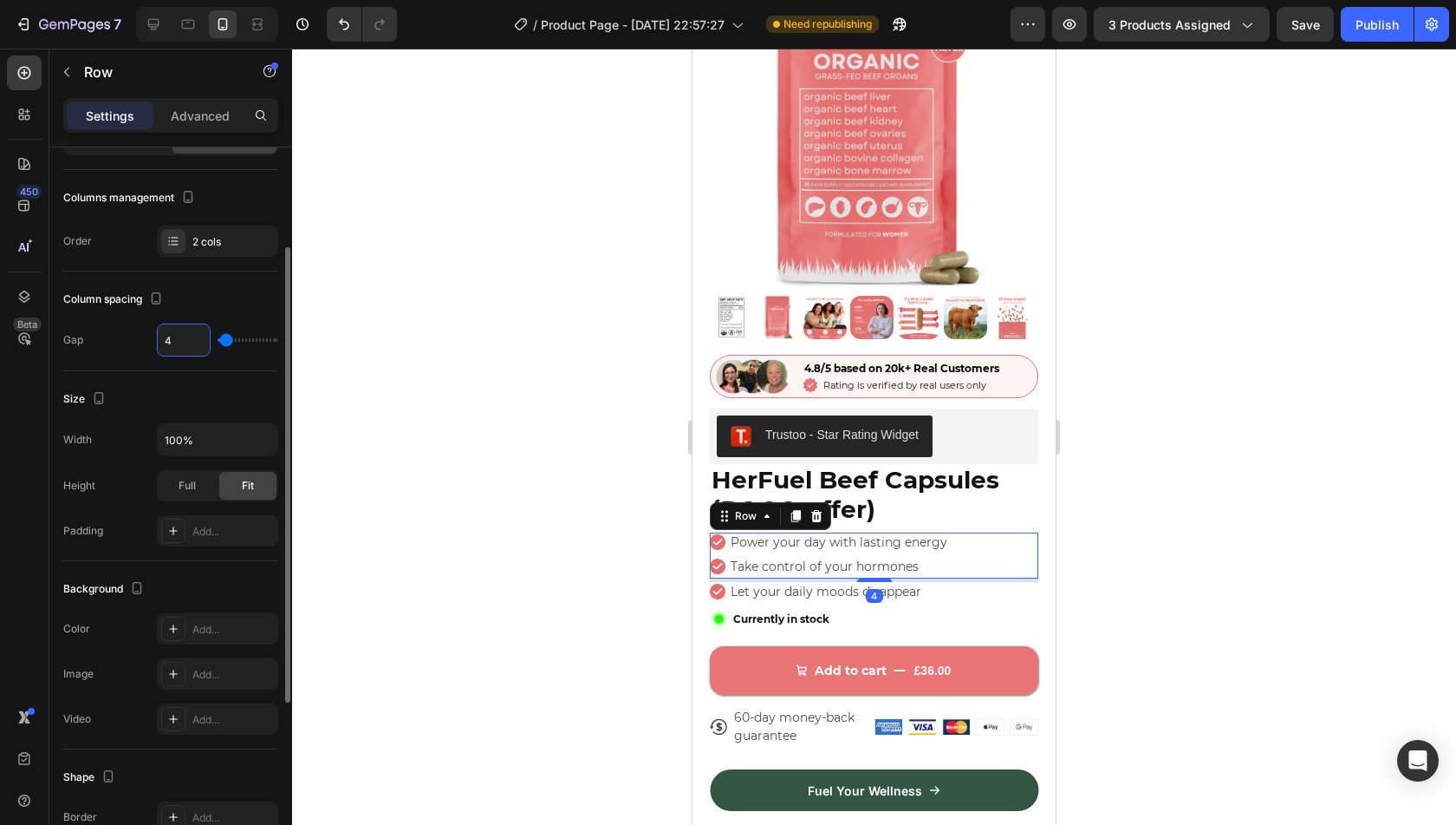
type input "8"
click at [175, 345] on input "8" at bounding box center [183, 339] width 52 height 31
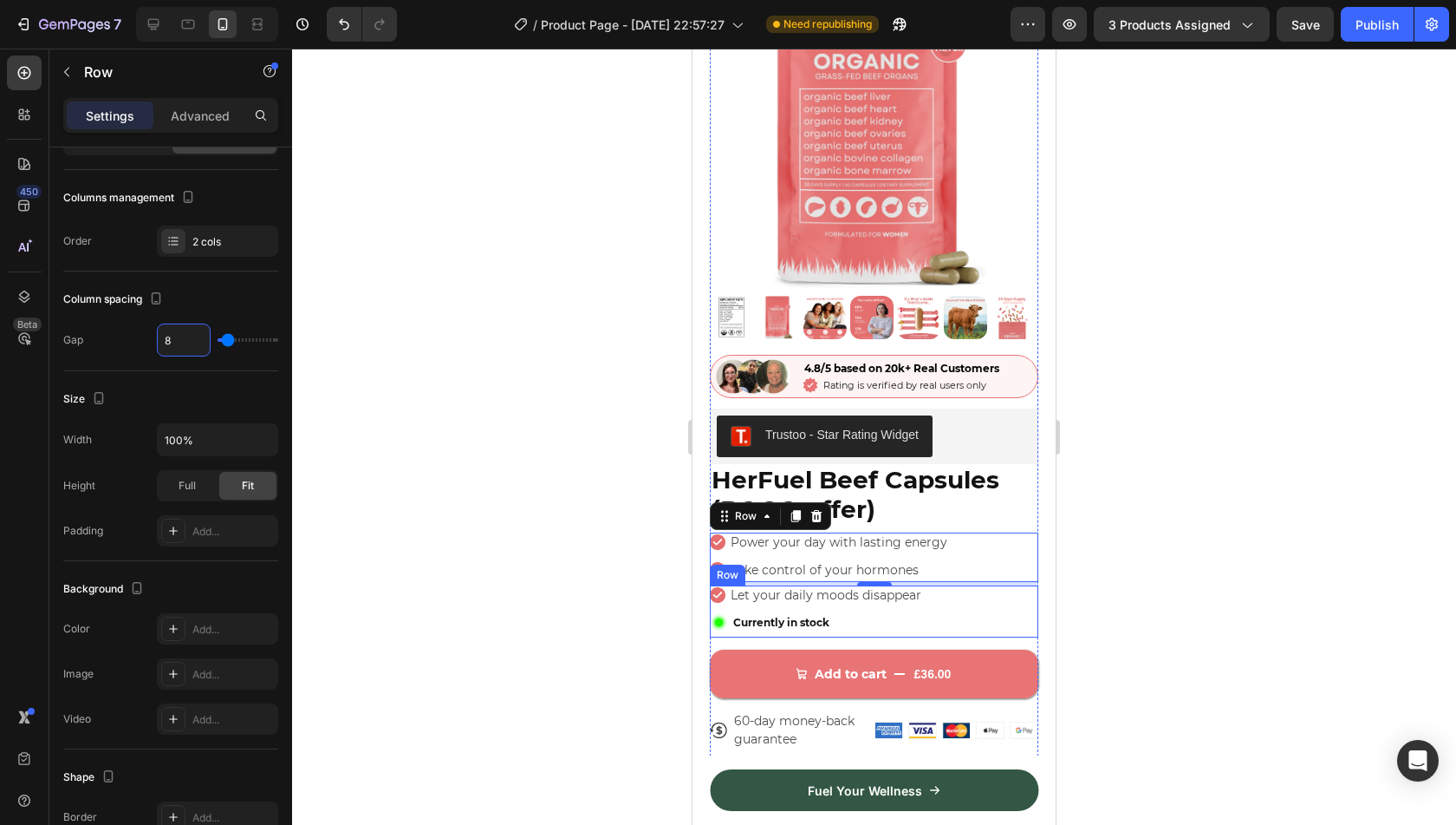
click at [960, 595] on div "Icon Let your daily moods disappear Text Block Row Image Currently in stock Tex…" at bounding box center [873, 612] width 328 height 52
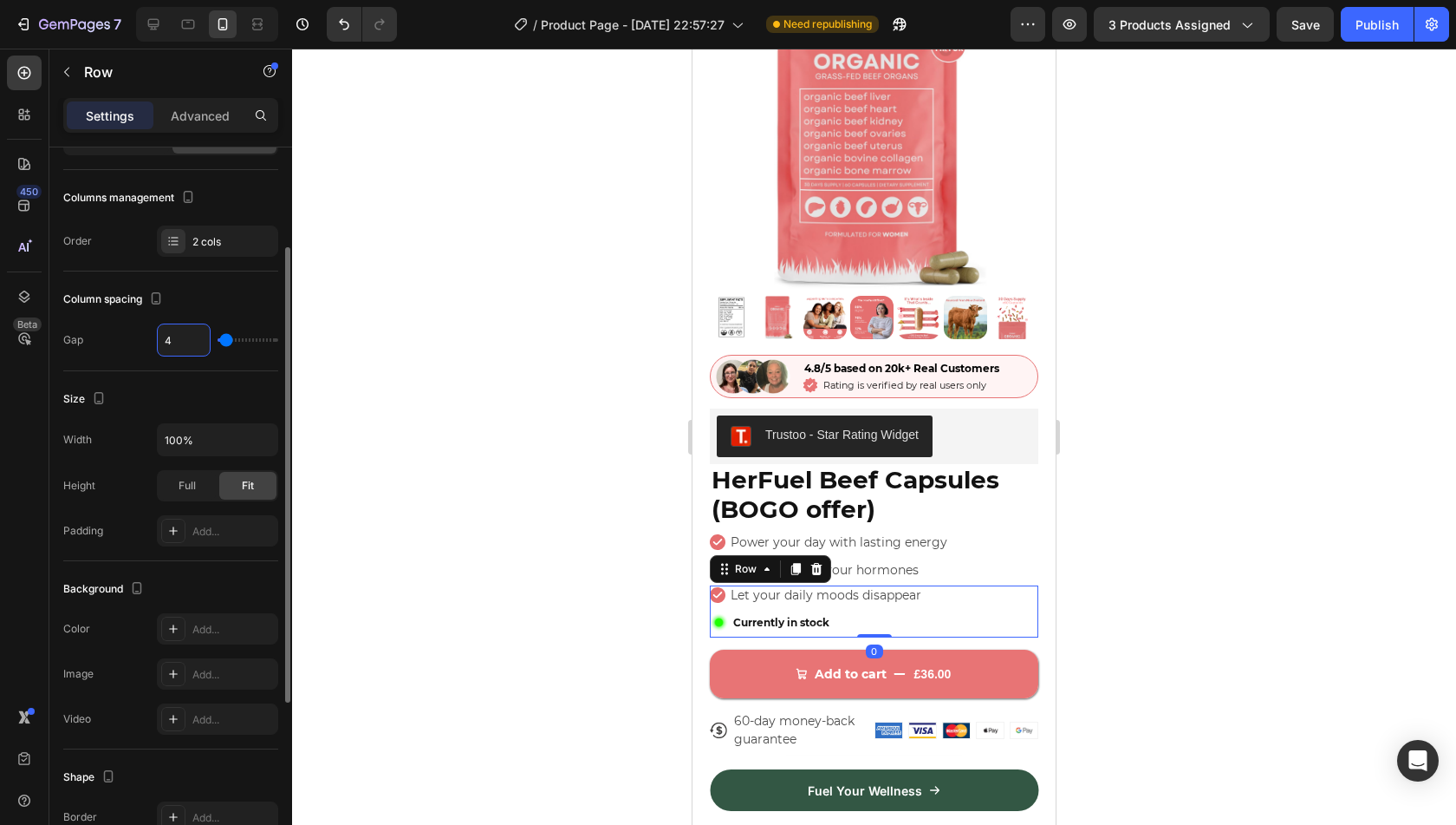
click at [181, 338] on input "4" at bounding box center [183, 339] width 52 height 31
type input "8"
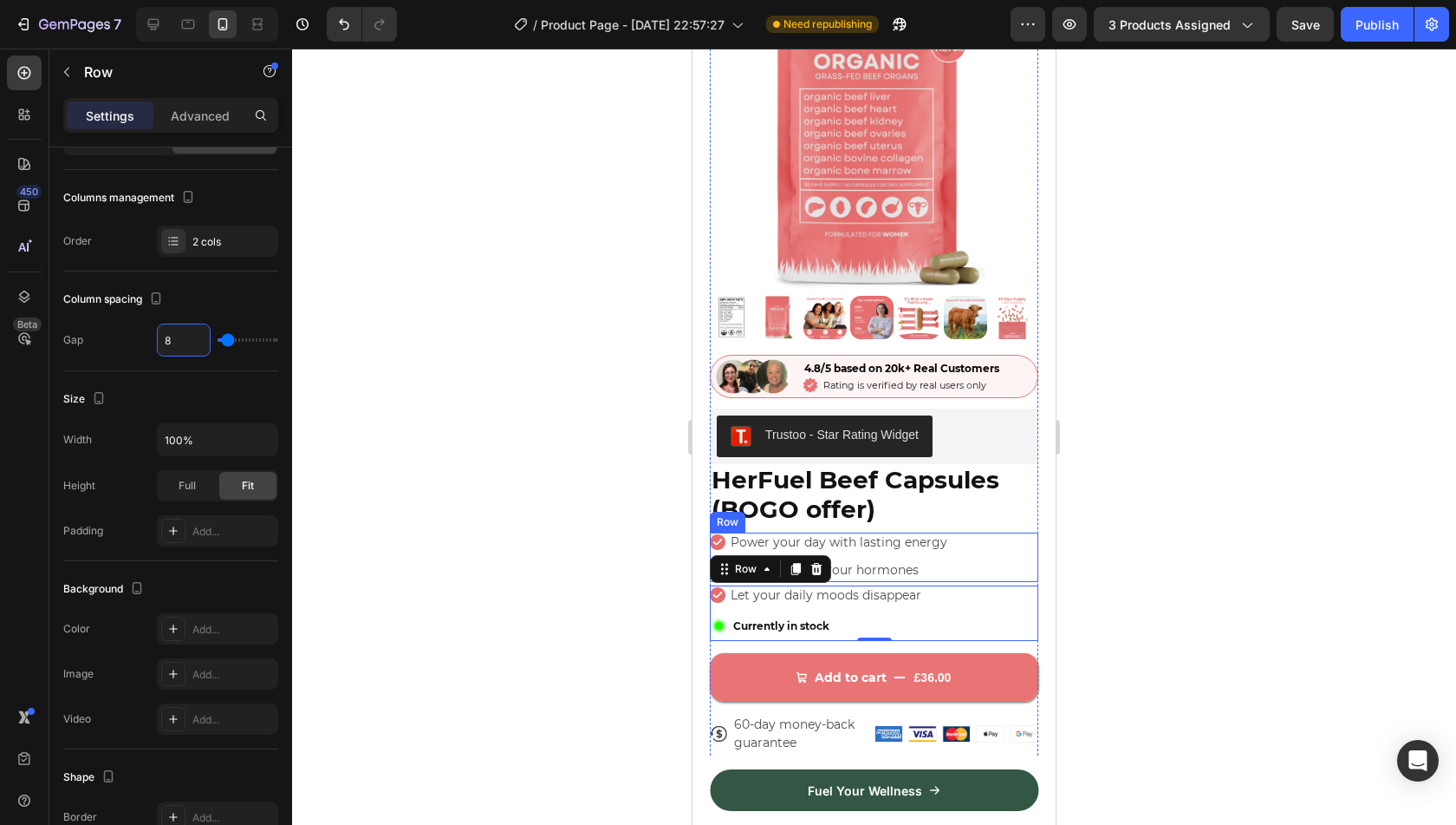
click at [1001, 545] on div "Icon Power your day with lasting energy Text Block Row Icon Take control of you…" at bounding box center [873, 557] width 328 height 49
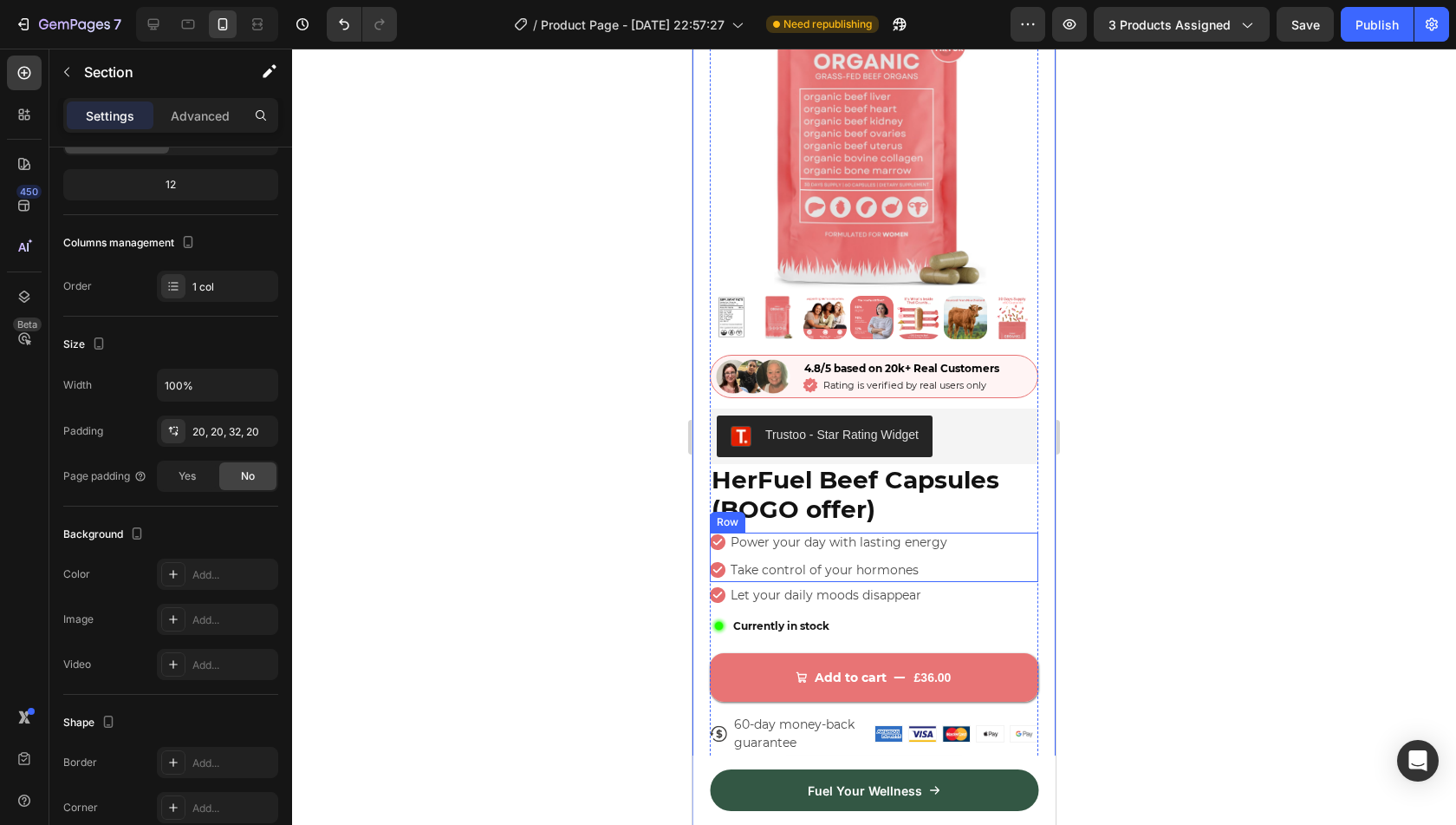
scroll to position [0, 0]
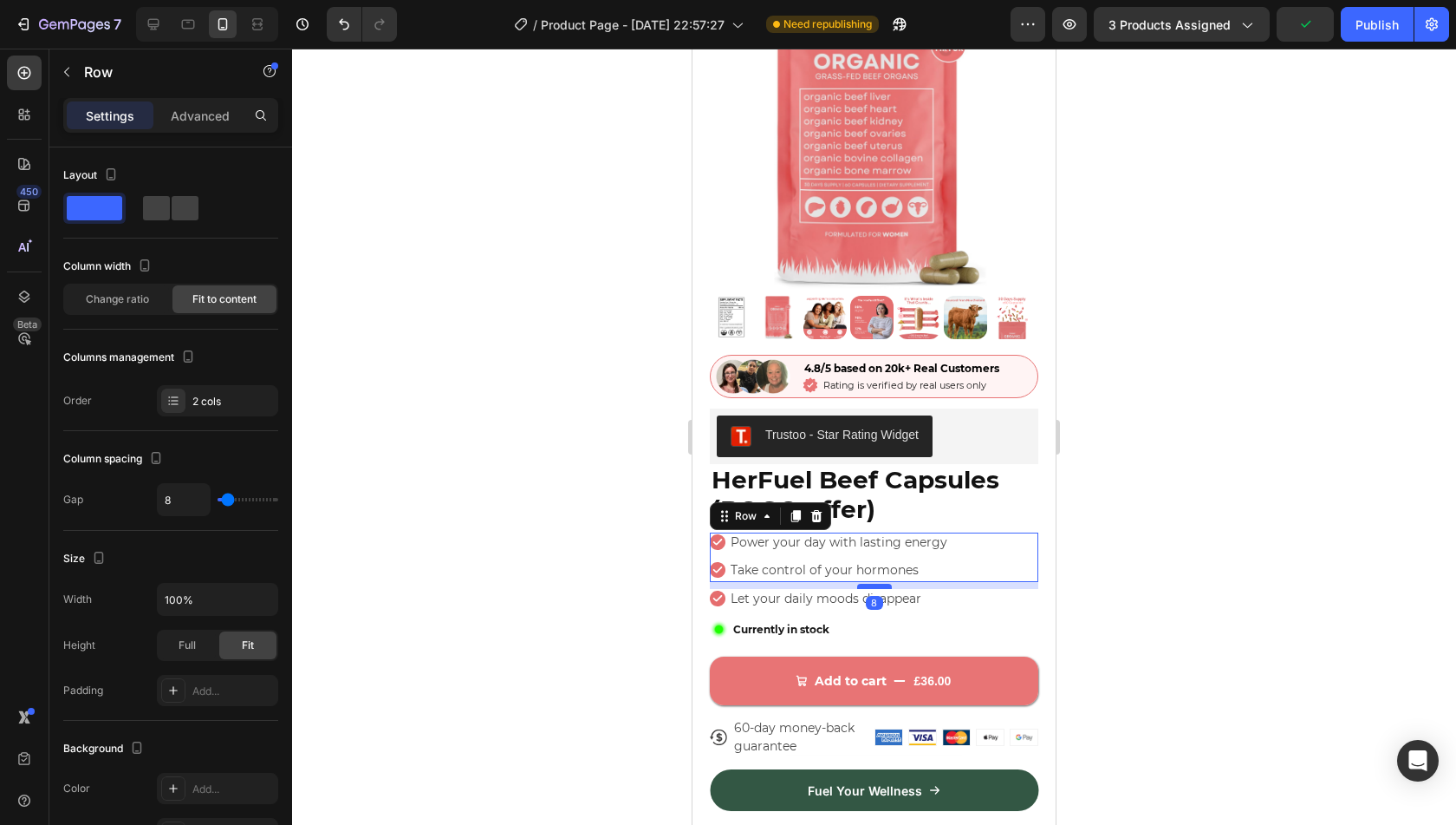
click at [880, 584] on div at bounding box center [874, 587] width 35 height 5
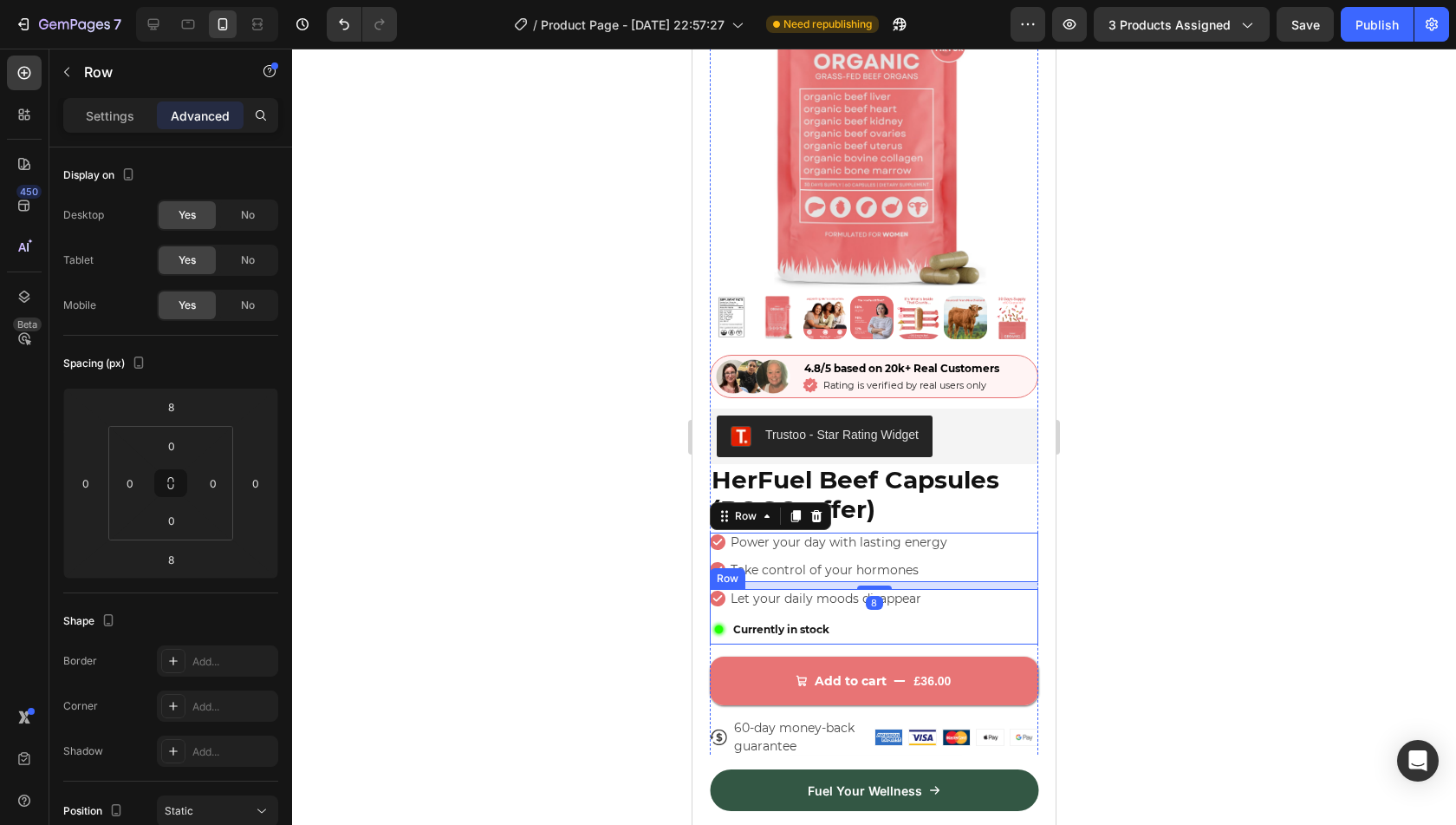
click at [949, 614] on div "Icon Let your daily moods disappear Text Block Row Image Currently in stock Tex…" at bounding box center [873, 616] width 328 height 56
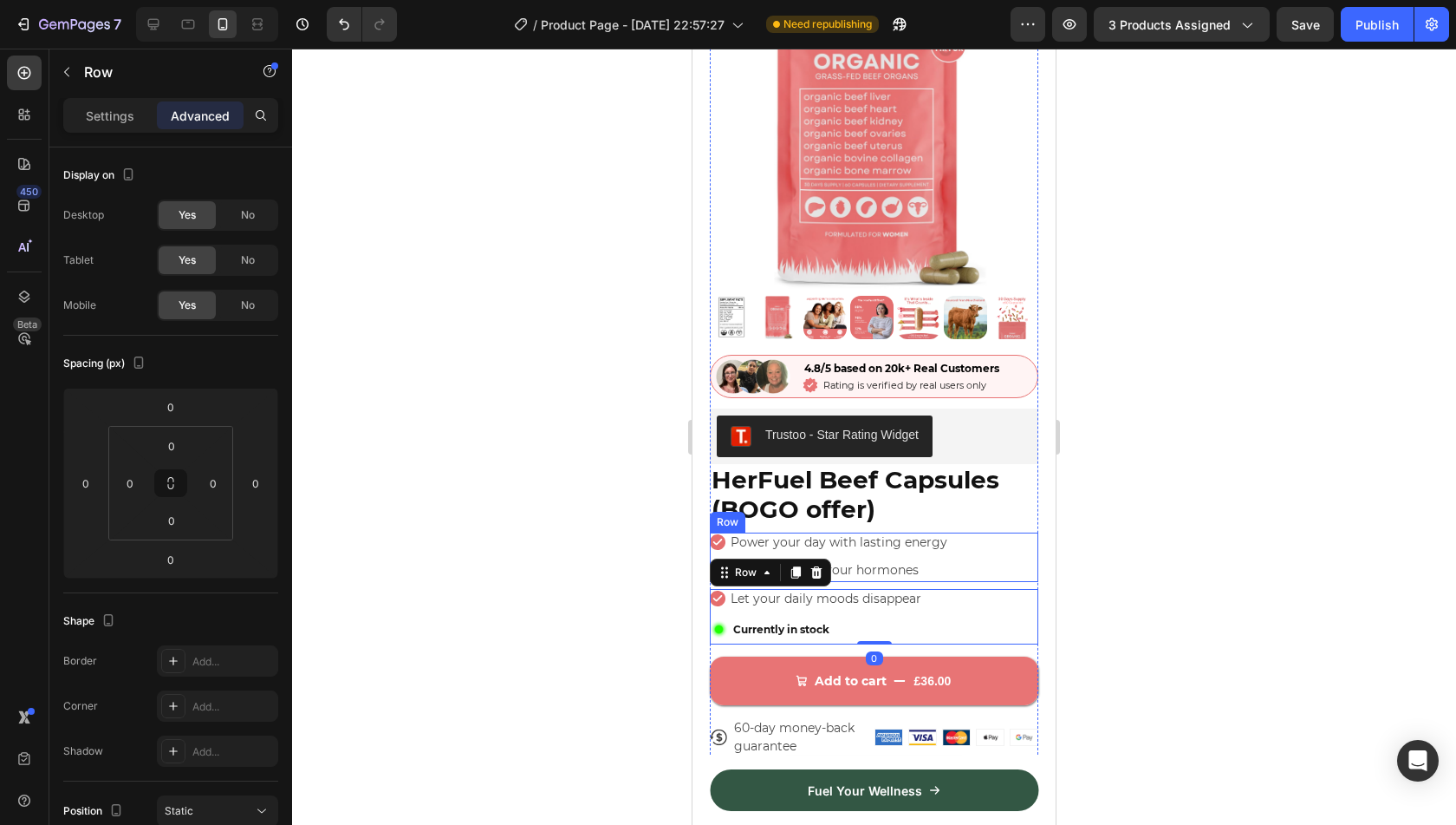
click at [972, 543] on div "Icon Power your day with lasting energy Text Block Row Icon Take control of you…" at bounding box center [873, 557] width 328 height 49
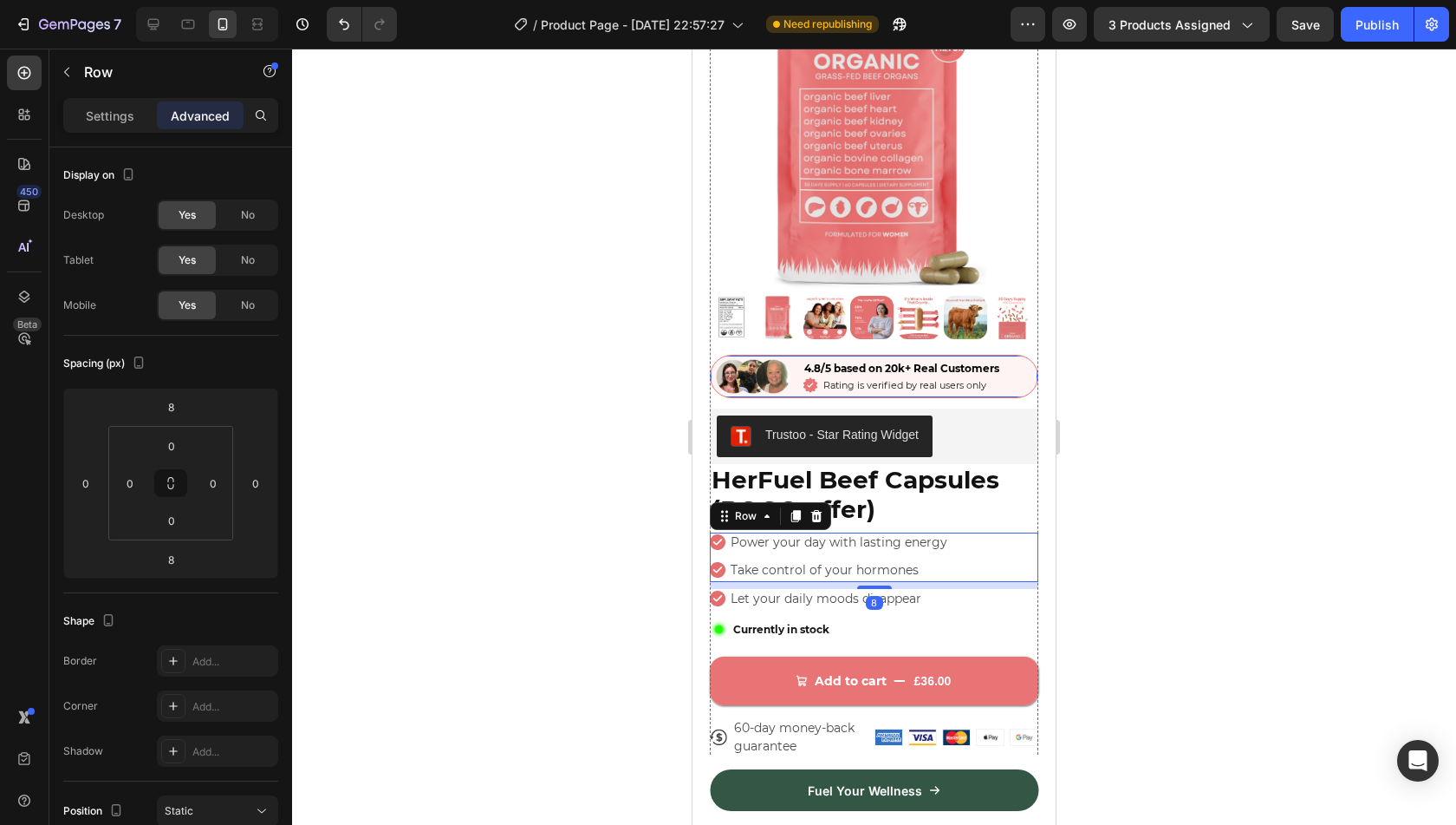
click at [1013, 355] on div "Image 4.8/5 based on 20k+ Real Customers Text Block Icon Rating is verified by …" at bounding box center [873, 376] width 328 height 43
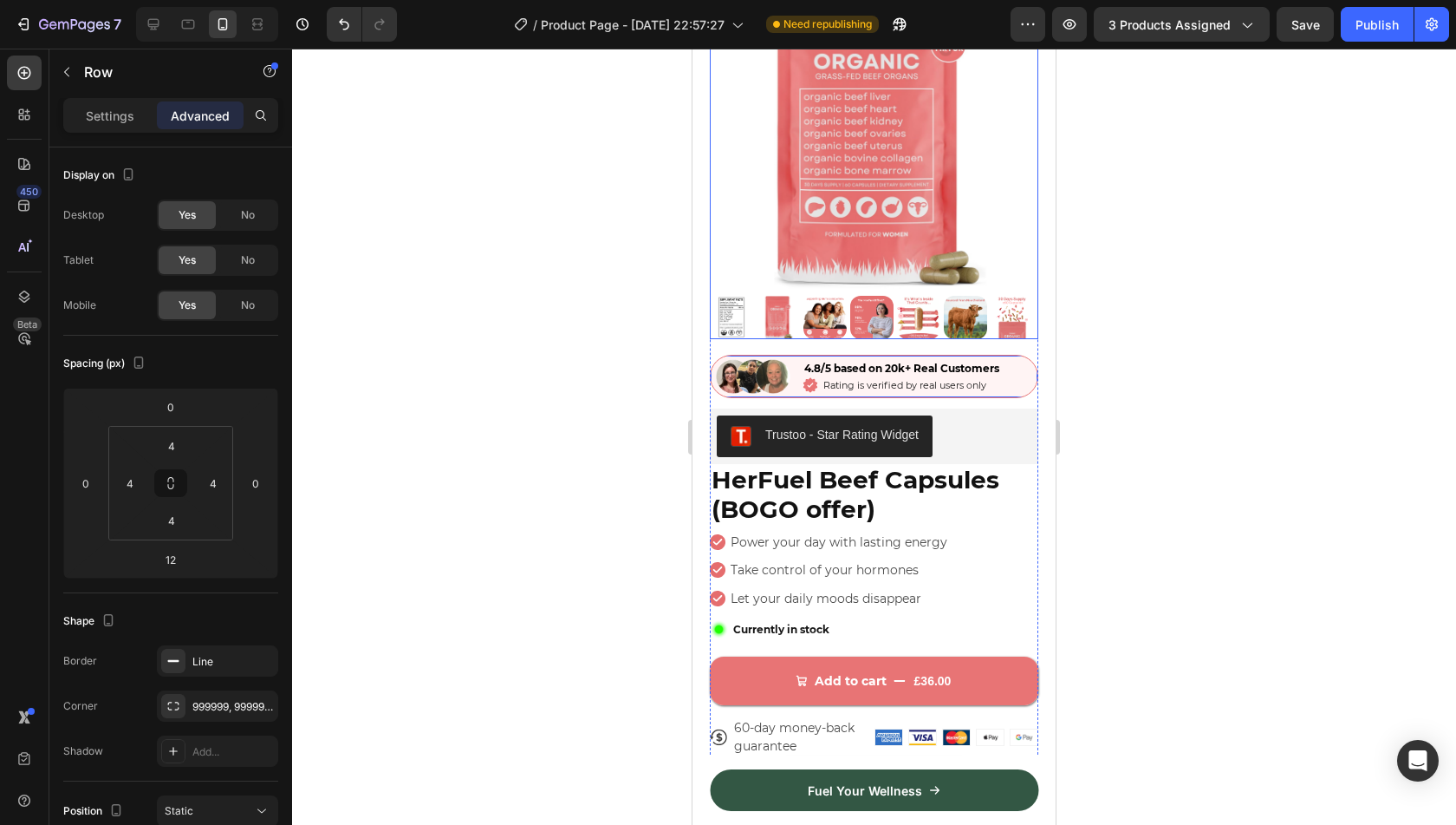
click at [1005, 171] on img at bounding box center [873, 126] width 328 height 328
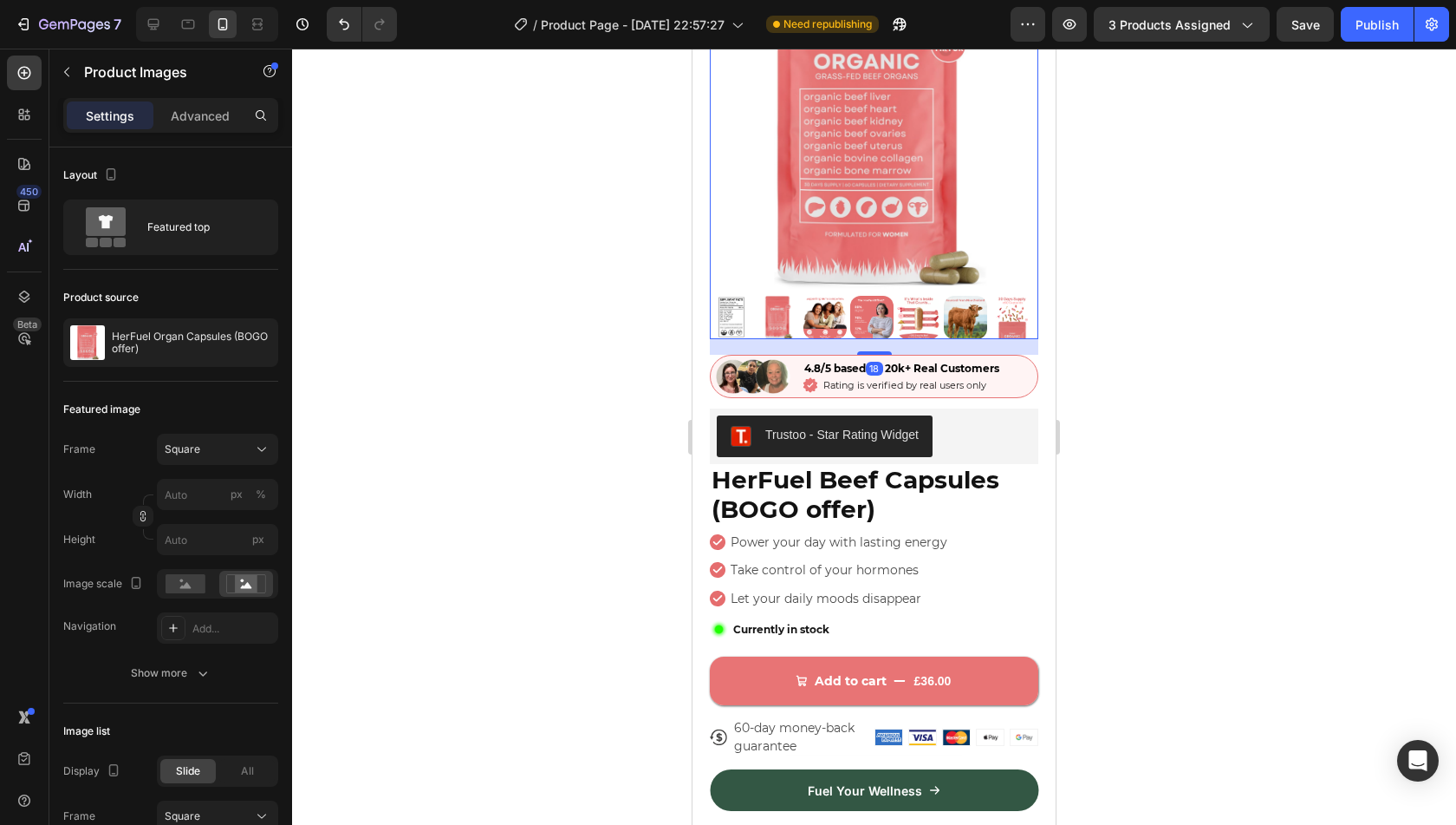
click at [1340, 417] on div at bounding box center [874, 436] width 1164 height 776
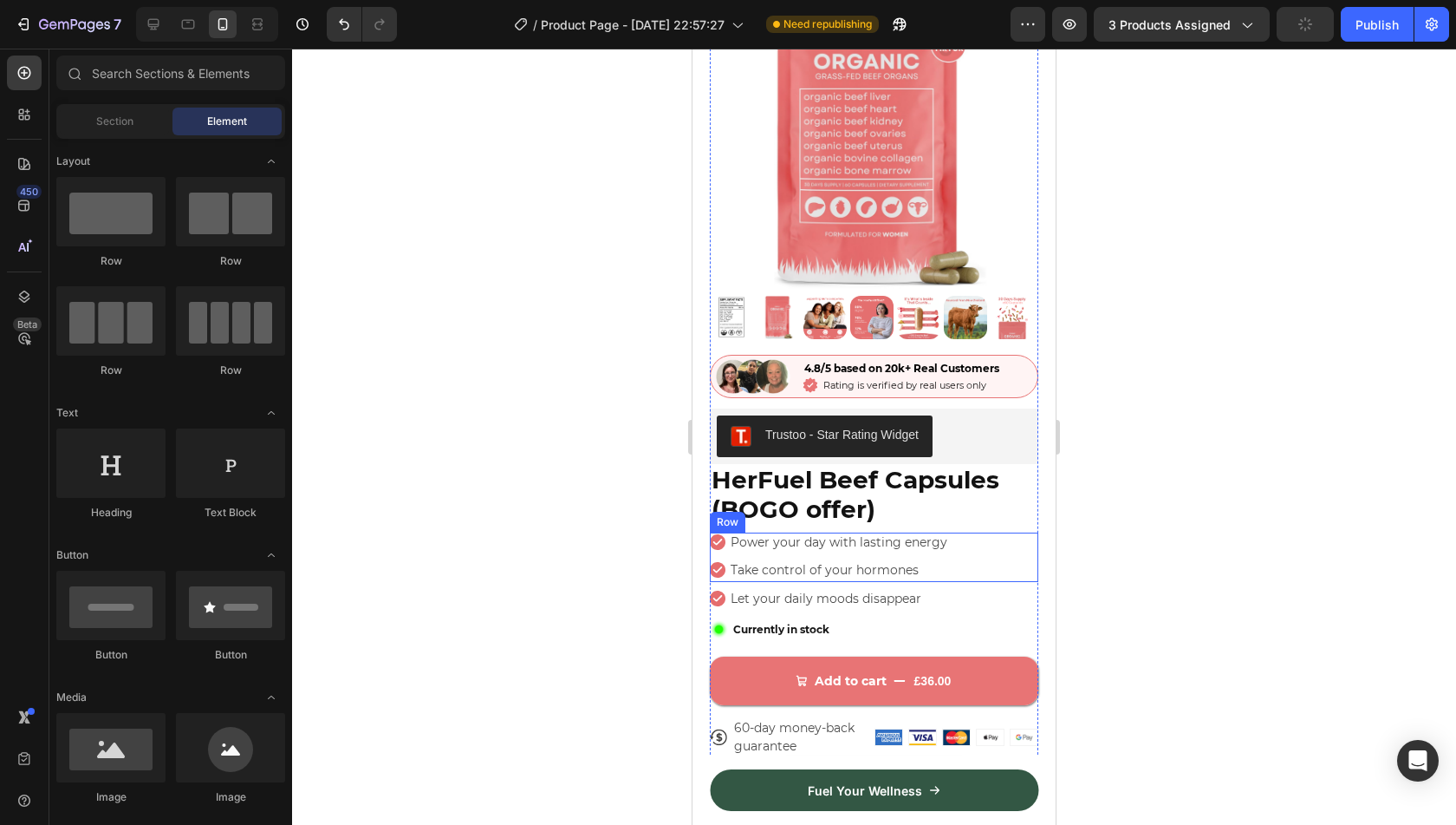
click at [1005, 533] on div "Icon Power your day with lasting energy Text Block Row Icon Take control of you…" at bounding box center [873, 557] width 328 height 49
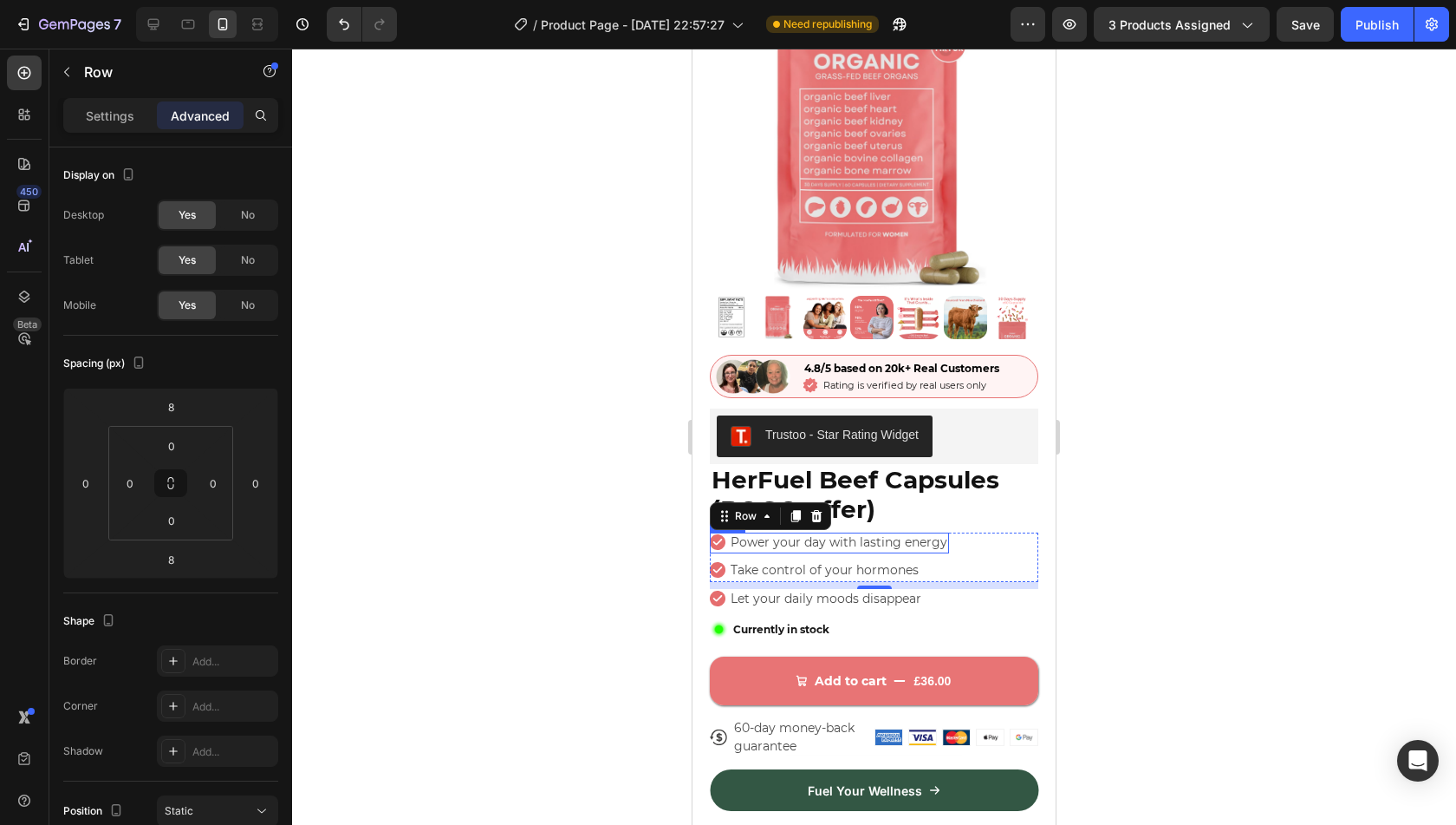
click at [728, 534] on div "Icon Power your day with lasting energy Text Block Row" at bounding box center [829, 543] width 239 height 21
click at [107, 116] on p "Settings" at bounding box center [110, 116] width 49 height 18
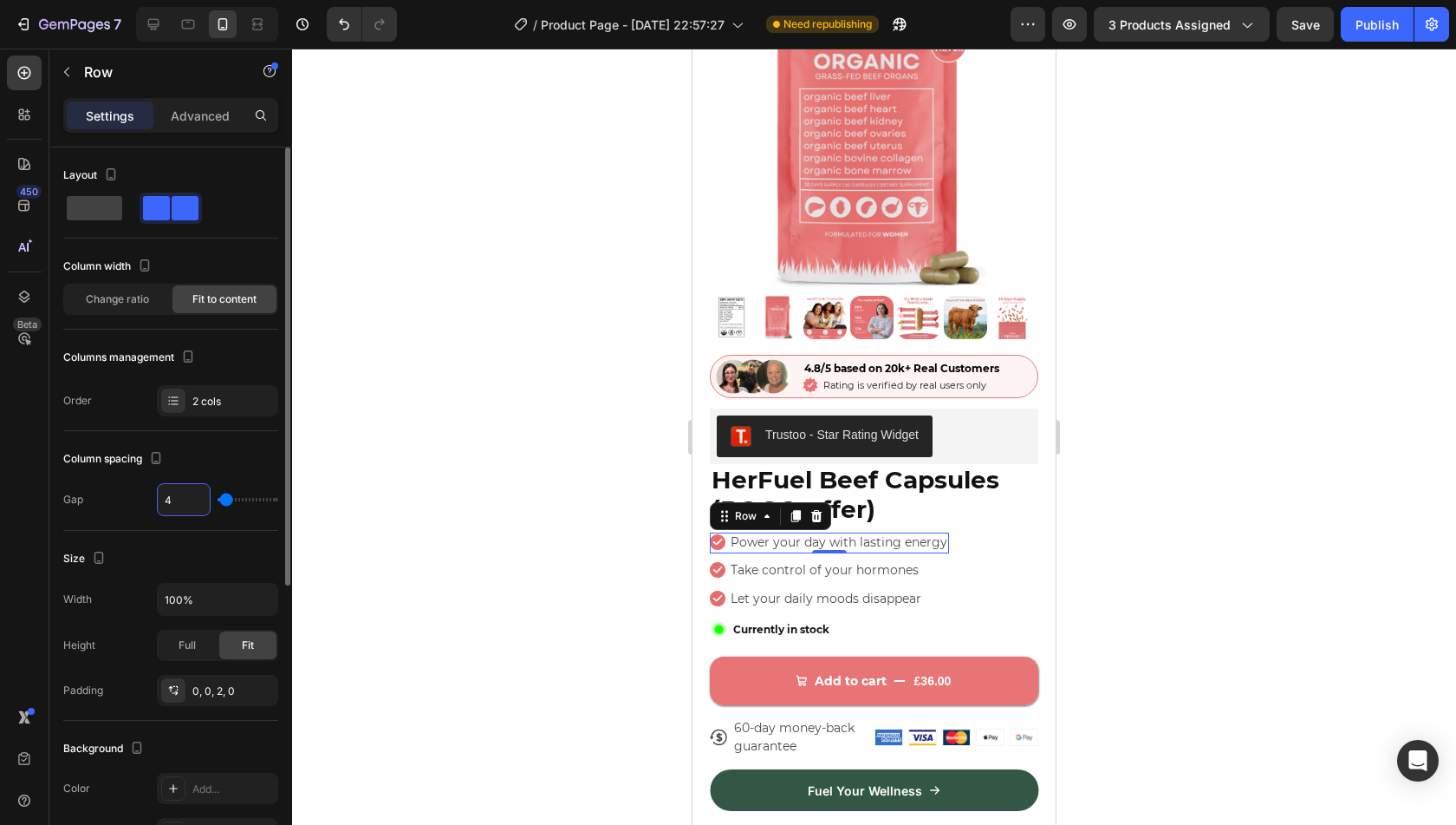
click at [174, 491] on input "4" at bounding box center [183, 499] width 52 height 31
type input "8"
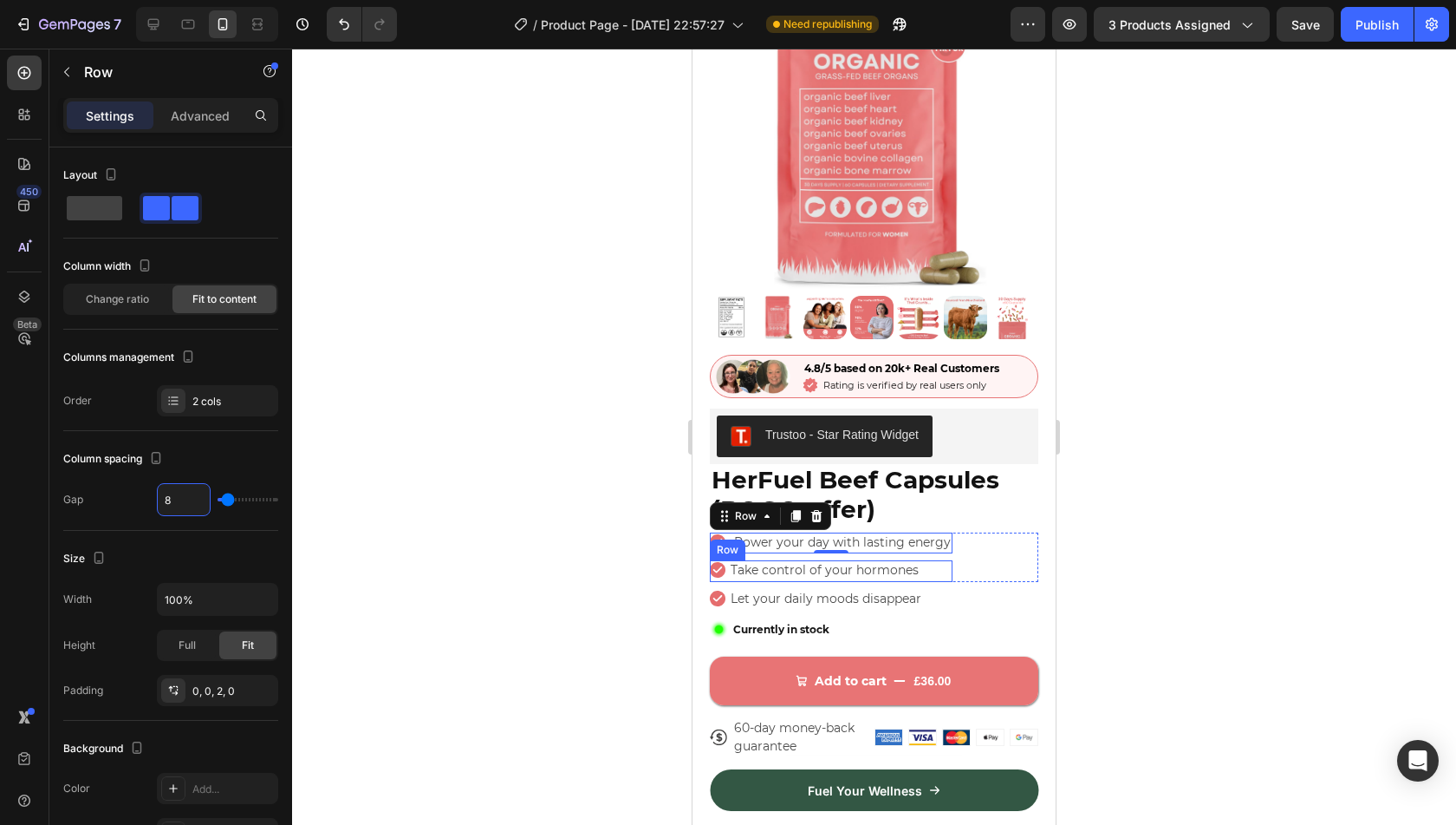
click at [727, 560] on div "Icon Take control of your hormones Text Block Row" at bounding box center [831, 570] width 243 height 21
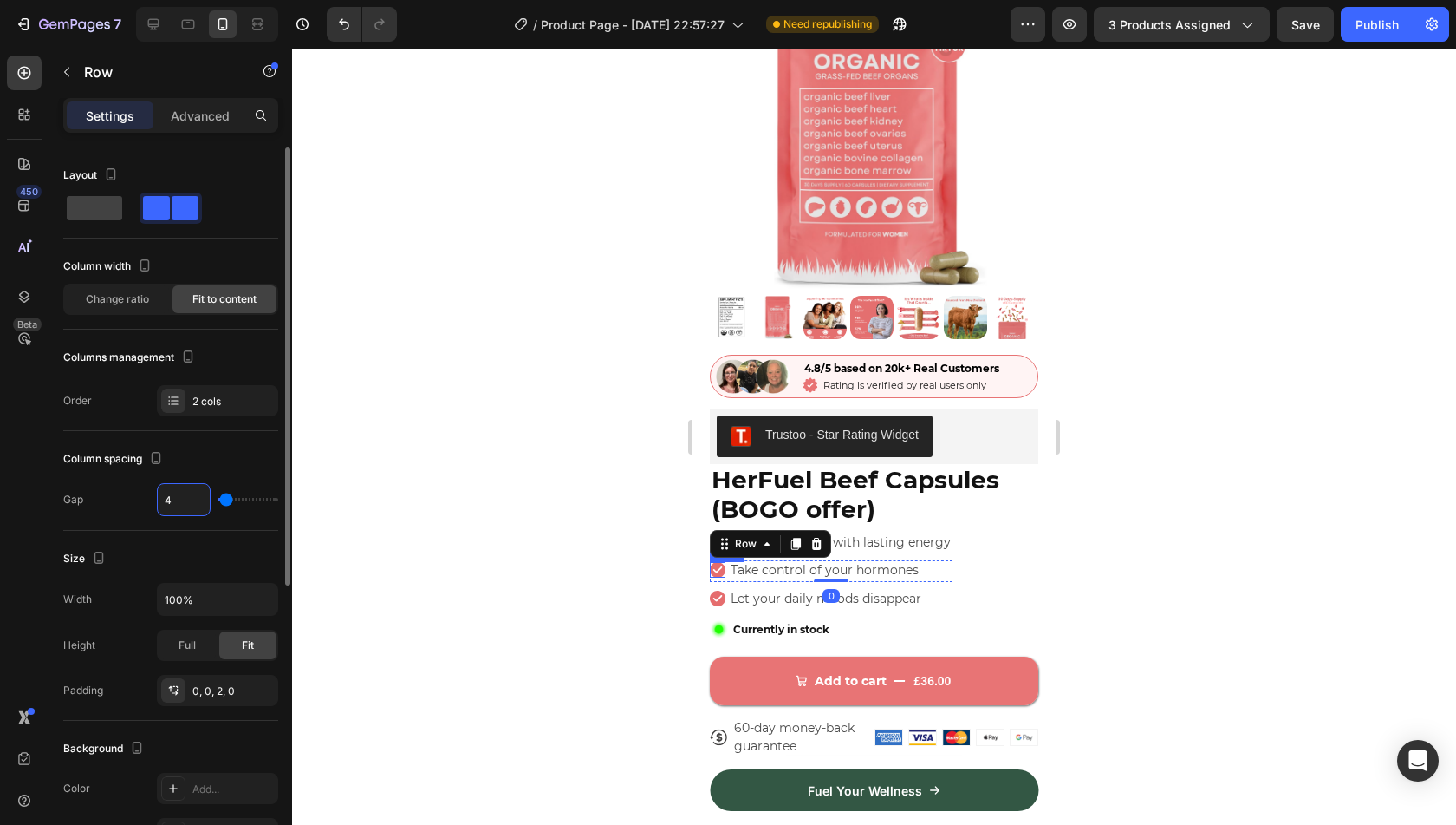
click at [180, 492] on input "4" at bounding box center [183, 499] width 52 height 31
type input "8"
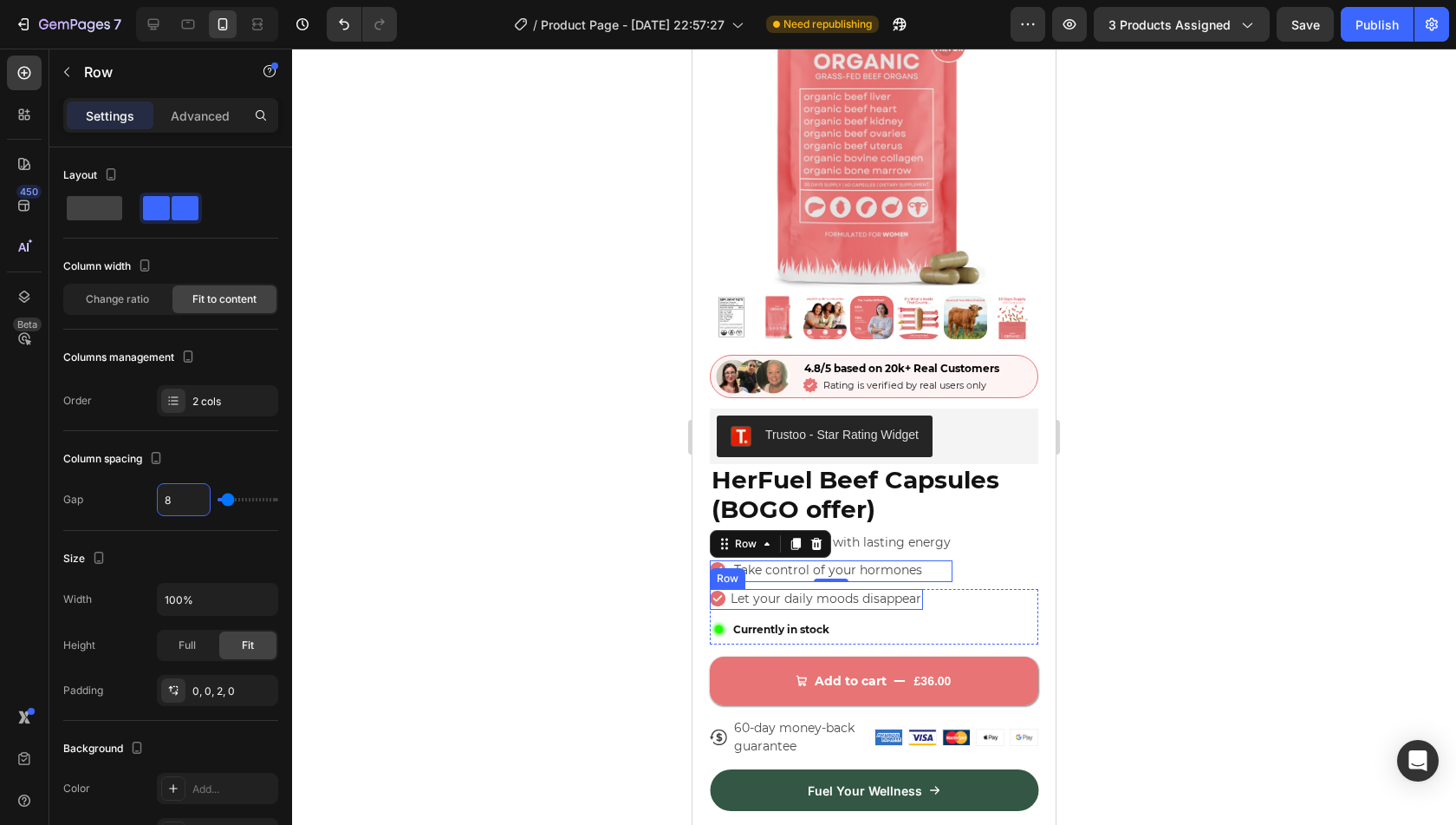
click at [727, 588] on div "Icon Let your daily moods disappear Text Block Row" at bounding box center [816, 598] width 213 height 21
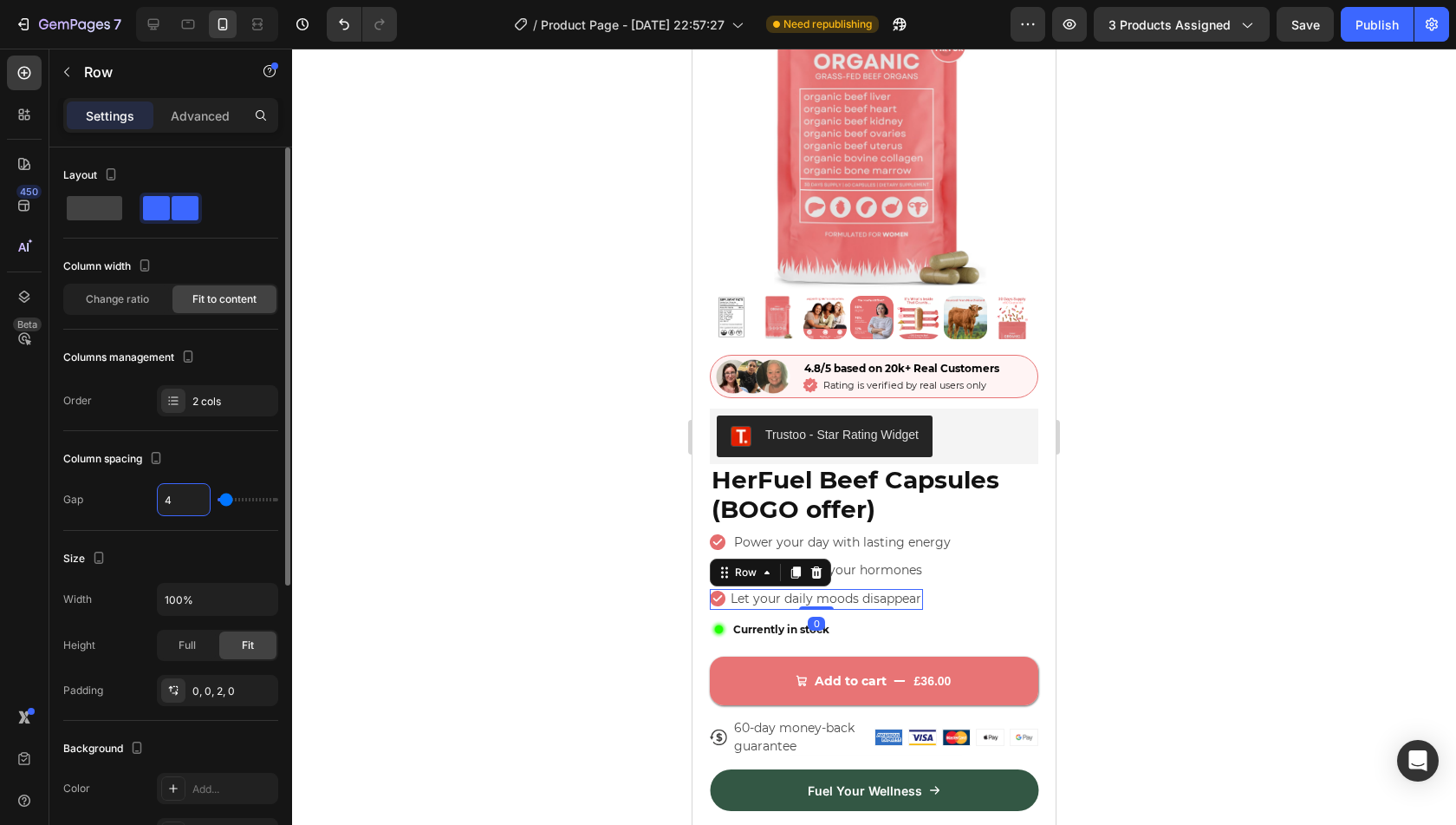
click at [185, 493] on input "4" at bounding box center [183, 499] width 52 height 31
type input "8"
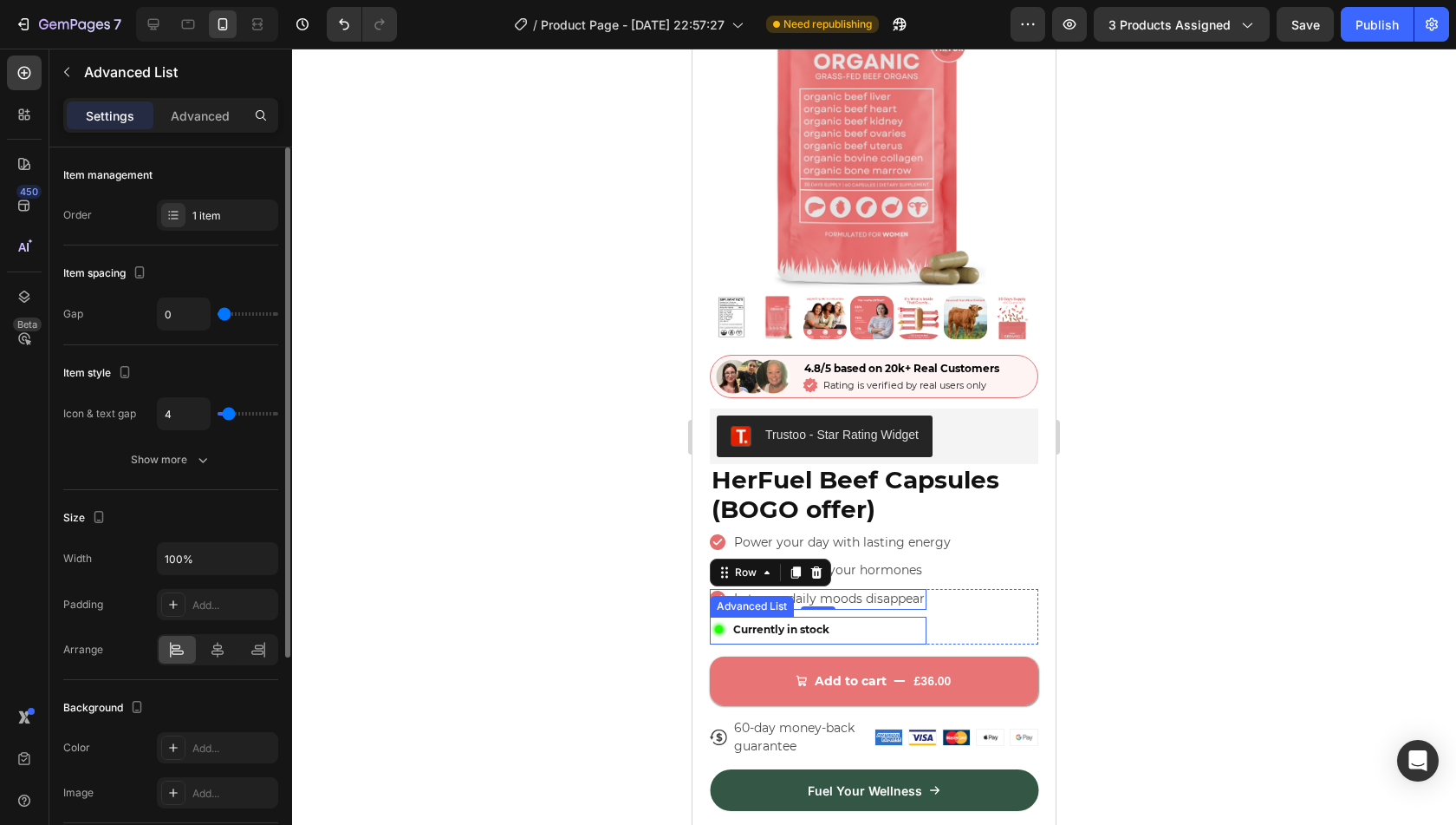
click at [729, 616] on li "Image Currently in stock Text Block" at bounding box center [772, 629] width 125 height 25
click at [166, 410] on input "4" at bounding box center [183, 413] width 52 height 31
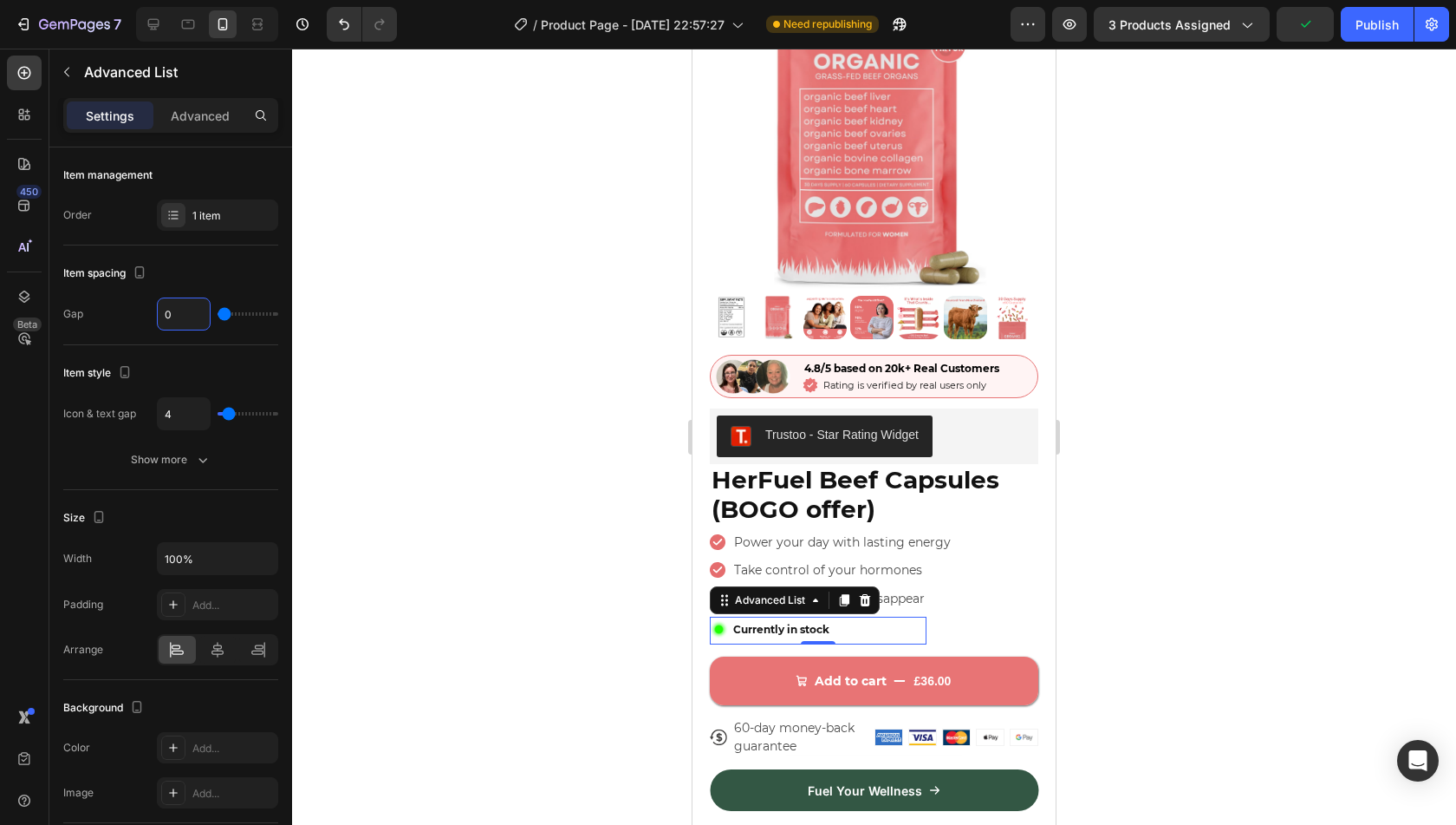
click at [184, 309] on input "0" at bounding box center [183, 314] width 52 height 31
type input "8"
type input "0"
type input "12"
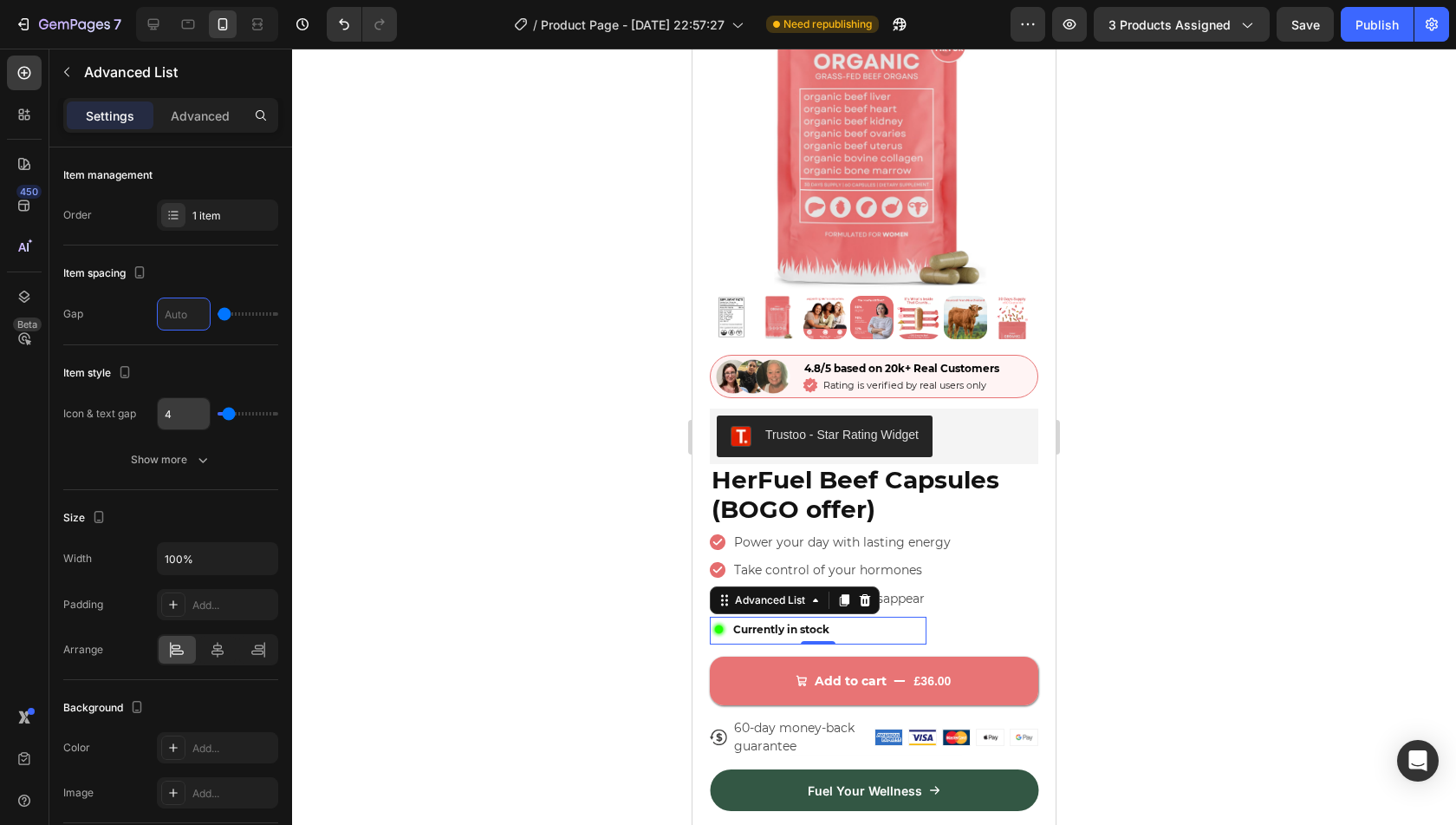
type input "12"
click at [188, 407] on input "4" at bounding box center [183, 413] width 52 height 31
type input "8"
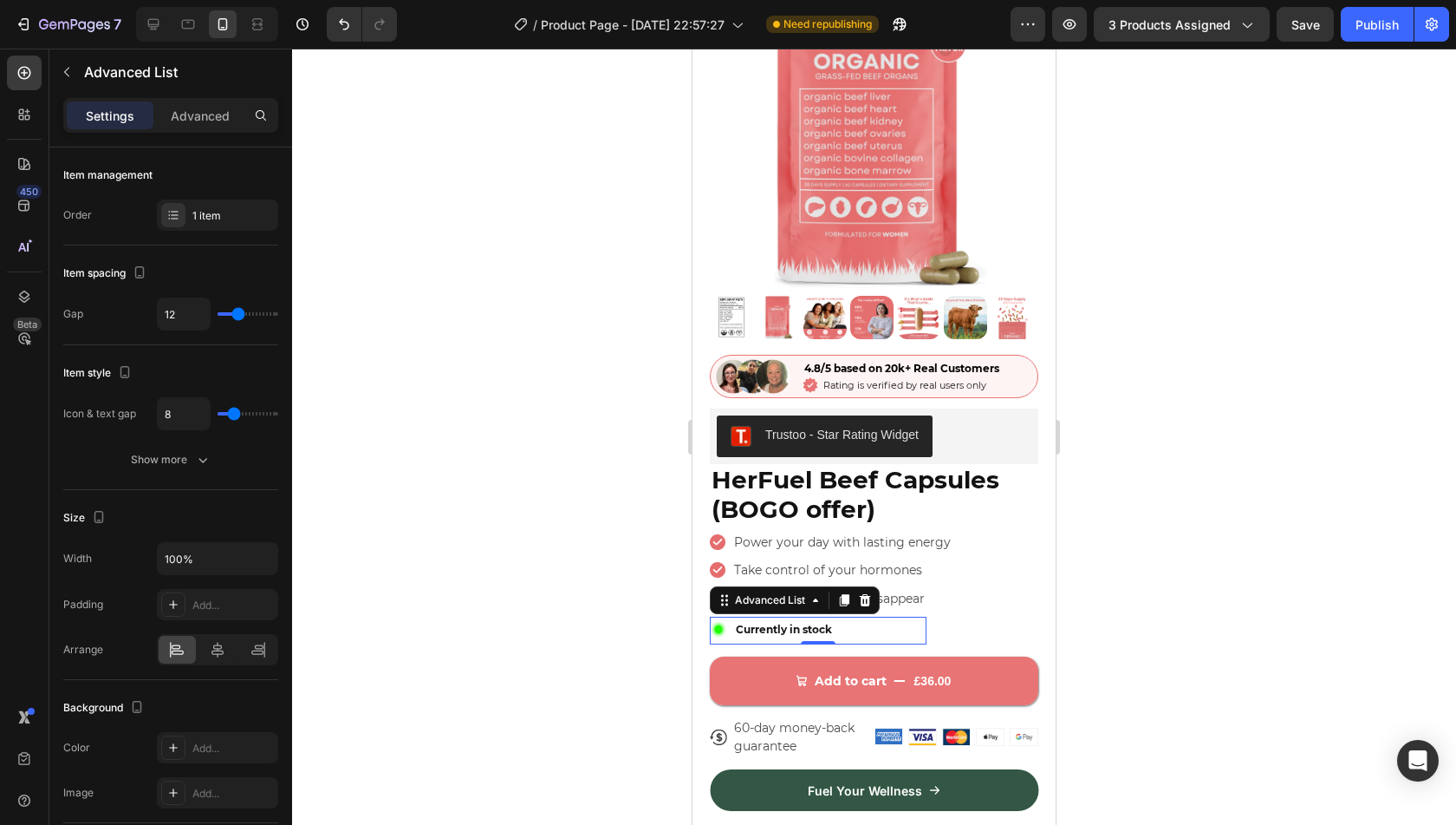
click at [418, 520] on div at bounding box center [874, 436] width 1164 height 776
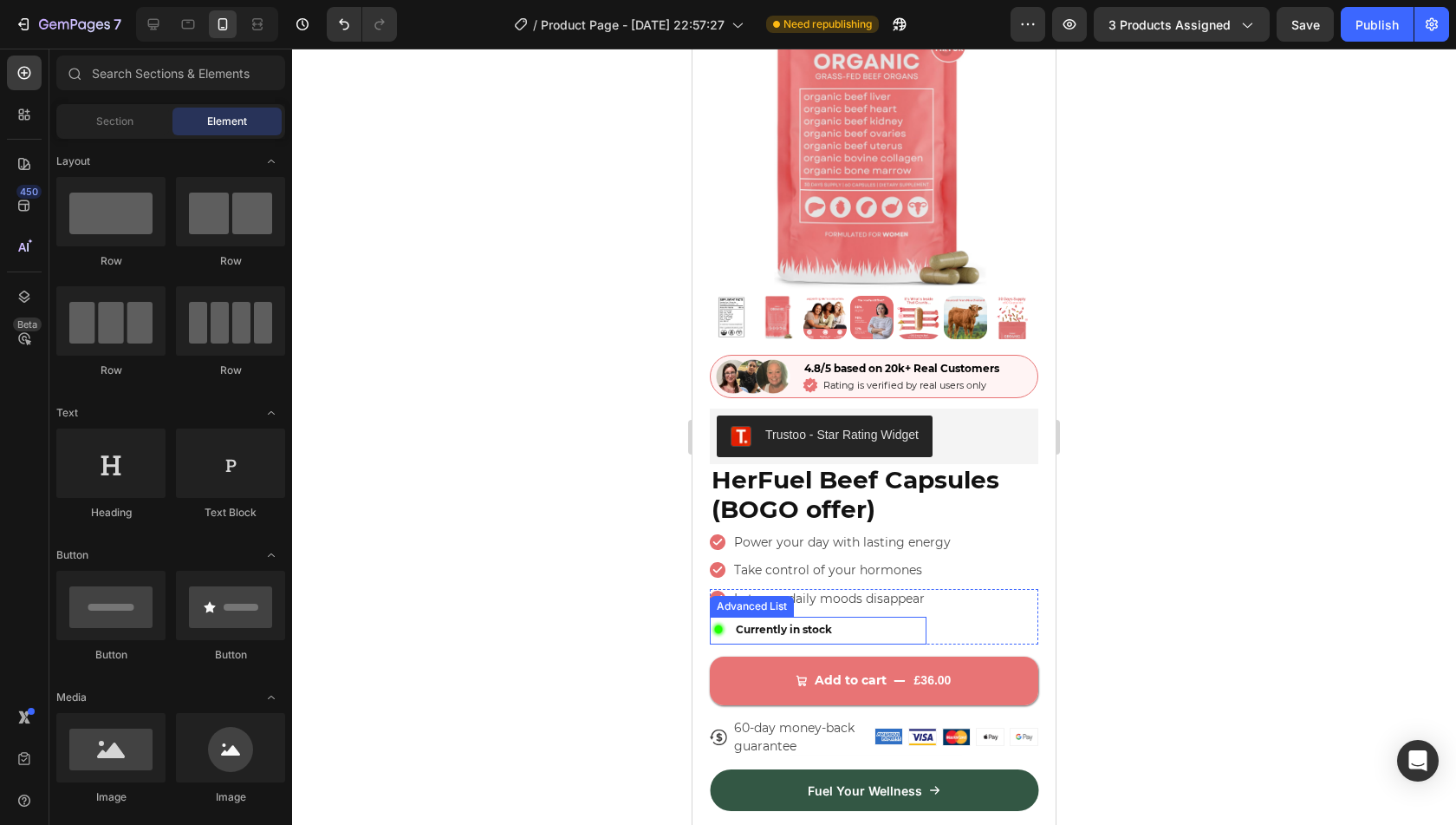
click at [856, 616] on div "Image Currently in stock Text Block" at bounding box center [817, 630] width 217 height 28
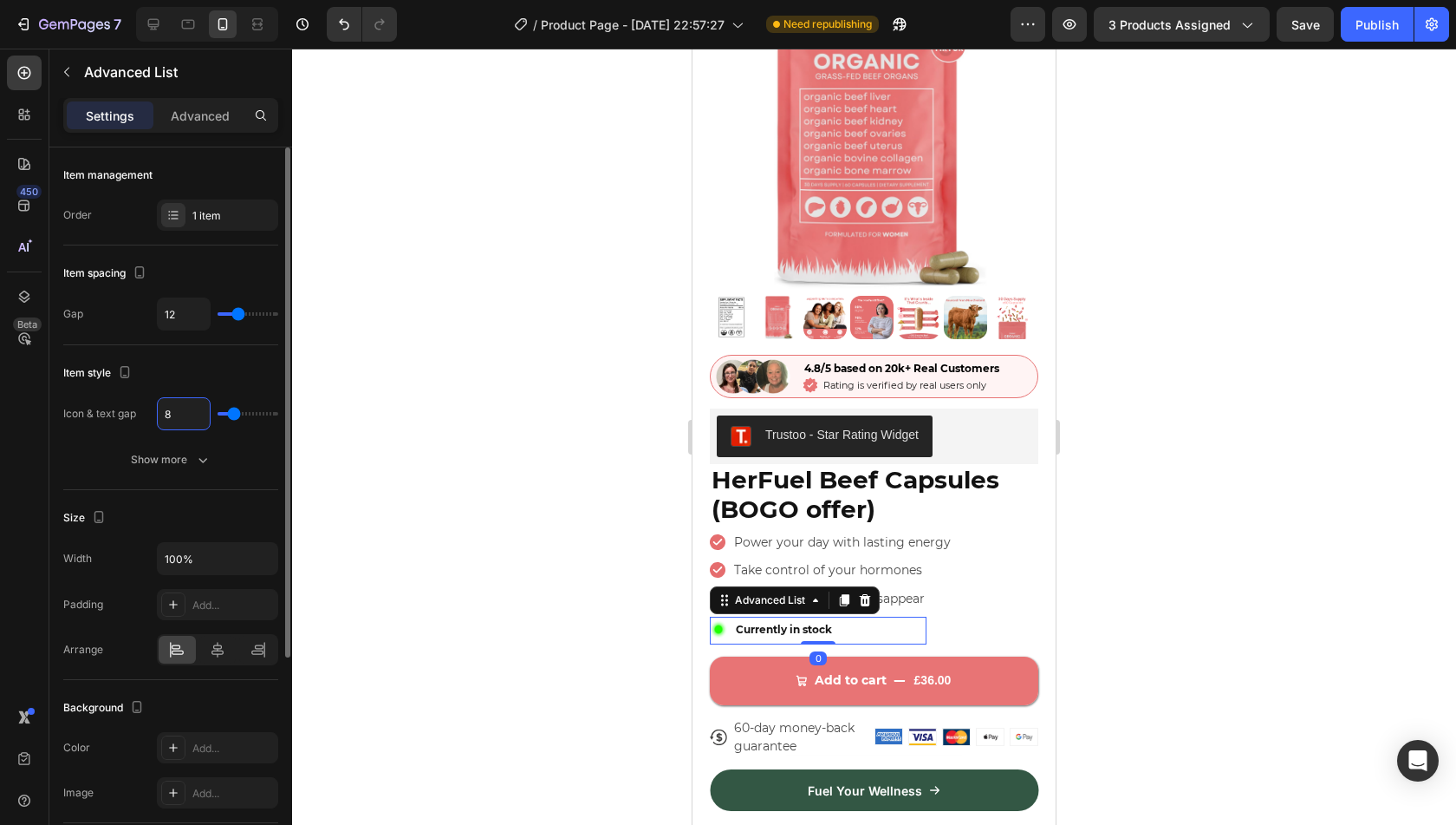
click at [183, 412] on input "8" at bounding box center [183, 413] width 52 height 31
type input "4"
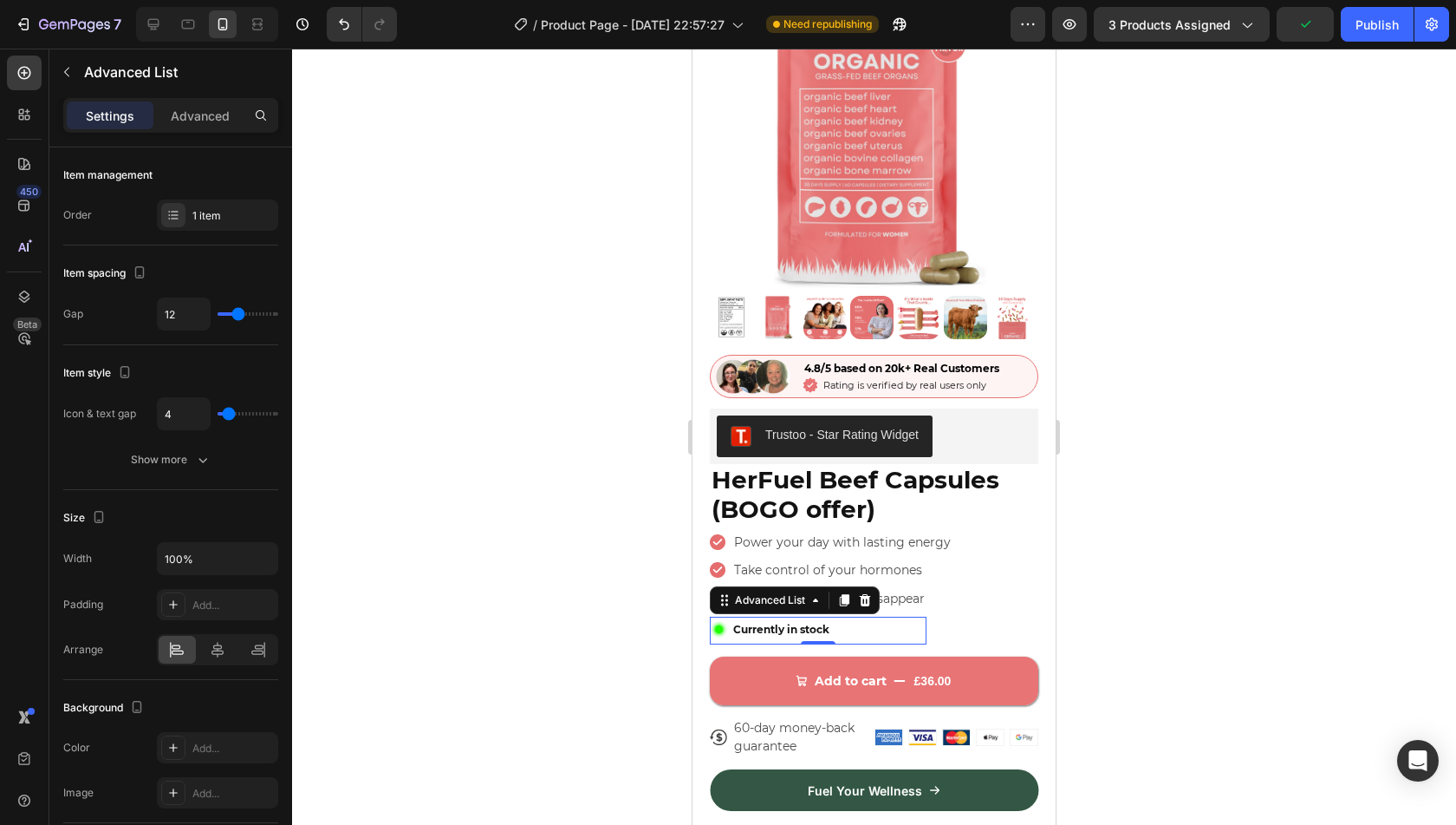
click at [457, 517] on div at bounding box center [874, 436] width 1164 height 776
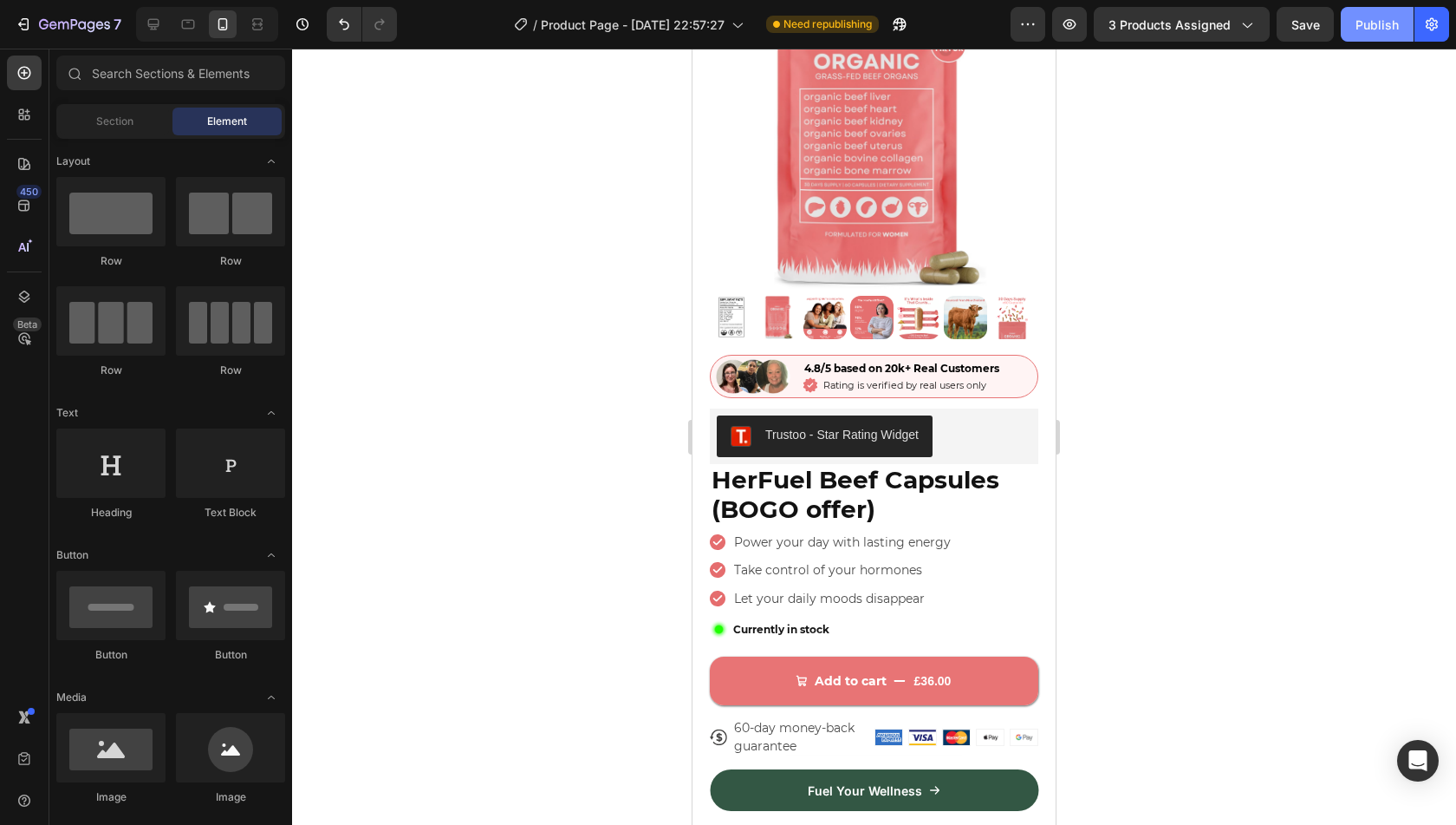
click at [1374, 22] on div "Publish" at bounding box center [1377, 24] width 43 height 18
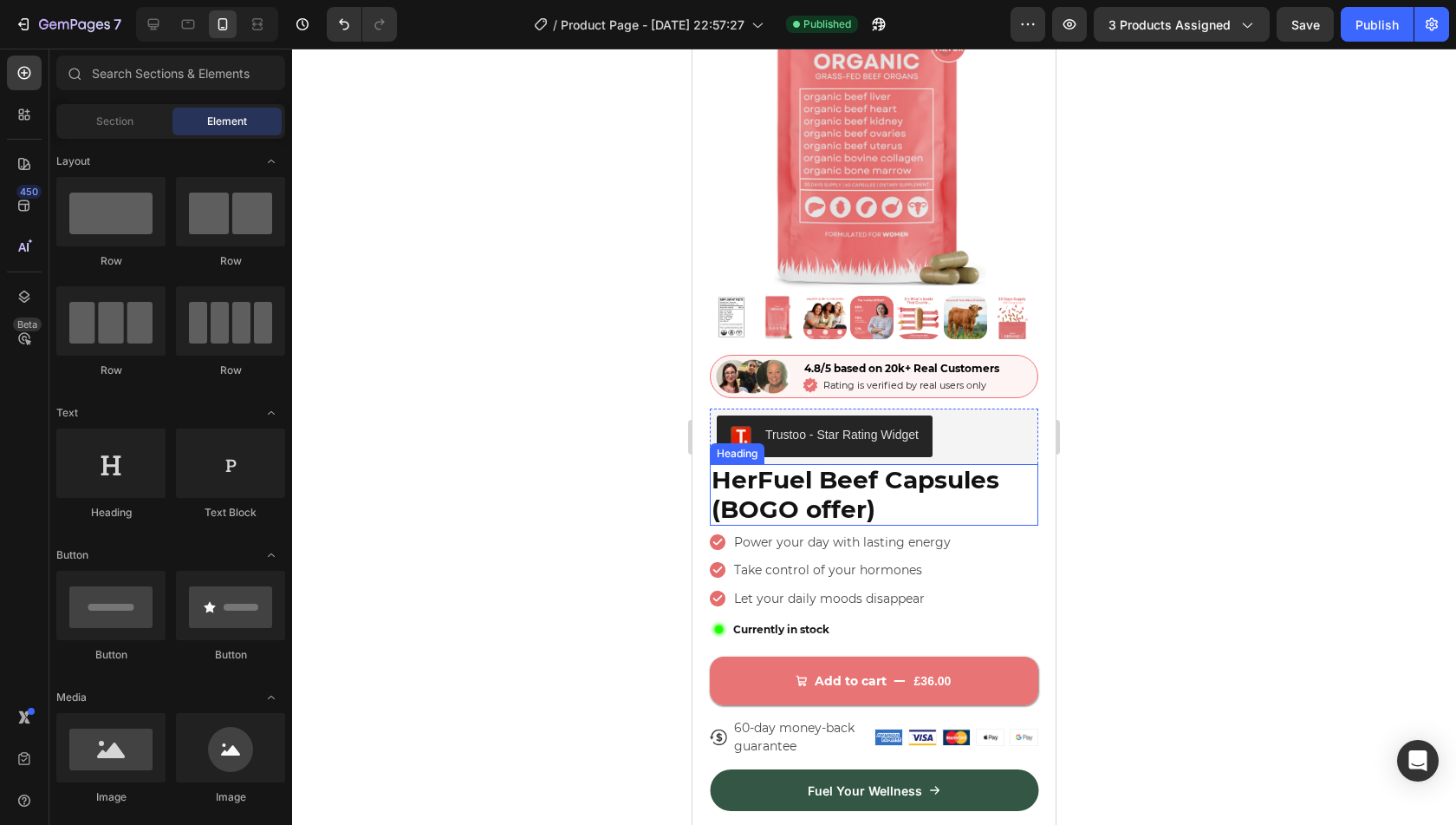
click at [983, 477] on span "HerFuel Beef Capsules (BOGO offer)" at bounding box center [855, 495] width 288 height 59
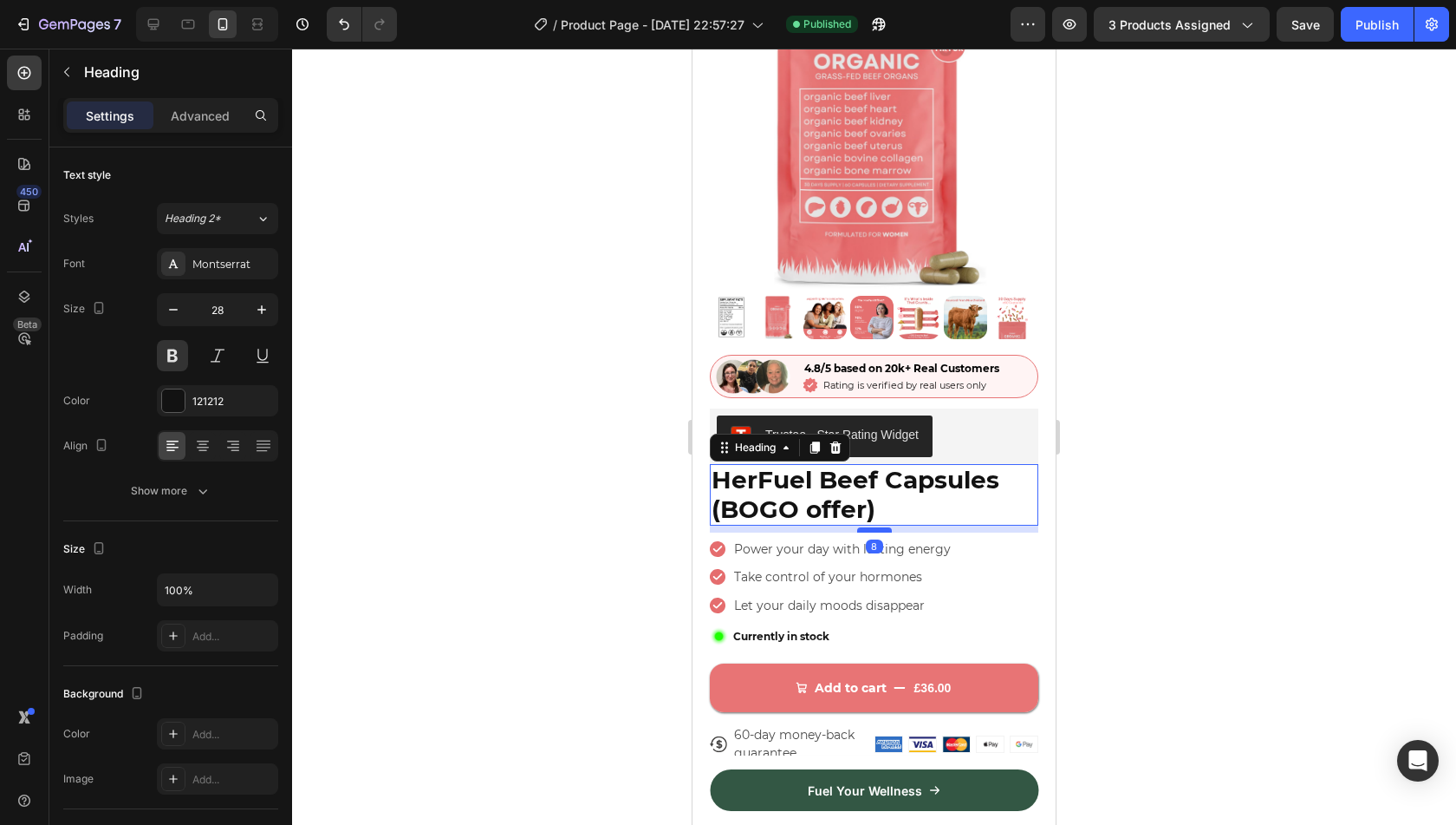
click at [883, 527] on div at bounding box center [874, 530] width 35 height 5
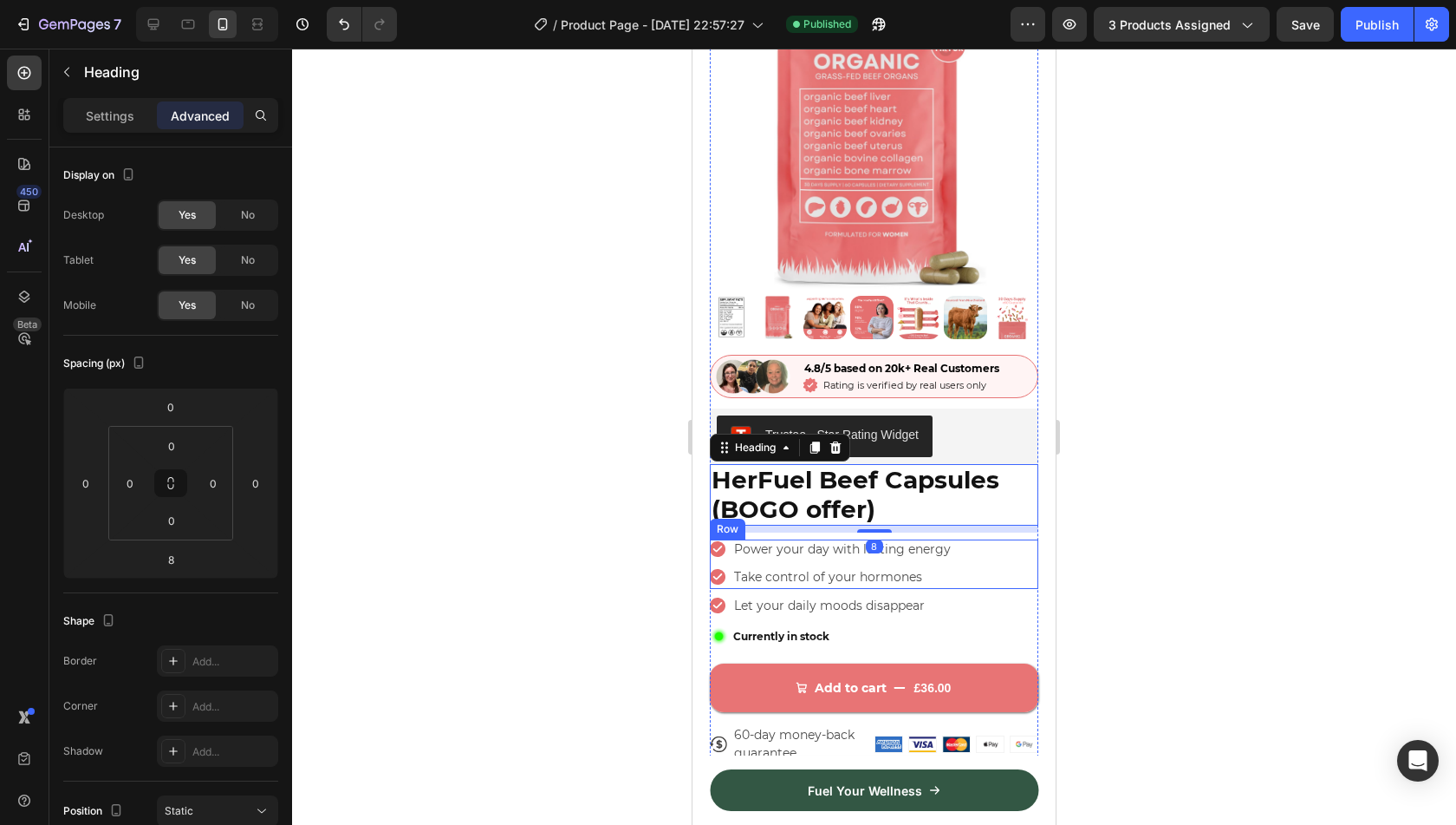
click at [1005, 546] on div "Icon Power your day with lasting energy Text Block Row Icon Take control of you…" at bounding box center [873, 563] width 328 height 49
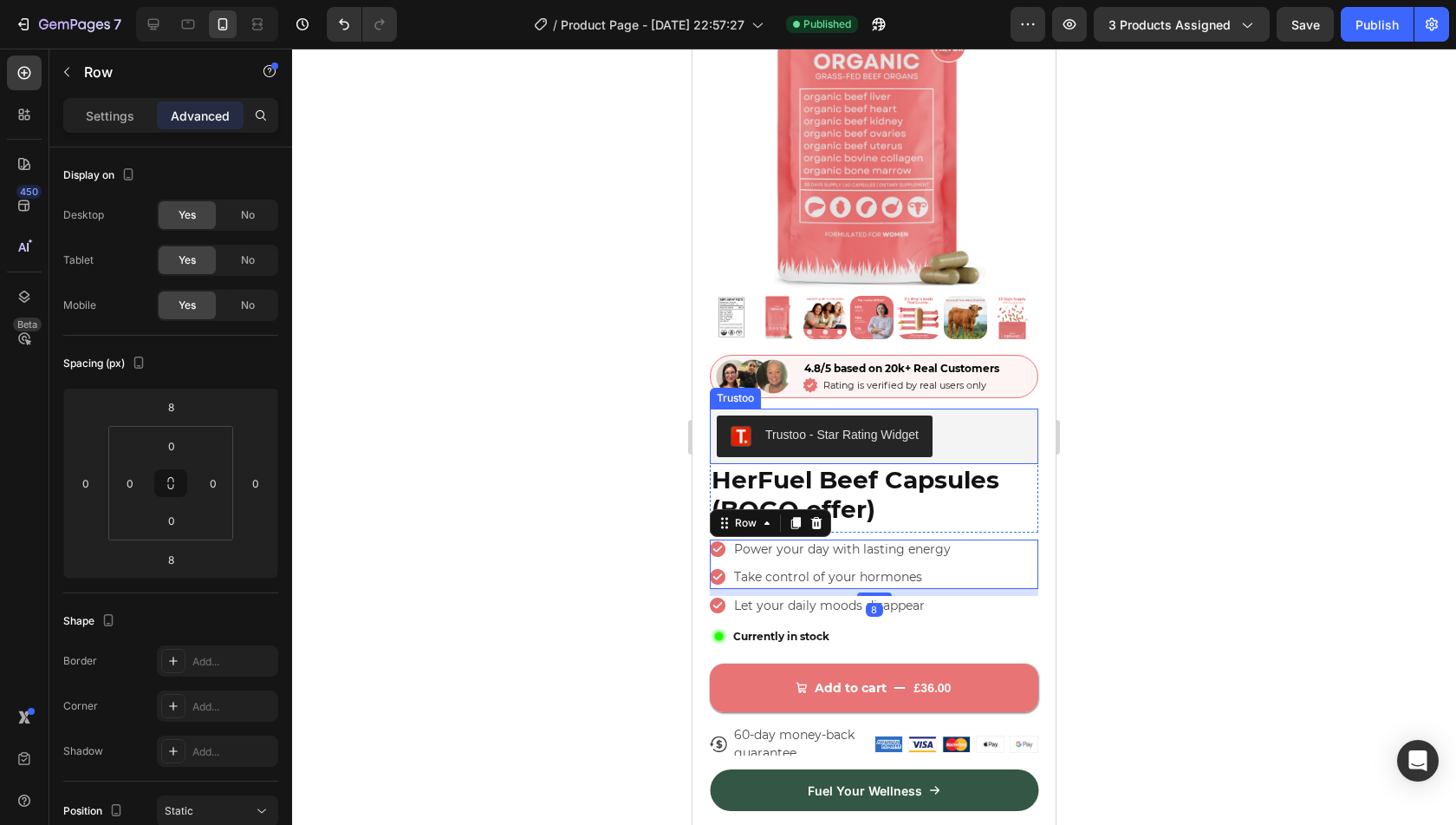
click at [1007, 434] on div "Trustoo - Star Rating Widget" at bounding box center [874, 436] width 315 height 41
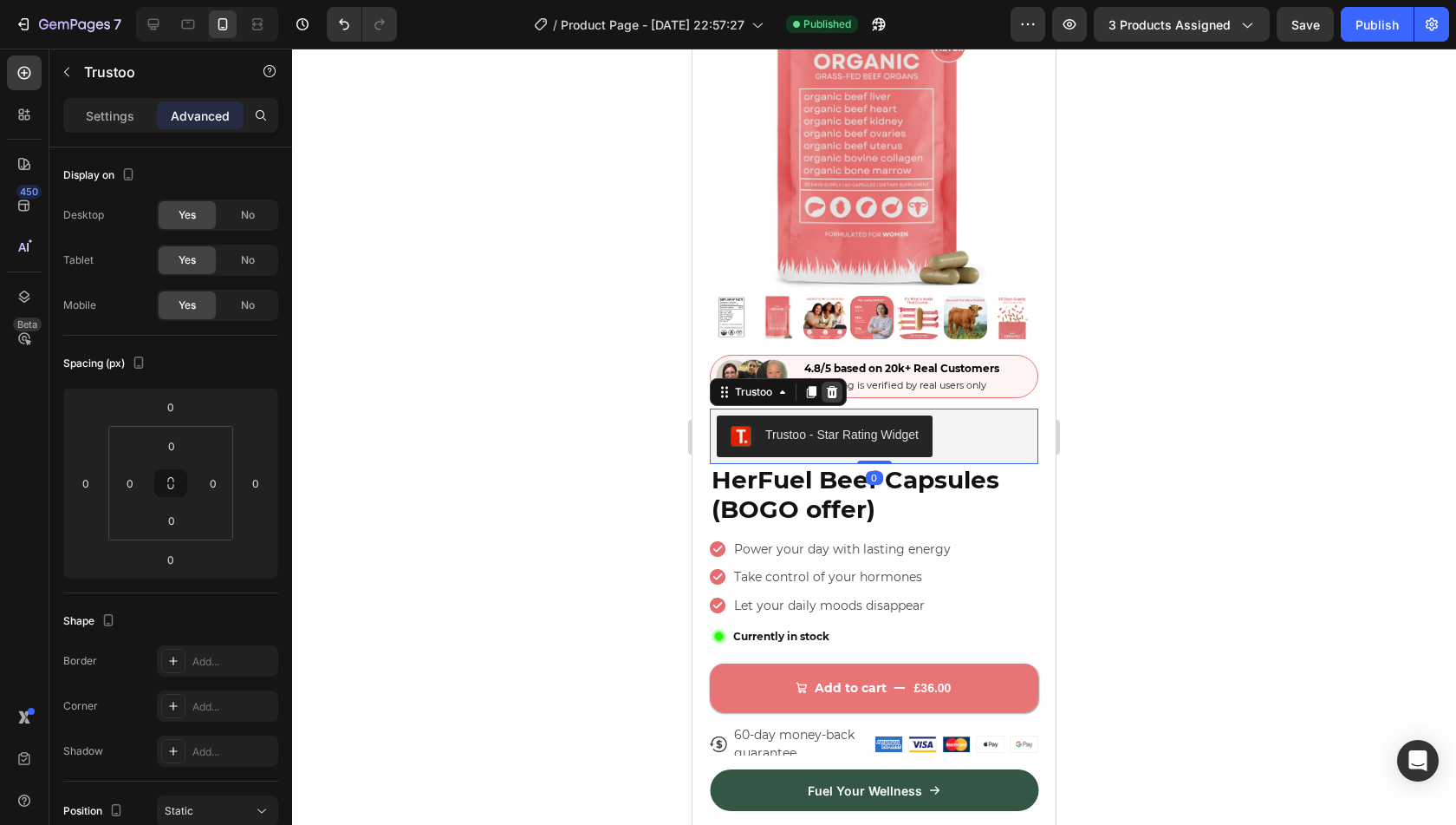
click at [838, 385] on icon at bounding box center [831, 391] width 13 height 13
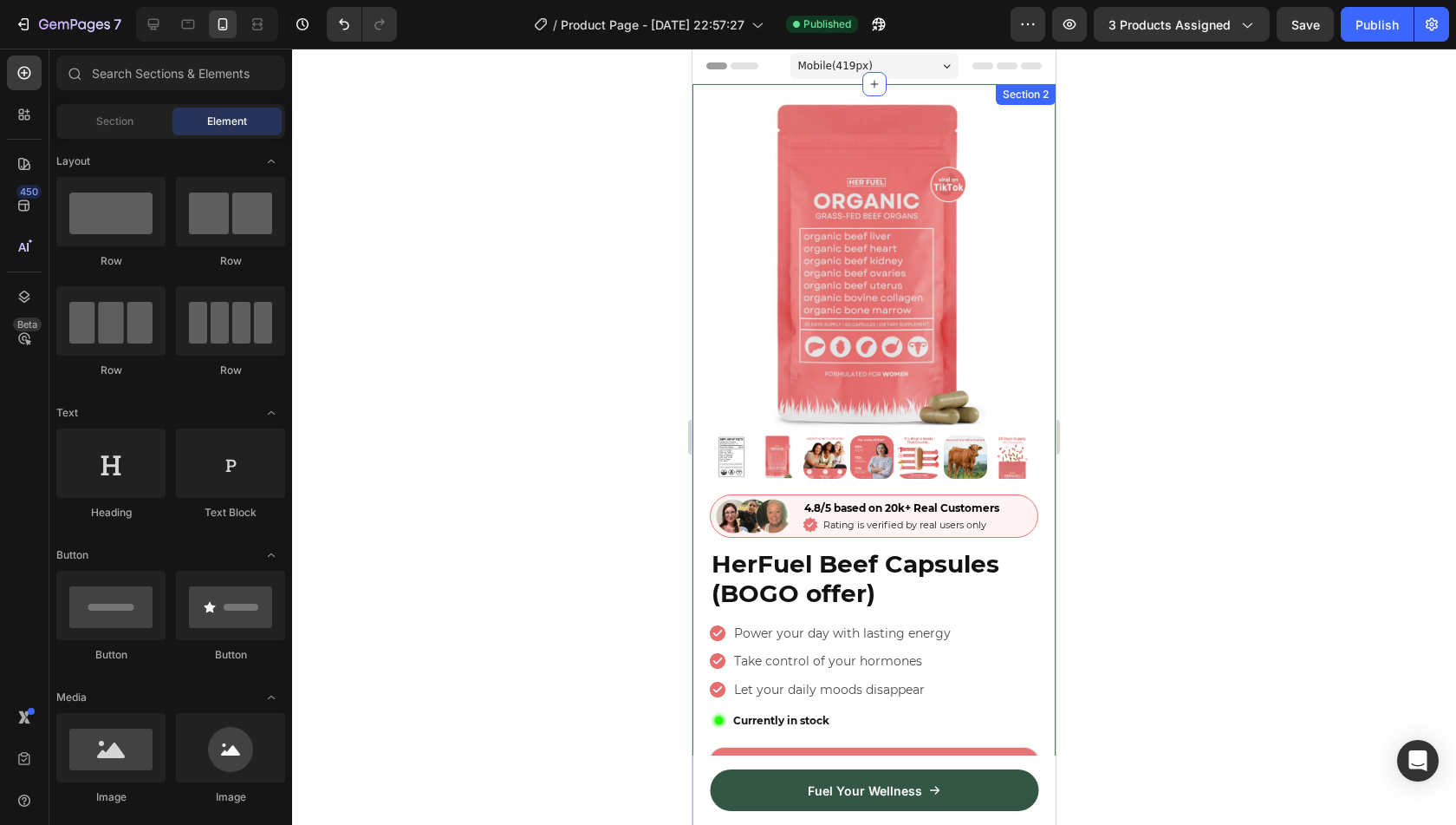
click at [814, 87] on div "Product Images Image 4.8/5 based on 20k+ Real Customers Text Block Icon Rating …" at bounding box center [874, 522] width 363 height 877
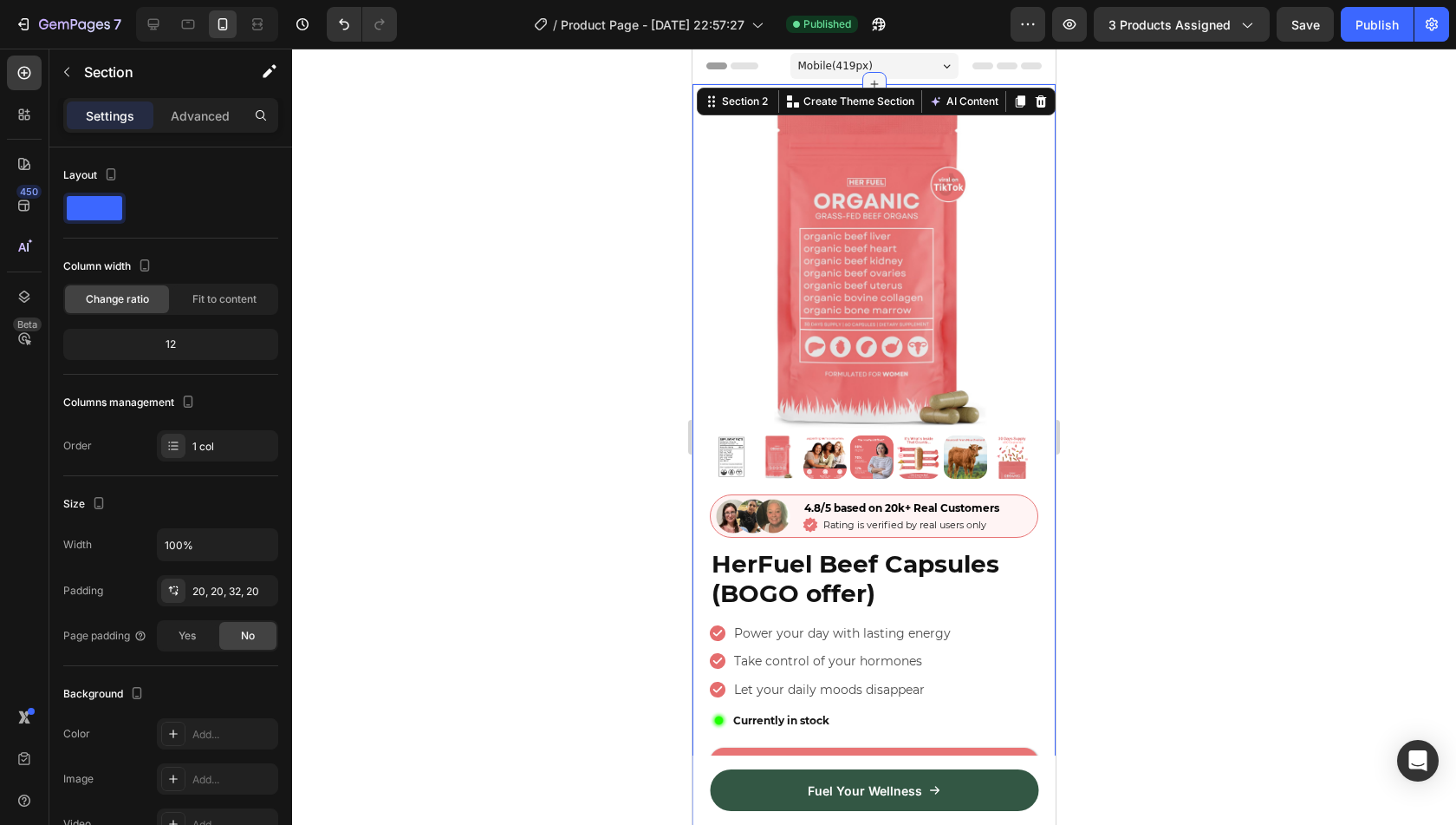
click at [869, 81] on icon at bounding box center [874, 84] width 13 height 13
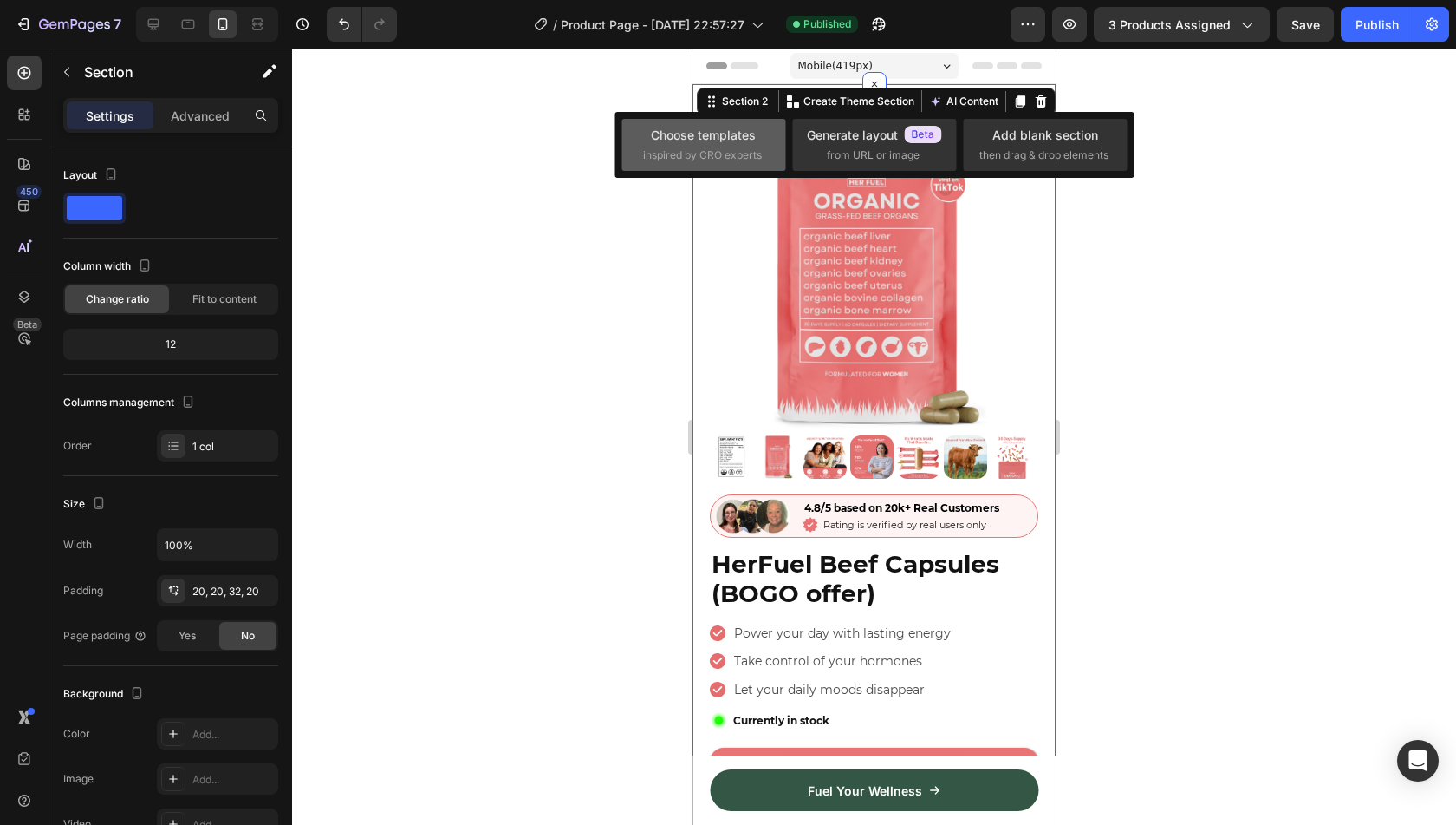
click at [719, 135] on div "Choose templates" at bounding box center [703, 135] width 105 height 18
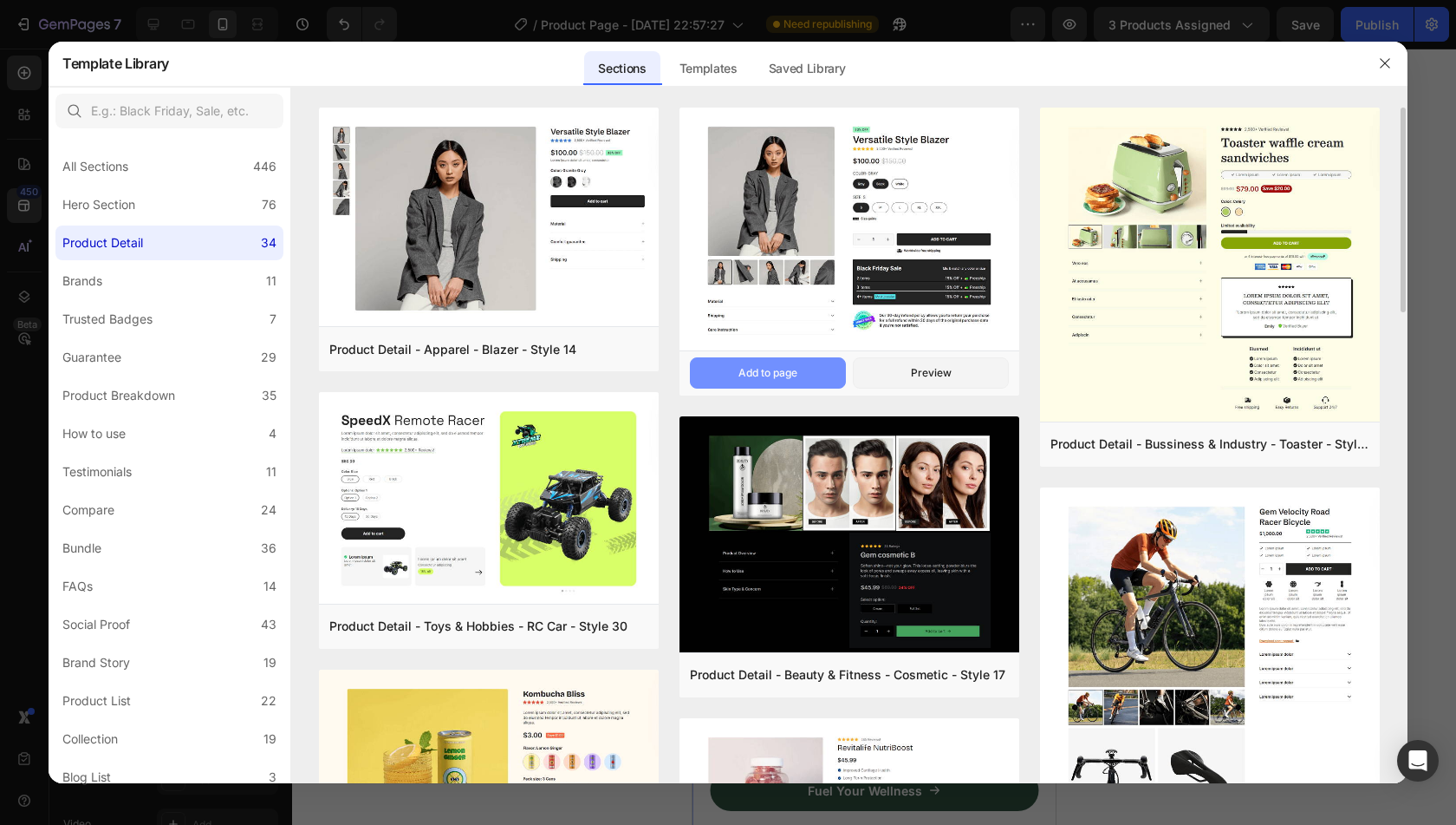
click at [796, 371] on div "Add to page" at bounding box center [768, 372] width 59 height 15
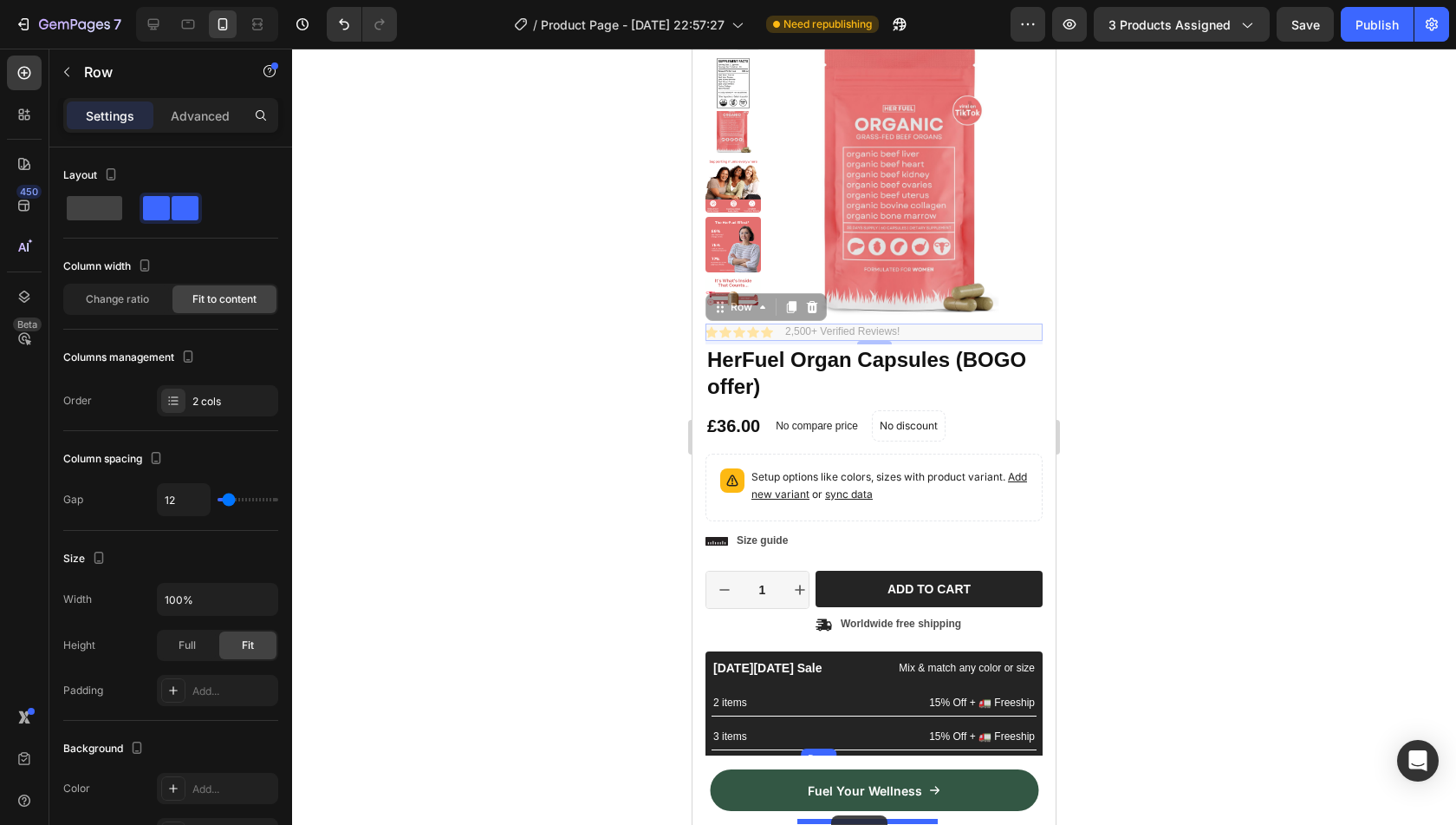
scroll to position [58, 0]
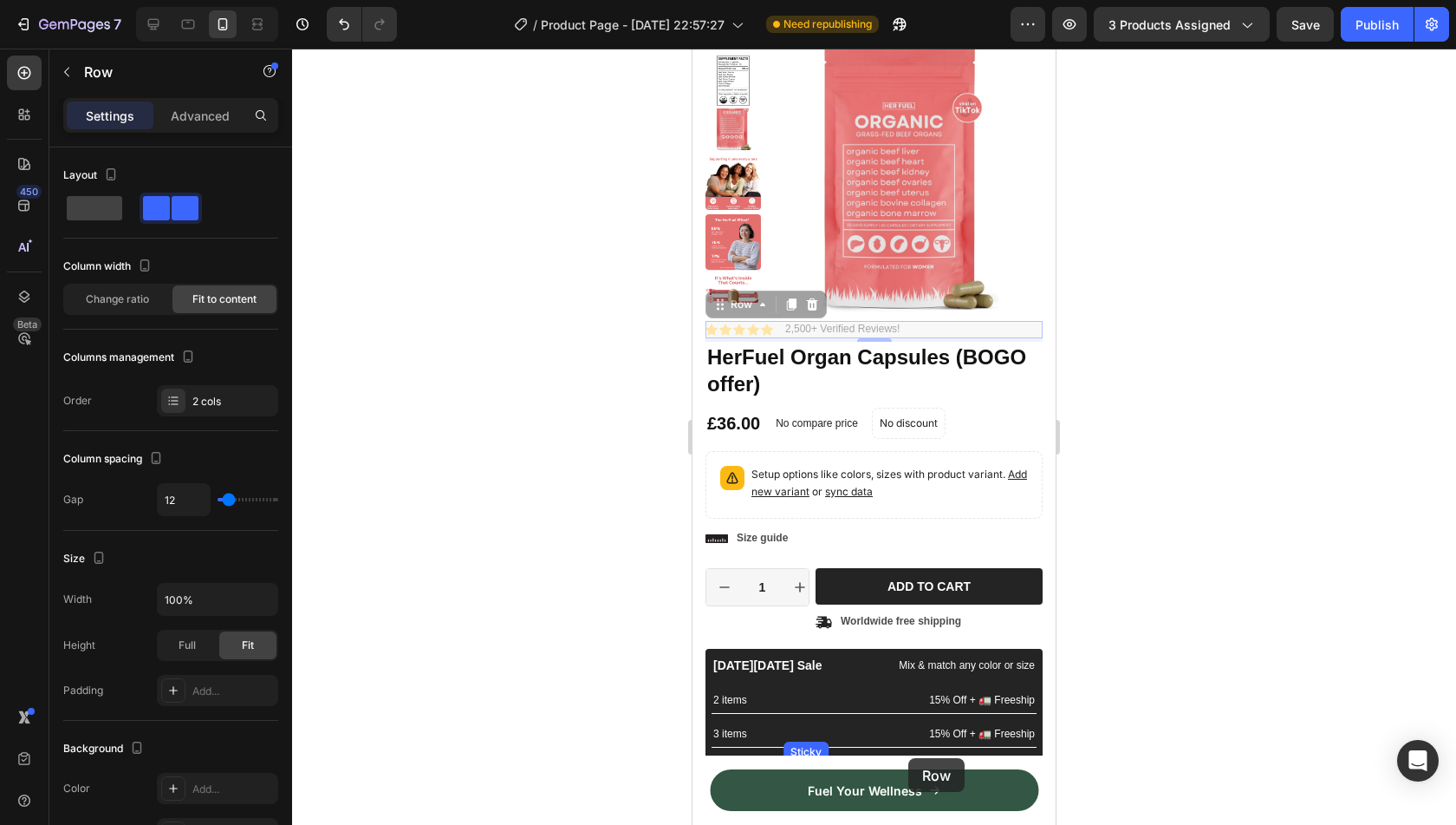
drag, startPoint x: 732, startPoint y: 325, endPoint x: 908, endPoint y: 758, distance: 467.4
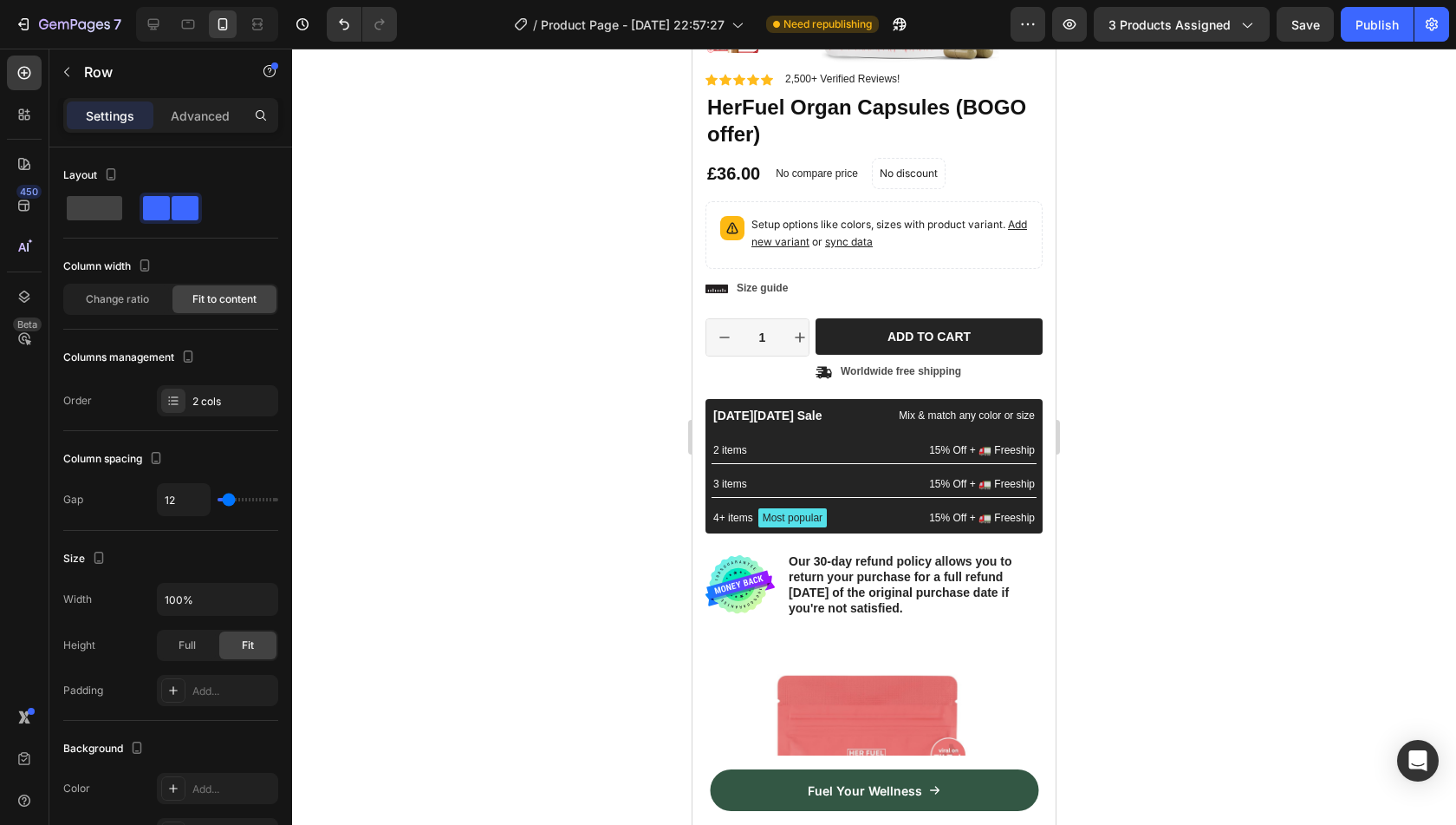
scroll to position [292, 0]
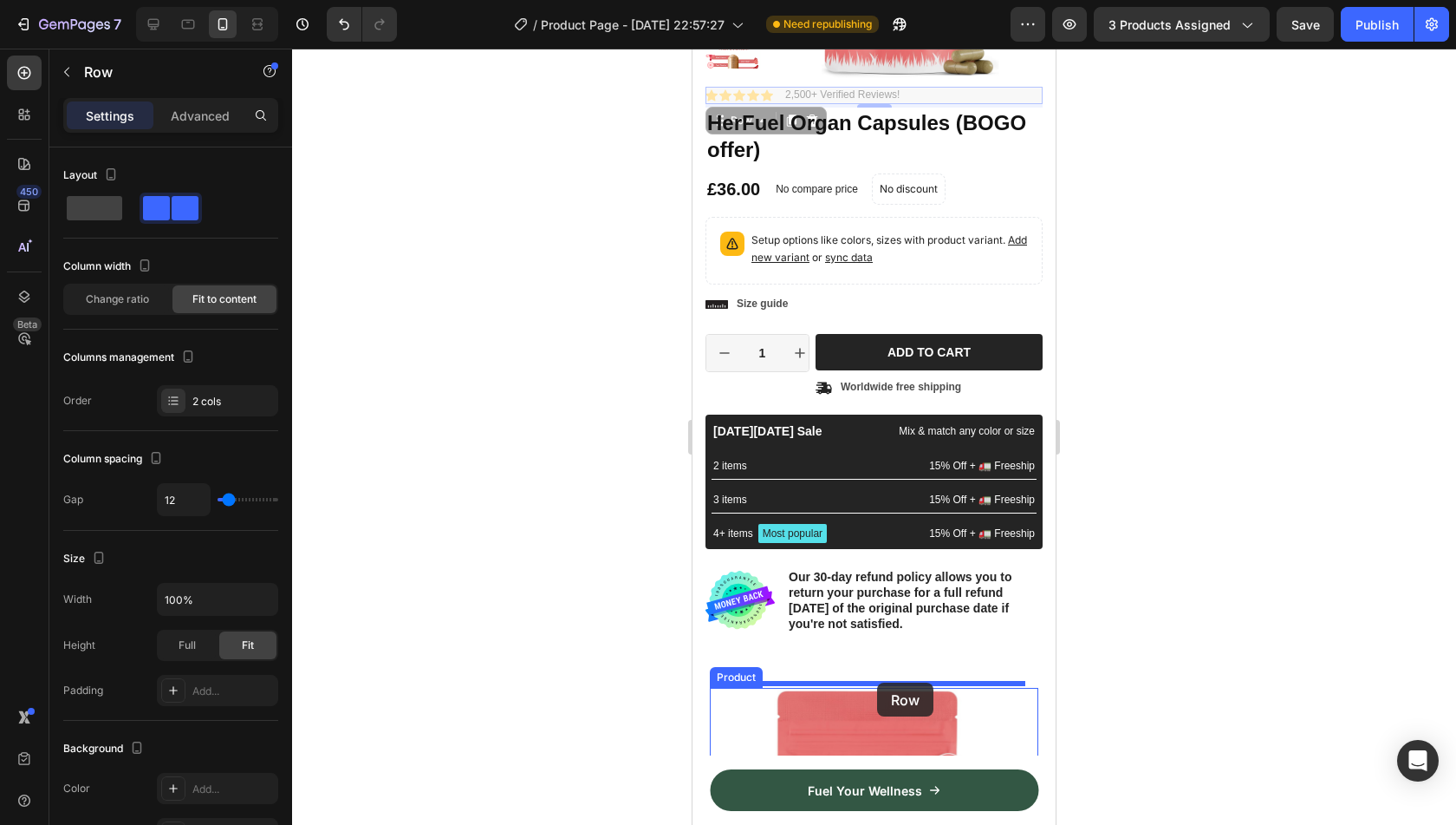
drag, startPoint x: 734, startPoint y: 117, endPoint x: 877, endPoint y: 679, distance: 579.9
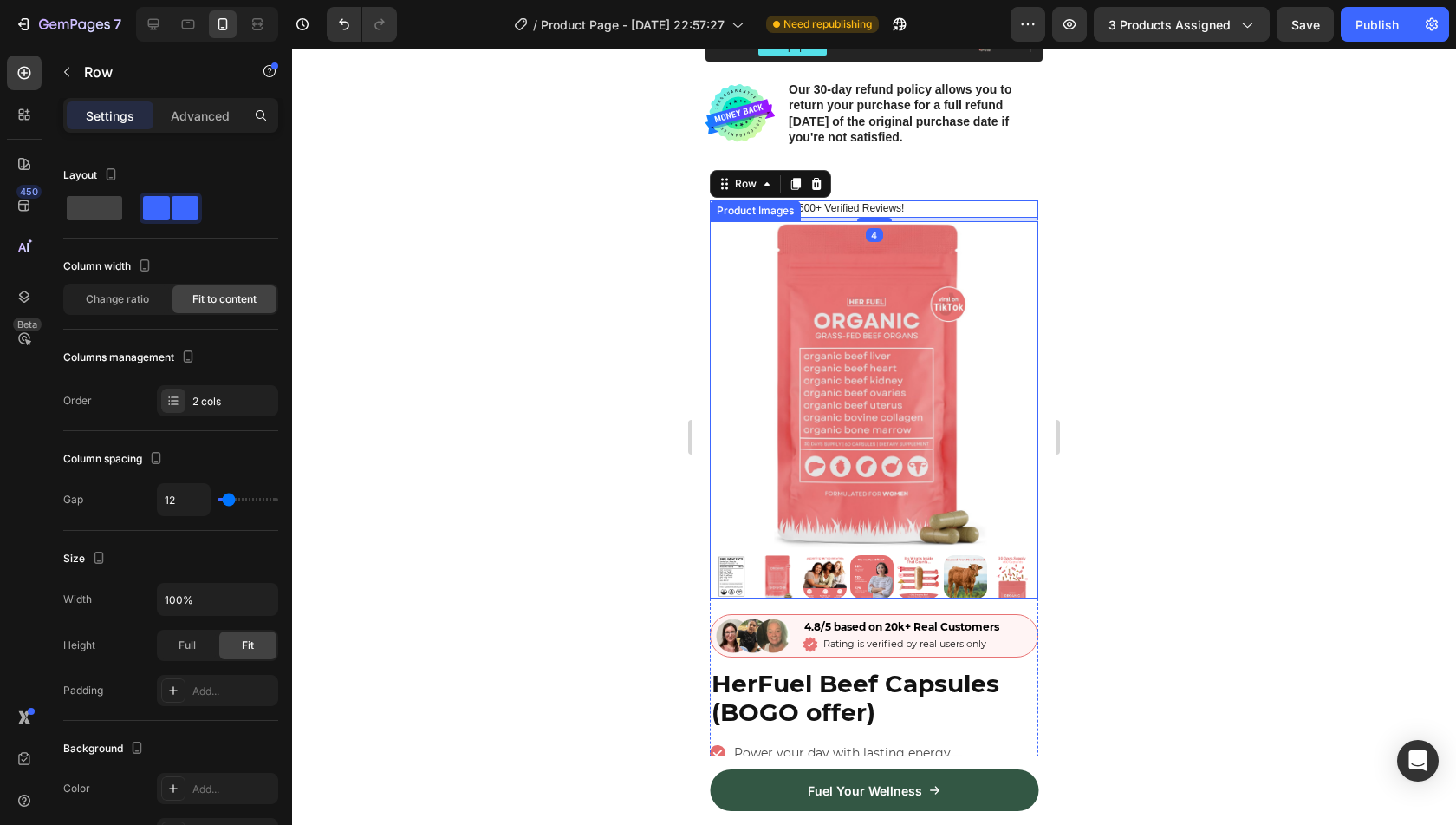
scroll to position [764, 0]
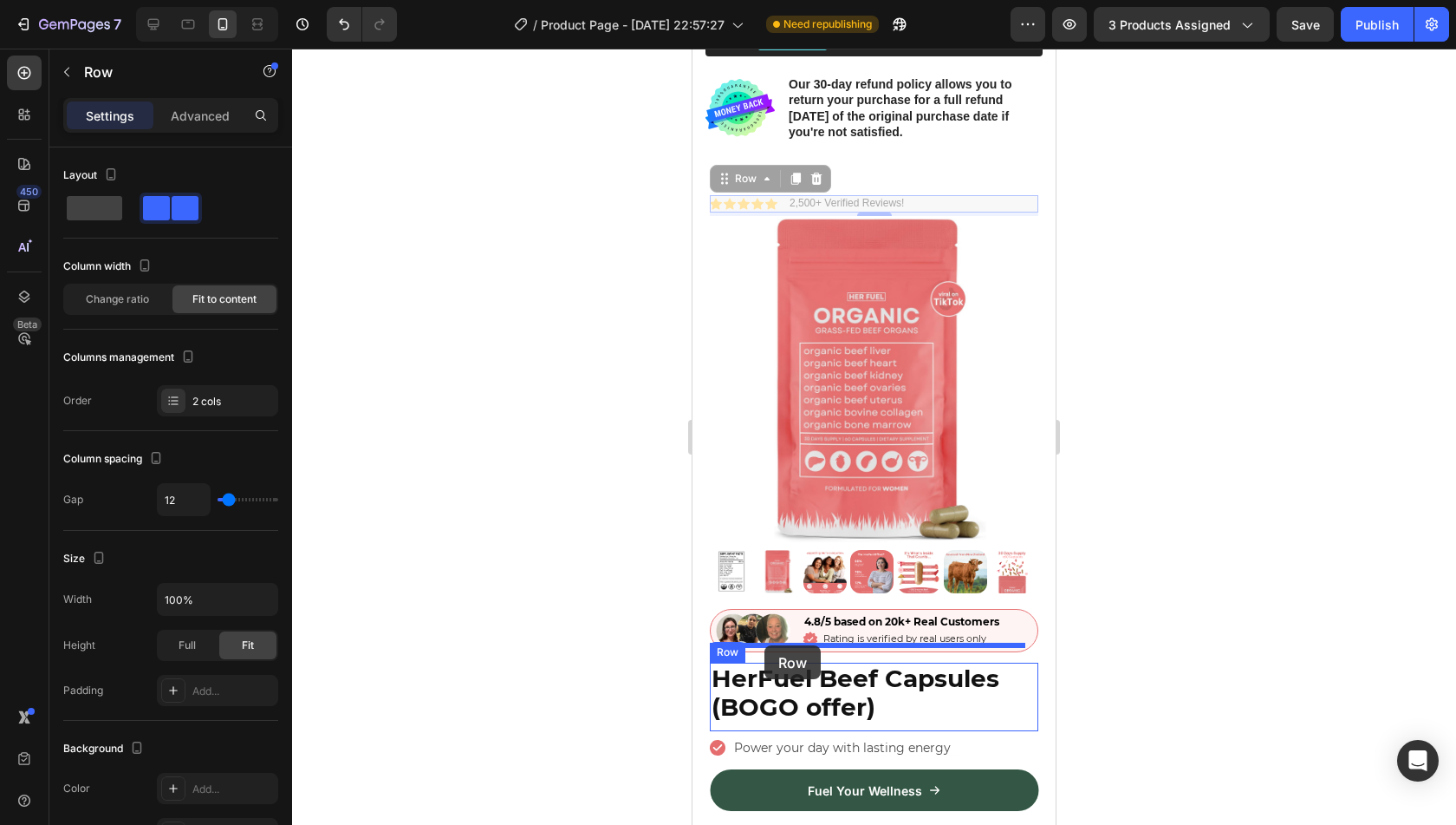
drag, startPoint x: 748, startPoint y: 176, endPoint x: 764, endPoint y: 645, distance: 469.3
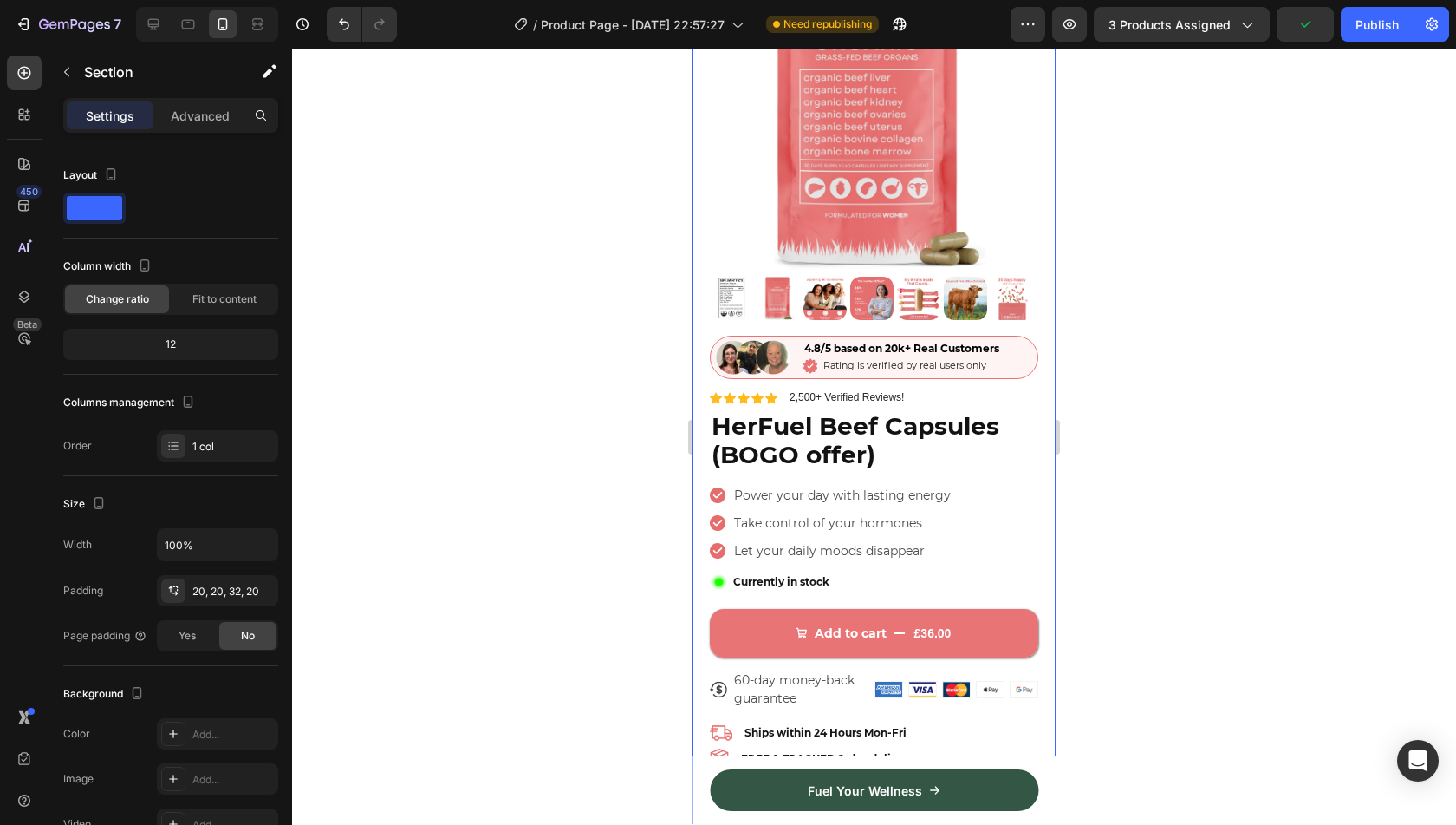
scroll to position [1014, 0]
click at [909, 389] on div "Icon Icon Icon Icon Icon Icon List 2,500+ Verified Reviews! Text Block Row" at bounding box center [873, 397] width 328 height 17
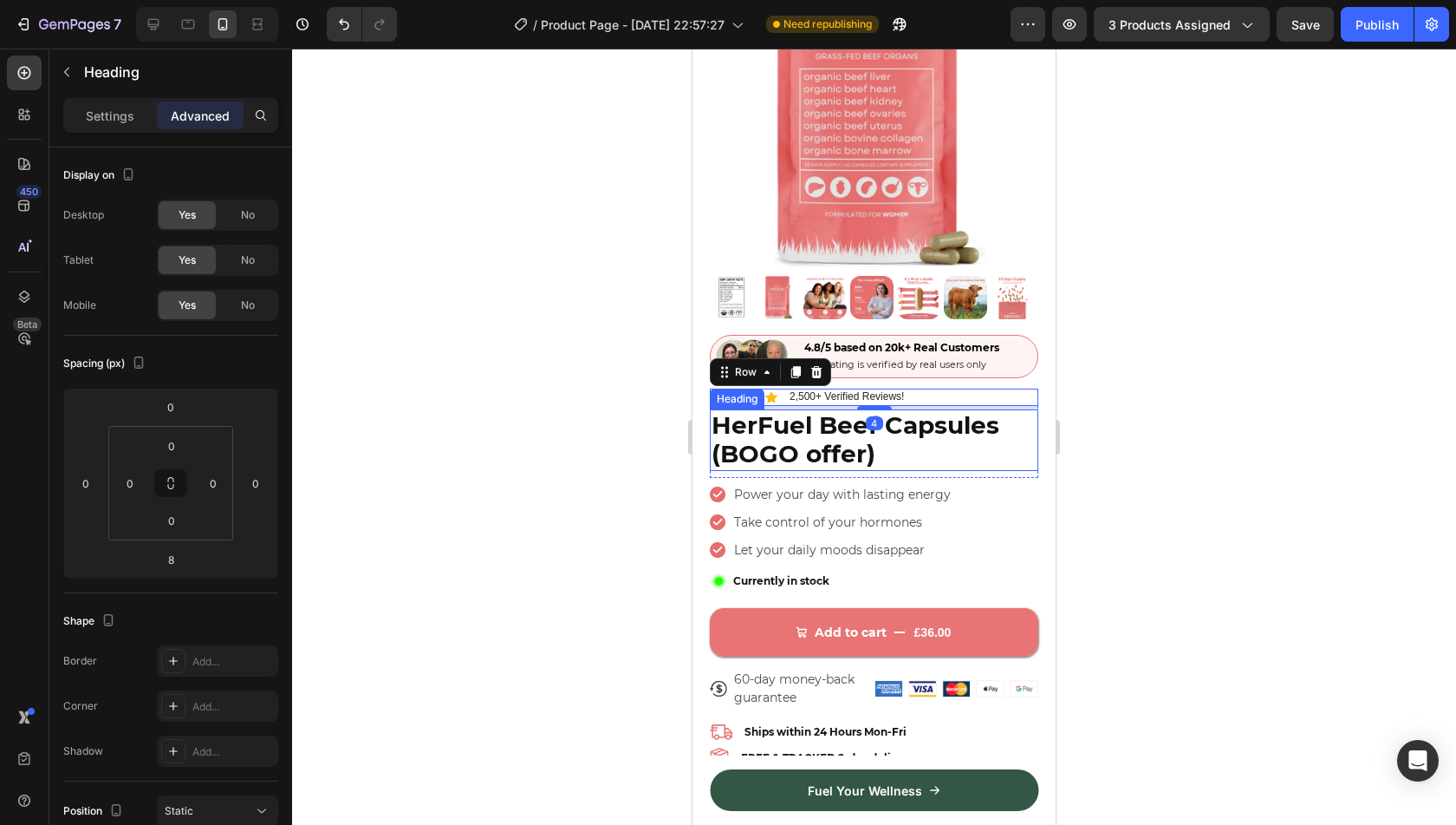
click at [940, 429] on h2 "HerFuel Beef Capsules (BOGO offer)" at bounding box center [873, 440] width 328 height 61
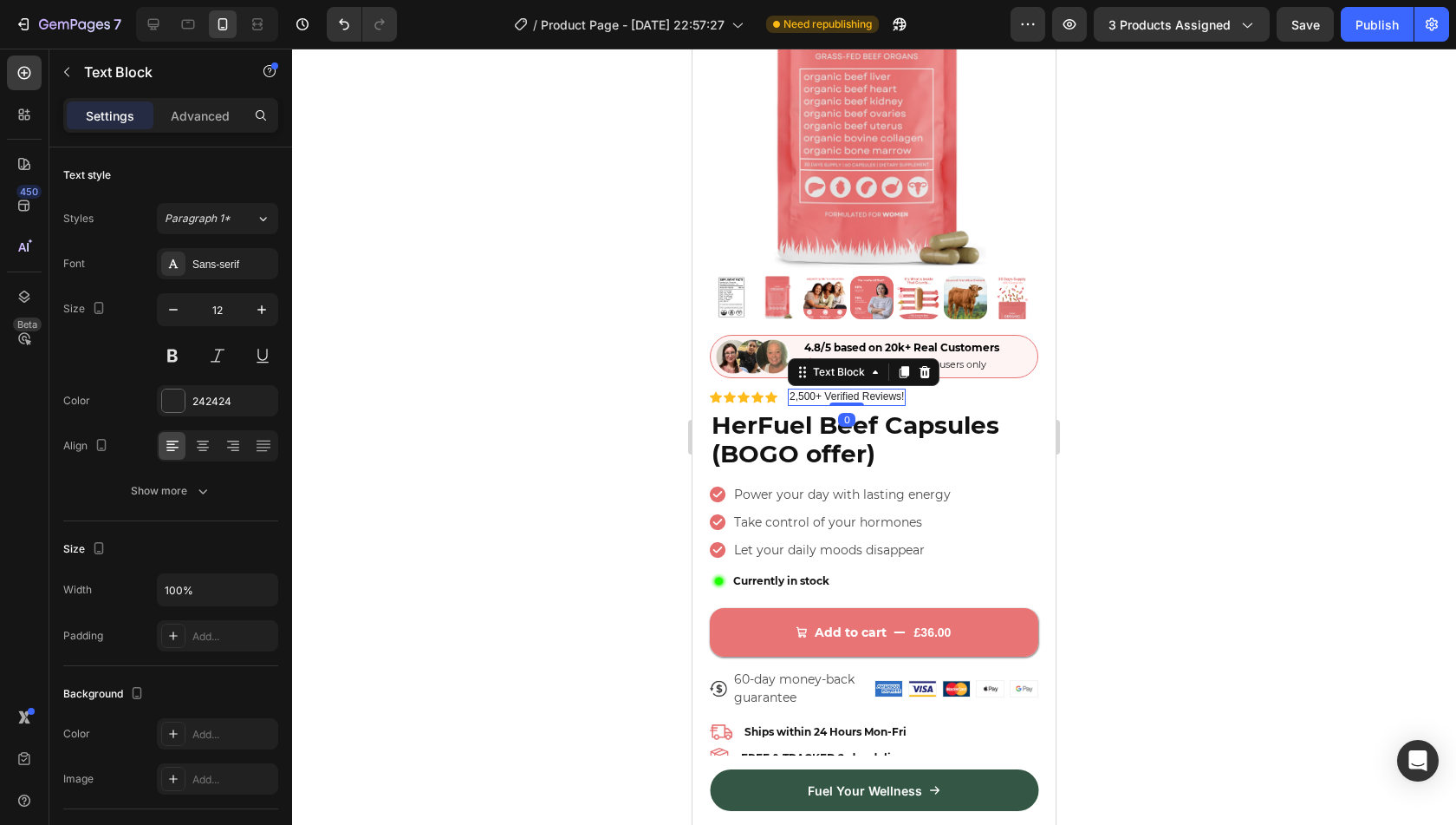
click at [880, 390] on p "2,500+ Verified Reviews!" at bounding box center [846, 397] width 114 height 13
click at [821, 390] on p "4.8/5 Stars" at bounding box center [815, 397] width 50 height 13
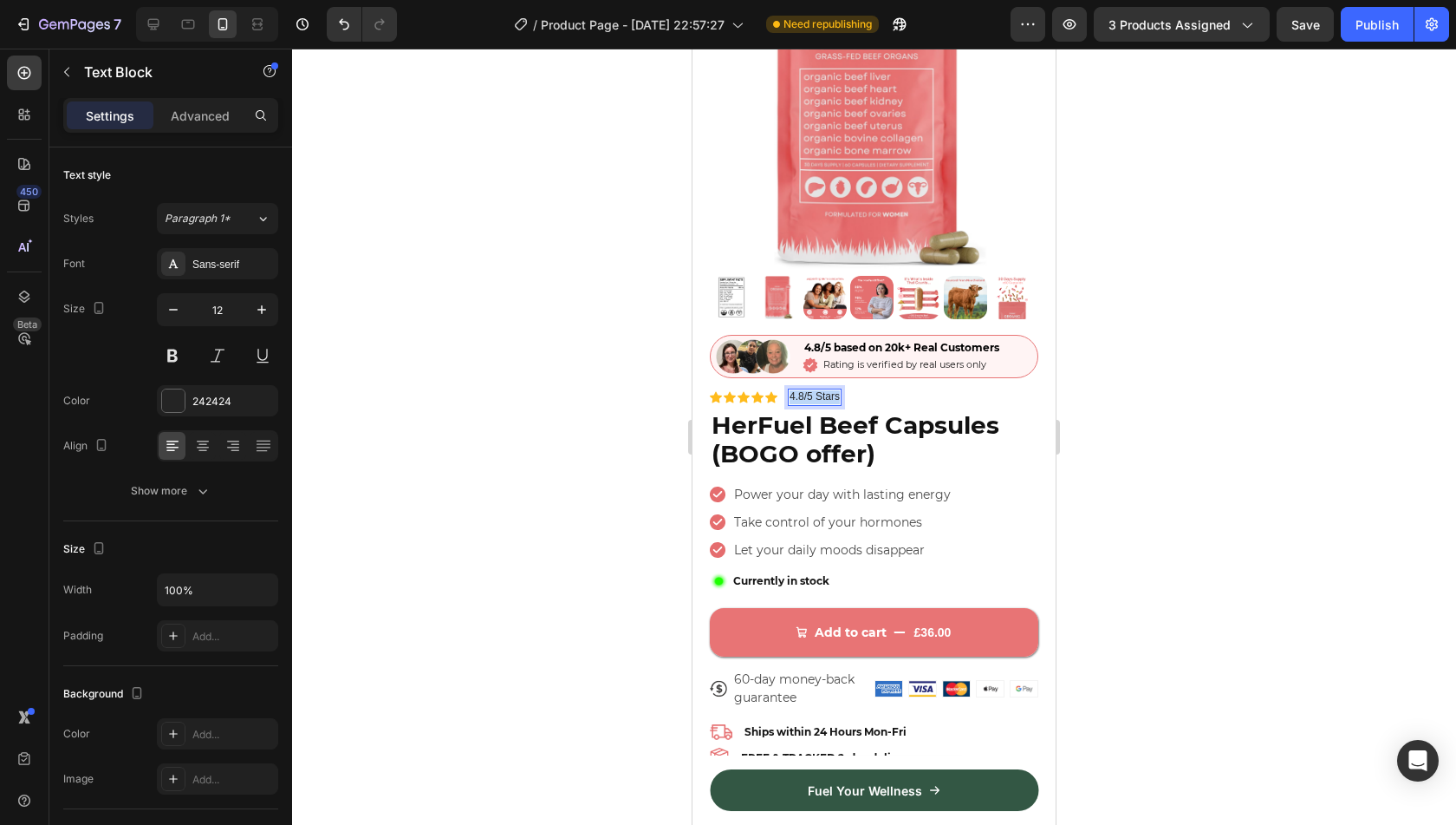
click at [821, 390] on p "4.8/5 Stars" at bounding box center [815, 397] width 50 height 13
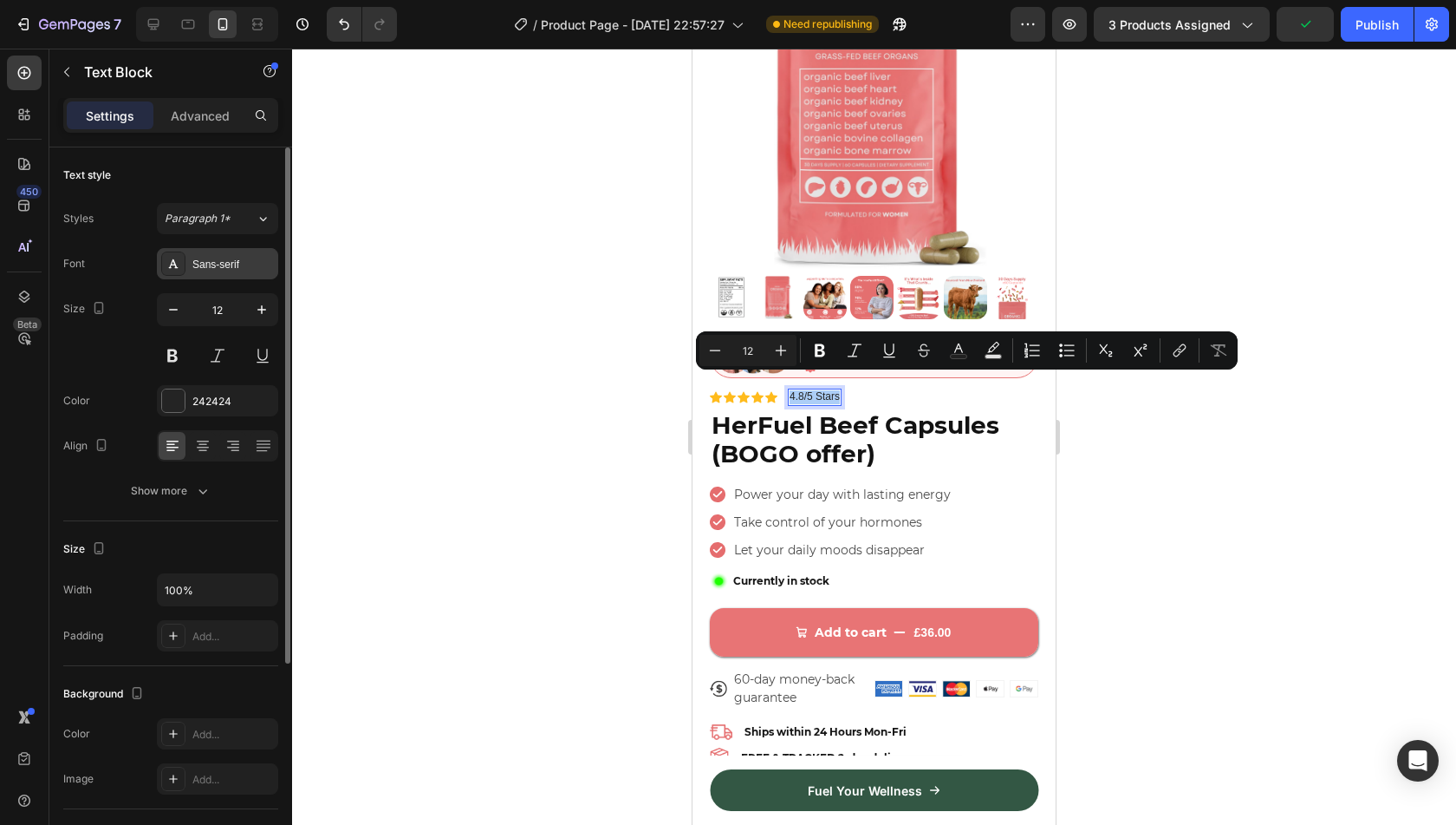
click at [222, 260] on div "Sans-serif" at bounding box center [233, 264] width 82 height 15
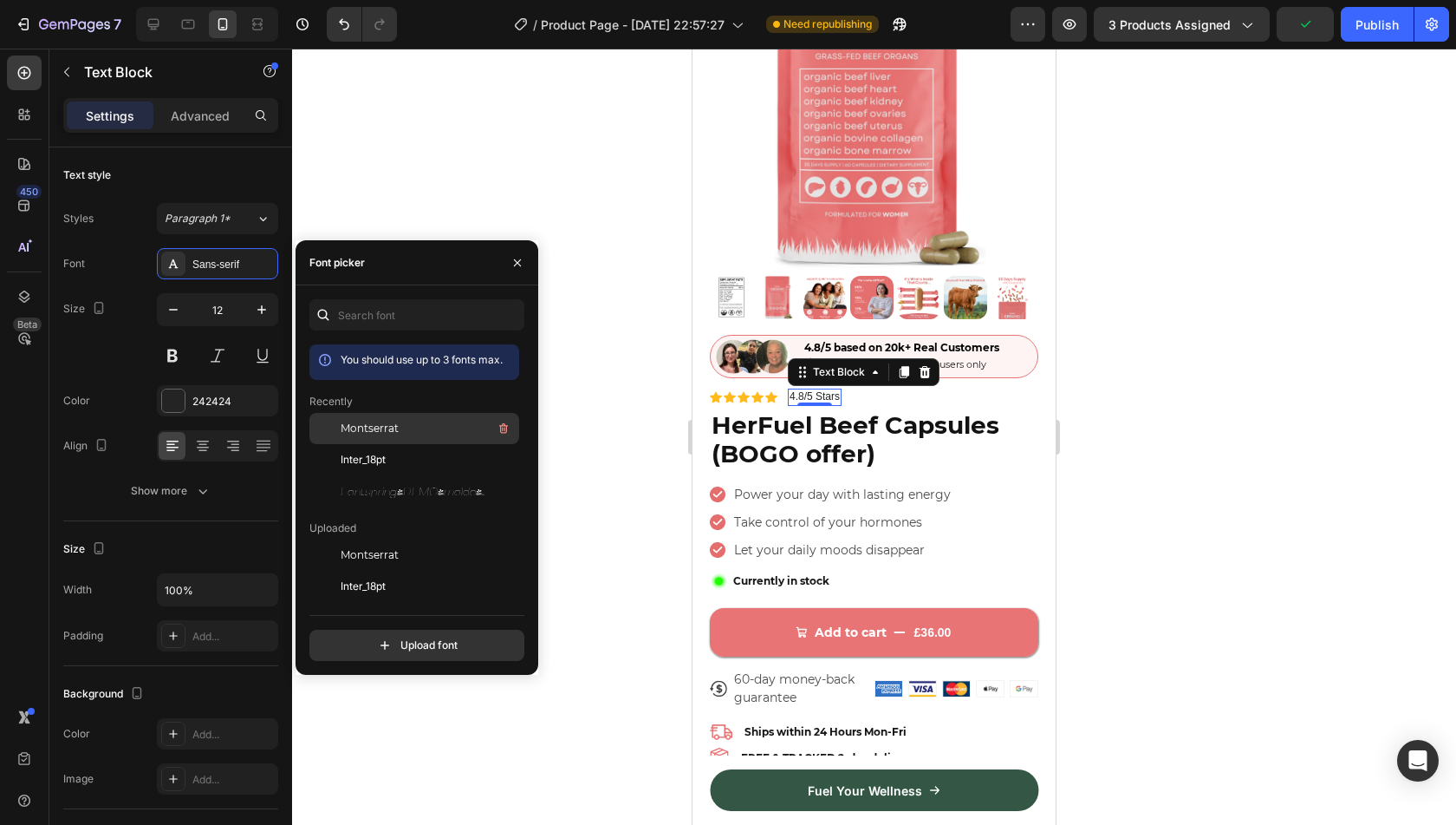
click at [373, 430] on span "Montserrat" at bounding box center [370, 427] width 58 height 15
click at [869, 446] on span "HerFuel Beef Capsules (BOGO offer)" at bounding box center [855, 440] width 288 height 59
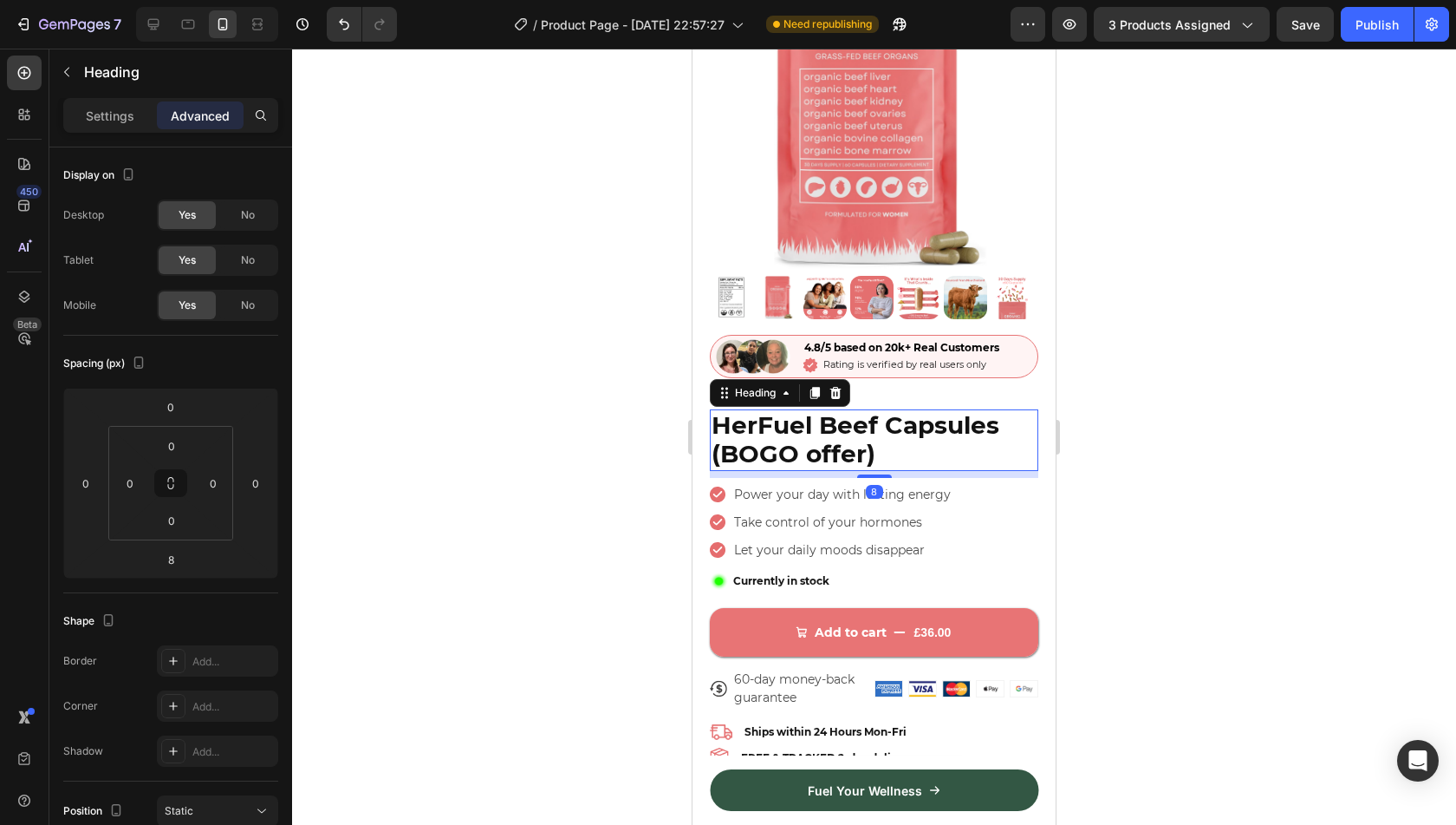
click at [1248, 398] on div at bounding box center [874, 436] width 1164 height 776
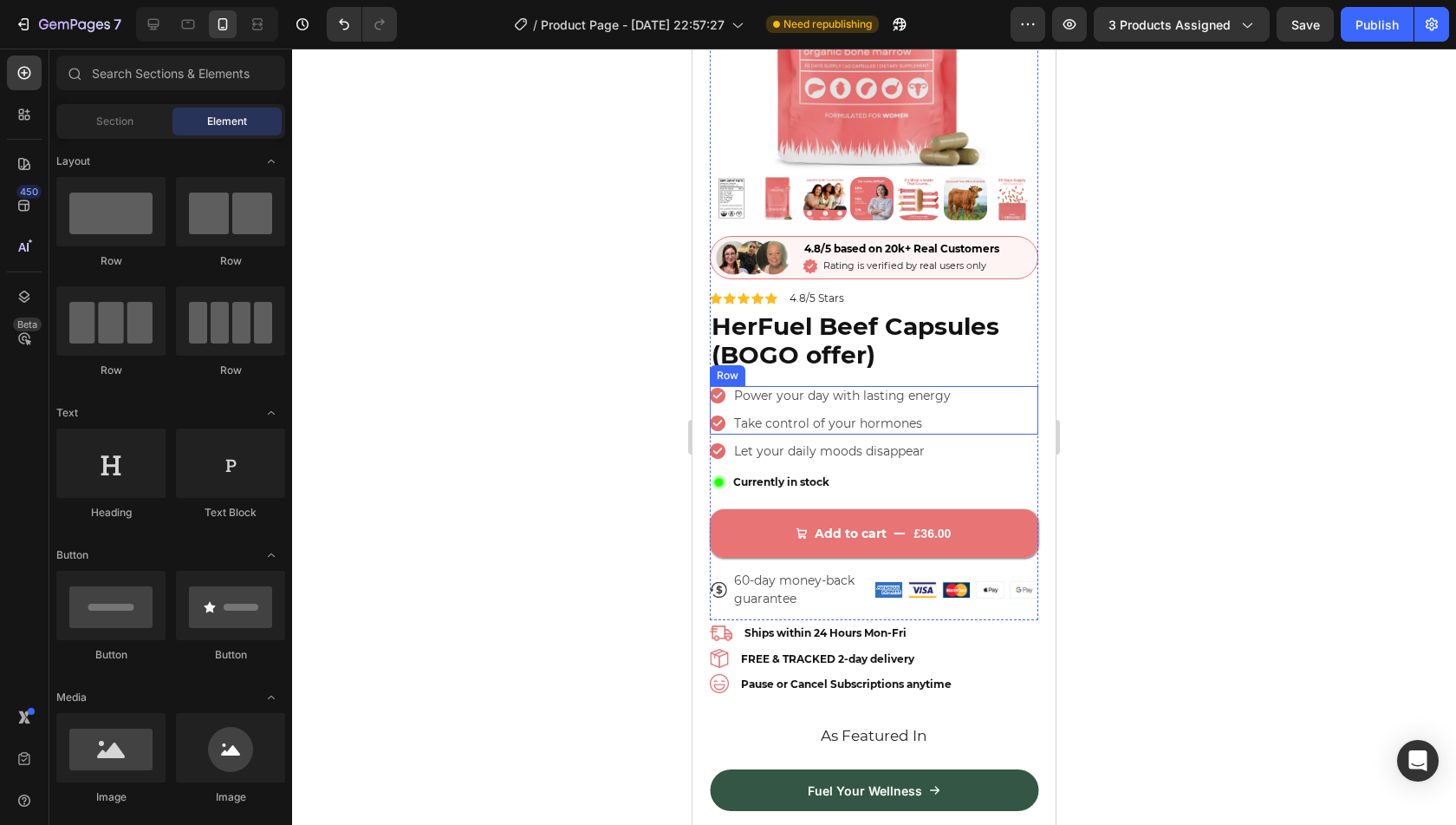
scroll to position [1113, 0]
click at [1376, 28] on div "Publish" at bounding box center [1377, 24] width 43 height 18
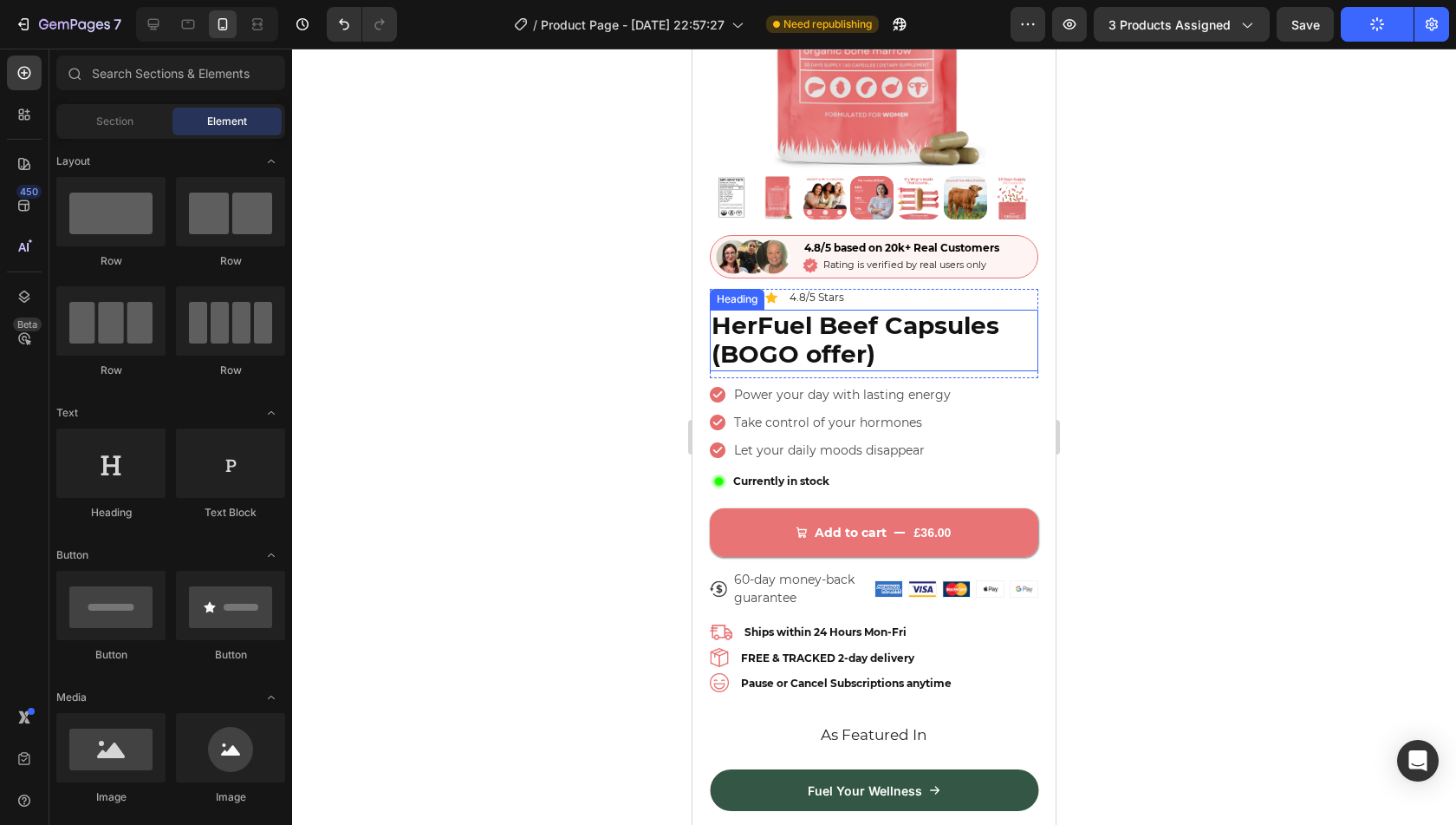
click at [910, 313] on span "HerFuel Beef Capsules (BOGO offer)" at bounding box center [855, 340] width 288 height 59
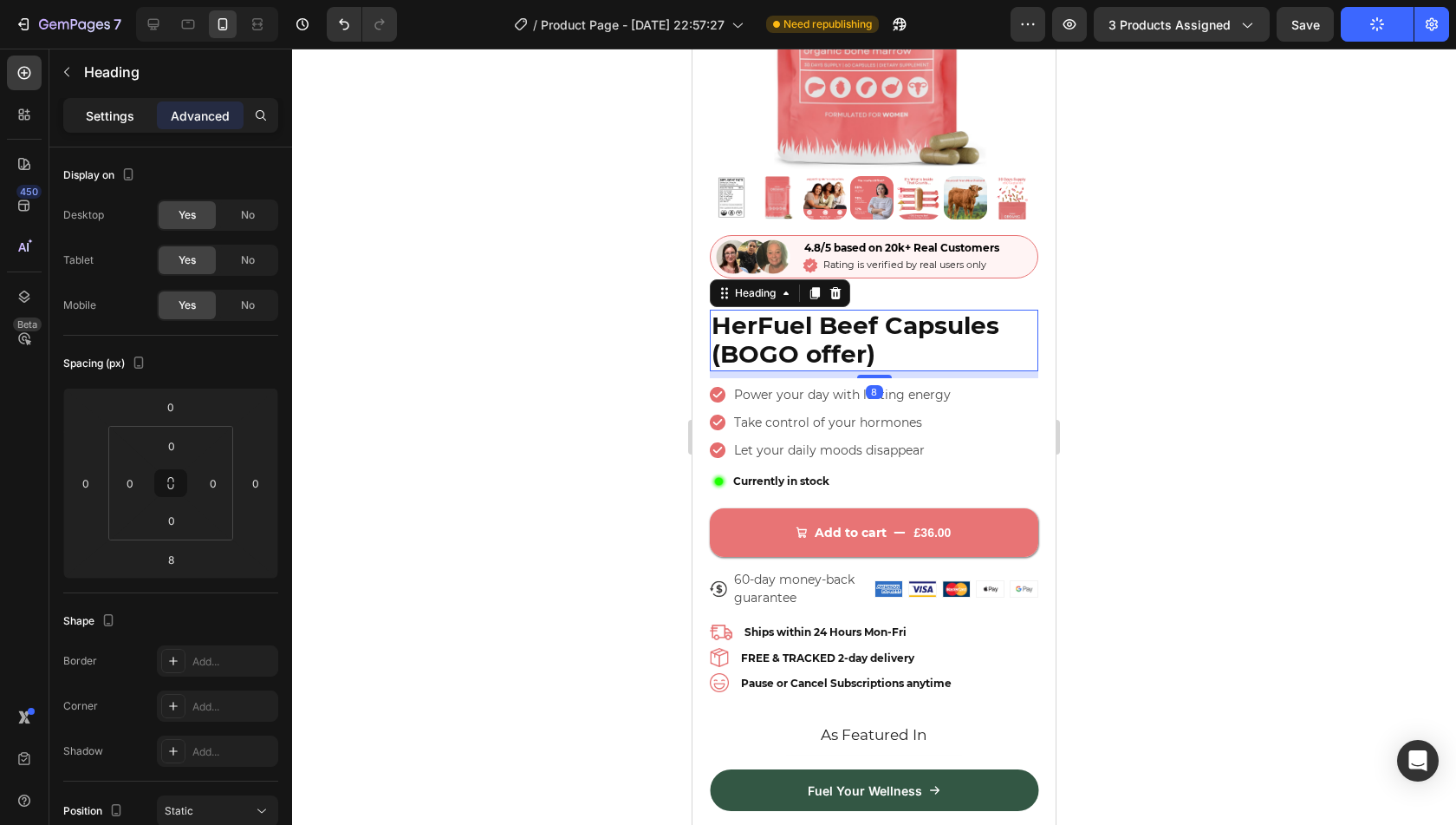
click at [97, 113] on p "Settings" at bounding box center [110, 116] width 49 height 18
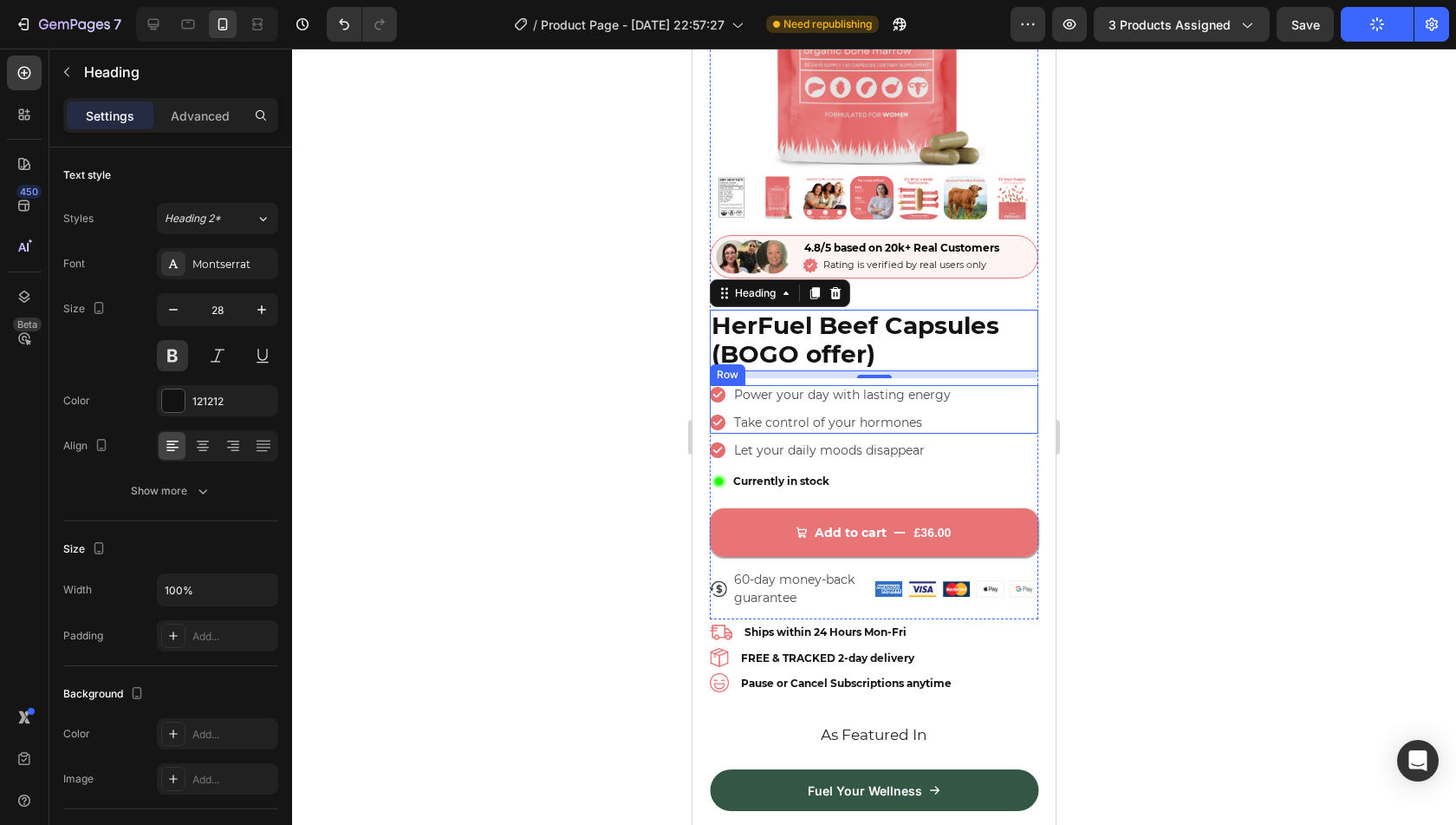
click at [1000, 387] on div "Icon Power your day with lasting energy Text Block Row Icon Take control of you…" at bounding box center [873, 409] width 328 height 49
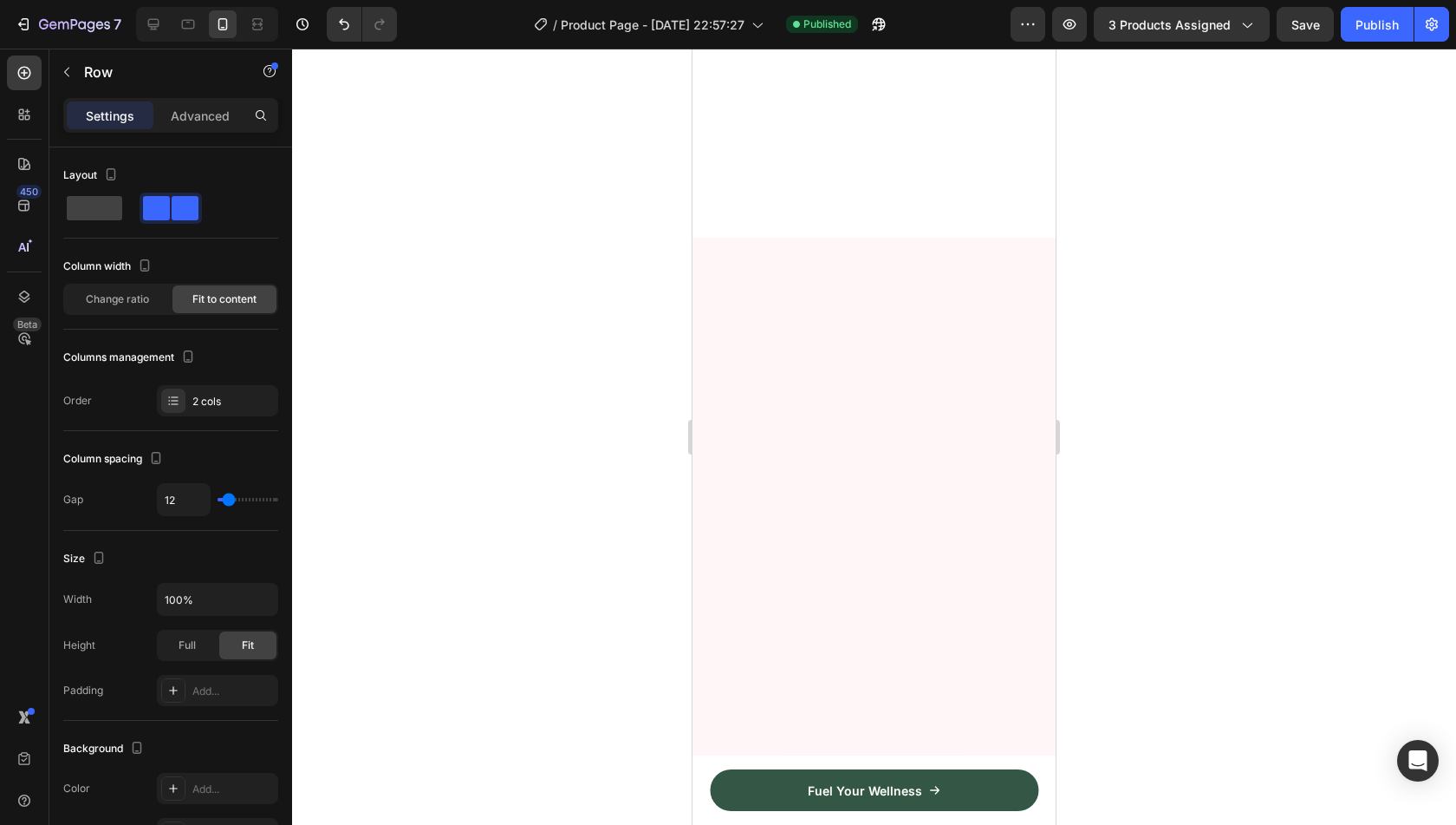
scroll to position [0, 0]
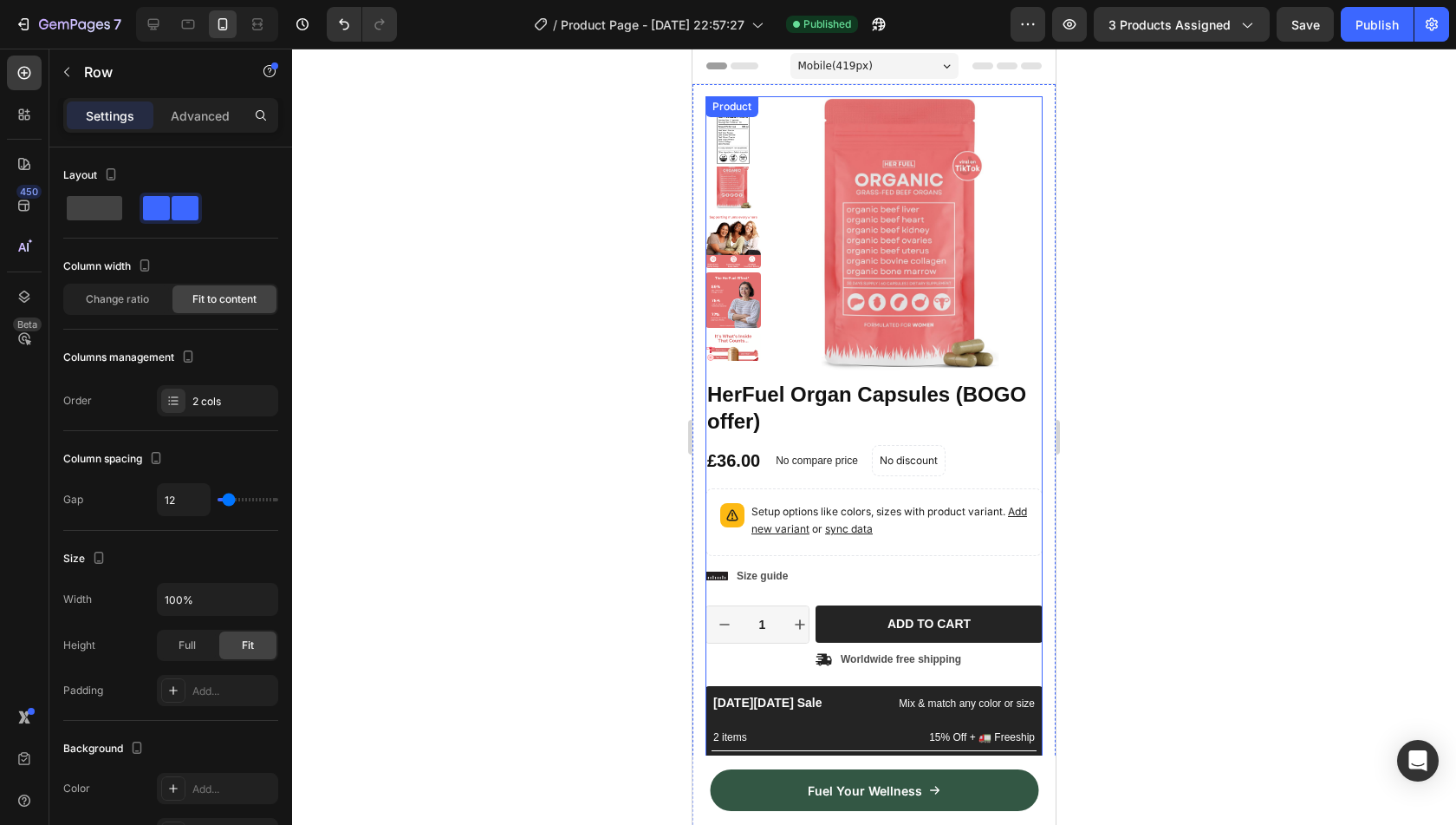
click at [1023, 367] on div "Product Images Material Shipping Care instruction Accordion" at bounding box center [873, 238] width 337 height 282
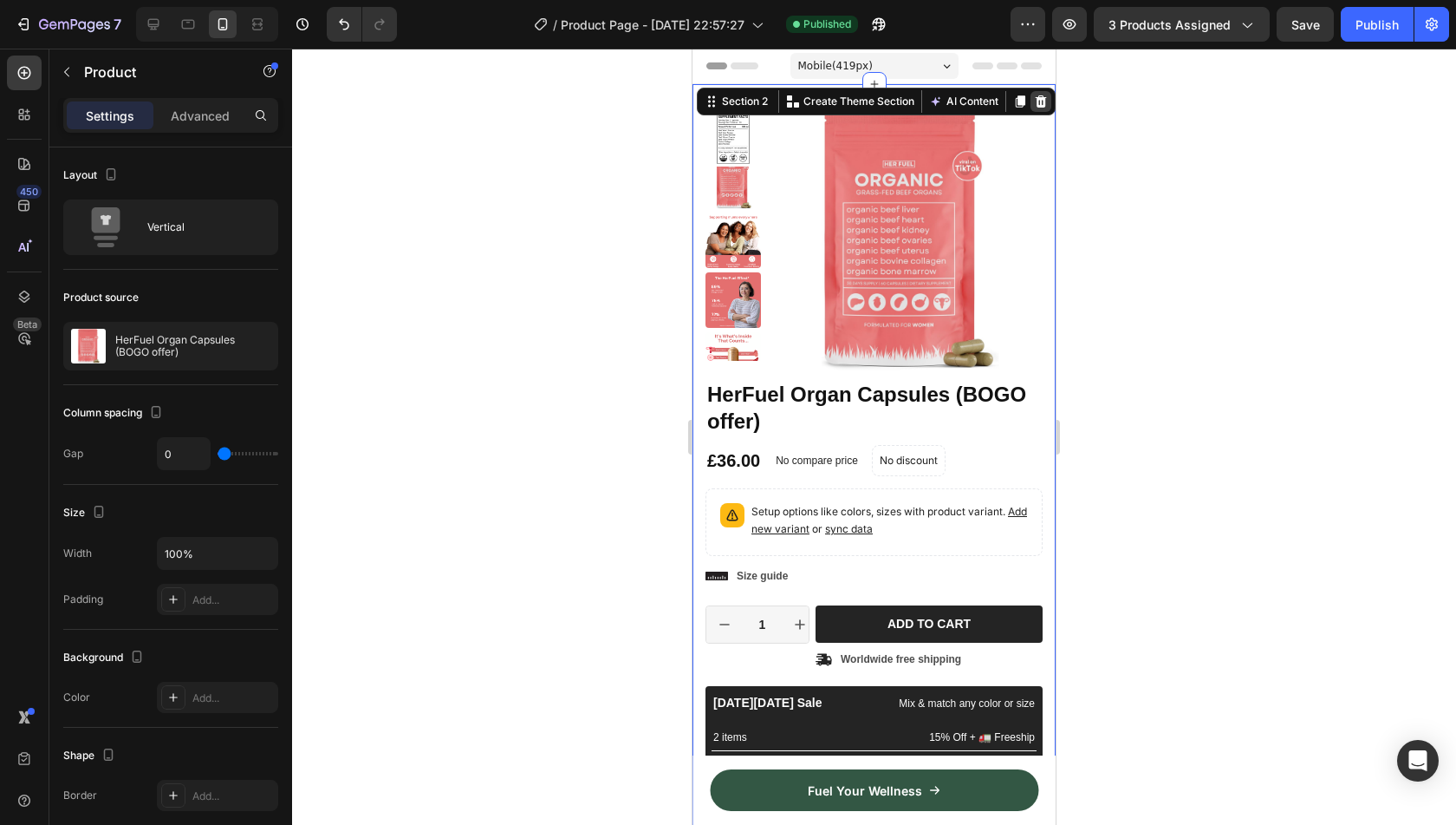
click at [1036, 101] on icon at bounding box center [1041, 101] width 12 height 12
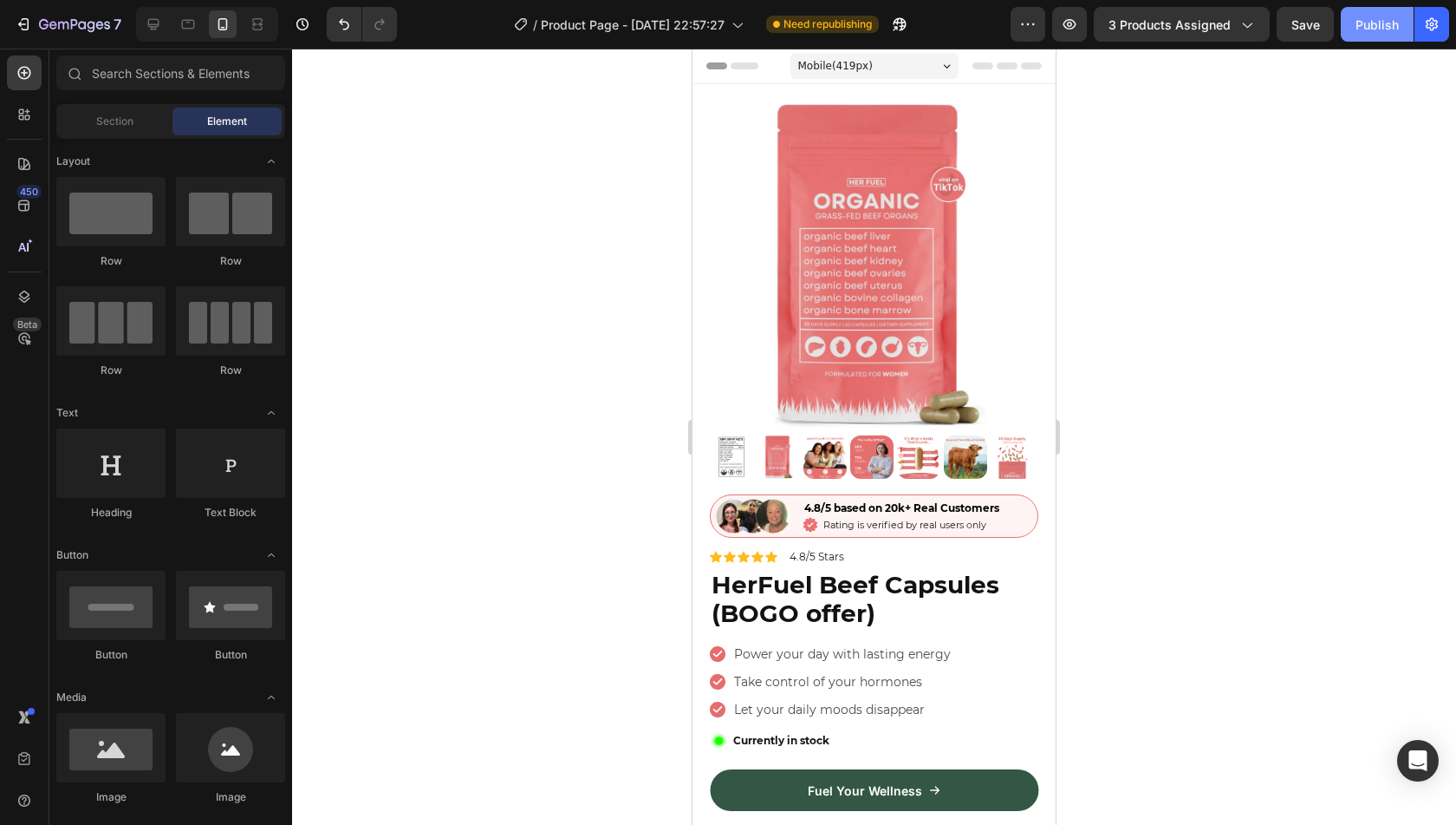
click at [1356, 33] on div "Publish" at bounding box center [1377, 24] width 43 height 18
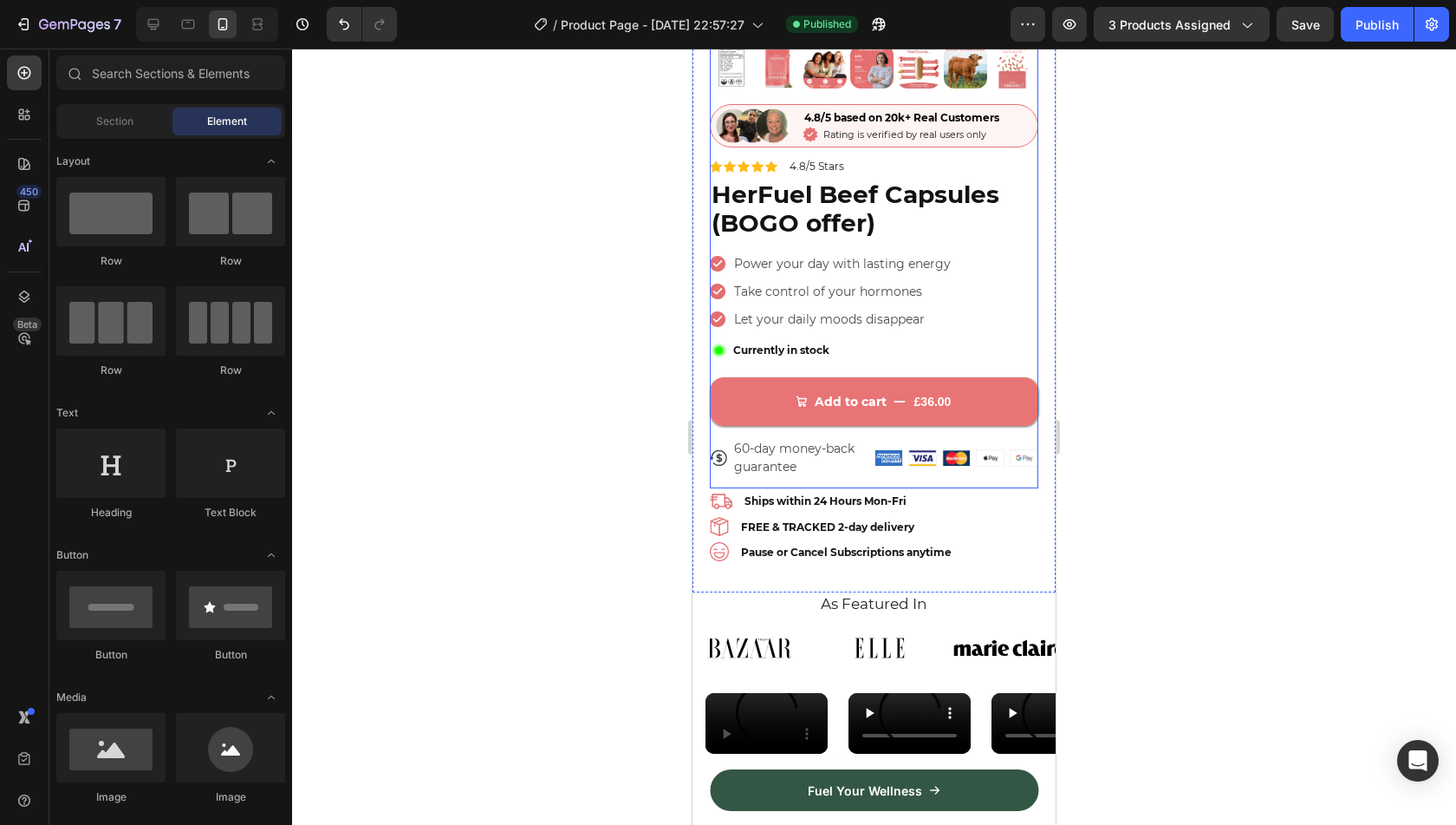
scroll to position [604, 0]
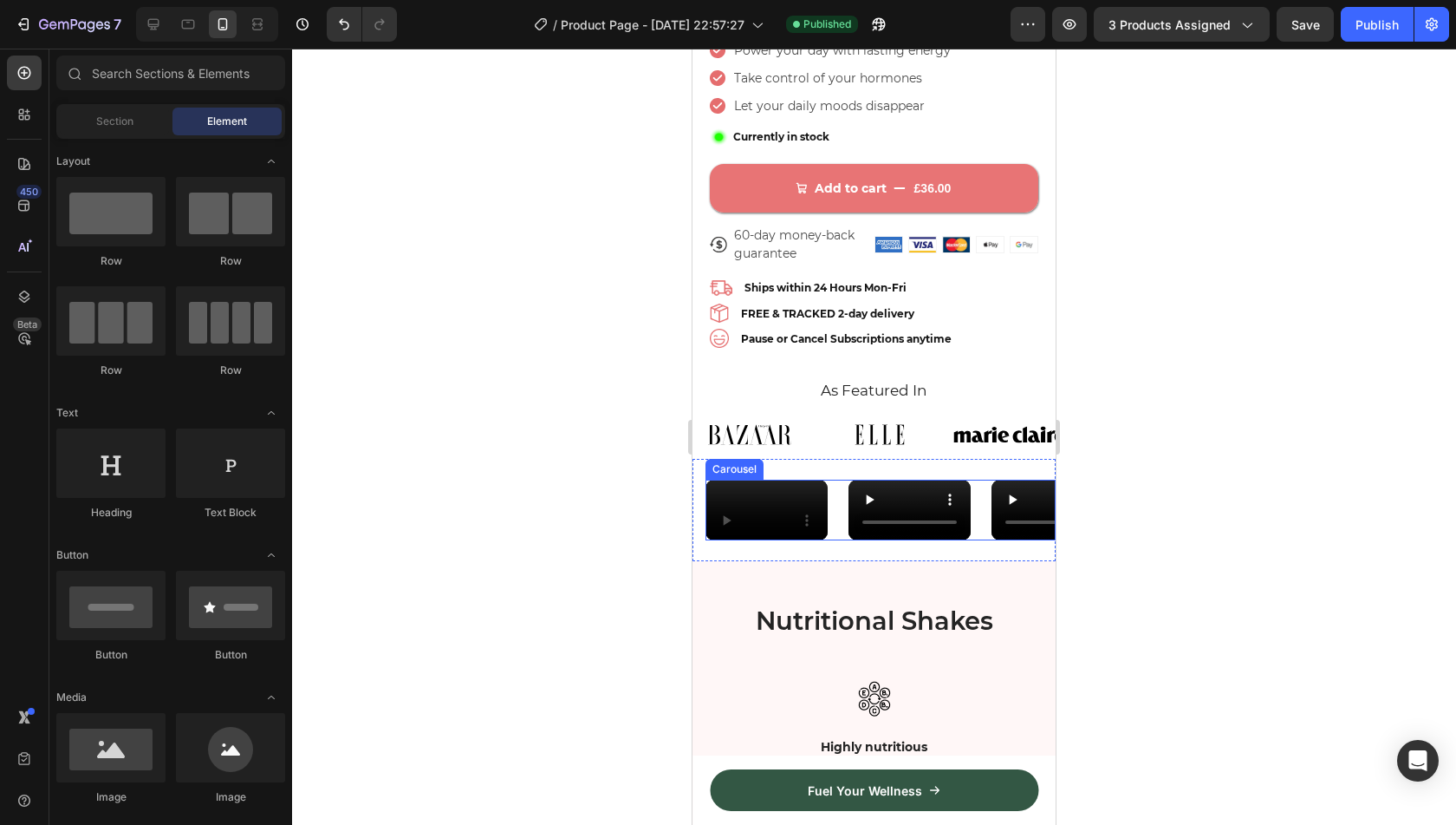
click at [827, 480] on div "Video Video Video Video Video" at bounding box center [880, 510] width 350 height 61
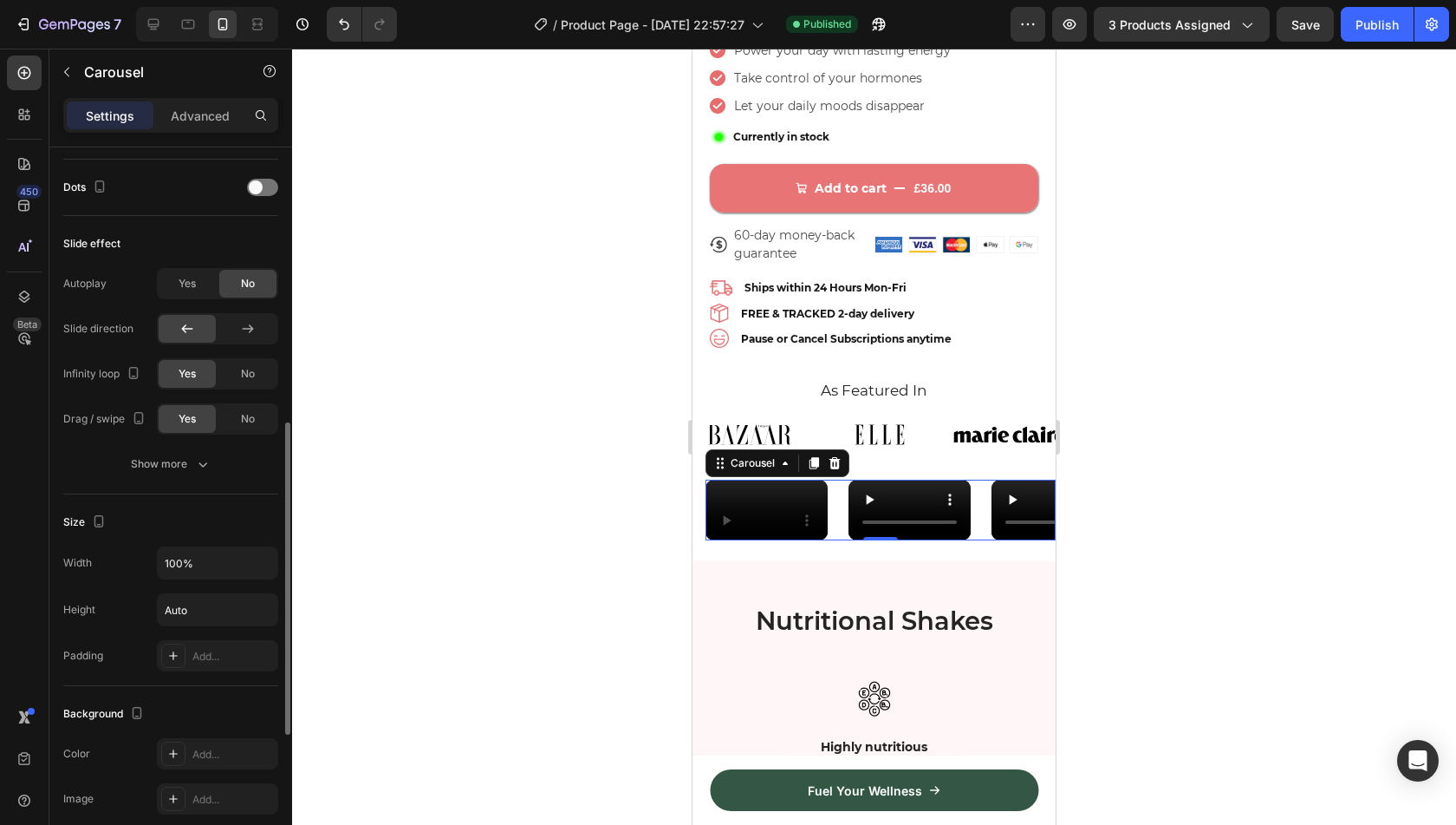
scroll to position [665, 0]
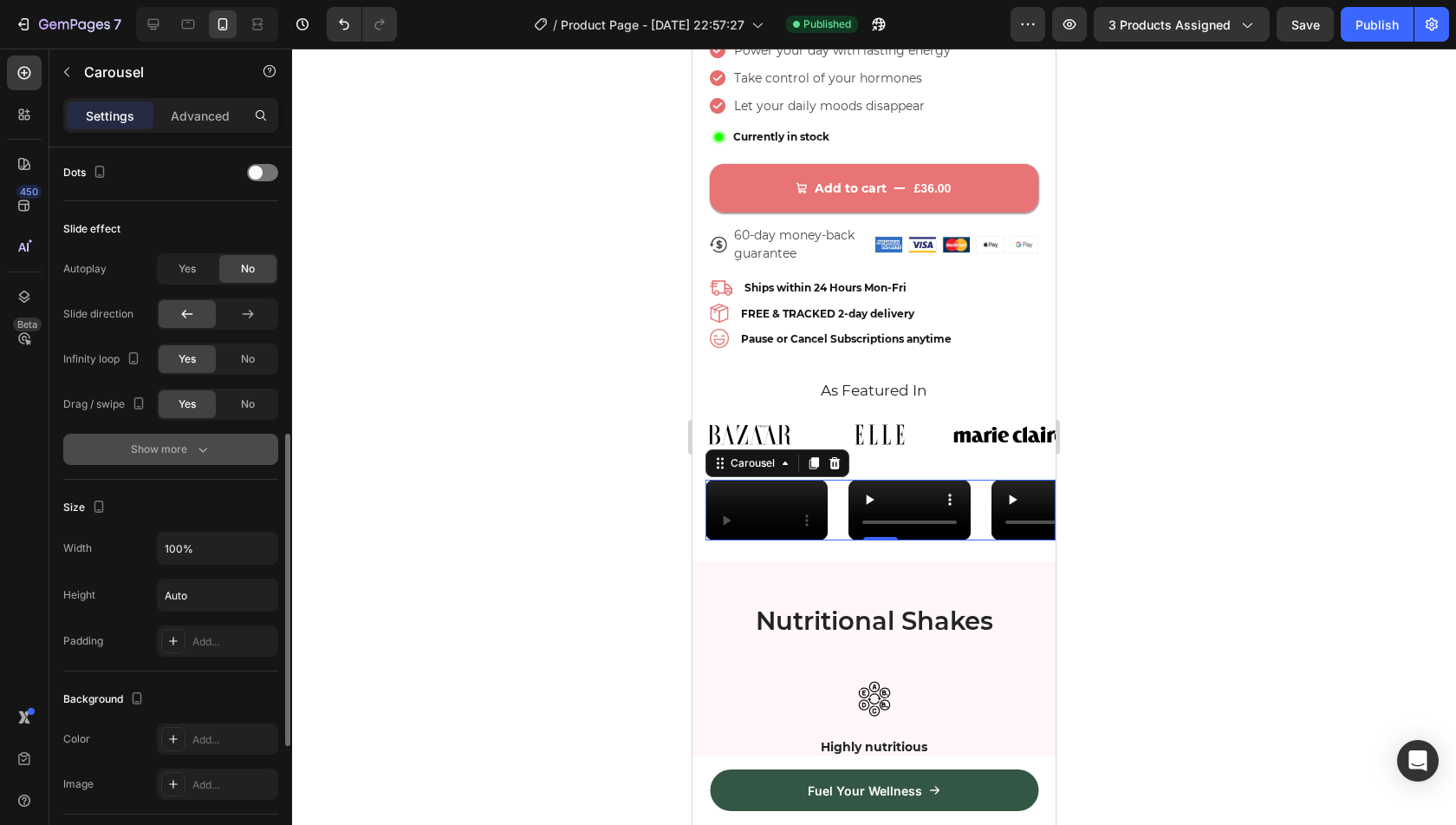
click at [191, 445] on div "Show more" at bounding box center [172, 449] width 81 height 17
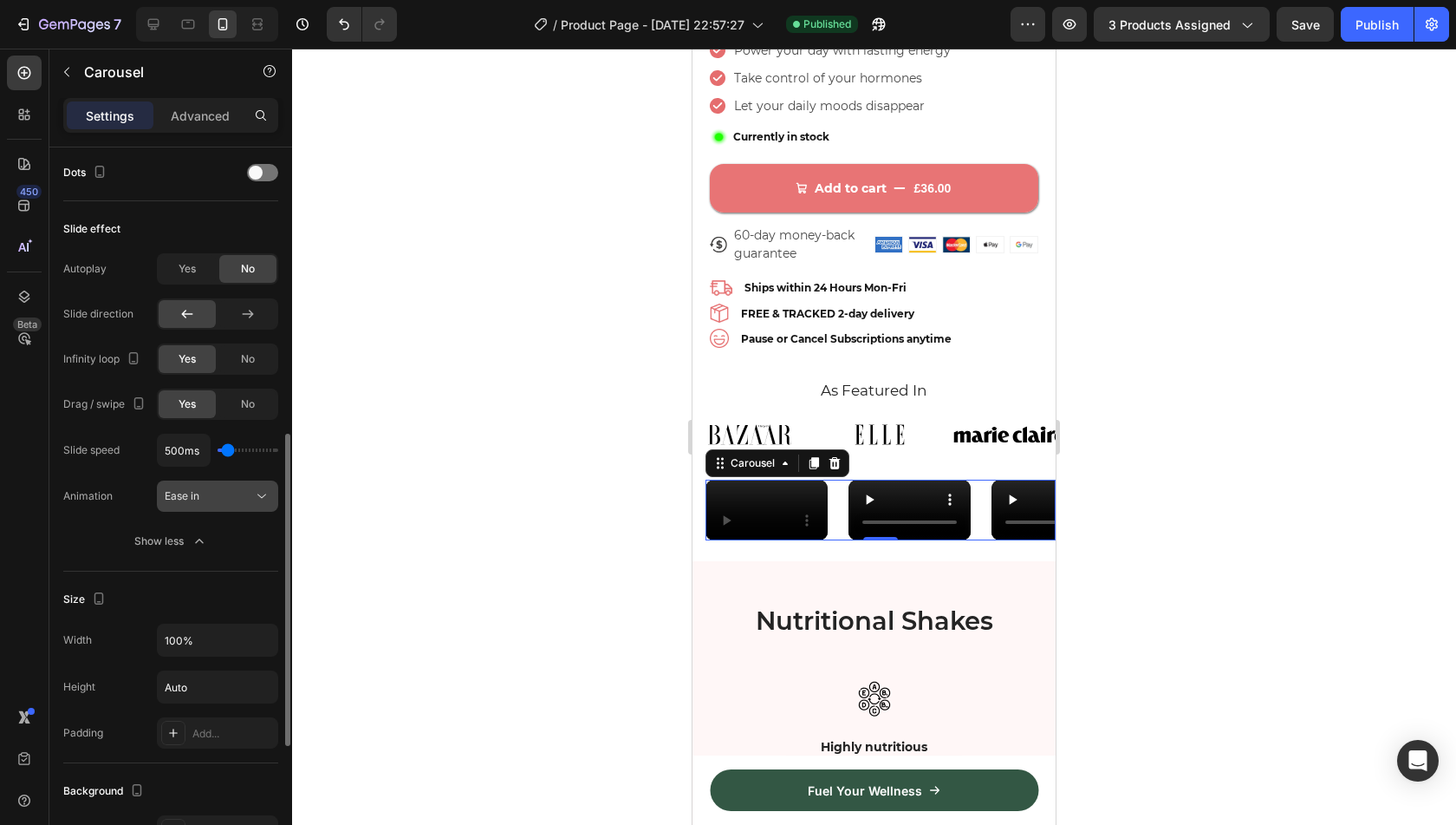
click at [179, 498] on span "Ease in" at bounding box center [182, 496] width 35 height 15
click at [80, 525] on button "Show less" at bounding box center [170, 541] width 215 height 31
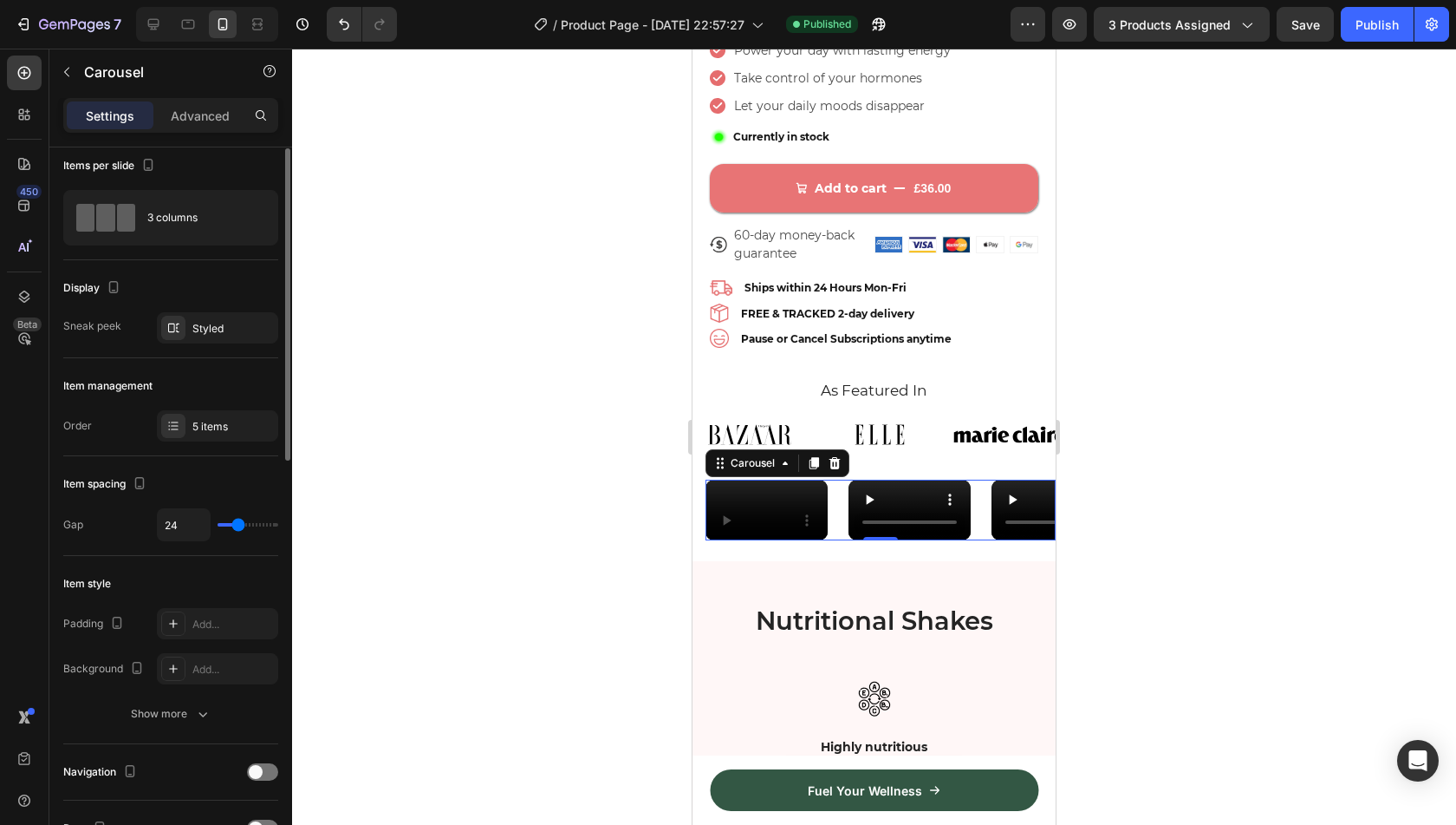
scroll to position [0, 0]
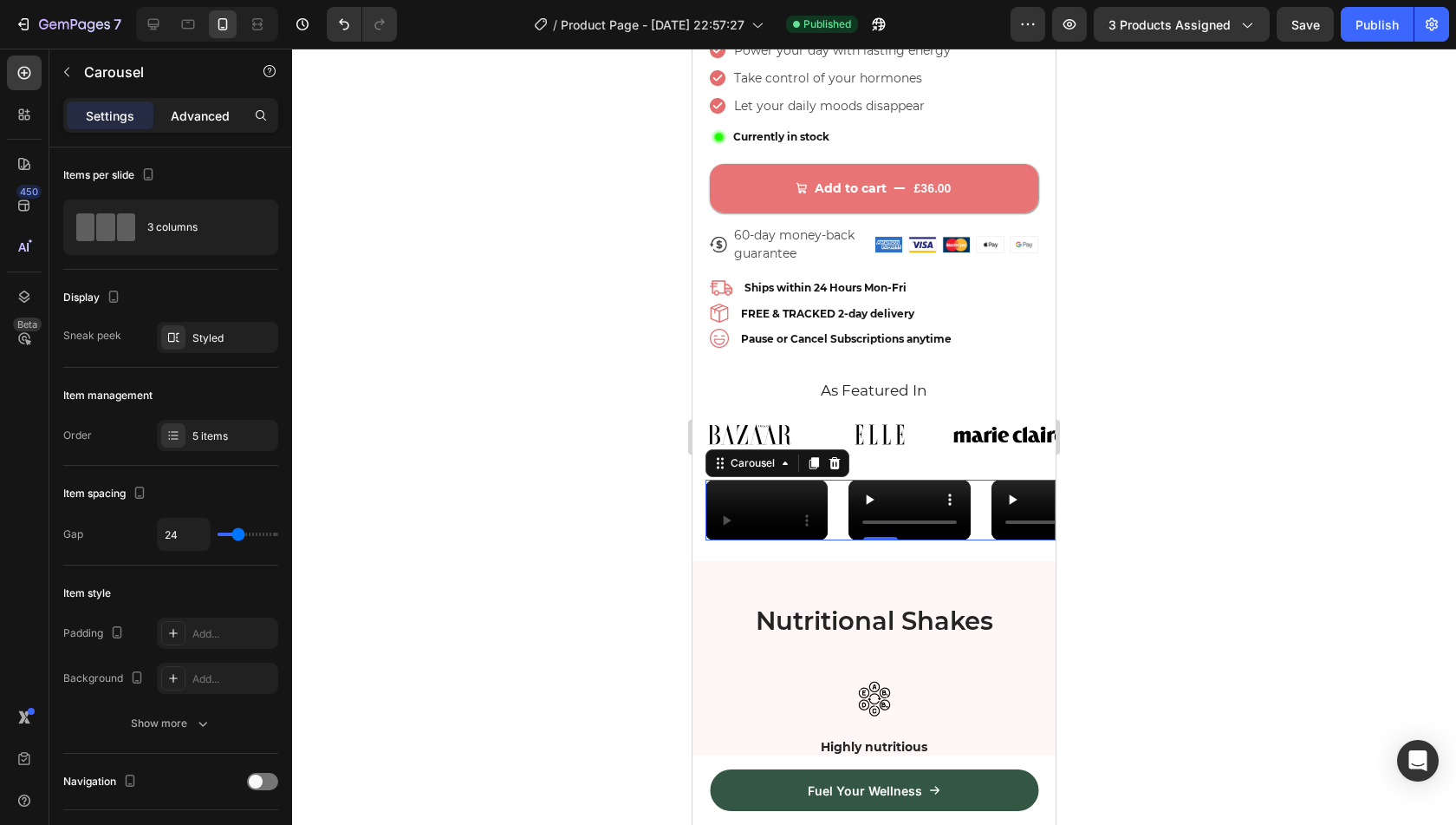
click at [196, 115] on p "Advanced" at bounding box center [201, 116] width 59 height 18
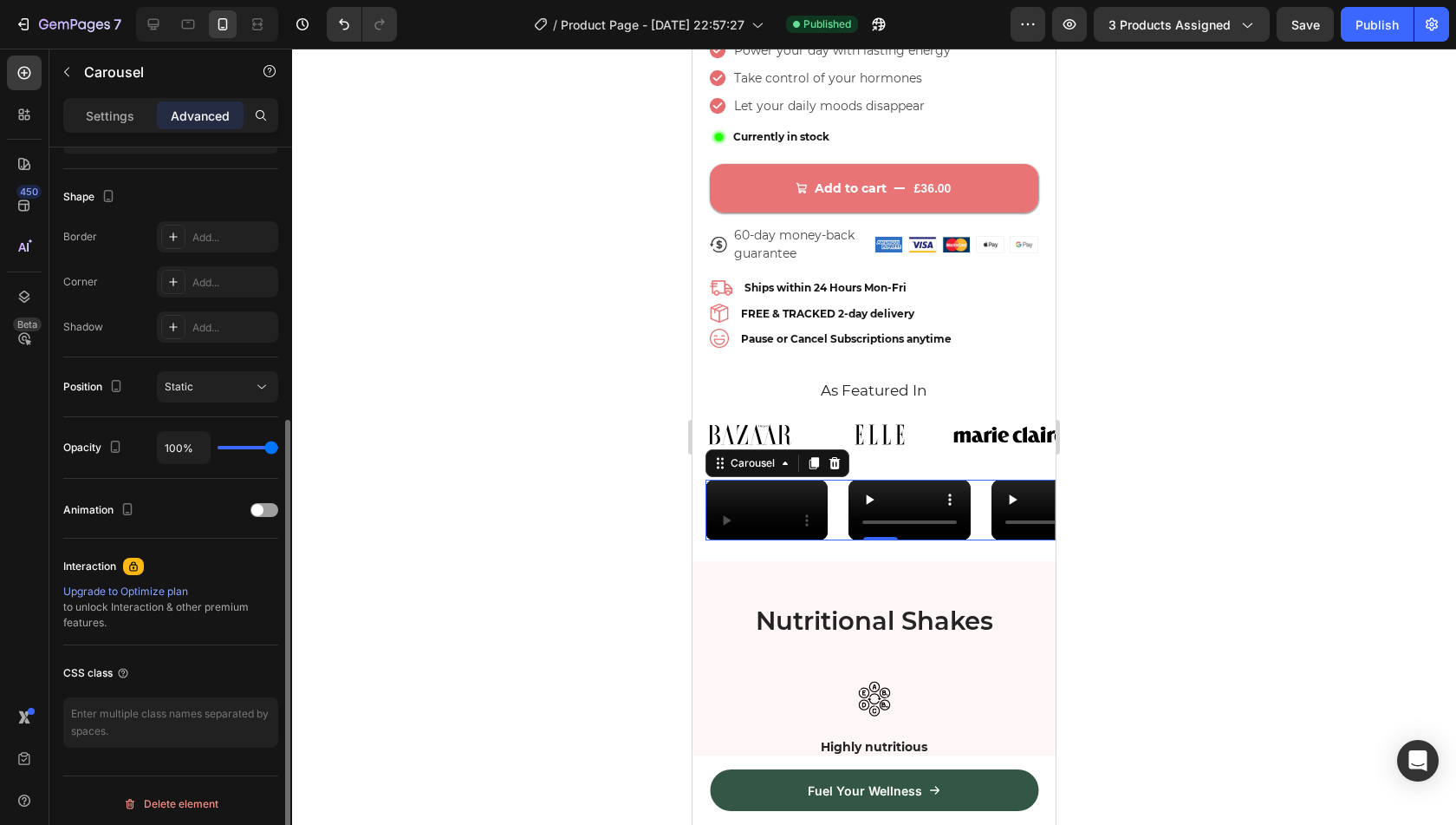
scroll to position [426, 0]
click at [115, 117] on p "Settings" at bounding box center [110, 116] width 49 height 18
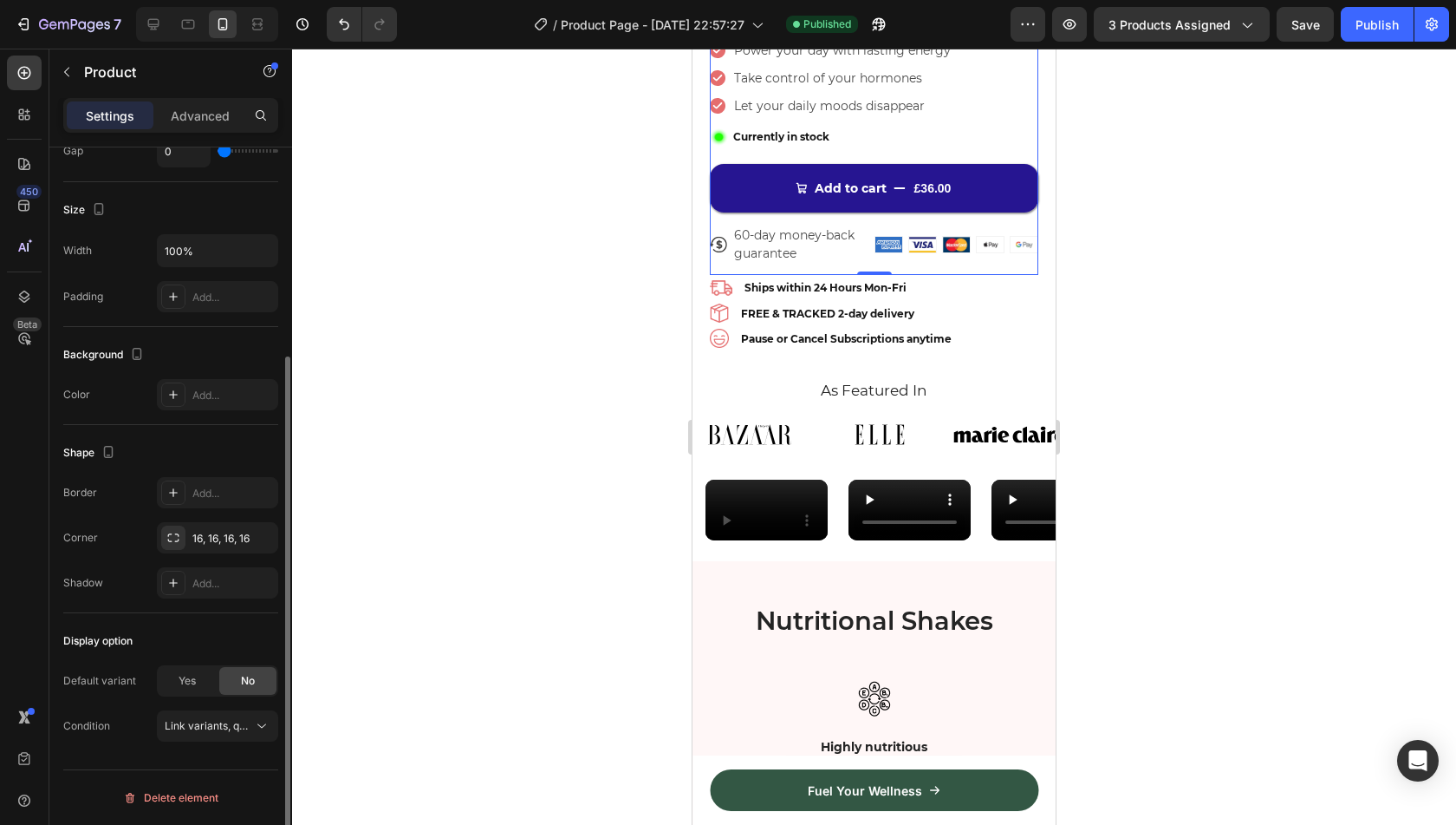
click at [719, 173] on button "Add to cart £36.00" at bounding box center [873, 188] width 328 height 49
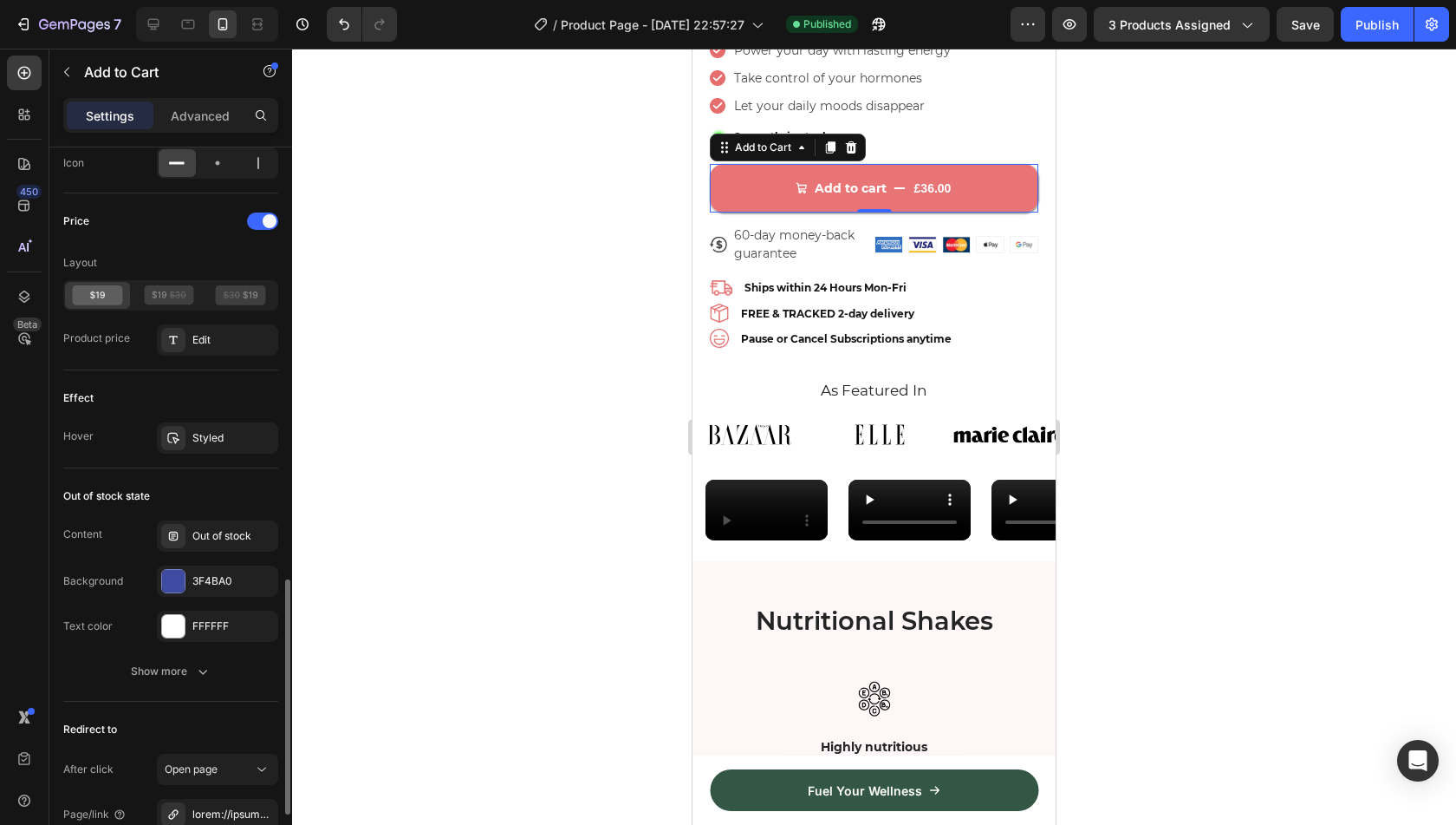
scroll to position [1332, 0]
click at [162, 290] on icon at bounding box center [159, 293] width 14 height 8
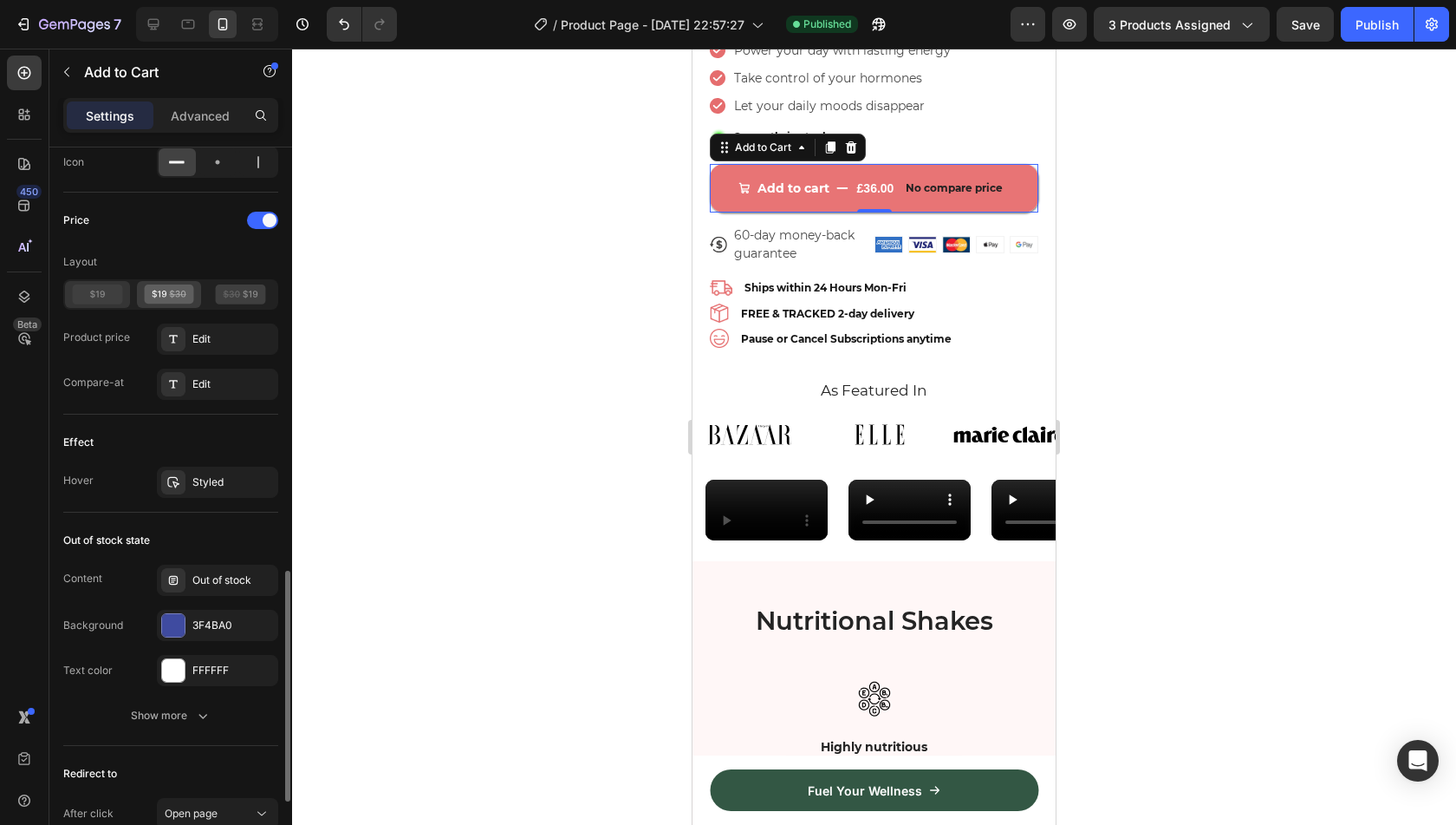
click at [103, 291] on icon at bounding box center [97, 293] width 14 height 8
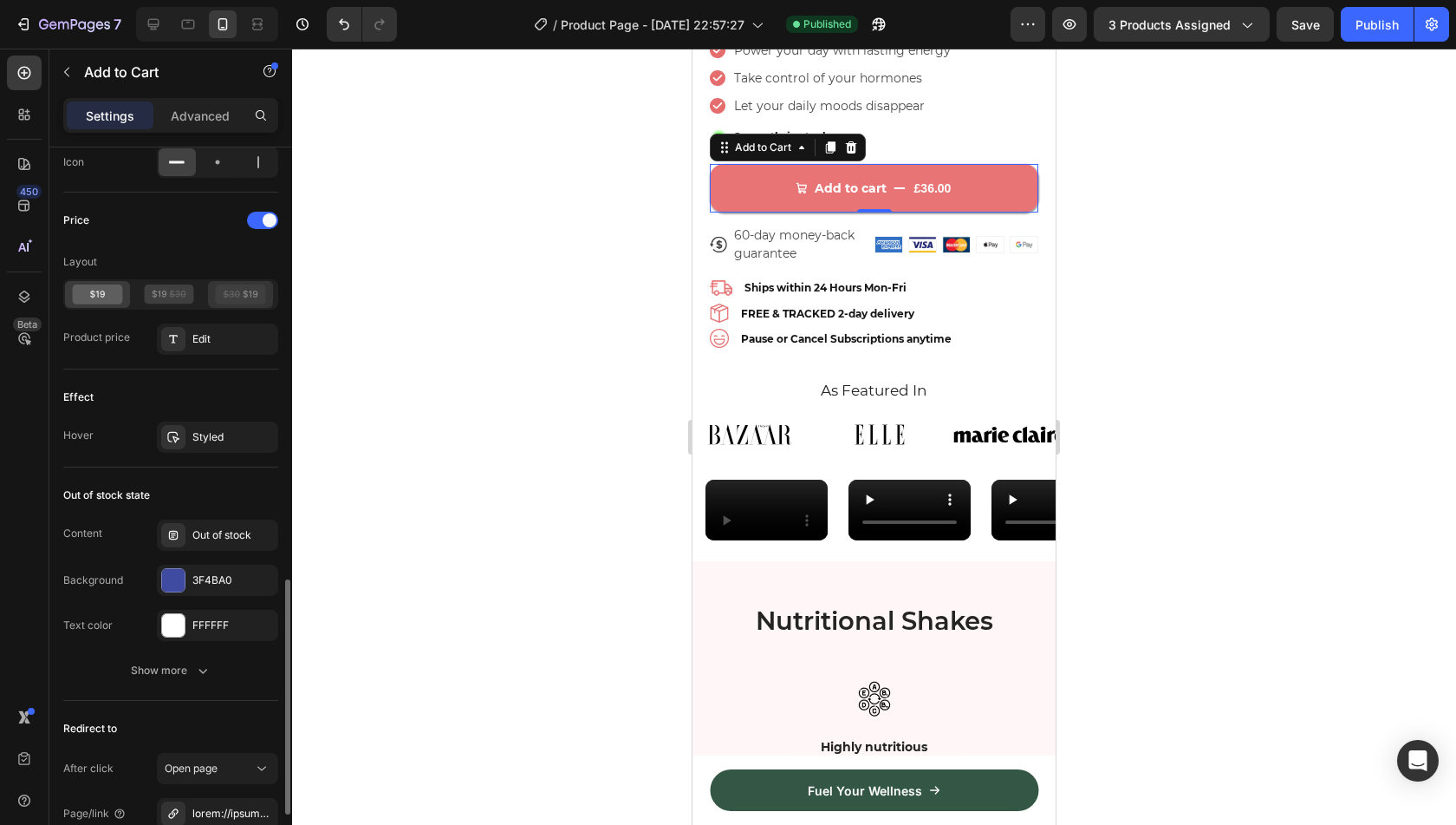
click at [239, 294] on icon at bounding box center [241, 294] width 50 height 20
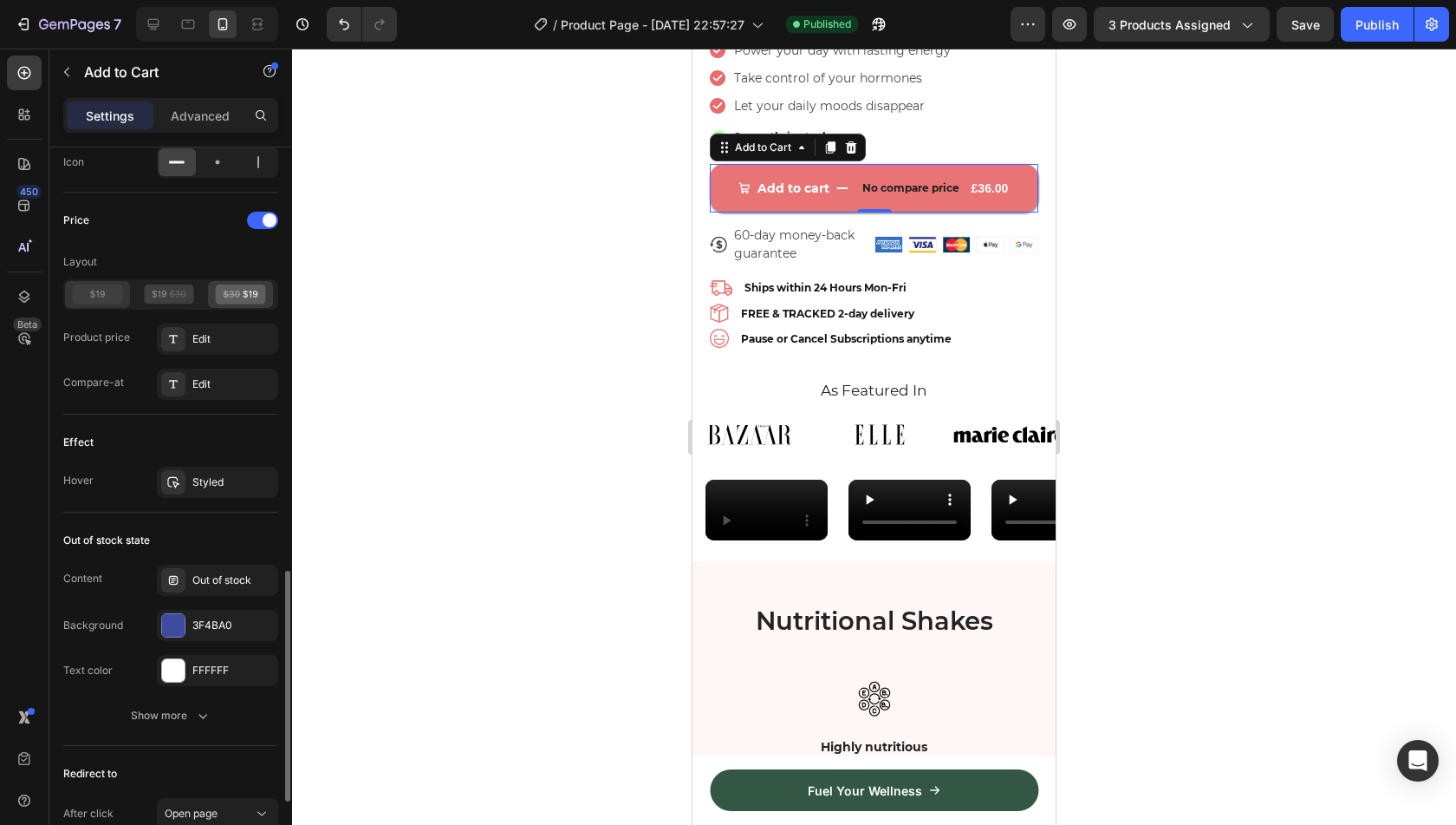
click at [95, 284] on icon at bounding box center [98, 294] width 50 height 20
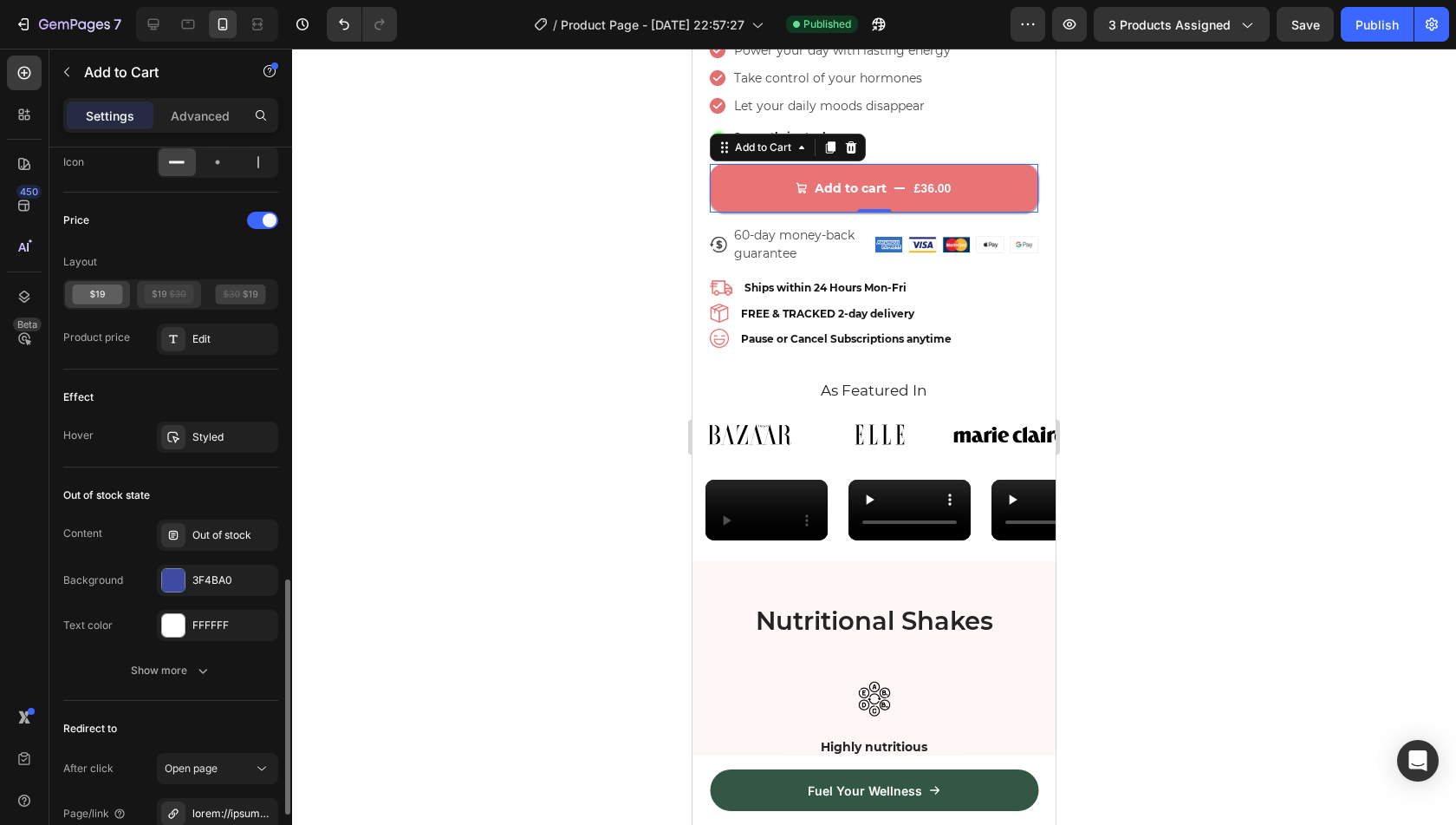
click at [138, 283] on div at bounding box center [169, 294] width 65 height 27
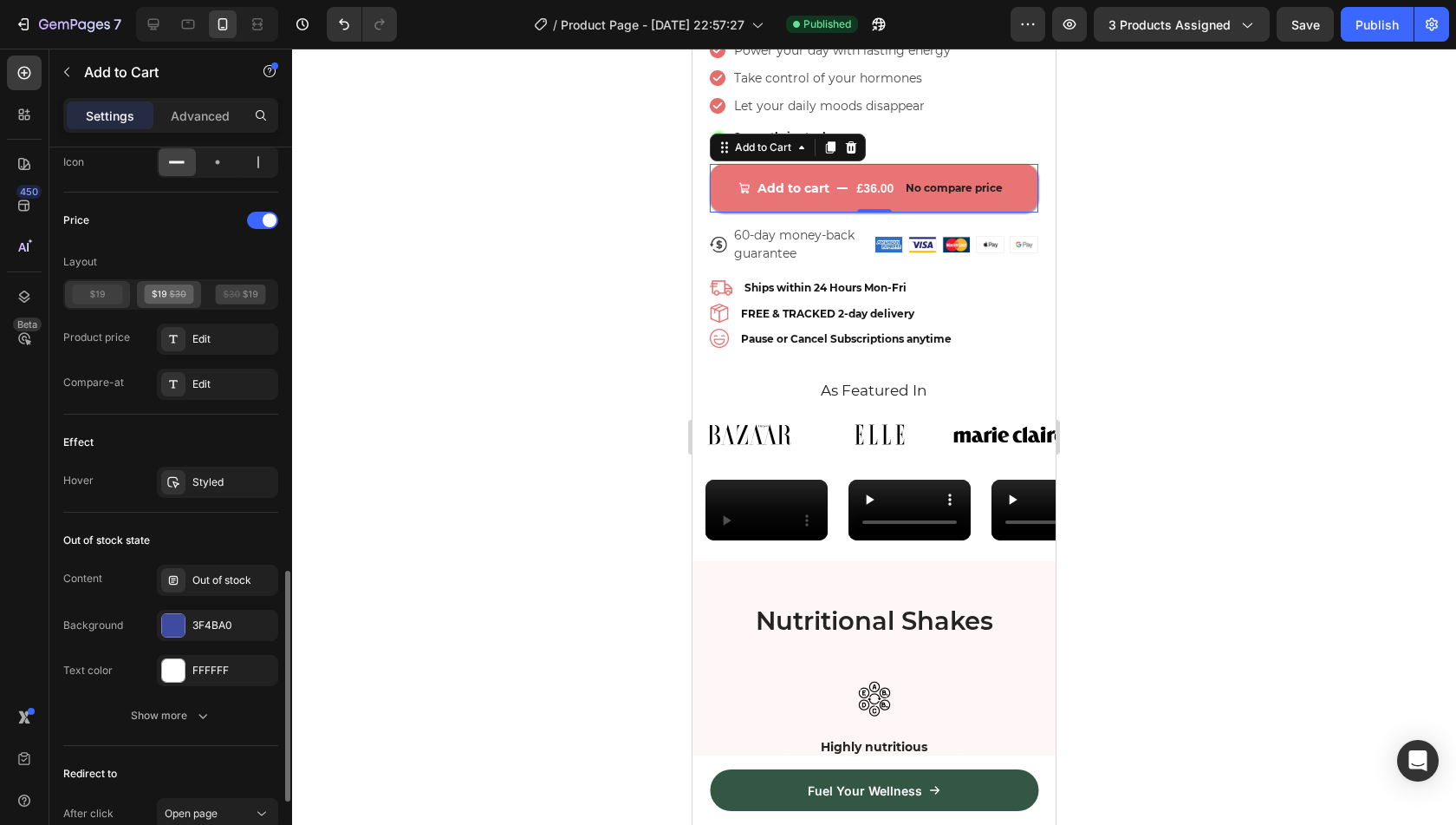
click at [96, 292] on icon at bounding box center [98, 294] width 50 height 20
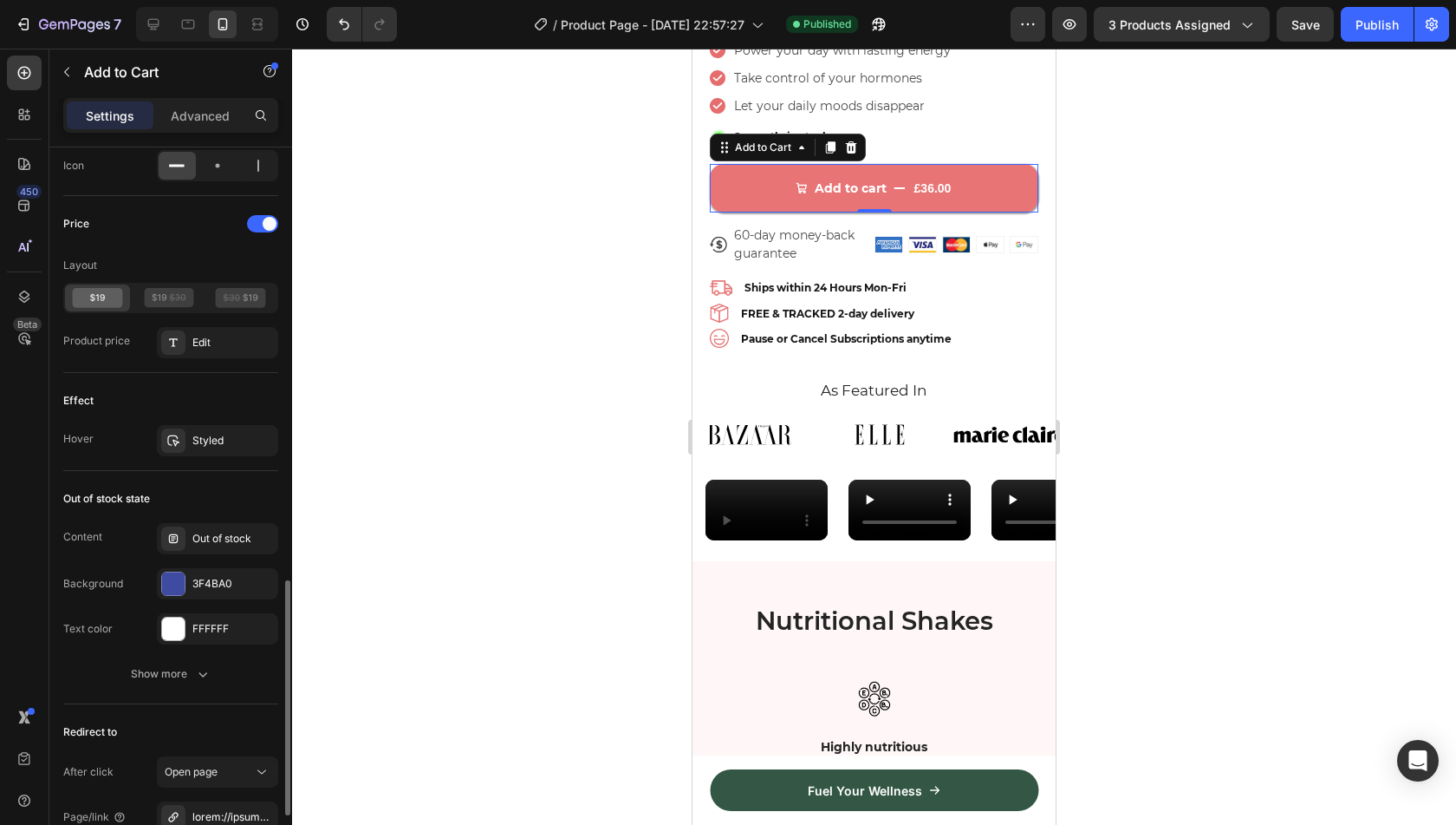
scroll to position [1330, 0]
click at [195, 345] on div "Edit" at bounding box center [217, 340] width 121 height 31
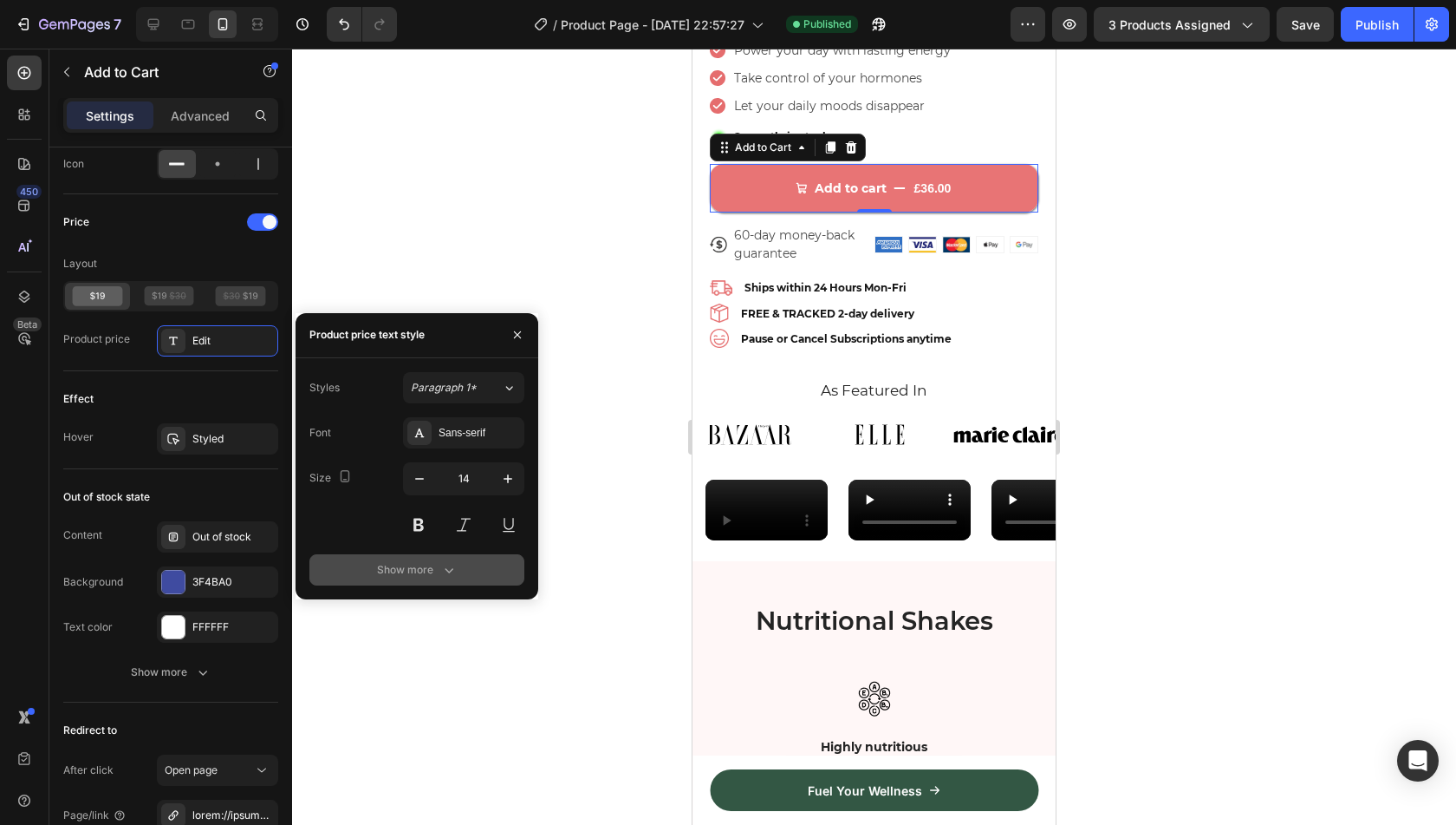
click at [363, 563] on button "Show more" at bounding box center [416, 569] width 215 height 31
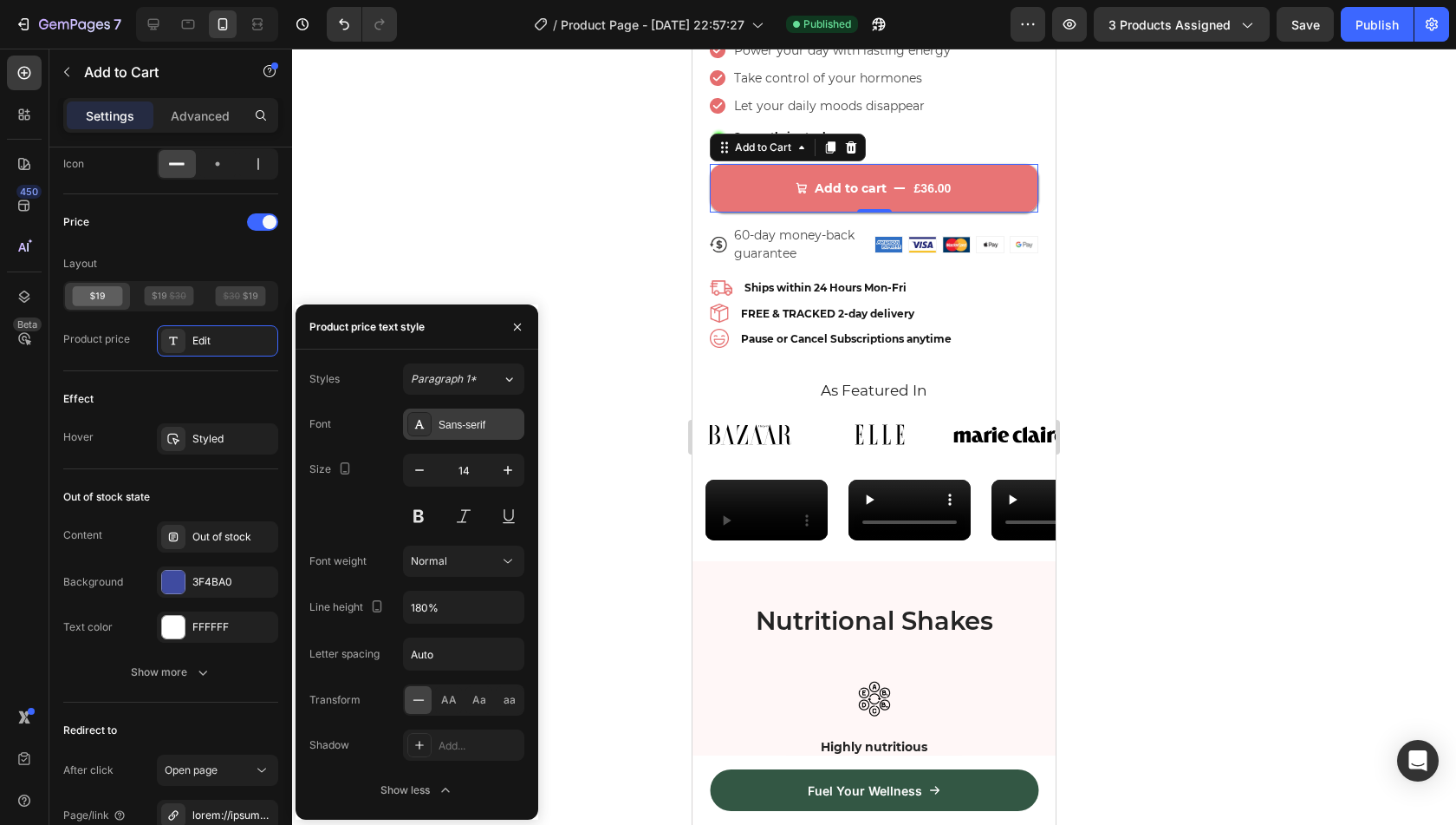
click at [451, 419] on div "Sans-serif" at bounding box center [479, 425] width 82 height 15
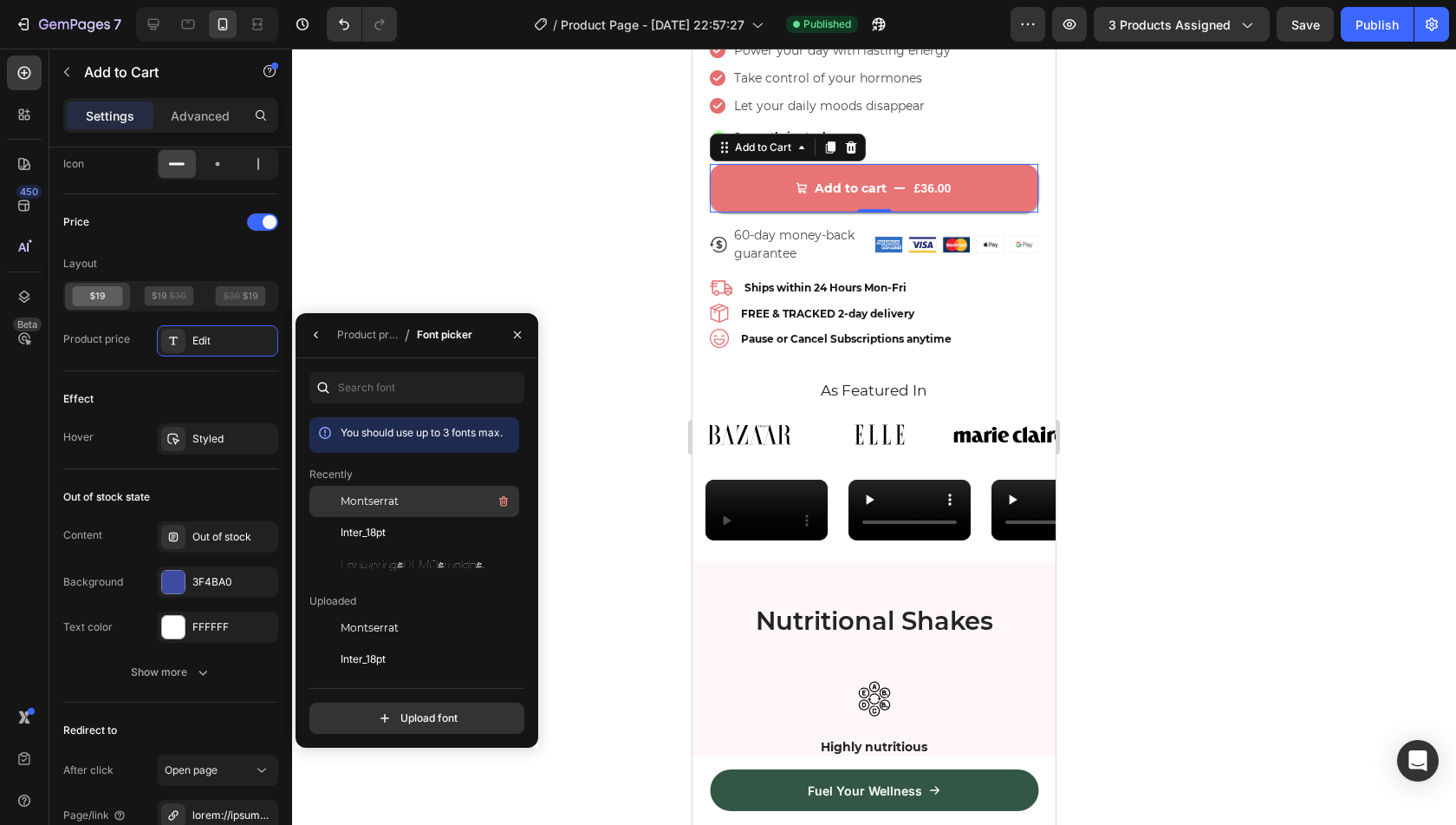
click at [415, 502] on div "Montserrat" at bounding box center [428, 500] width 175 height 21
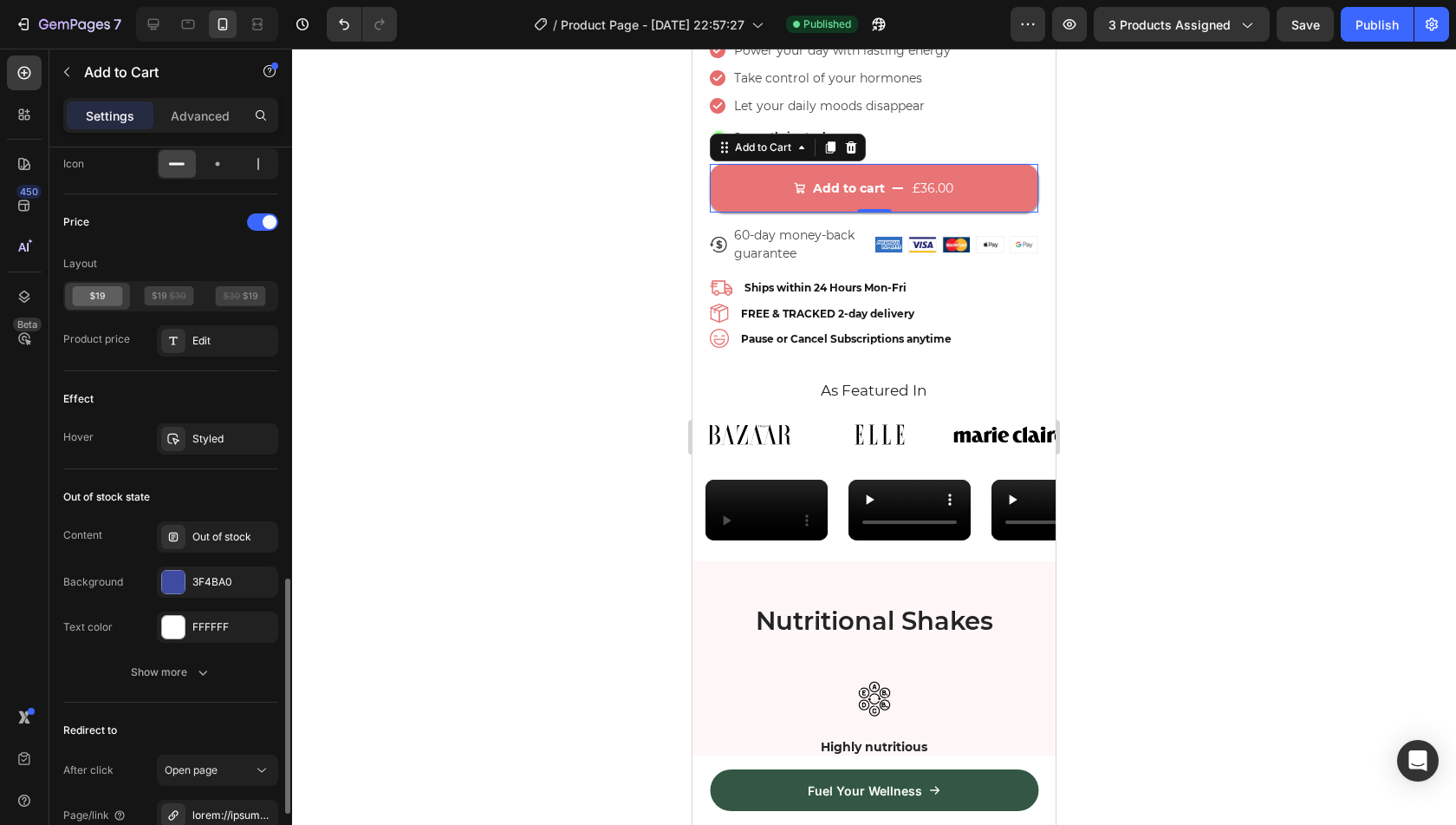
click at [203, 398] on div "Effect" at bounding box center [170, 399] width 215 height 28
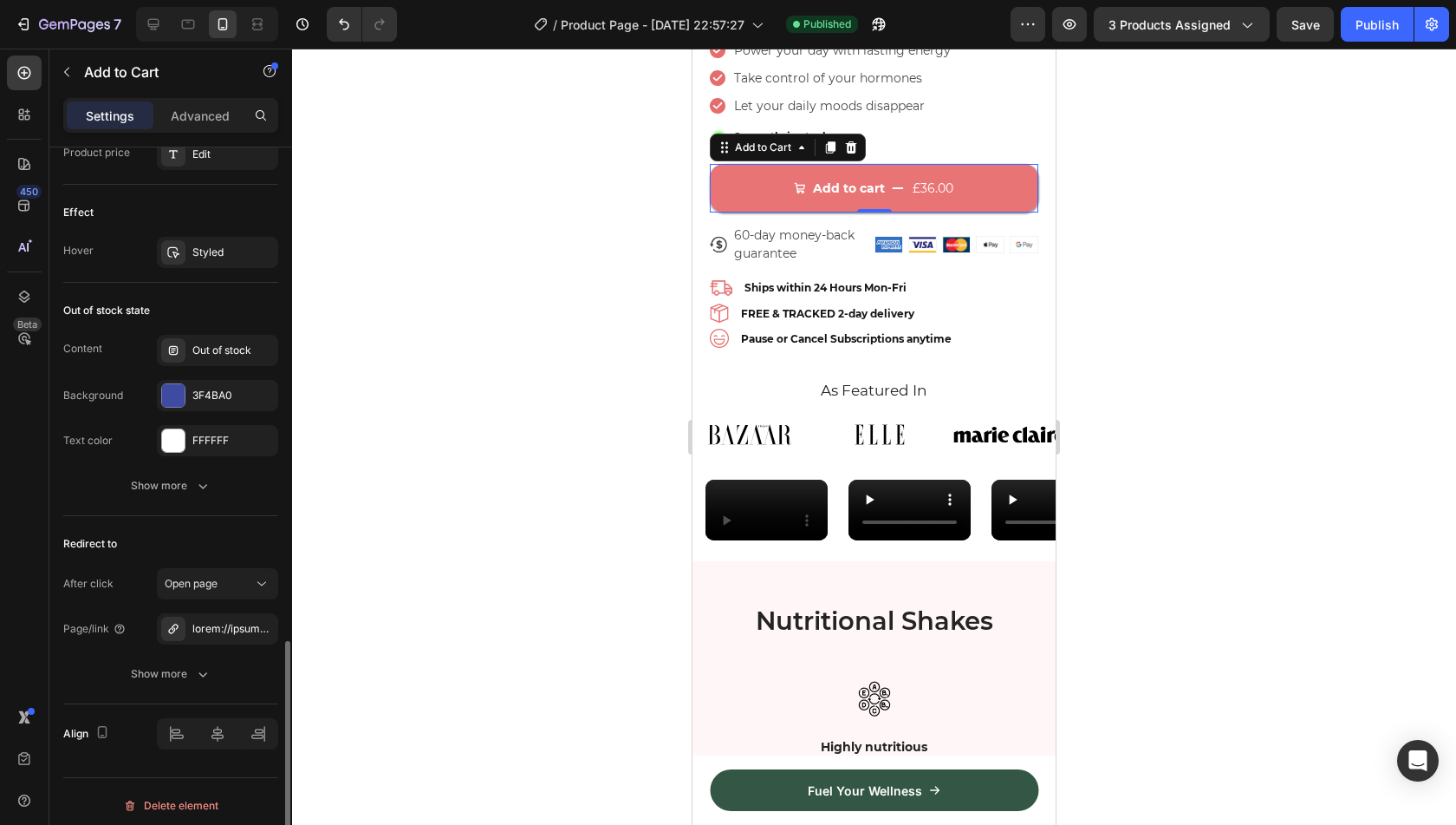
scroll to position [1518, 0]
click at [265, 244] on icon "button" at bounding box center [259, 250] width 13 height 13
click at [187, 665] on div "Show more" at bounding box center [172, 672] width 81 height 17
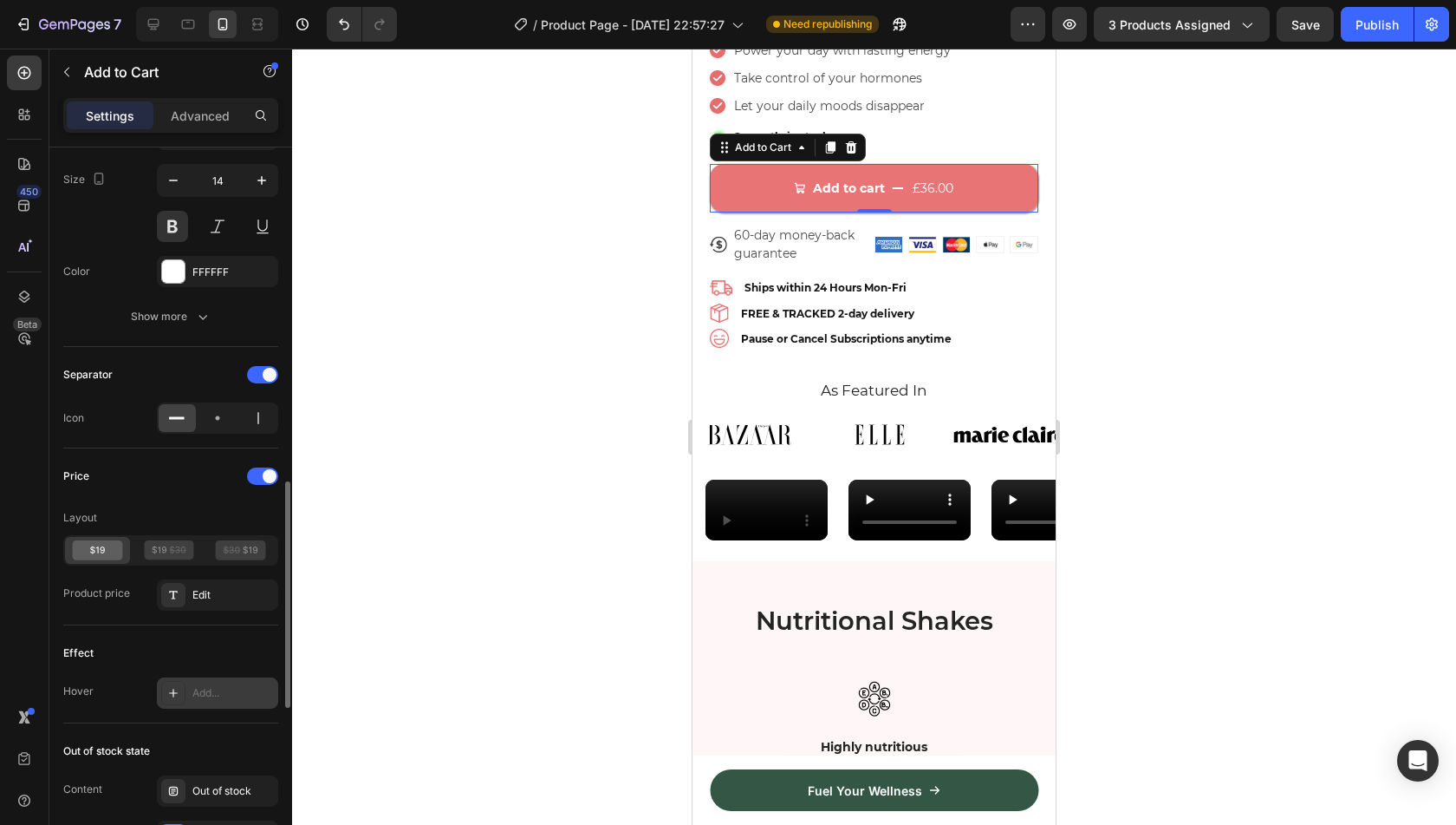
scroll to position [1075, 0]
click at [206, 427] on div at bounding box center [217, 418] width 121 height 31
click at [217, 418] on icon at bounding box center [217, 418] width 17 height 17
click at [180, 410] on icon at bounding box center [176, 418] width 17 height 17
click at [185, 320] on div "Show more" at bounding box center [172, 317] width 81 height 17
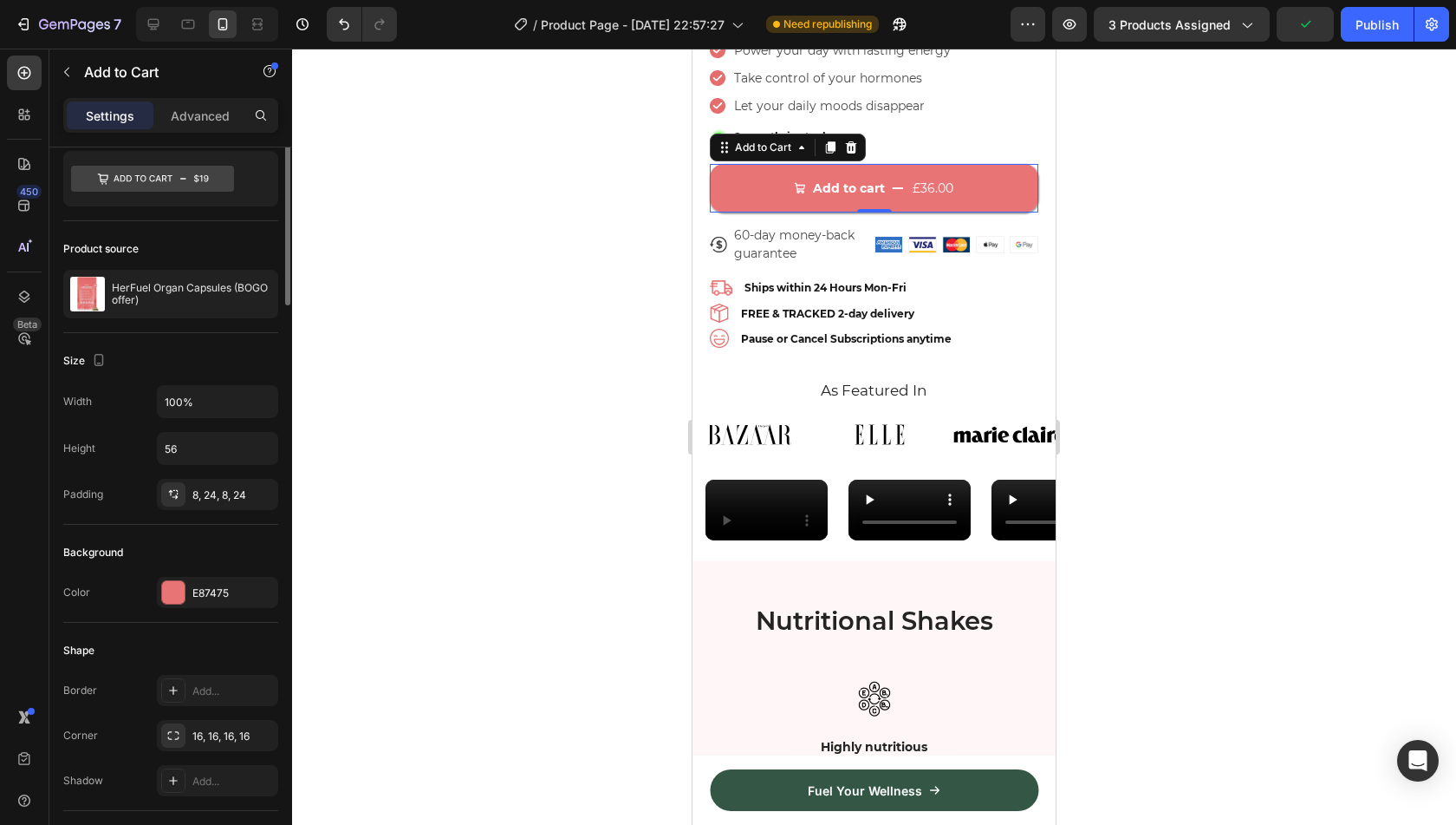
scroll to position [0, 0]
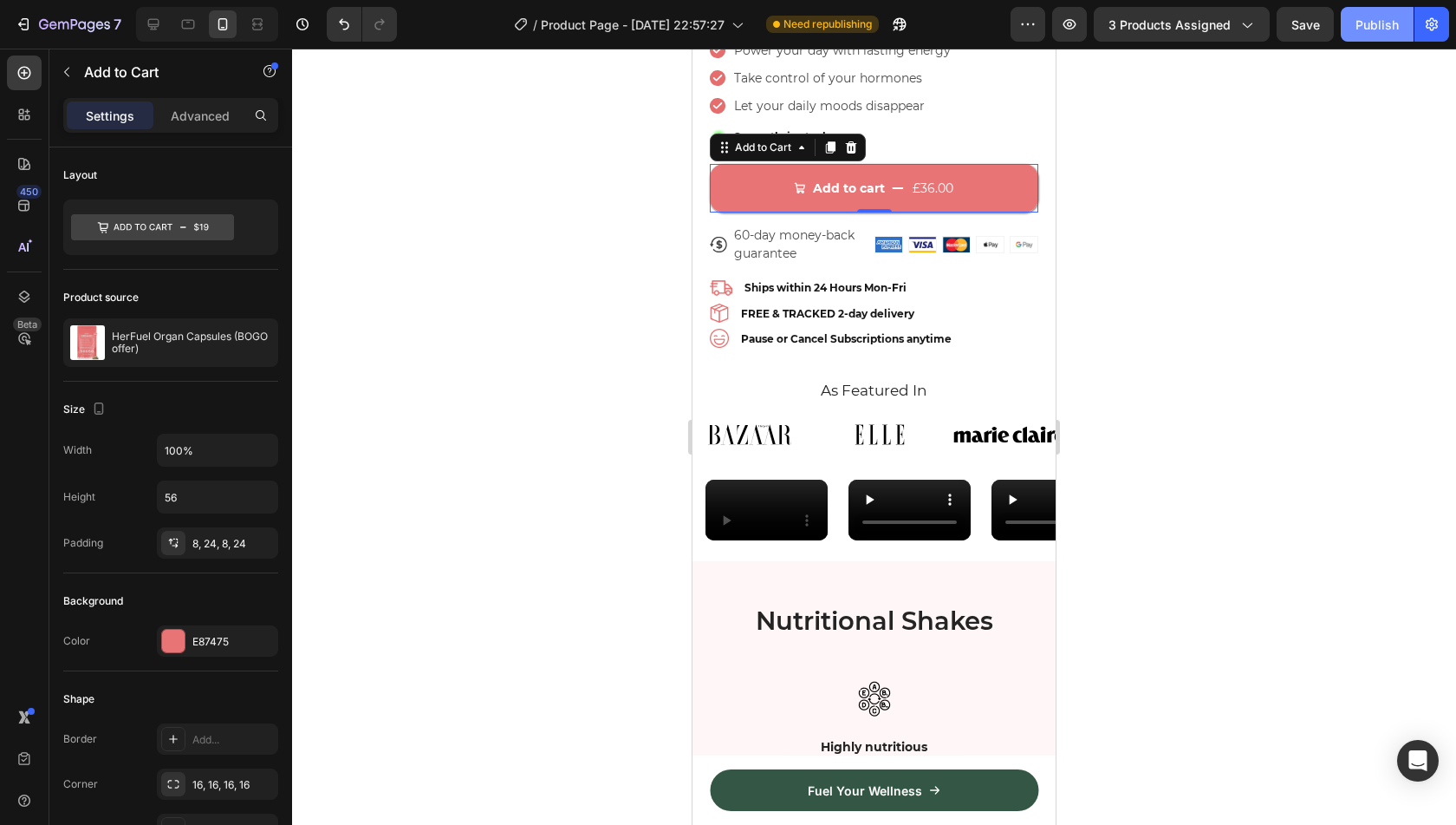
click at [1364, 29] on div "Publish" at bounding box center [1377, 24] width 43 height 18
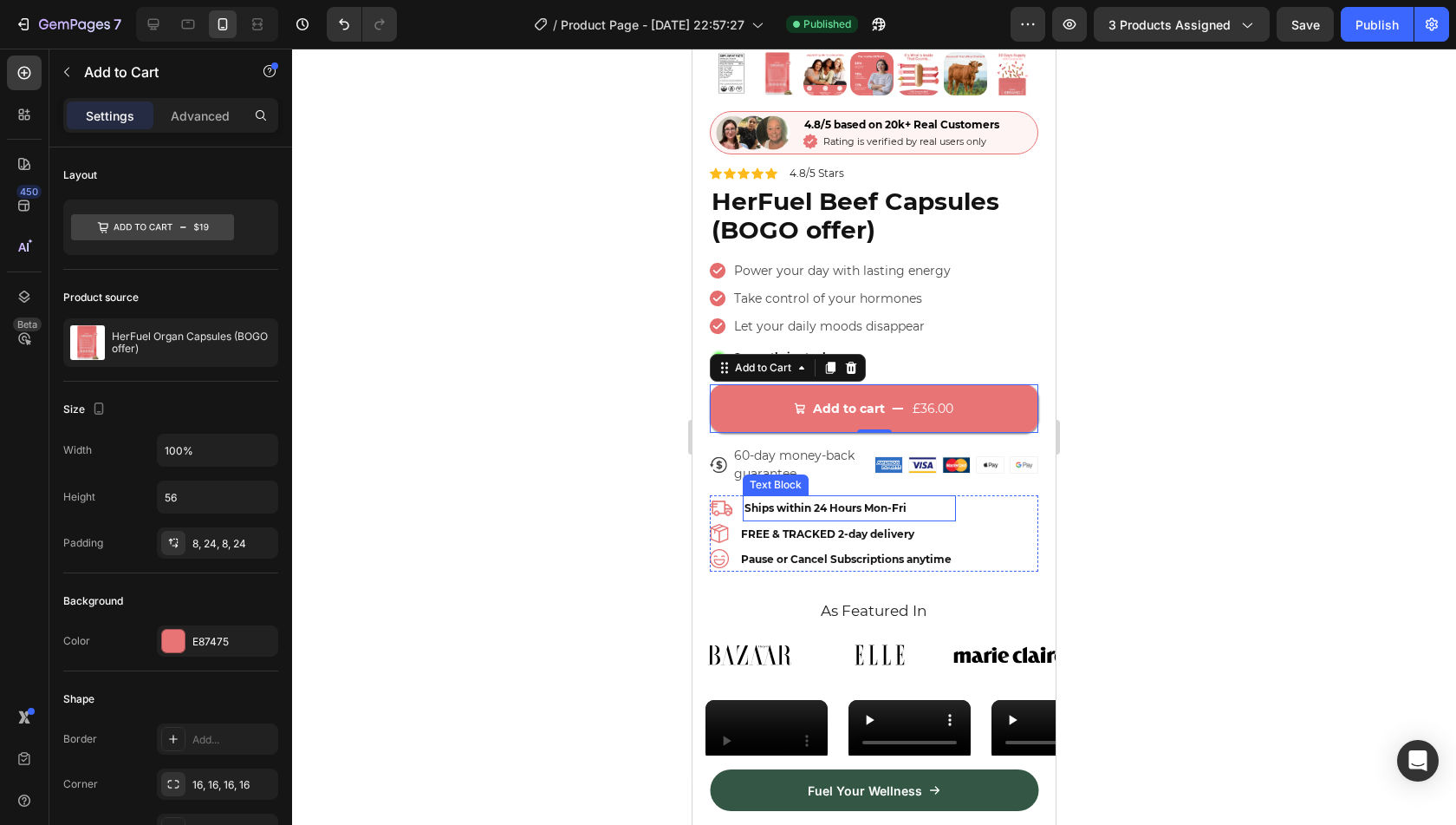
scroll to position [354, 0]
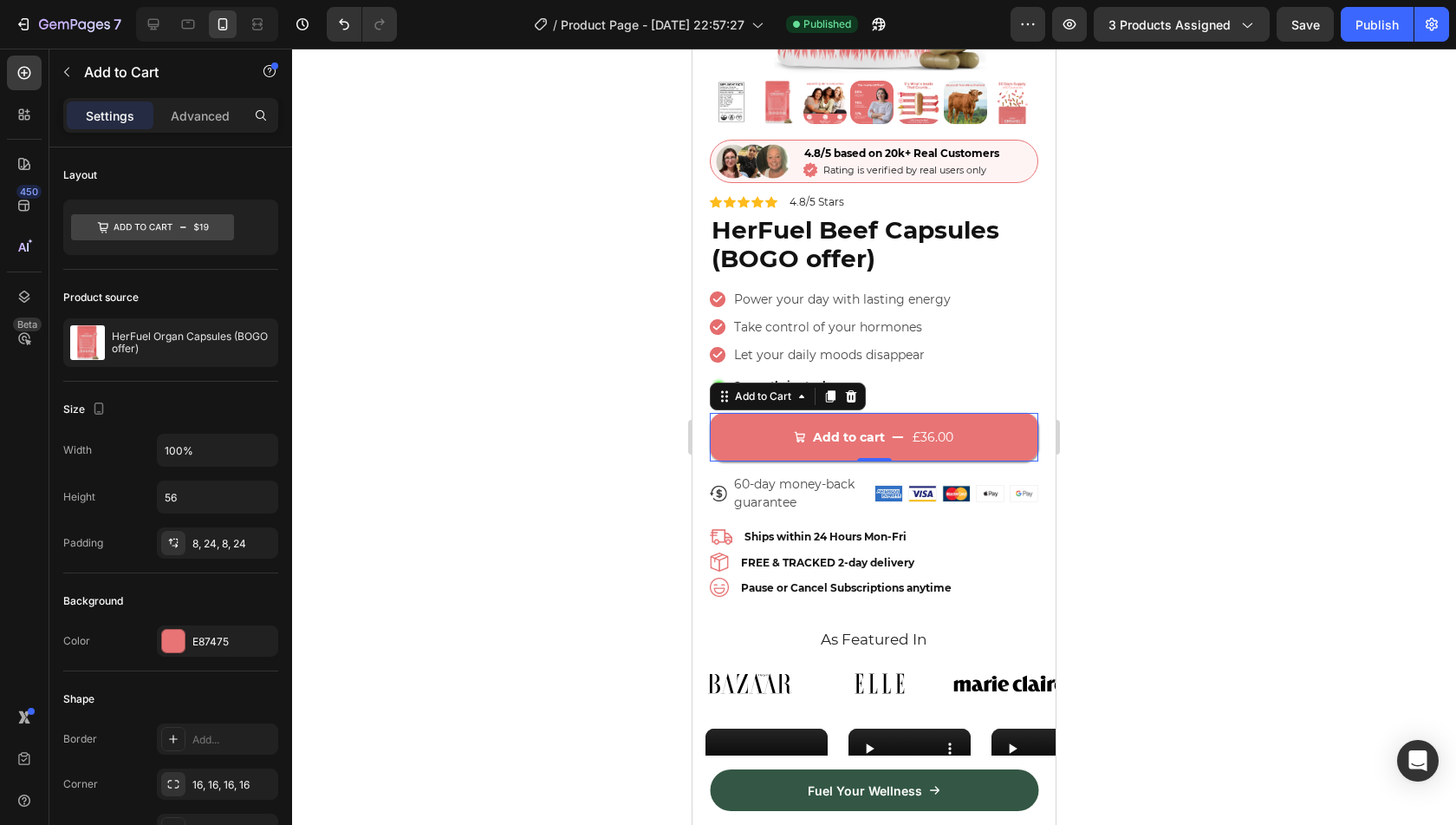
click at [504, 351] on div at bounding box center [874, 436] width 1164 height 776
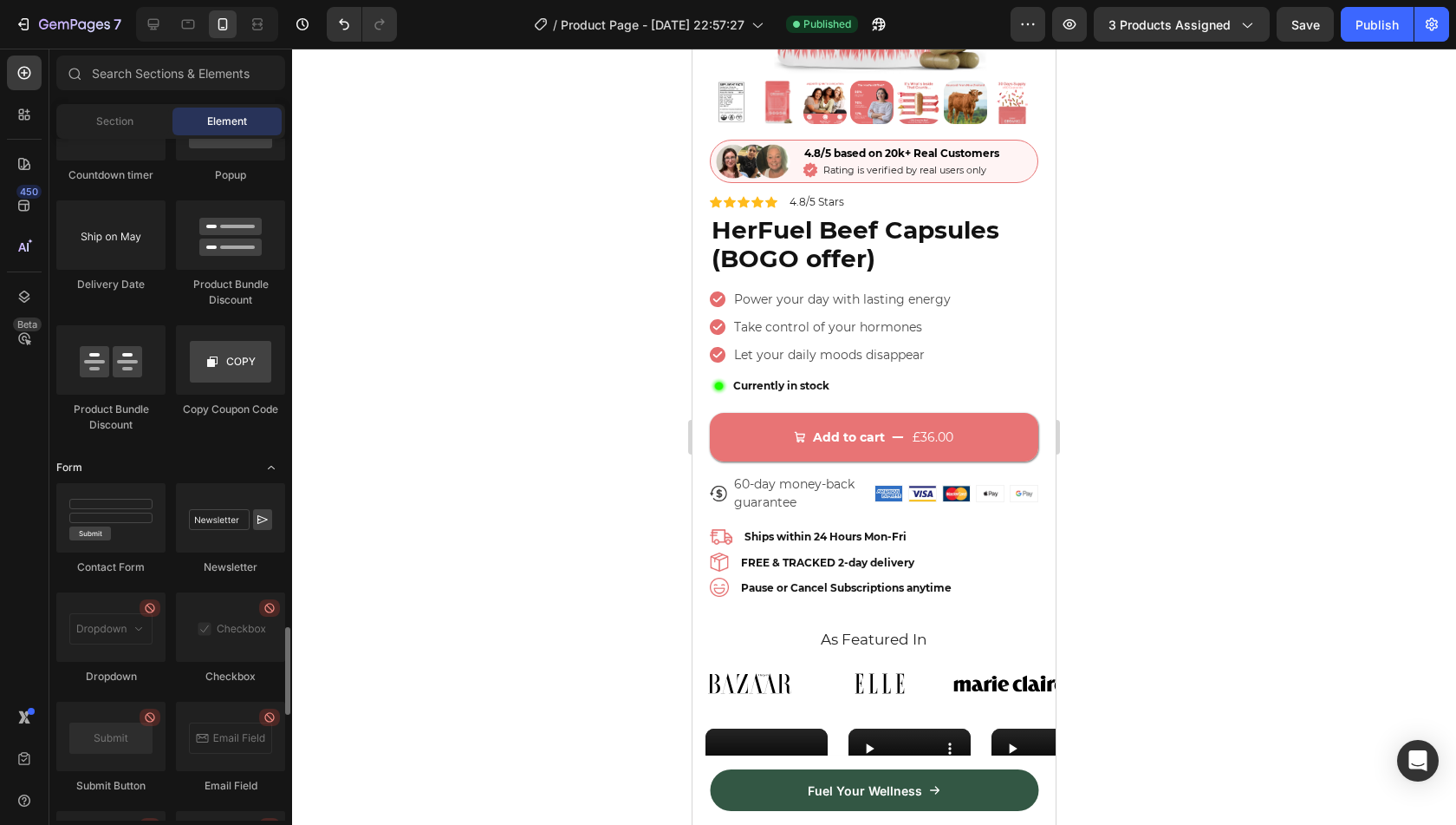
scroll to position [3753, 0]
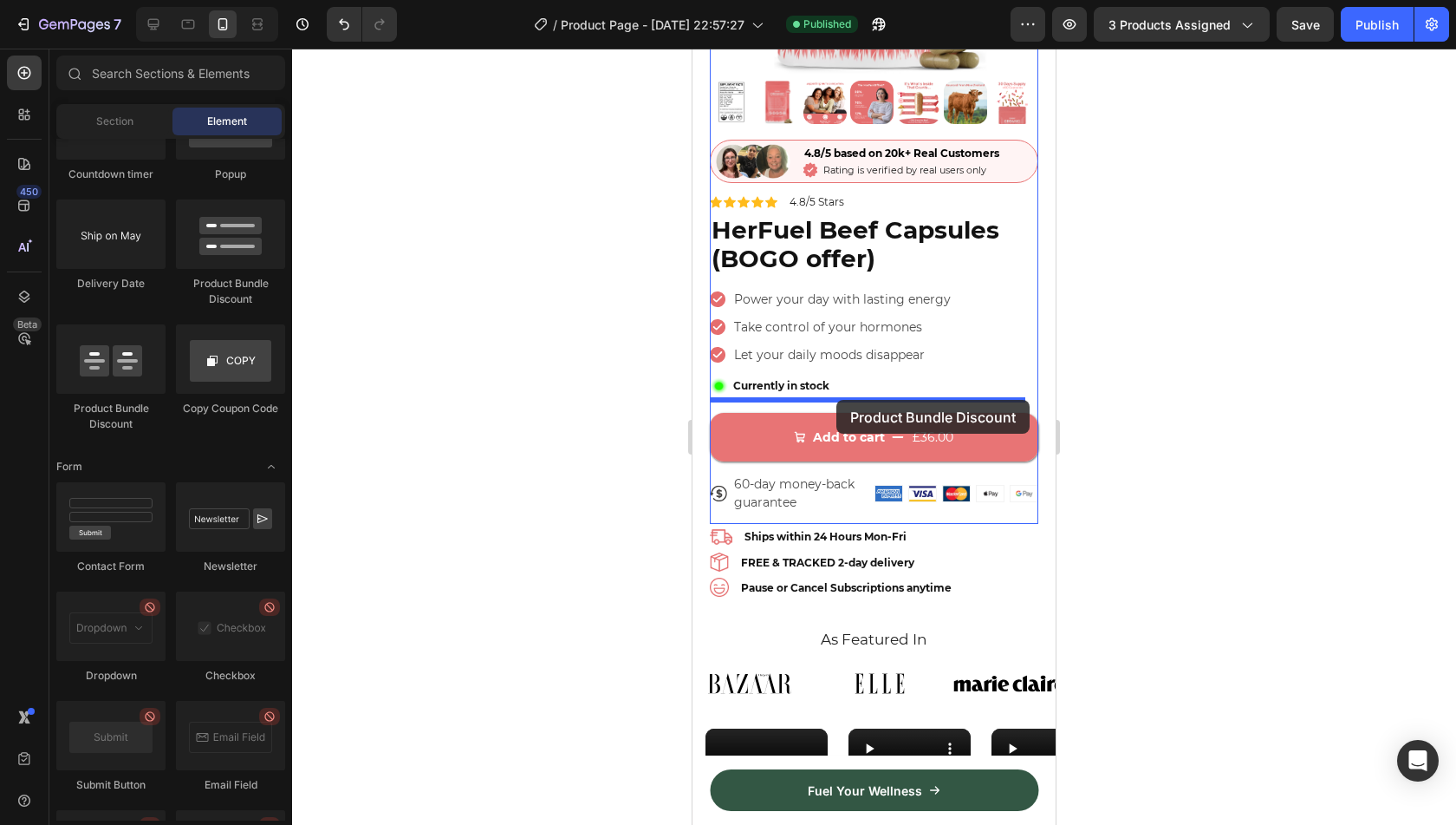
drag, startPoint x: 914, startPoint y: 291, endPoint x: 836, endPoint y: 399, distance: 133.2
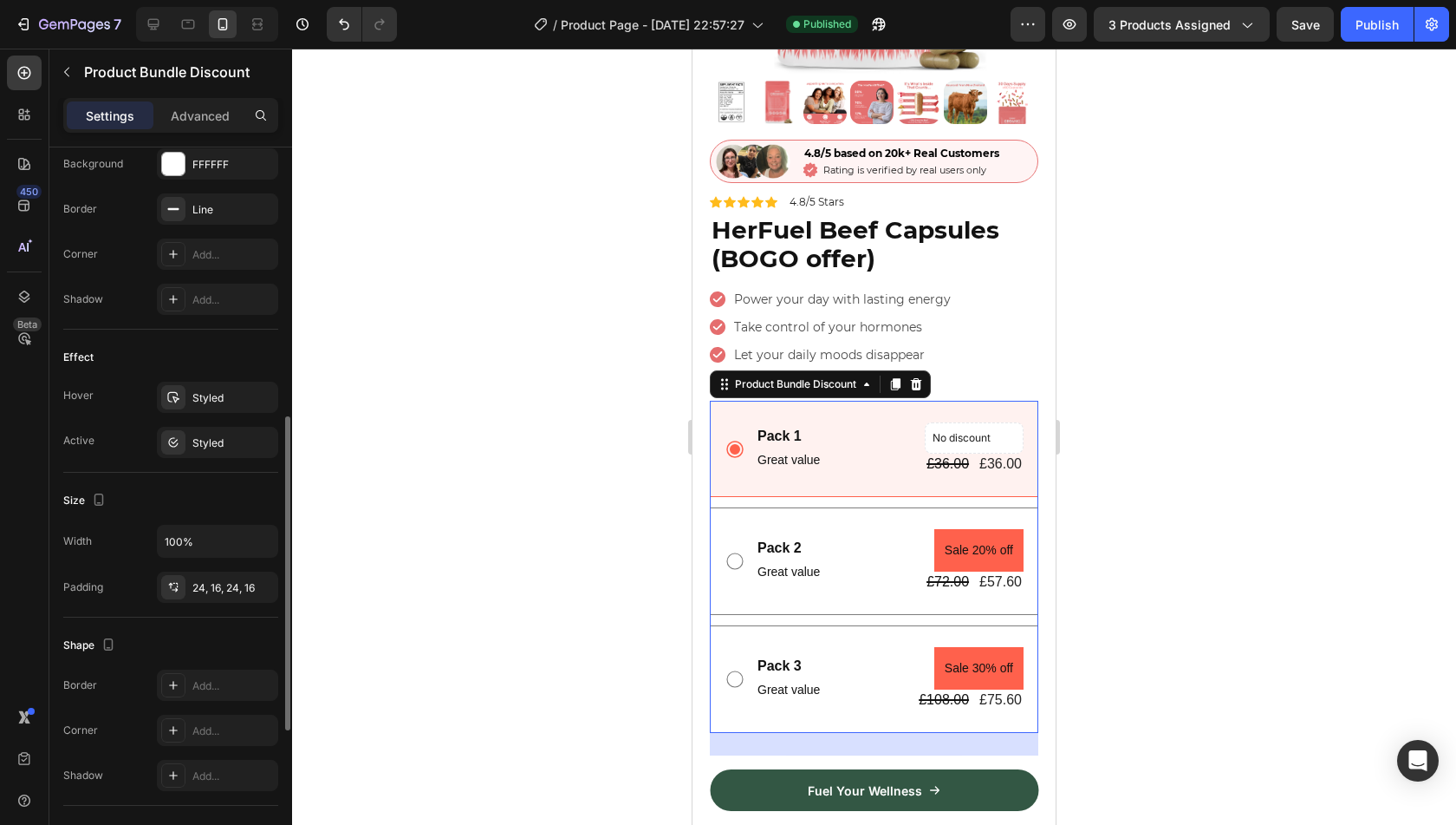
scroll to position [623, 0]
click at [264, 589] on button "button" at bounding box center [260, 586] width 21 height 21
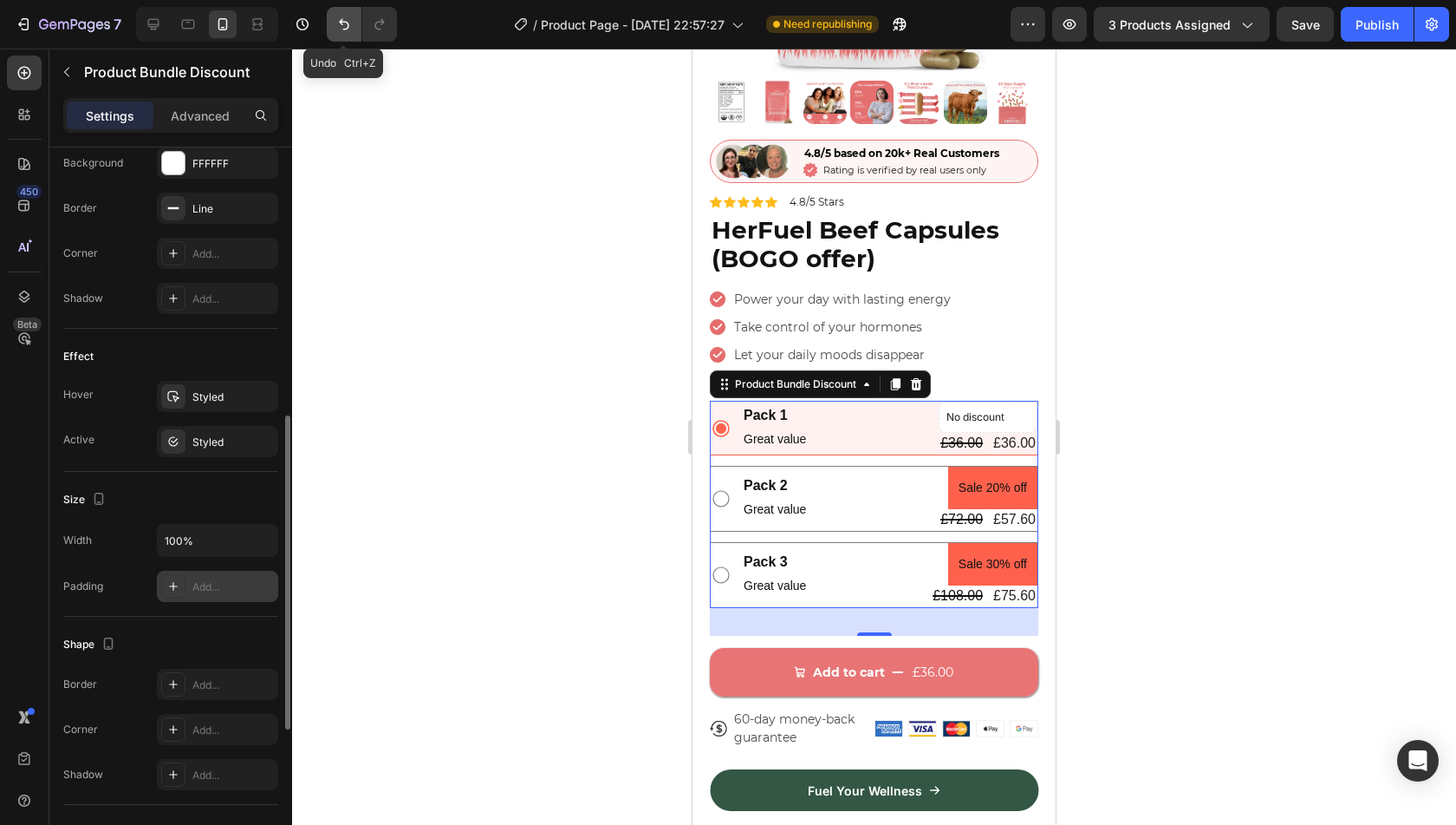
click at [352, 29] on icon "Undo/Redo" at bounding box center [344, 23] width 17 height 17
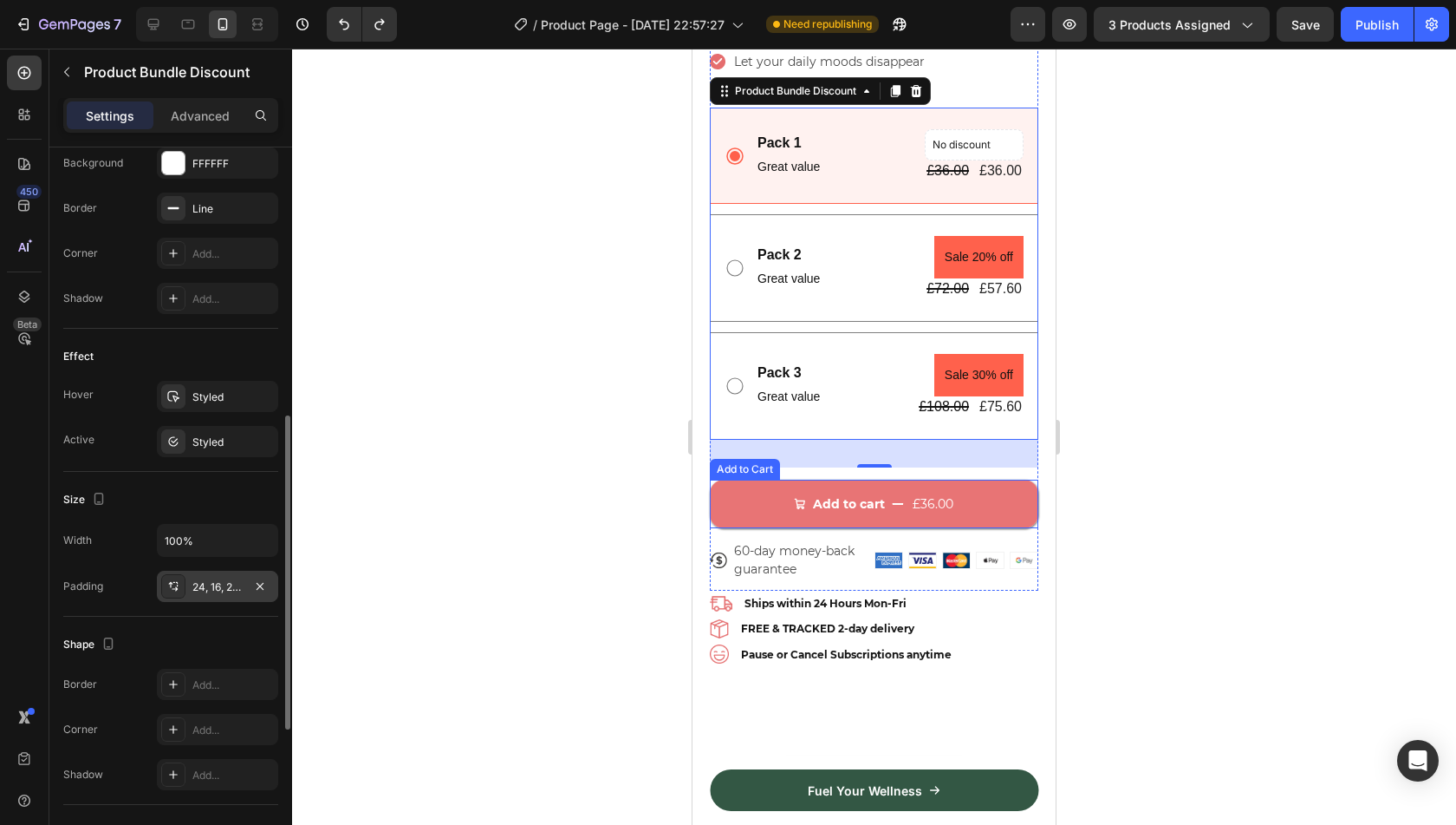
scroll to position [438, 0]
